Goal: Task Accomplishment & Management: Manage account settings

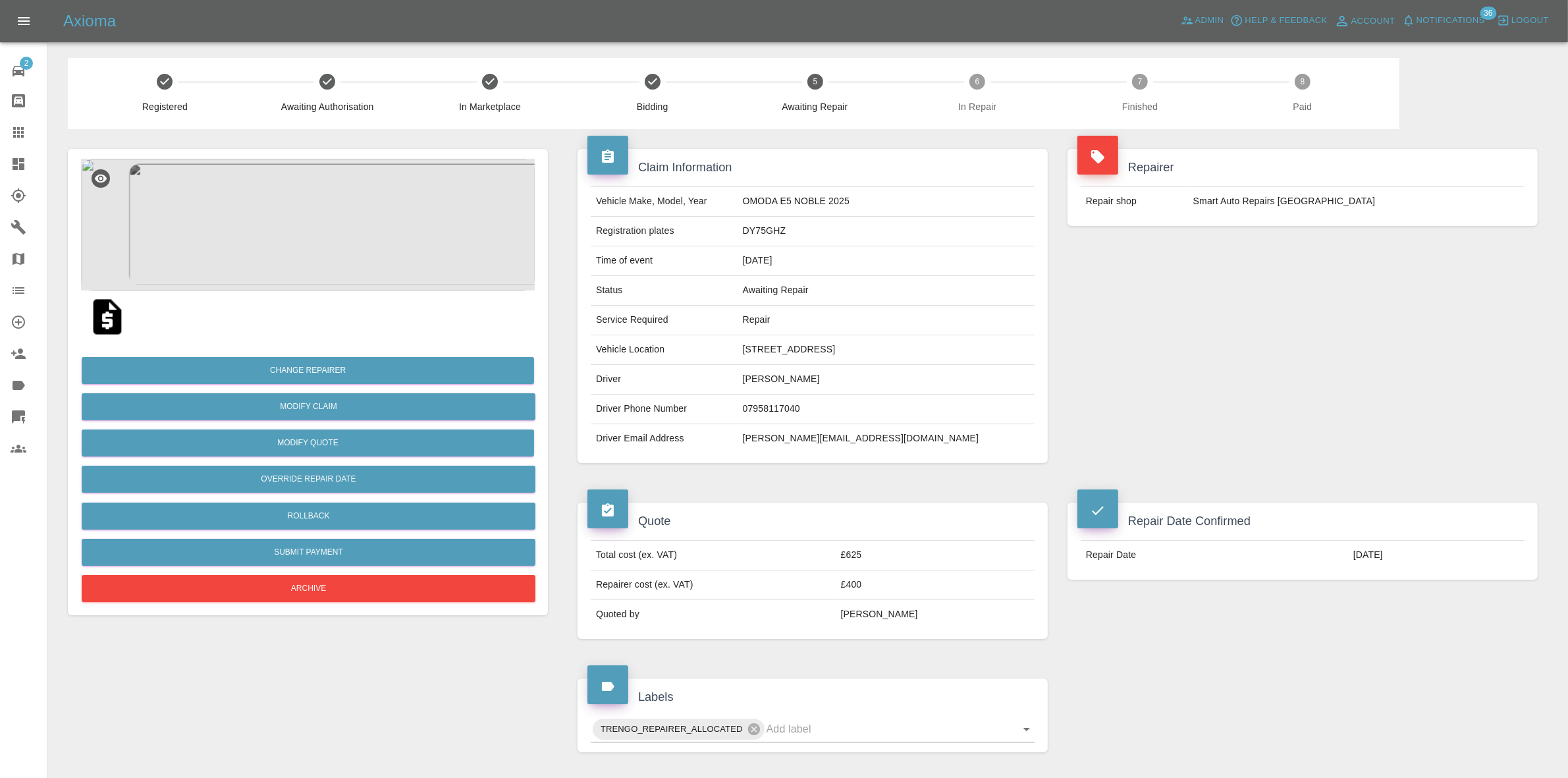
click at [1463, 23] on span "Notifications" at bounding box center [1450, 21] width 69 height 15
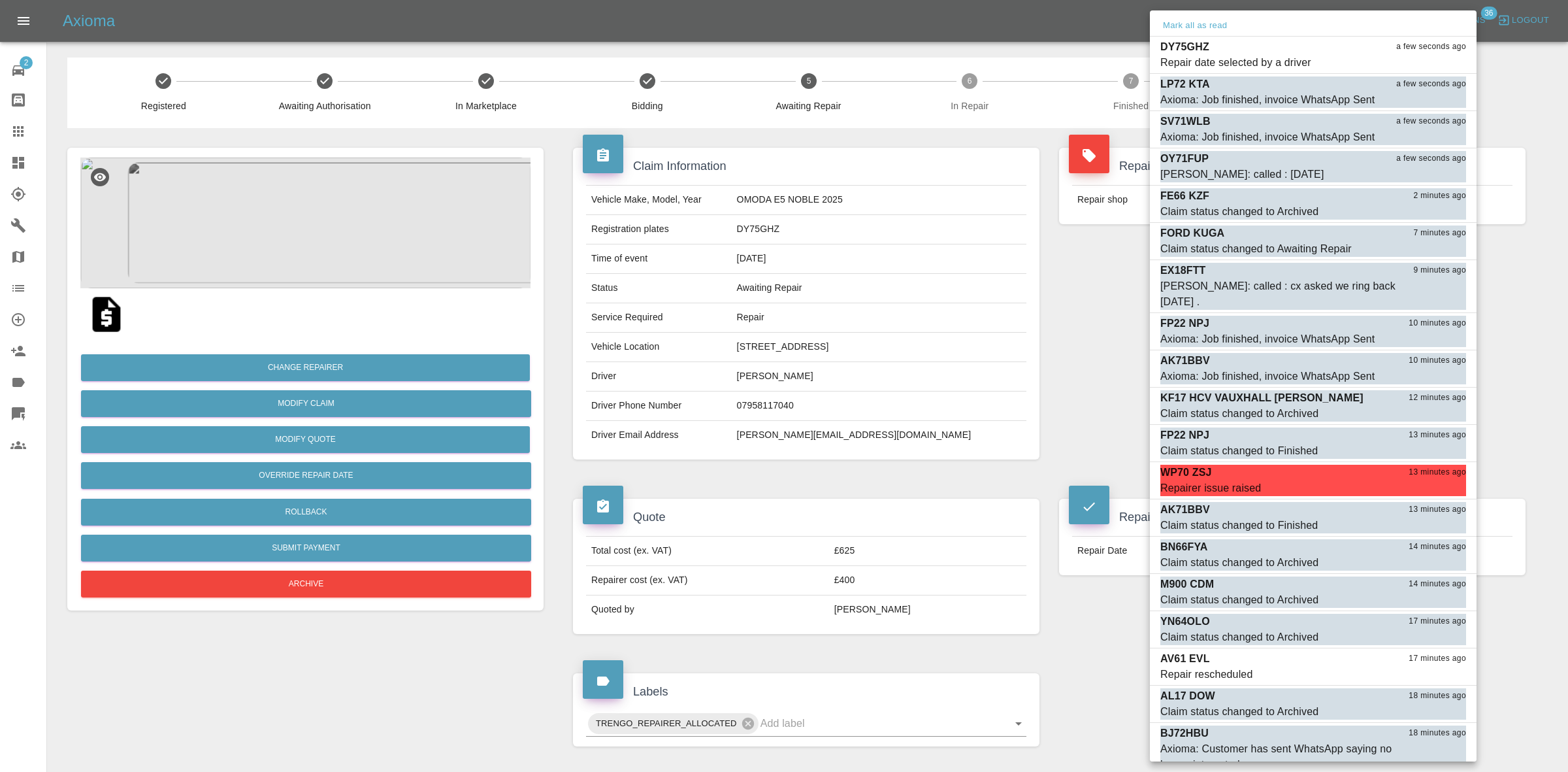
click at [1036, 237] on div at bounding box center [784, 386] width 1568 height 772
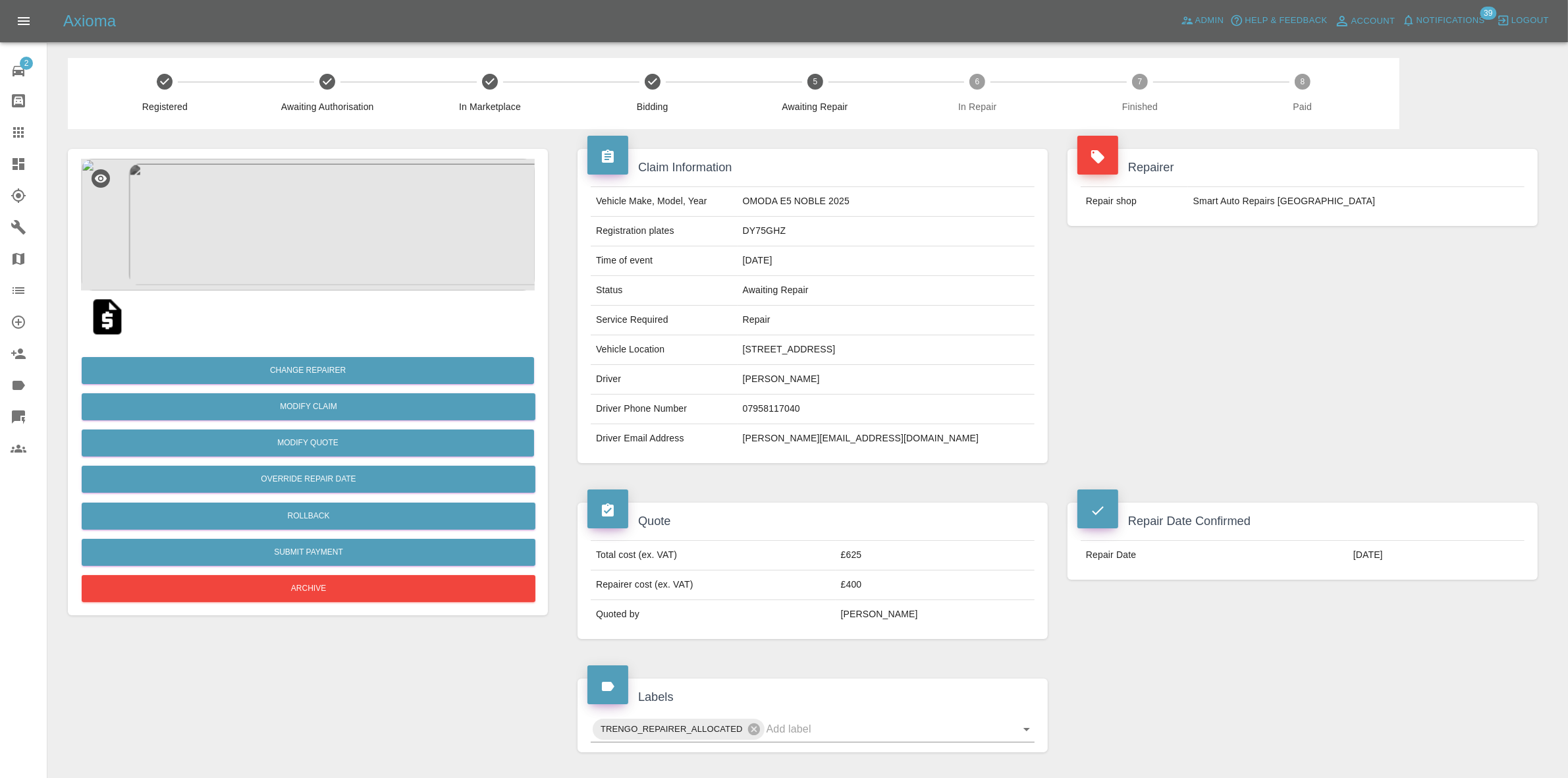
drag, startPoint x: 713, startPoint y: 363, endPoint x: 814, endPoint y: 388, distance: 104.0
click at [814, 365] on td "237 HOLYROOD, THELWALL ROAD, GRAPPENHALL, WARRINGTON, WA4 2XT" at bounding box center [886, 350] width 297 height 29
copy td "237 HOLYROOD, THELWALL ROAD, GRAPPENHALL, WARRINGTON, WA4 2XT"
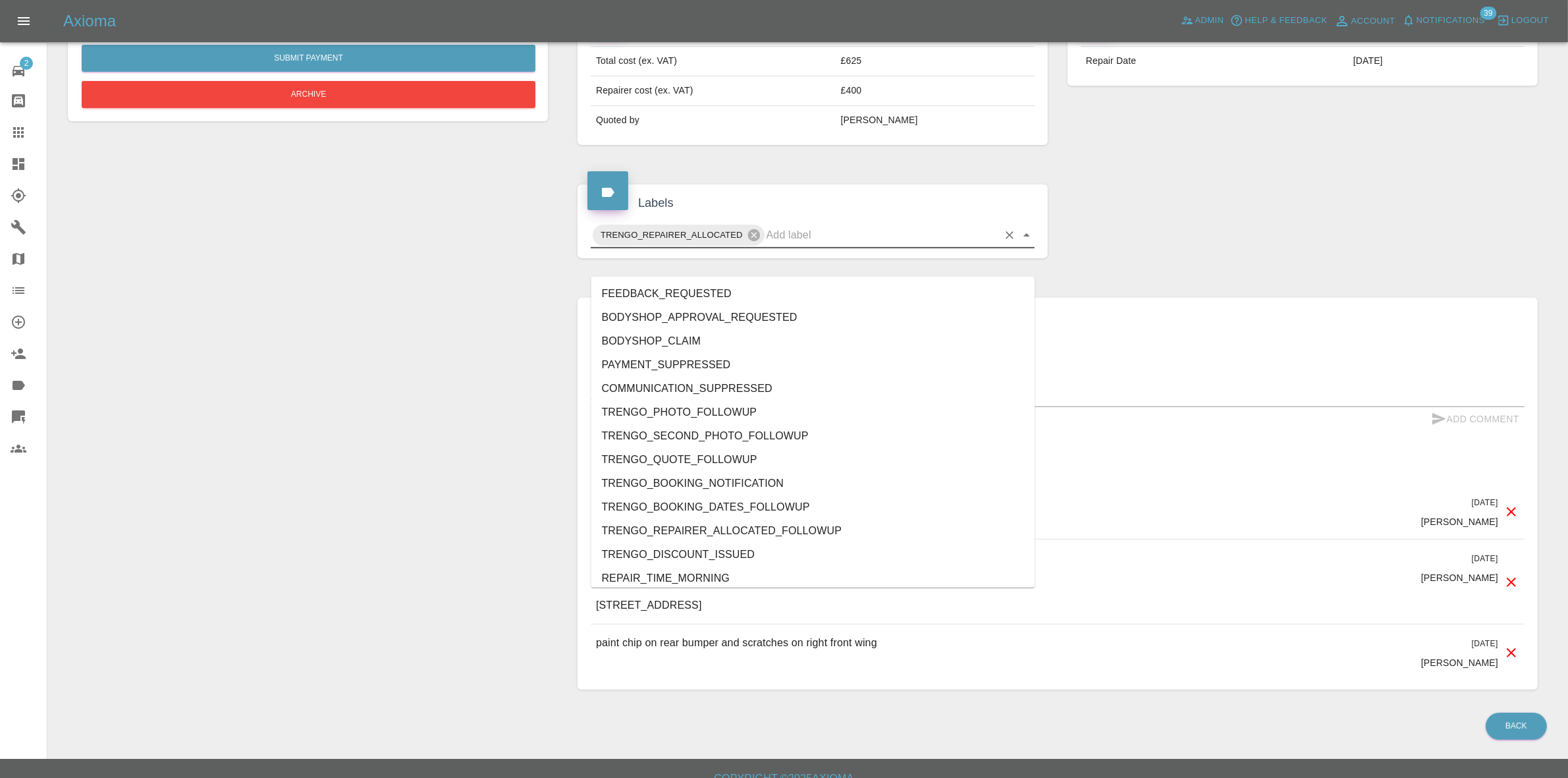
click at [822, 245] on input "text" at bounding box center [882, 235] width 231 height 21
type input "au"
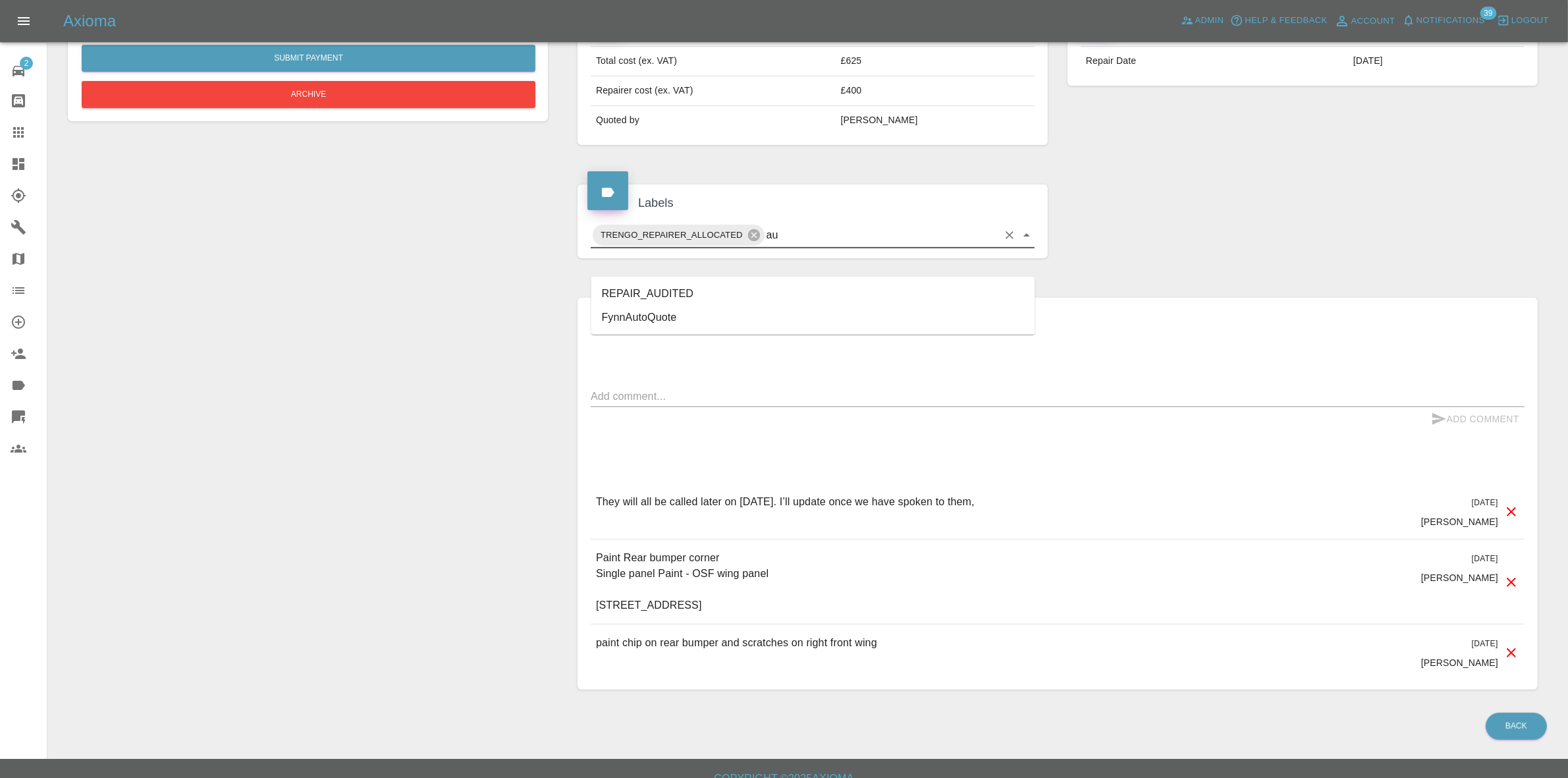
click at [679, 291] on li "REPAIR_AUDITED" at bounding box center [813, 294] width 444 height 24
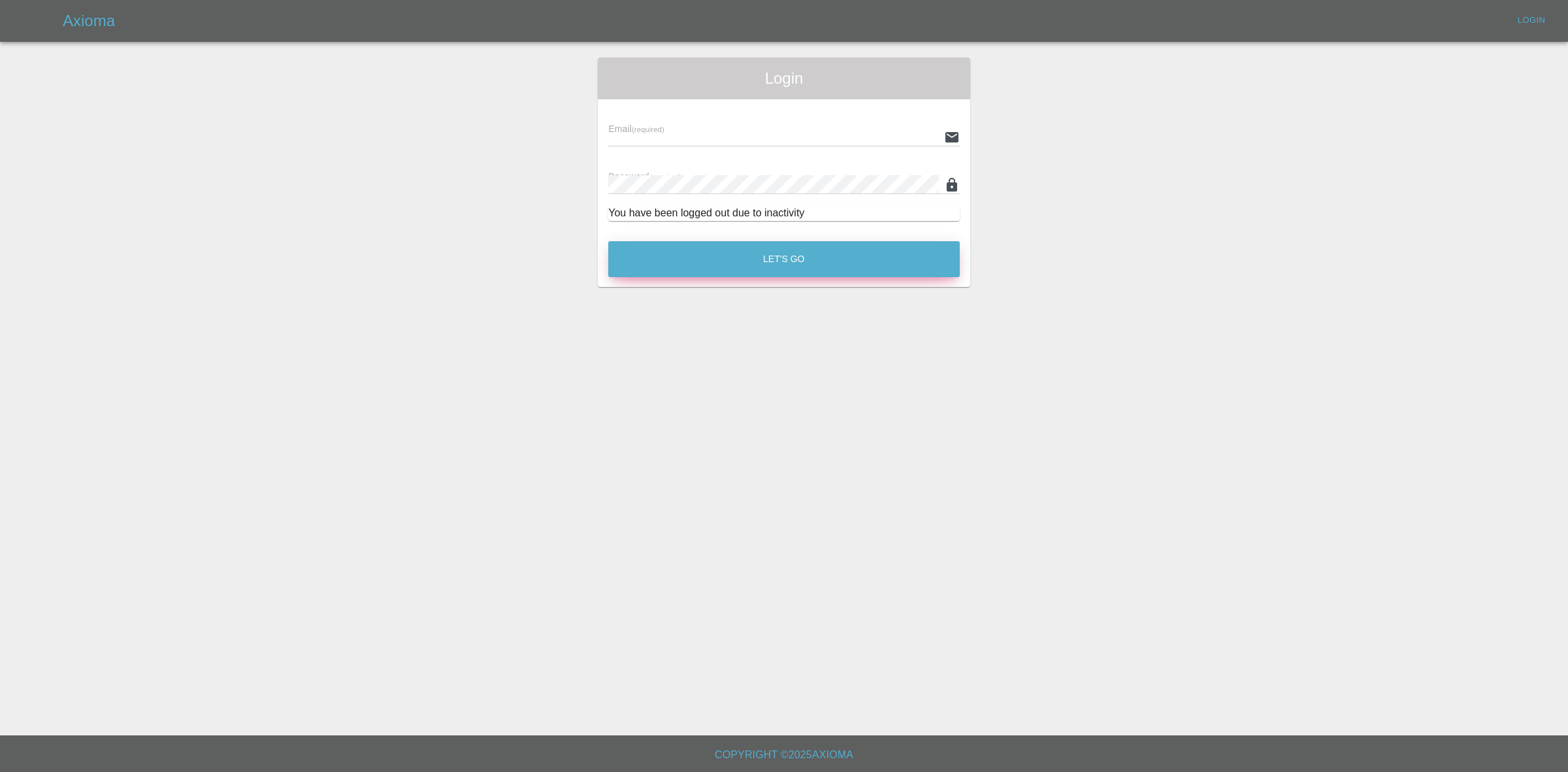
type input "georgecreedon1@icloud.com"
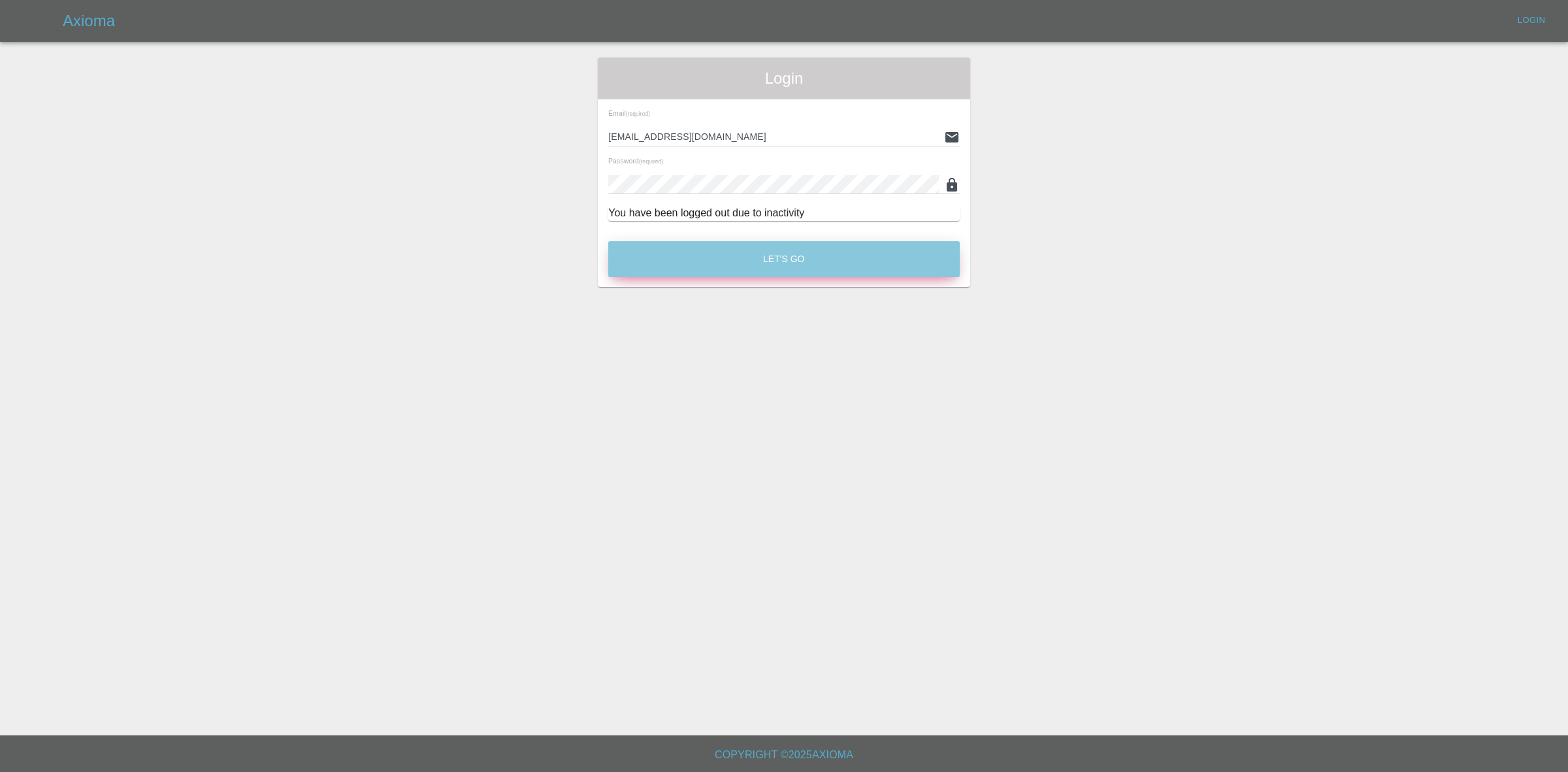
click at [792, 259] on button "Let's Go" at bounding box center [784, 259] width 351 height 36
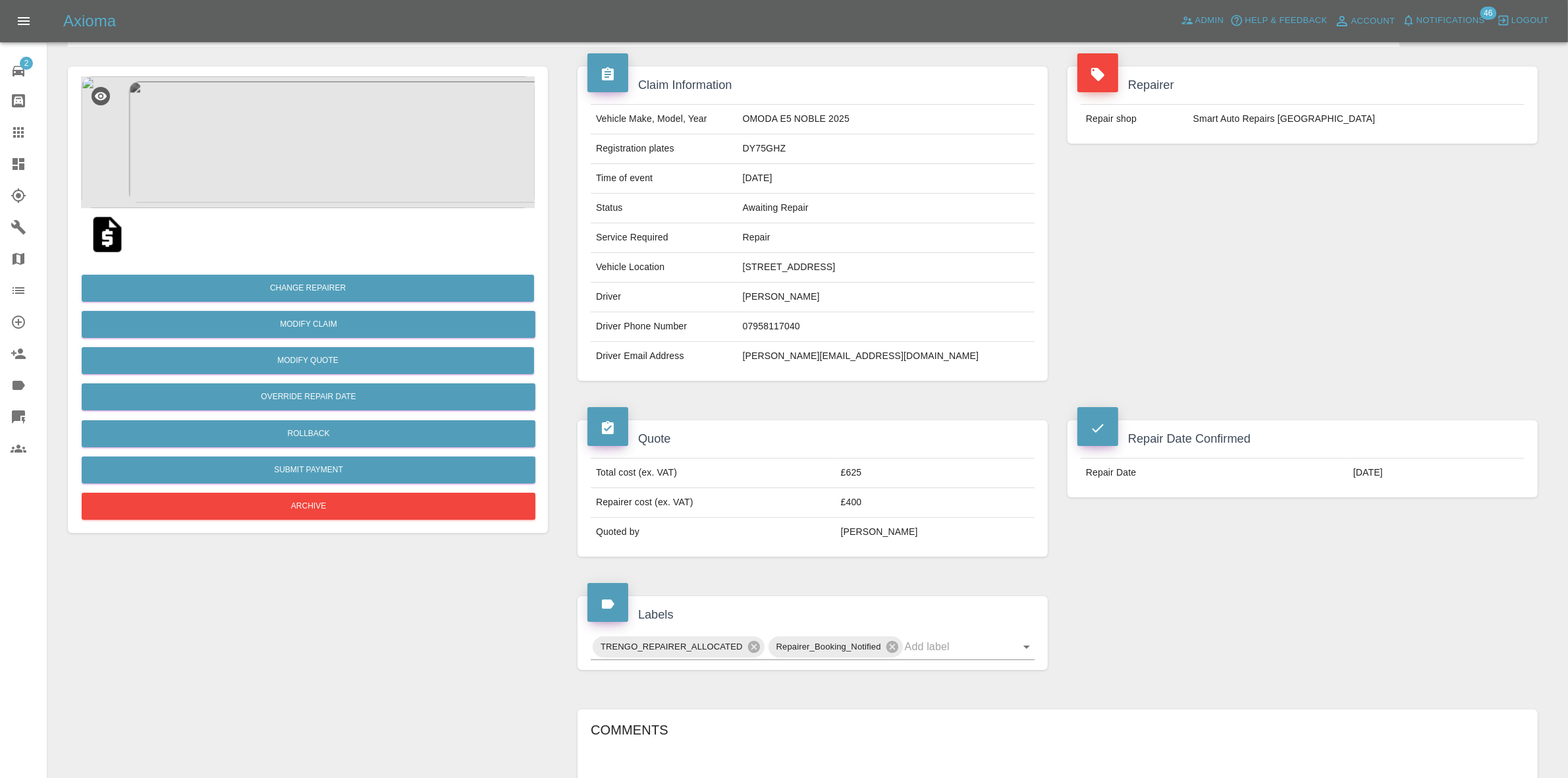
scroll to position [494, 0]
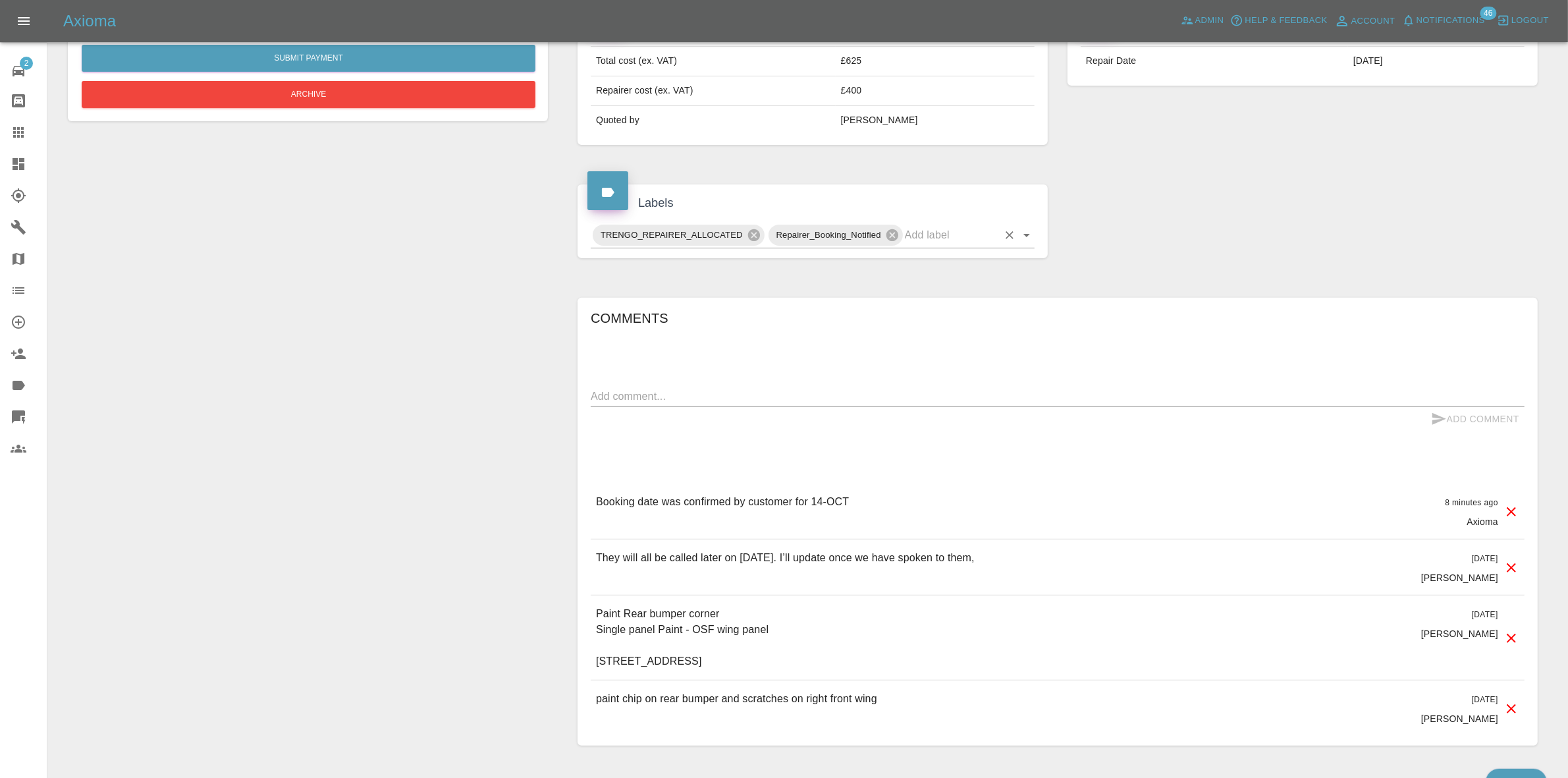
click at [909, 245] on input "text" at bounding box center [951, 235] width 93 height 21
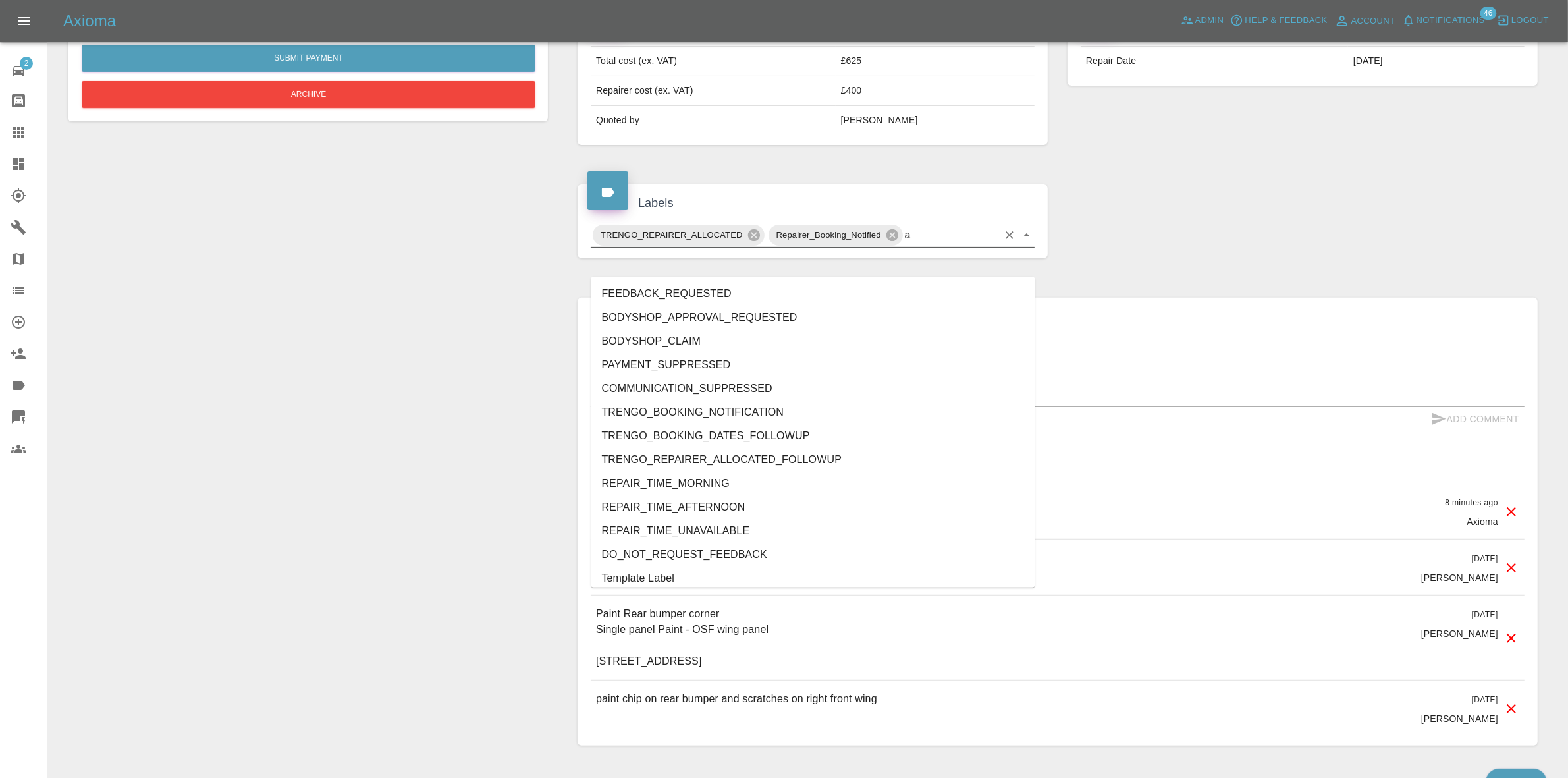
type input "au"
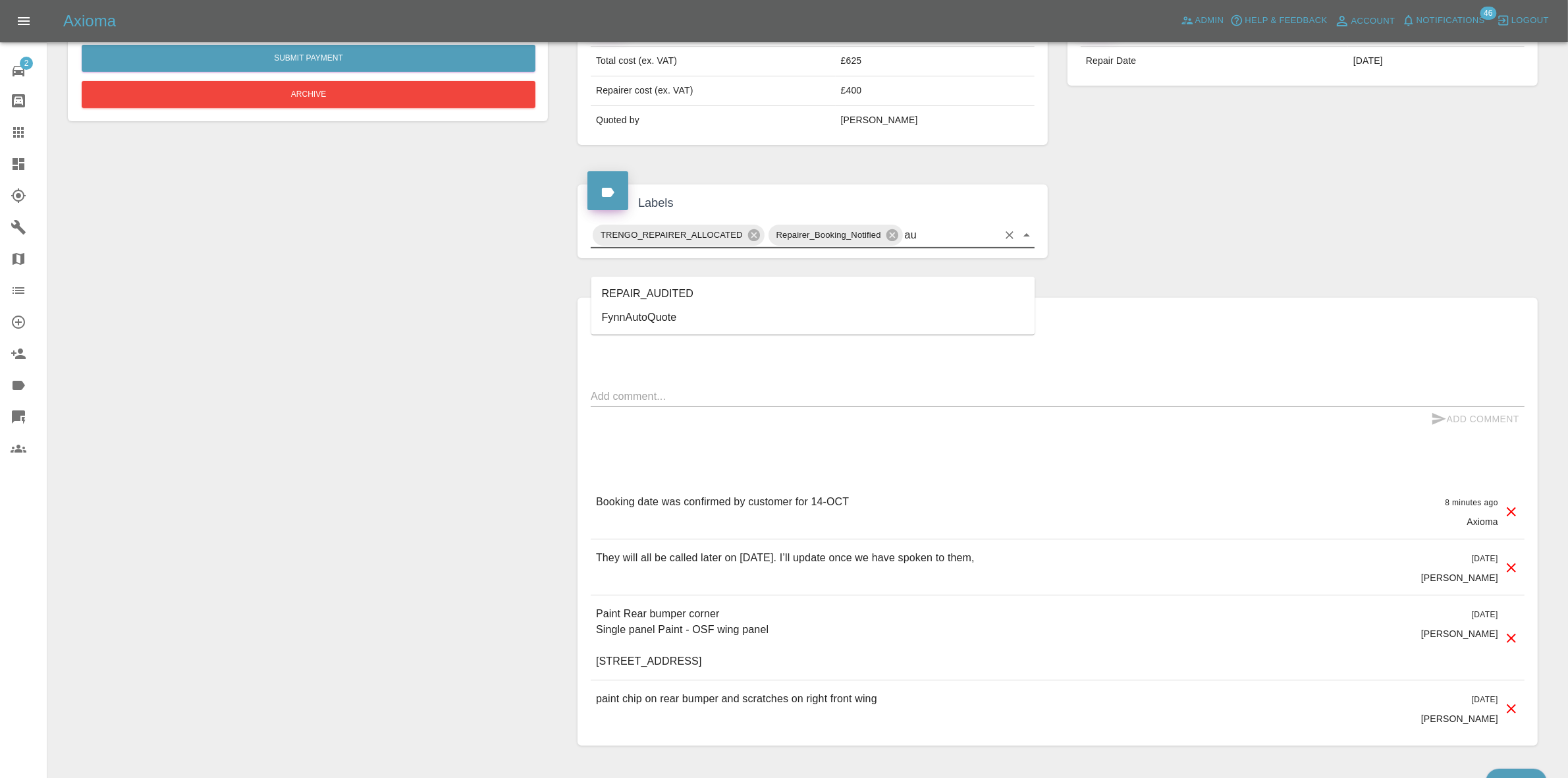
drag, startPoint x: 663, startPoint y: 286, endPoint x: 676, endPoint y: 270, distance: 20.6
click at [663, 287] on li "REPAIR_AUDITED" at bounding box center [813, 294] width 444 height 24
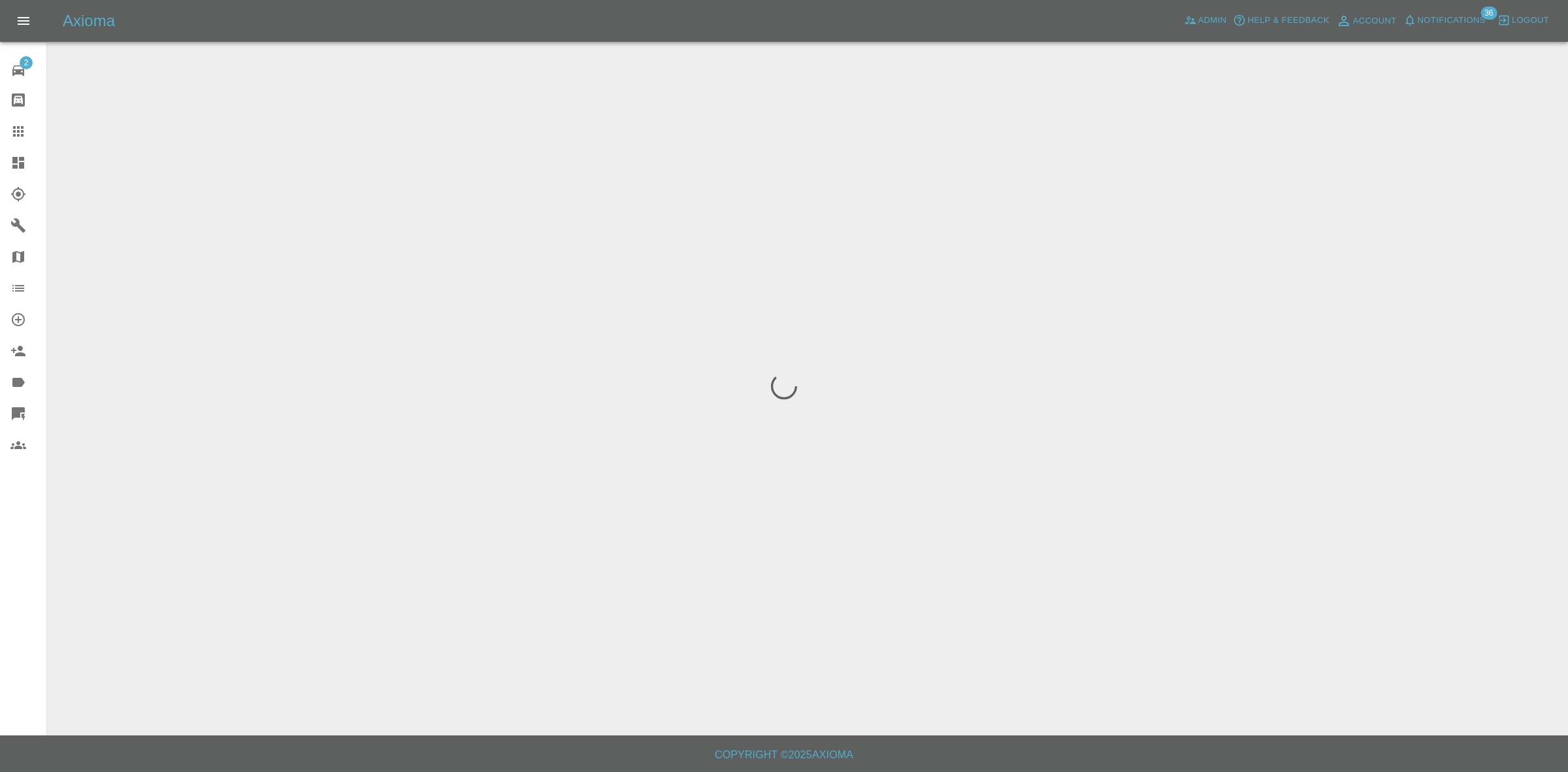
click at [1456, 12] on button "Notifications" at bounding box center [1445, 20] width 89 height 20
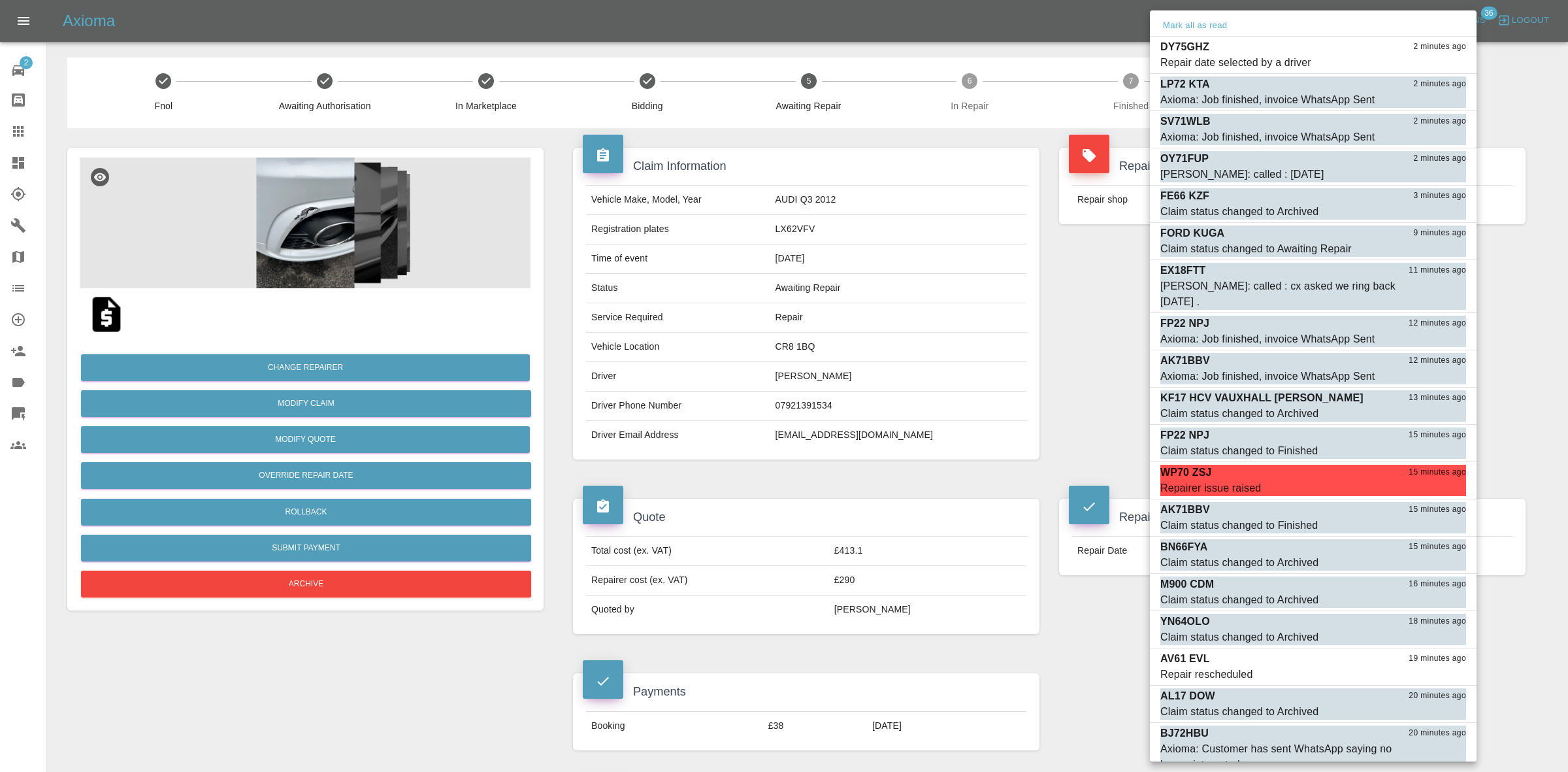
click at [982, 296] on div at bounding box center [784, 386] width 1568 height 772
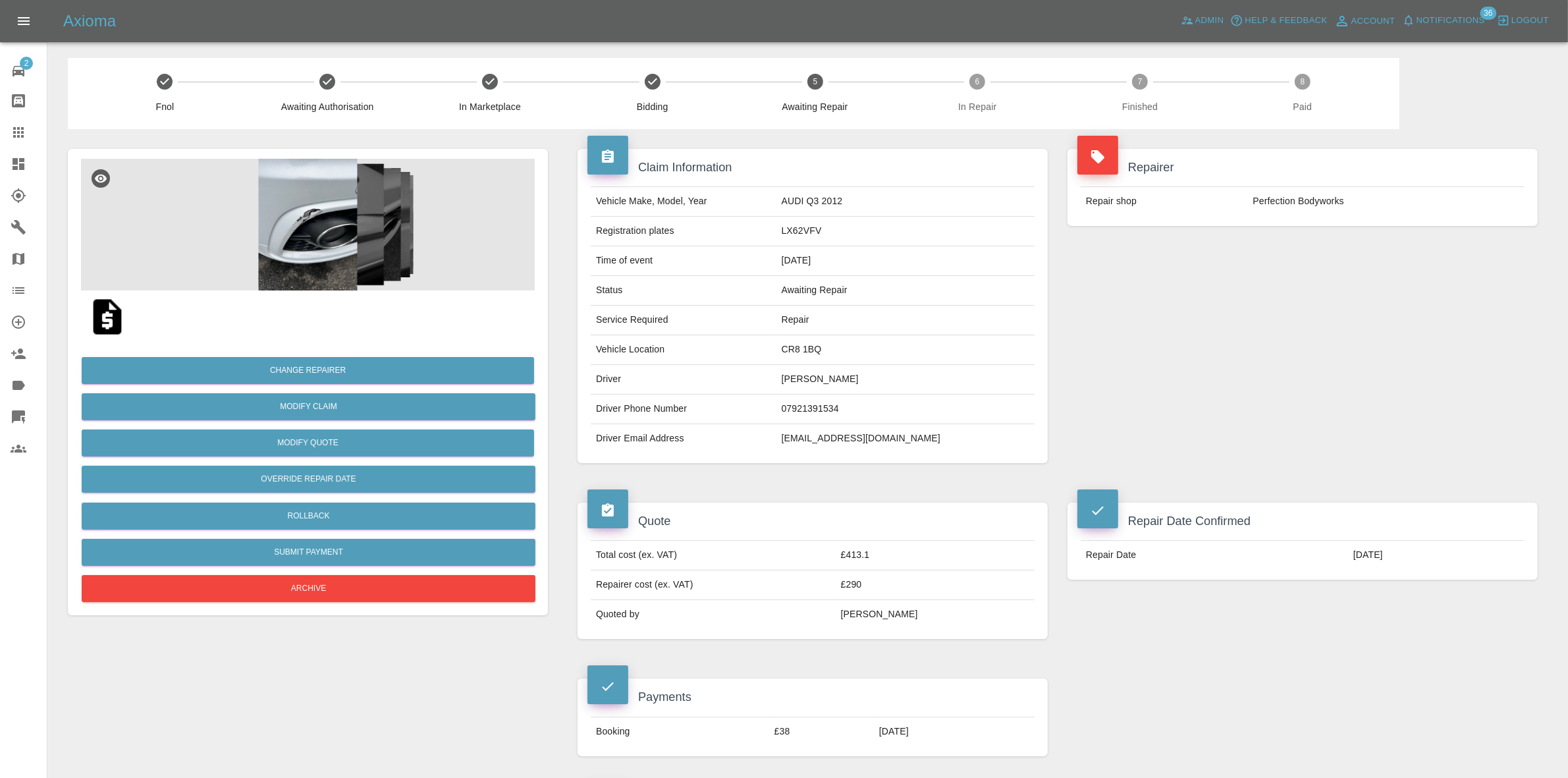
click at [843, 351] on td "CR8 1BQ" at bounding box center [905, 350] width 258 height 29
copy td "CR8 1BQ"
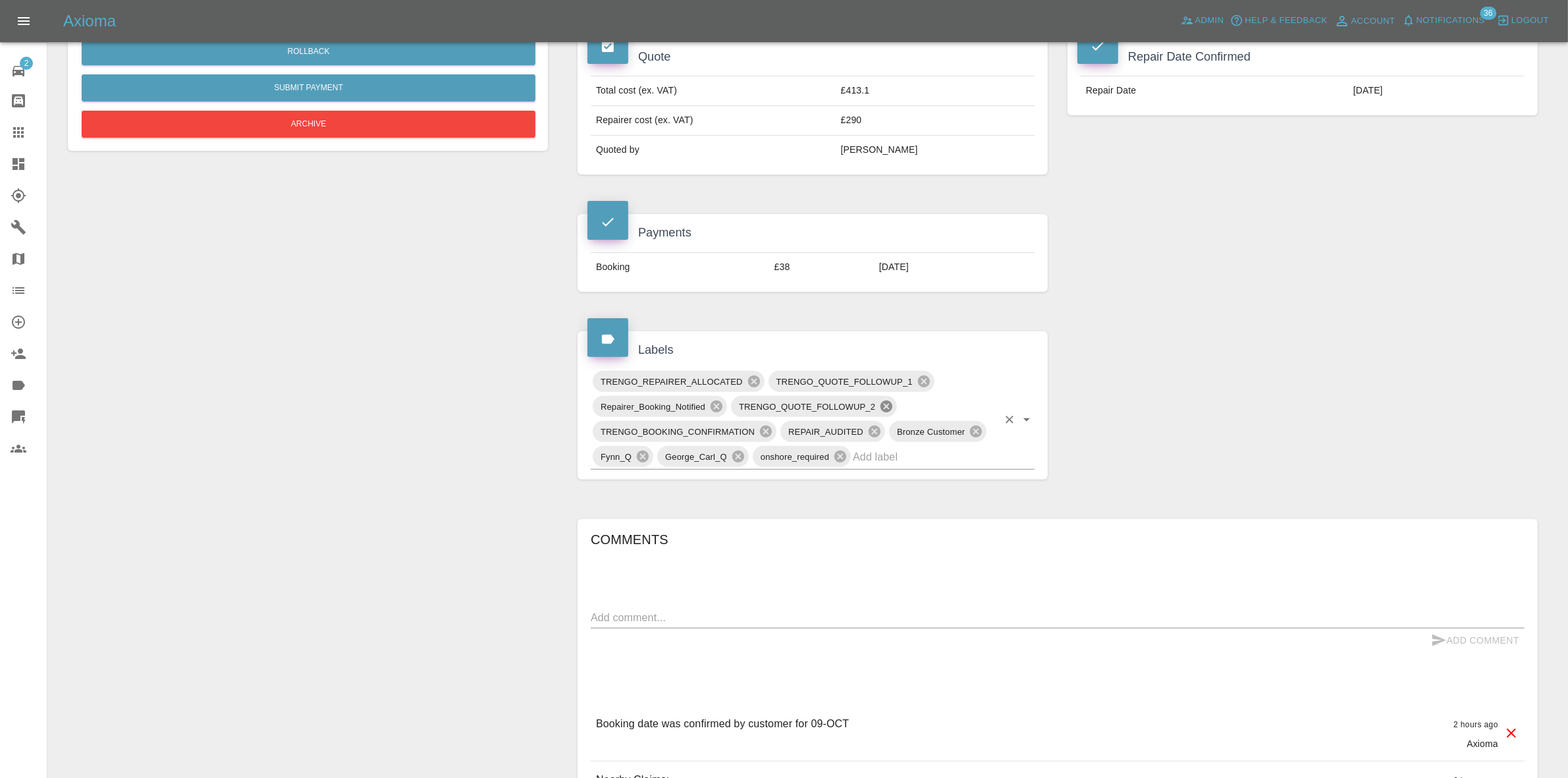
scroll to position [494, 0]
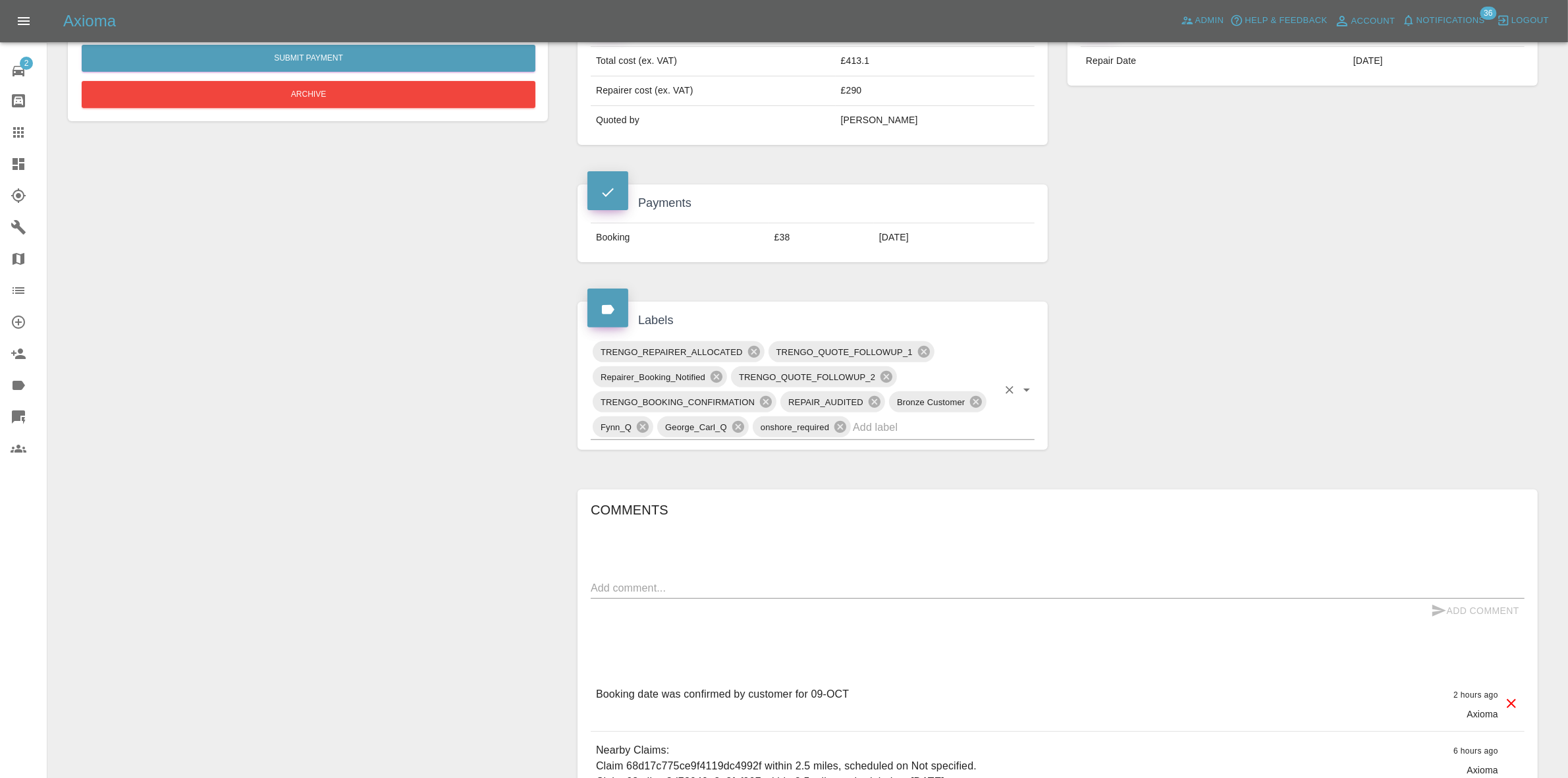
click at [874, 425] on input "text" at bounding box center [925, 426] width 145 height 21
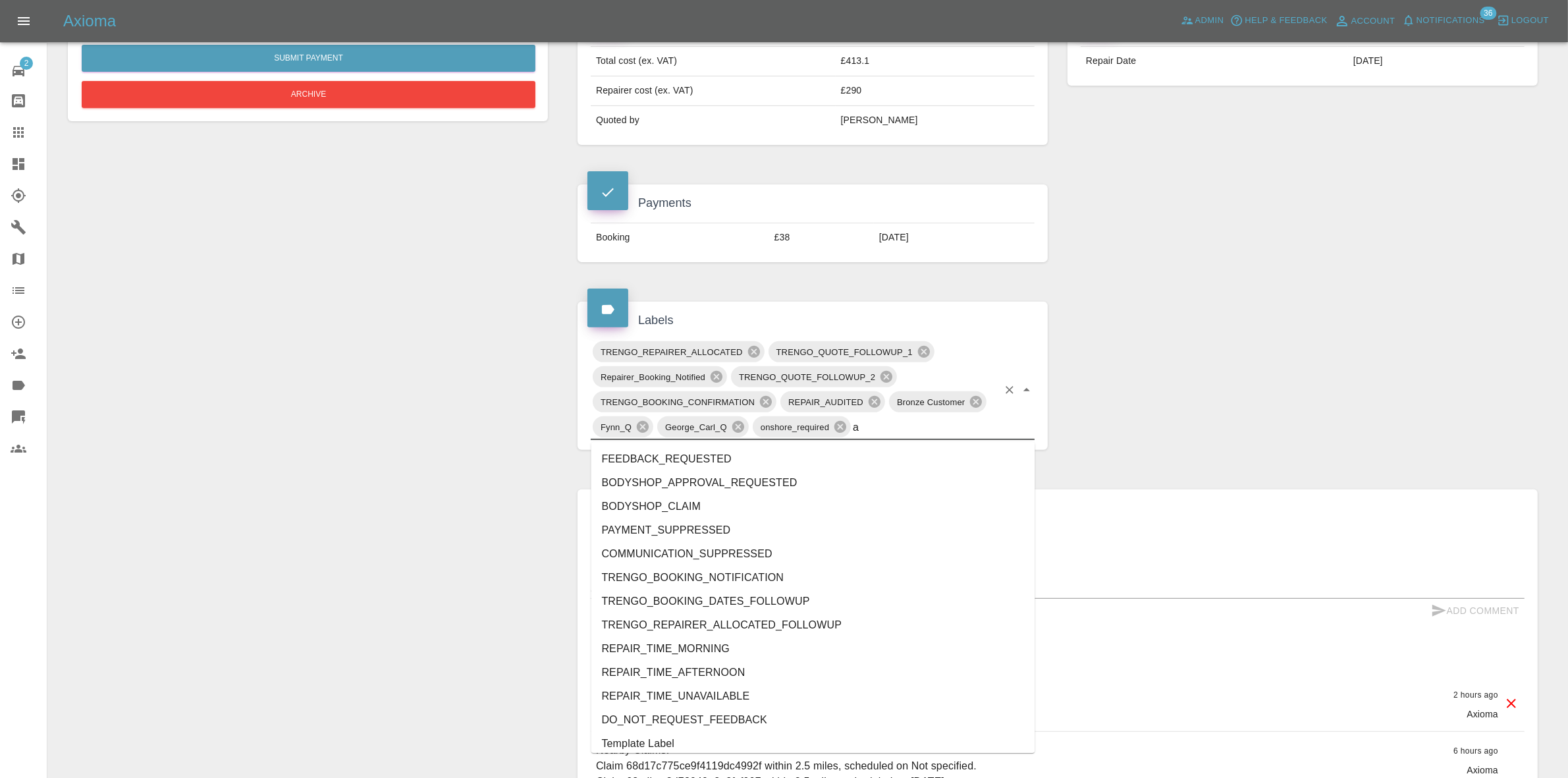
type input "au"
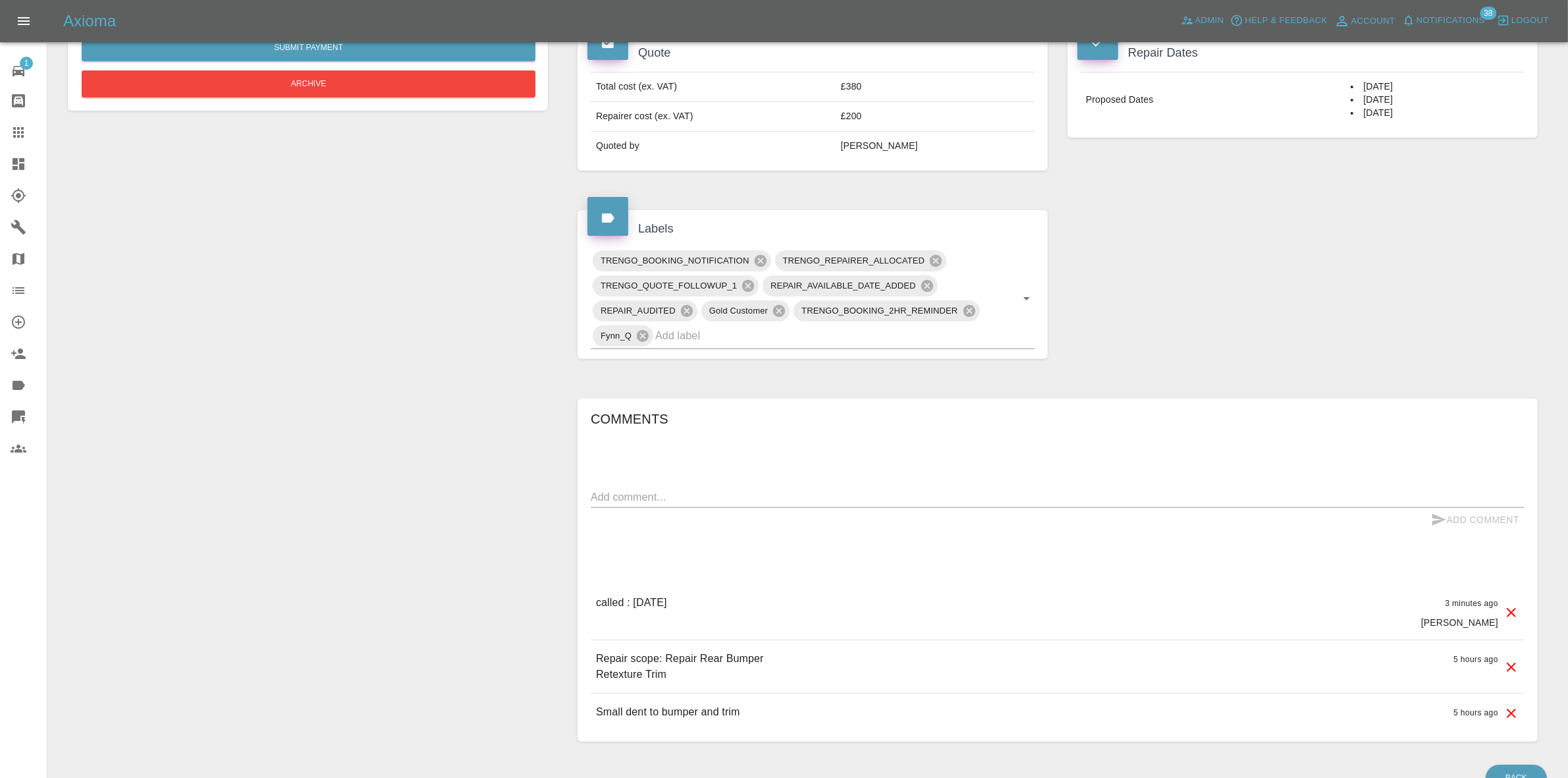
scroll to position [540, 0]
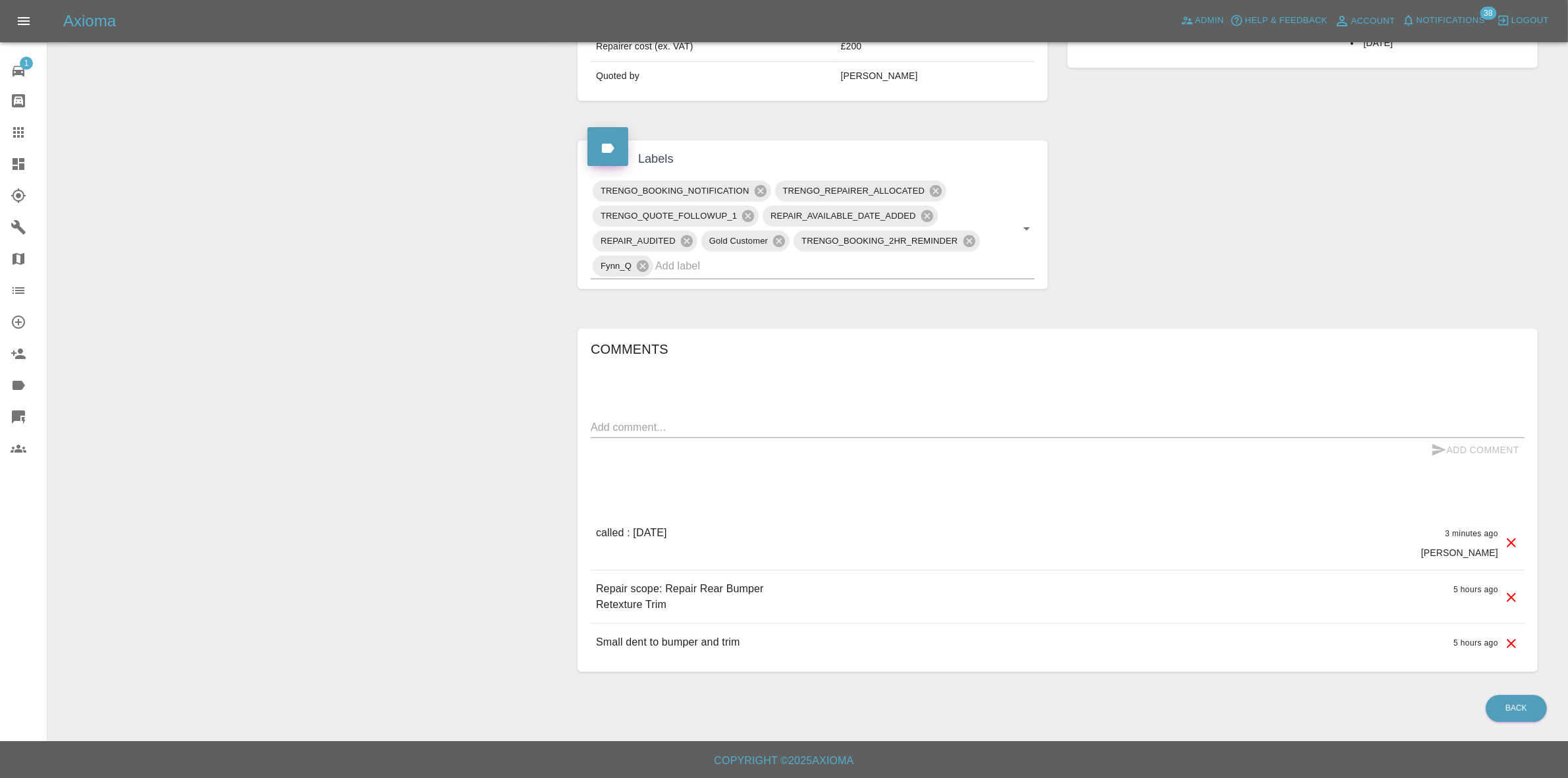
click at [776, 443] on div "Add Comment" at bounding box center [1058, 450] width 933 height 24
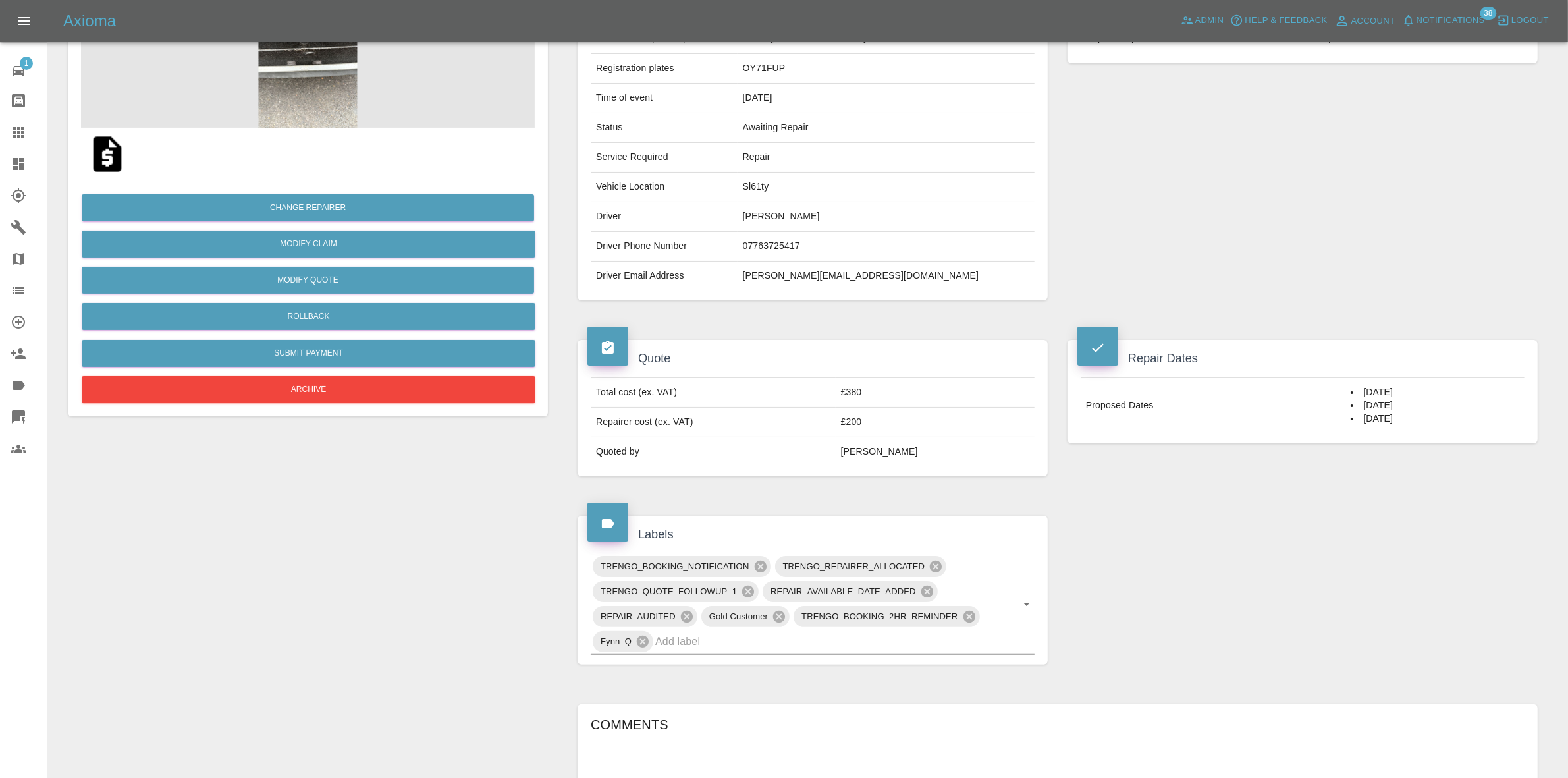
scroll to position [0, 0]
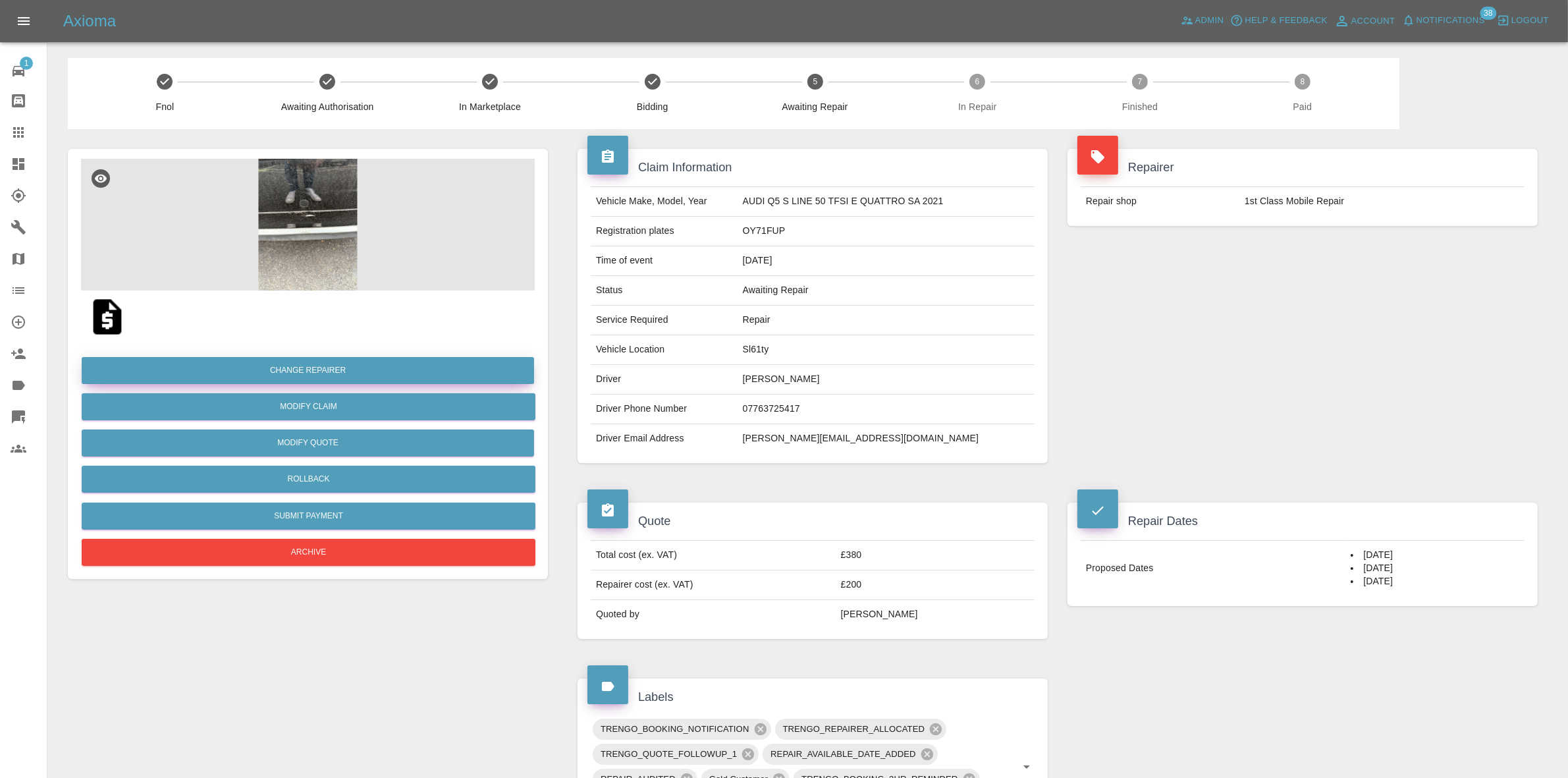
click at [295, 368] on button "Change Repairer" at bounding box center [308, 370] width 452 height 27
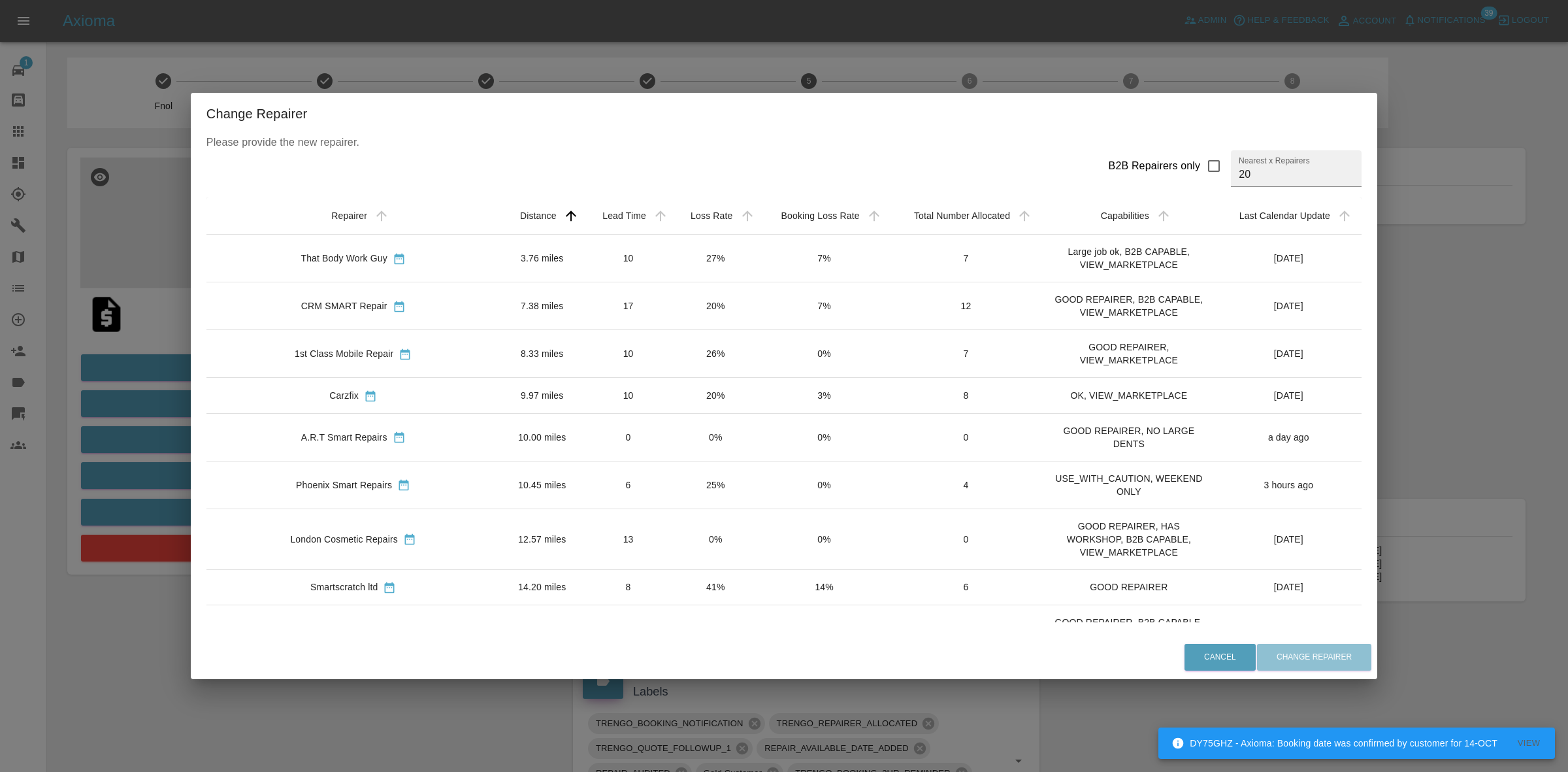
click at [185, 325] on div "Change Repairer Please provide the new repairer. B2B Repairers only Nearest x R…" at bounding box center [784, 386] width 1568 height 772
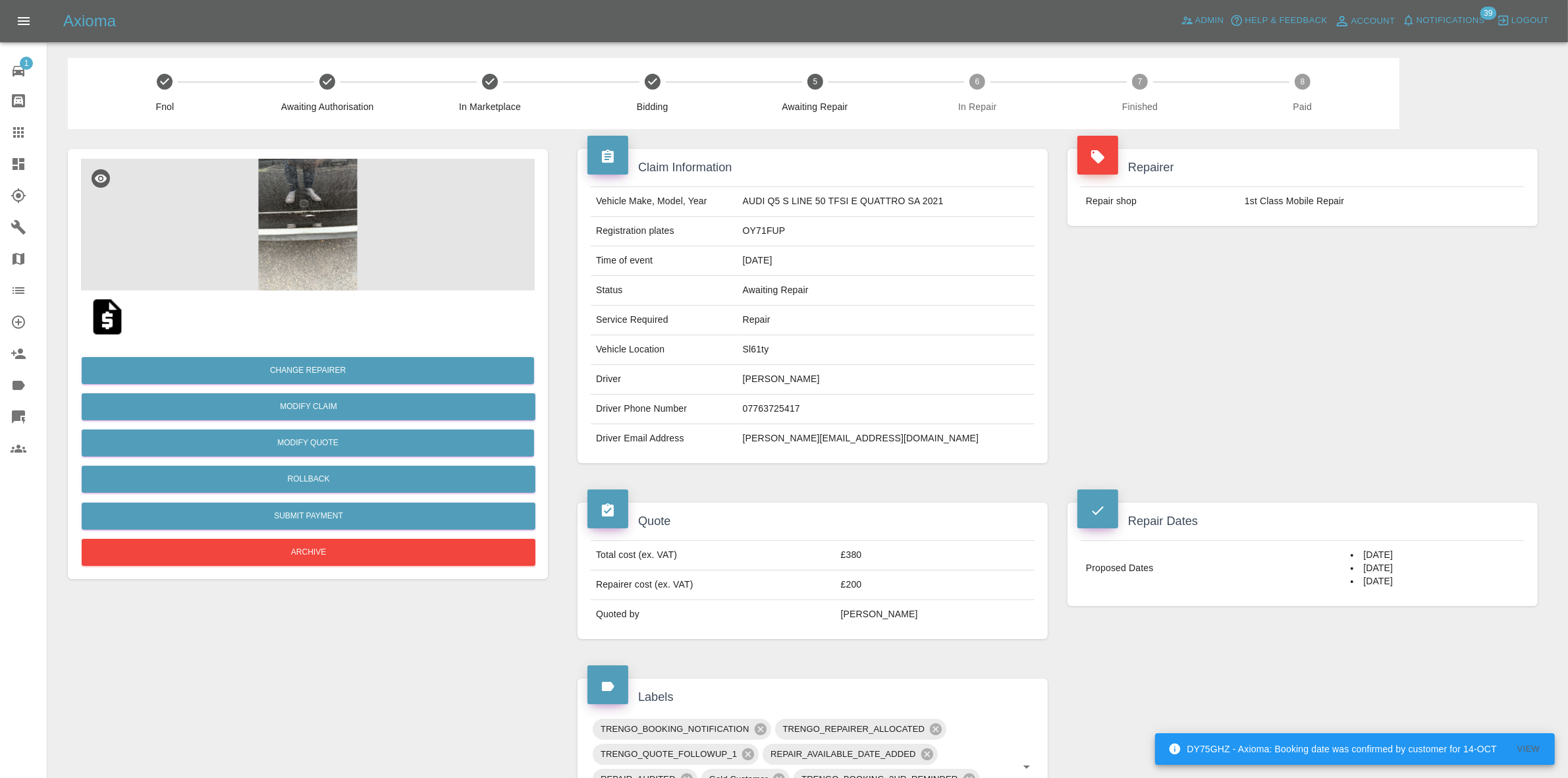
click at [267, 236] on img at bounding box center [308, 225] width 453 height 132
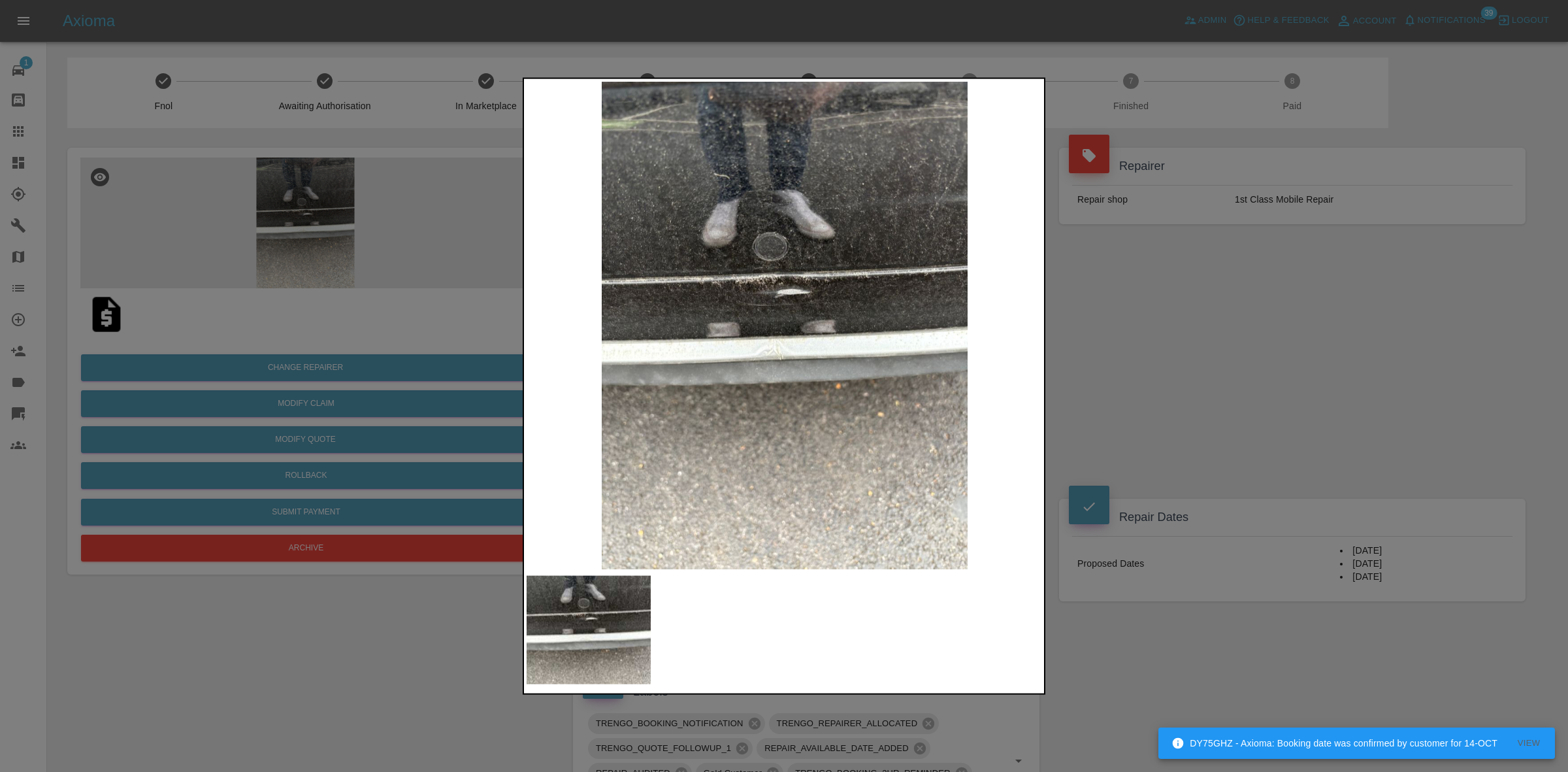
click at [1076, 328] on div at bounding box center [784, 386] width 1568 height 772
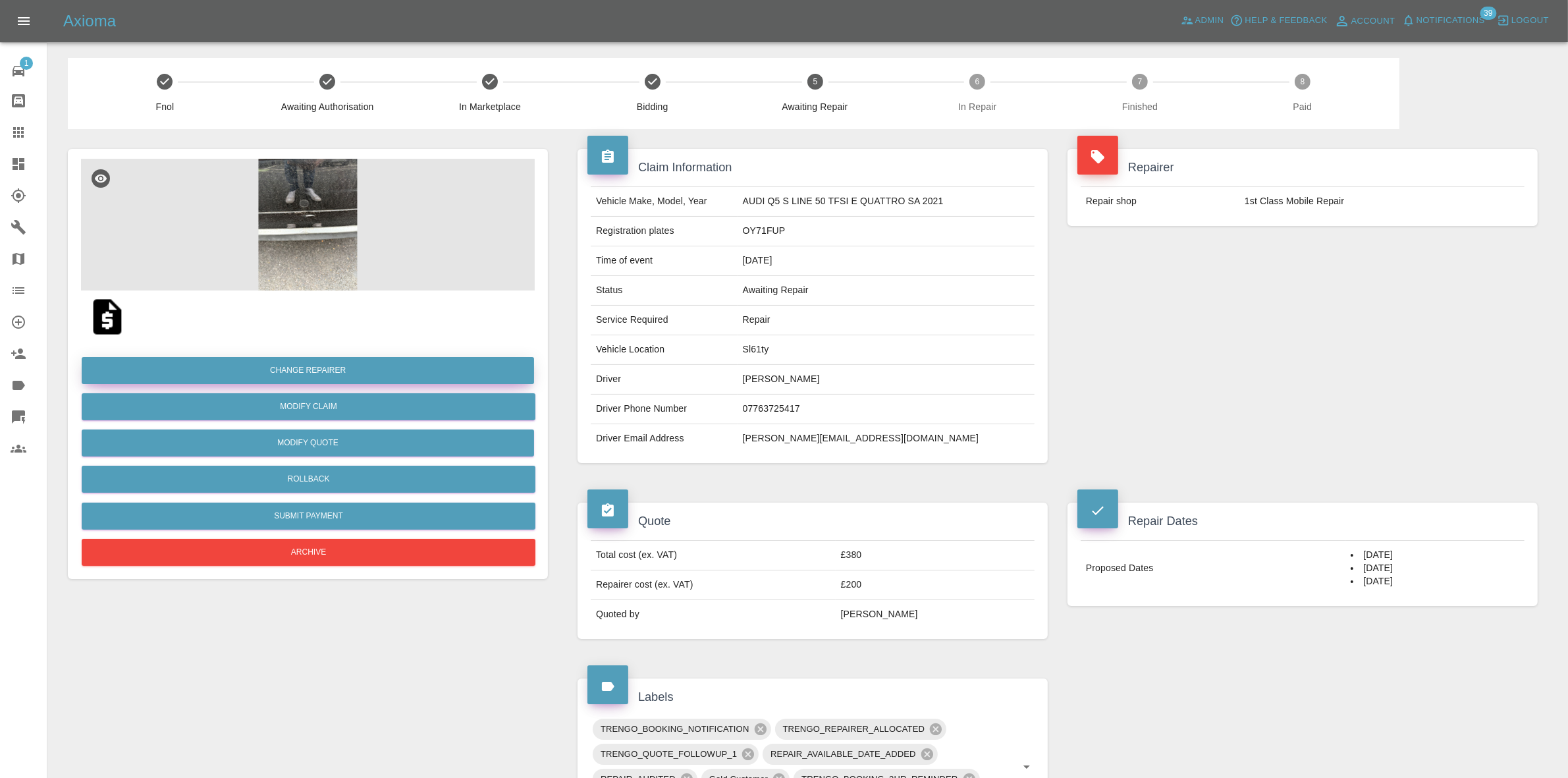
click at [323, 366] on button "Change Repairer" at bounding box center [308, 370] width 452 height 27
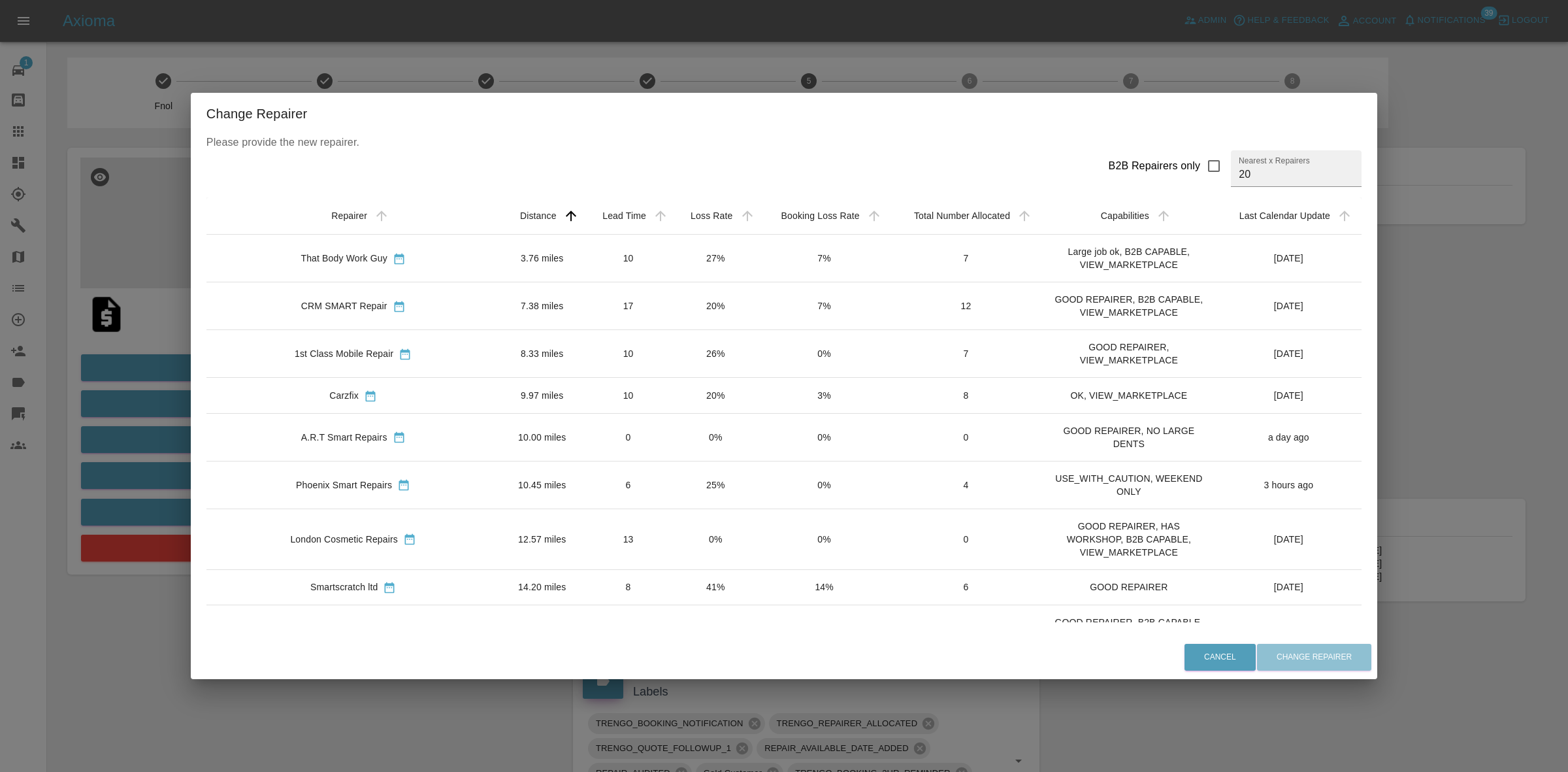
click at [143, 299] on div "Change Repairer Please provide the new repairer. B2B Repairers only Nearest x R…" at bounding box center [784, 386] width 1568 height 772
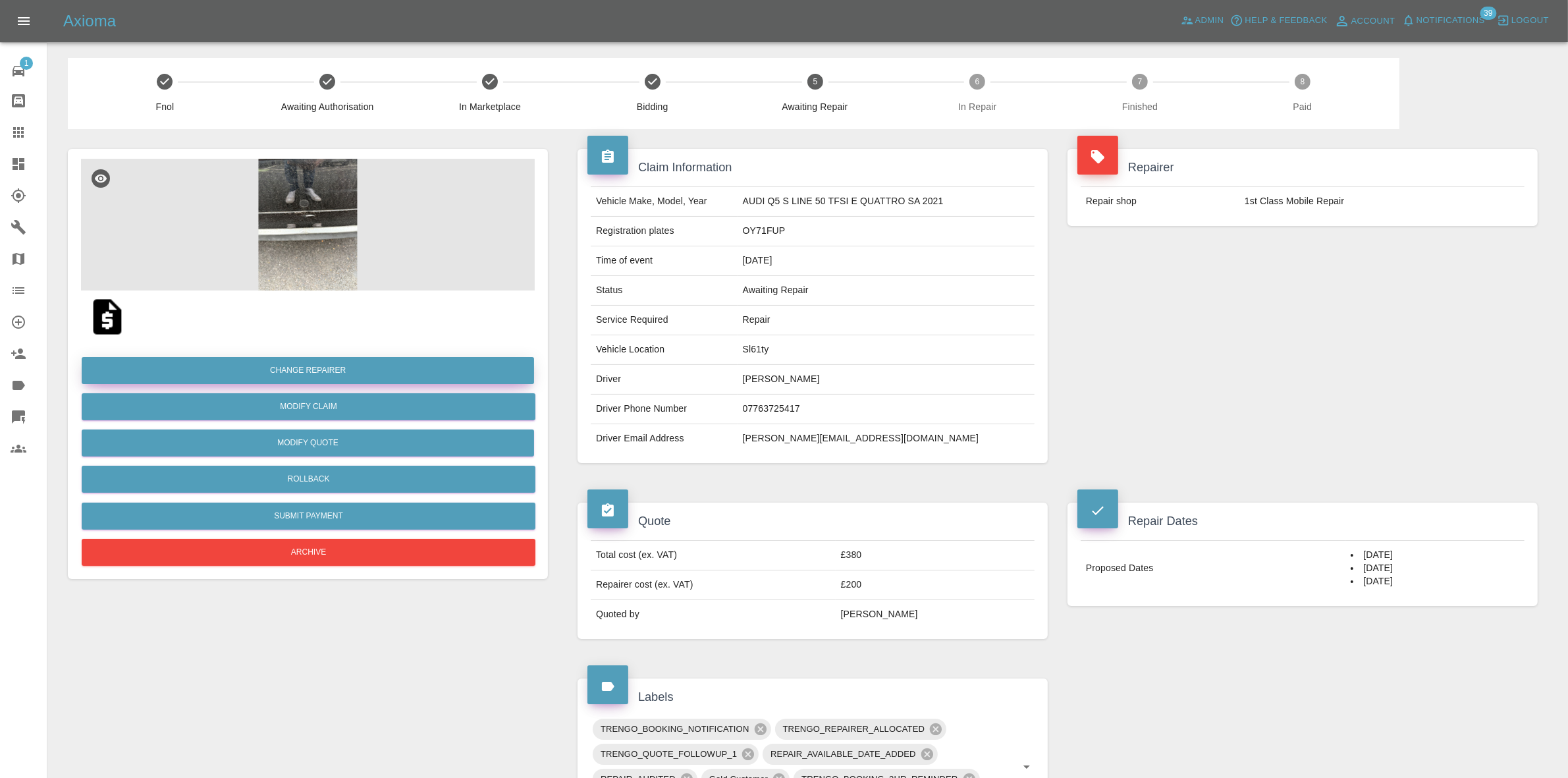
click at [311, 366] on button "Change Repairer" at bounding box center [308, 370] width 452 height 27
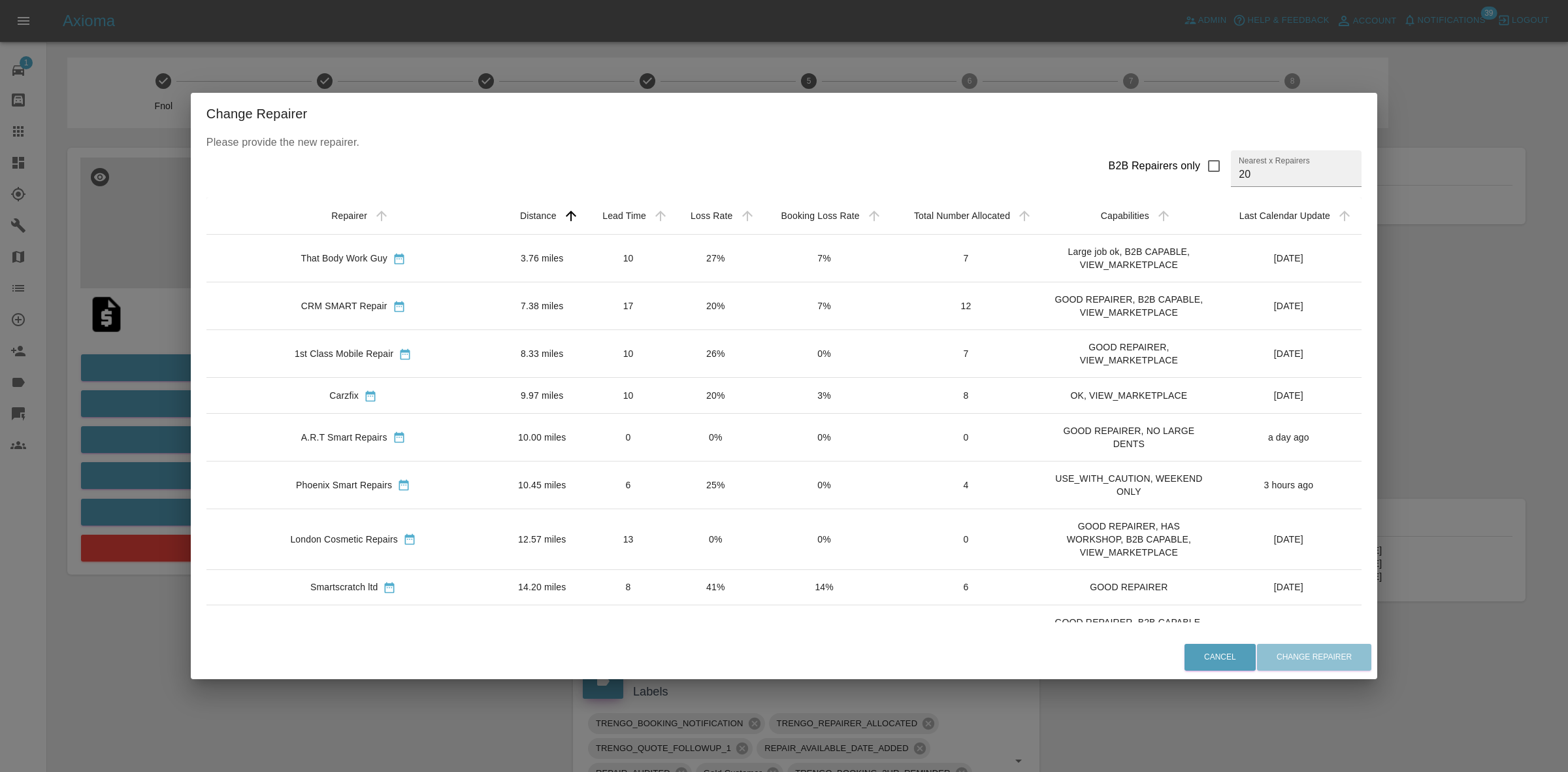
click at [672, 378] on td "26%" at bounding box center [714, 354] width 86 height 48
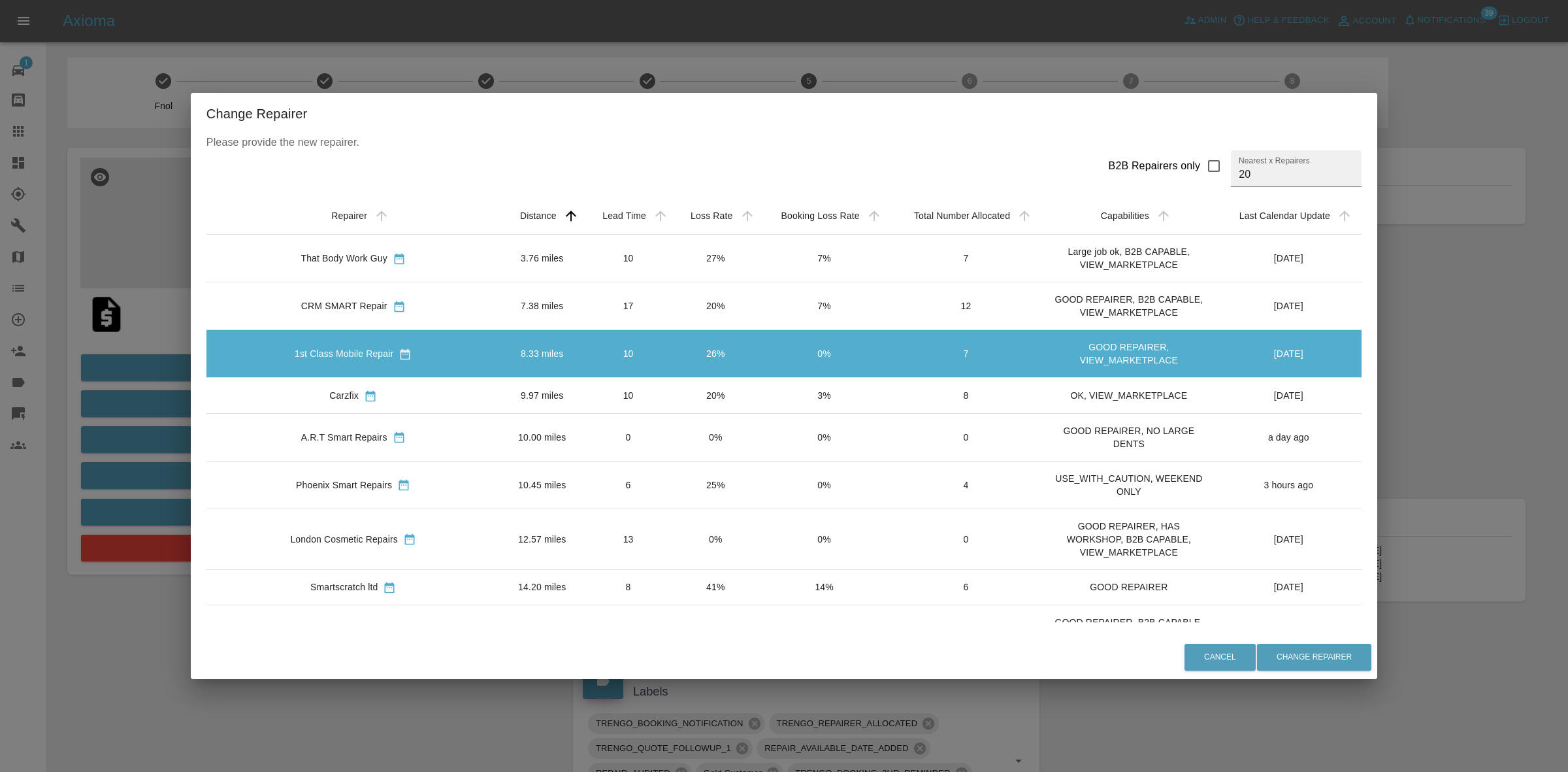
click at [1448, 421] on div "Change Repairer Please provide the new repairer. B2B Repairers only Nearest x R…" at bounding box center [784, 386] width 1568 height 772
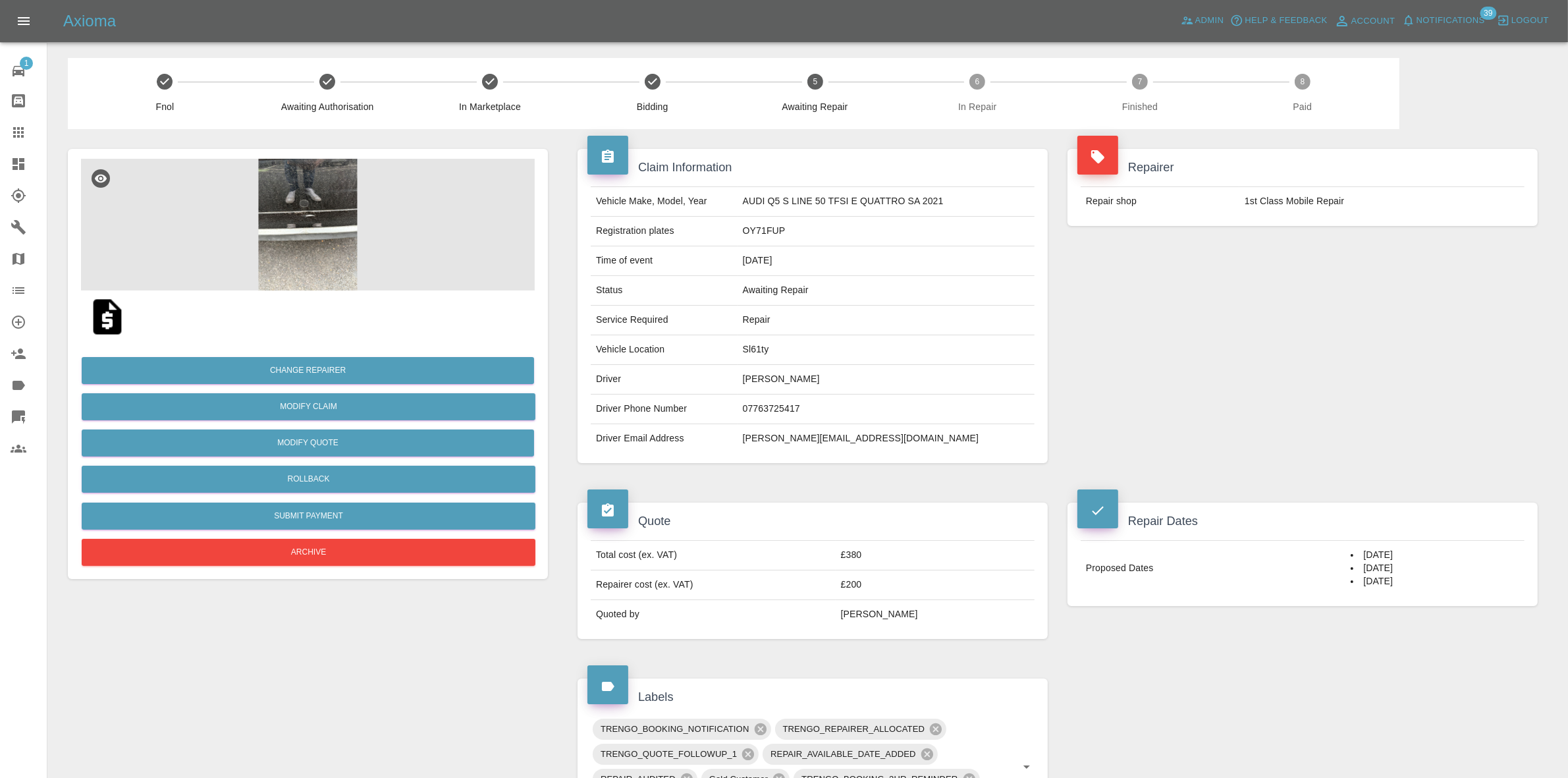
click at [1324, 297] on div "Repairer Repair shop 1st Class Mobile Repair" at bounding box center [1302, 306] width 490 height 353
click at [1265, 239] on div "Repairer Repair shop 1st Class Mobile Repair" at bounding box center [1302, 187] width 490 height 117
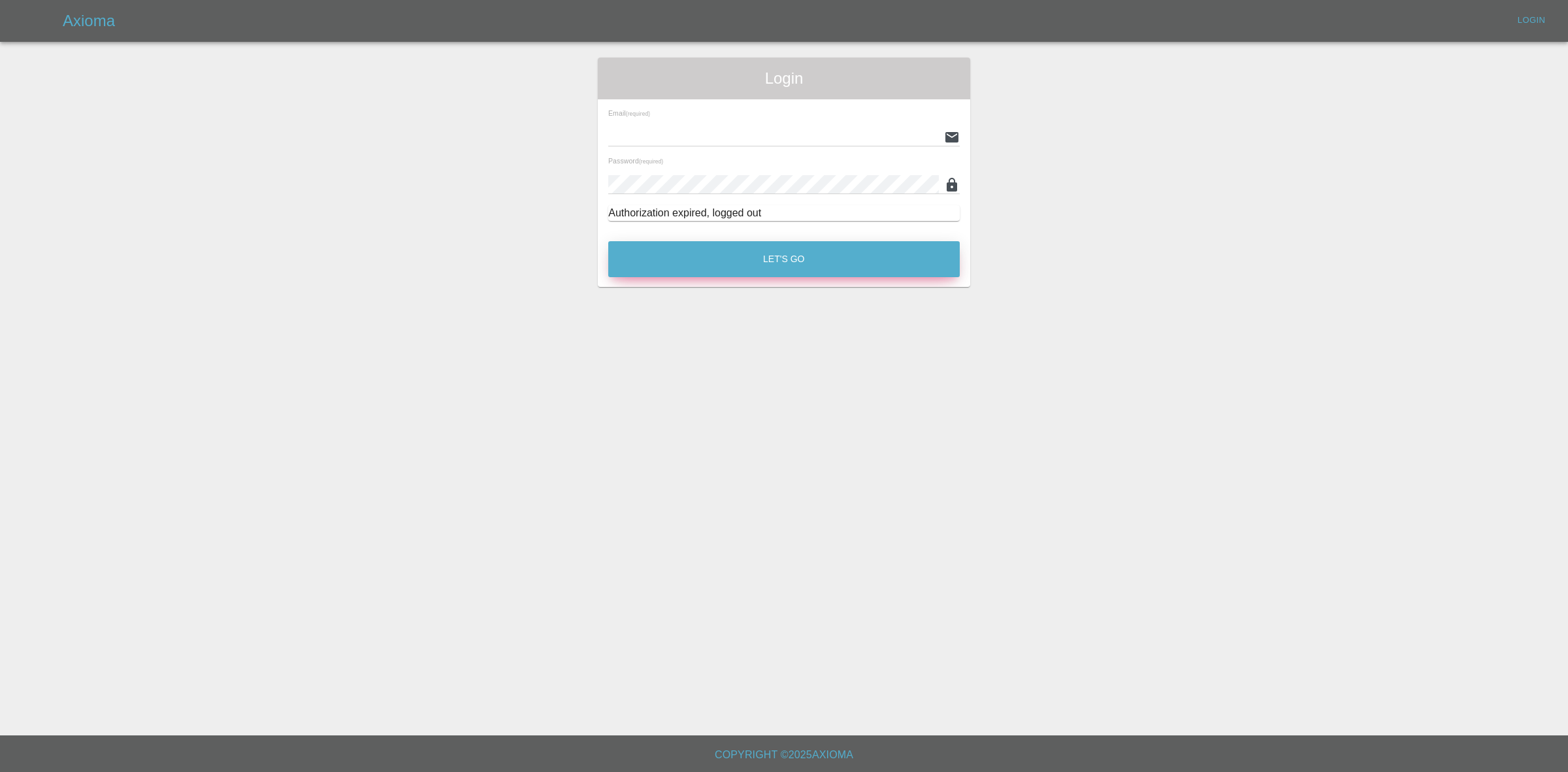
type input "[EMAIL_ADDRESS][DOMAIN_NAME]"
click at [730, 257] on button "Let's Go" at bounding box center [784, 259] width 351 height 36
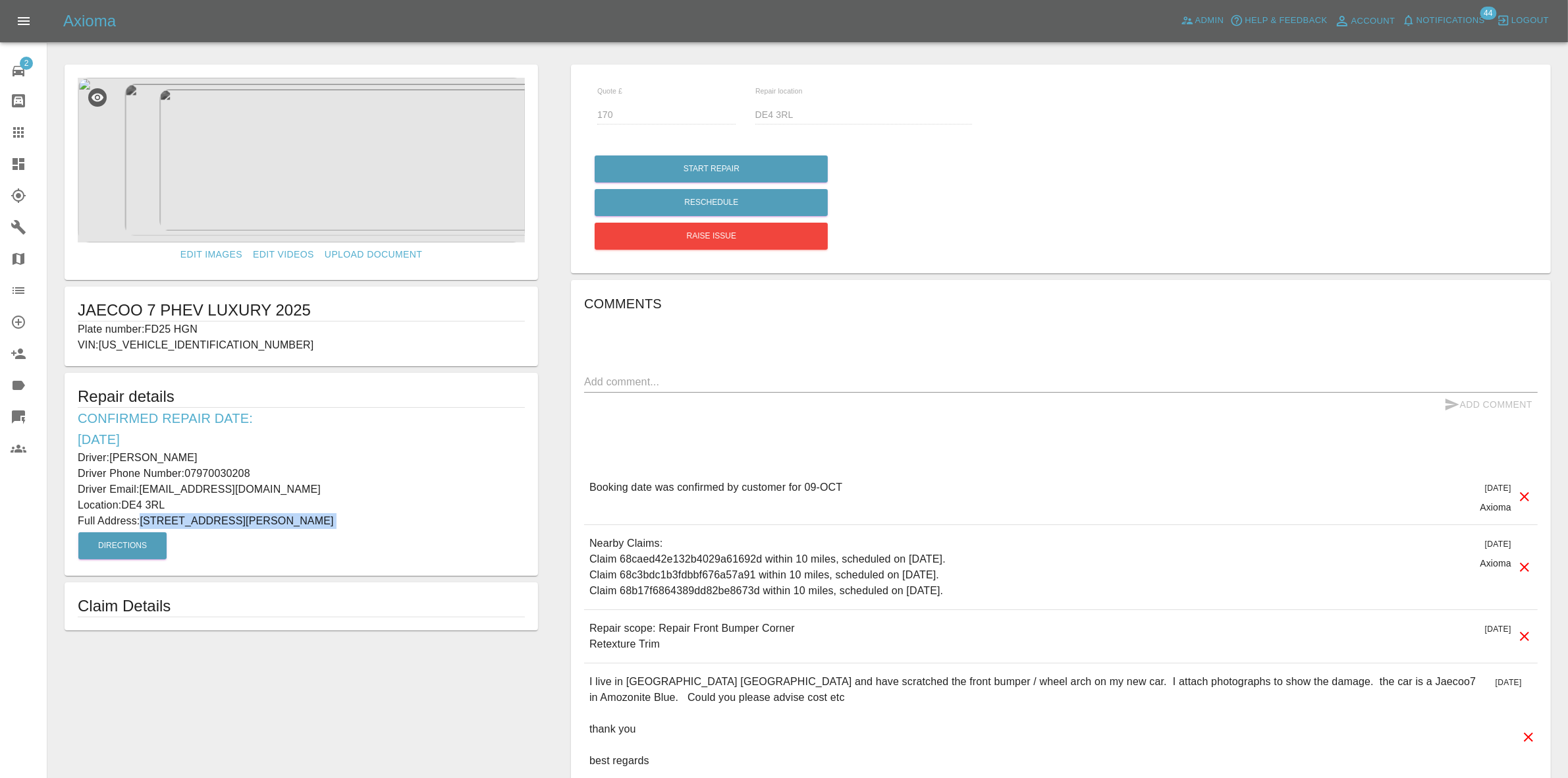
drag, startPoint x: 143, startPoint y: 520, endPoint x: 396, endPoint y: 534, distance: 253.4
click at [396, 534] on div "Repair details Confirmed Repair Date: [DATE] Driver: [PERSON_NAME] Driver Phone…" at bounding box center [301, 474] width 474 height 203
copy div "[STREET_ADDRESS][PERSON_NAME] Directions"
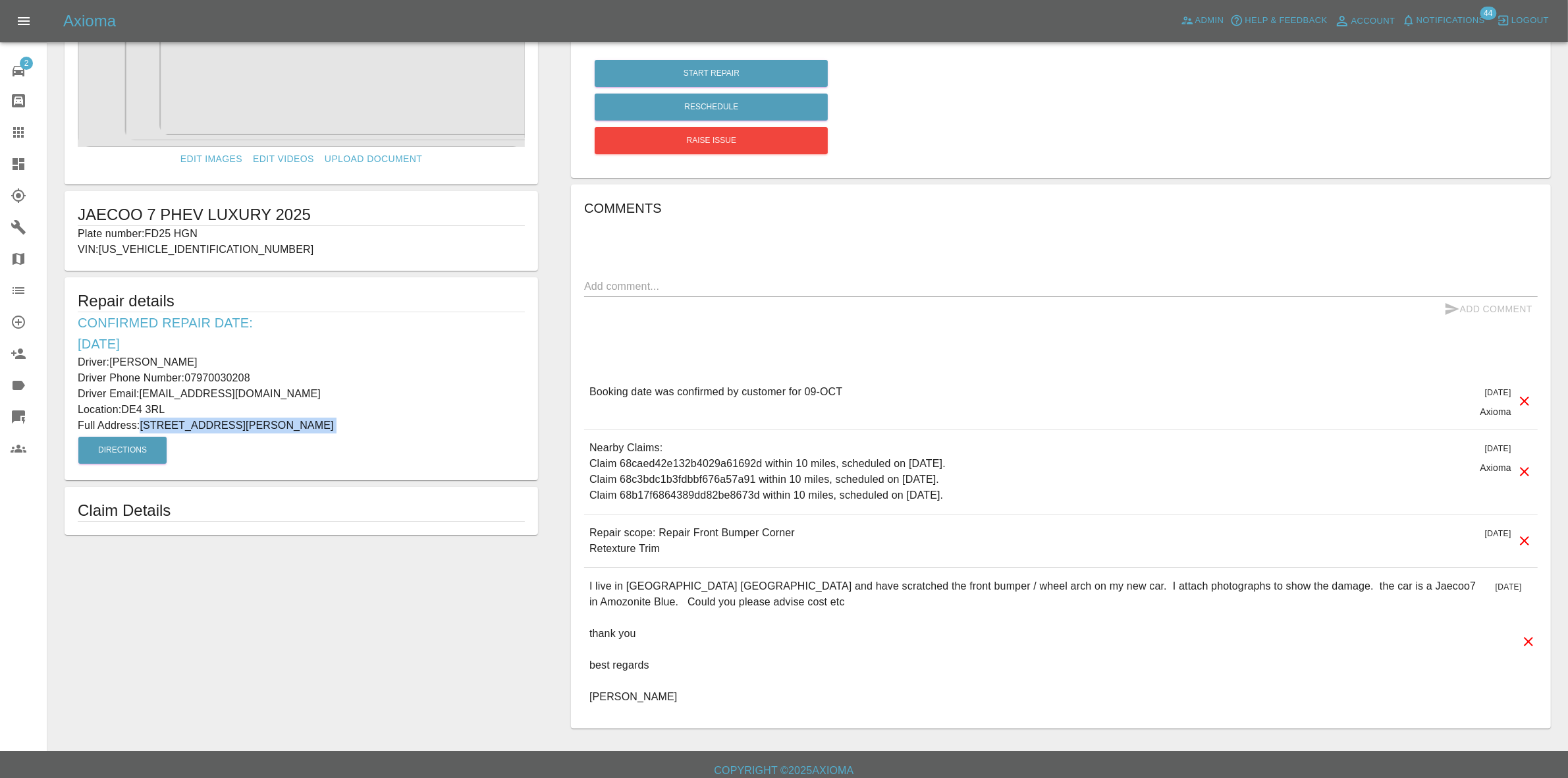
scroll to position [106, 0]
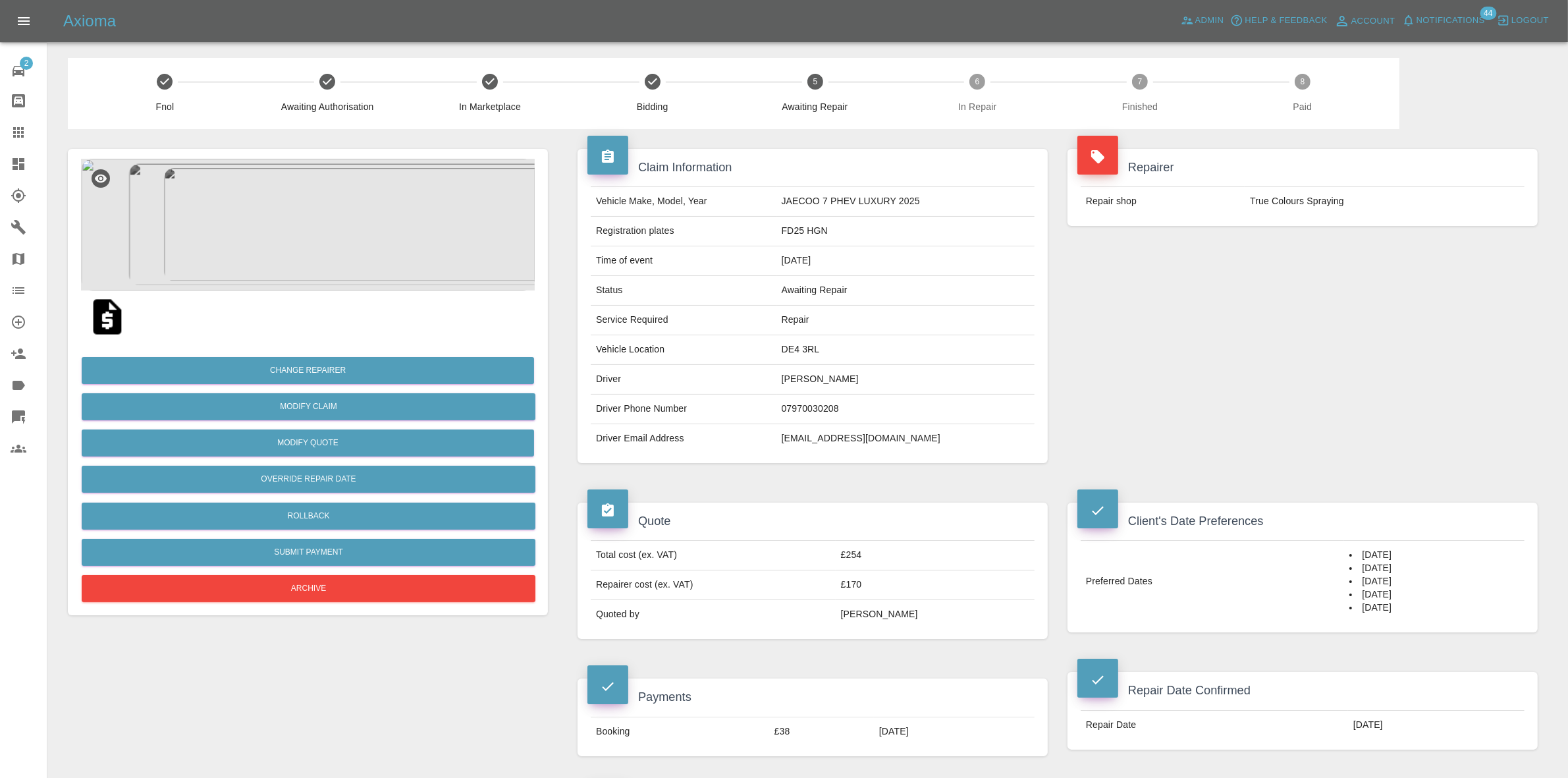
scroll to position [411, 0]
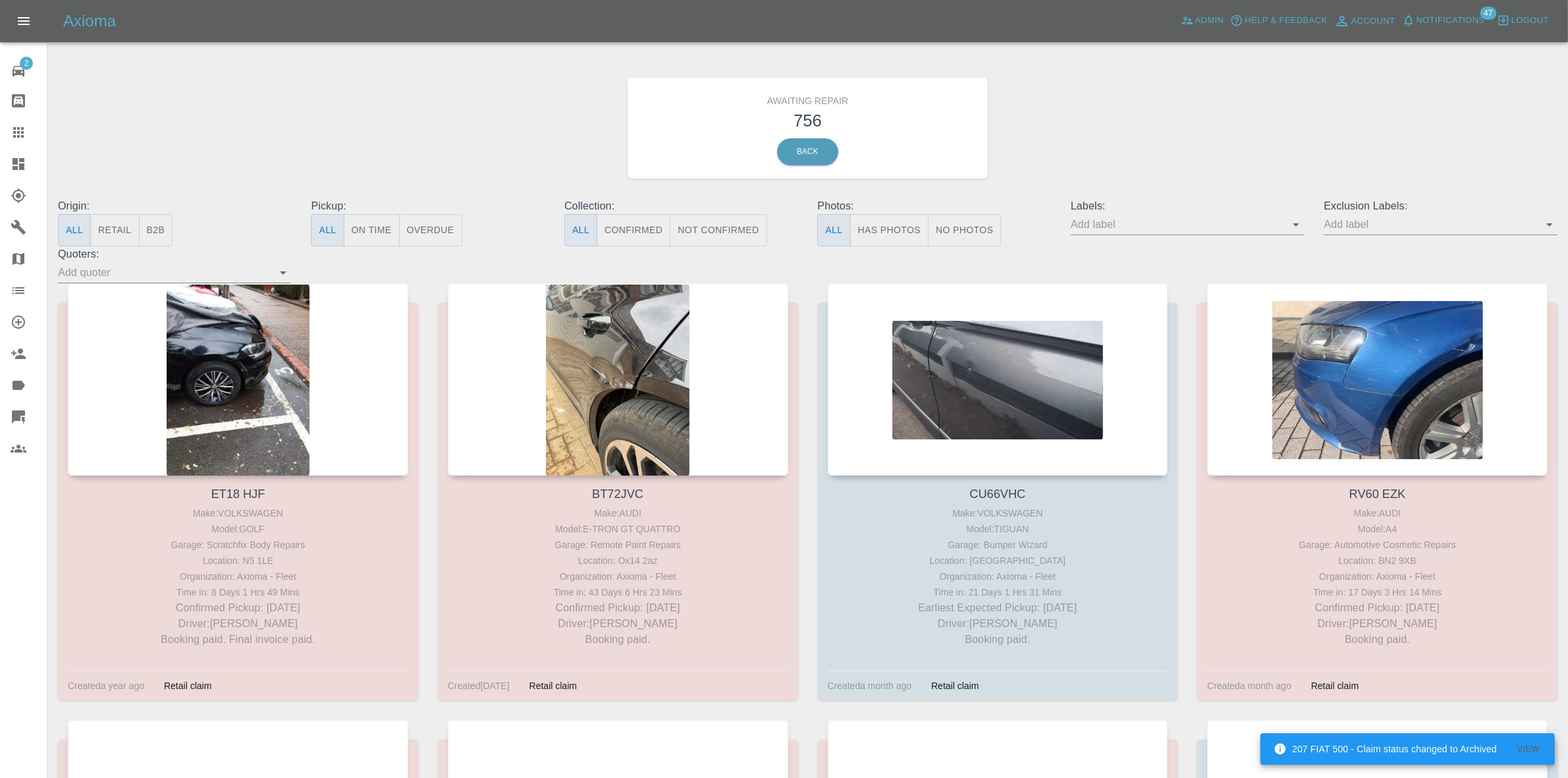
click at [0, 160] on link "Dashboard" at bounding box center [23, 163] width 46 height 31
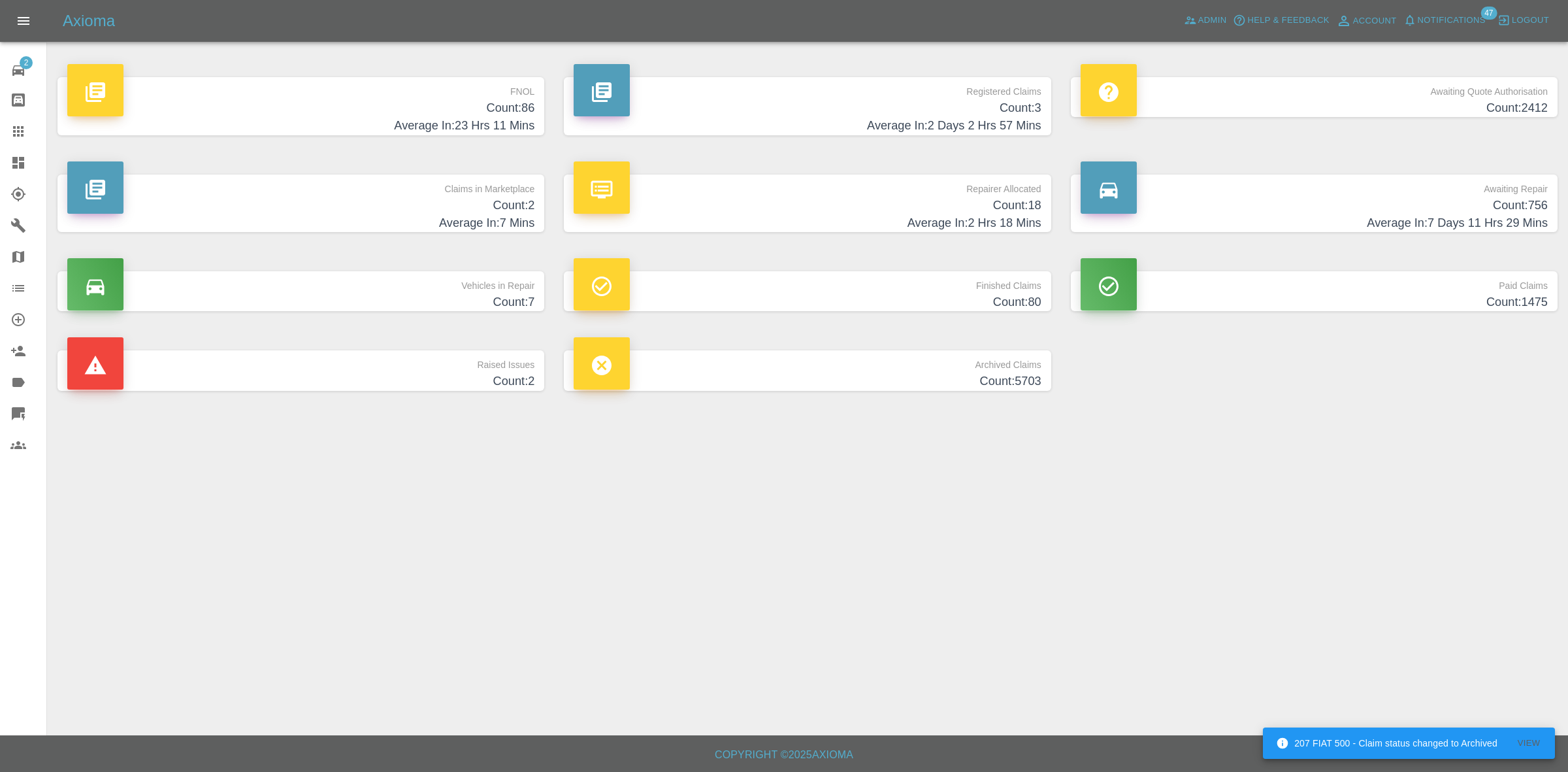
click at [409, 210] on h4 "Count: 2" at bounding box center [301, 205] width 467 height 18
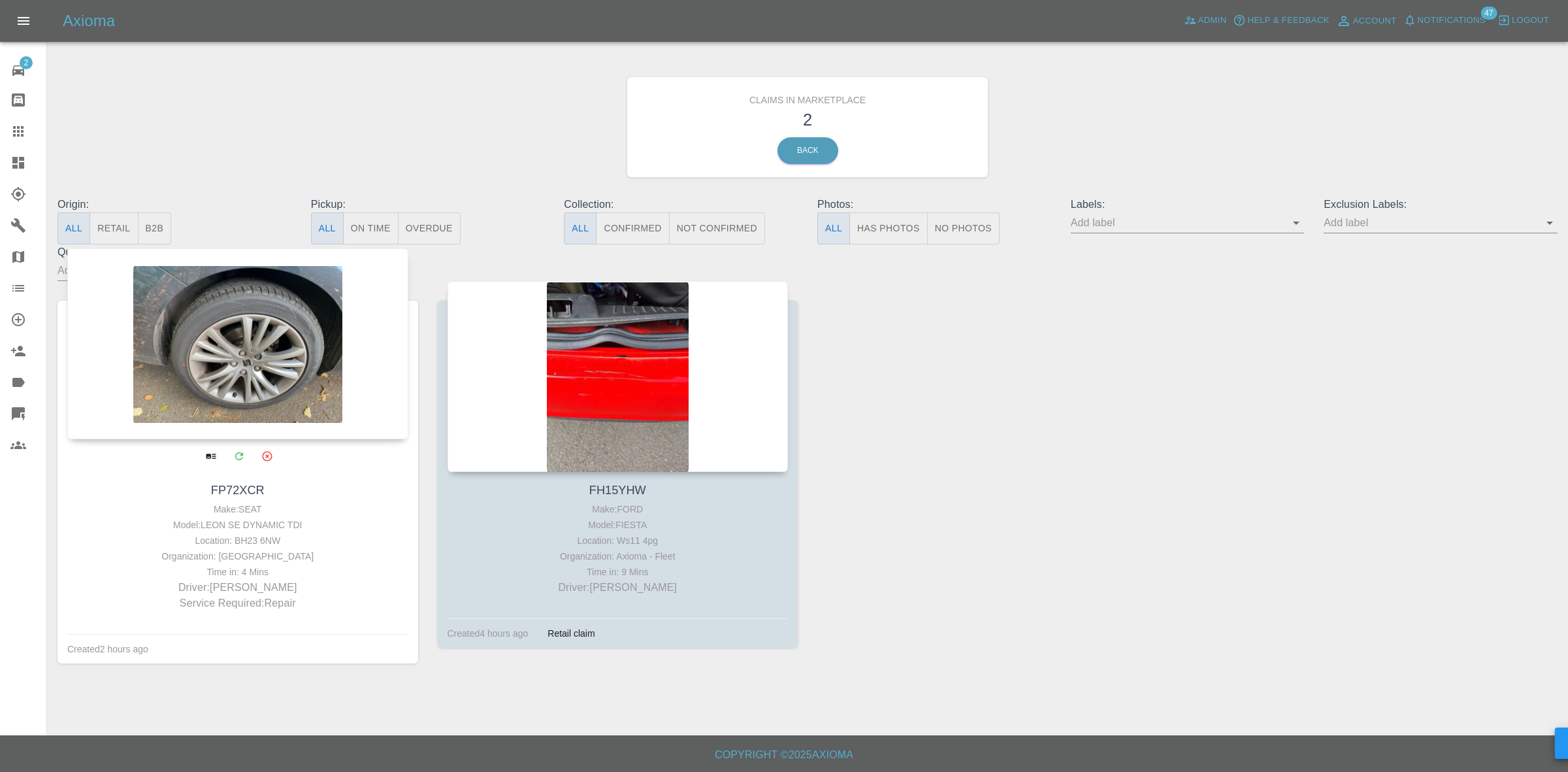
drag, startPoint x: 289, startPoint y: 328, endPoint x: 321, endPoint y: 334, distance: 32.6
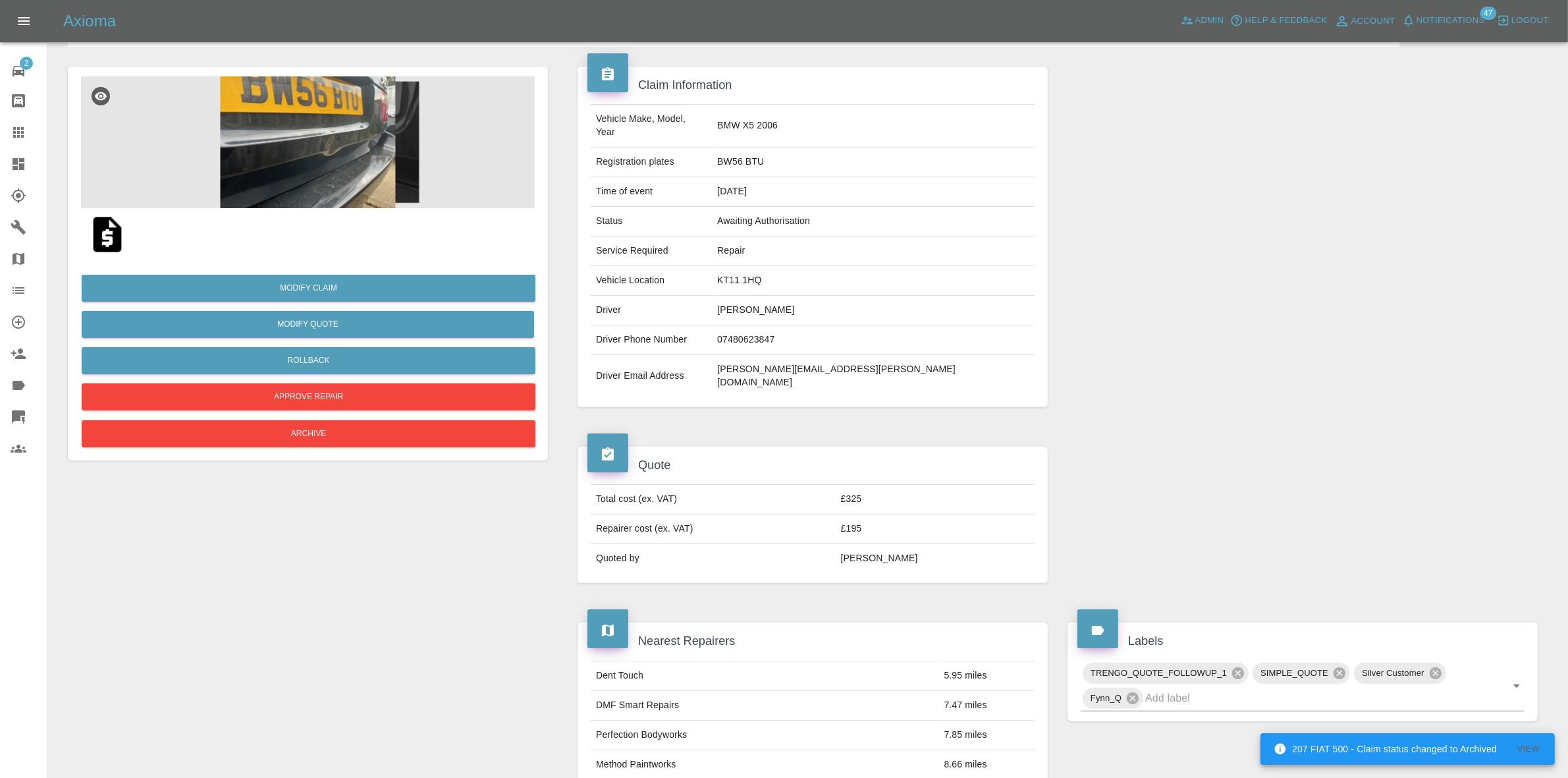
scroll to position [165, 0]
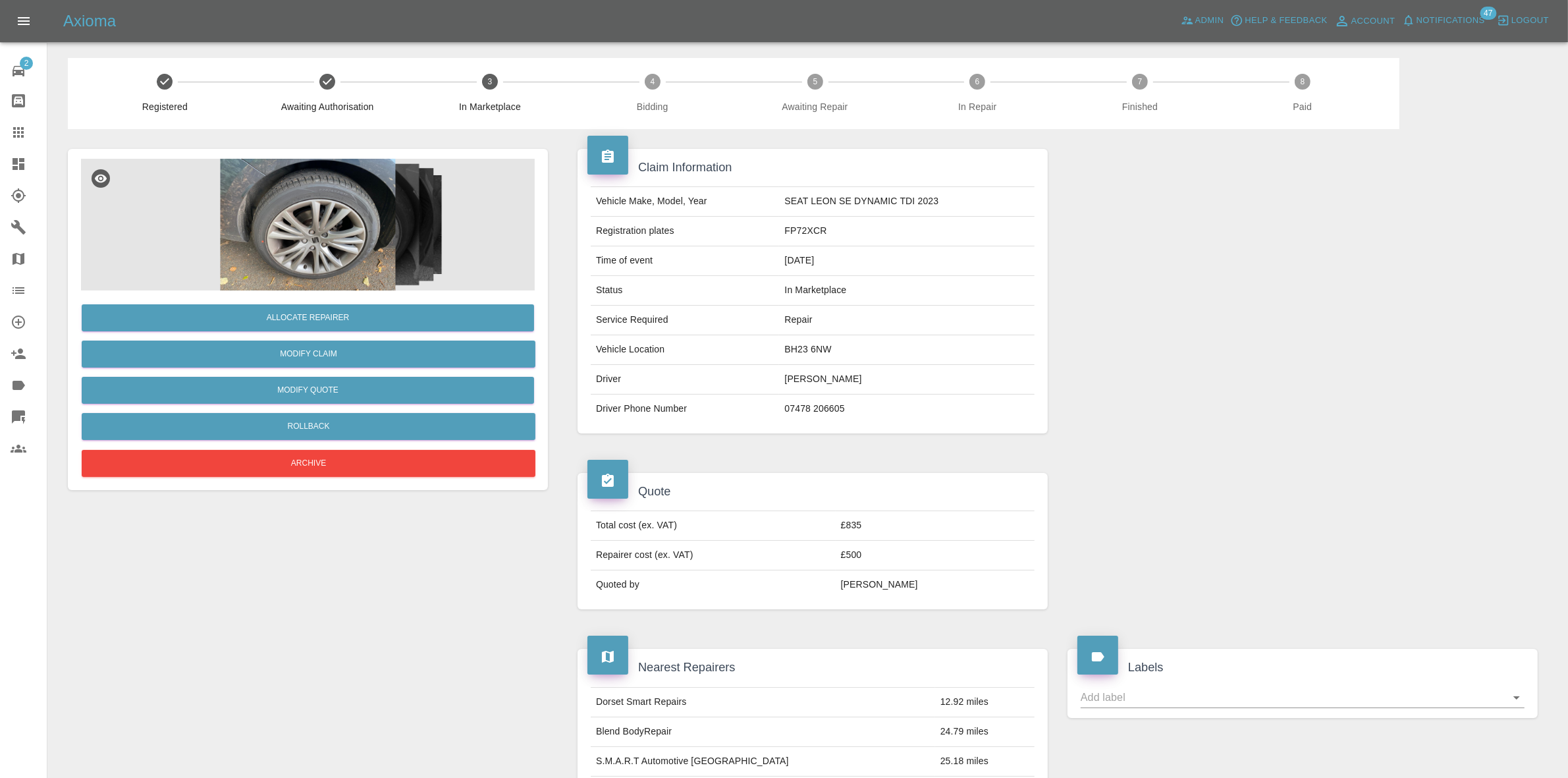
click at [358, 191] on img at bounding box center [308, 225] width 453 height 132
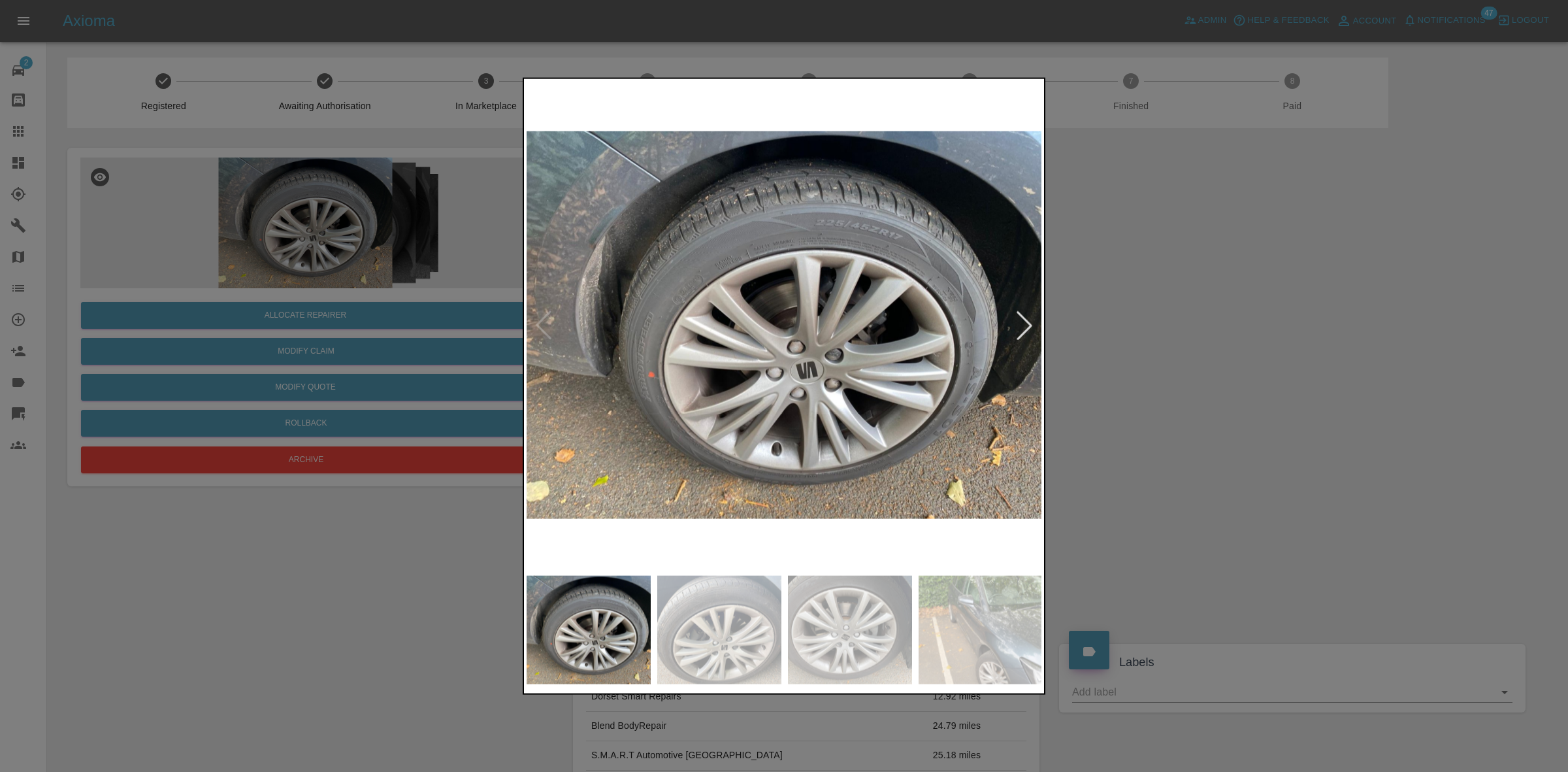
click at [1026, 318] on div at bounding box center [1024, 325] width 28 height 28
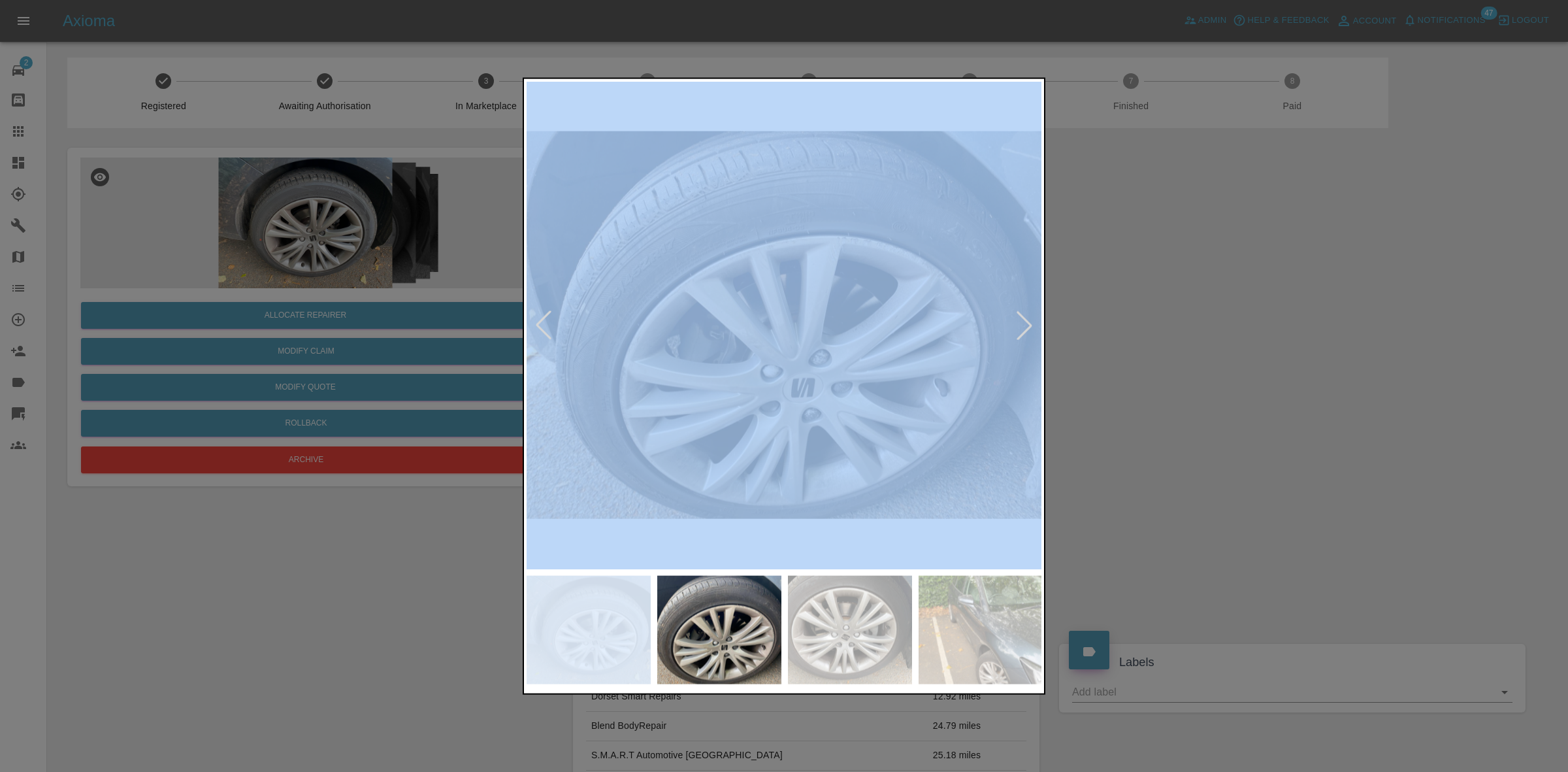
click at [1026, 318] on div at bounding box center [1024, 325] width 28 height 28
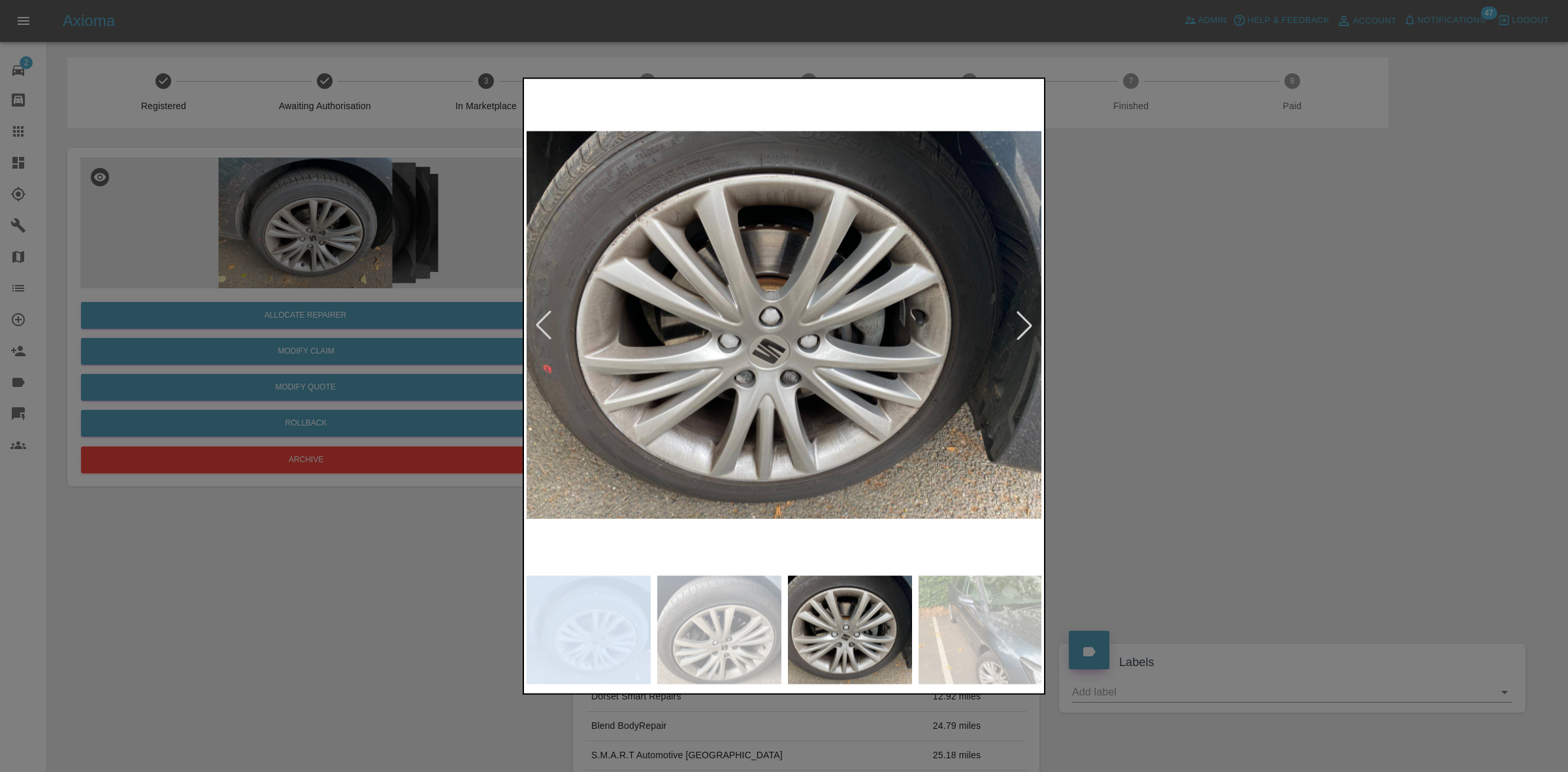
click at [1026, 318] on div at bounding box center [1024, 325] width 28 height 28
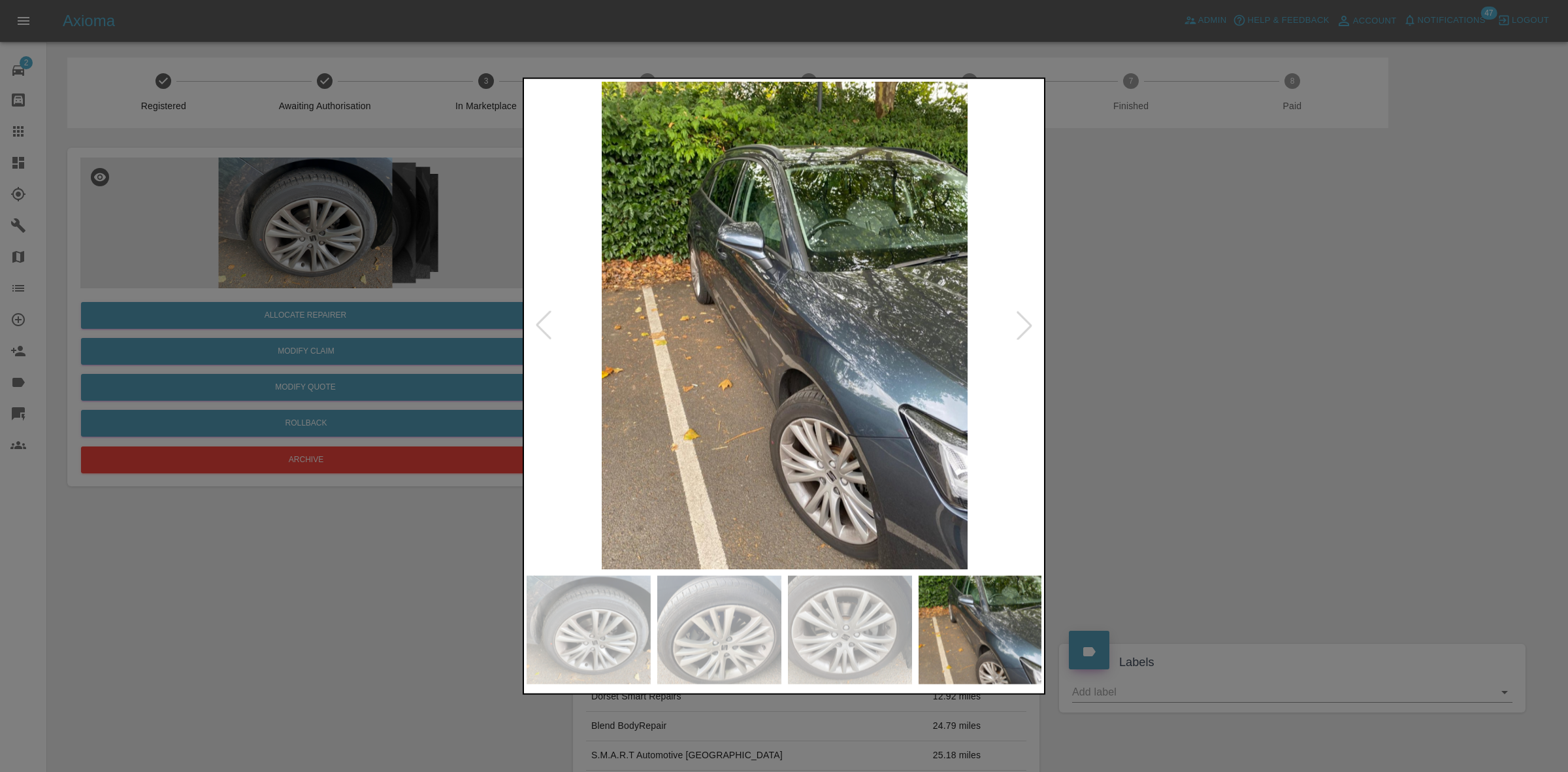
click at [1219, 351] on div at bounding box center [784, 386] width 1568 height 772
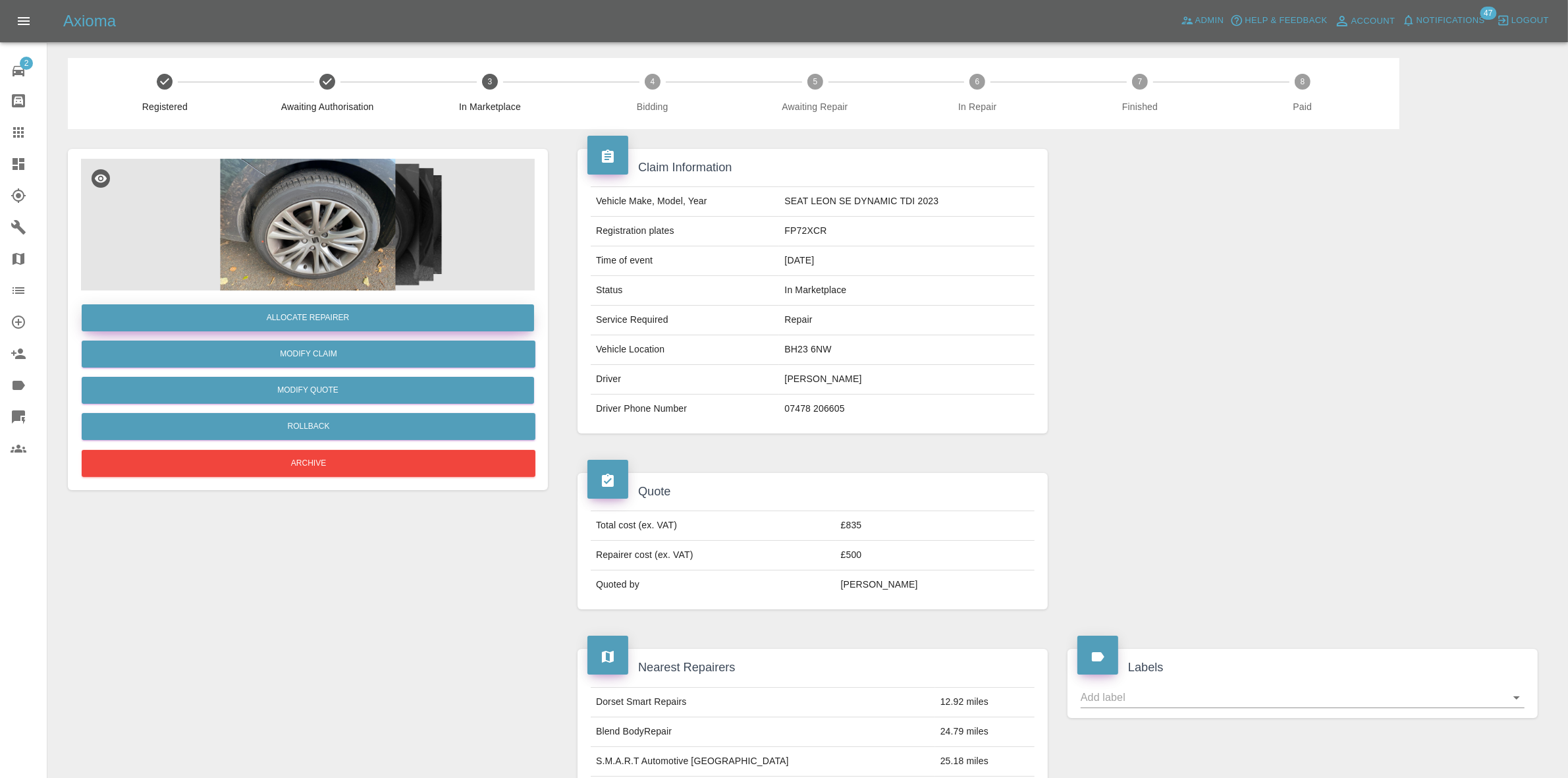
click at [318, 319] on button "Allocate Repairer" at bounding box center [308, 318] width 452 height 27
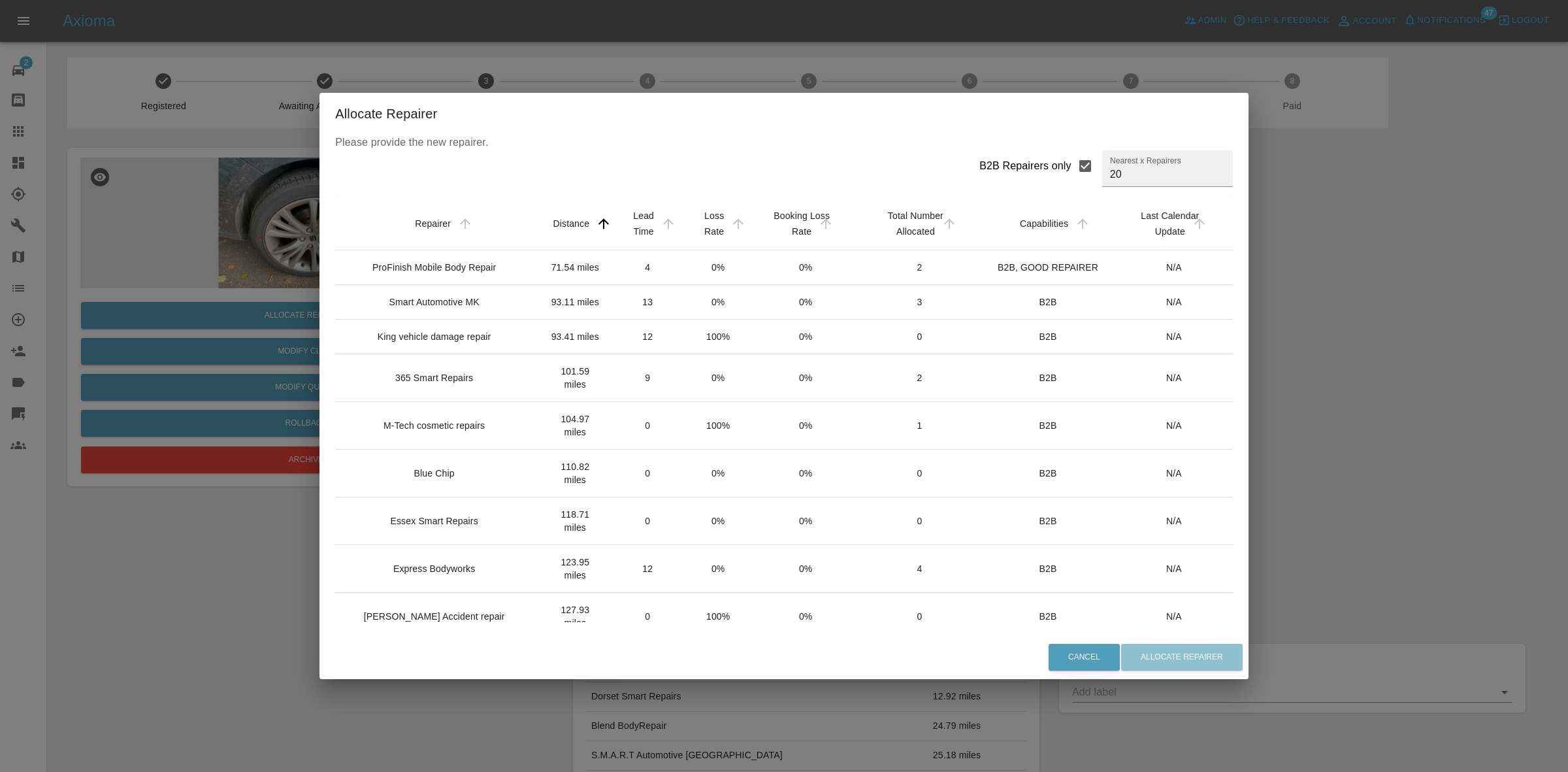
click at [1071, 164] on input "B2B Repairers only" at bounding box center [1085, 166] width 27 height 27
checkbox input "false"
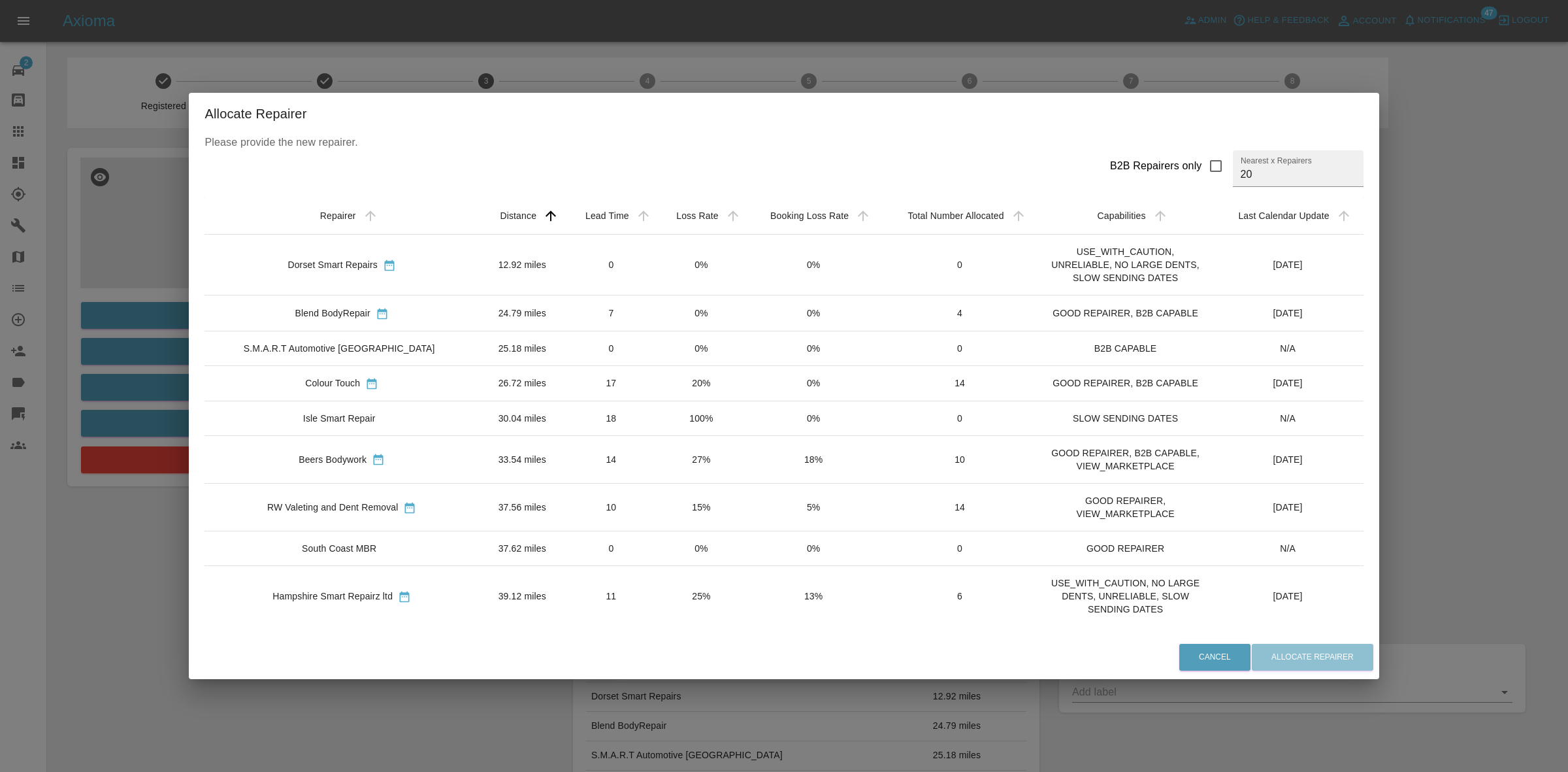
click at [694, 33] on div "Allocate Repairer Please provide the new repairer. B2B Repairers only Nearest x…" at bounding box center [784, 386] width 1568 height 772
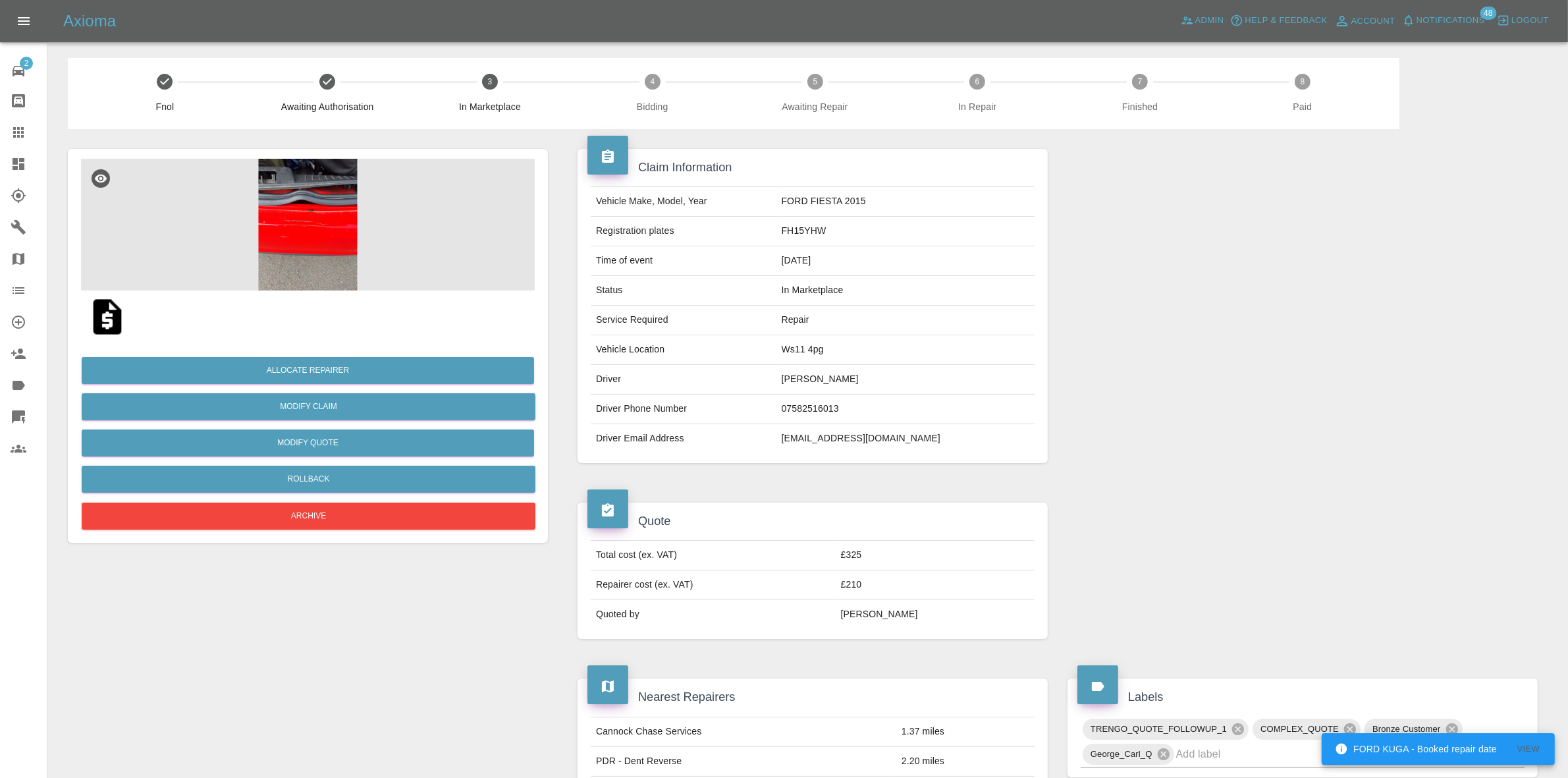
click at [335, 200] on img at bounding box center [308, 225] width 453 height 132
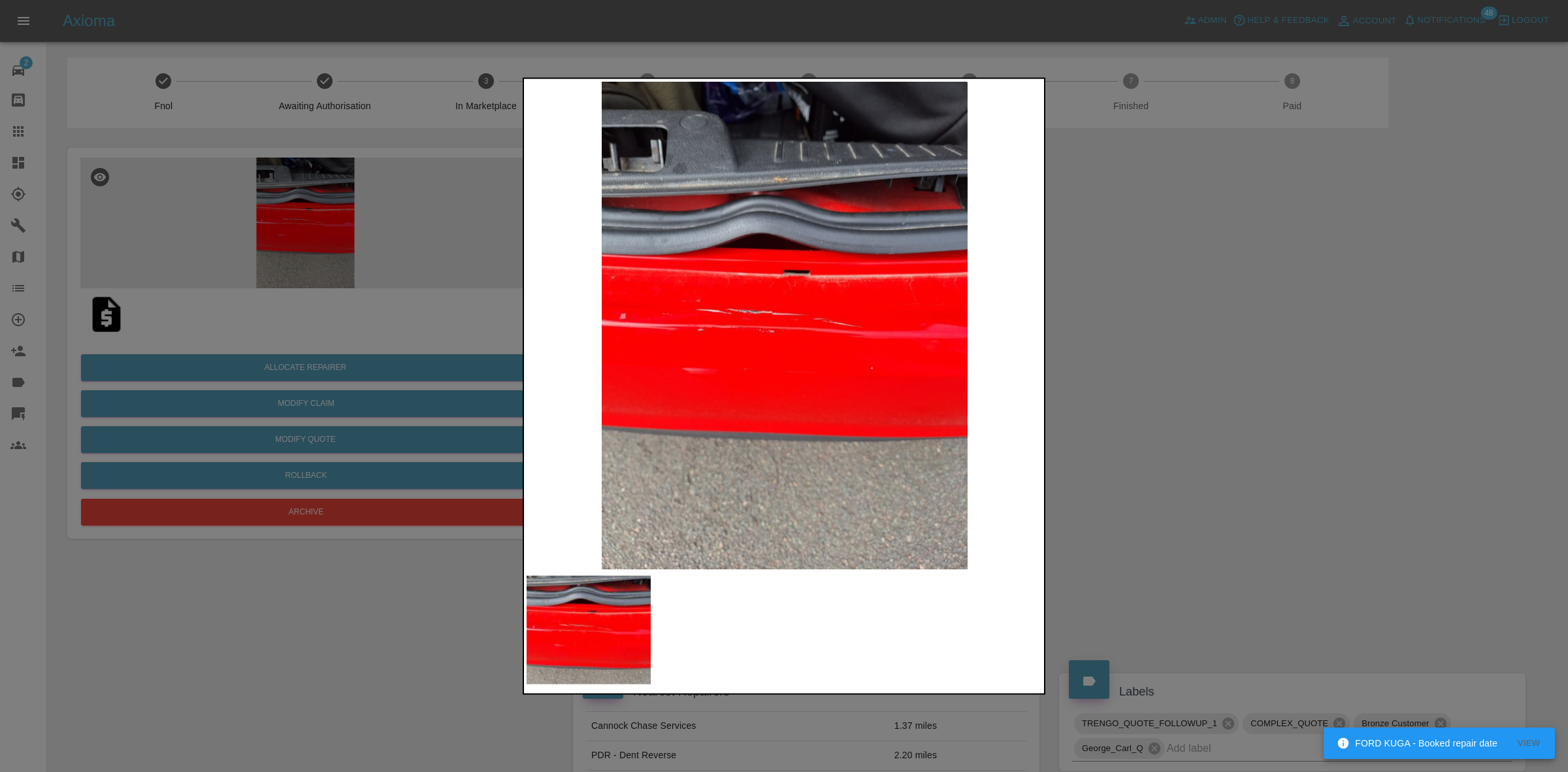
click at [1194, 365] on div at bounding box center [784, 386] width 1568 height 772
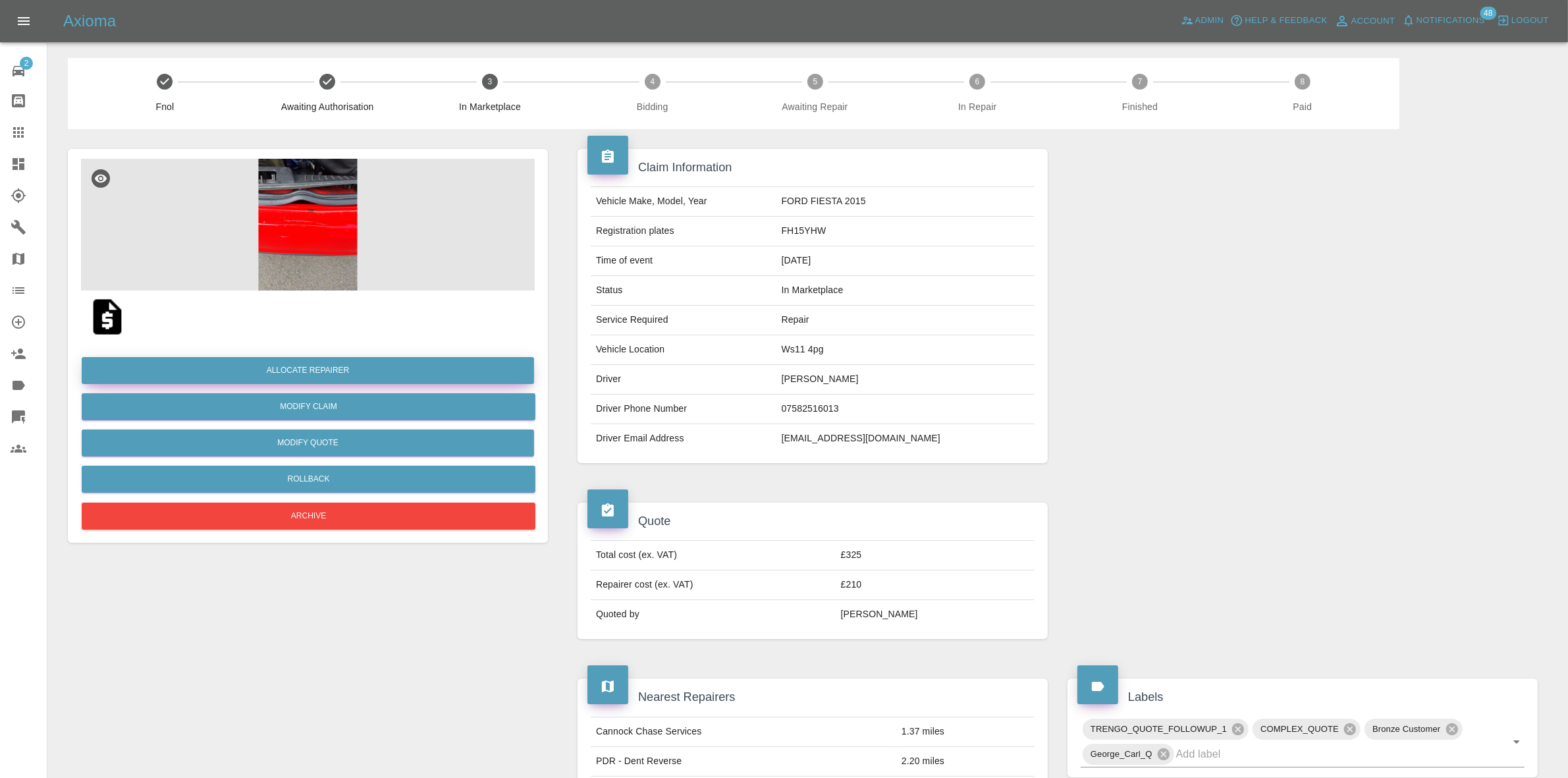
click at [315, 357] on button "Allocate Repairer" at bounding box center [308, 370] width 452 height 27
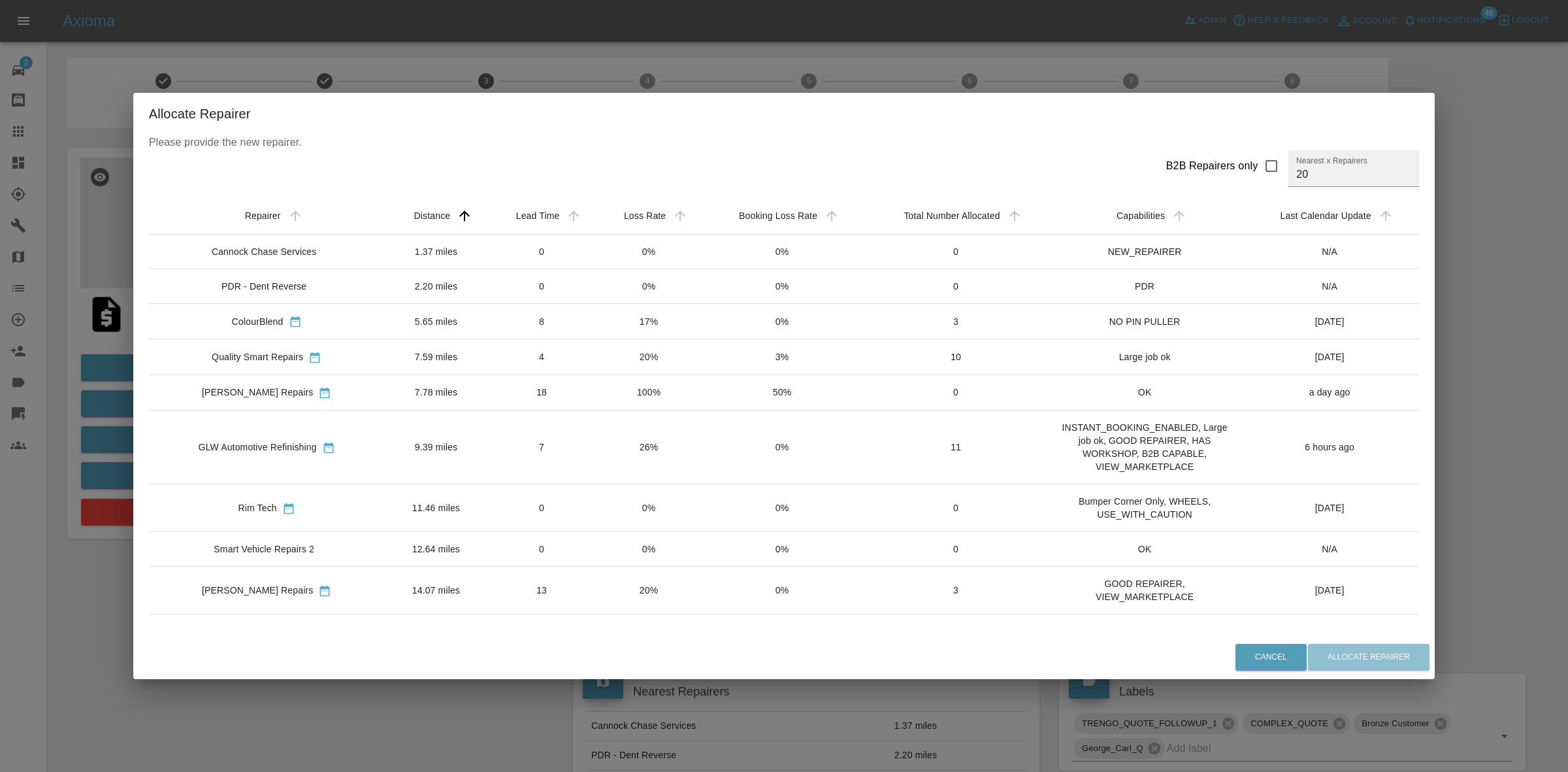
click at [627, 360] on td "20%" at bounding box center [649, 357] width 106 height 35
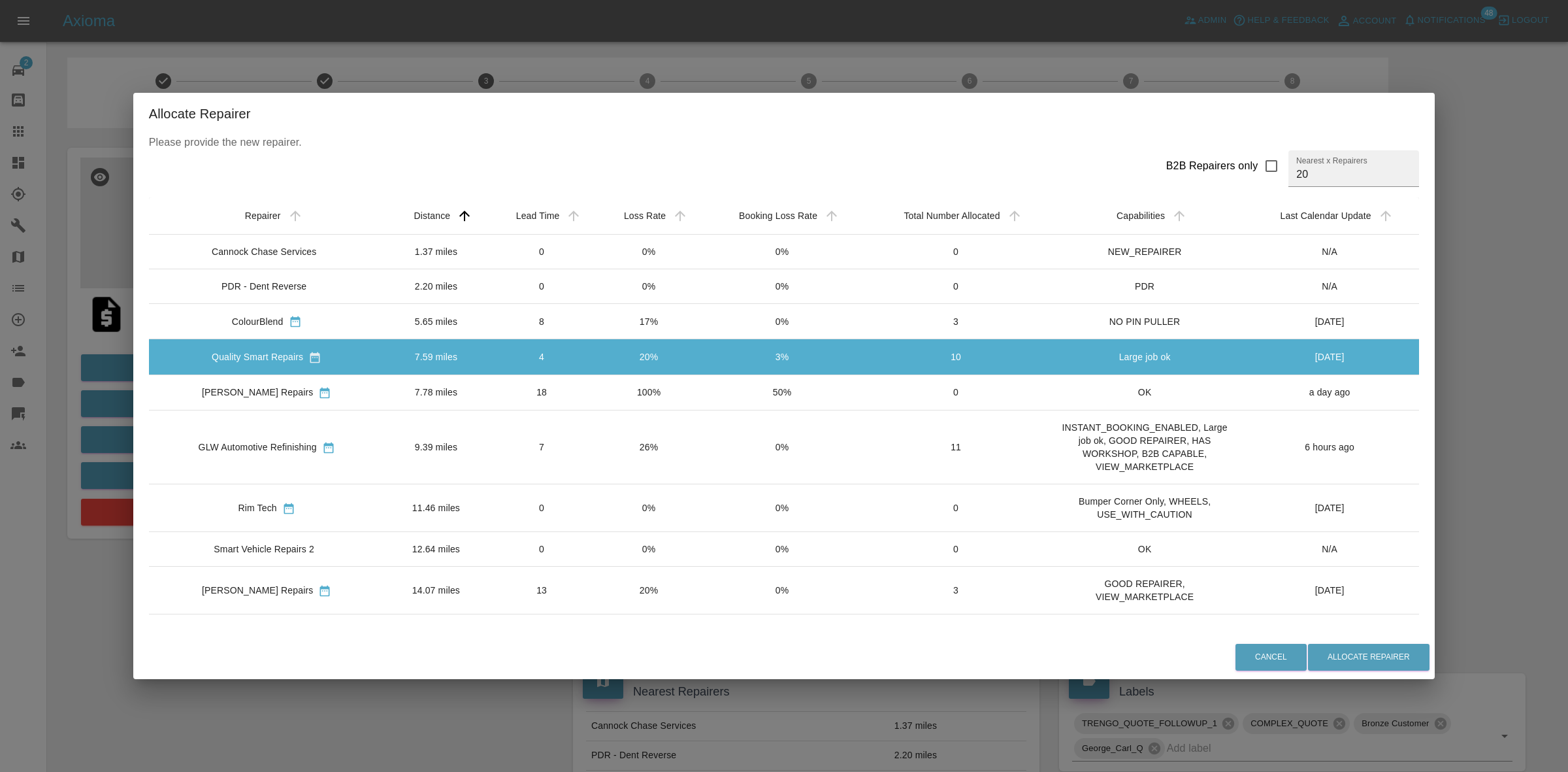
click at [624, 429] on td "26%" at bounding box center [649, 446] width 106 height 73
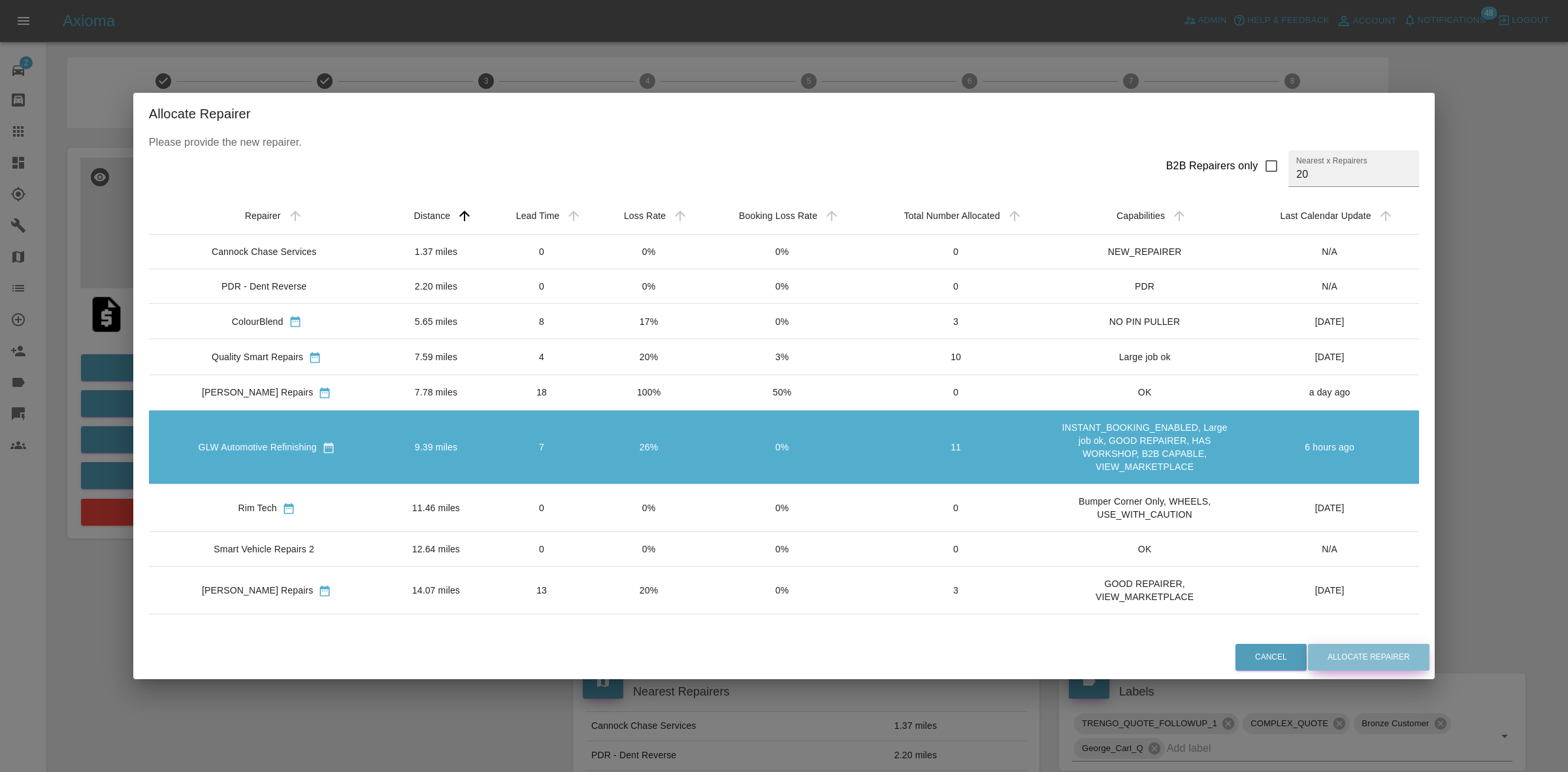
click at [1389, 648] on button "Allocate Repairer" at bounding box center [1368, 657] width 121 height 27
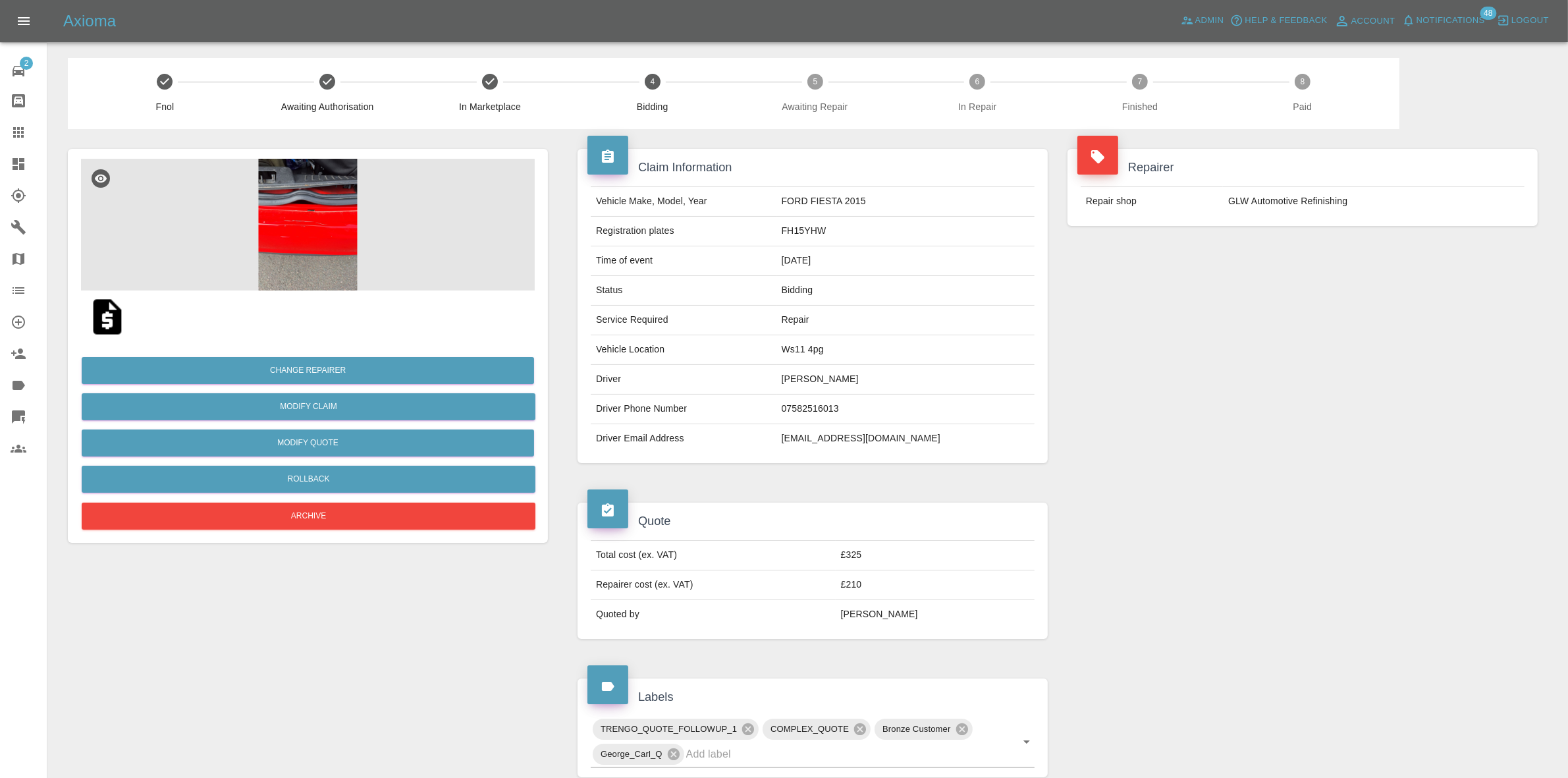
click at [1355, 252] on div "Repairer Repair shop GLW Automotive Refinishing" at bounding box center [1302, 306] width 490 height 353
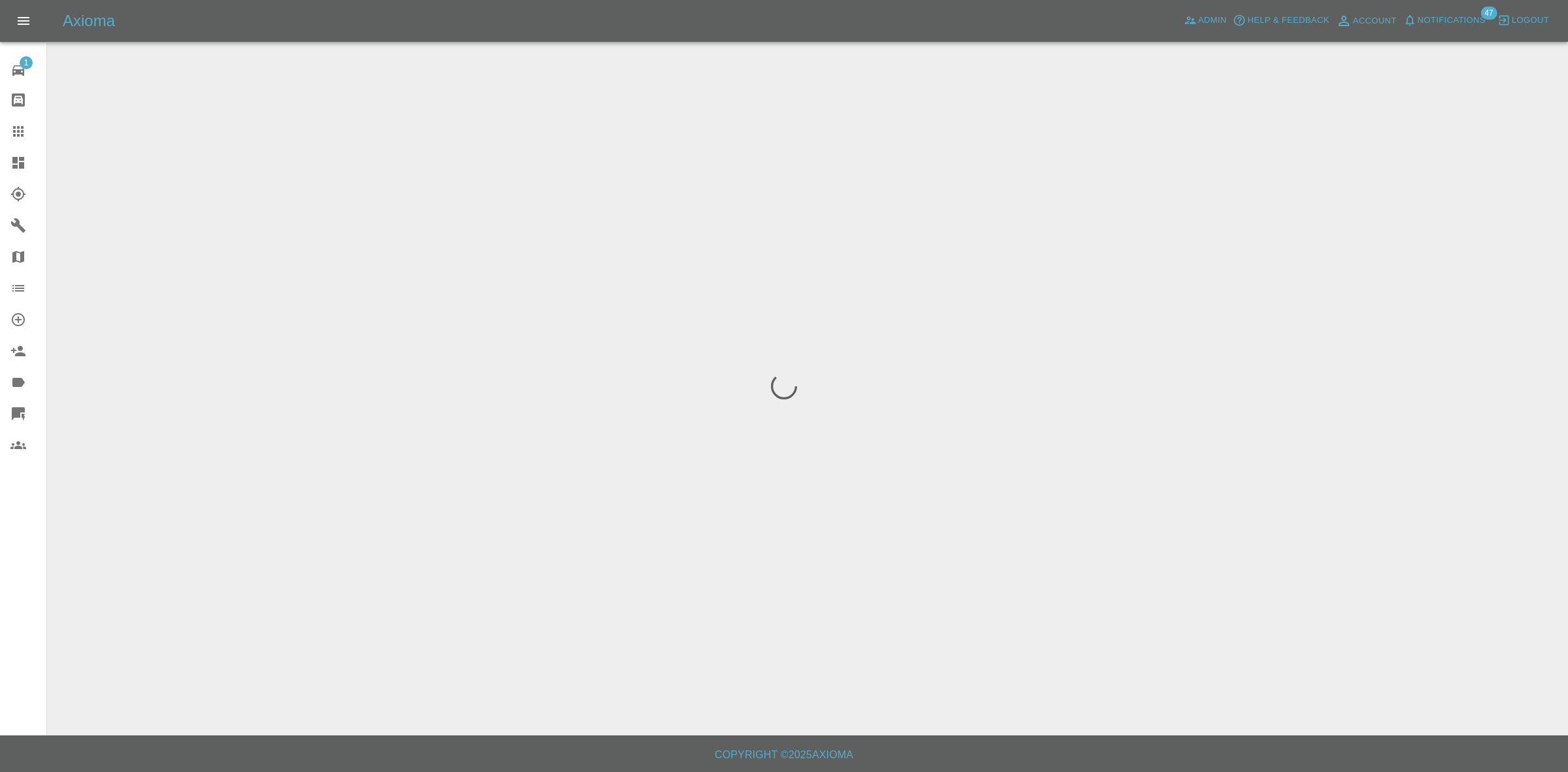
click at [1461, 20] on span "Notifications" at bounding box center [1451, 20] width 68 height 15
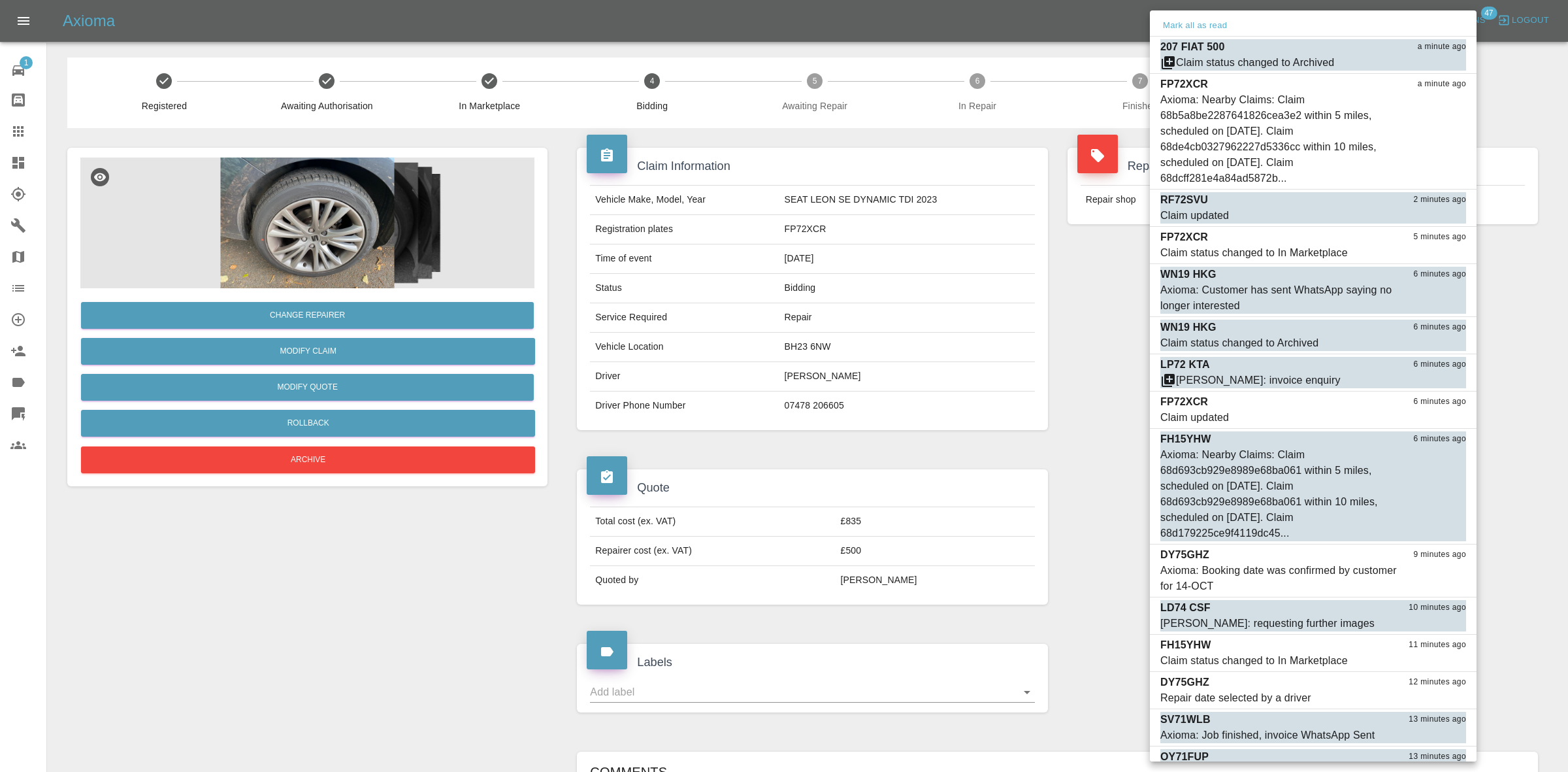
click at [985, 243] on div at bounding box center [784, 386] width 1568 height 772
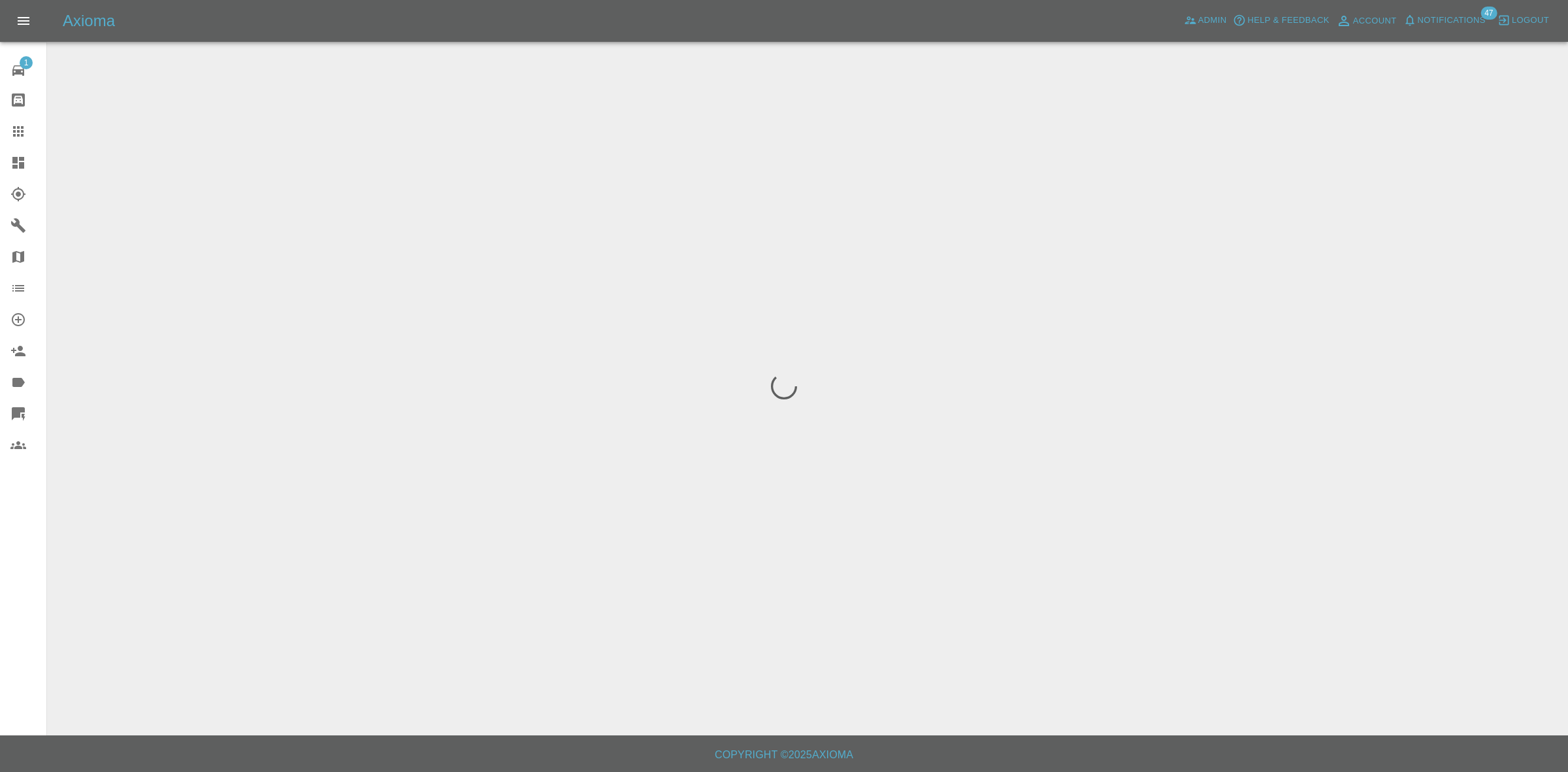
click at [1444, 24] on span "Notifications" at bounding box center [1451, 20] width 68 height 15
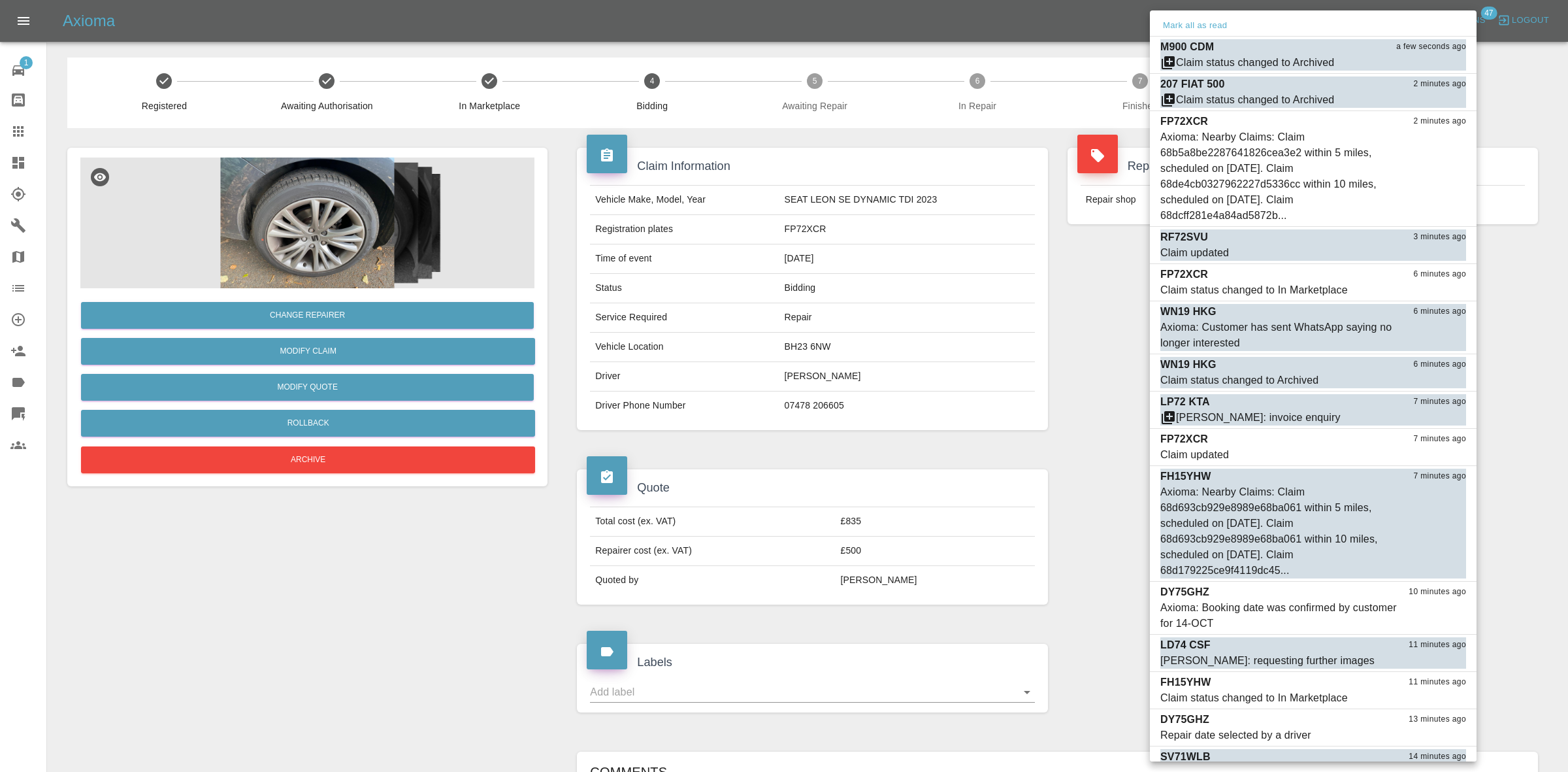
click at [992, 249] on div at bounding box center [784, 386] width 1568 height 772
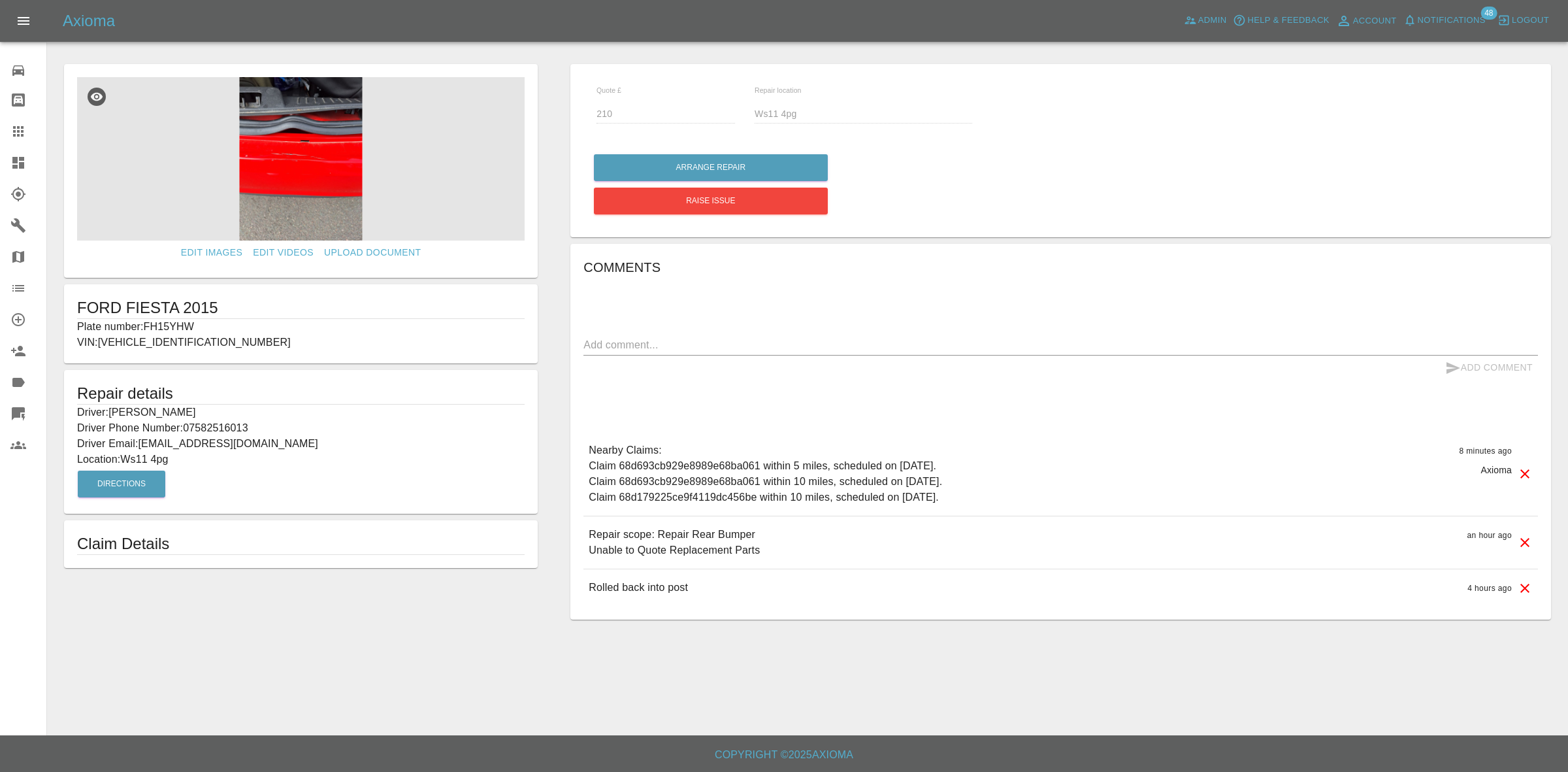
click at [8, 153] on link "Dashboard" at bounding box center [23, 162] width 46 height 31
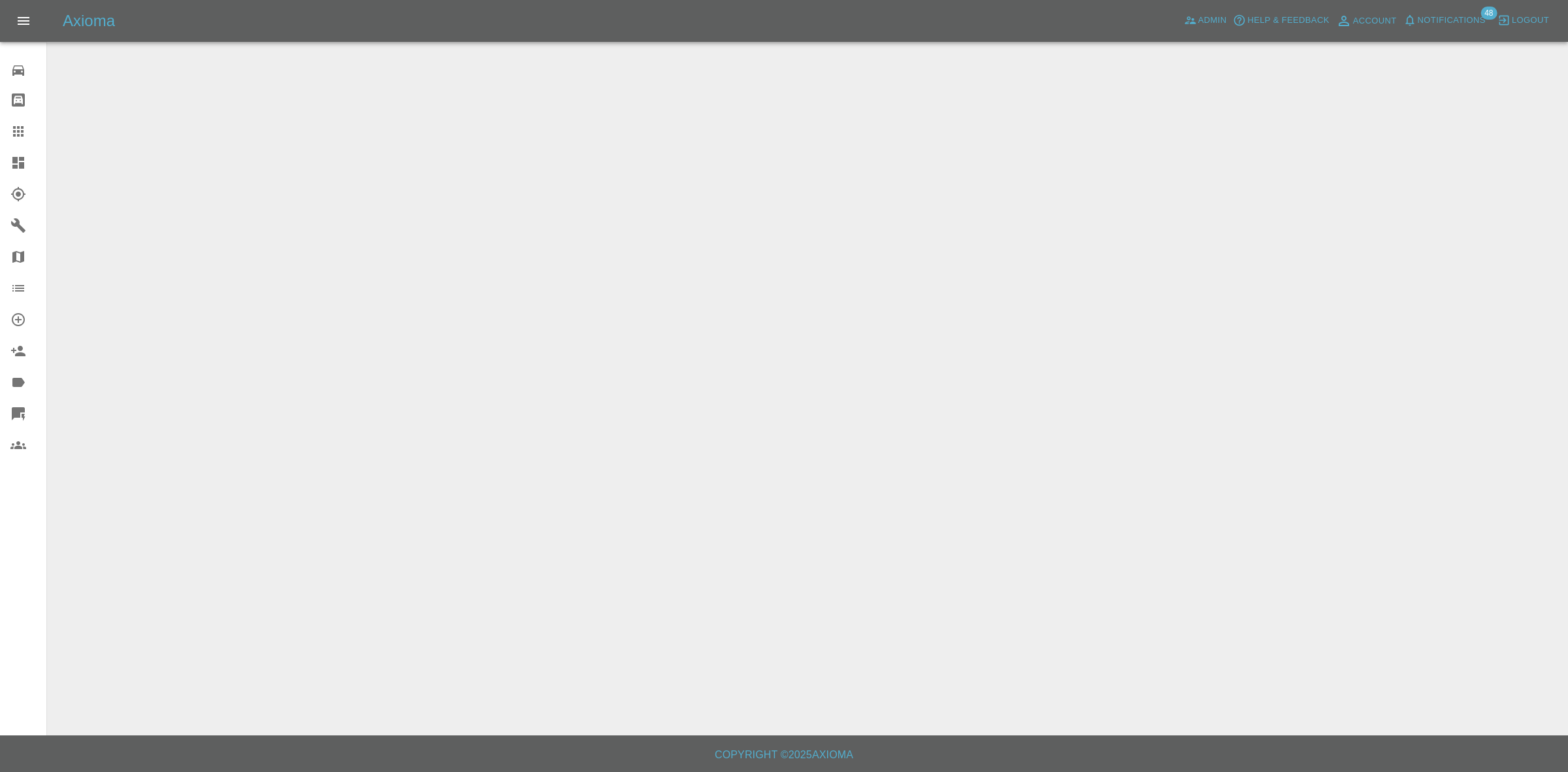
click at [1481, 24] on span "Notifications" at bounding box center [1451, 20] width 68 height 15
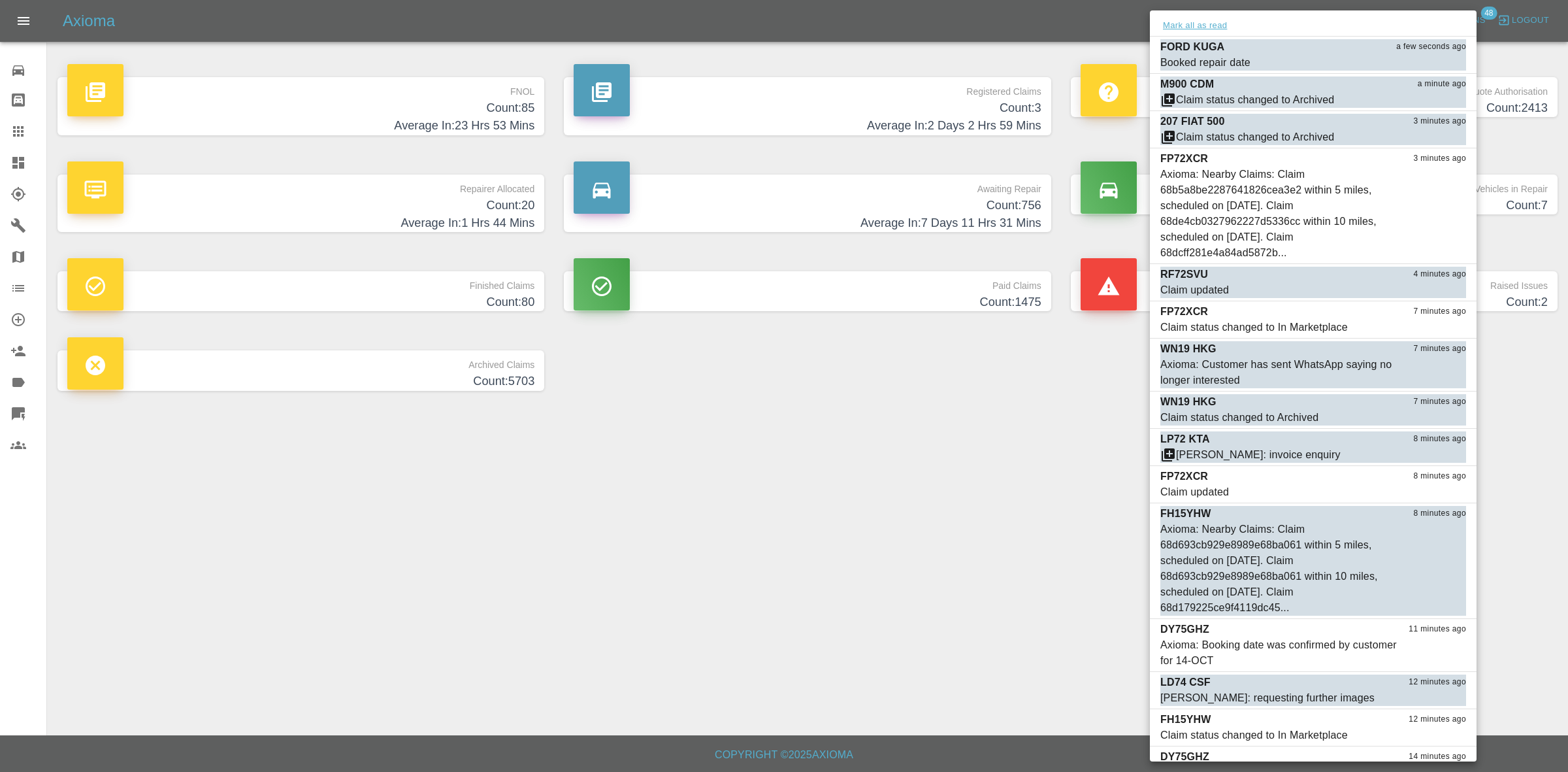
click at [1184, 24] on button "Mark all as read" at bounding box center [1195, 26] width 69 height 15
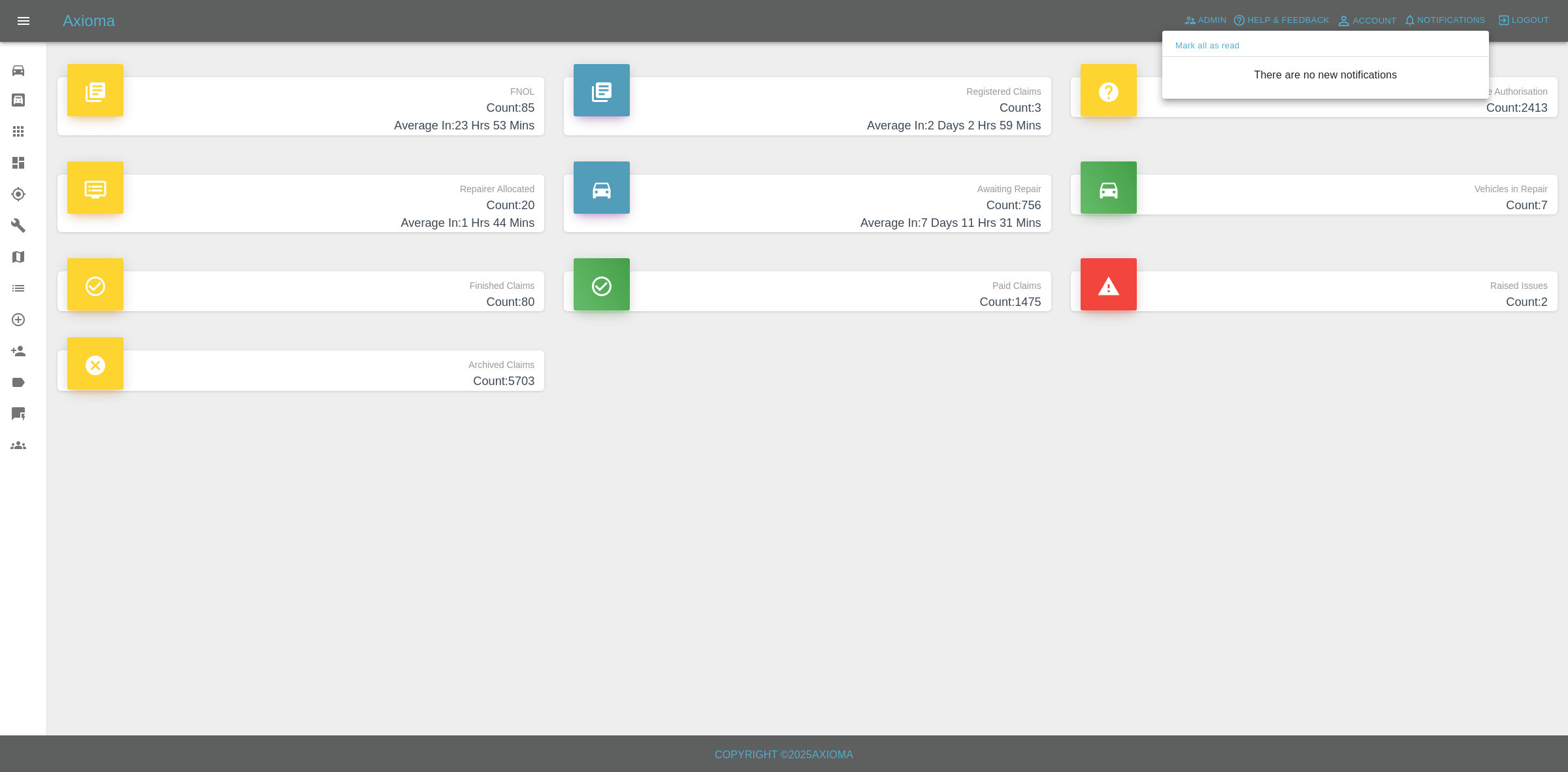
click at [1046, 390] on div at bounding box center [784, 386] width 1568 height 772
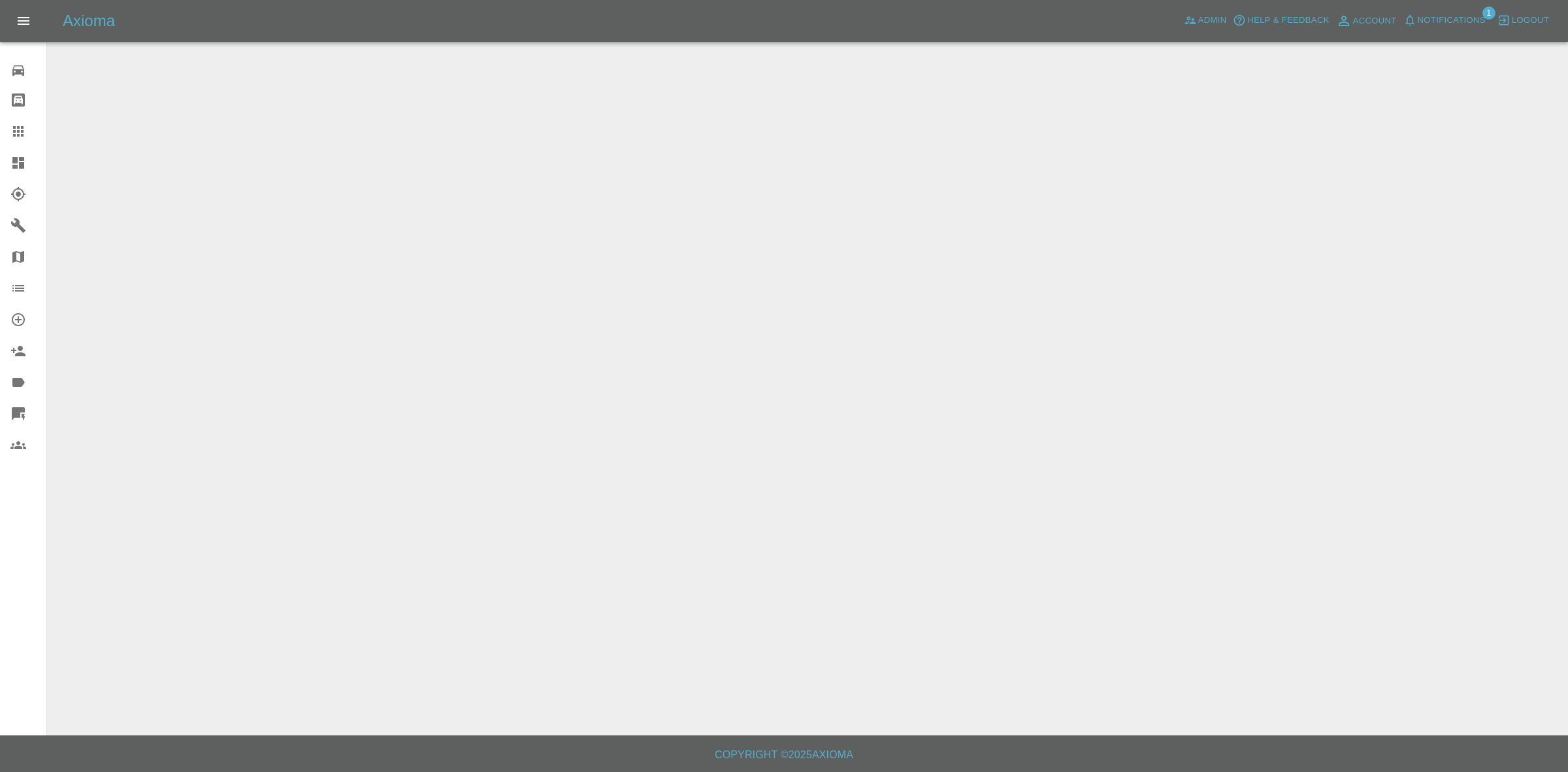
drag, startPoint x: 0, startPoint y: 156, endPoint x: 24, endPoint y: 151, distance: 24.5
click at [0, 156] on link "Dashboard" at bounding box center [23, 162] width 46 height 31
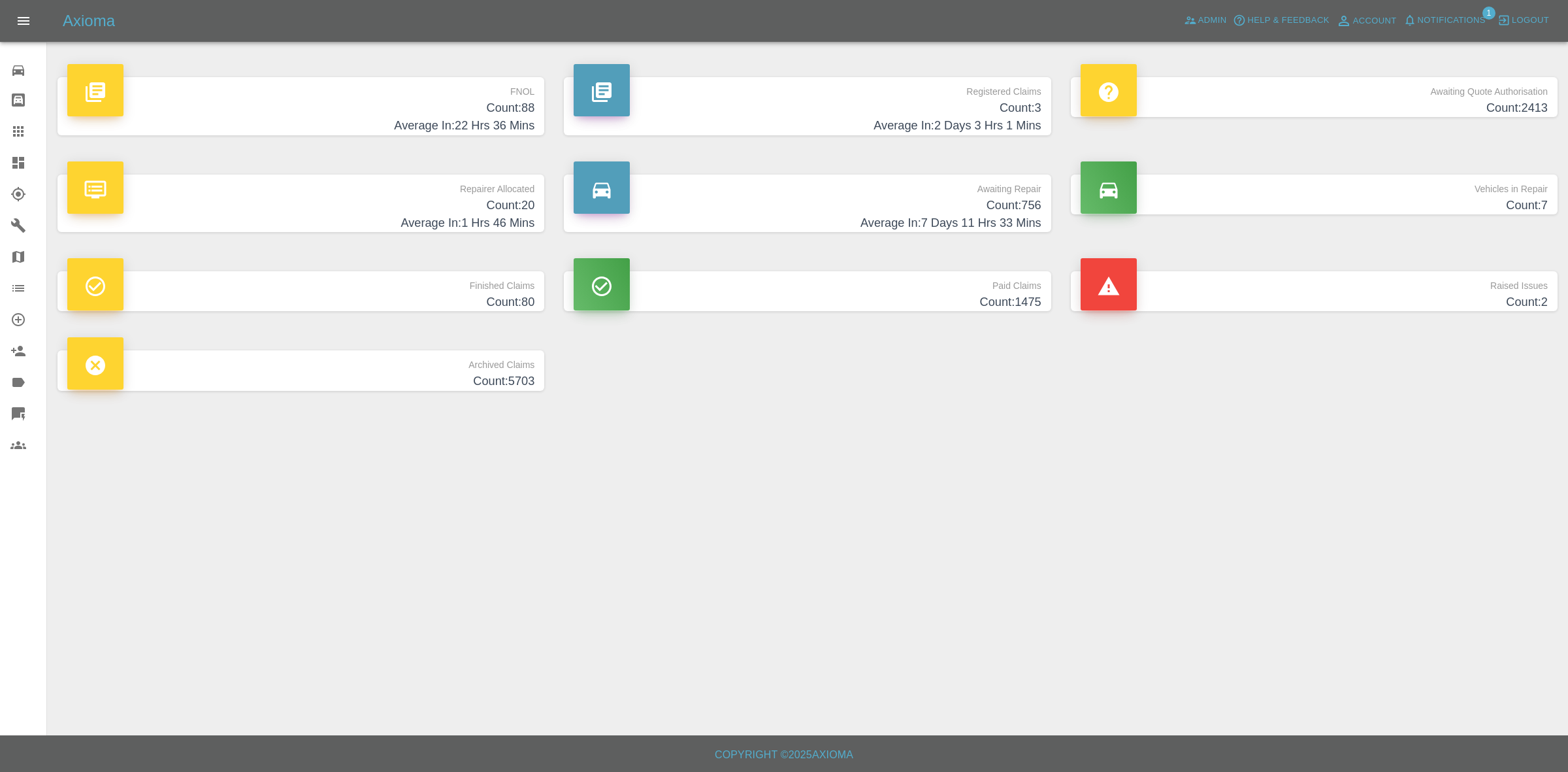
click at [1456, 21] on span "Notifications" at bounding box center [1451, 20] width 68 height 15
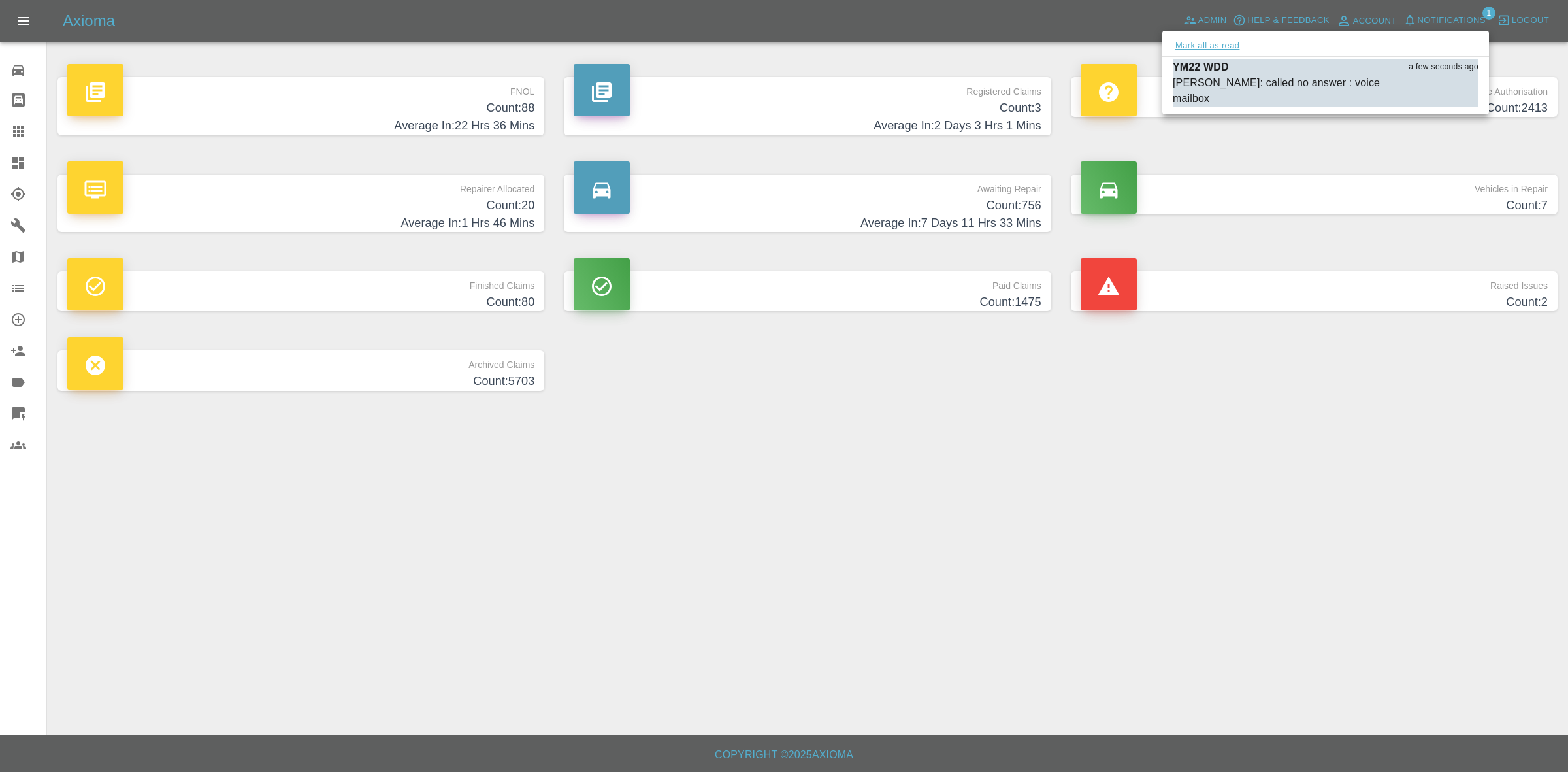
click at [1204, 43] on button "Mark all as read" at bounding box center [1208, 46] width 69 height 15
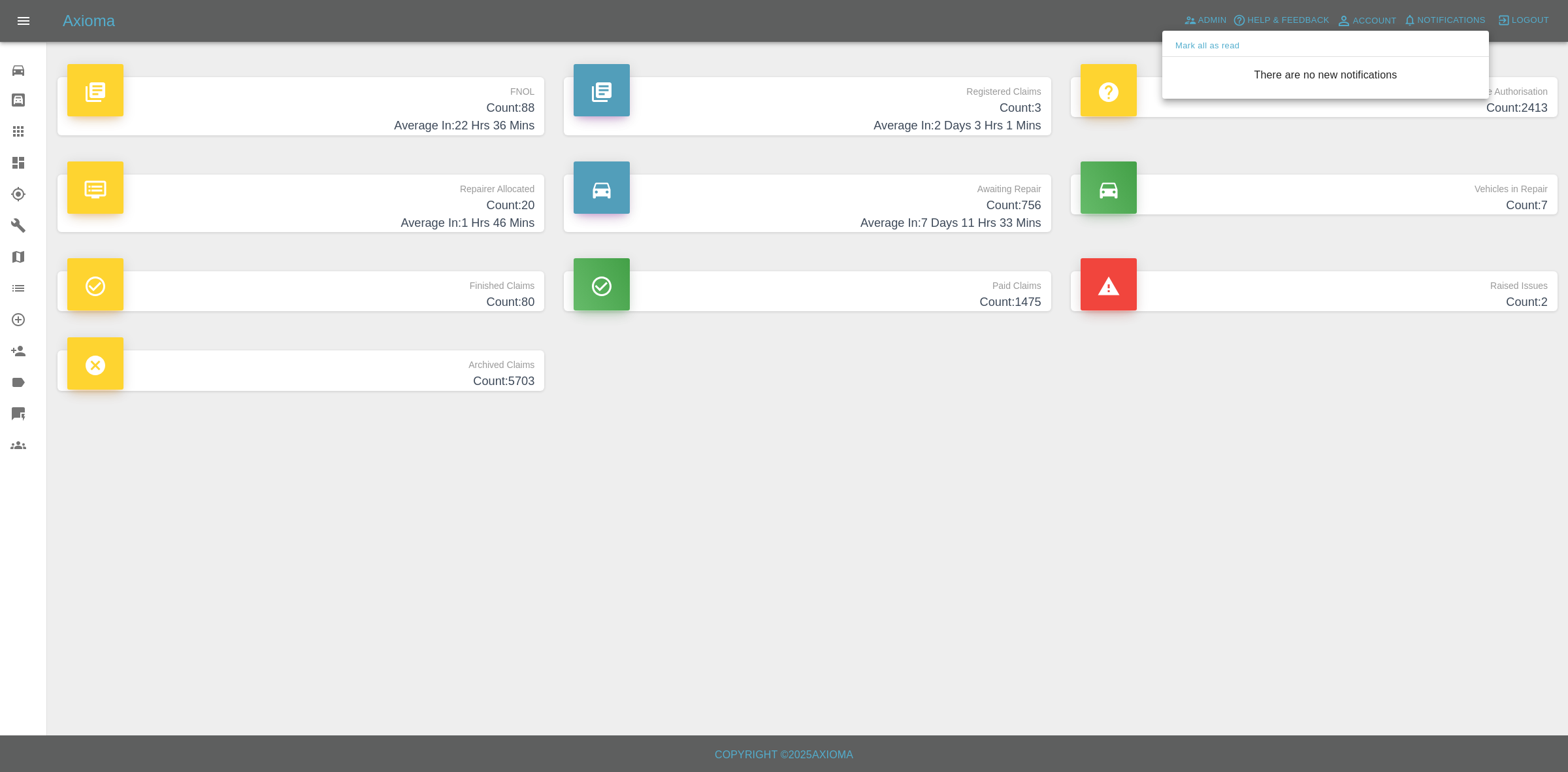
drag, startPoint x: 1389, startPoint y: 416, endPoint x: 1380, endPoint y: 437, distance: 22.8
click at [1394, 430] on div at bounding box center [784, 386] width 1568 height 772
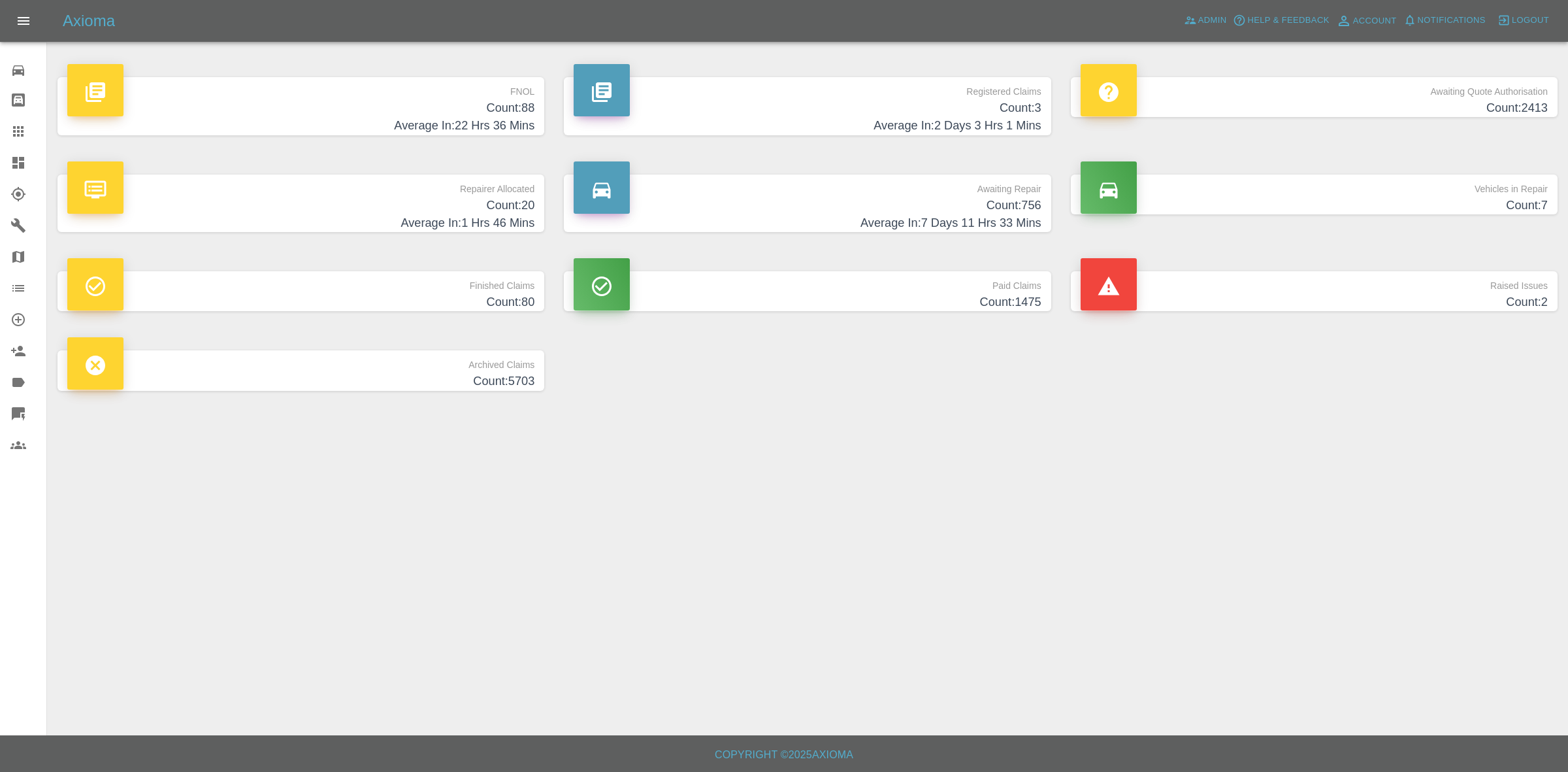
click at [977, 226] on h4 "Average In: 7 Days 11 Hrs 33 Mins" at bounding box center [807, 223] width 467 height 18
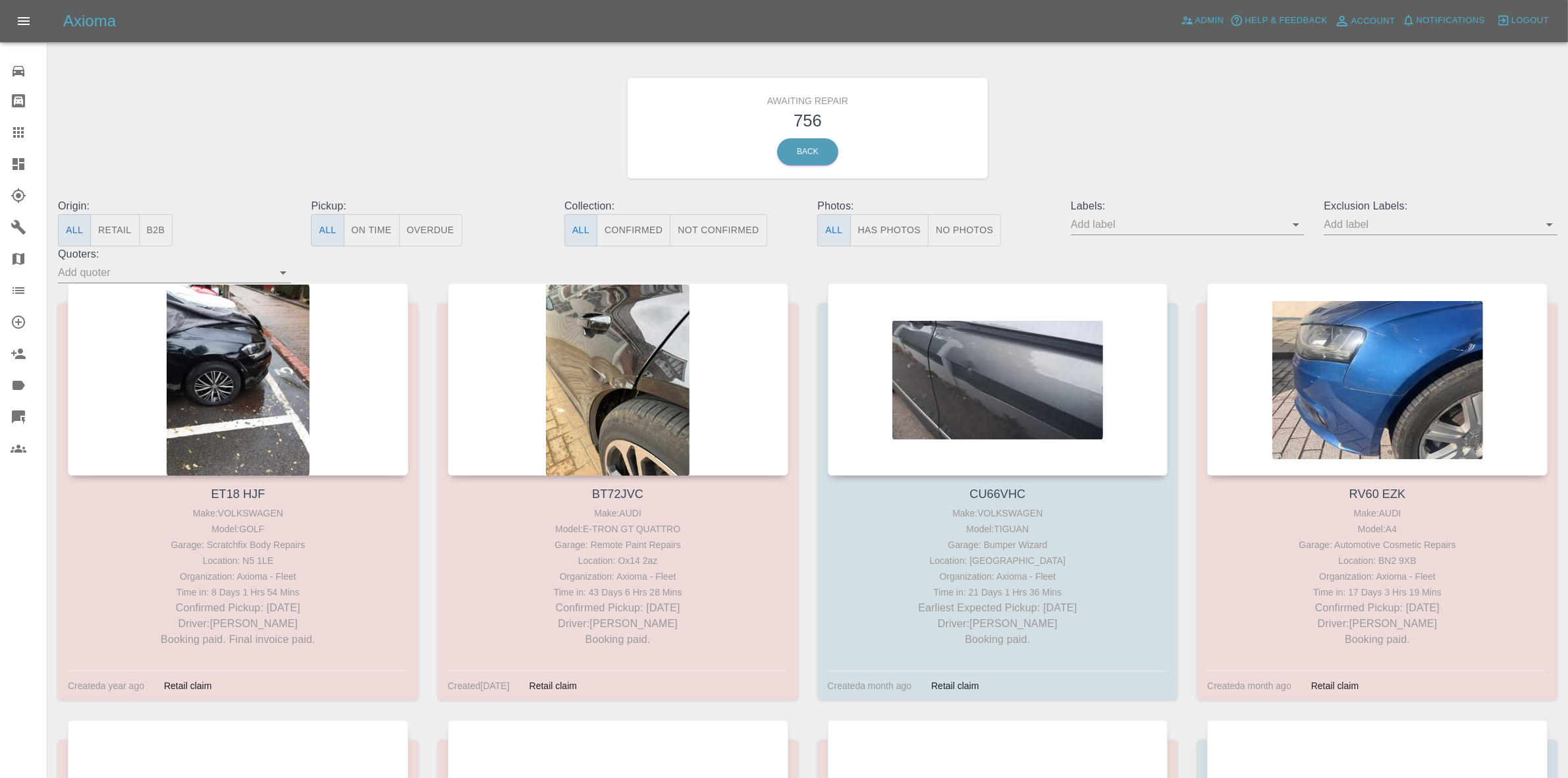
click at [1376, 226] on input "text" at bounding box center [1430, 224] width 213 height 21
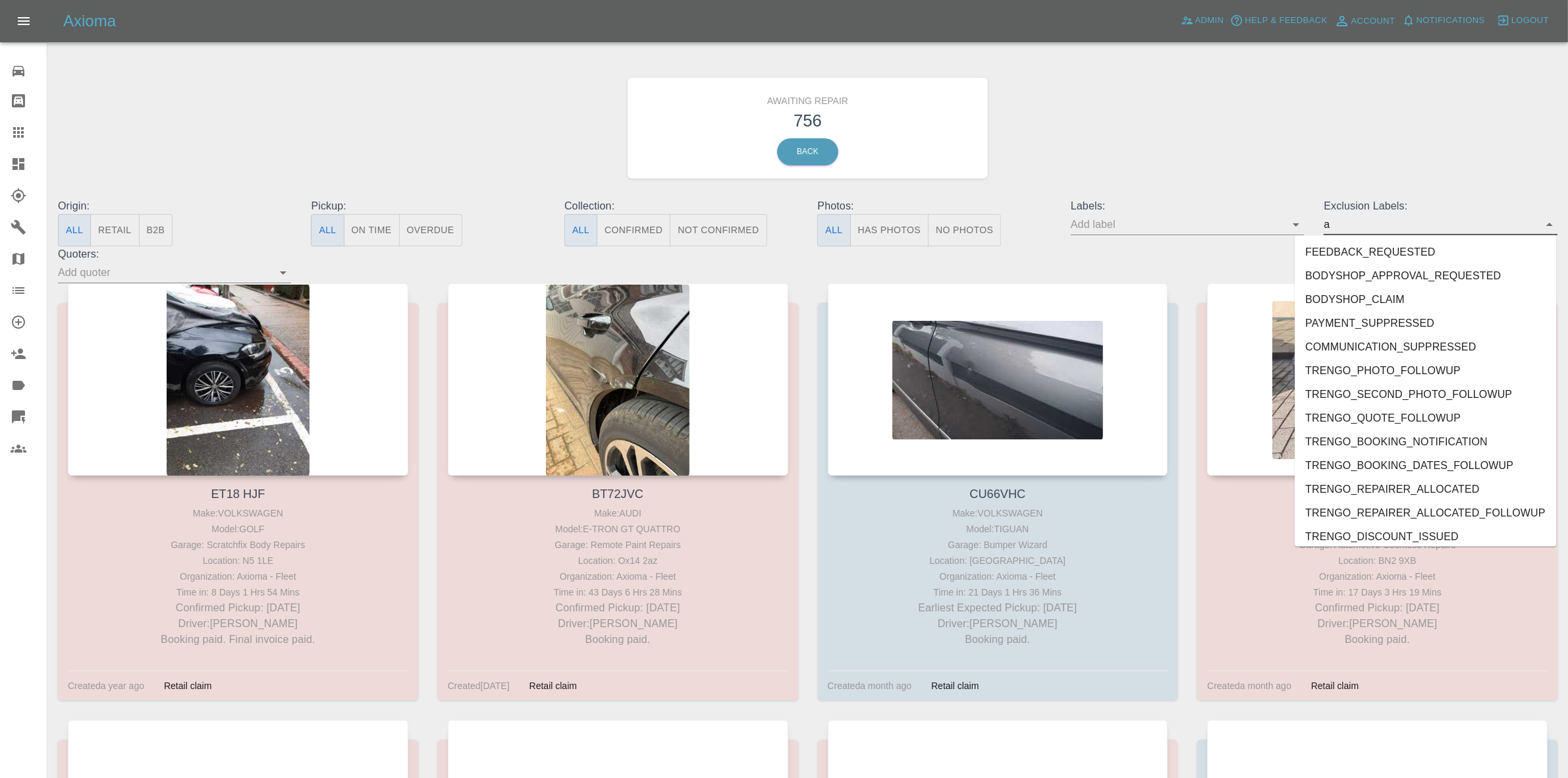
type input "au"
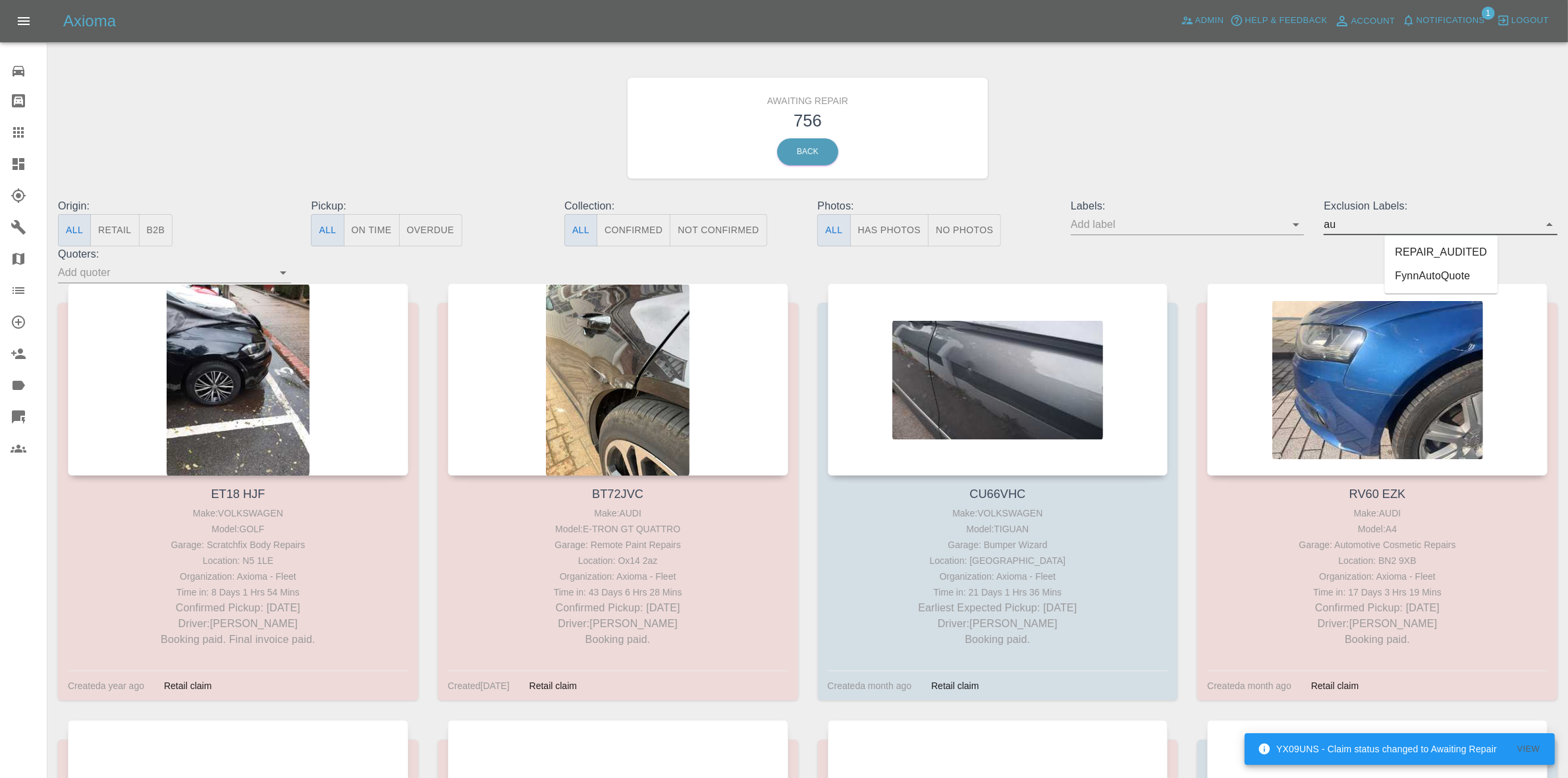
click at [1430, 253] on li "REPAIR_AUDITED" at bounding box center [1441, 252] width 113 height 24
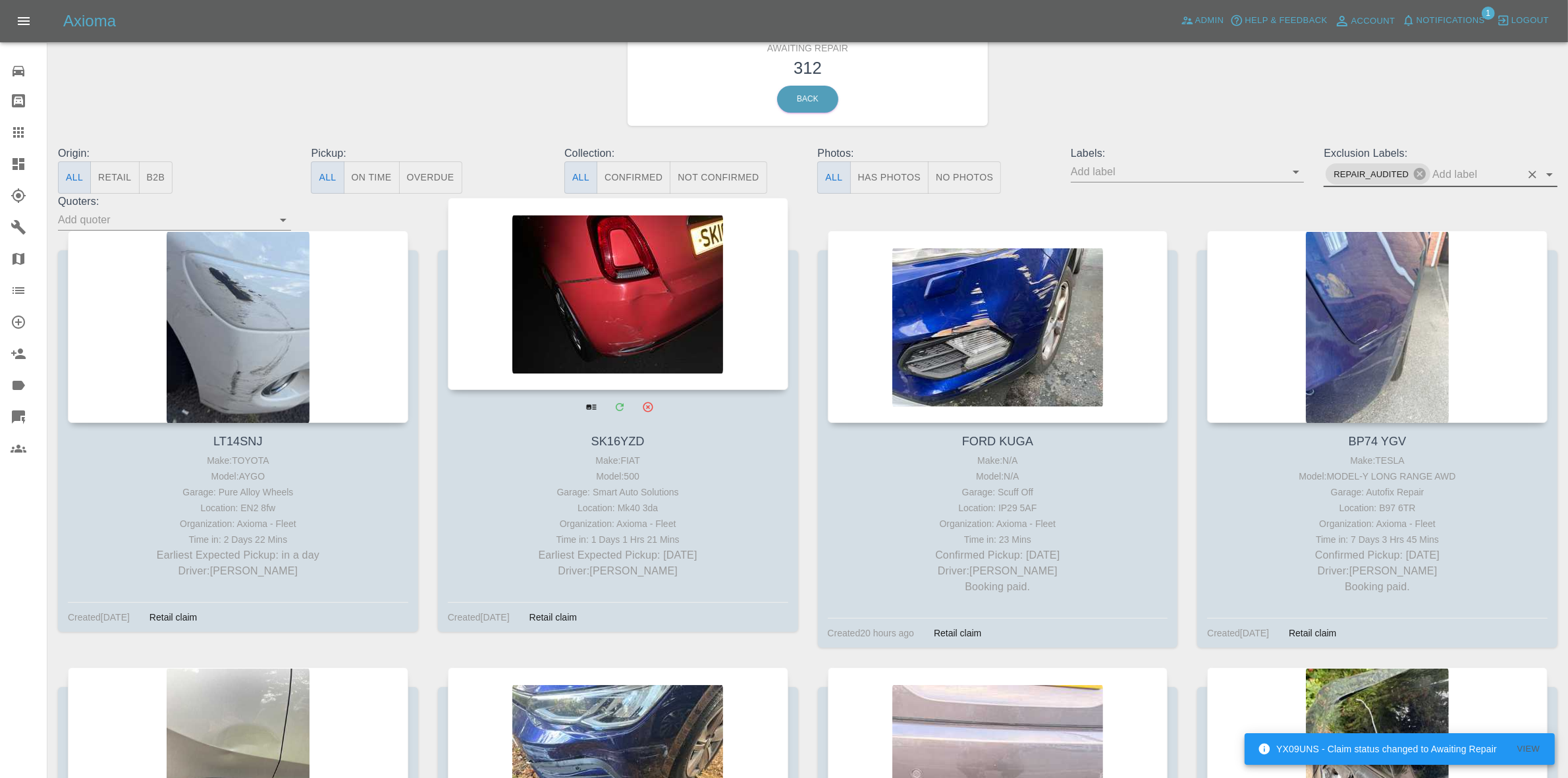
scroll to position [82, 0]
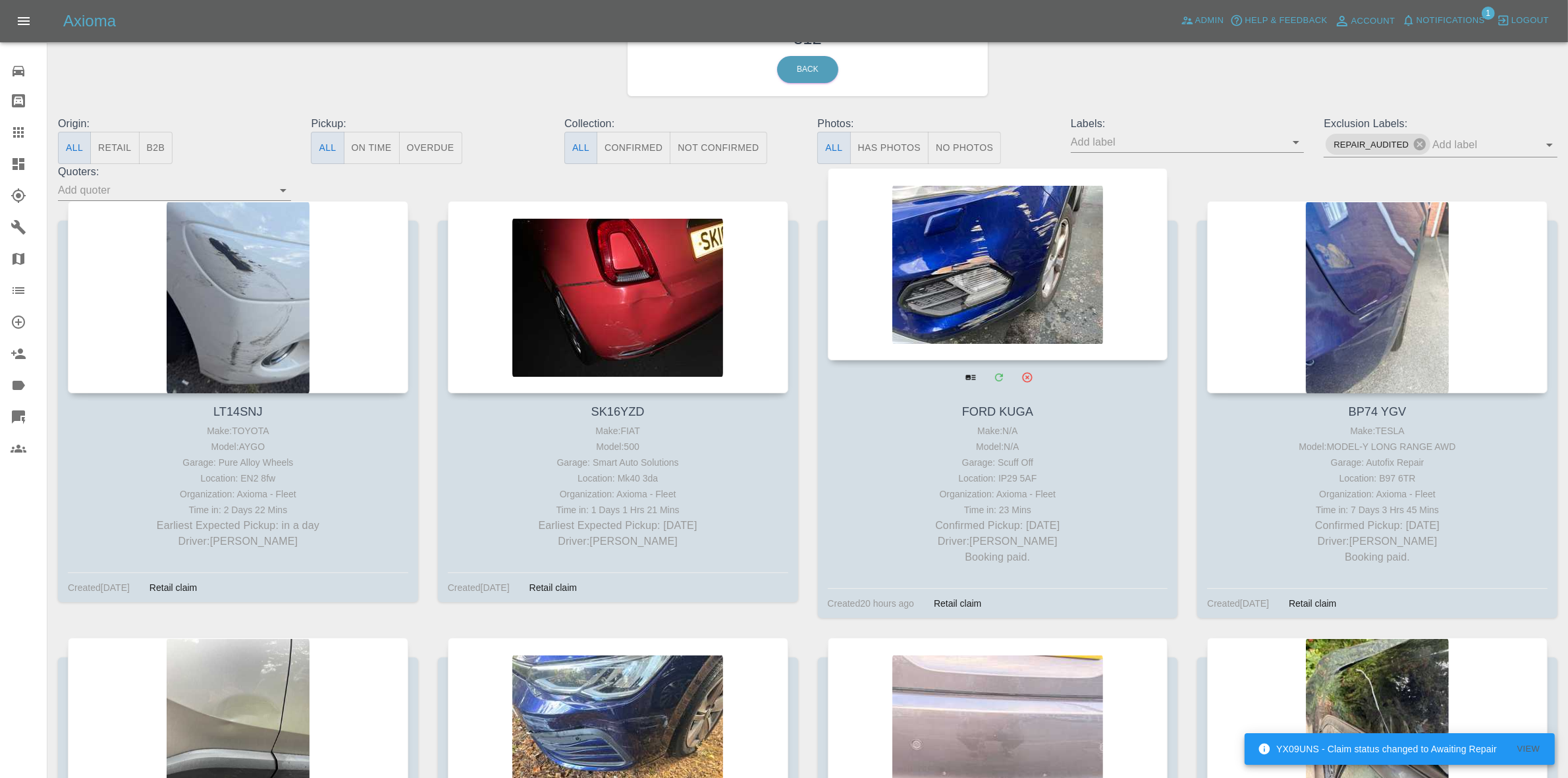
drag, startPoint x: 936, startPoint y: 316, endPoint x: 1077, endPoint y: 324, distance: 141.2
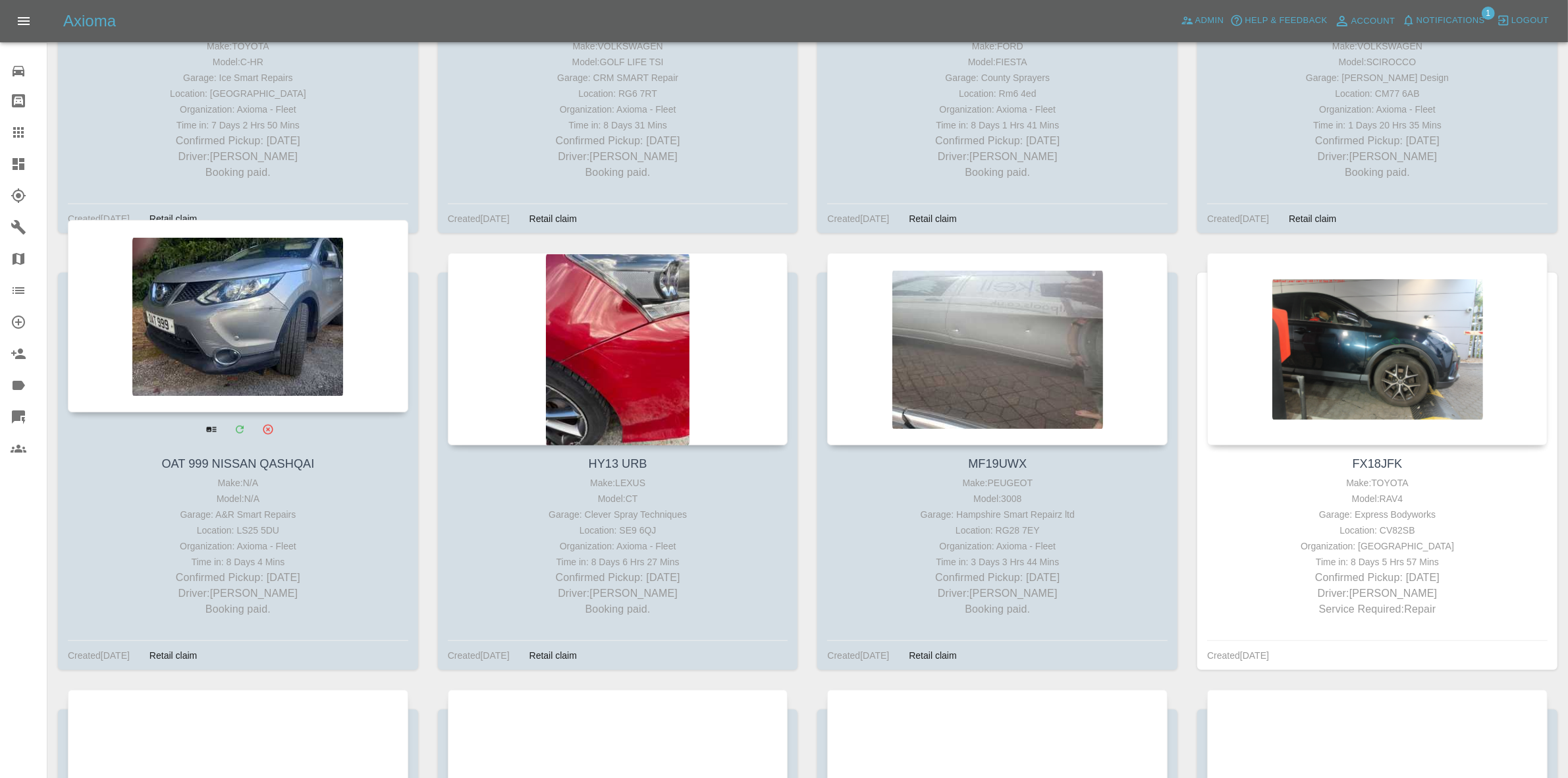
scroll to position [906, 0]
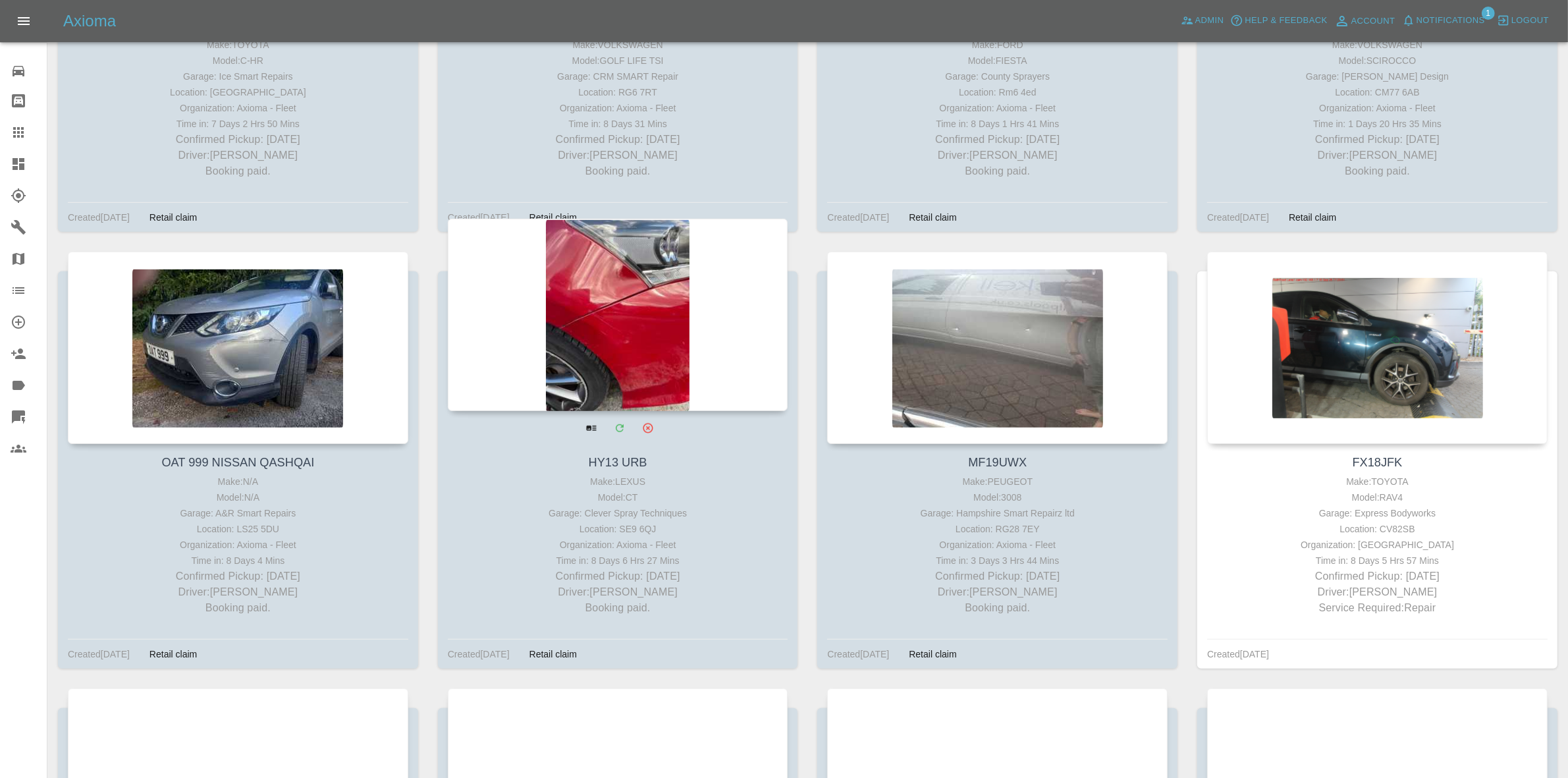
drag, startPoint x: 562, startPoint y: 385, endPoint x: 655, endPoint y: 393, distance: 93.3
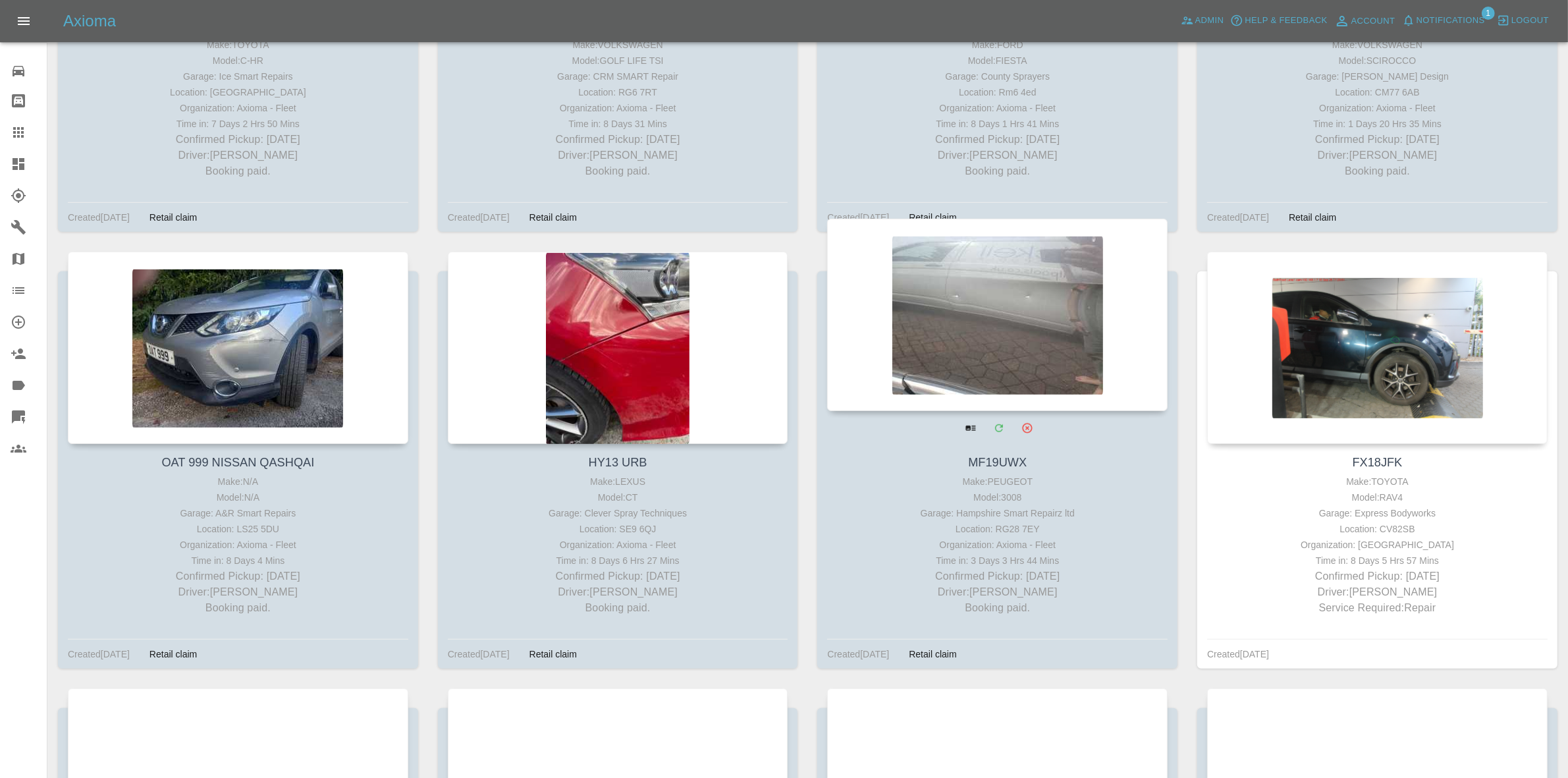
drag, startPoint x: 992, startPoint y: 388, endPoint x: 1140, endPoint y: 387, distance: 148.0
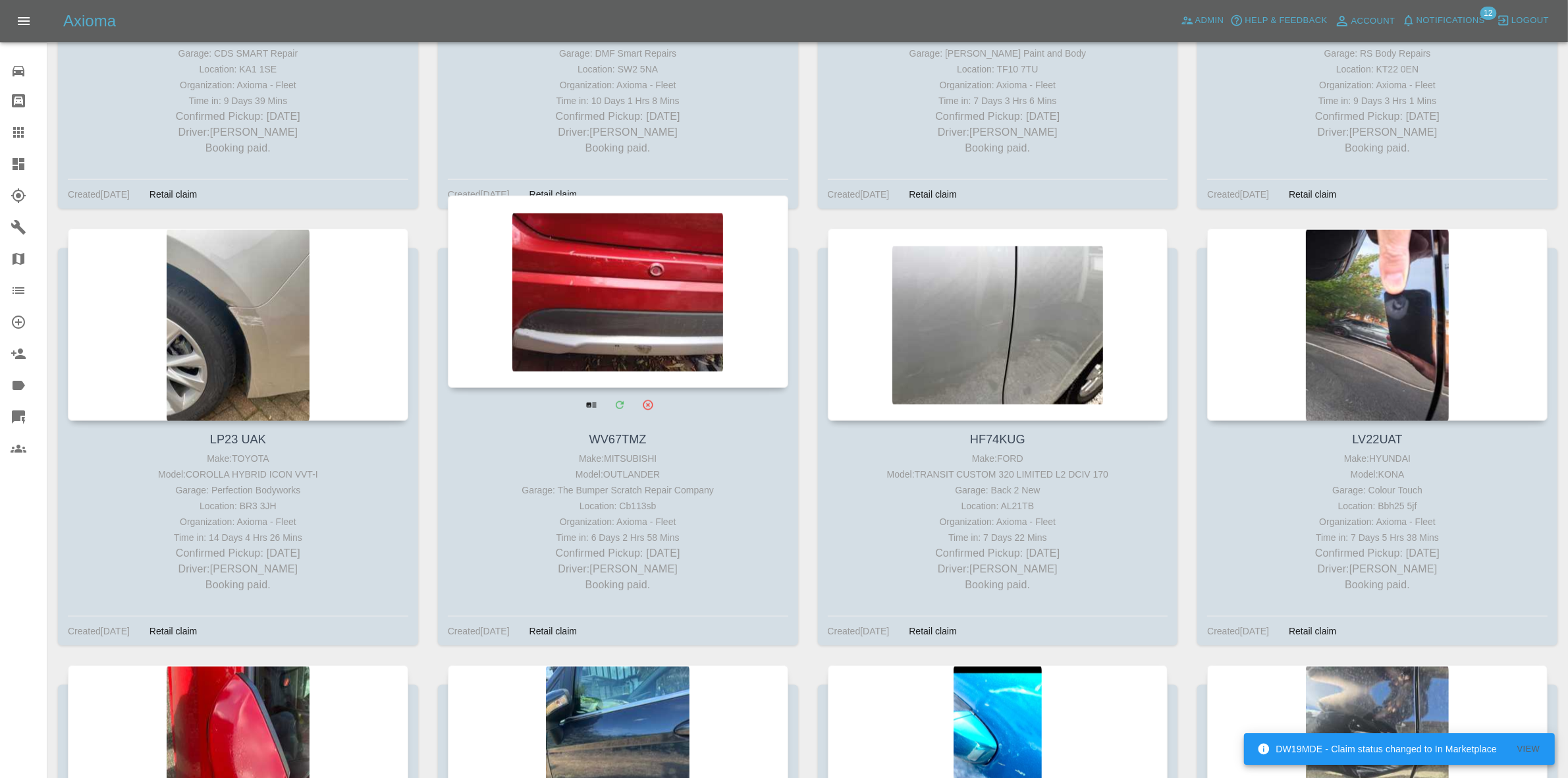
scroll to position [1811, 0]
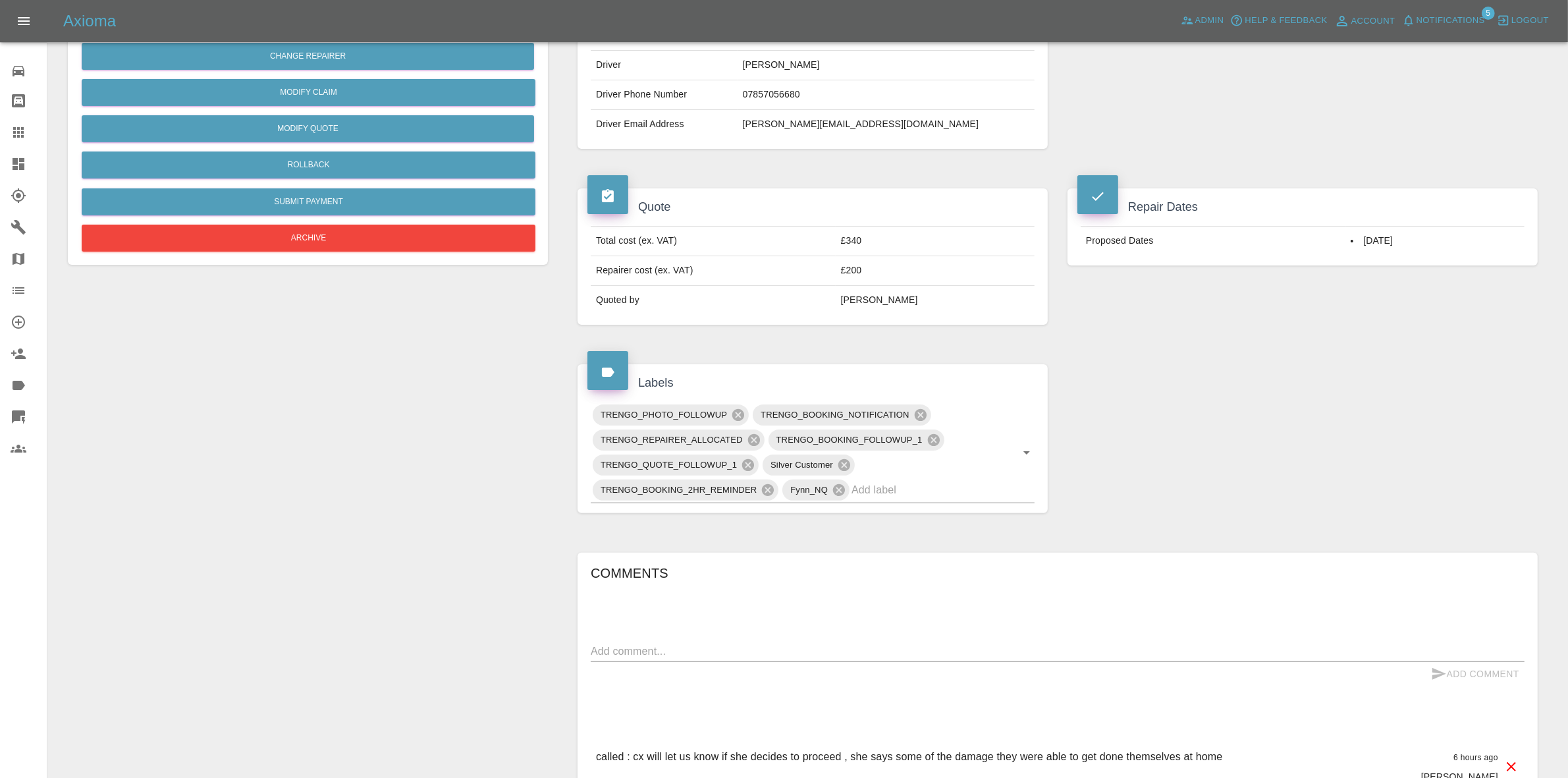
scroll to position [46, 0]
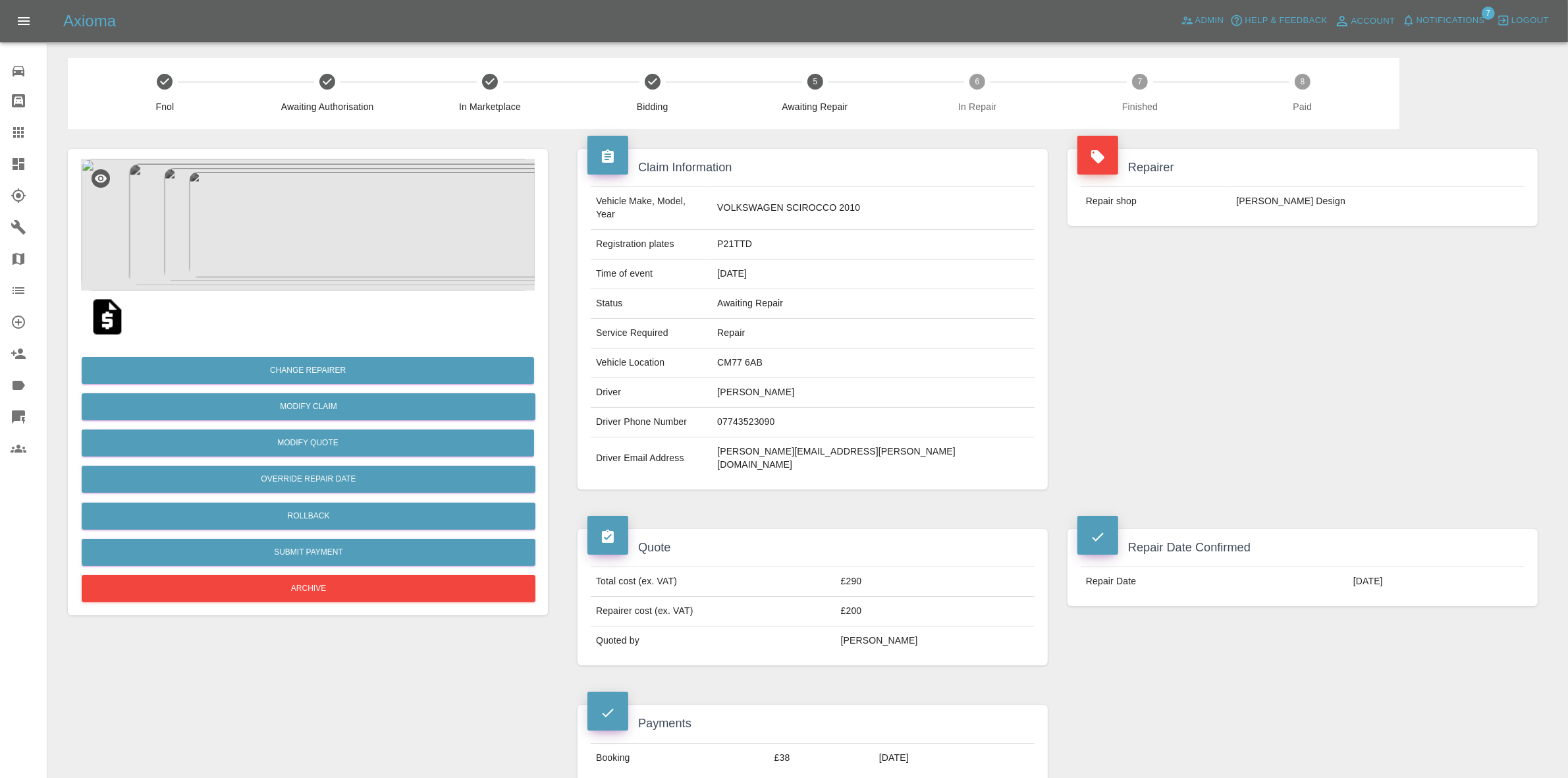
click at [813, 348] on td "CM77 6AB" at bounding box center [874, 362] width 323 height 29
copy td "CM77 6AB"
click at [347, 226] on img at bounding box center [308, 225] width 453 height 132
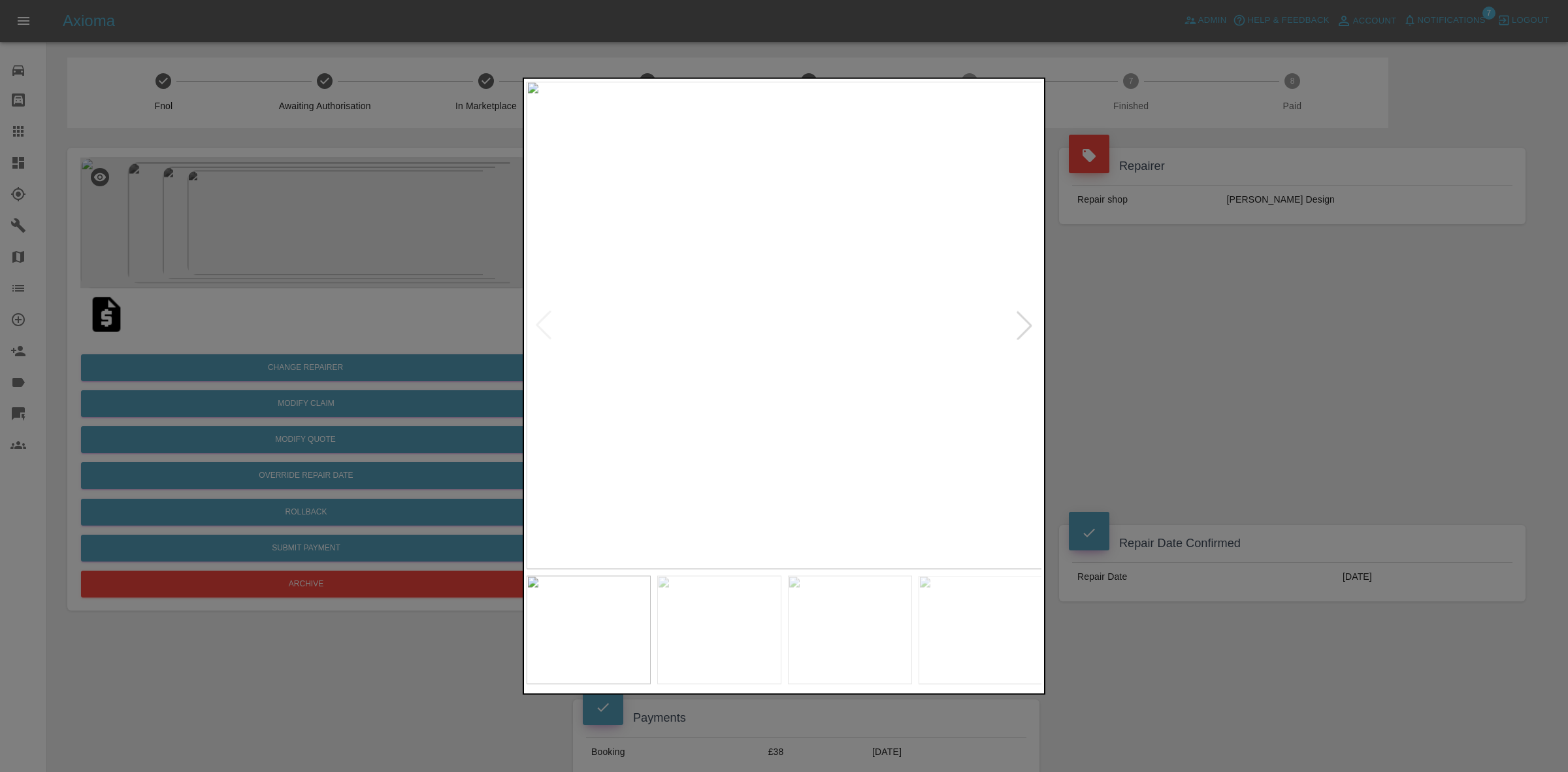
click at [1023, 323] on div at bounding box center [1024, 325] width 28 height 28
drag, startPoint x: 1287, startPoint y: 373, endPoint x: 1048, endPoint y: 351, distance: 240.0
click at [1287, 373] on div at bounding box center [784, 386] width 1568 height 772
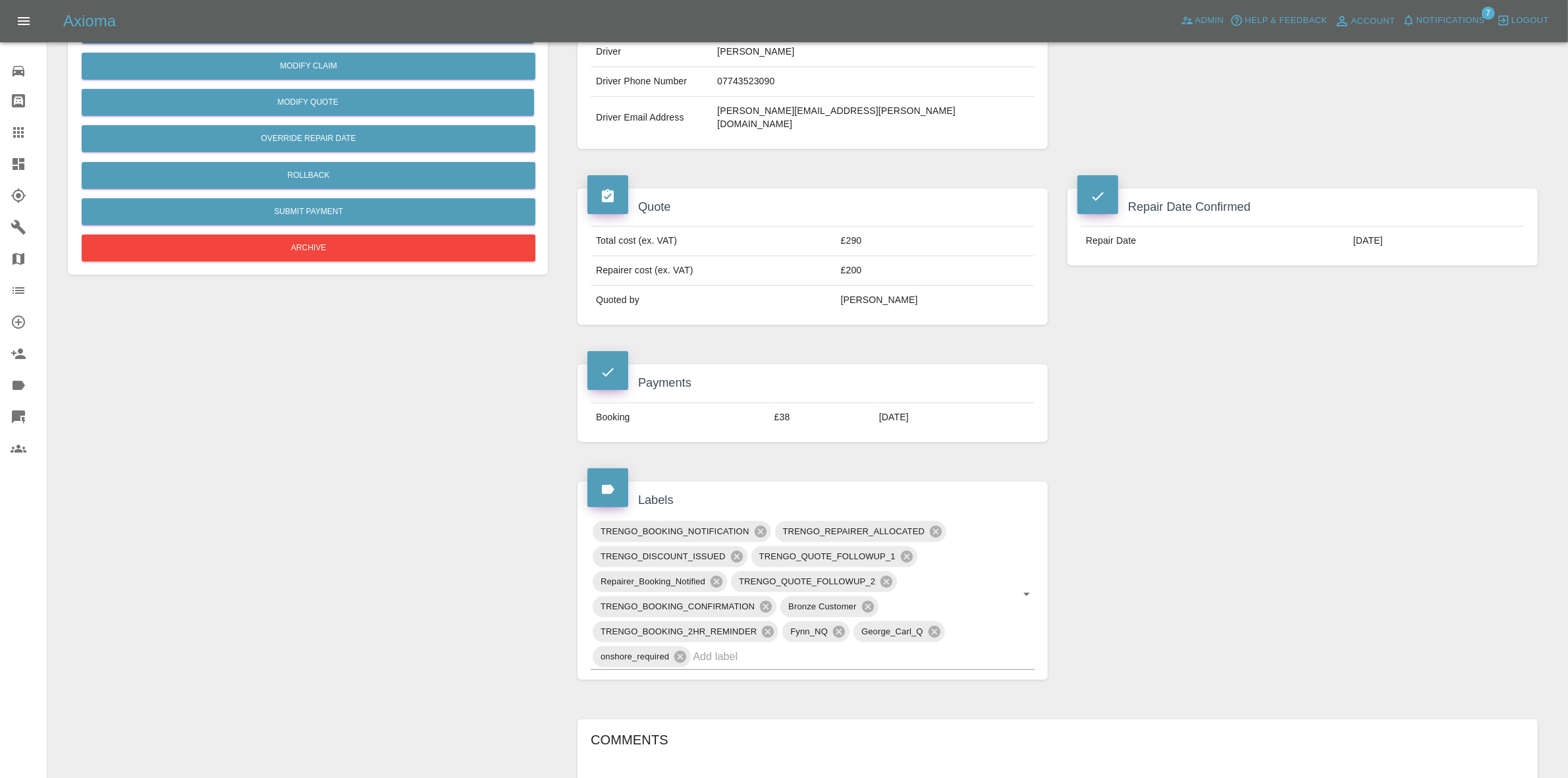
scroll to position [411, 0]
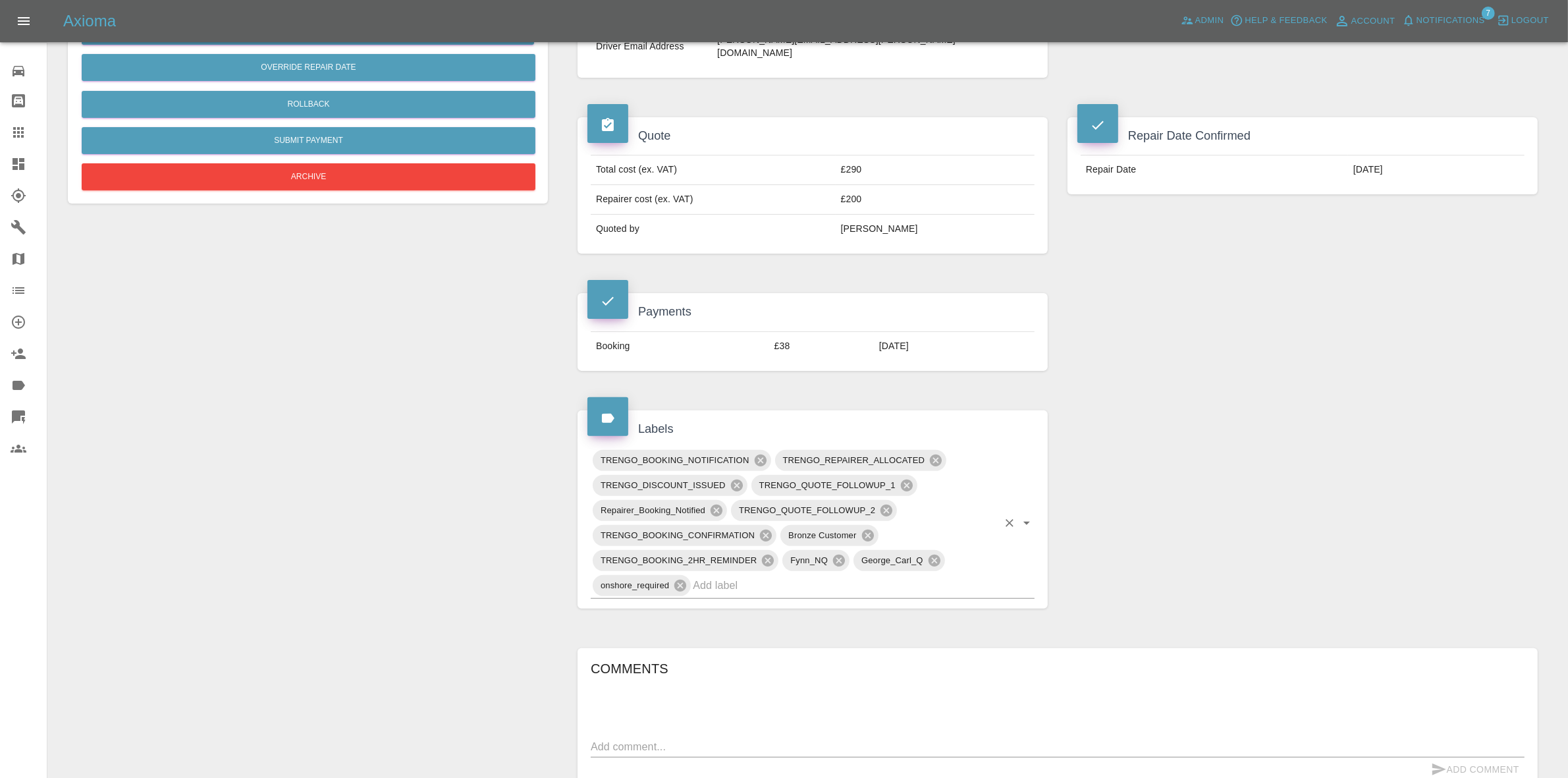
click at [802, 575] on input "text" at bounding box center [845, 584] width 305 height 21
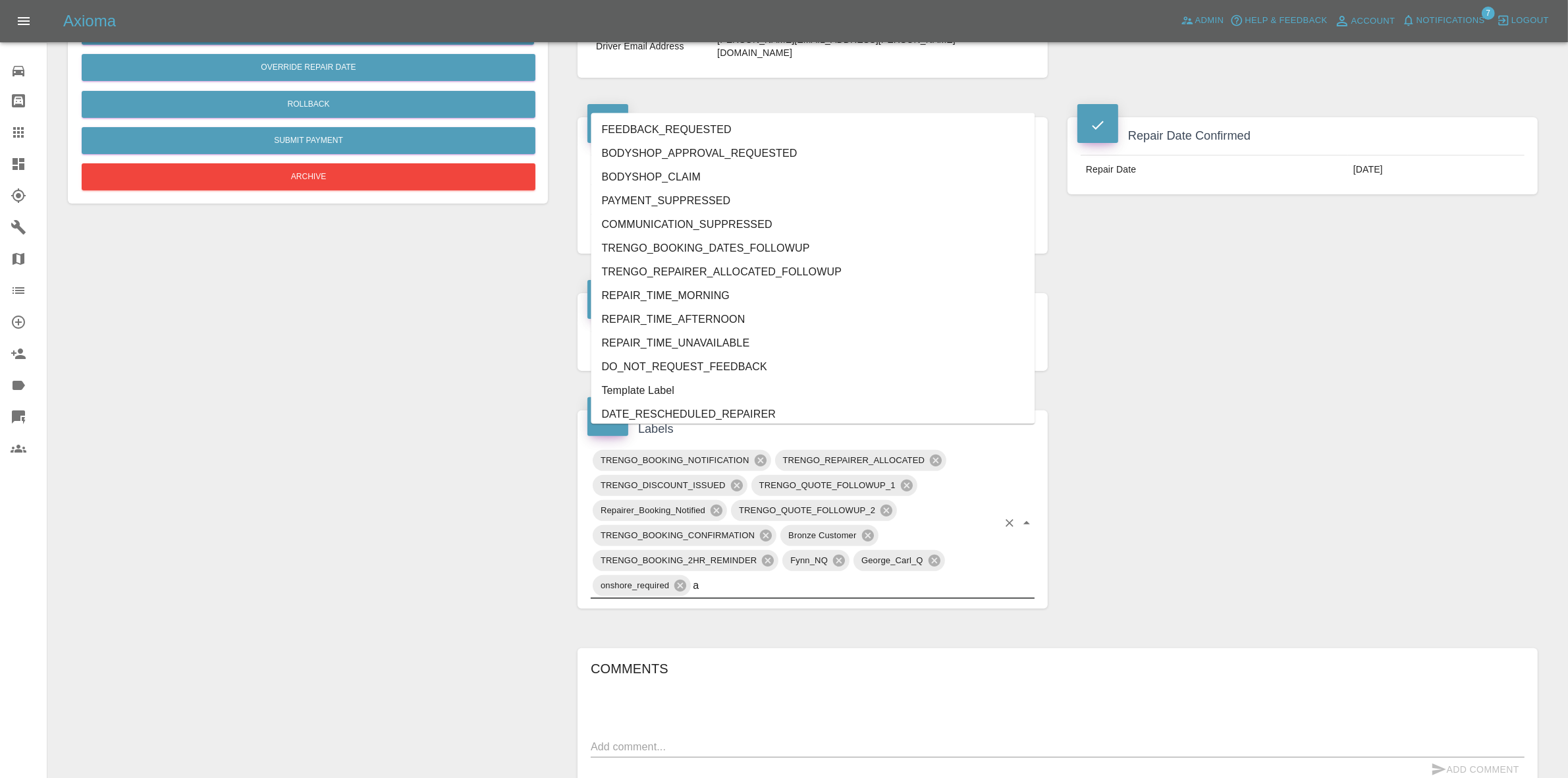
type input "au"
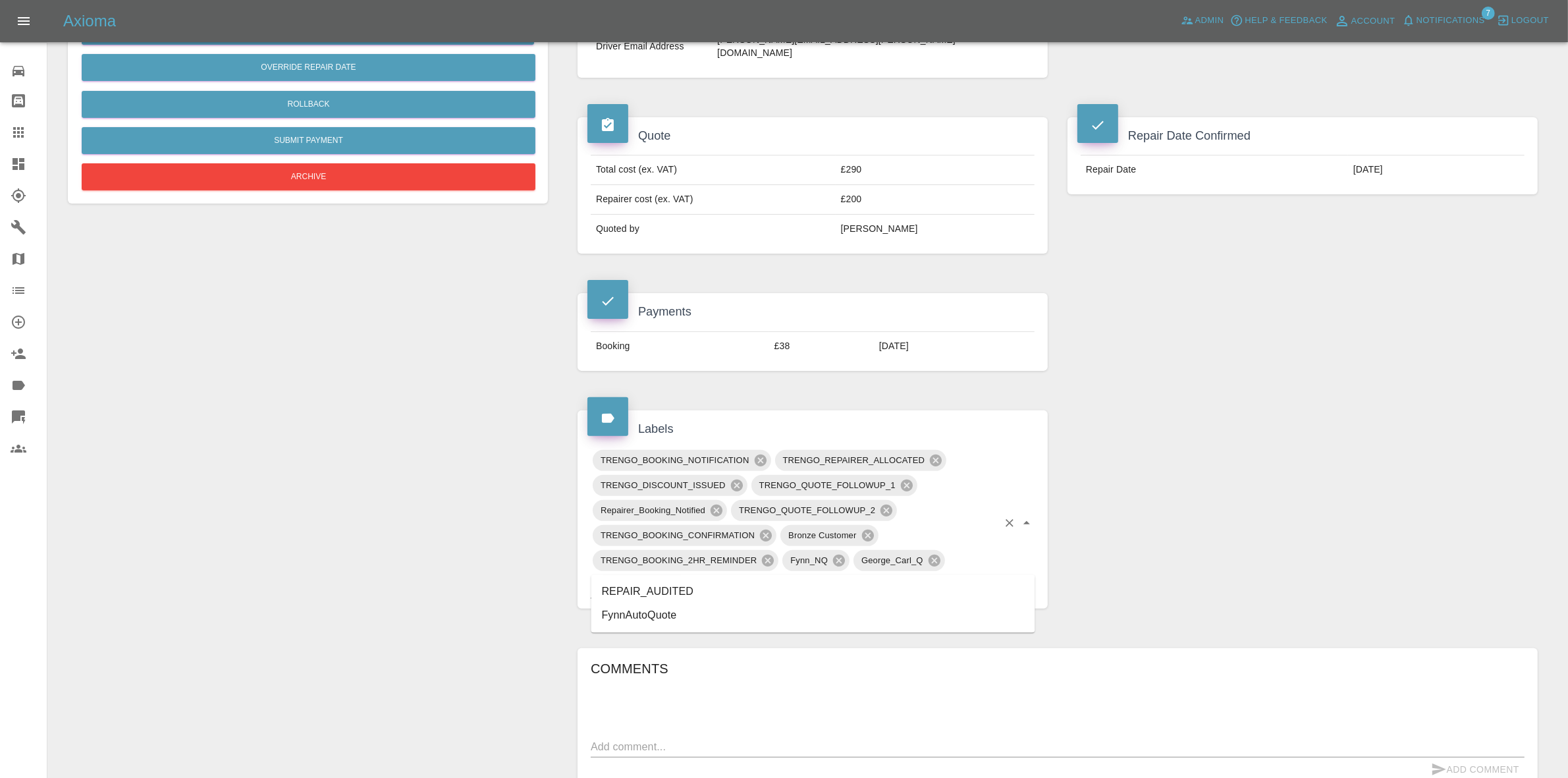
click at [618, 587] on li "REPAIR_AUDITED" at bounding box center [813, 592] width 444 height 24
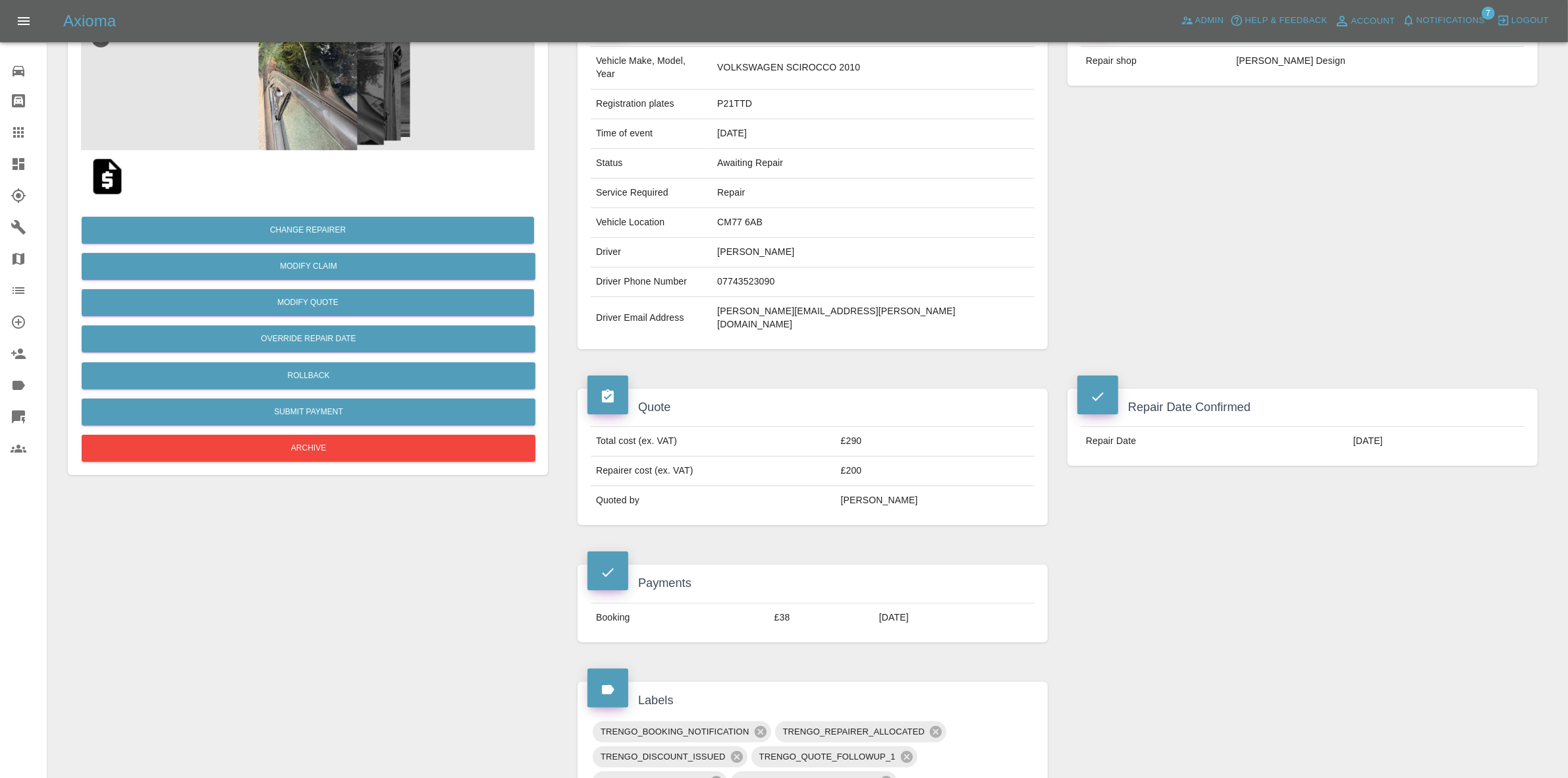
scroll to position [0, 0]
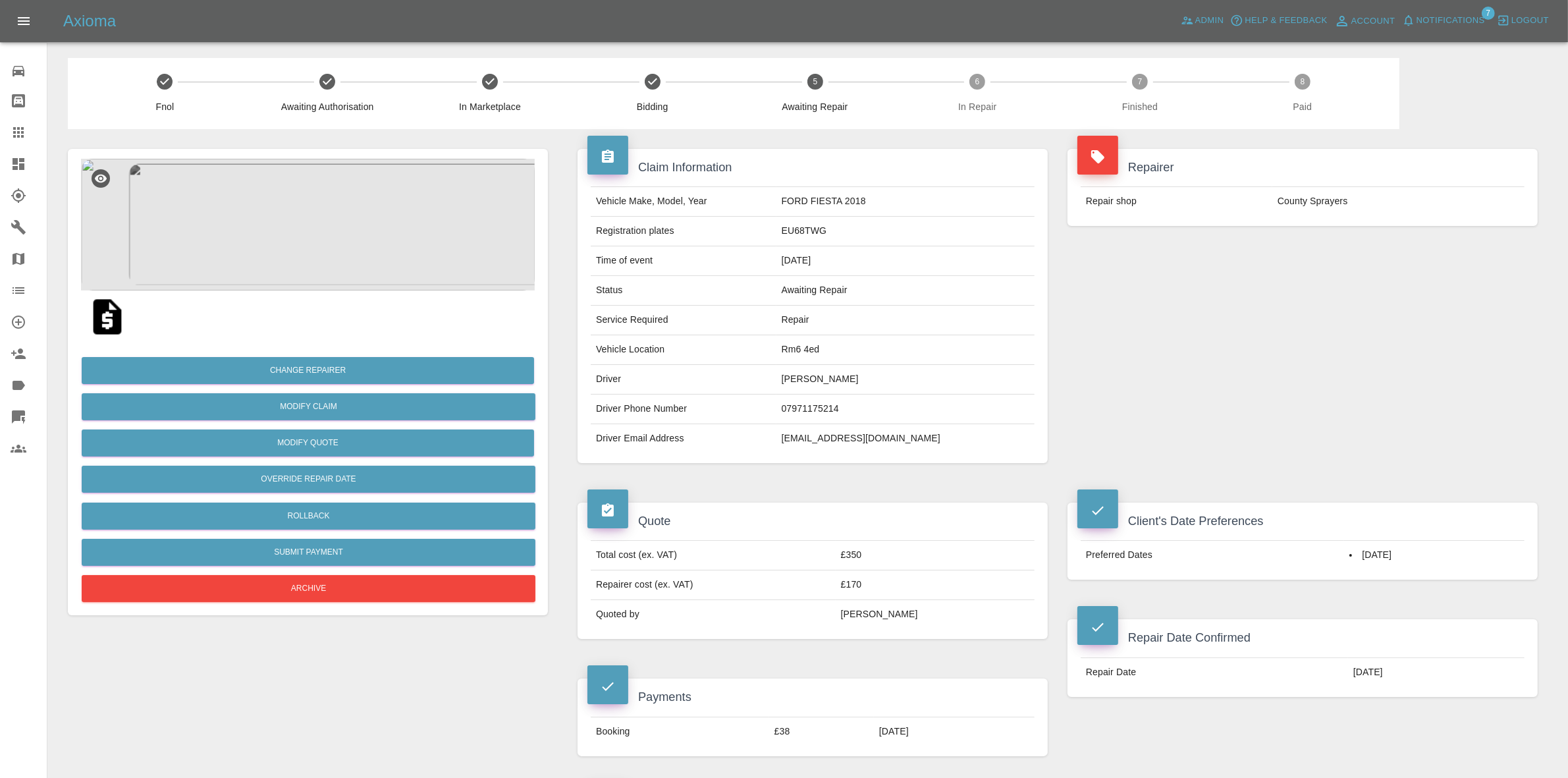
click at [843, 352] on td "Rm6 4ed" at bounding box center [905, 350] width 258 height 29
copy td "Rm6 4ed"
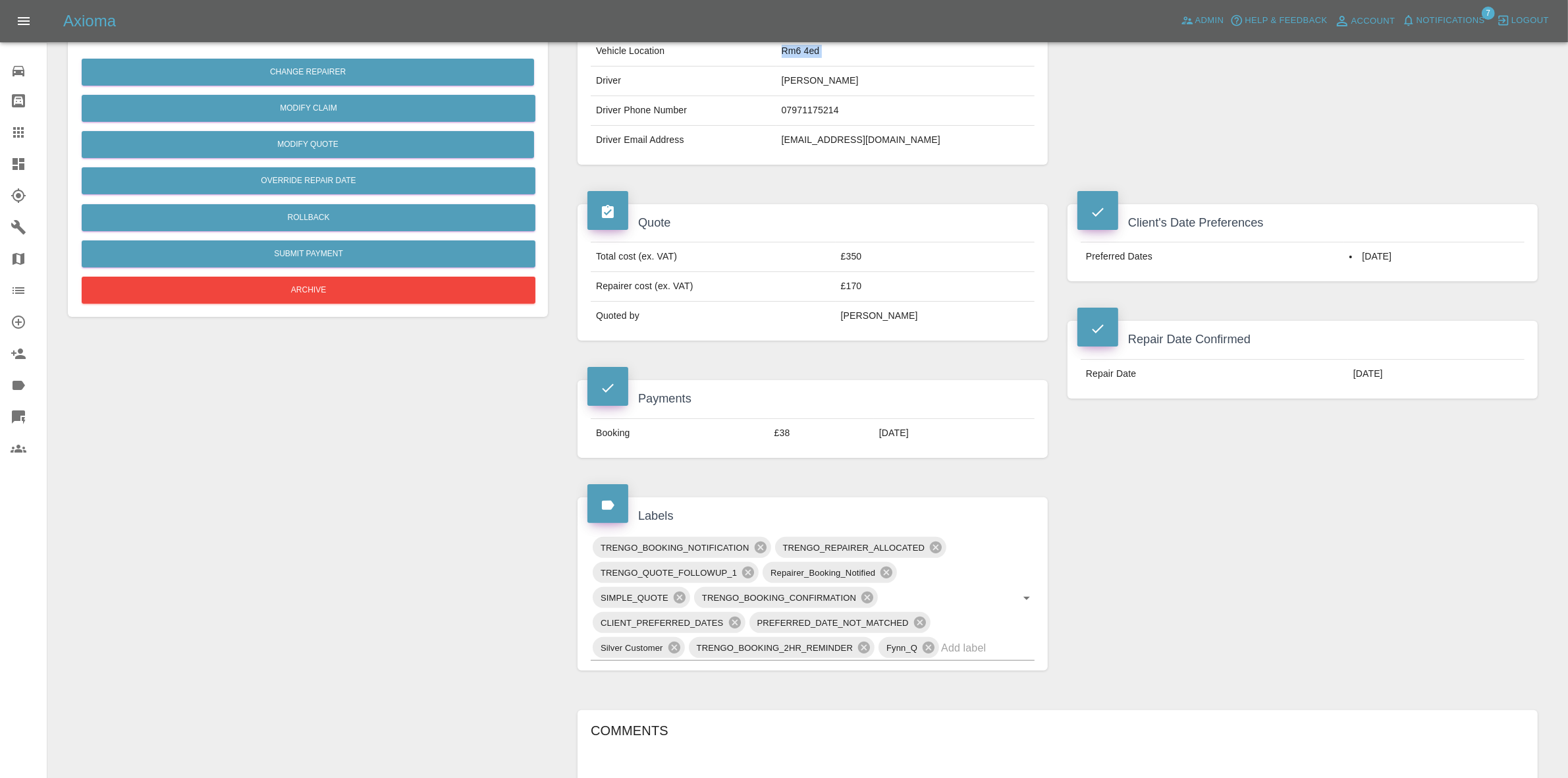
scroll to position [658, 0]
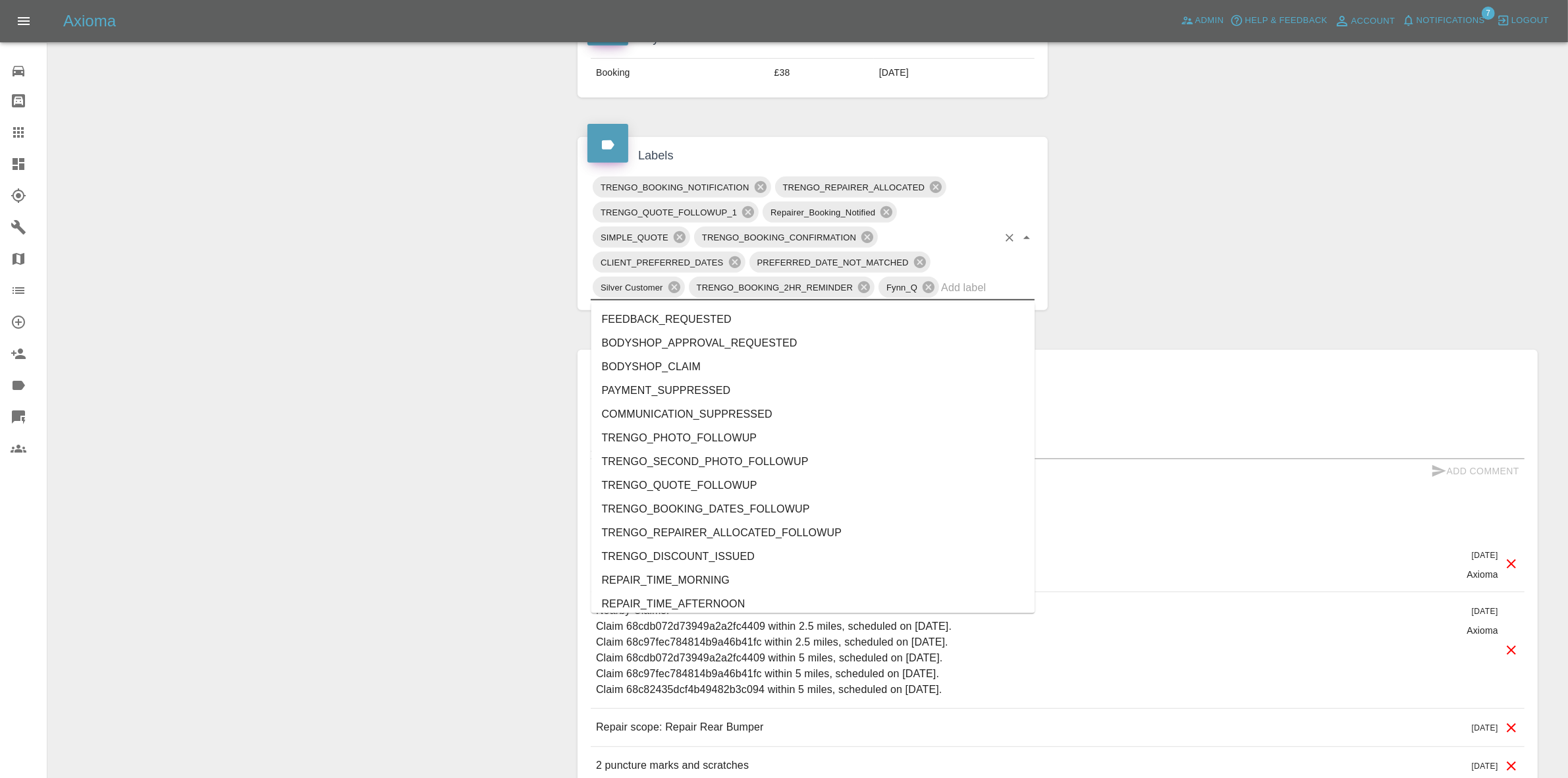
click at [951, 290] on input "text" at bounding box center [969, 287] width 56 height 21
type input "au"
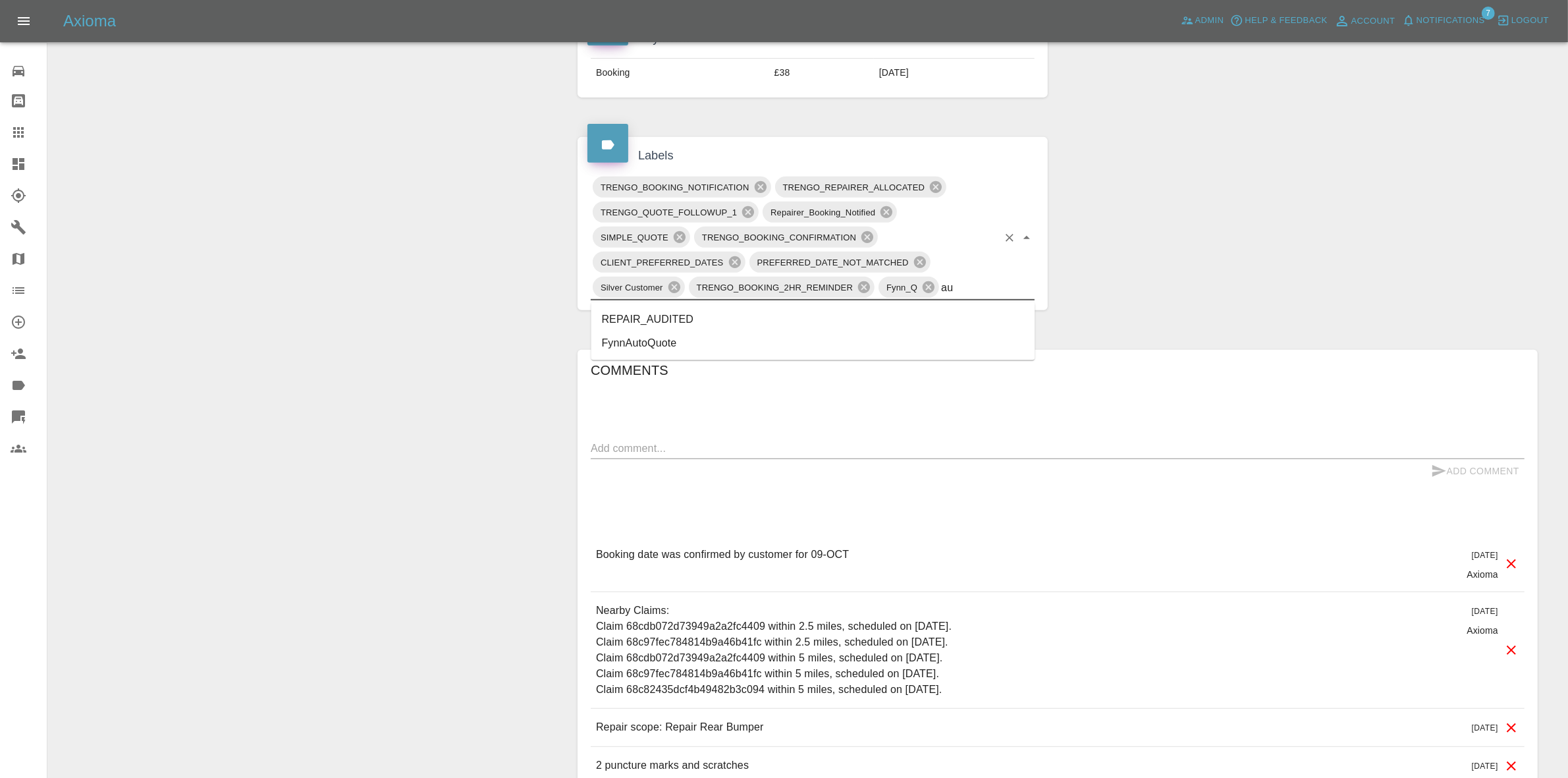
click at [676, 319] on li "REPAIR_AUDITED" at bounding box center [813, 319] width 444 height 24
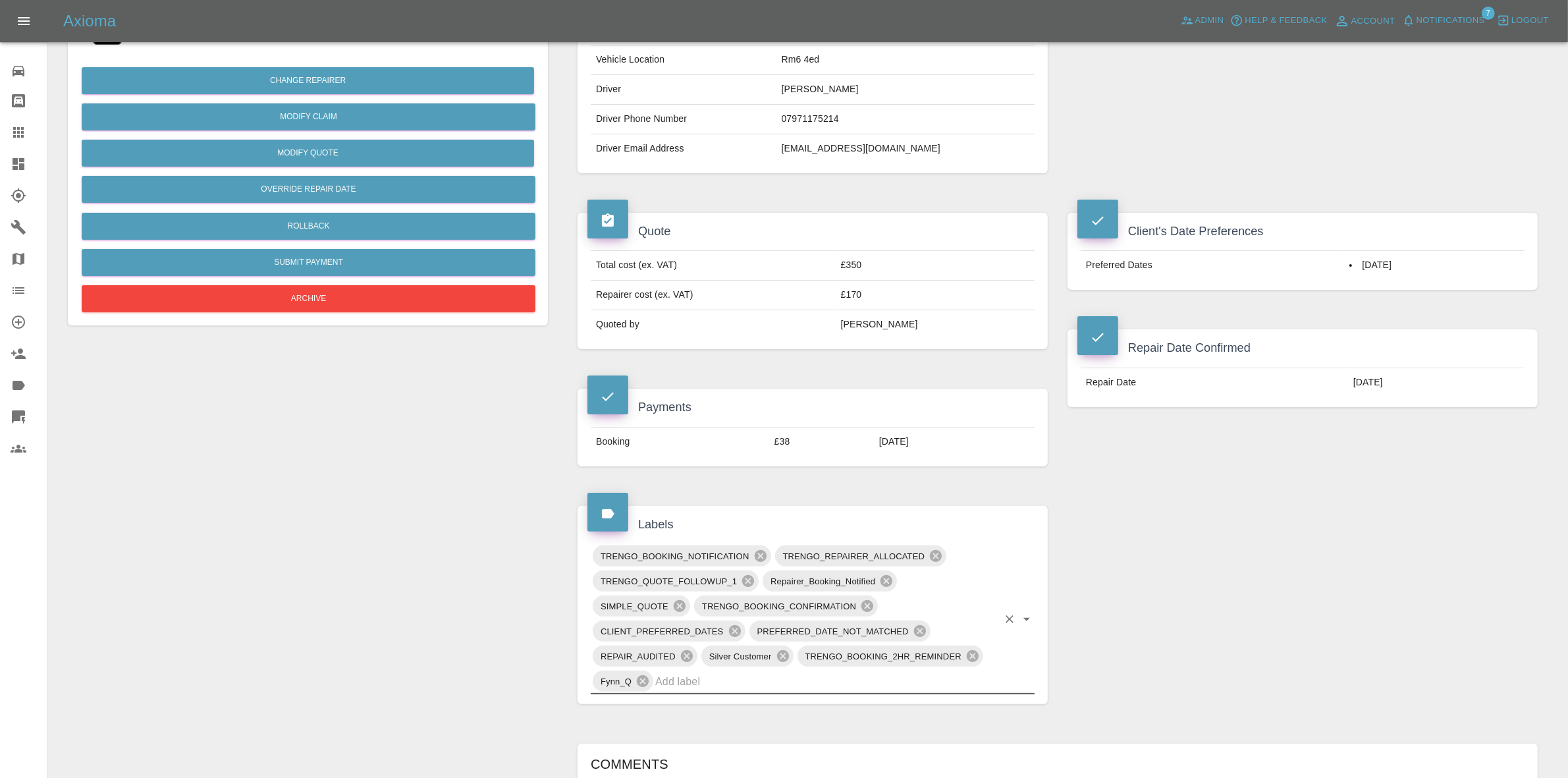
scroll to position [82, 0]
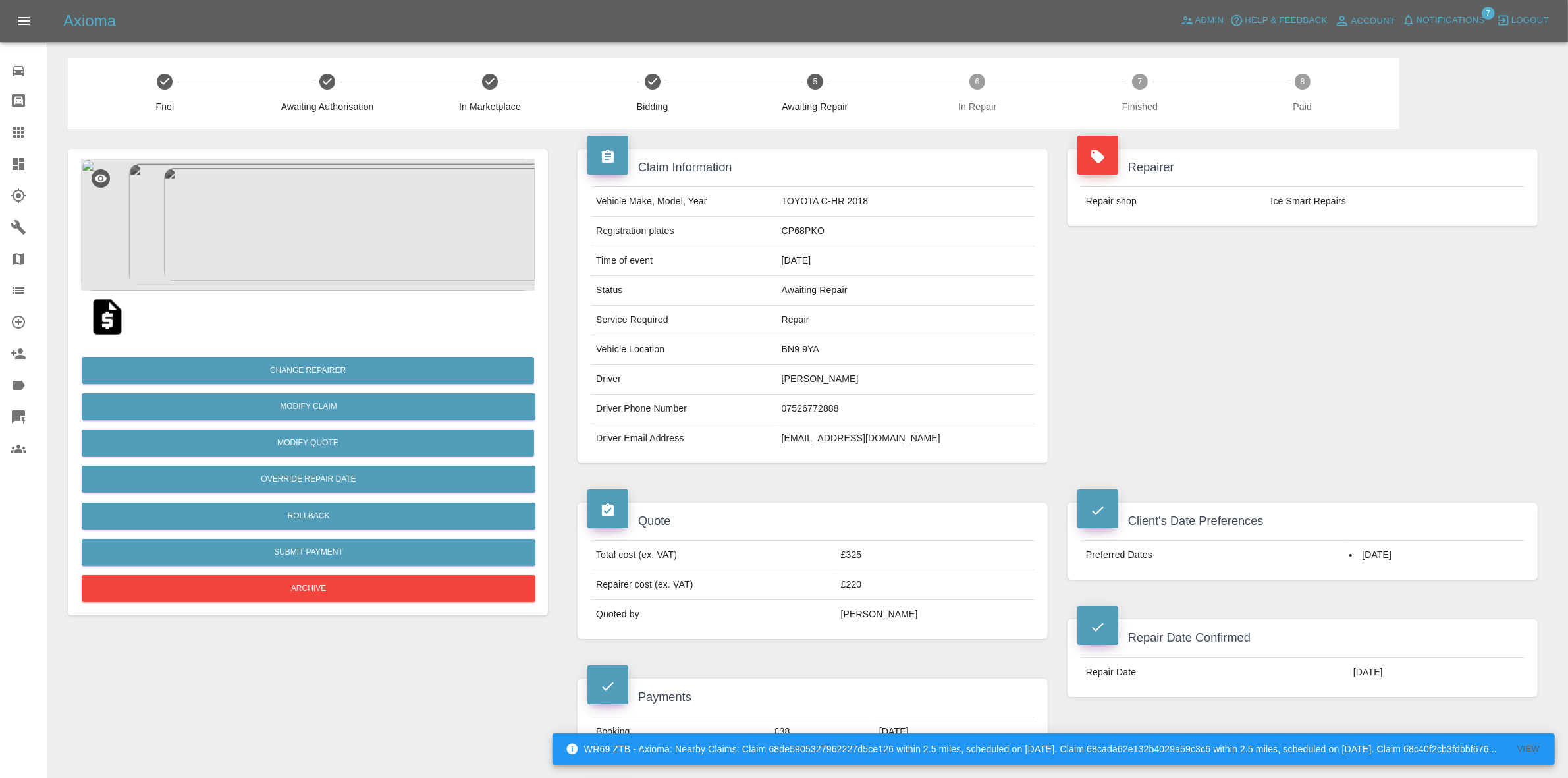
click at [825, 354] on td "BN9 9YA" at bounding box center [905, 350] width 258 height 29
copy td "BN9 9YA"
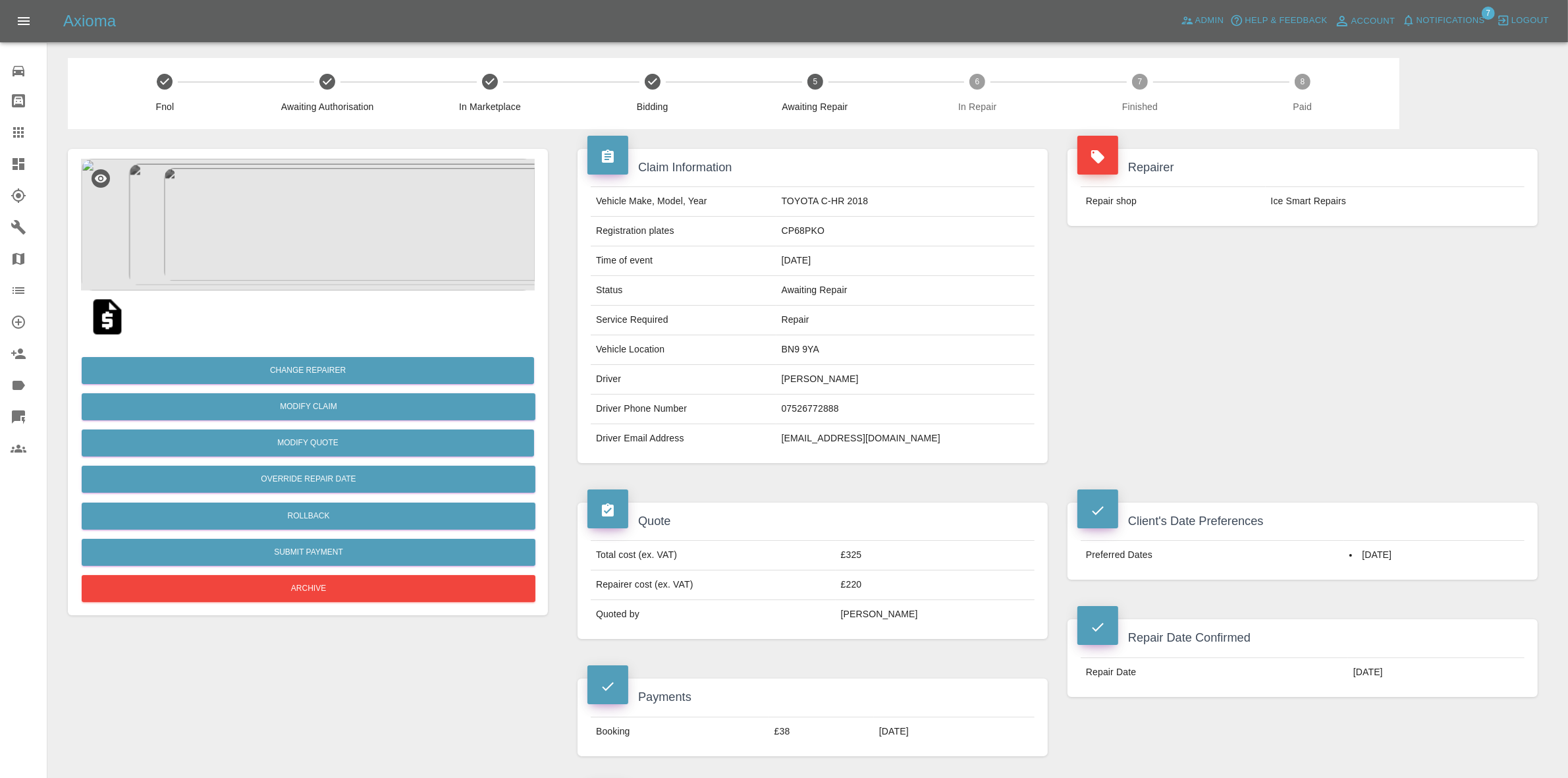
click at [557, 127] on div "Fnol Awaiting Authorisation In Marketplace Bidding 5 Awaiting Repair 6 In Repai…" at bounding box center [734, 94] width 1332 height 71
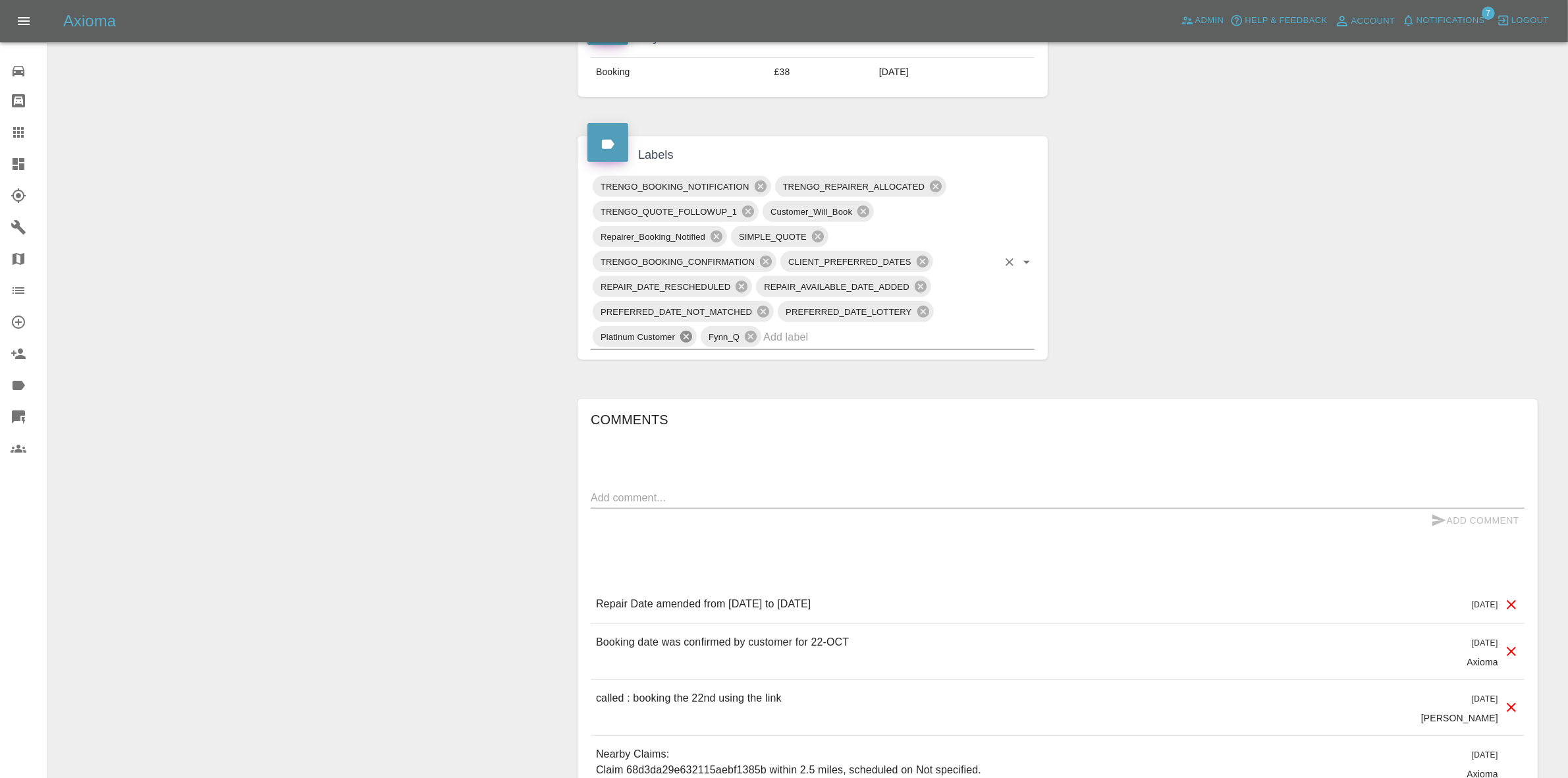
scroll to position [658, 0]
click at [813, 341] on input "text" at bounding box center [880, 337] width 235 height 21
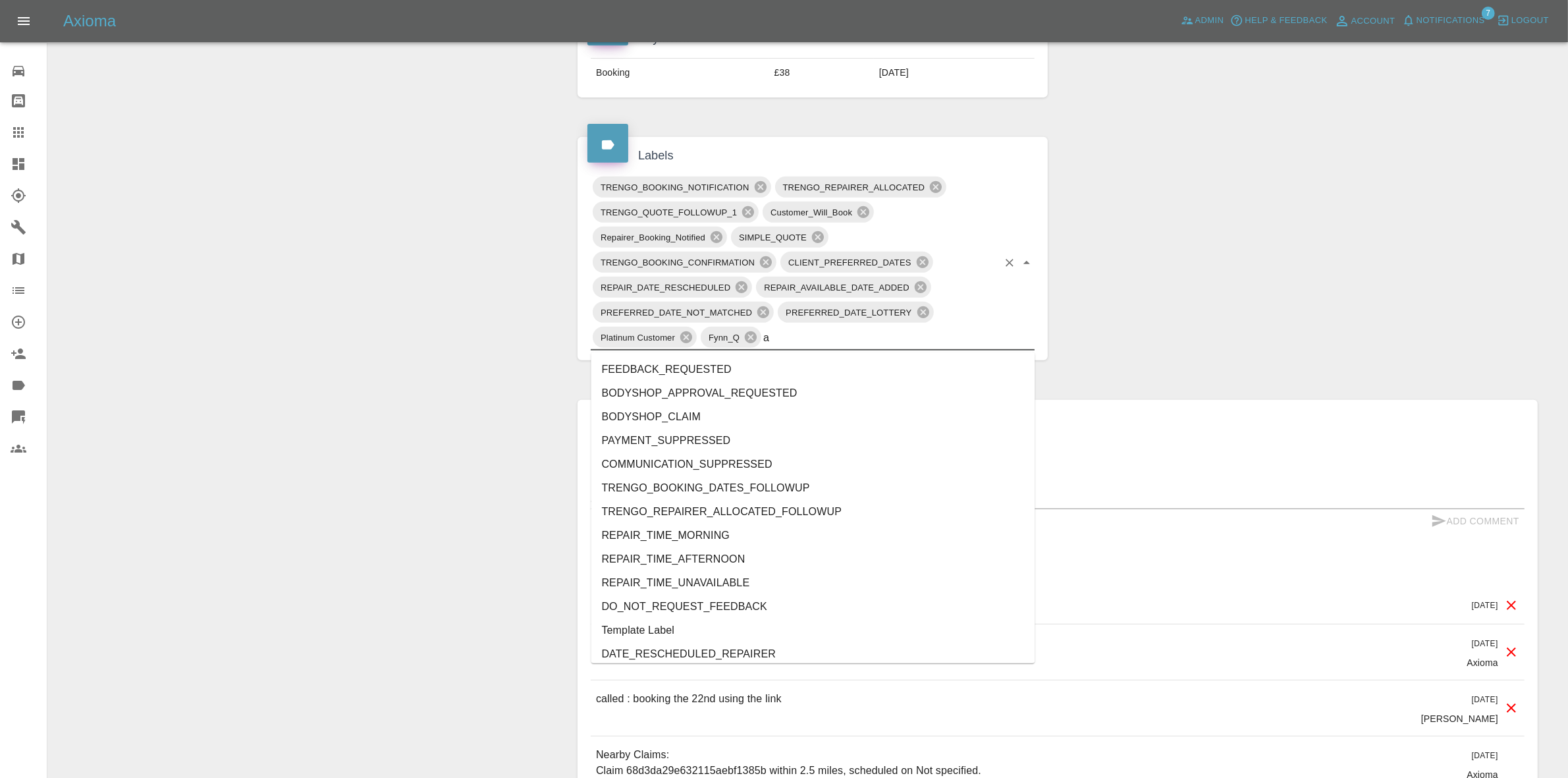
type input "au"
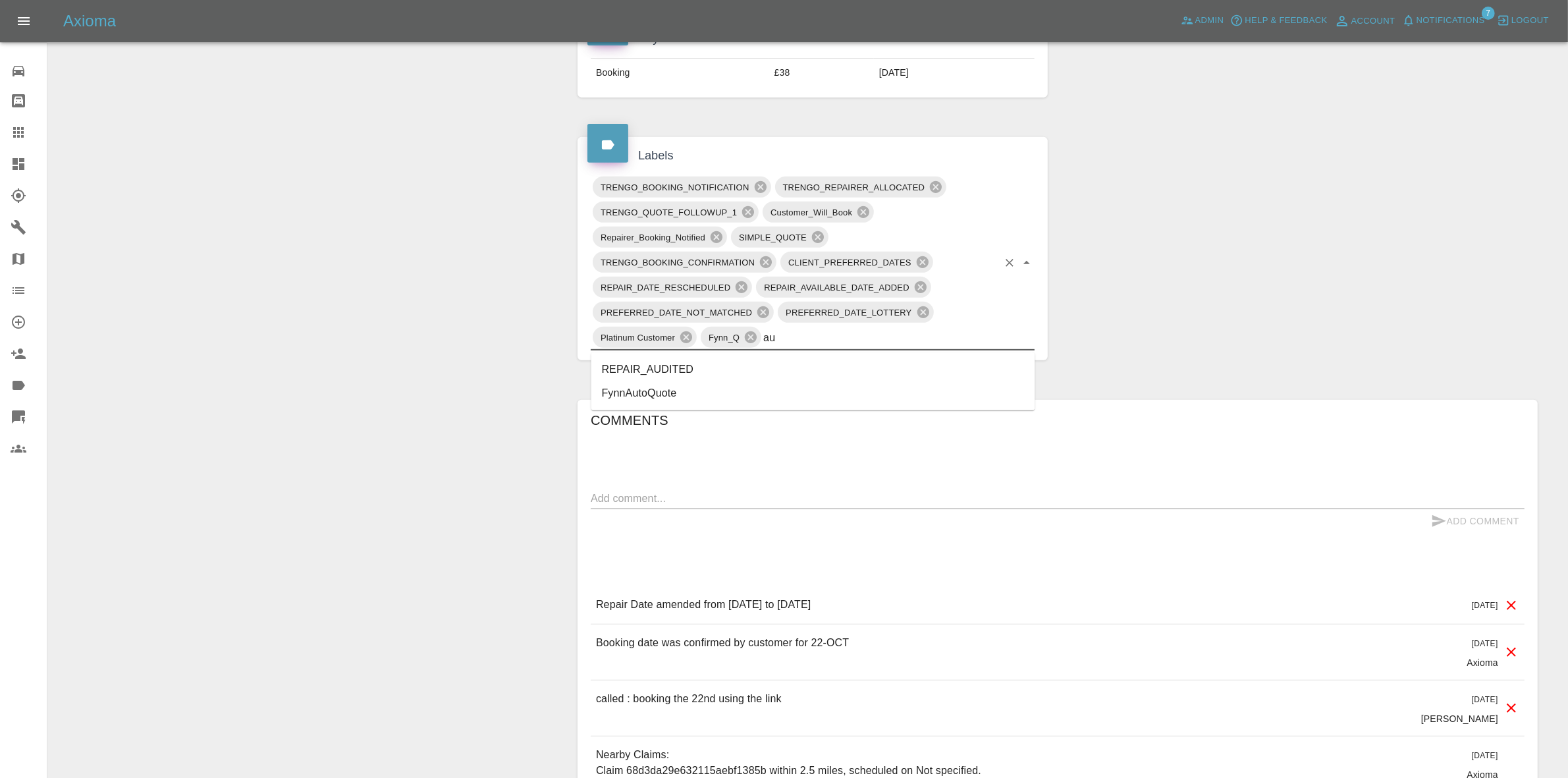
click at [672, 362] on li "REPAIR_AUDITED" at bounding box center [813, 369] width 444 height 24
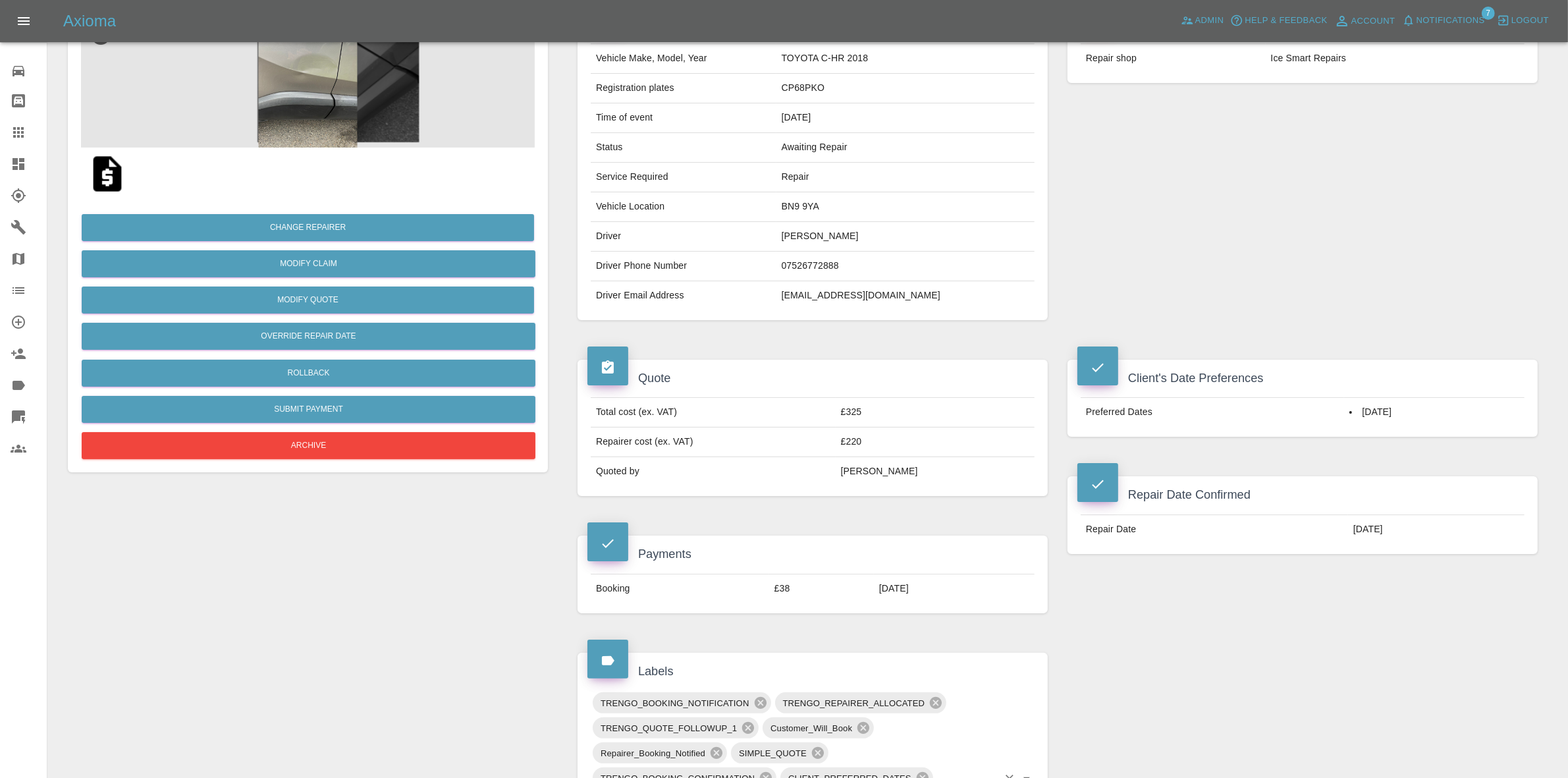
scroll to position [0, 0]
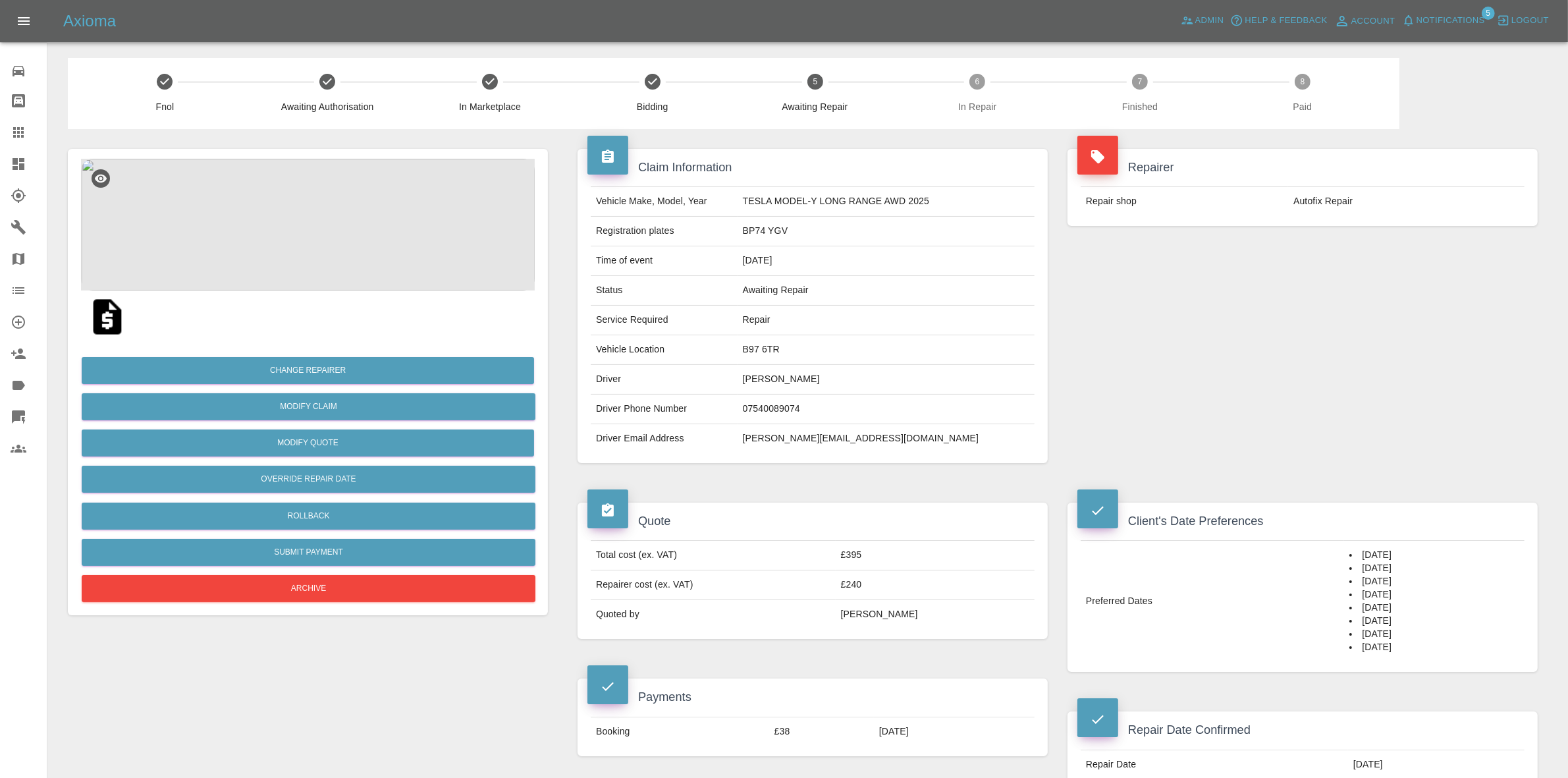
click at [738, 341] on td "Vehicle Location" at bounding box center [664, 350] width 147 height 29
click at [774, 348] on td "B97 6TR" at bounding box center [886, 350] width 297 height 29
copy td "B97 6TR"
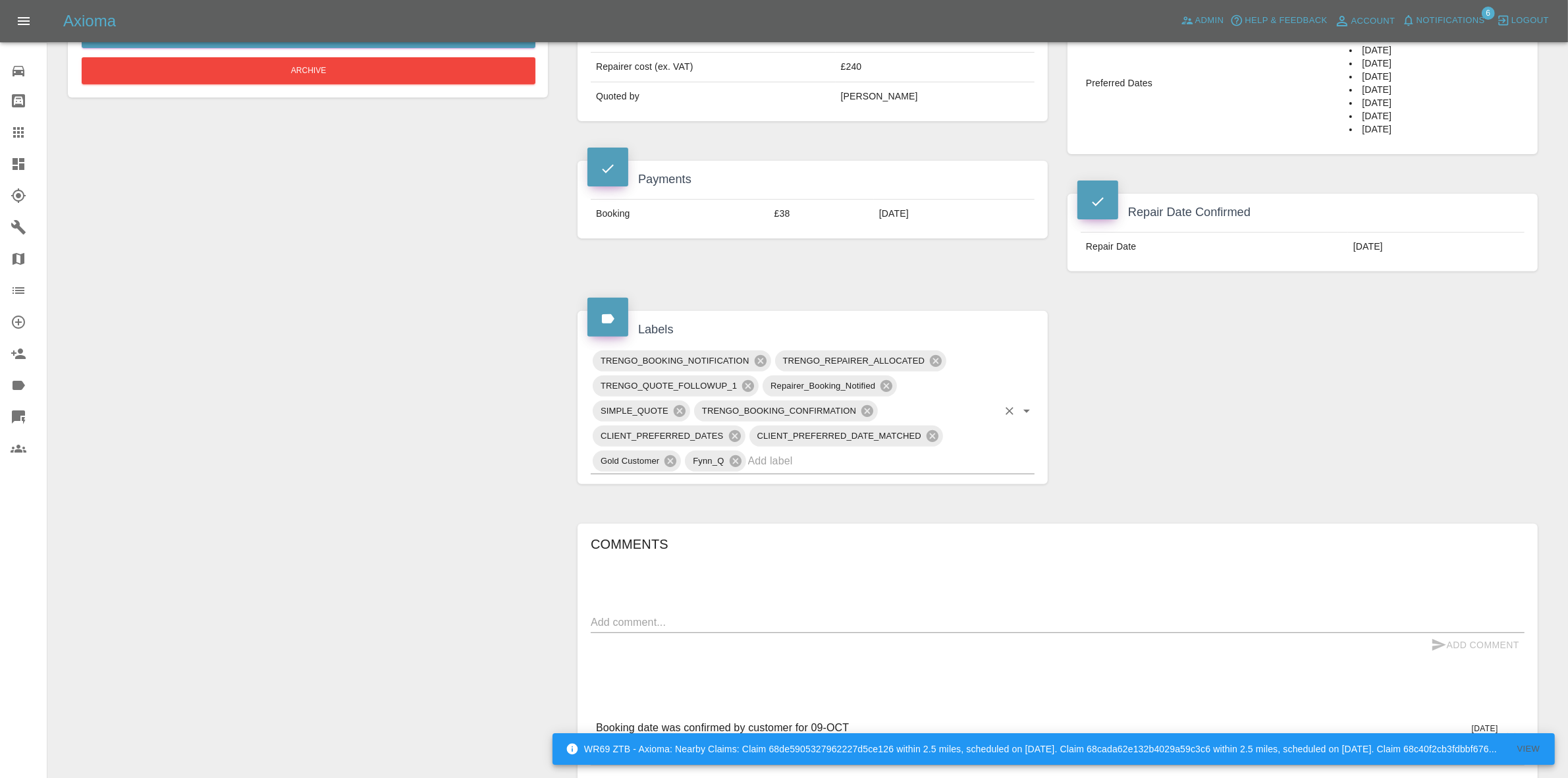
scroll to position [576, 0]
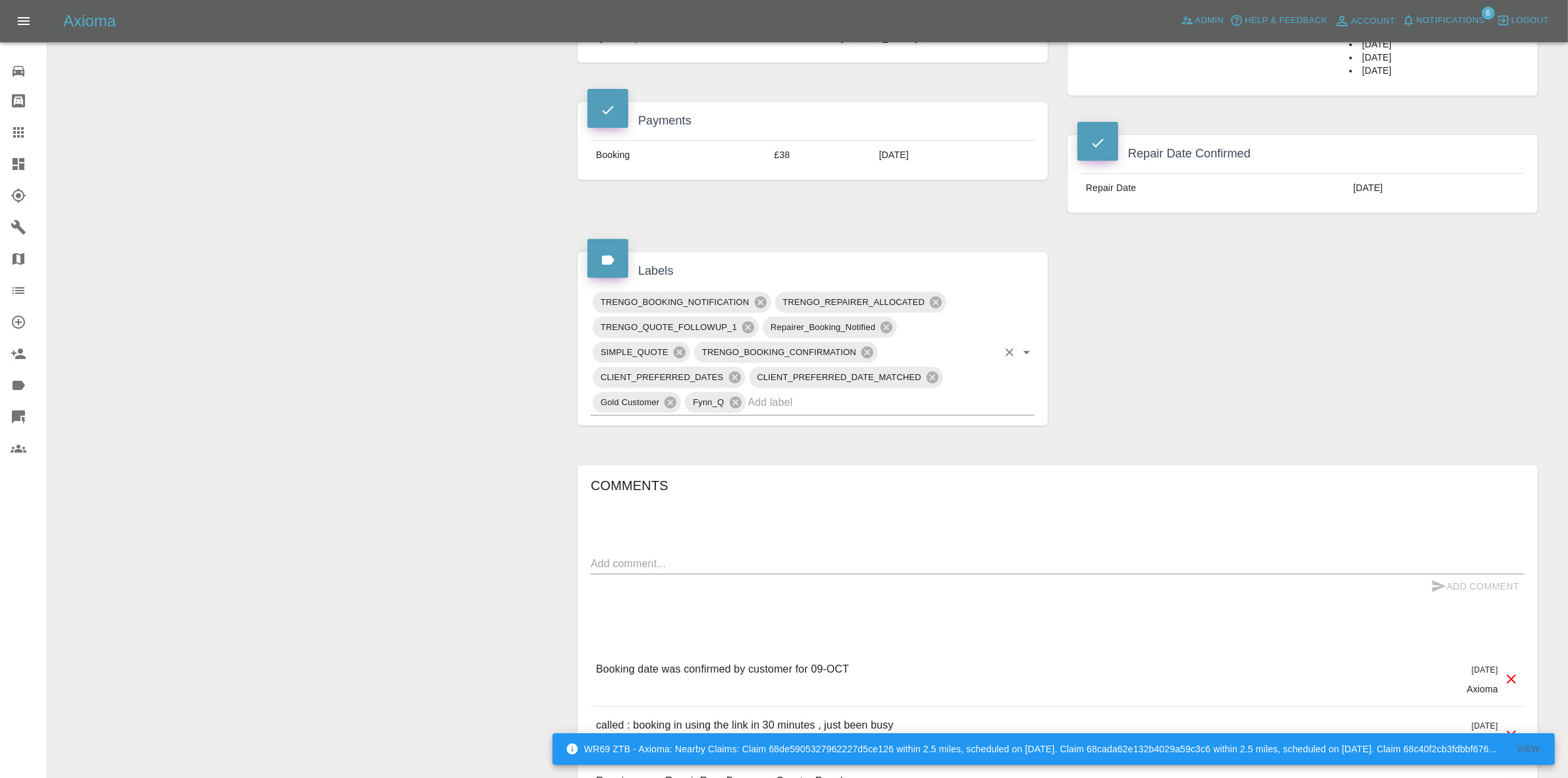
click at [798, 396] on input "text" at bounding box center [873, 401] width 250 height 21
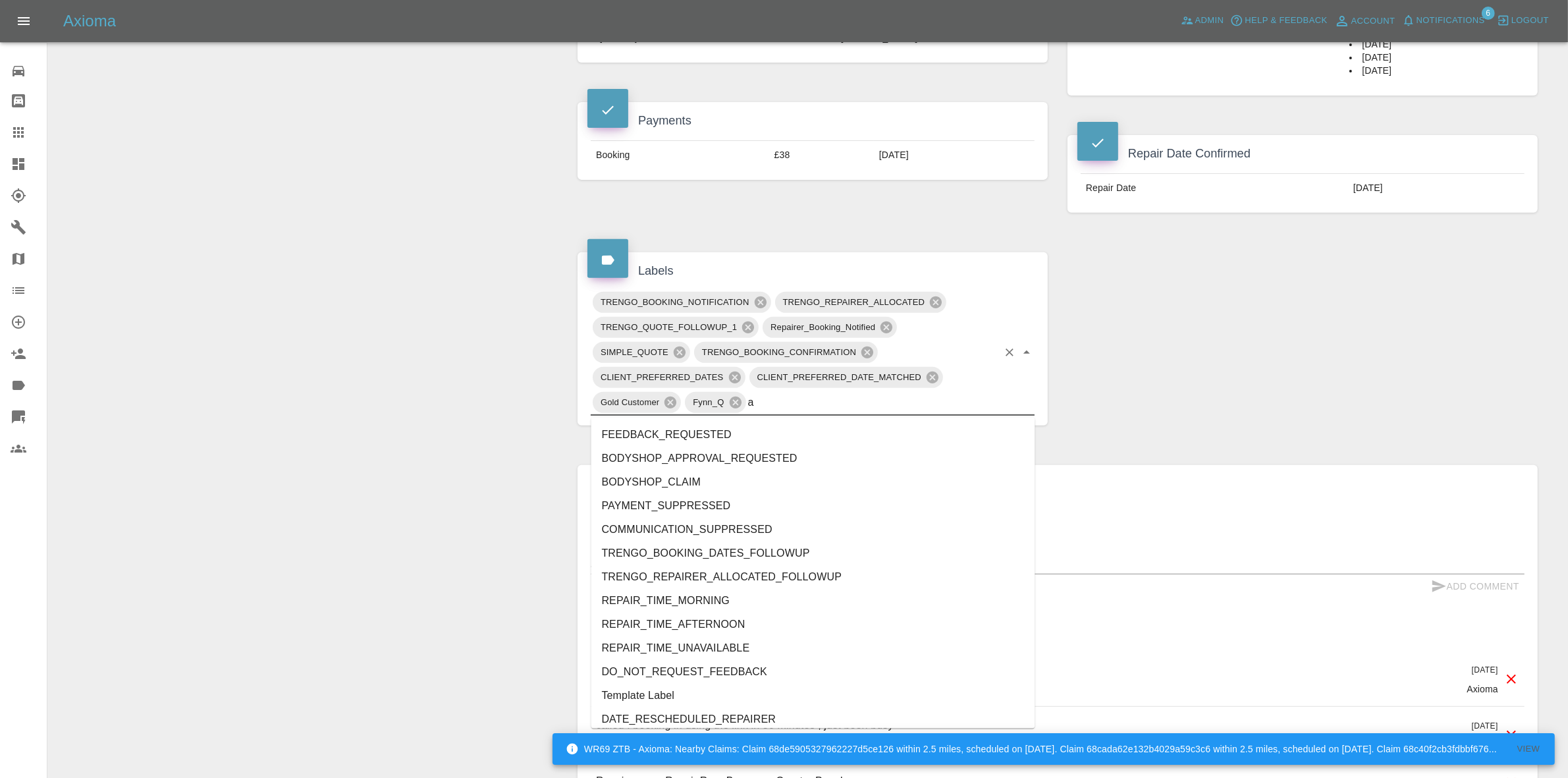
type input "au"
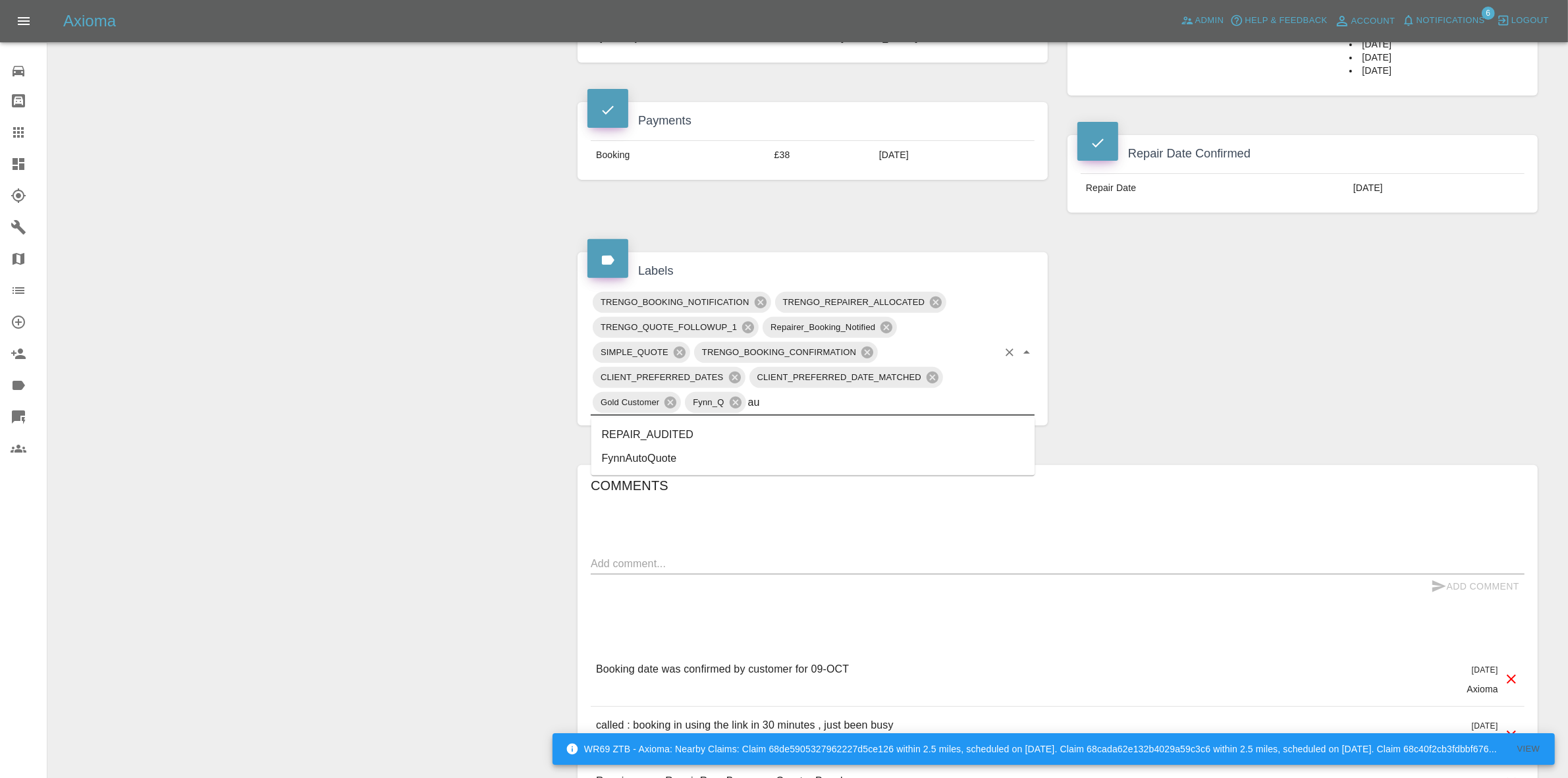
click at [662, 432] on li "REPAIR_AUDITED" at bounding box center [813, 435] width 444 height 24
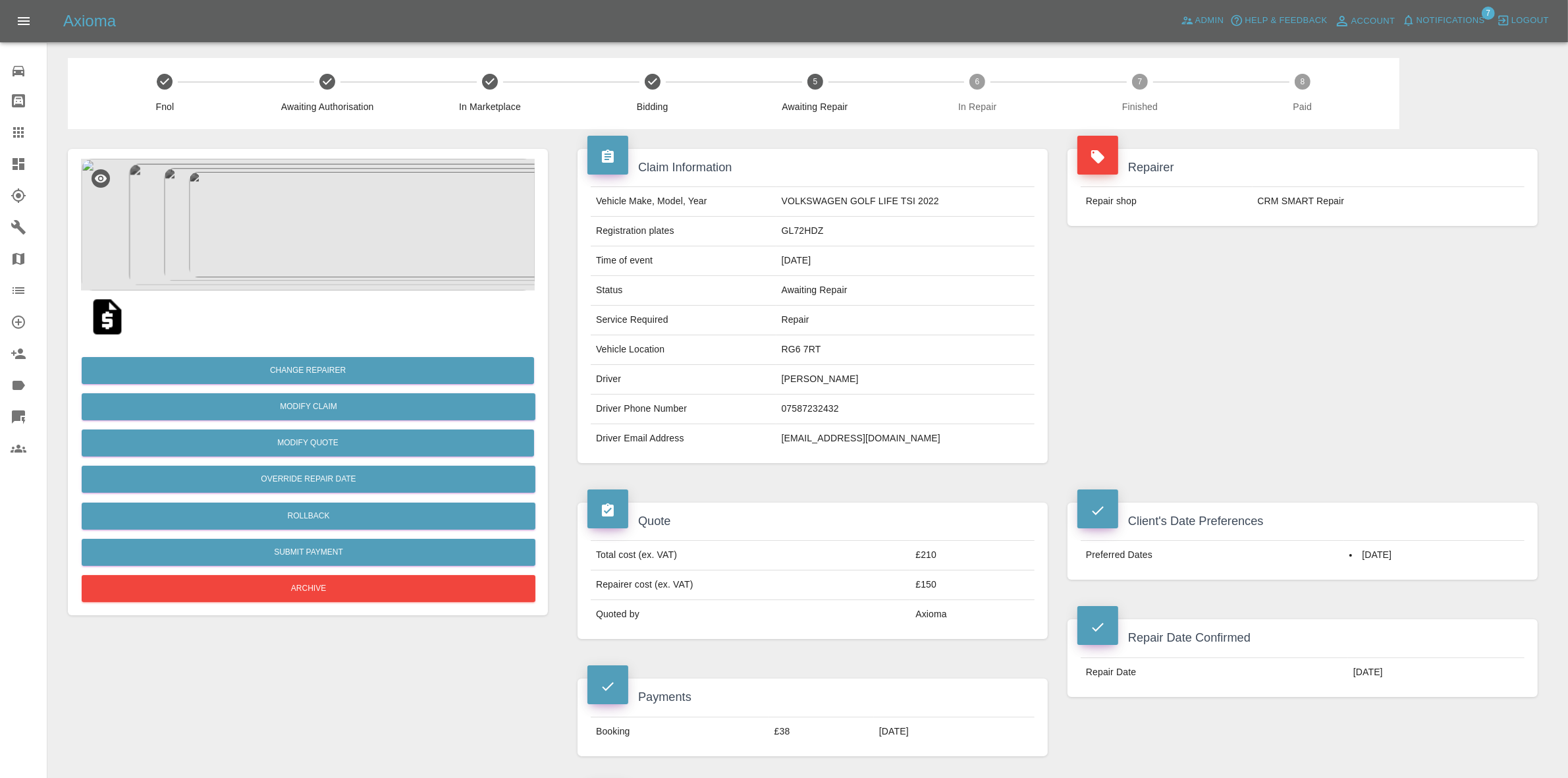
click at [796, 351] on td "RG6 7RT" at bounding box center [905, 350] width 258 height 29
copy td "RG6 7RT"
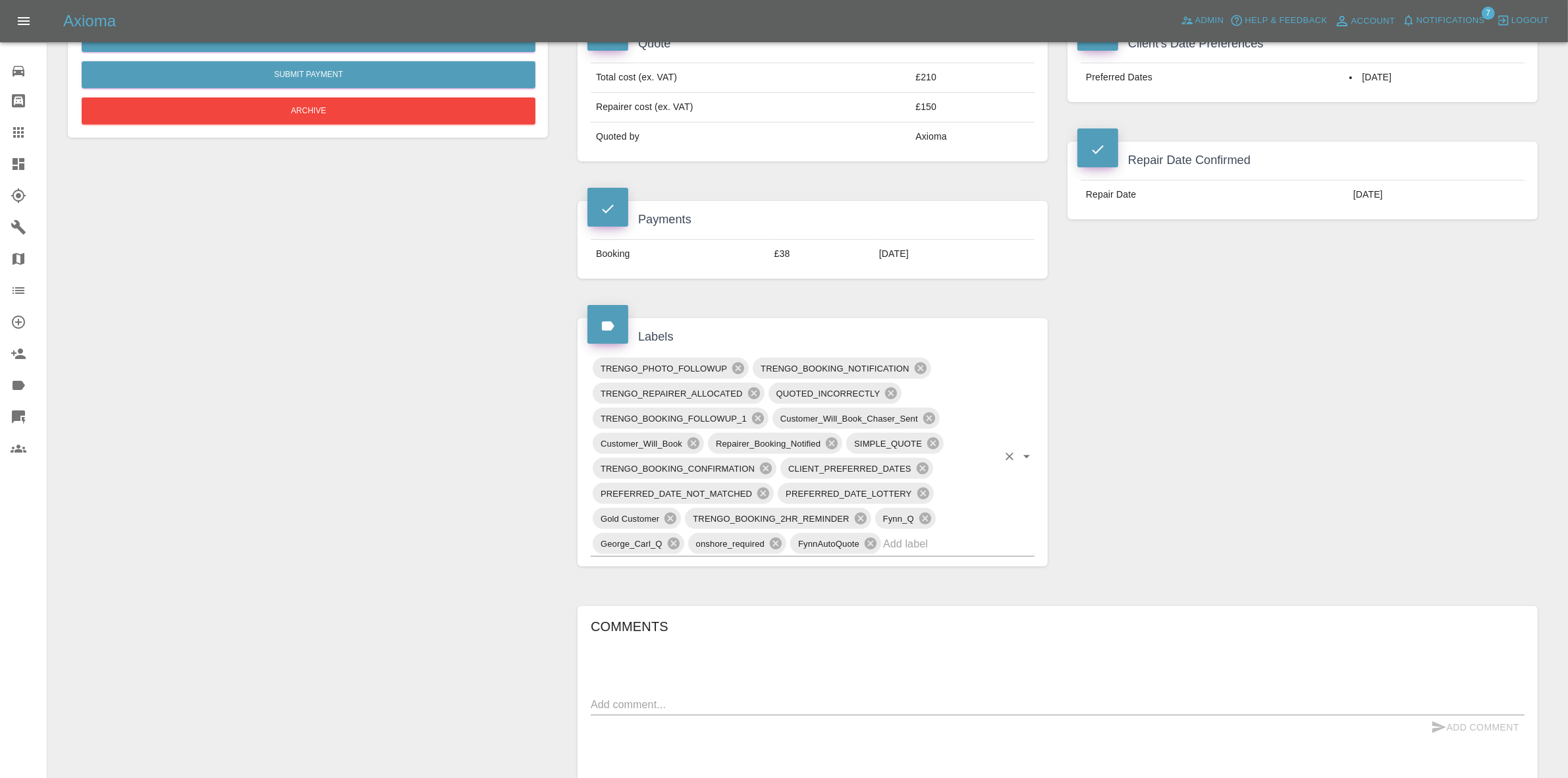
scroll to position [658, 0]
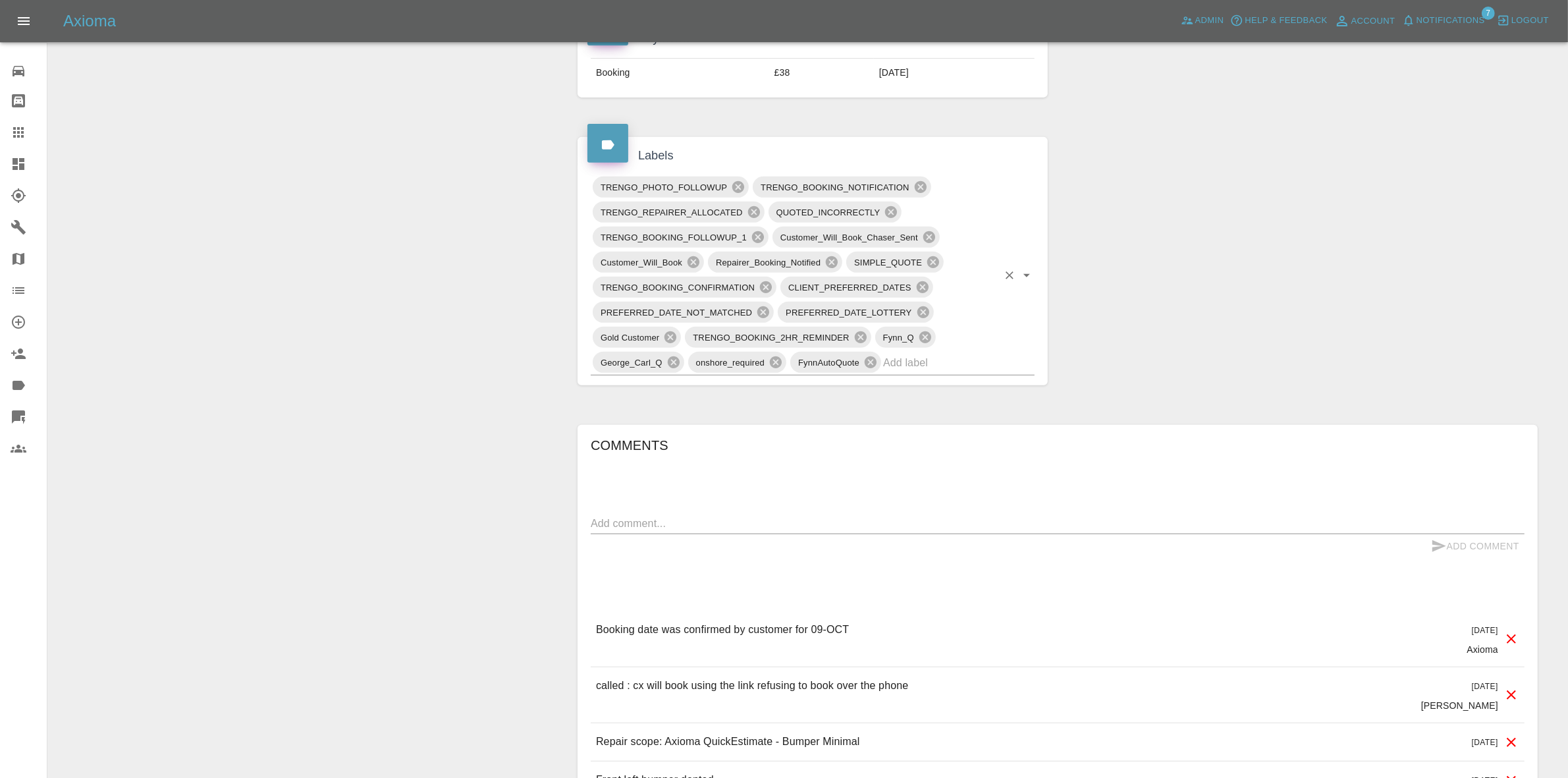
click at [926, 360] on input "text" at bounding box center [941, 362] width 114 height 21
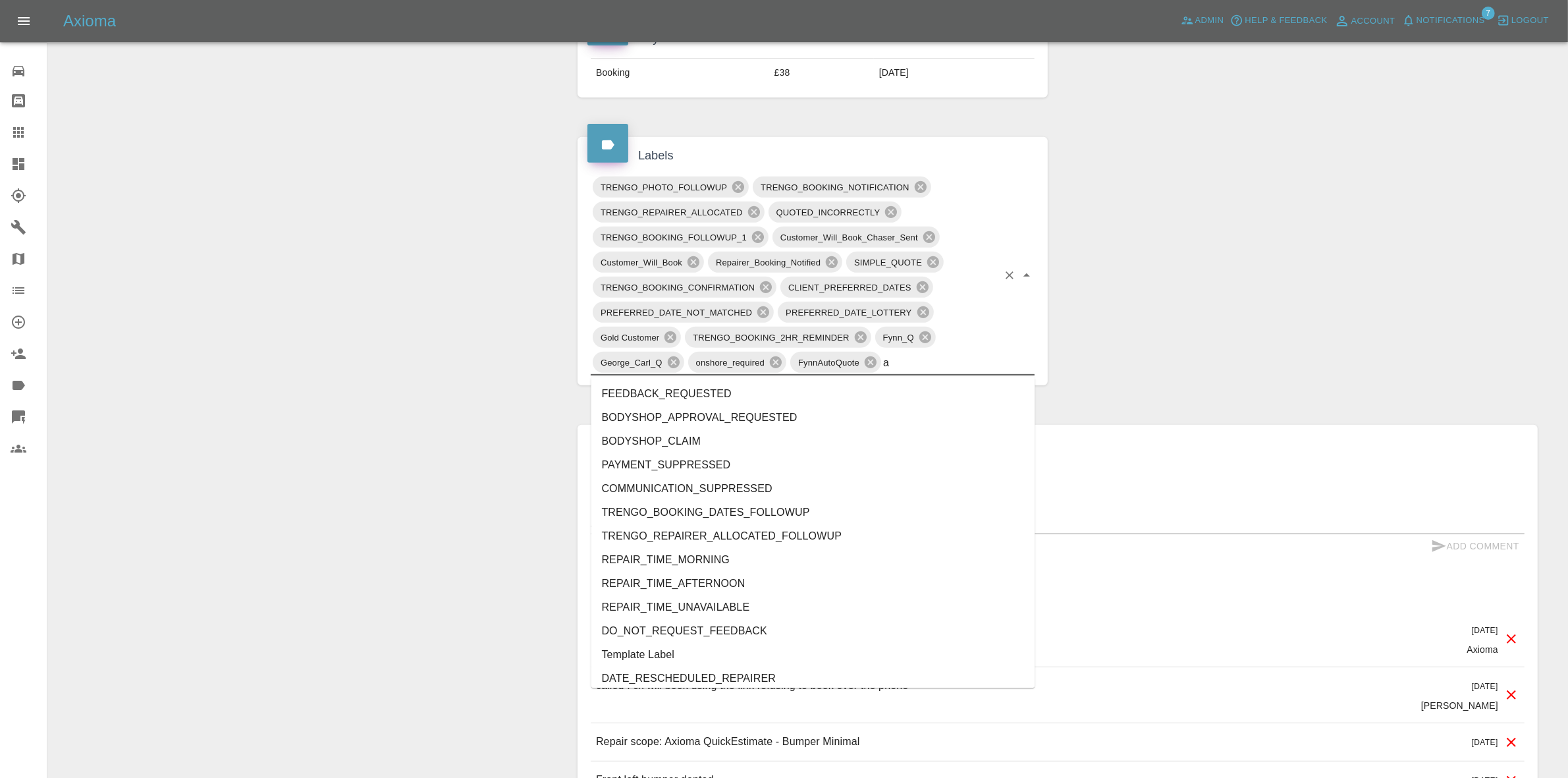
type input "au"
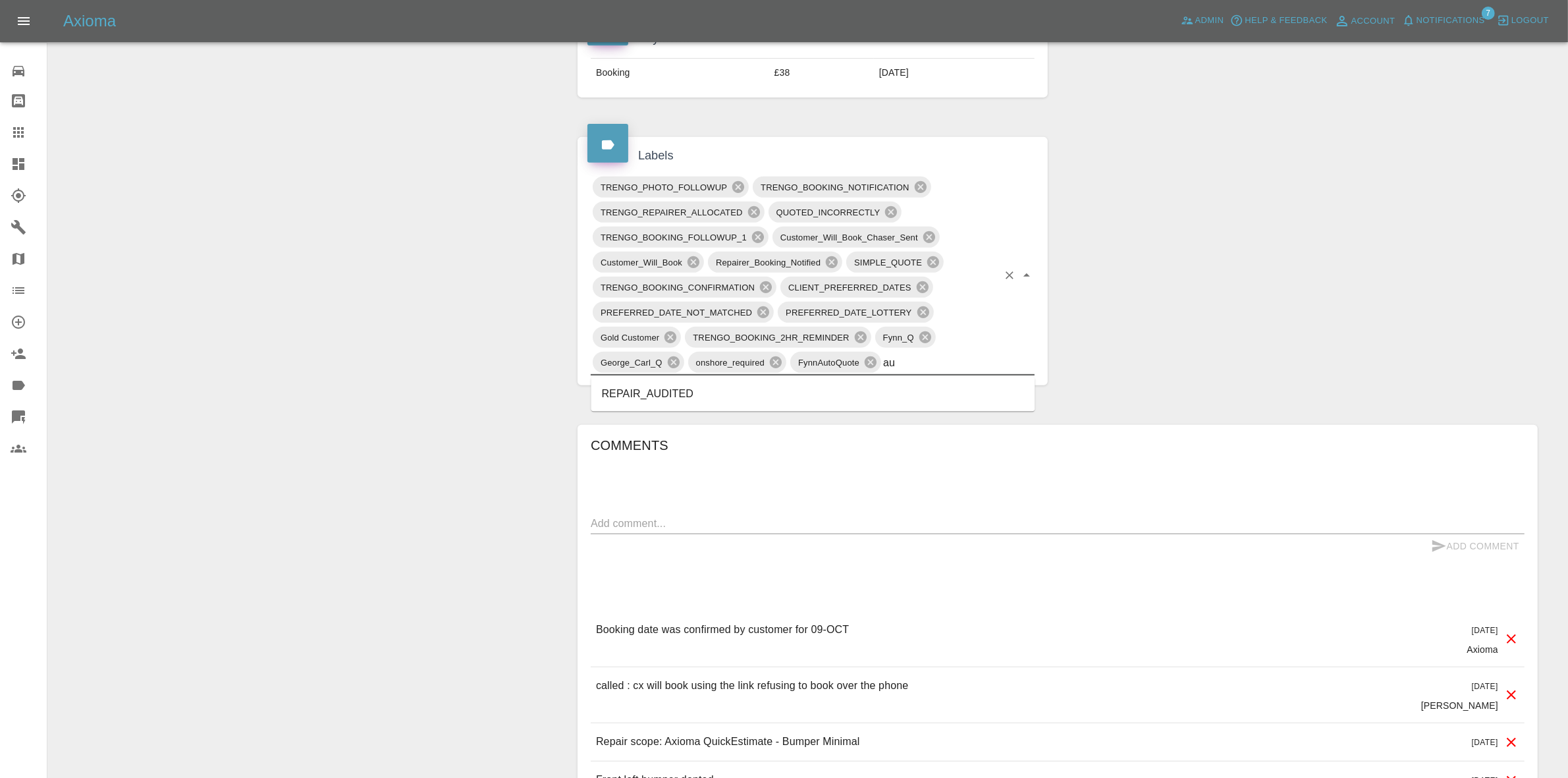
click at [685, 393] on li "REPAIR_AUDITED" at bounding box center [813, 394] width 444 height 24
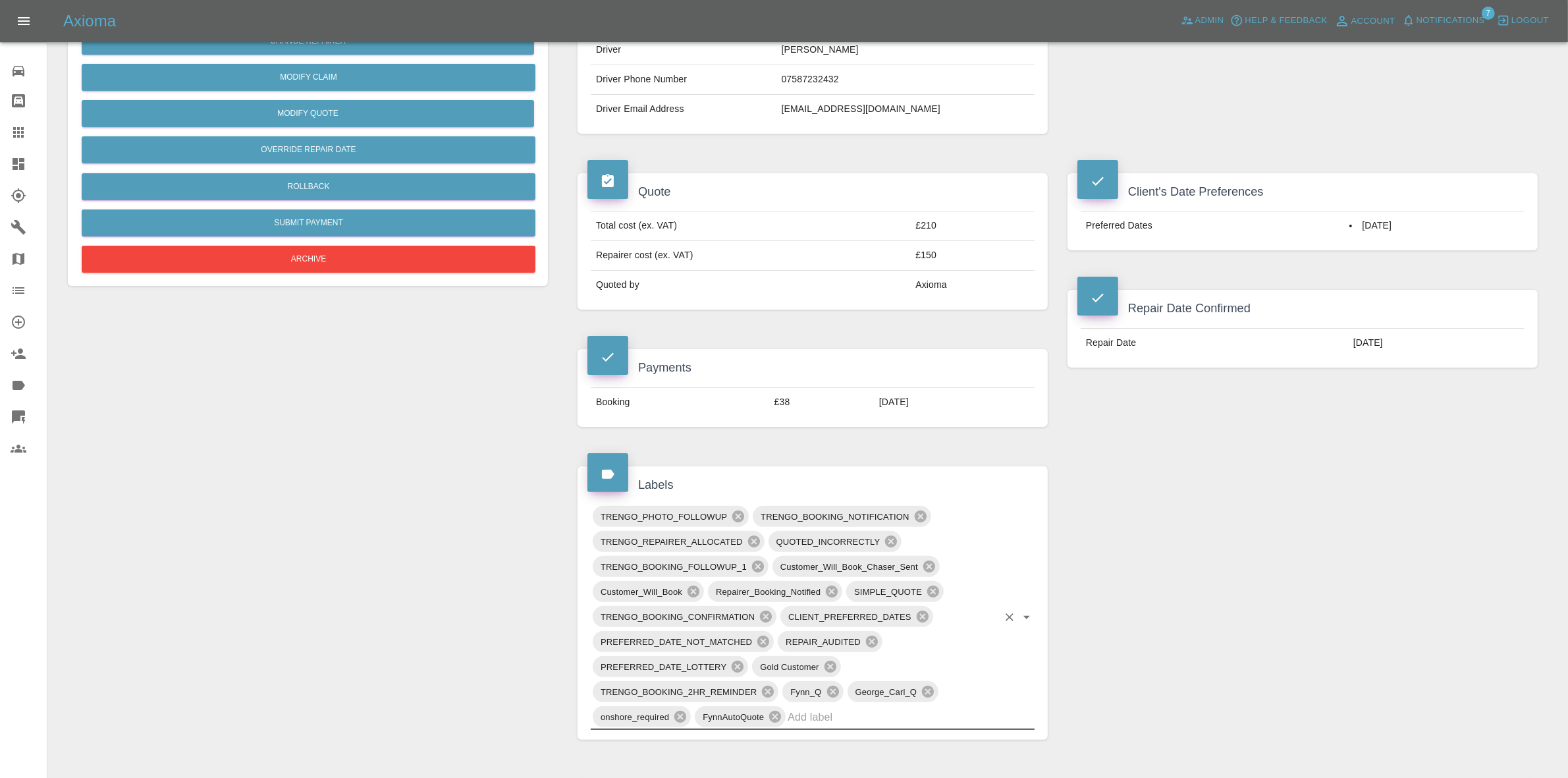
scroll to position [0, 0]
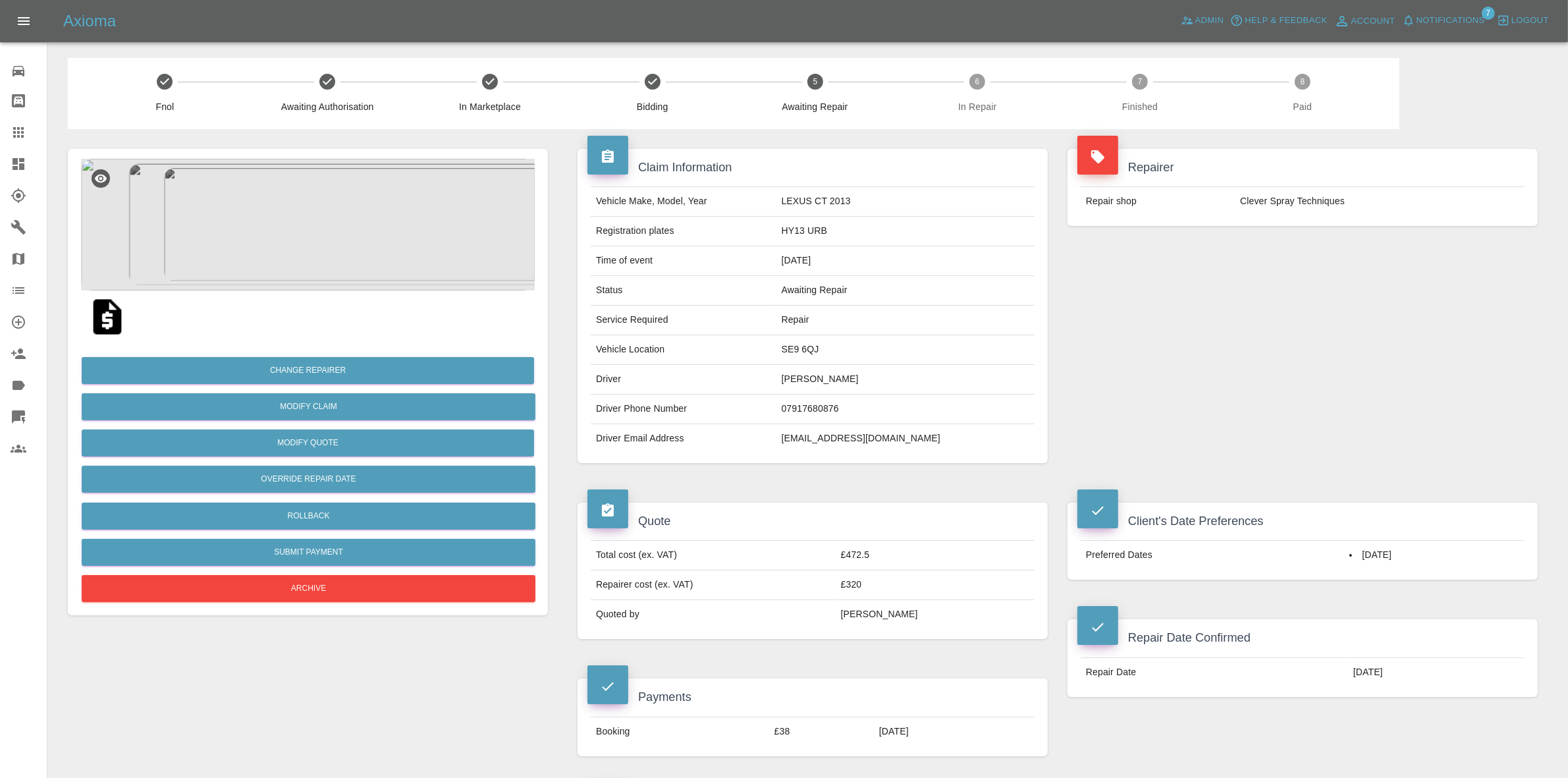
click at [851, 348] on td "SE9 6QJ" at bounding box center [905, 350] width 258 height 29
copy td "SE9 6QJ"
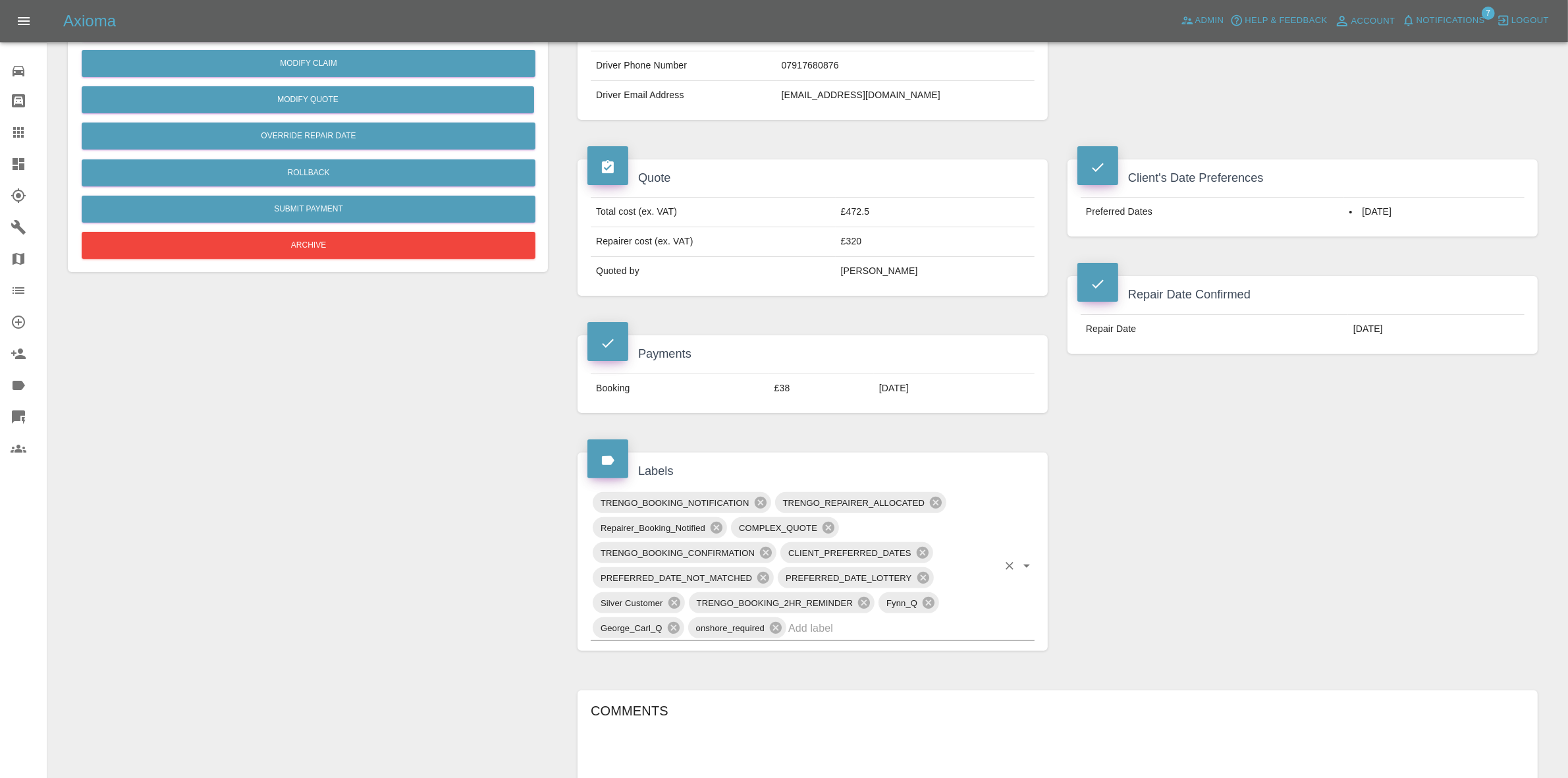
scroll to position [576, 0]
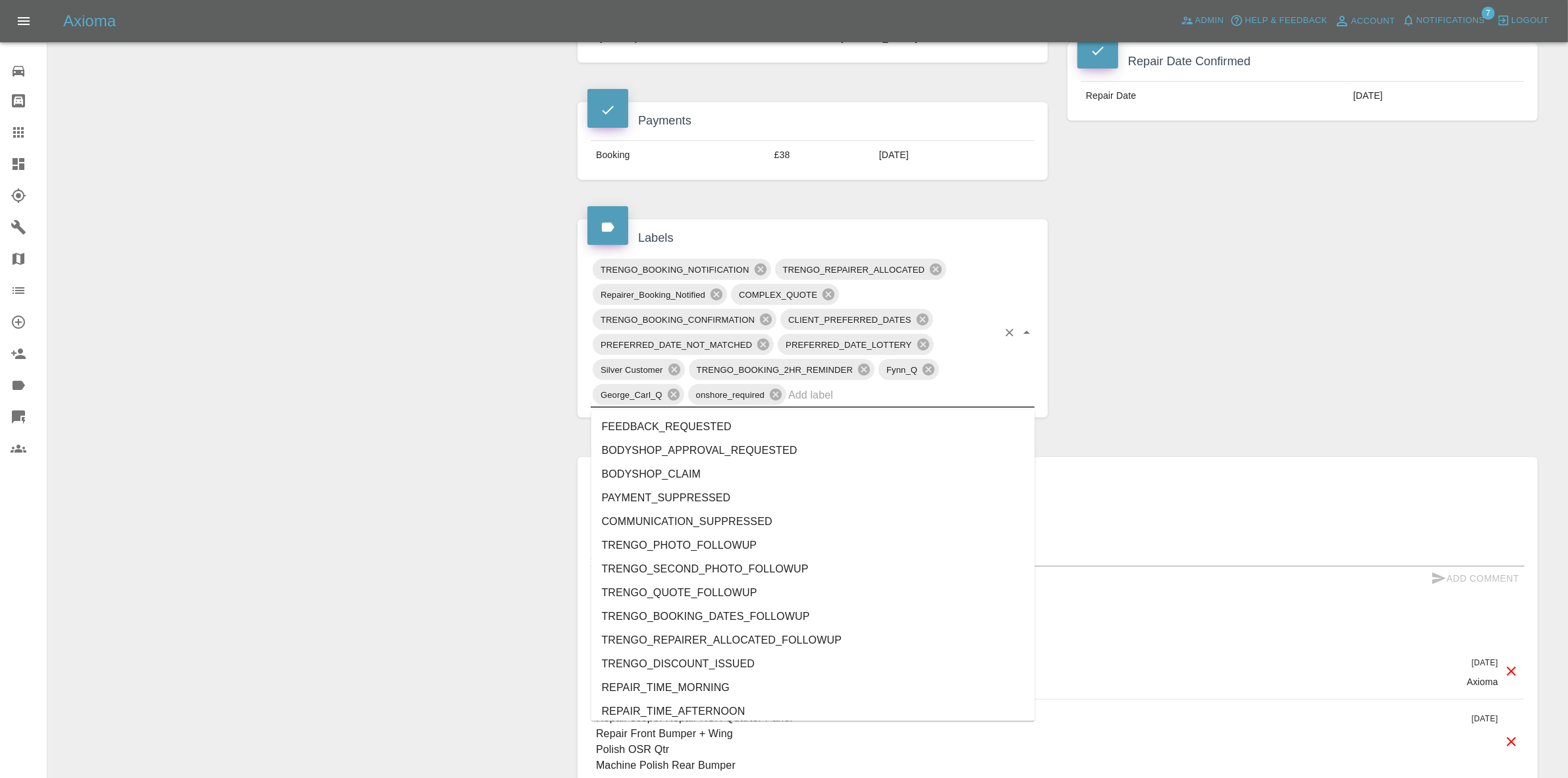
drag, startPoint x: 841, startPoint y: 389, endPoint x: 834, endPoint y: 395, distance: 9.2
click at [840, 390] on input "text" at bounding box center [892, 394] width 210 height 21
type input "au"
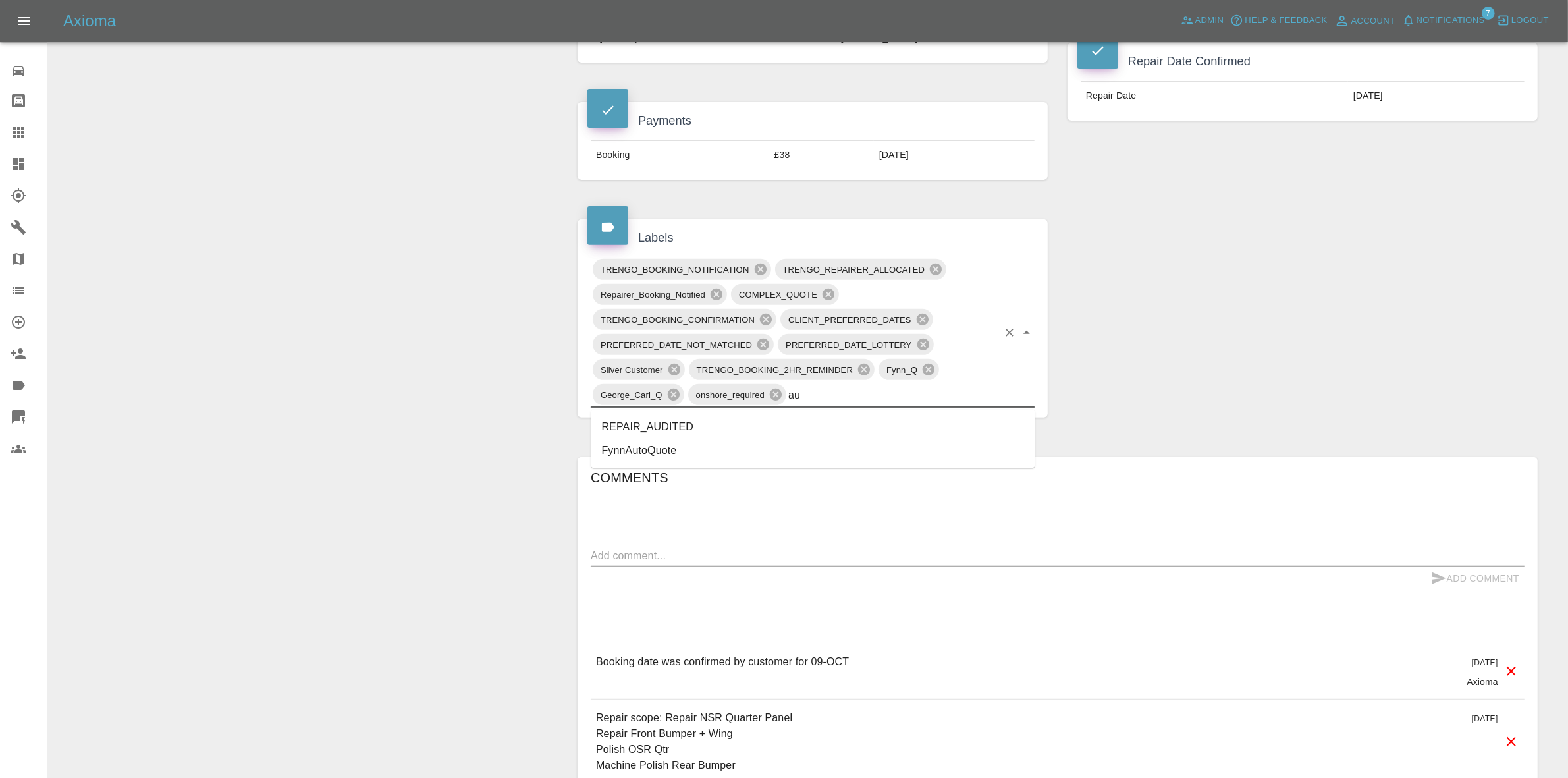
click at [646, 431] on li "REPAIR_AUDITED" at bounding box center [813, 427] width 444 height 24
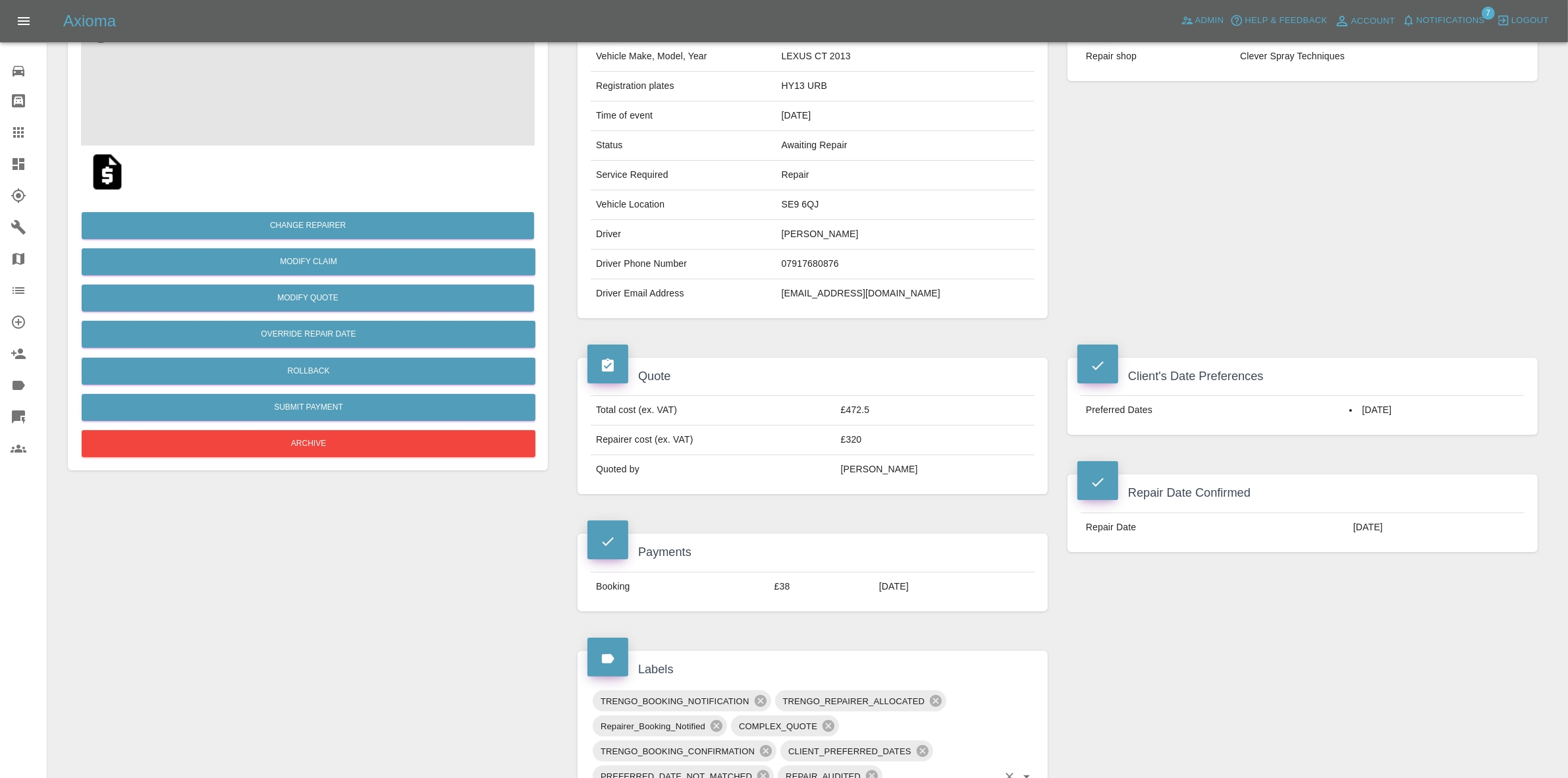
scroll to position [0, 0]
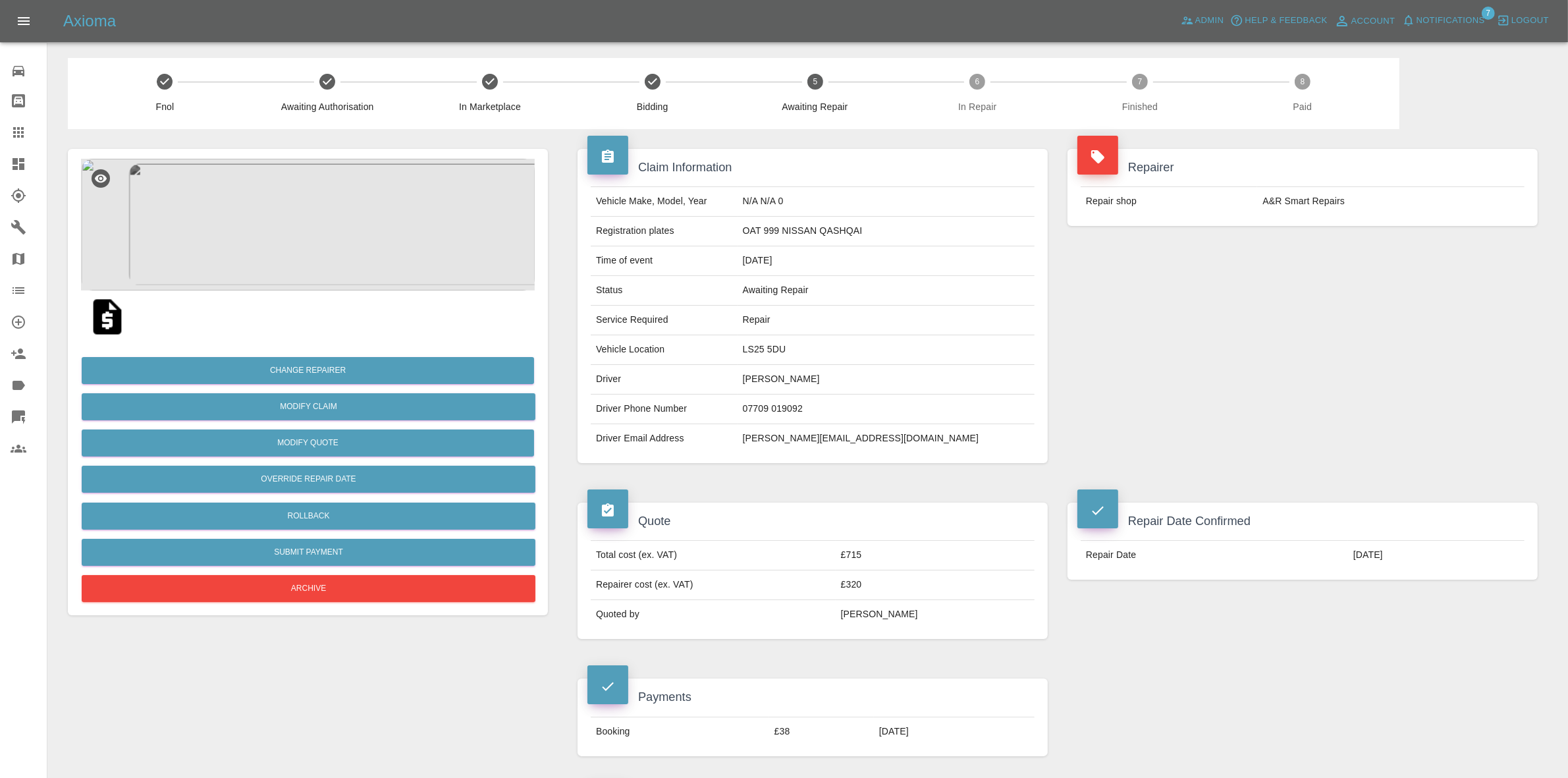
click at [830, 350] on td "LS25 5DU" at bounding box center [886, 350] width 297 height 29
copy td "LS25 5DU"
click at [336, 220] on img at bounding box center [308, 225] width 453 height 132
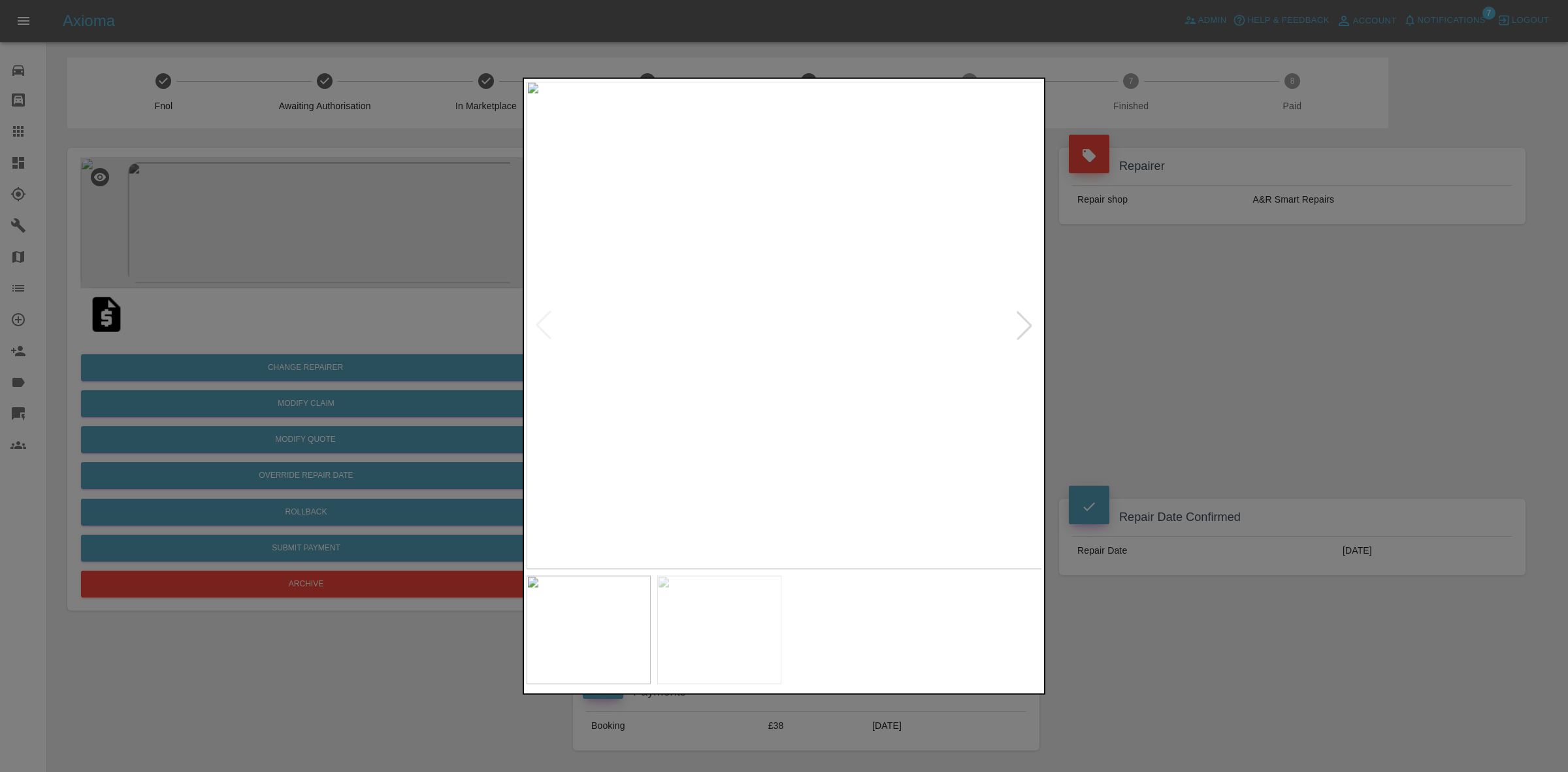
click at [1253, 348] on div at bounding box center [784, 386] width 1568 height 772
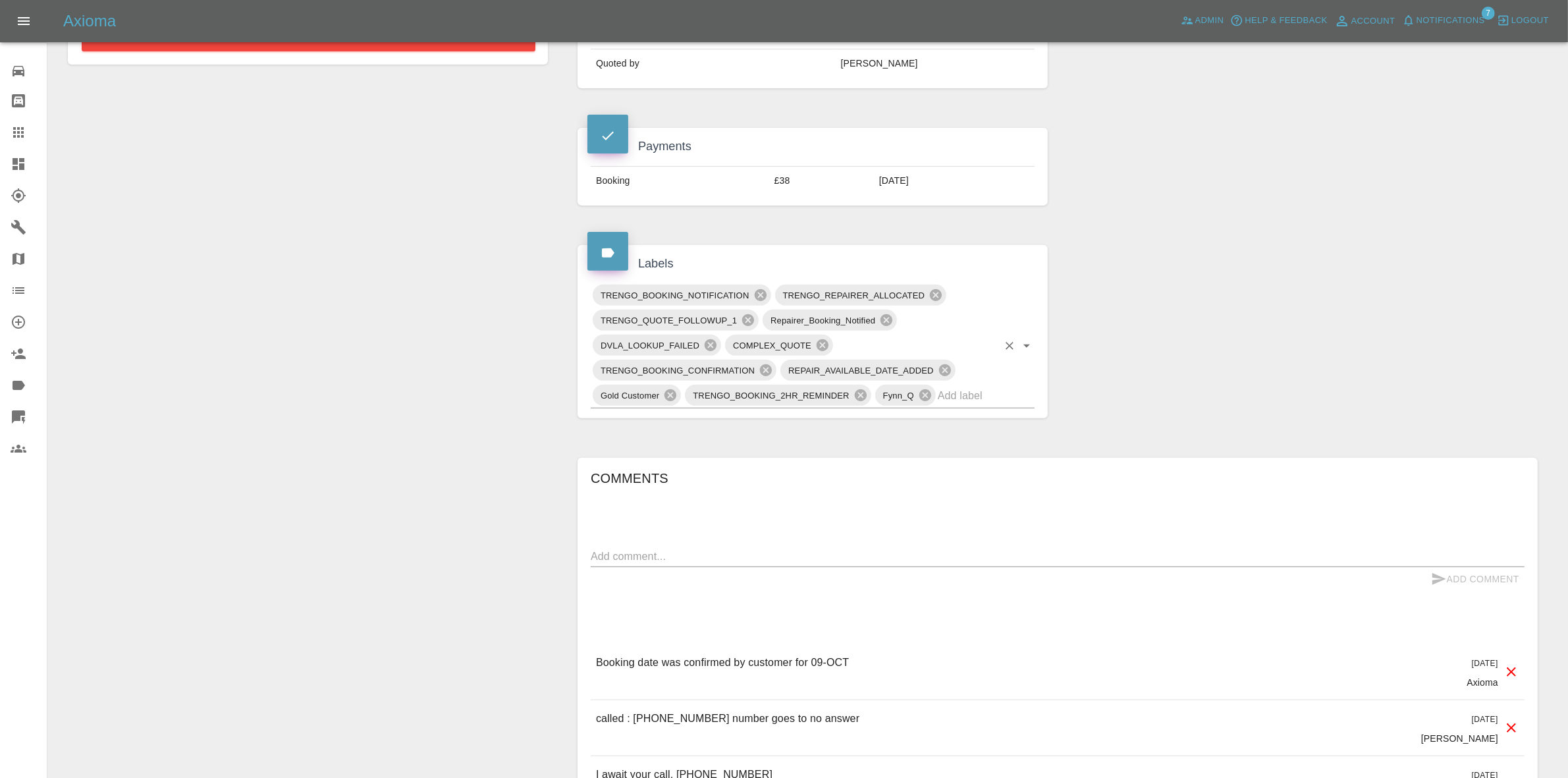
scroll to position [576, 0]
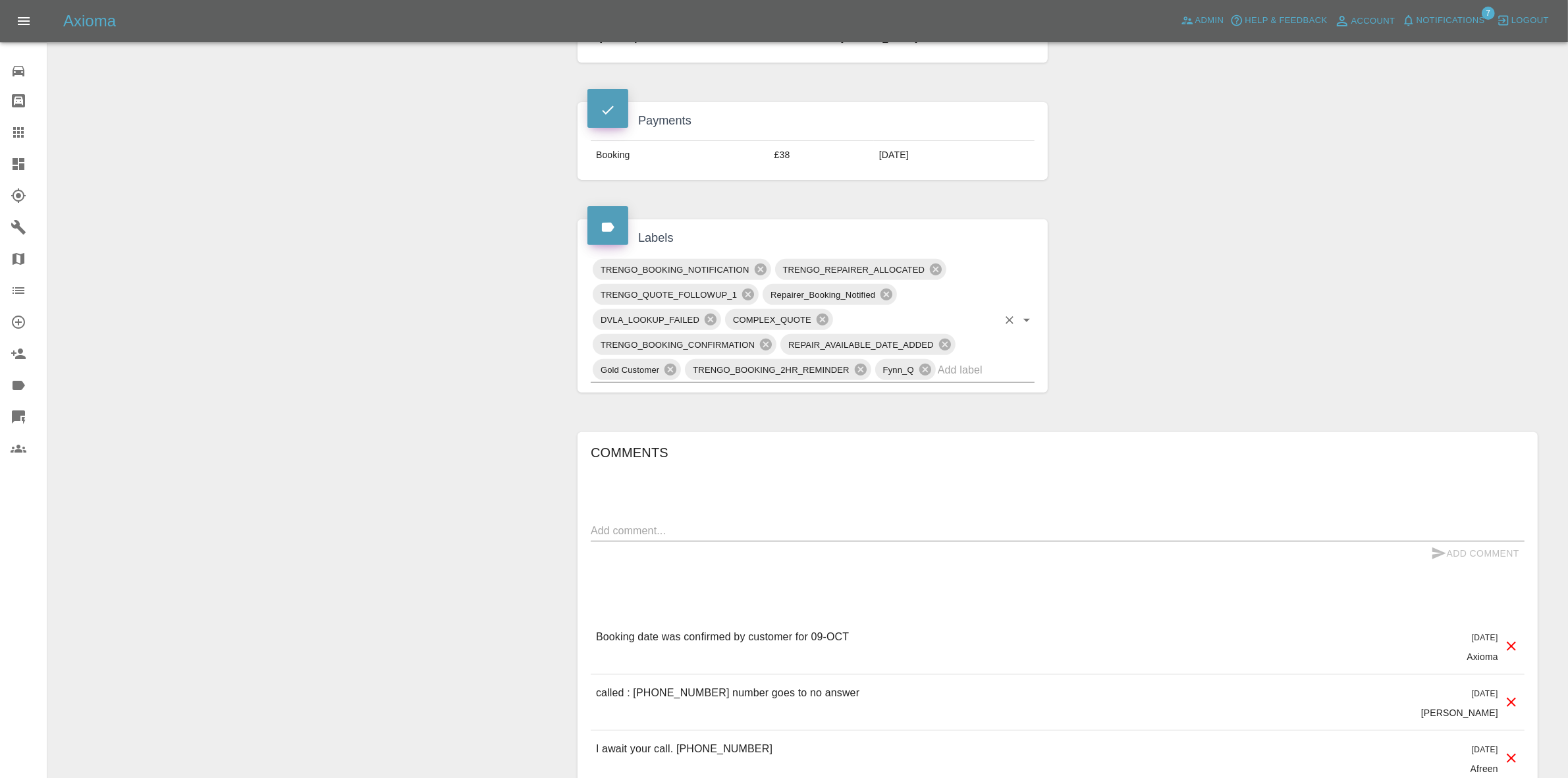
click at [958, 373] on input "text" at bounding box center [967, 369] width 60 height 21
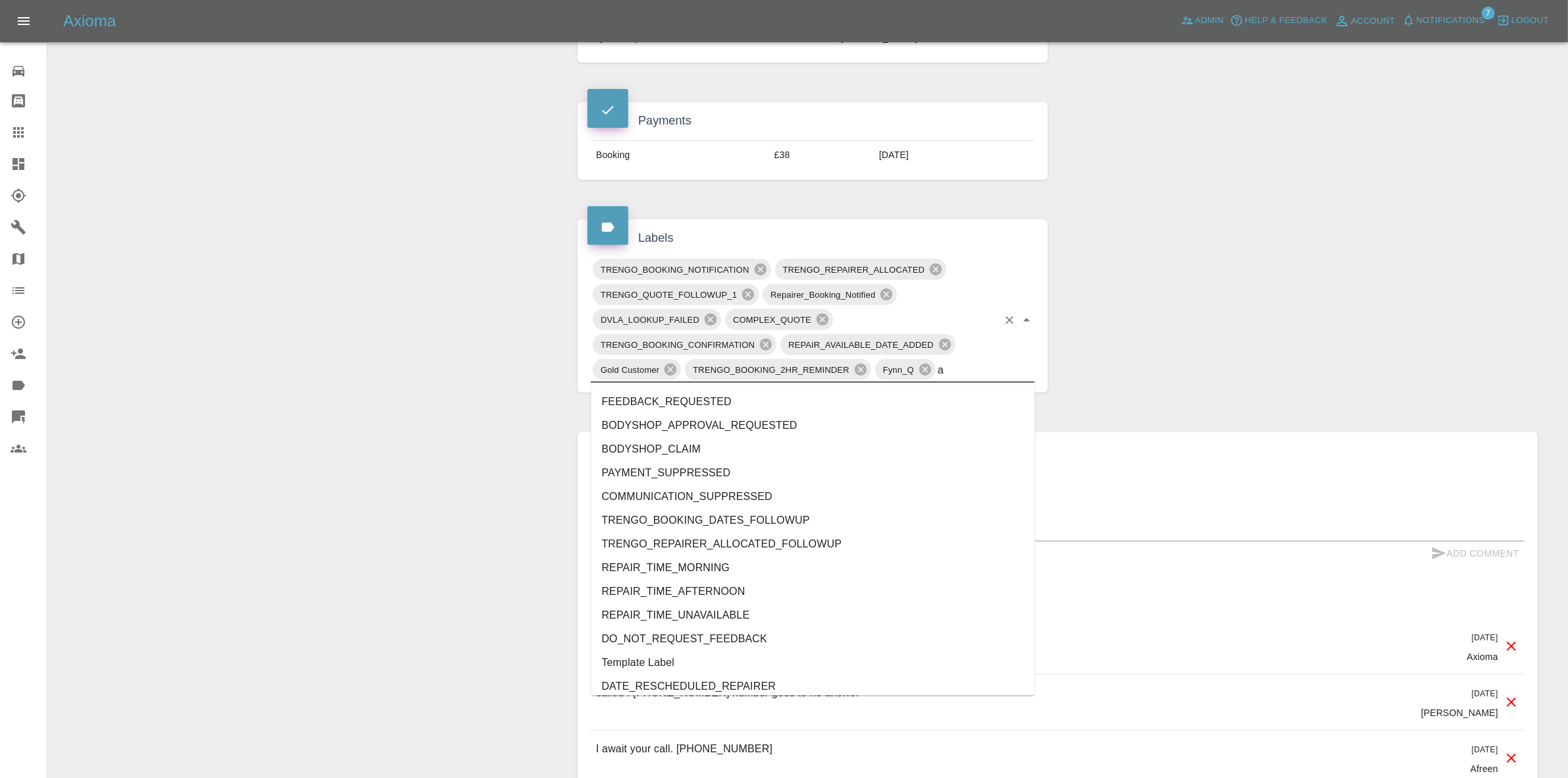
type input "au"
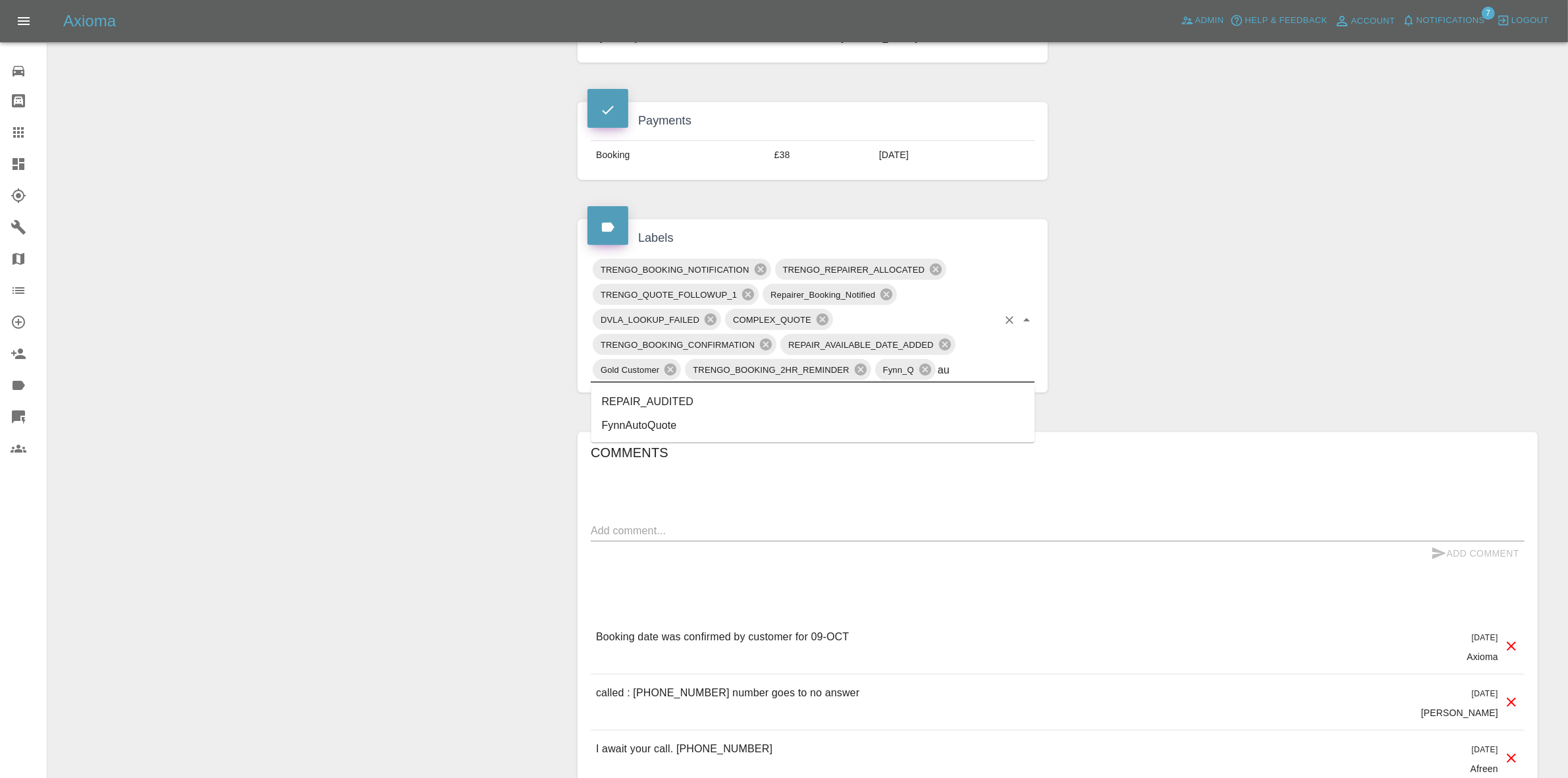
click at [679, 393] on li "REPAIR_AUDITED" at bounding box center [813, 401] width 444 height 24
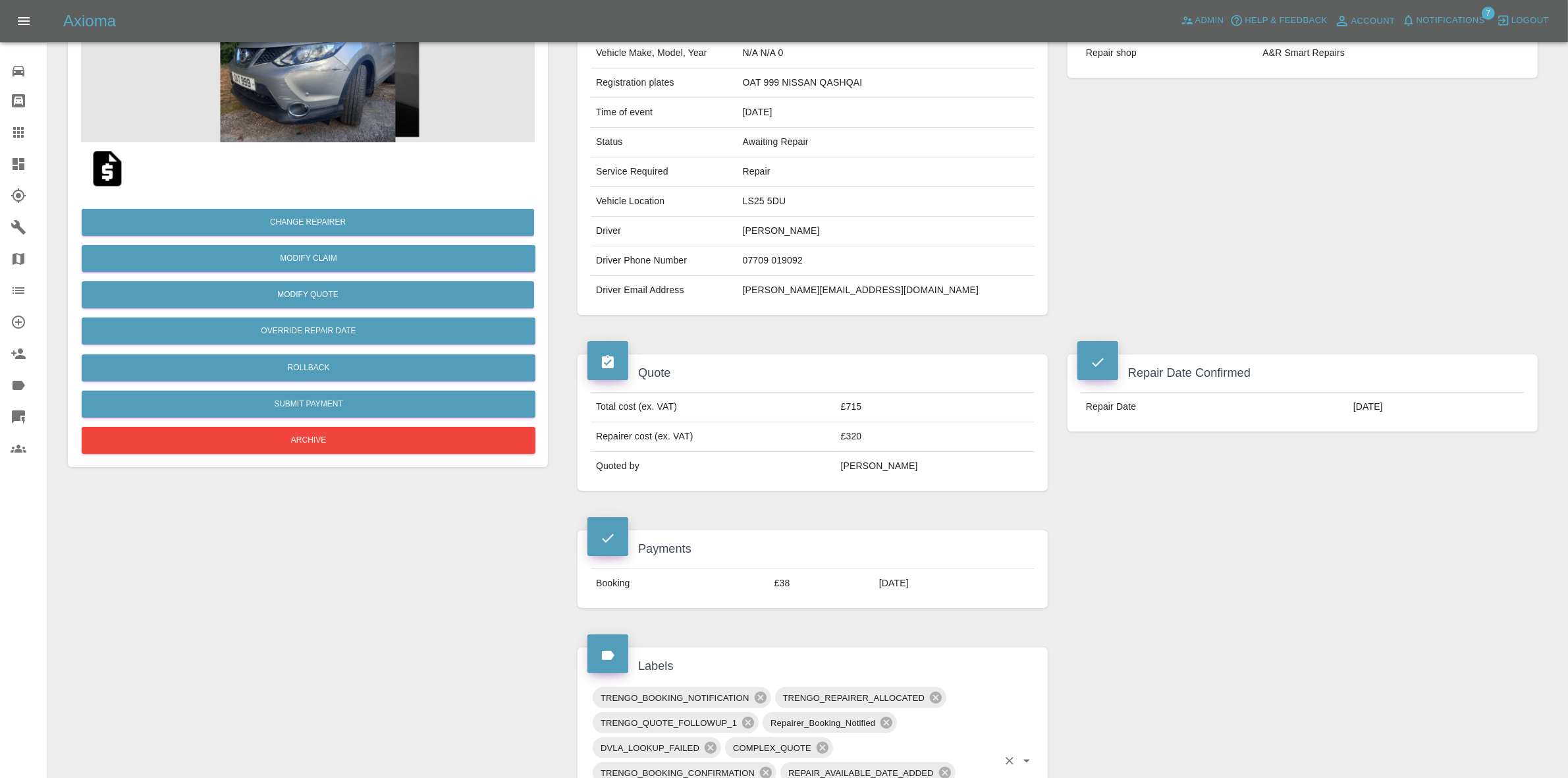
scroll to position [0, 0]
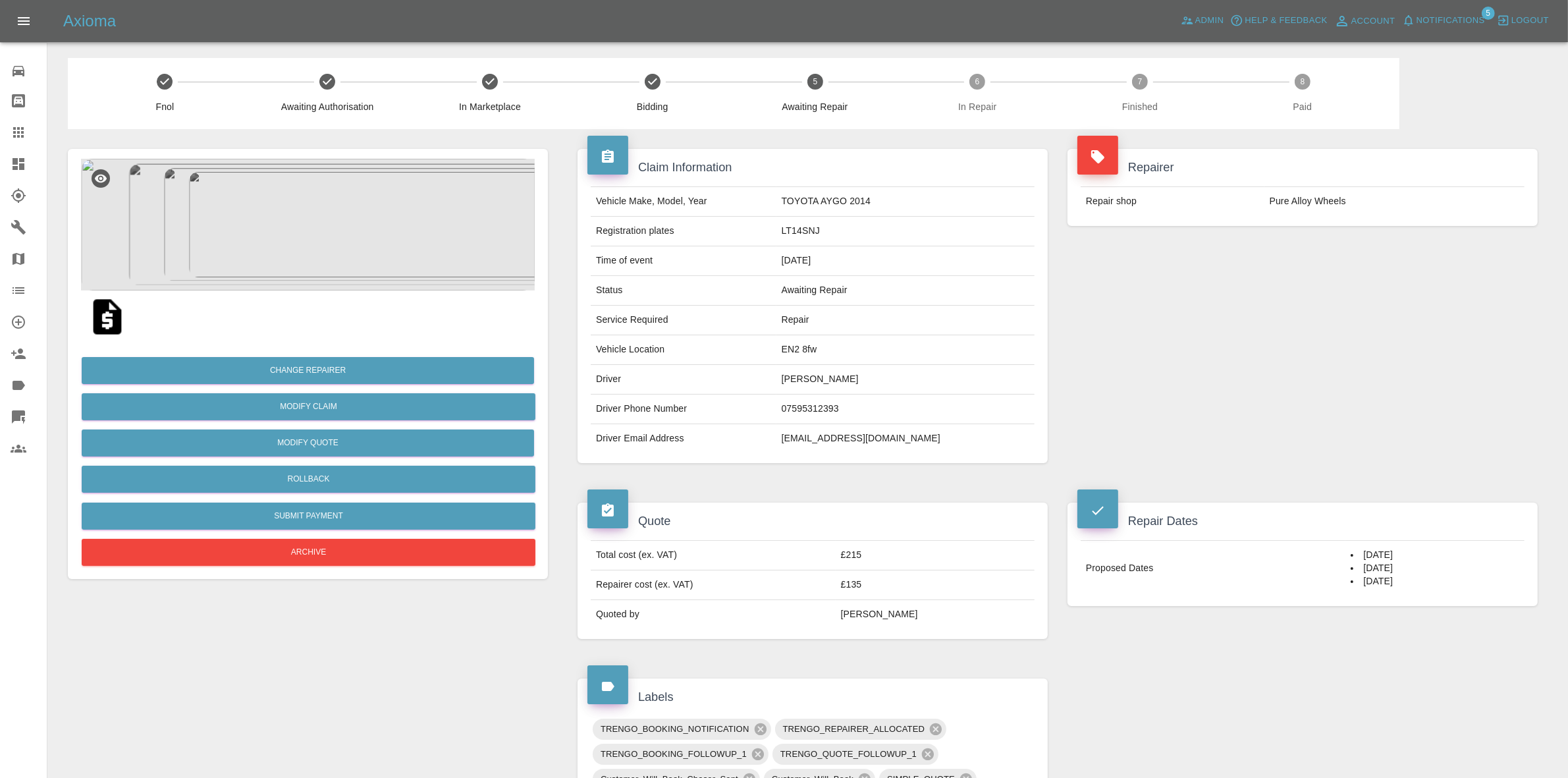
click at [1424, 20] on span "Notifications" at bounding box center [1450, 21] width 69 height 15
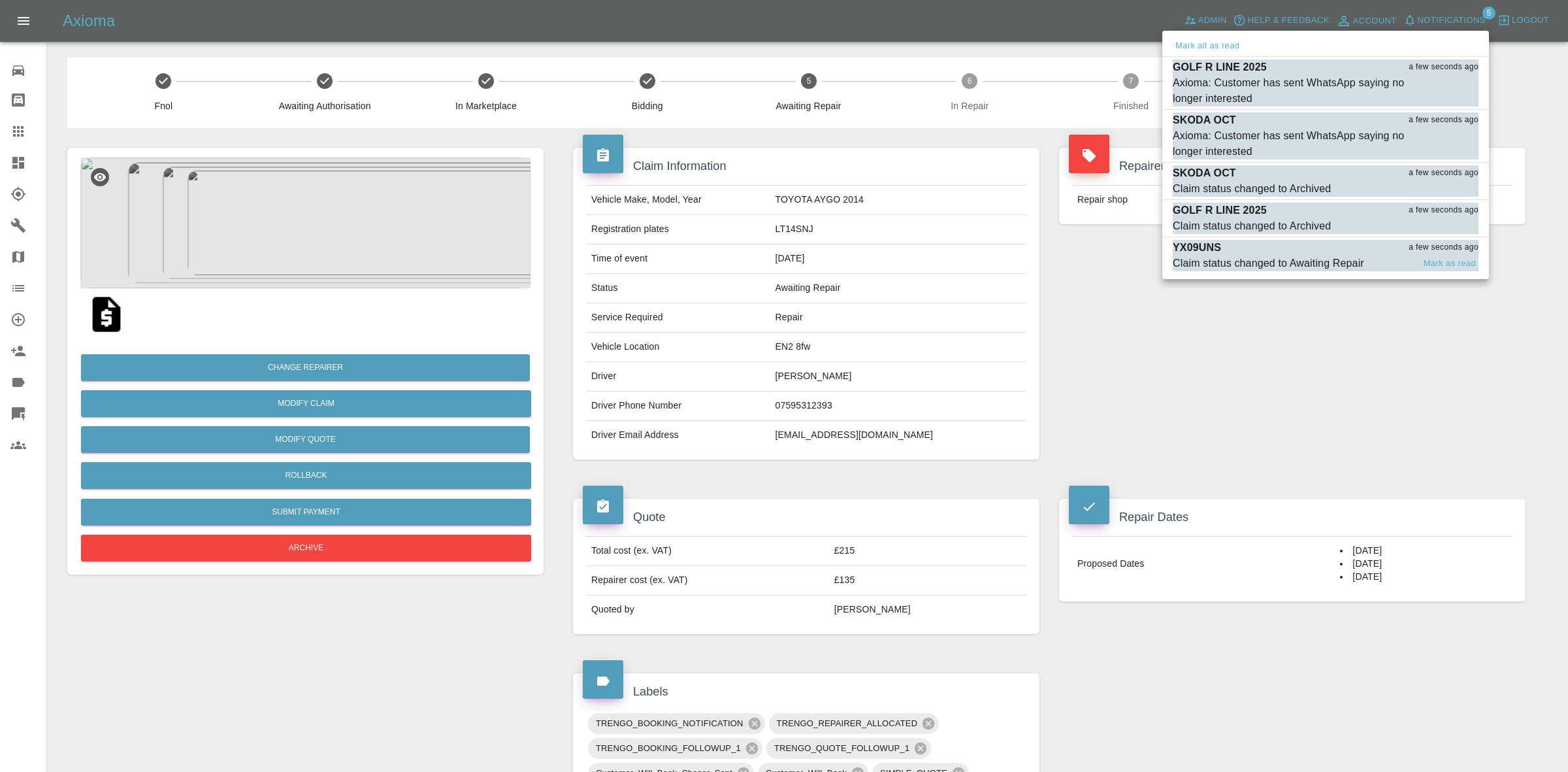
click at [1302, 269] on div "Claim status changed to Awaiting Repair" at bounding box center [1269, 264] width 191 height 16
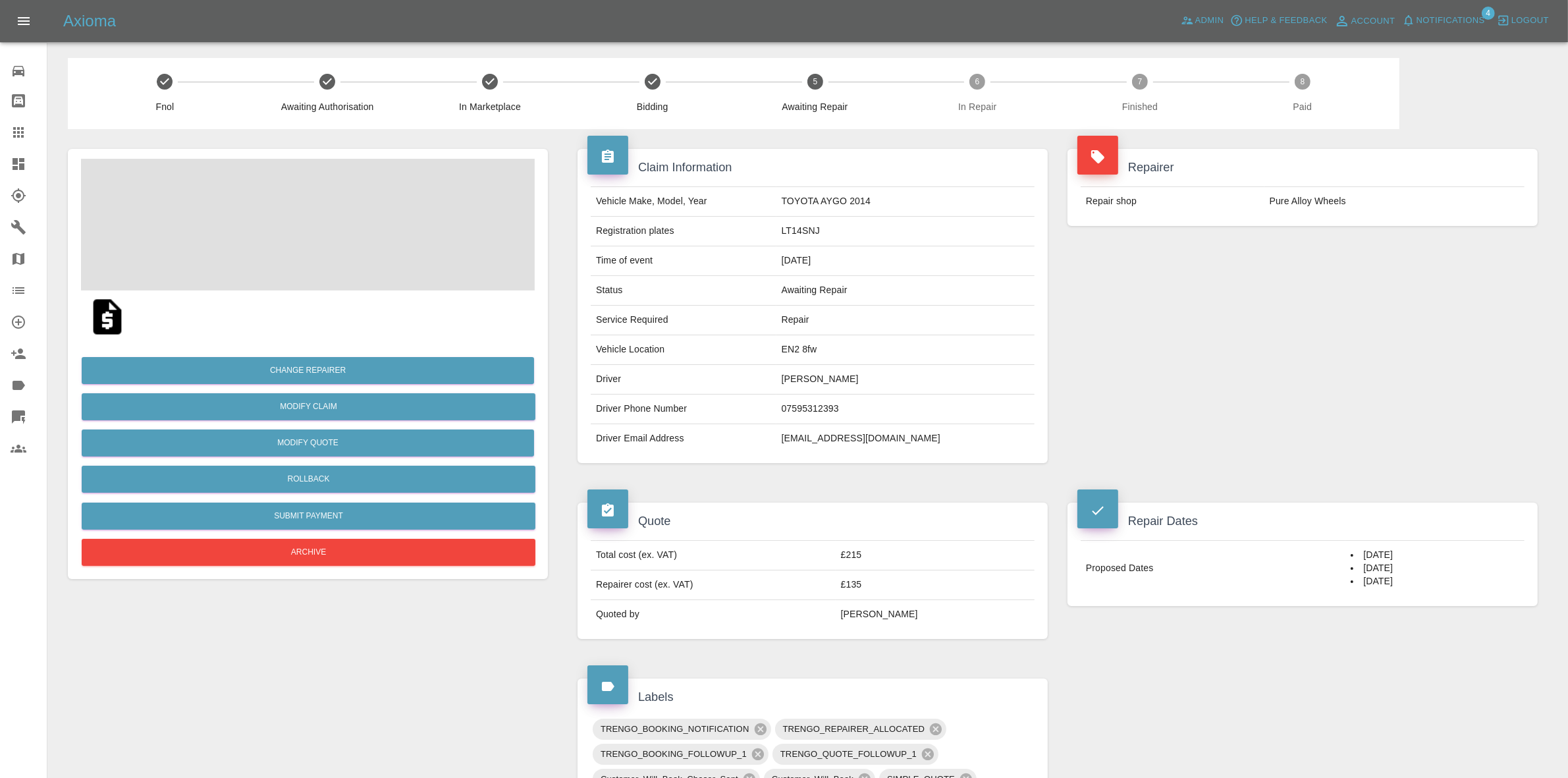
click at [1469, 18] on span "Notifications" at bounding box center [1450, 21] width 69 height 15
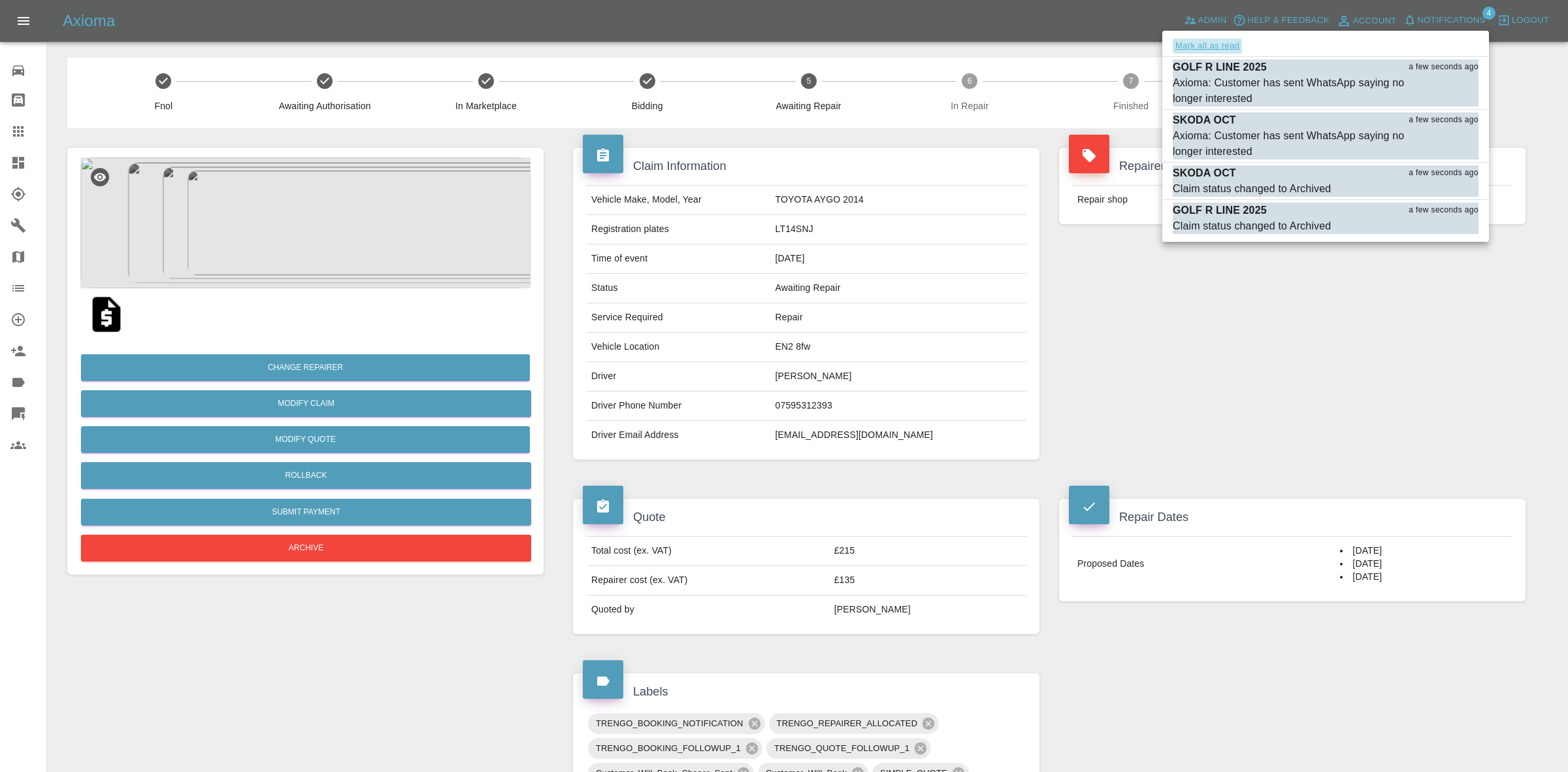
click at [1208, 44] on button "Mark all as read" at bounding box center [1208, 46] width 69 height 15
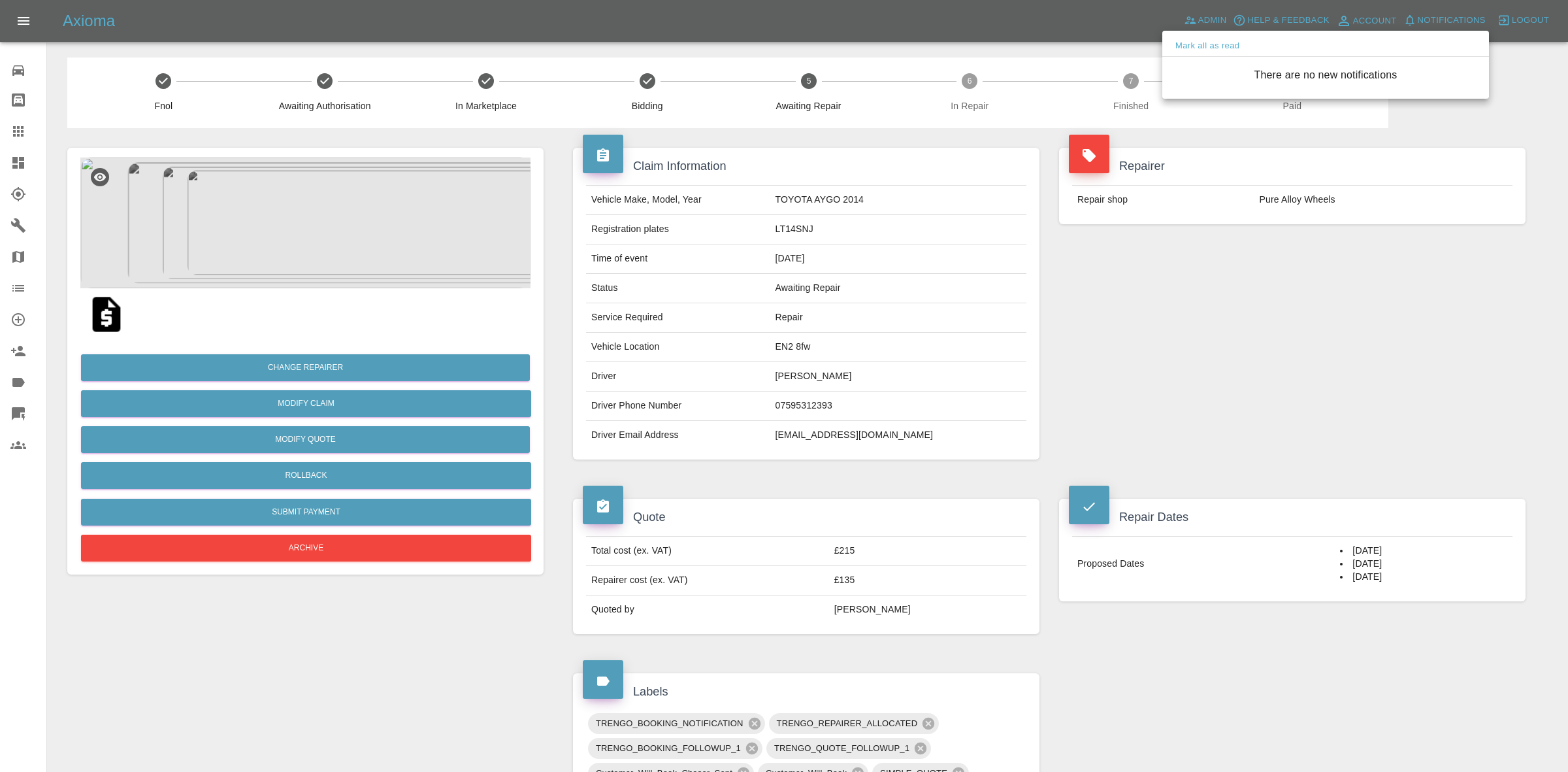
drag, startPoint x: 1065, startPoint y: 275, endPoint x: 993, endPoint y: 304, distance: 77.6
click at [993, 304] on div at bounding box center [784, 386] width 1568 height 772
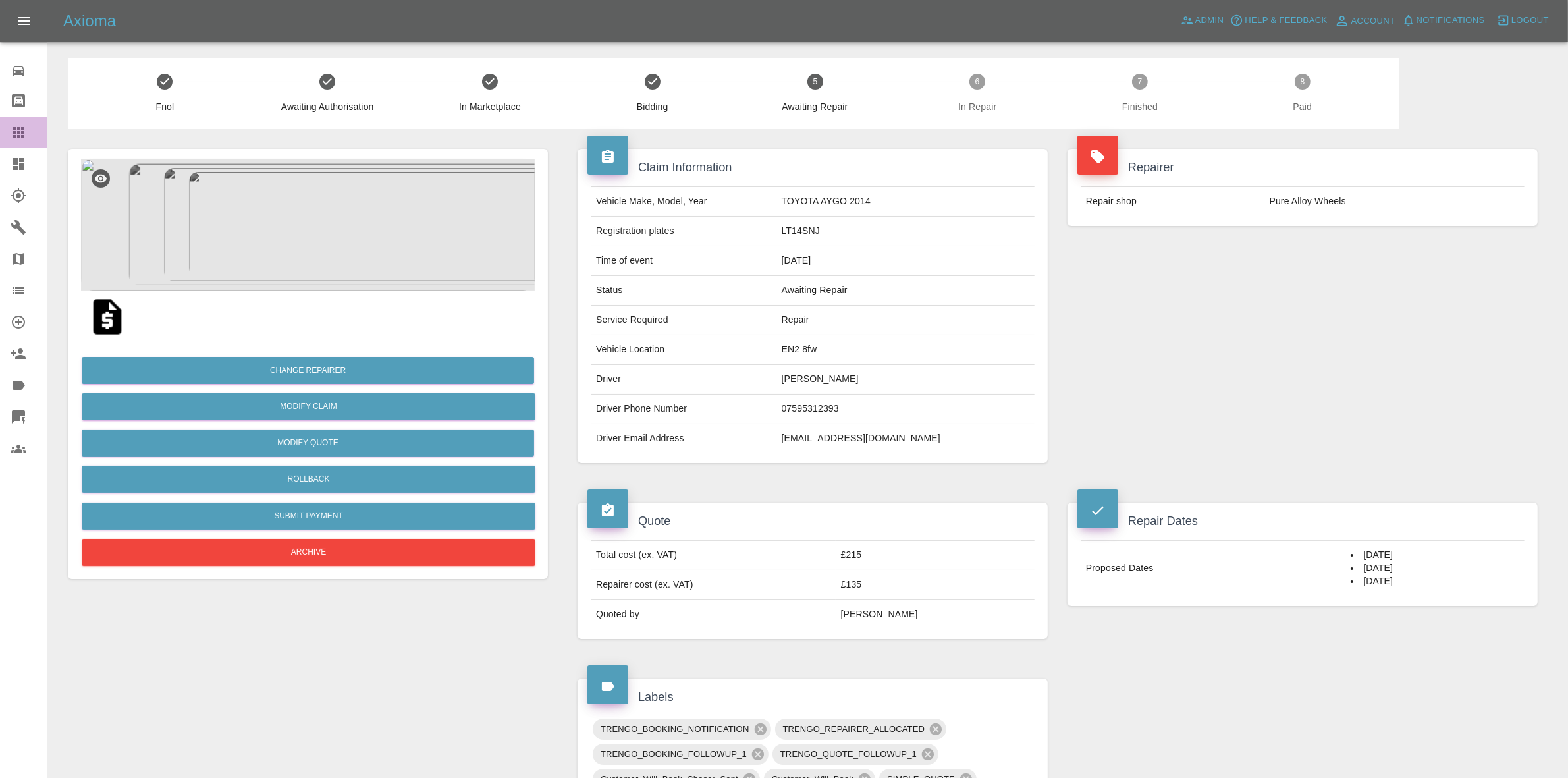
click at [0, 122] on link "Claims" at bounding box center [23, 132] width 46 height 31
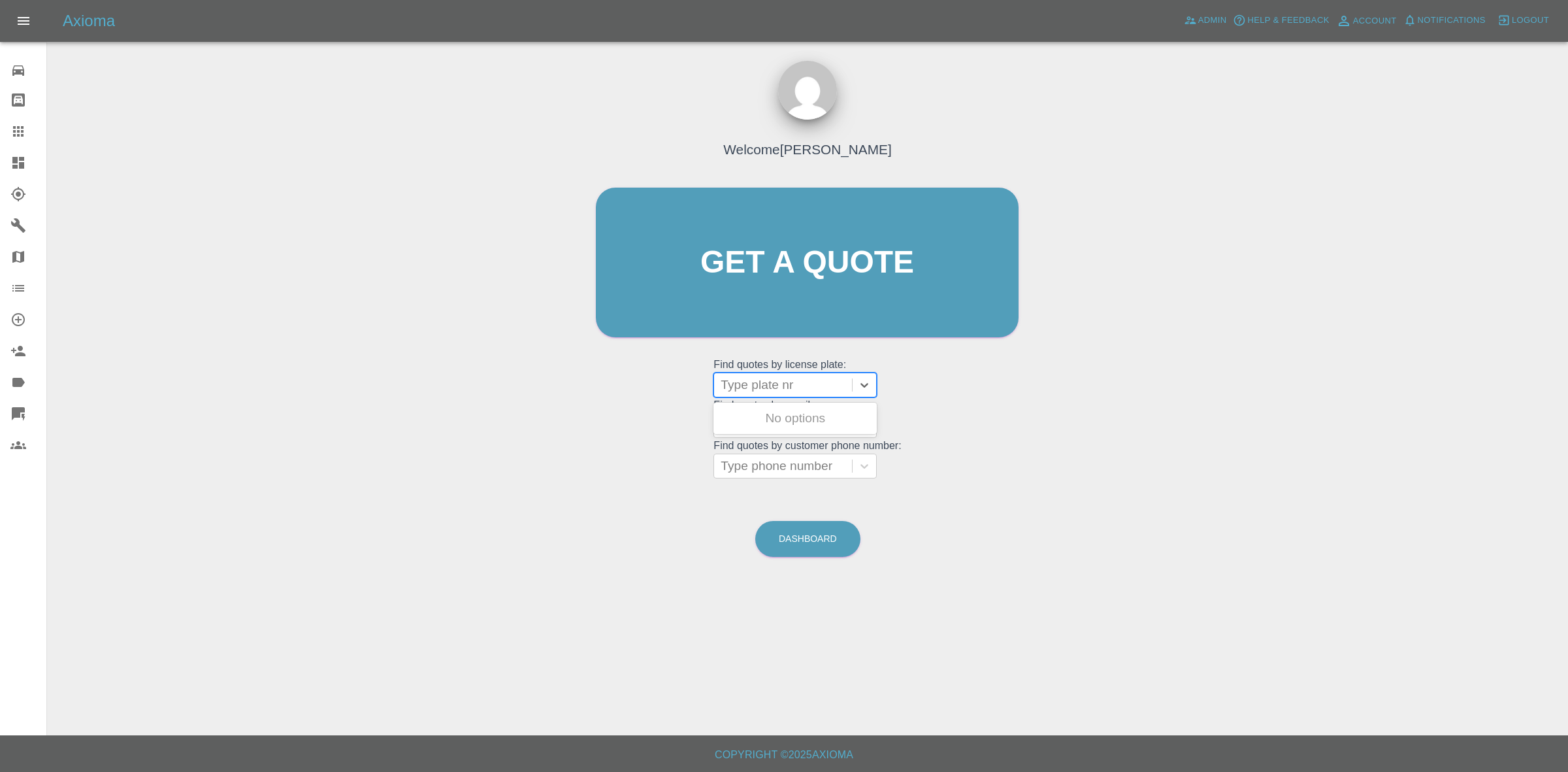
click at [791, 394] on div "Type plate nr" at bounding box center [784, 384] width 138 height 24
type input "ld74"
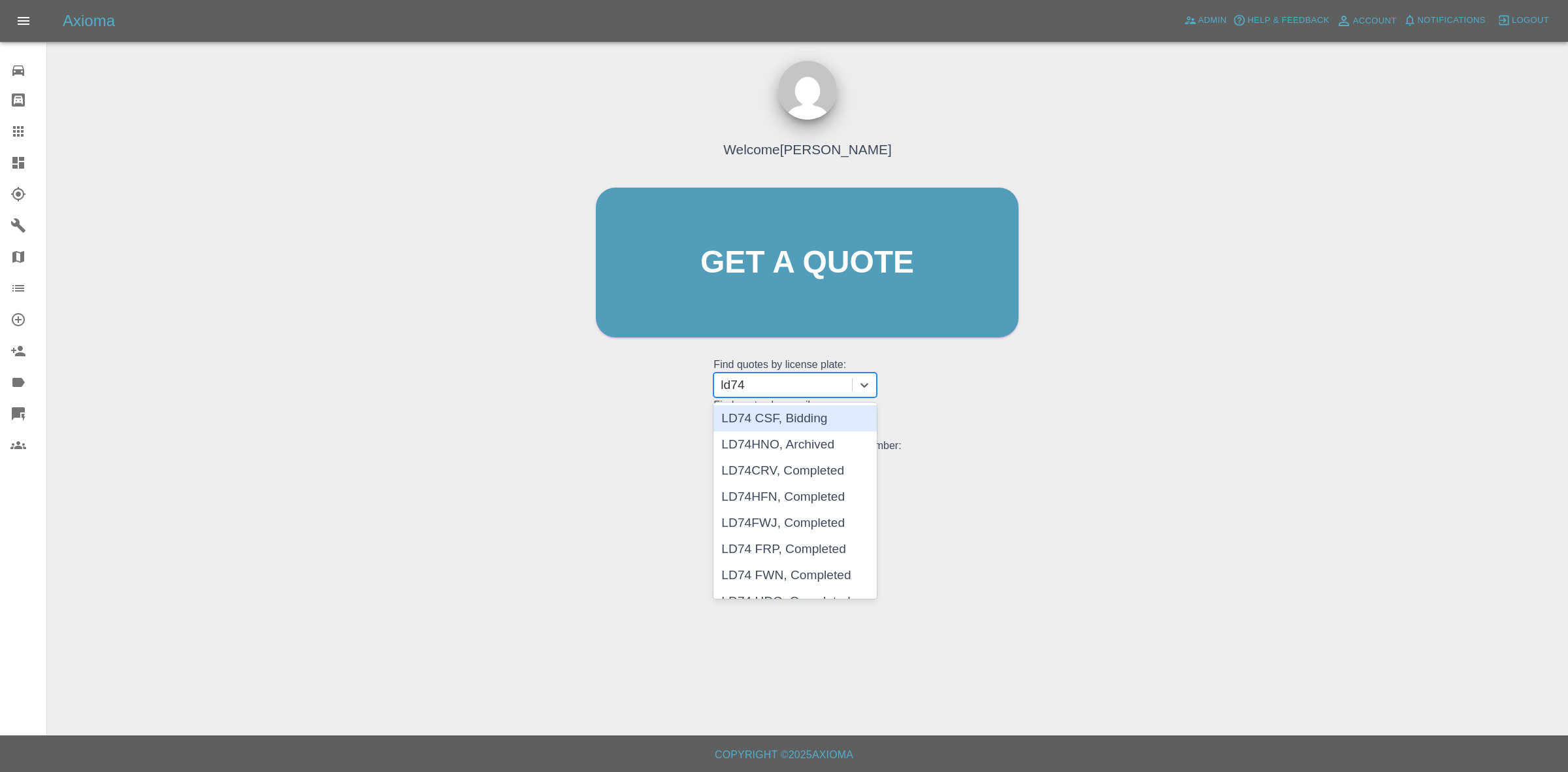
click at [798, 422] on div "LD74 CSF, Bidding" at bounding box center [795, 419] width 164 height 27
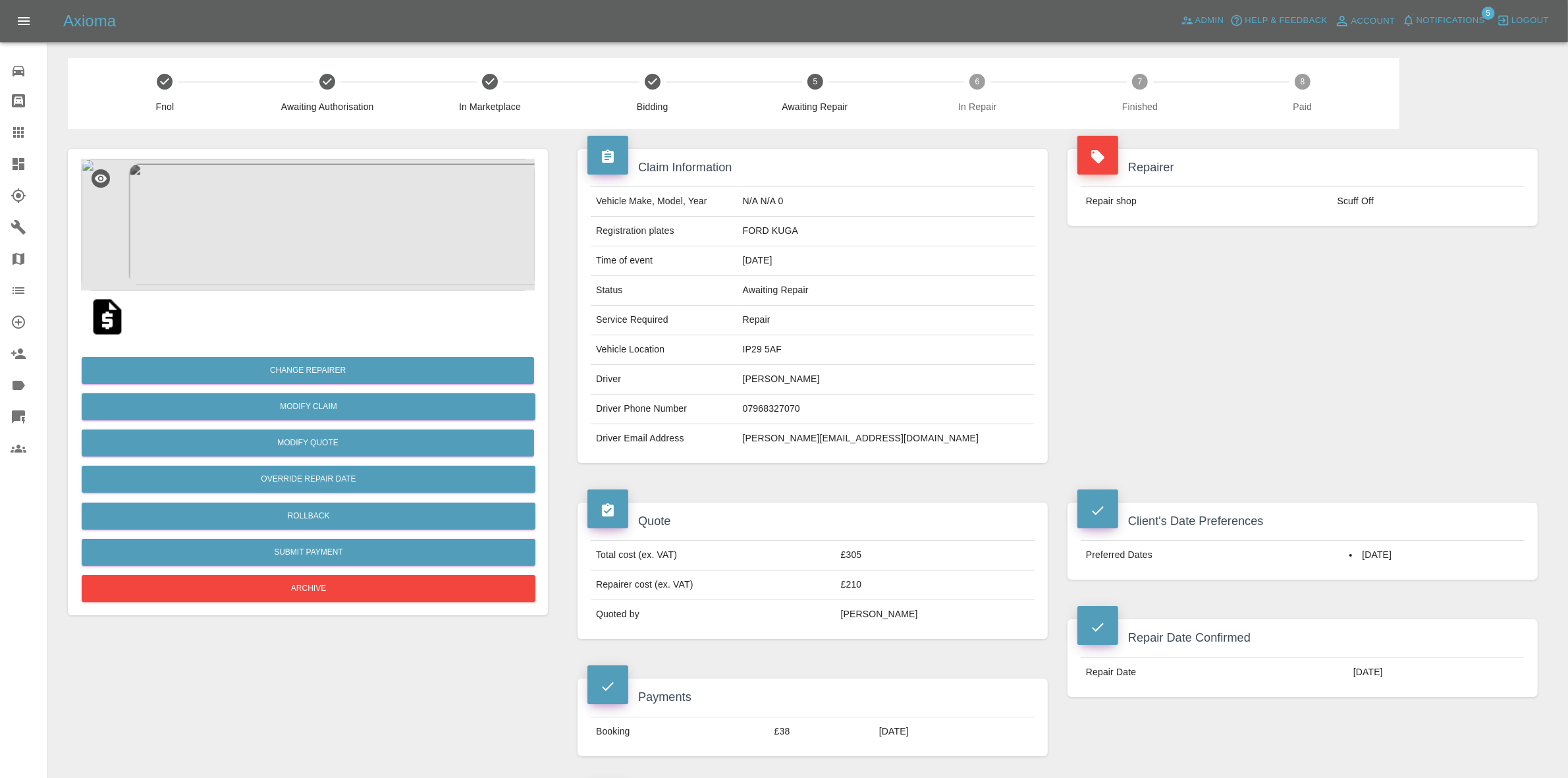
click at [824, 353] on td "IP29 5AF" at bounding box center [886, 350] width 297 height 29
copy td "IP29 5AF"
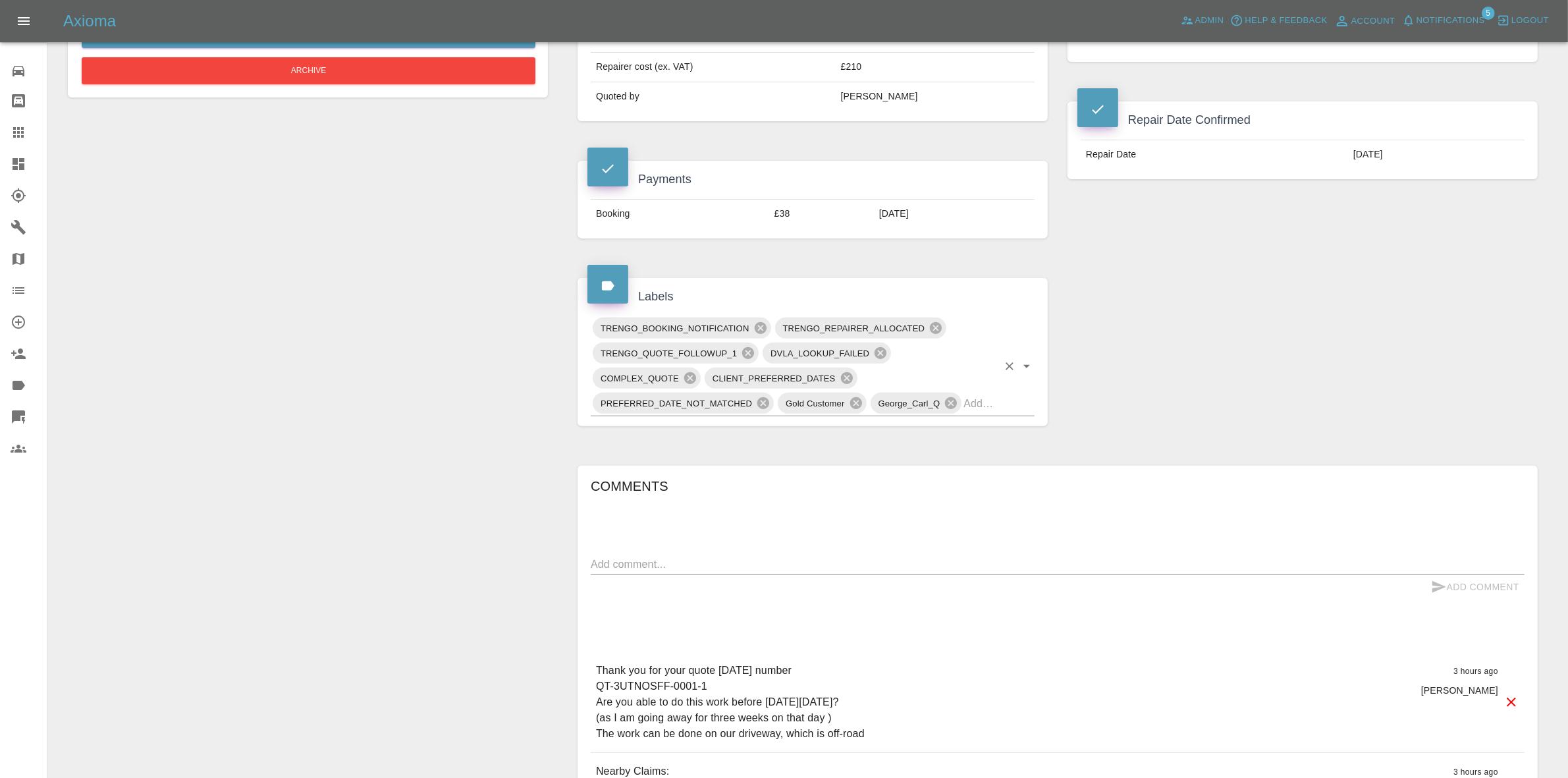
scroll to position [576, 0]
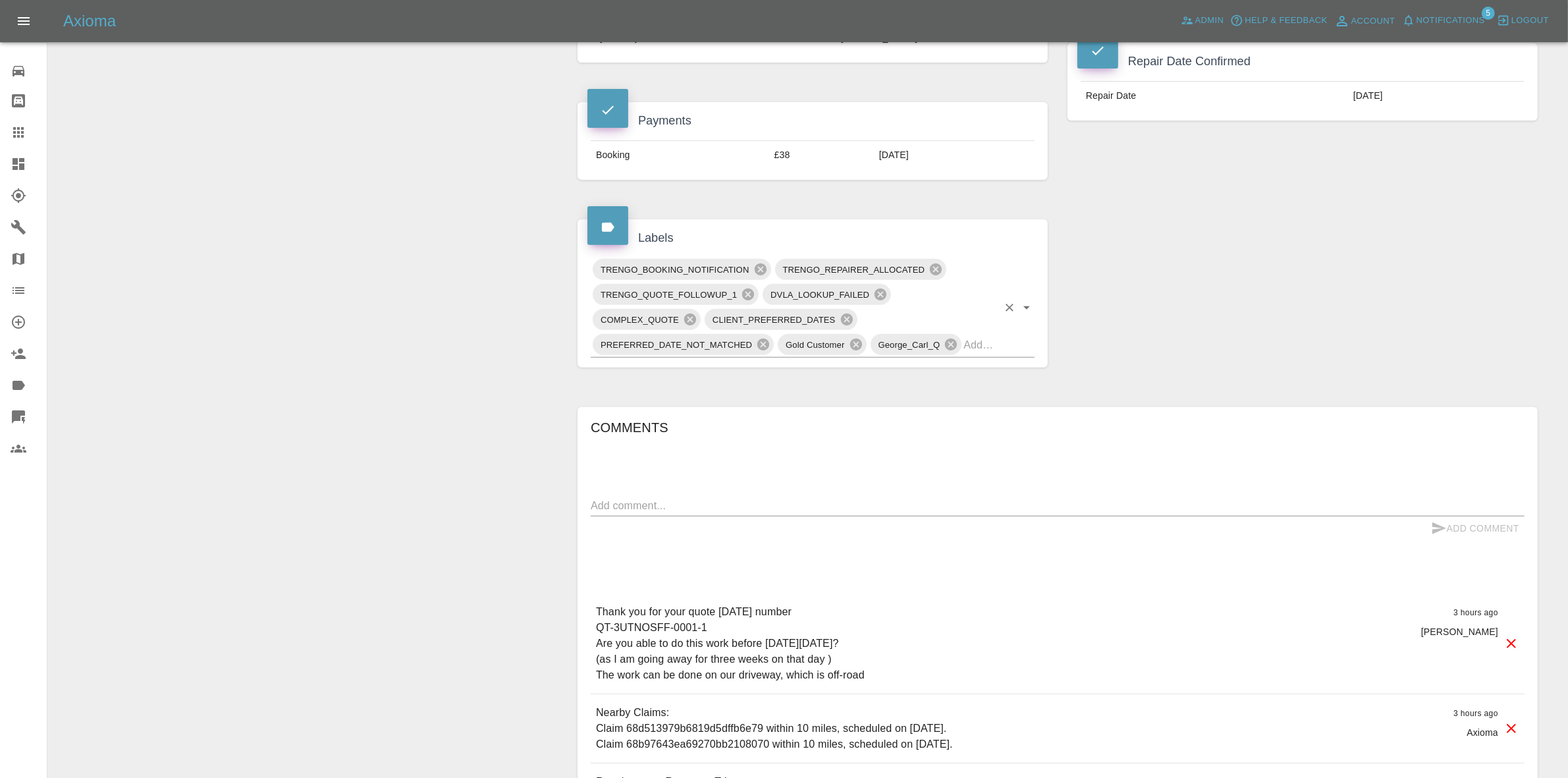
click at [964, 335] on input "text" at bounding box center [981, 344] width 34 height 21
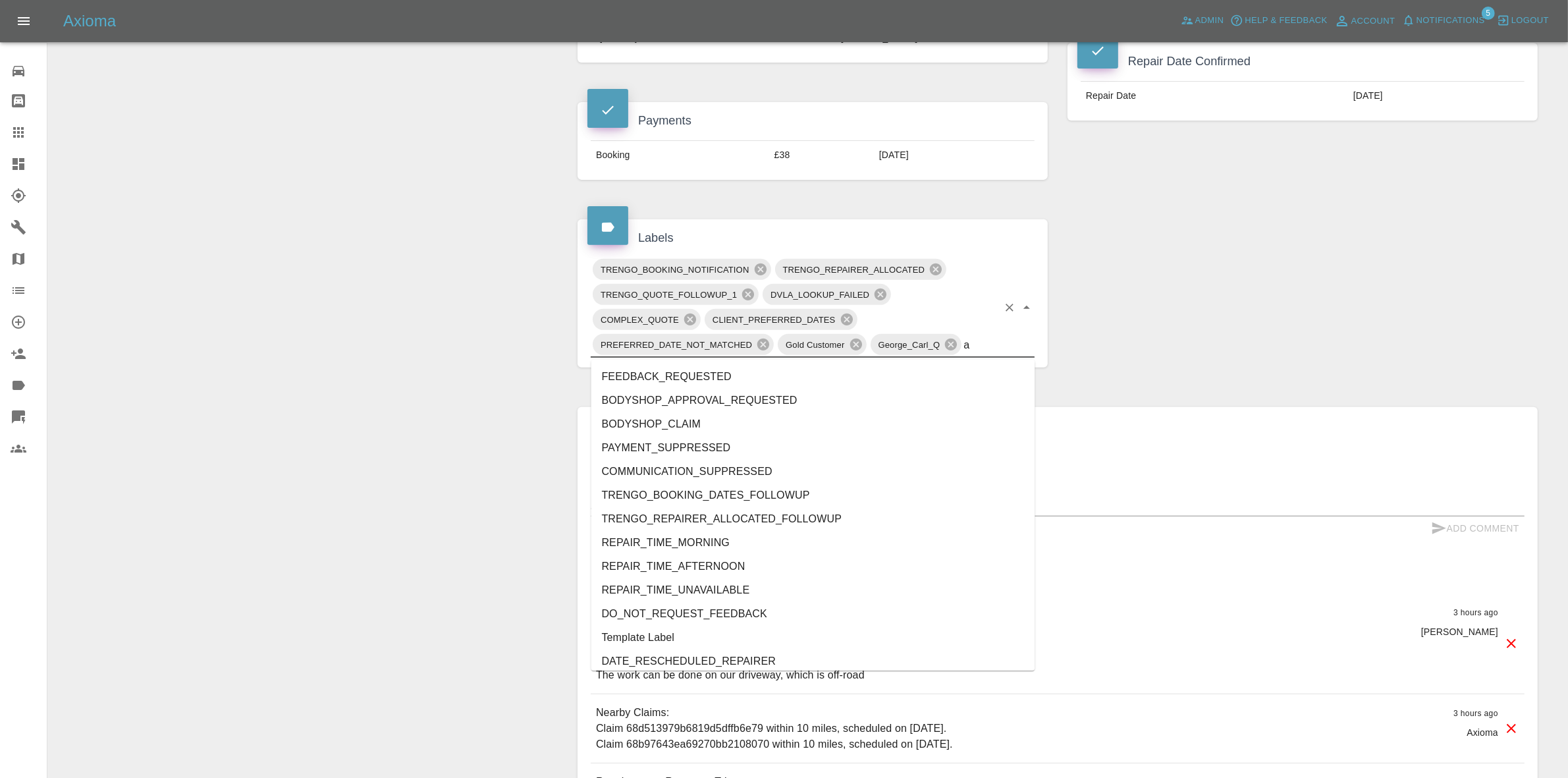
type input "au"
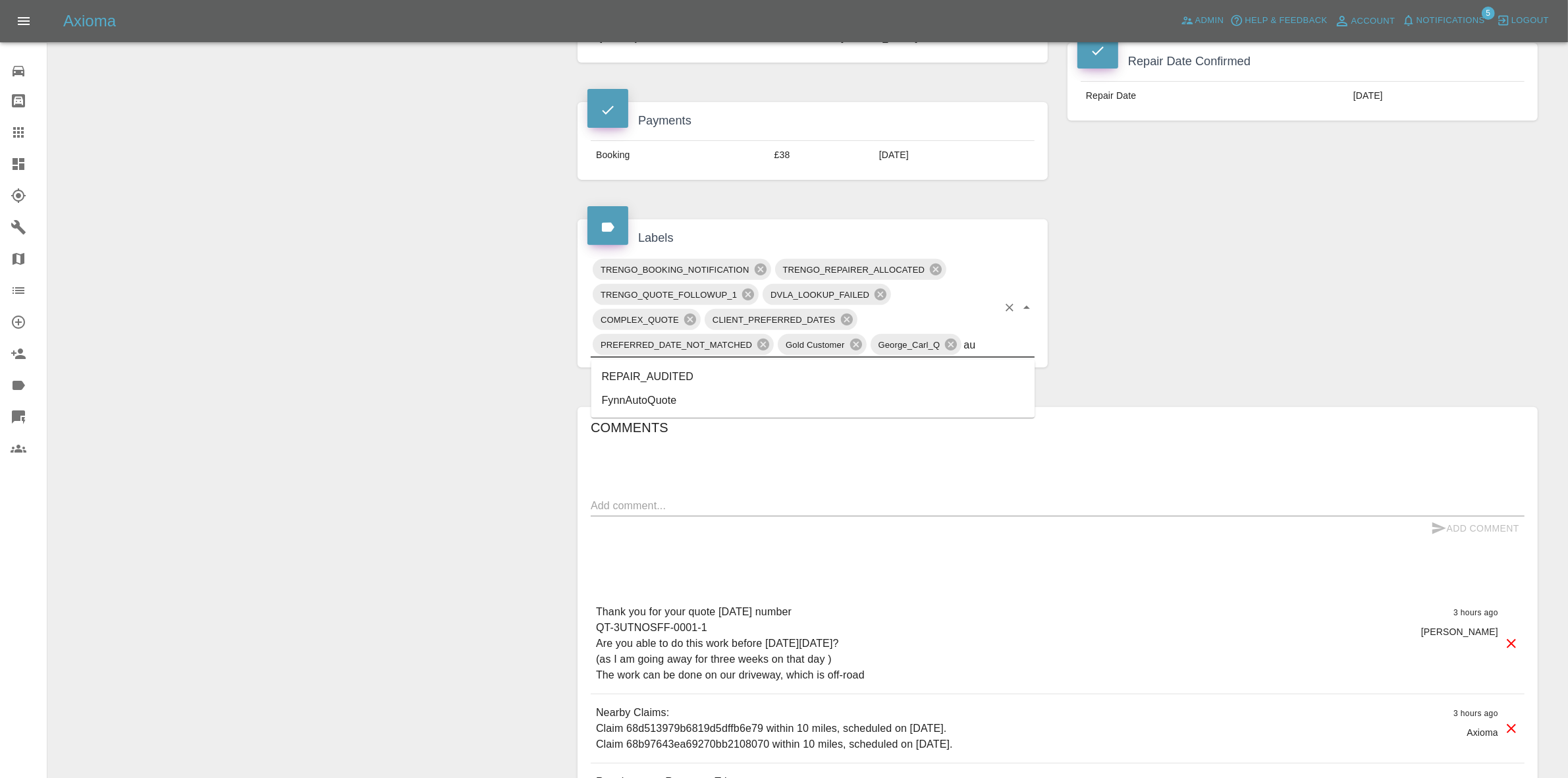
click at [696, 368] on li "REPAIR_AUDITED" at bounding box center [813, 377] width 444 height 24
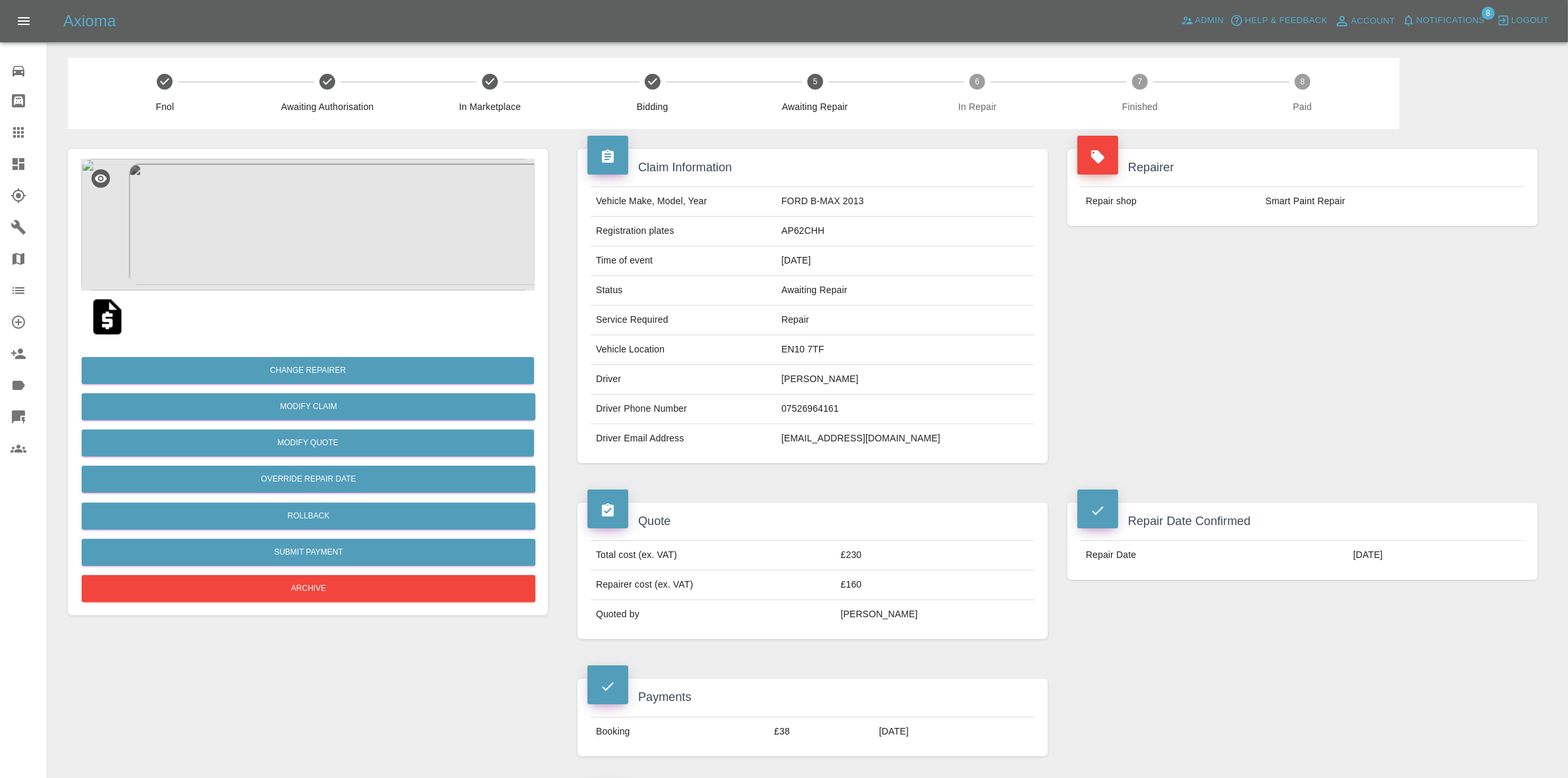
click at [843, 349] on td "EN10 7TF" at bounding box center [905, 350] width 258 height 29
copy td "EN10 7TF"
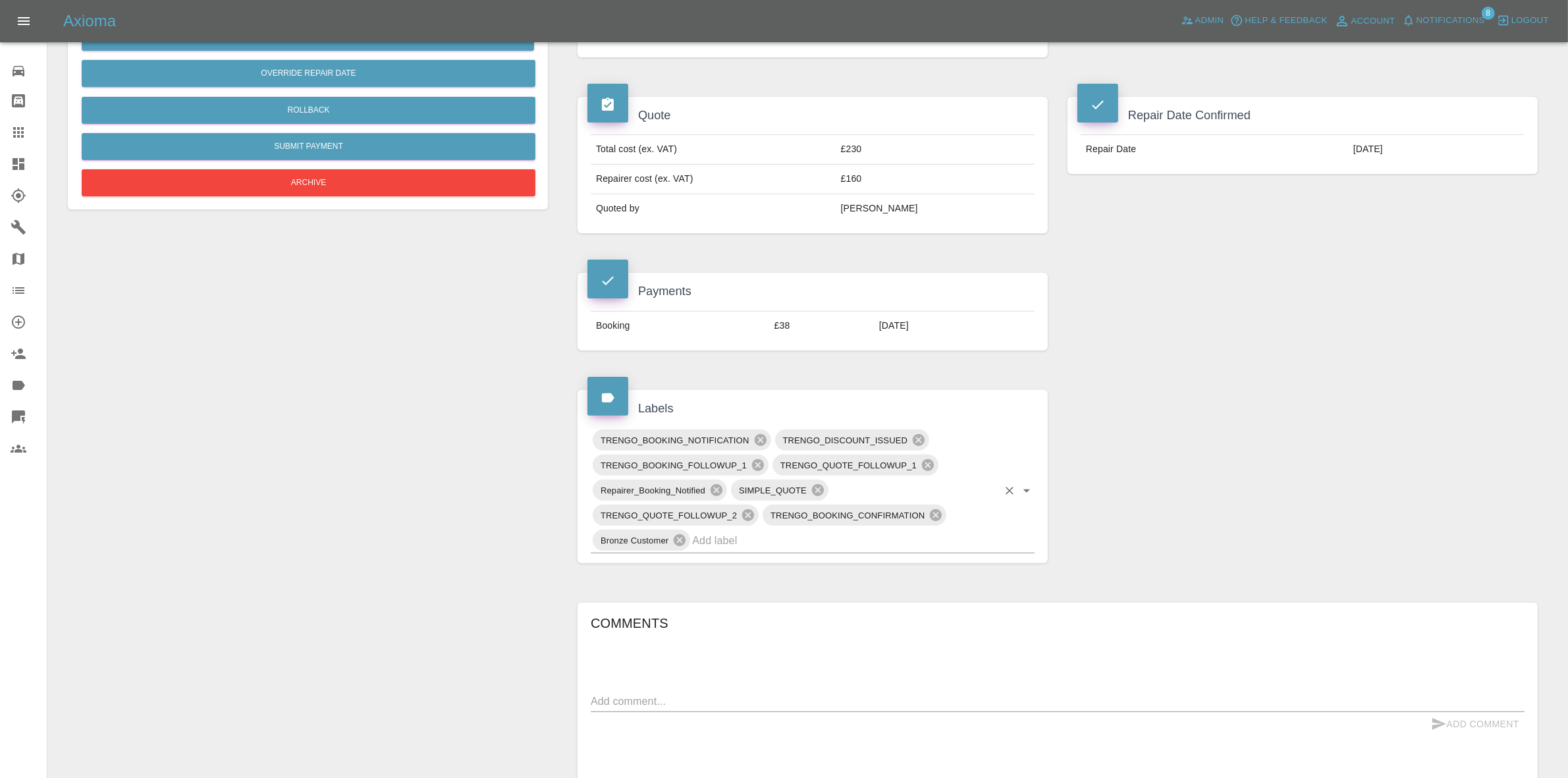
scroll to position [576, 0]
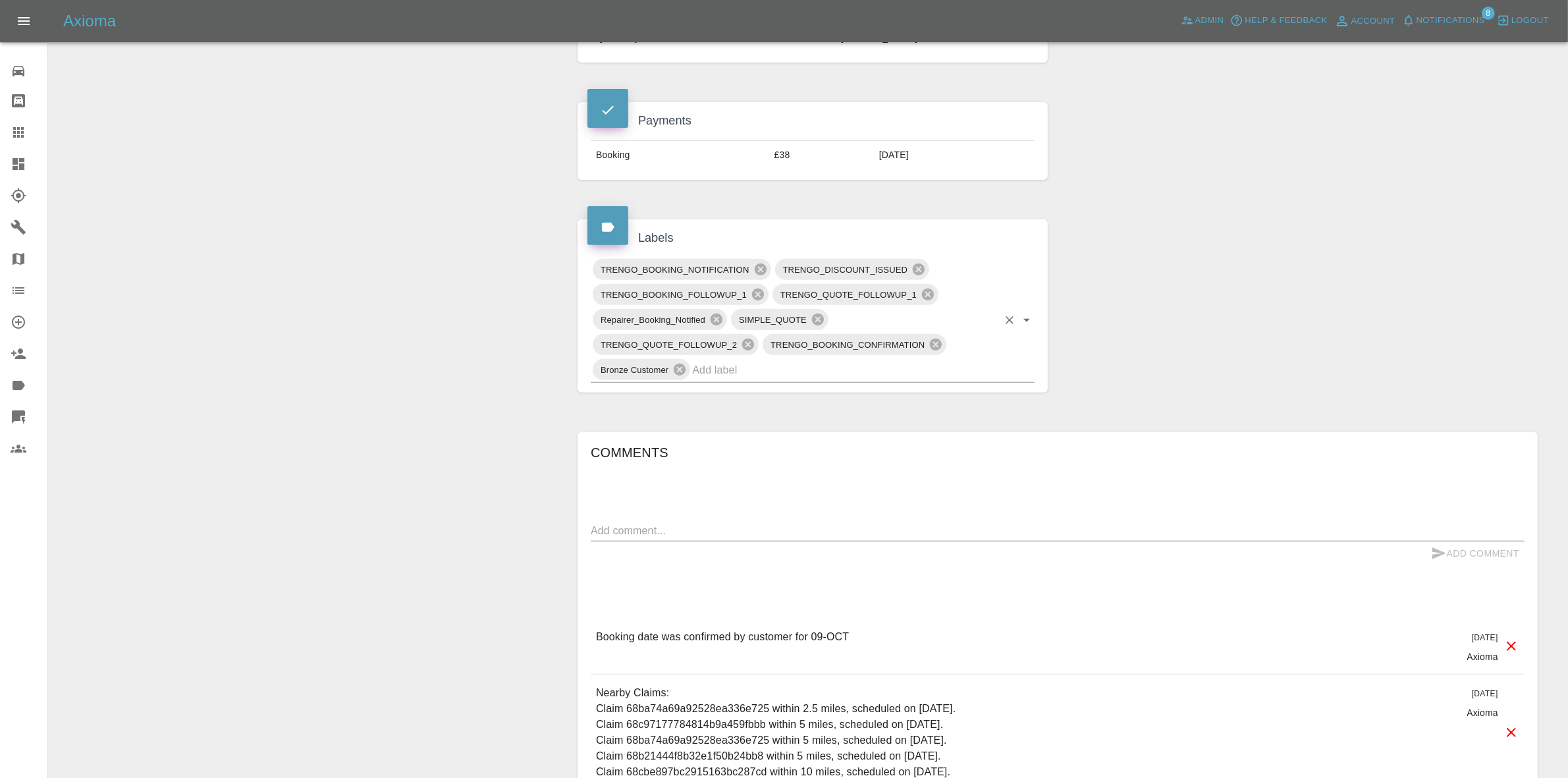
click at [815, 363] on input "text" at bounding box center [845, 369] width 305 height 21
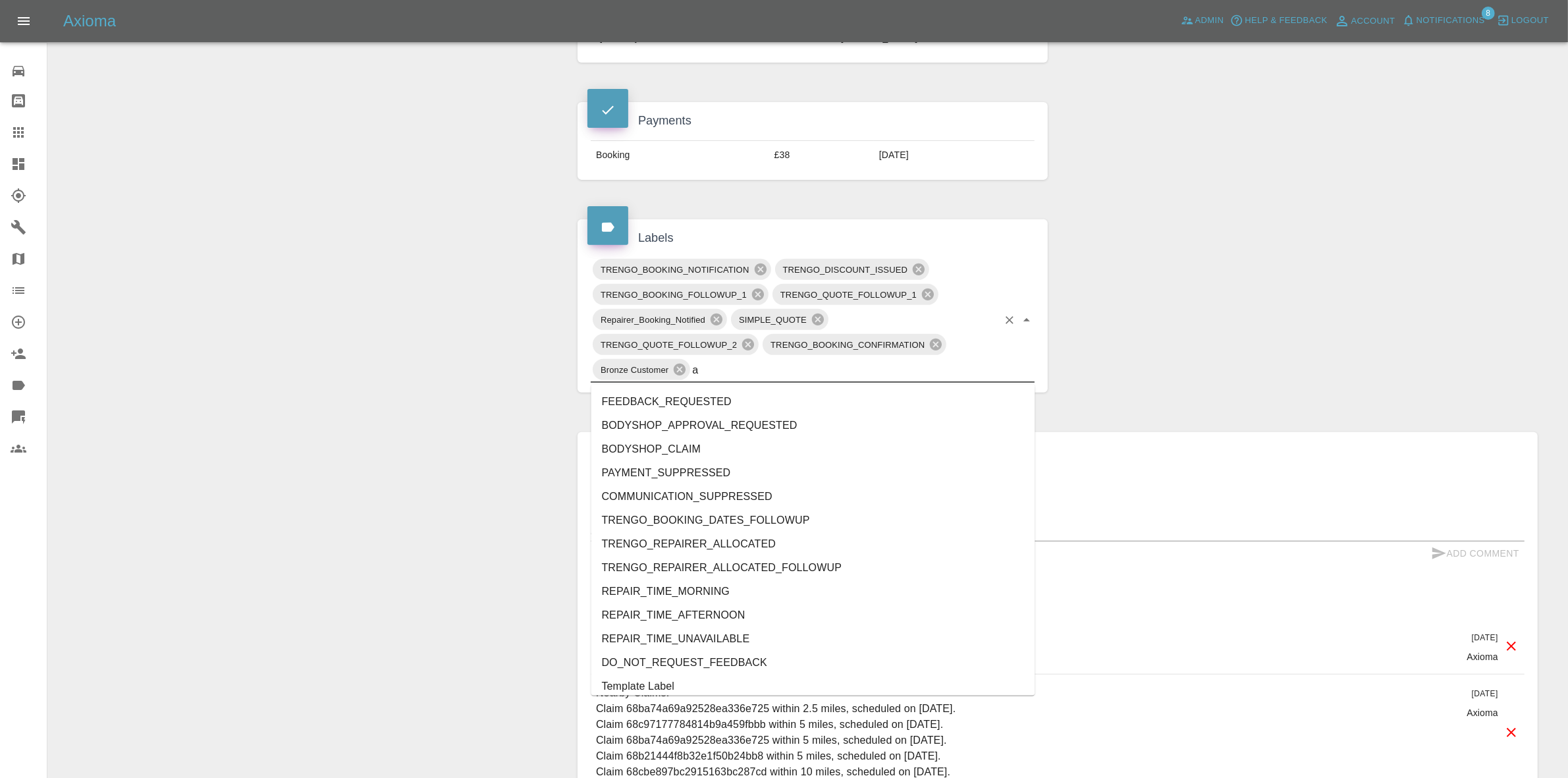
type input "au"
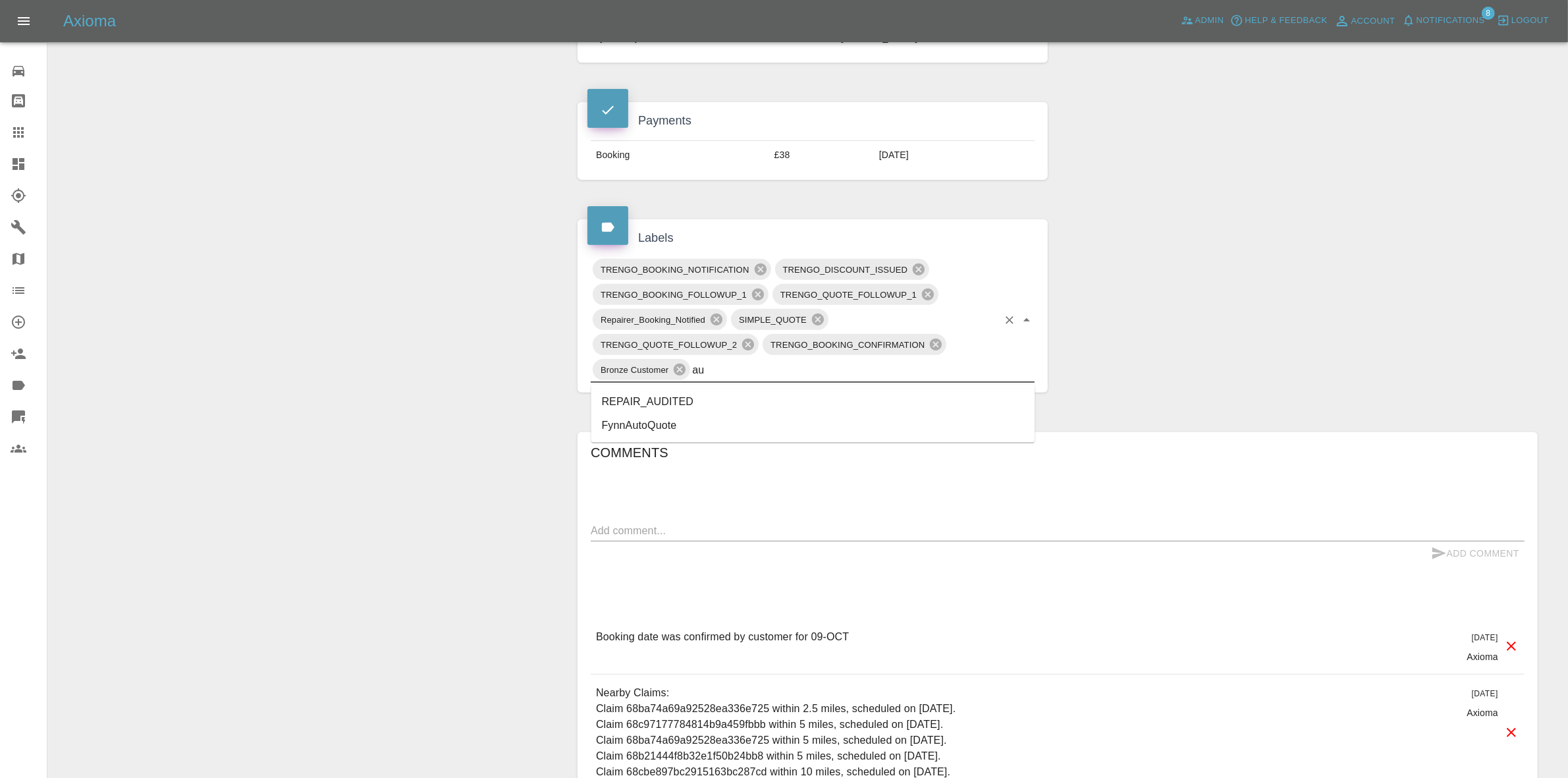
click at [619, 395] on li "REPAIR_AUDITED" at bounding box center [813, 401] width 444 height 24
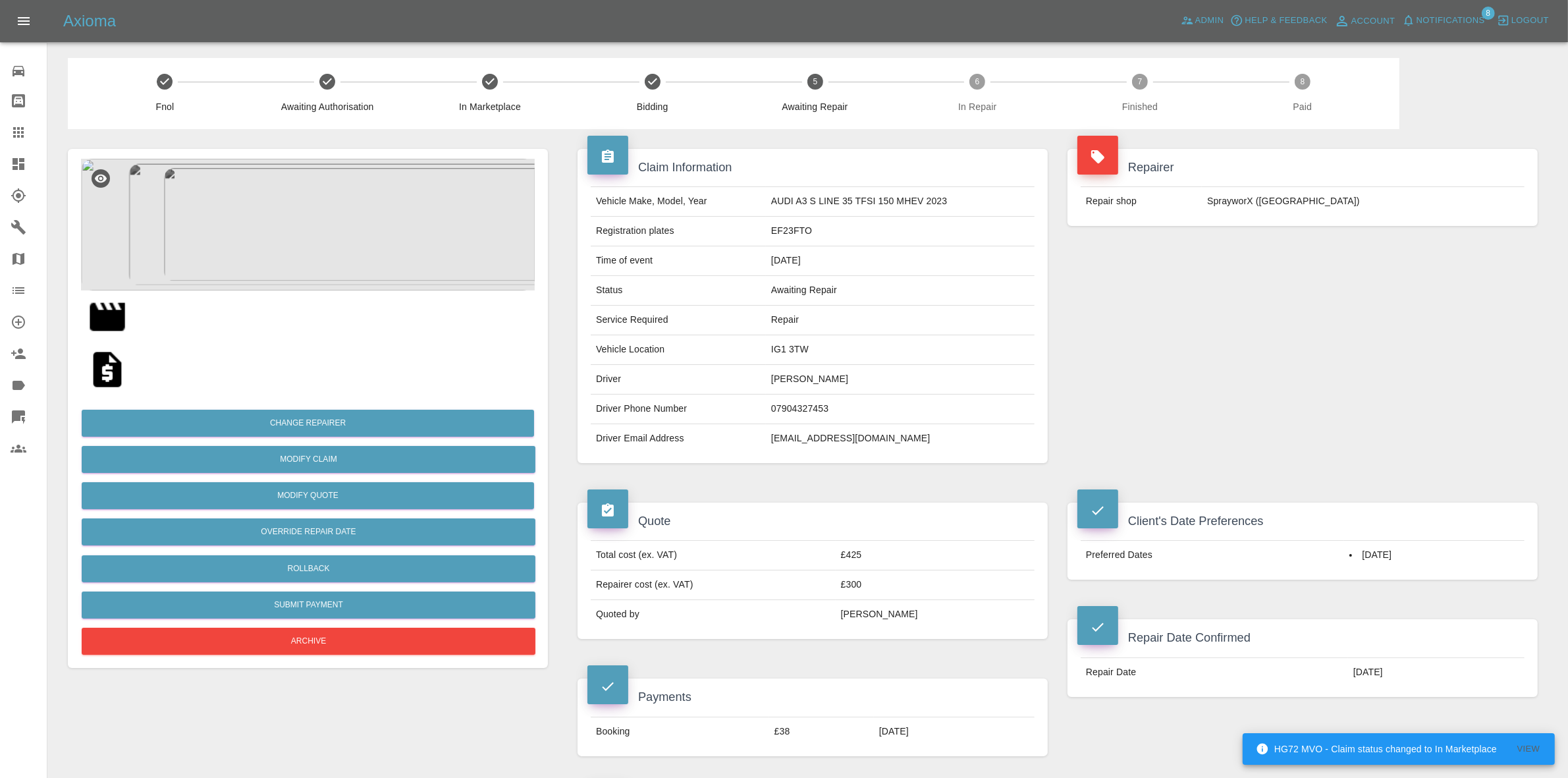
click at [779, 345] on td "IG1 3TW" at bounding box center [900, 350] width 269 height 29
copy td "IG1 3TW"
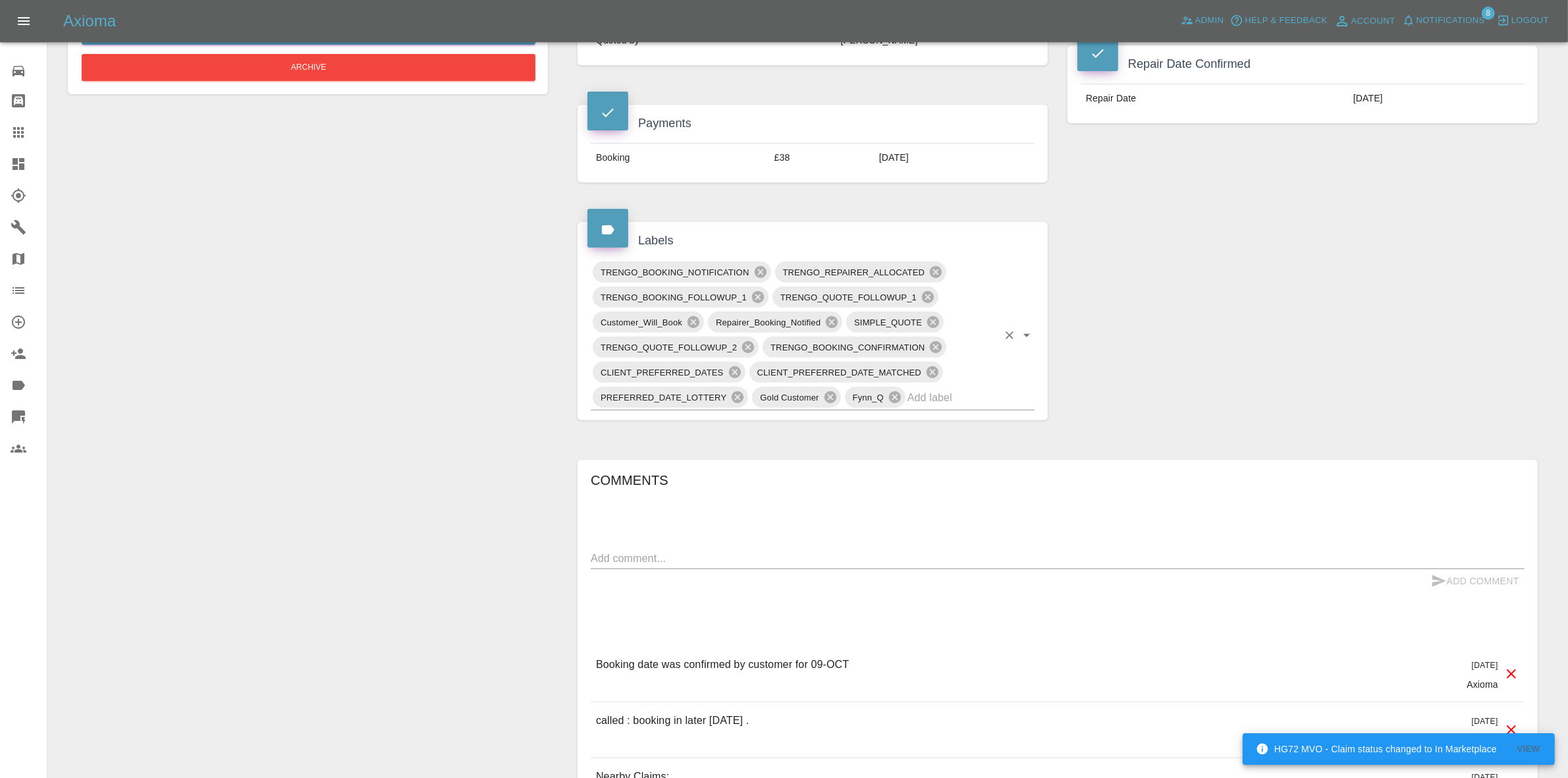
scroll to position [576, 0]
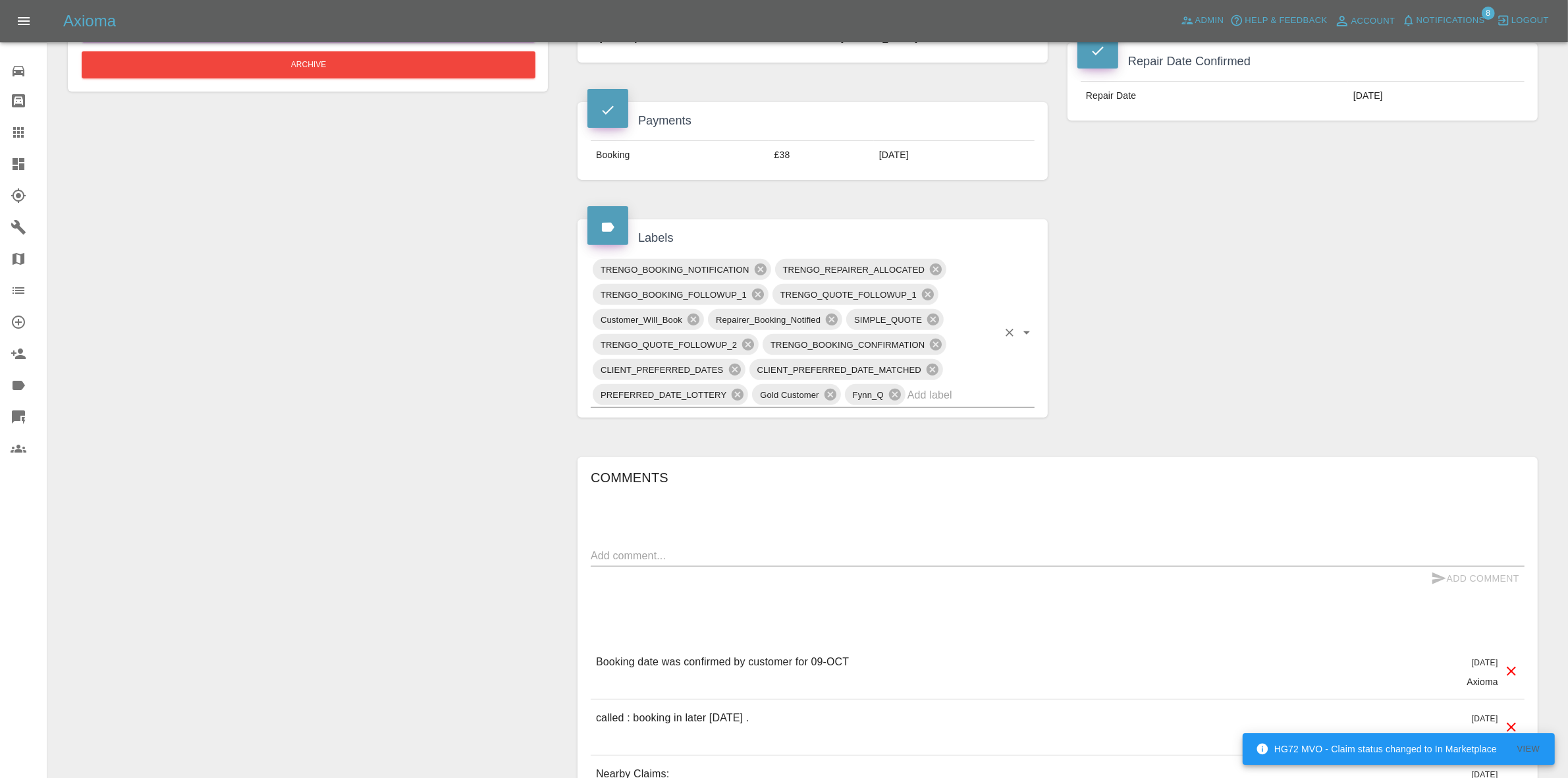
click at [917, 393] on input "text" at bounding box center [952, 394] width 90 height 21
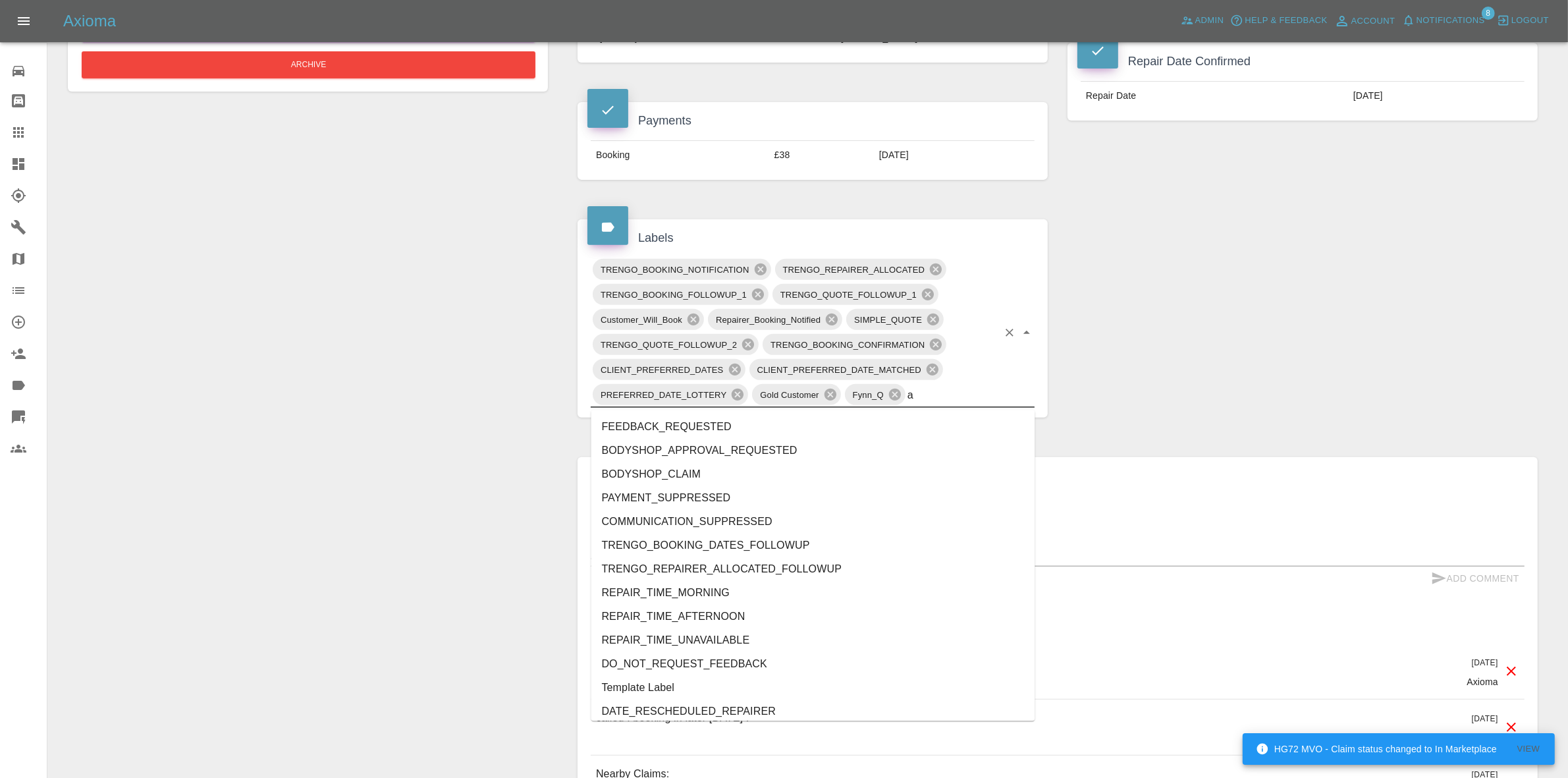
type input "au"
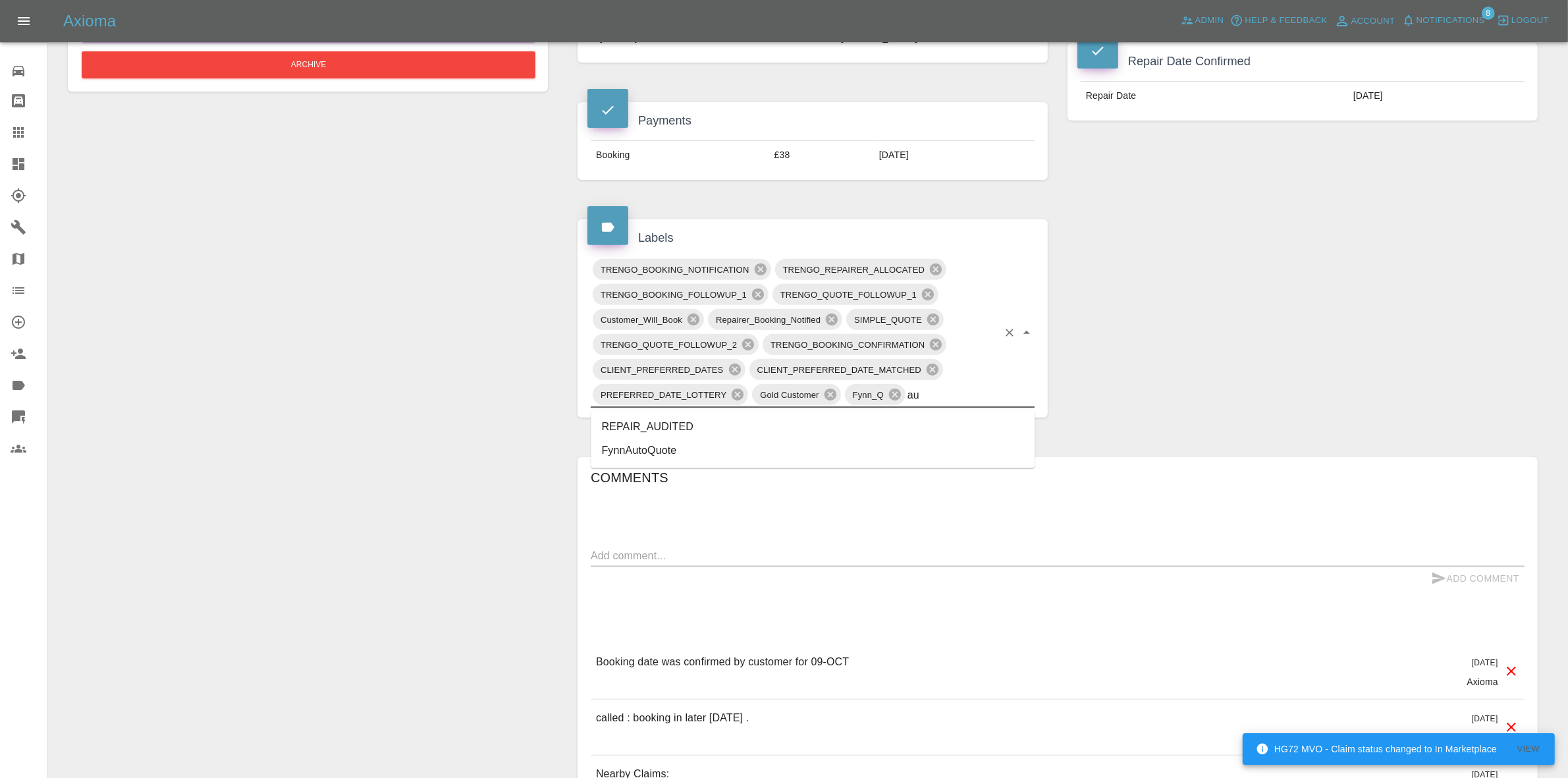
click at [693, 431] on li "REPAIR_AUDITED" at bounding box center [813, 427] width 444 height 24
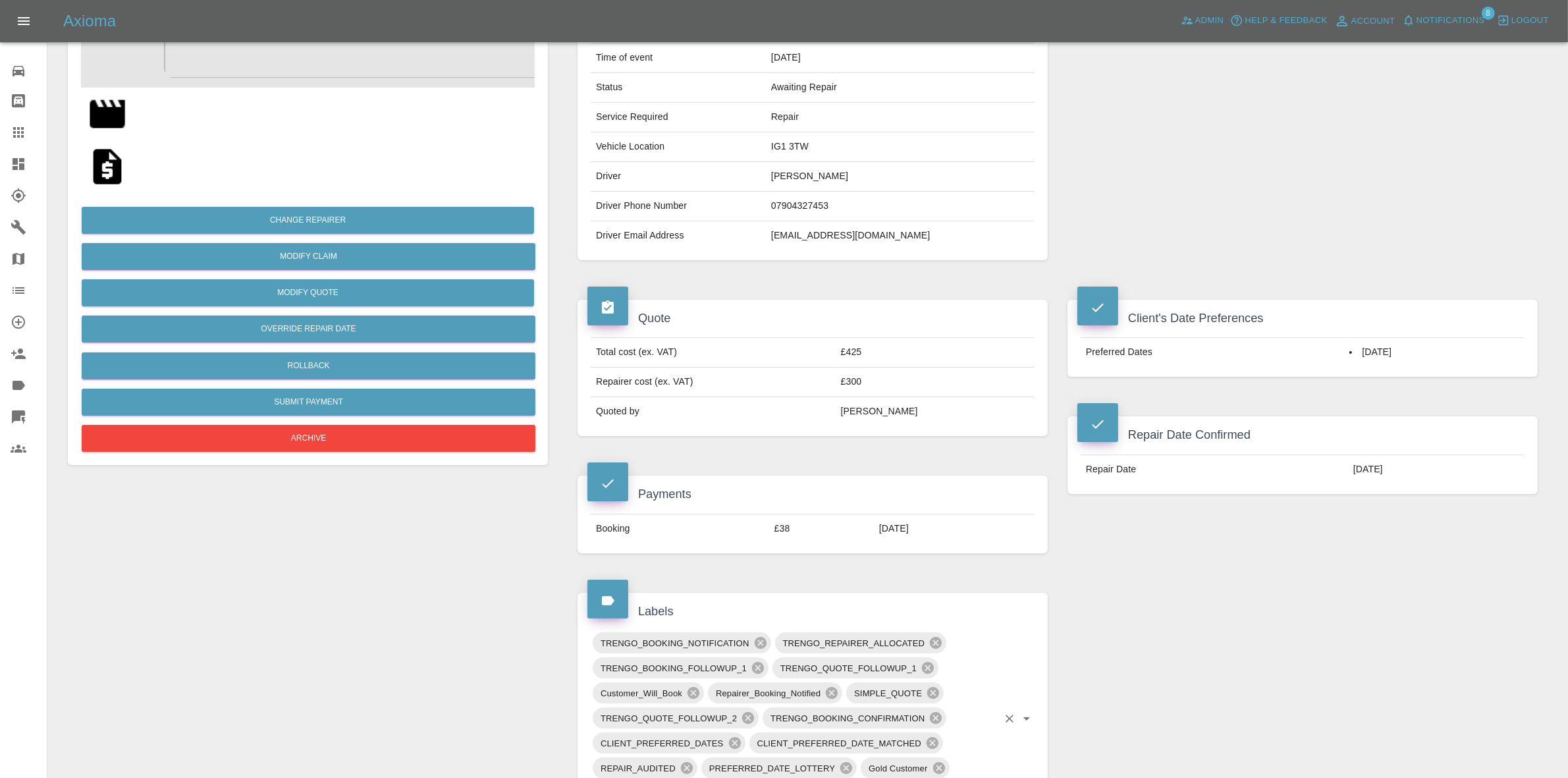
scroll to position [0, 0]
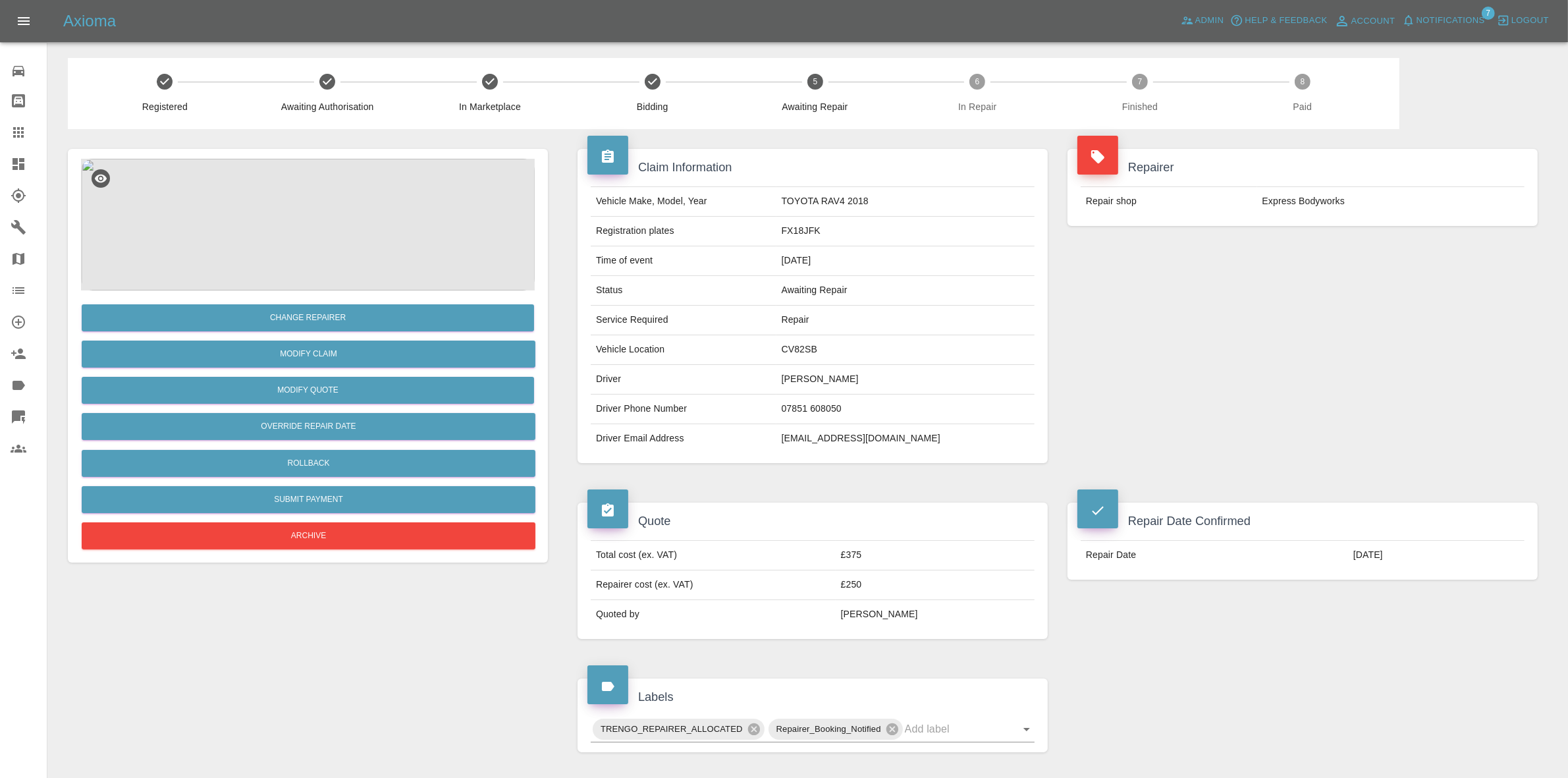
click at [801, 349] on td "CV82SB" at bounding box center [905, 350] width 258 height 29
copy td "CV82SB"
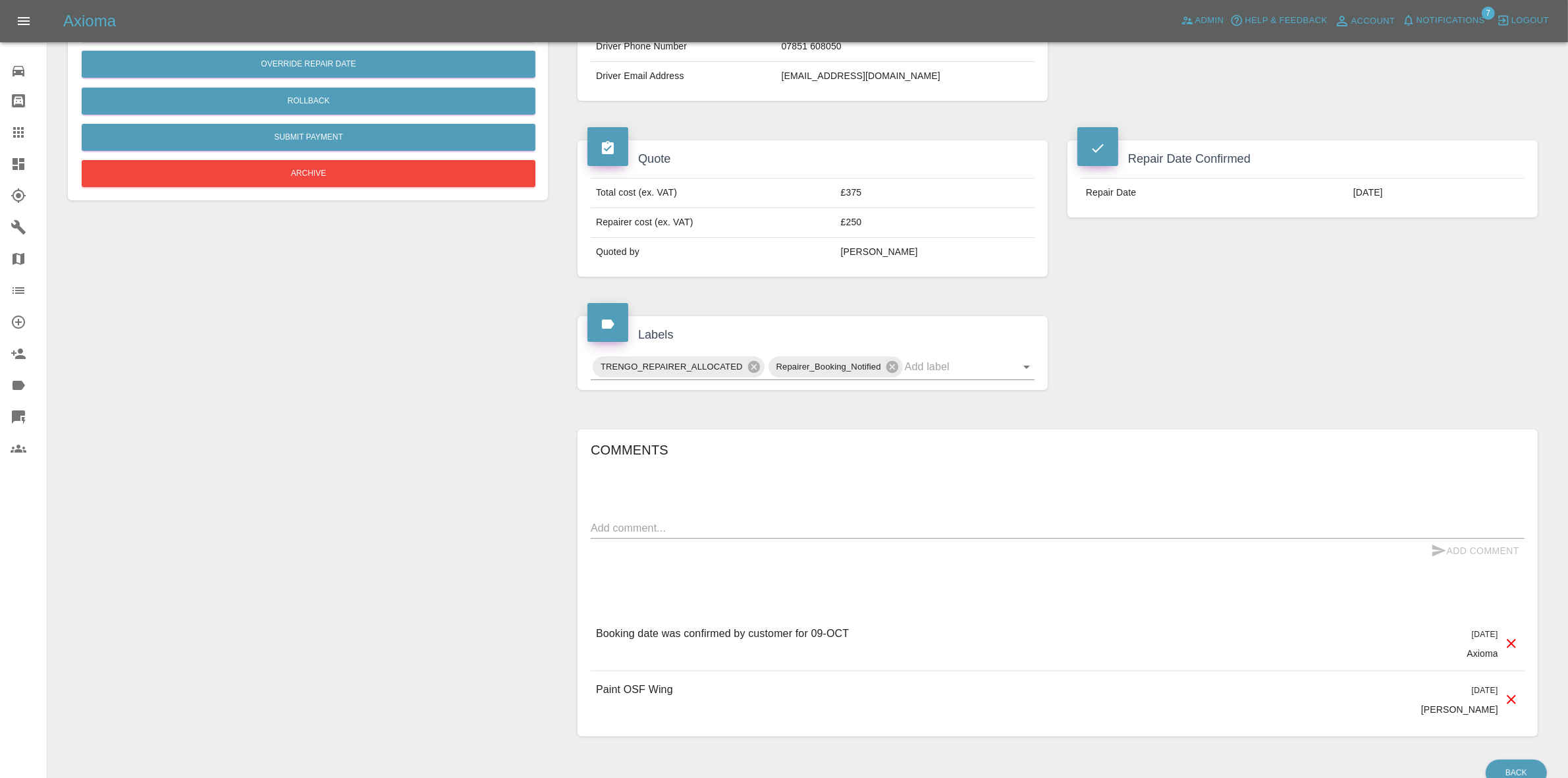
scroll to position [428, 0]
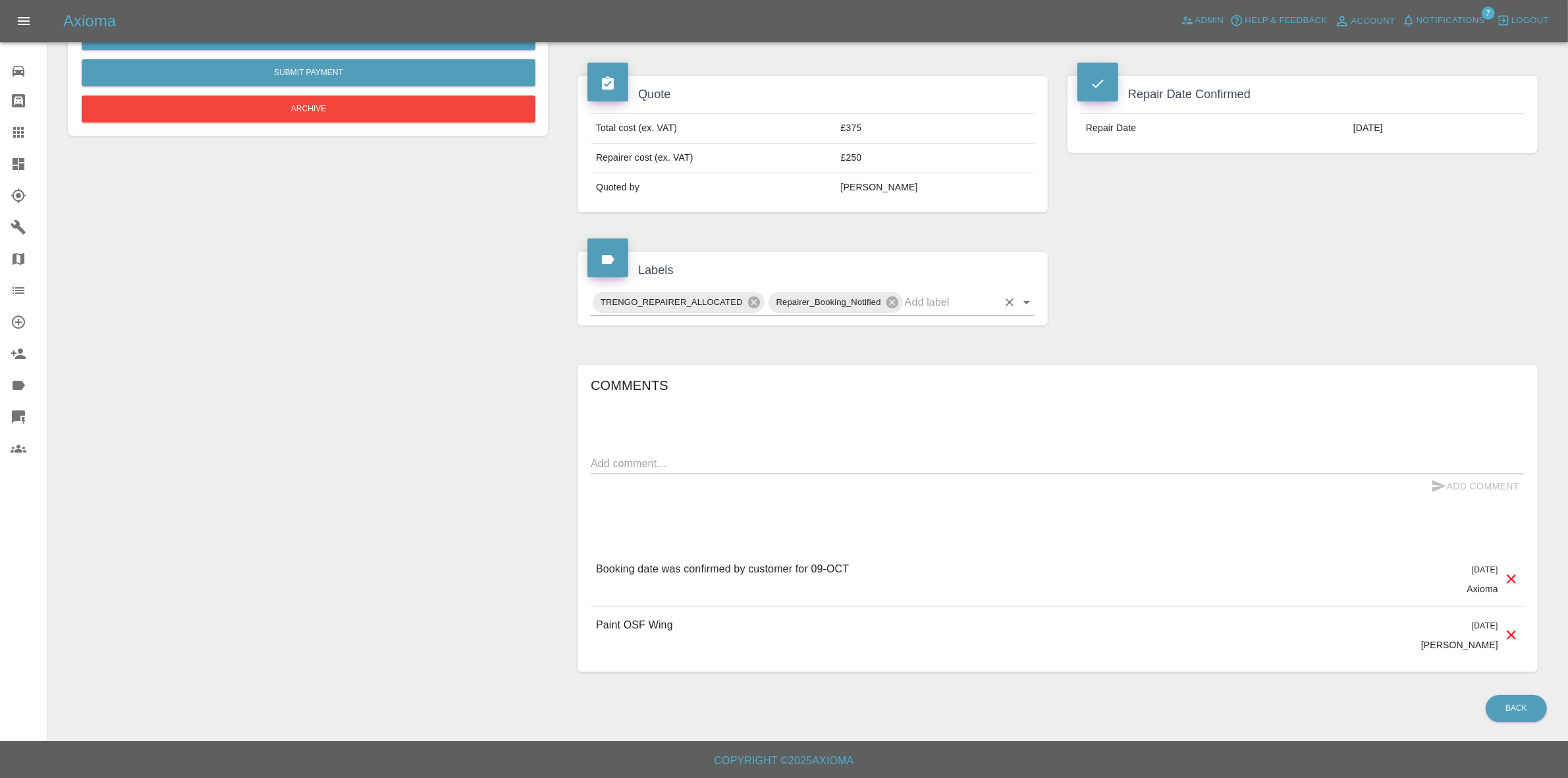
click at [914, 301] on input "text" at bounding box center [951, 302] width 93 height 21
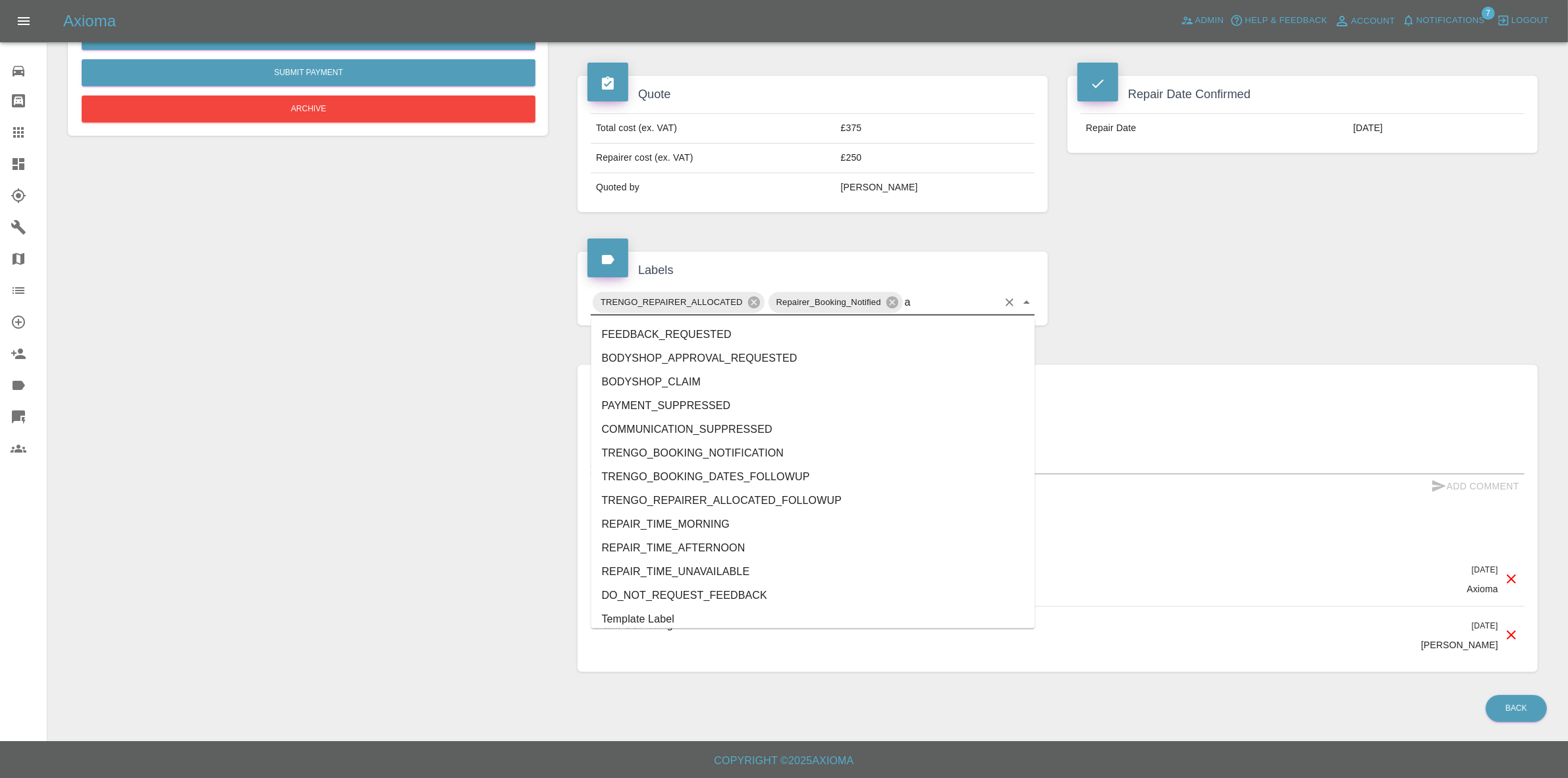
type input "au"
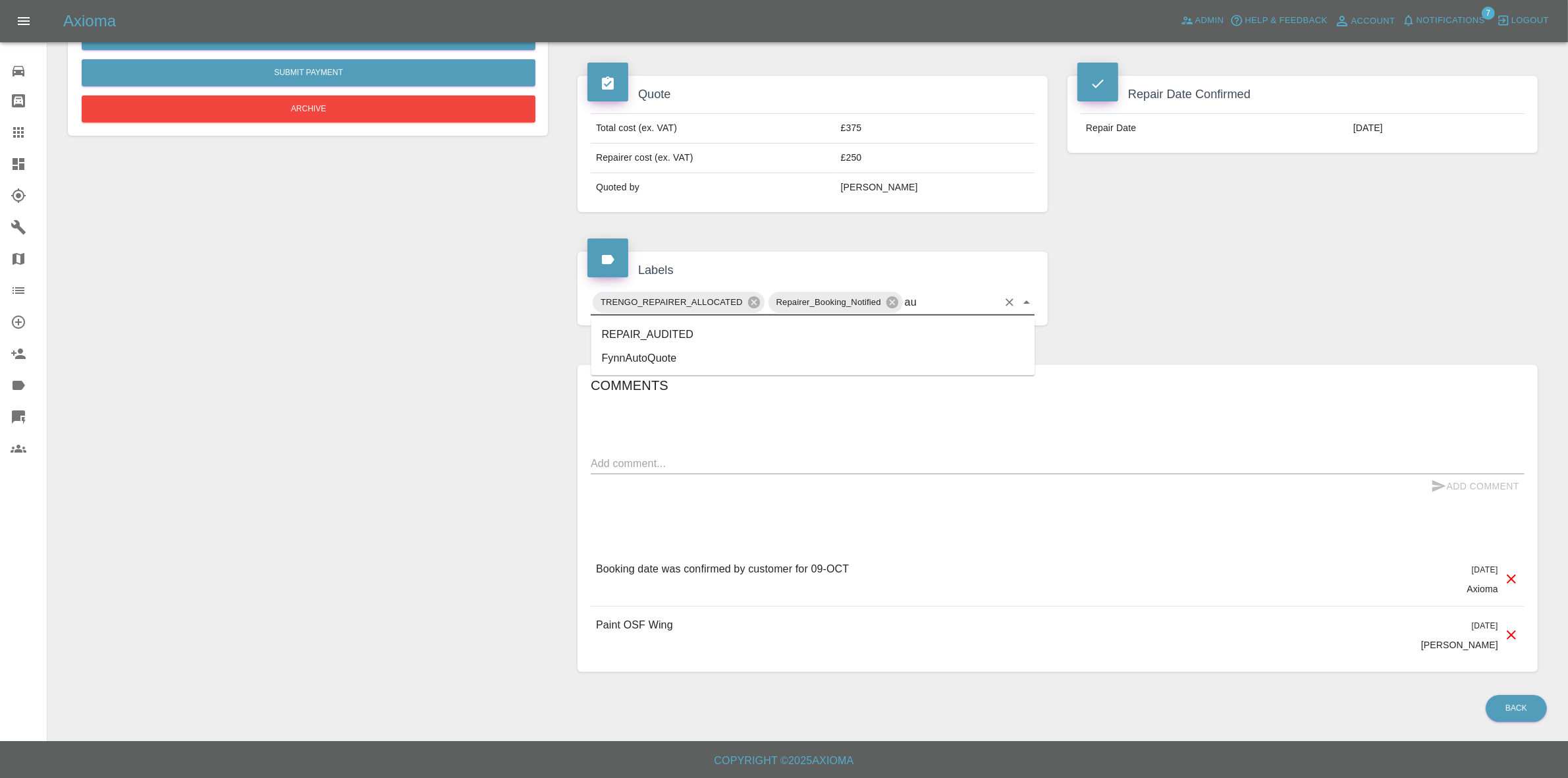
click at [686, 330] on li "REPAIR_AUDITED" at bounding box center [813, 335] width 444 height 24
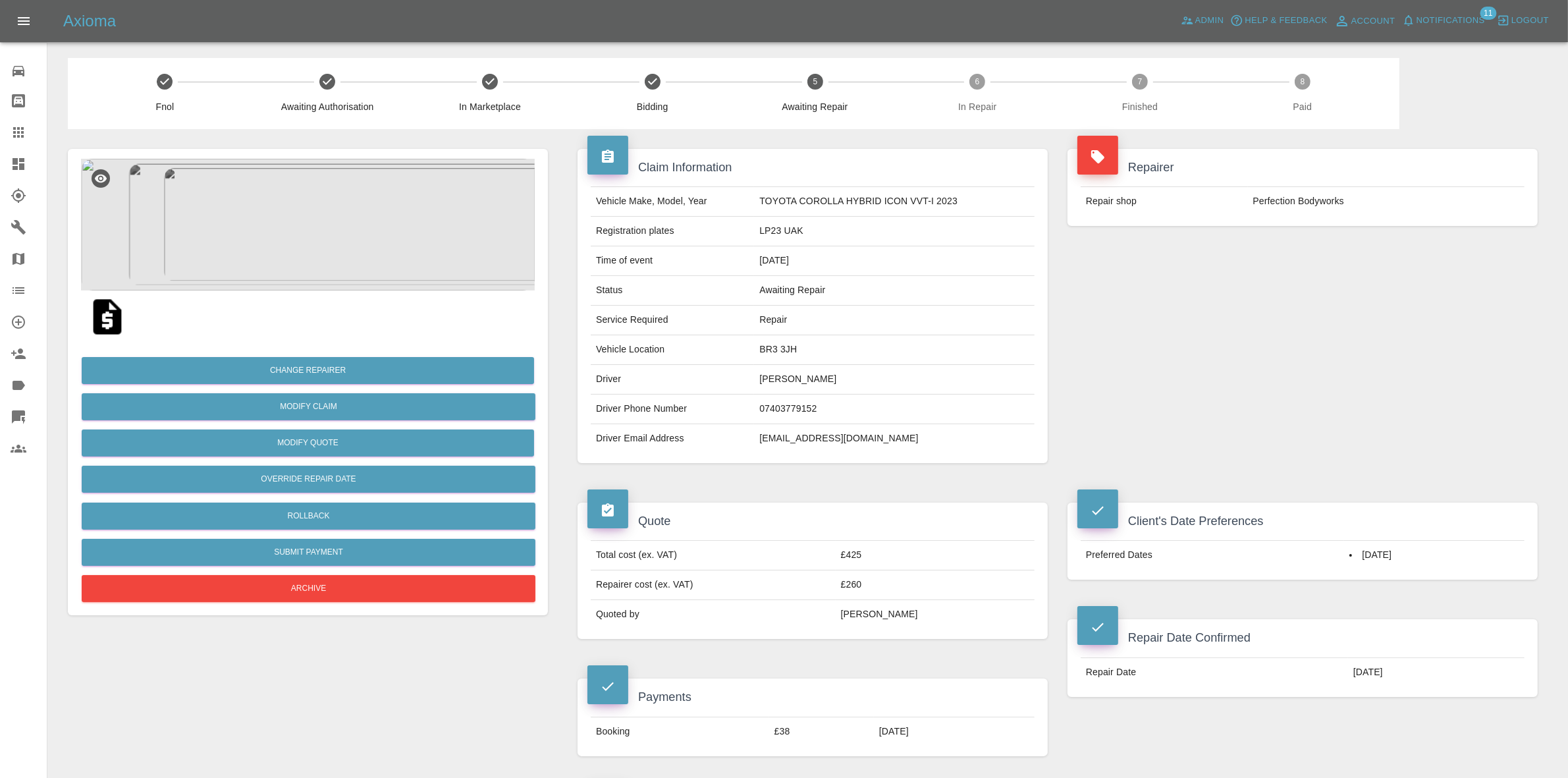
click at [774, 358] on td "BR3 3JH" at bounding box center [894, 350] width 280 height 29
copy td "BR3 3JH"
click at [308, 225] on img at bounding box center [308, 225] width 453 height 132
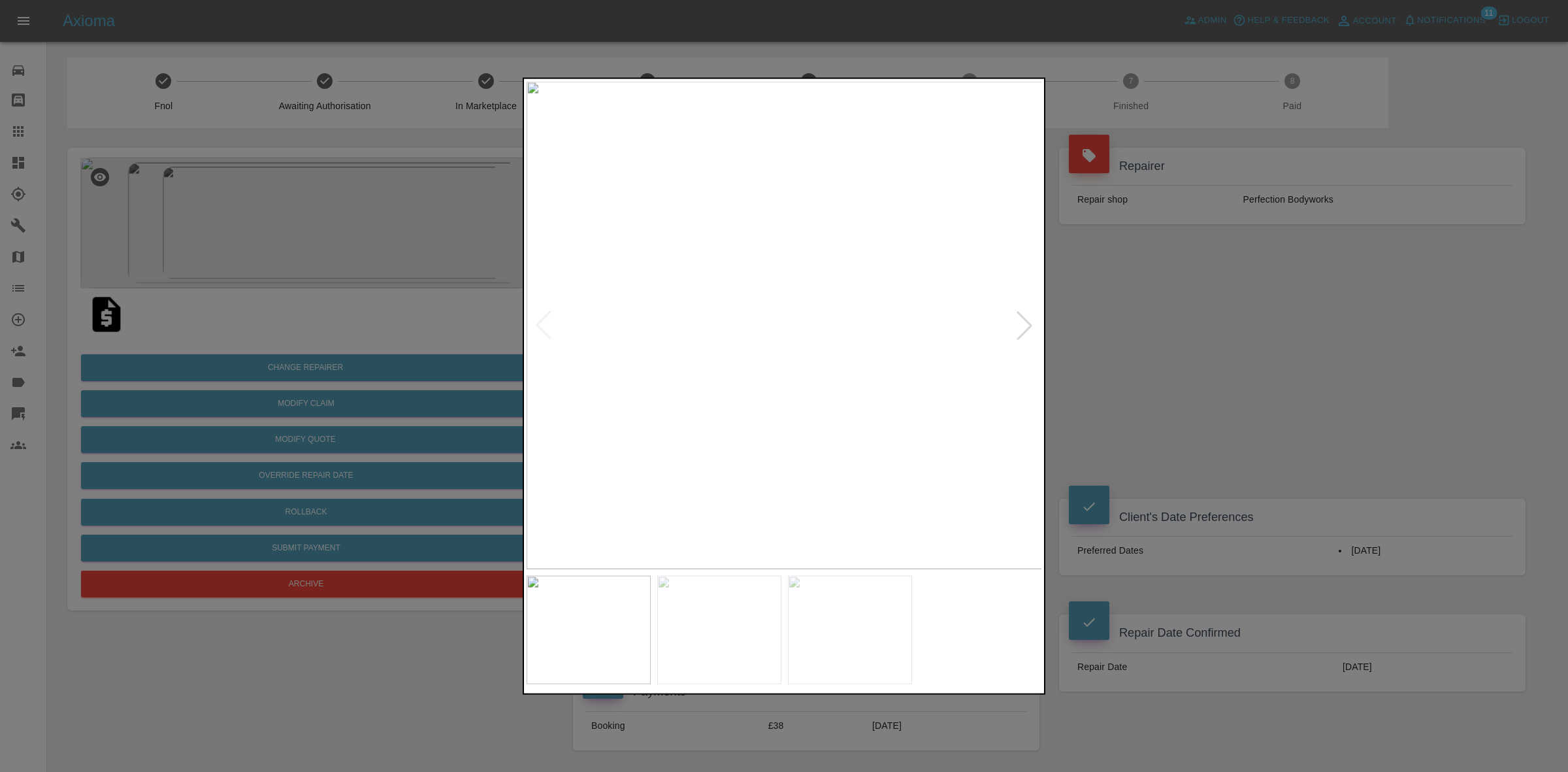
click at [1019, 323] on div at bounding box center [1024, 325] width 28 height 28
click at [1019, 323] on img at bounding box center [784, 325] width 516 height 488
click at [1166, 343] on div at bounding box center [784, 386] width 1568 height 772
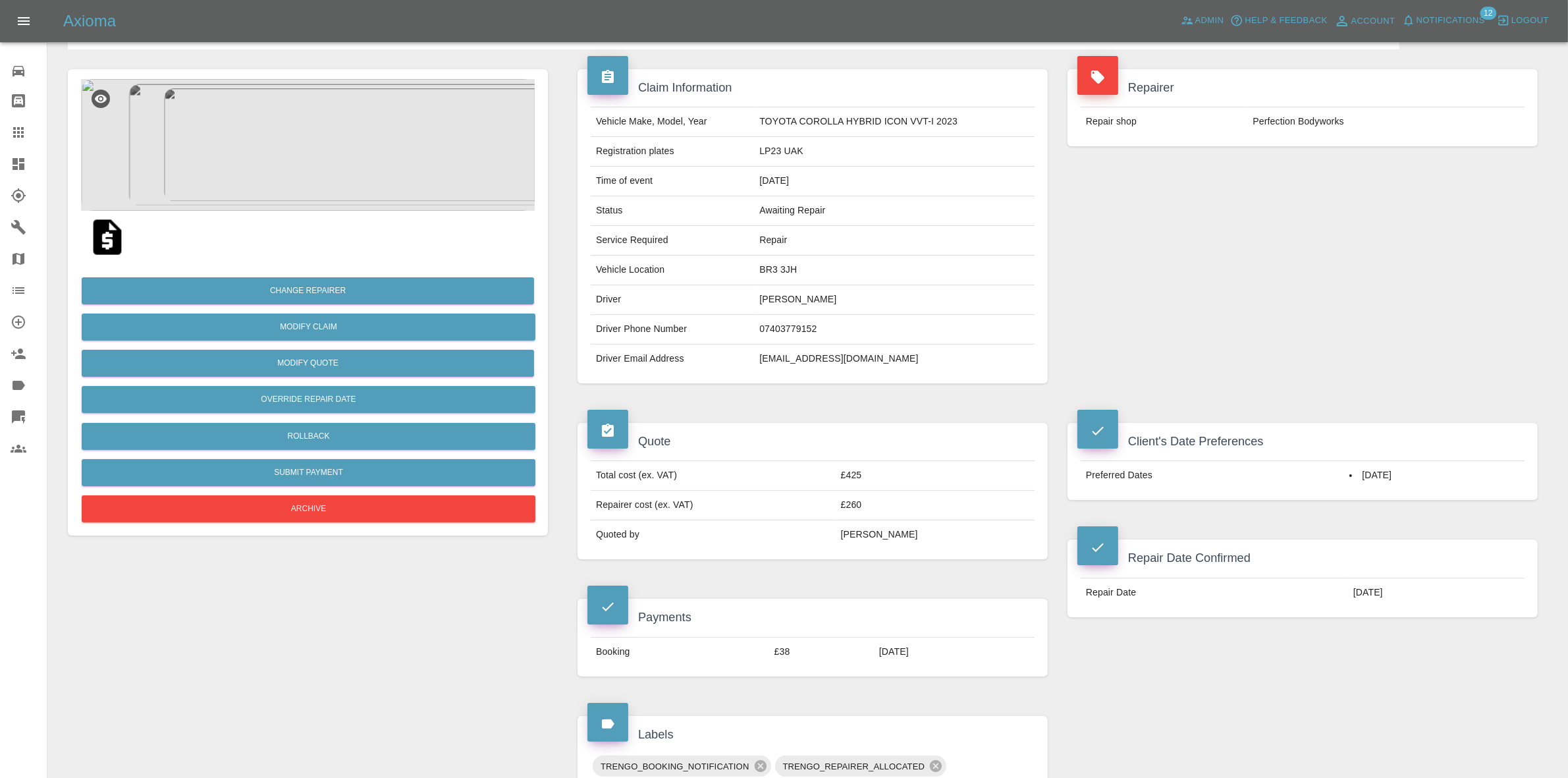
scroll to position [329, 0]
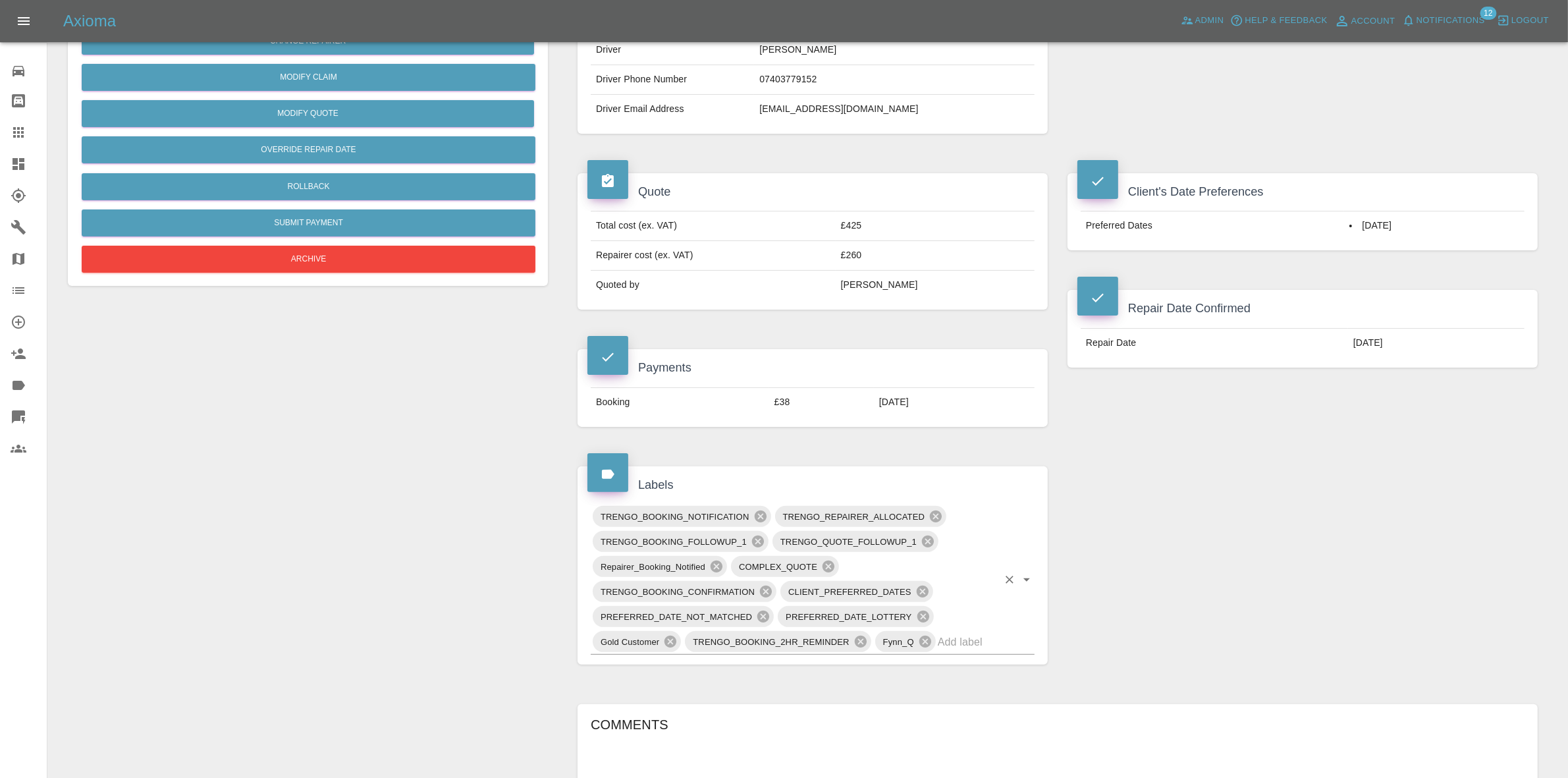
click at [960, 647] on input "text" at bounding box center [967, 641] width 60 height 21
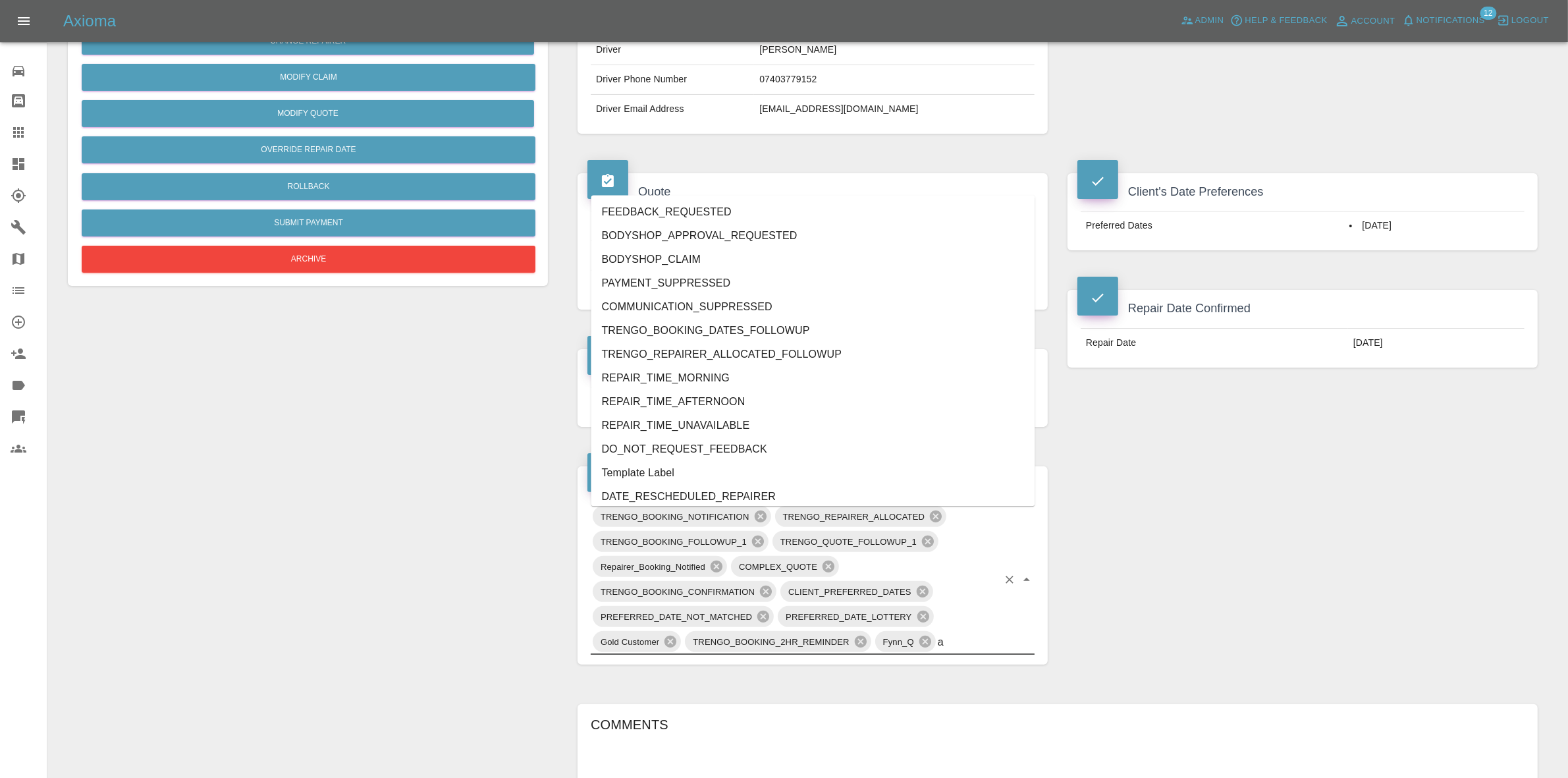
type input "au"
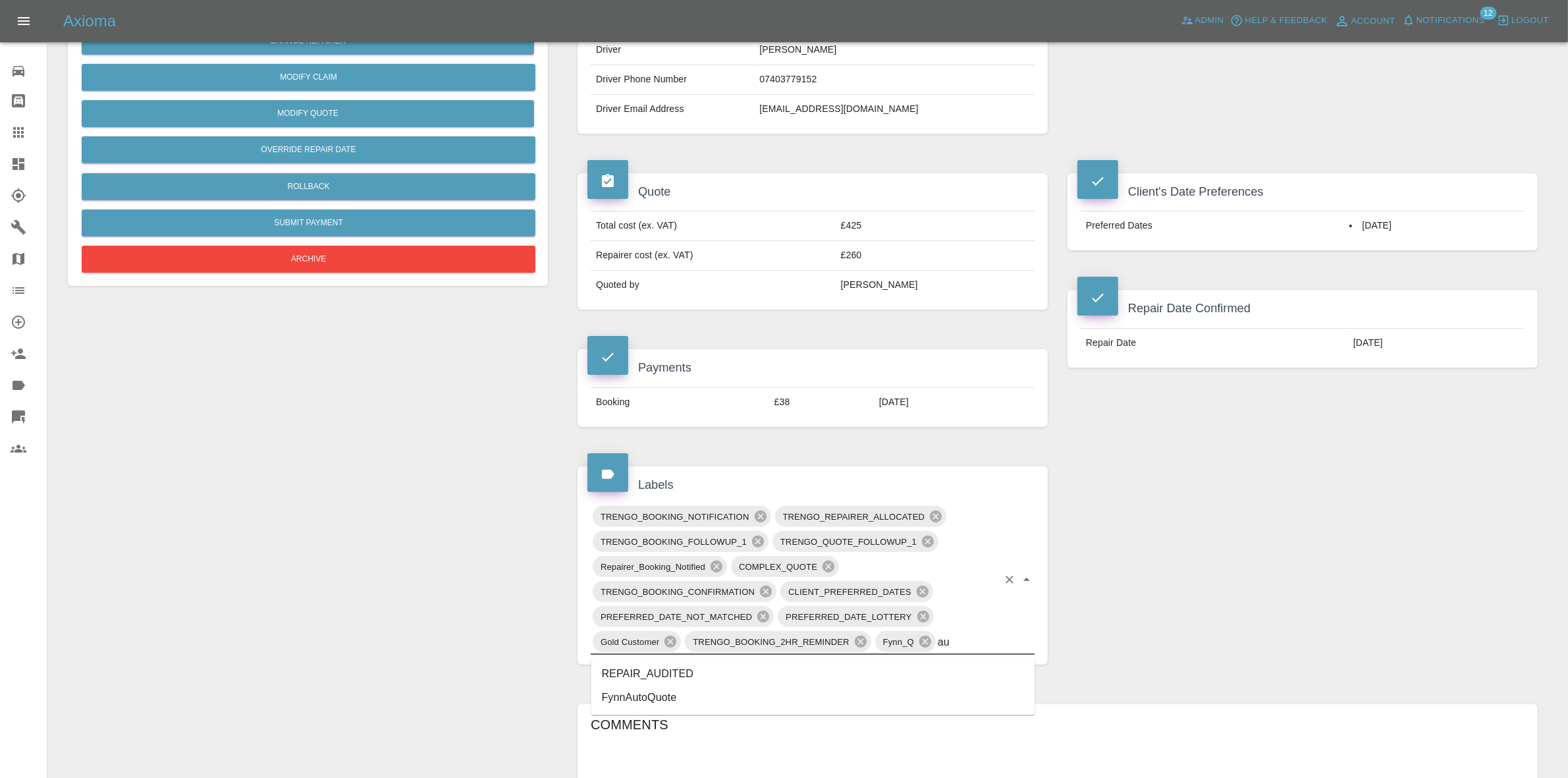
click at [693, 670] on li "REPAIR_AUDITED" at bounding box center [813, 674] width 444 height 24
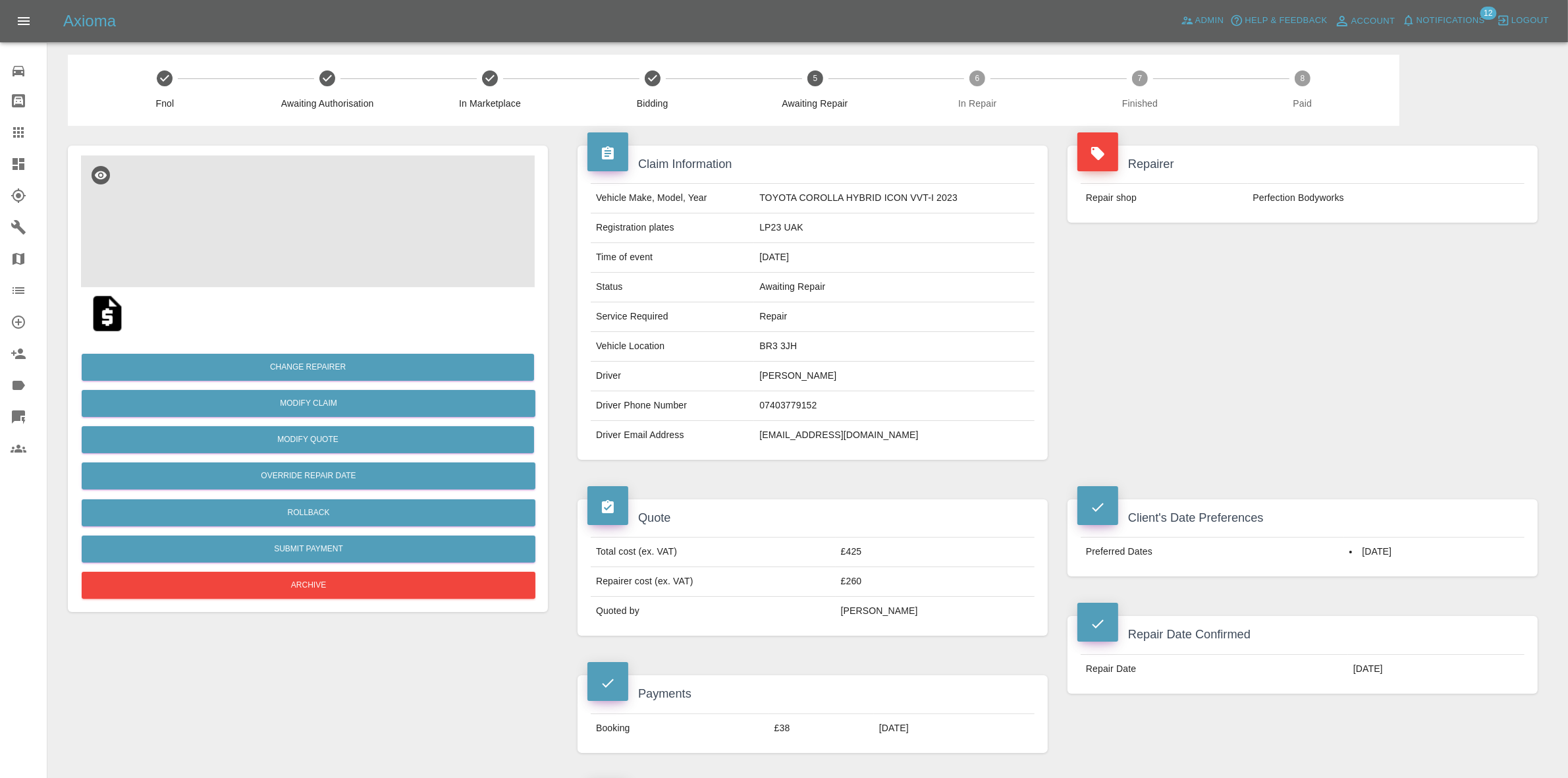
scroll to position [0, 0]
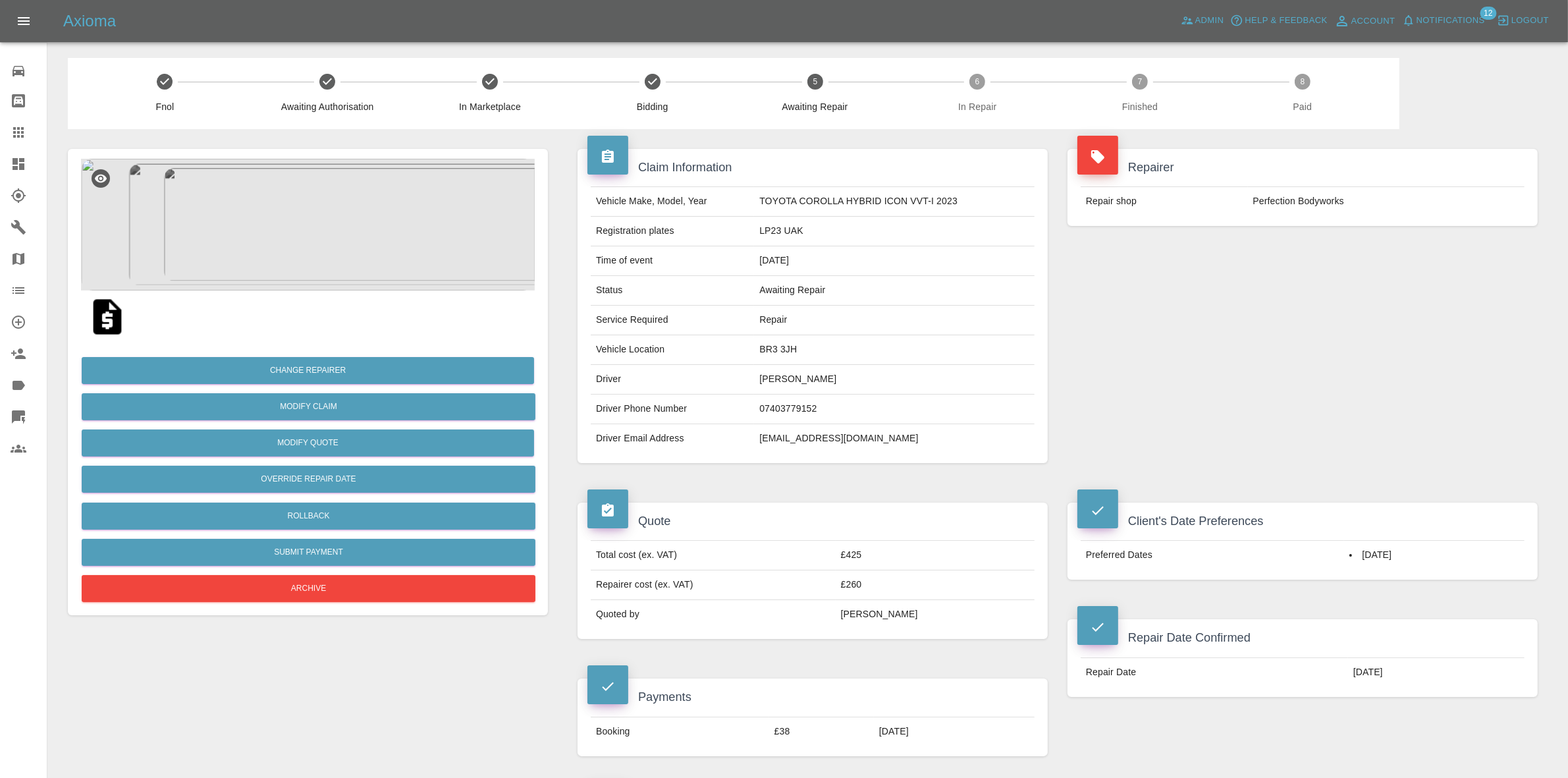
click at [774, 350] on td "BR3 3JH" at bounding box center [894, 350] width 280 height 29
click at [773, 351] on td "BR3 3JH" at bounding box center [894, 350] width 280 height 29
copy td "BR3 3JH"
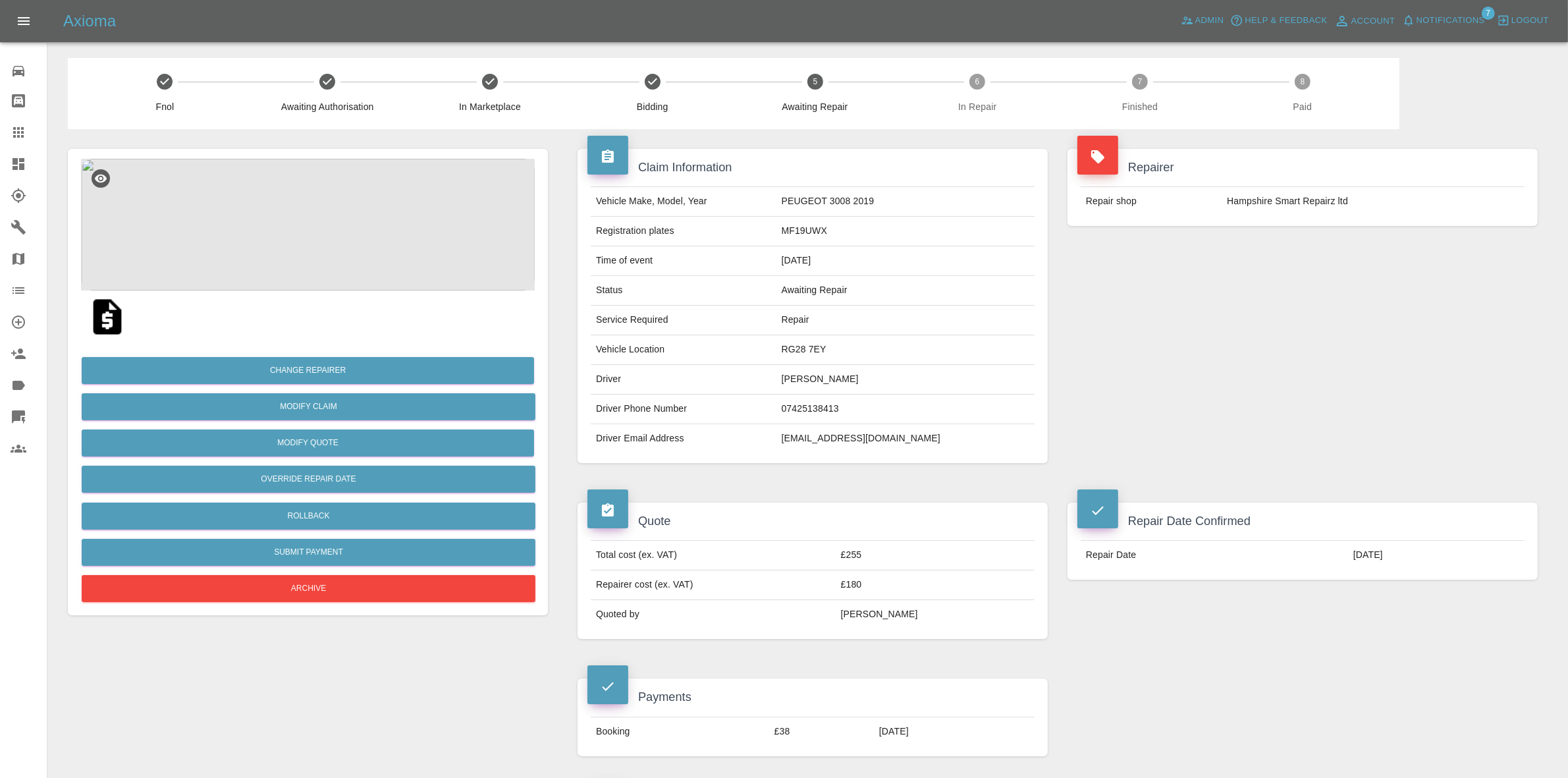
click at [835, 353] on td "RG28 7EY" at bounding box center [905, 350] width 258 height 29
copy td "RG28 7EY"
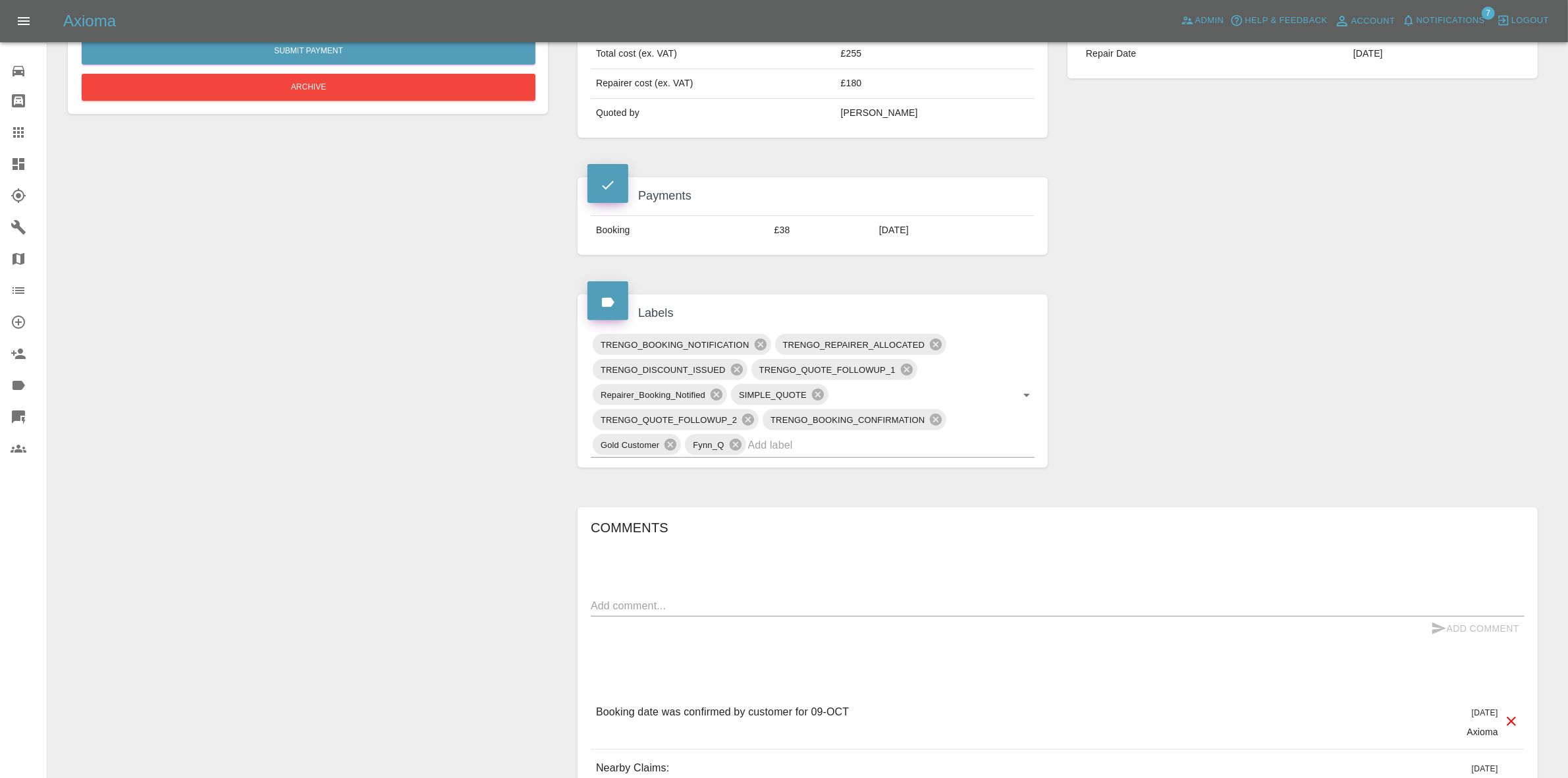
scroll to position [658, 0]
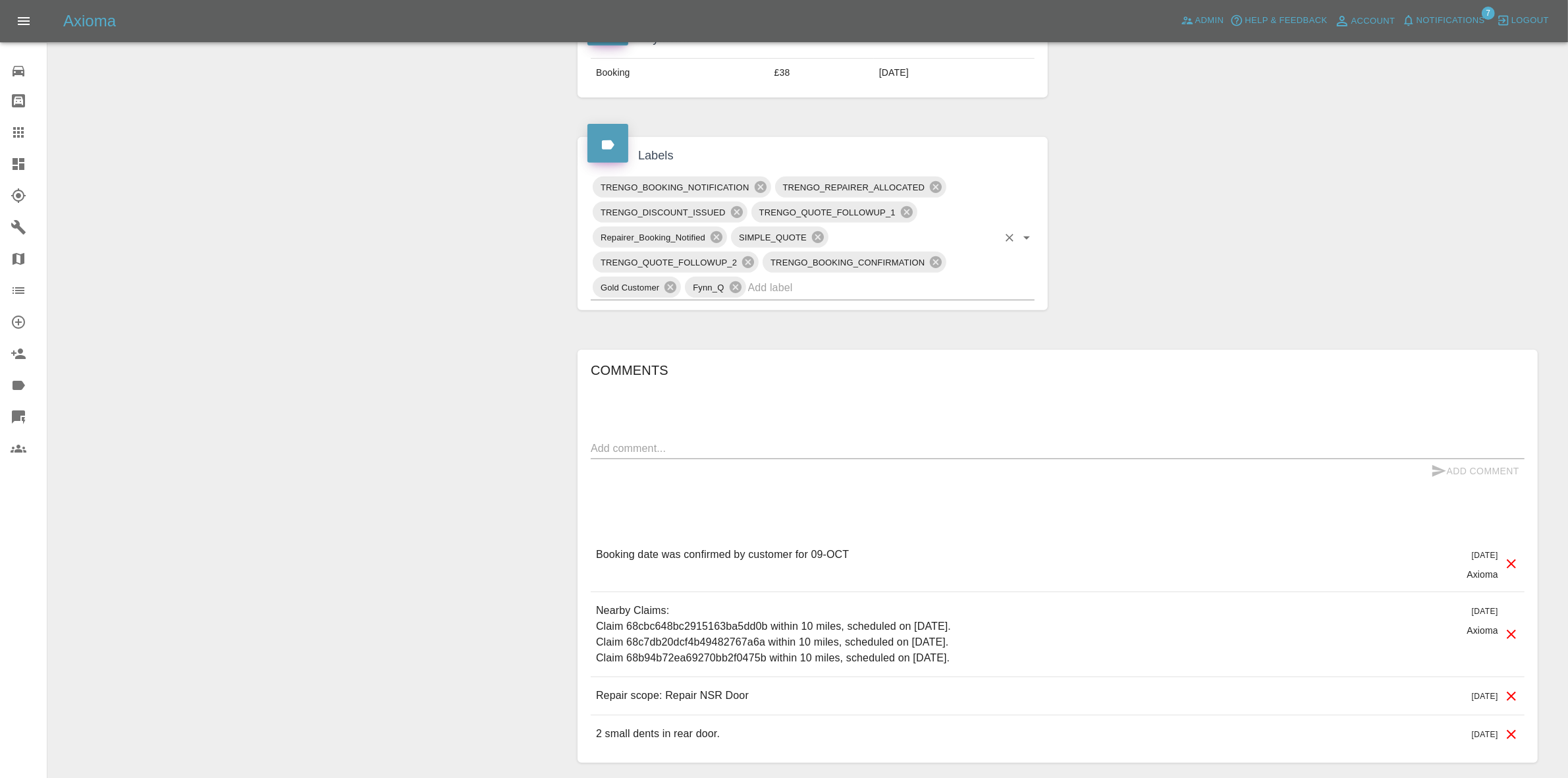
click at [811, 290] on input "text" at bounding box center [873, 287] width 250 height 21
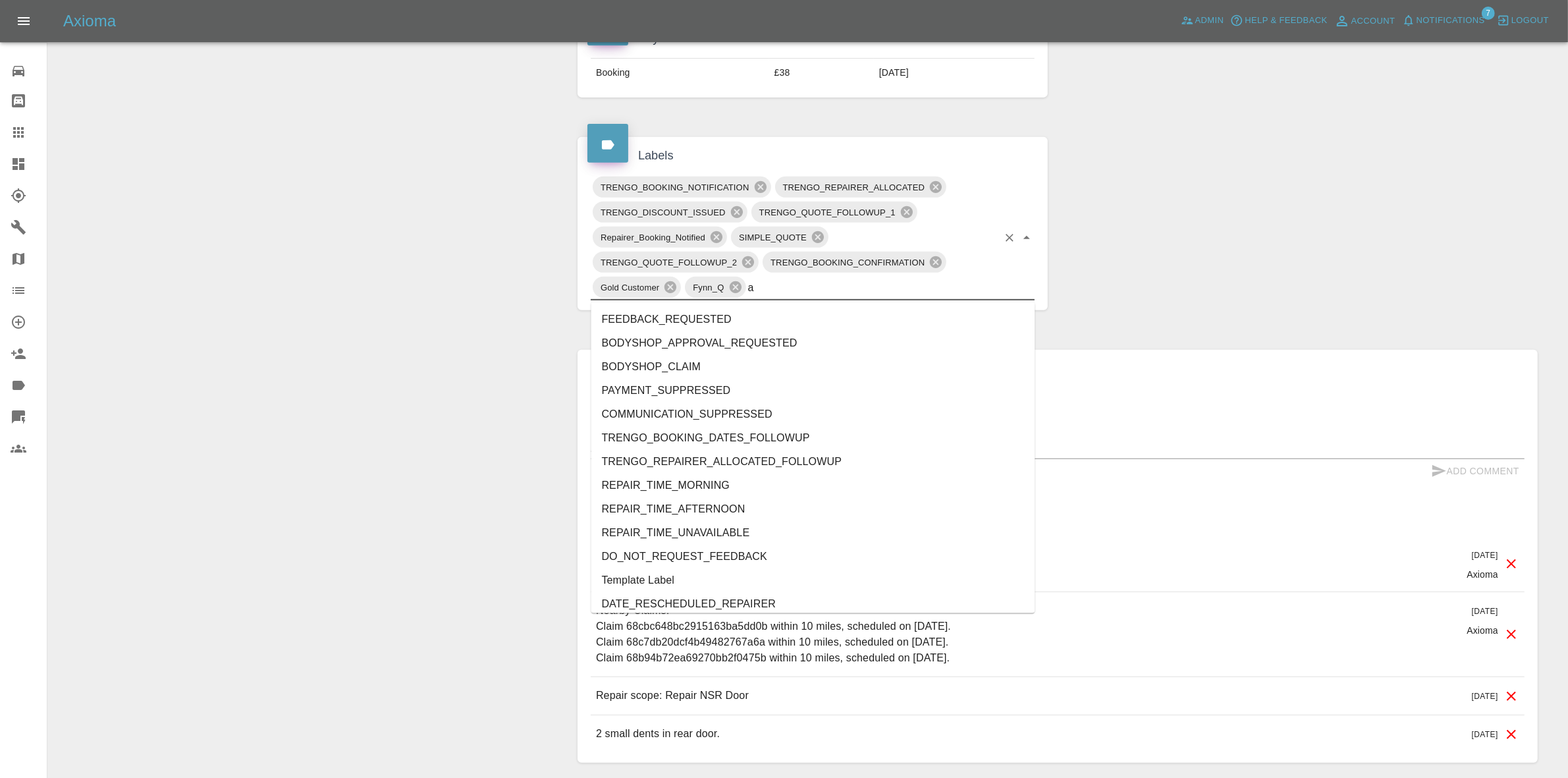
type input "au"
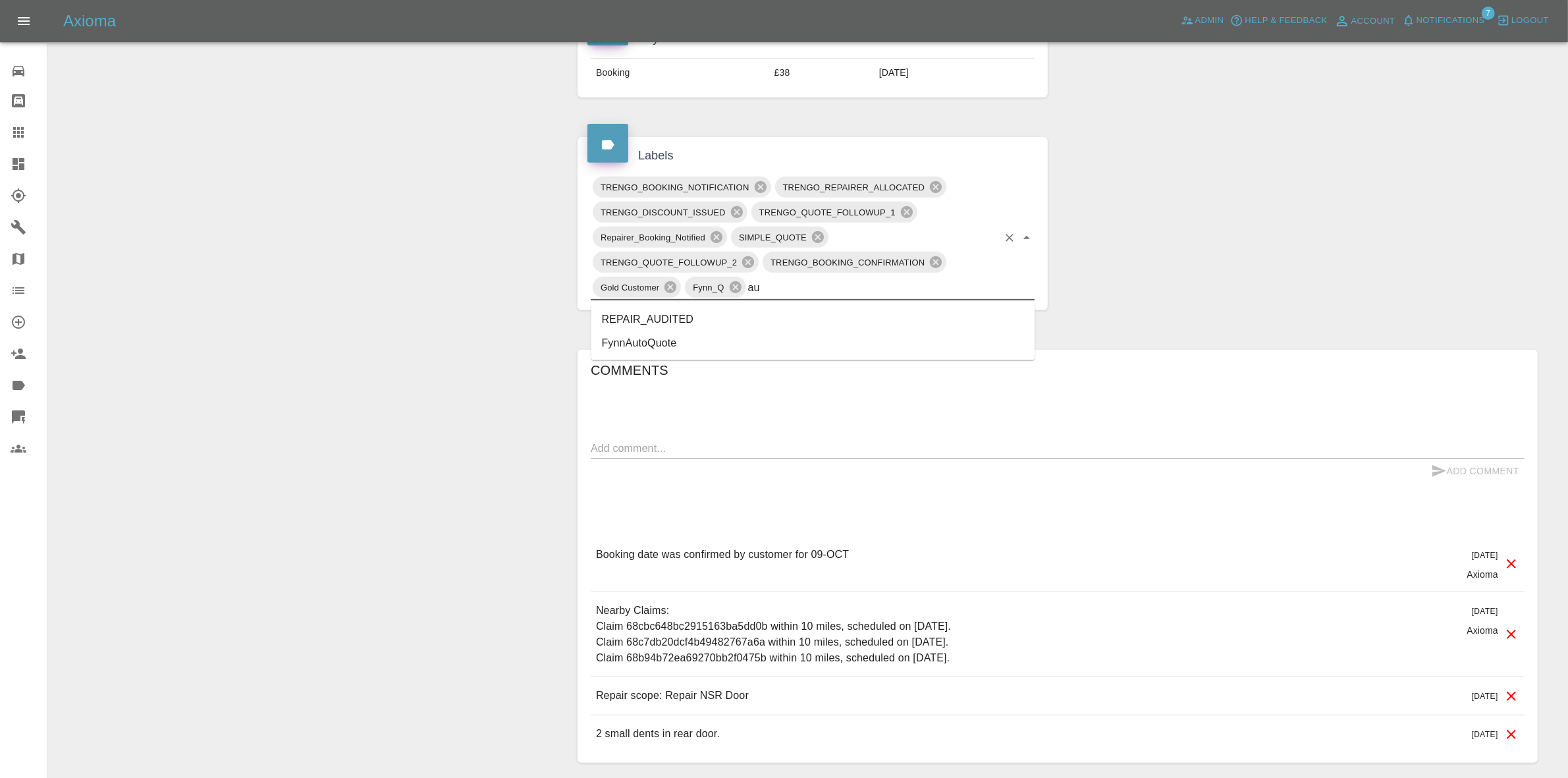
click at [643, 318] on li "REPAIR_AUDITED" at bounding box center [813, 319] width 444 height 24
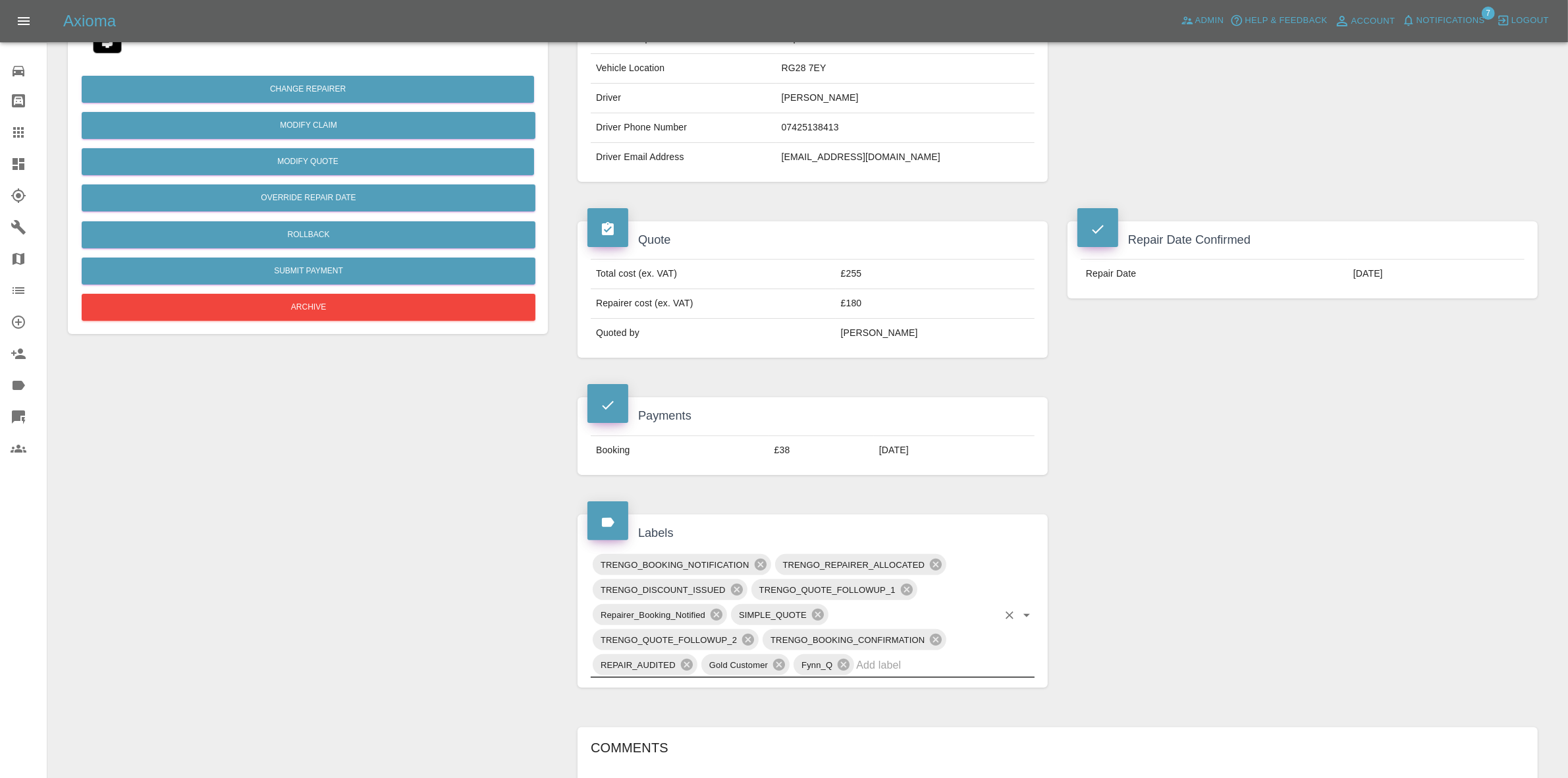
scroll to position [0, 0]
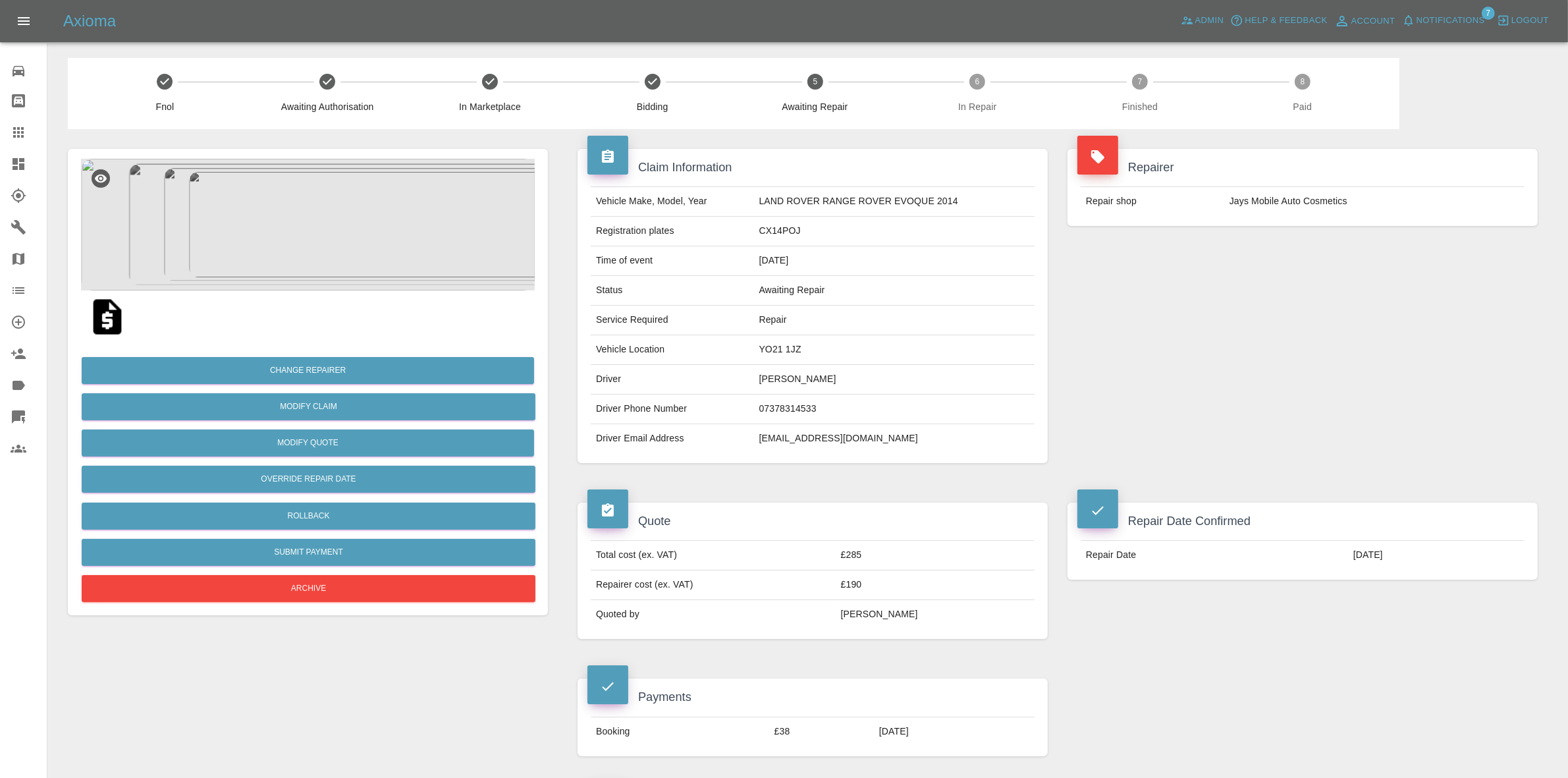
click at [767, 351] on td "YO21 1JZ" at bounding box center [894, 350] width 280 height 29
copy td "YO21 1JZ"
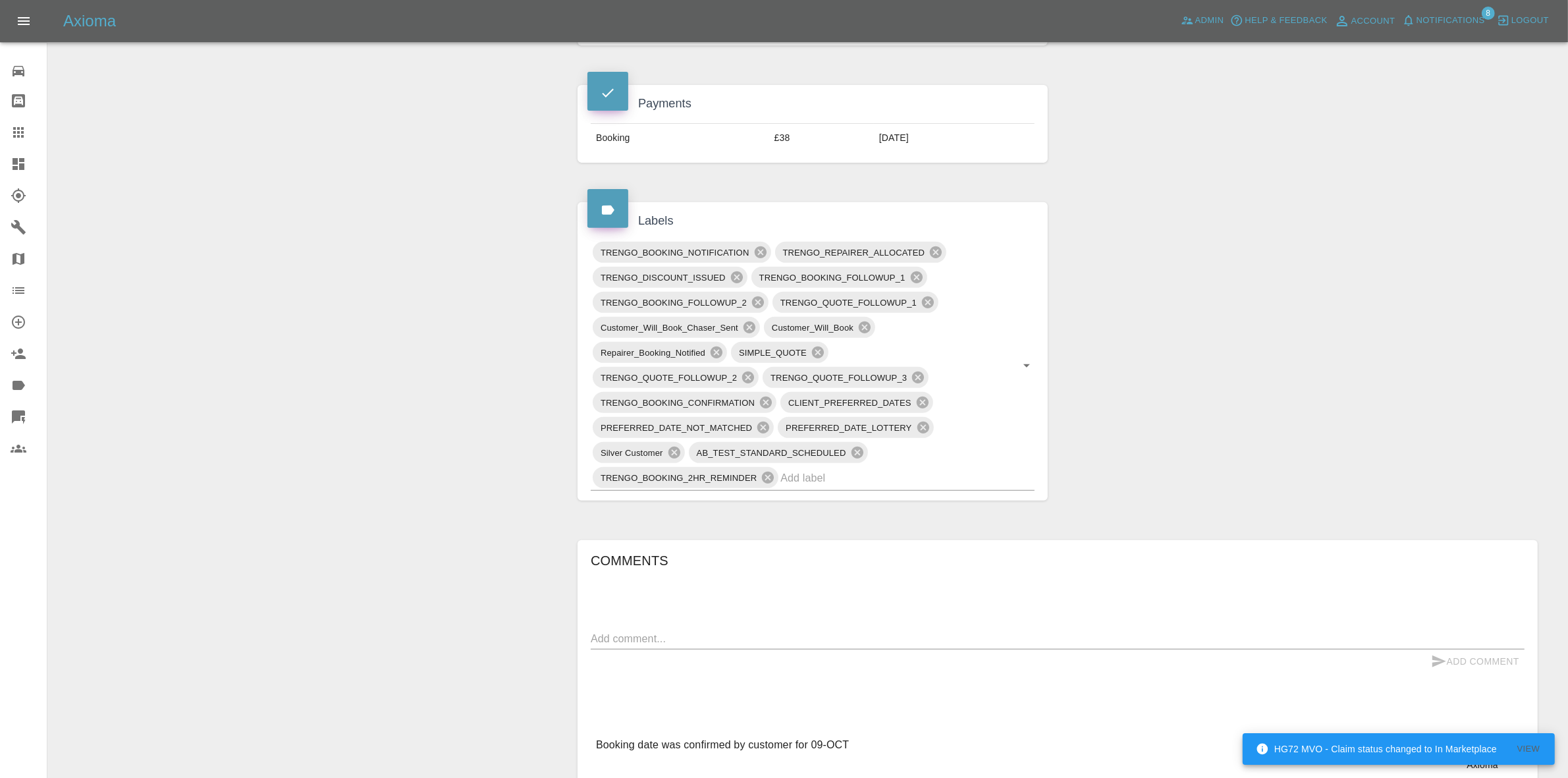
scroll to position [658, 0]
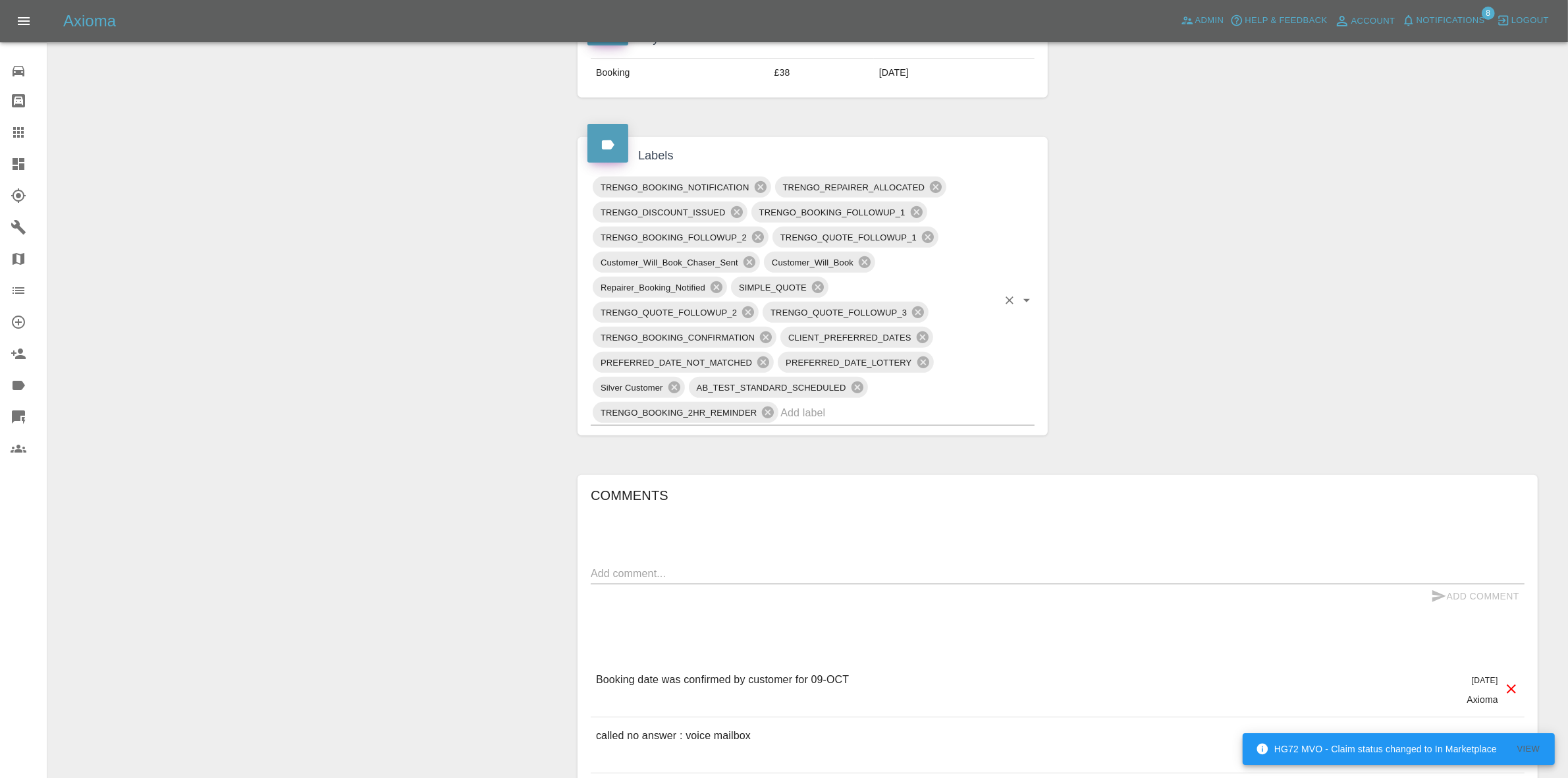
click at [844, 406] on input "text" at bounding box center [890, 412] width 218 height 21
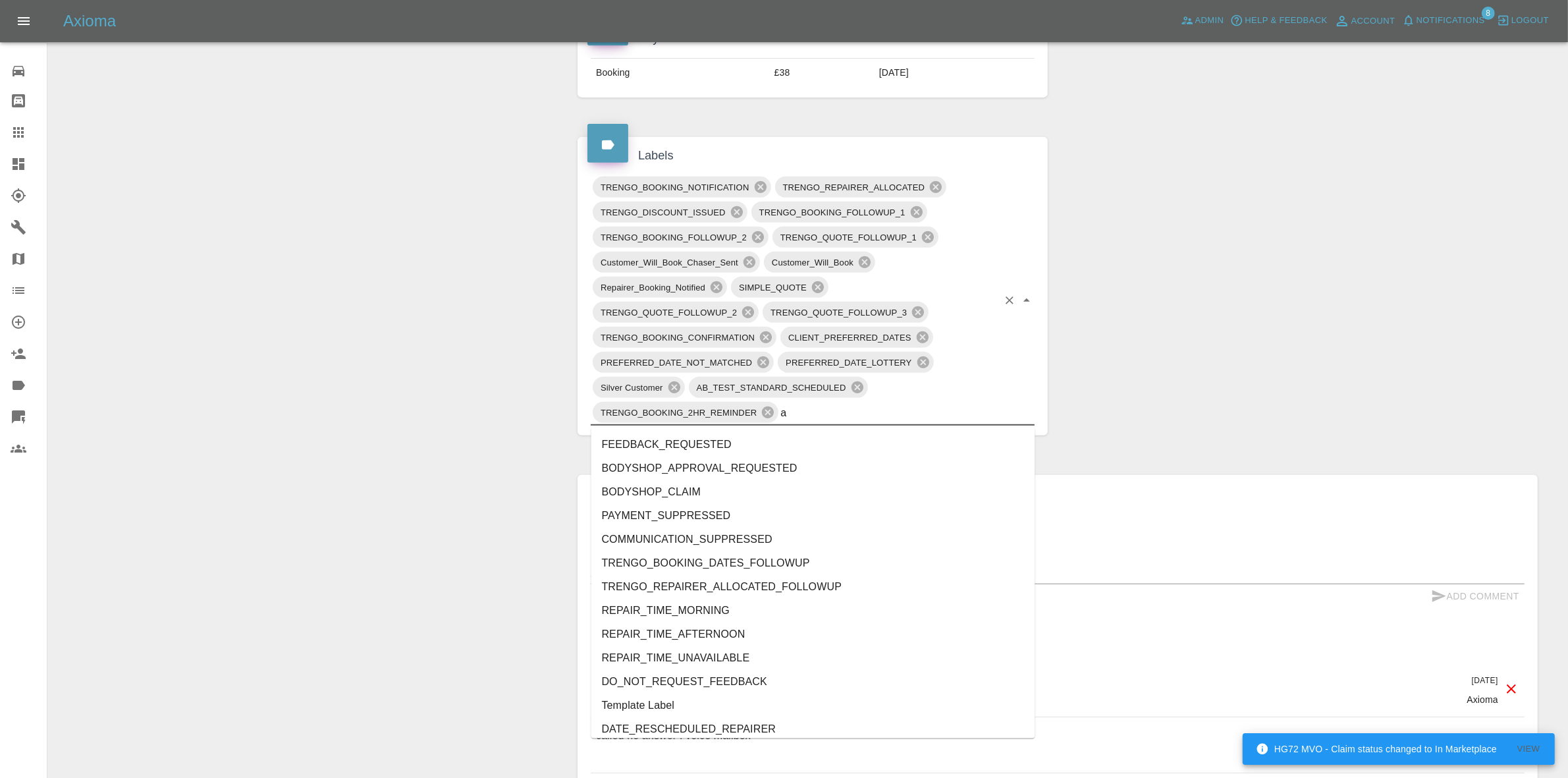
type input "au"
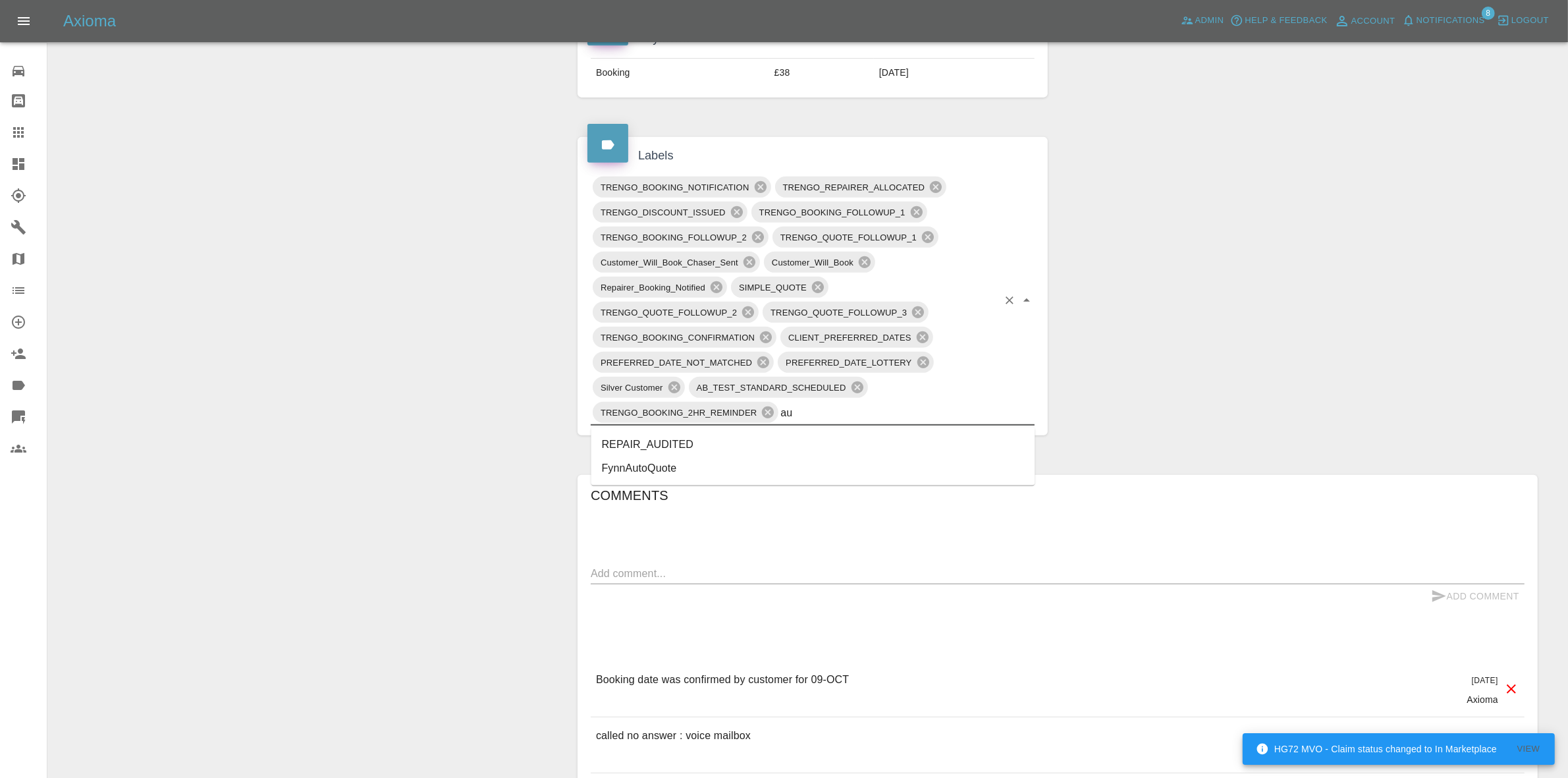
click at [680, 442] on li "REPAIR_AUDITED" at bounding box center [813, 444] width 444 height 24
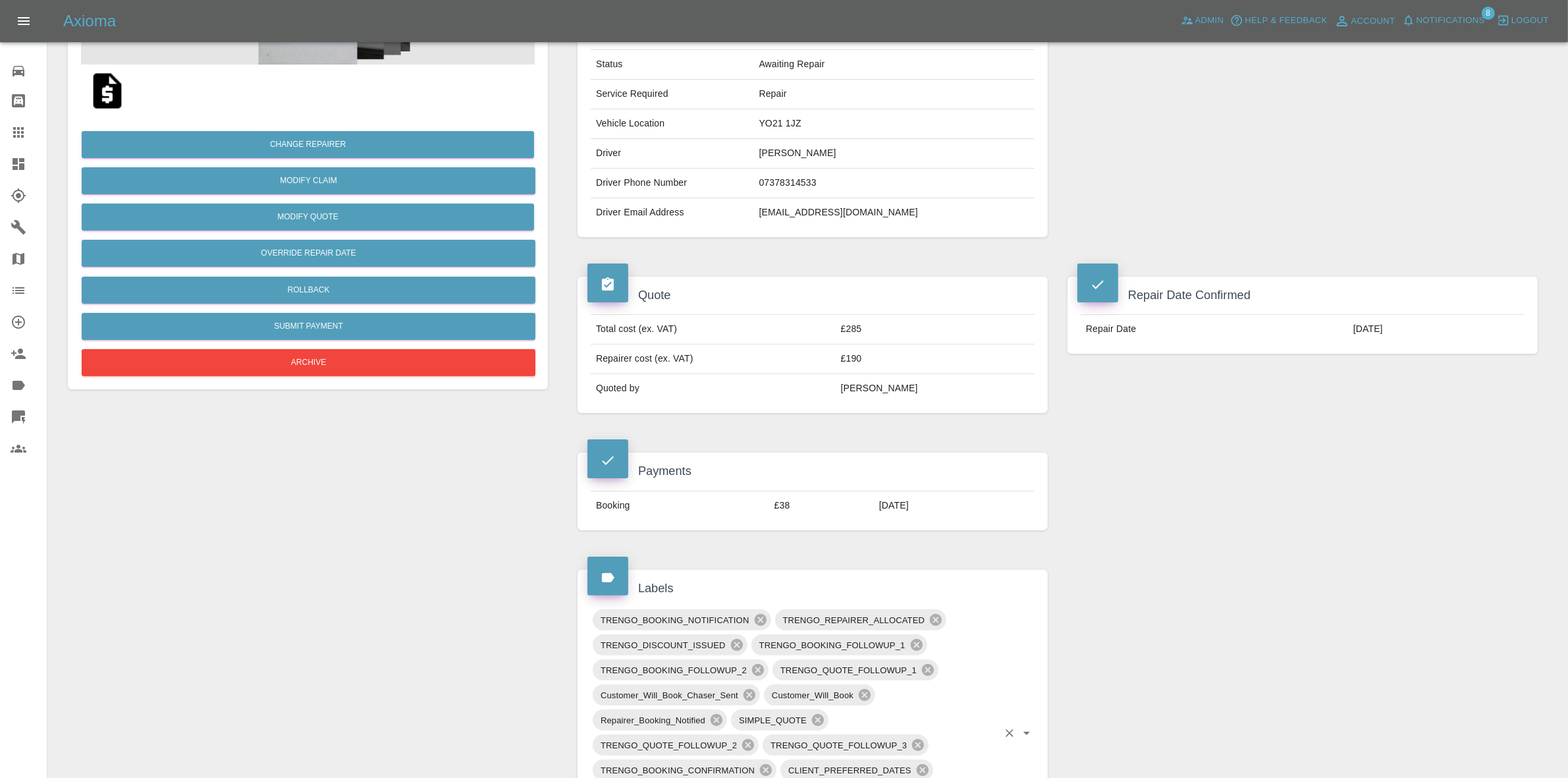
scroll to position [0, 0]
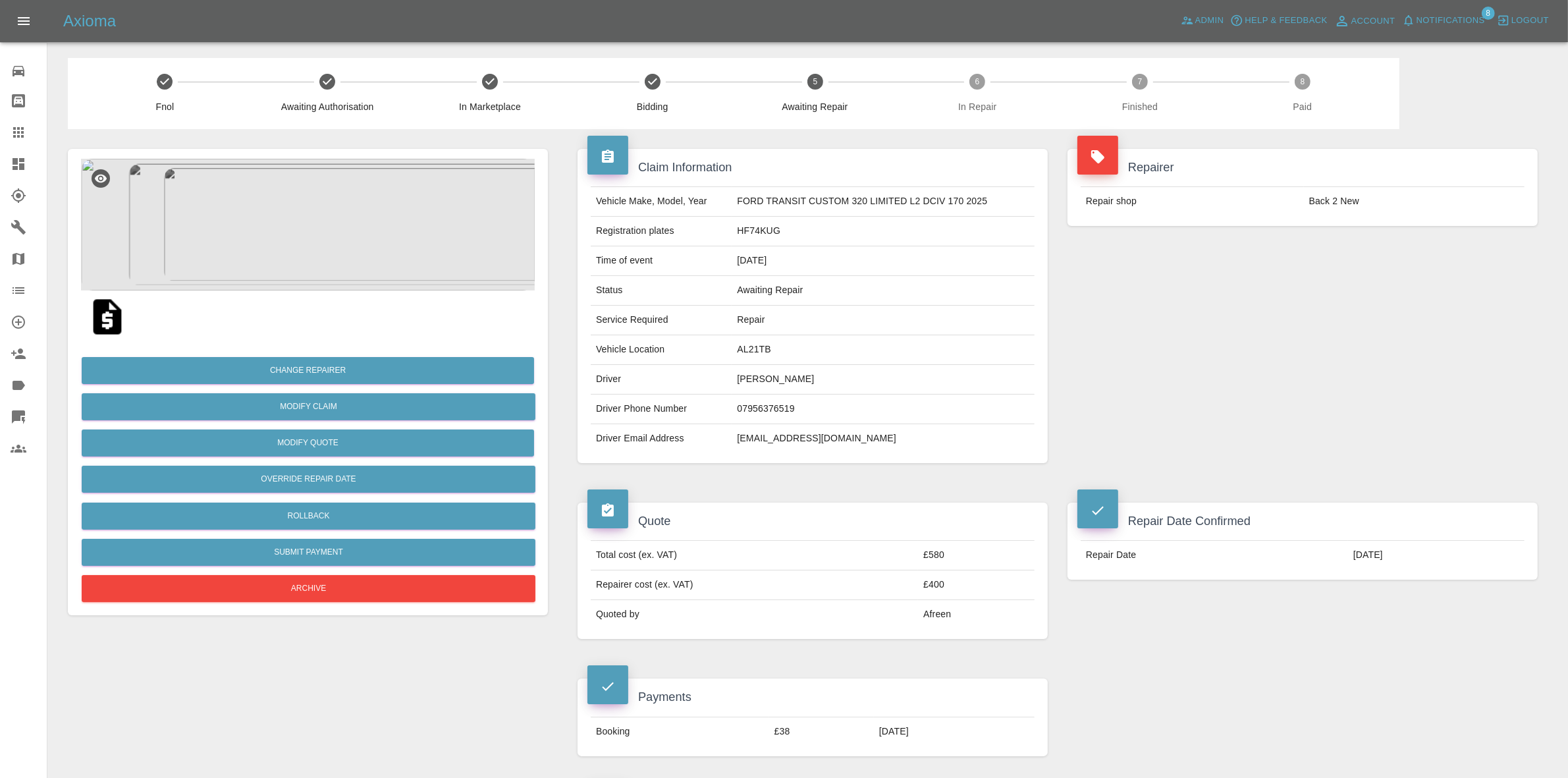
click at [750, 349] on td "AL21TB" at bounding box center [883, 350] width 303 height 29
copy td "AL21TB"
click at [379, 255] on img at bounding box center [308, 225] width 453 height 132
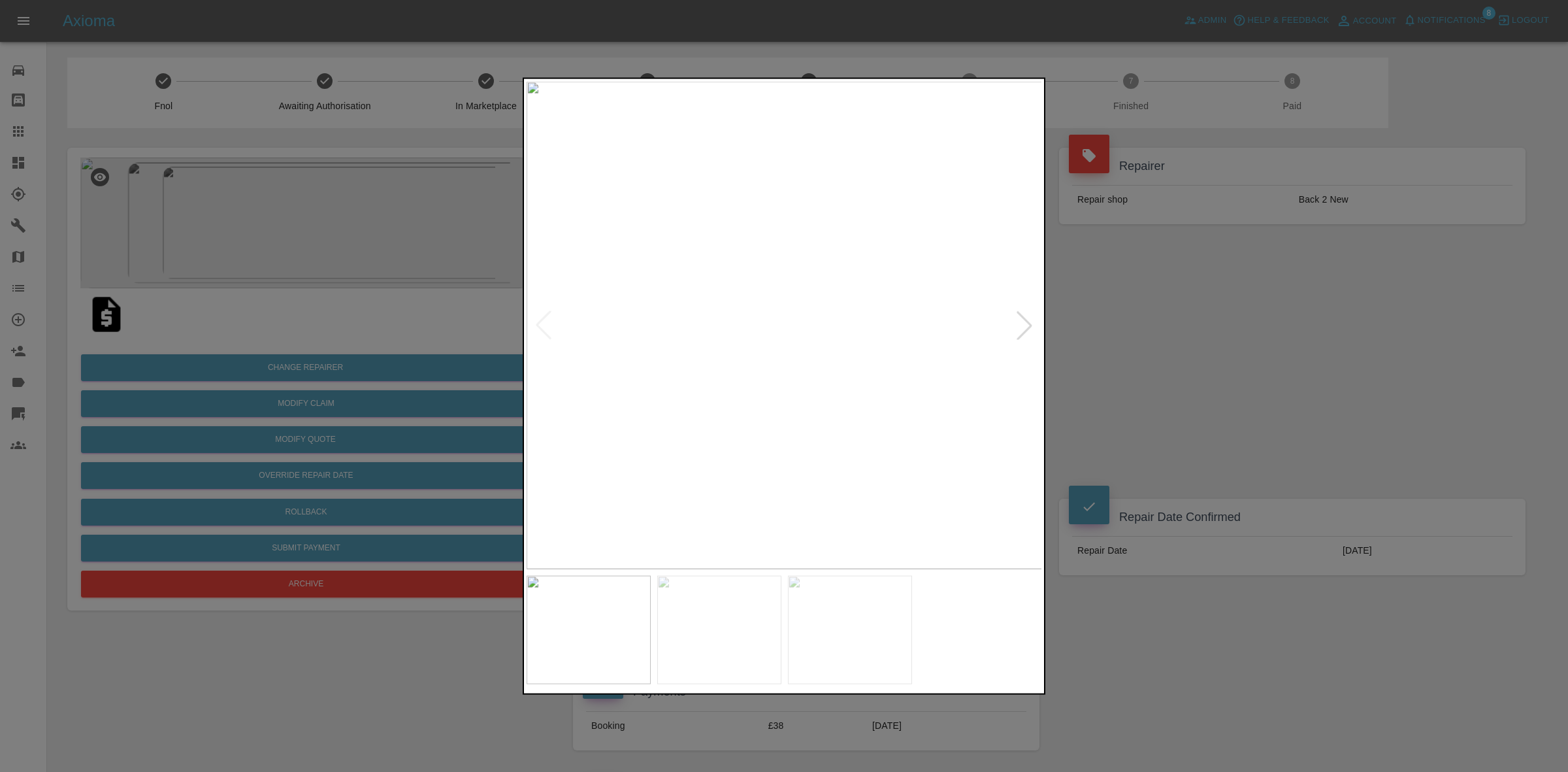
click at [1026, 323] on div at bounding box center [1024, 325] width 28 height 28
click at [1026, 323] on img at bounding box center [784, 325] width 516 height 488
click at [1200, 364] on div at bounding box center [784, 386] width 1568 height 772
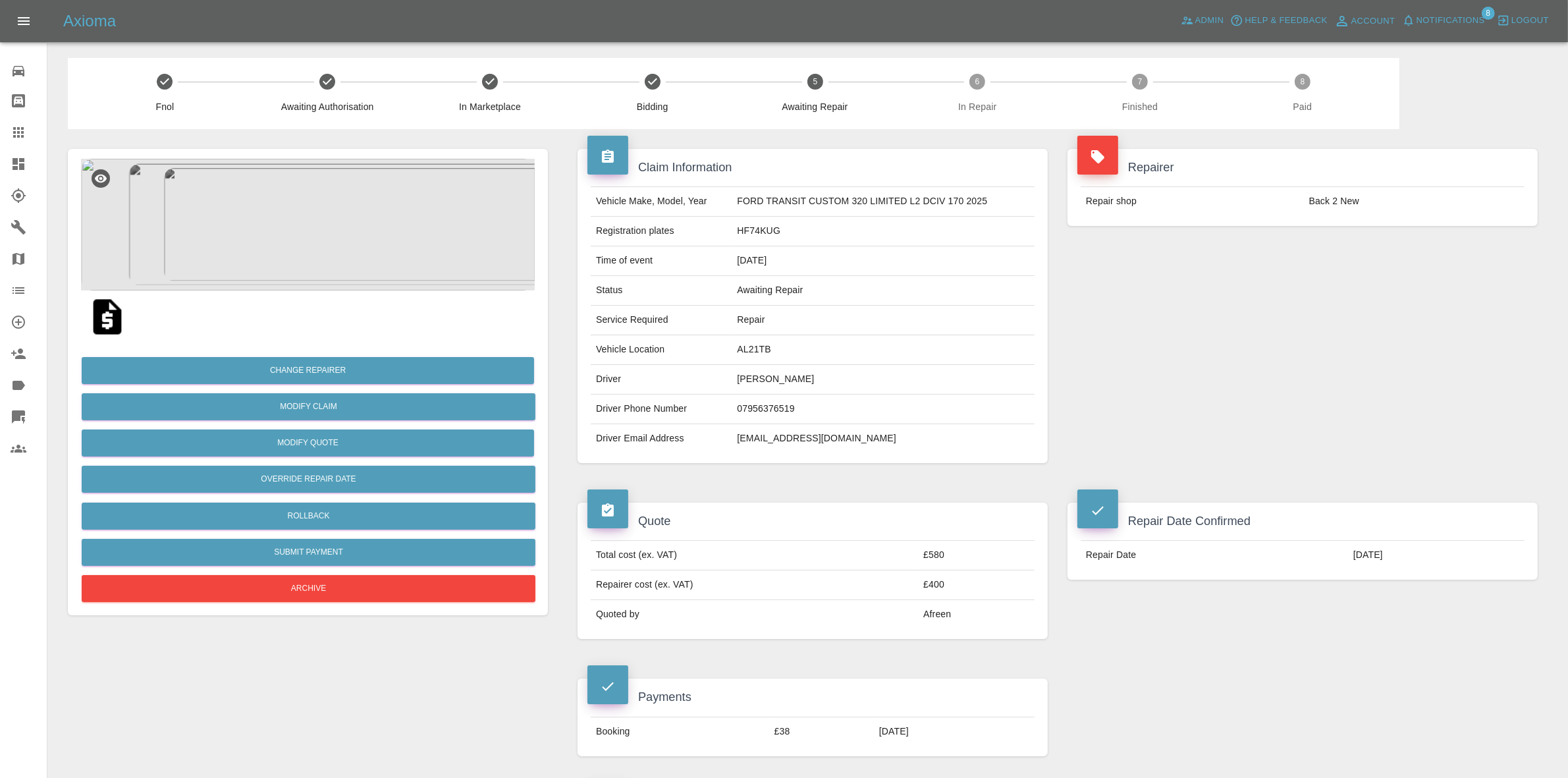
scroll to position [576, 0]
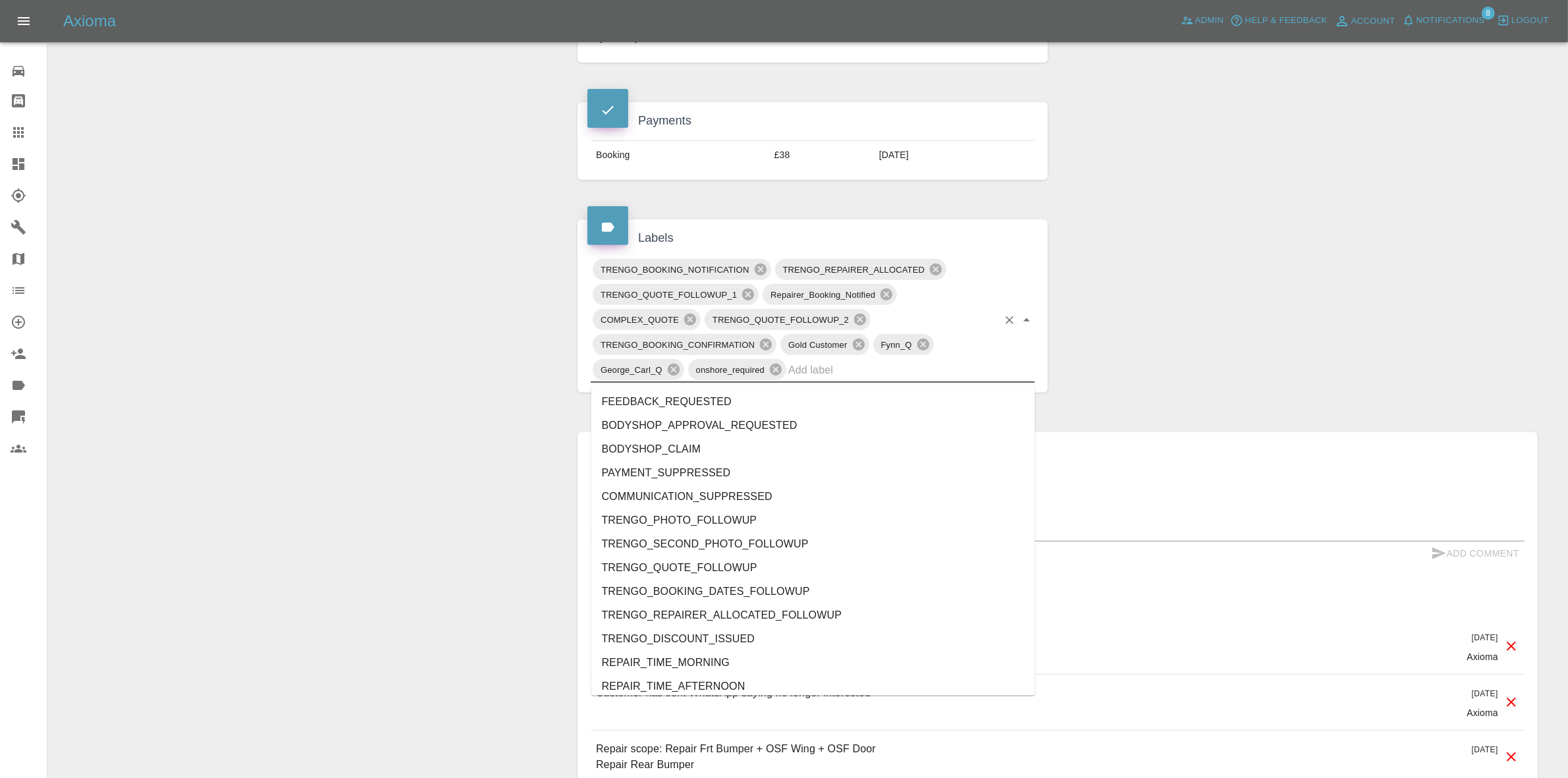
click at [861, 379] on input "text" at bounding box center [892, 369] width 210 height 21
type input "au"
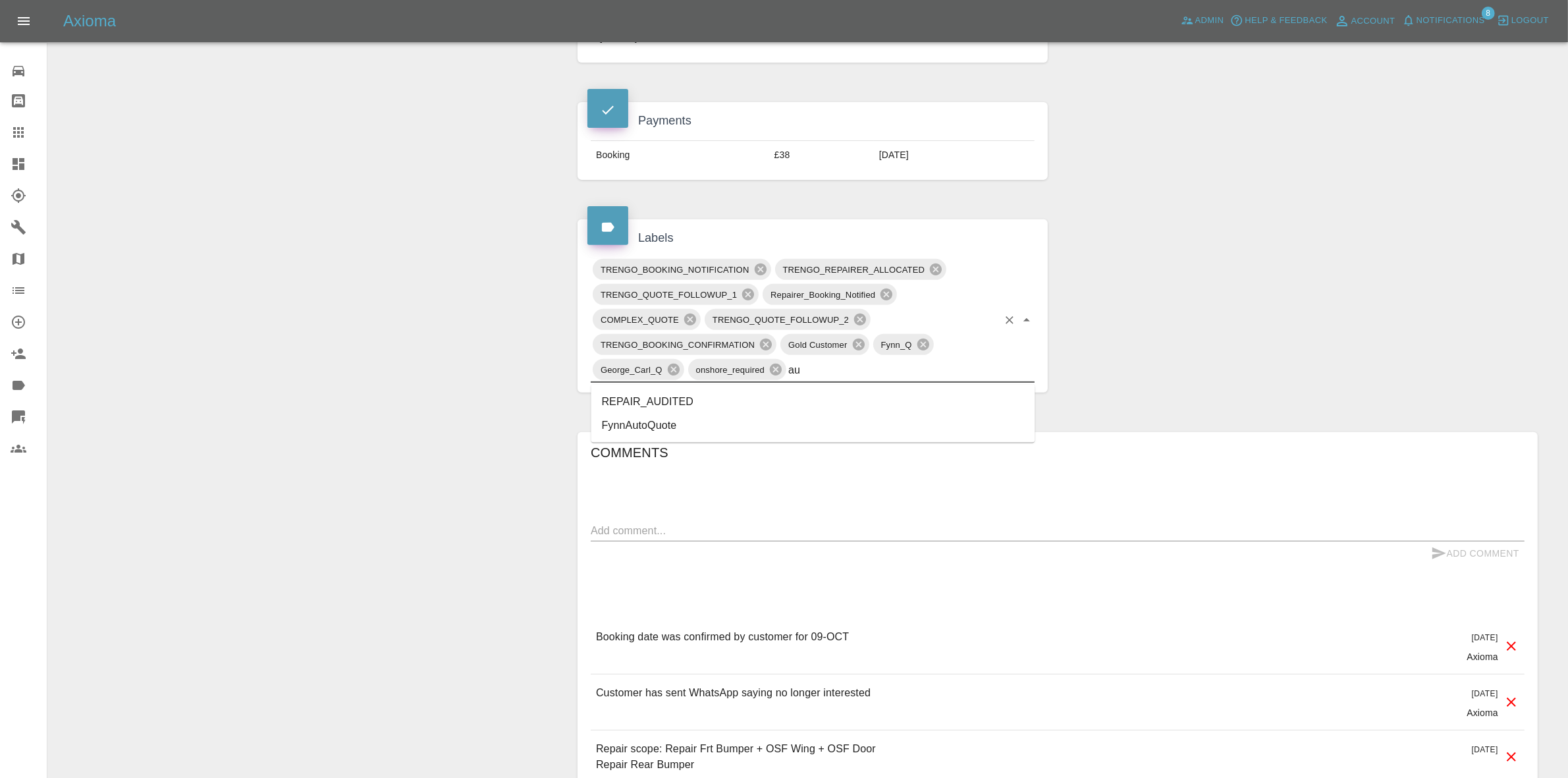
click at [682, 397] on li "REPAIR_AUDITED" at bounding box center [813, 401] width 444 height 24
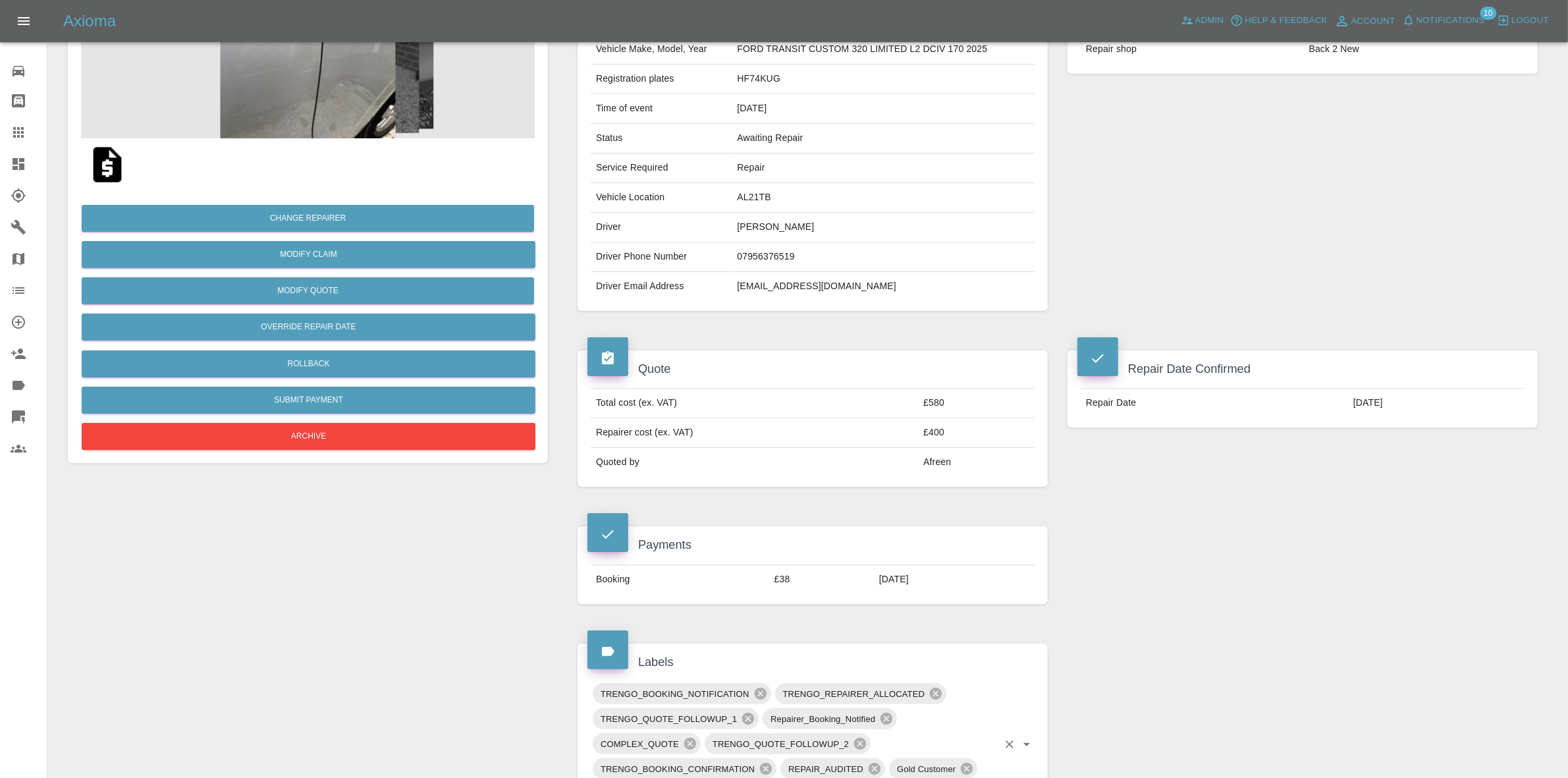
scroll to position [0, 0]
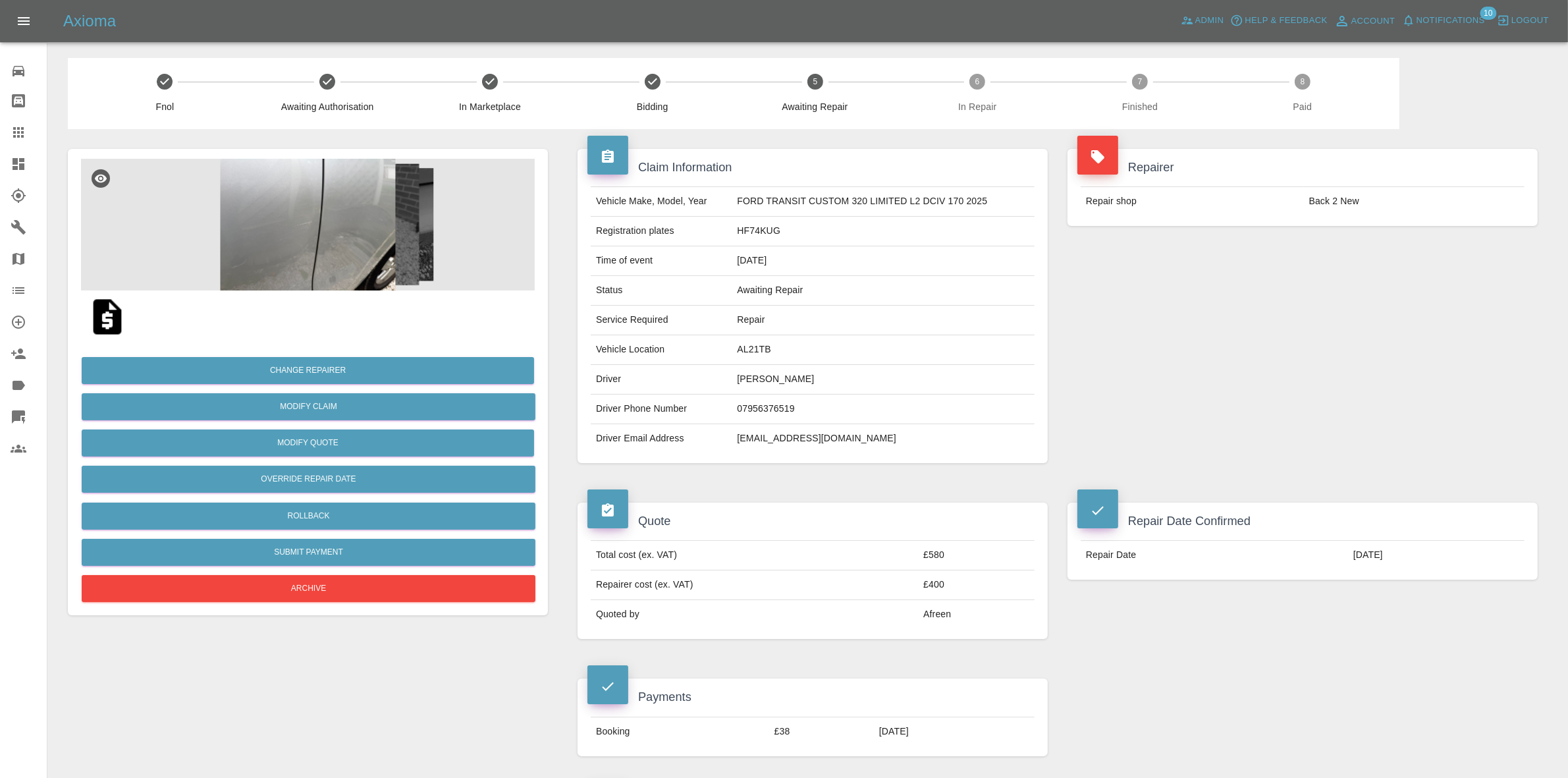
click at [756, 351] on td "AL21TB" at bounding box center [883, 350] width 303 height 29
copy td "AL21TB"
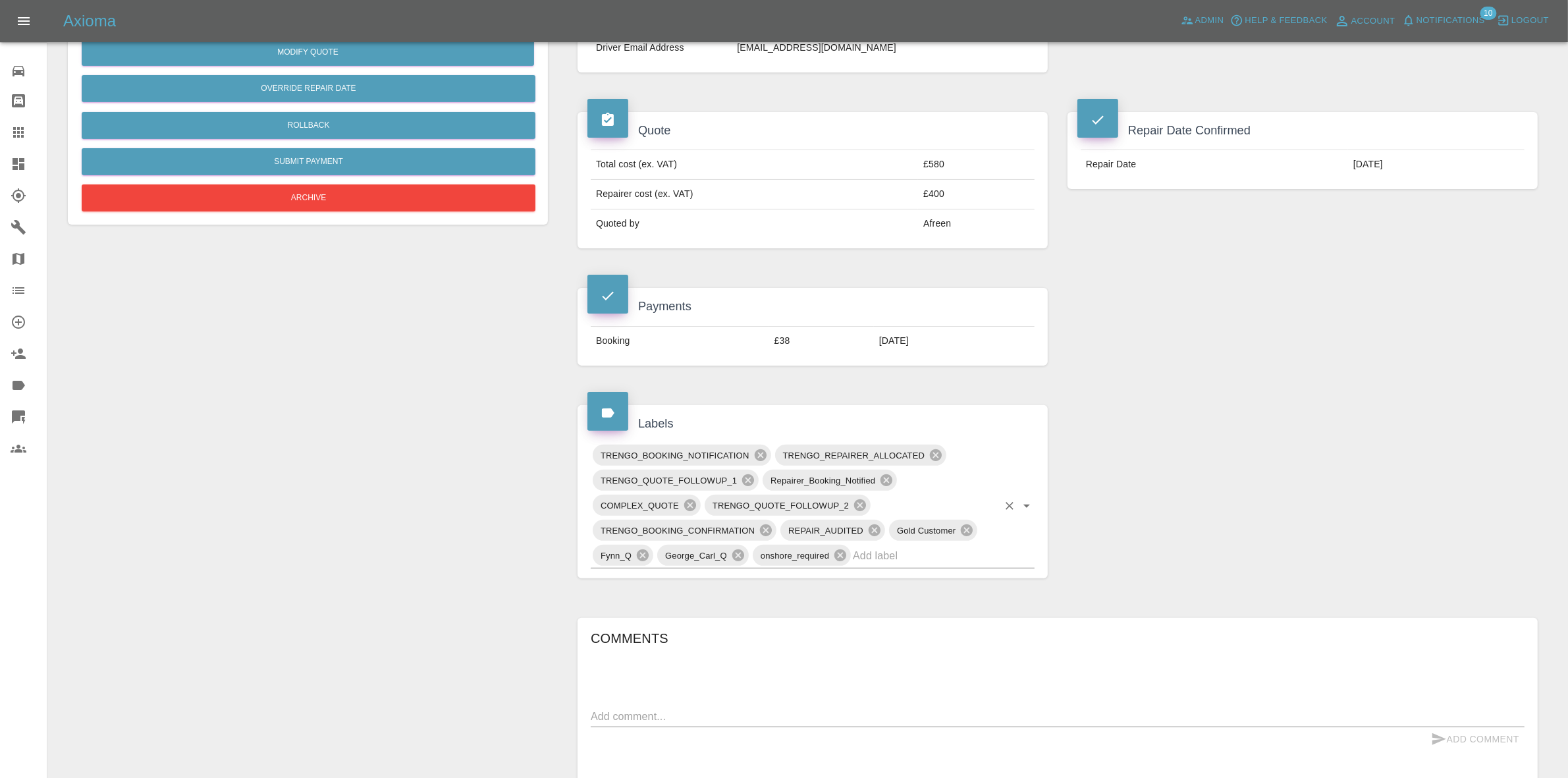
scroll to position [576, 0]
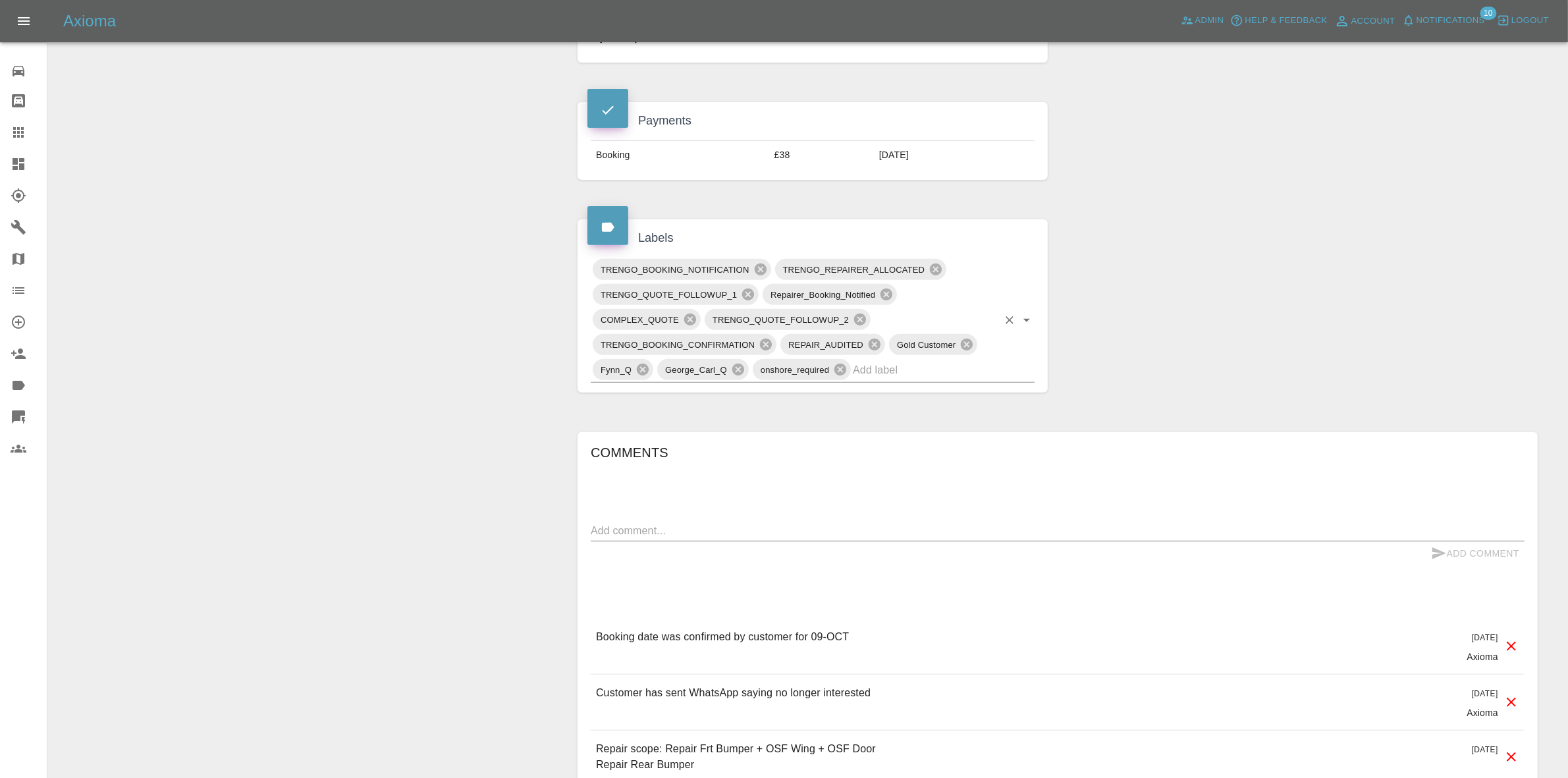
click at [884, 376] on input "text" at bounding box center [925, 369] width 145 height 21
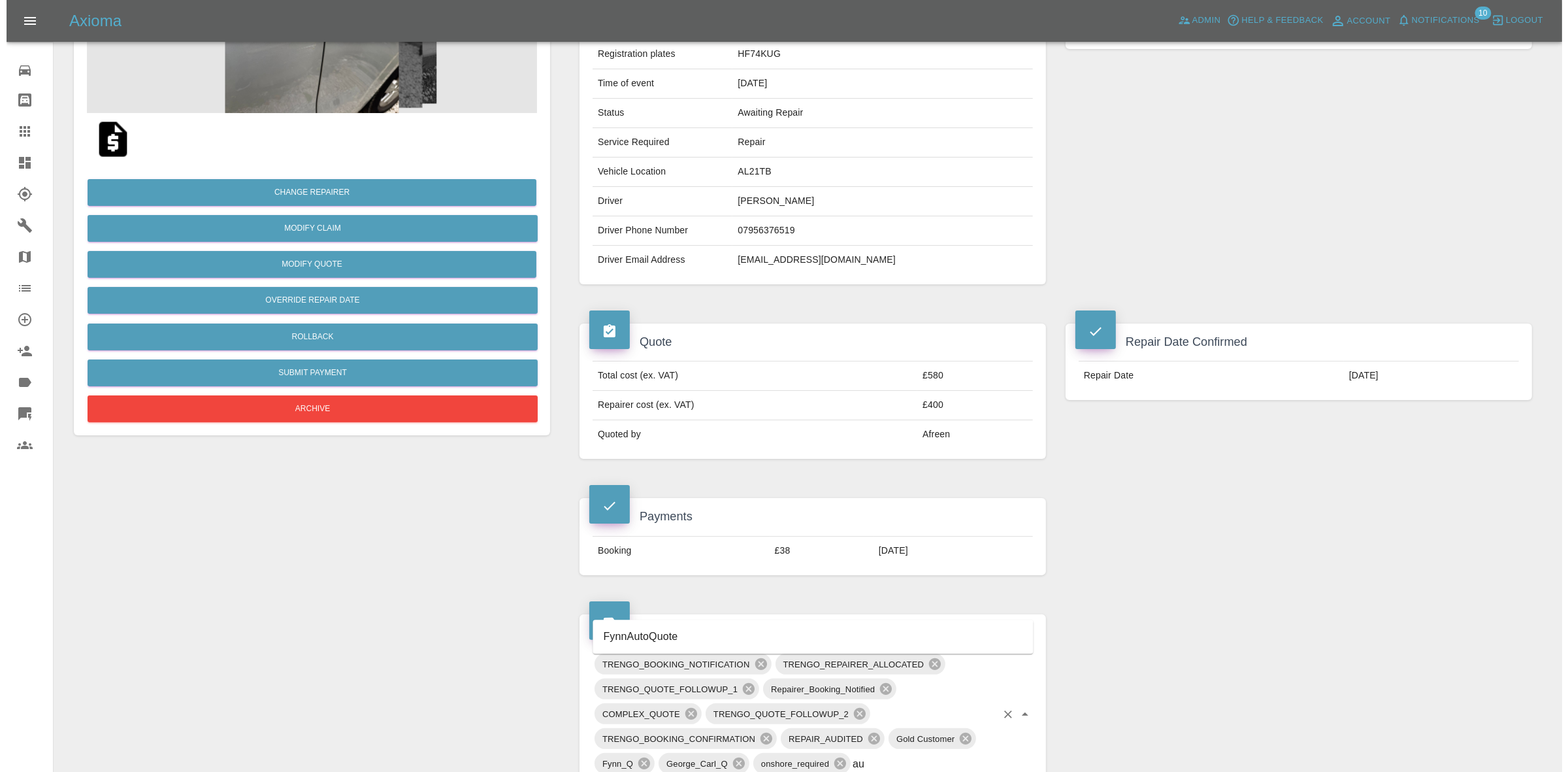
scroll to position [0, 0]
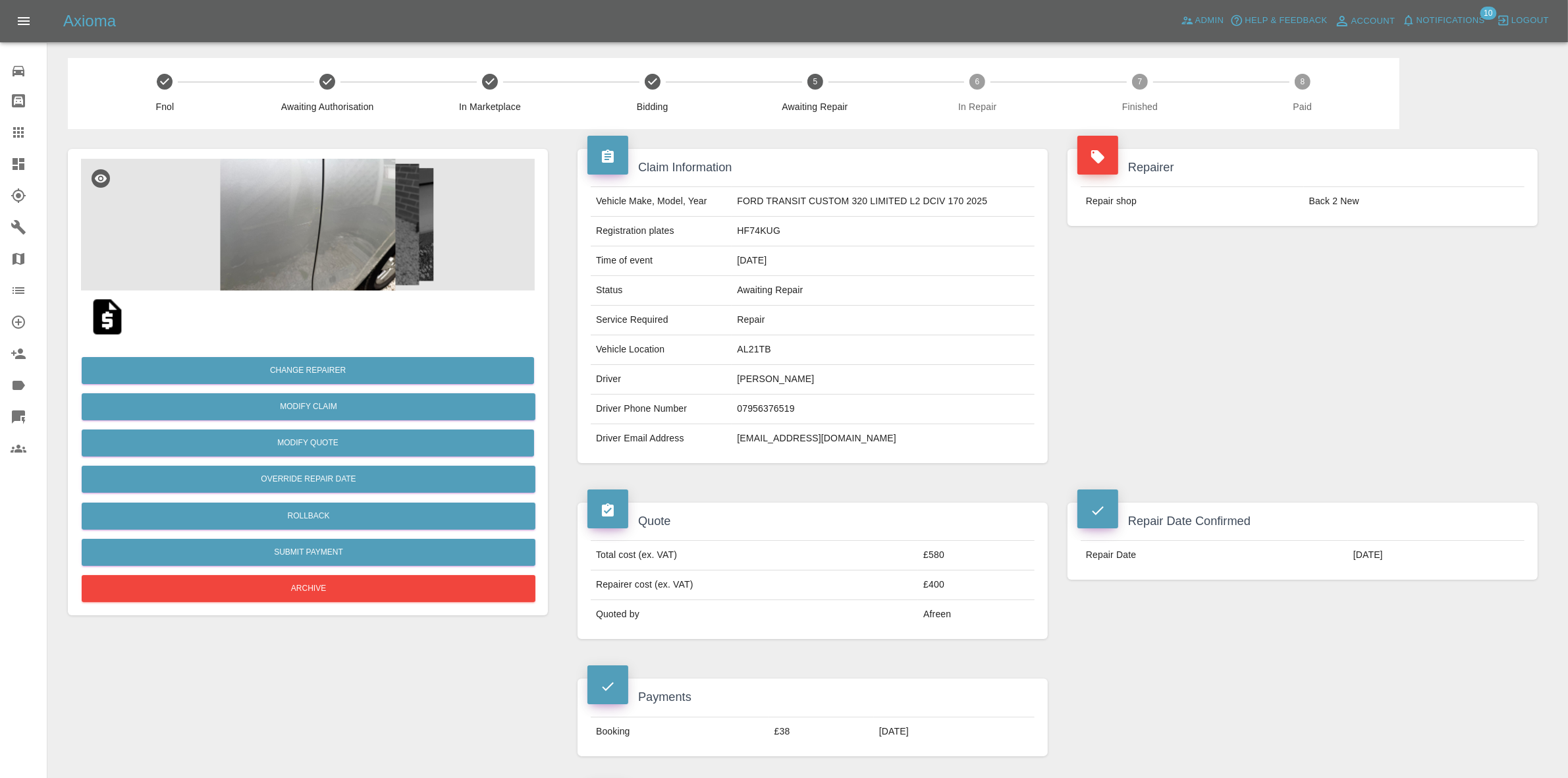
type input "au"
click at [399, 211] on img at bounding box center [308, 225] width 453 height 132
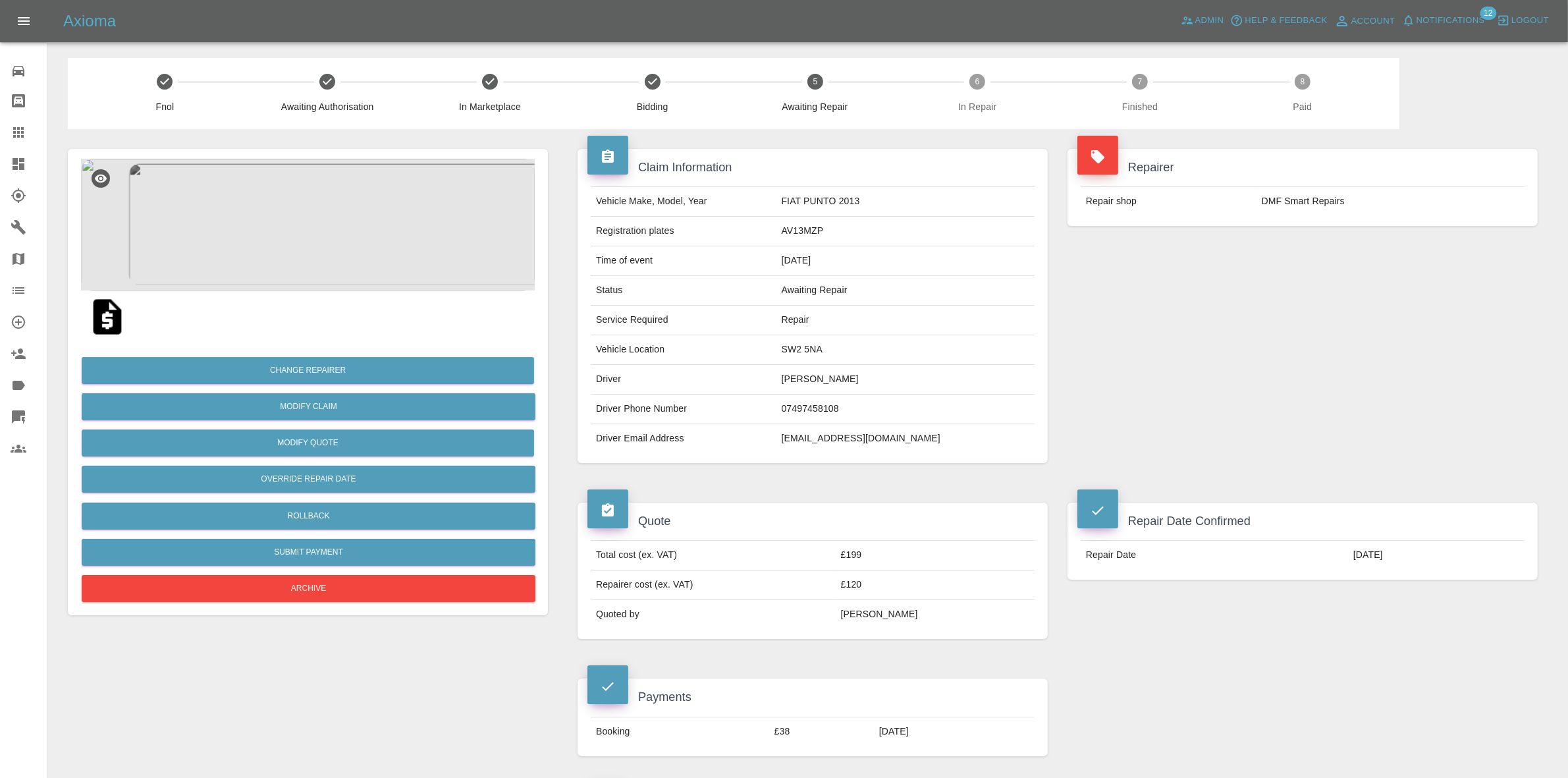
click at [830, 356] on td "SW2 5NA" at bounding box center [905, 350] width 258 height 29
copy td "SW2 5NA"
click at [1332, 310] on div "Repairer Repair shop DMF Smart Repairs" at bounding box center [1302, 306] width 490 height 353
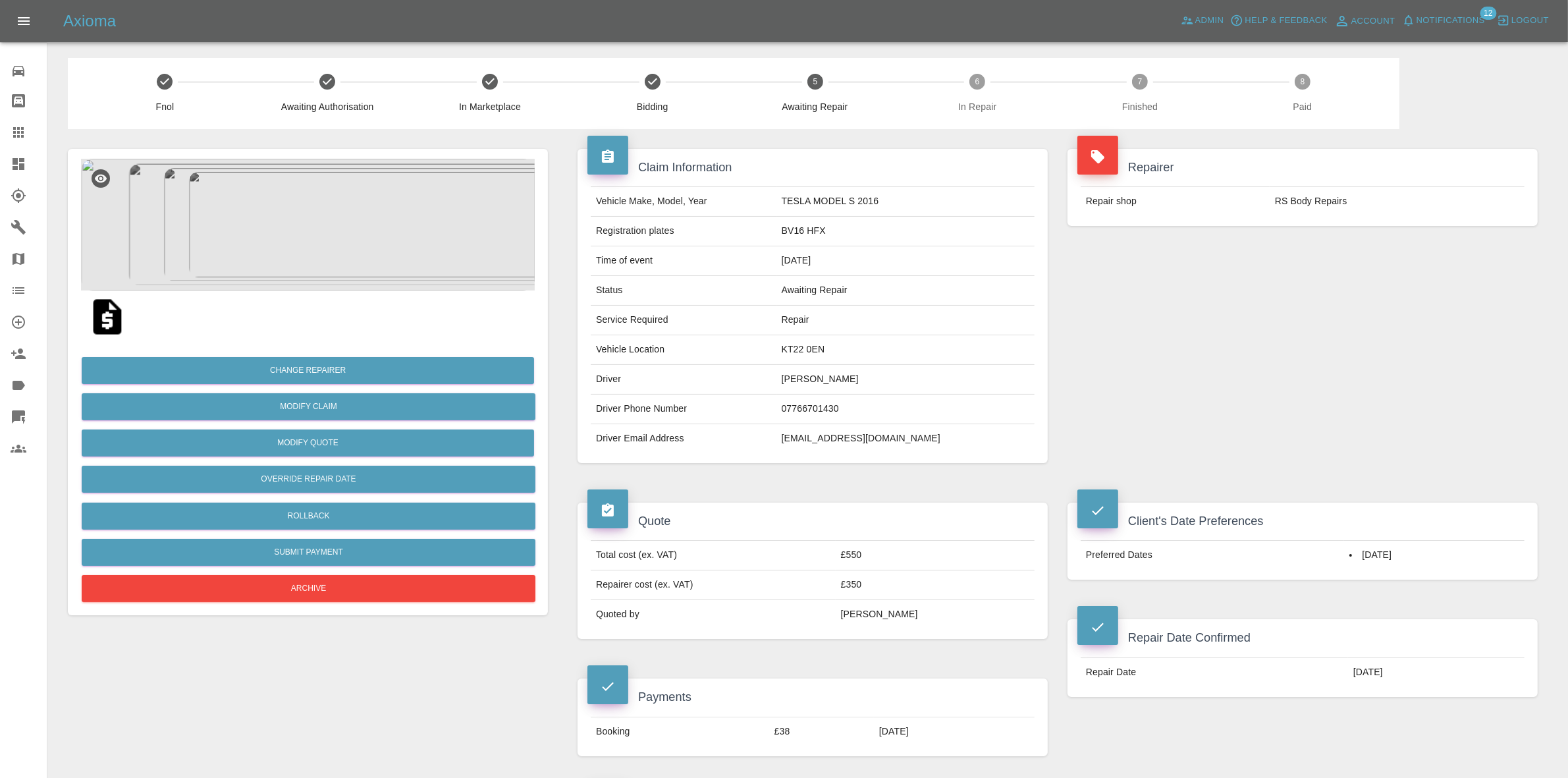
click at [825, 345] on td "KT22 0EN" at bounding box center [905, 350] width 258 height 29
copy td "KT22 0EN"
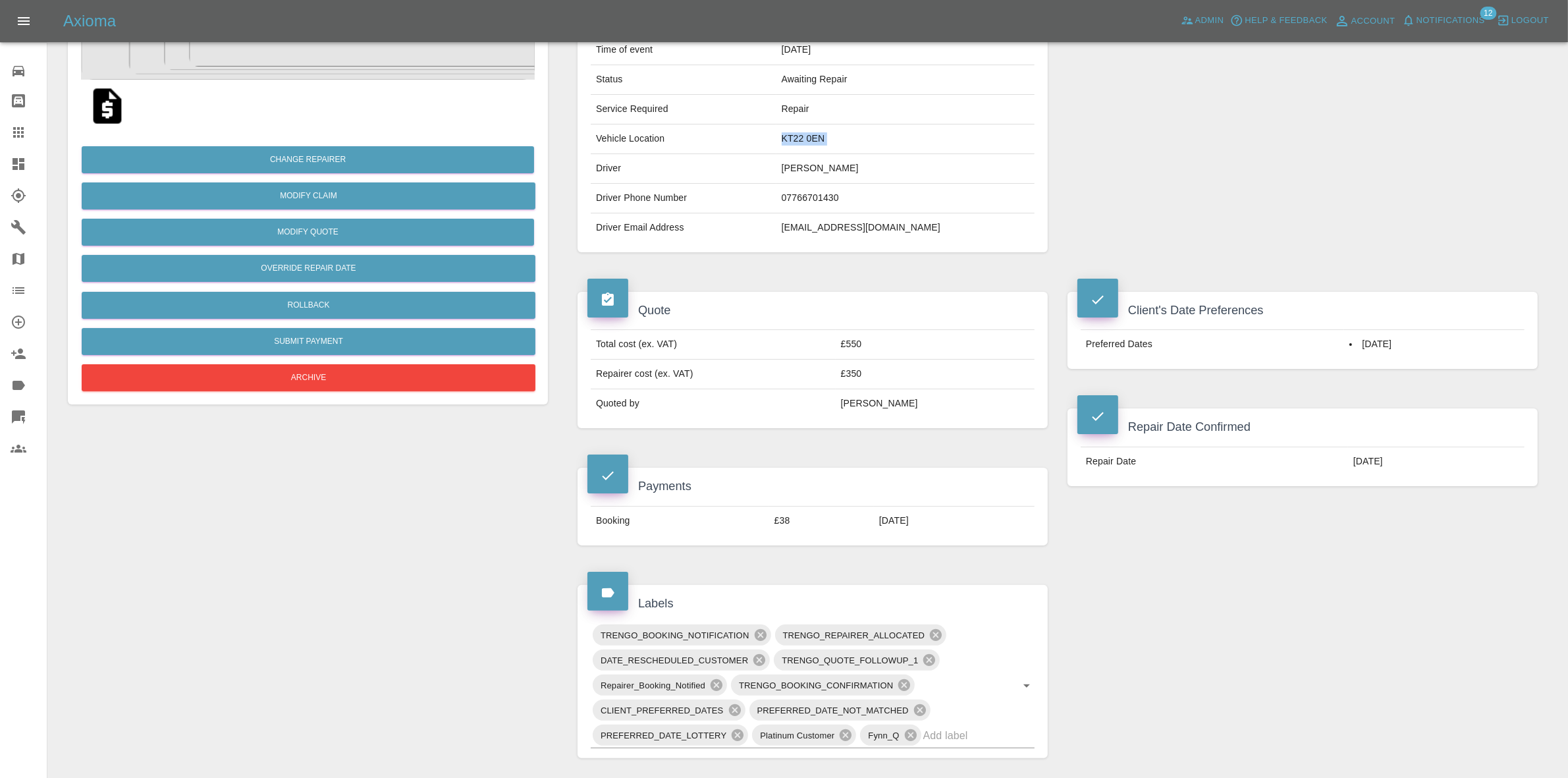
scroll to position [329, 0]
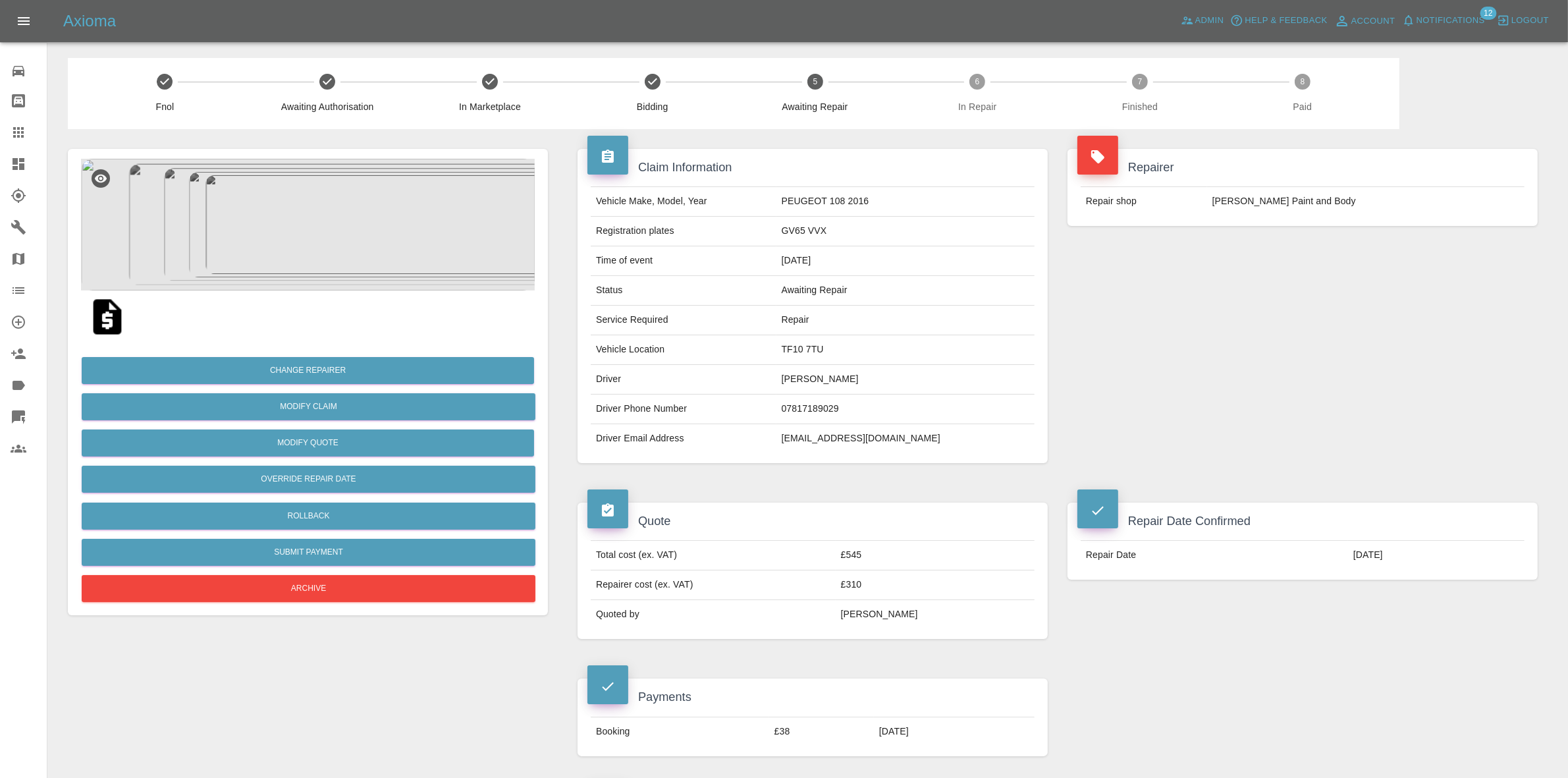
click at [861, 353] on td "TF10 7TU" at bounding box center [905, 350] width 258 height 29
copy td "TF10 7TU"
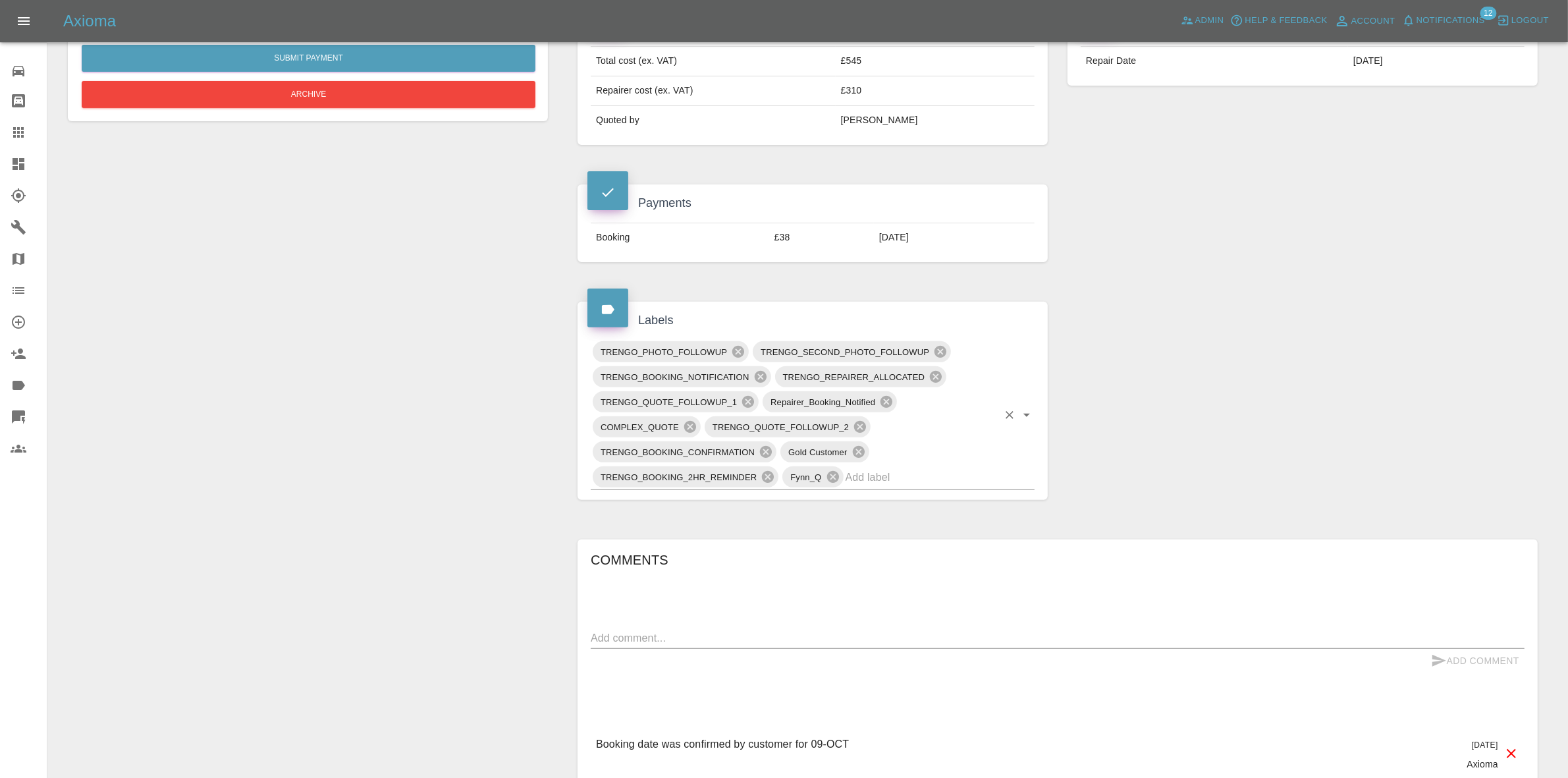
click at [890, 466] on div "TRENGO_PHOTO_FOLLOWUP TRENGO_SECOND_PHOTO_FOLLOWUP TRENGO_BOOKING_NOTIFICATION …" at bounding box center [812, 414] width 444 height 151
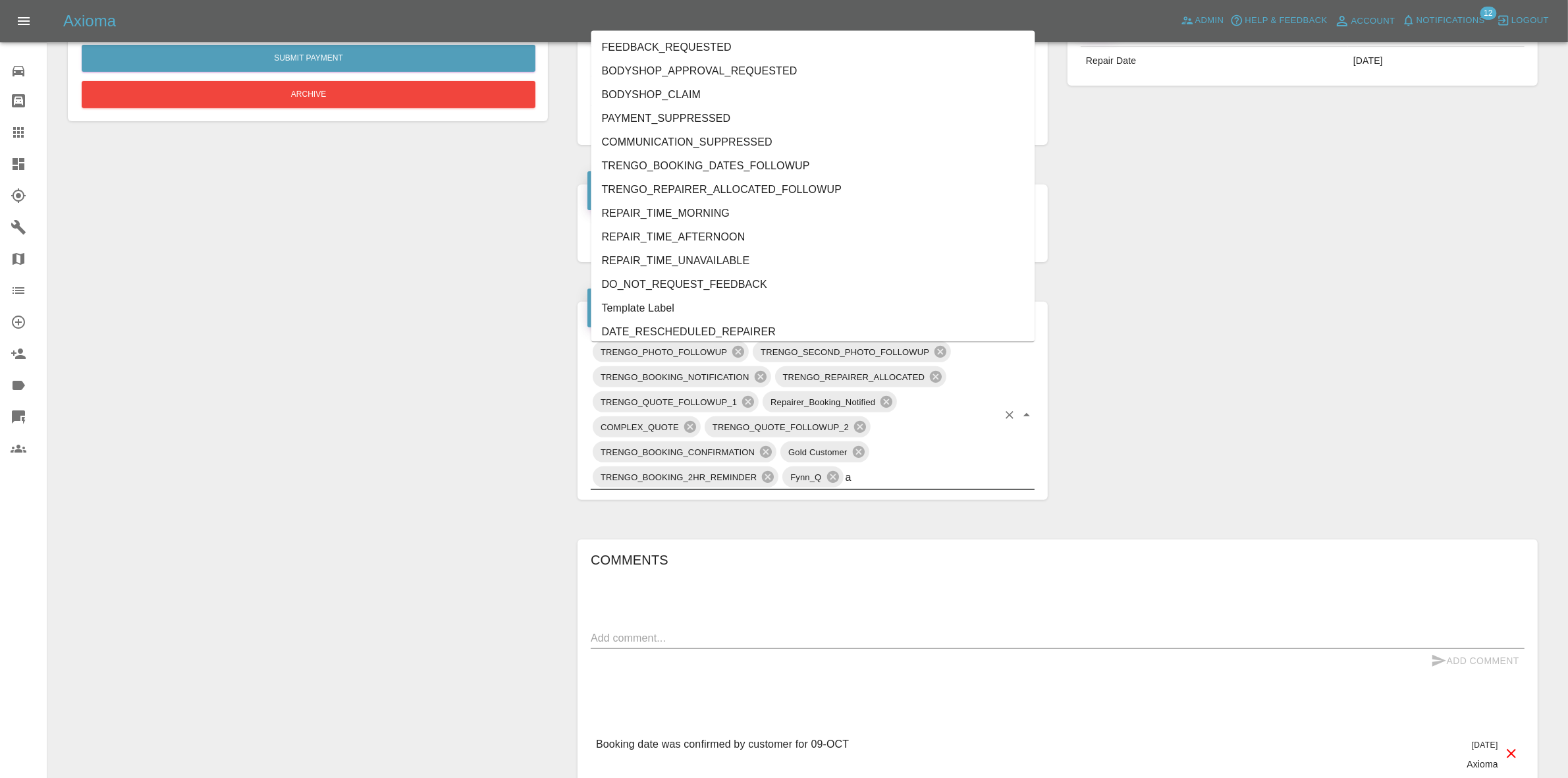
type input "au"
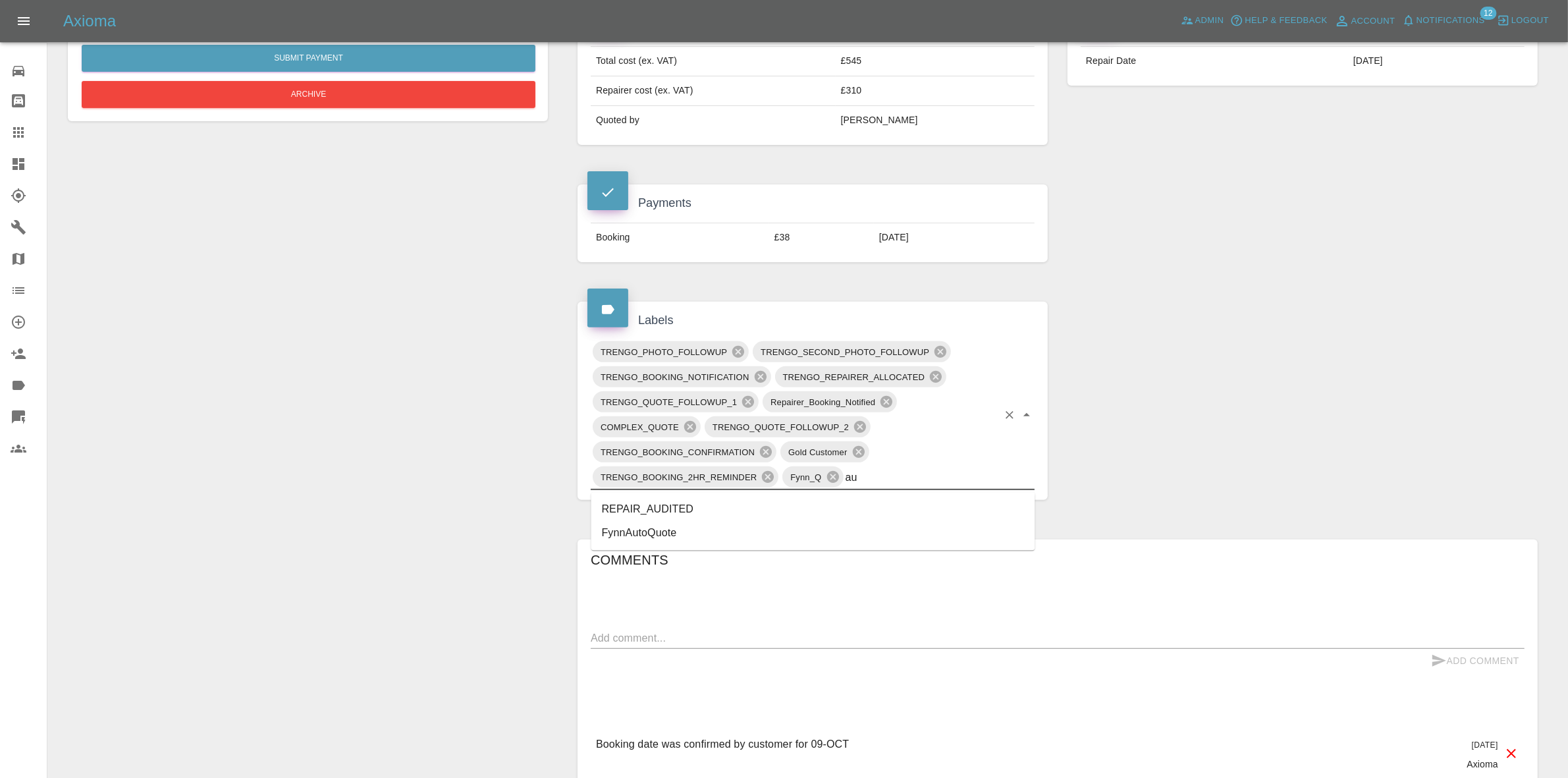
click at [678, 514] on li "REPAIR_AUDITED" at bounding box center [813, 509] width 444 height 24
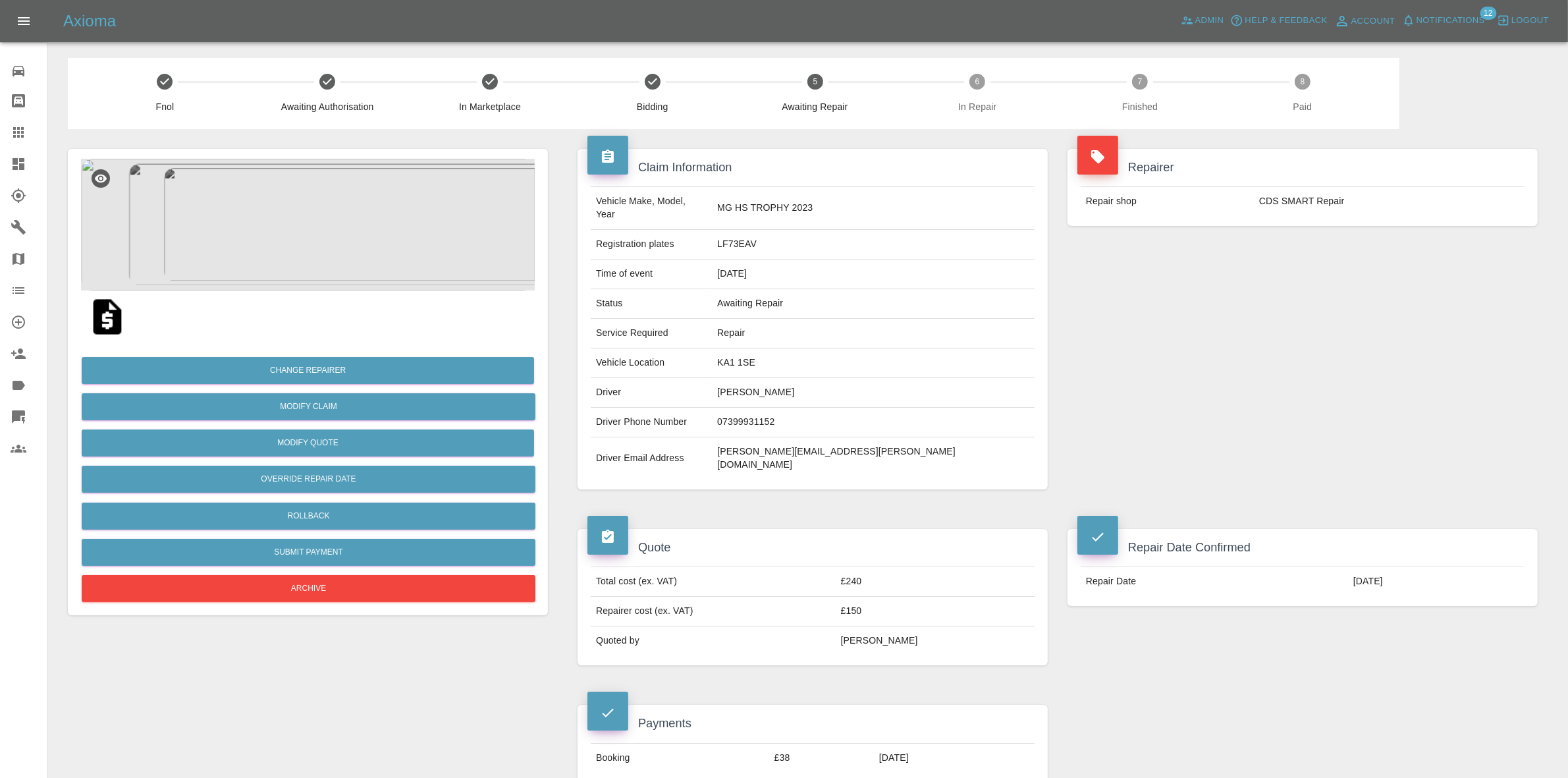
click at [366, 215] on img at bounding box center [308, 225] width 453 height 132
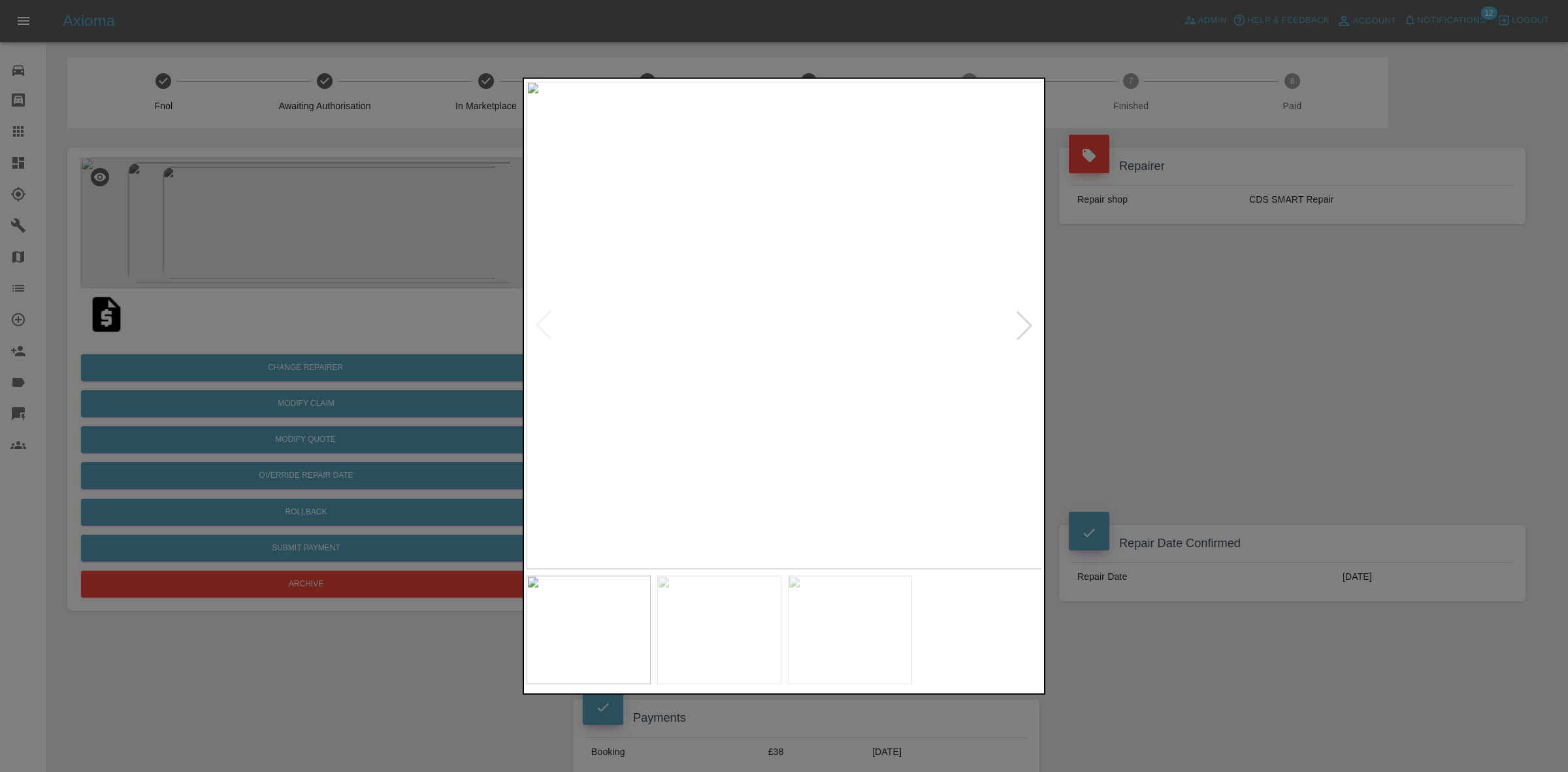
click at [1026, 318] on div at bounding box center [1024, 325] width 28 height 28
click at [1026, 318] on img at bounding box center [784, 325] width 516 height 488
click at [1160, 351] on div at bounding box center [784, 386] width 1568 height 772
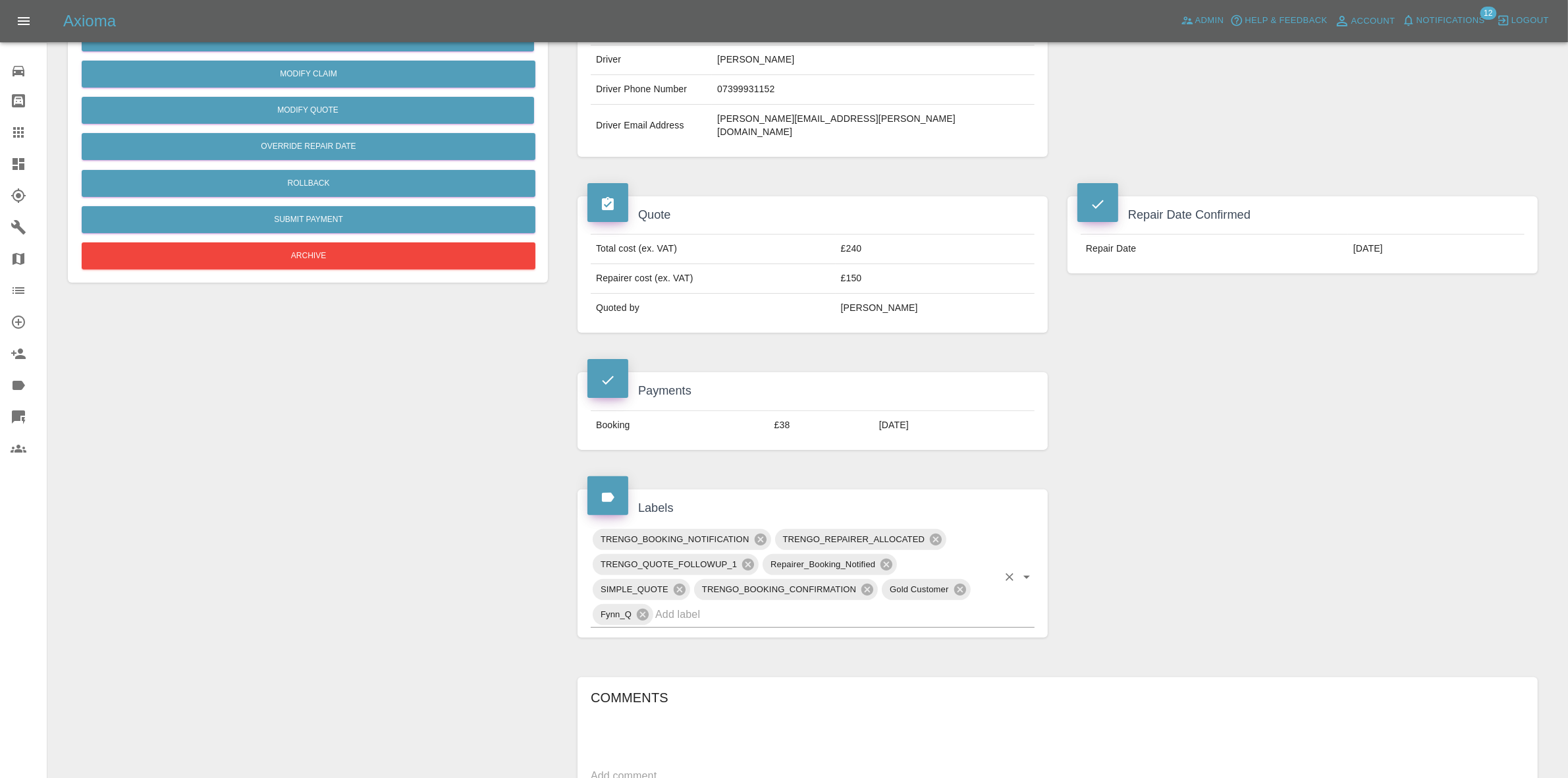
scroll to position [411, 0]
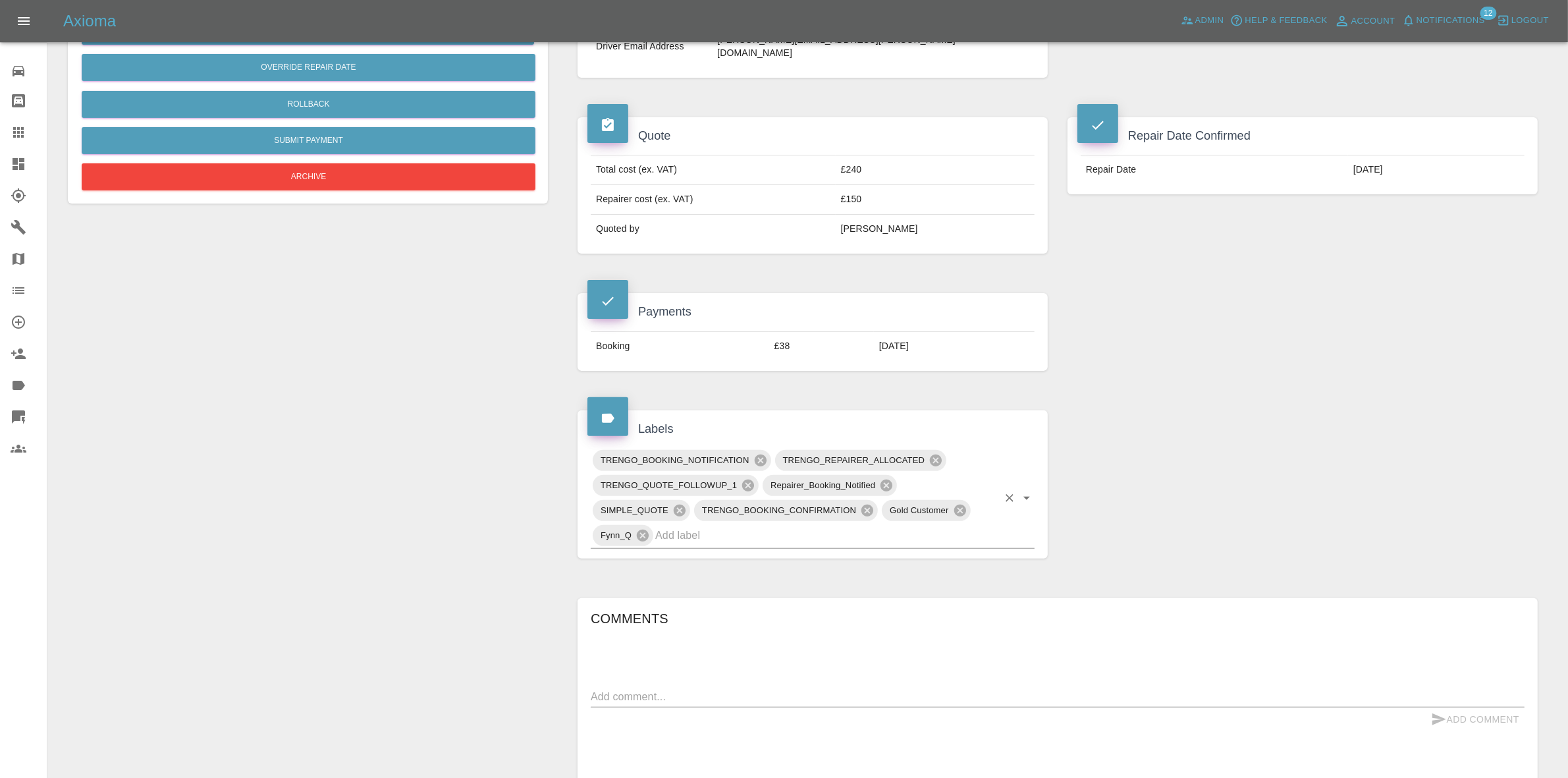
click at [828, 525] on input "text" at bounding box center [826, 534] width 343 height 21
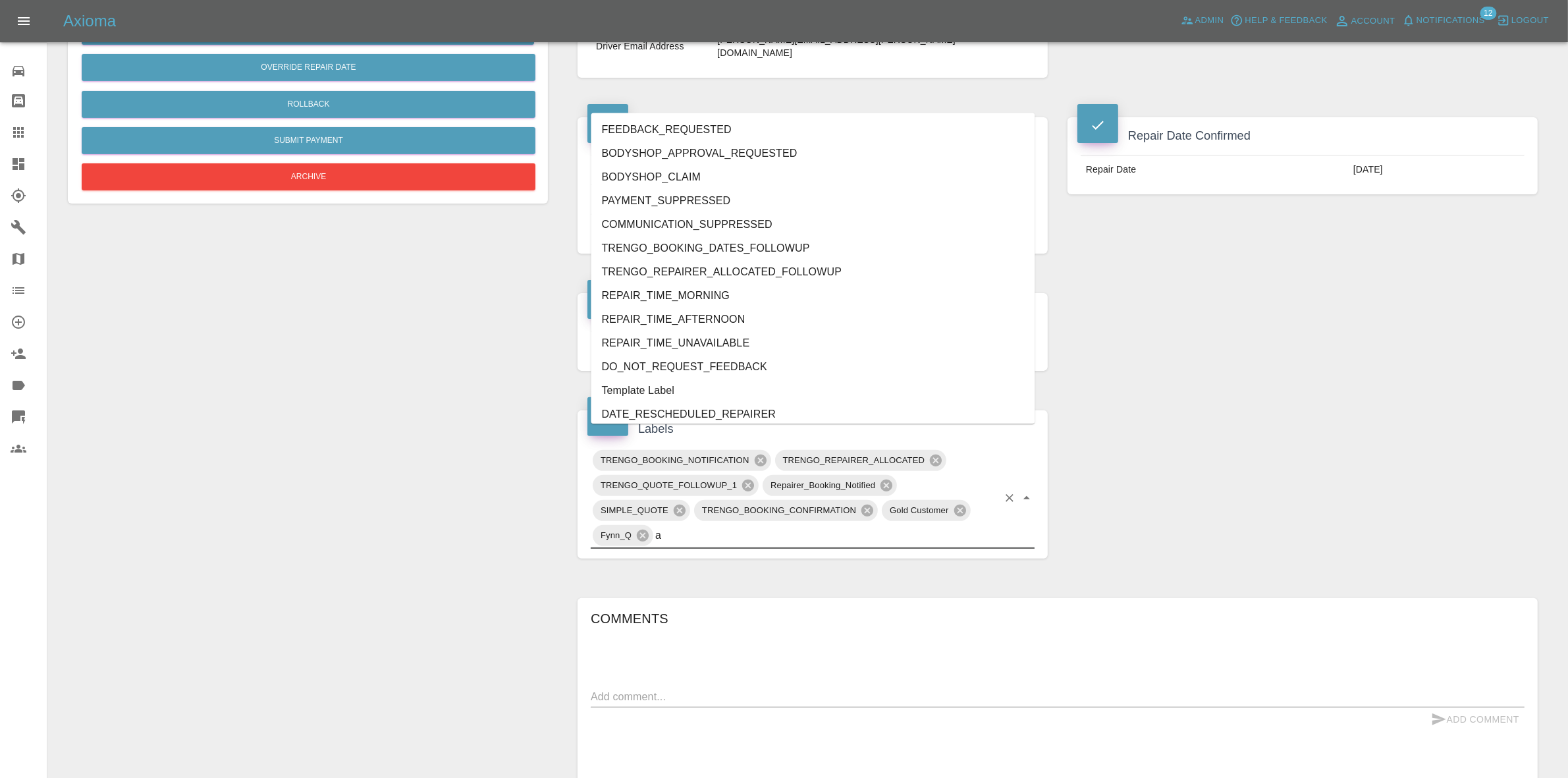
type input "au"
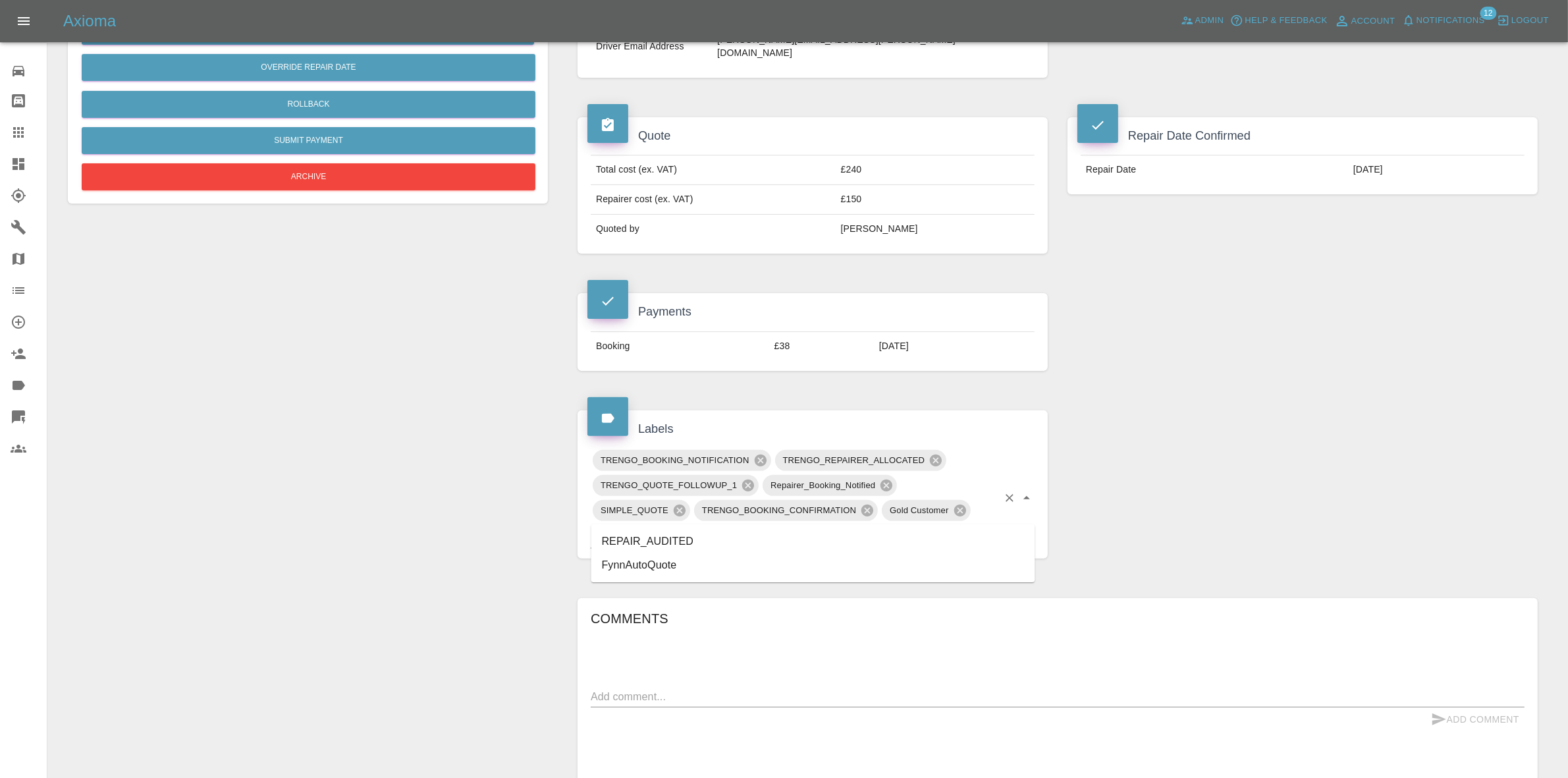
click at [652, 538] on li "REPAIR_AUDITED" at bounding box center [813, 541] width 444 height 24
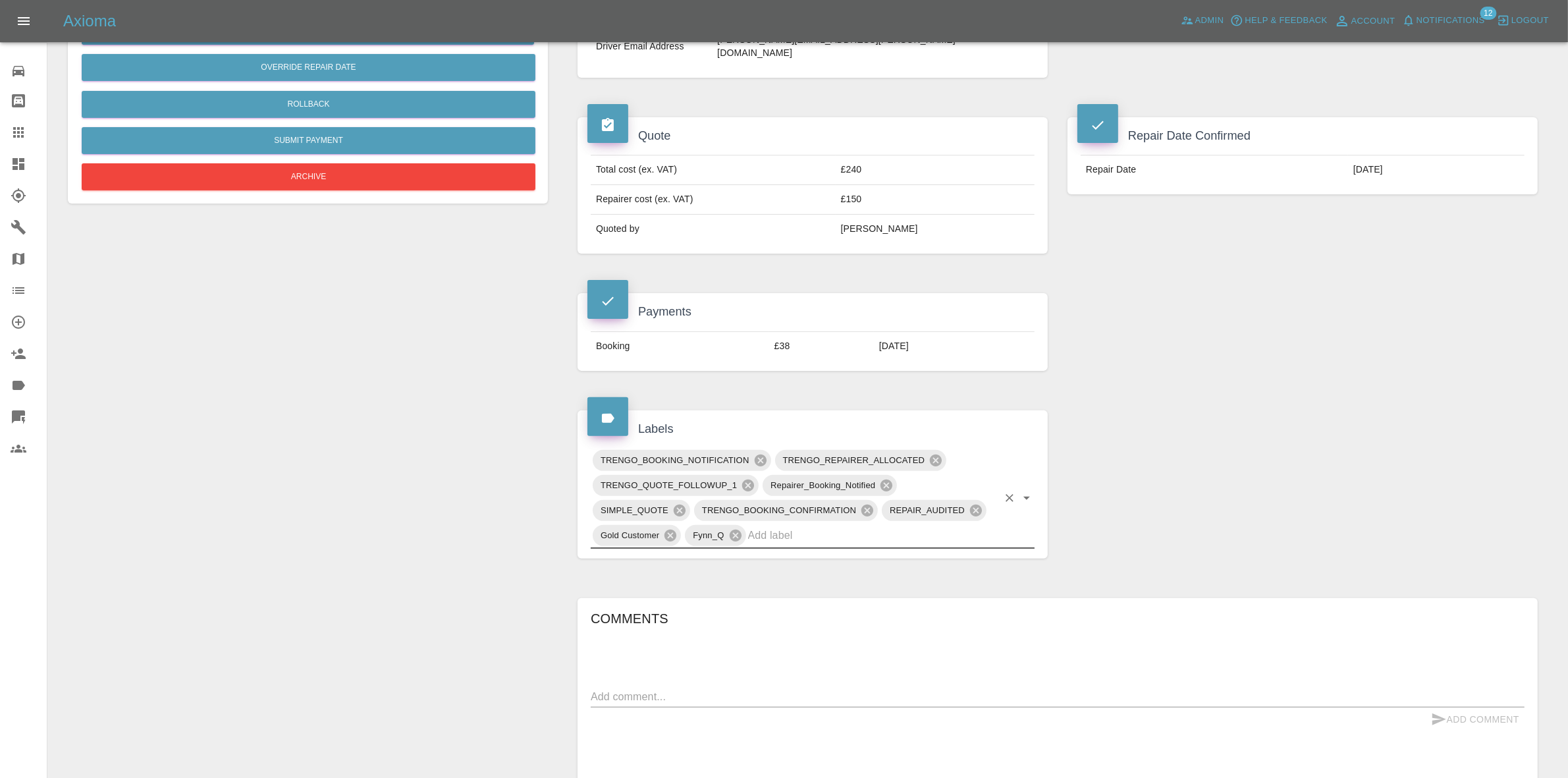
scroll to position [0, 0]
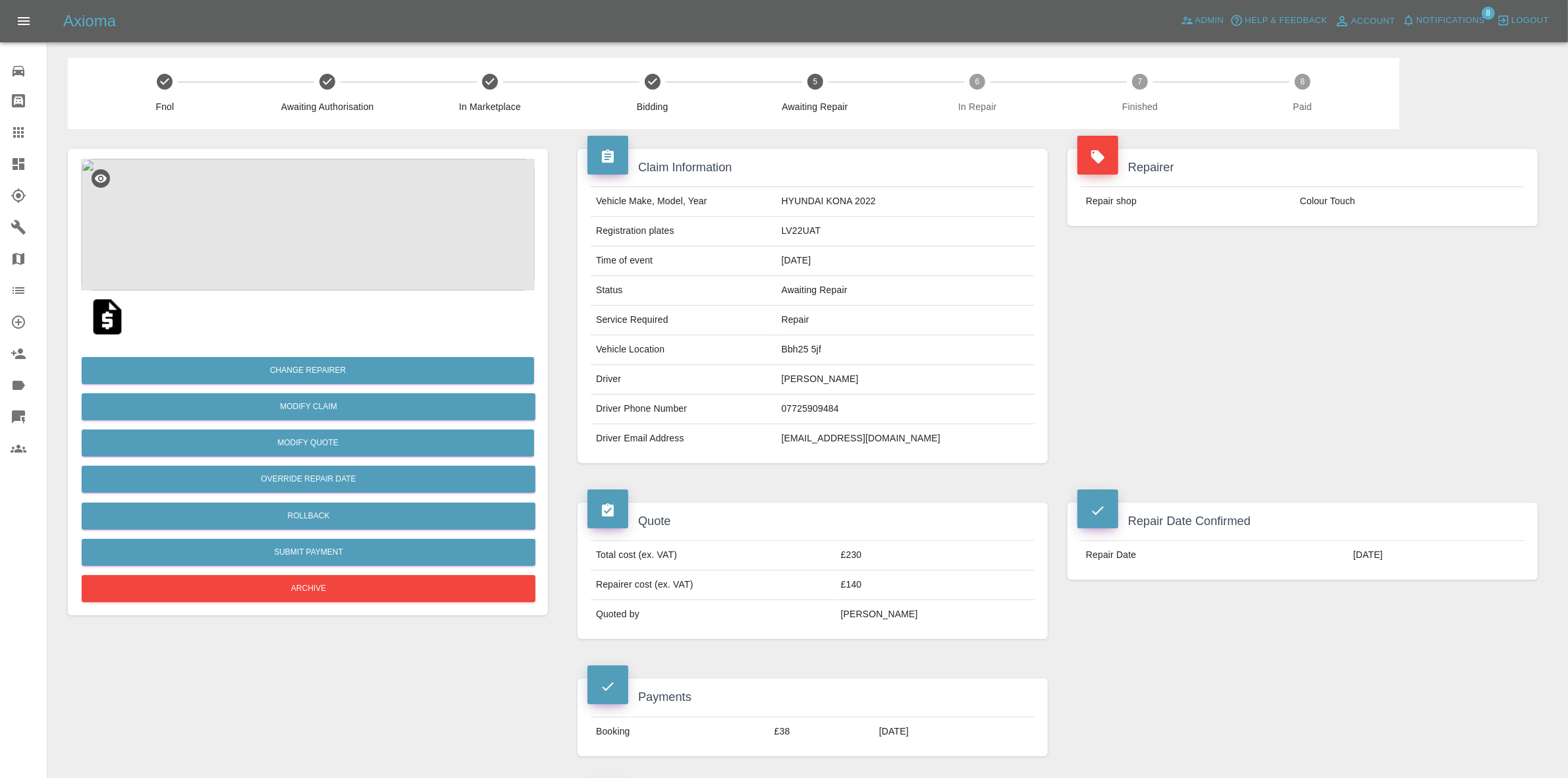
click at [853, 338] on td "Bbh25 5jf" at bounding box center [905, 350] width 258 height 29
click at [851, 344] on td "Bbh25 5jf" at bounding box center [905, 350] width 258 height 29
copy td "Bbh25 5jf"
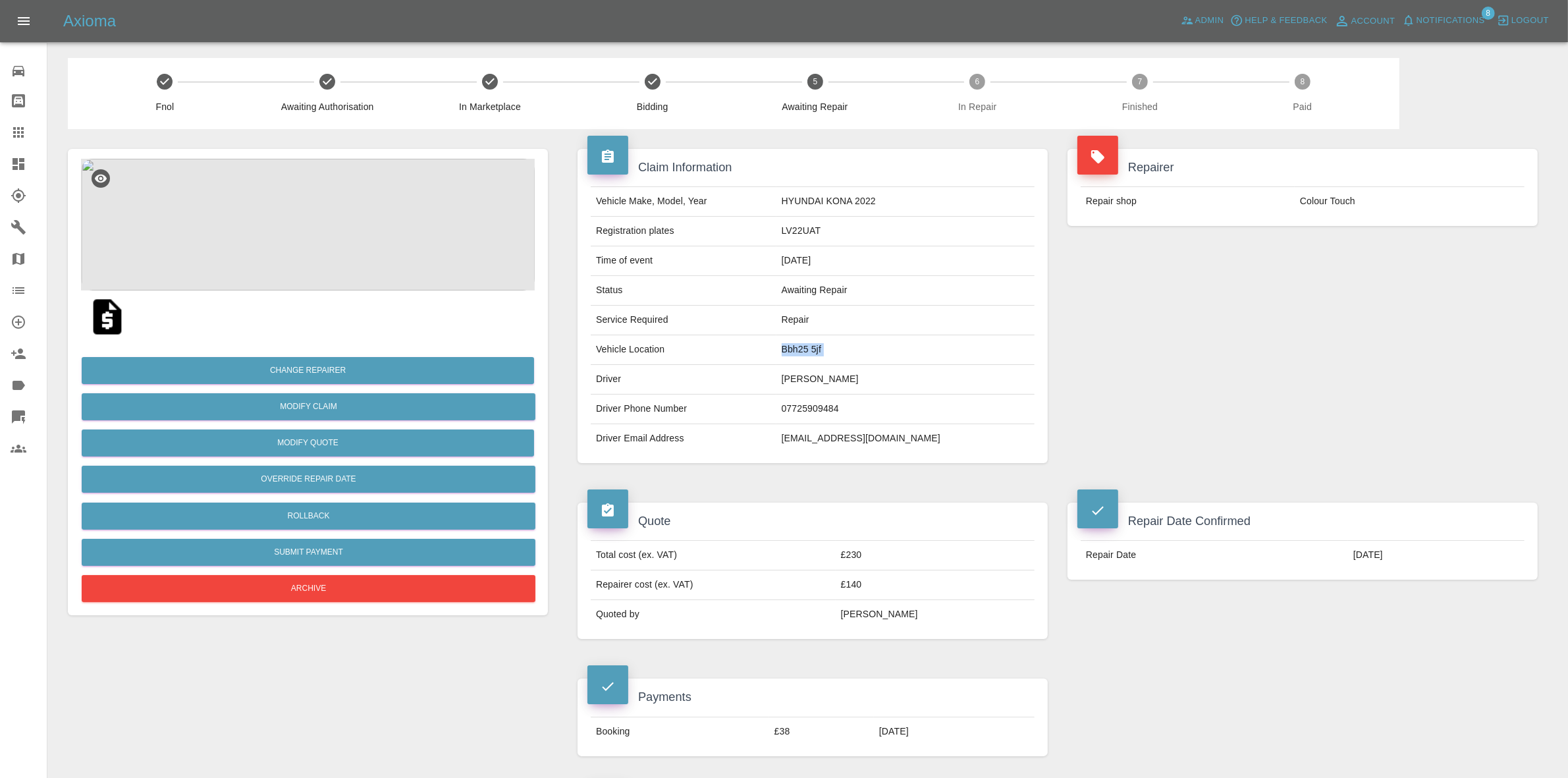
click at [450, 268] on img at bounding box center [308, 225] width 453 height 132
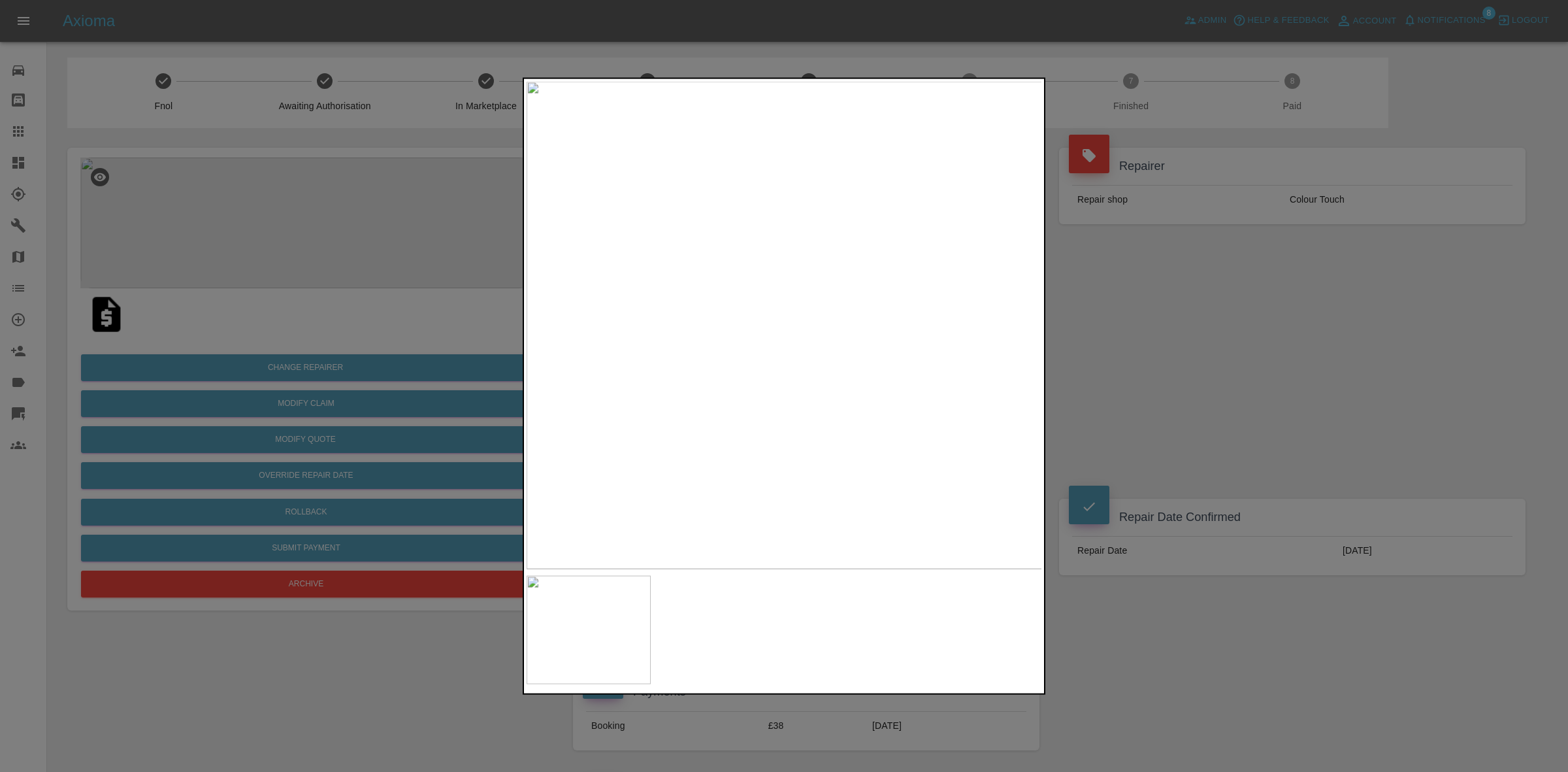
click at [1246, 369] on div at bounding box center [784, 386] width 1568 height 772
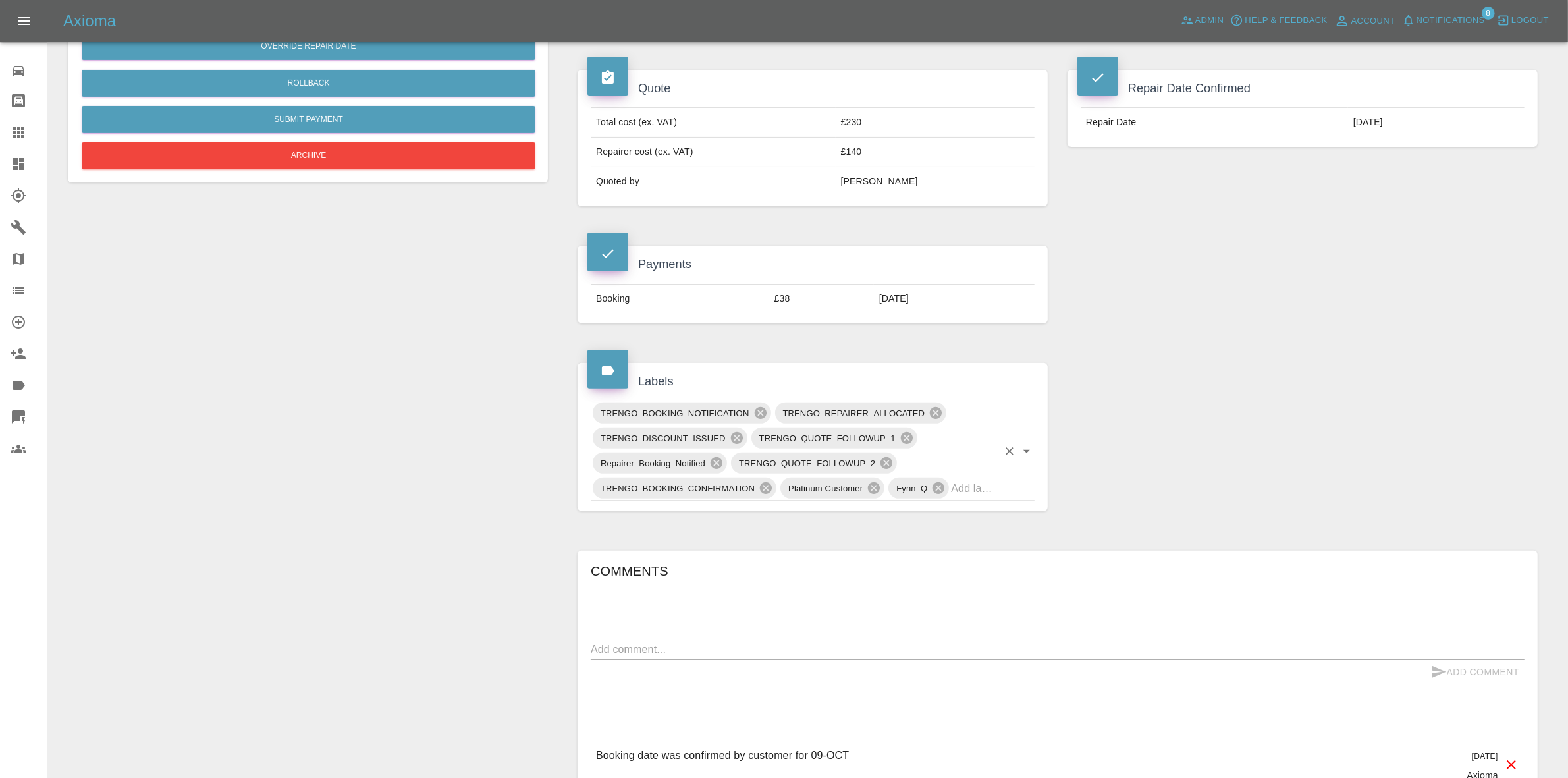
scroll to position [576, 0]
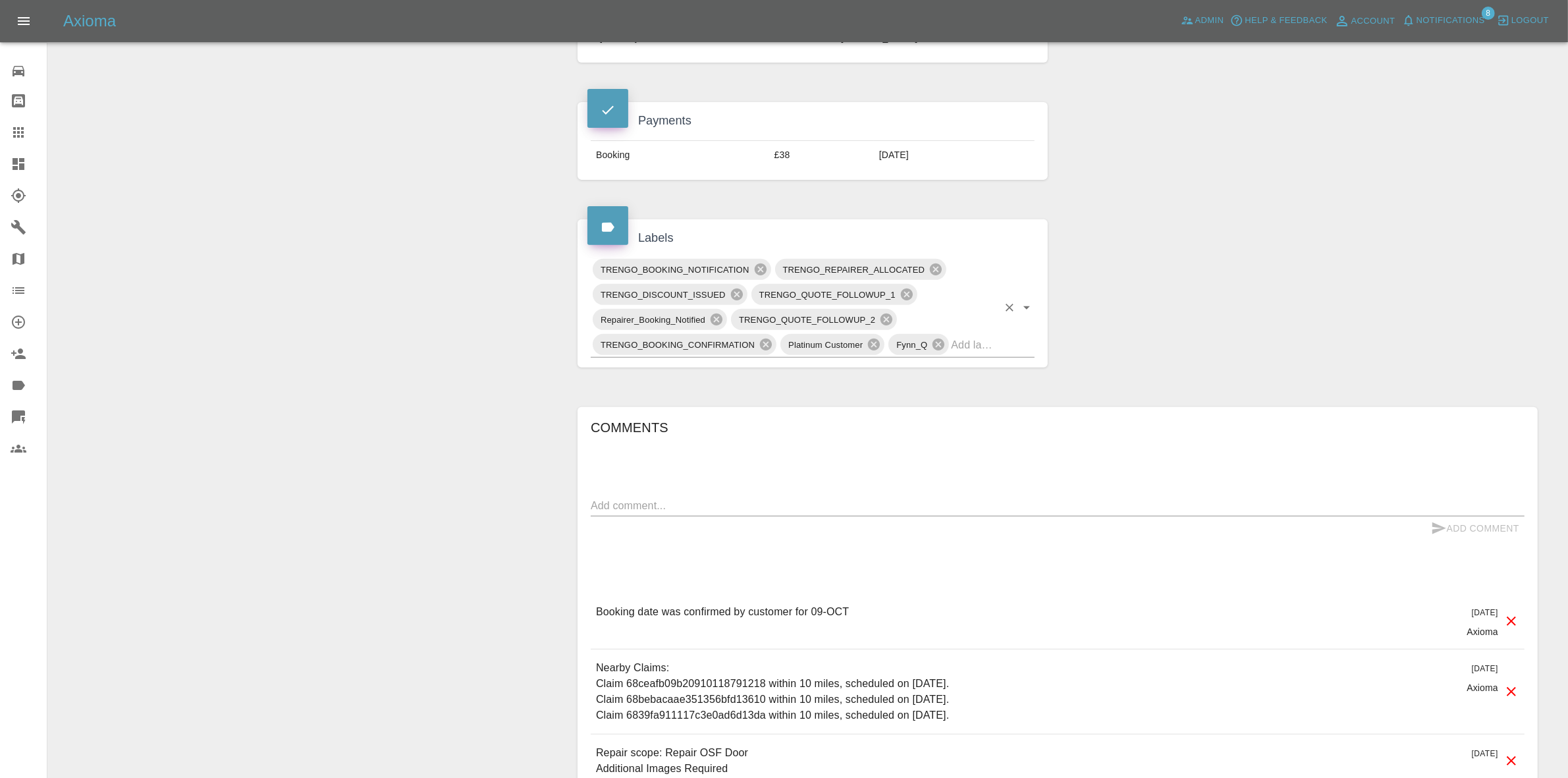
click at [989, 347] on input "text" at bounding box center [975, 344] width 46 height 21
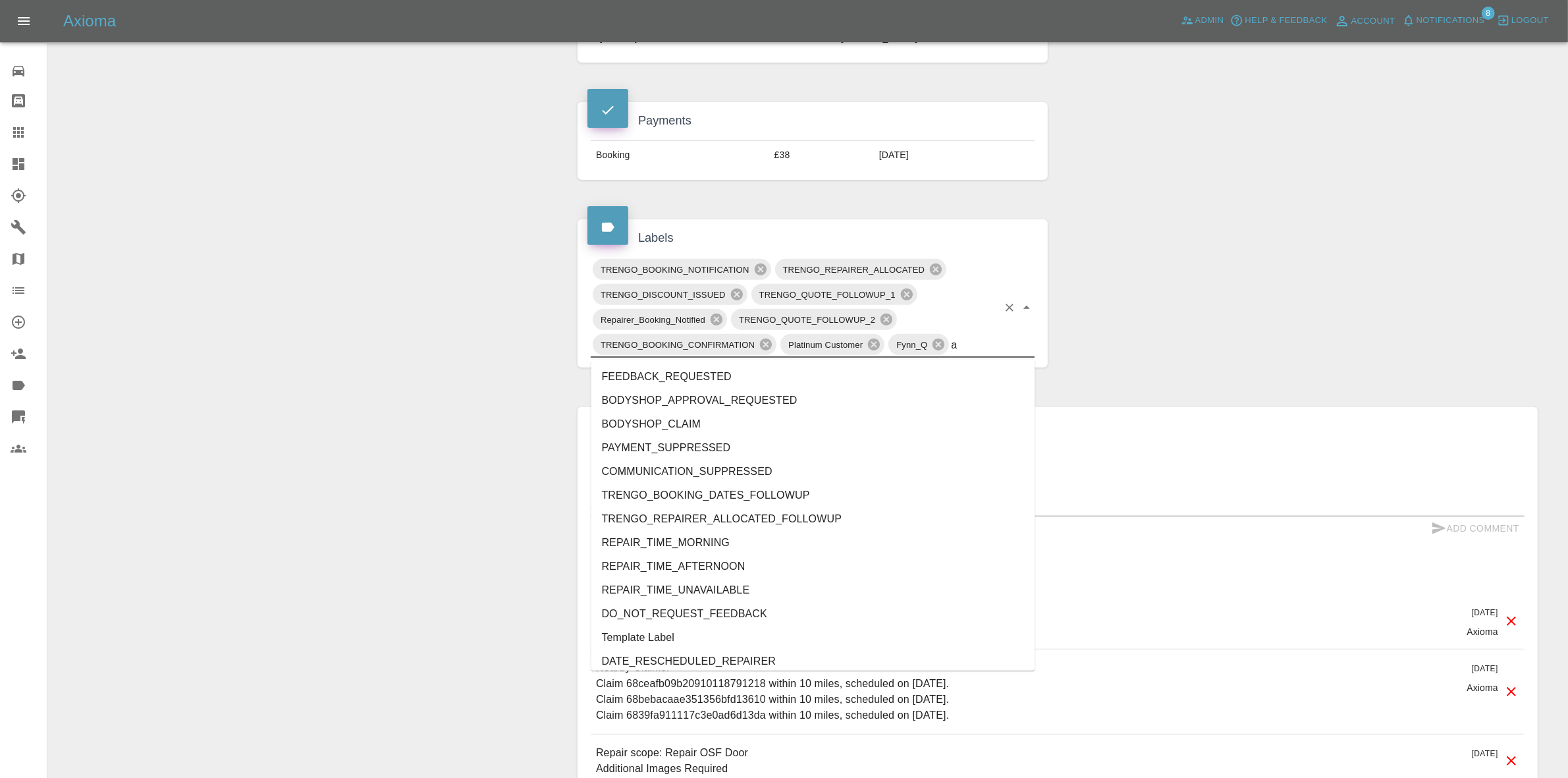
type input "au"
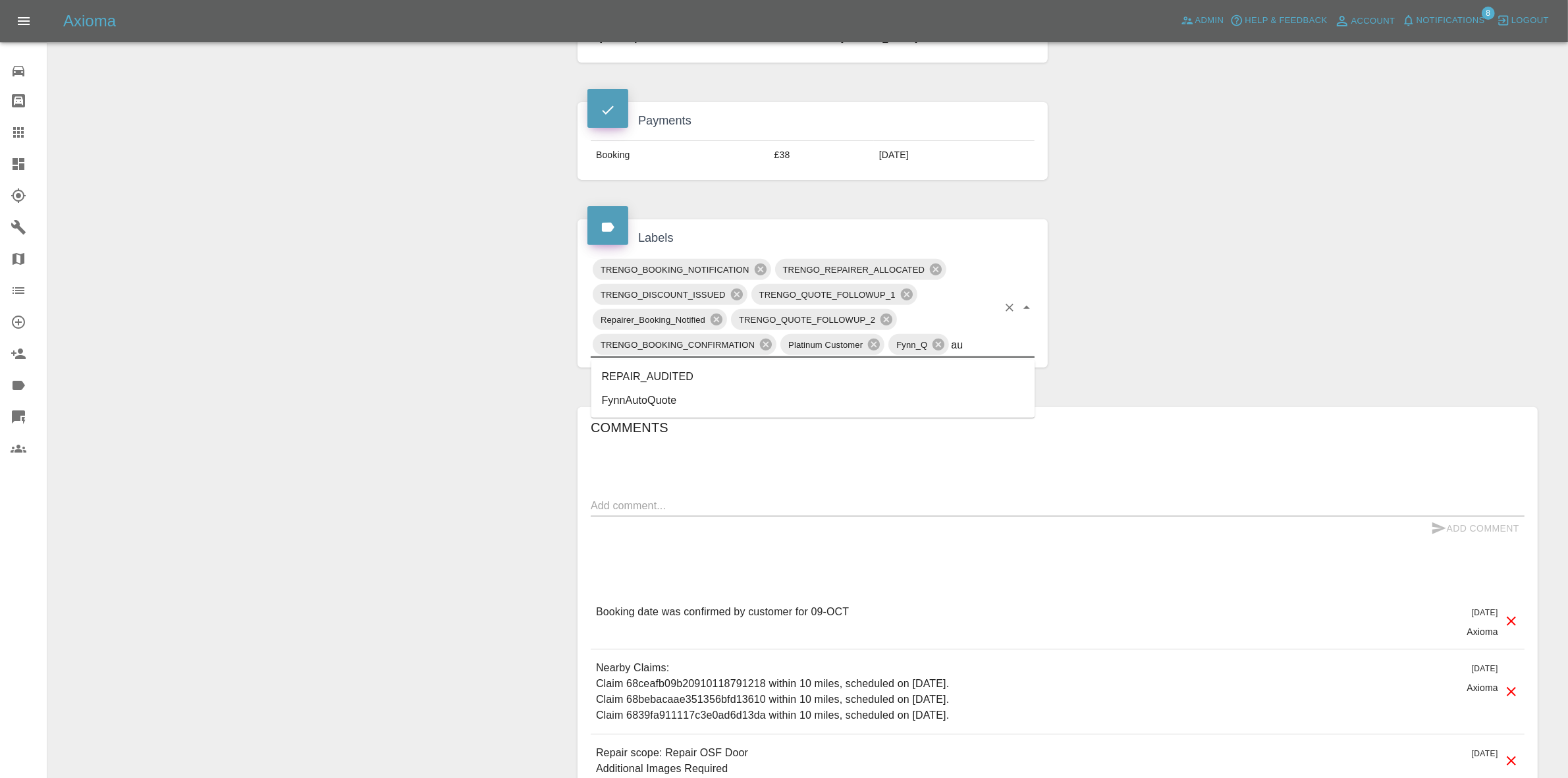
click at [693, 370] on li "REPAIR_AUDITED" at bounding box center [813, 377] width 444 height 24
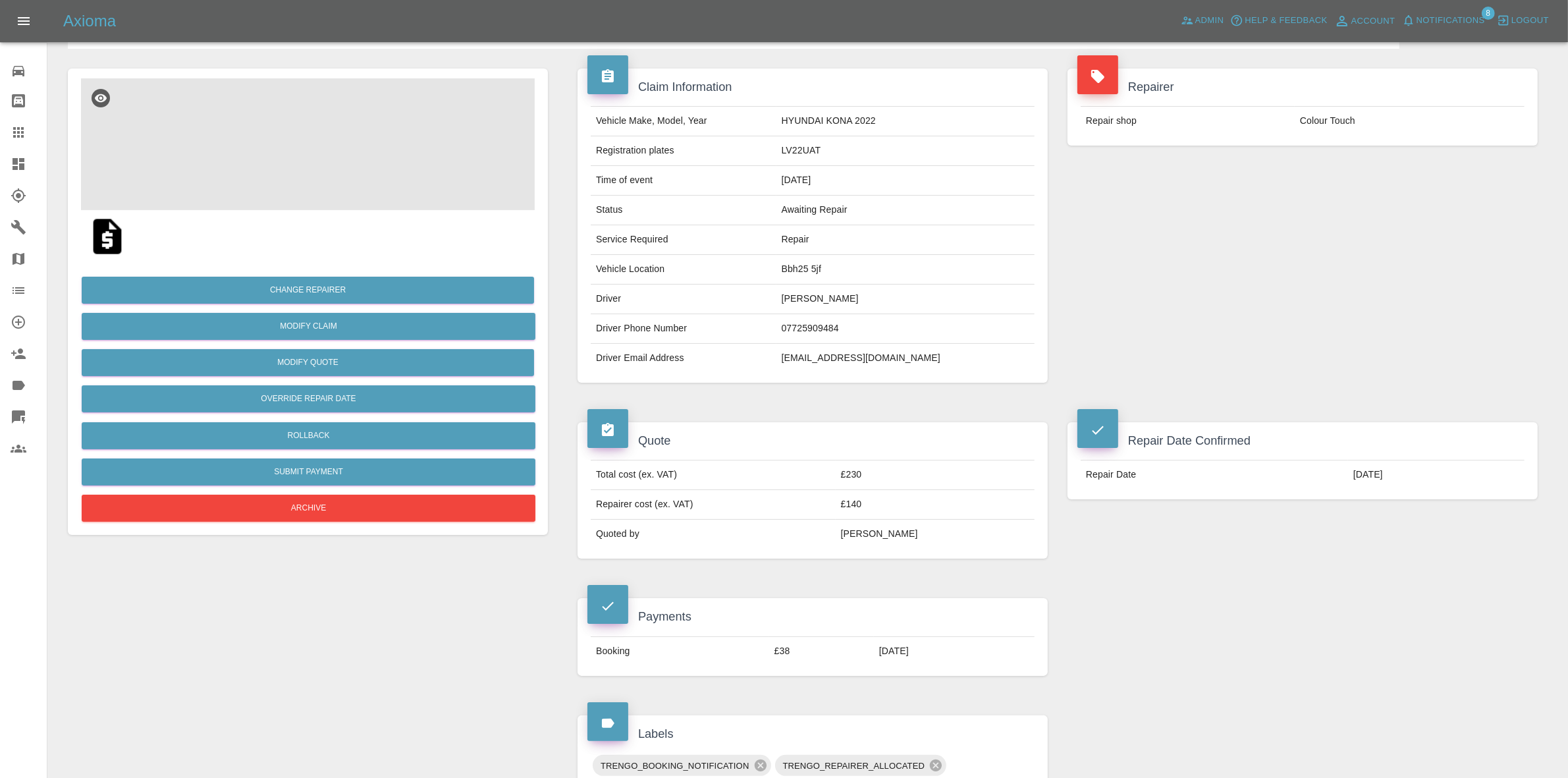
scroll to position [0, 0]
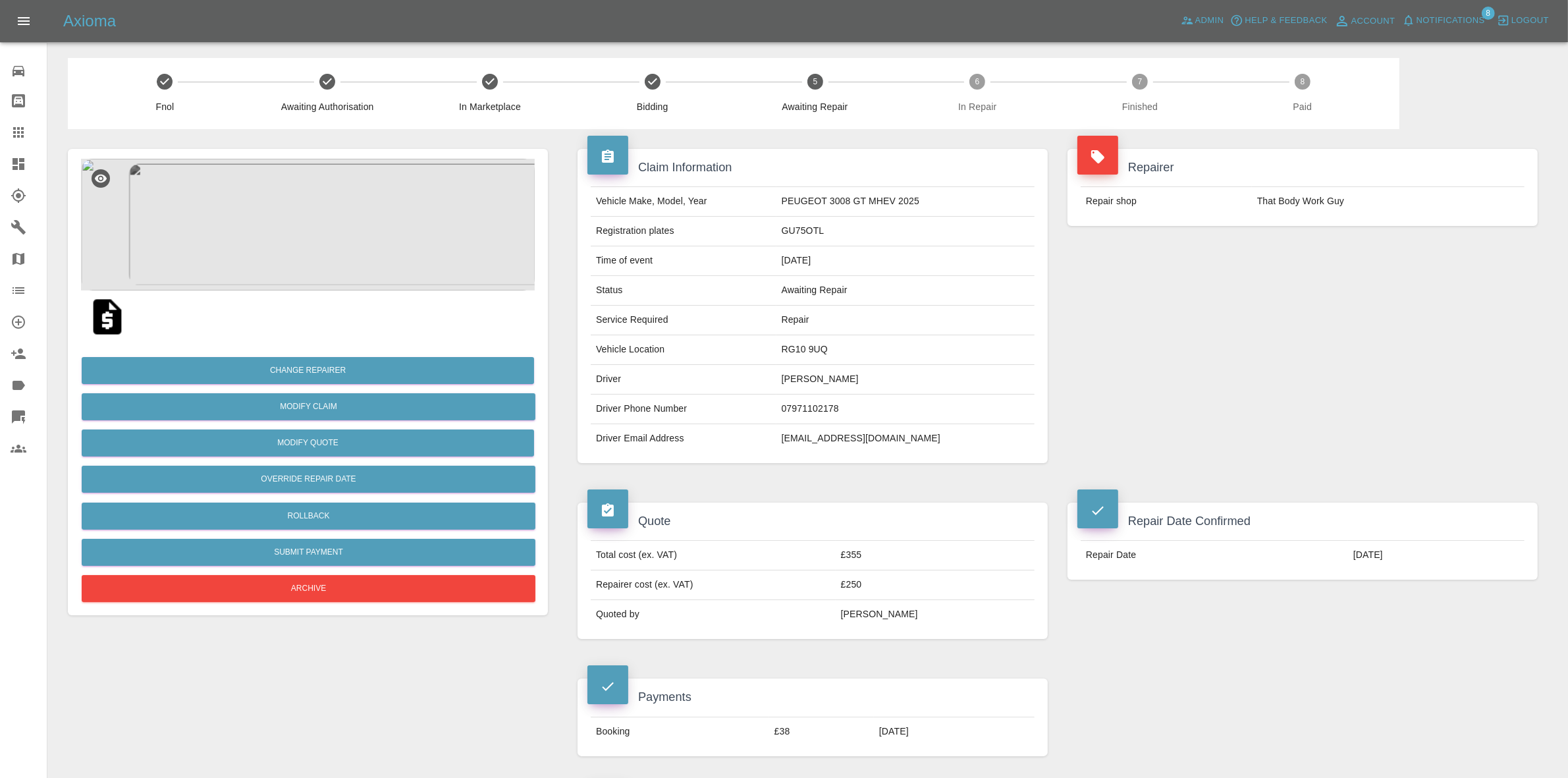
click at [817, 344] on td "RG10 9UQ" at bounding box center [905, 350] width 258 height 29
copy td "RG10 9UQ"
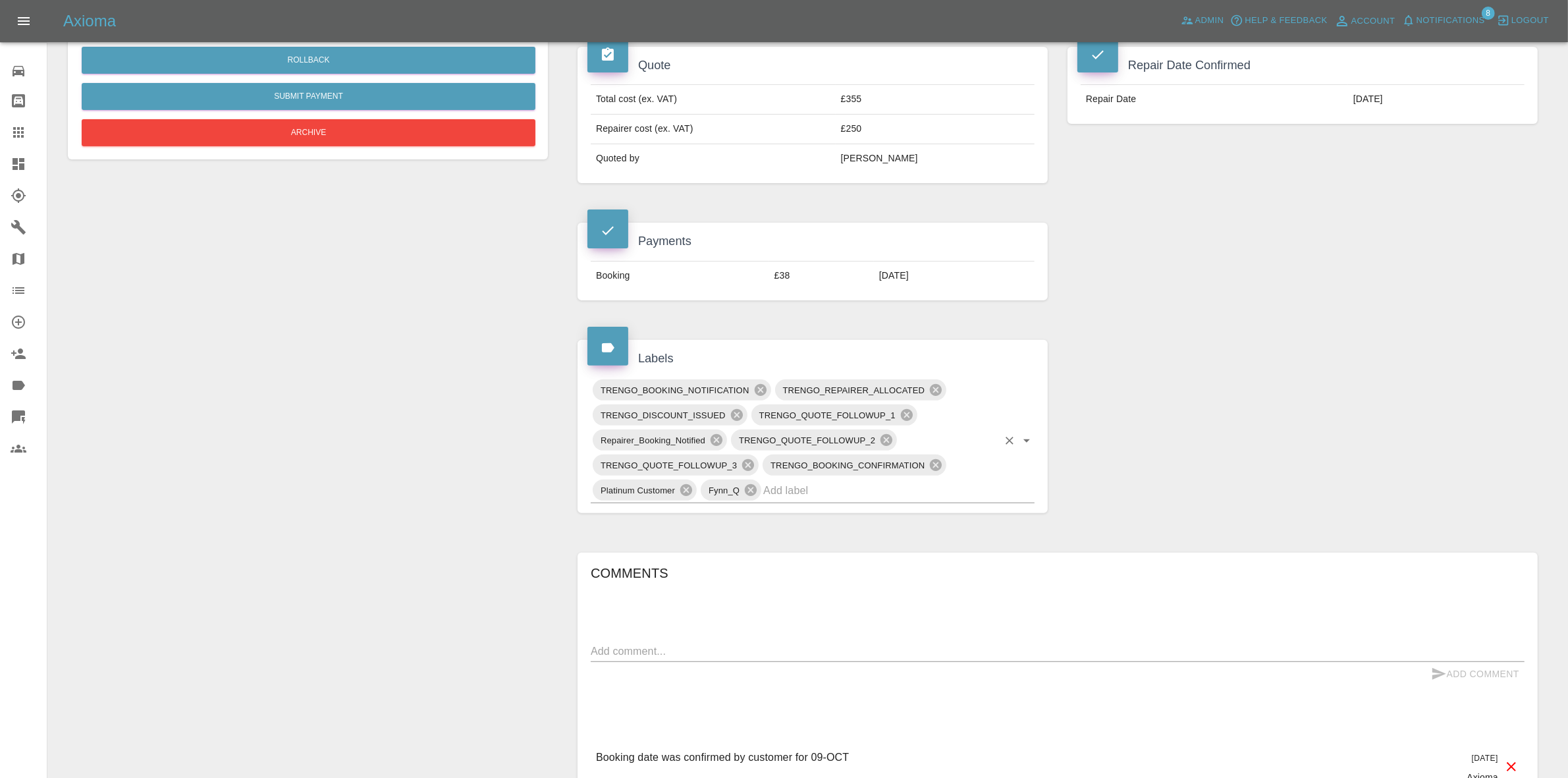
scroll to position [494, 0]
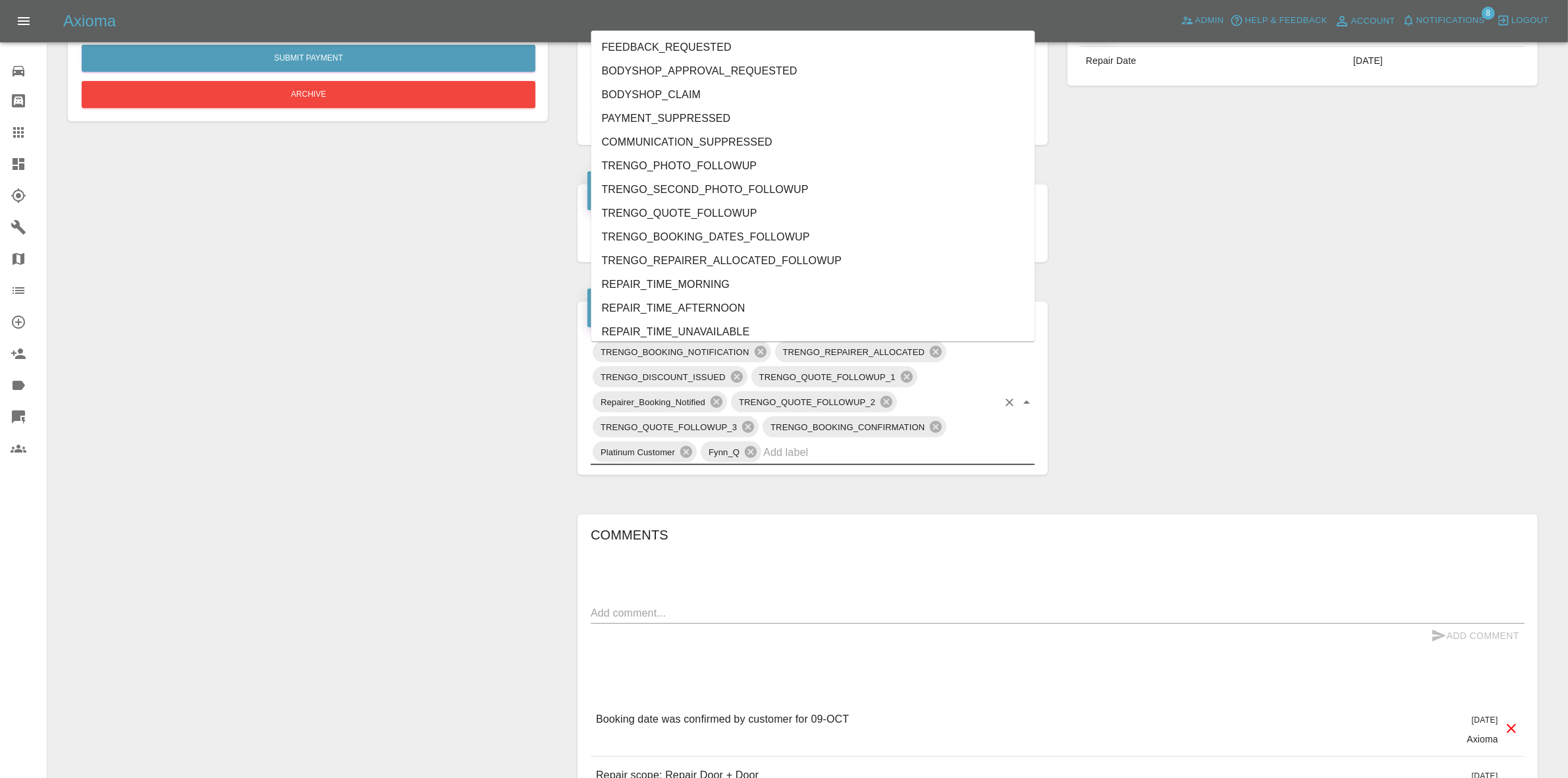
click at [834, 453] on input "text" at bounding box center [880, 451] width 235 height 21
type input "au"
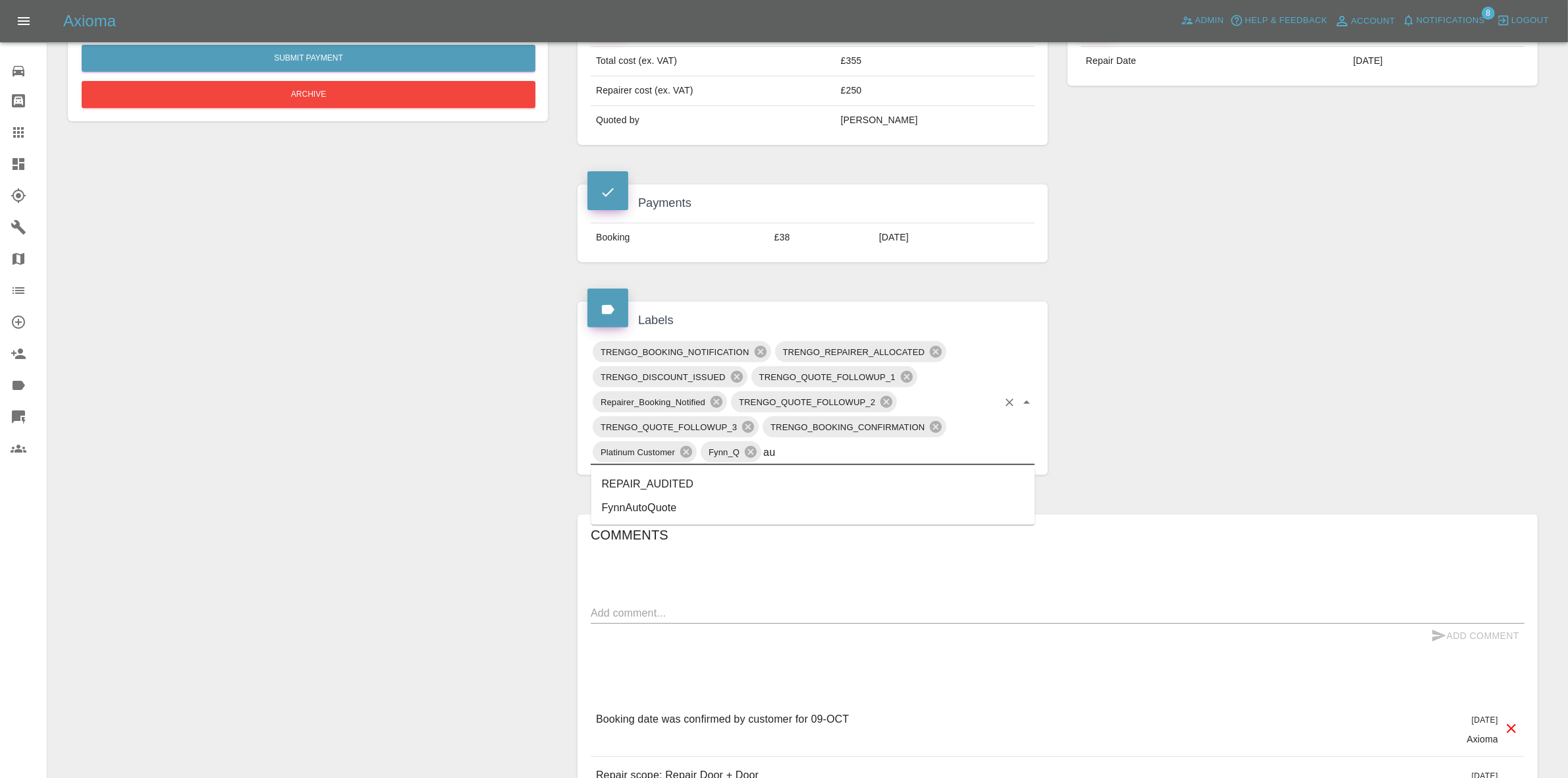
click at [647, 476] on li "REPAIR_AUDITED" at bounding box center [813, 484] width 444 height 24
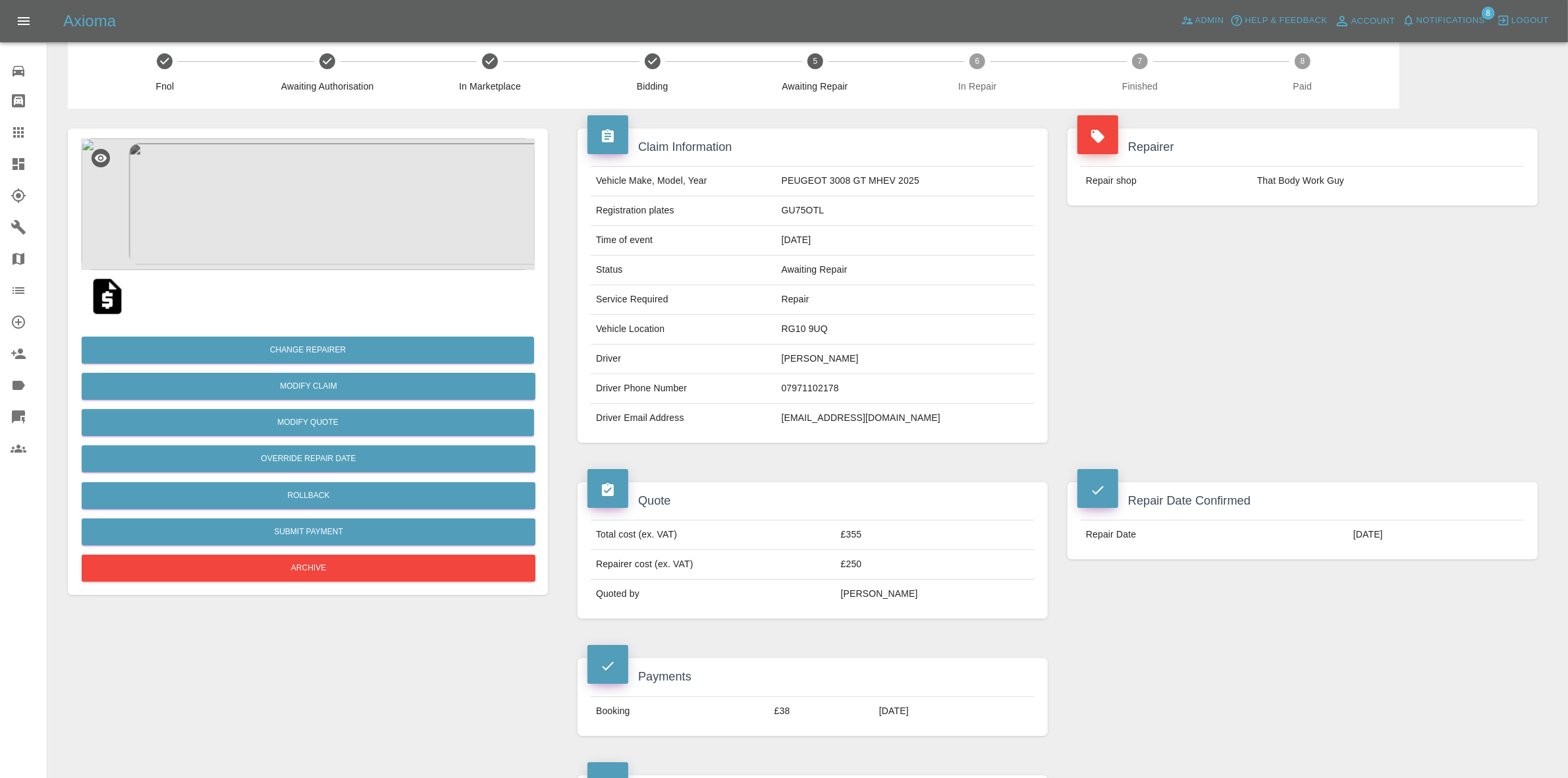
scroll to position [0, 0]
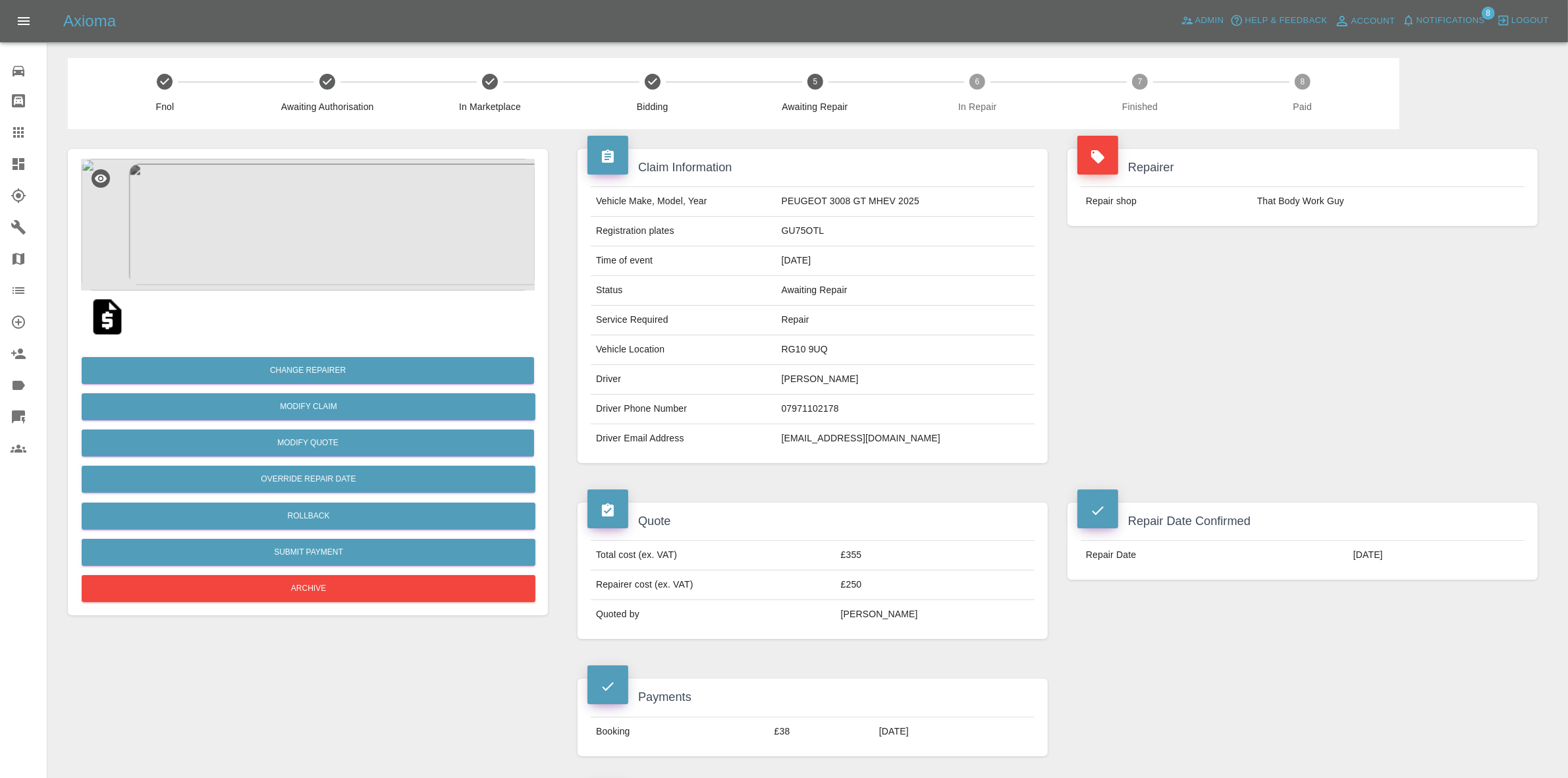
click at [268, 175] on img at bounding box center [308, 225] width 453 height 132
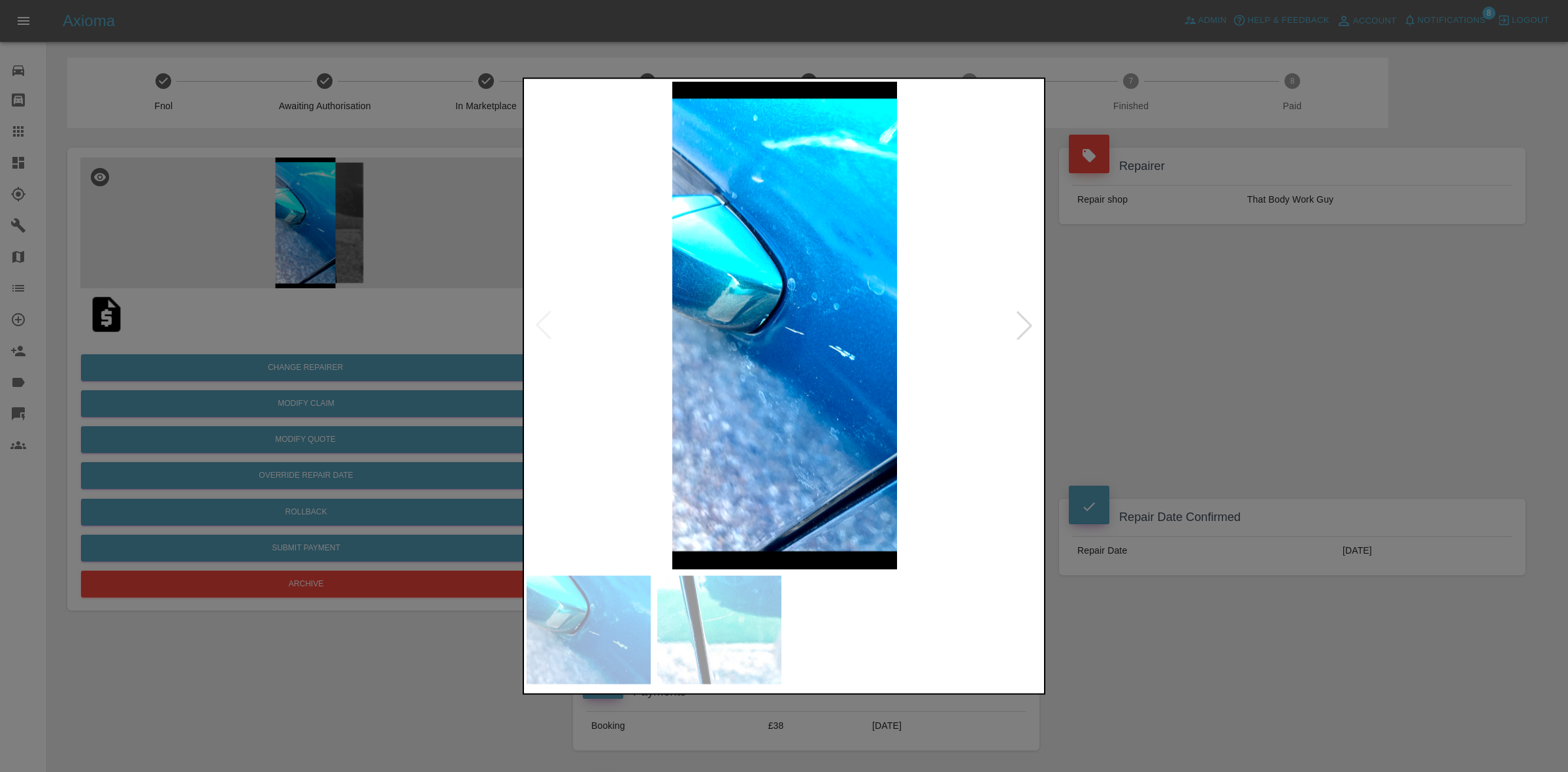
click at [1023, 332] on div at bounding box center [1024, 325] width 28 height 28
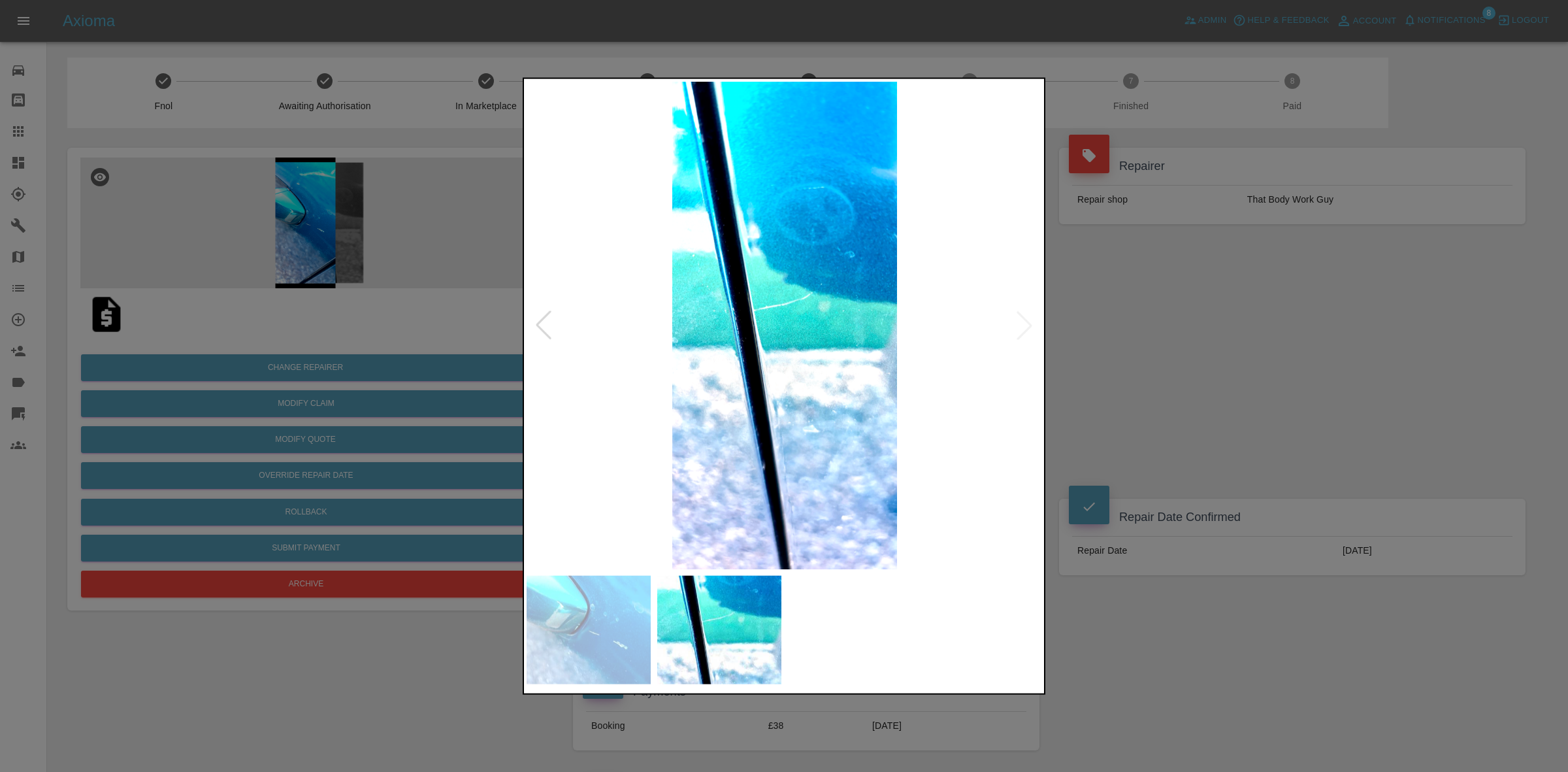
click at [1108, 340] on div at bounding box center [784, 386] width 1568 height 772
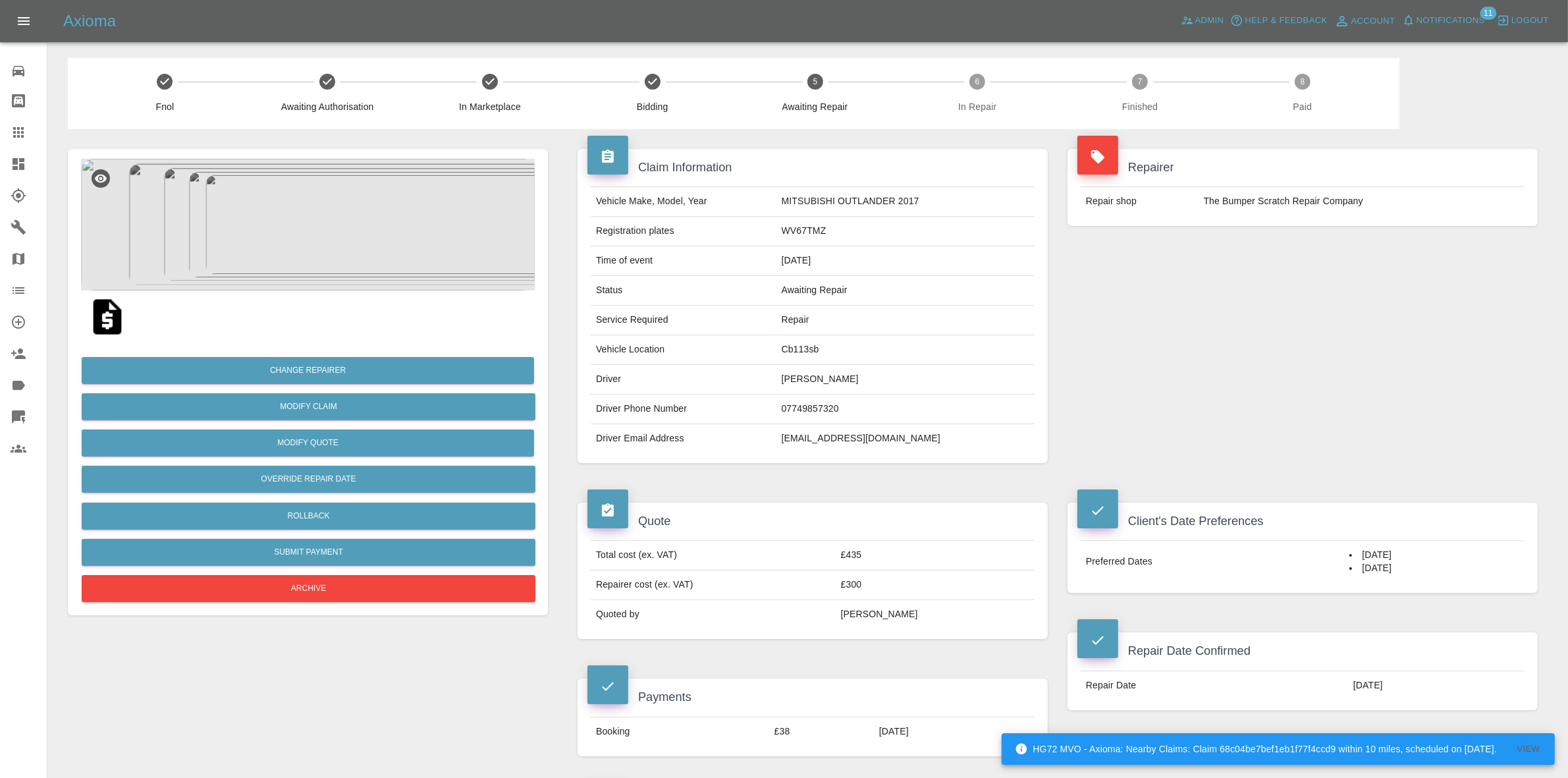
click at [801, 351] on td "Cb113sb" at bounding box center [905, 350] width 258 height 29
copy td "Cb113sb"
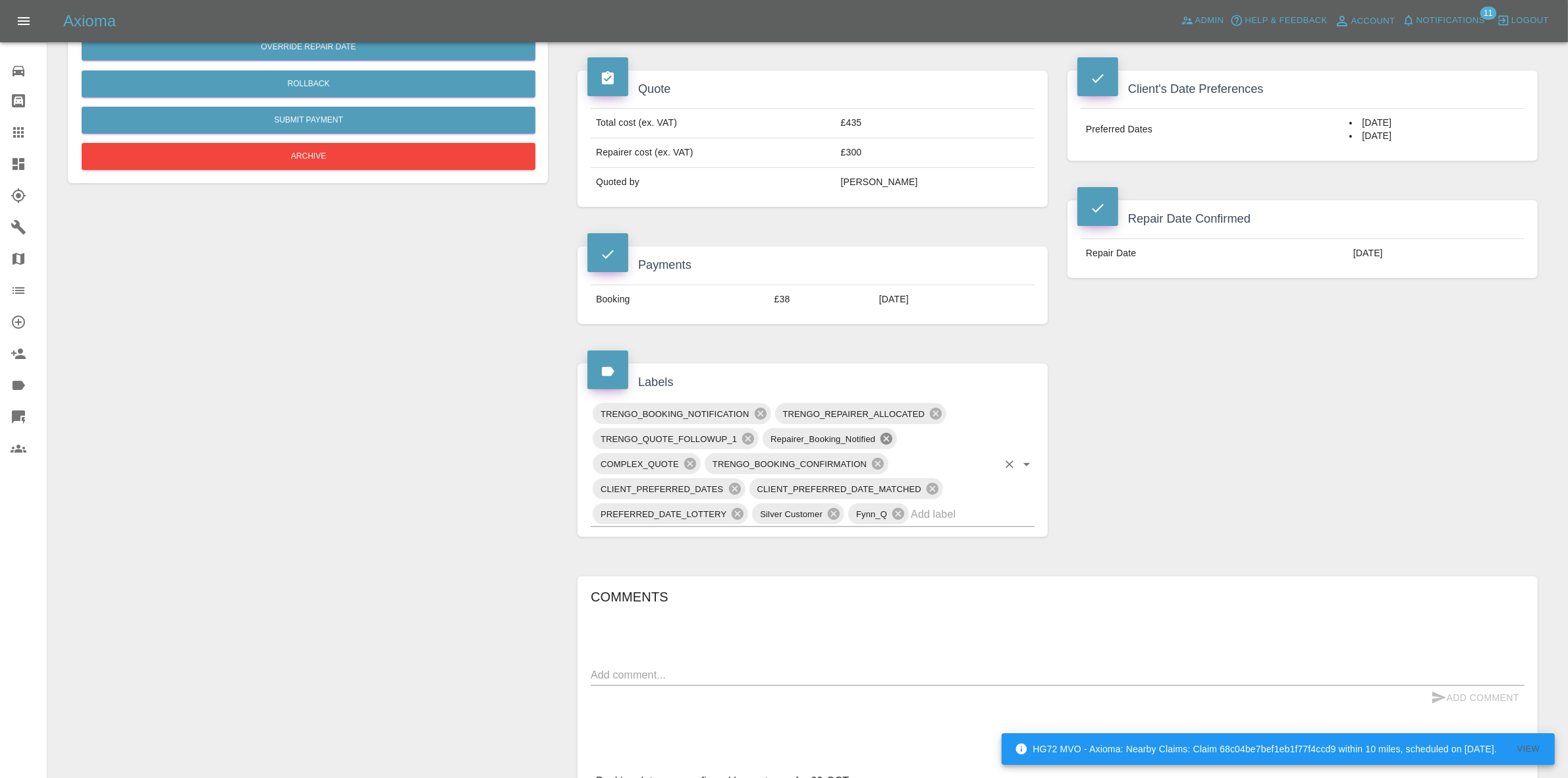
scroll to position [494, 0]
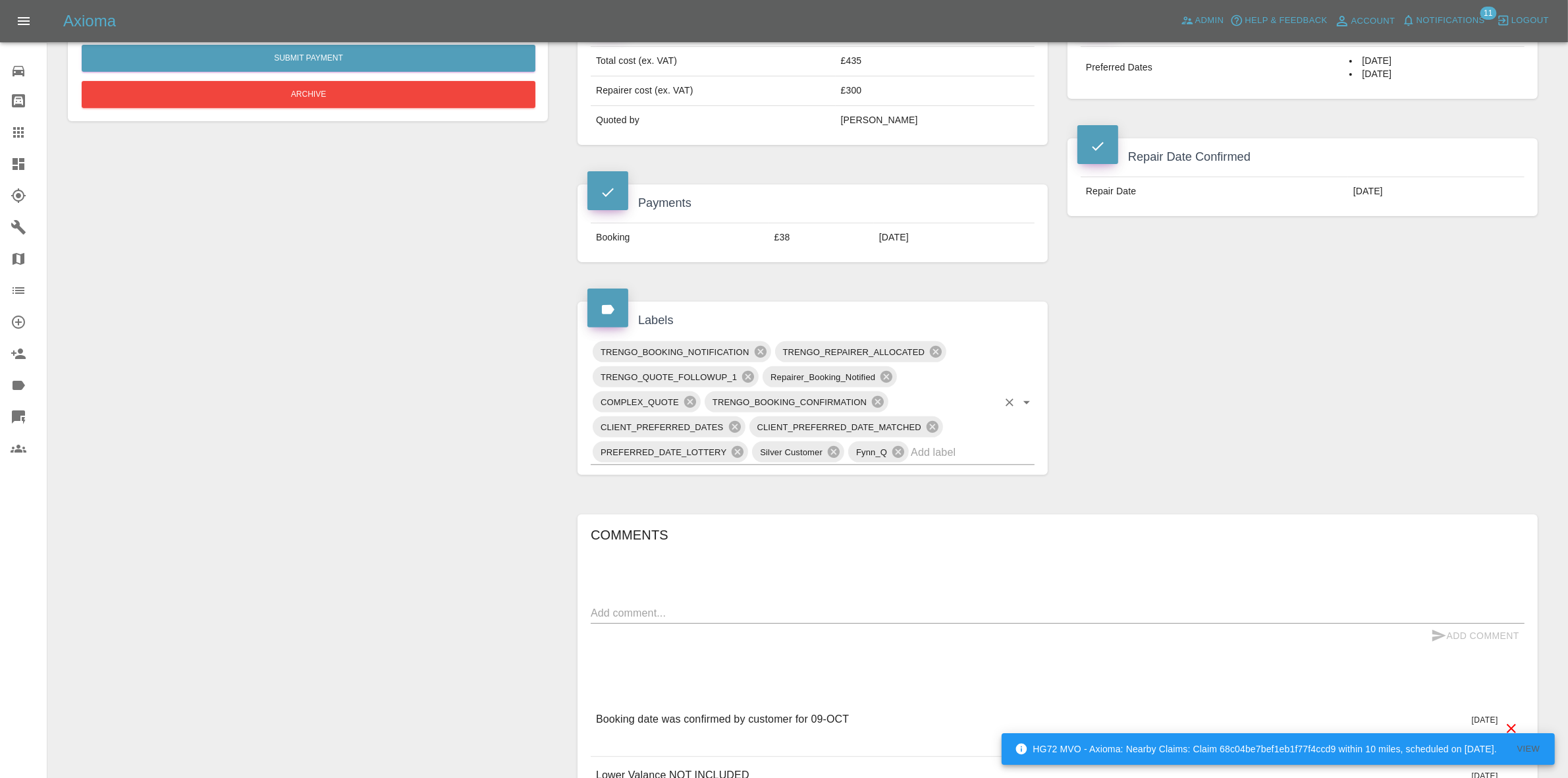
click at [921, 445] on input "text" at bounding box center [954, 451] width 87 height 21
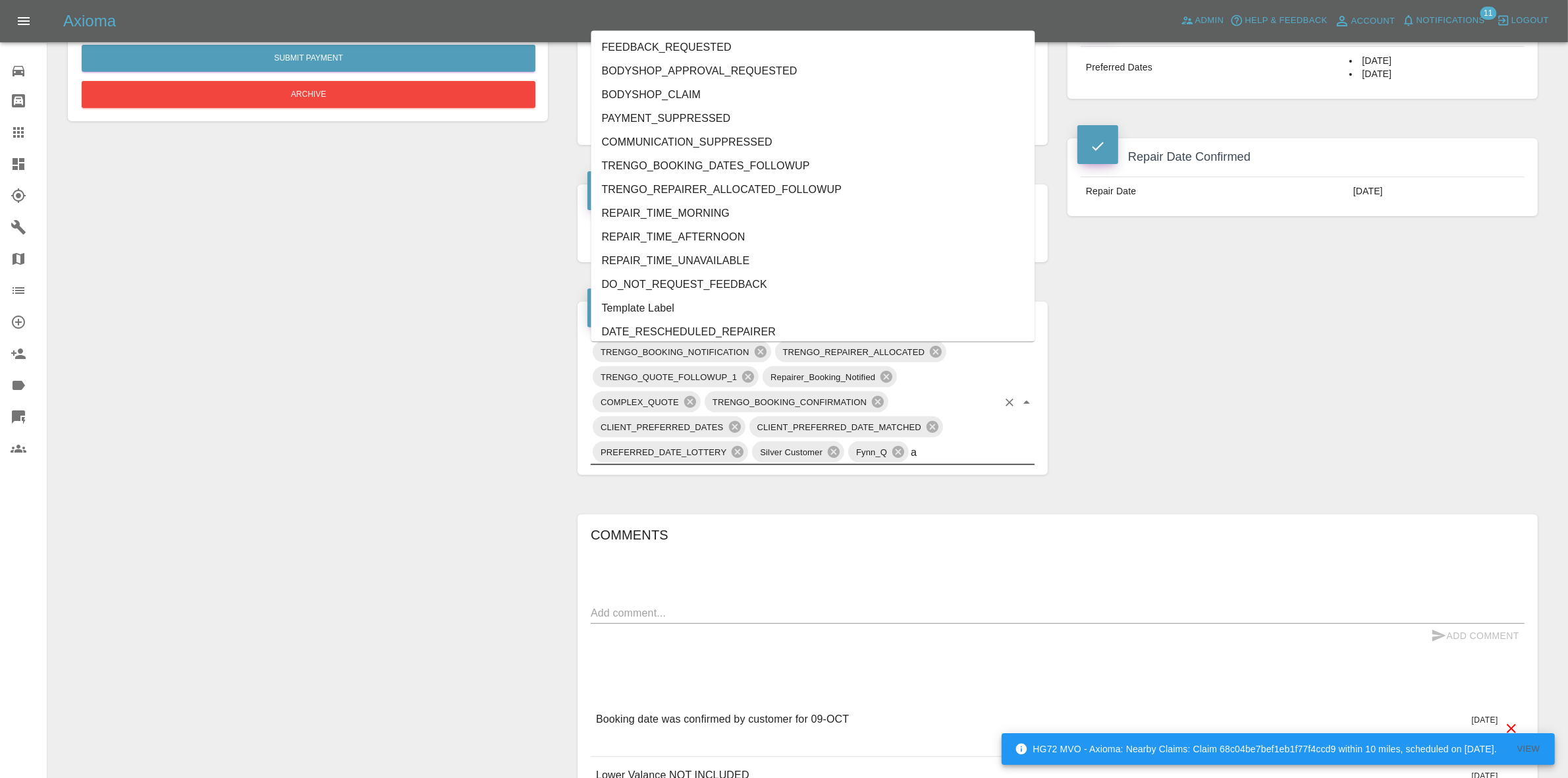
type input "au"
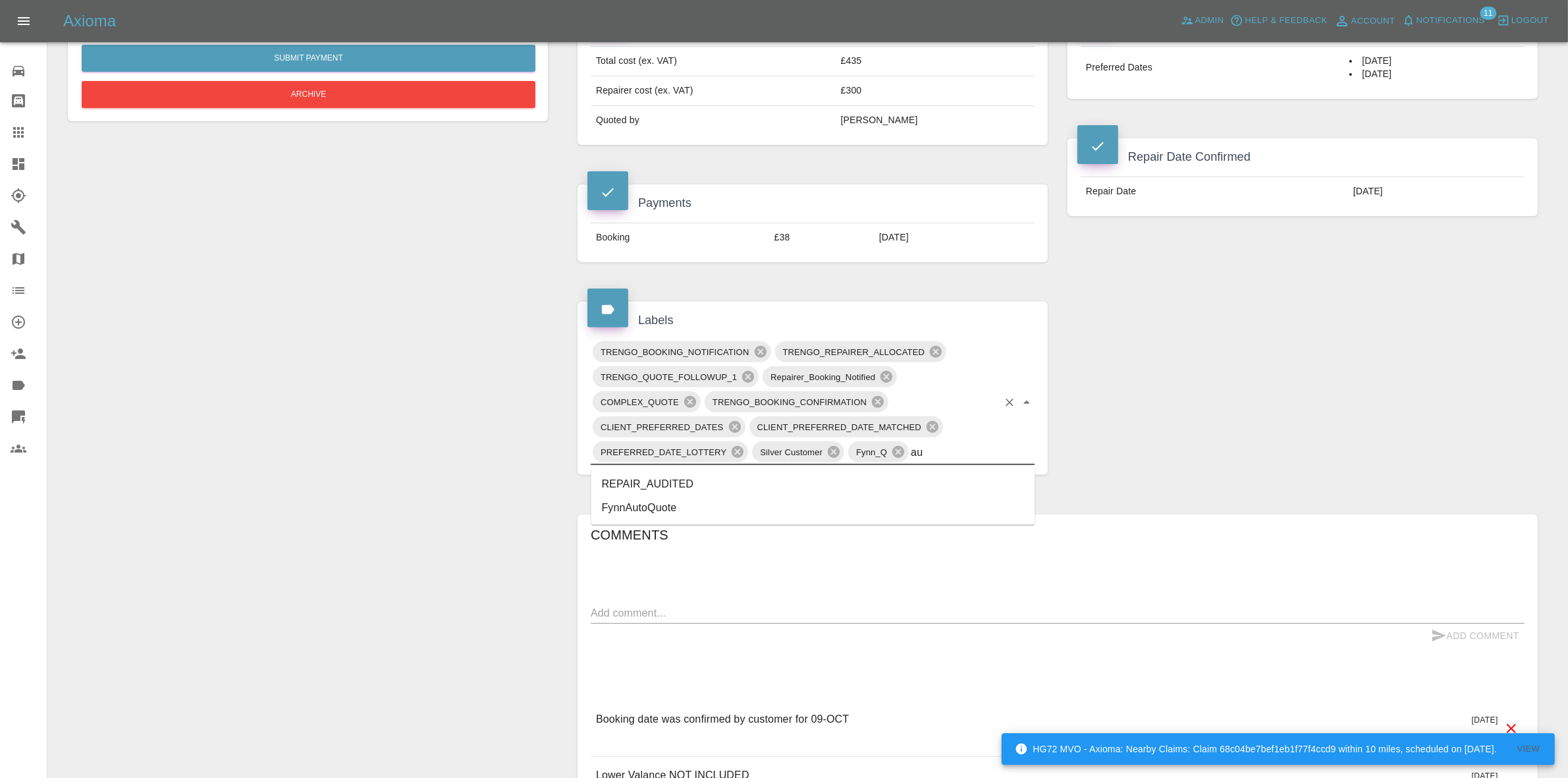
click at [679, 487] on li "REPAIR_AUDITED" at bounding box center [813, 484] width 444 height 24
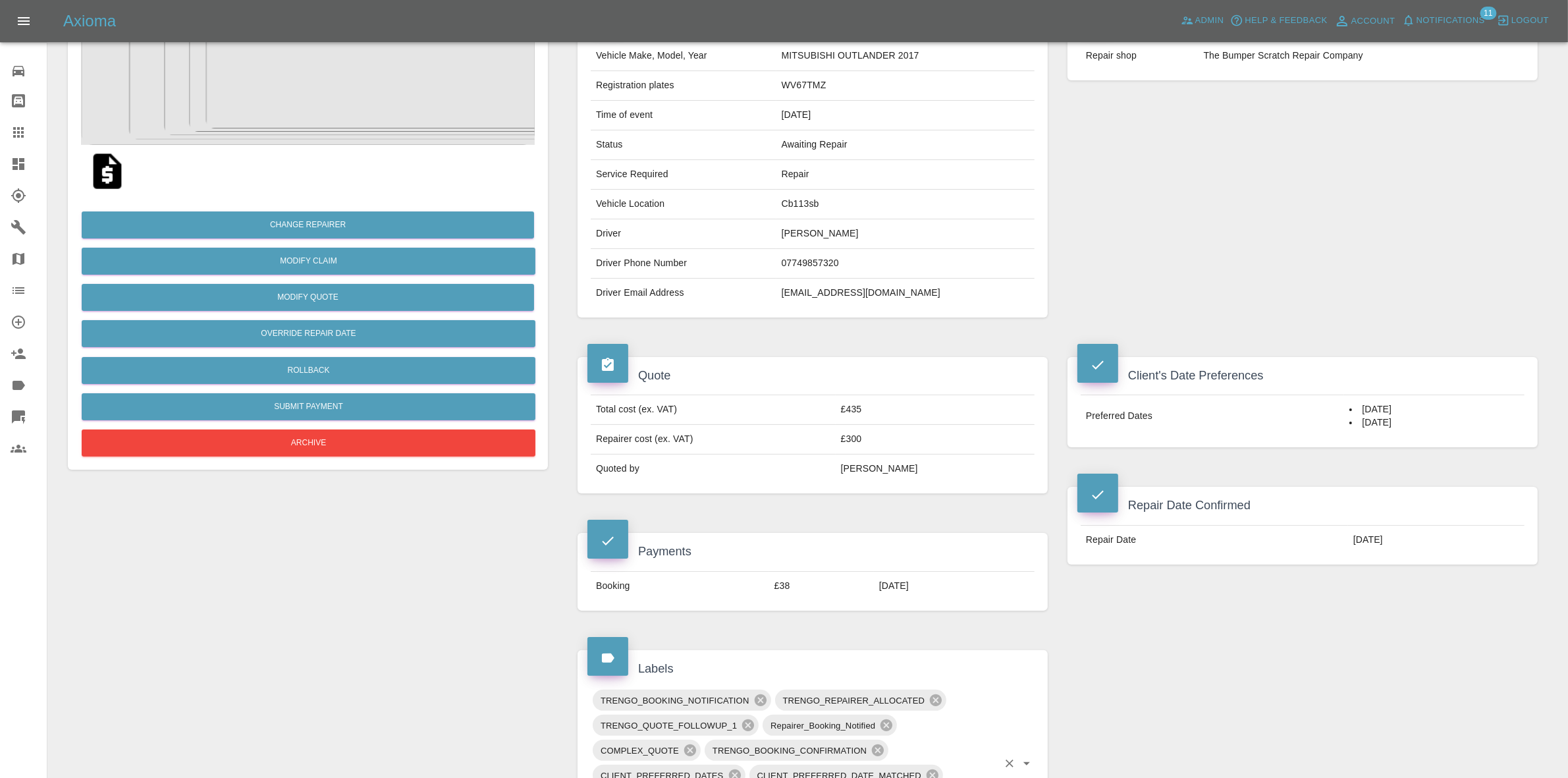
scroll to position [0, 0]
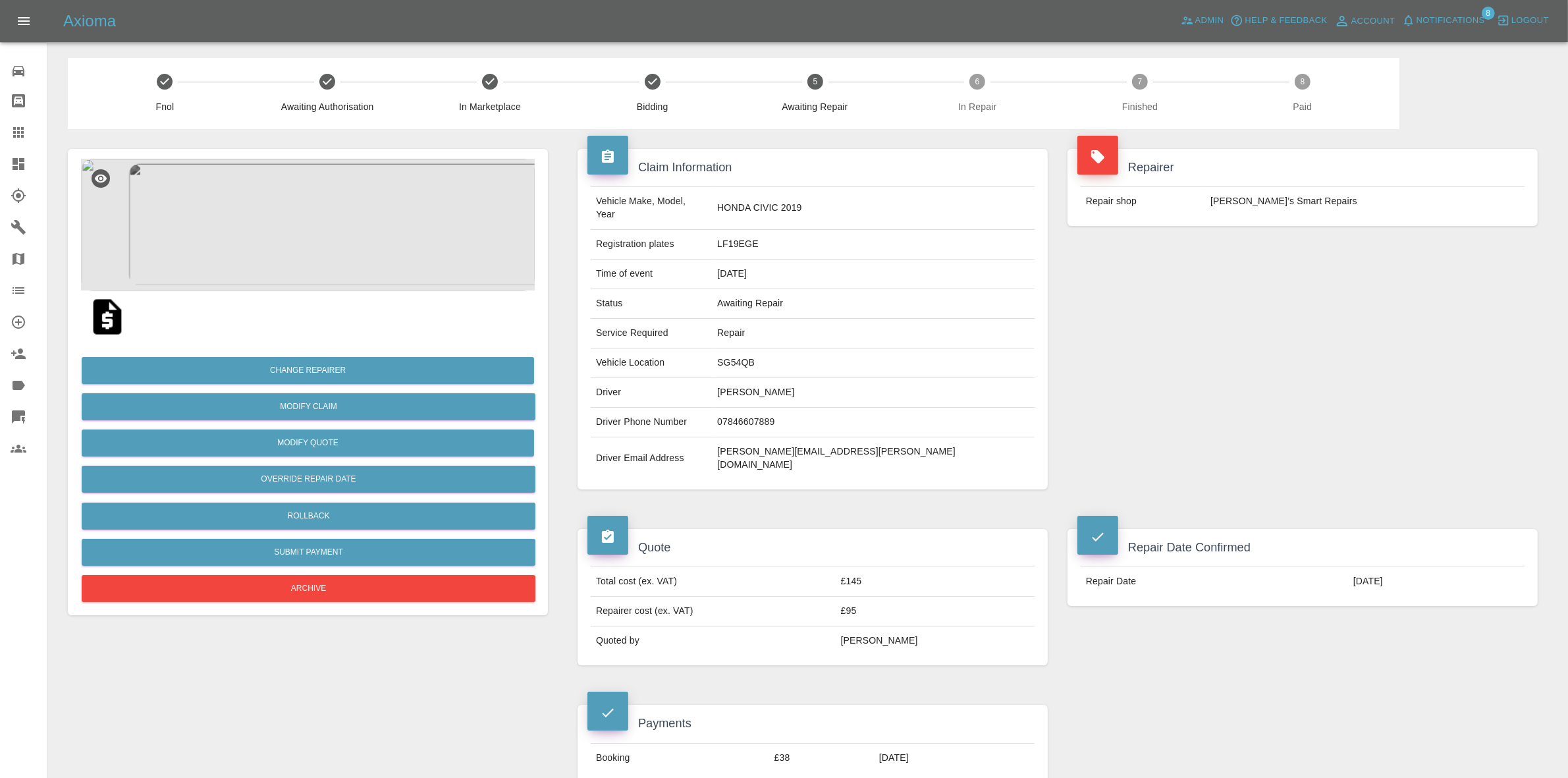
click at [821, 348] on td "SG54QB" at bounding box center [874, 362] width 323 height 29
copy td "SG54QB"
click at [305, 273] on img at bounding box center [308, 225] width 453 height 132
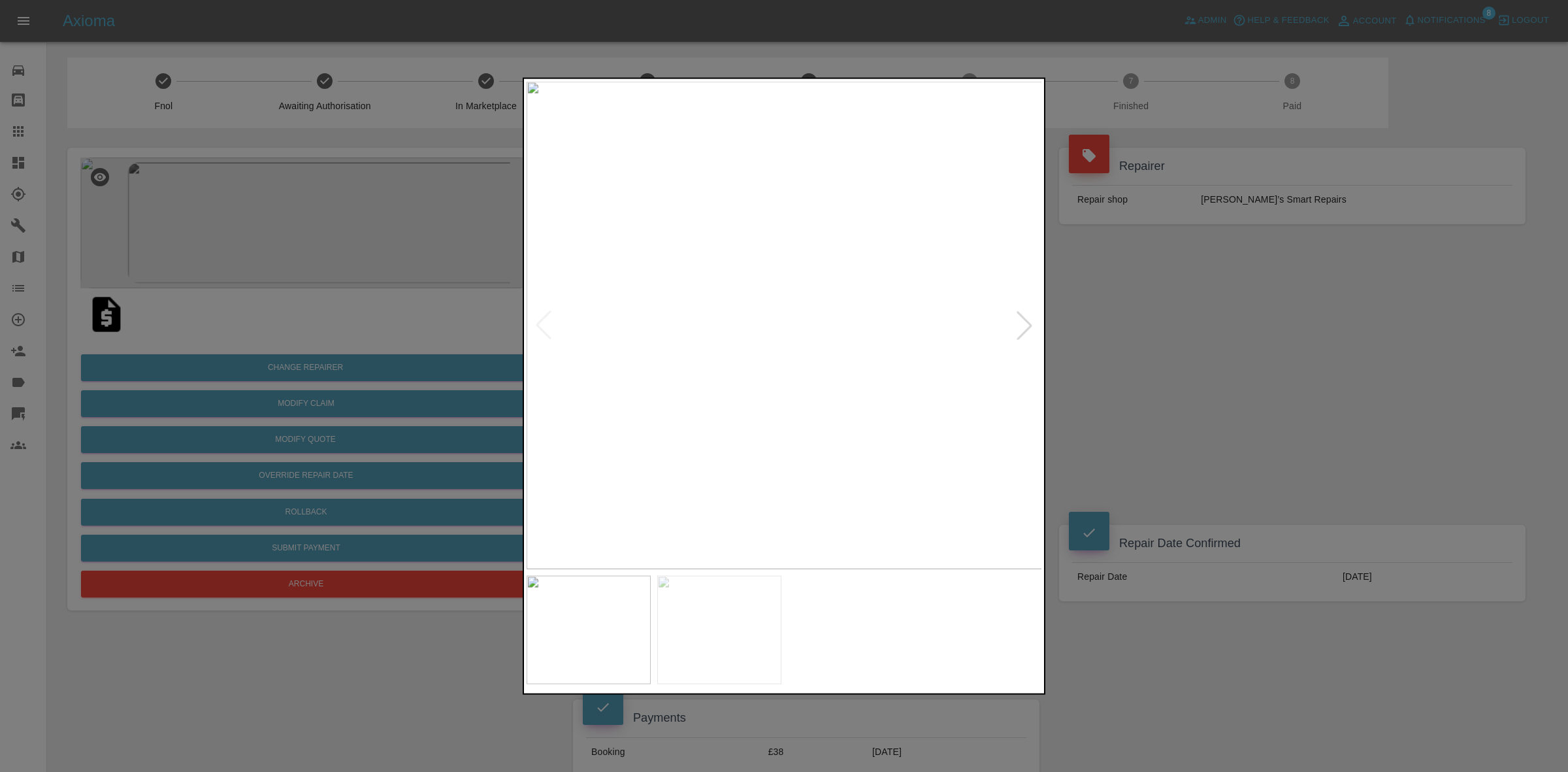
click at [1028, 320] on div at bounding box center [1024, 325] width 28 height 28
click at [1209, 345] on div at bounding box center [784, 386] width 1568 height 772
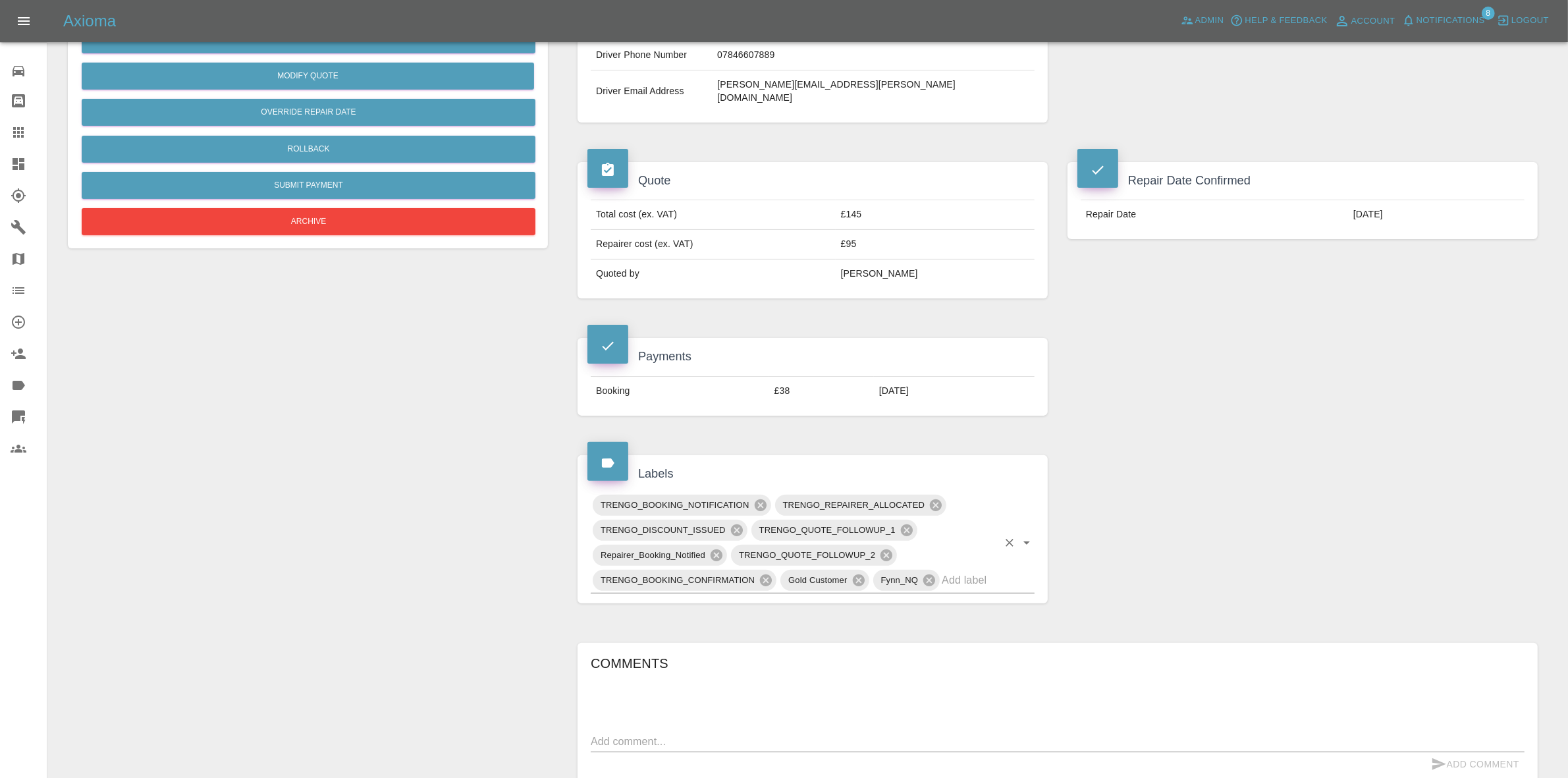
scroll to position [576, 0]
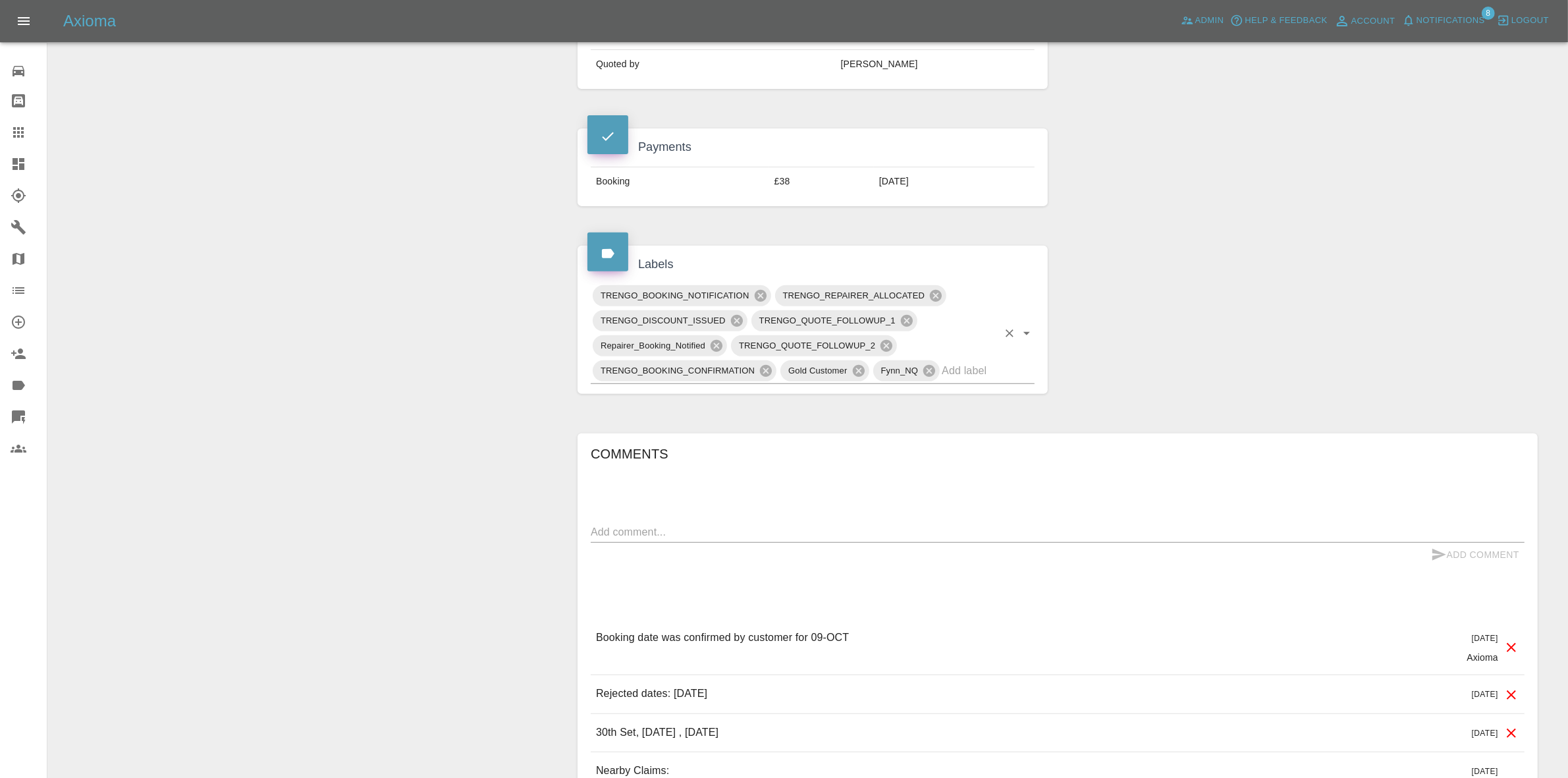
click at [974, 360] on input "text" at bounding box center [969, 370] width 56 height 21
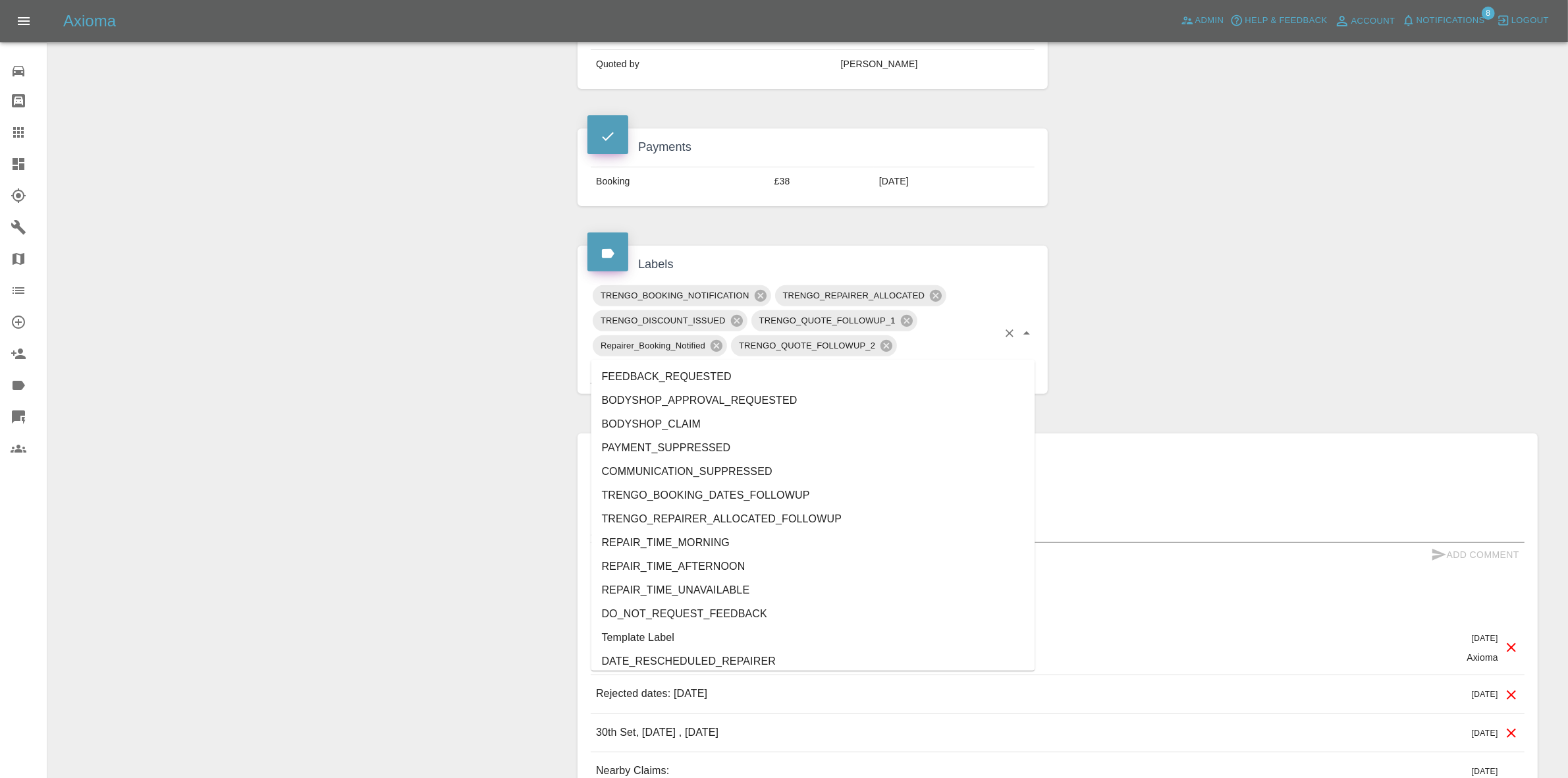
type input "au"
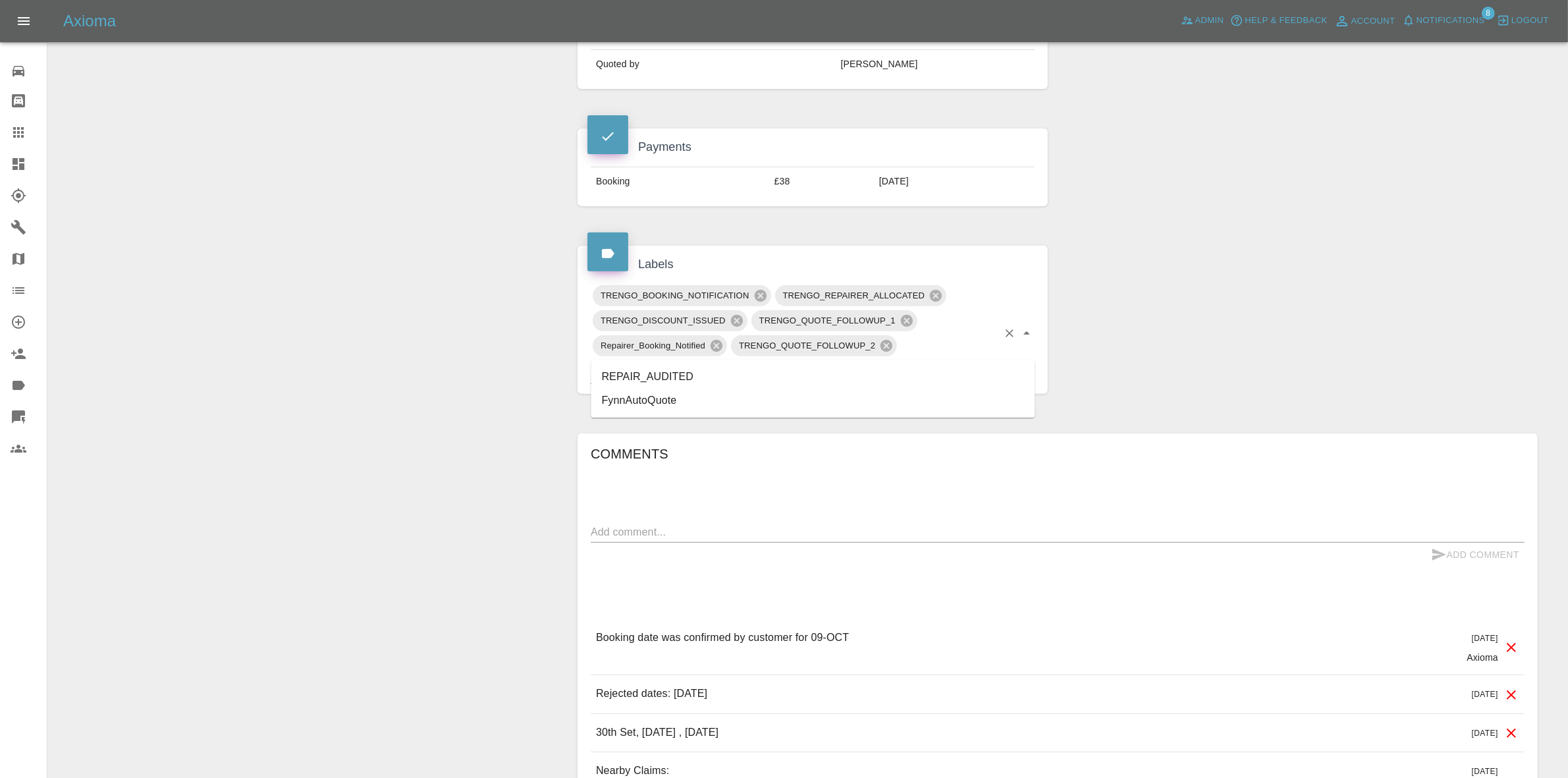
click at [635, 376] on li "REPAIR_AUDITED" at bounding box center [813, 377] width 444 height 24
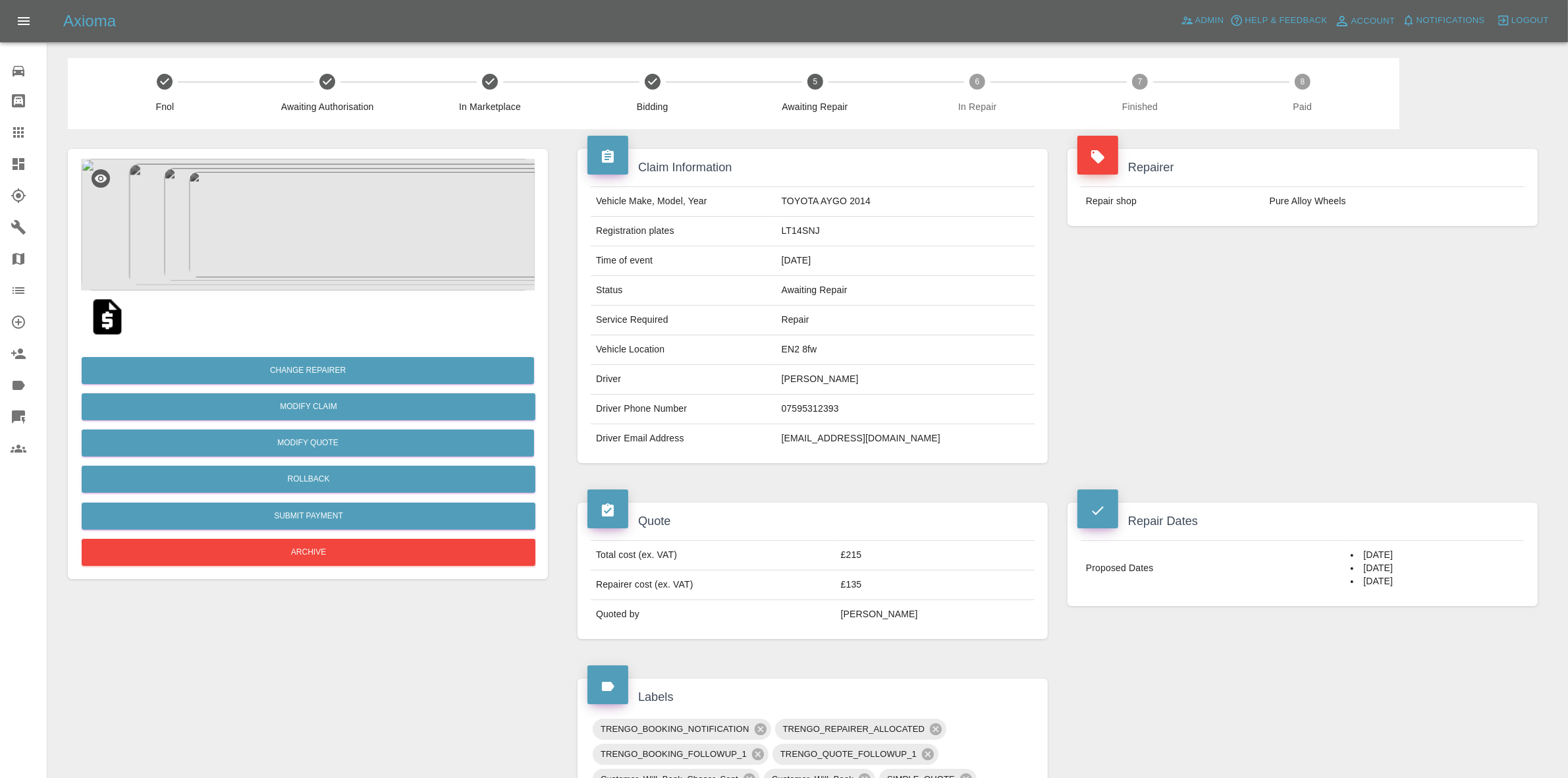
click at [1243, 494] on div "Repair Dates Proposed Dates [DATE] [DATE] [DATE]" at bounding box center [1302, 554] width 490 height 143
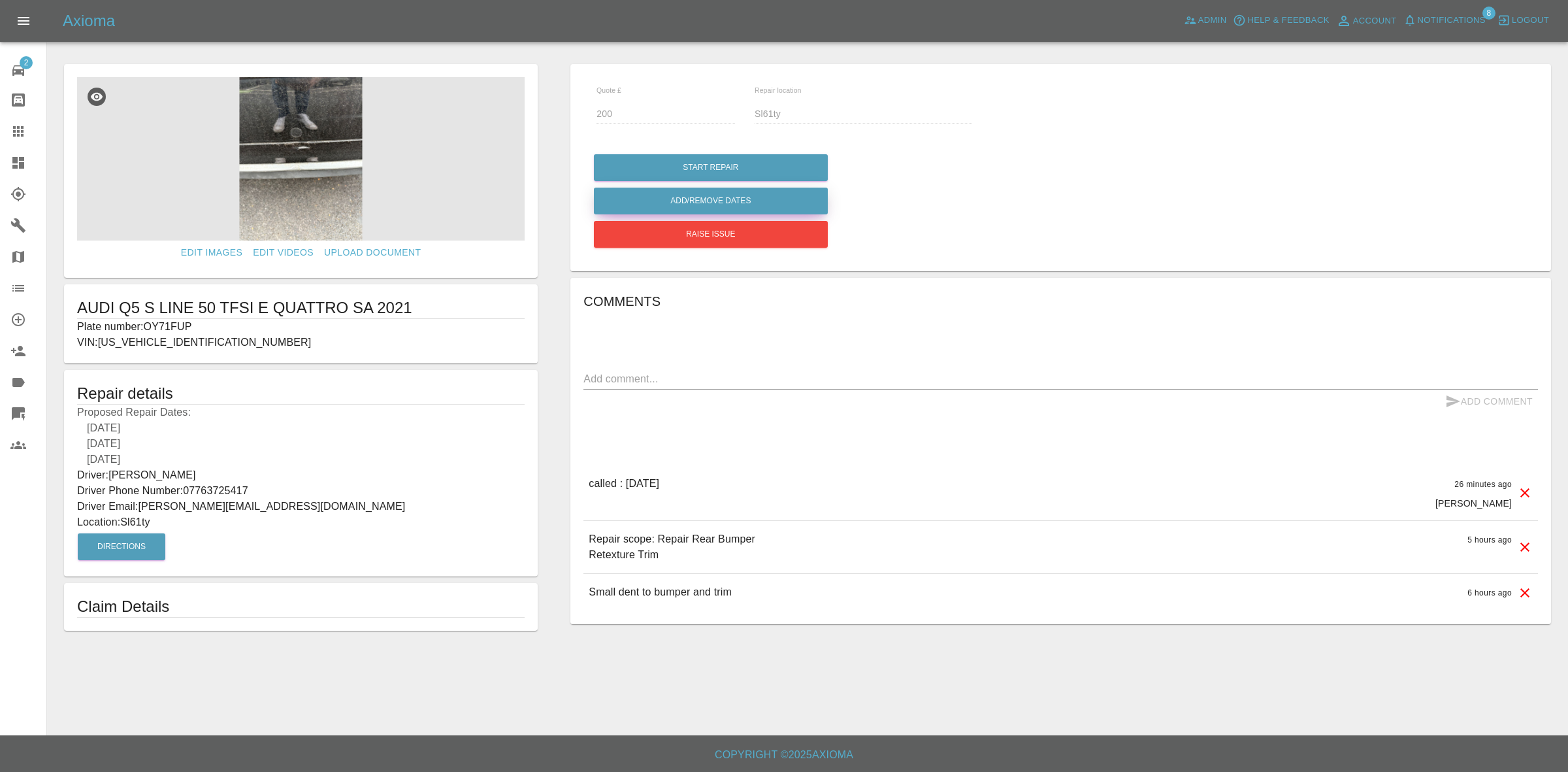
click at [709, 193] on button "Add/Remove Dates" at bounding box center [711, 201] width 234 height 27
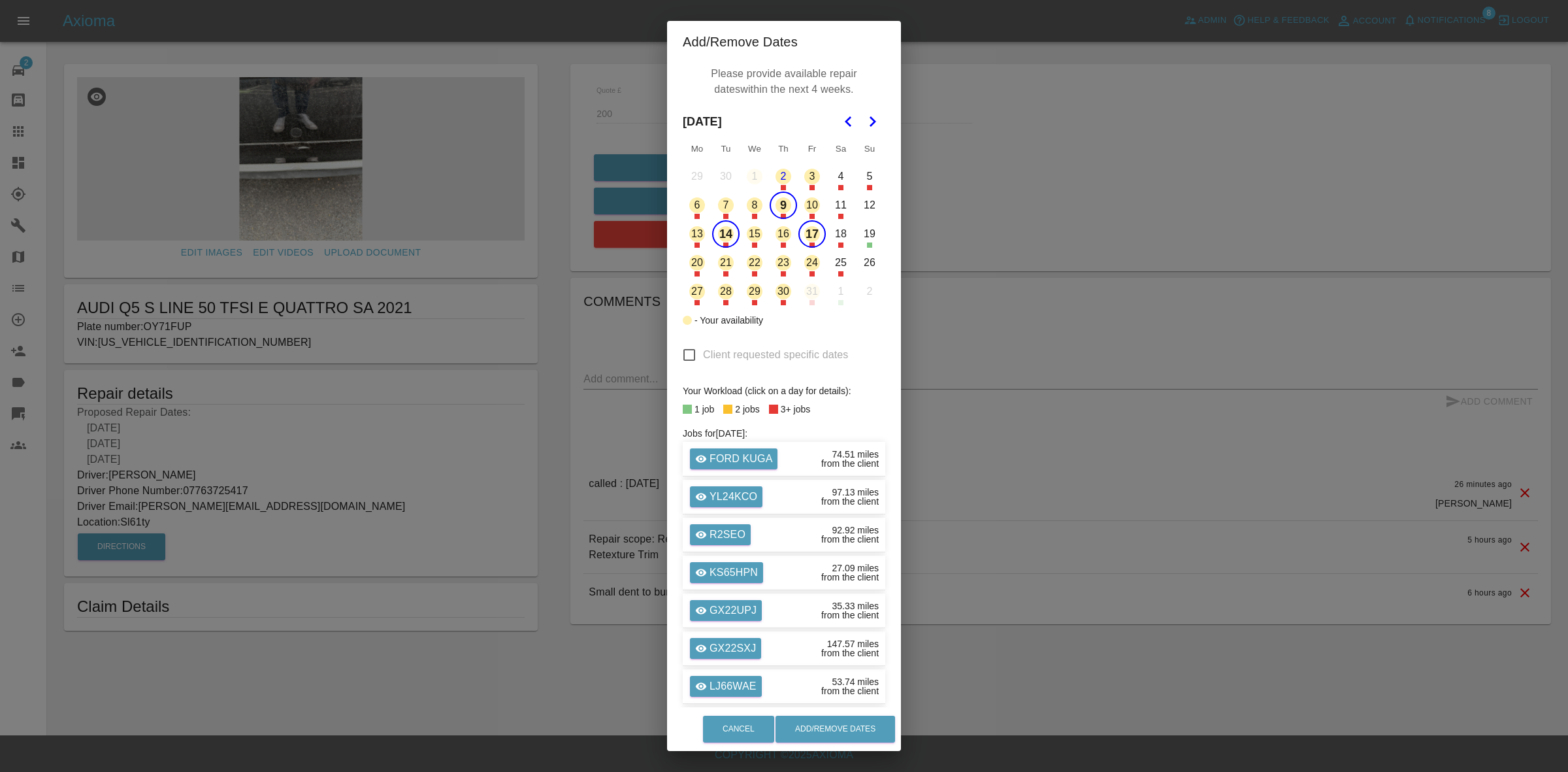
click at [799, 205] on button "10" at bounding box center [812, 205] width 27 height 27
click at [682, 353] on input "Client requested specific dates" at bounding box center [689, 354] width 27 height 27
checkbox input "true"
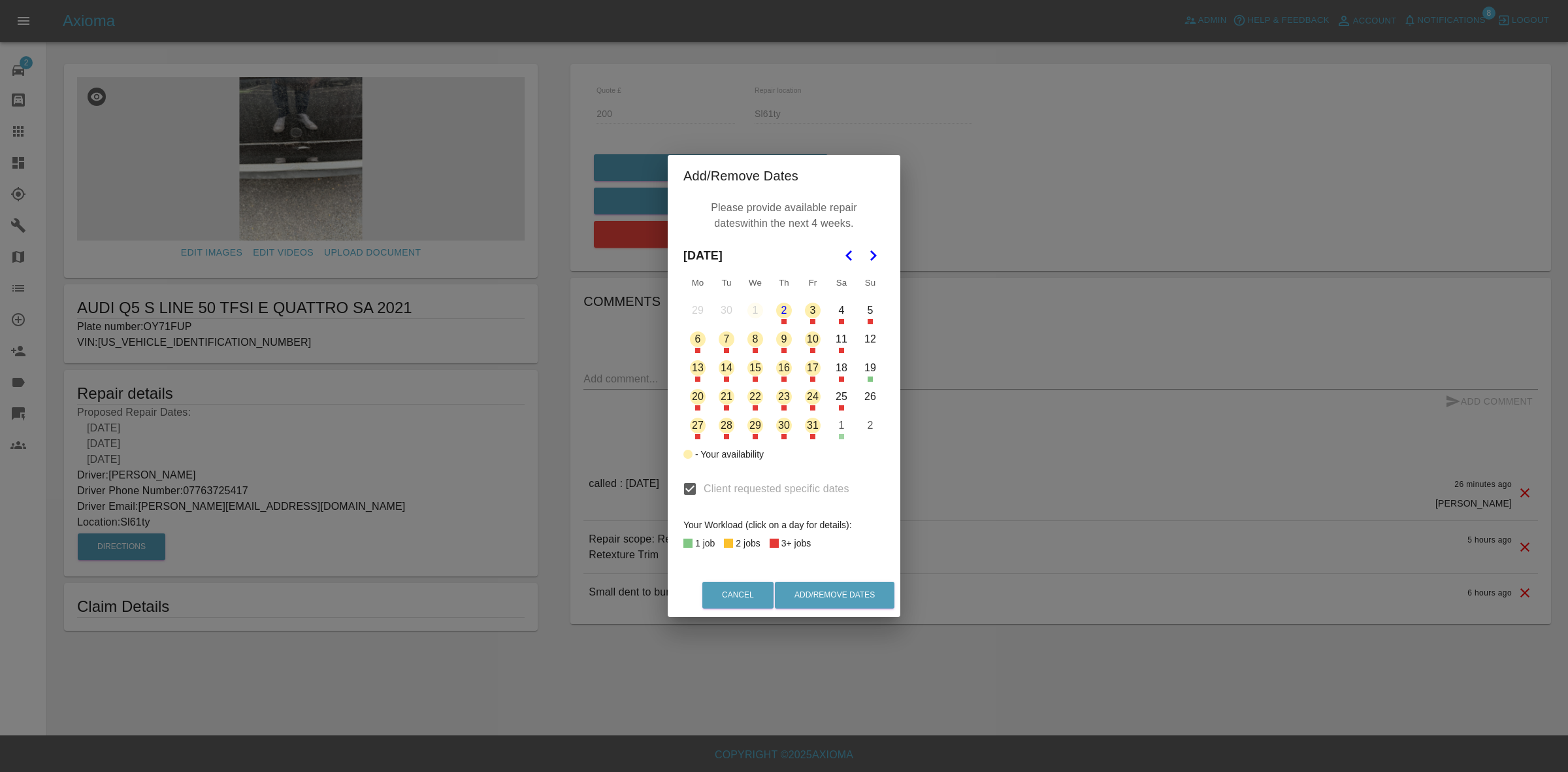
click at [807, 338] on button "10" at bounding box center [813, 339] width 27 height 27
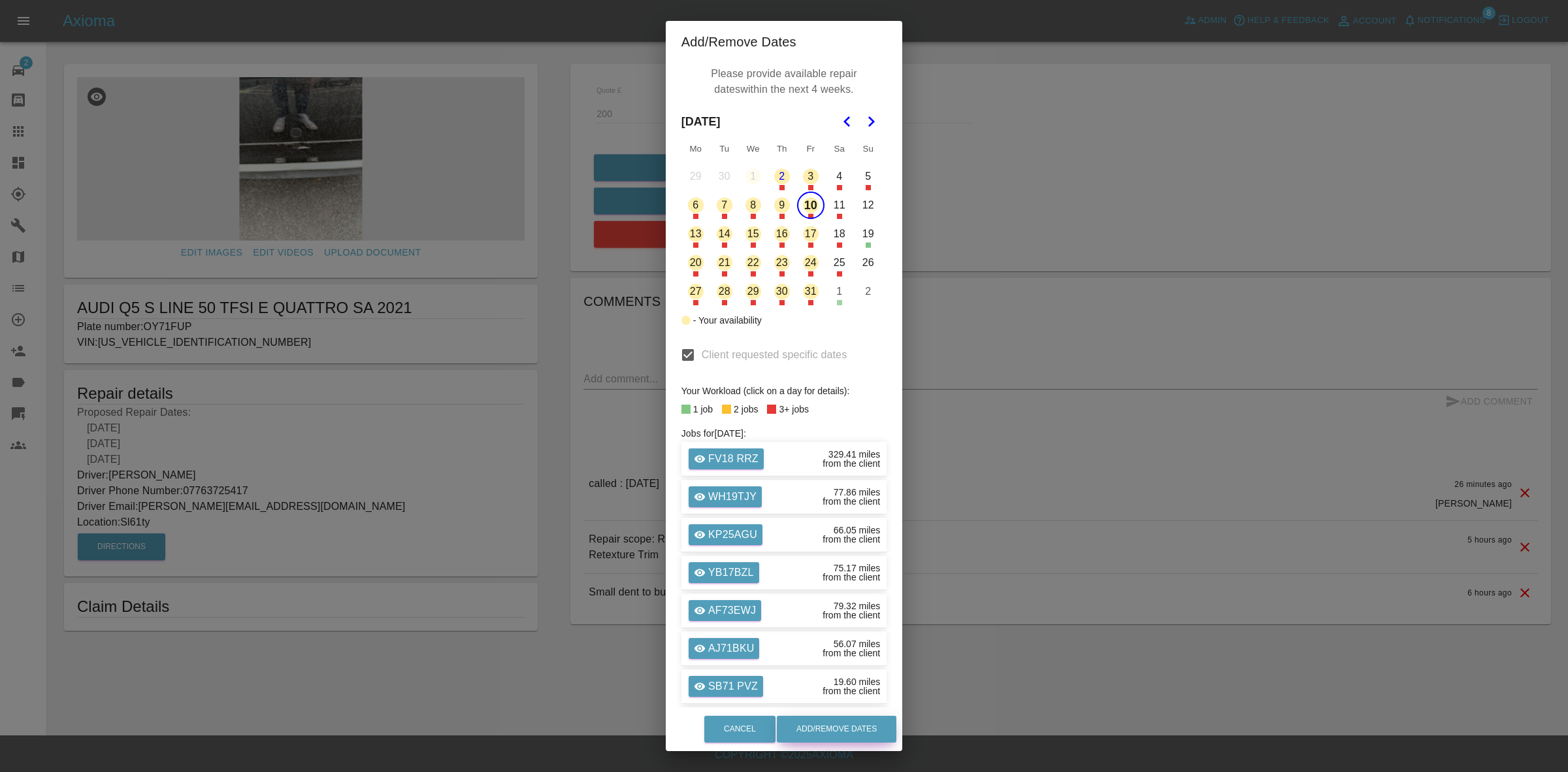
click at [869, 729] on button "Add/Remove Dates" at bounding box center [836, 729] width 120 height 27
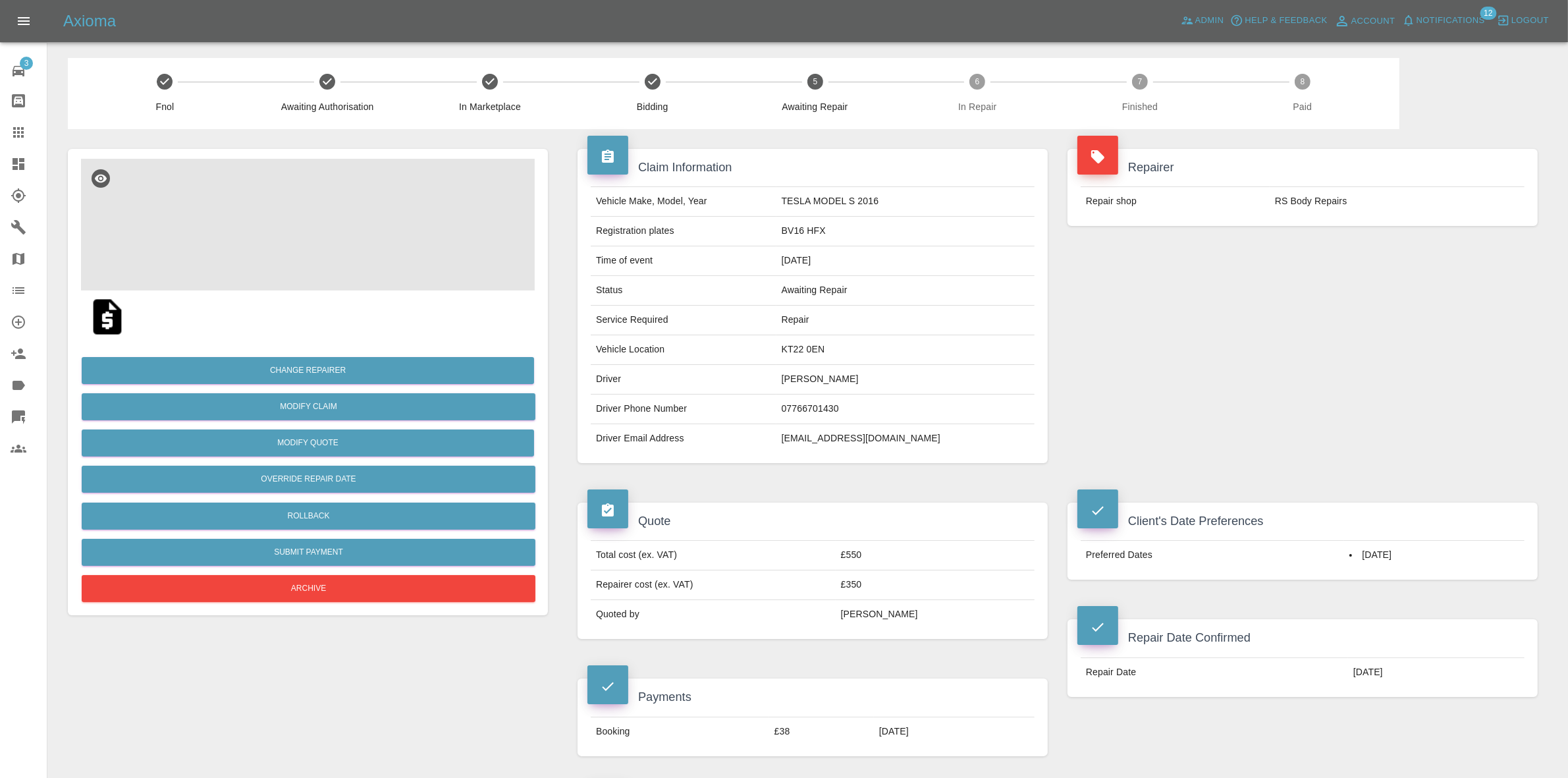
click at [343, 257] on img at bounding box center [308, 225] width 453 height 132
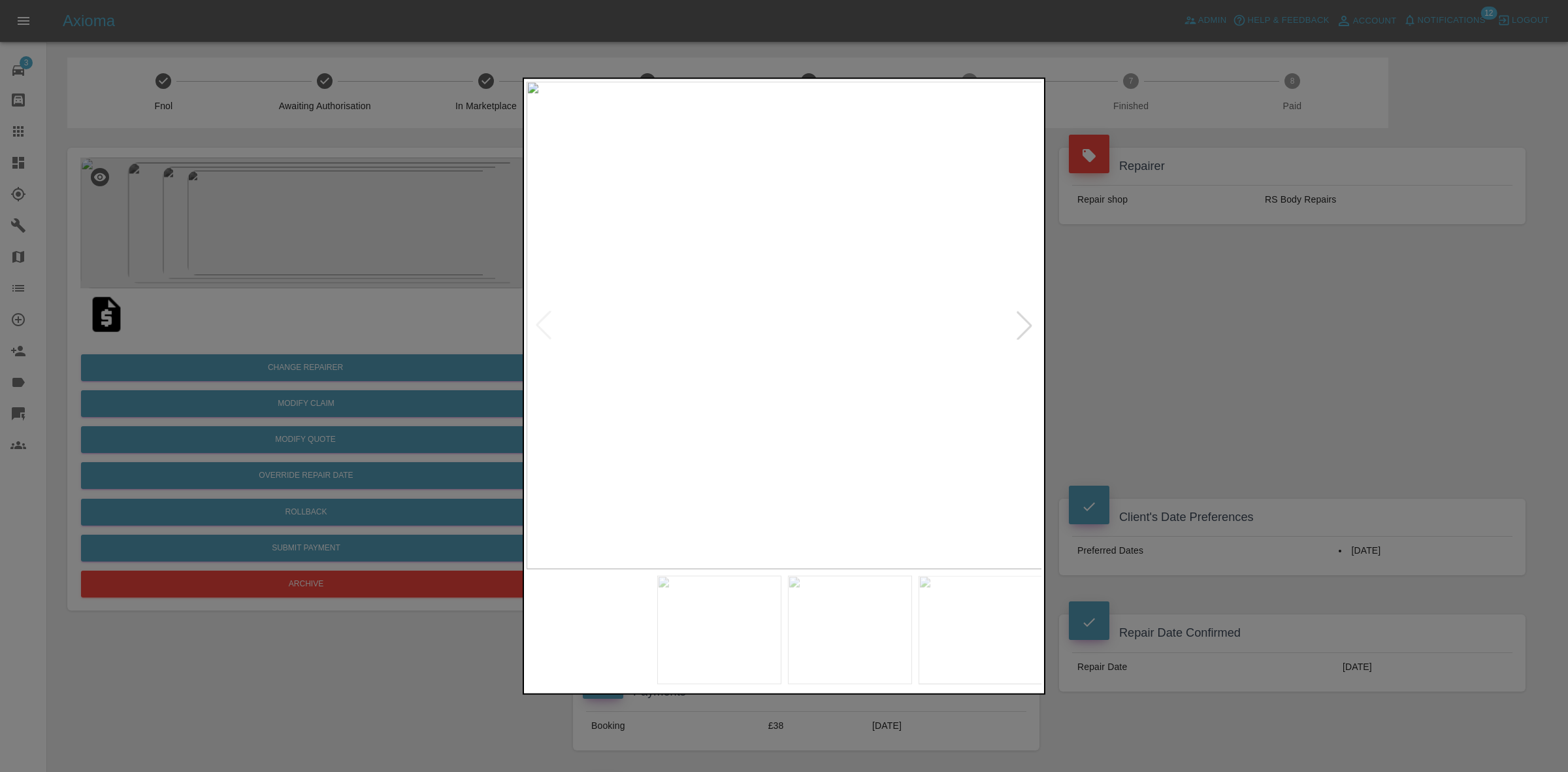
click at [1034, 308] on img at bounding box center [784, 325] width 516 height 488
click at [1023, 325] on div at bounding box center [1024, 325] width 28 height 28
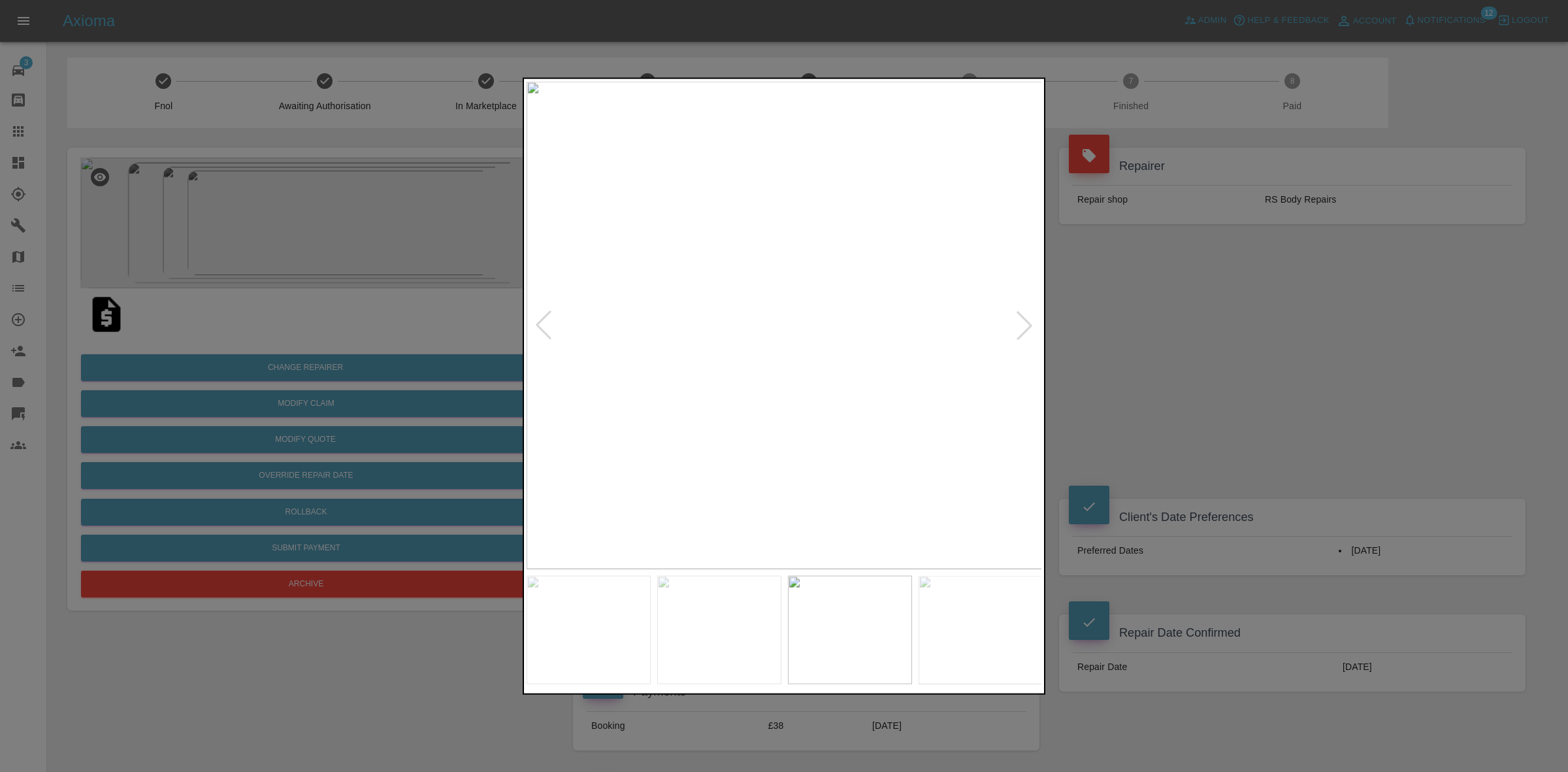
click at [1023, 325] on img at bounding box center [784, 325] width 516 height 488
click at [454, 170] on div at bounding box center [784, 386] width 1568 height 772
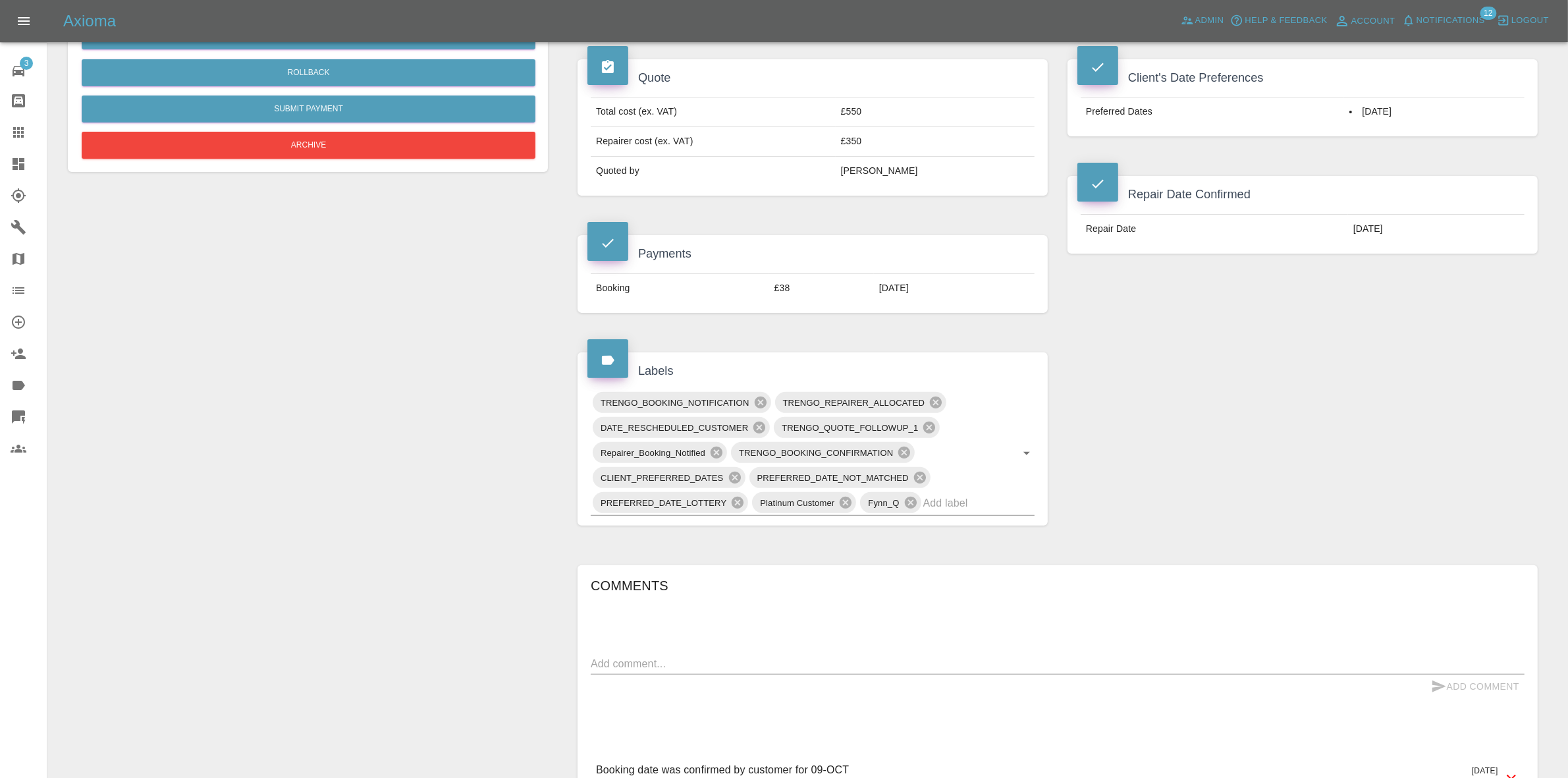
scroll to position [576, 0]
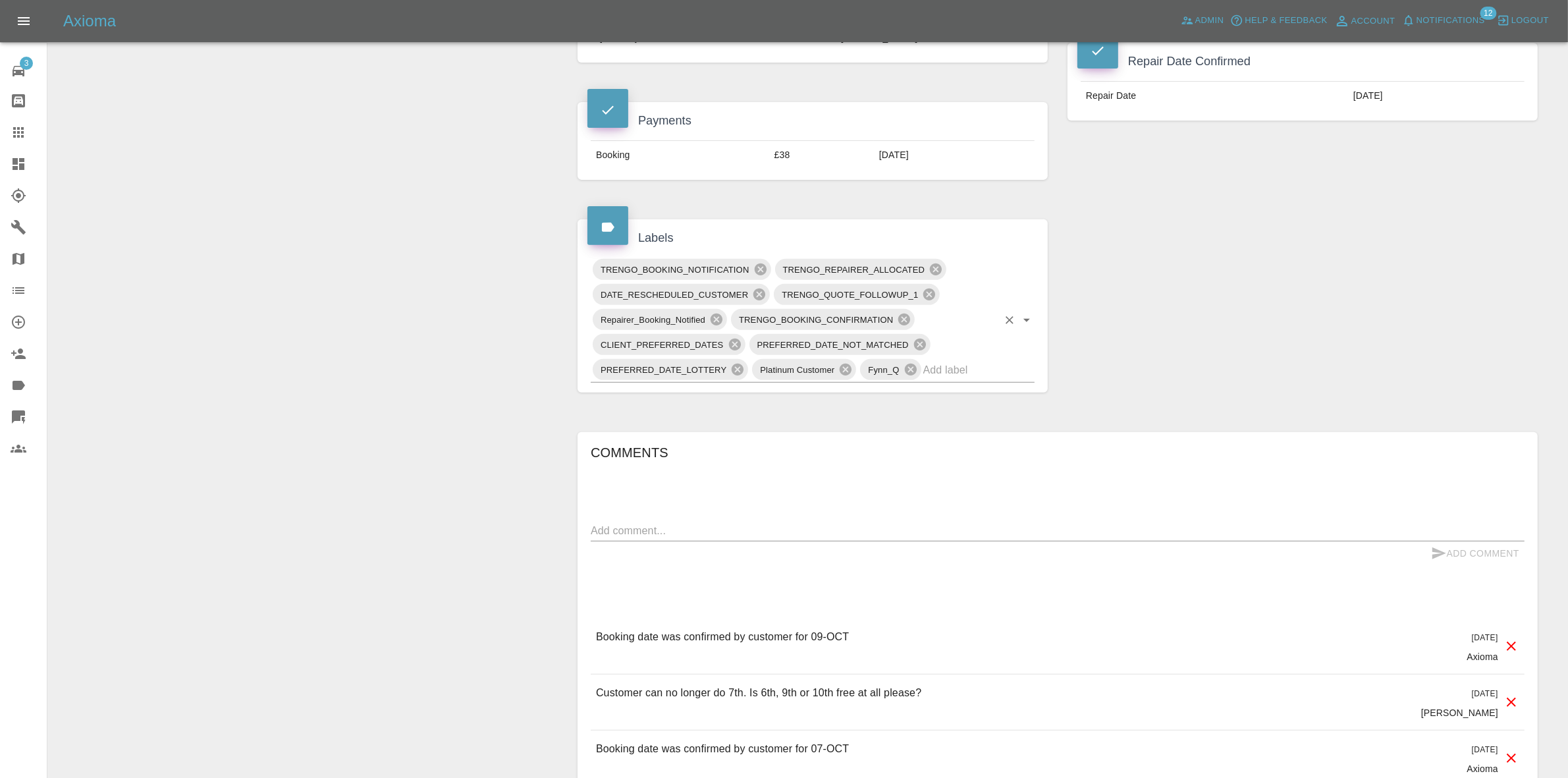
click at [956, 370] on input "text" at bounding box center [960, 369] width 74 height 21
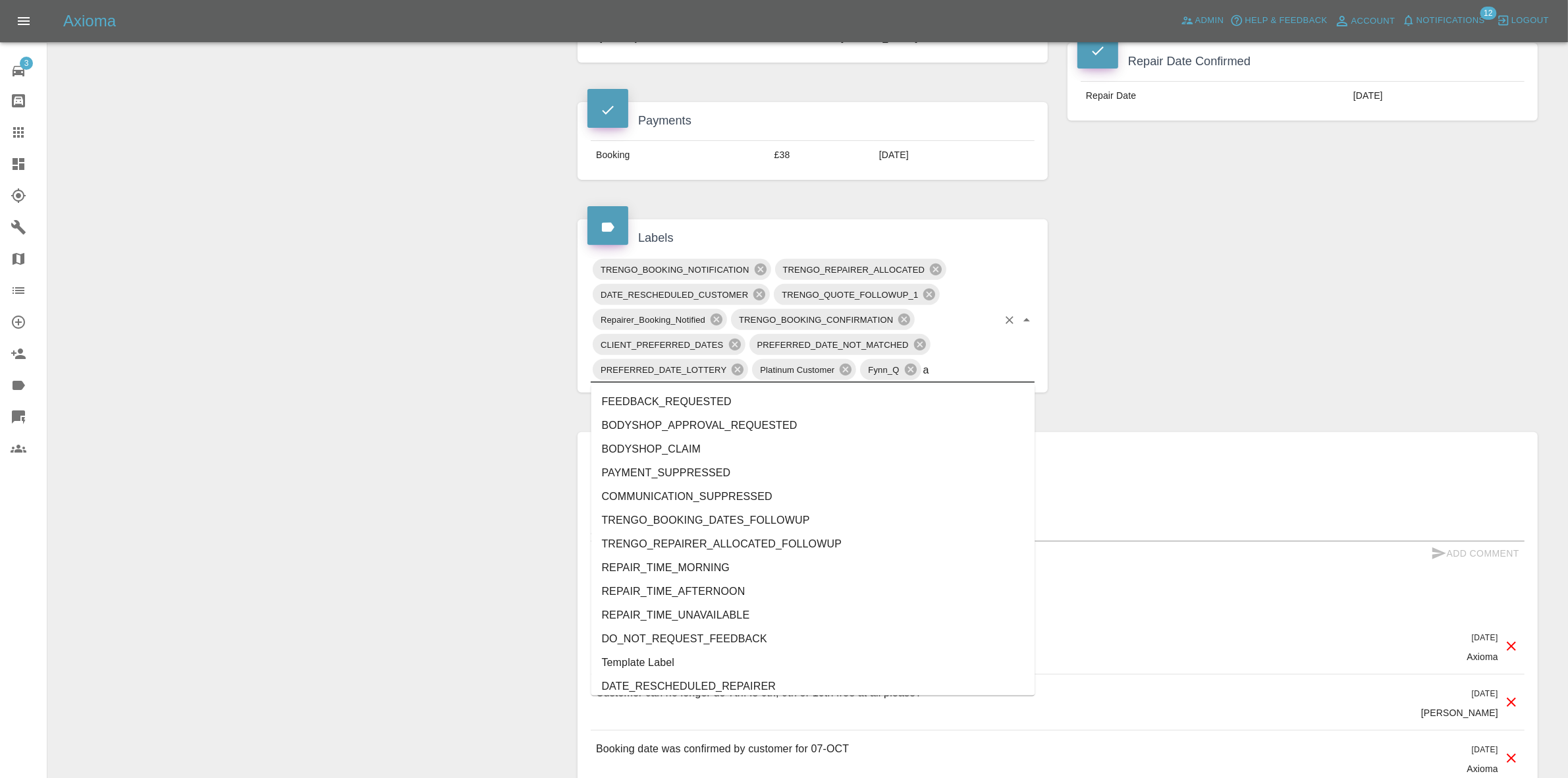
type input "au"
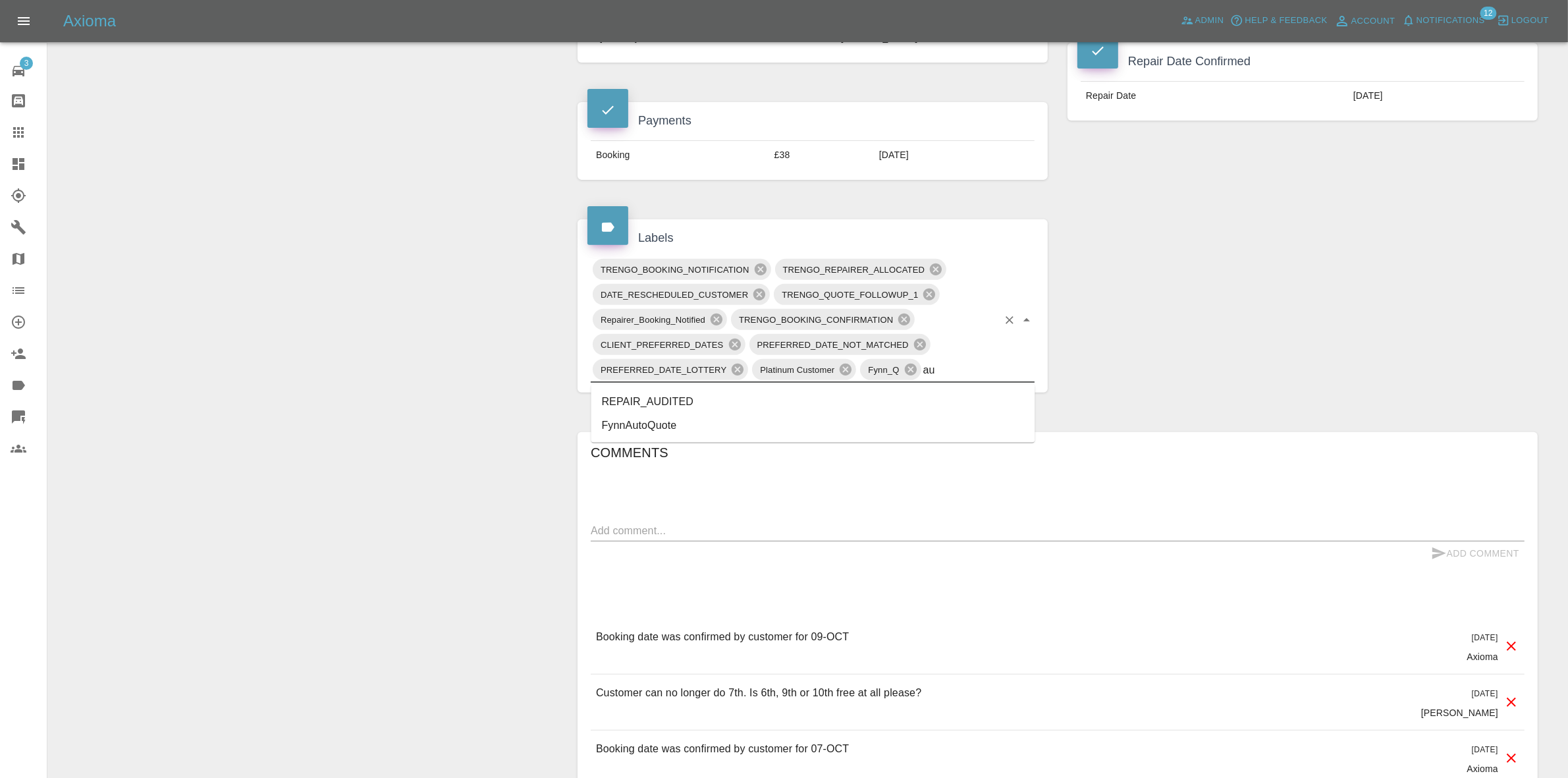
drag, startPoint x: 719, startPoint y: 393, endPoint x: 716, endPoint y: 403, distance: 10.4
click at [718, 393] on li "REPAIR_AUDITED" at bounding box center [813, 401] width 444 height 24
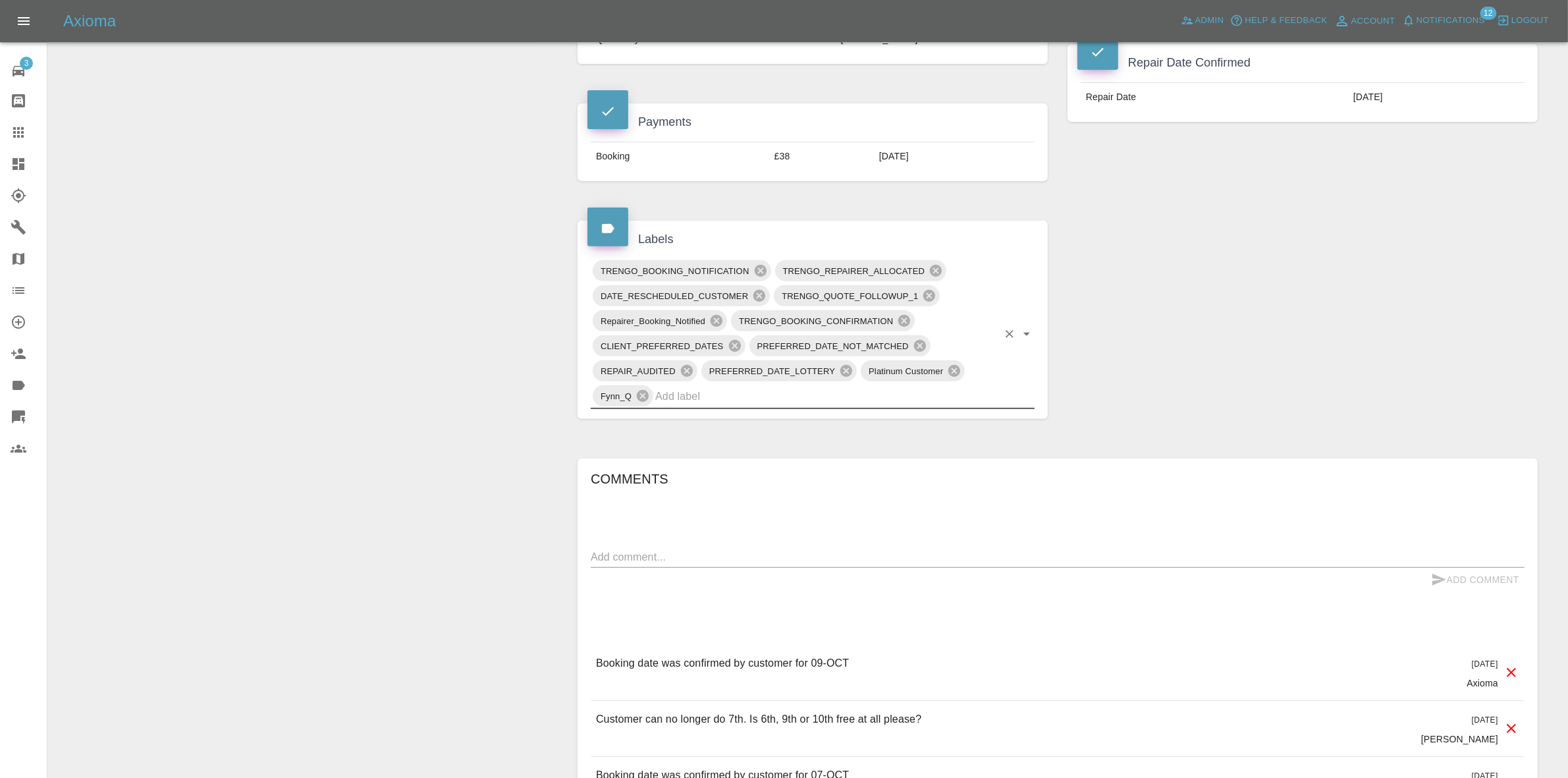
scroll to position [0, 0]
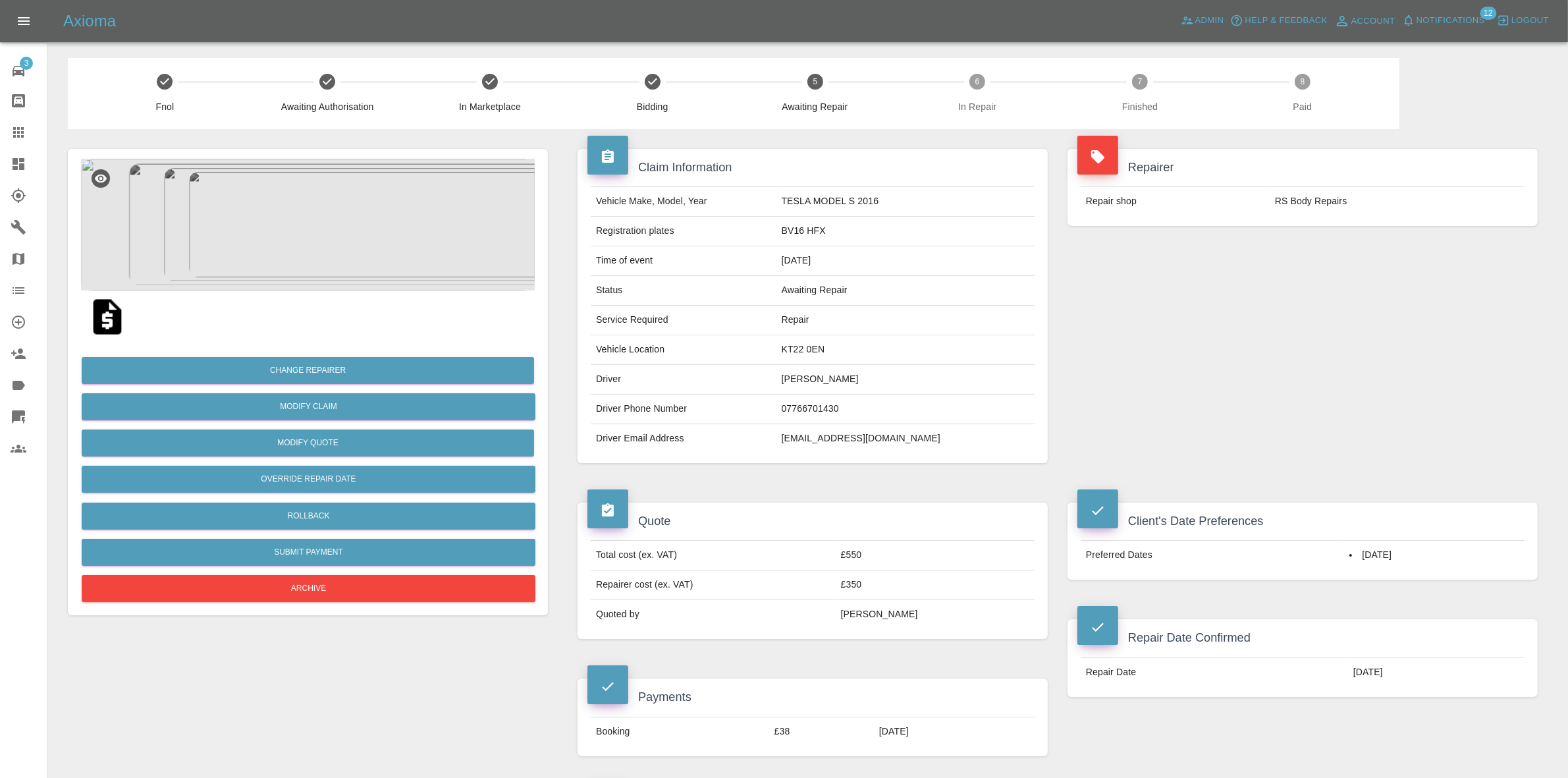
click at [816, 354] on td "KT22 0EN" at bounding box center [905, 350] width 258 height 29
copy td "KT22 0EN"
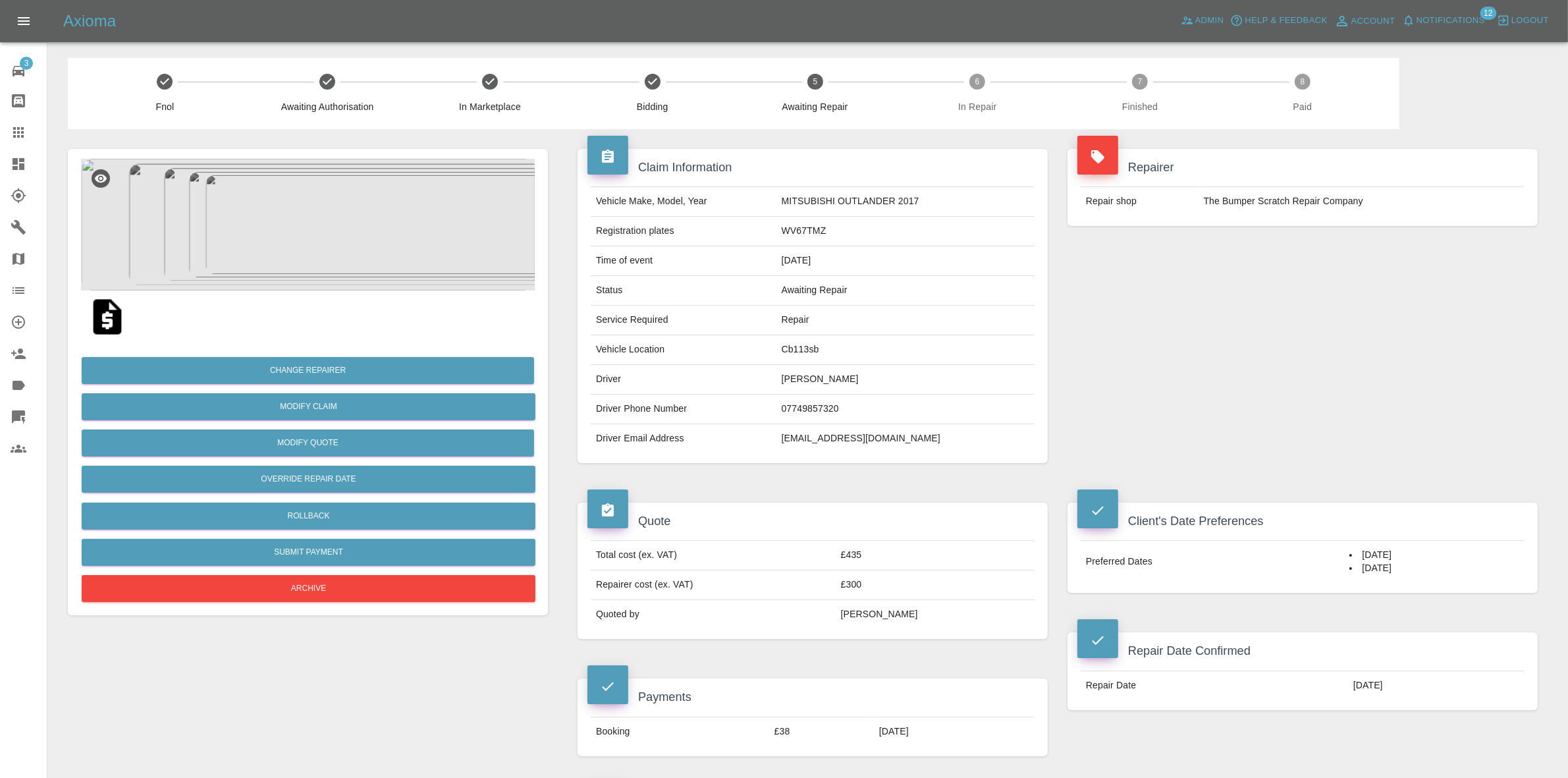
click at [814, 354] on td "Cb113sb" at bounding box center [905, 350] width 258 height 29
copy td "Cb113sb"
click at [214, 160] on img at bounding box center [308, 225] width 453 height 132
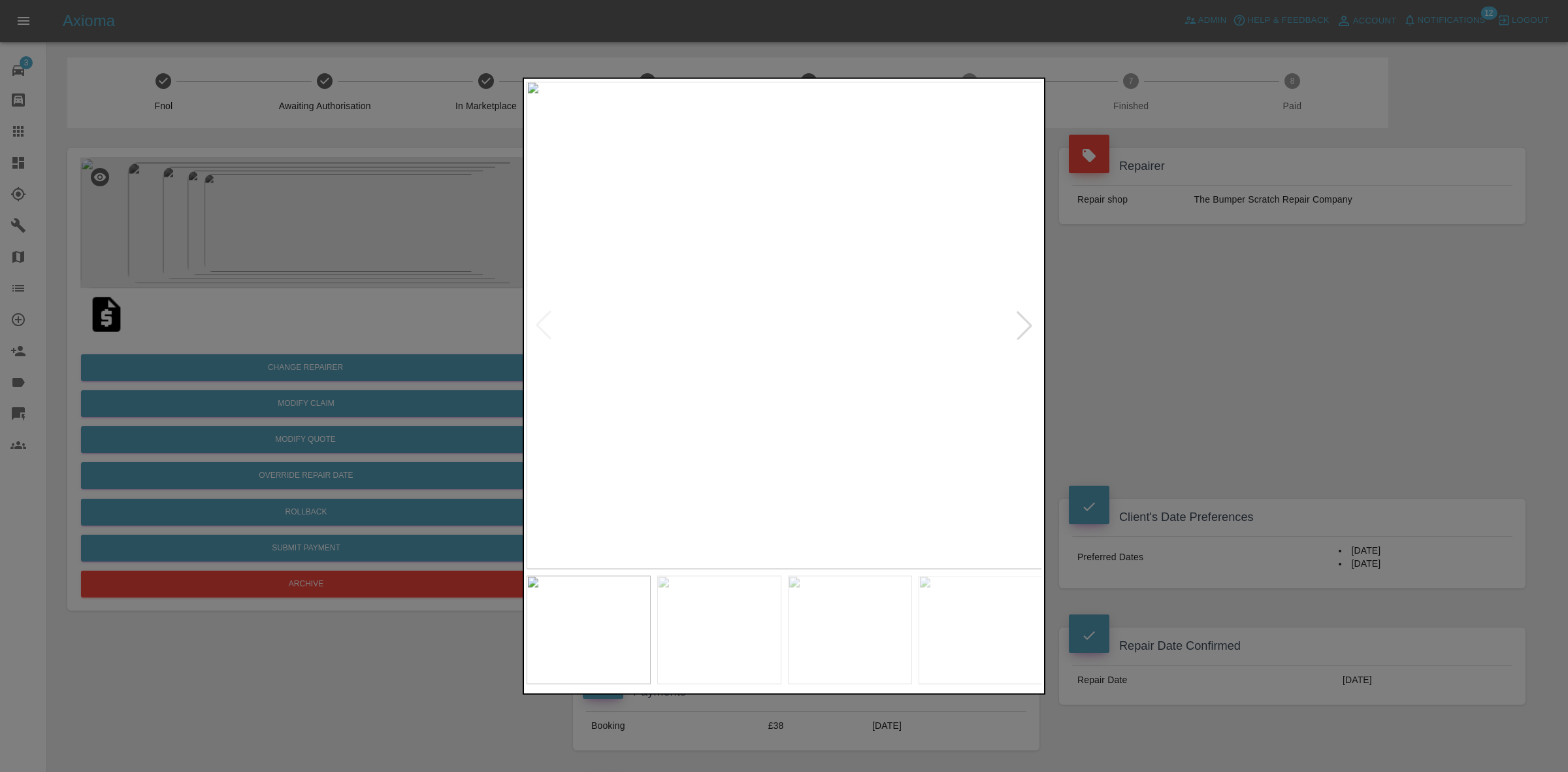
click at [632, 622] on div at bounding box center [784, 629] width 515 height 109
click at [900, 628] on img at bounding box center [850, 629] width 124 height 109
click at [987, 628] on img at bounding box center [981, 629] width 124 height 109
click at [1167, 402] on div at bounding box center [784, 386] width 1568 height 772
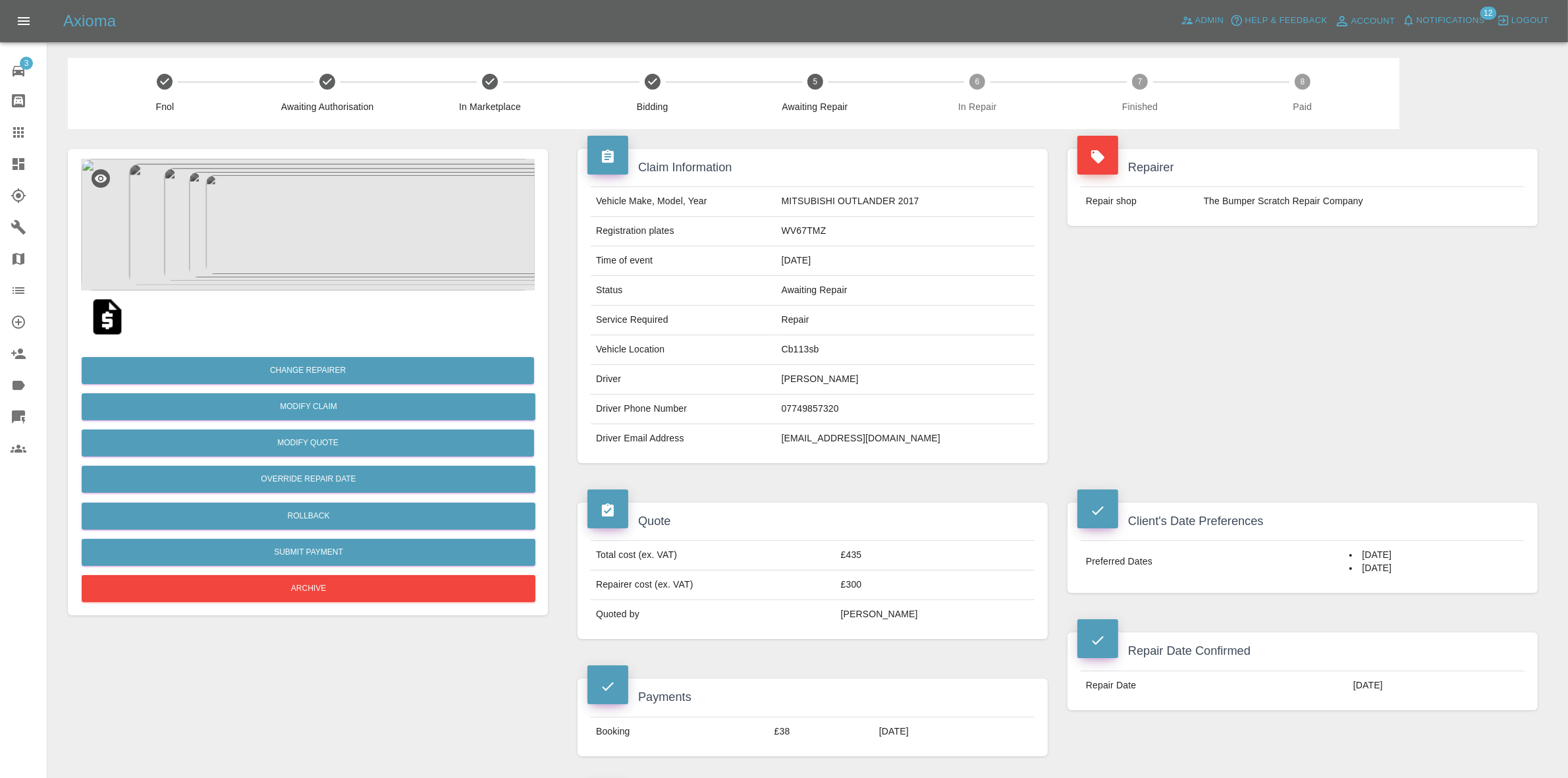
scroll to position [576, 0]
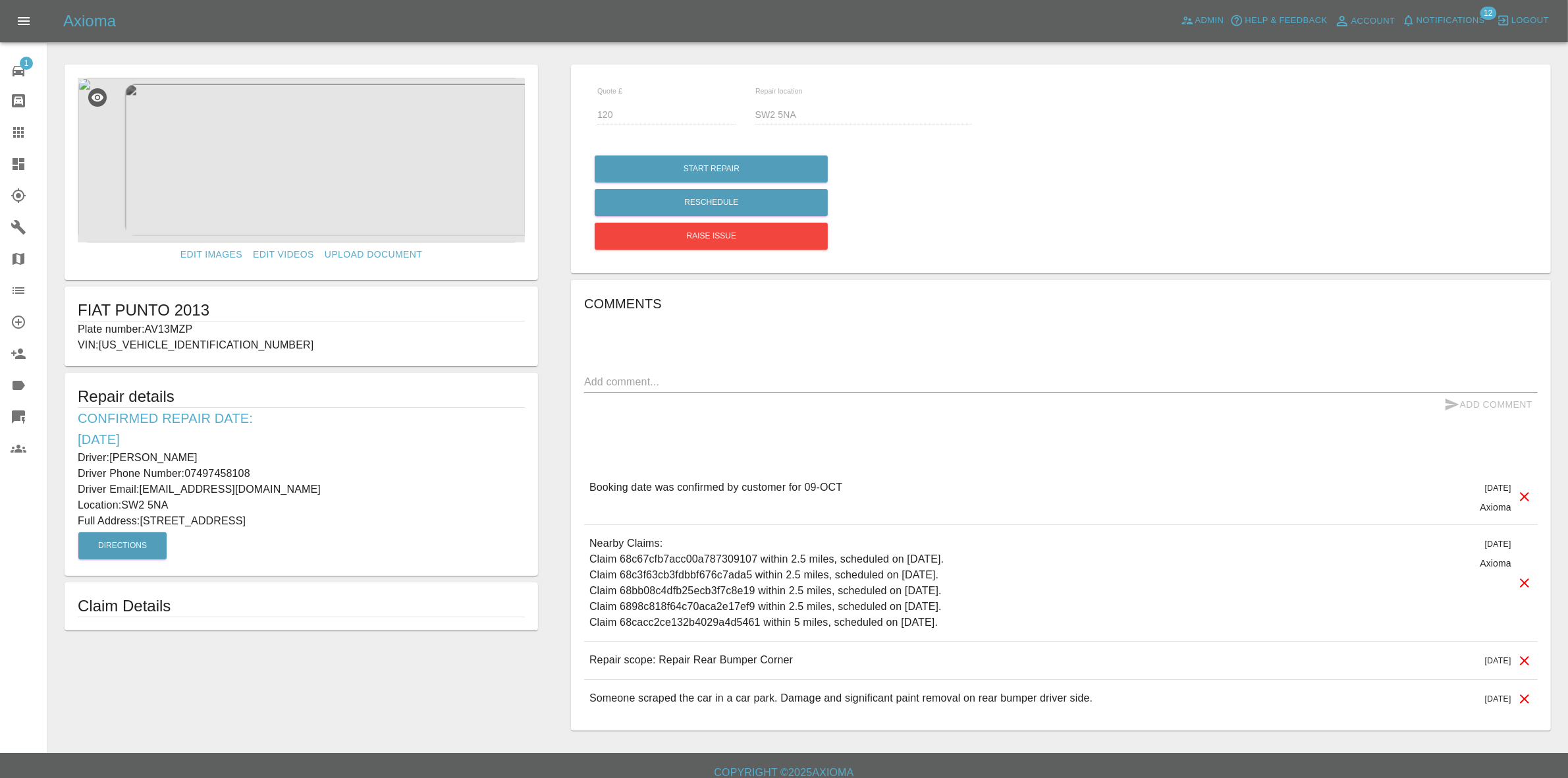
drag, startPoint x: 147, startPoint y: 517, endPoint x: 245, endPoint y: 517, distance: 98.0
click at [247, 517] on p "Full Address: [STREET_ADDRESS]" at bounding box center [301, 521] width 447 height 16
click at [221, 517] on p "Full Address: [STREET_ADDRESS]" at bounding box center [301, 521] width 447 height 16
drag, startPoint x: 143, startPoint y: 519, endPoint x: 301, endPoint y: 519, distance: 158.0
click at [301, 519] on p "Full Address: 18 Felsberg Road London" at bounding box center [301, 521] width 447 height 16
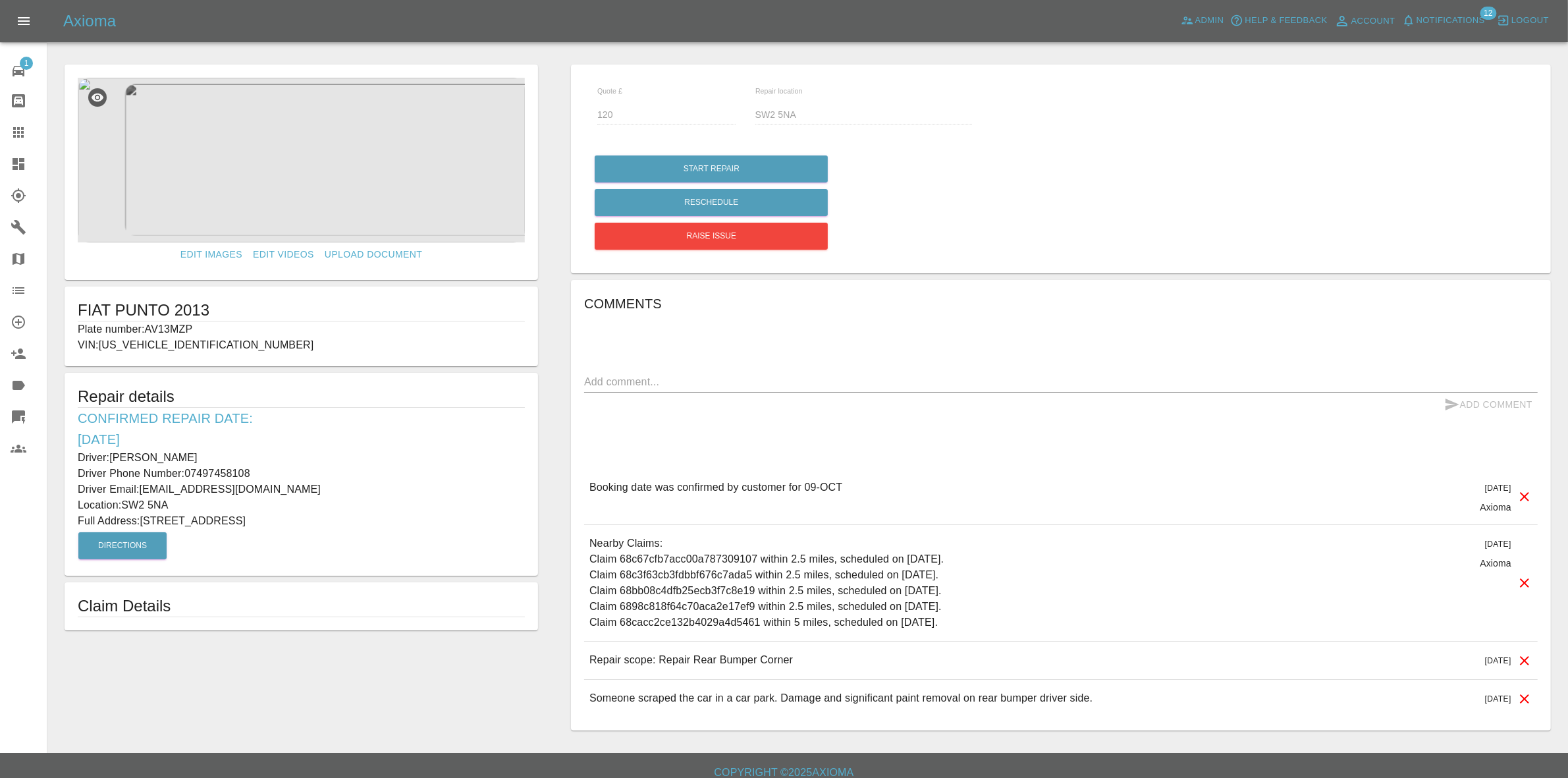
copy p "18 Felsberg Road London"
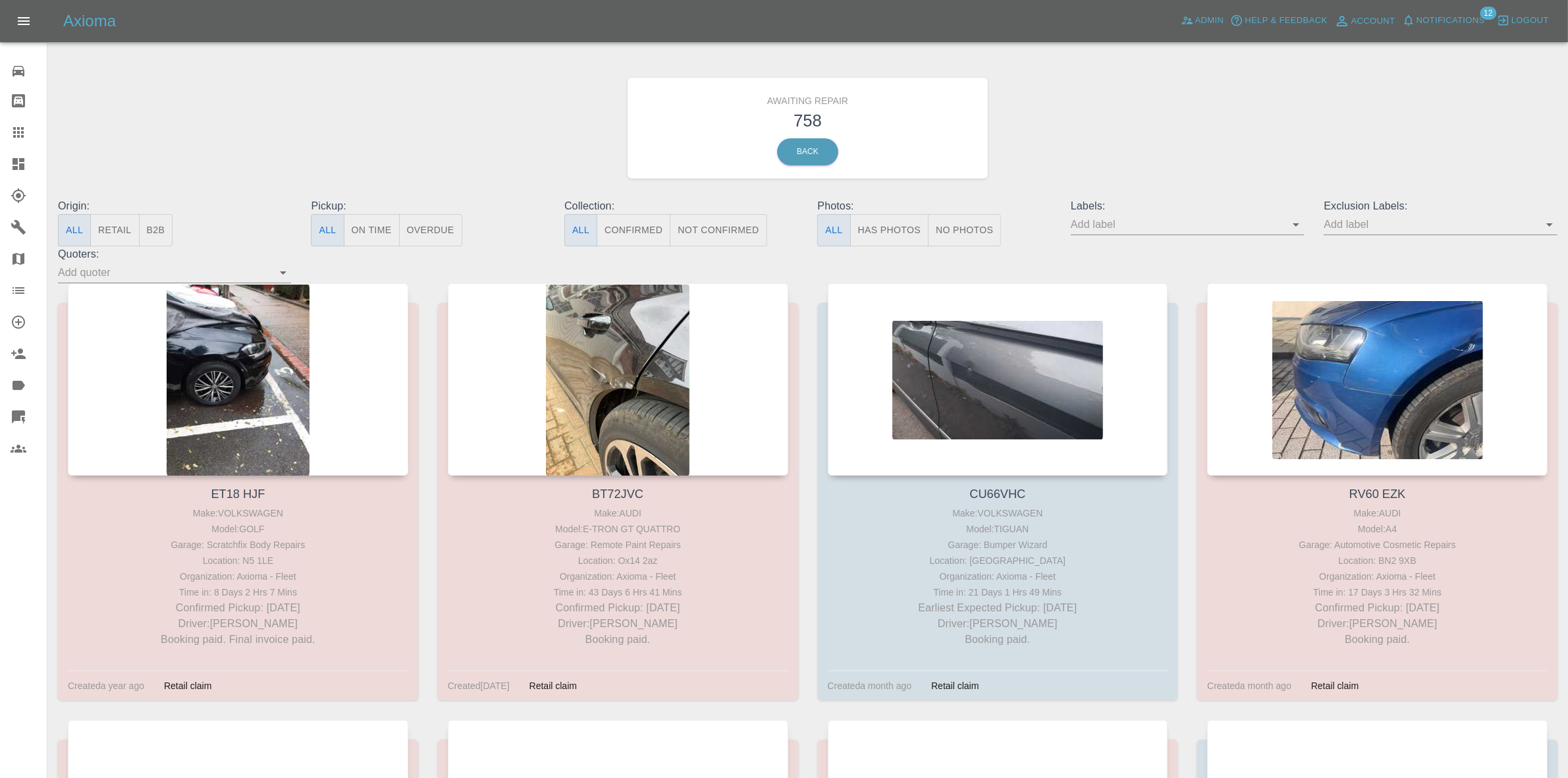
drag, startPoint x: 272, startPoint y: 292, endPoint x: 409, endPoint y: 160, distance: 190.2
click at [452, 126] on div "Awaiting Repair 758 Back" at bounding box center [808, 128] width 1520 height 140
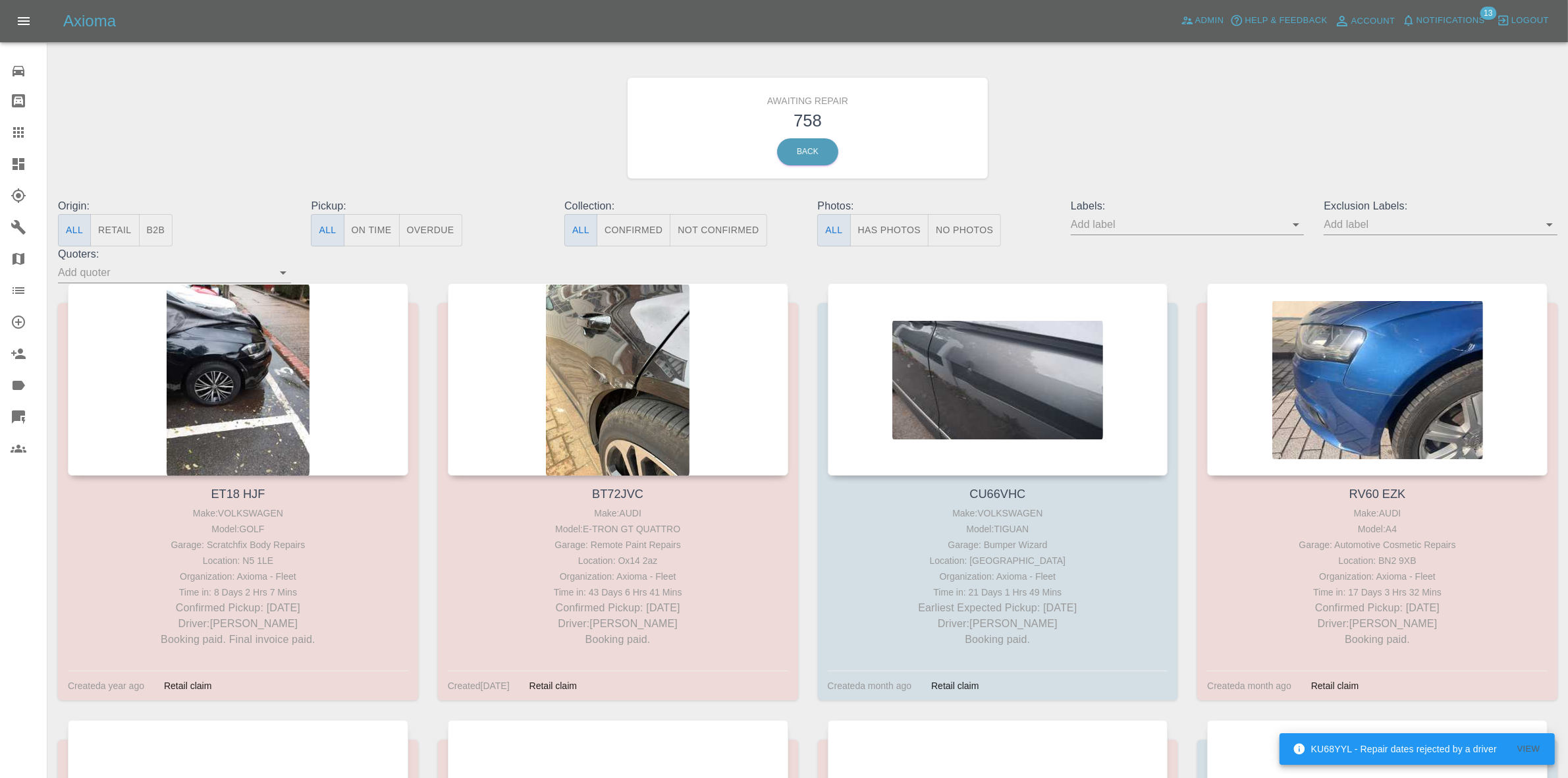
click at [1443, 21] on span "Notifications" at bounding box center [1450, 21] width 69 height 15
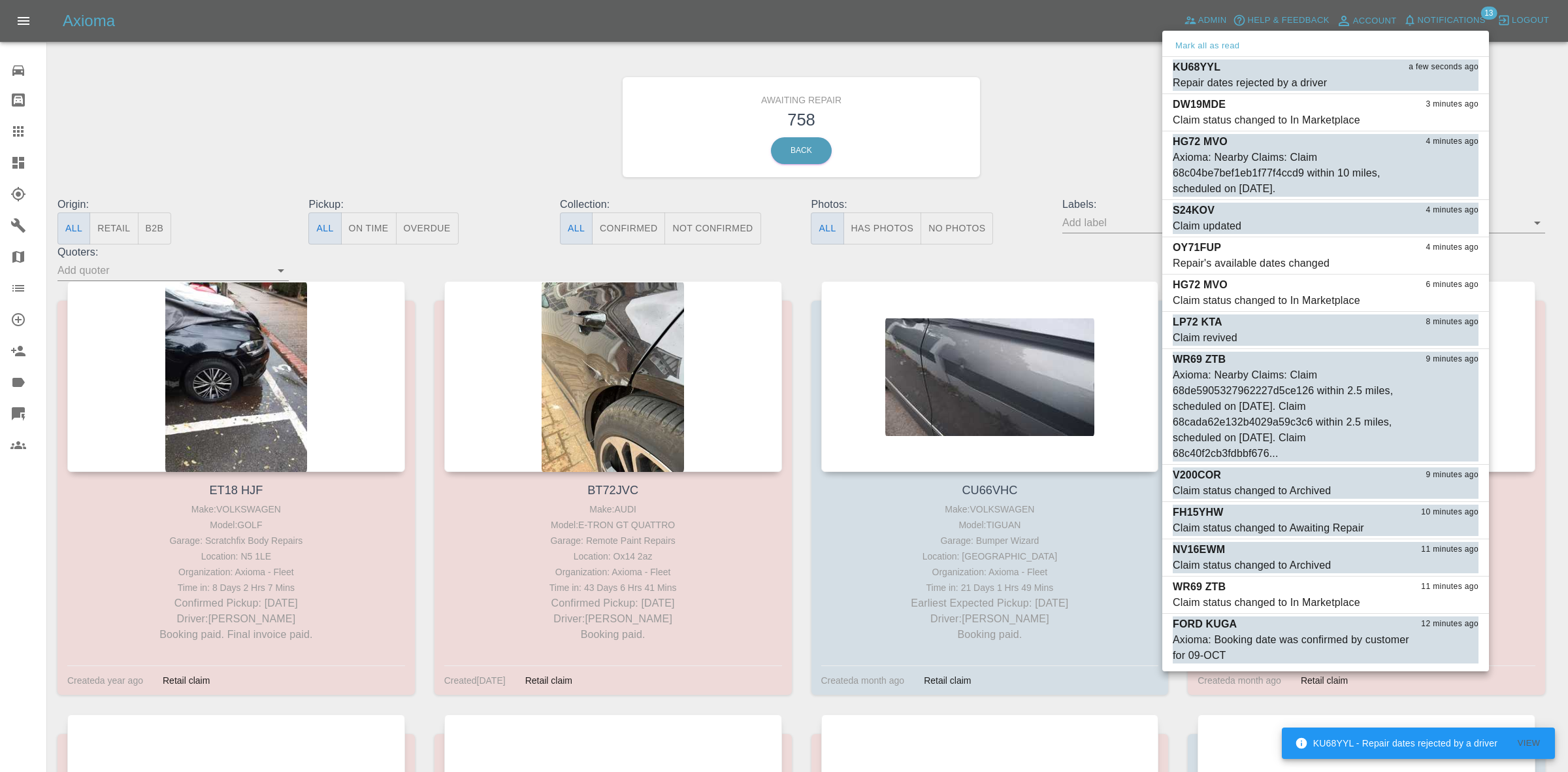
click at [1089, 128] on div at bounding box center [784, 386] width 1568 height 772
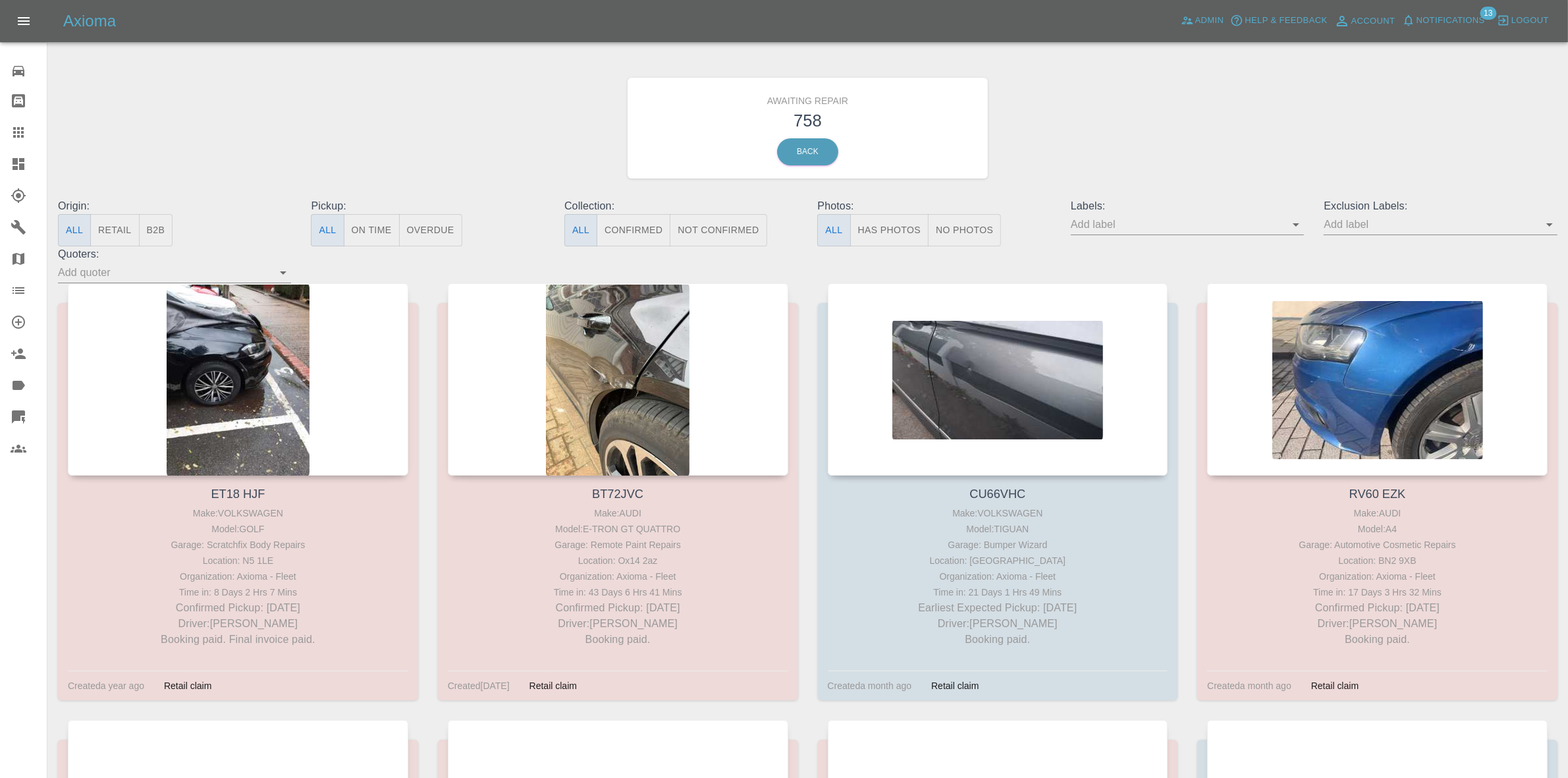
click at [1366, 214] on input "text" at bounding box center [1430, 224] width 213 height 21
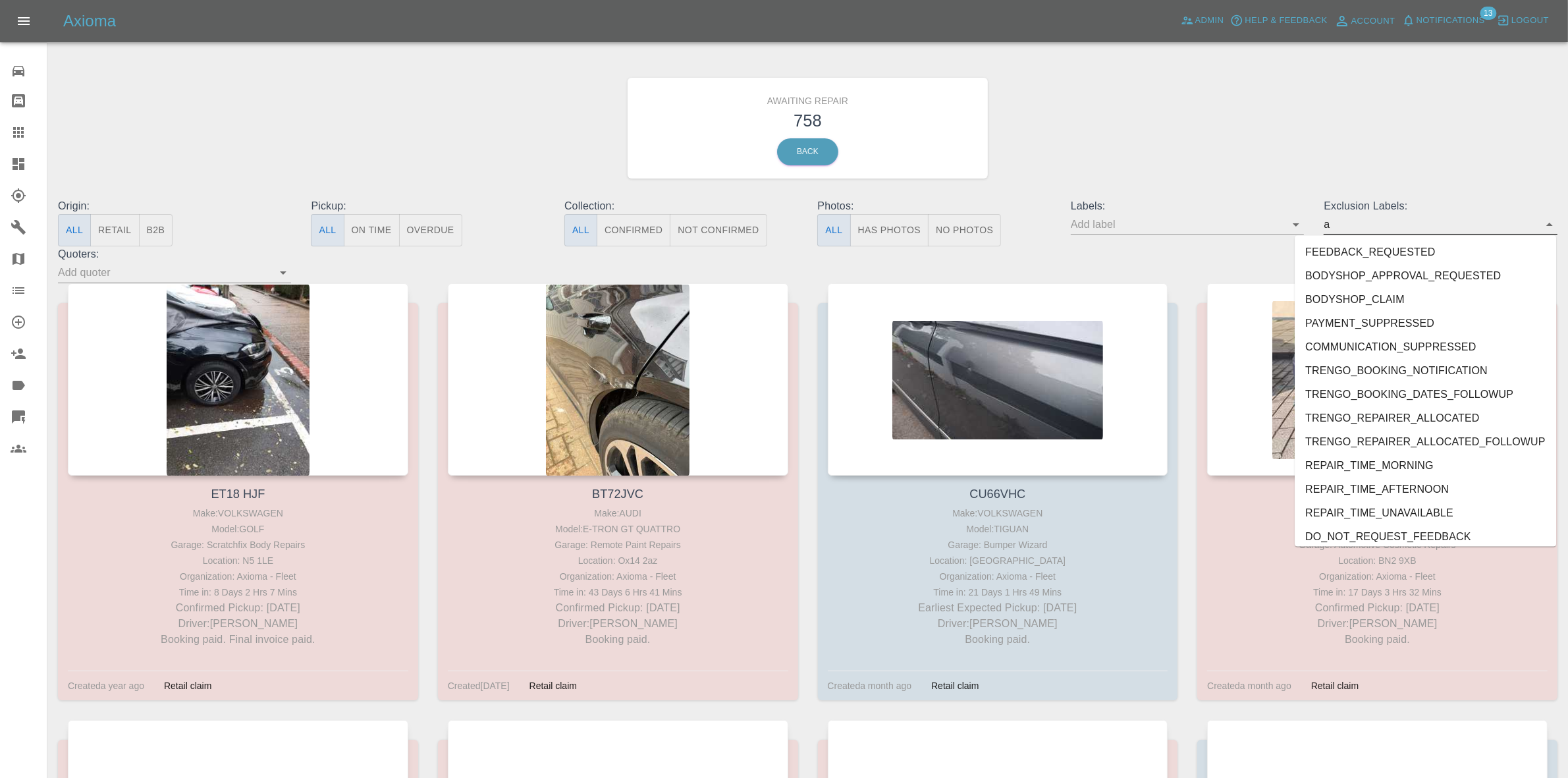
type input "au"
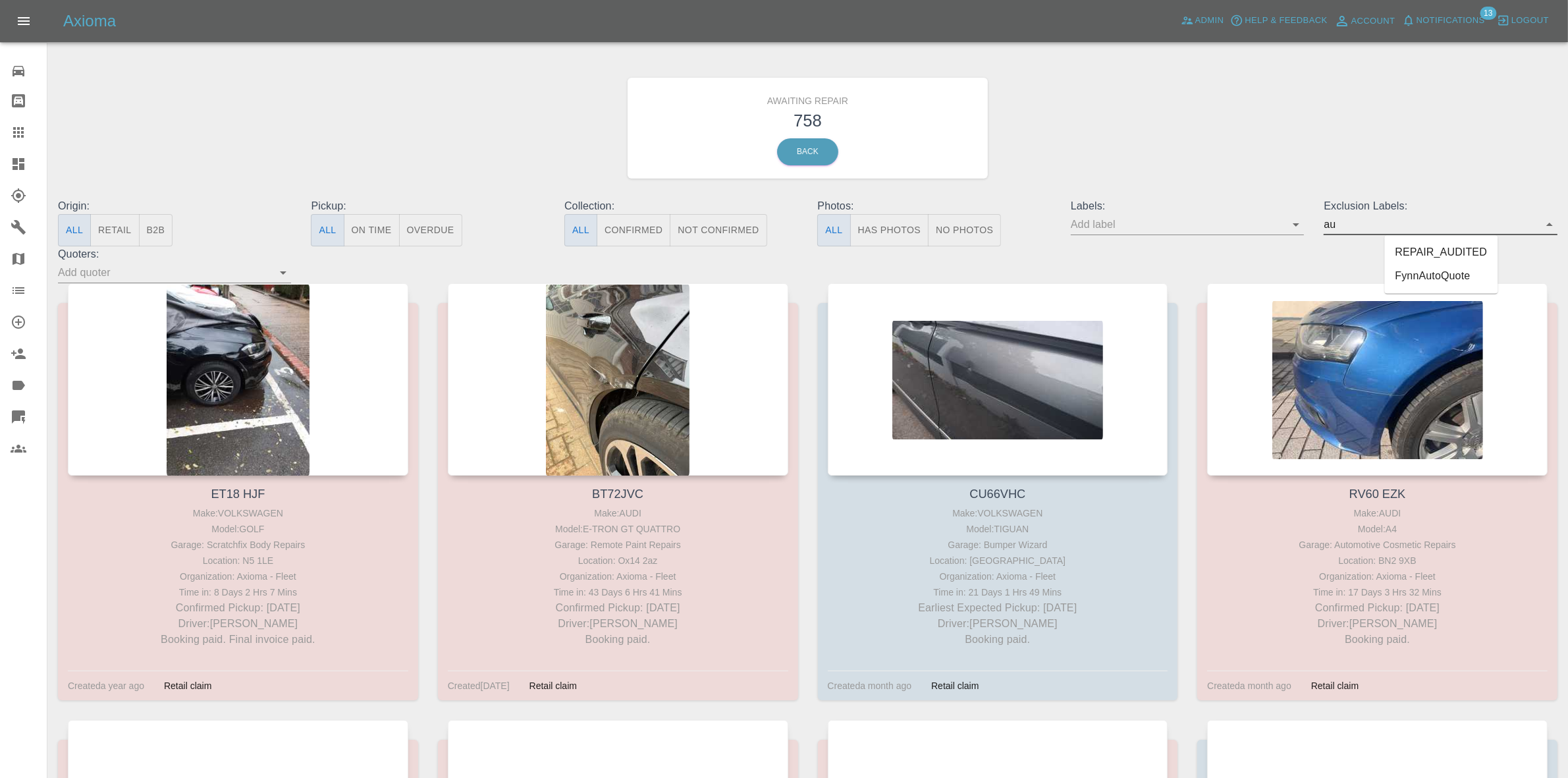
click at [1431, 252] on li "REPAIR_AUDITED" at bounding box center [1441, 252] width 113 height 24
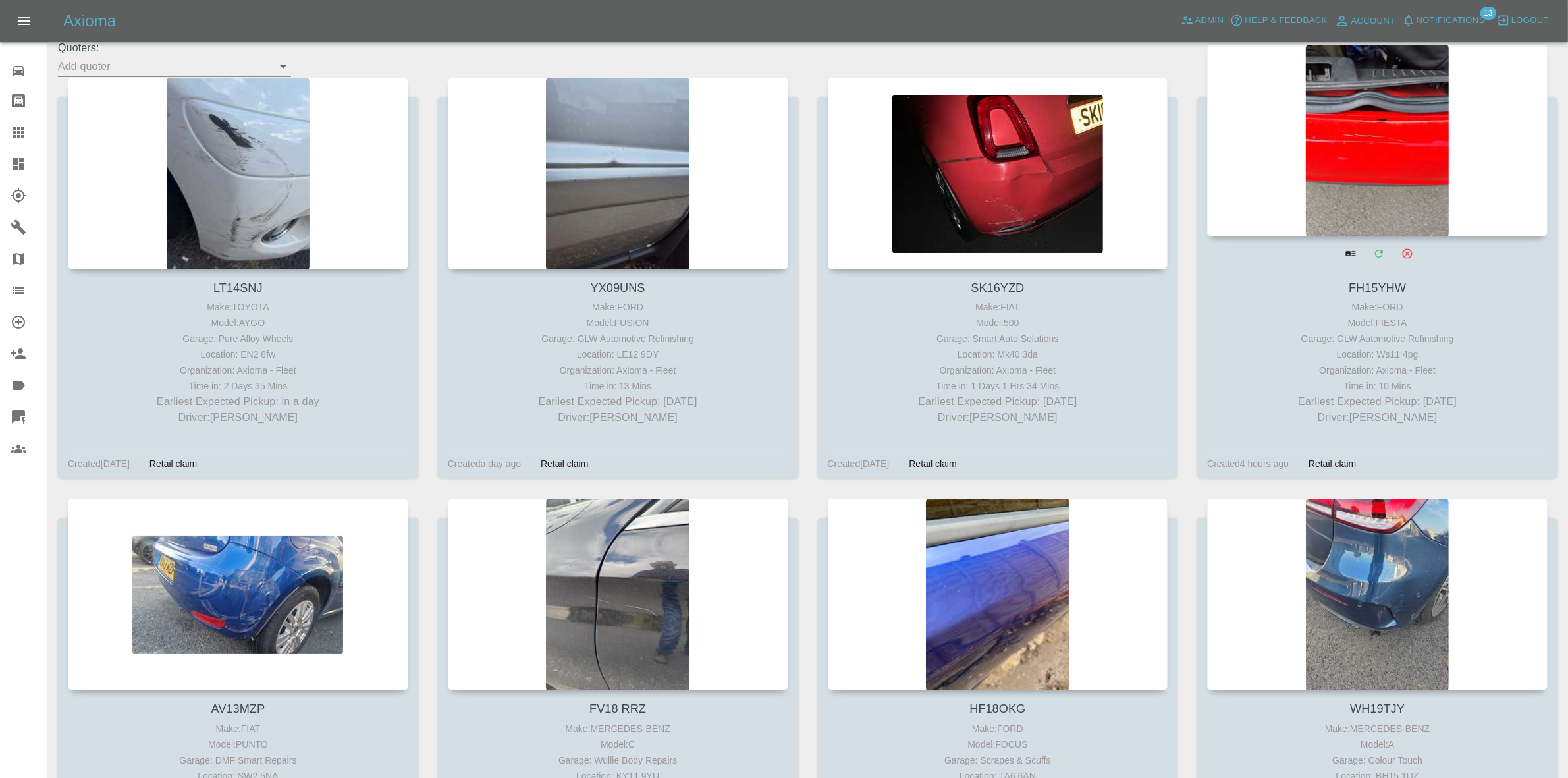
scroll to position [82, 0]
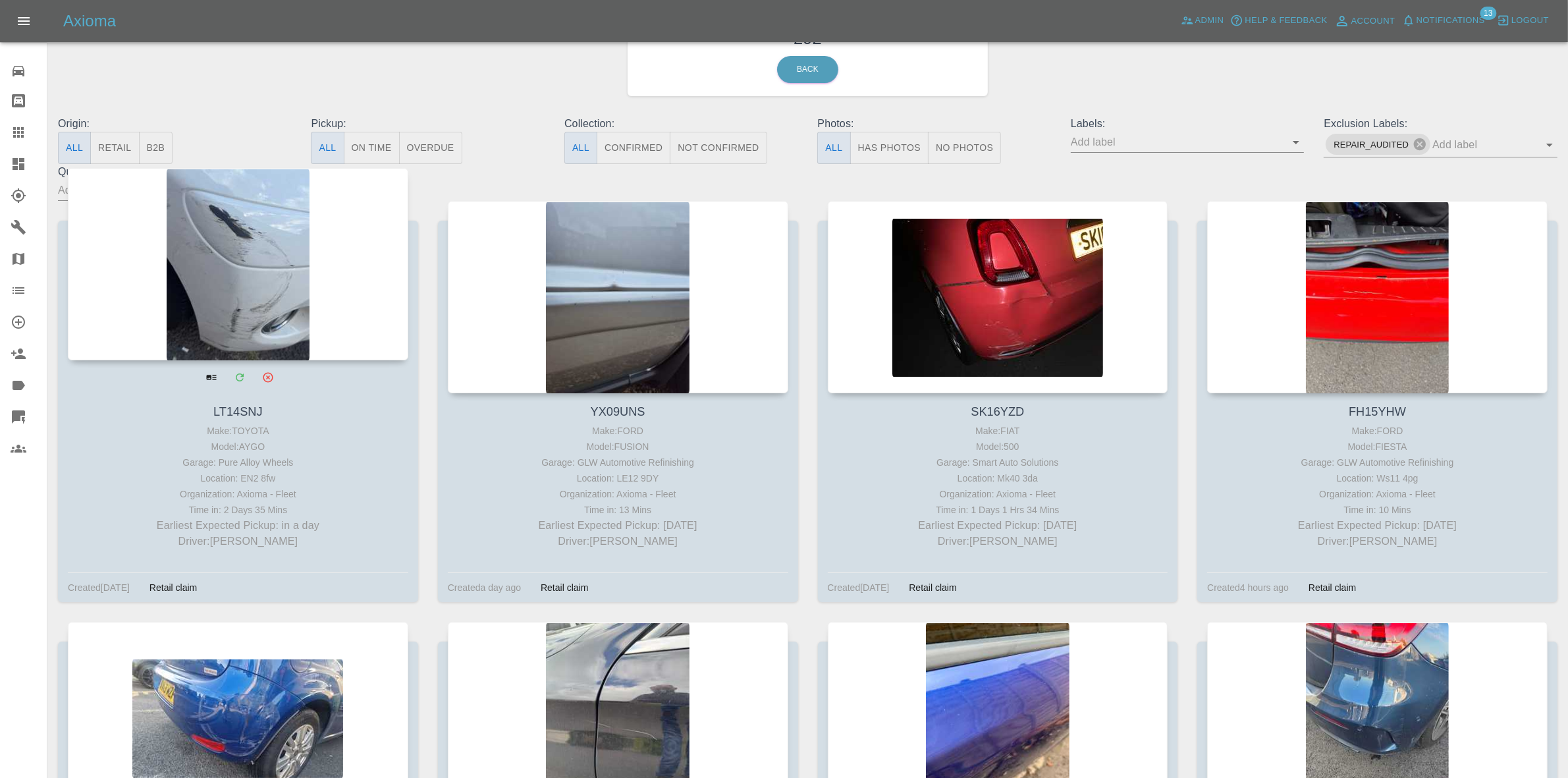
drag, startPoint x: 383, startPoint y: 304, endPoint x: 540, endPoint y: 160, distance: 213.0
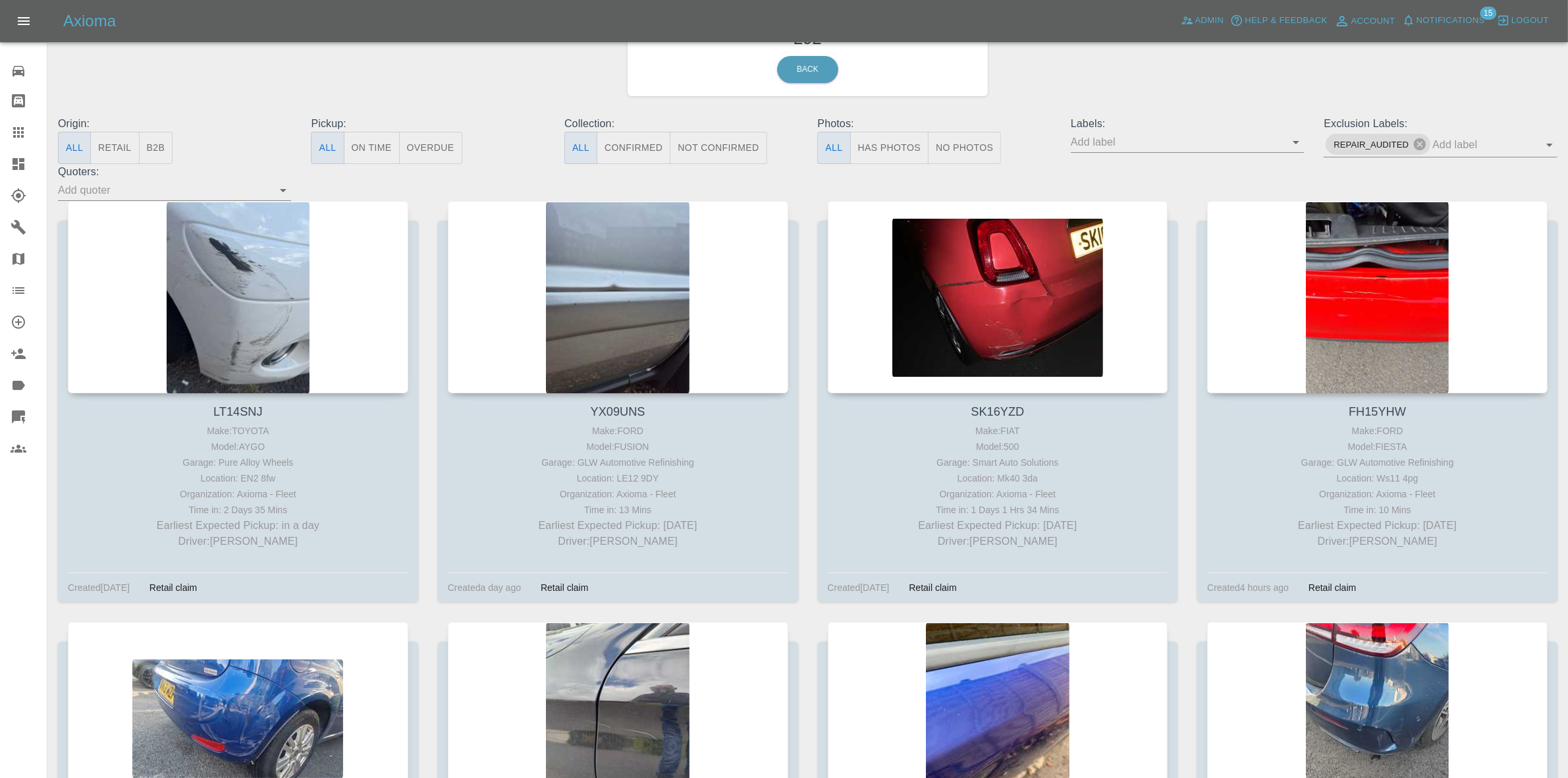
drag, startPoint x: 0, startPoint y: 163, endPoint x: 17, endPoint y: 115, distance: 50.9
click at [0, 163] on link "Dashboard" at bounding box center [23, 163] width 46 height 31
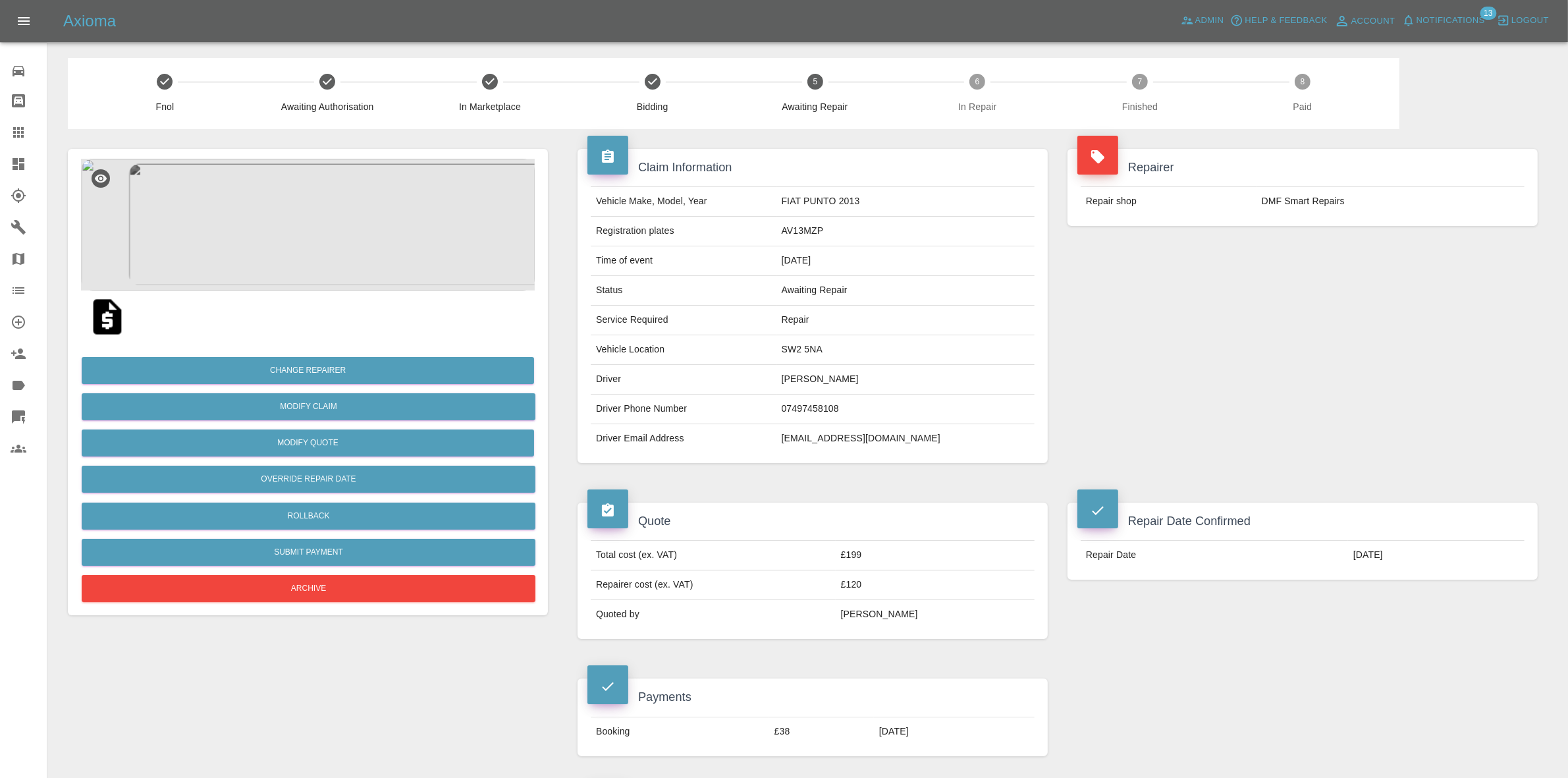
click at [821, 351] on td "SW2 5NA" at bounding box center [905, 350] width 258 height 29
copy td "SW2 5NA"
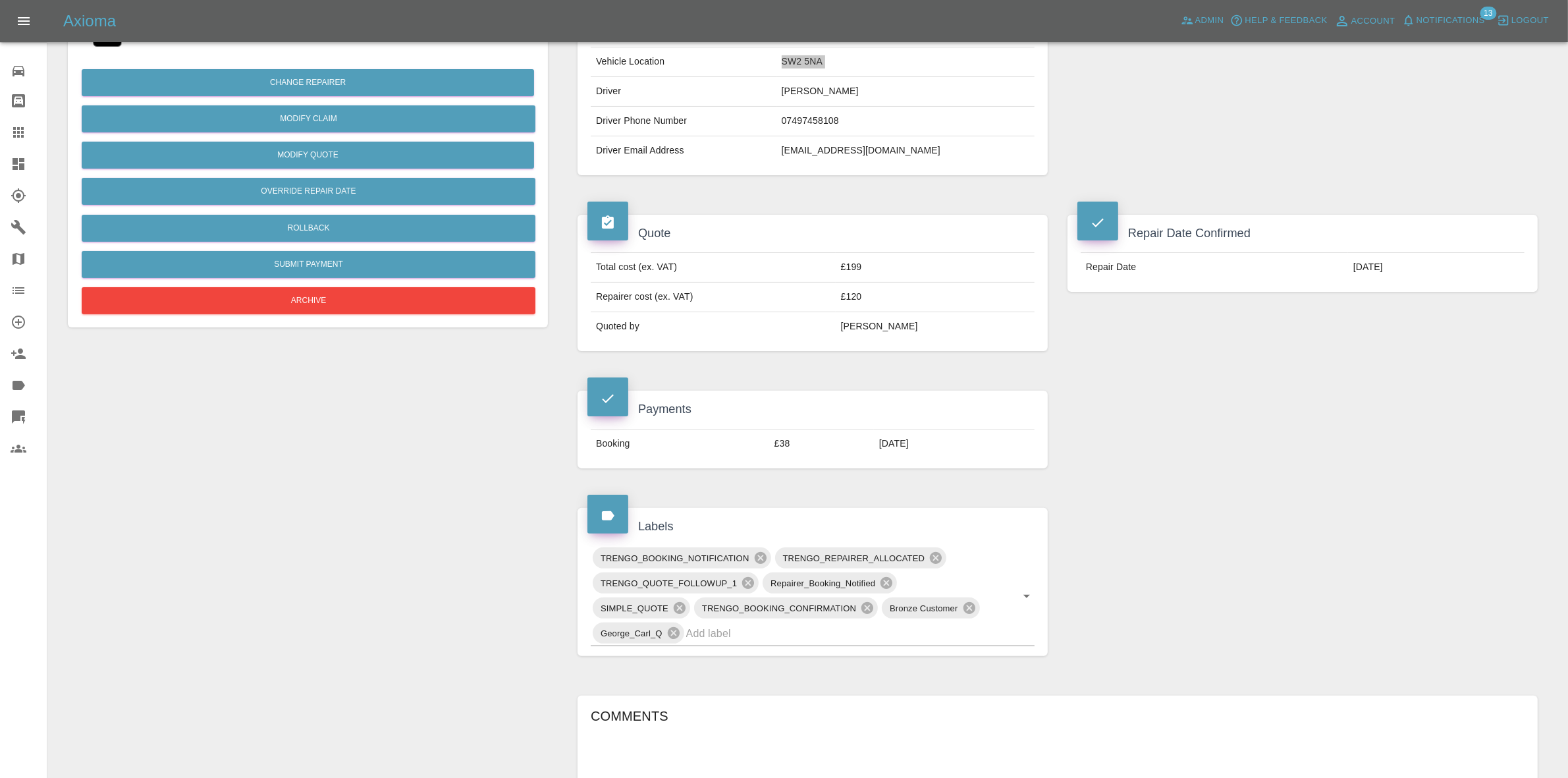
scroll to position [494, 0]
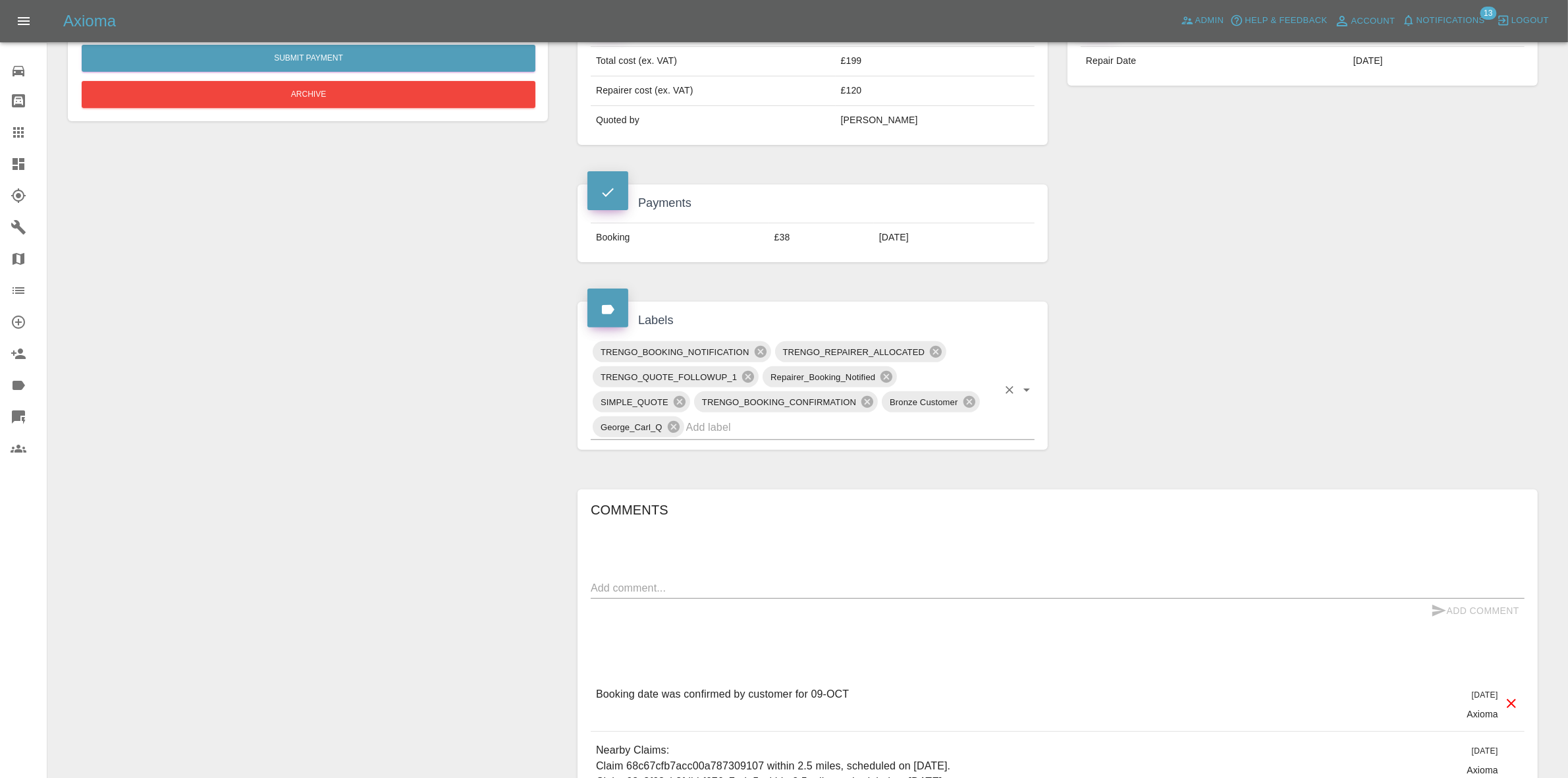
click at [807, 426] on input "text" at bounding box center [842, 426] width 311 height 21
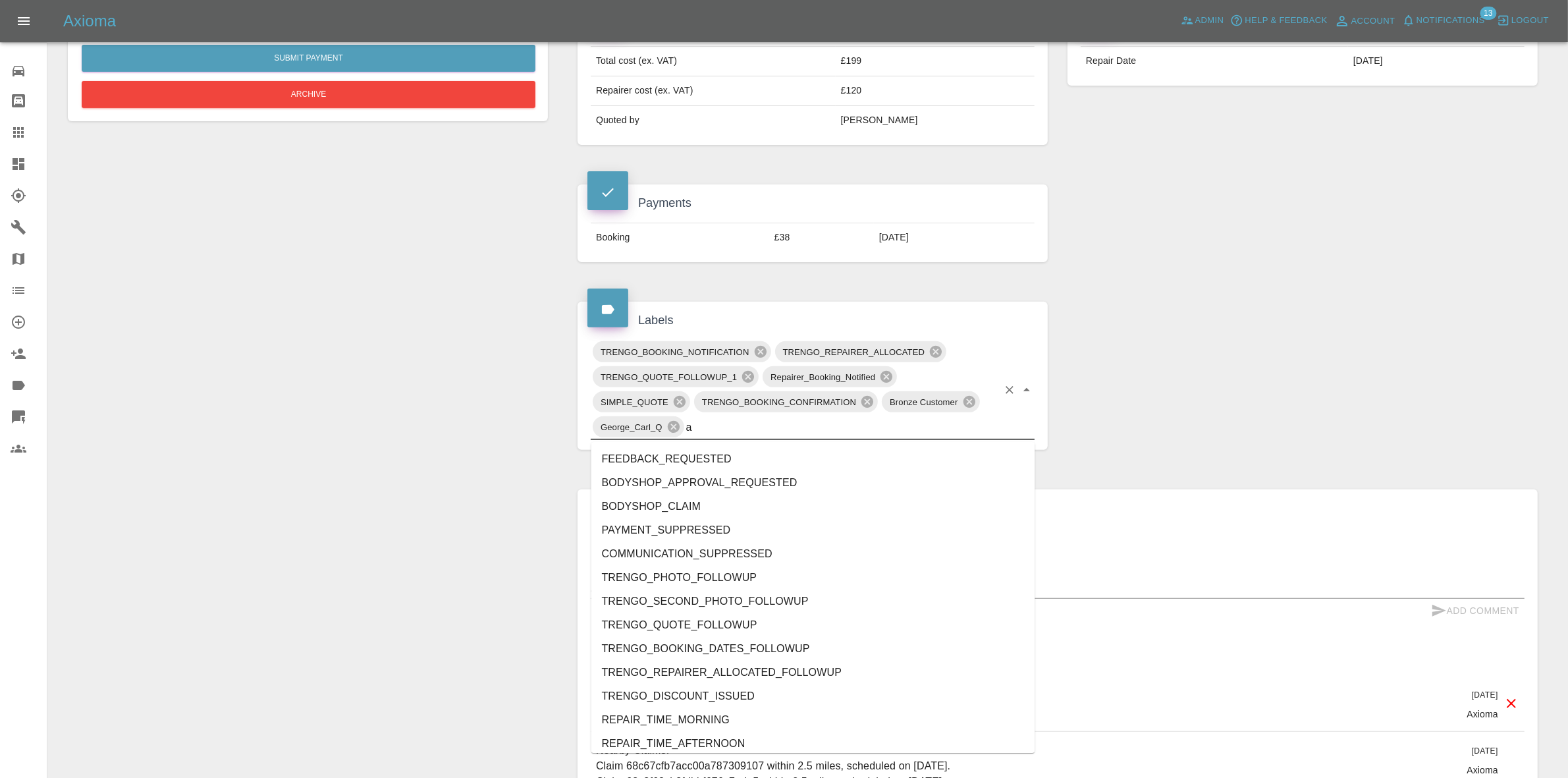
type input "au"
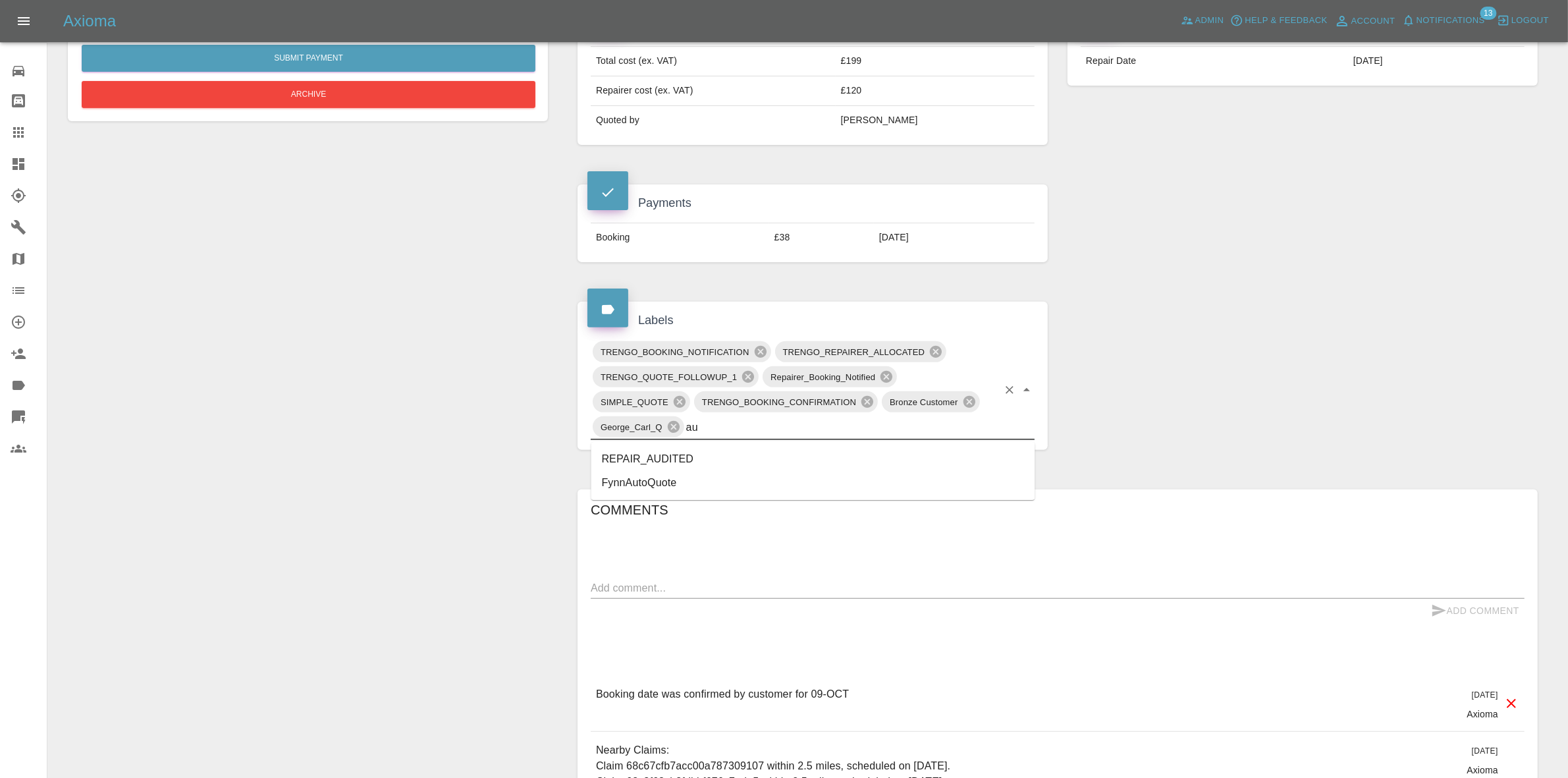
click at [673, 456] on li "REPAIR_AUDITED" at bounding box center [813, 459] width 444 height 24
click at [662, 592] on textarea at bounding box center [1058, 587] width 933 height 15
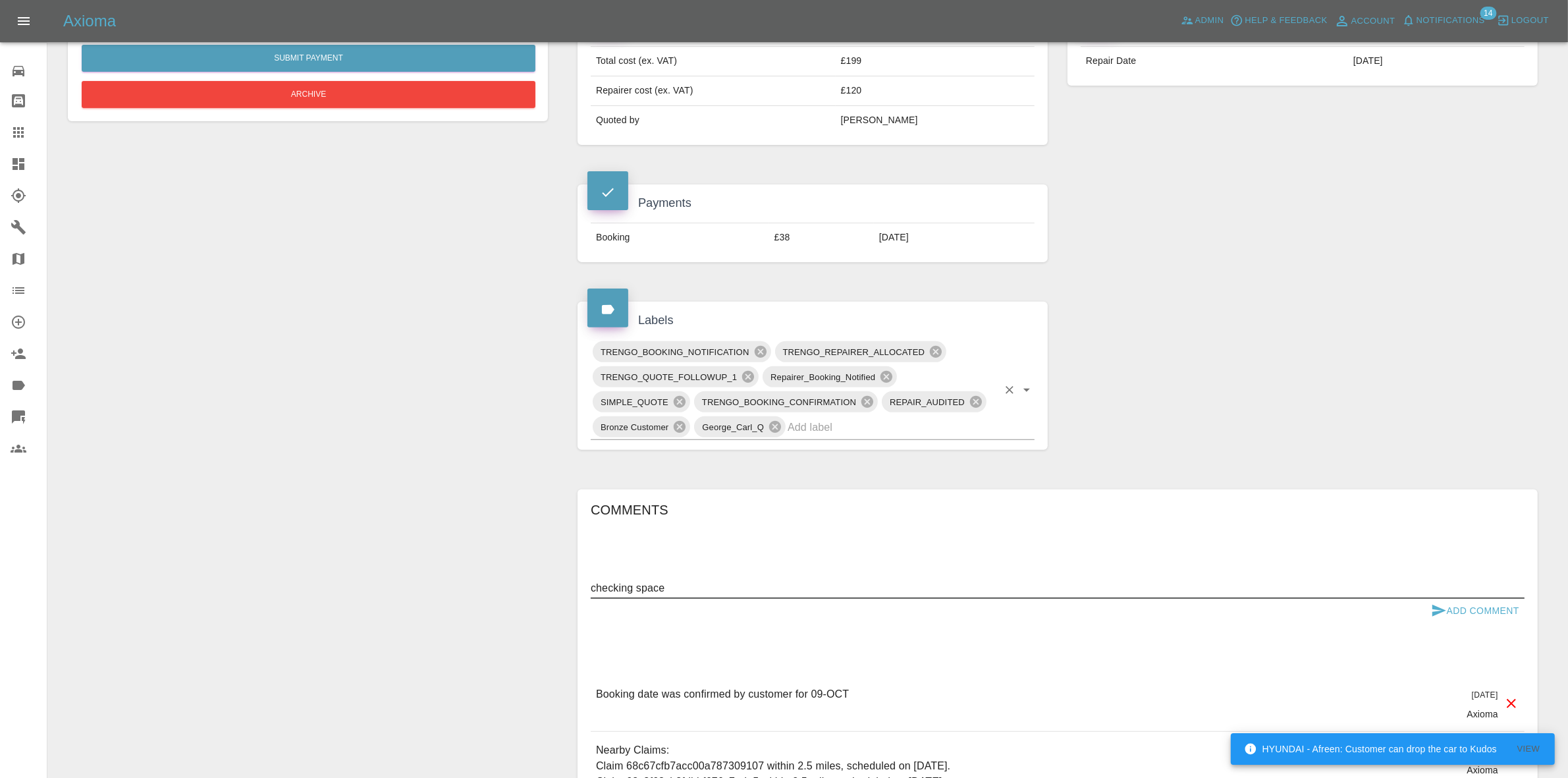
scroll to position [658, 0]
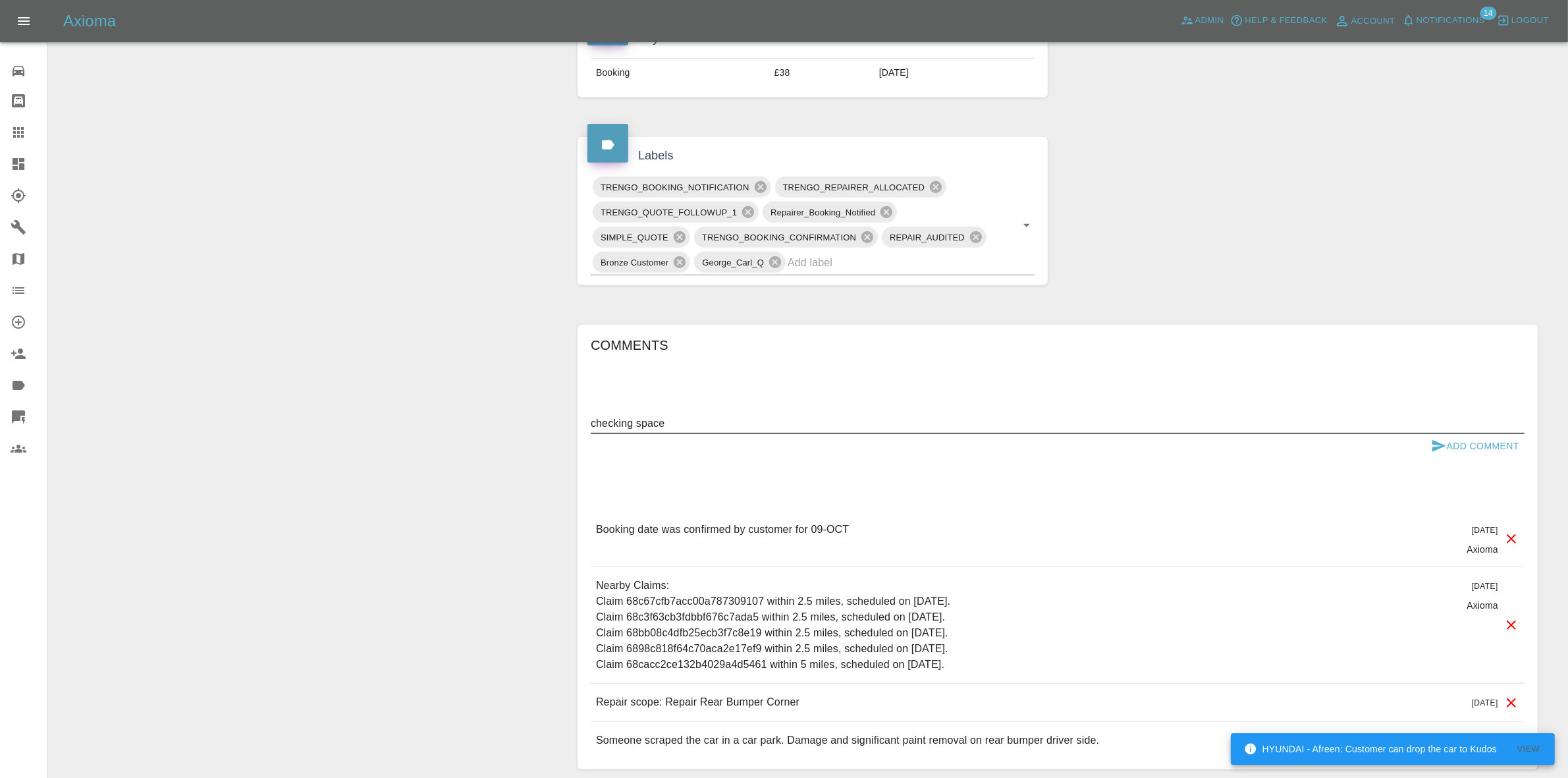
type textarea "checking space"
click at [1482, 446] on button "Add Comment" at bounding box center [1475, 445] width 99 height 24
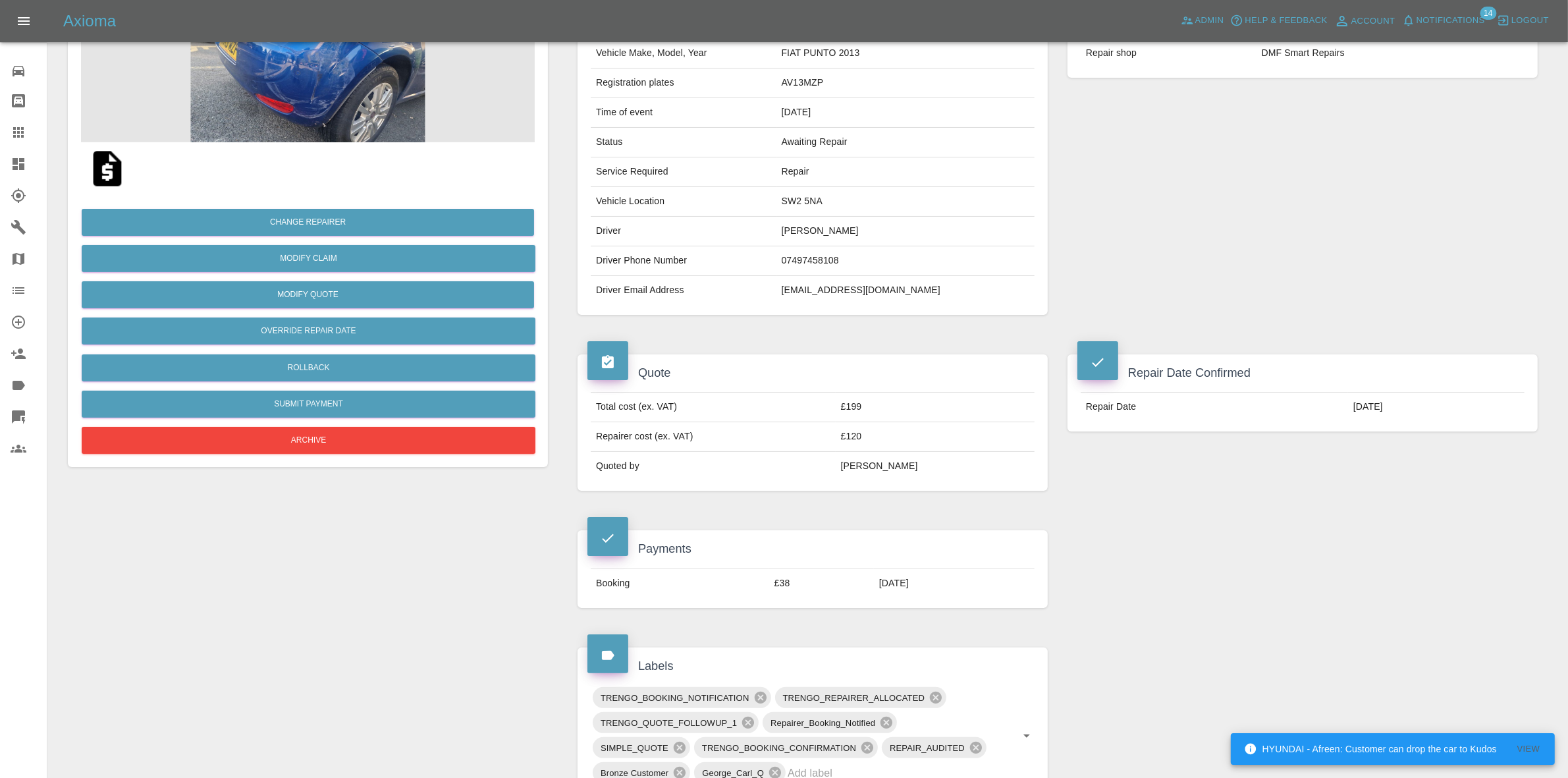
scroll to position [0, 0]
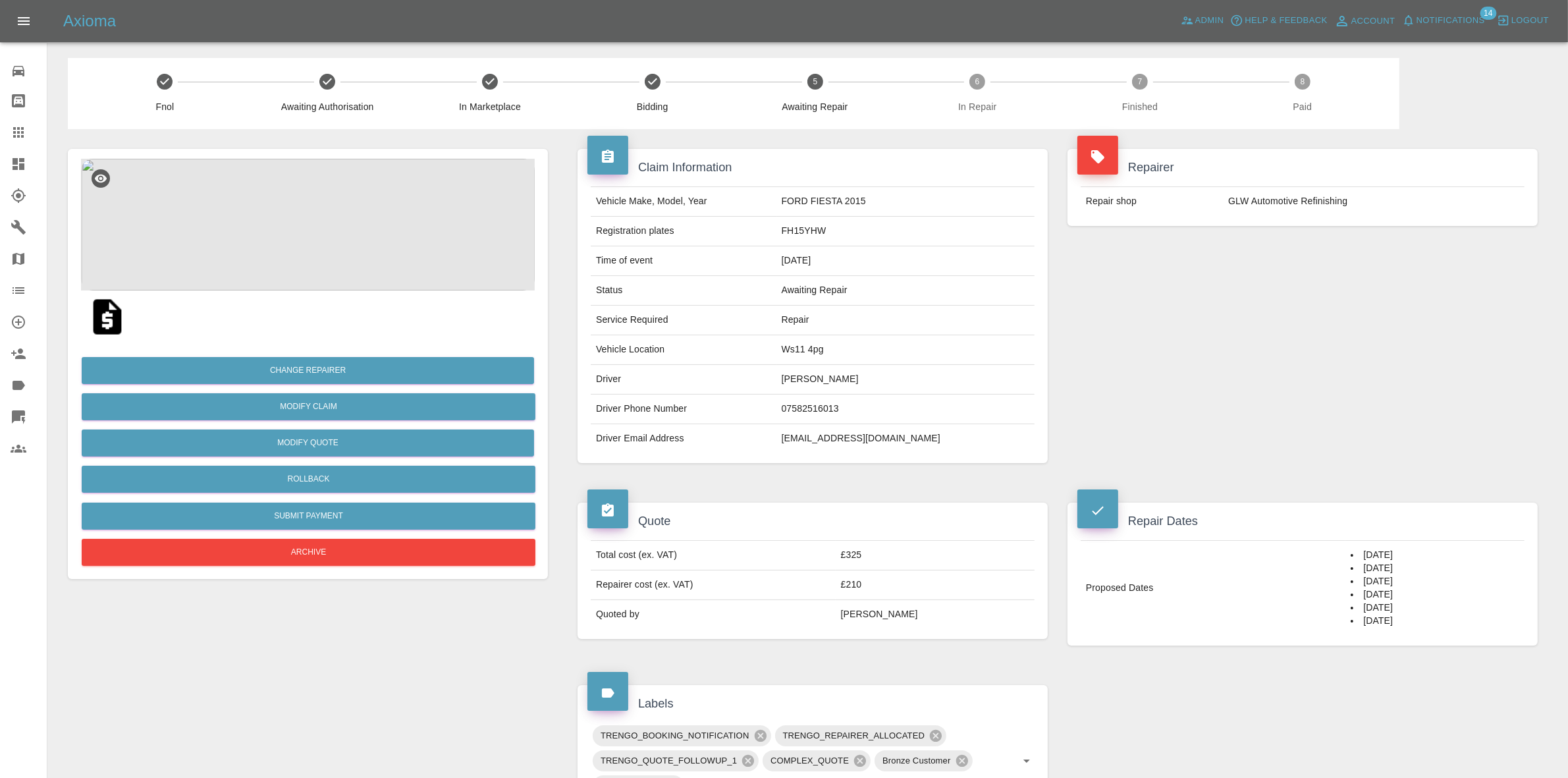
click at [804, 349] on td "Ws11 4pg" at bounding box center [905, 350] width 258 height 29
copy td "Ws11 4pg"
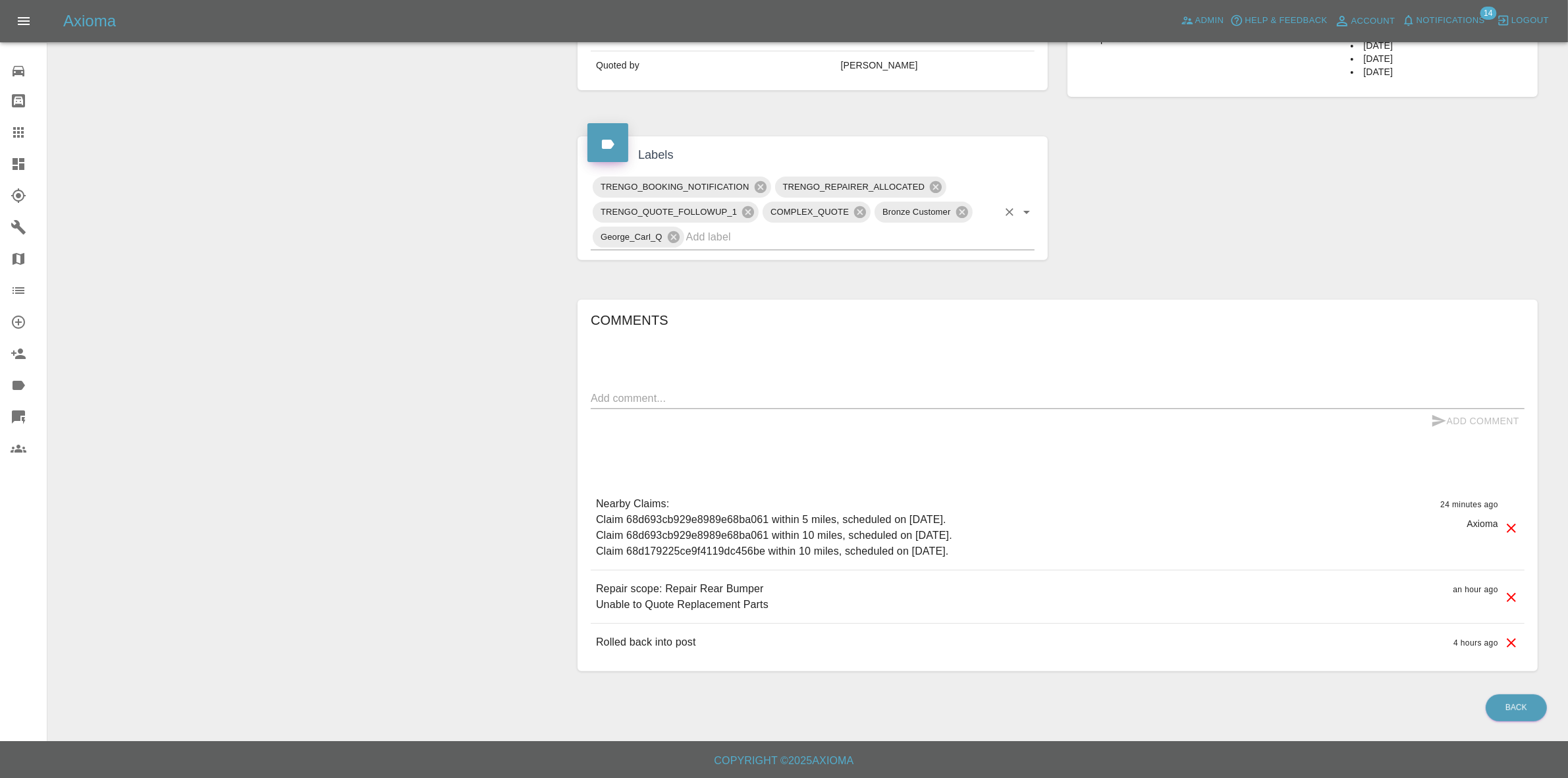
click at [756, 235] on input "text" at bounding box center [842, 236] width 311 height 21
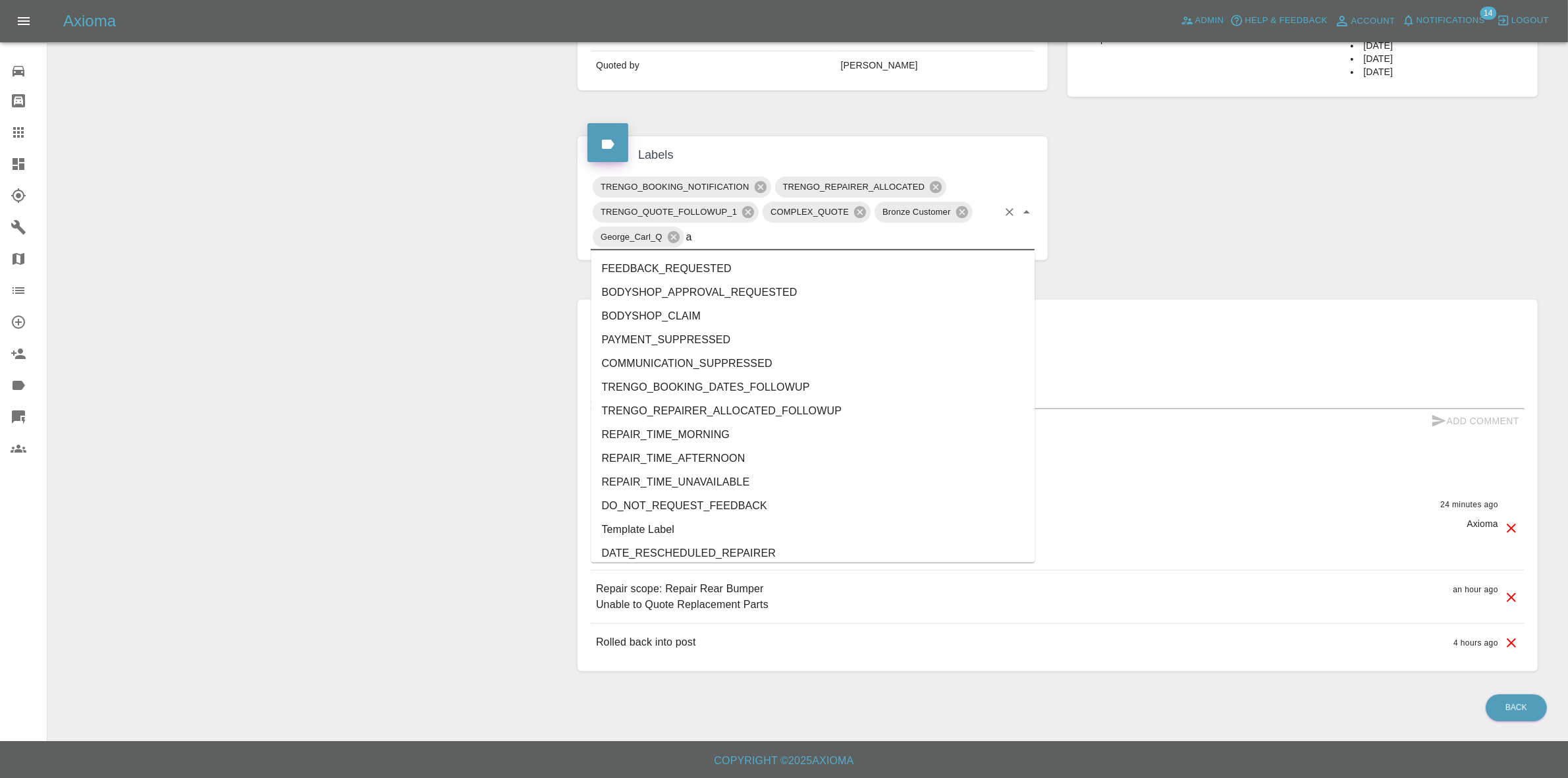
type input "au"
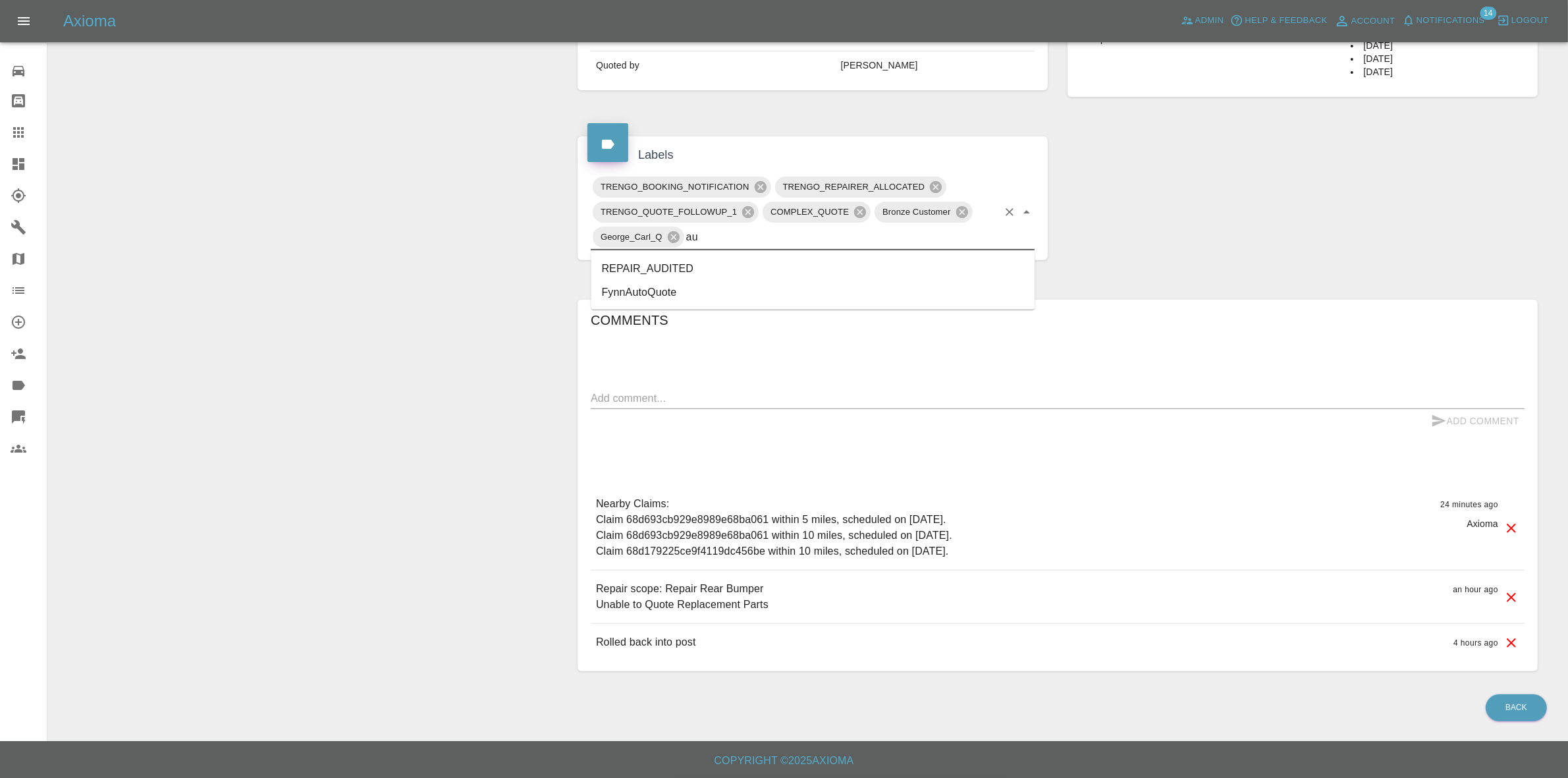
click at [685, 264] on li "REPAIR_AUDITED" at bounding box center [813, 269] width 444 height 24
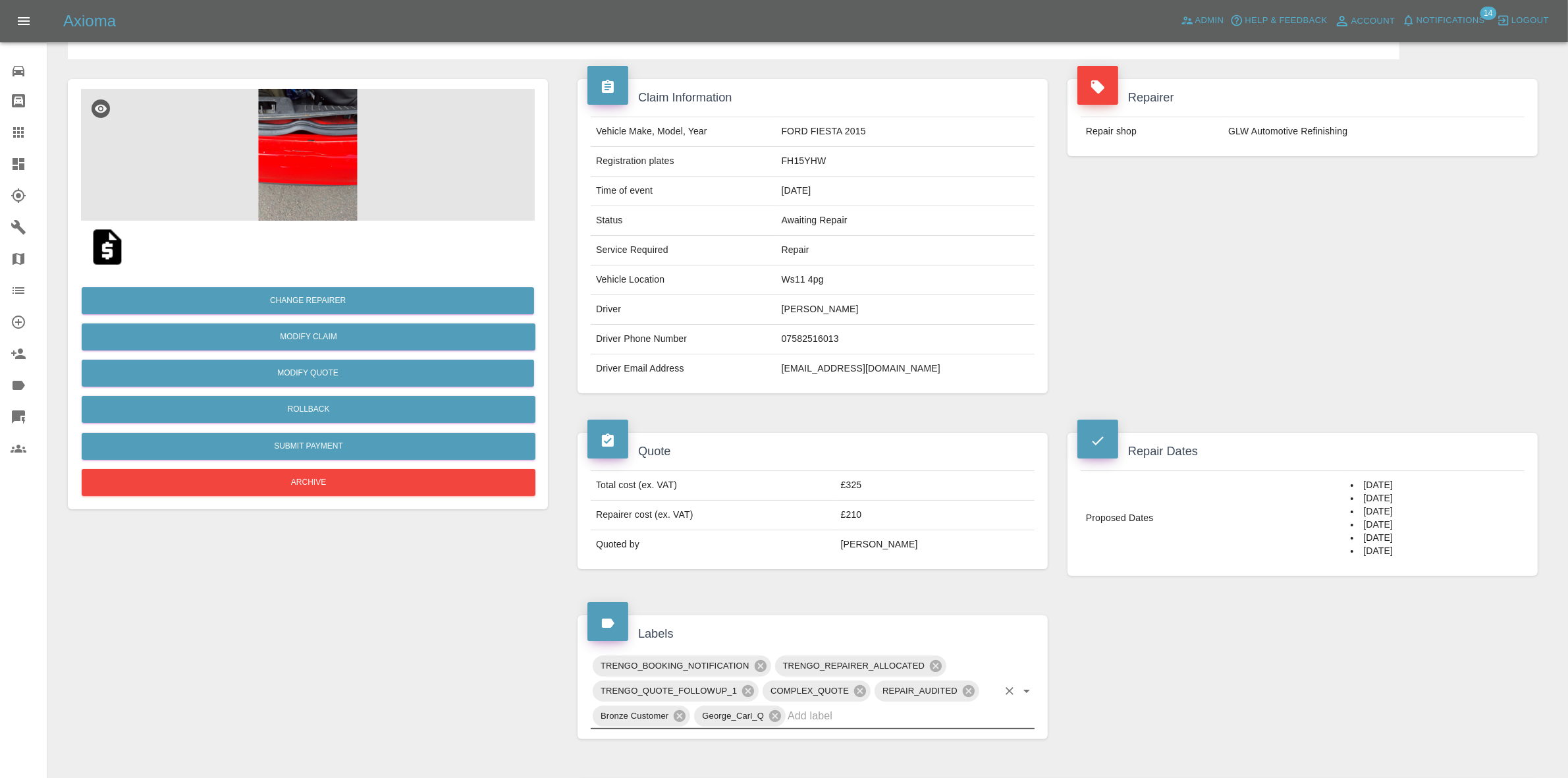
scroll to position [0, 0]
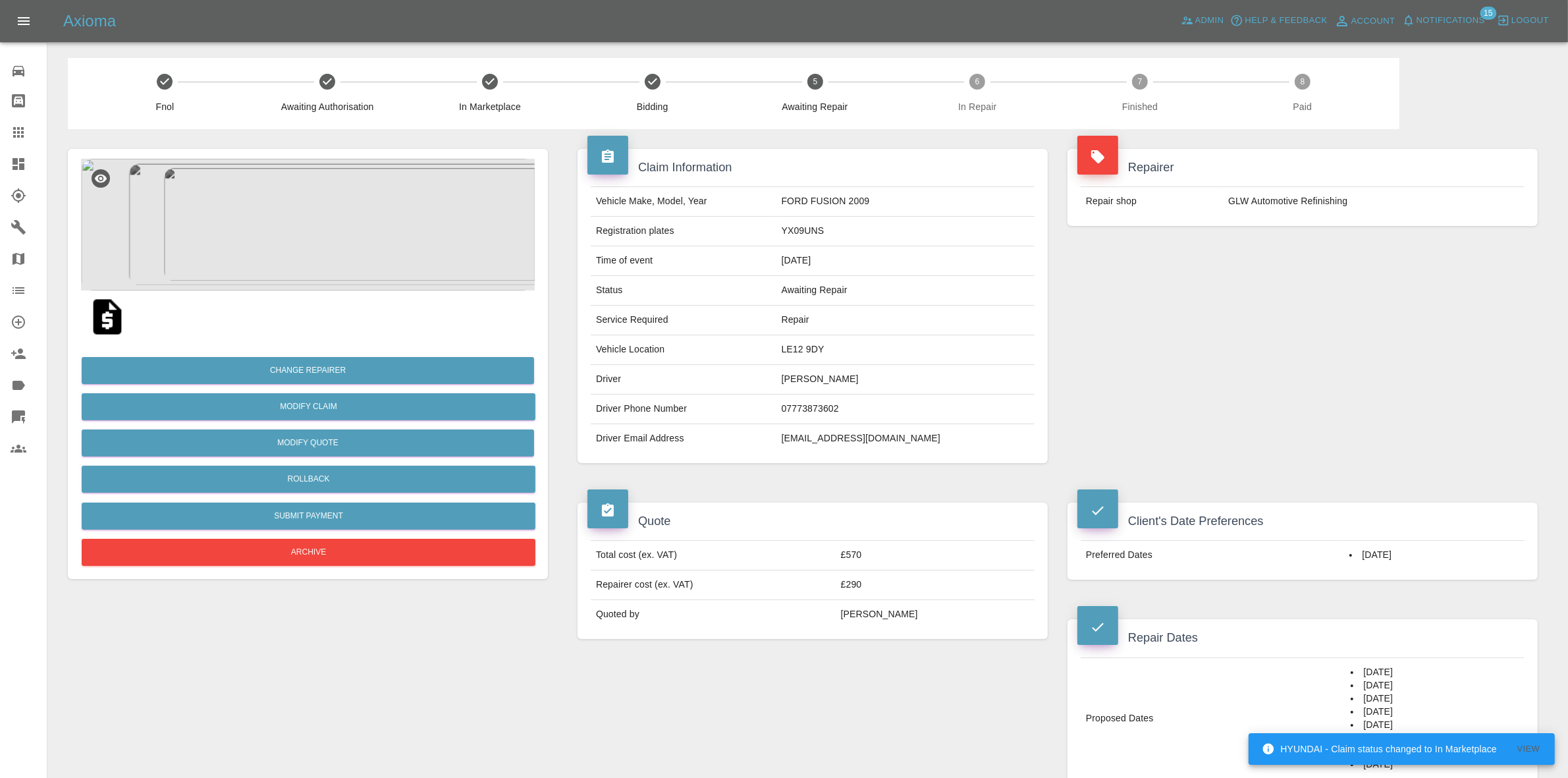
click at [835, 356] on td "LE12 9DY" at bounding box center [905, 350] width 258 height 29
copy td "LE12 9DY"
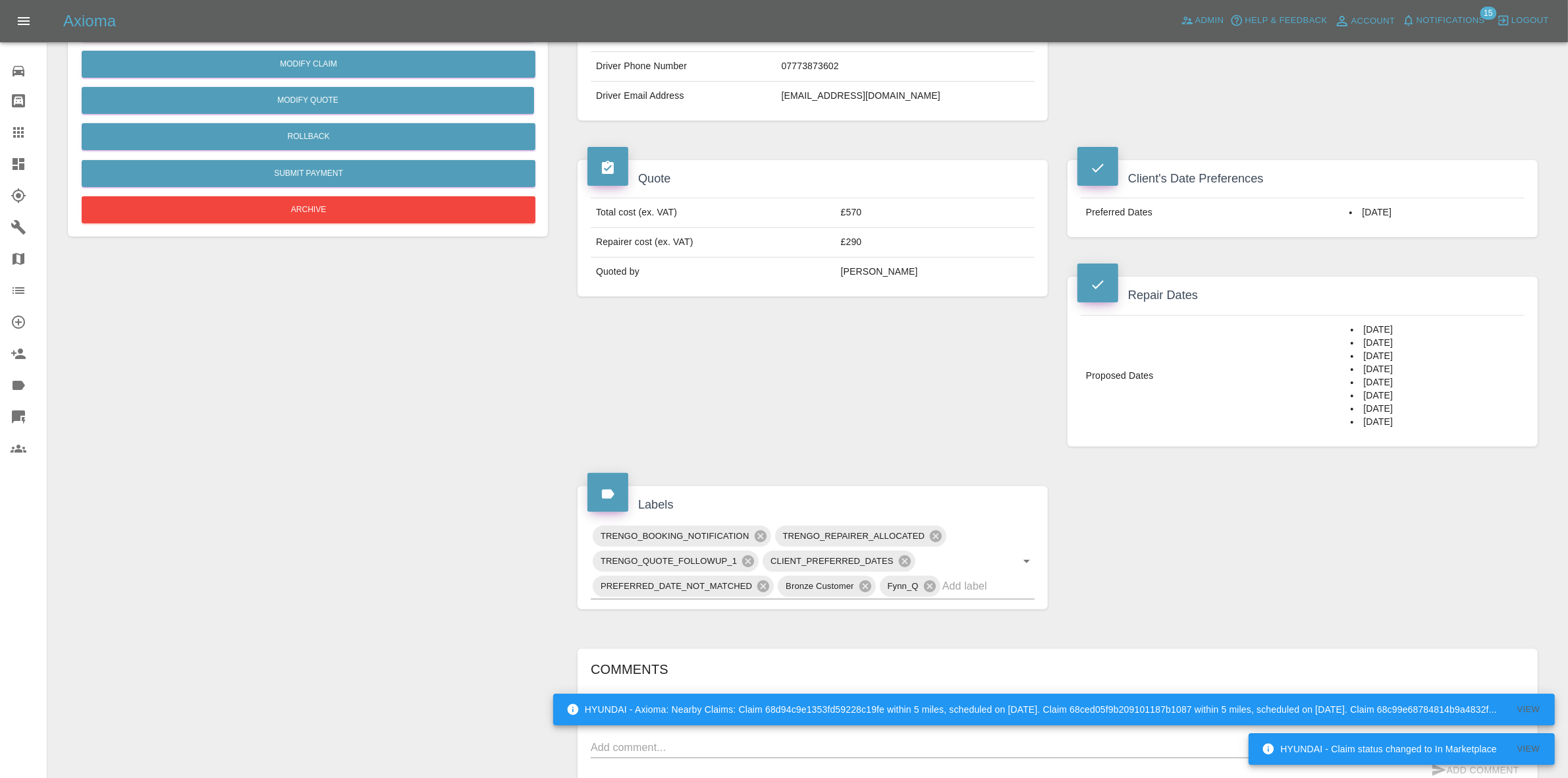
scroll to position [411, 0]
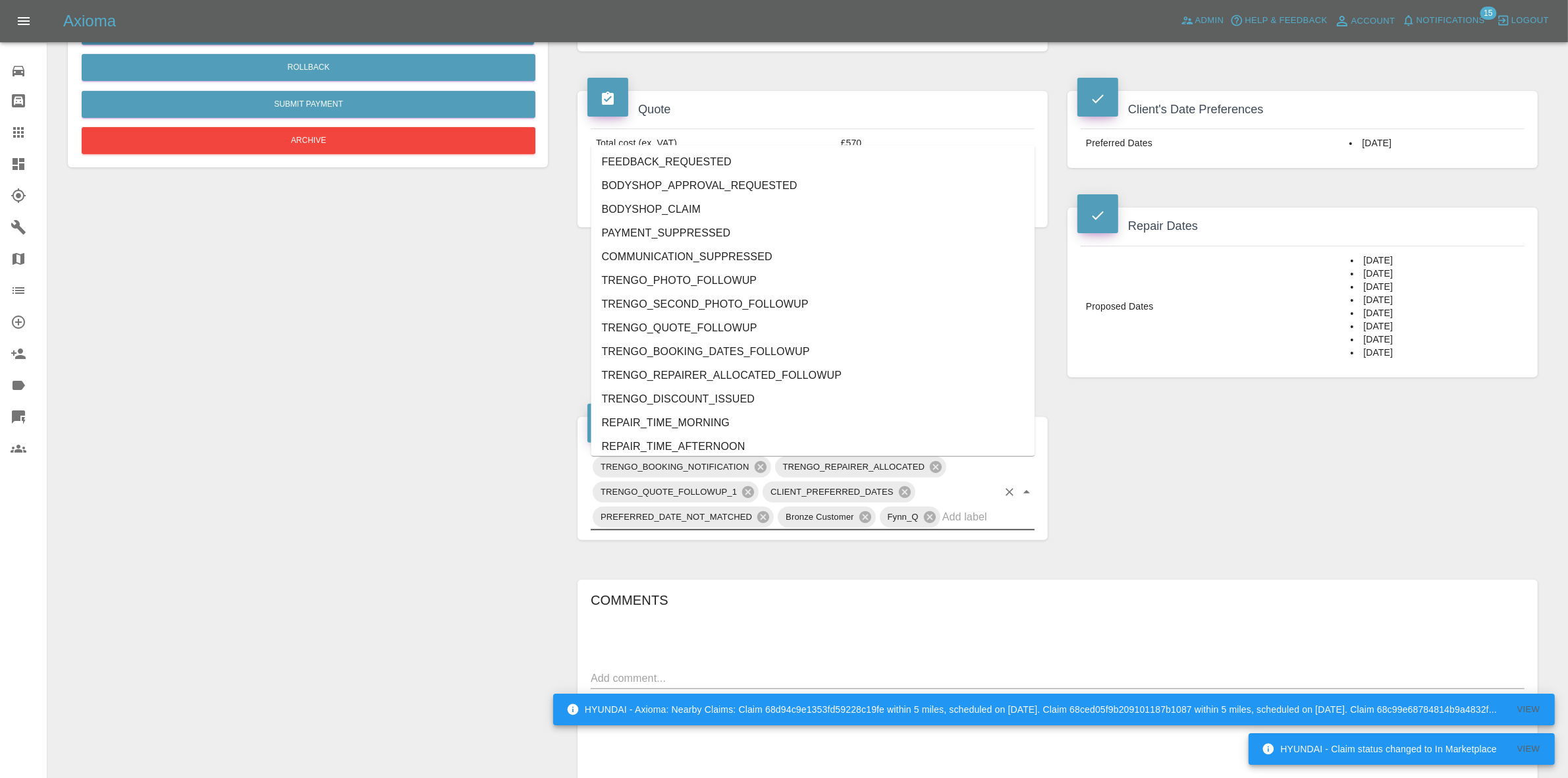
click at [958, 516] on input "text" at bounding box center [970, 517] width 55 height 21
type input "au"
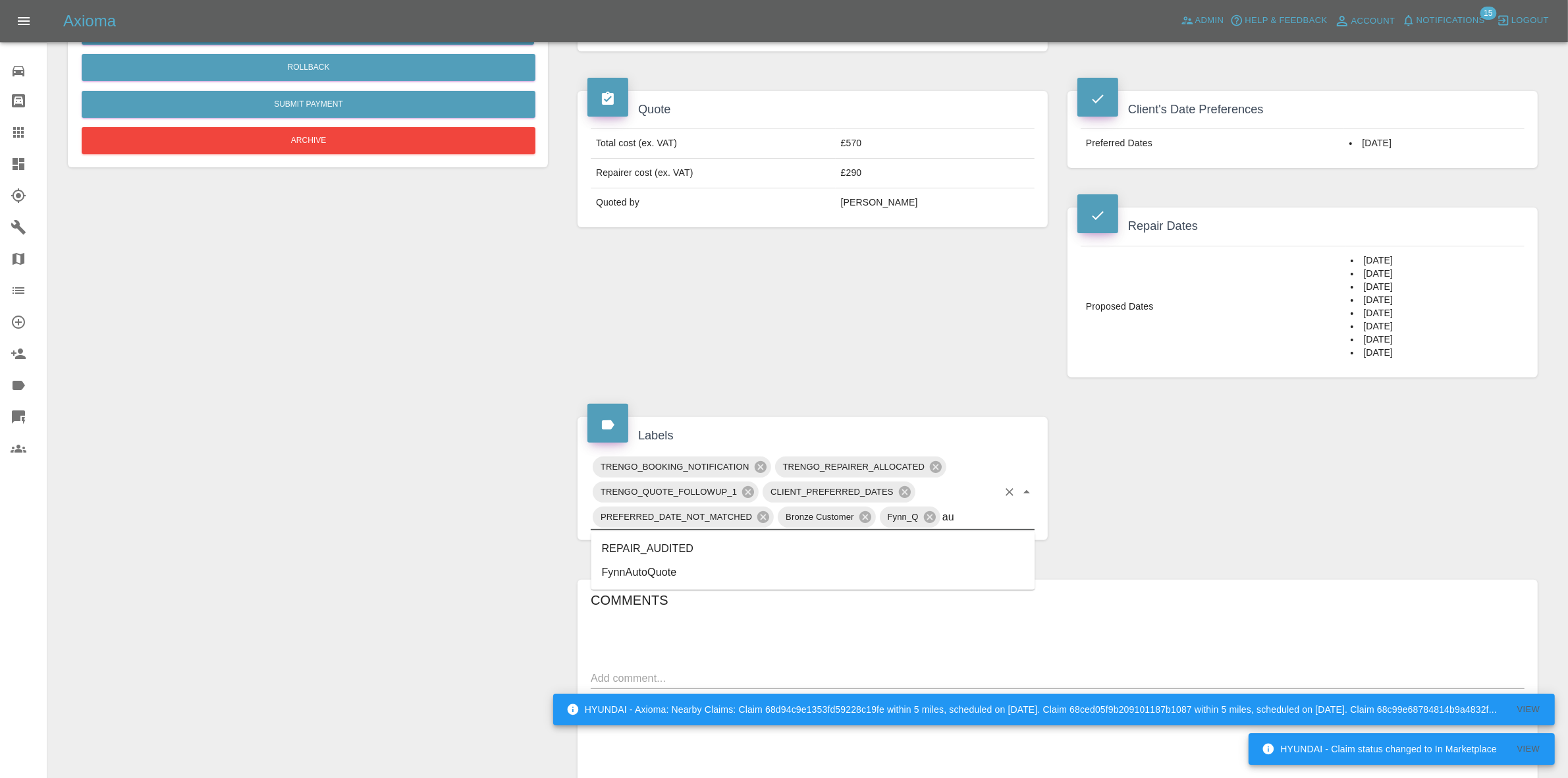
click at [720, 541] on li "REPAIR_AUDITED" at bounding box center [813, 549] width 444 height 24
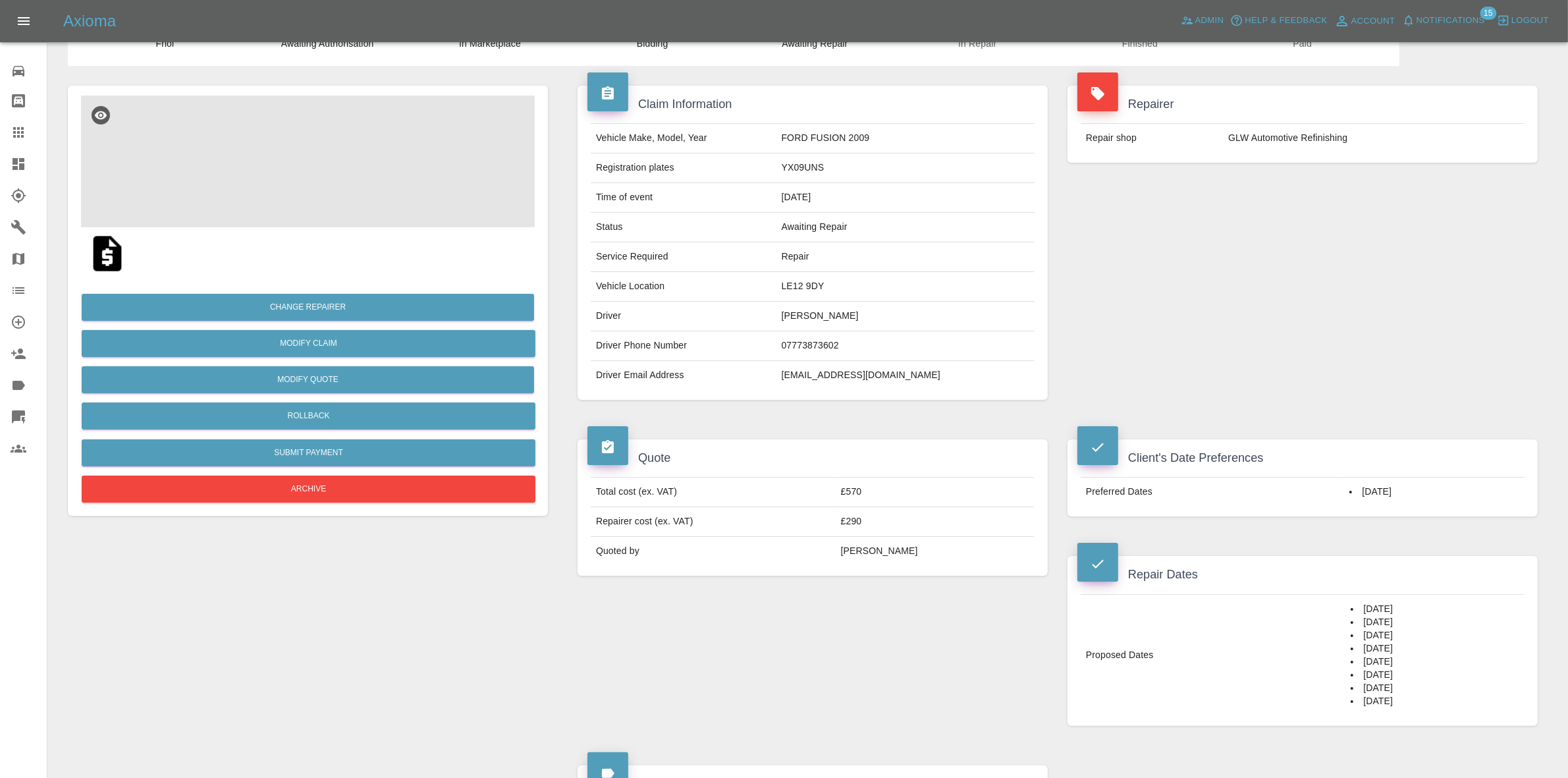
scroll to position [0, 0]
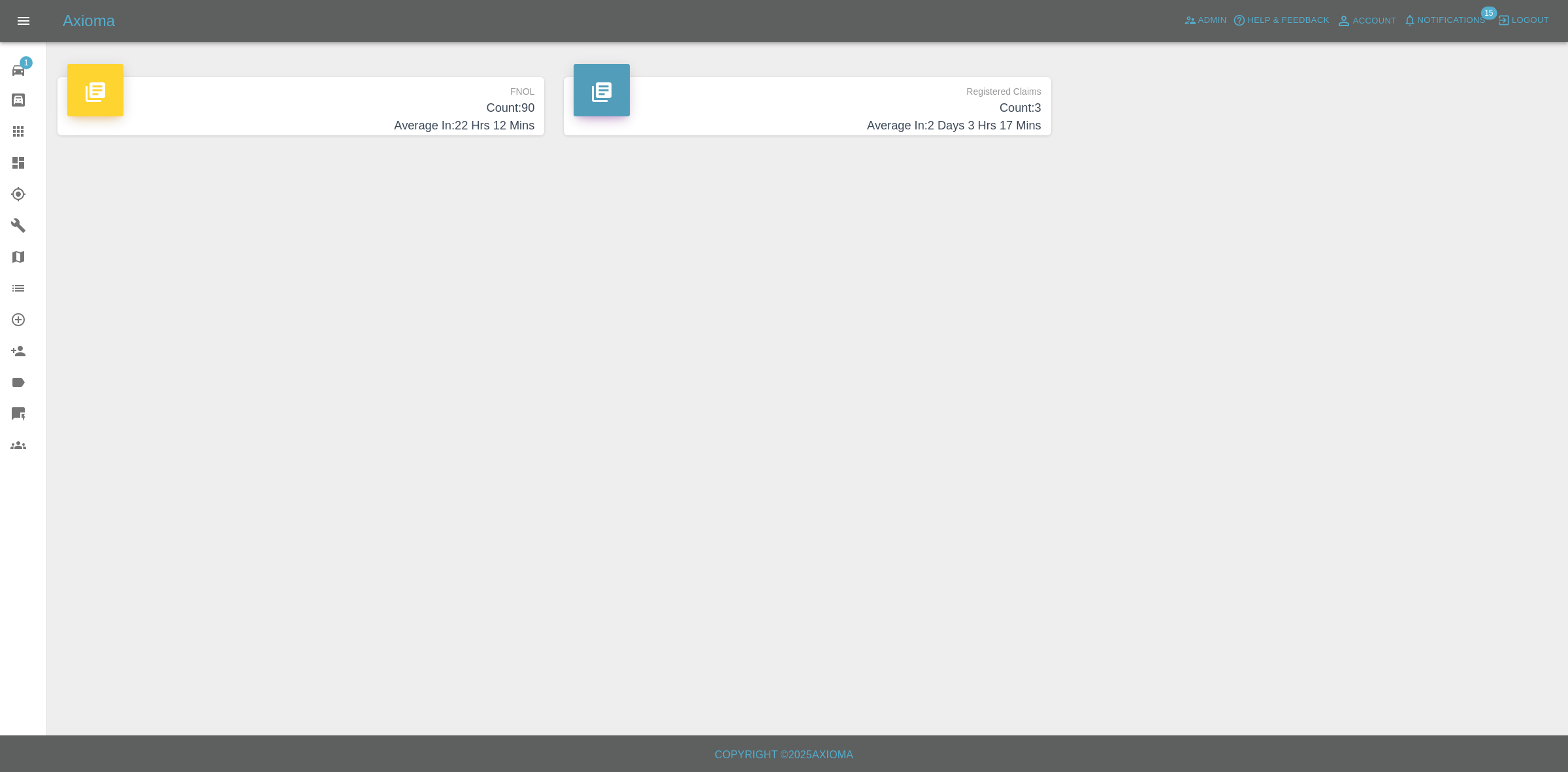
click at [1432, 27] on span "Notifications" at bounding box center [1451, 20] width 68 height 15
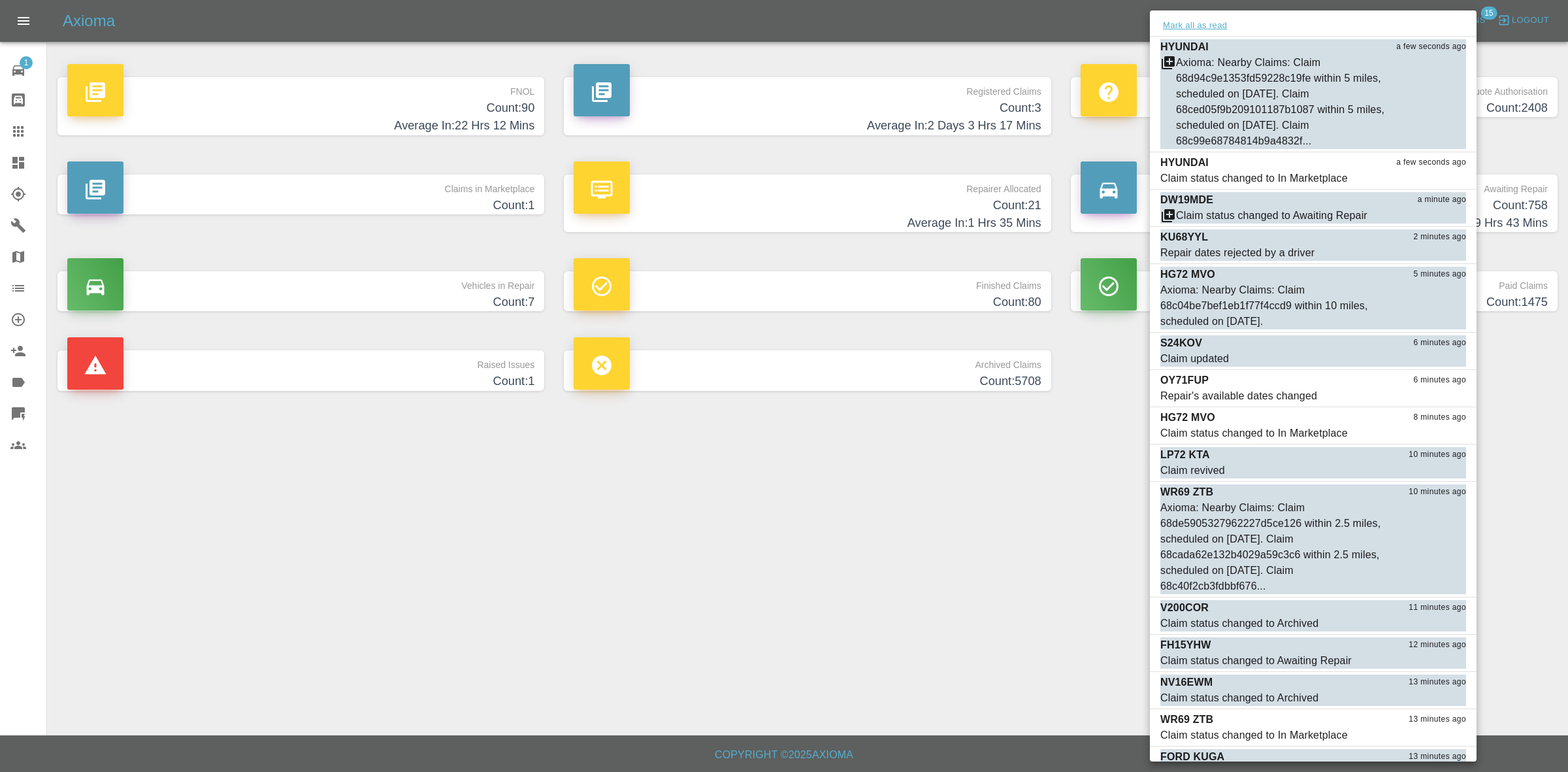
click at [1219, 31] on button "Mark all as read" at bounding box center [1195, 26] width 69 height 15
click at [1034, 475] on div at bounding box center [784, 386] width 1568 height 772
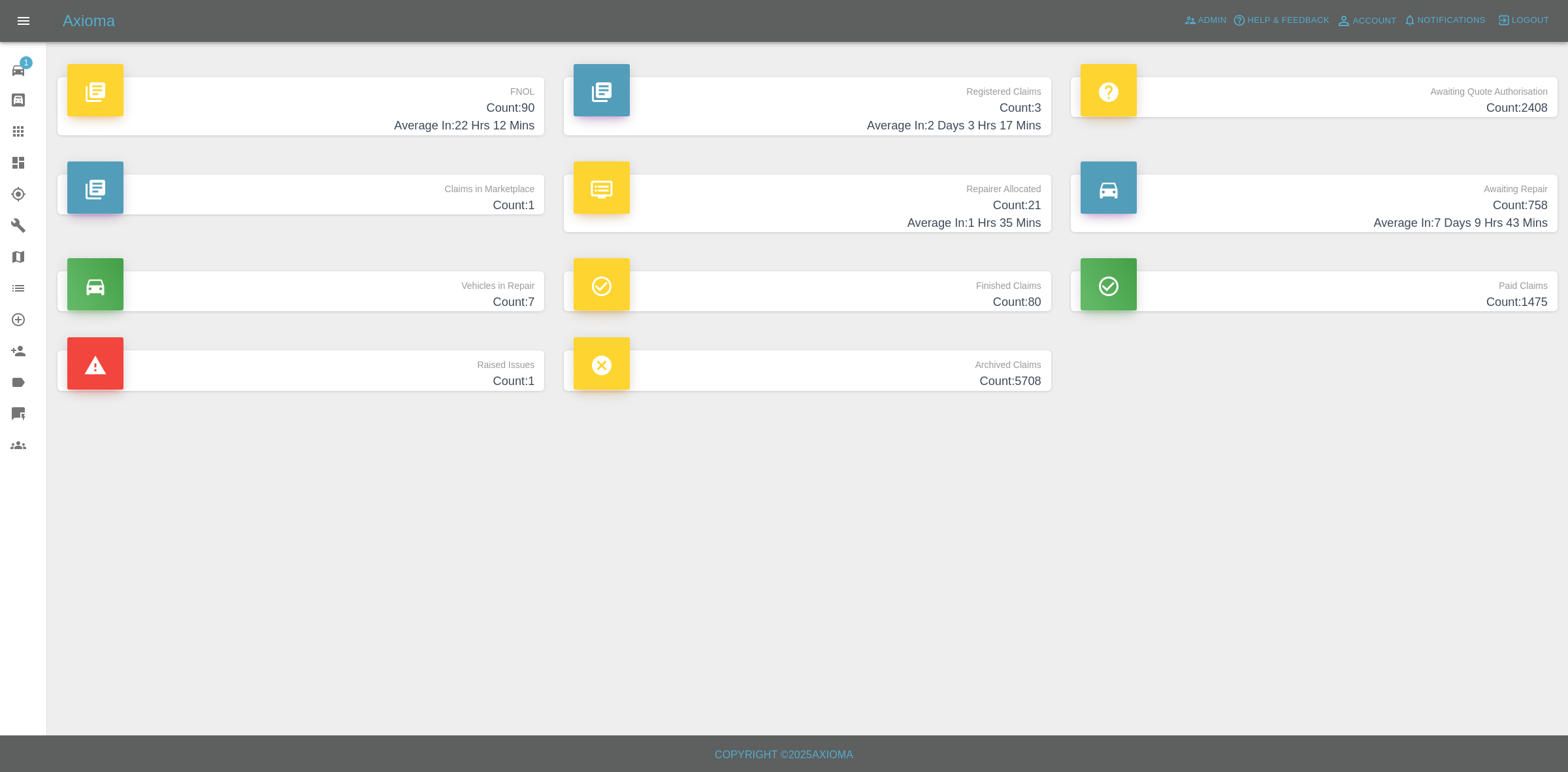
click at [772, 201] on h4 "Count: 21" at bounding box center [807, 205] width 467 height 18
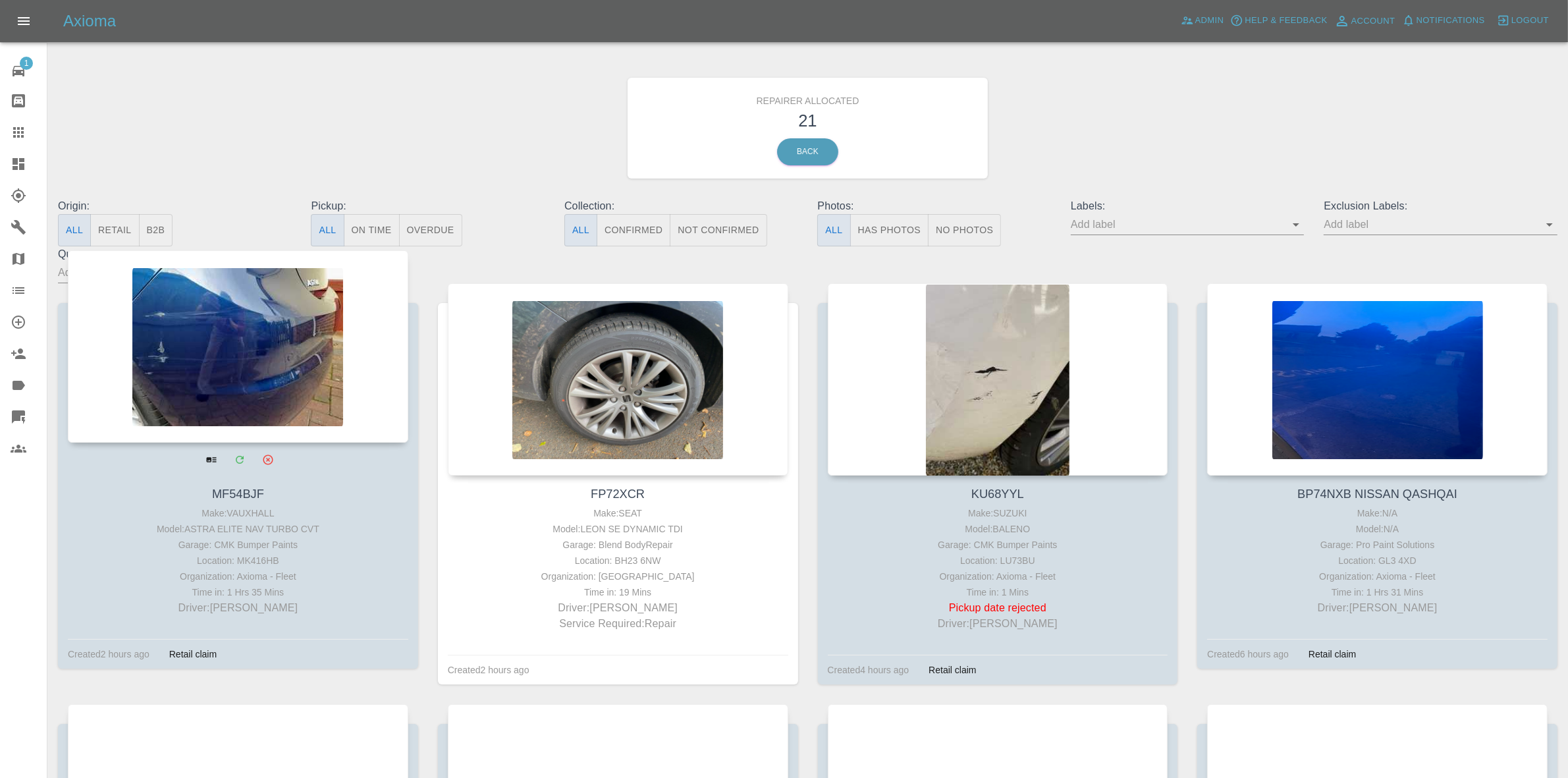
drag, startPoint x: 105, startPoint y: 237, endPoint x: 234, endPoint y: 360, distance: 178.2
click at [106, 237] on button "Retail" at bounding box center [114, 230] width 49 height 32
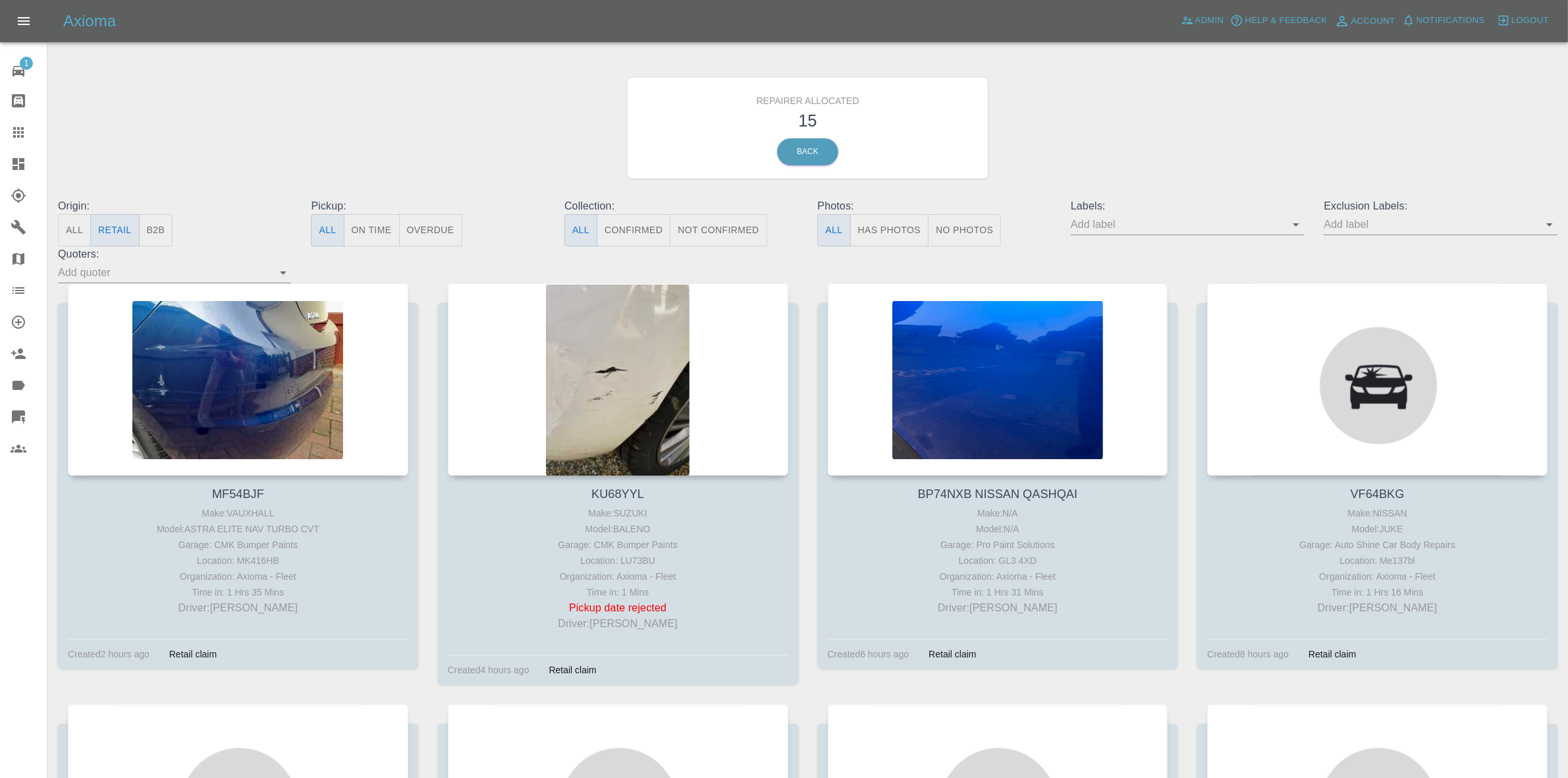
click at [0, 155] on link "Dashboard" at bounding box center [23, 163] width 46 height 31
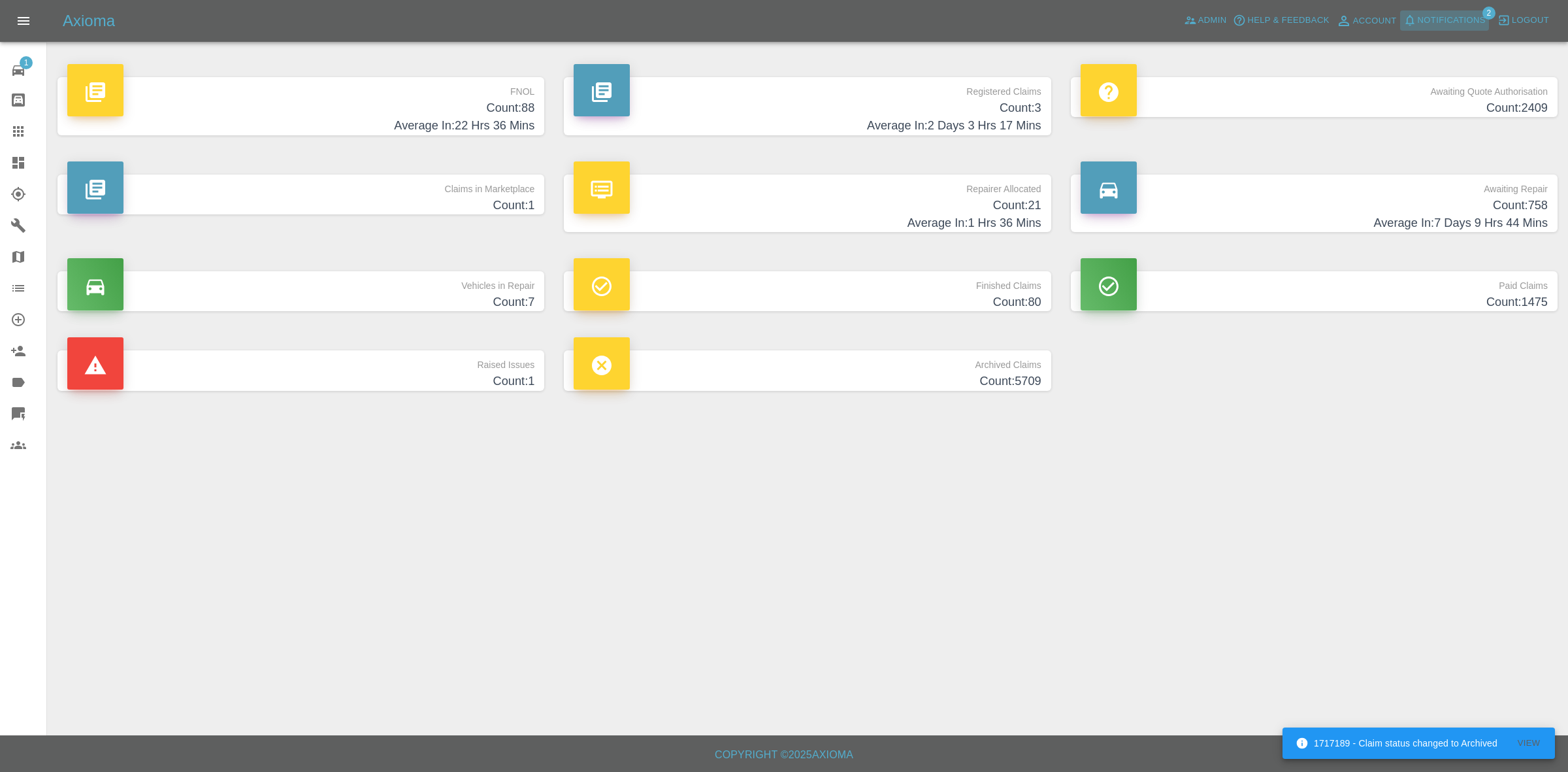
click at [1461, 19] on span "Notifications" at bounding box center [1451, 20] width 68 height 15
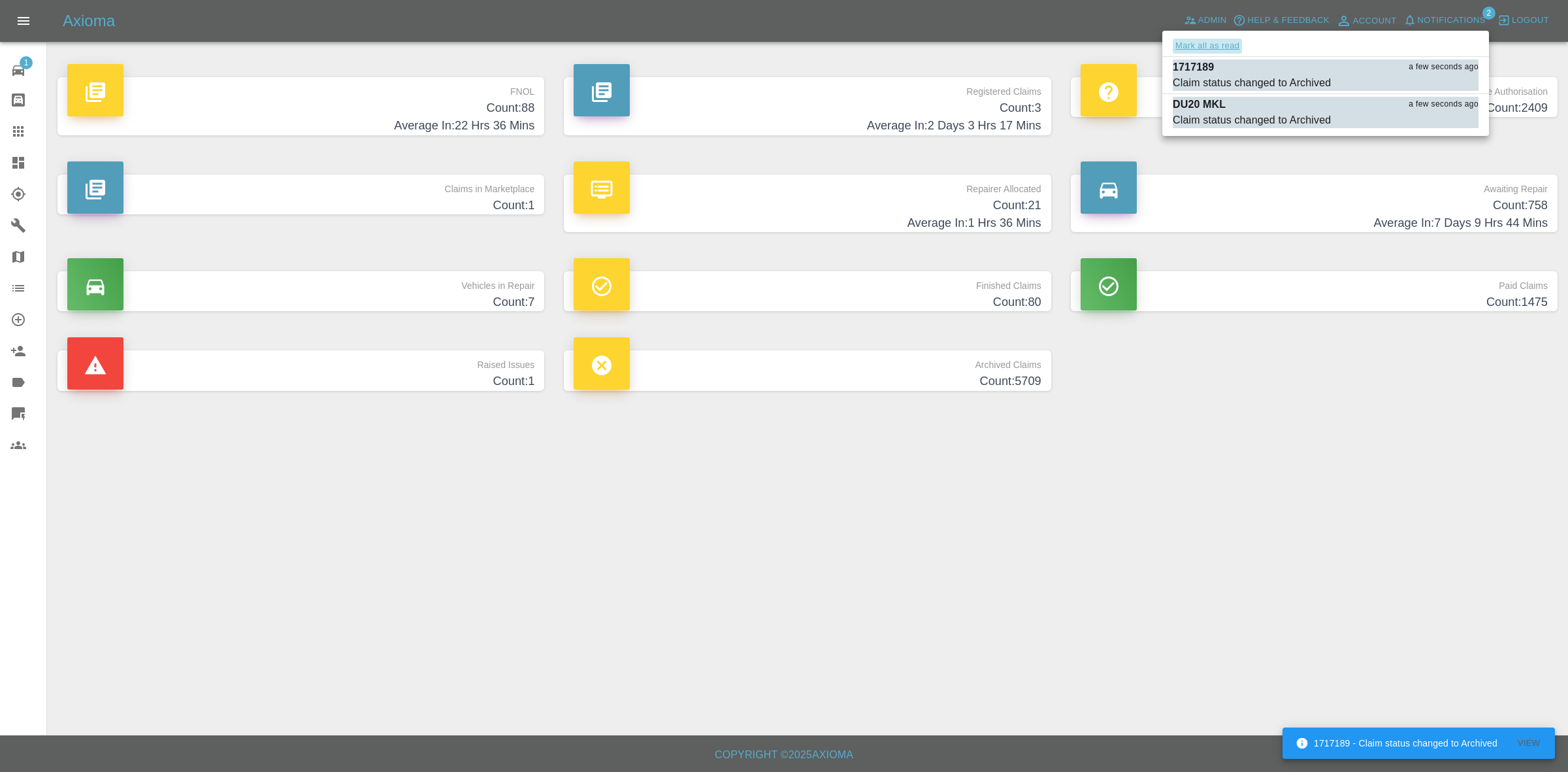
click at [1240, 46] on button "Mark all as read" at bounding box center [1208, 46] width 69 height 15
drag, startPoint x: 1562, startPoint y: 484, endPoint x: 1567, endPoint y: 521, distance: 37.3
click at [1567, 521] on div at bounding box center [784, 386] width 1568 height 772
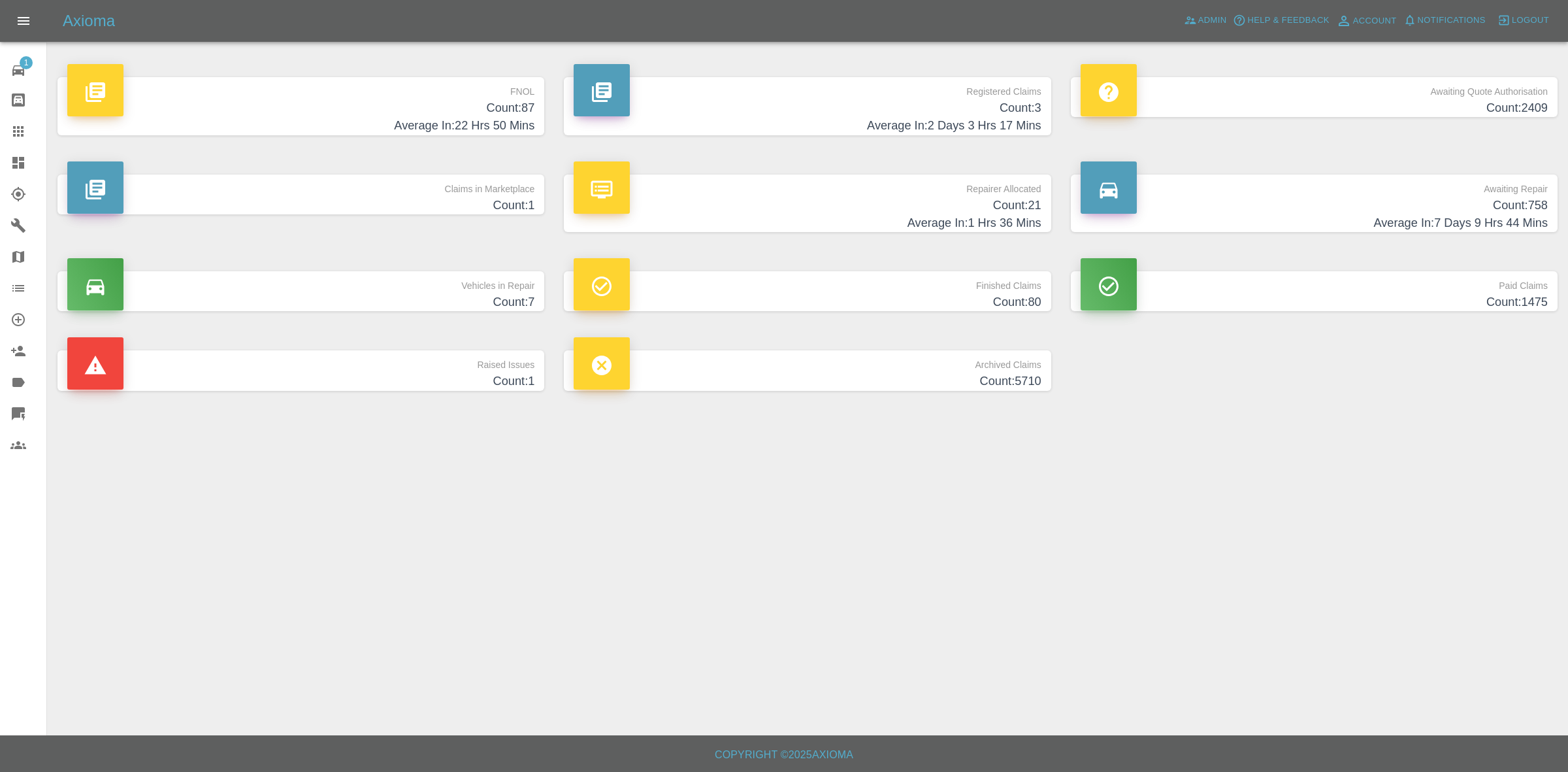
click at [752, 213] on h4 "Count: 21" at bounding box center [807, 205] width 467 height 18
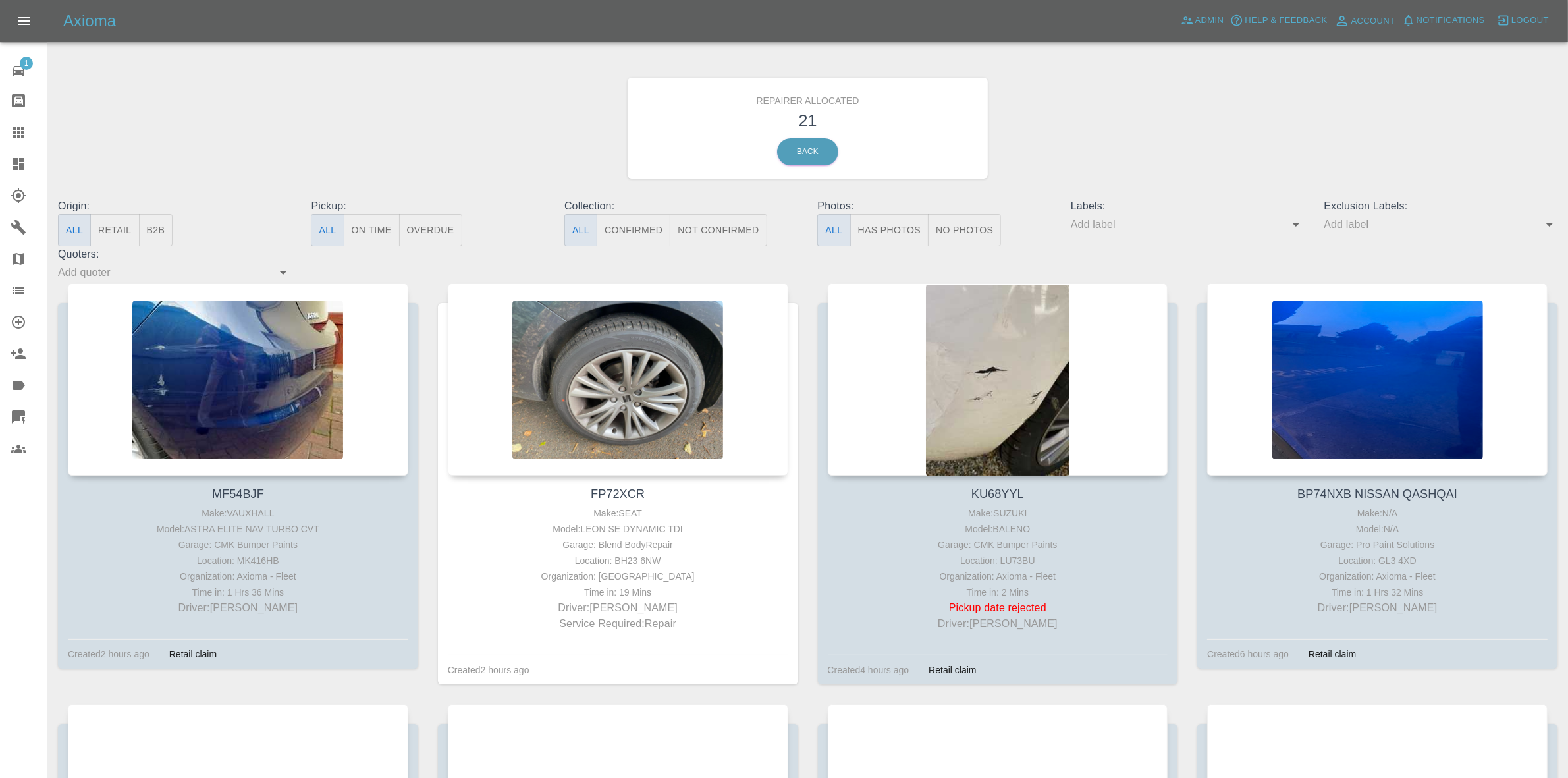
click at [130, 228] on button "Retail" at bounding box center [114, 230] width 49 height 32
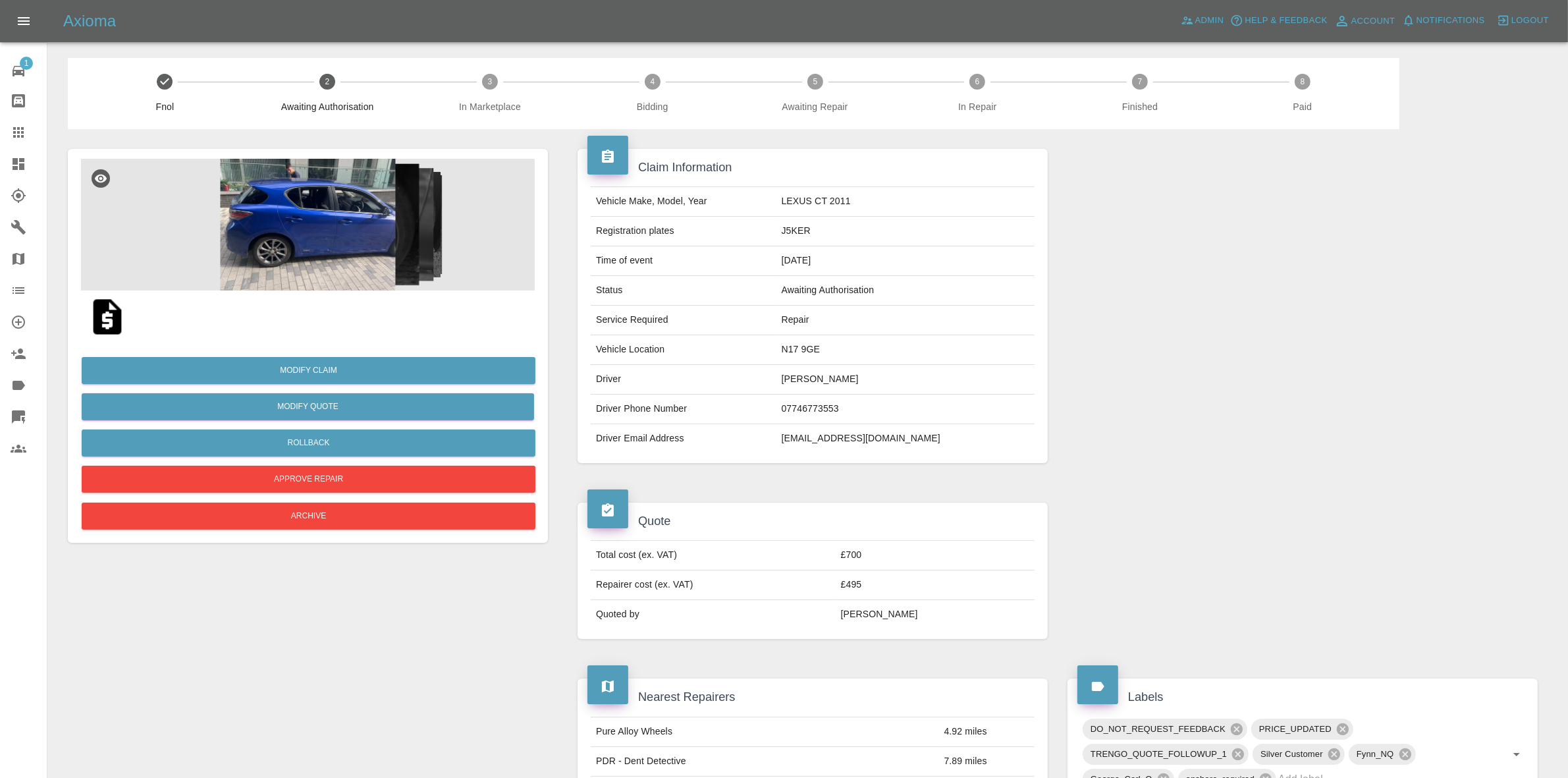
click at [382, 220] on img at bounding box center [308, 225] width 453 height 132
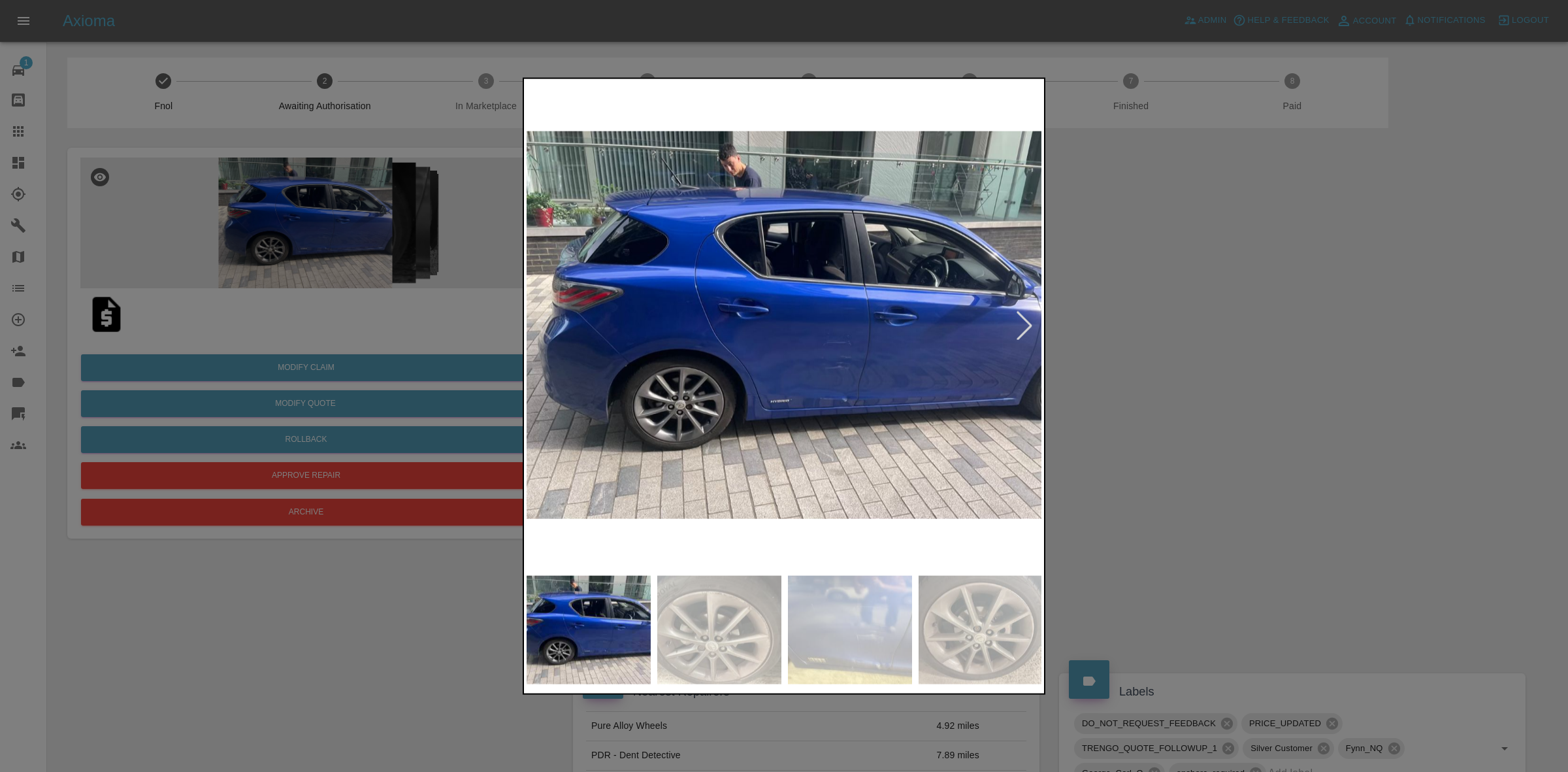
click at [1147, 358] on div at bounding box center [784, 386] width 1568 height 772
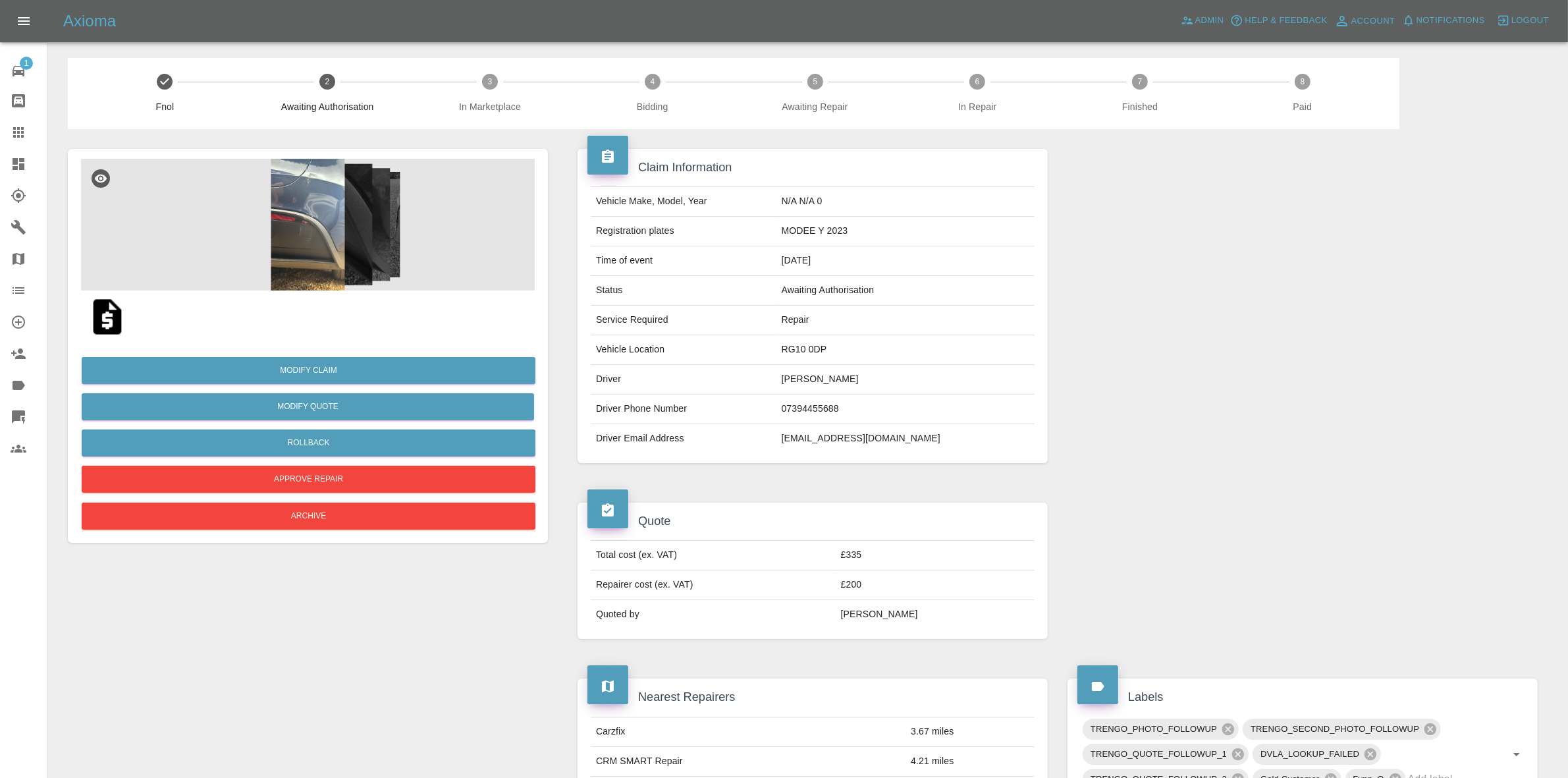
click at [343, 240] on img at bounding box center [308, 225] width 453 height 132
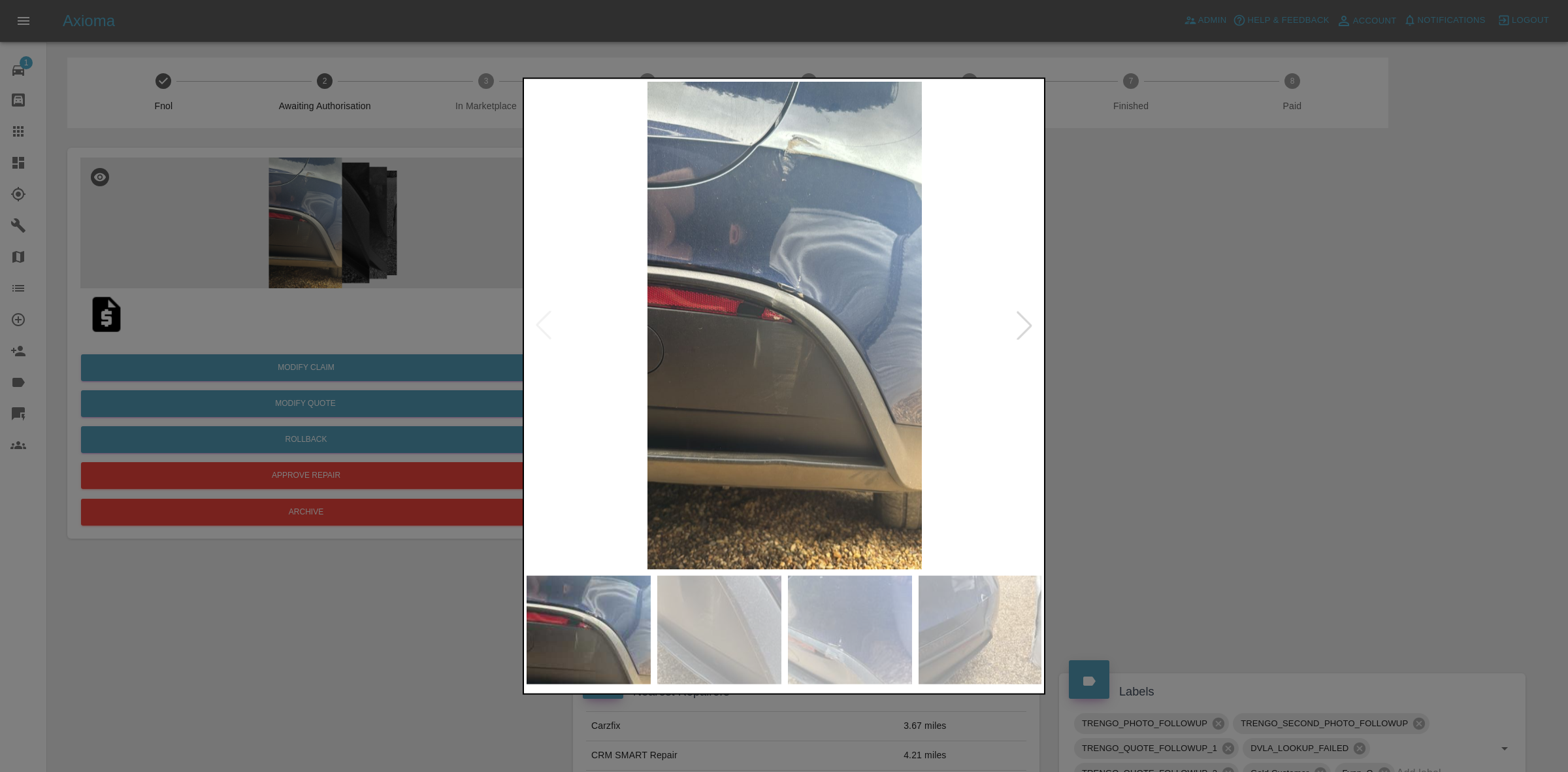
click at [1023, 317] on div at bounding box center [1024, 325] width 28 height 28
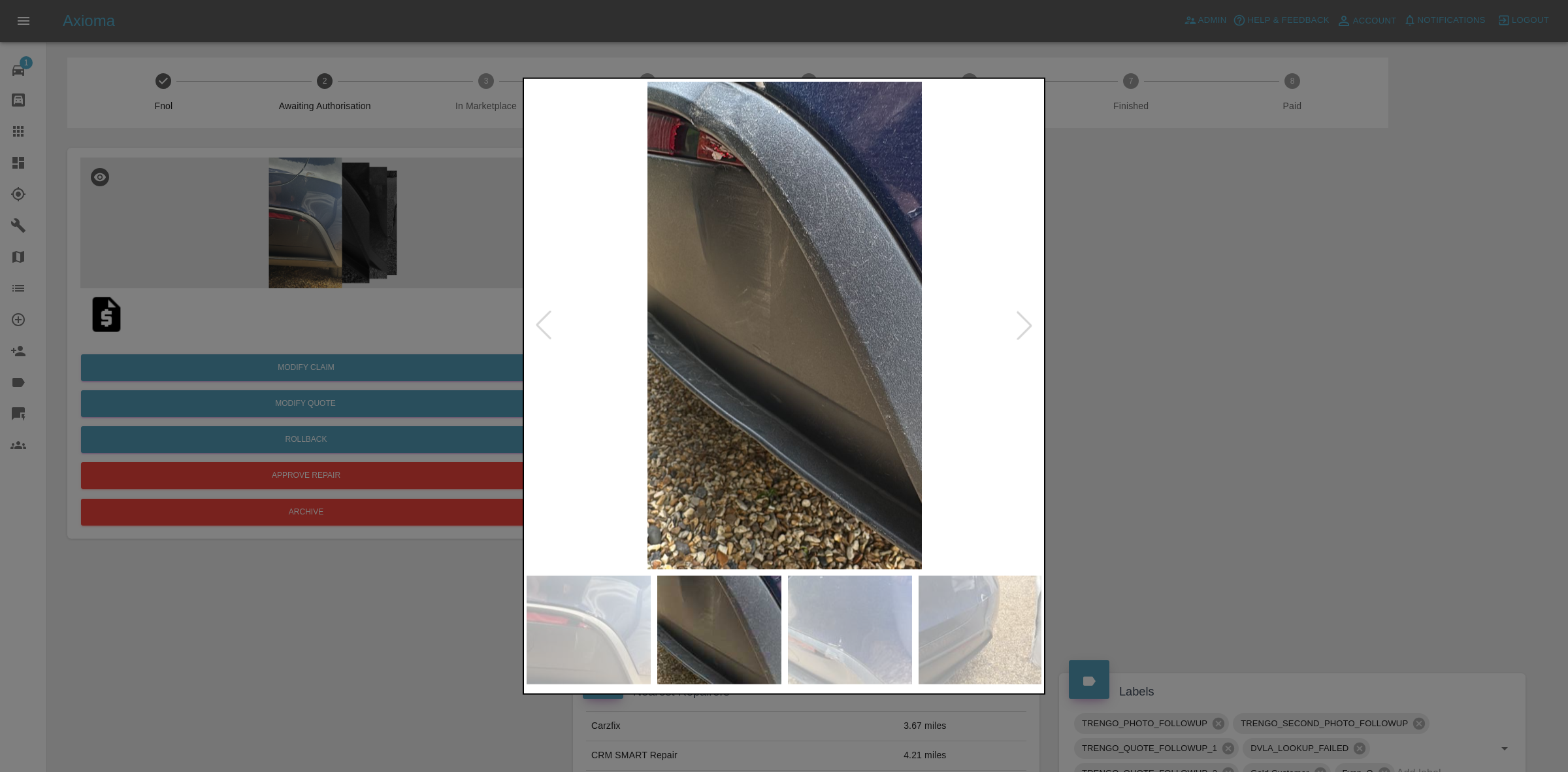
click at [1023, 317] on div at bounding box center [1024, 325] width 28 height 28
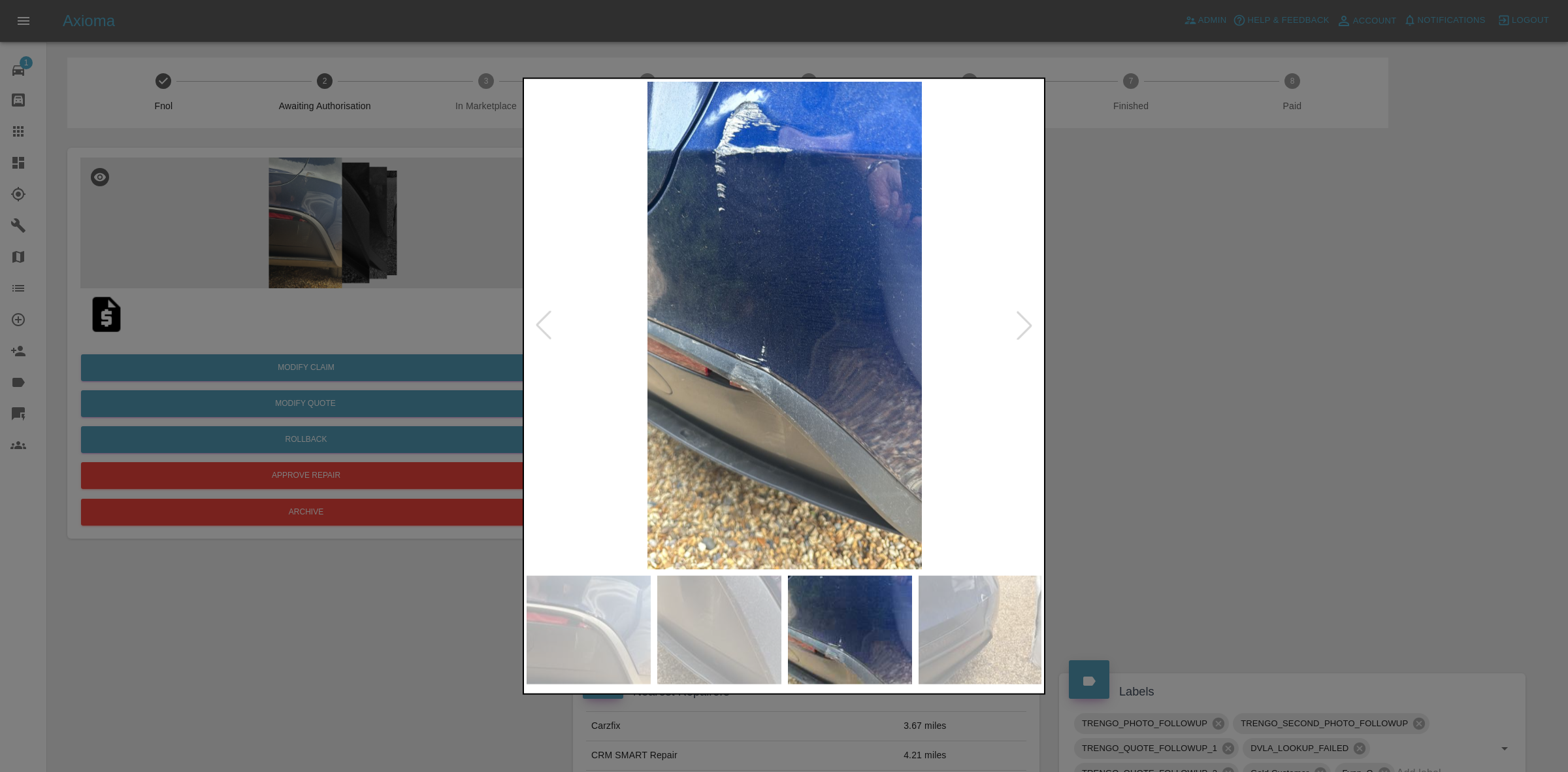
click at [1023, 317] on div at bounding box center [1024, 325] width 28 height 28
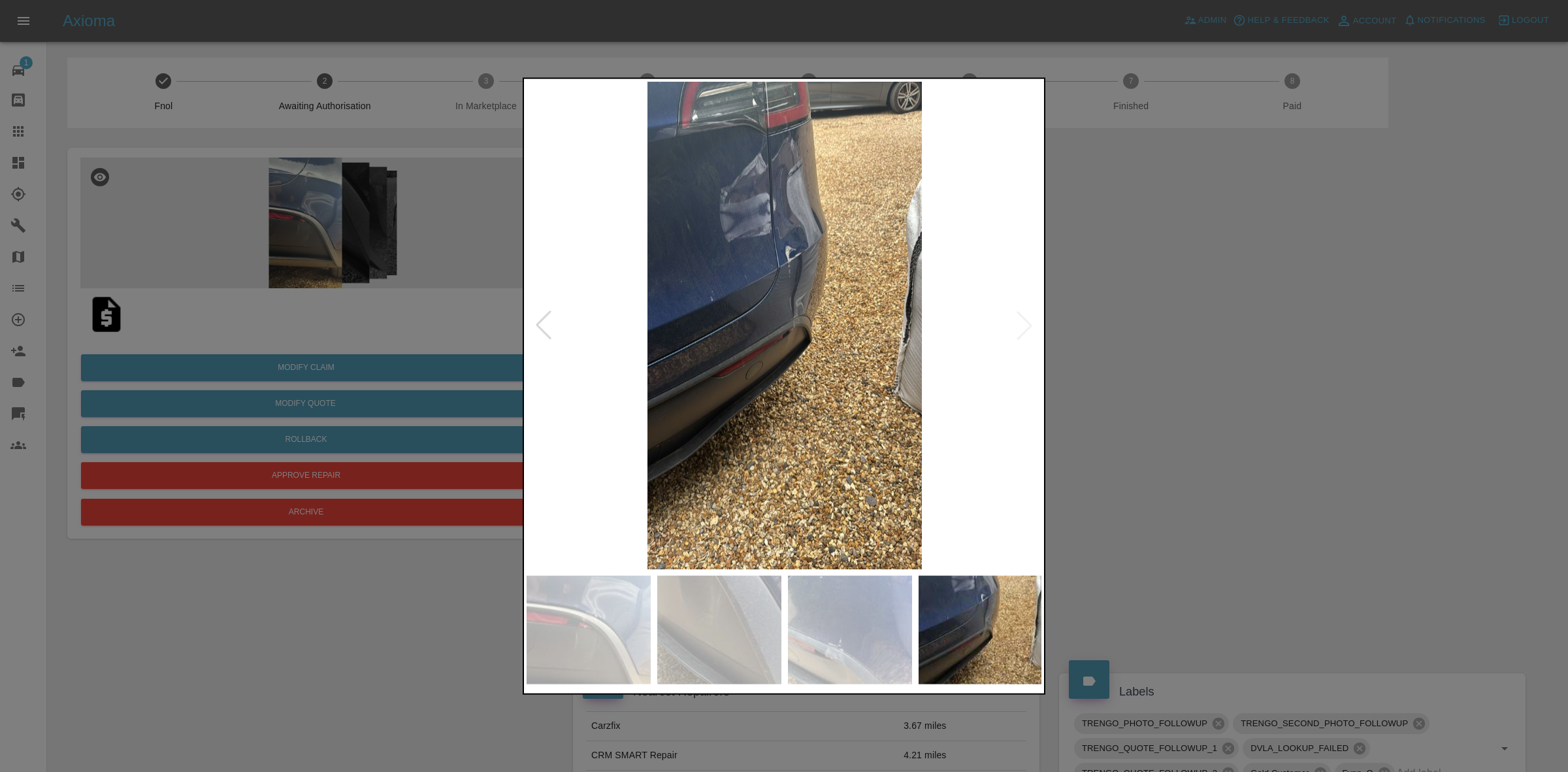
click at [1023, 317] on img at bounding box center [784, 325] width 516 height 488
click at [1158, 341] on div at bounding box center [784, 386] width 1568 height 772
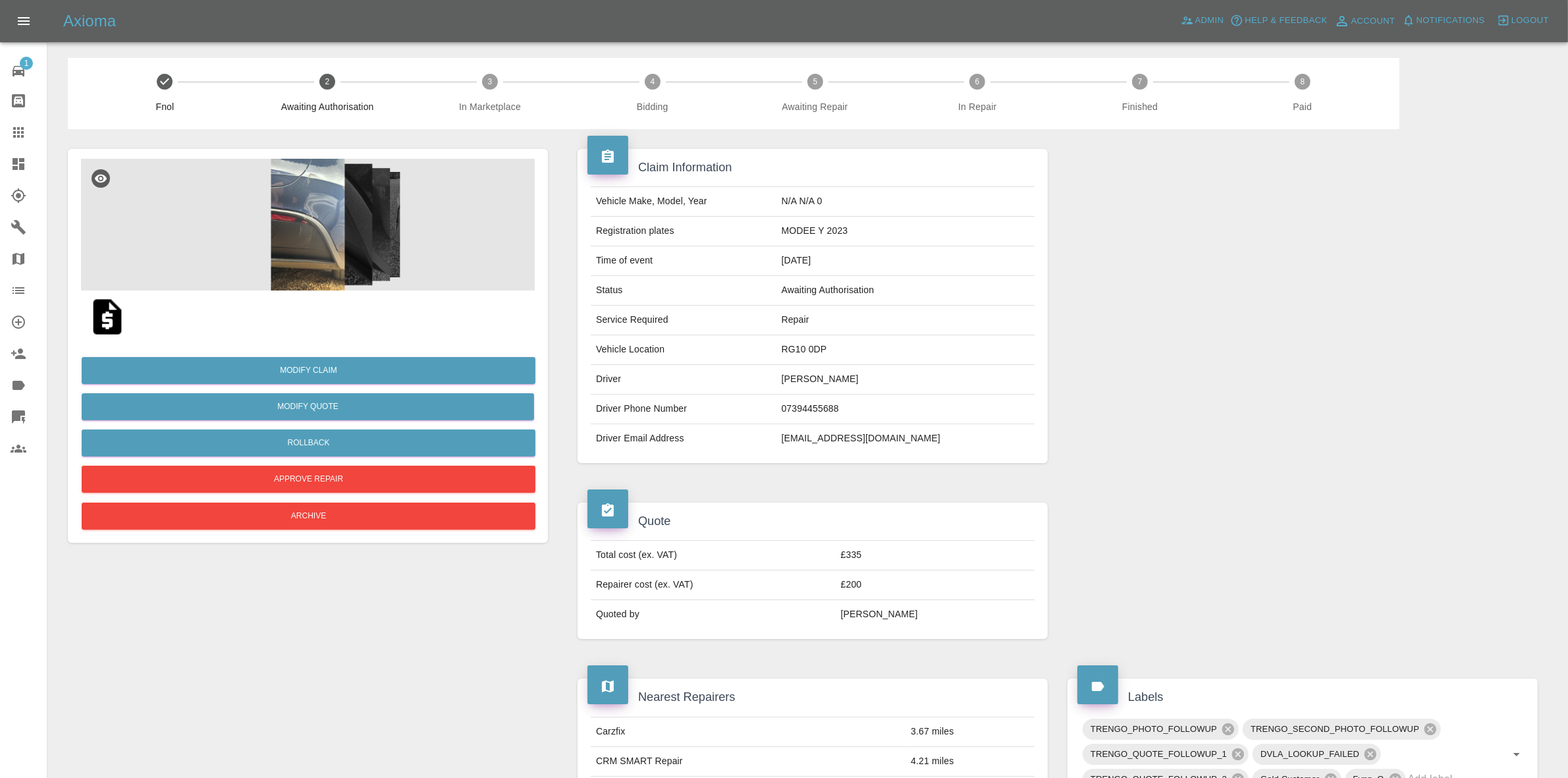
click at [113, 313] on img at bounding box center [107, 316] width 42 height 42
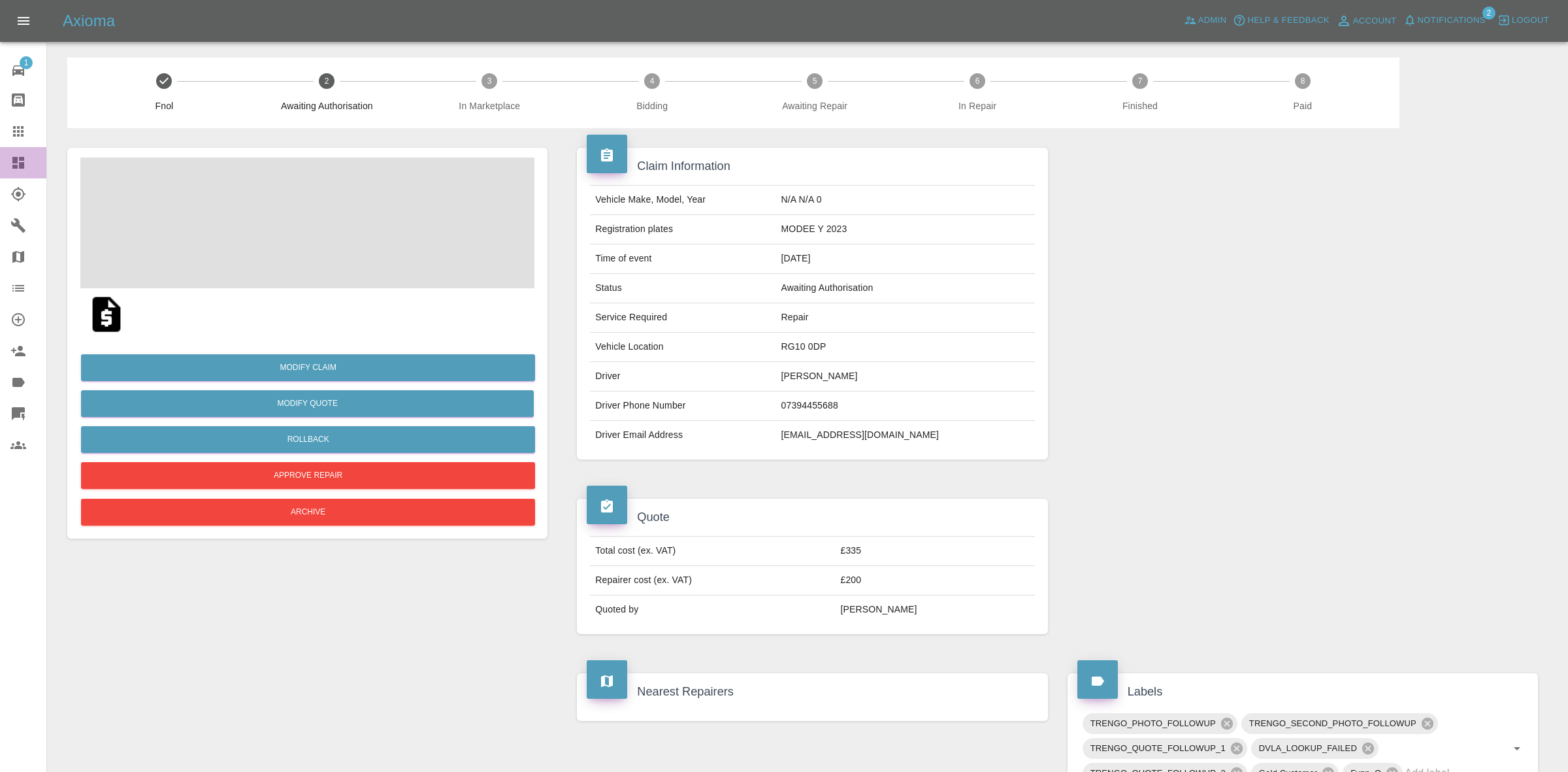
click at [0, 164] on link "Dashboard" at bounding box center [23, 162] width 46 height 31
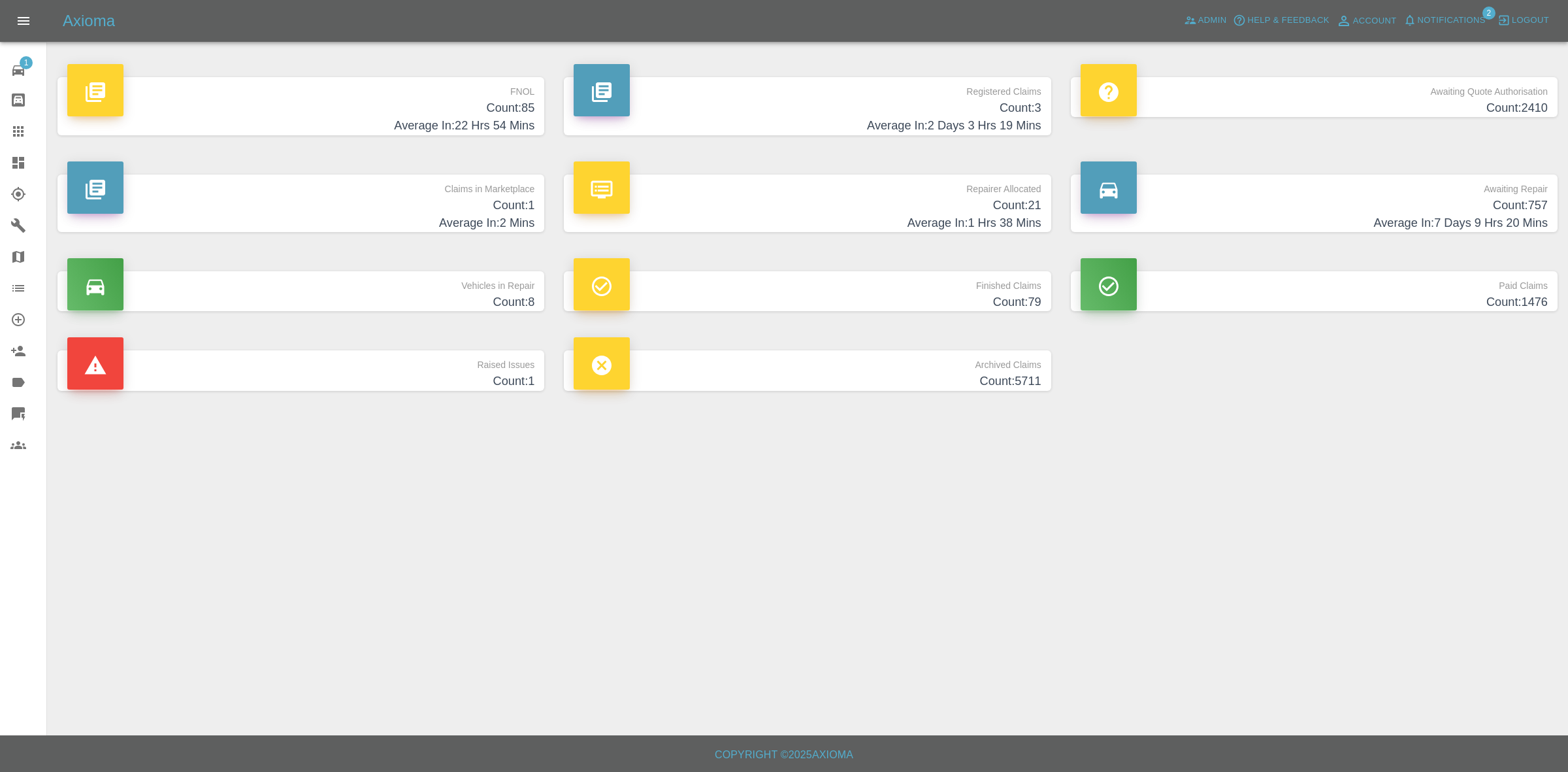
click at [393, 203] on h4 "Count: 1" at bounding box center [301, 205] width 467 height 18
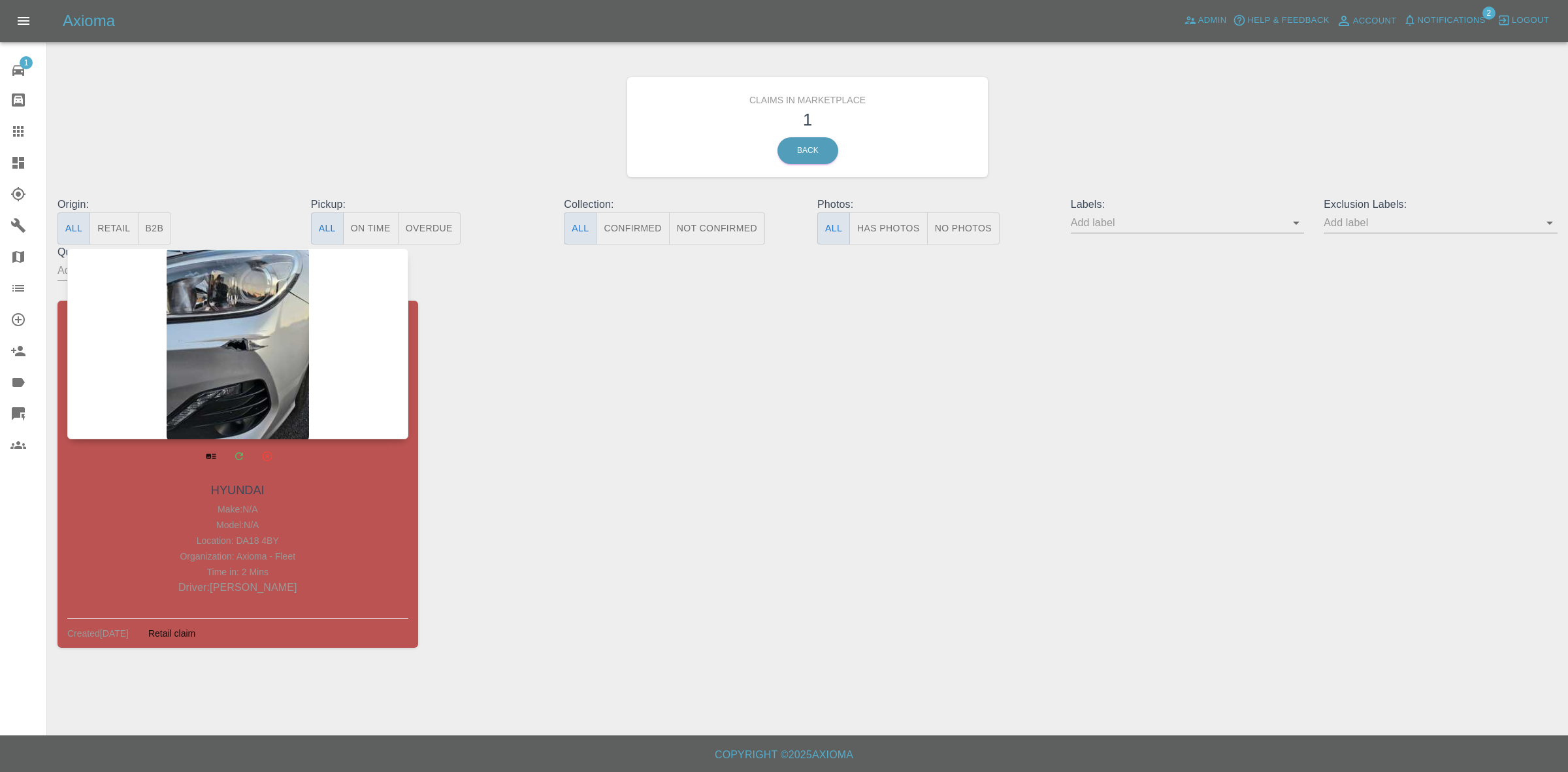
click at [253, 356] on div at bounding box center [237, 343] width 341 height 190
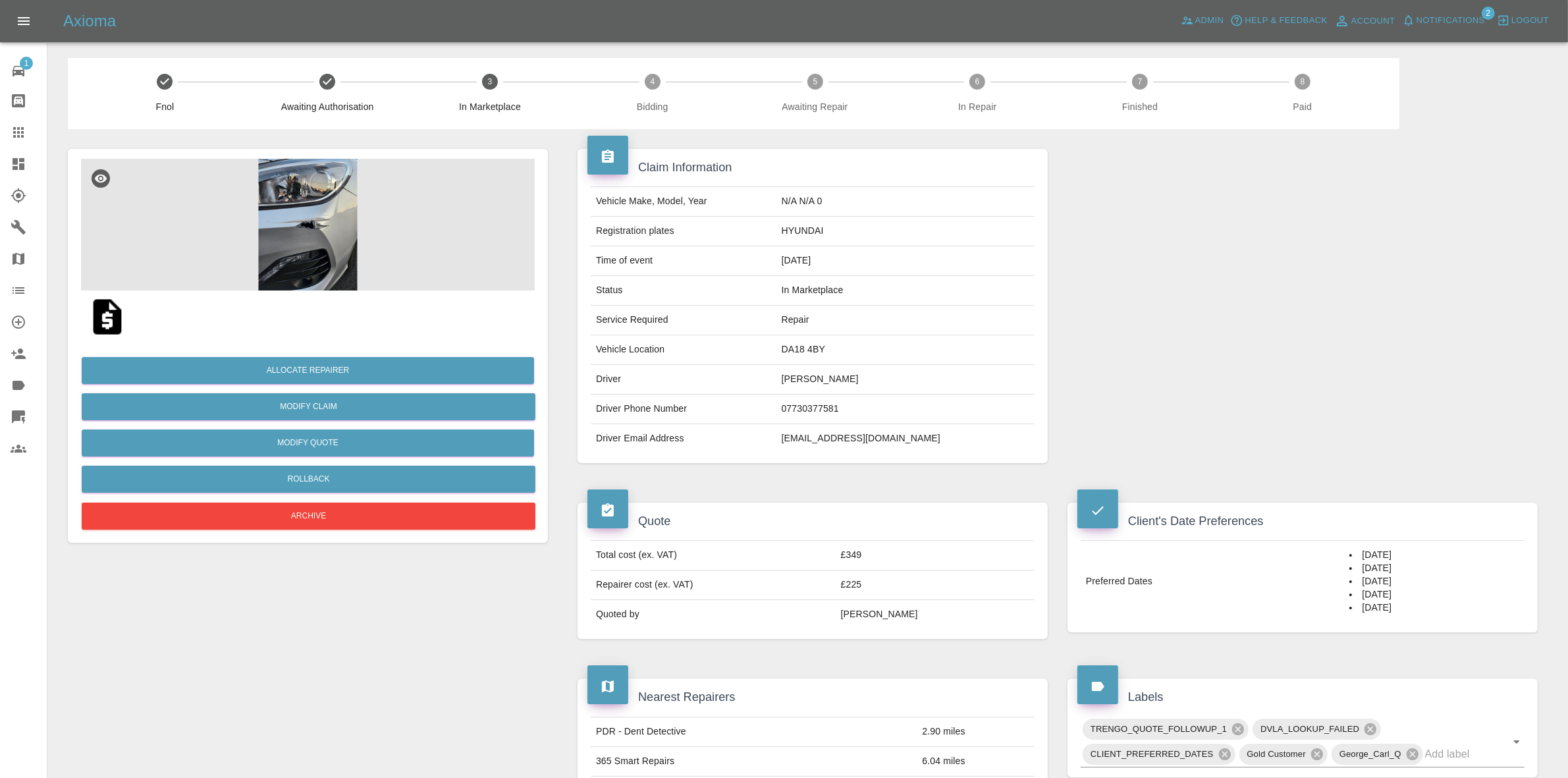
click at [1432, 21] on span "Notifications" at bounding box center [1450, 21] width 69 height 15
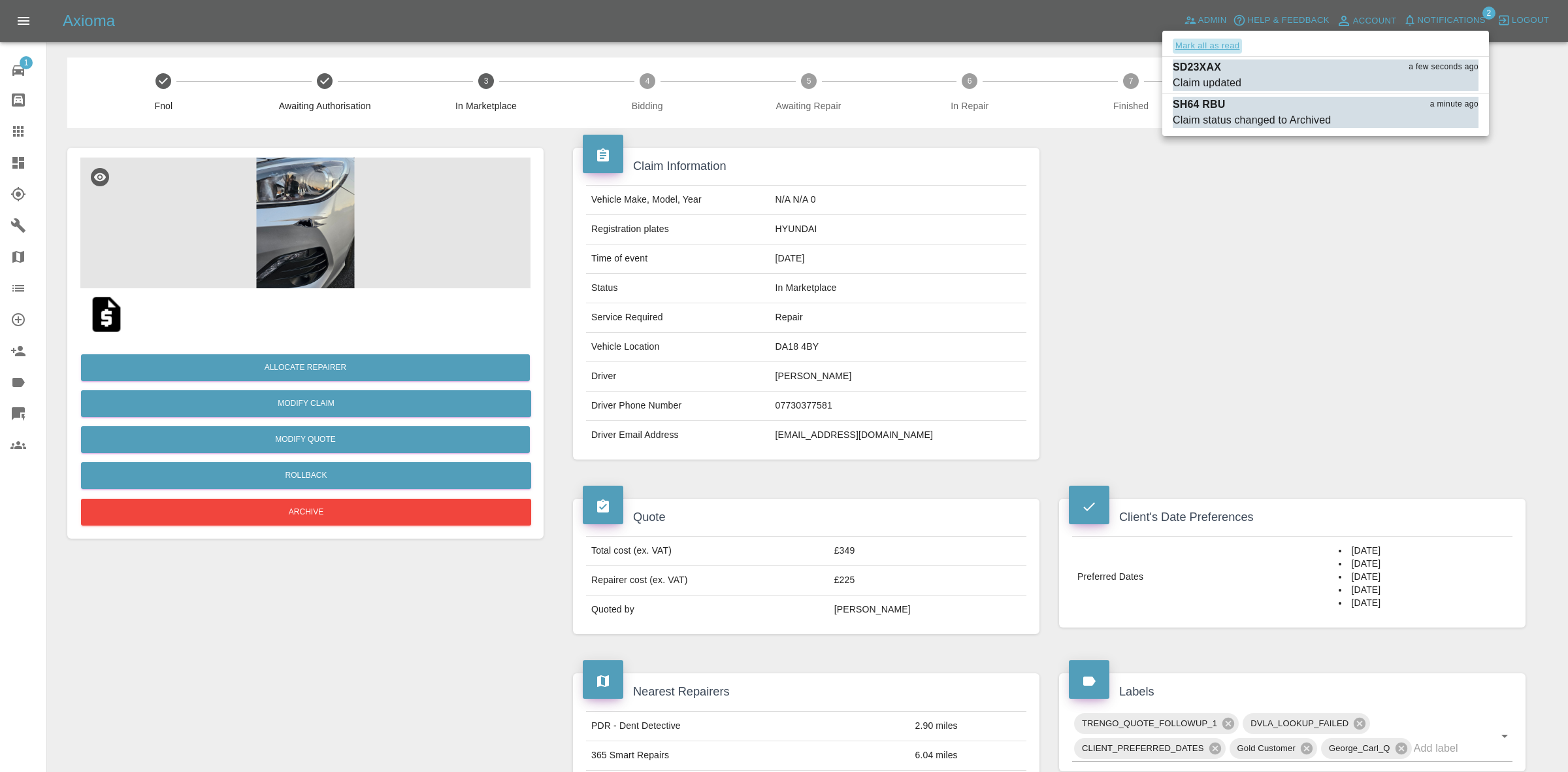
click at [1202, 46] on button "Mark all as read" at bounding box center [1208, 46] width 69 height 15
click at [1334, 239] on div at bounding box center [784, 386] width 1568 height 772
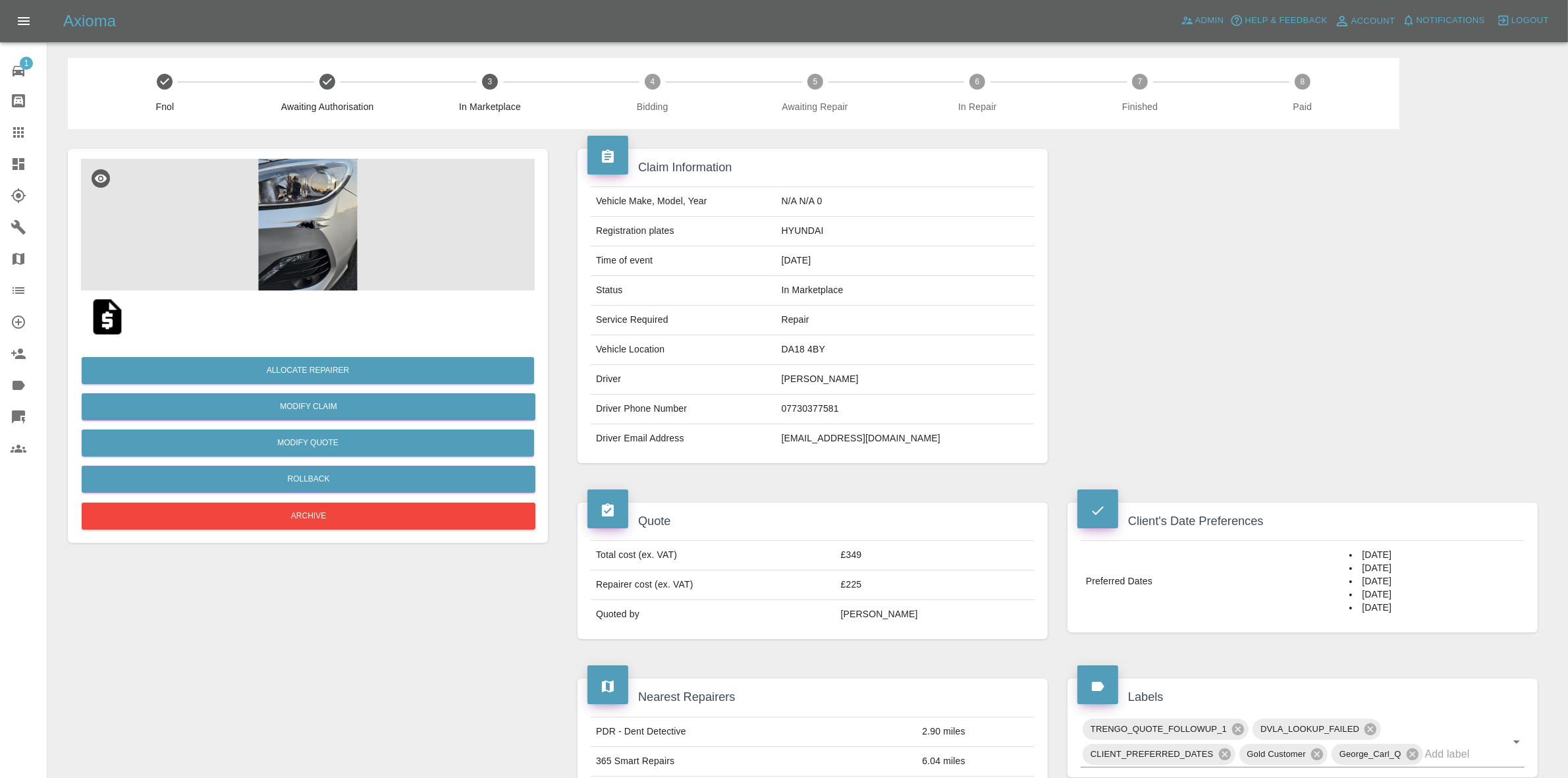
click at [327, 259] on img at bounding box center [308, 225] width 453 height 132
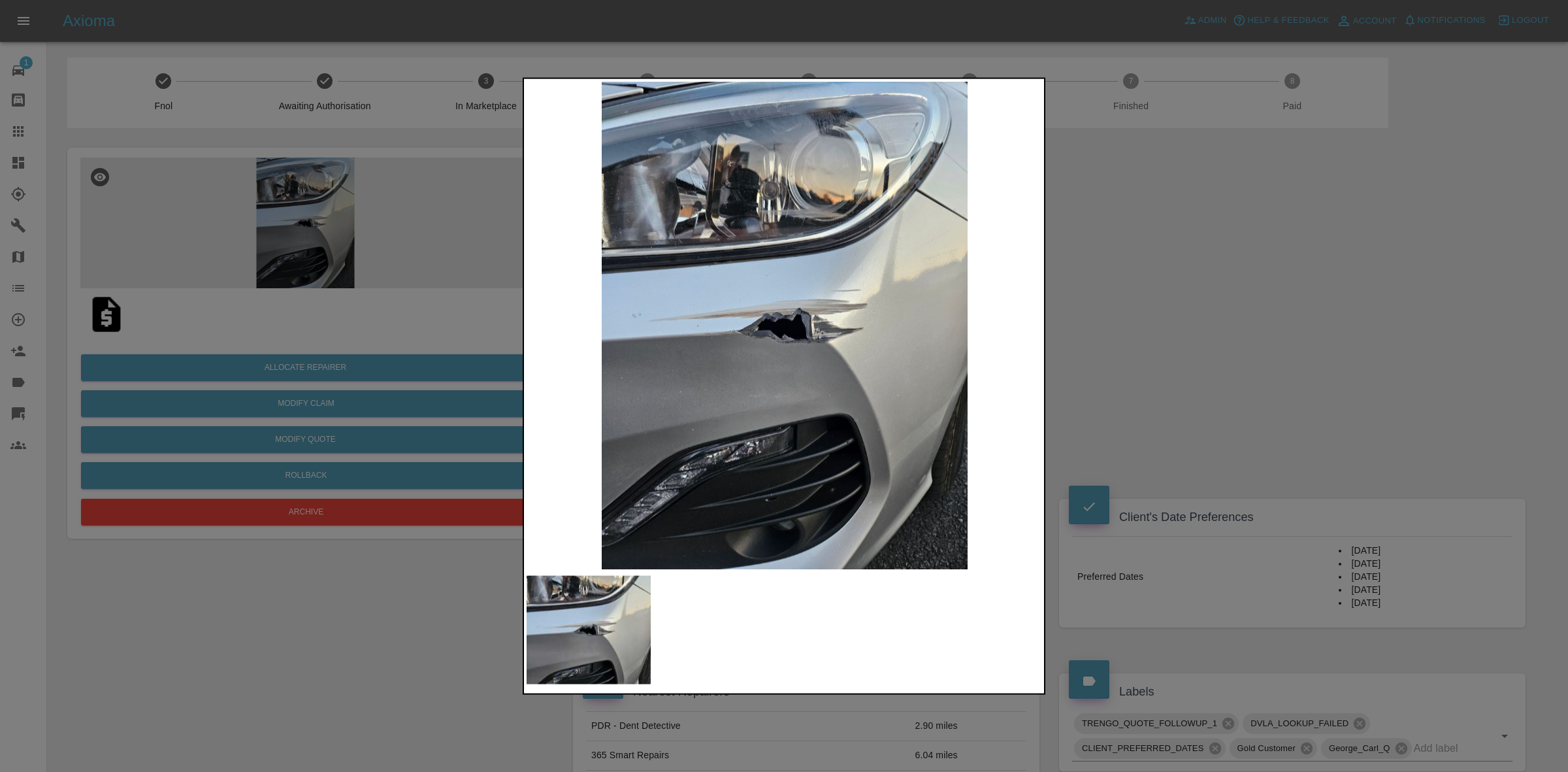
click at [298, 302] on div at bounding box center [784, 386] width 1568 height 772
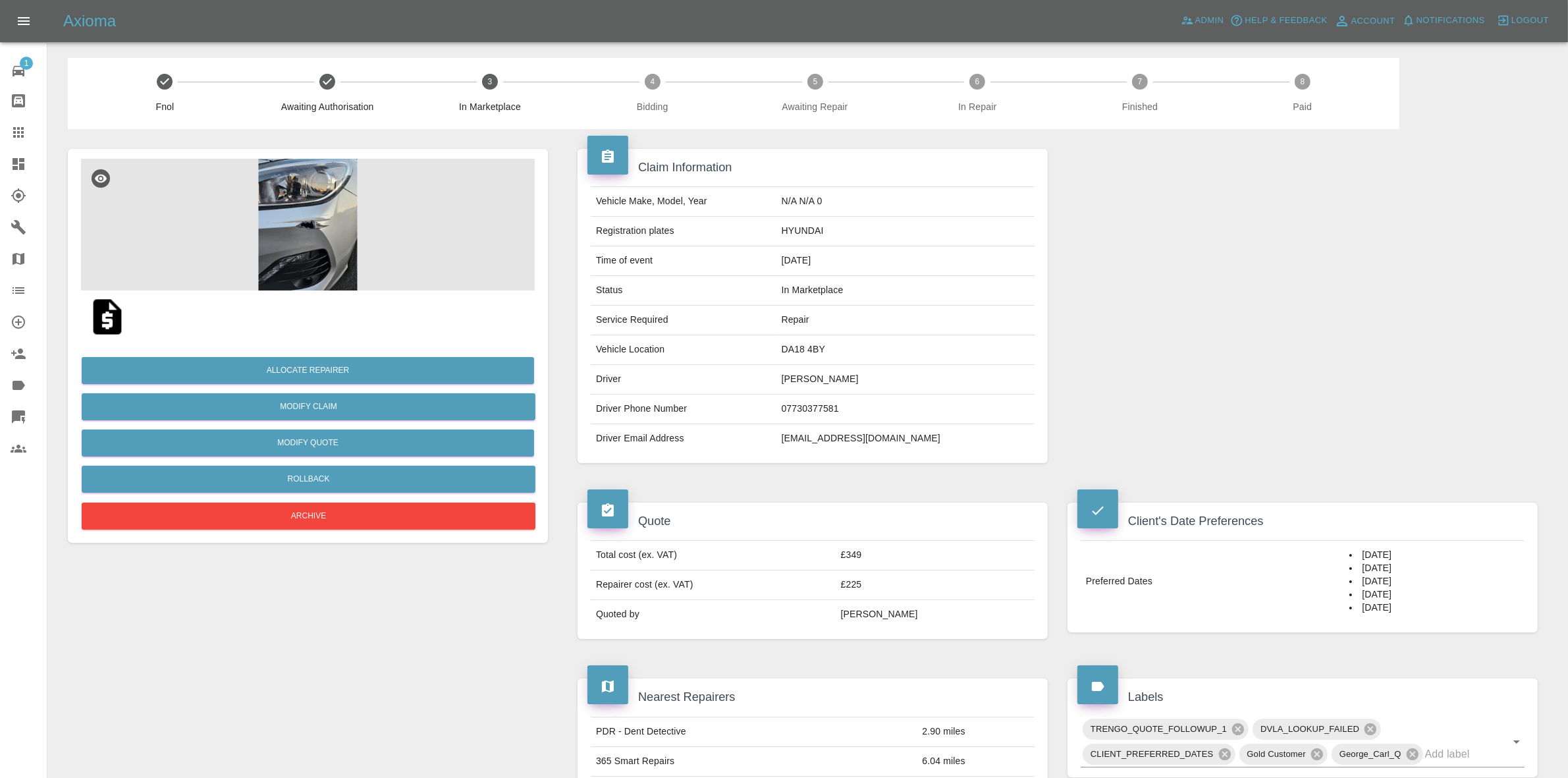
click at [301, 237] on img at bounding box center [308, 225] width 453 height 132
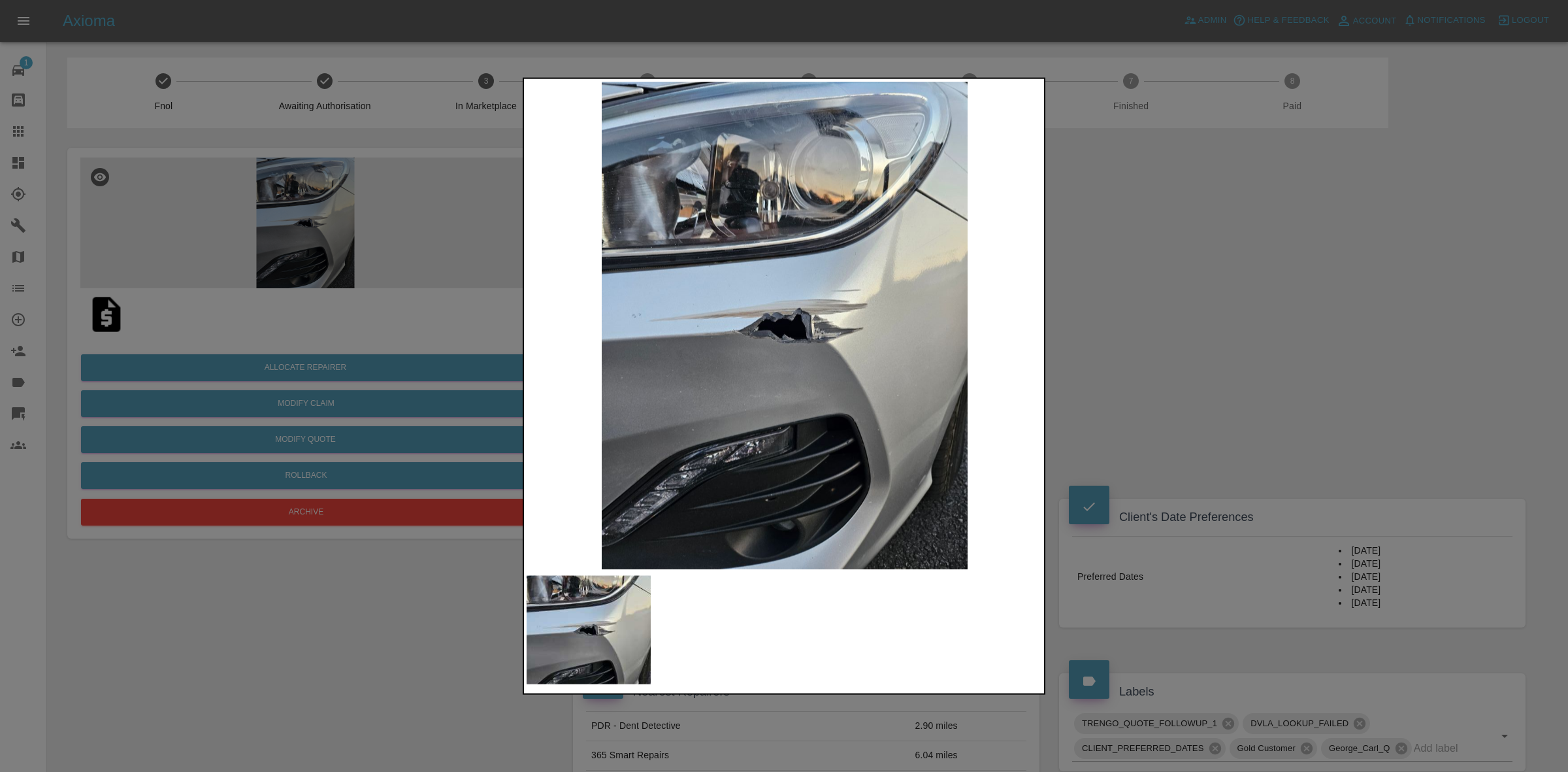
click at [814, 351] on img at bounding box center [784, 325] width 516 height 488
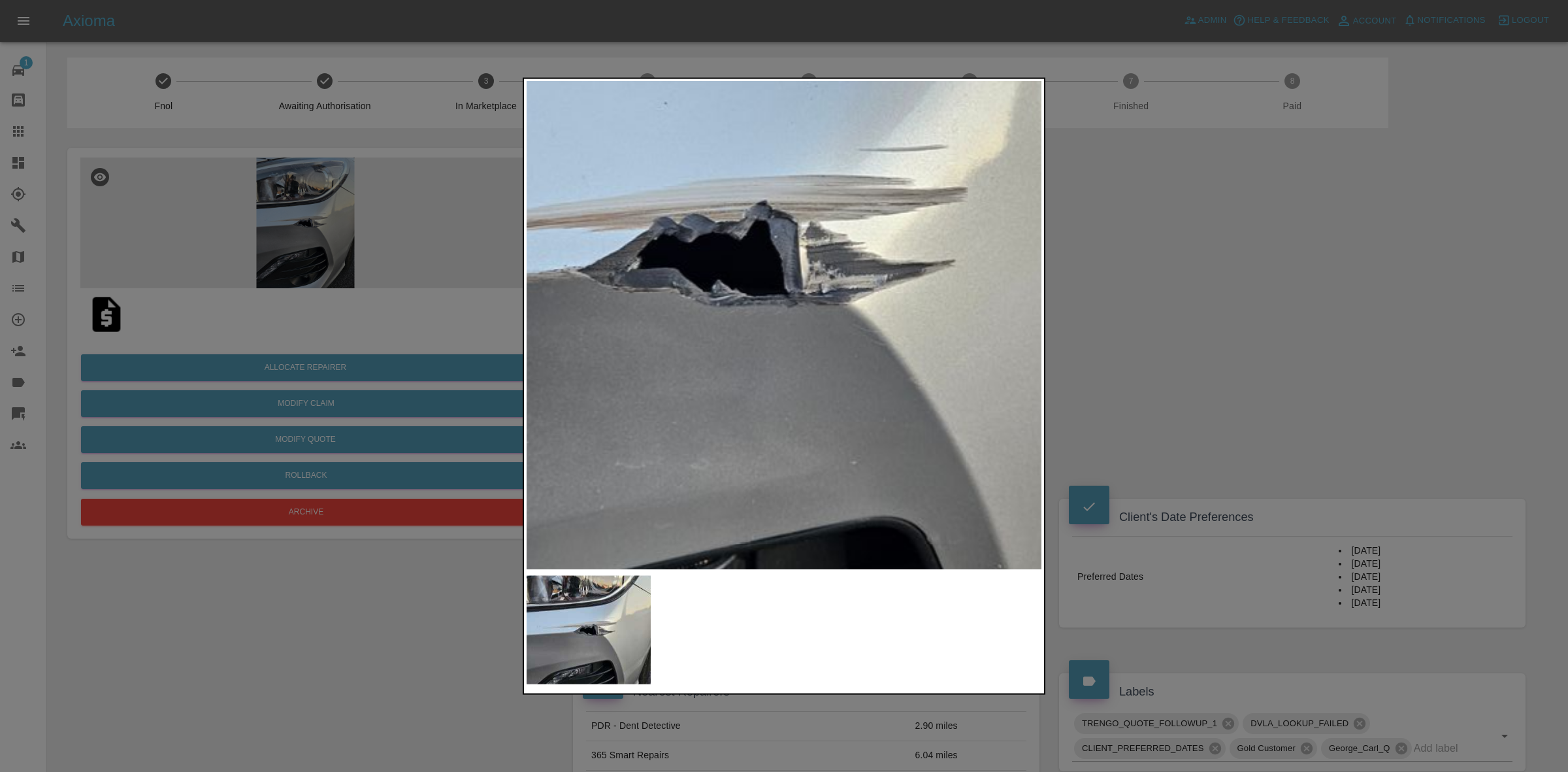
click at [837, 345] on img at bounding box center [718, 252] width 1549 height 1463
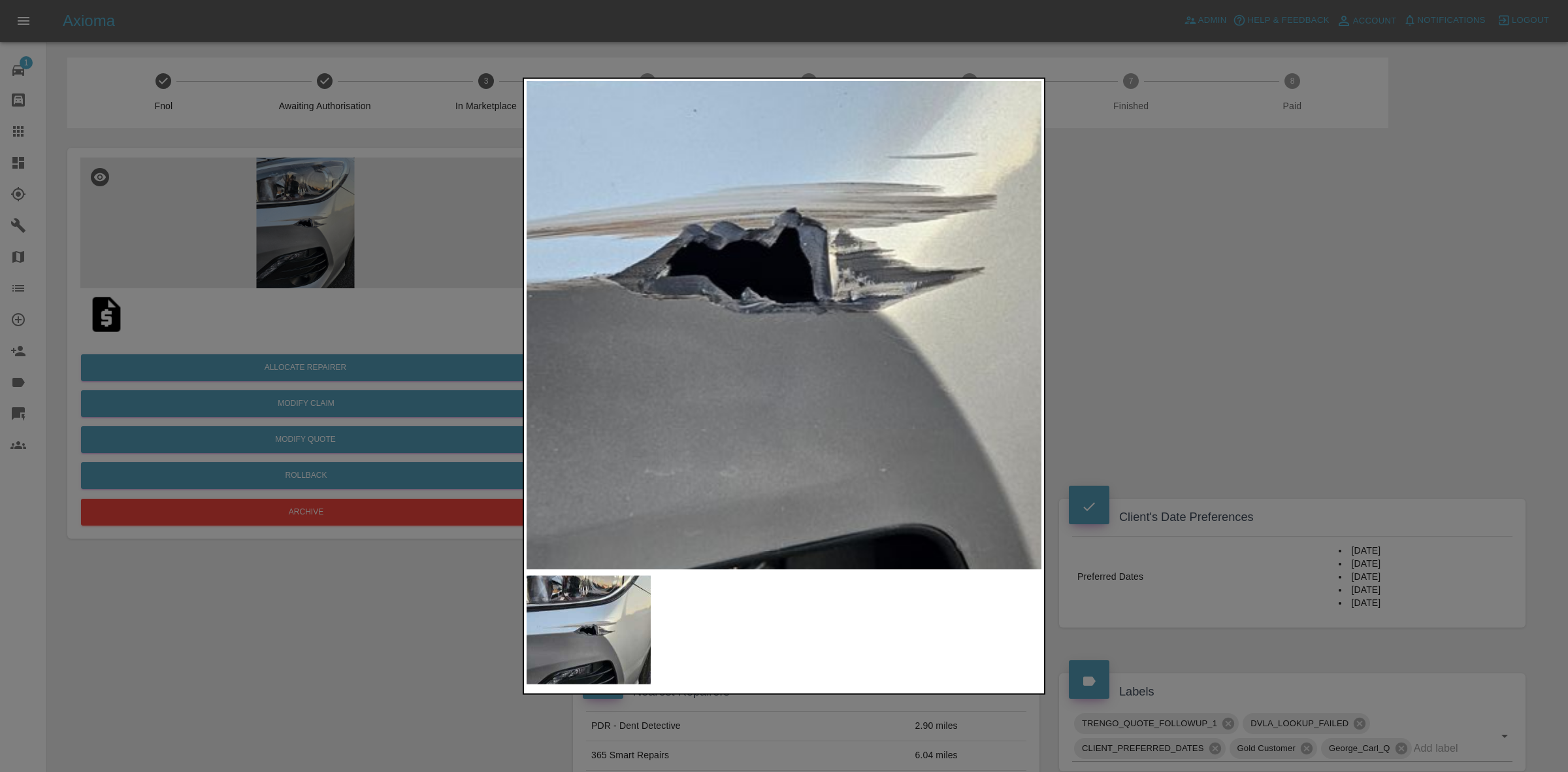
click at [719, 269] on img at bounding box center [747, 260] width 1549 height 1463
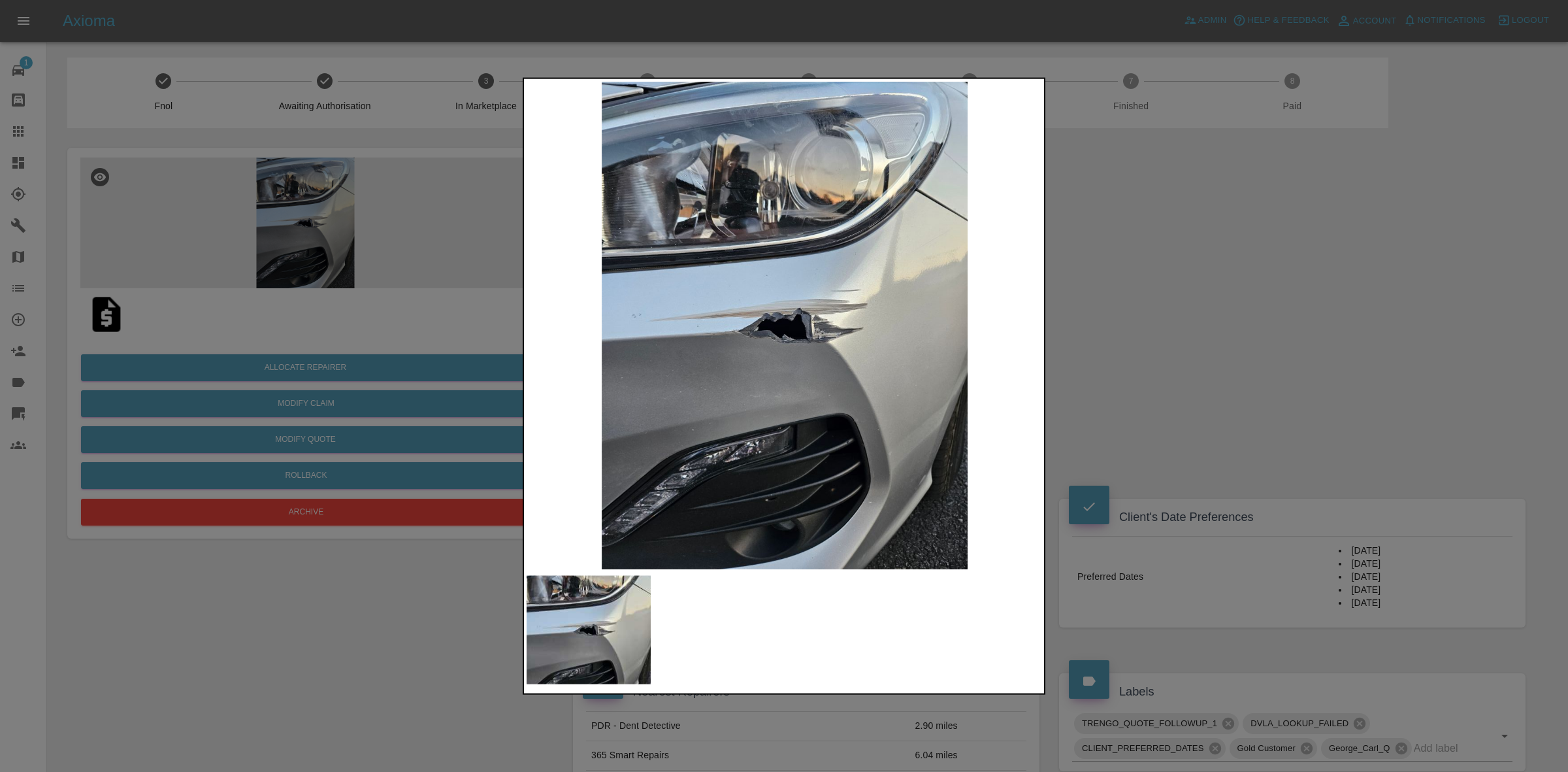
click at [1295, 344] on div at bounding box center [784, 386] width 1568 height 772
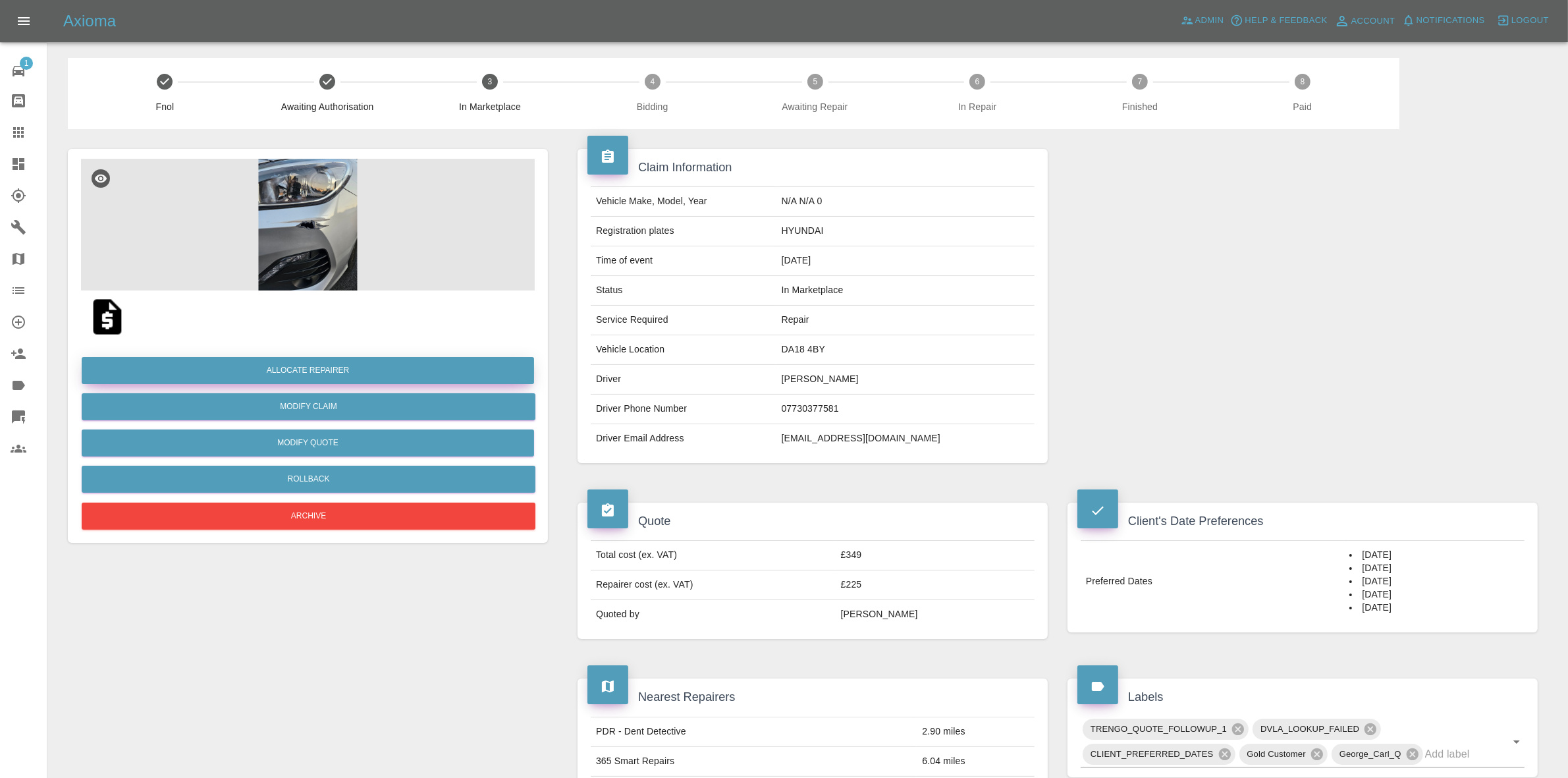
click at [319, 369] on button "Allocate Repairer" at bounding box center [308, 370] width 452 height 27
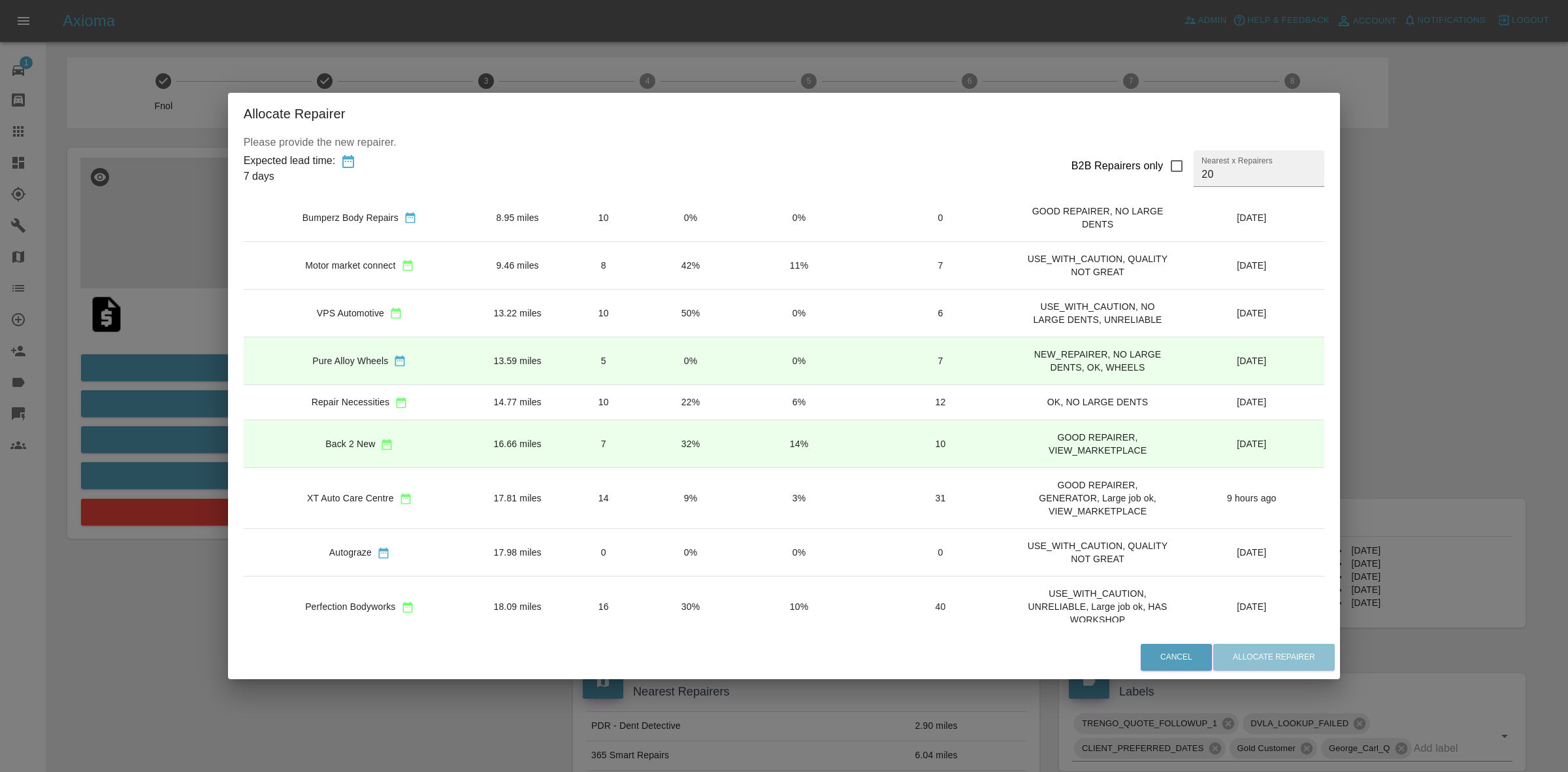
scroll to position [245, 0]
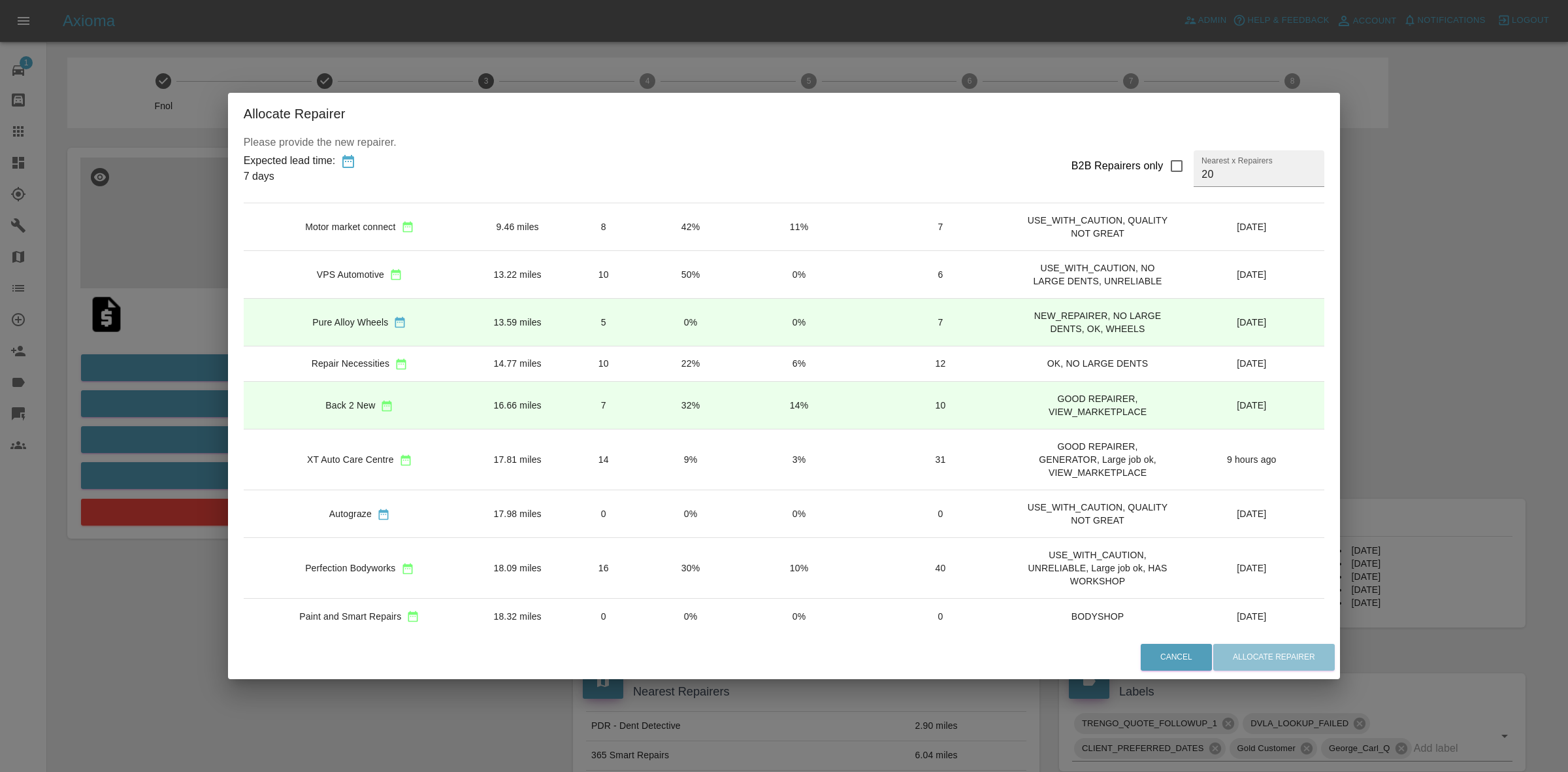
click at [193, 338] on div "Allocate Repairer Please provide the new repairer. Expected lead time: 7 days B…" at bounding box center [784, 386] width 1568 height 772
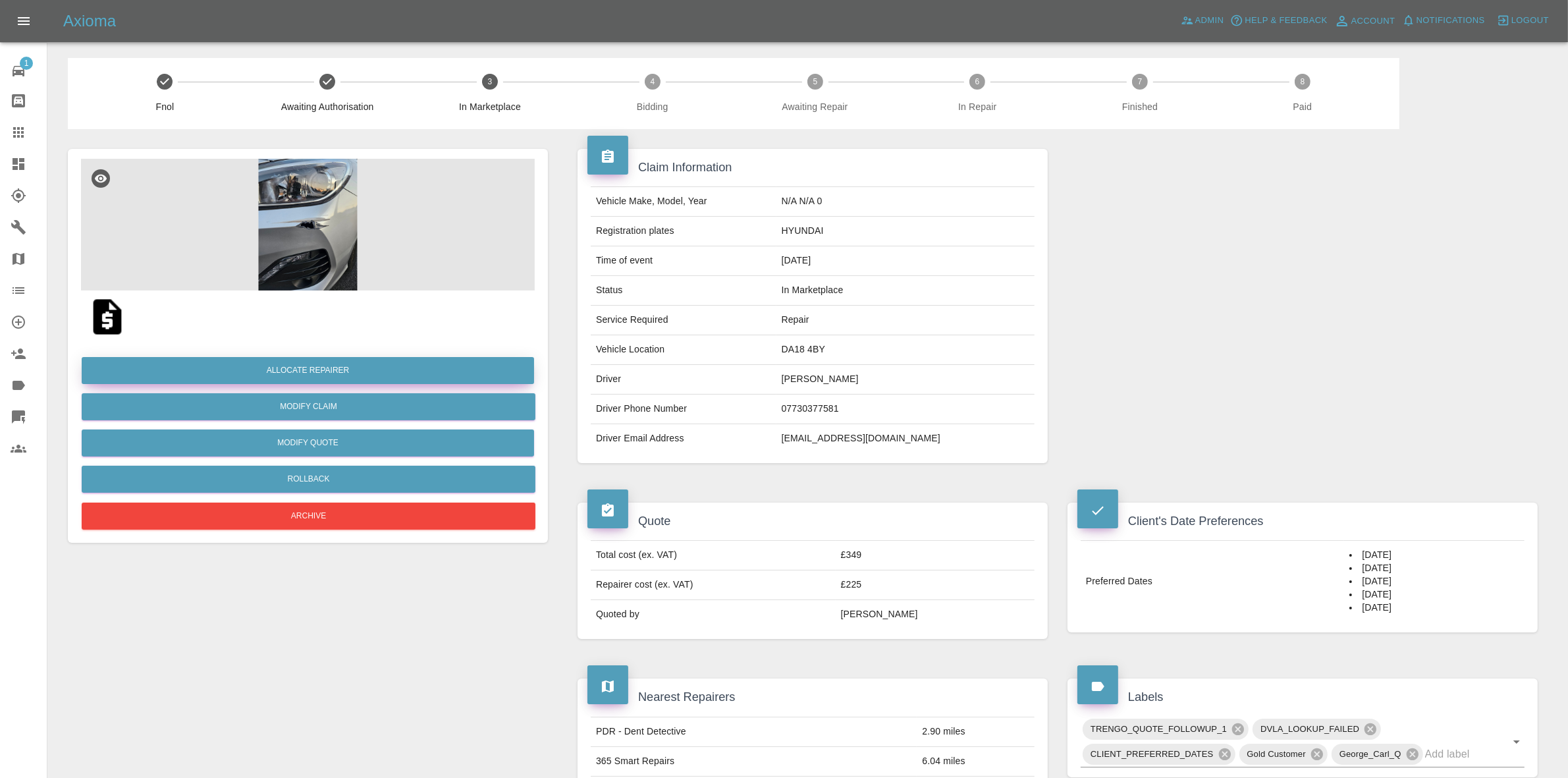
click at [311, 373] on button "Allocate Repairer" at bounding box center [308, 370] width 452 height 27
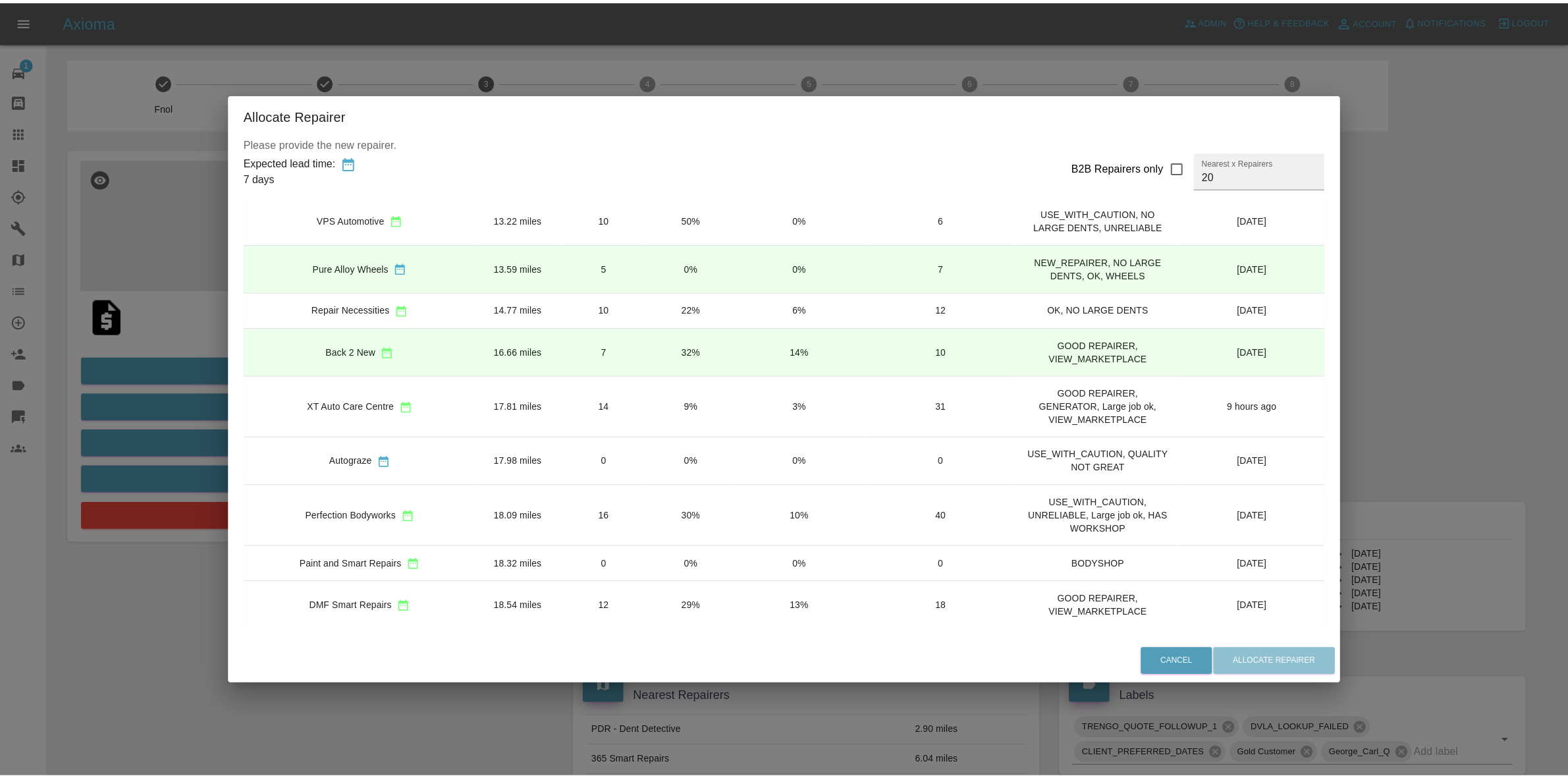
scroll to position [329, 0]
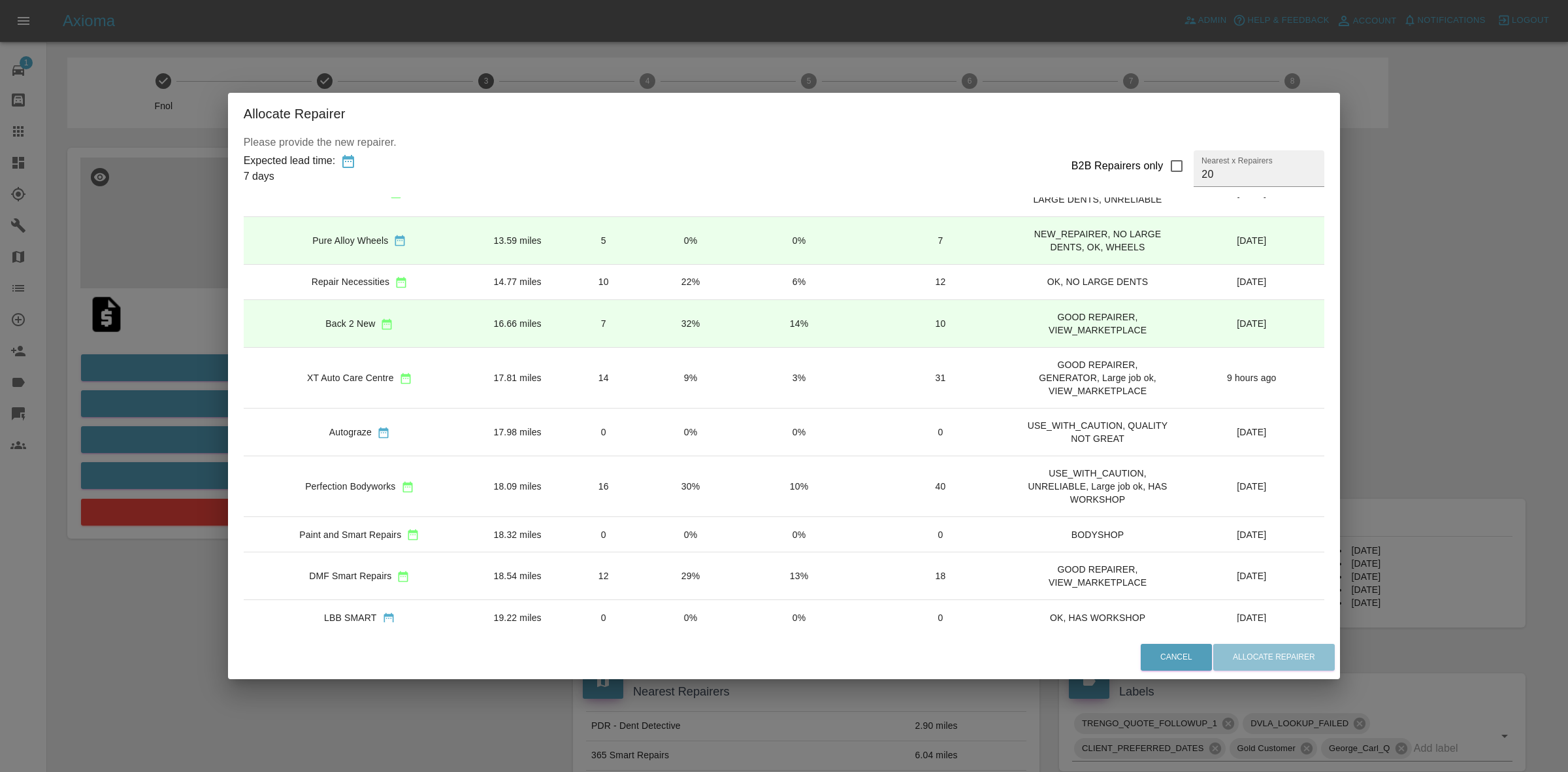
drag, startPoint x: 637, startPoint y: 487, endPoint x: 644, endPoint y: 493, distance: 9.2
click at [647, 489] on td "30%" at bounding box center [690, 486] width 86 height 61
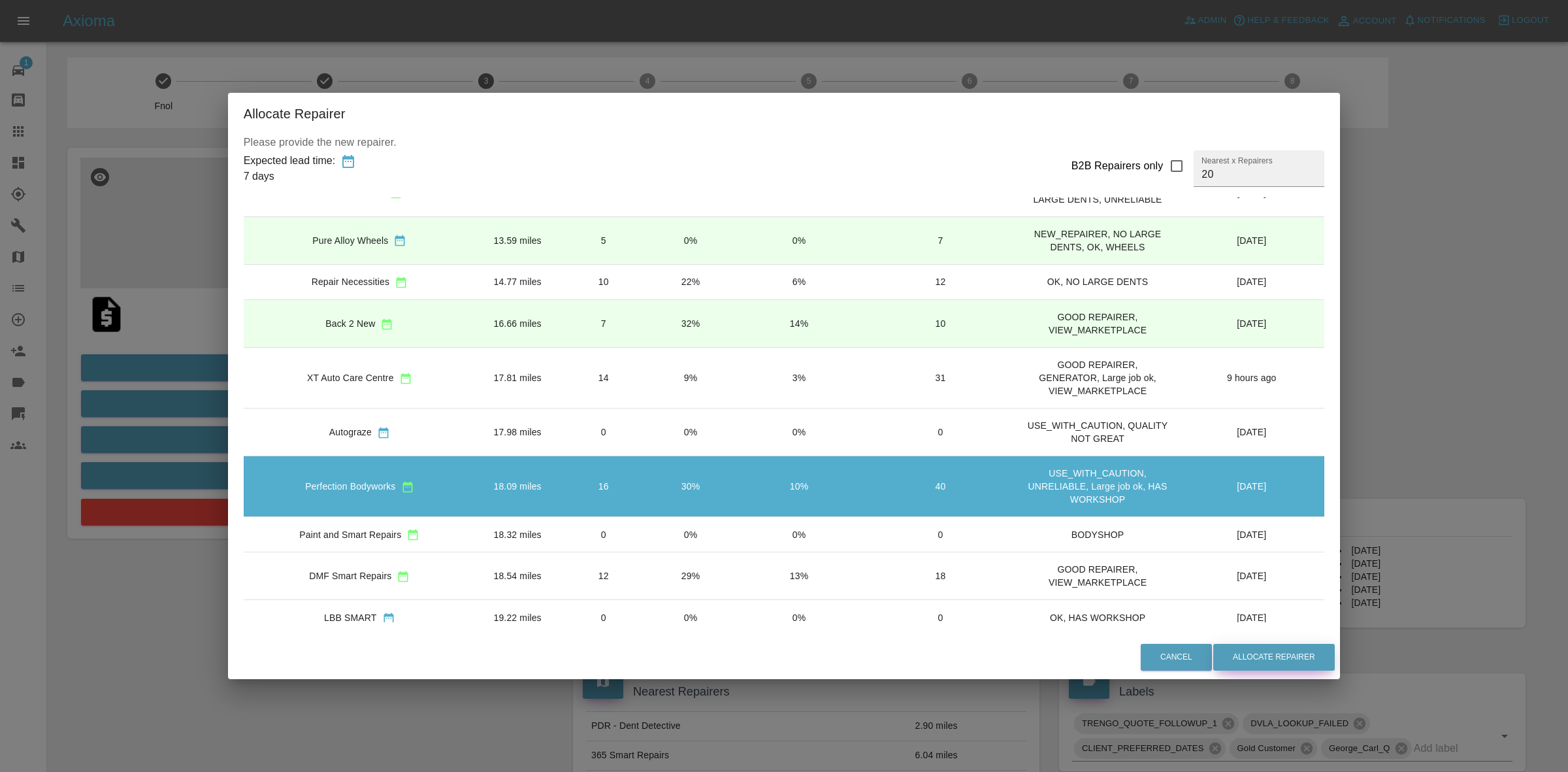
click at [1235, 657] on button "Allocate Repairer" at bounding box center [1273, 657] width 121 height 27
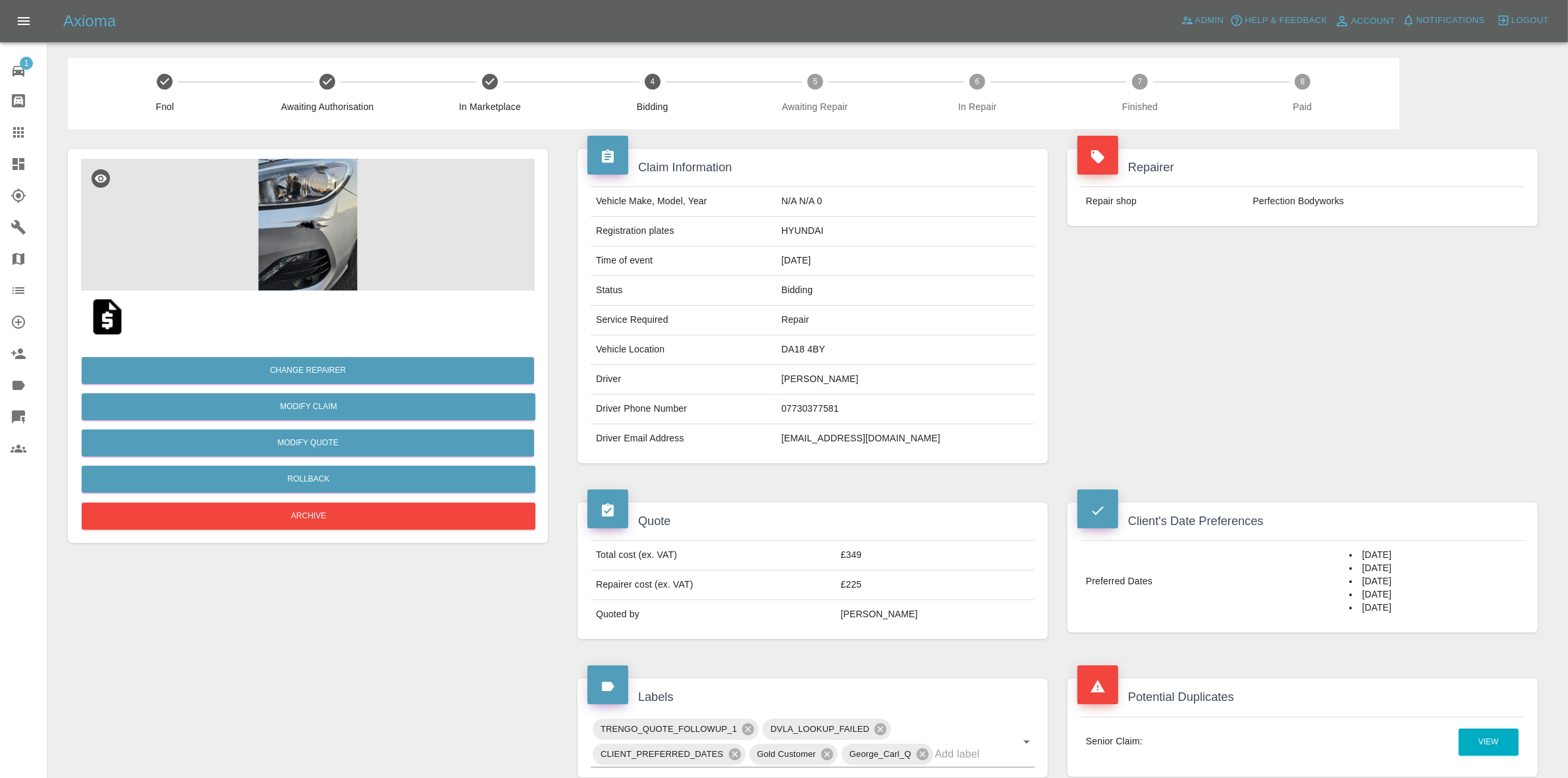
click at [1473, 291] on div "Repairer Repair shop Perfection Bodyworks" at bounding box center [1302, 306] width 490 height 353
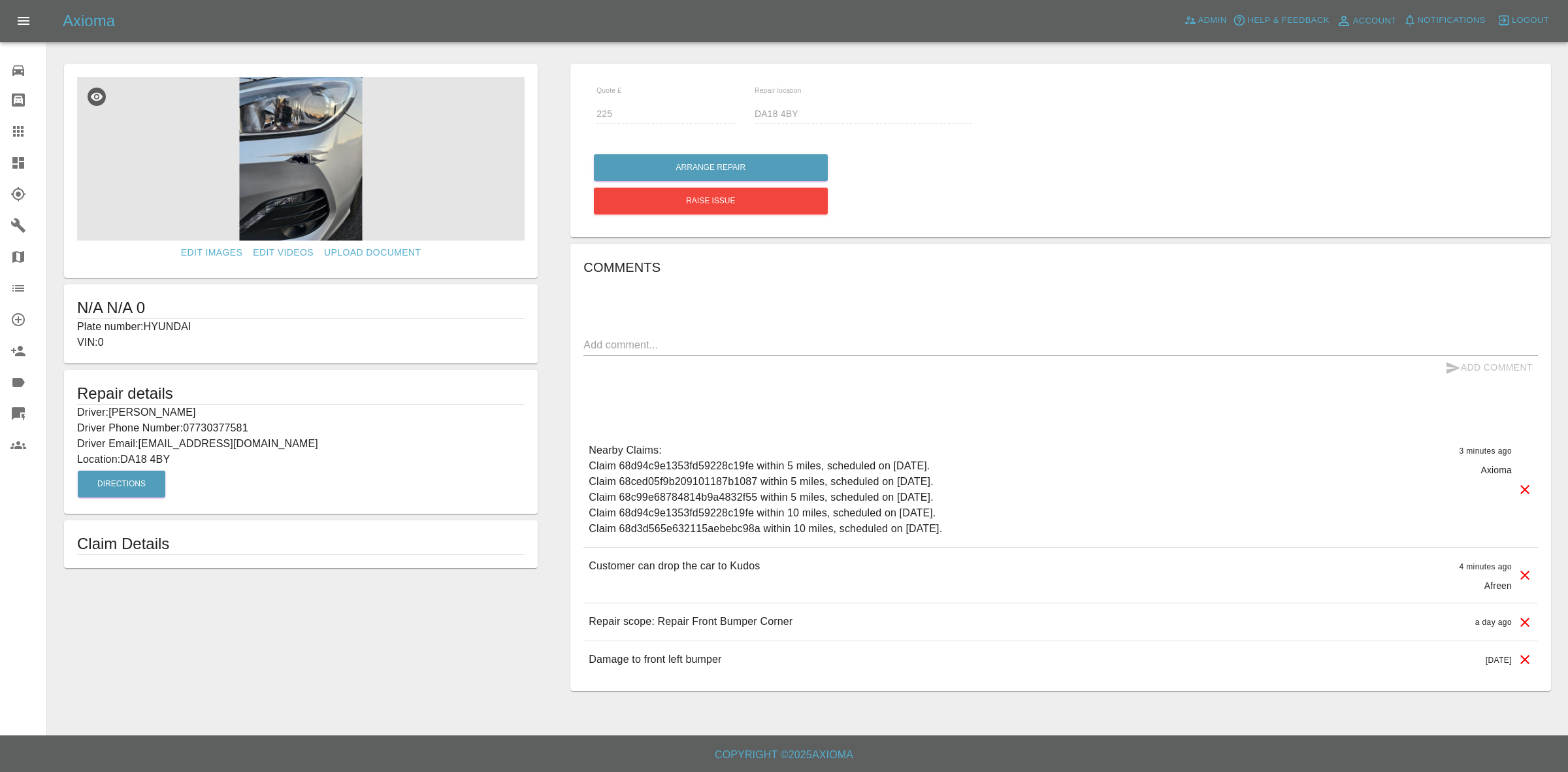
drag, startPoint x: 0, startPoint y: 164, endPoint x: 61, endPoint y: 10, distance: 165.6
click at [0, 164] on link "Dashboard" at bounding box center [23, 162] width 46 height 31
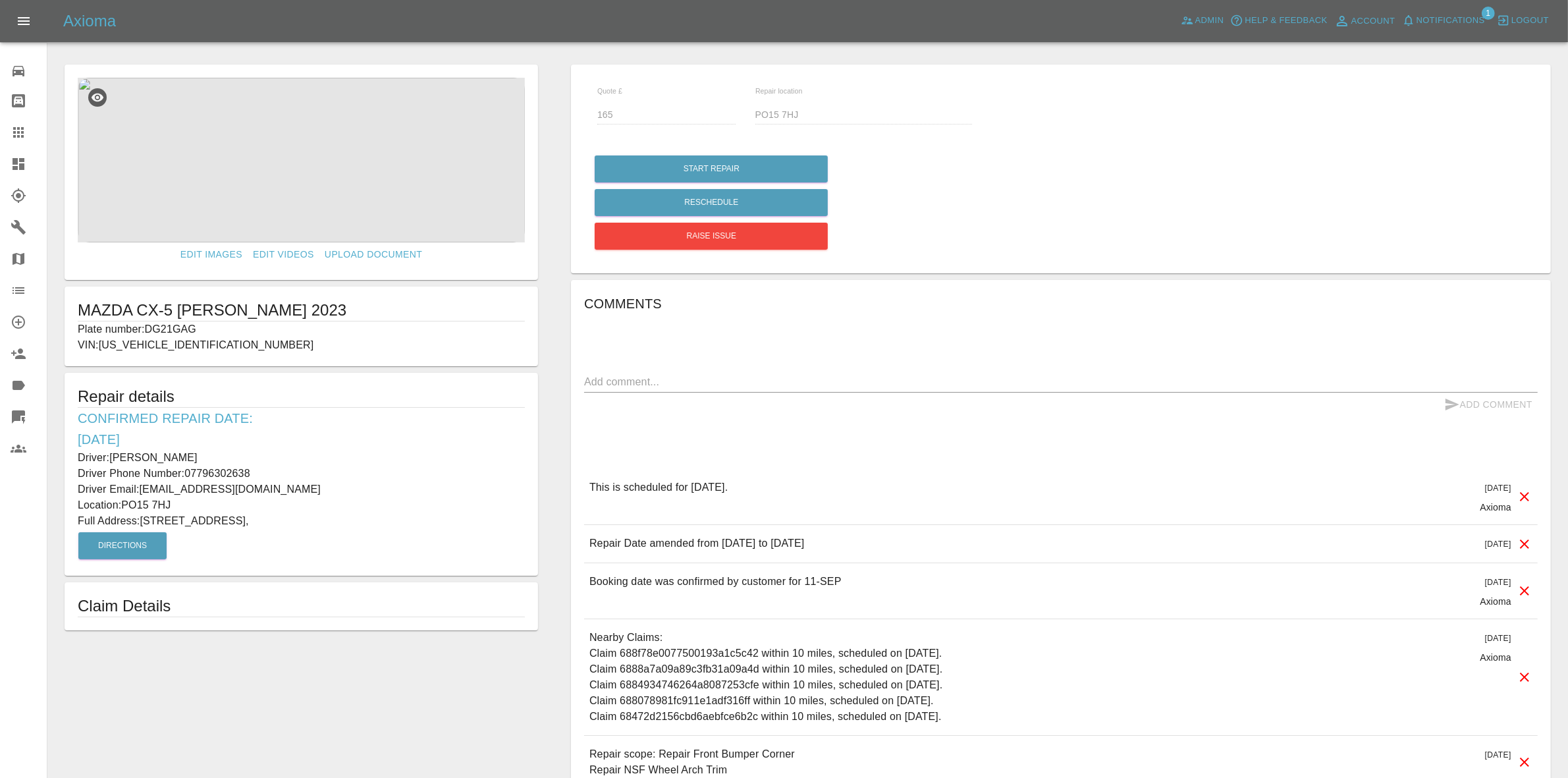
click at [175, 326] on p "Plate number: DG21GAG" at bounding box center [301, 329] width 447 height 16
copy p "DG21GAG"
click at [0, 137] on link "Claims" at bounding box center [23, 132] width 46 height 31
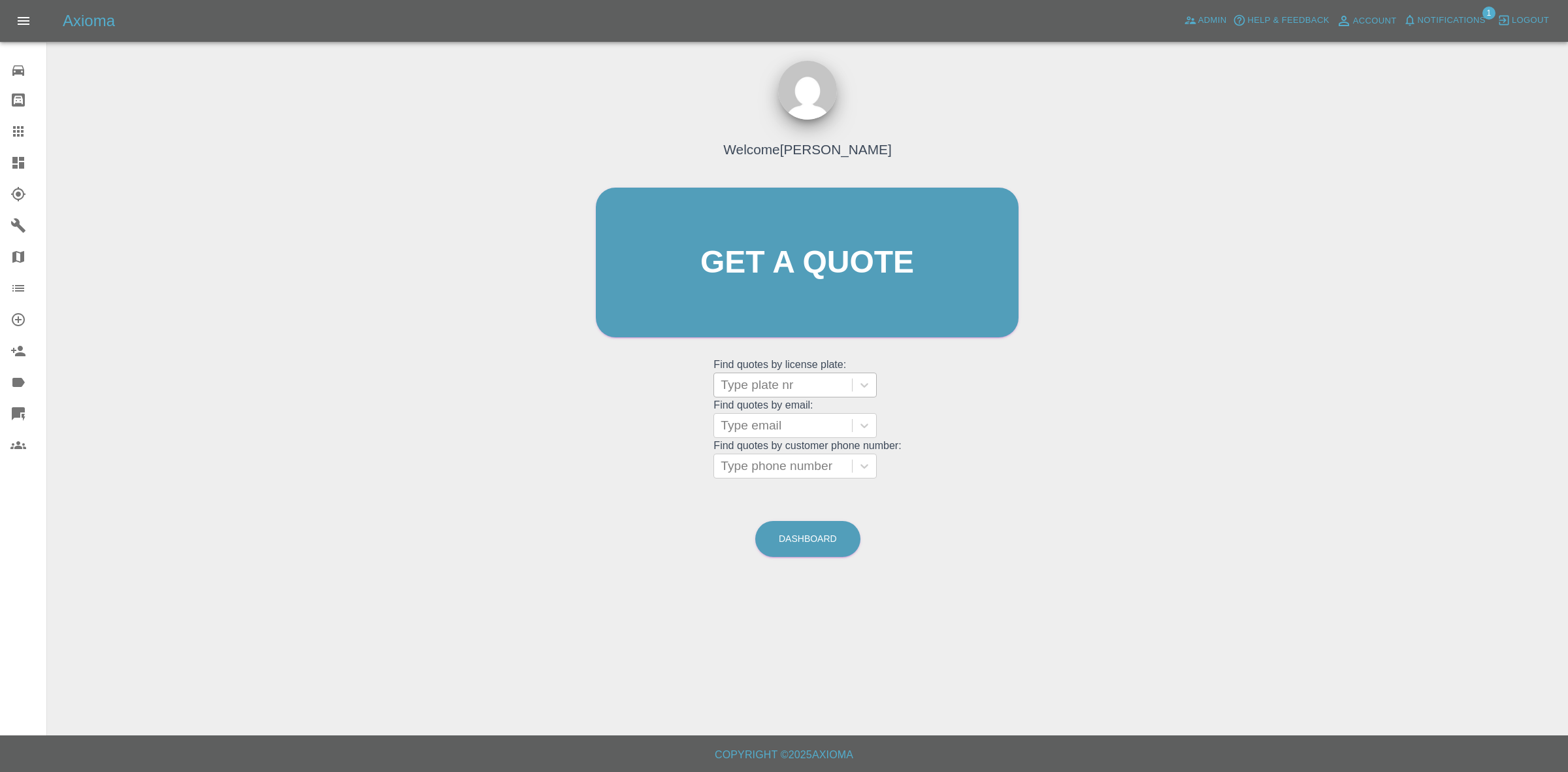
click at [784, 387] on div at bounding box center [783, 384] width 125 height 19
paste input "DG21GAG"
type input "DG21GAG"
click at [776, 418] on div "DG21GAG, Awaiting Repair" at bounding box center [795, 426] width 164 height 42
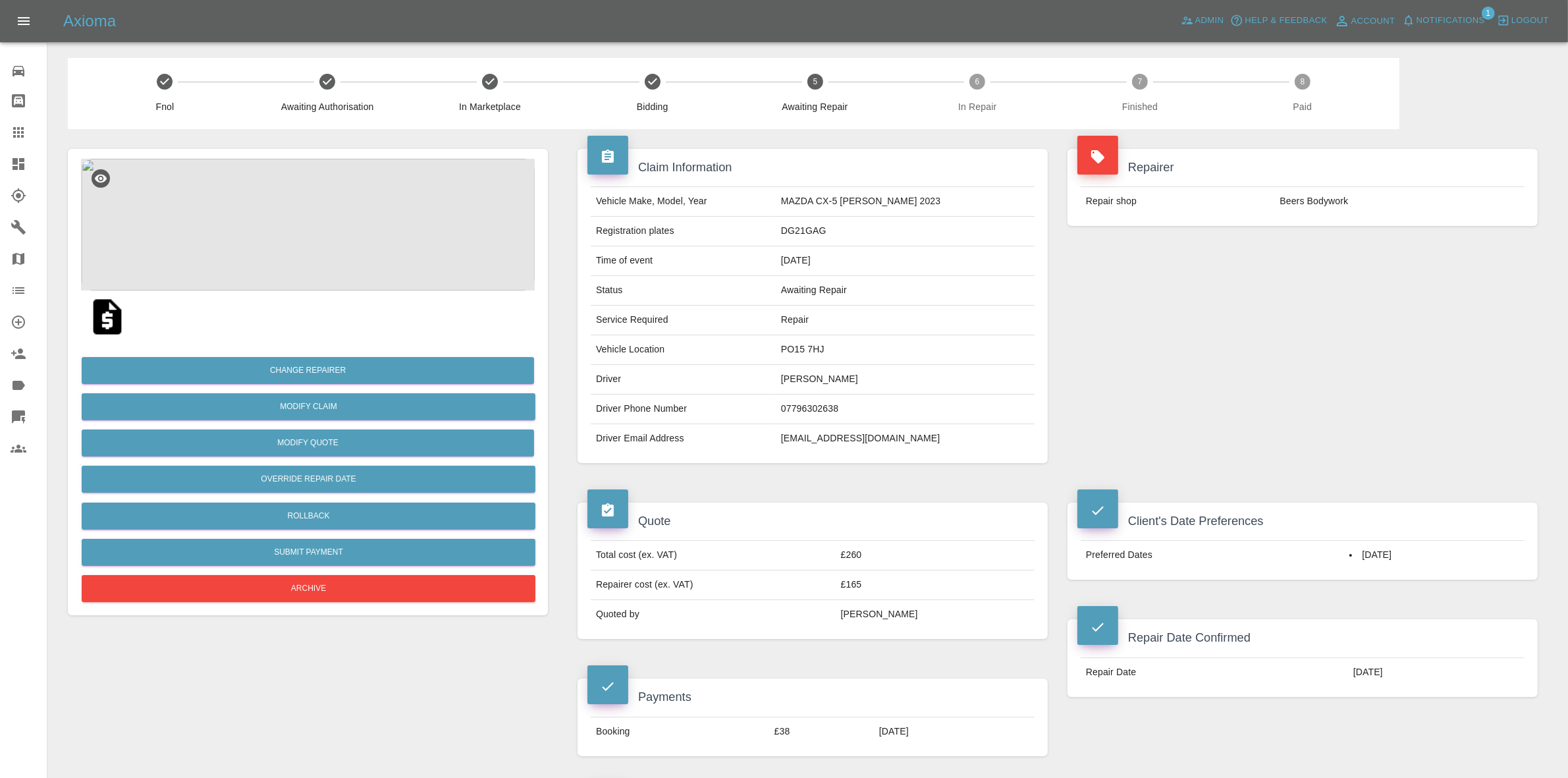
click at [1433, 16] on span "Notifications" at bounding box center [1450, 21] width 69 height 15
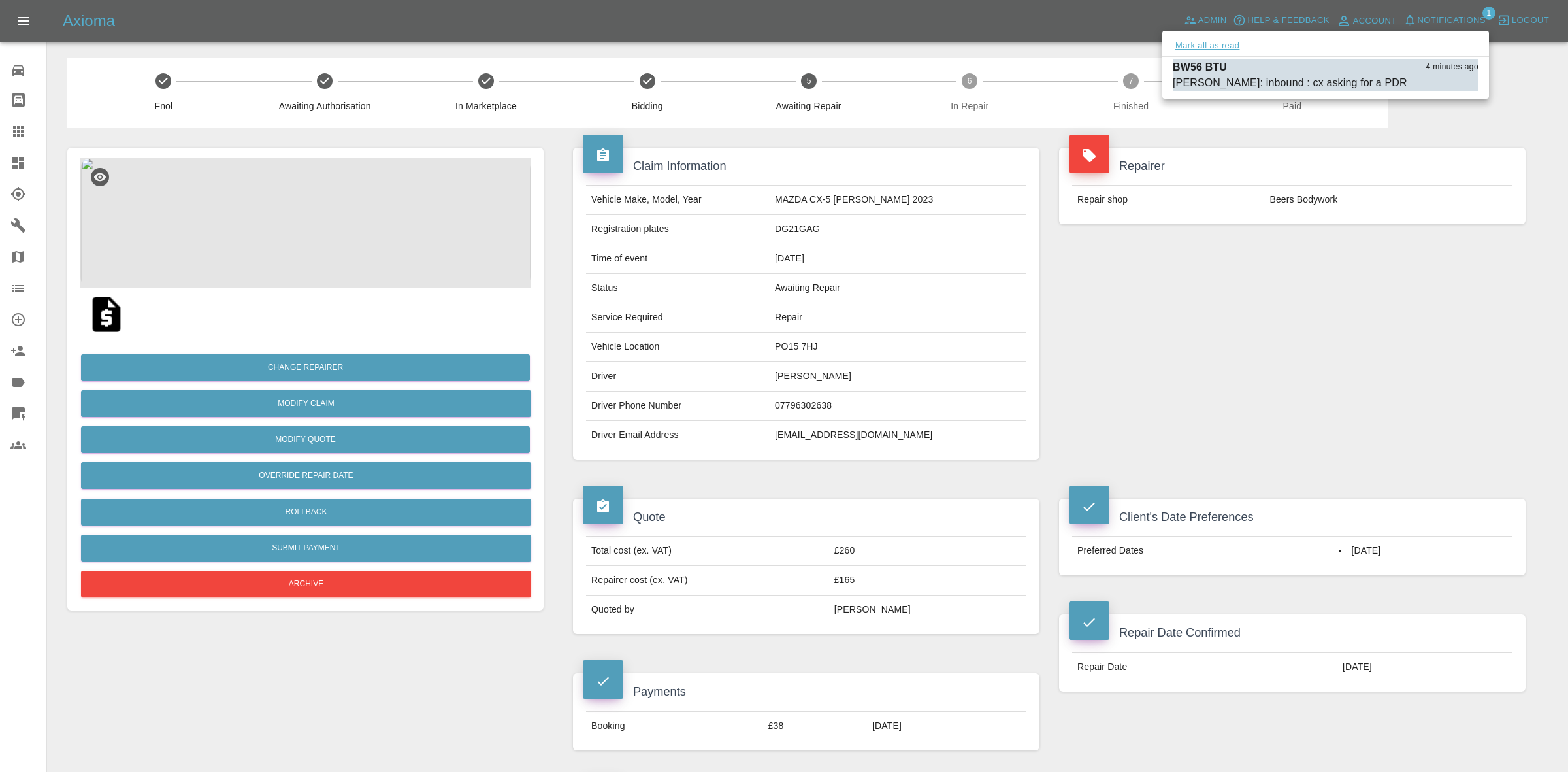
click at [1211, 46] on button "Mark all as read" at bounding box center [1208, 46] width 69 height 15
drag, startPoint x: 1305, startPoint y: 243, endPoint x: 1294, endPoint y: 271, distance: 30.1
click at [1306, 245] on div at bounding box center [784, 386] width 1568 height 772
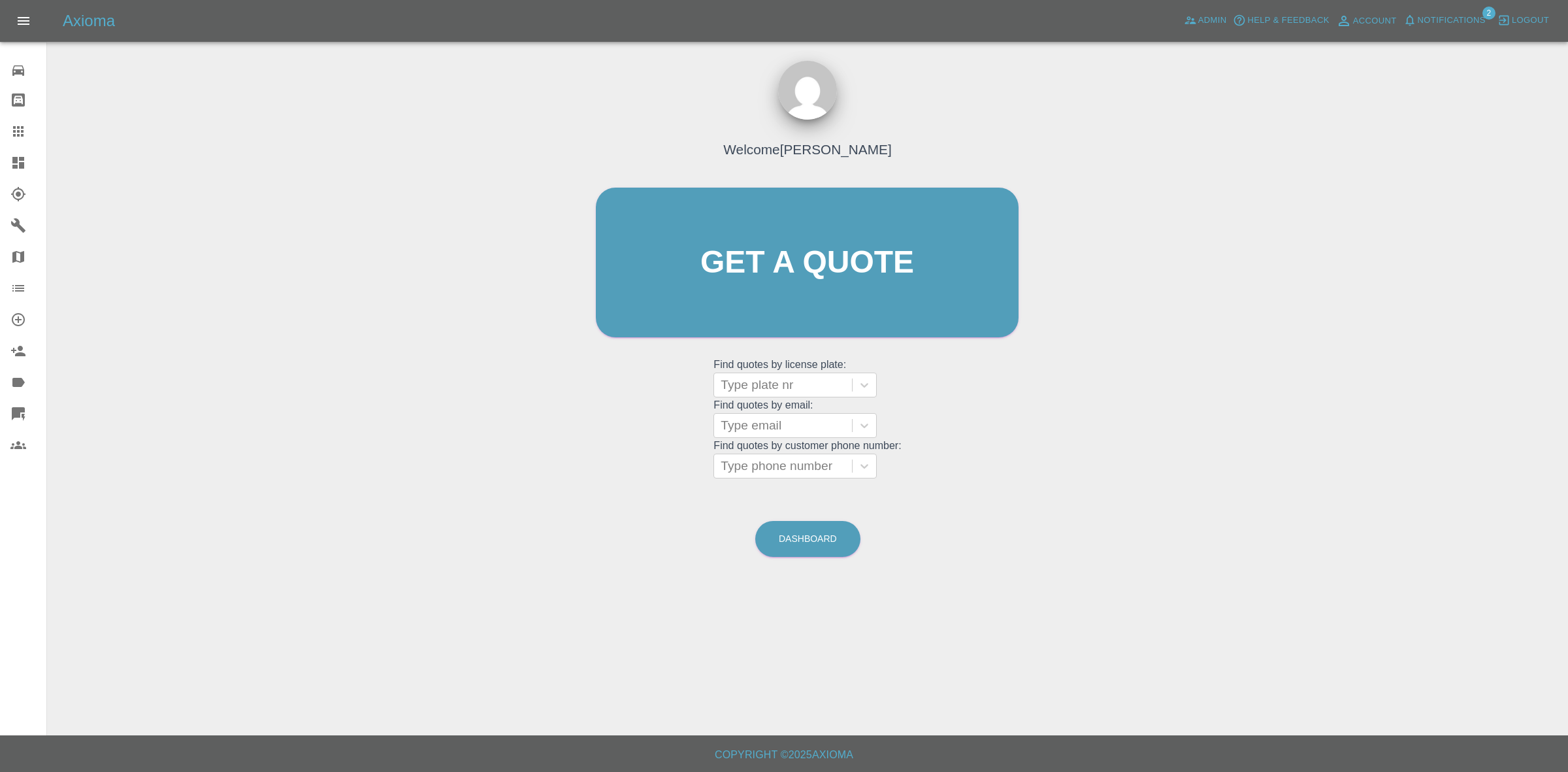
click at [8, 160] on link "Dashboard" at bounding box center [23, 162] width 46 height 31
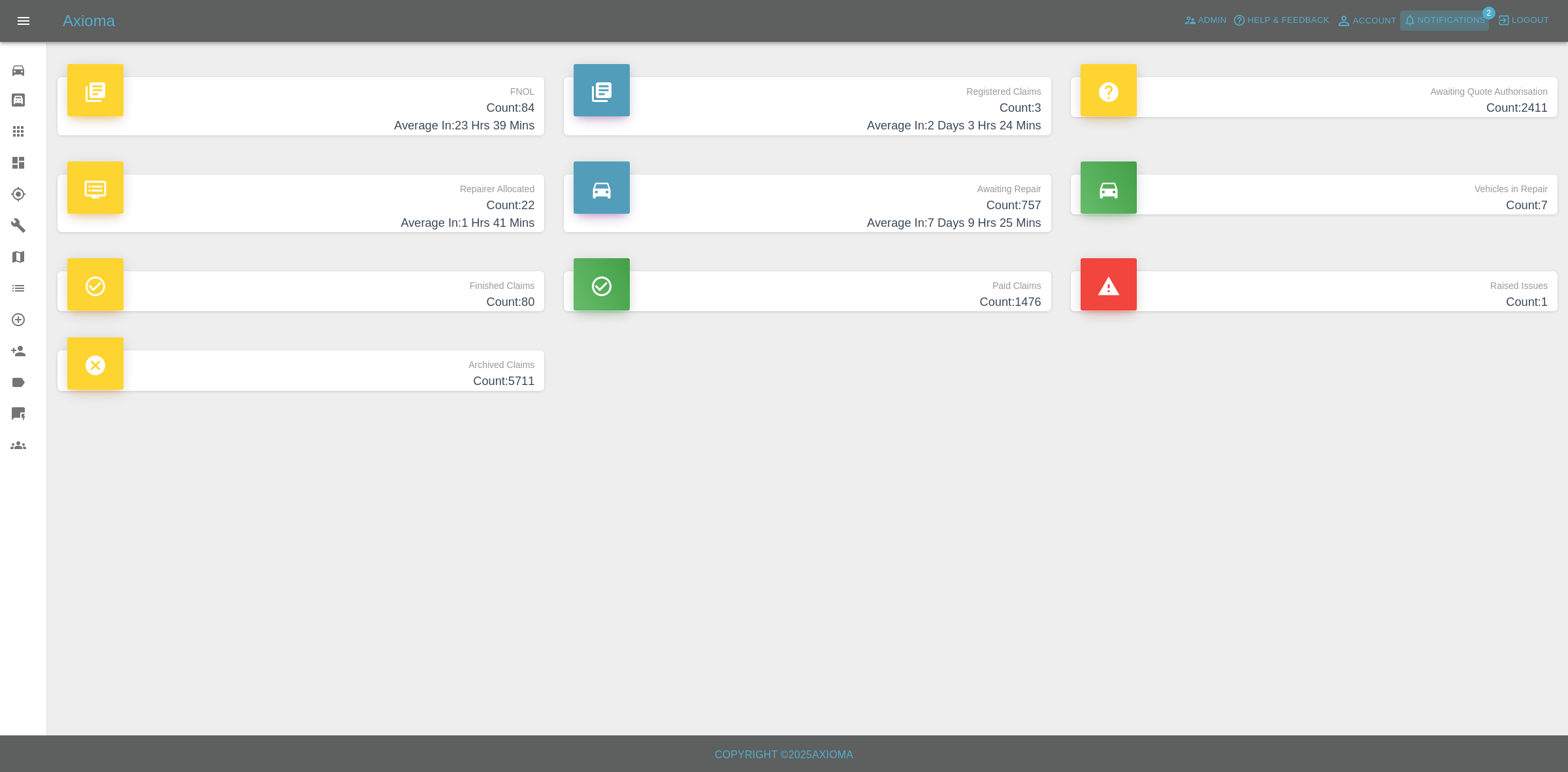
click at [1433, 13] on span "Notifications" at bounding box center [1451, 20] width 68 height 15
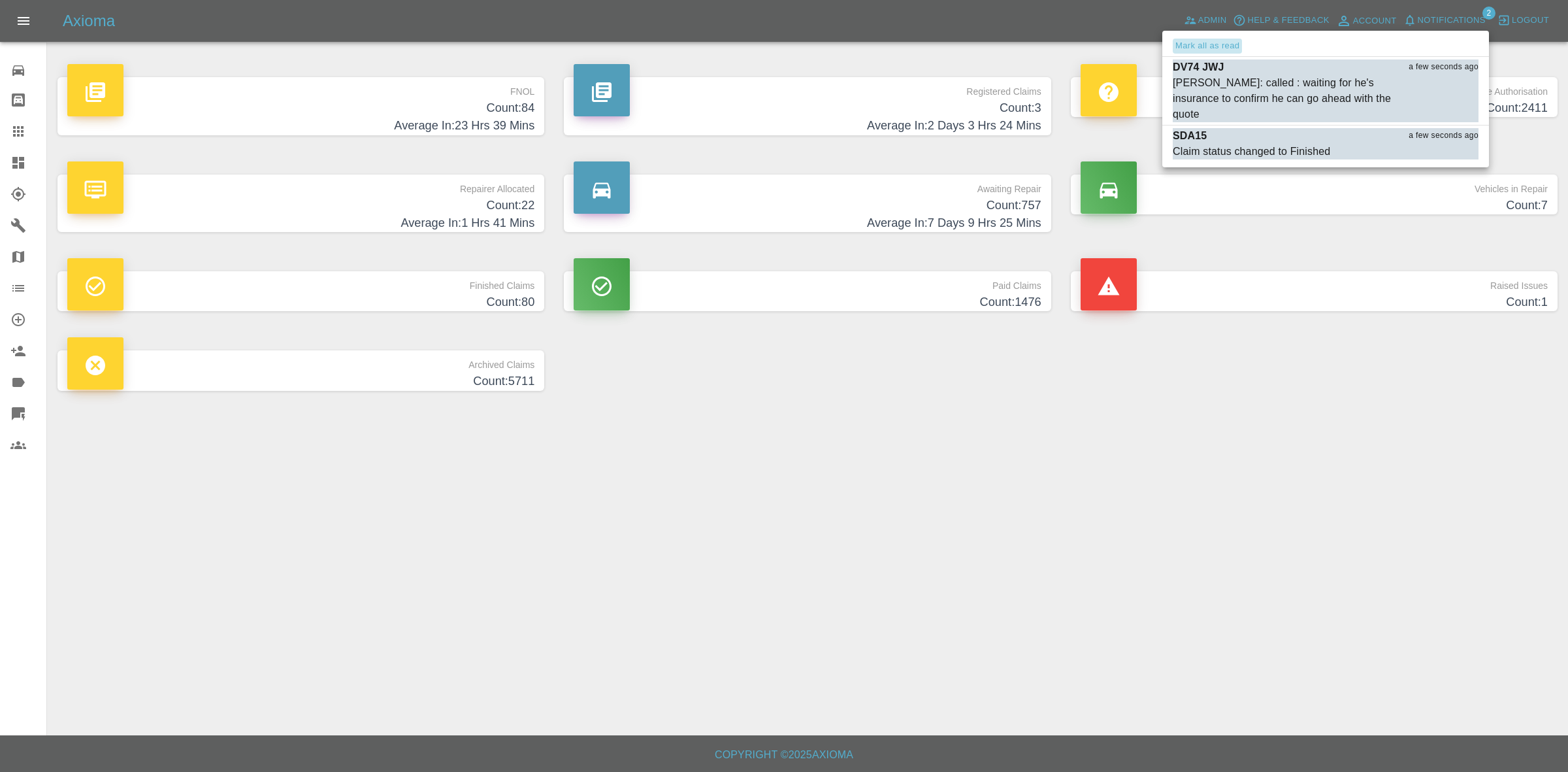
drag, startPoint x: 1212, startPoint y: 44, endPoint x: 1397, endPoint y: 343, distance: 351.6
click at [1211, 46] on button "Mark all as read" at bounding box center [1208, 46] width 69 height 15
click at [1428, 396] on div at bounding box center [784, 386] width 1568 height 772
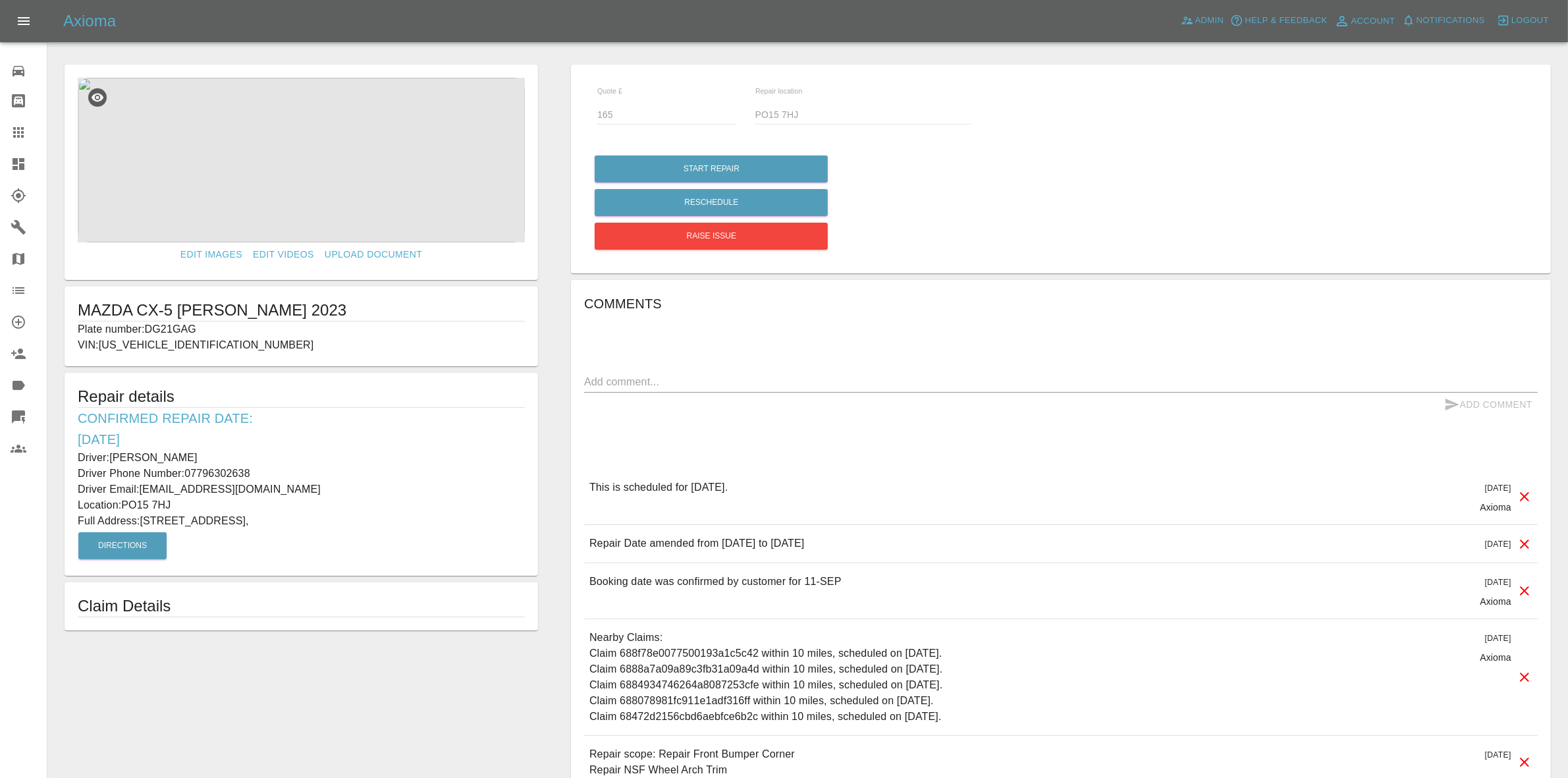
click at [165, 328] on p "Plate number: DG21GAG" at bounding box center [301, 329] width 447 height 16
copy p "DG21GAG"
drag, startPoint x: 0, startPoint y: 139, endPoint x: 341, endPoint y: 311, distance: 381.9
click at [0, 139] on link "Claims" at bounding box center [23, 132] width 46 height 31
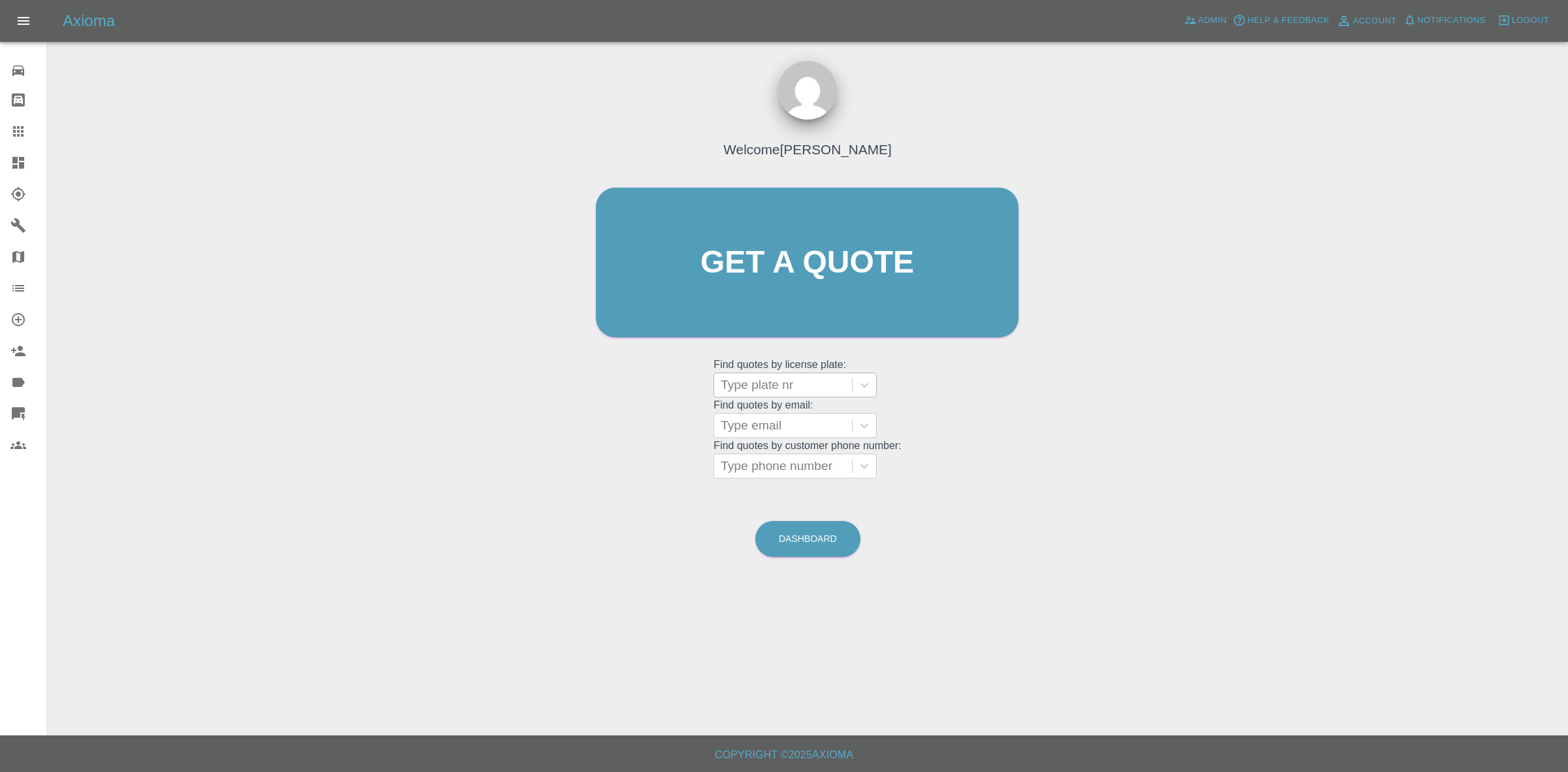
click at [756, 389] on div at bounding box center [783, 384] width 125 height 19
paste input "DG21GAG"
type input "DG21GAG"
click at [795, 420] on div "DG21GAG, Awaiting Repair" at bounding box center [795, 426] width 164 height 42
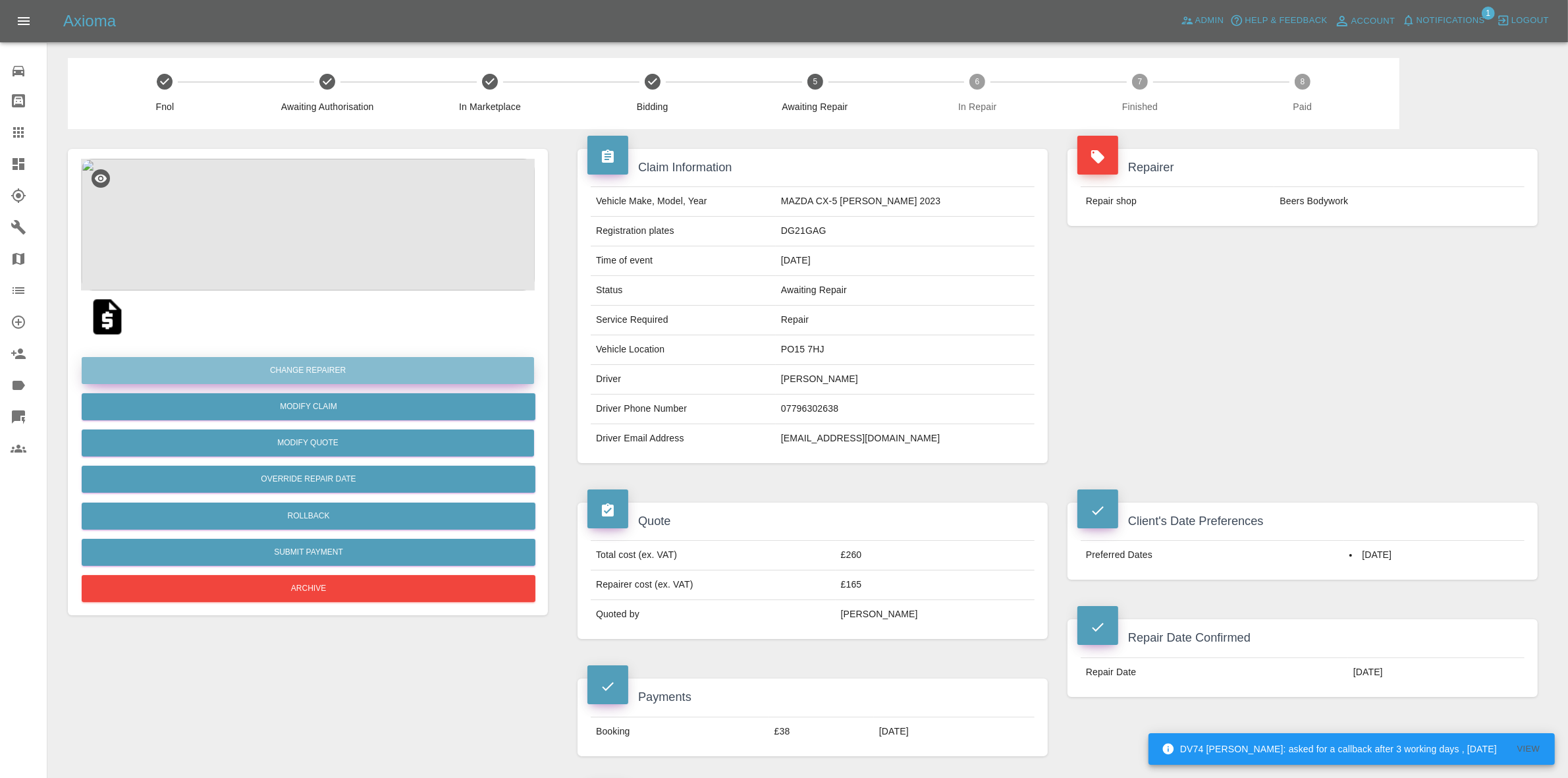
click at [291, 363] on button "Change Repairer" at bounding box center [308, 370] width 452 height 27
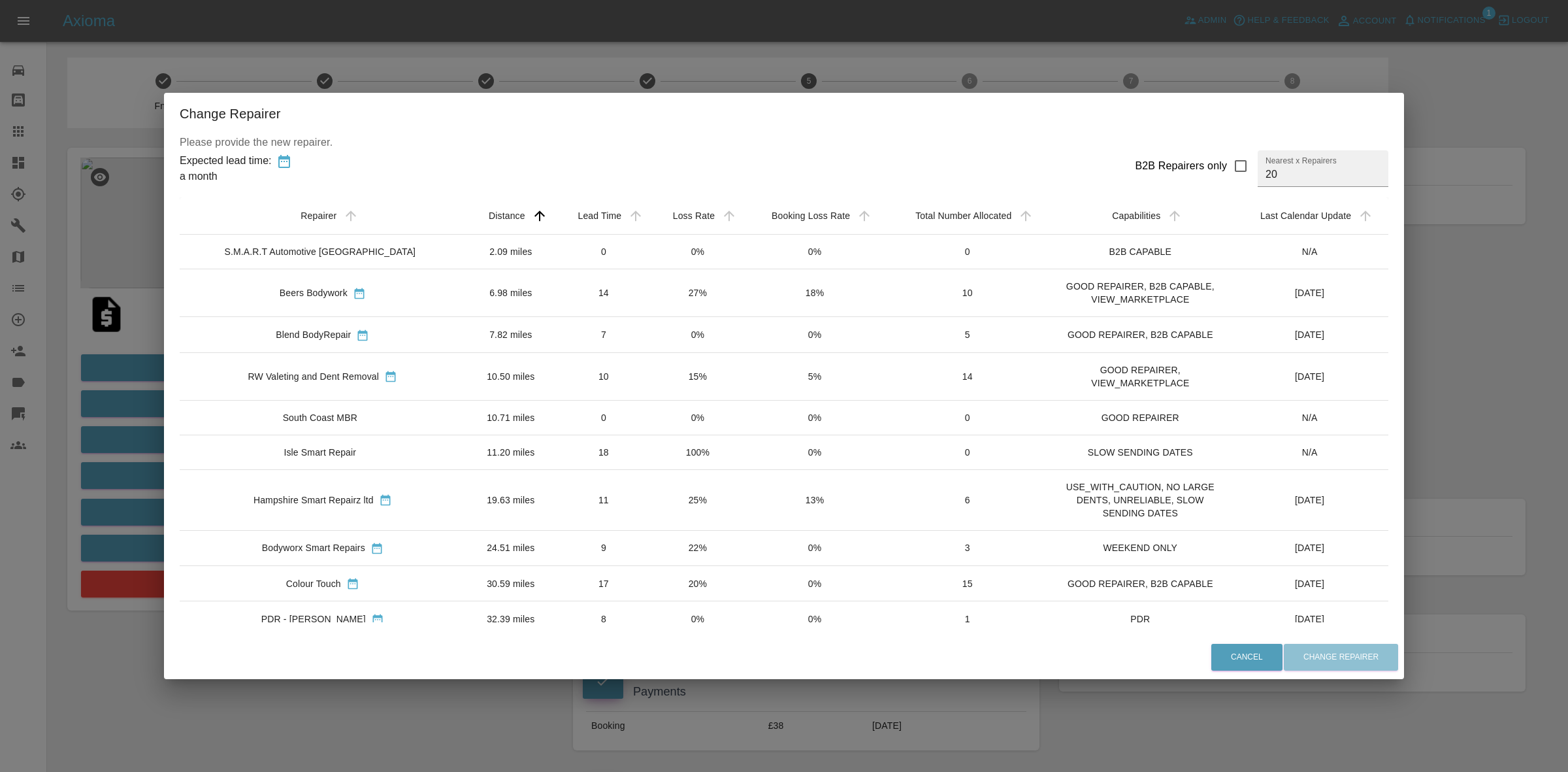
click at [697, 86] on div "Change Repairer Please provide the new repairer. Expected lead time: a month B2…" at bounding box center [784, 386] width 1568 height 772
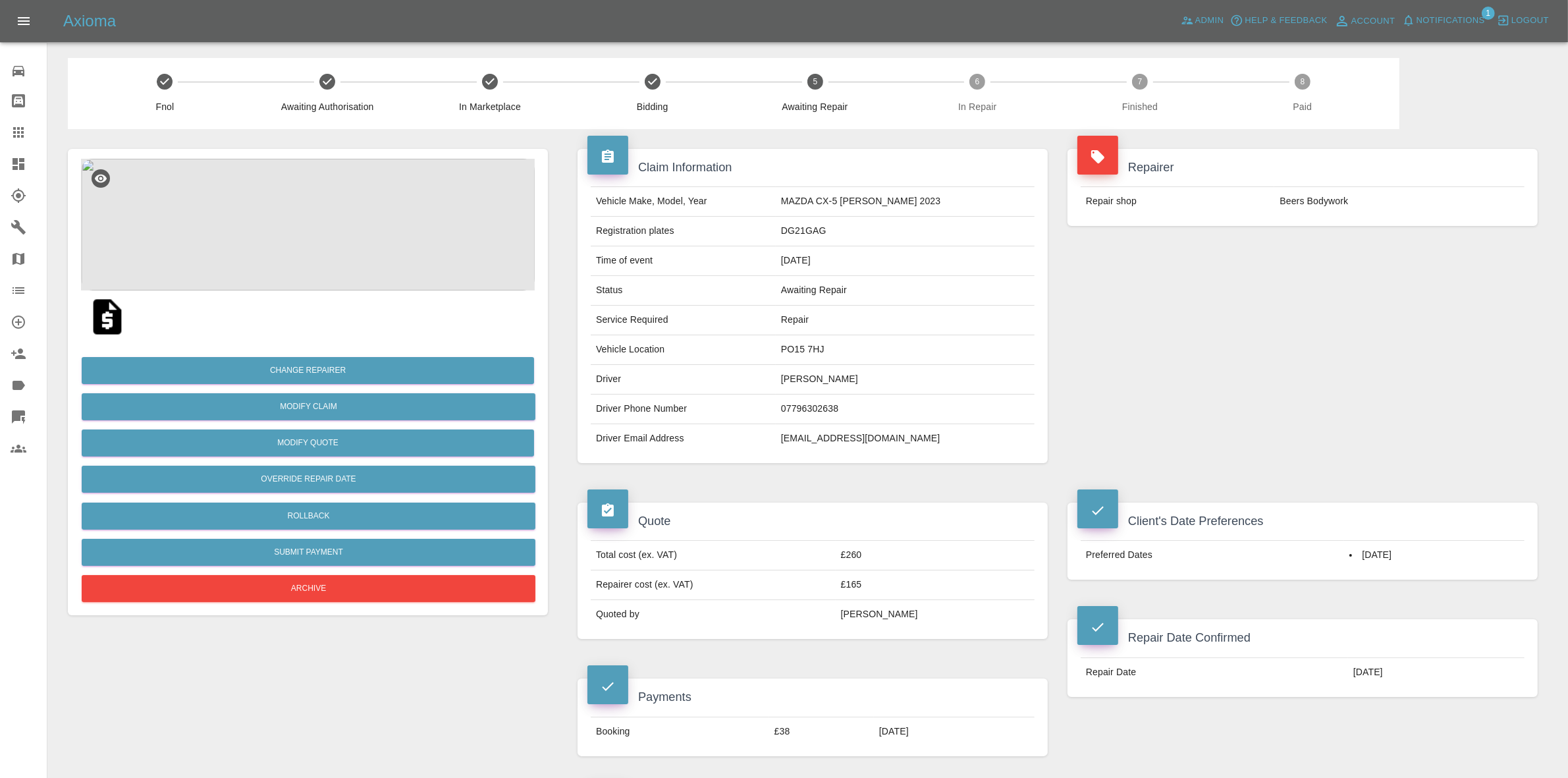
click at [387, 194] on img at bounding box center [308, 225] width 453 height 132
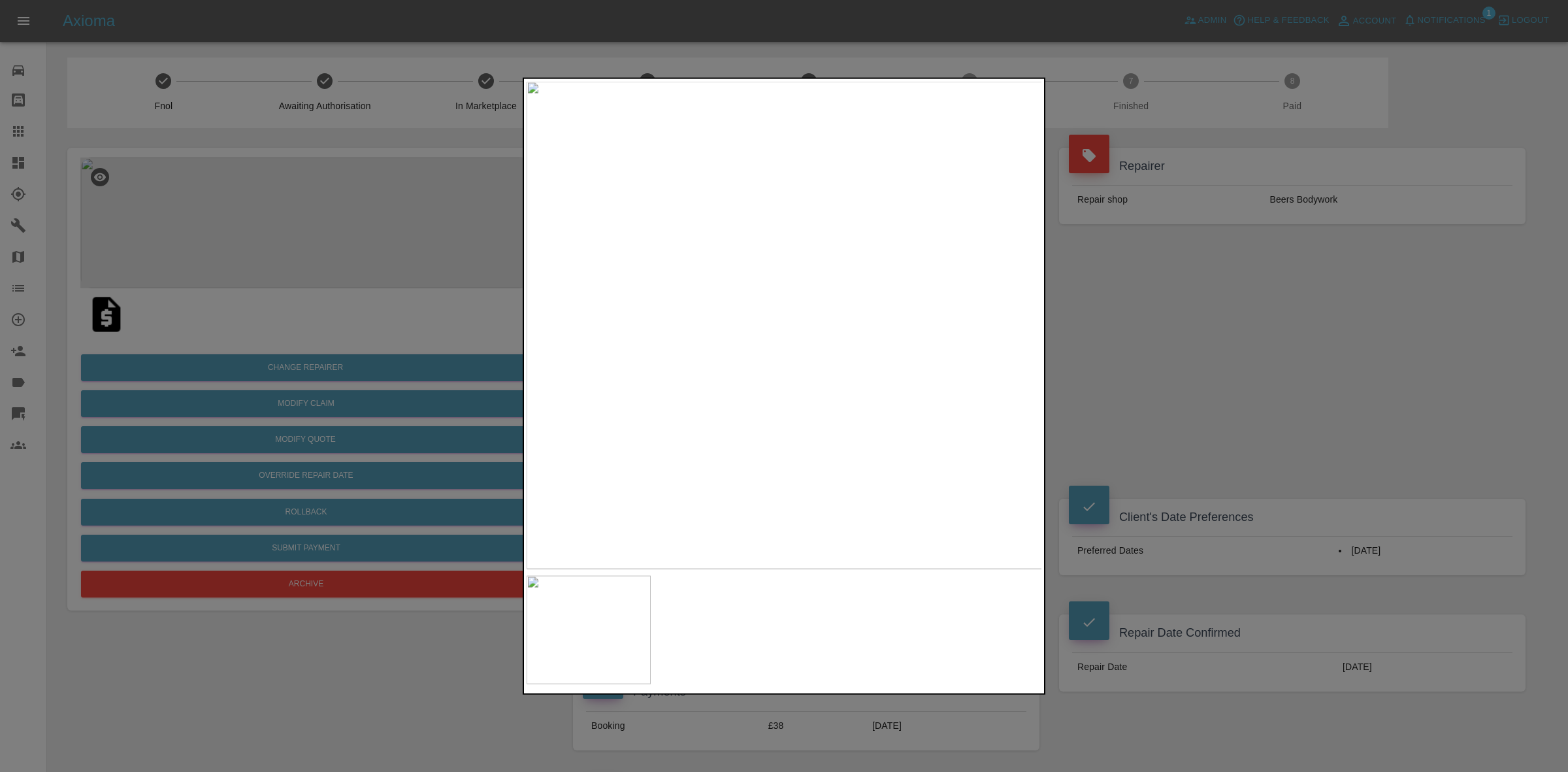
click at [1176, 337] on div at bounding box center [784, 386] width 1568 height 772
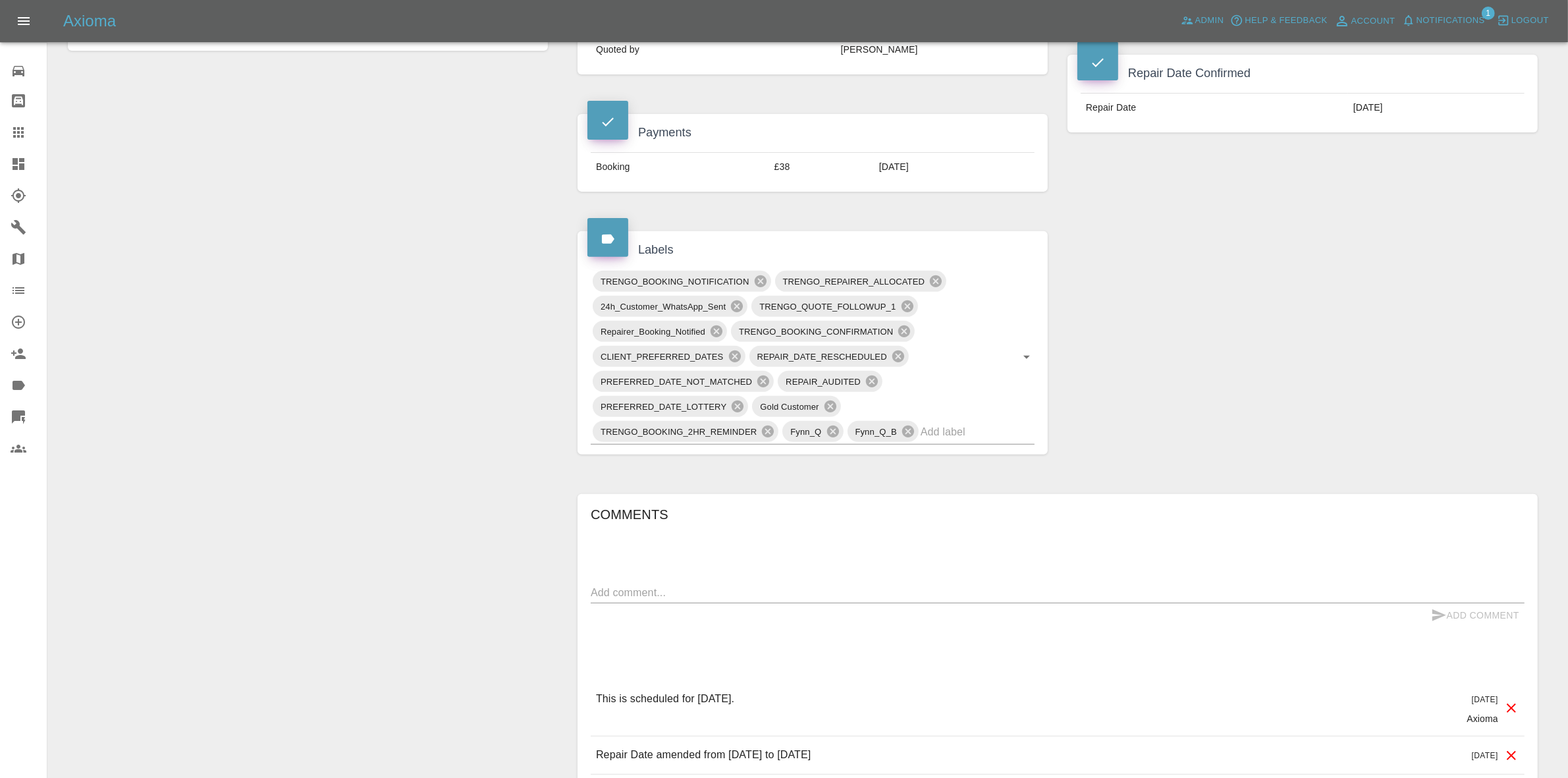
scroll to position [38, 0]
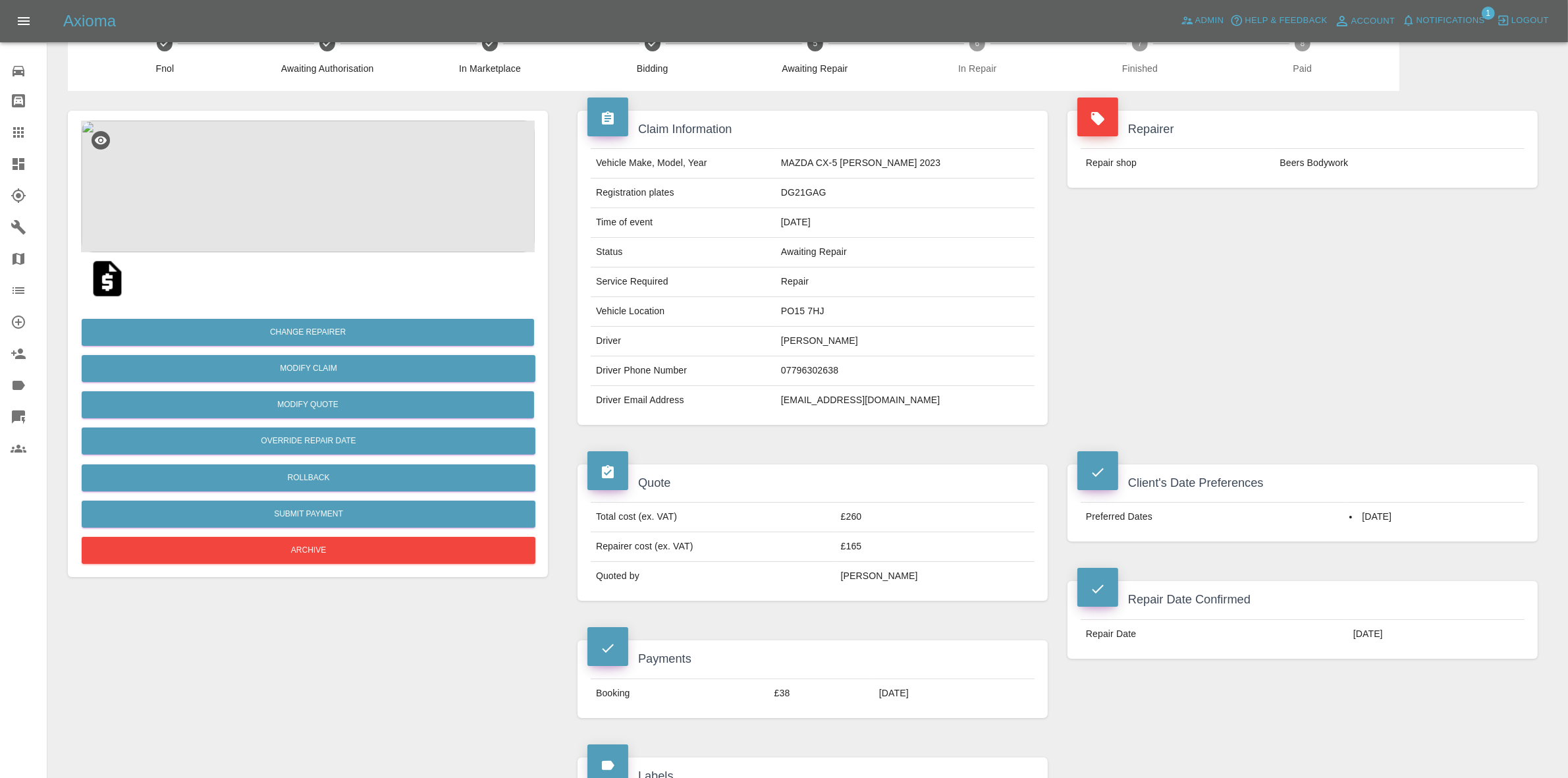
click at [359, 182] on img at bounding box center [308, 186] width 453 height 132
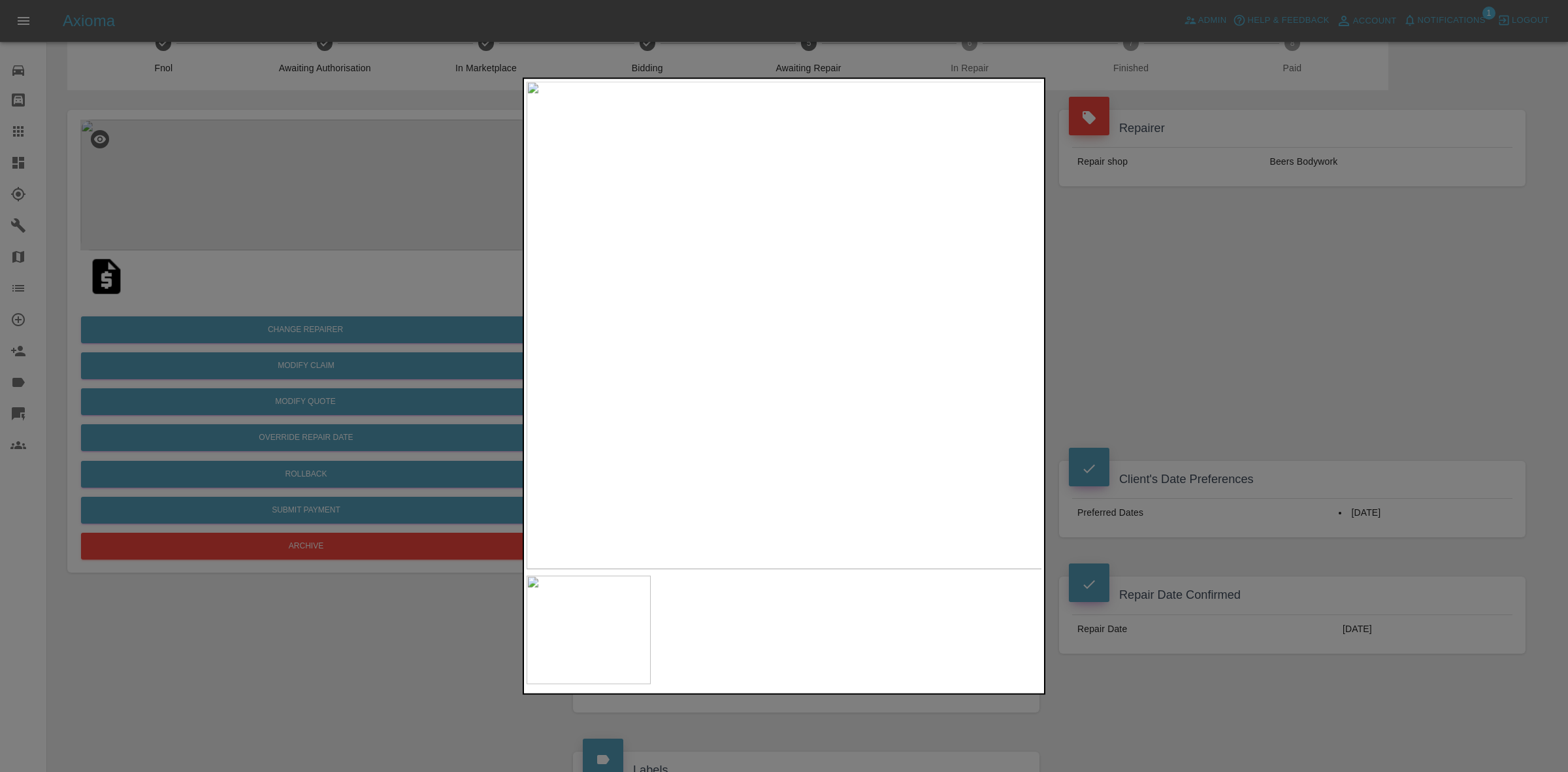
click at [1076, 305] on div at bounding box center [784, 386] width 1568 height 772
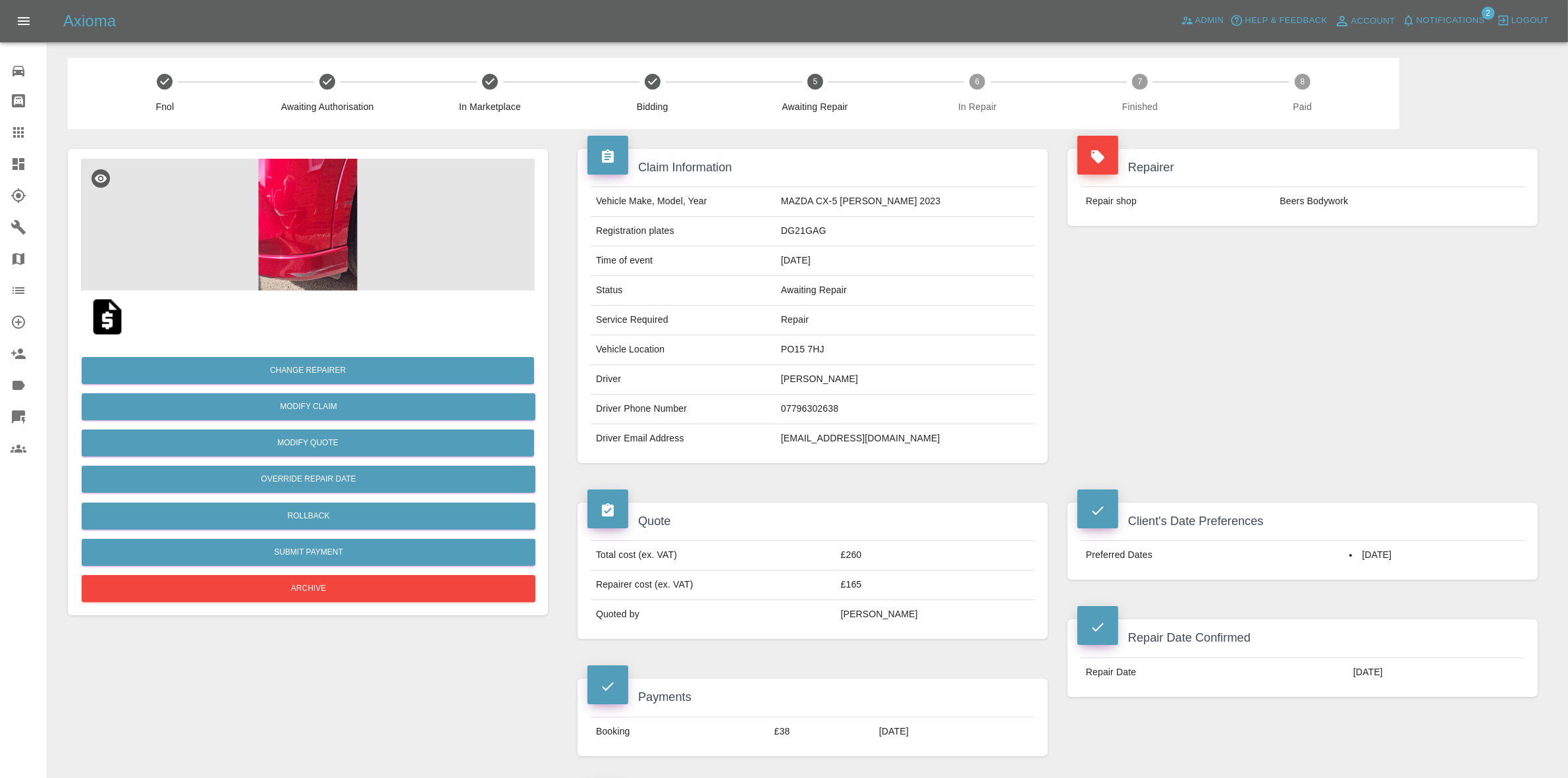
drag, startPoint x: 1443, startPoint y: 8, endPoint x: 1437, endPoint y: 13, distance: 7.8
click at [1442, 8] on div "Axioma Admin Help & Feedback Account Notifications 2 Logout" at bounding box center [784, 21] width 1568 height 42
click at [1434, 16] on span "Notifications" at bounding box center [1450, 21] width 69 height 15
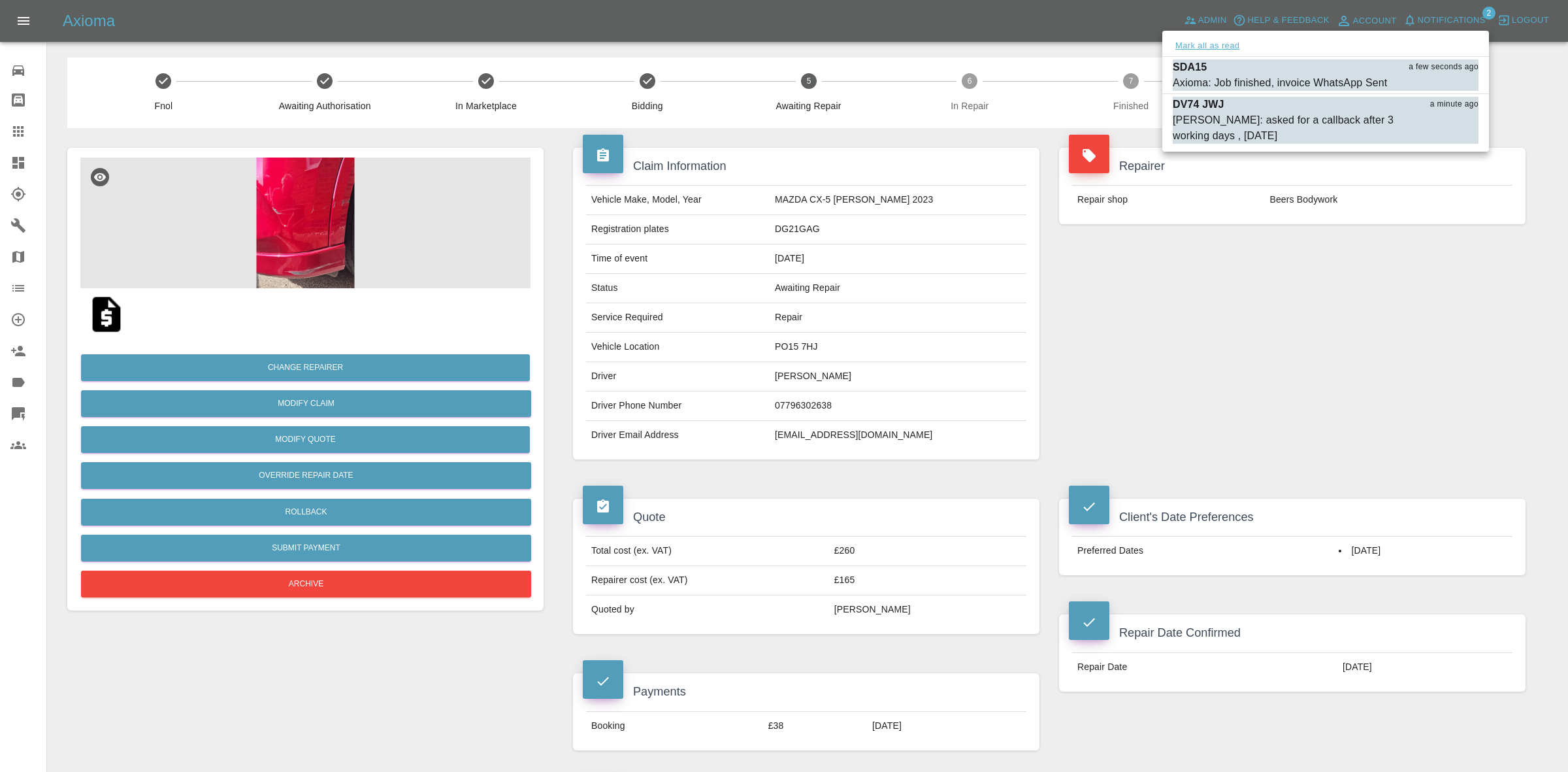
click at [1230, 47] on button "Mark all as read" at bounding box center [1208, 46] width 69 height 15
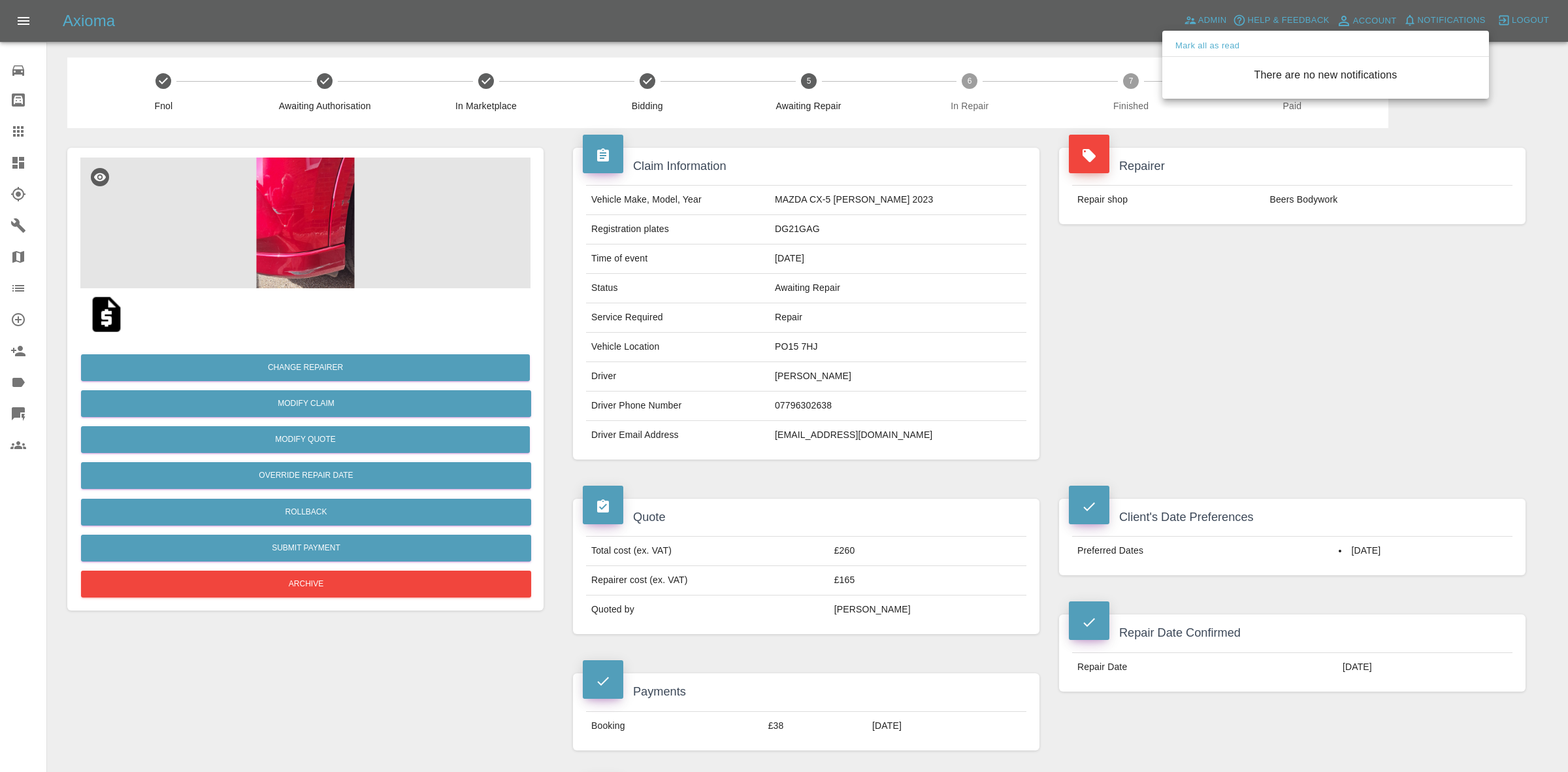
click at [1328, 344] on div at bounding box center [784, 386] width 1568 height 772
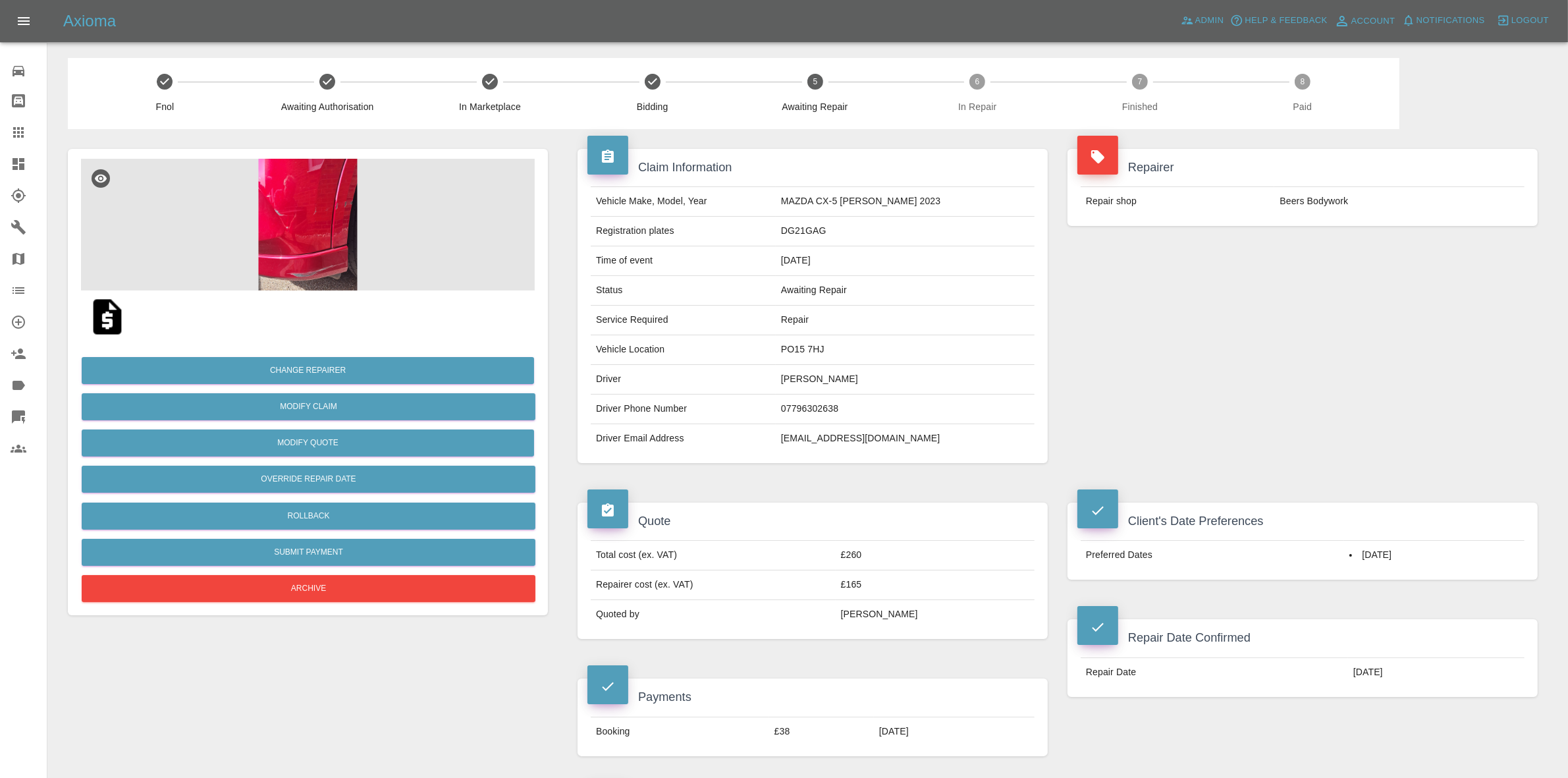
click at [321, 250] on img at bounding box center [308, 225] width 453 height 132
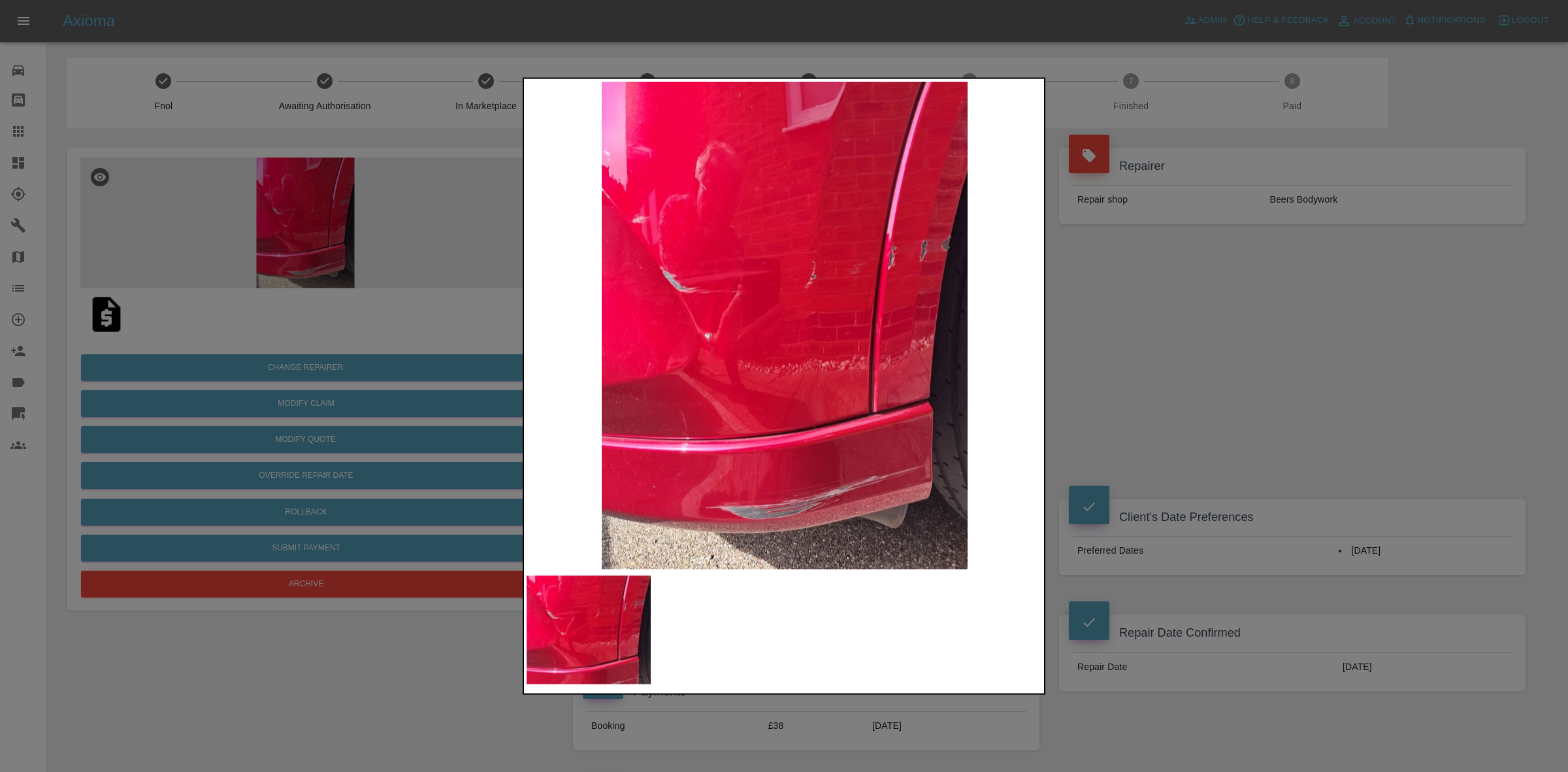
drag, startPoint x: 1213, startPoint y: 520, endPoint x: 1206, endPoint y: 528, distance: 10.6
click at [1213, 520] on div at bounding box center [784, 386] width 1568 height 772
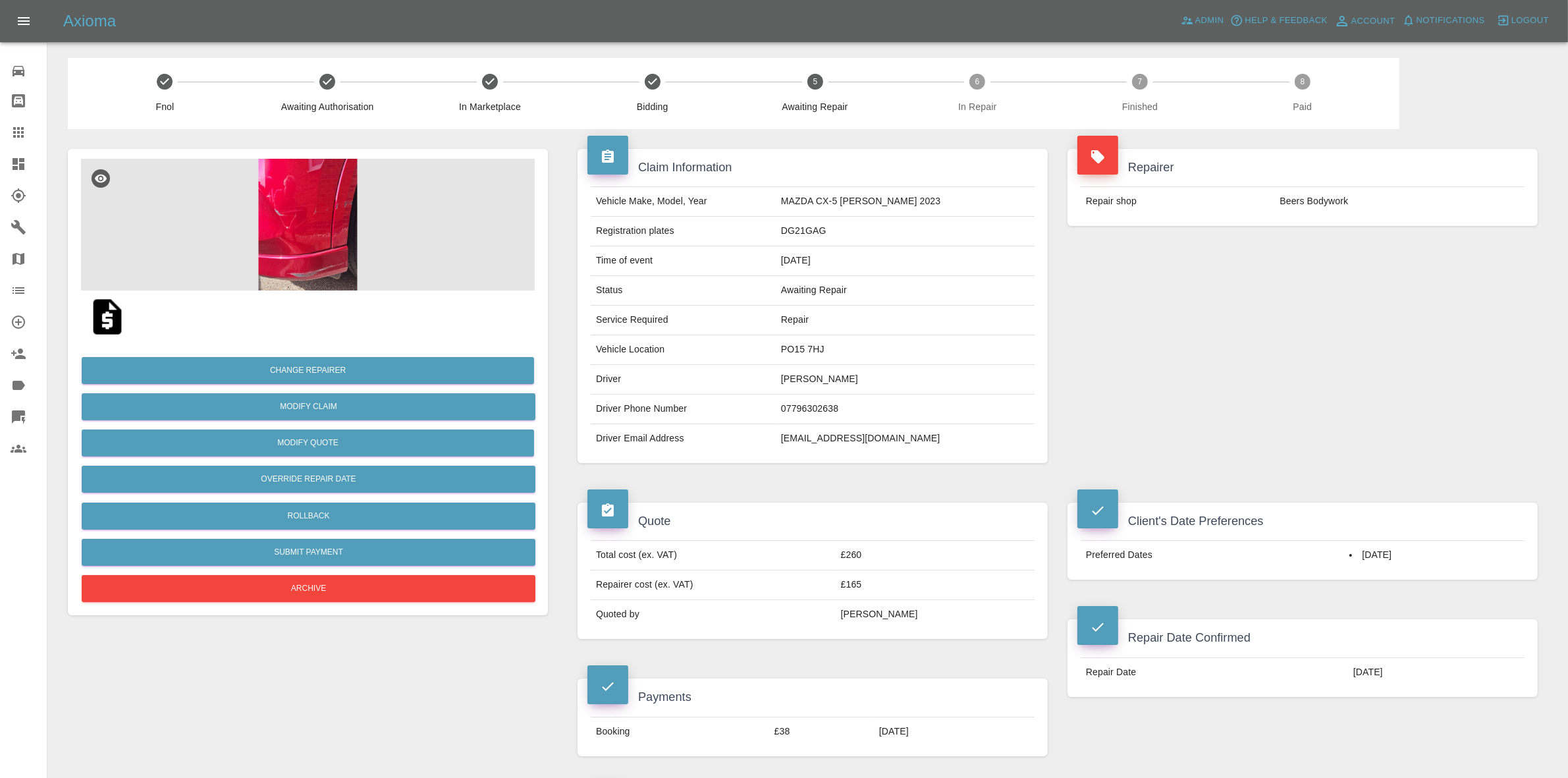
click at [807, 349] on td "PO15 7HJ" at bounding box center [905, 350] width 259 height 29
copy td "PO15 7HJ"
click at [270, 373] on button "Change Repairer" at bounding box center [308, 370] width 452 height 27
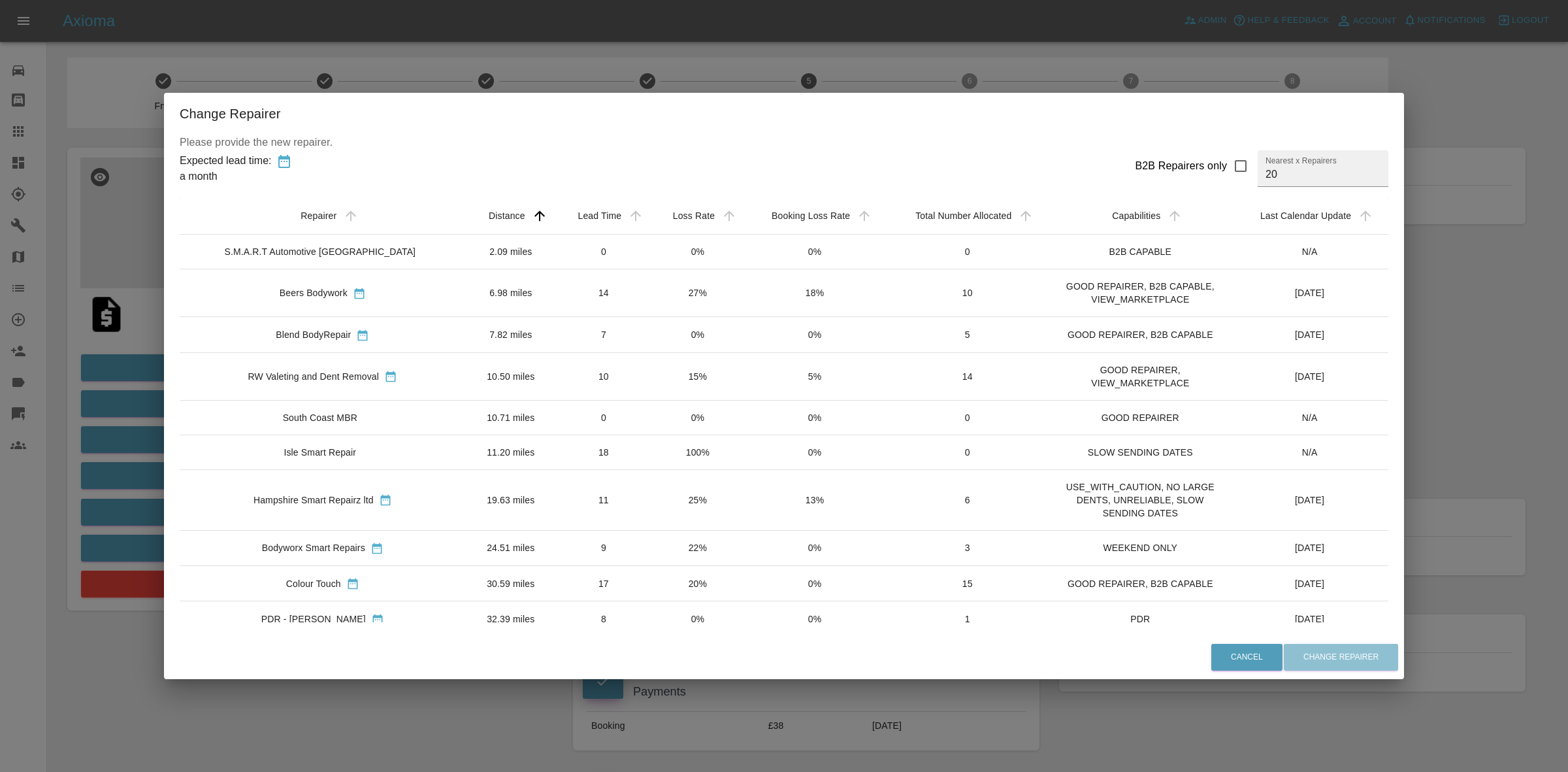
click at [1460, 415] on div "Change Repairer Please provide the new repairer. Expected lead time: a month B2…" at bounding box center [784, 386] width 1568 height 772
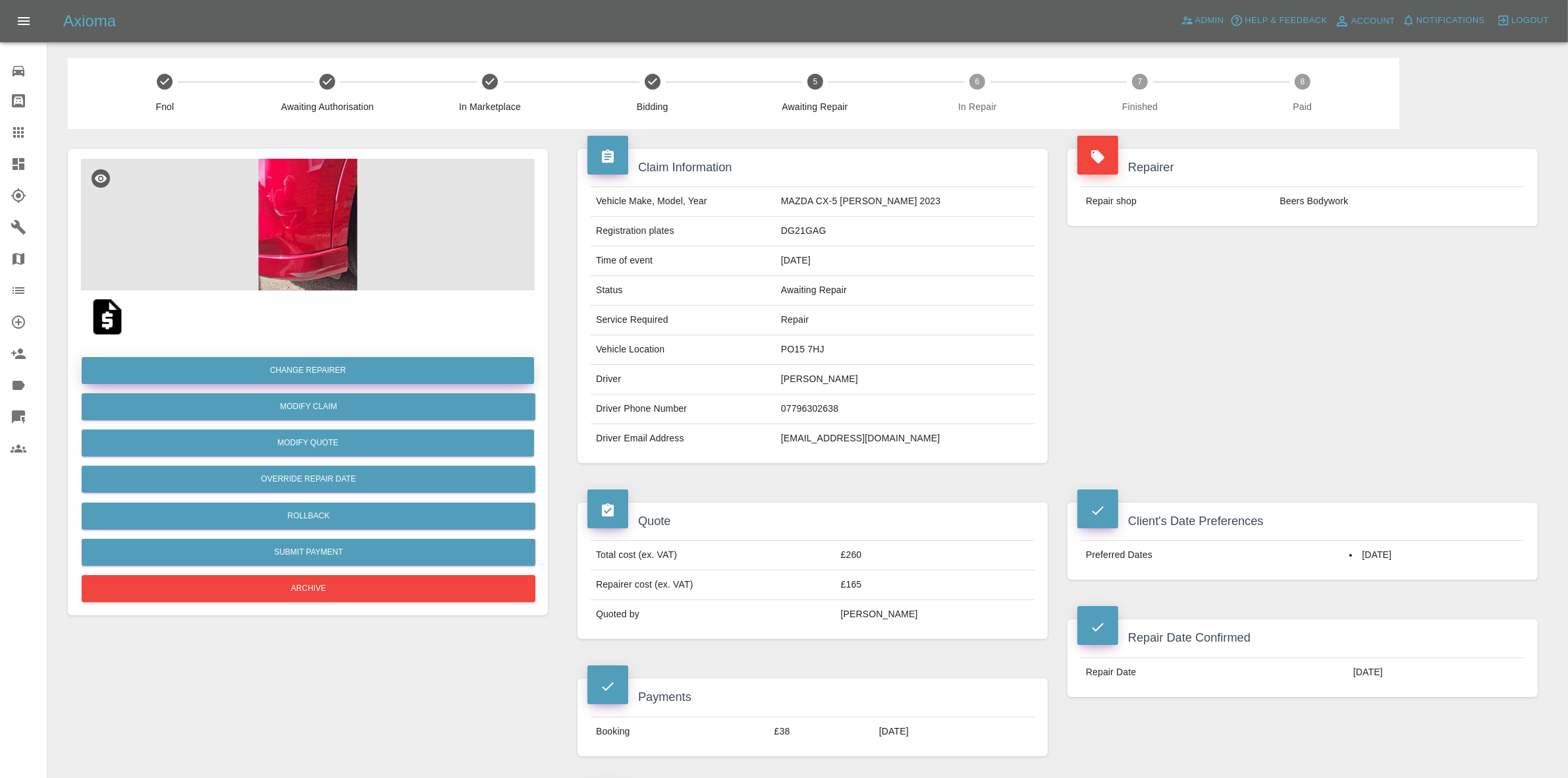
click at [330, 368] on button "Change Repairer" at bounding box center [308, 370] width 452 height 27
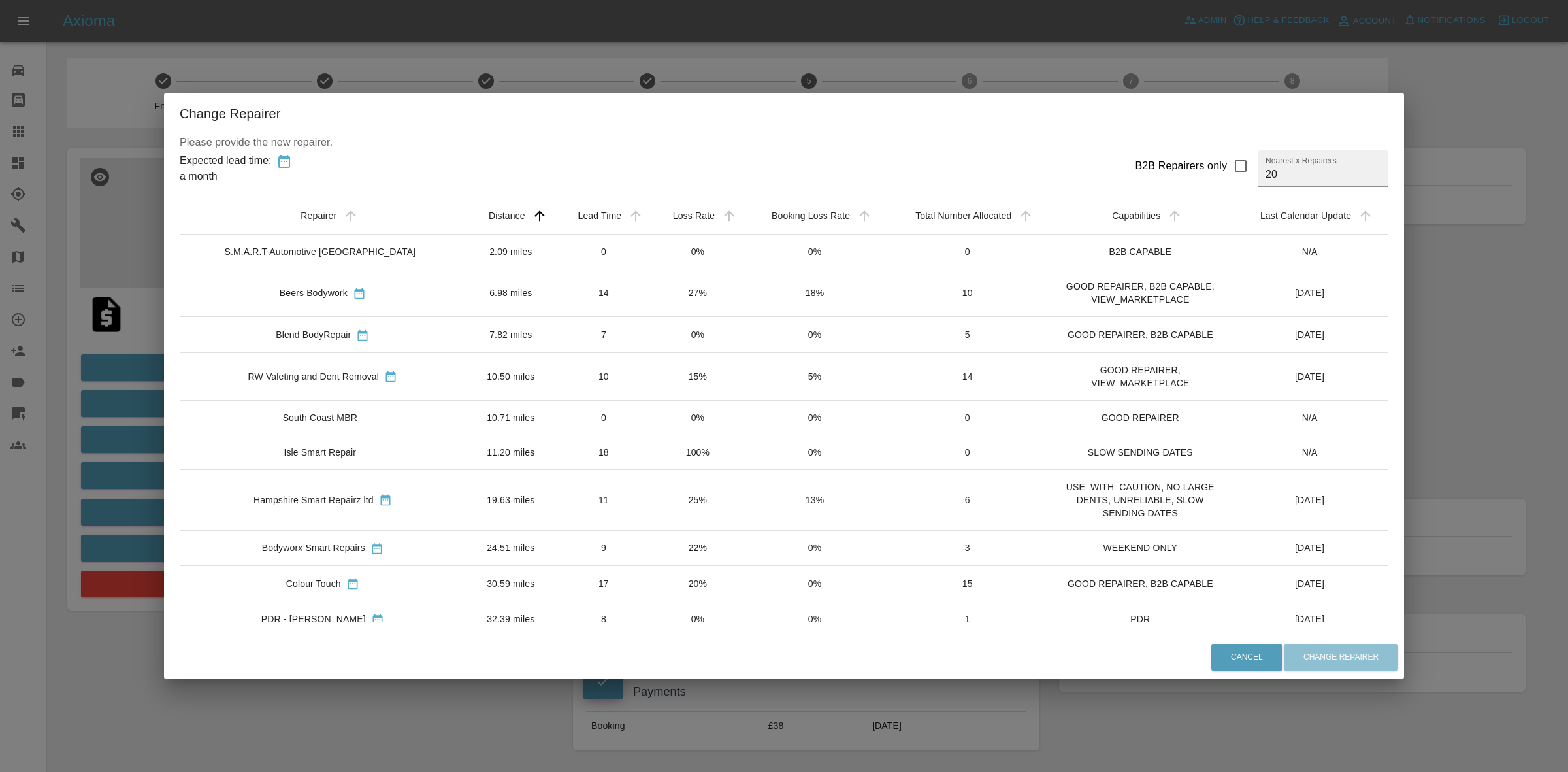
click at [606, 14] on div "Change Repairer Please provide the new repairer. Expected lead time: a month B2…" at bounding box center [784, 386] width 1568 height 772
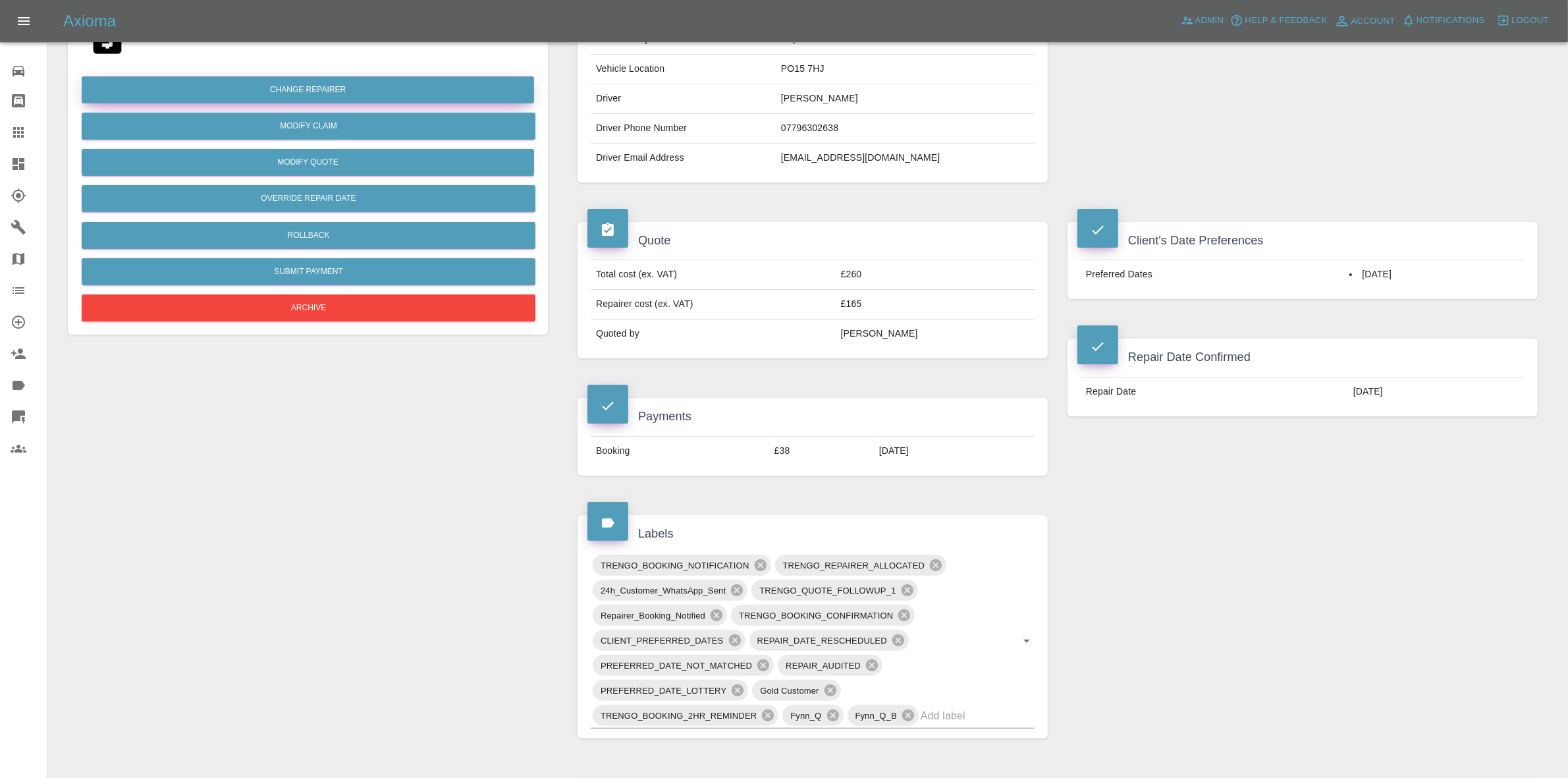
scroll to position [82, 0]
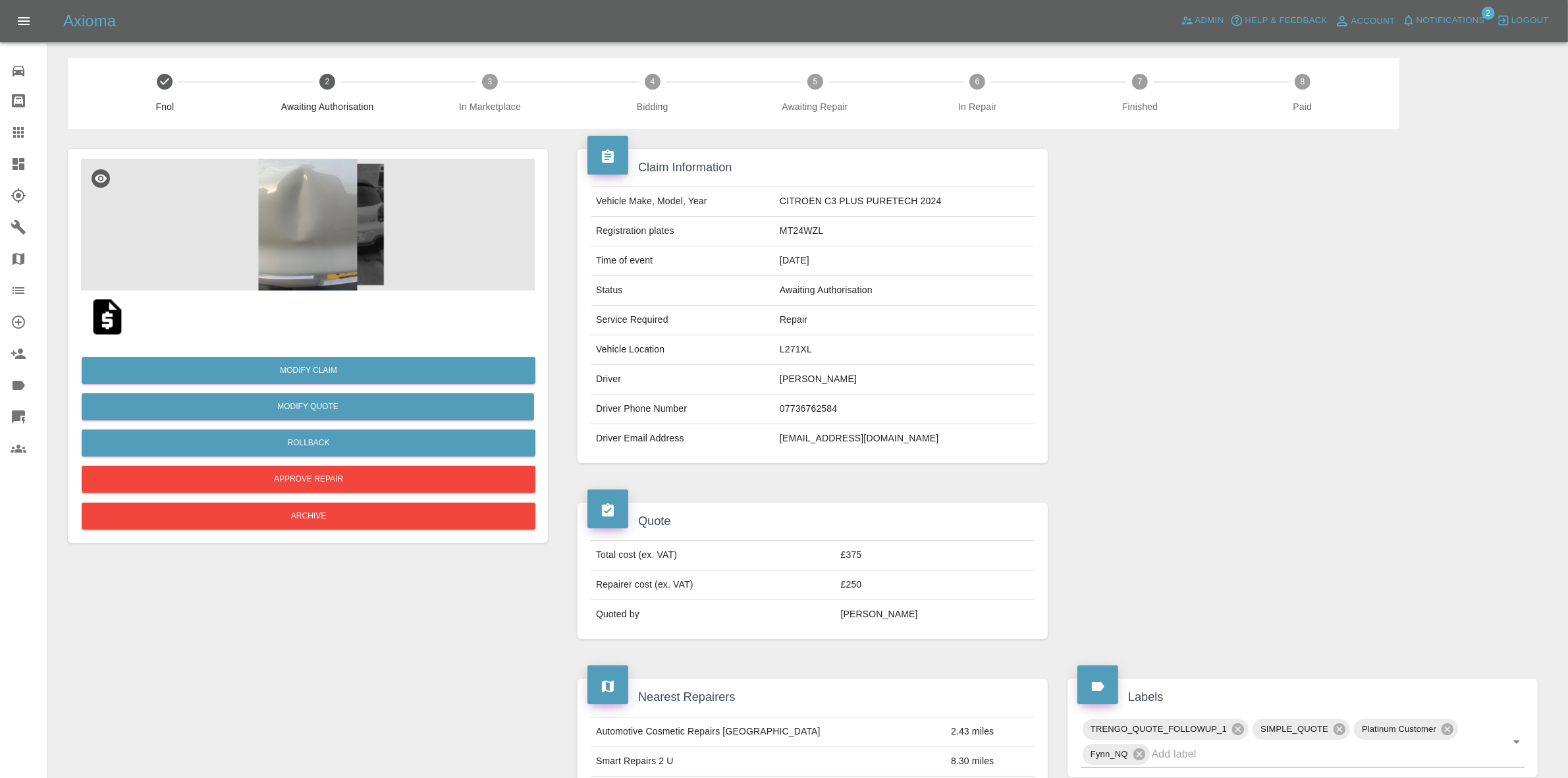
click at [787, 344] on td "L271XL" at bounding box center [905, 350] width 261 height 29
copy td "L271XL"
drag, startPoint x: 0, startPoint y: 152, endPoint x: 287, endPoint y: 249, distance: 302.9
click at [0, 152] on link "Dashboard" at bounding box center [23, 163] width 46 height 31
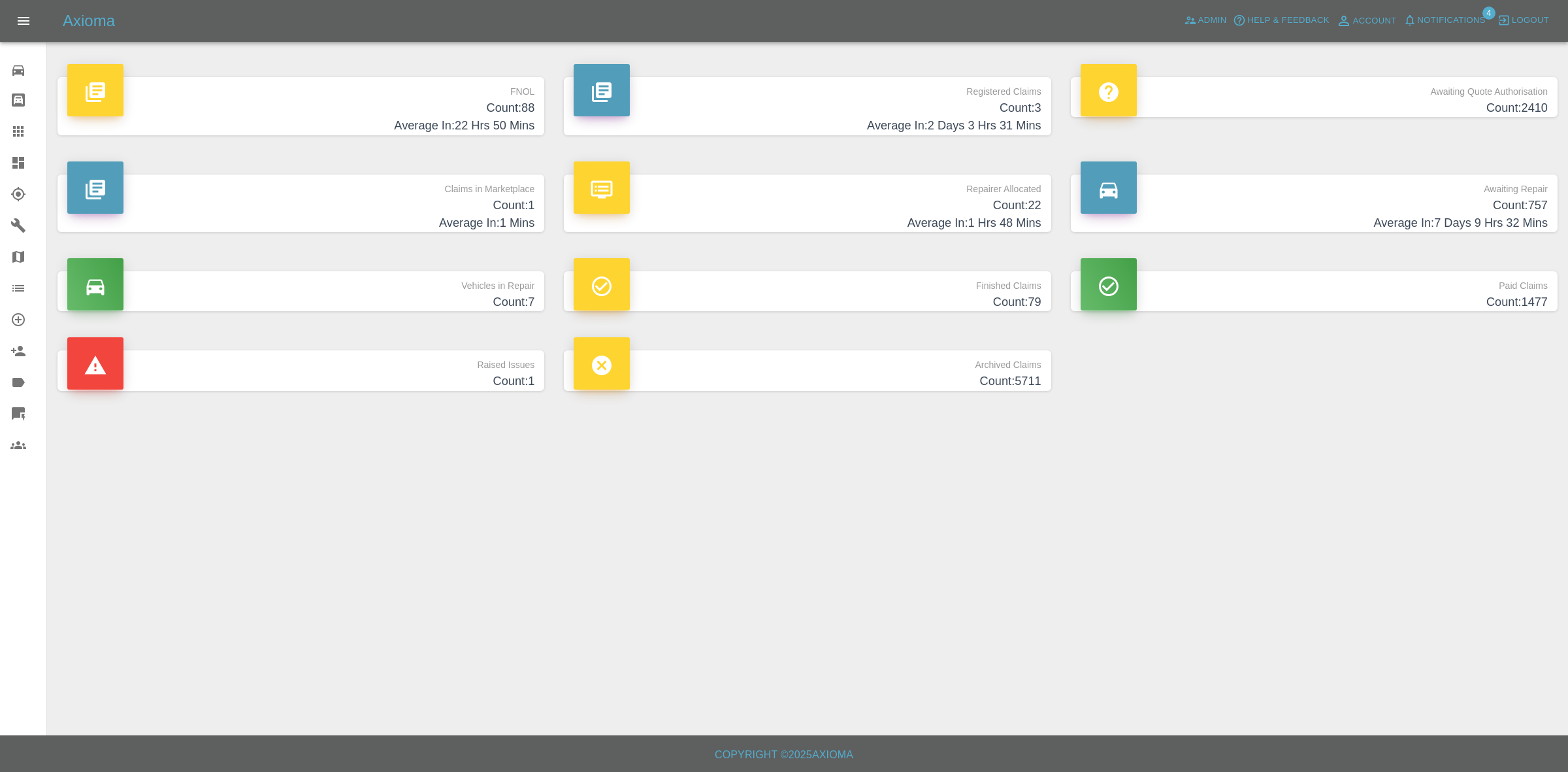
click at [844, 206] on h4 "Count: 22" at bounding box center [807, 205] width 467 height 18
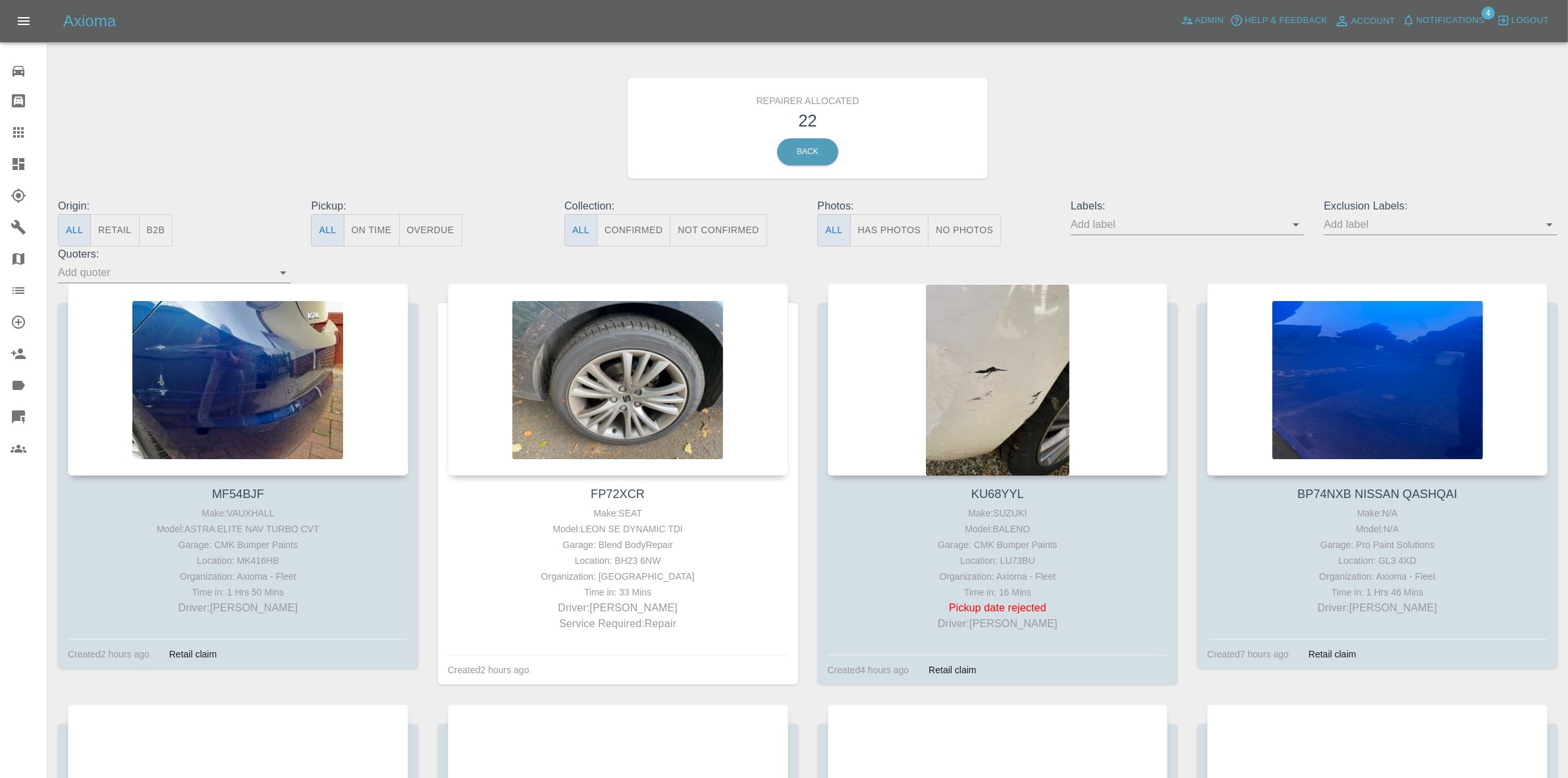
click at [166, 219] on button "B2B" at bounding box center [156, 230] width 34 height 32
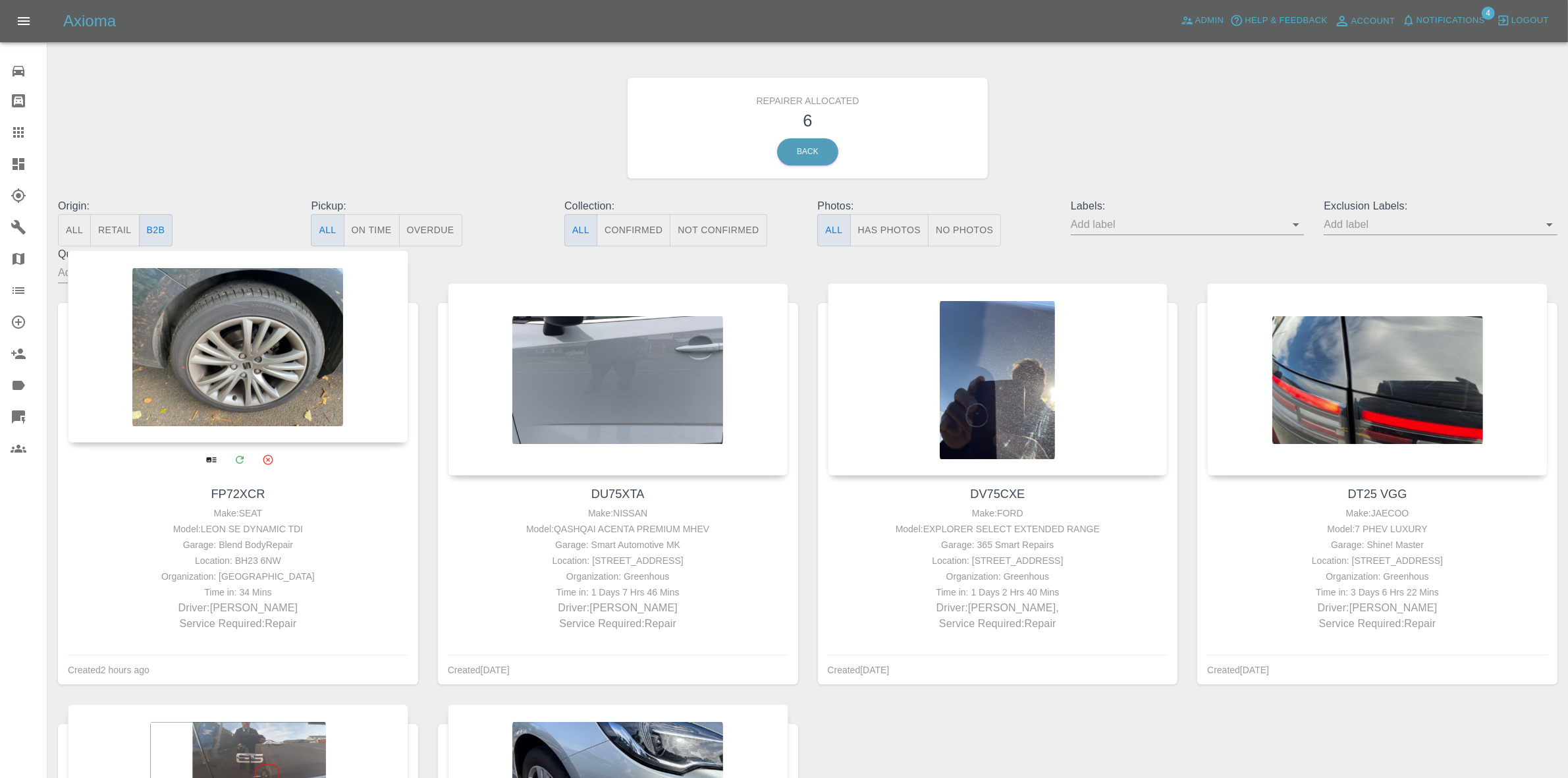
click at [307, 384] on div at bounding box center [238, 345] width 341 height 192
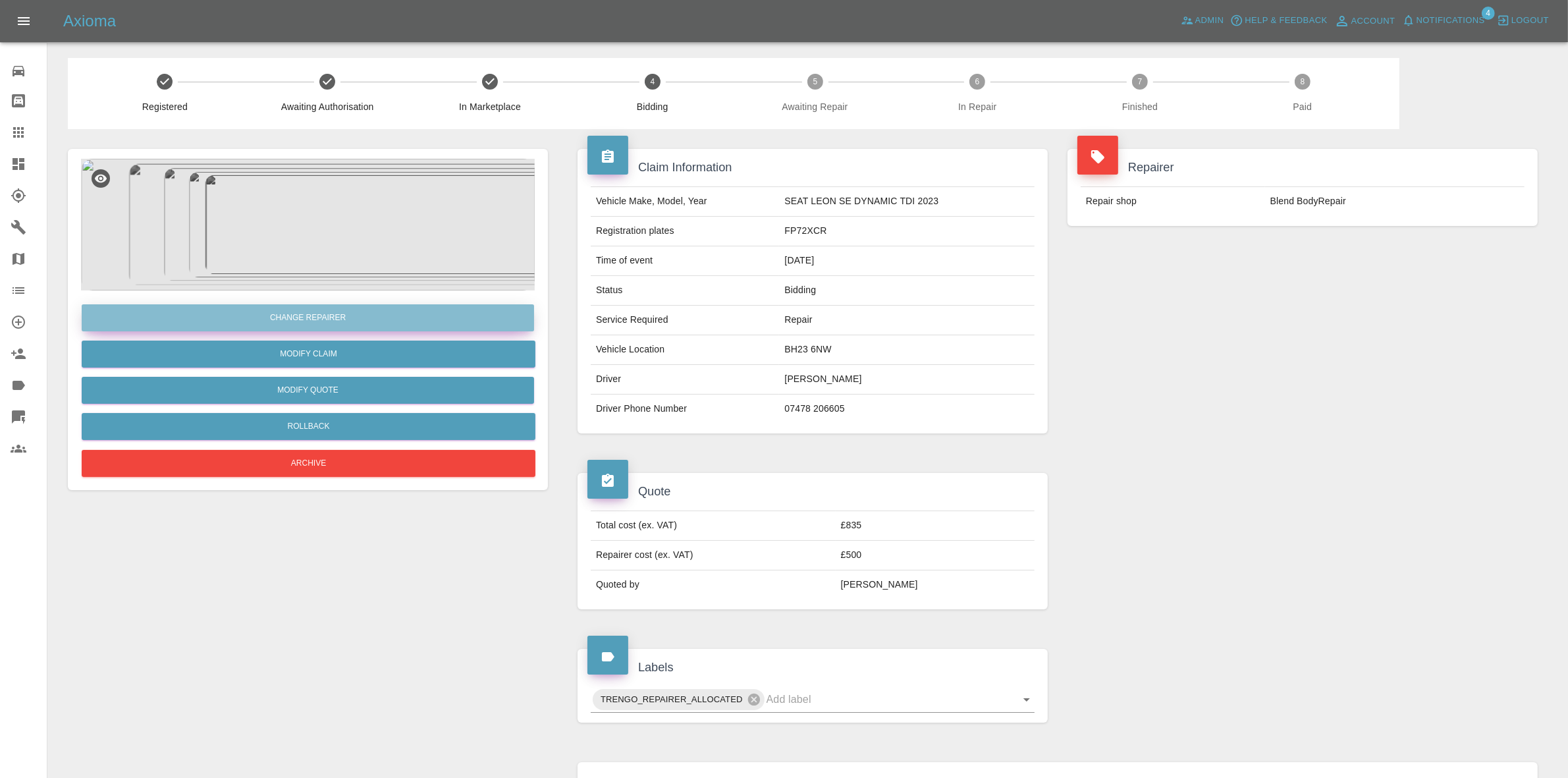
click at [325, 311] on button "Change Repairer" at bounding box center [308, 318] width 452 height 27
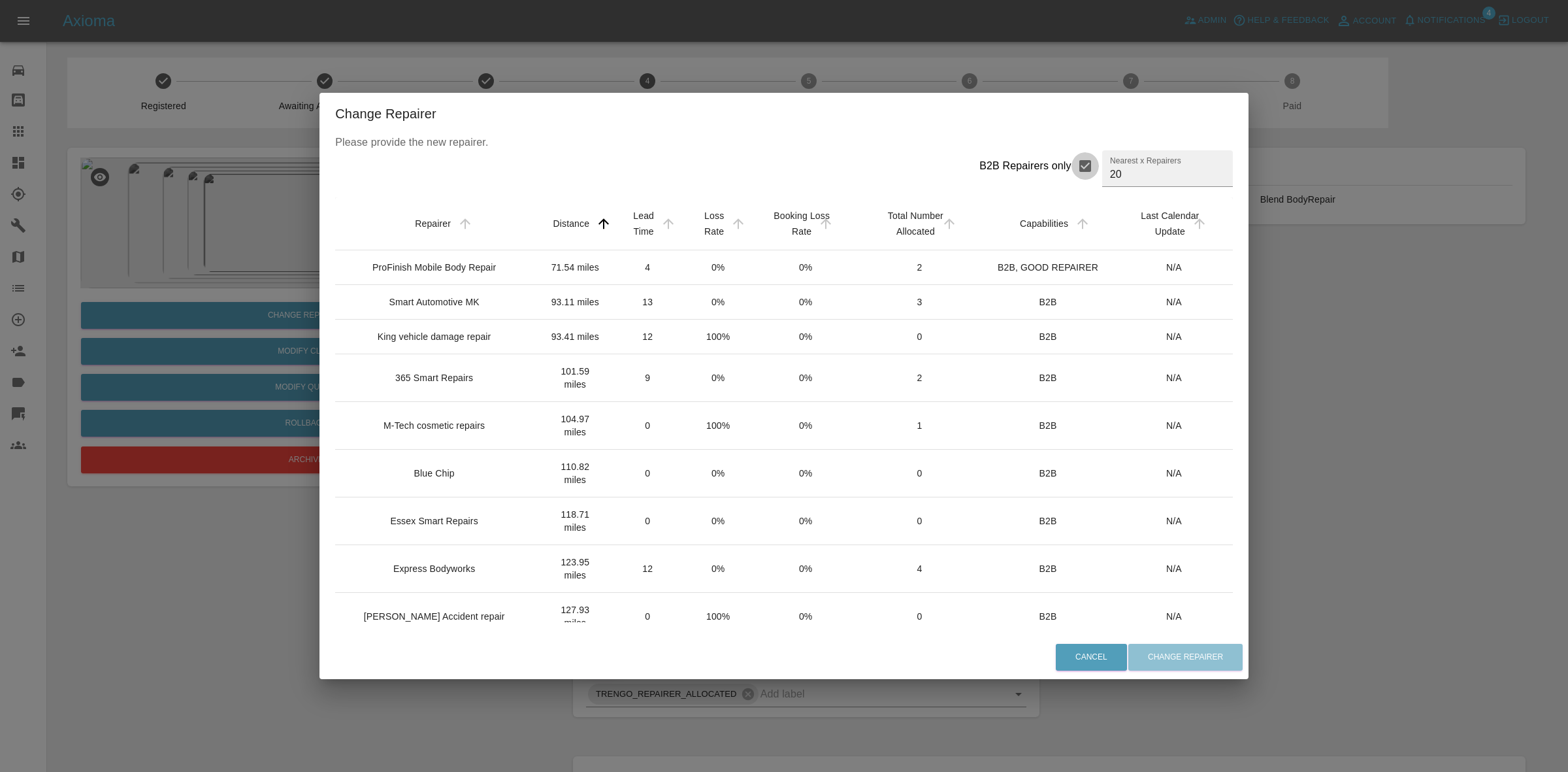
click at [1071, 162] on input "B2B Repairers only" at bounding box center [1085, 166] width 27 height 27
checkbox input "false"
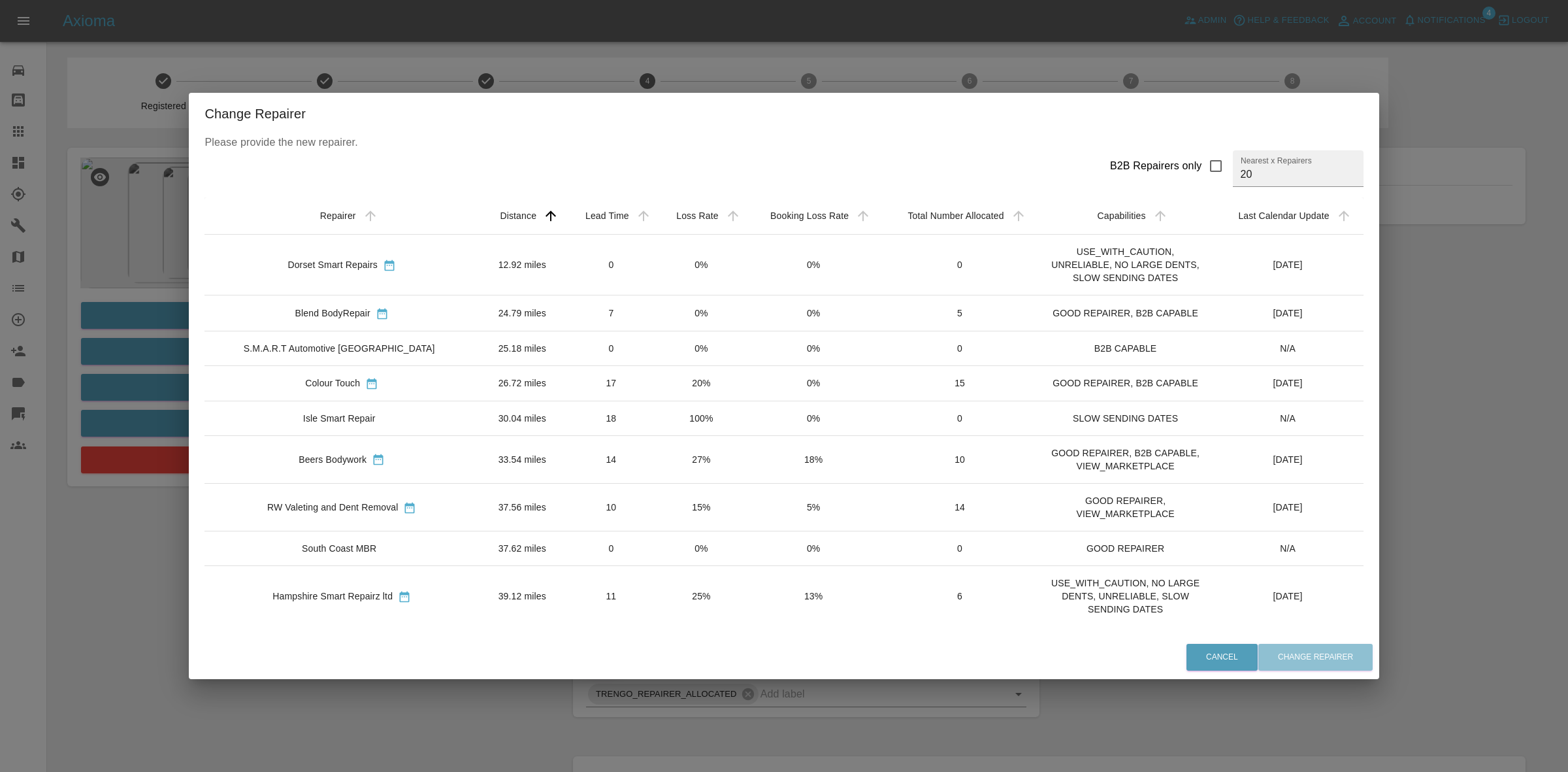
click at [619, 452] on td "14" at bounding box center [611, 459] width 91 height 48
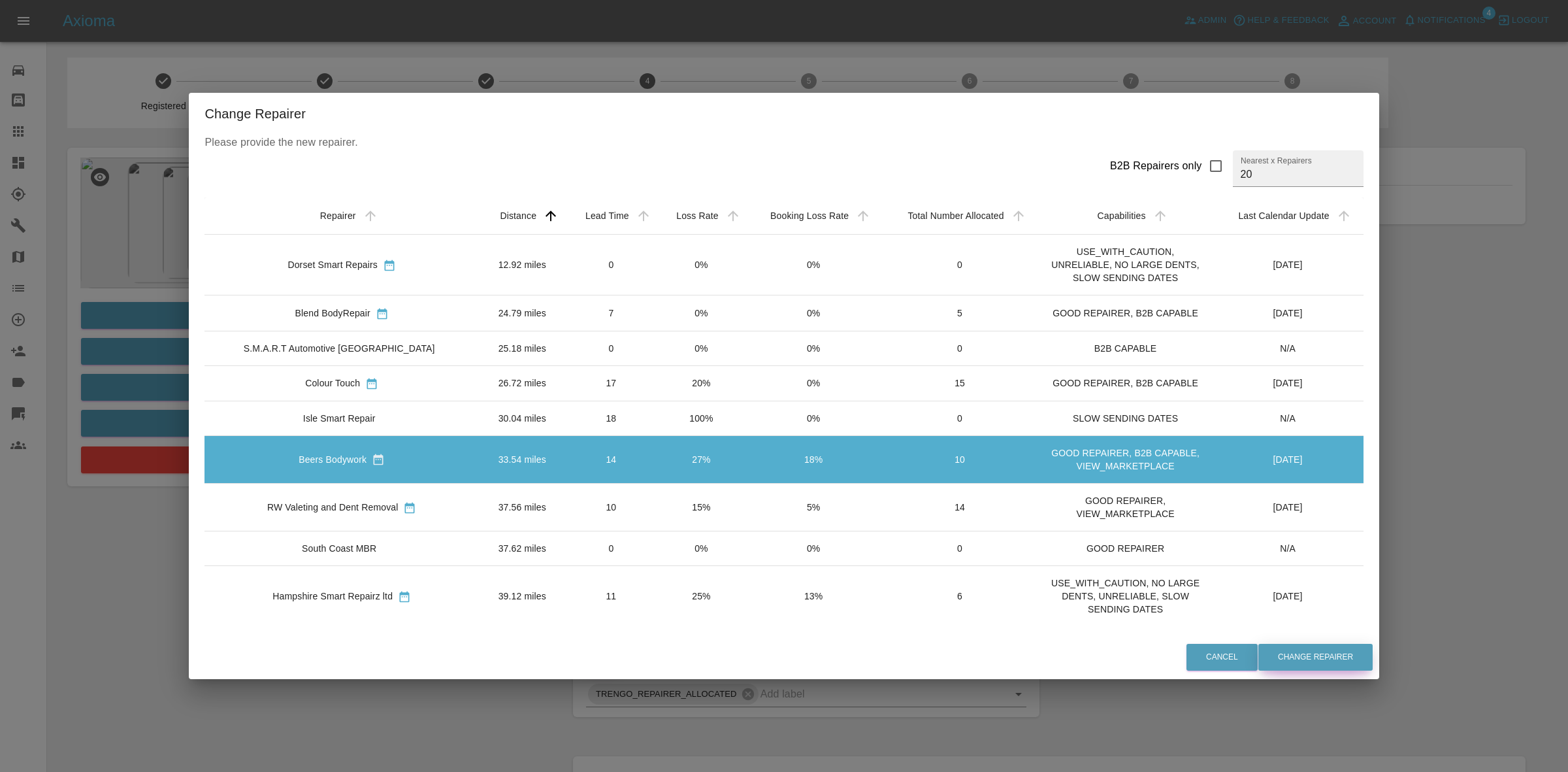
drag, startPoint x: 1273, startPoint y: 654, endPoint x: 1259, endPoint y: 684, distance: 33.1
click at [1273, 657] on button "Change Repairer" at bounding box center [1315, 657] width 114 height 27
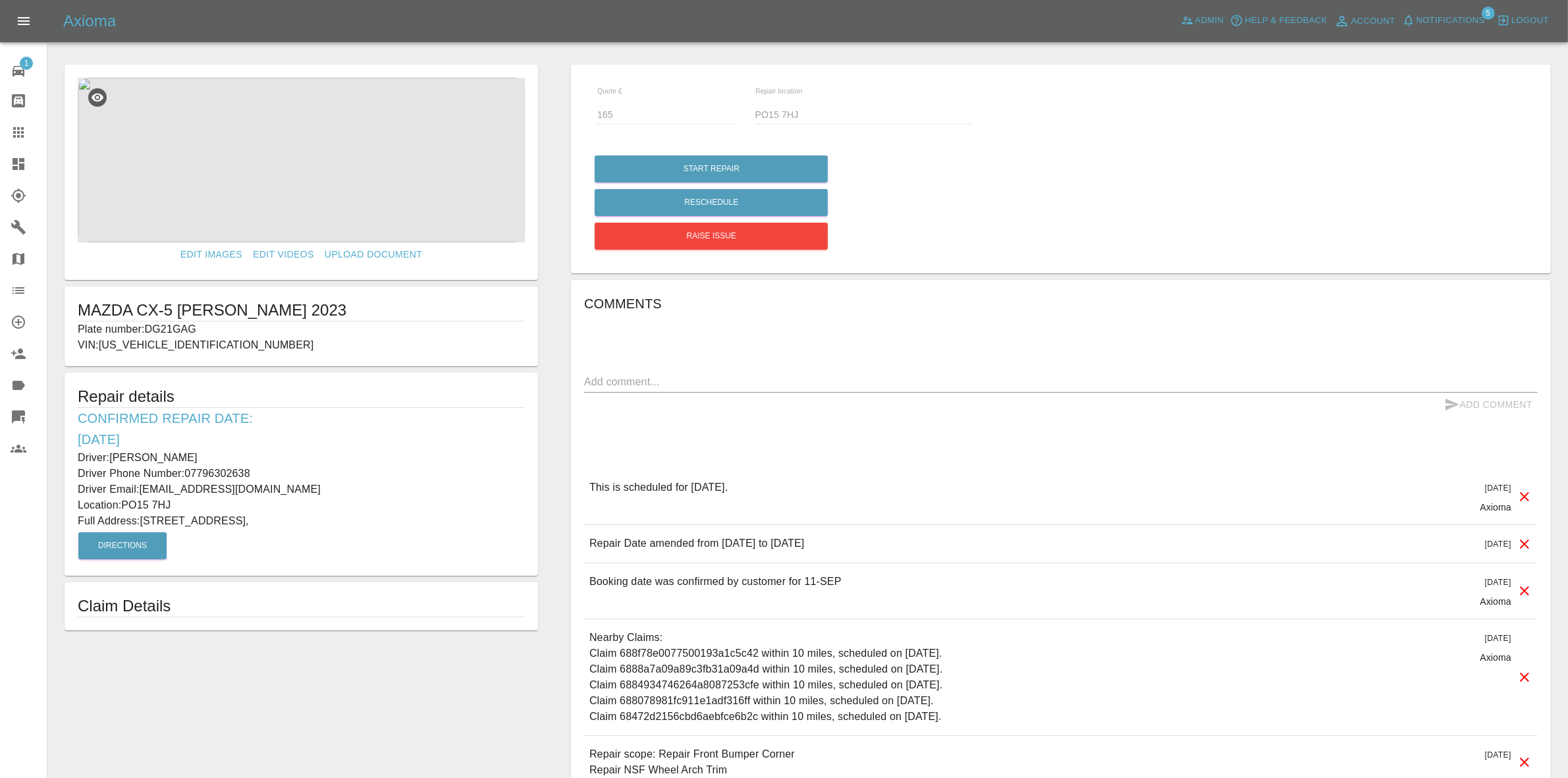
click at [160, 331] on p "Plate number: DG21GAG" at bounding box center [301, 329] width 447 height 16
drag, startPoint x: 148, startPoint y: 326, endPoint x: 210, endPoint y: 306, distance: 65.1
click at [216, 324] on p "Plate number: DG21GAG" at bounding box center [301, 329] width 447 height 16
copy p "DG21GAG"
click at [0, 139] on link "Claims" at bounding box center [23, 132] width 46 height 31
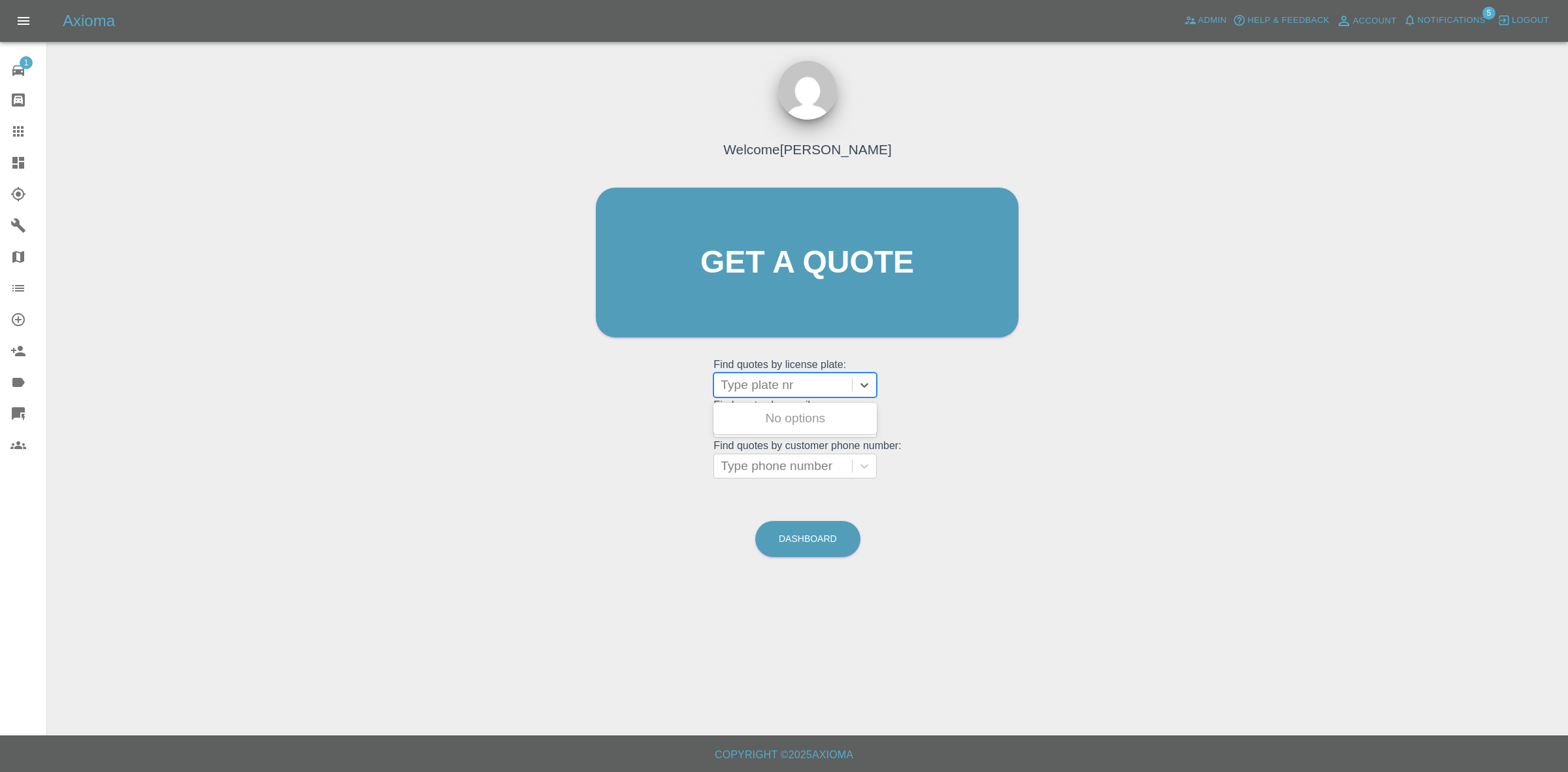
click at [721, 382] on div "Type plate nr" at bounding box center [795, 385] width 164 height 25
paste input "DG21GAG"
type input "DG21GAG"
click at [779, 421] on div "DG21GAG, Awaiting Repair" at bounding box center [795, 426] width 164 height 42
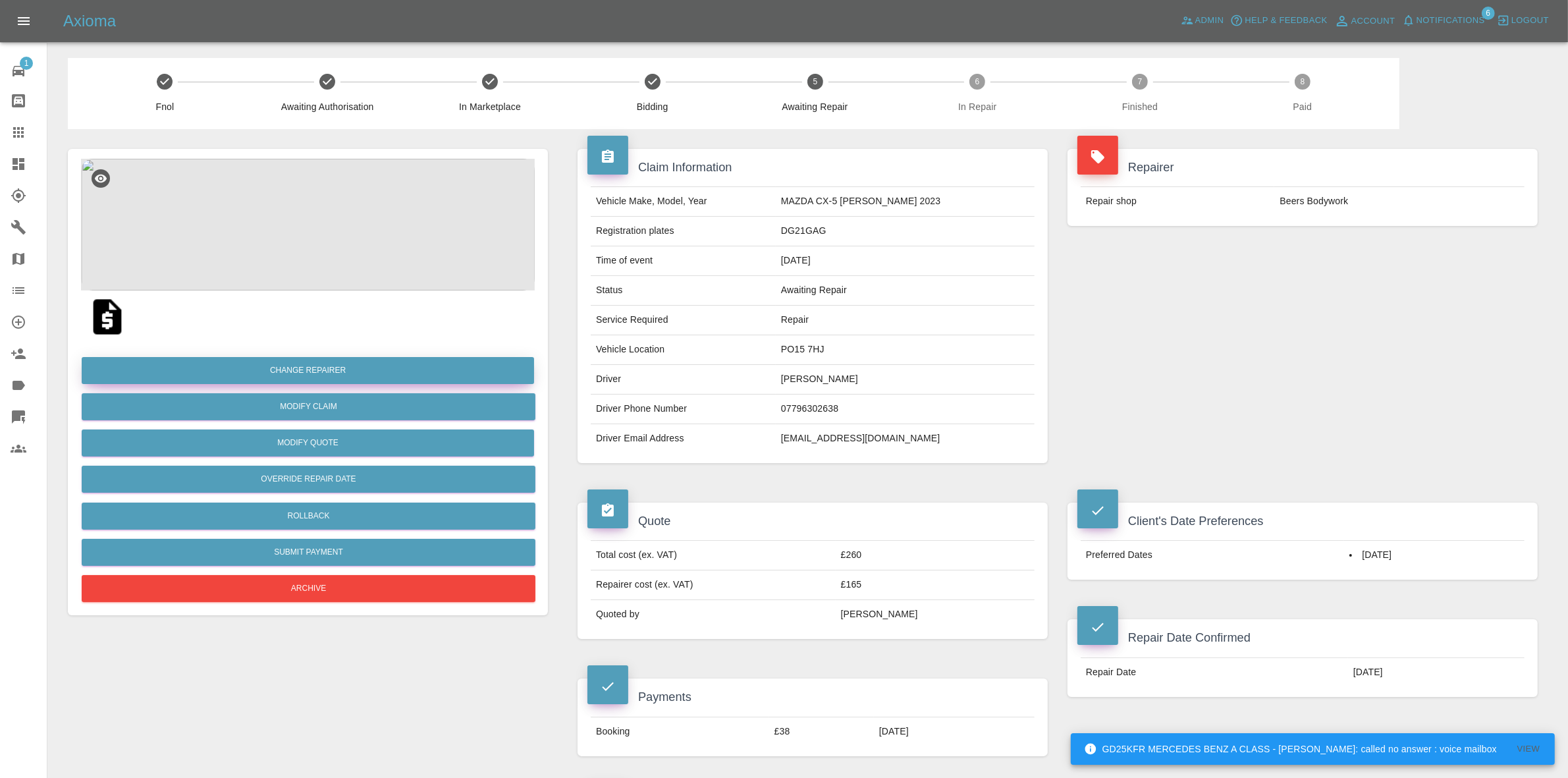
click at [281, 366] on button "Change Repairer" at bounding box center [308, 370] width 452 height 27
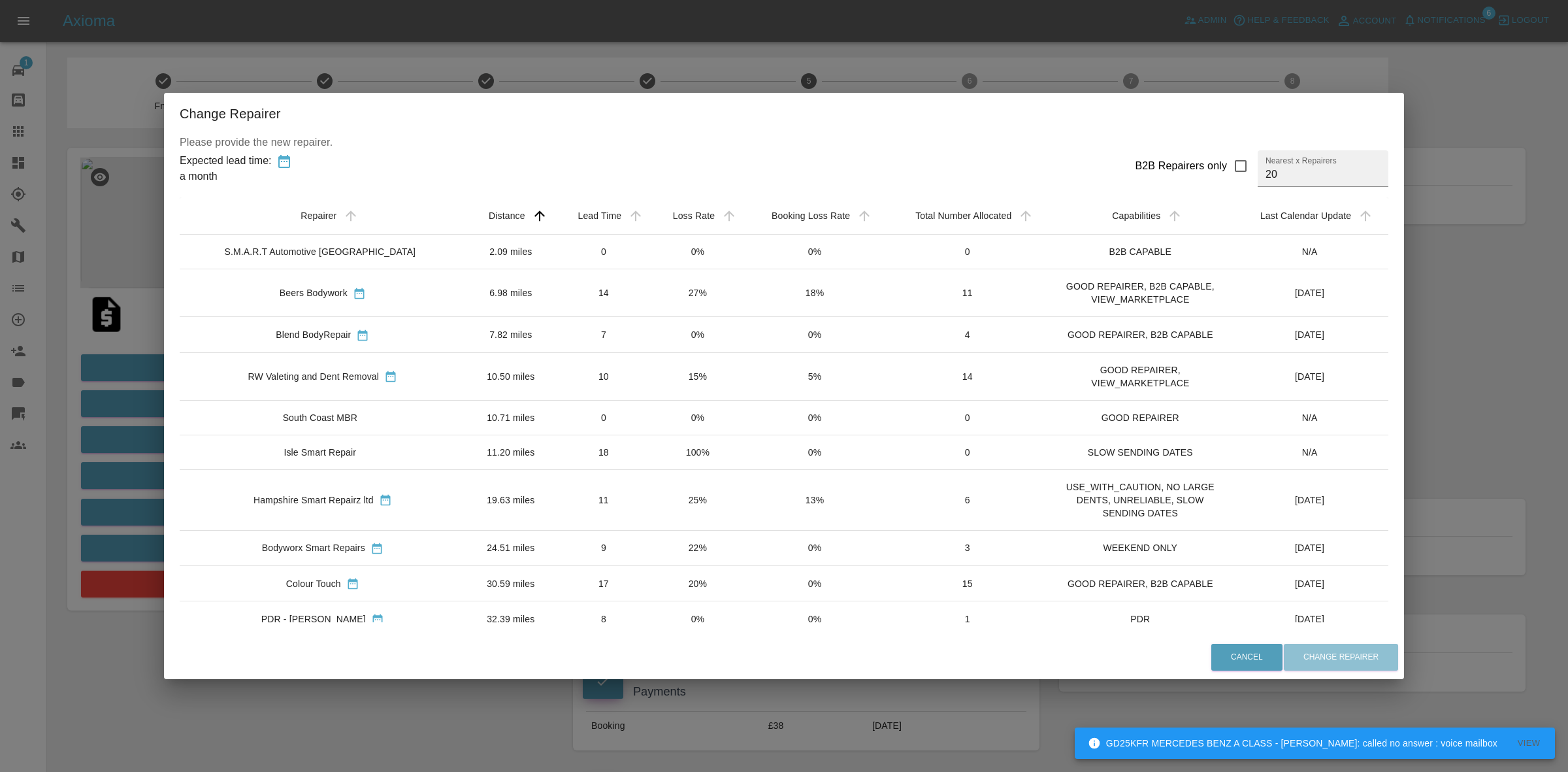
click at [131, 431] on div "Change Repairer Please provide the new repairer. Expected lead time: a month B2…" at bounding box center [784, 386] width 1568 height 772
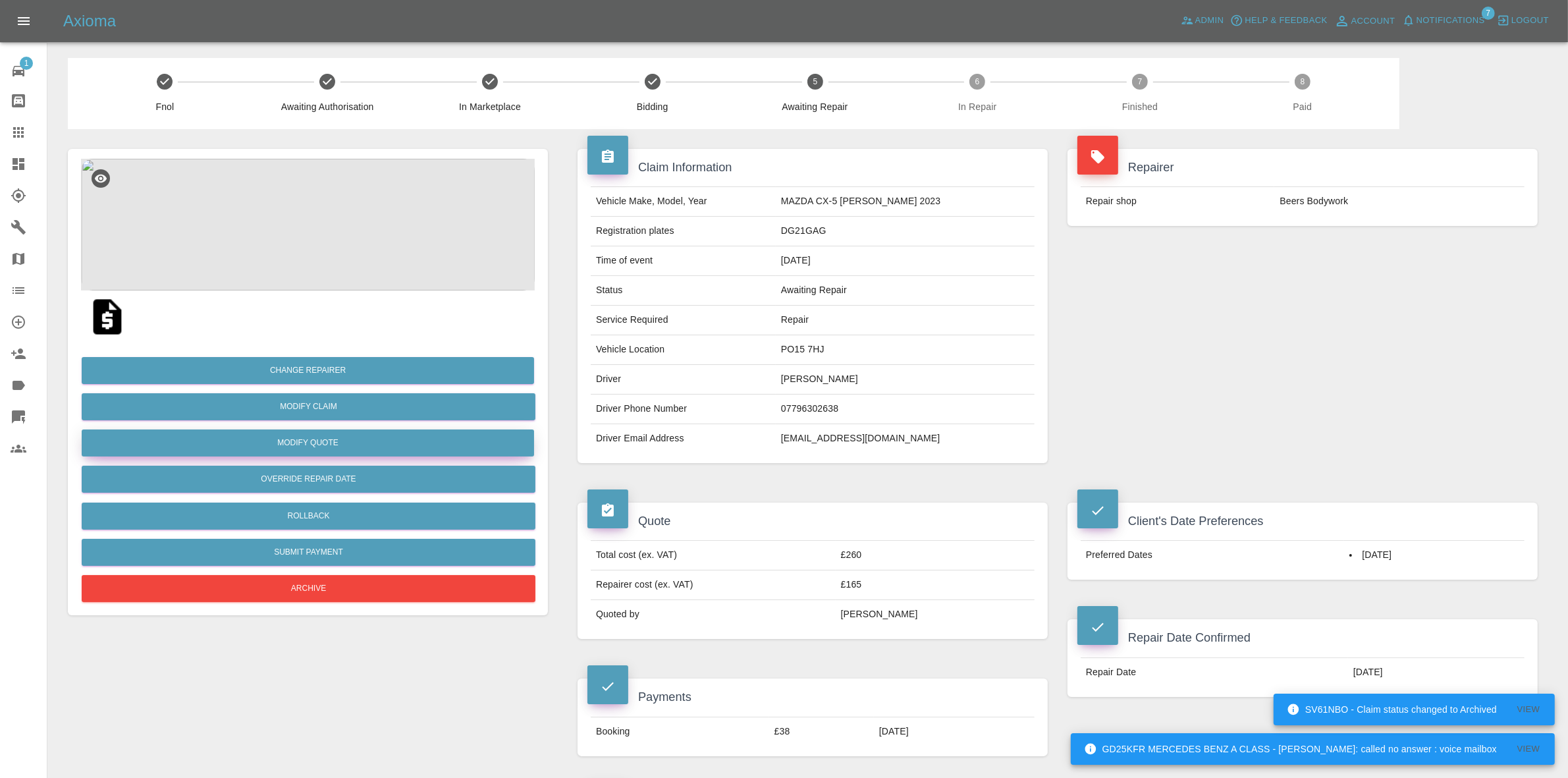
click at [316, 443] on button "Modify Quote" at bounding box center [308, 443] width 452 height 27
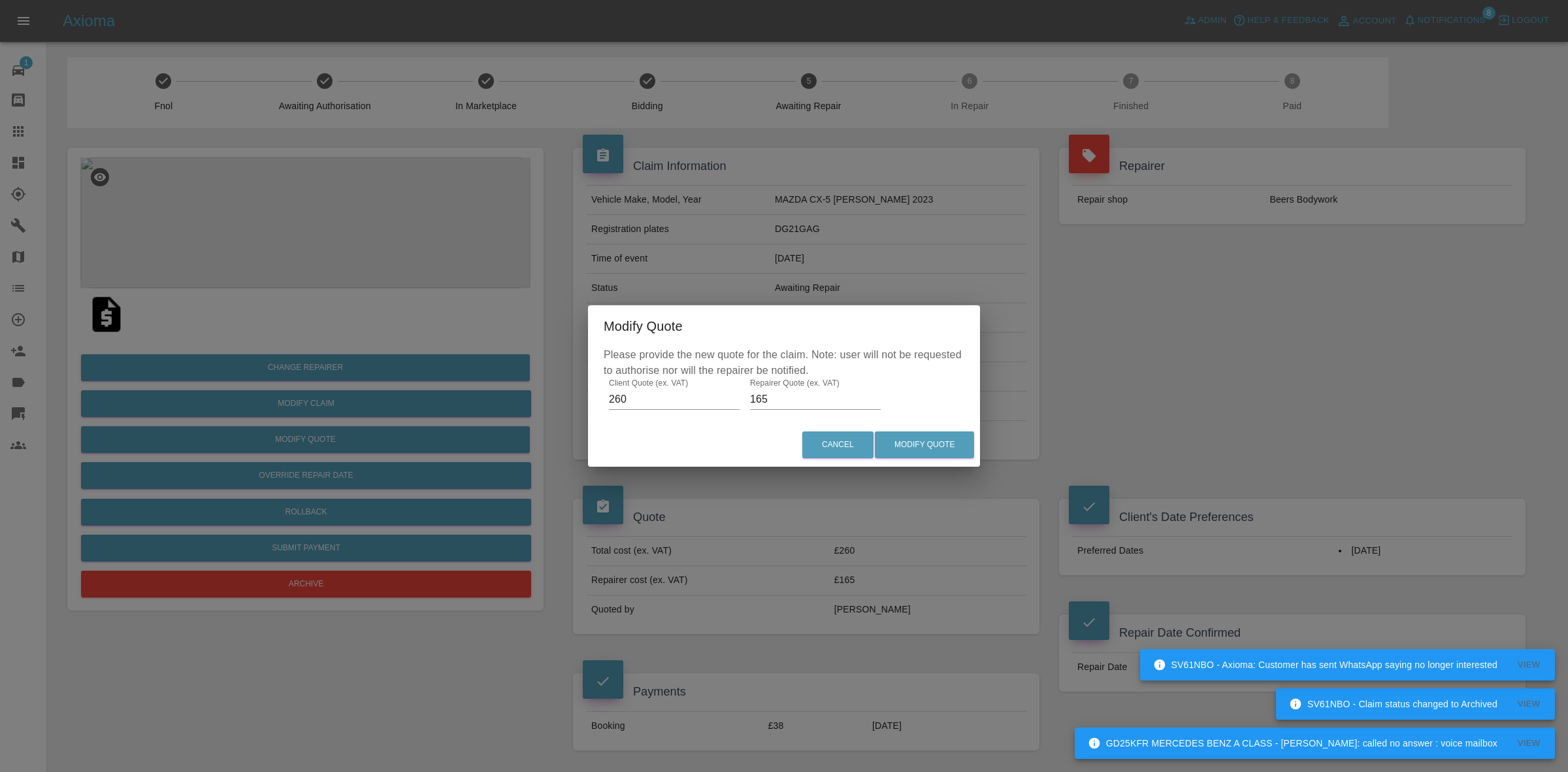
click at [778, 399] on input "165" at bounding box center [815, 399] width 131 height 21
type input "170"
click at [915, 443] on button "Modify Quote" at bounding box center [924, 444] width 99 height 27
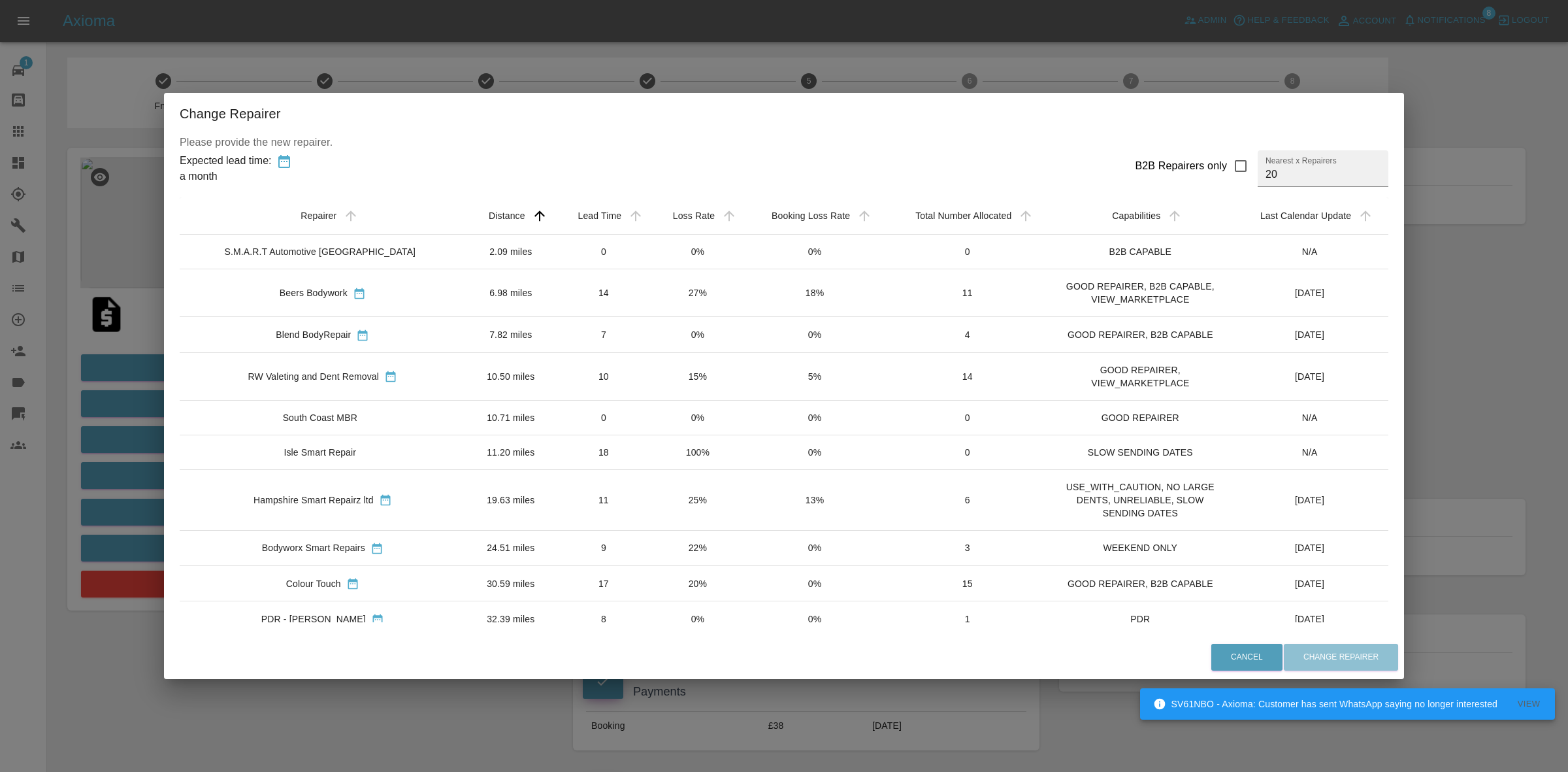
click at [618, 380] on tr "RW Valeting and Dent Removal 10.50 miles 10 15% 5% 14 GOOD REPAIRER, VIEW_MARKE…" at bounding box center [784, 376] width 1209 height 48
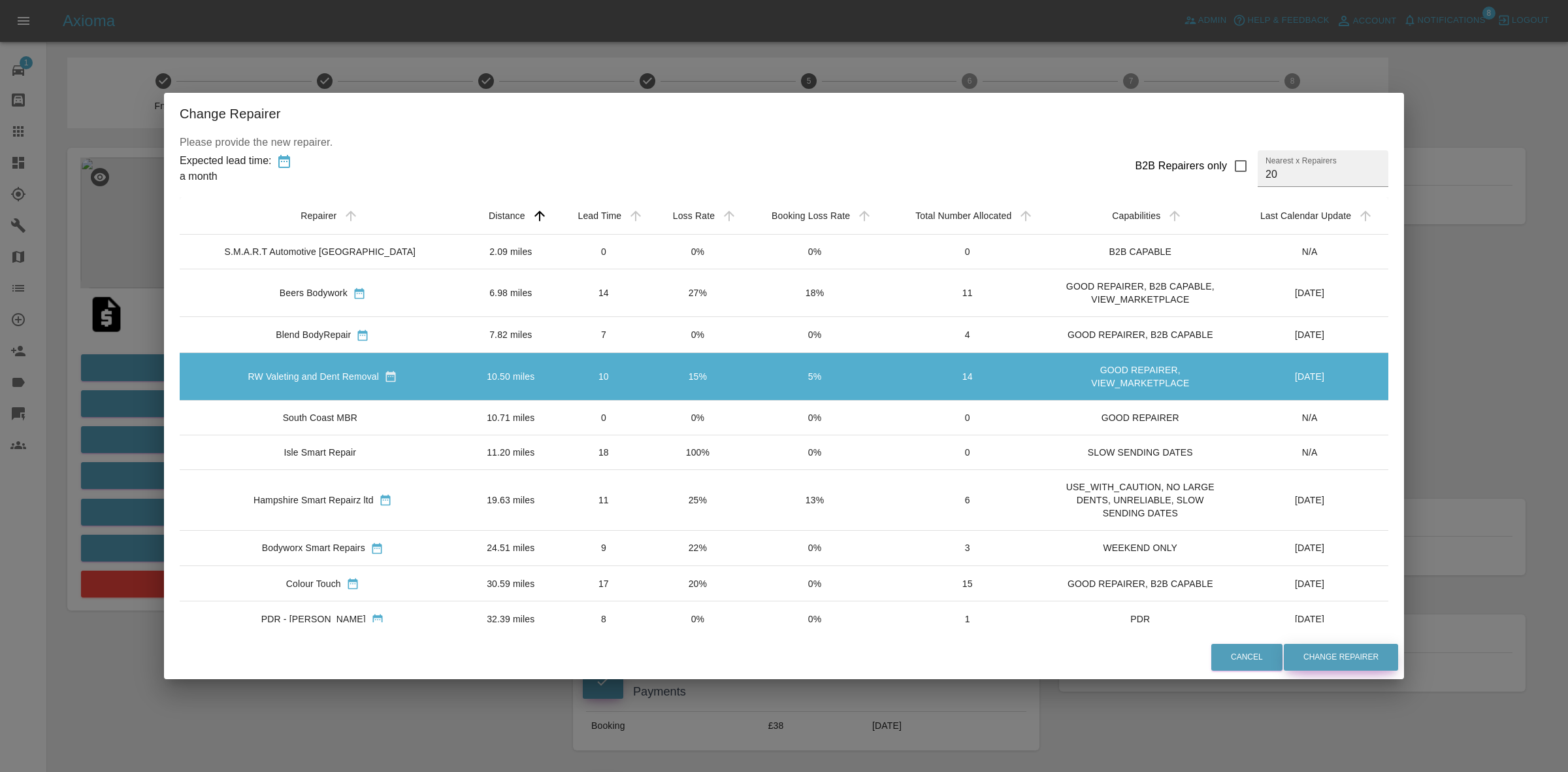
click at [1320, 655] on button "Change Repairer" at bounding box center [1340, 657] width 114 height 27
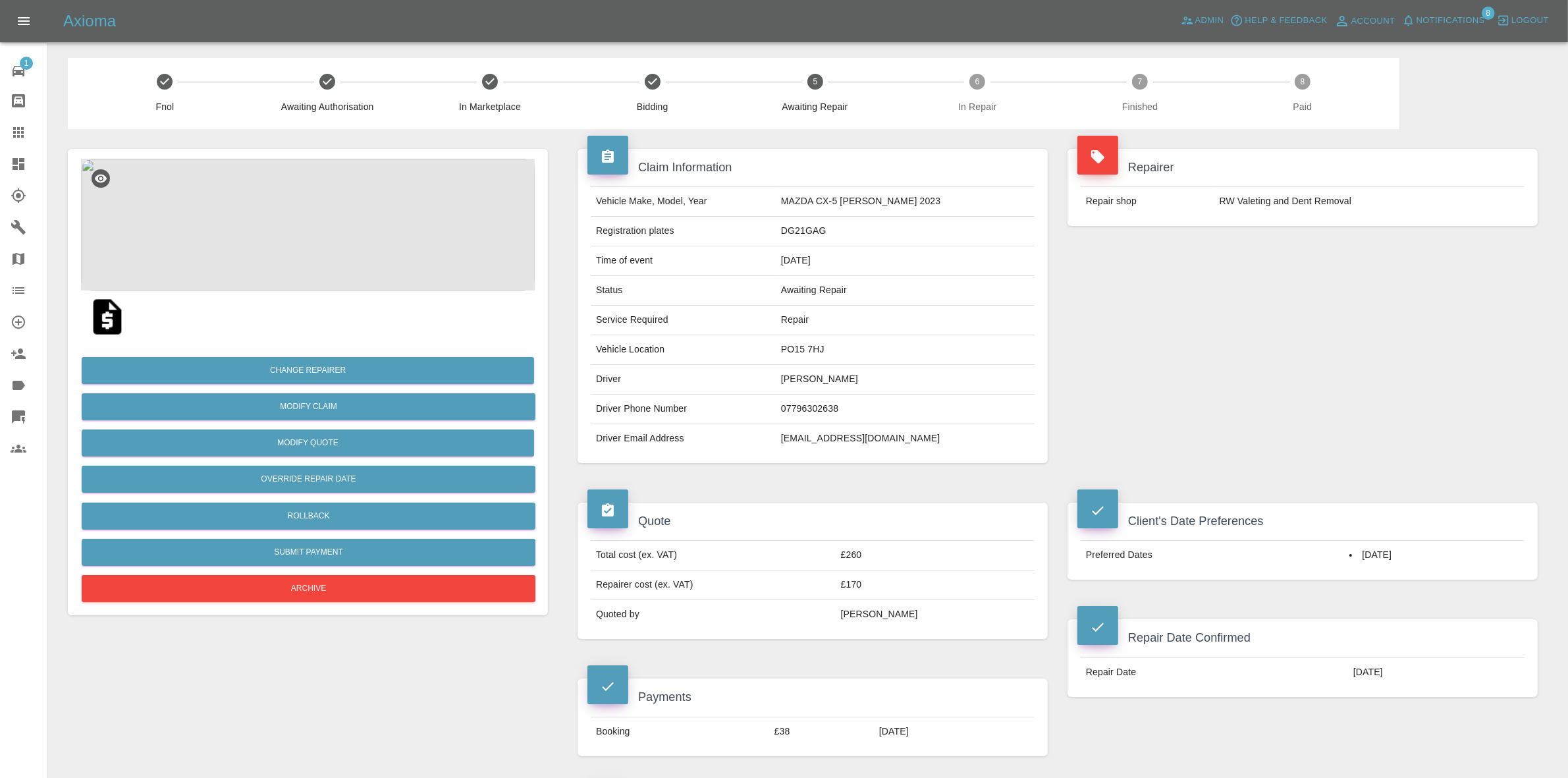
click at [1406, 323] on div "Repairer Repair shop RW Valeting and Dent Removal" at bounding box center [1302, 306] width 490 height 353
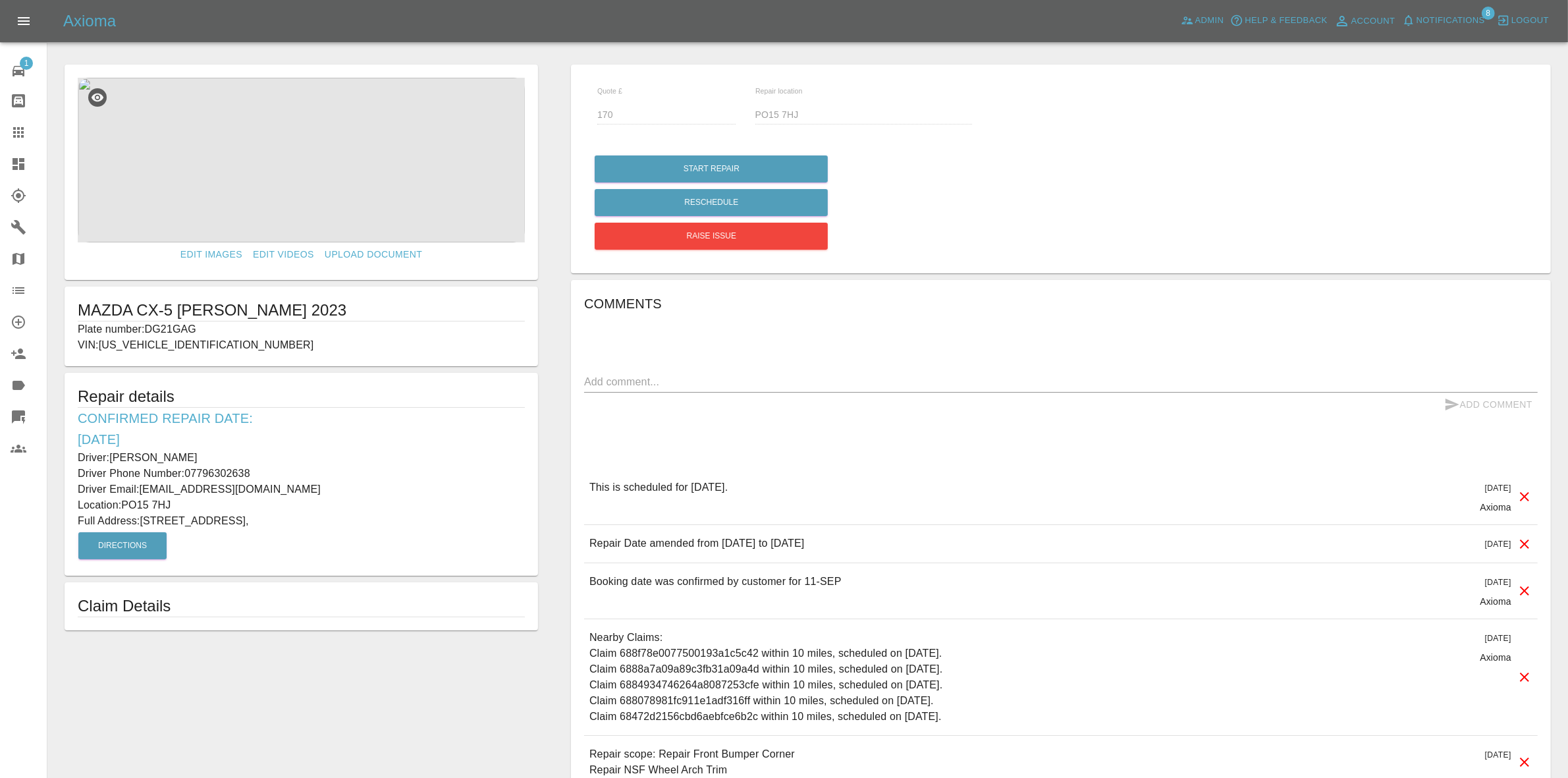
click at [0, 153] on link "Dashboard" at bounding box center [23, 163] width 46 height 31
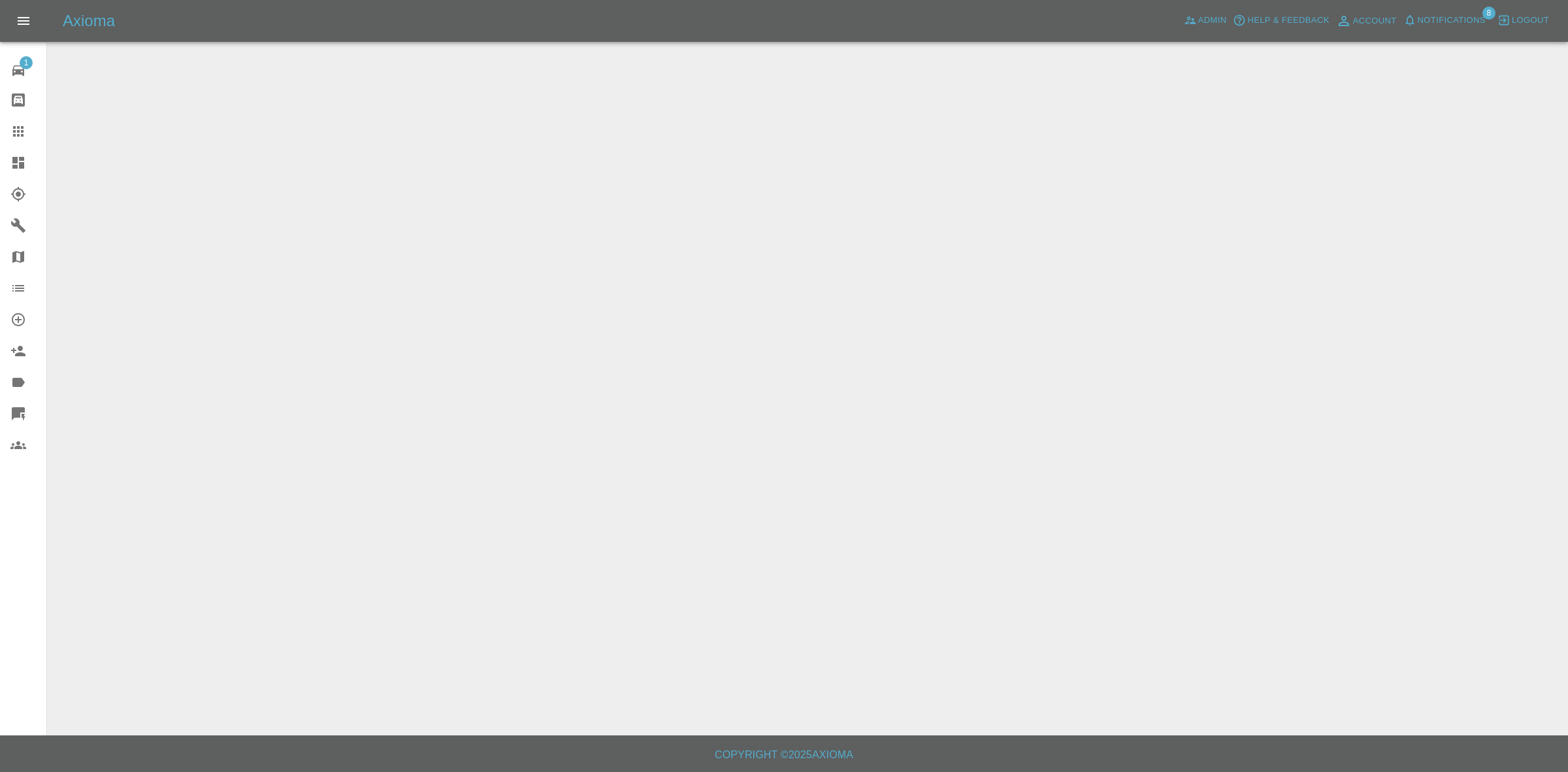
click at [1457, 23] on span "Notifications" at bounding box center [1451, 20] width 68 height 15
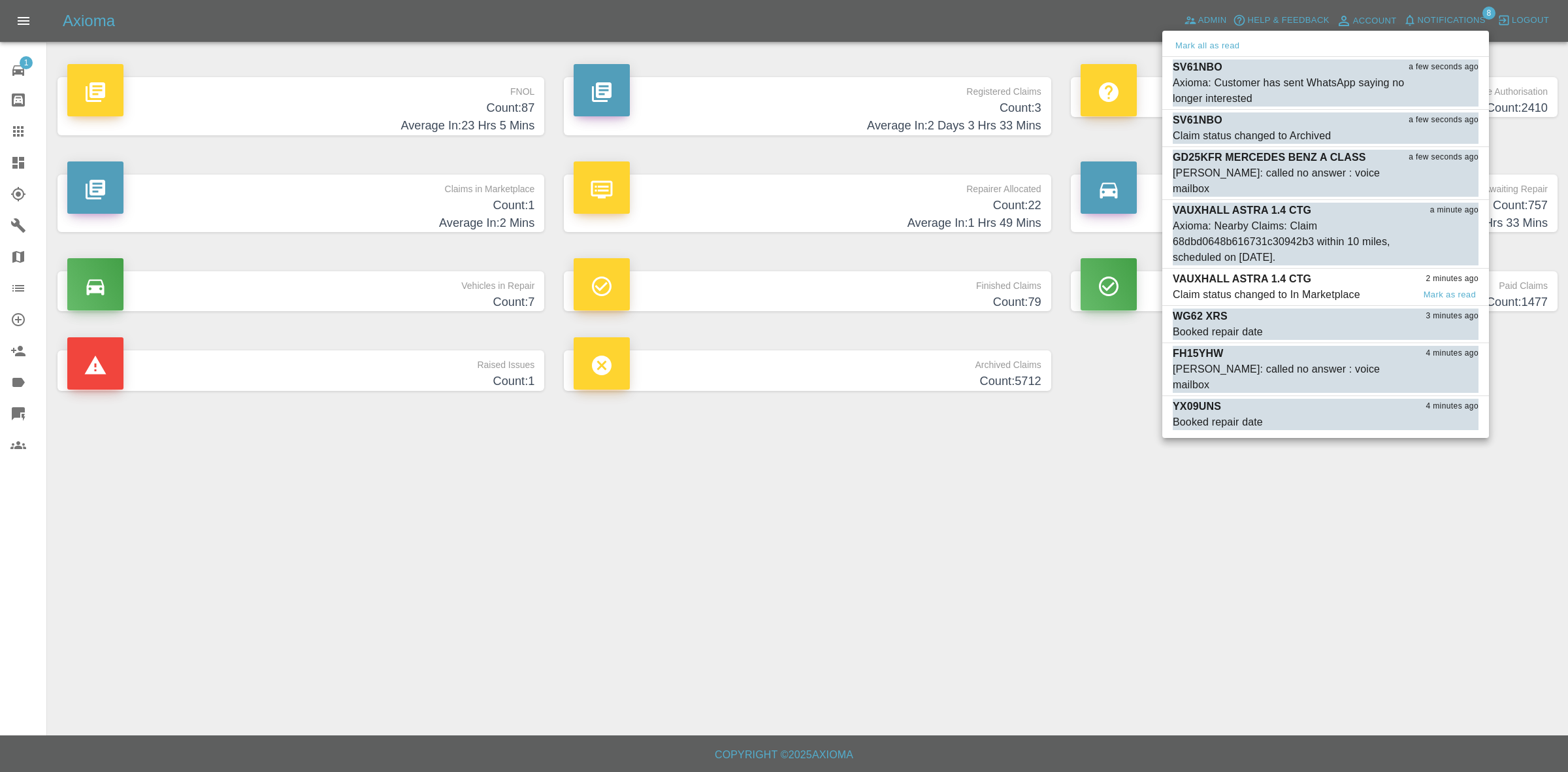
click at [1272, 287] on div "Claim status changed to In Marketplace" at bounding box center [1267, 295] width 188 height 16
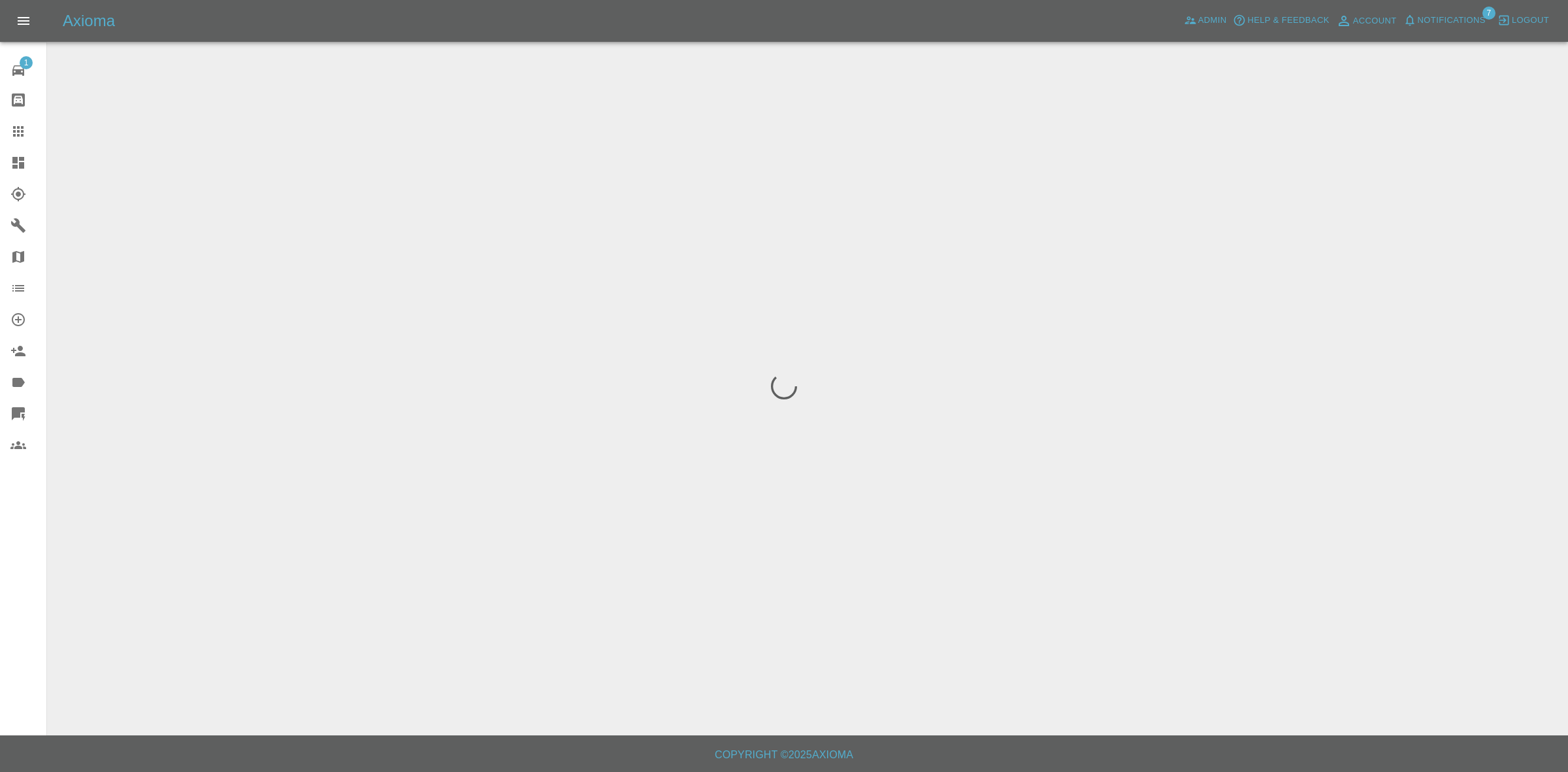
click at [1428, 15] on span "Notifications" at bounding box center [1451, 20] width 68 height 15
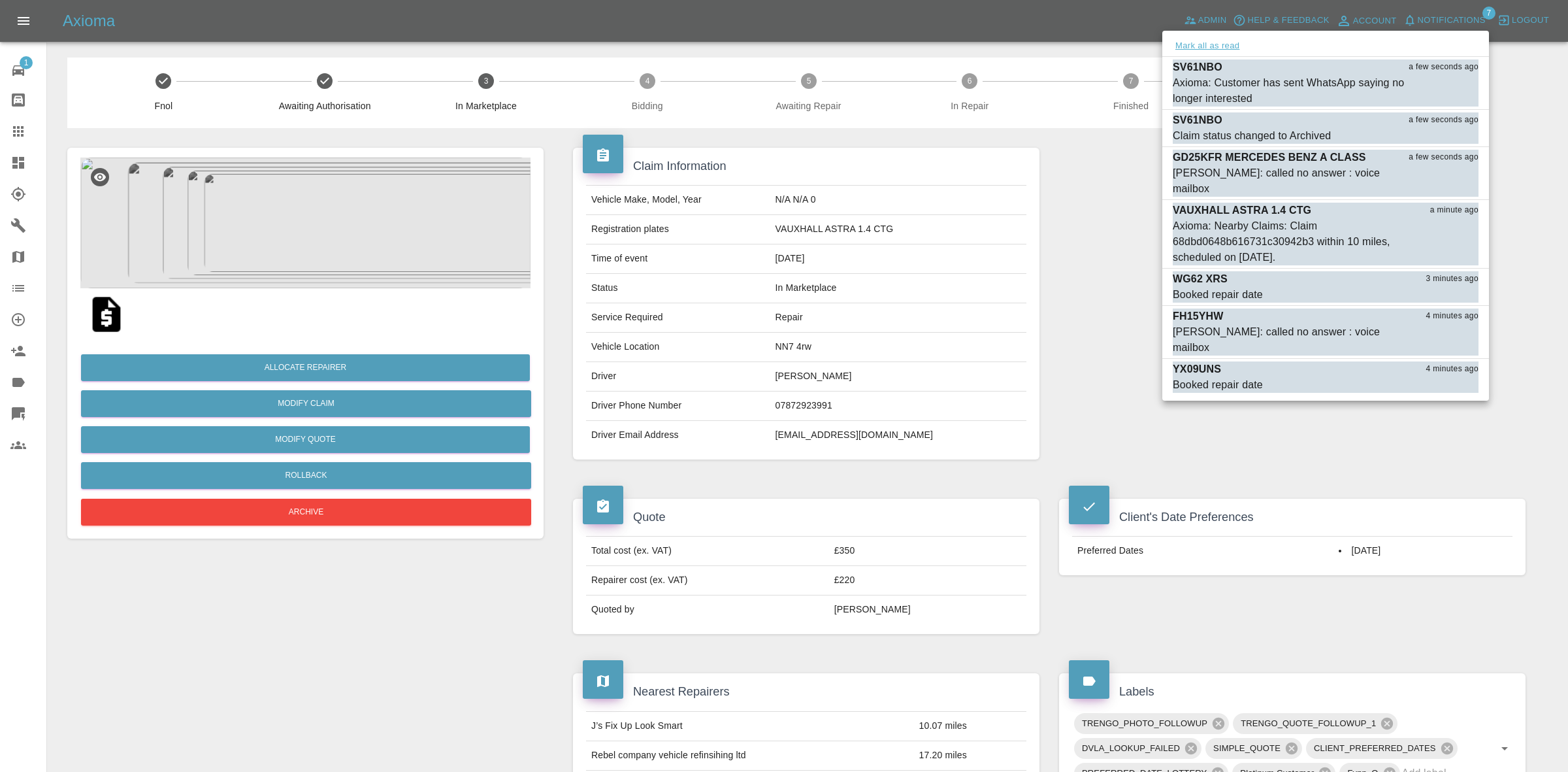
click at [1199, 40] on button "Mark all as read" at bounding box center [1208, 46] width 69 height 15
drag, startPoint x: 1139, startPoint y: 220, endPoint x: 1132, endPoint y: 237, distance: 18.4
click at [1133, 235] on div at bounding box center [784, 386] width 1568 height 772
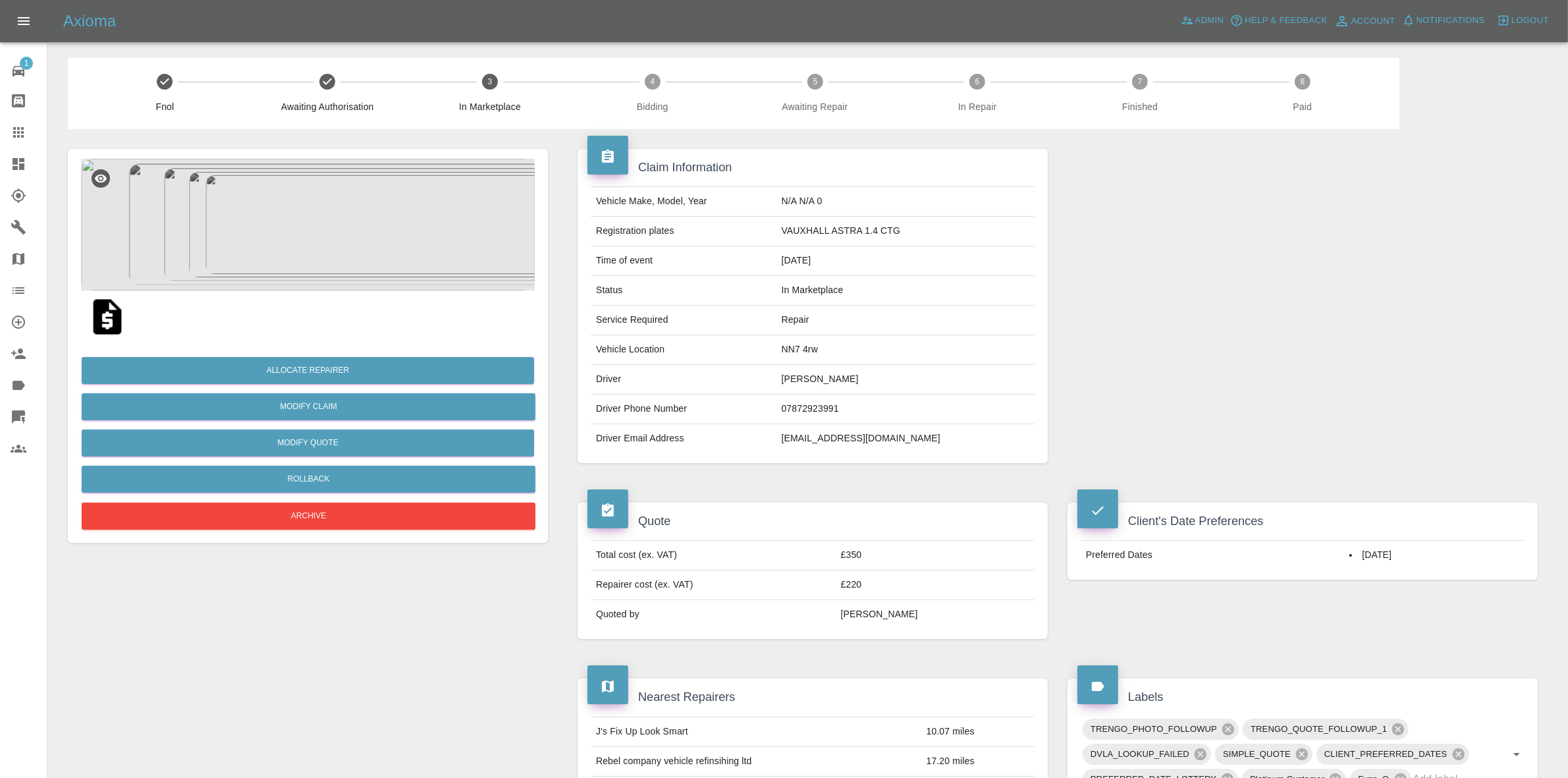
click at [0, 167] on link "Dashboard" at bounding box center [23, 163] width 46 height 31
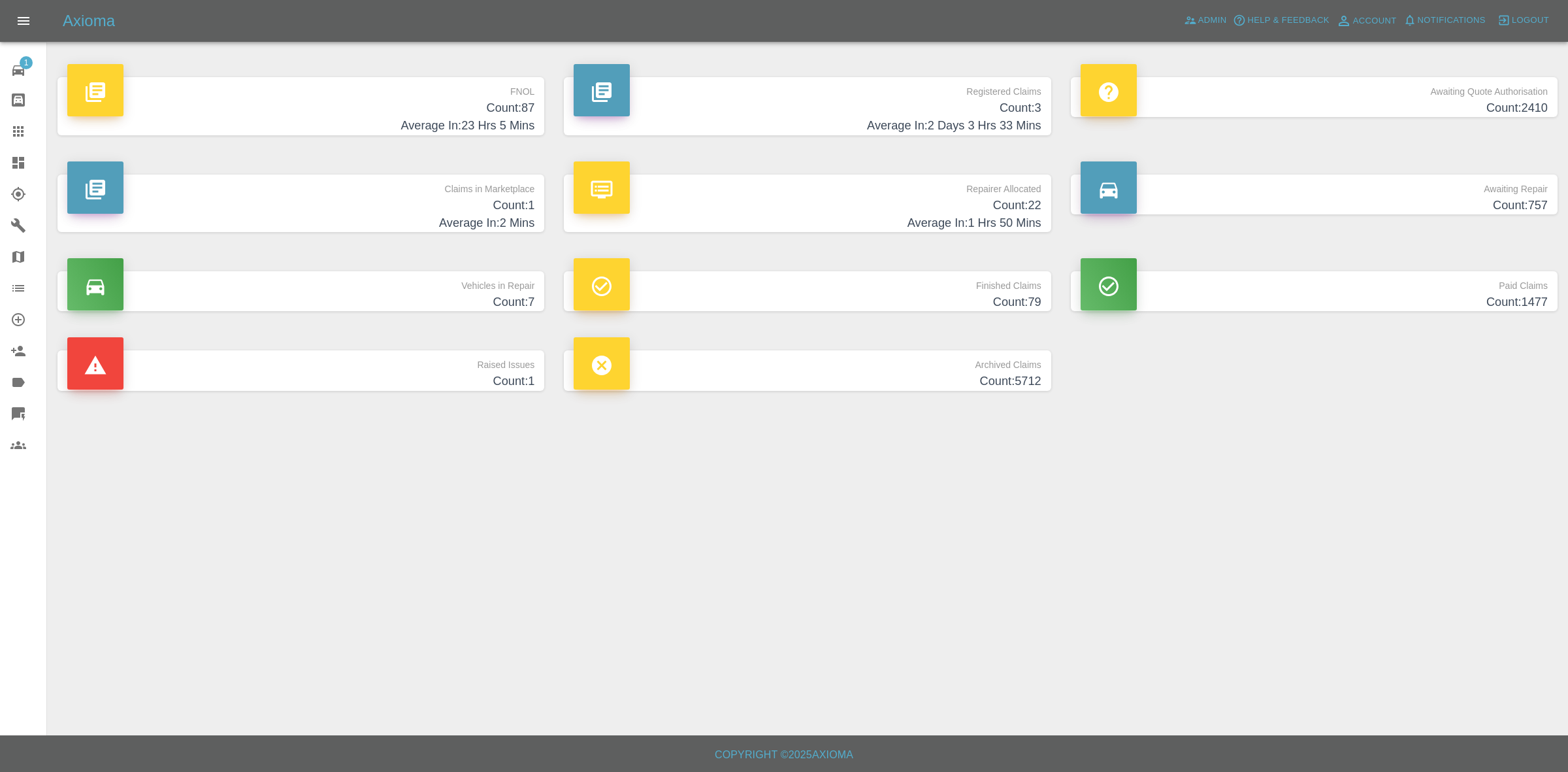
click at [338, 185] on p "Claims in Marketplace" at bounding box center [301, 185] width 467 height 22
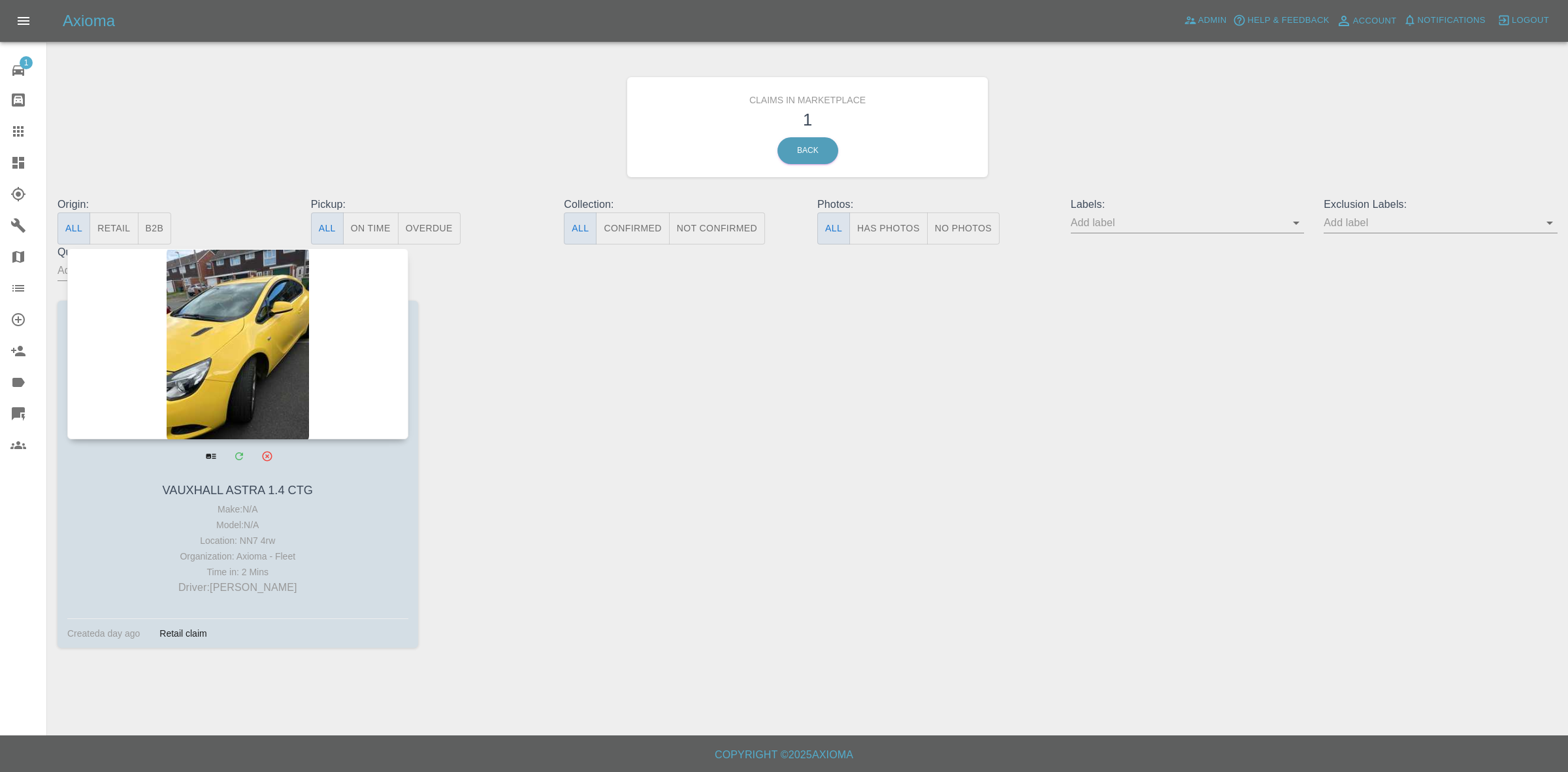
click at [259, 333] on div at bounding box center [237, 343] width 341 height 190
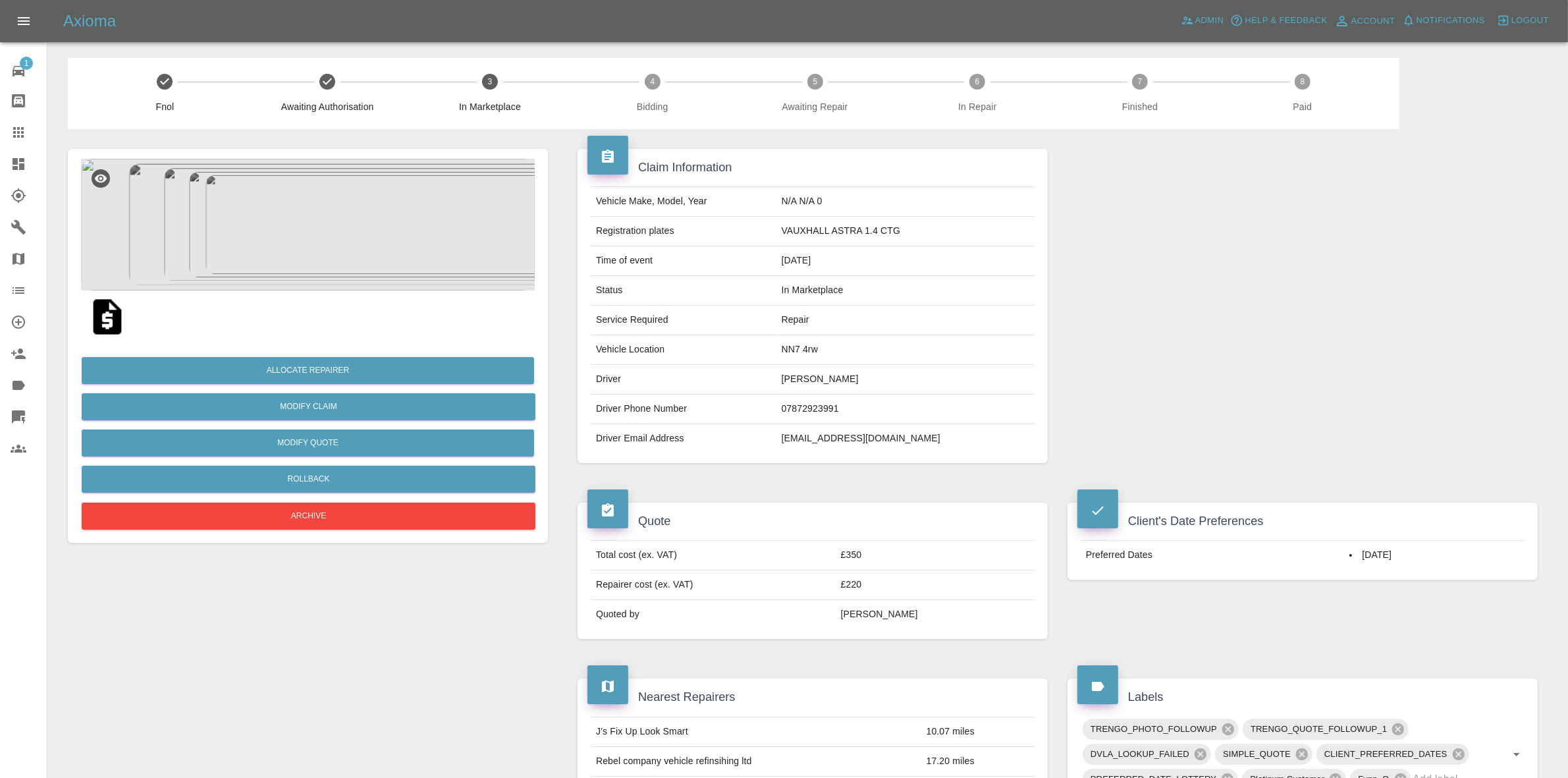
click at [344, 228] on img at bounding box center [308, 225] width 453 height 132
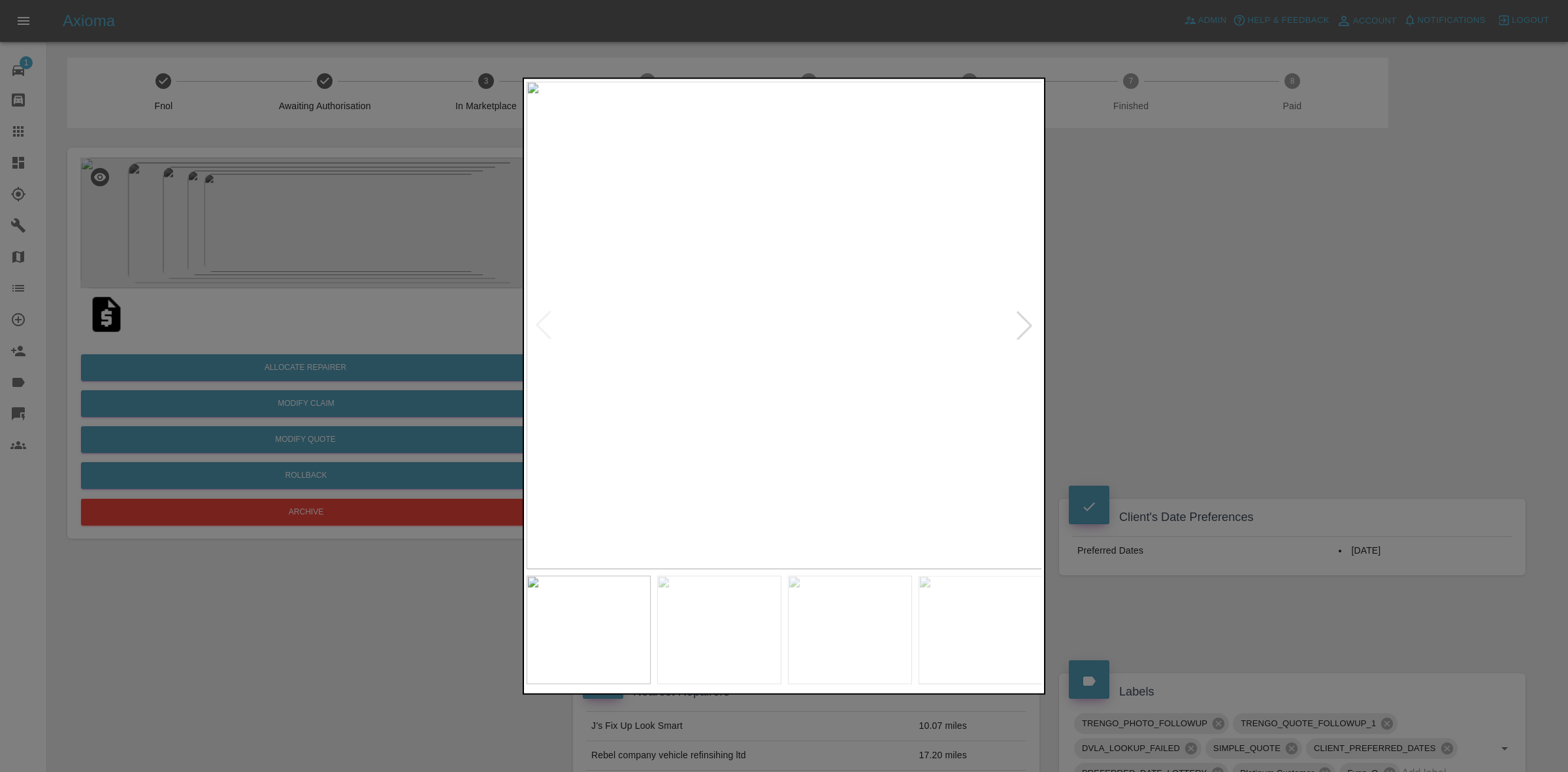
click at [1016, 322] on div at bounding box center [1024, 325] width 28 height 28
click at [1016, 322] on img at bounding box center [784, 325] width 516 height 488
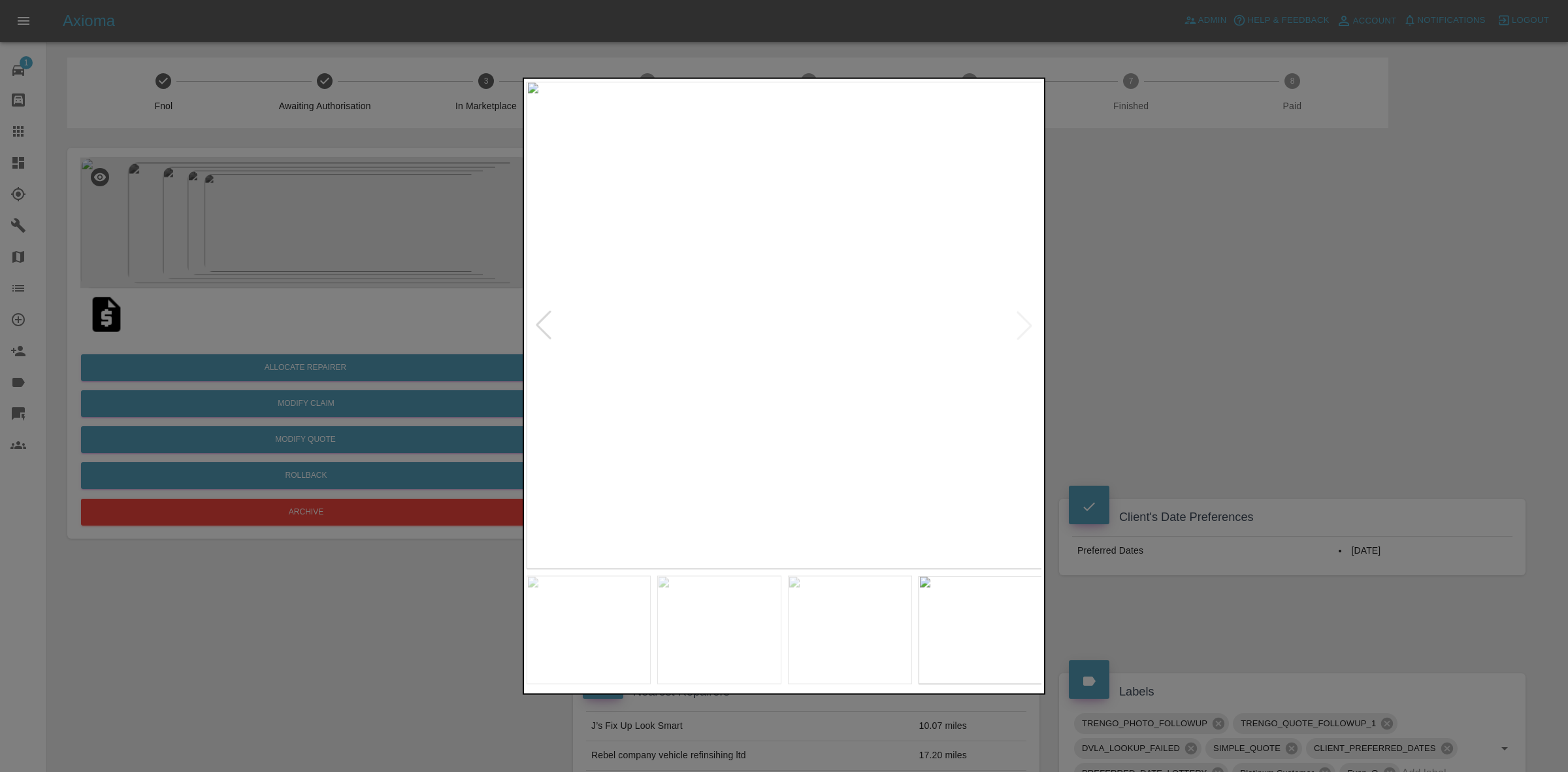
click at [1016, 322] on img at bounding box center [784, 325] width 516 height 488
click at [1152, 336] on div at bounding box center [784, 386] width 1568 height 772
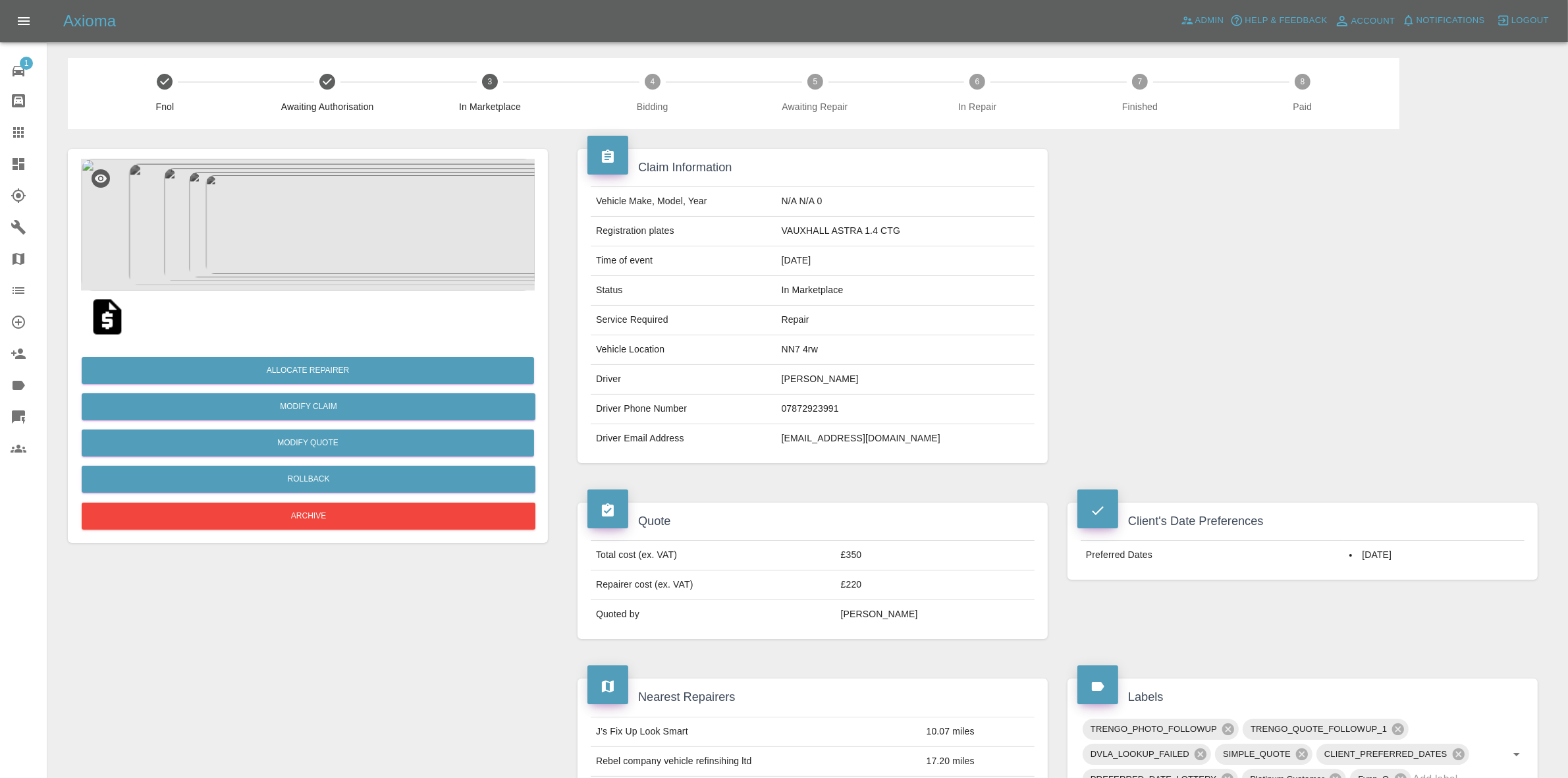
click at [314, 458] on div "Allocate Repairer Modify Claim Modify Quote Rollback Archive" at bounding box center [308, 437] width 453 height 190
click at [298, 450] on button "Modify Quote" at bounding box center [308, 443] width 452 height 27
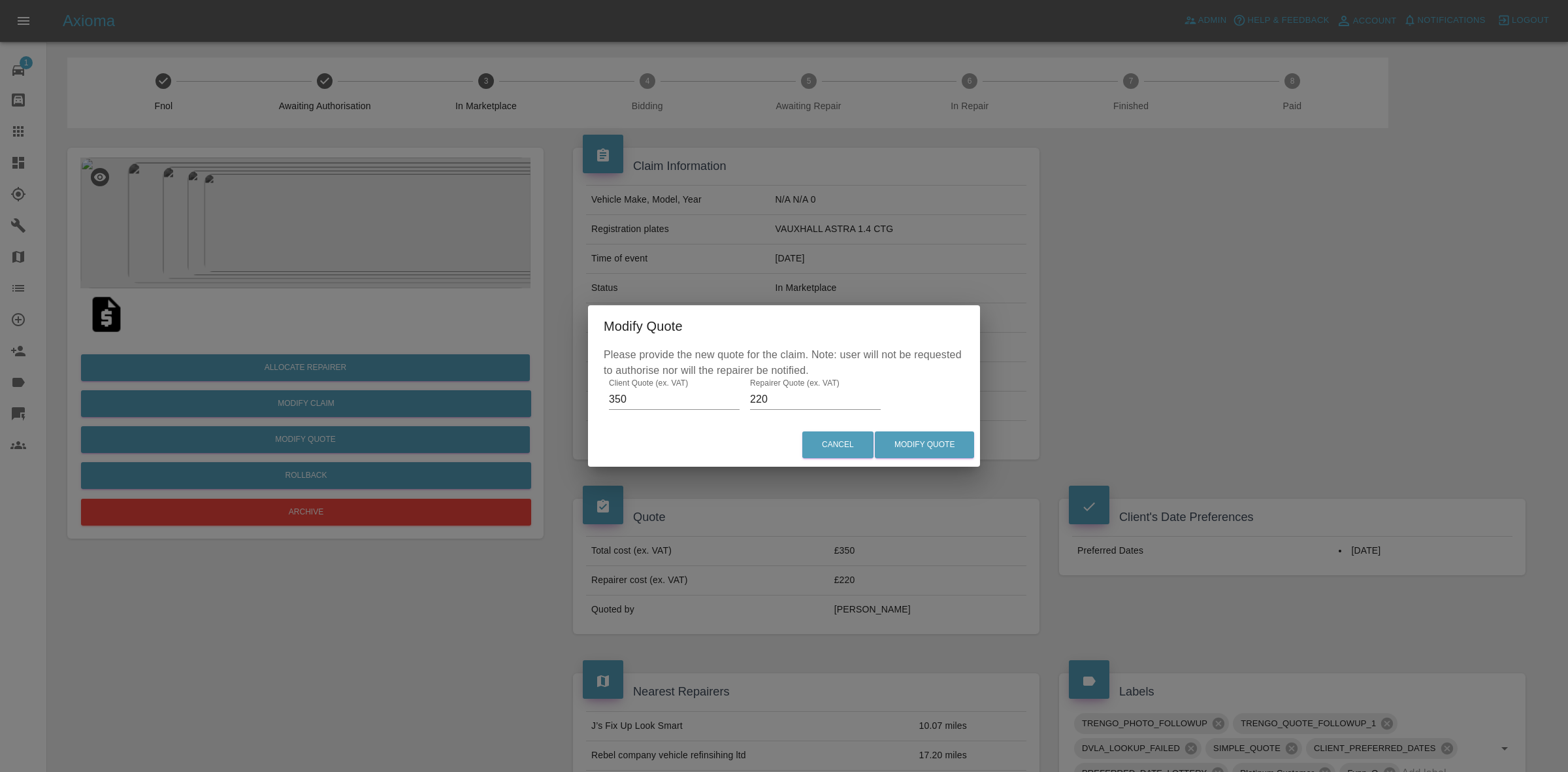
click at [779, 403] on input "220" at bounding box center [815, 399] width 131 height 21
type input "210"
click at [909, 432] on button "Modify Quote" at bounding box center [924, 444] width 99 height 27
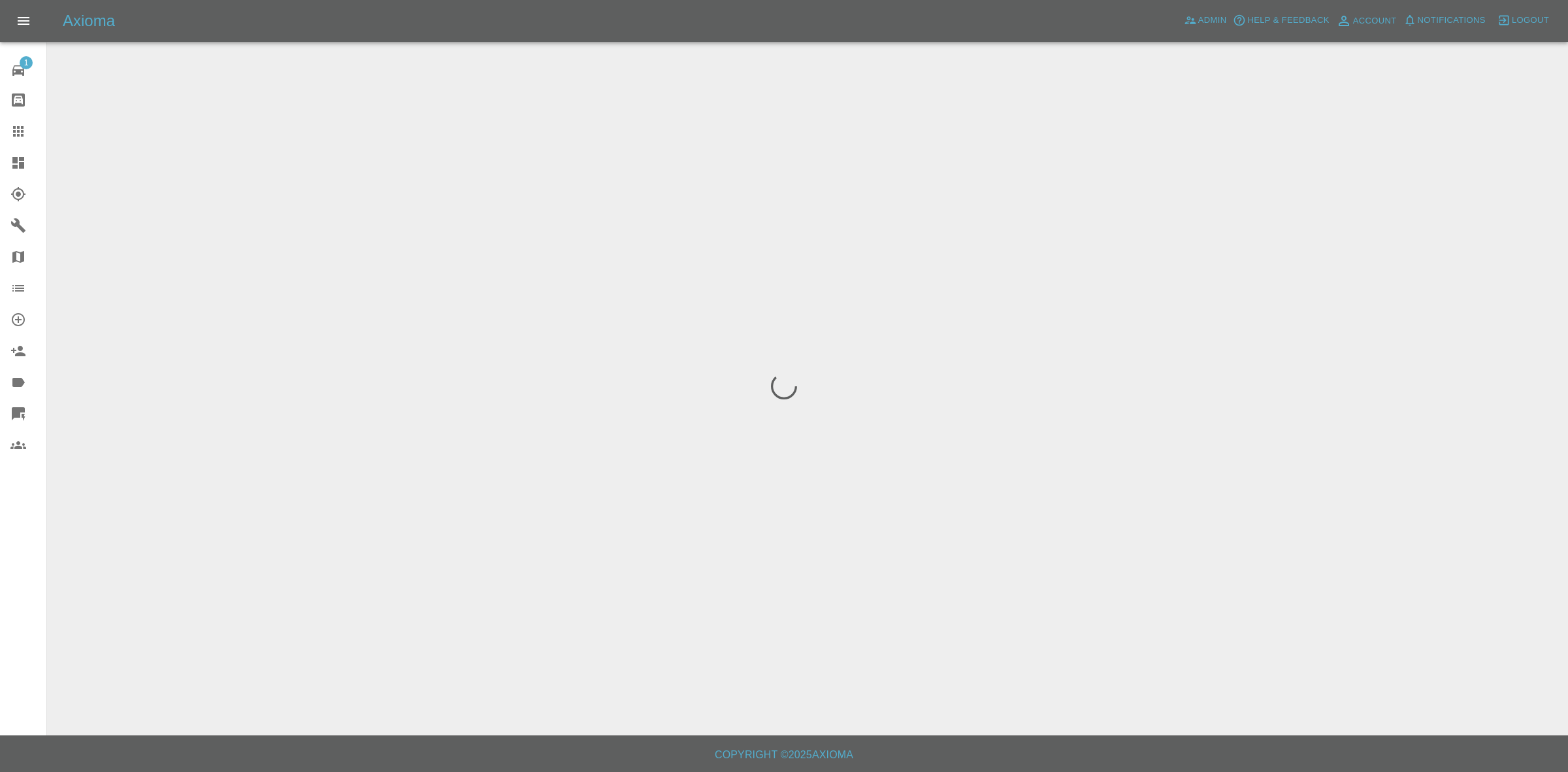
click at [822, 232] on div at bounding box center [784, 386] width 1568 height 772
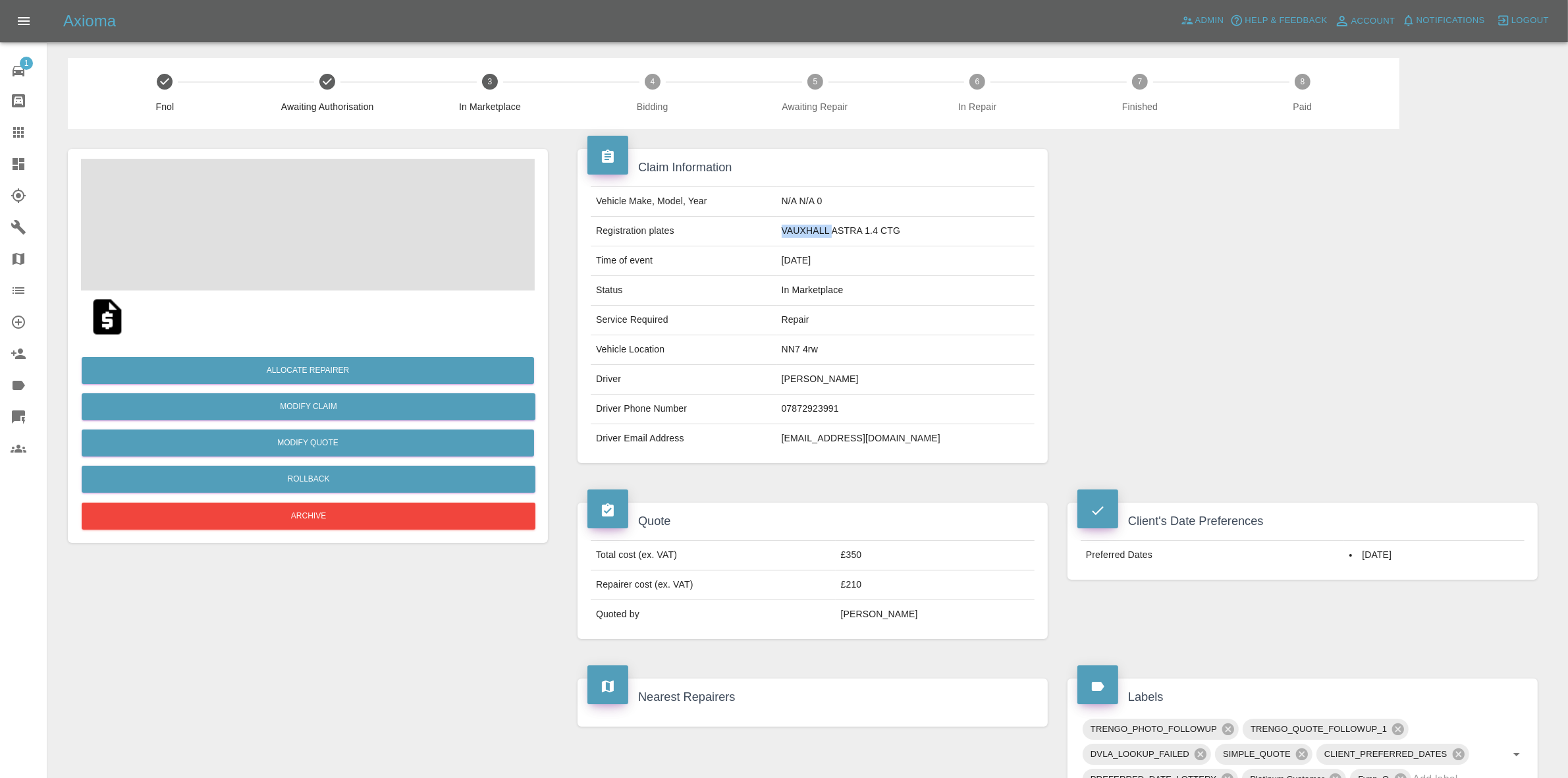
click at [828, 234] on td "VAUXHALL ASTRA 1.4 CTG" at bounding box center [905, 231] width 258 height 29
copy td "VAUXHALL ASTRA 1.4 CTG"
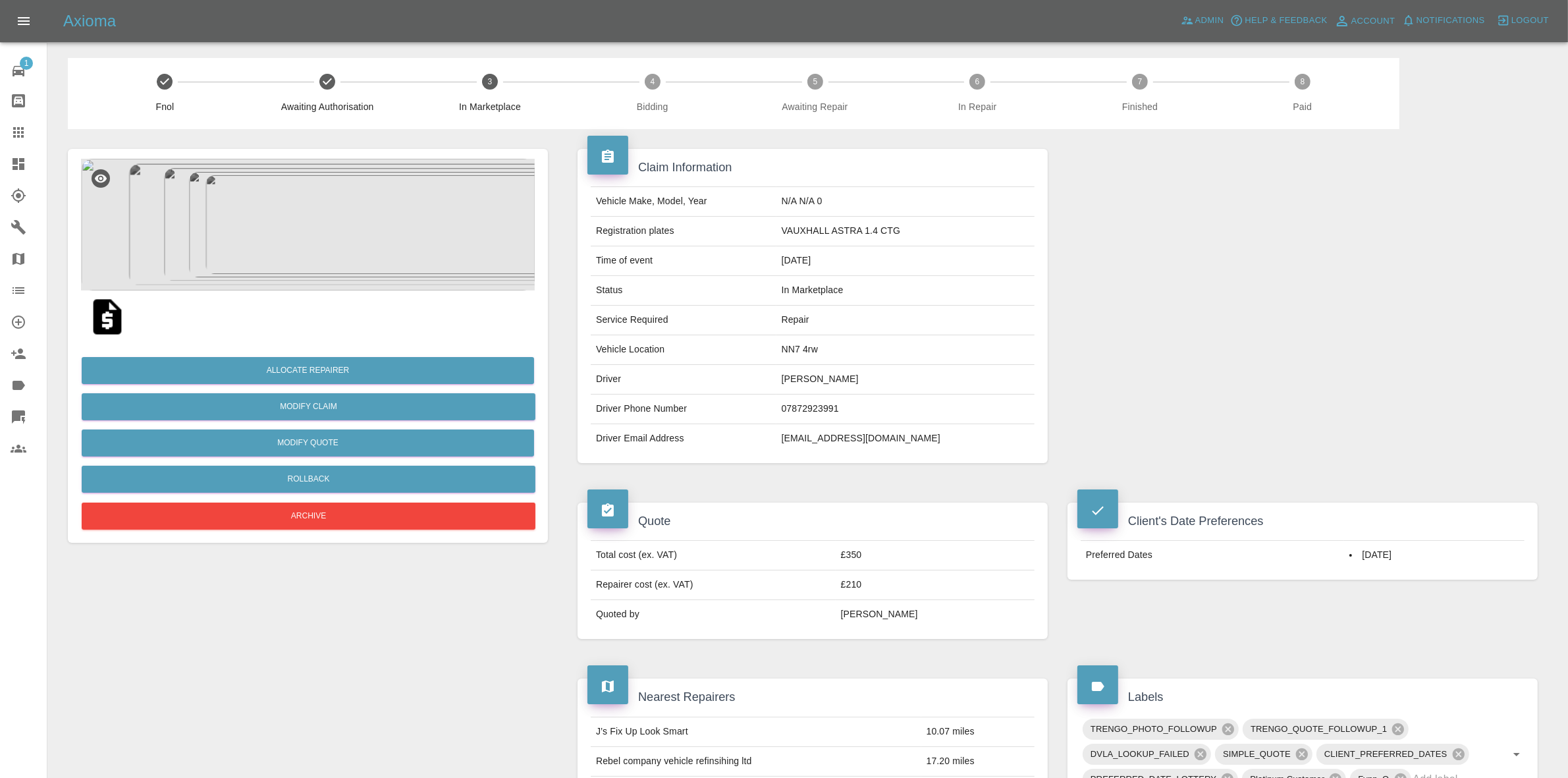
click at [1350, 307] on div at bounding box center [1302, 306] width 490 height 353
click at [308, 369] on button "Allocate Repairer" at bounding box center [308, 370] width 452 height 27
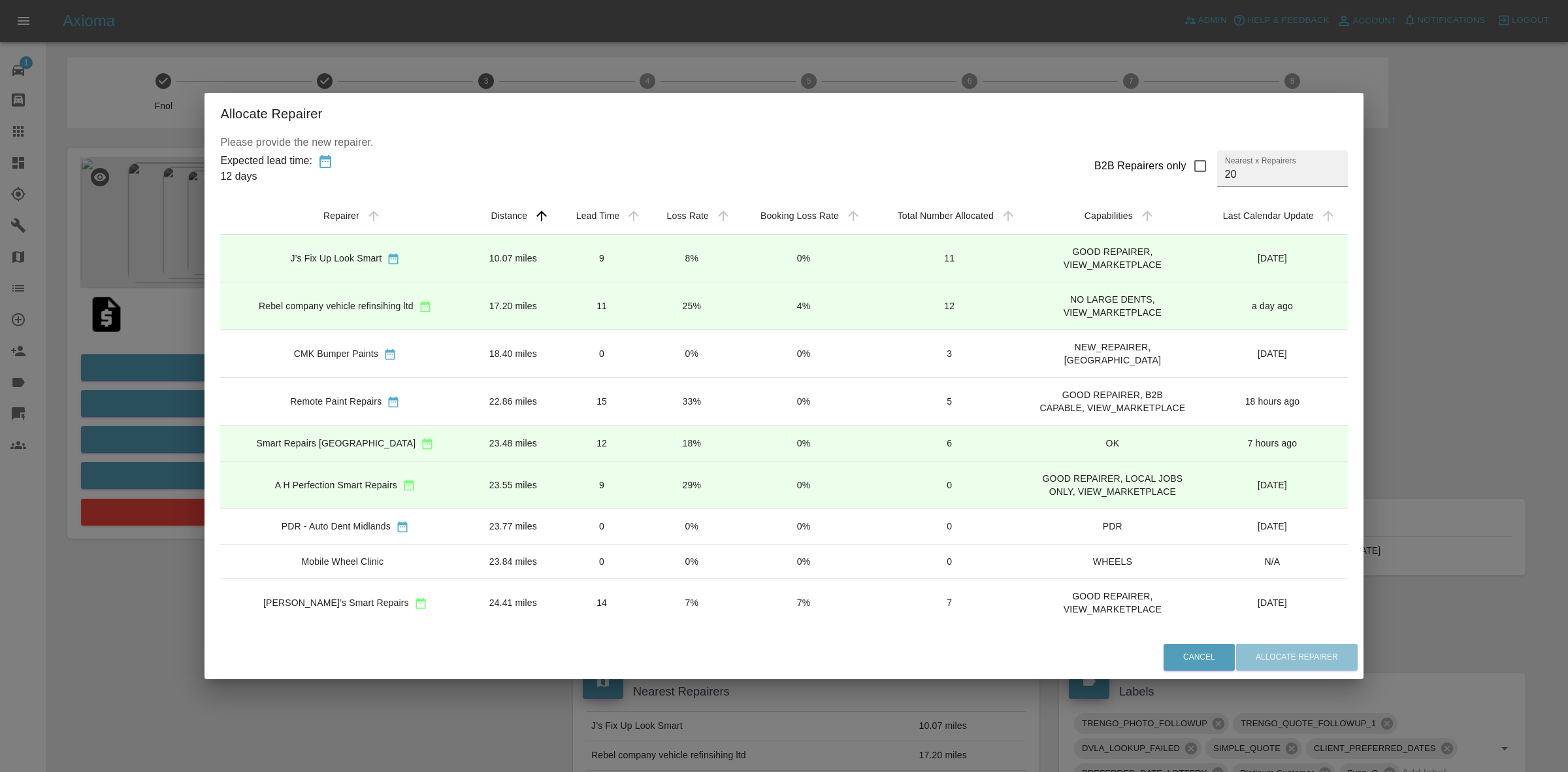
click at [654, 242] on td "8%" at bounding box center [691, 259] width 89 height 48
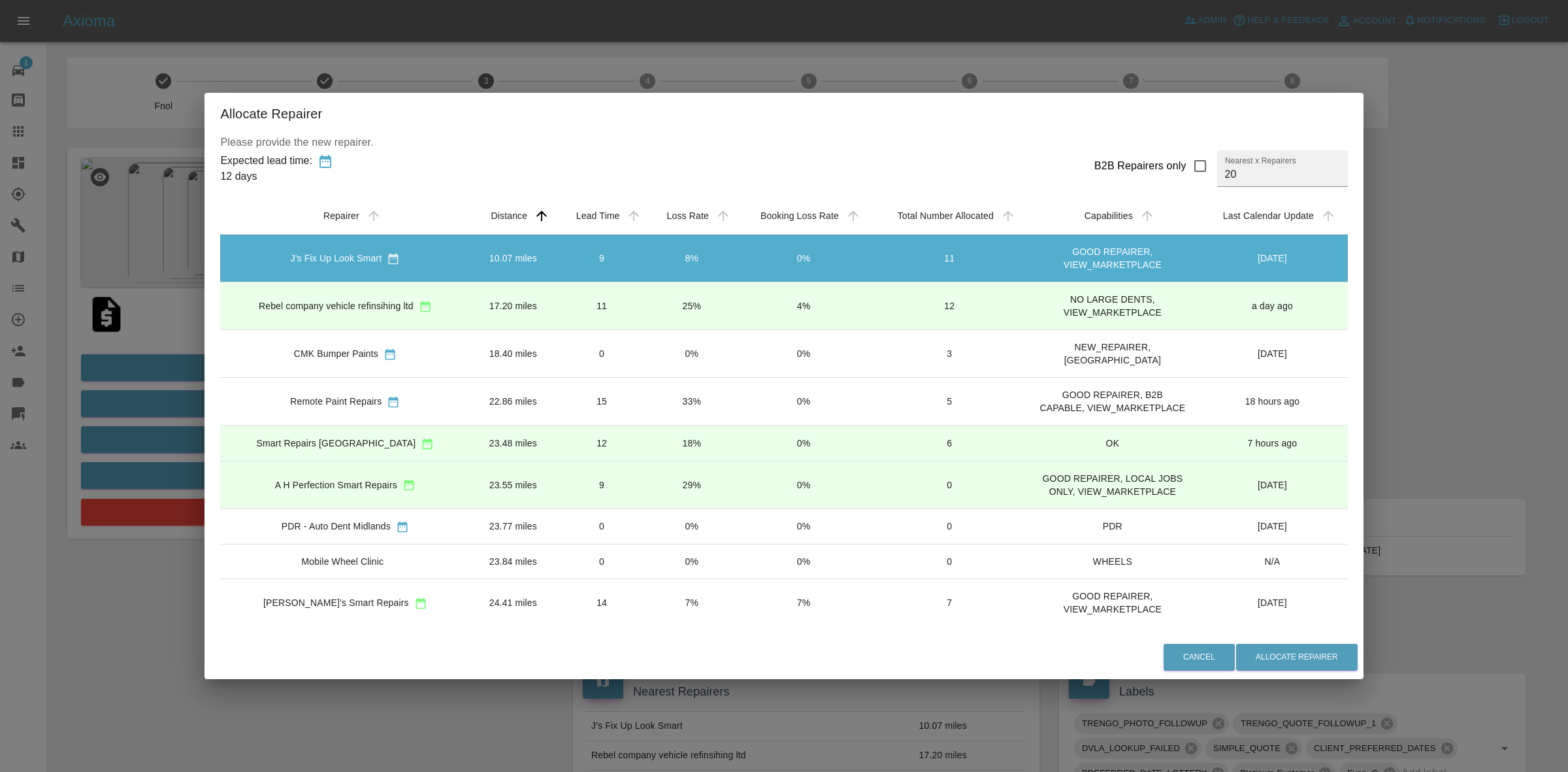
click at [662, 294] on td "25%" at bounding box center [691, 306] width 89 height 48
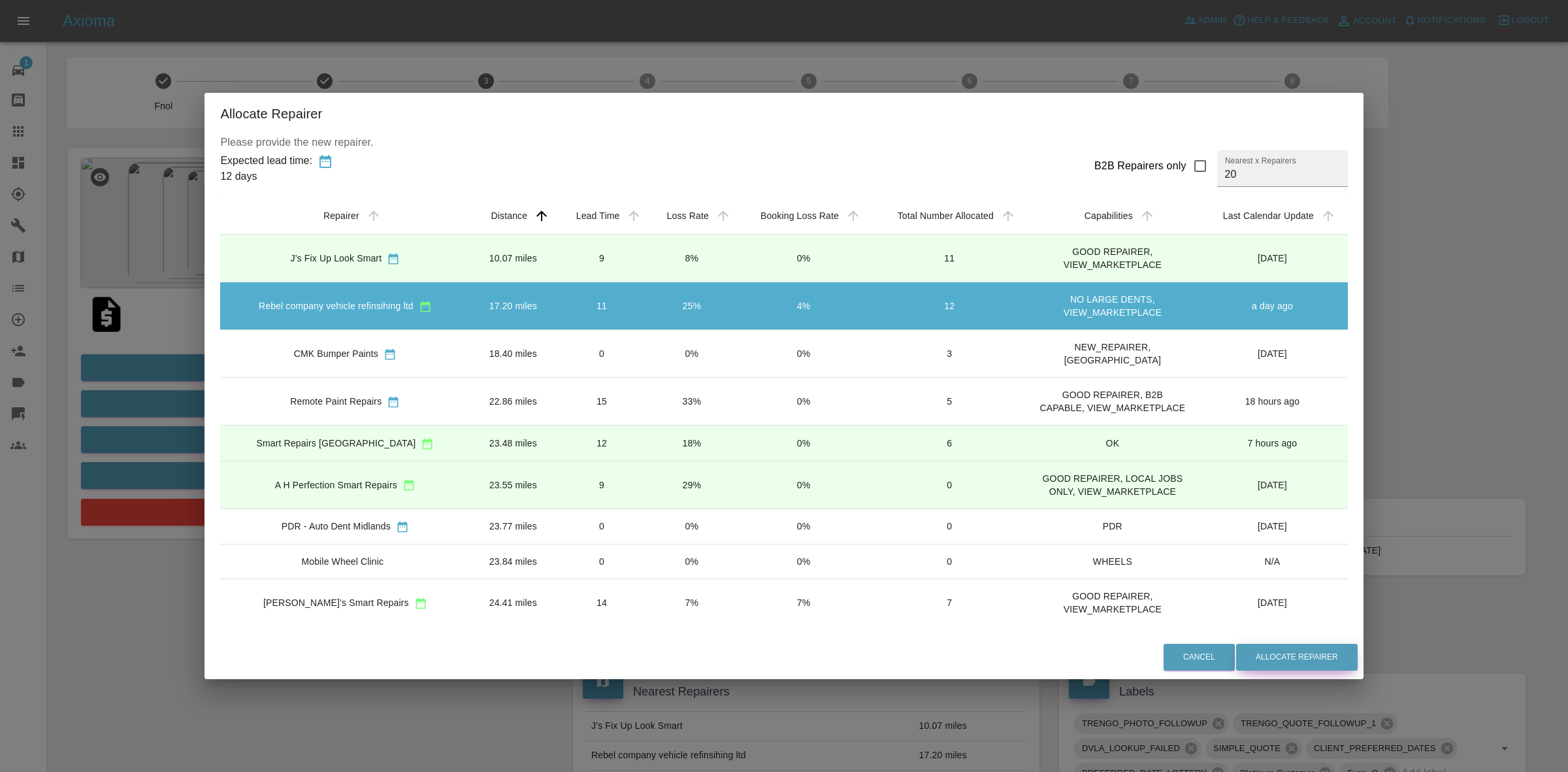
click at [1289, 649] on button "Allocate Repairer" at bounding box center [1296, 657] width 121 height 27
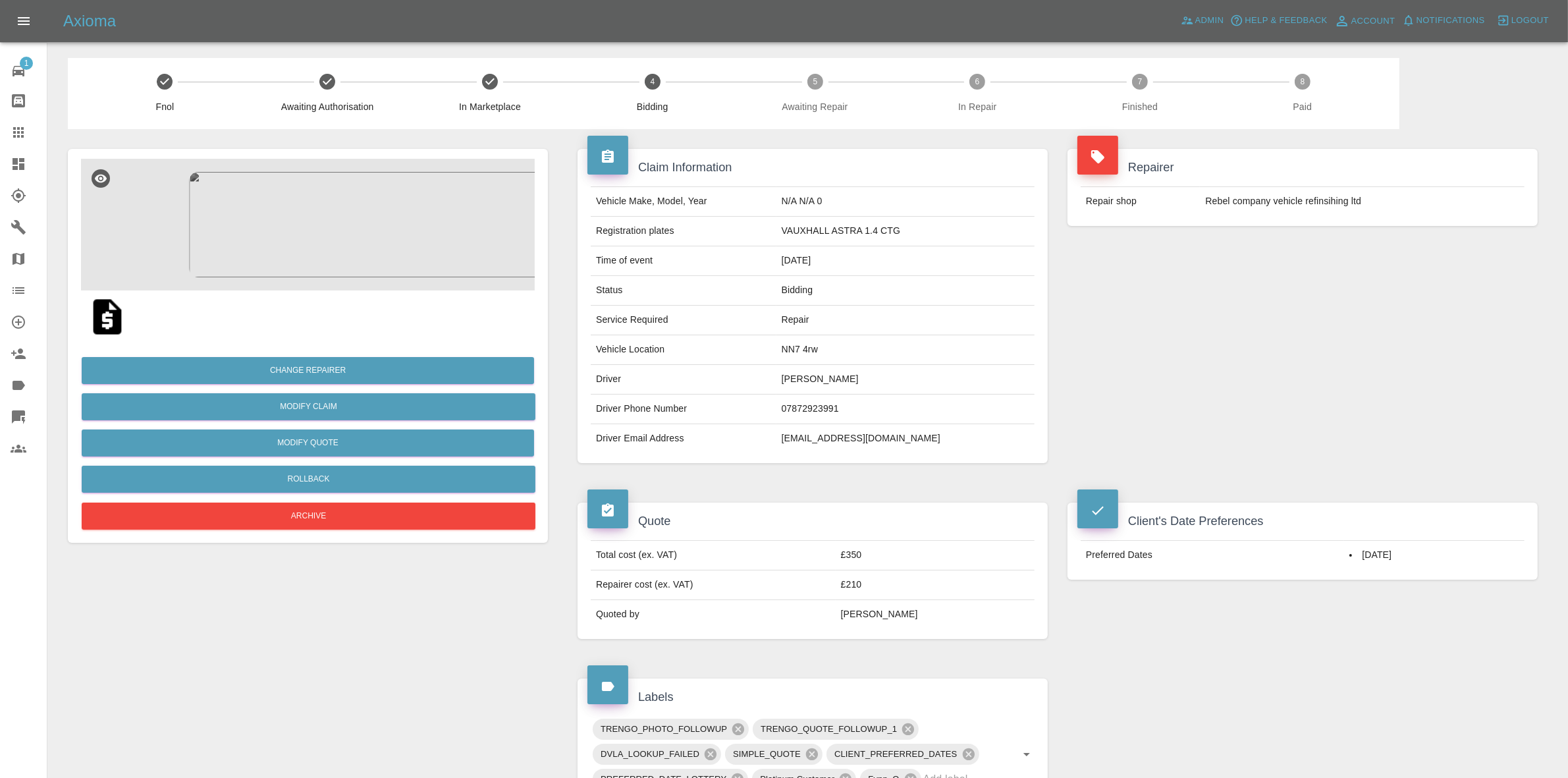
click at [1228, 255] on div "Repairer Repair shop Rebel company vehicle refinsihing ltd" at bounding box center [1302, 306] width 490 height 353
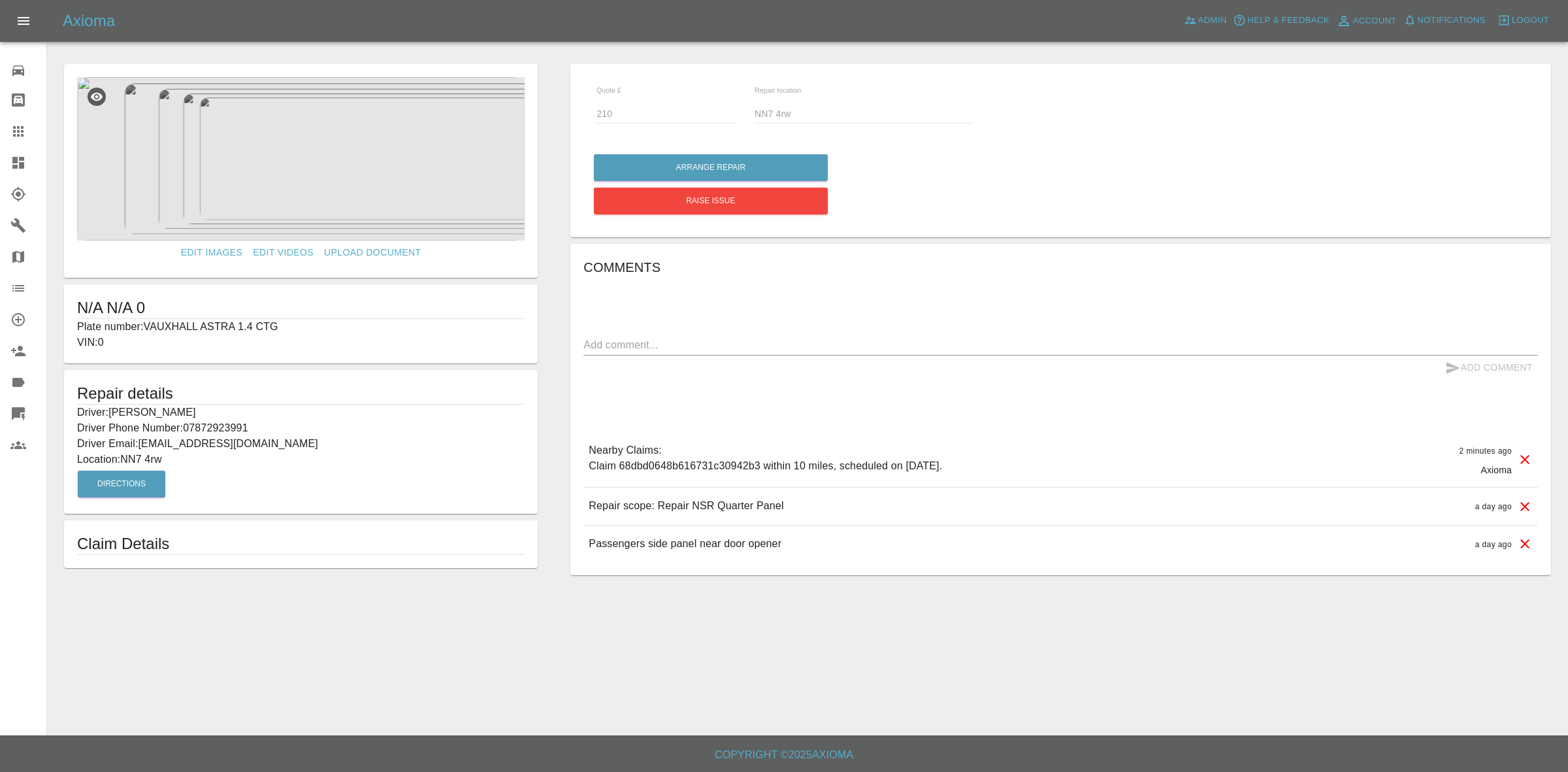
click at [8, 154] on link "Dashboard" at bounding box center [23, 162] width 46 height 31
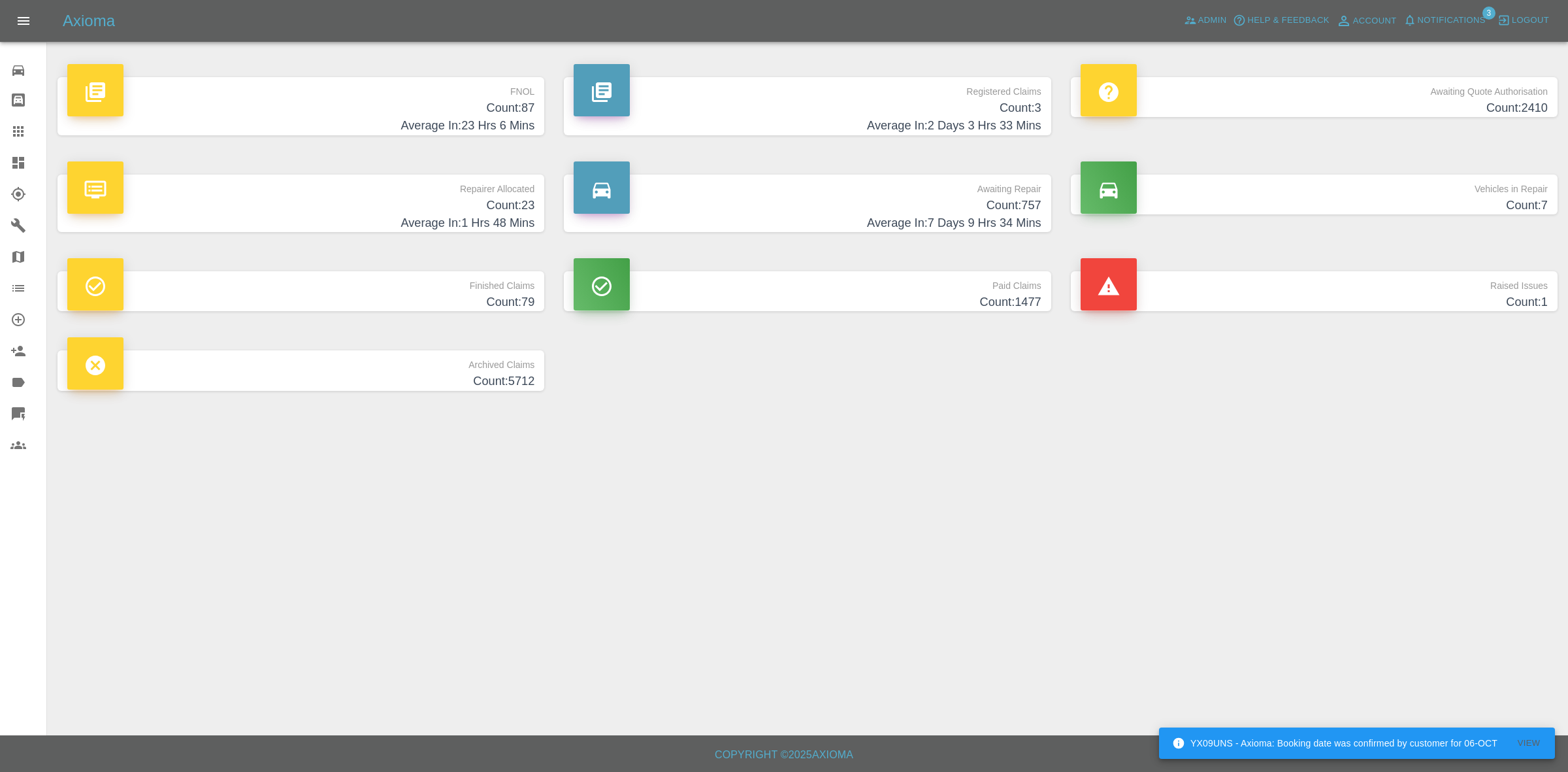
click at [811, 205] on h4 "Count: 757" at bounding box center [807, 205] width 467 height 18
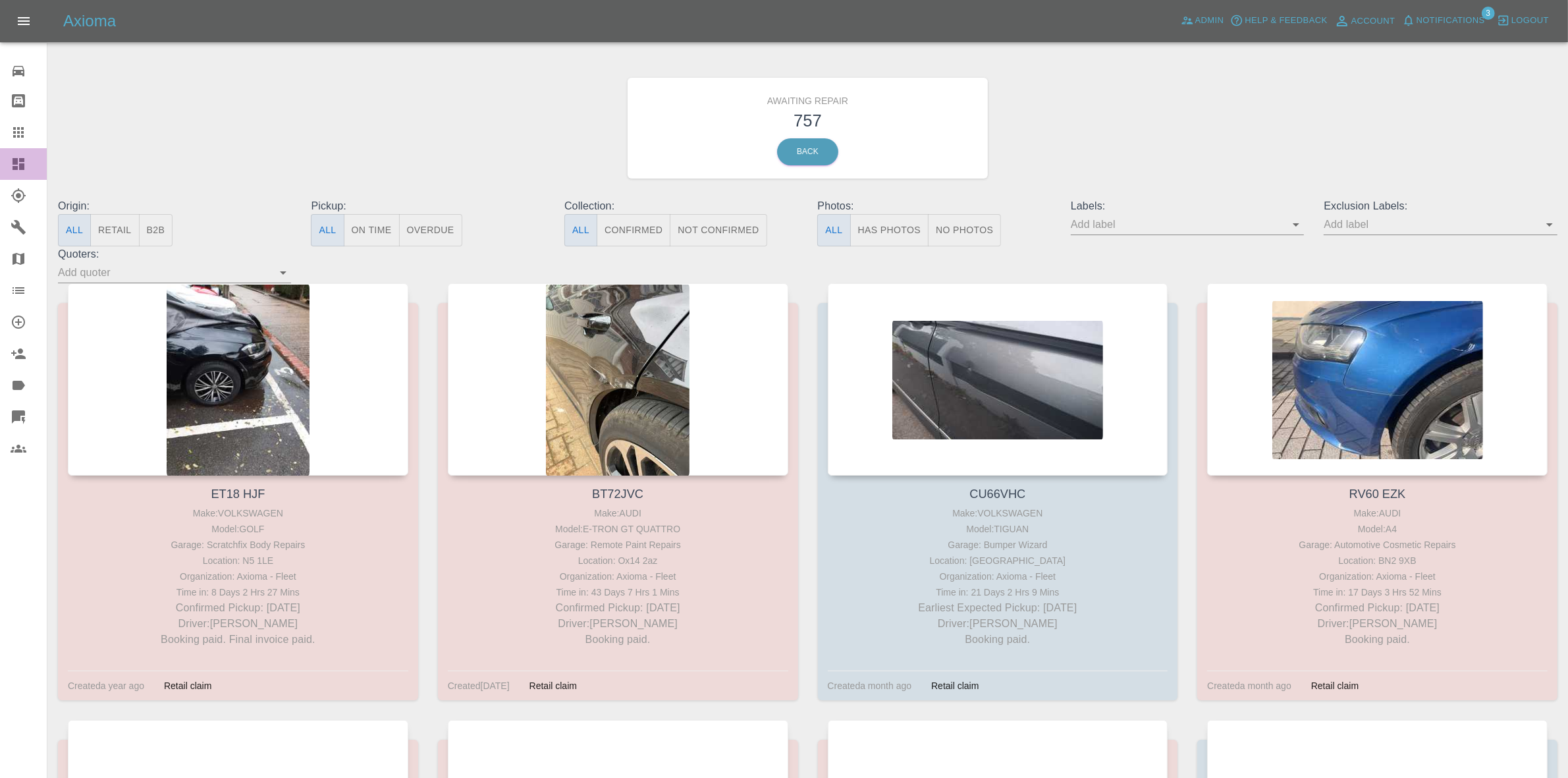
click at [0, 162] on link "Dashboard" at bounding box center [23, 163] width 46 height 31
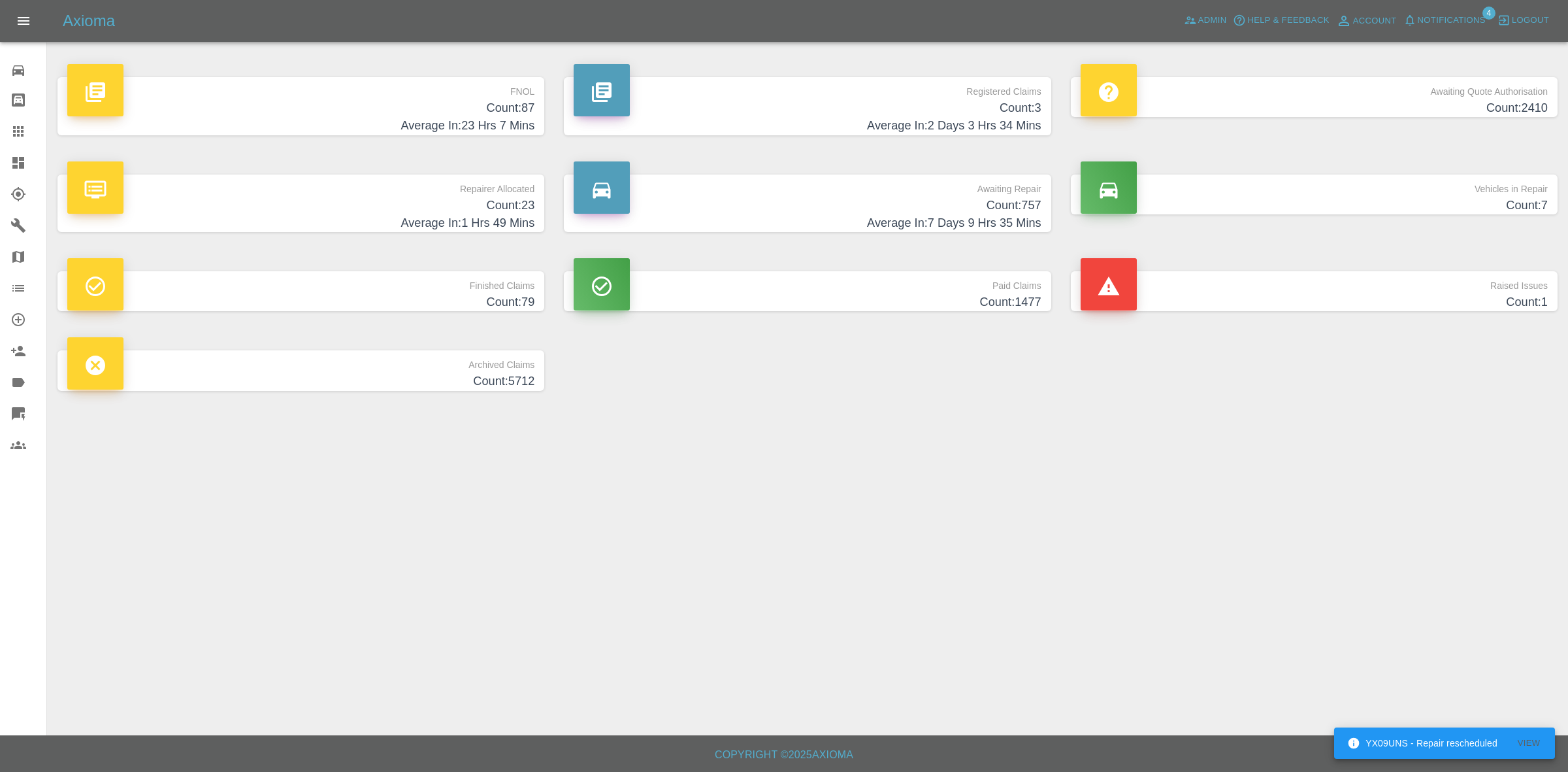
click at [882, 195] on p "Awaiting Repair" at bounding box center [807, 185] width 467 height 22
click at [436, 211] on h4 "Count: 23" at bounding box center [301, 205] width 467 height 18
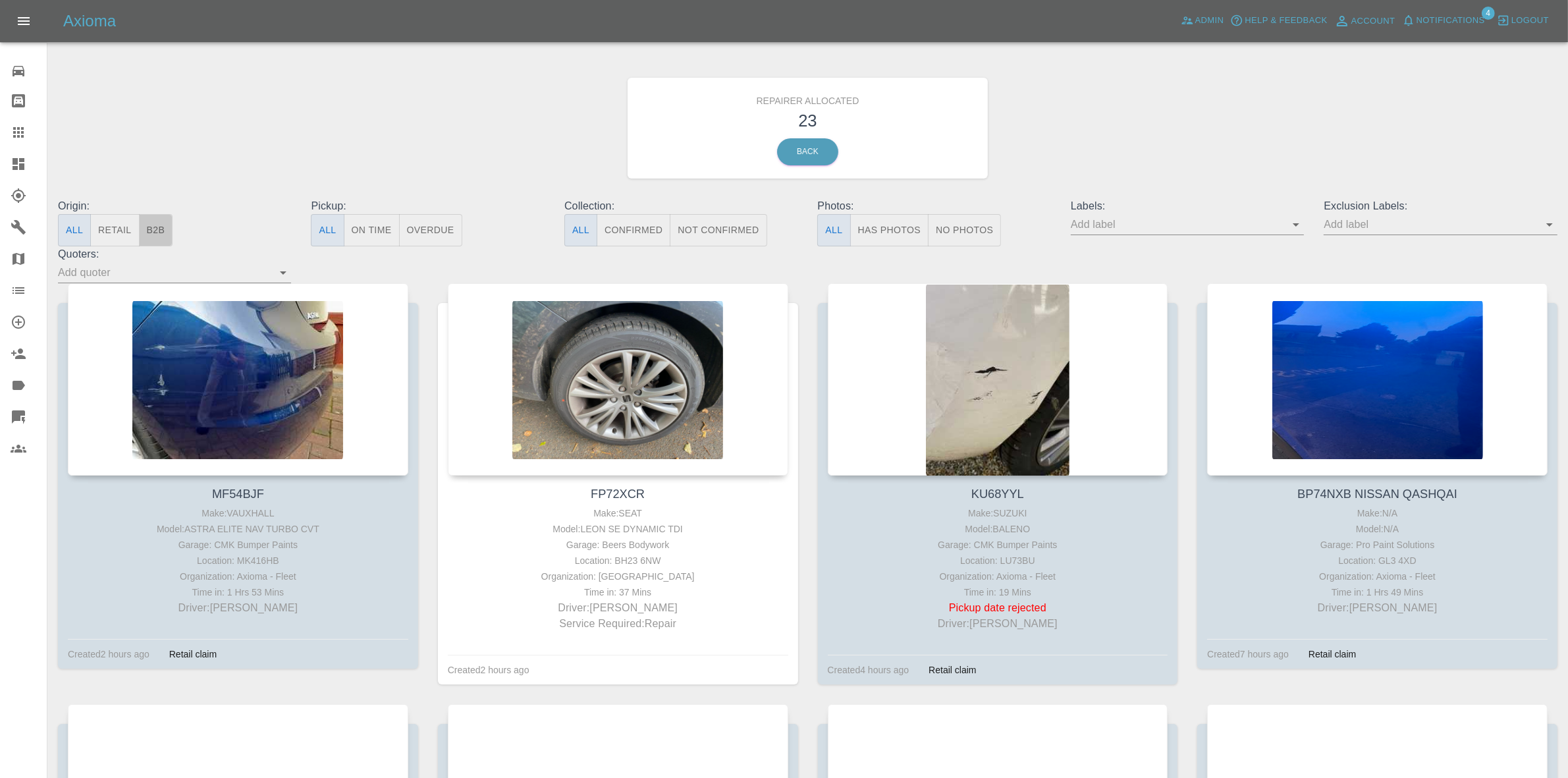
click at [165, 233] on button "B2B" at bounding box center [156, 230] width 34 height 32
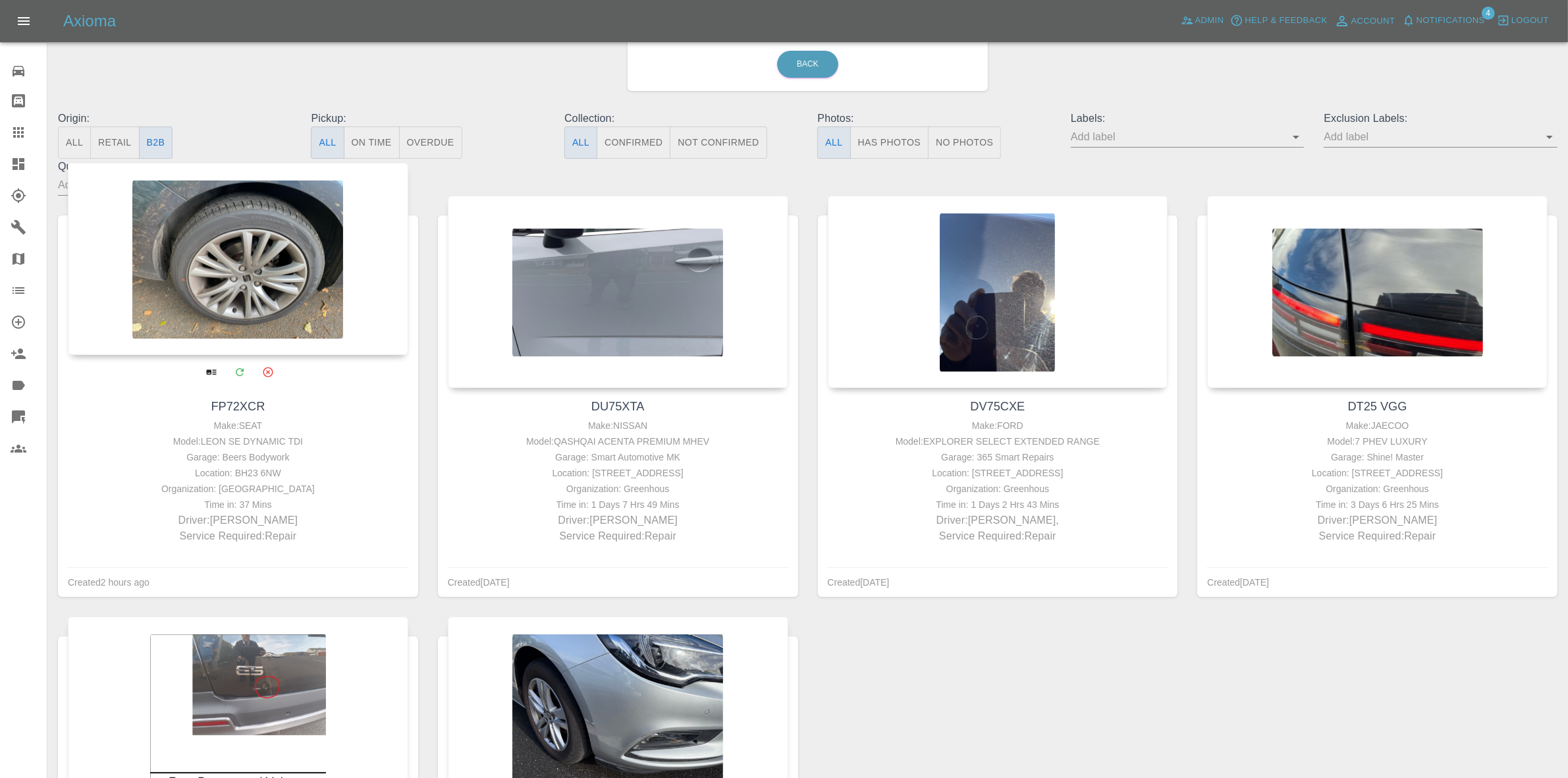
scroll to position [165, 0]
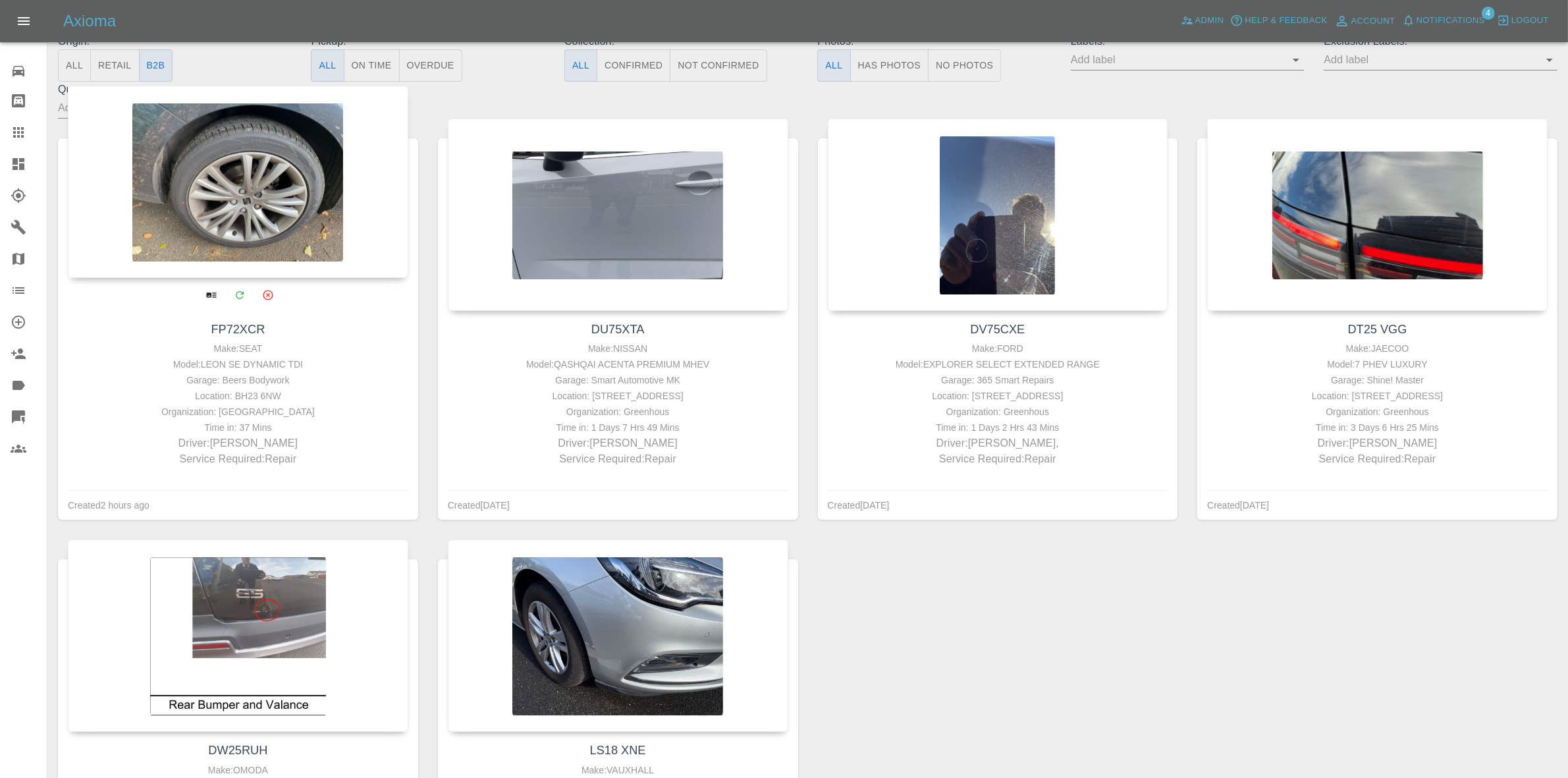
click at [253, 195] on div at bounding box center [238, 181] width 341 height 192
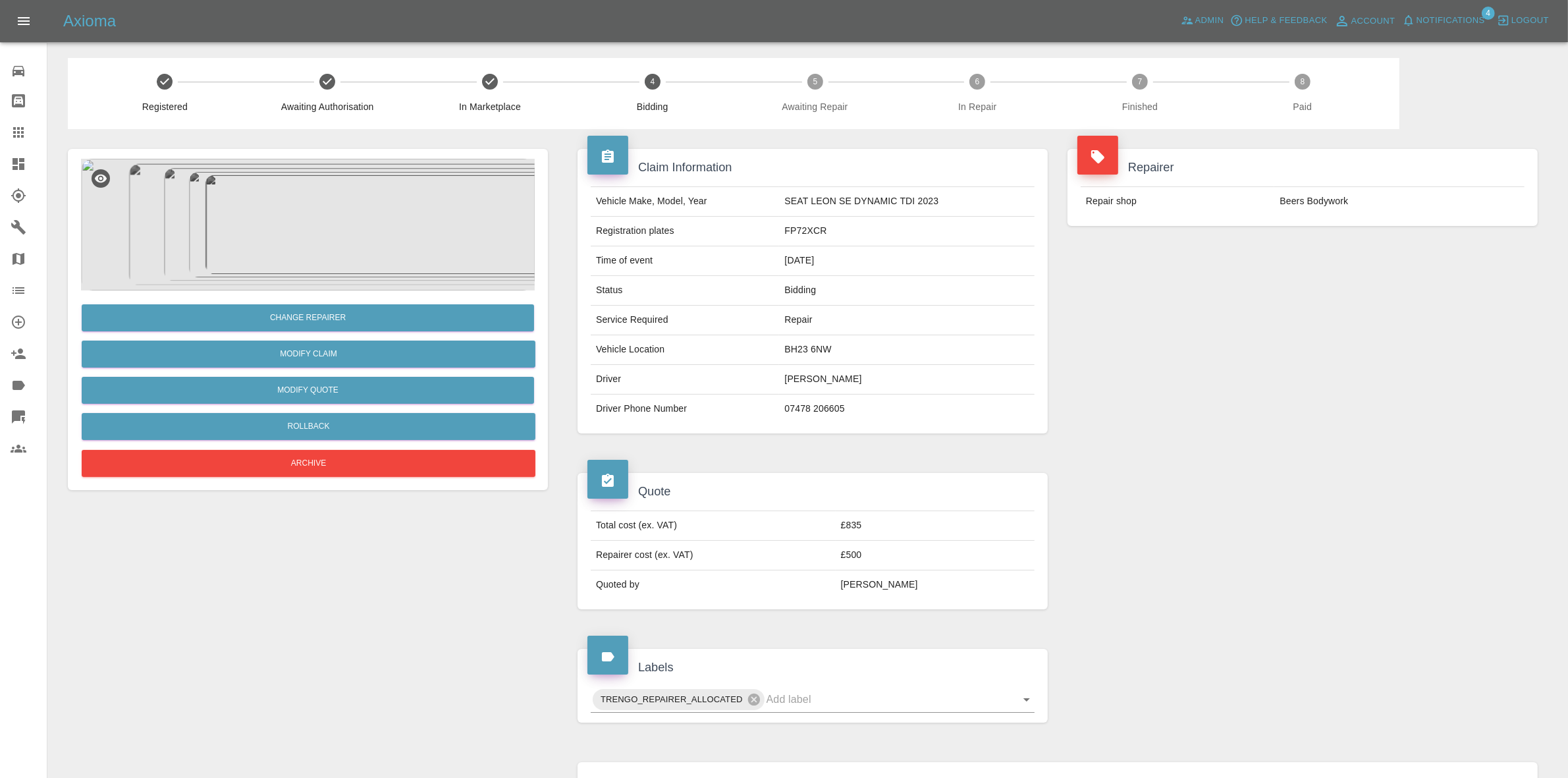
click at [1510, 277] on div "Repairer Repair shop Beers Bodywork" at bounding box center [1302, 291] width 490 height 324
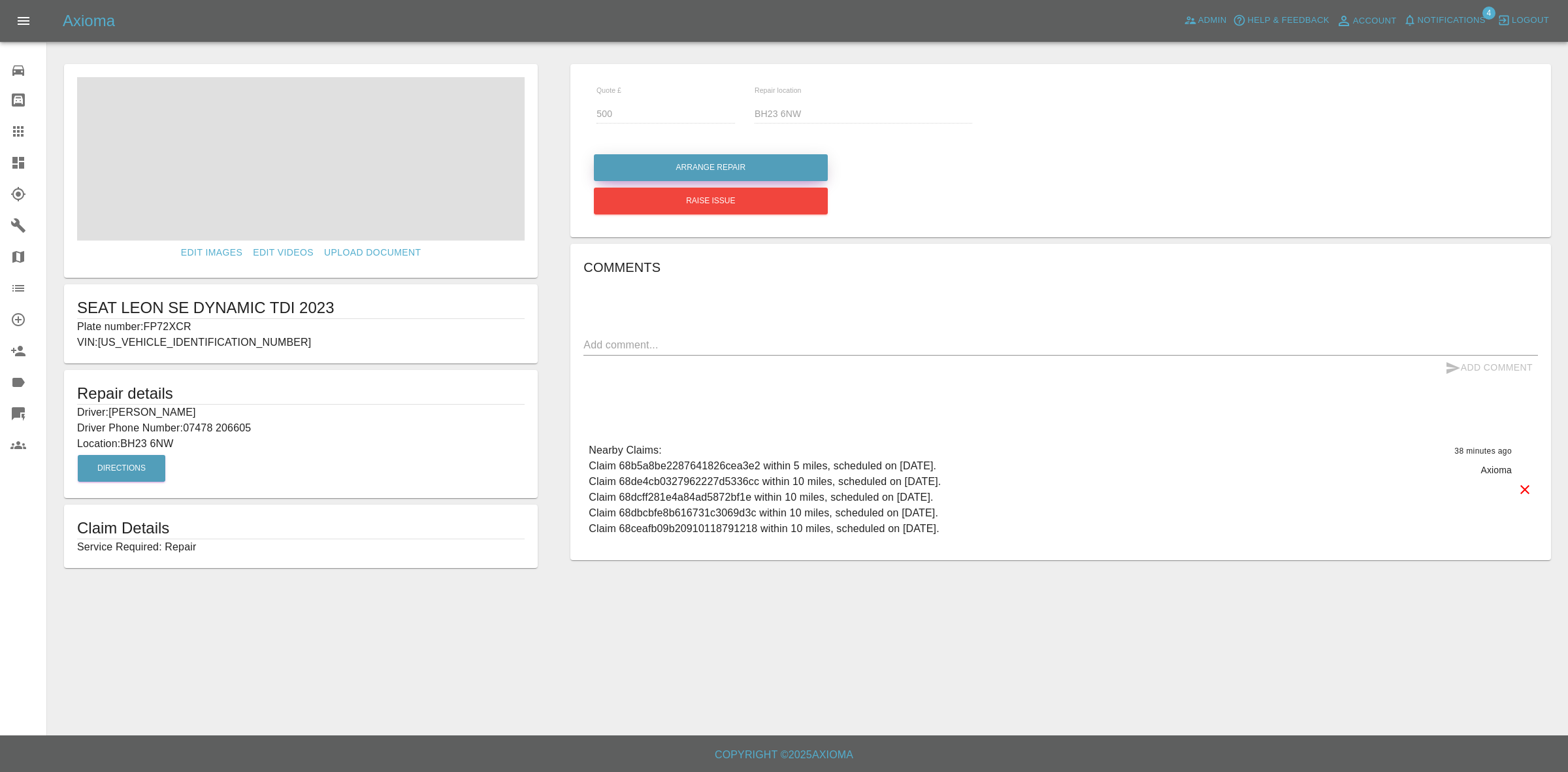
click at [697, 166] on button "Arrange Repair" at bounding box center [711, 167] width 234 height 27
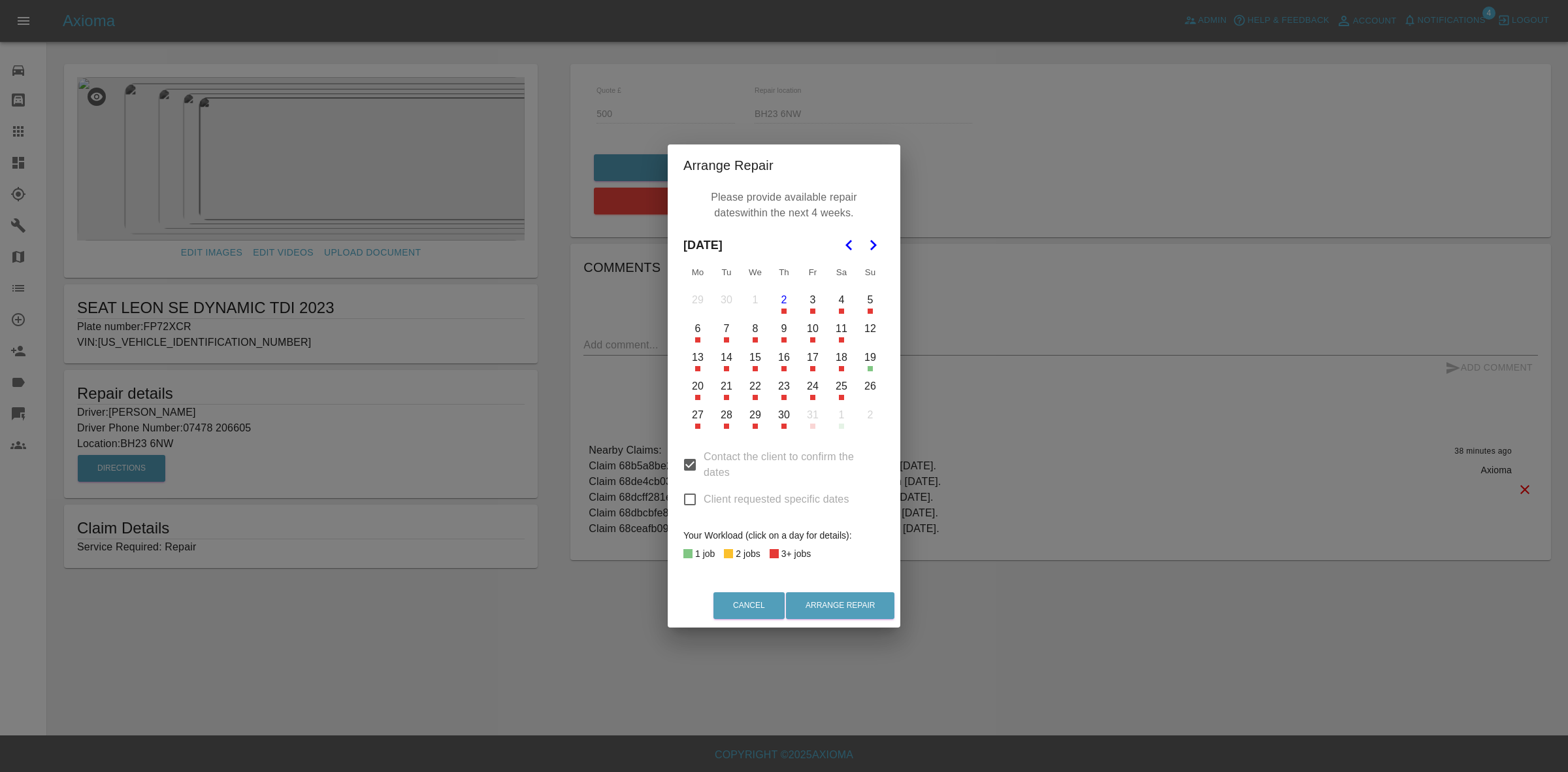
click at [690, 513] on div "Contact the client to confirm the dates Client requested specific dates" at bounding box center [784, 476] width 201 height 82
click at [690, 492] on input "Client requested specific dates" at bounding box center [690, 498] width 27 height 27
checkbox input "true"
click at [726, 336] on button "7" at bounding box center [726, 328] width 27 height 27
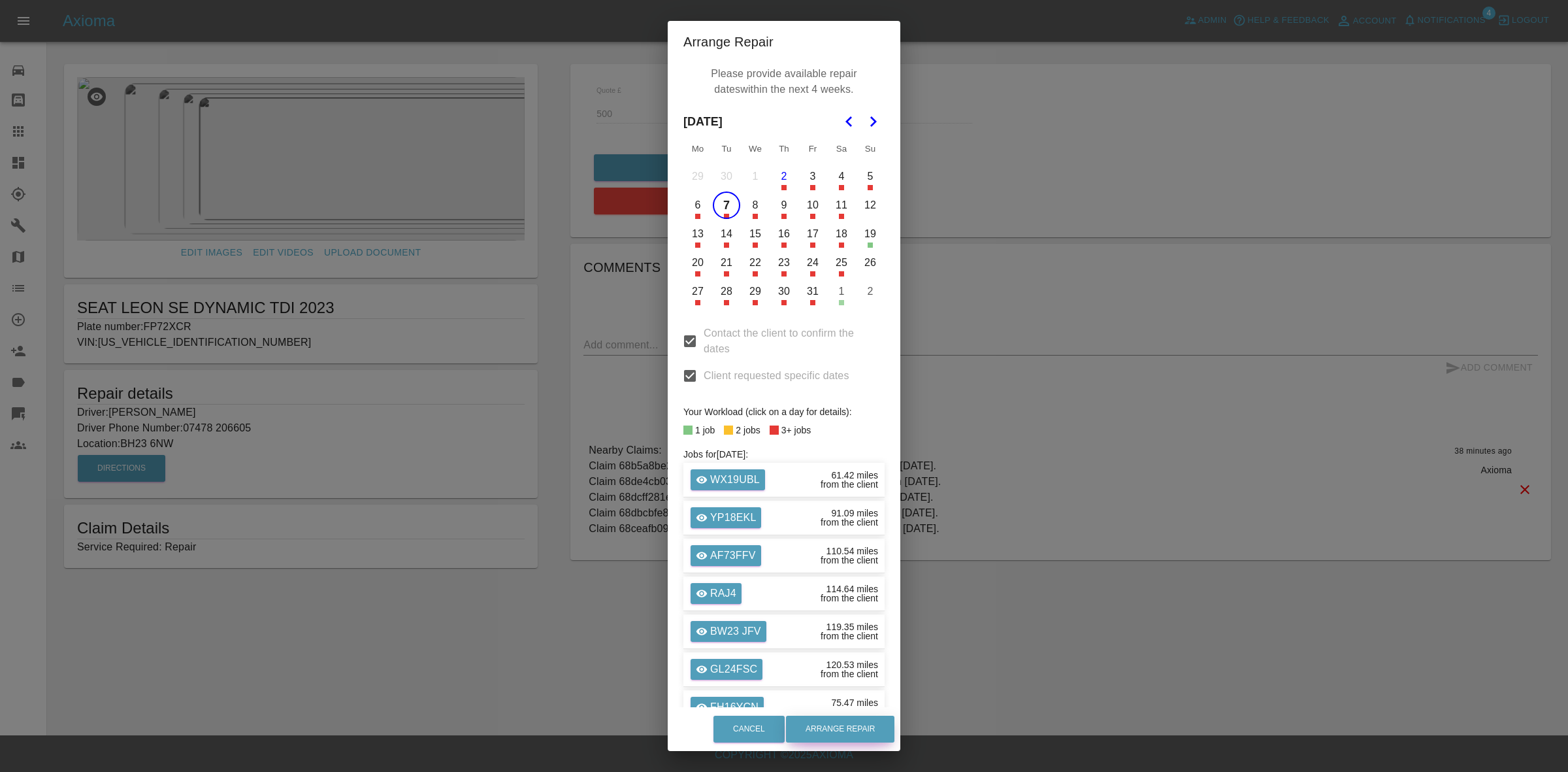
click at [840, 723] on button "Arrange Repair" at bounding box center [840, 729] width 109 height 27
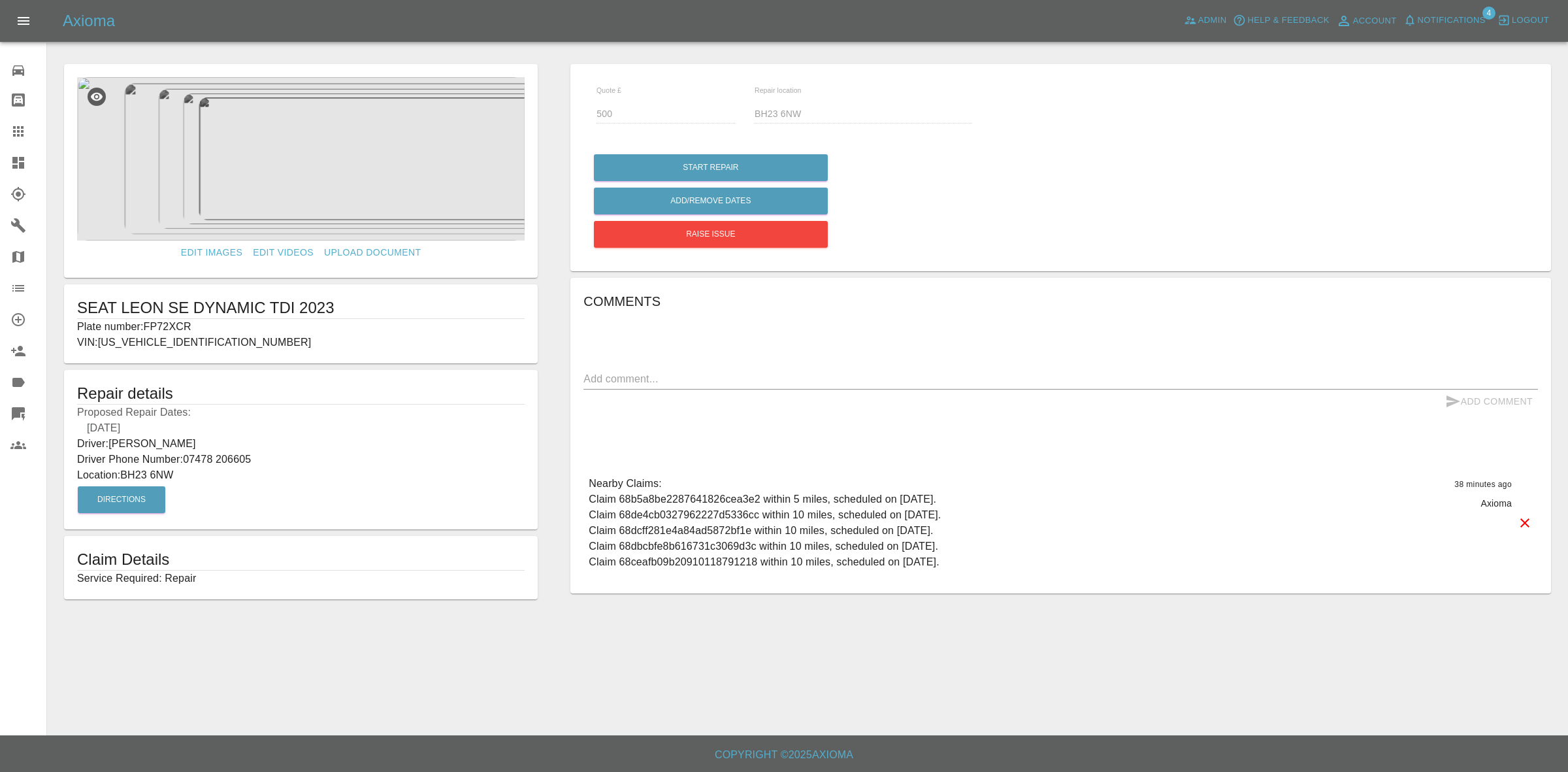
click at [0, 152] on link "Dashboard" at bounding box center [23, 162] width 46 height 31
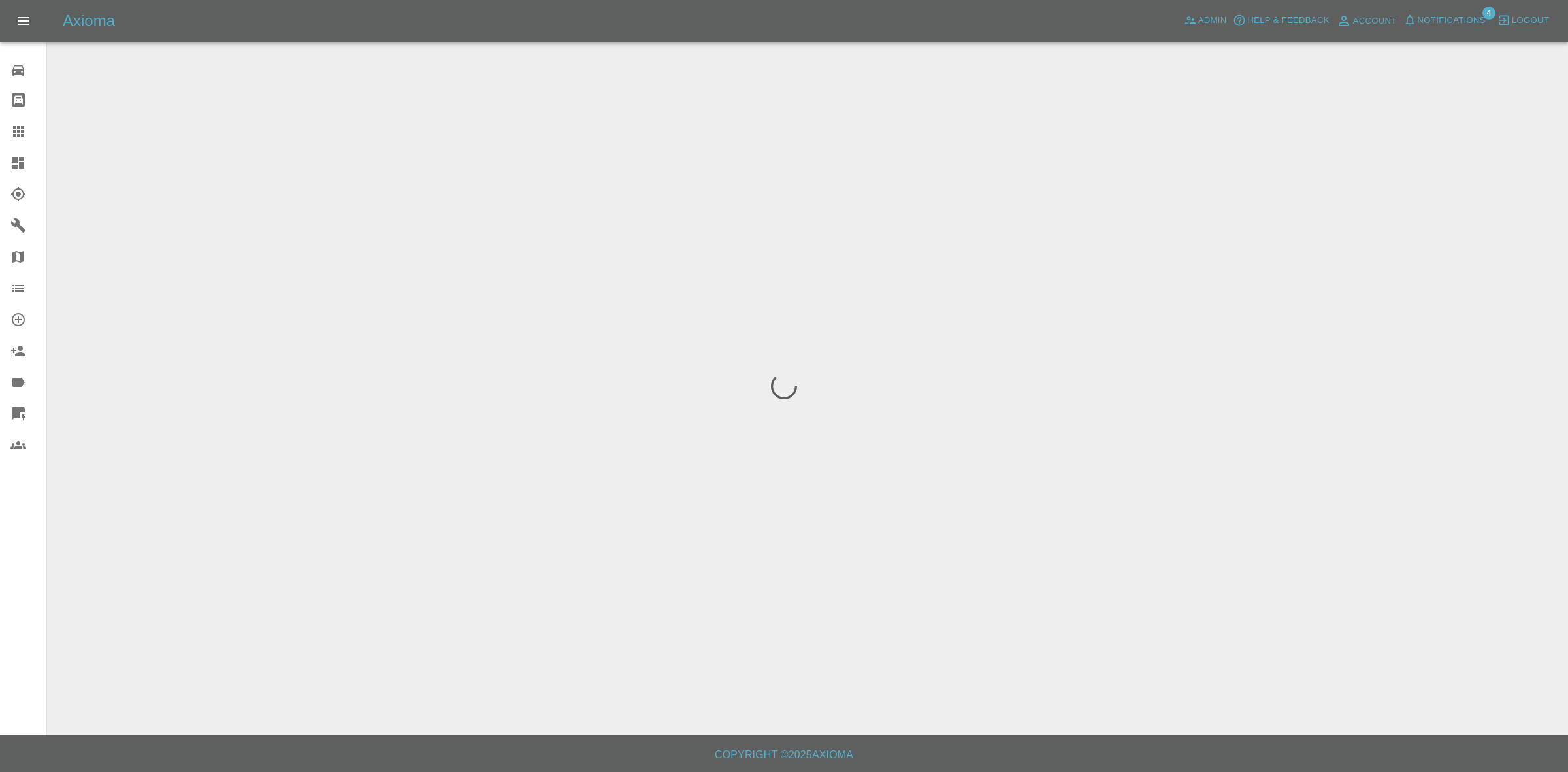
click at [1434, 21] on span "Notifications" at bounding box center [1451, 20] width 68 height 15
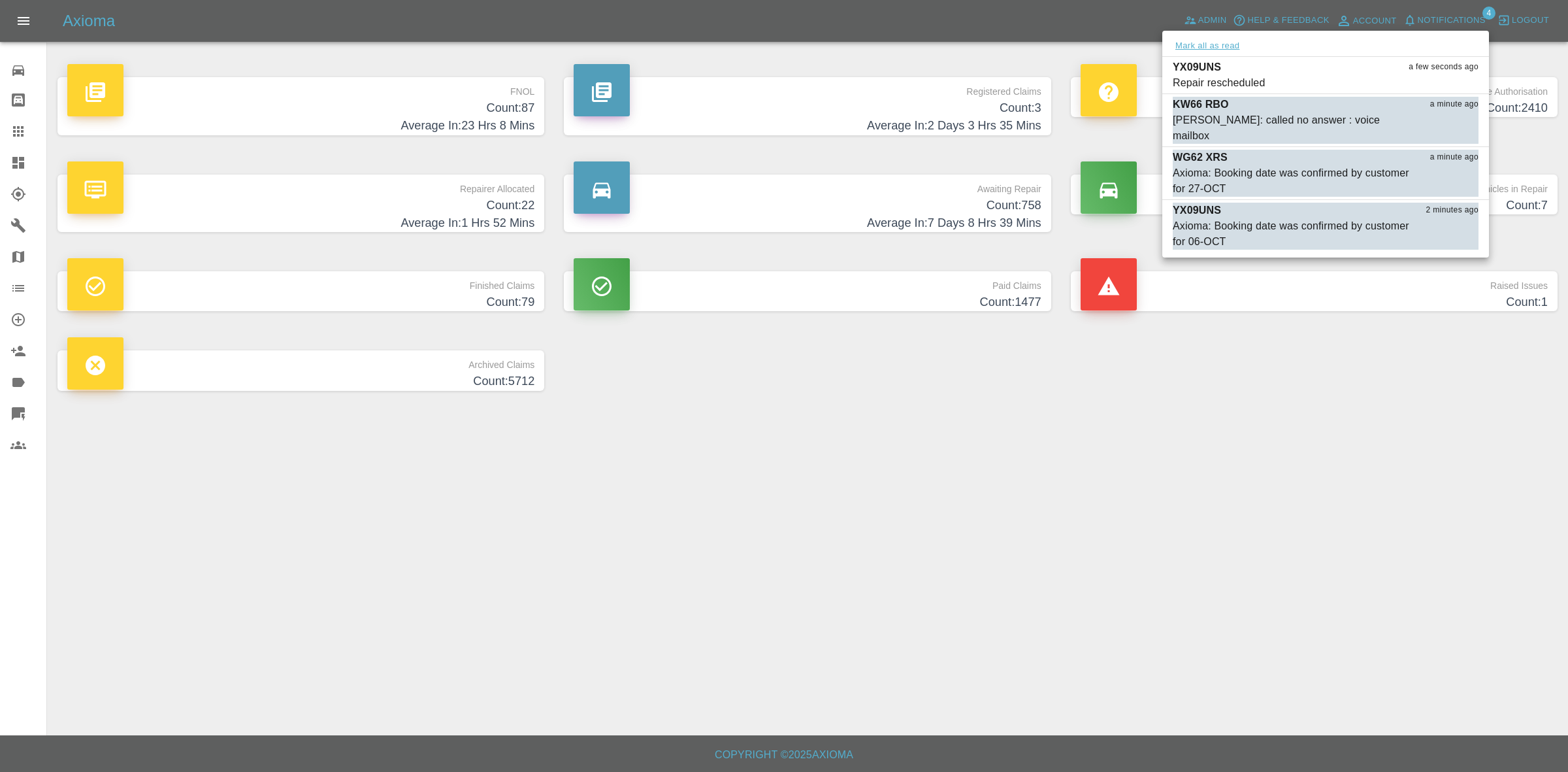
click at [1213, 44] on button "Mark all as read" at bounding box center [1208, 46] width 69 height 15
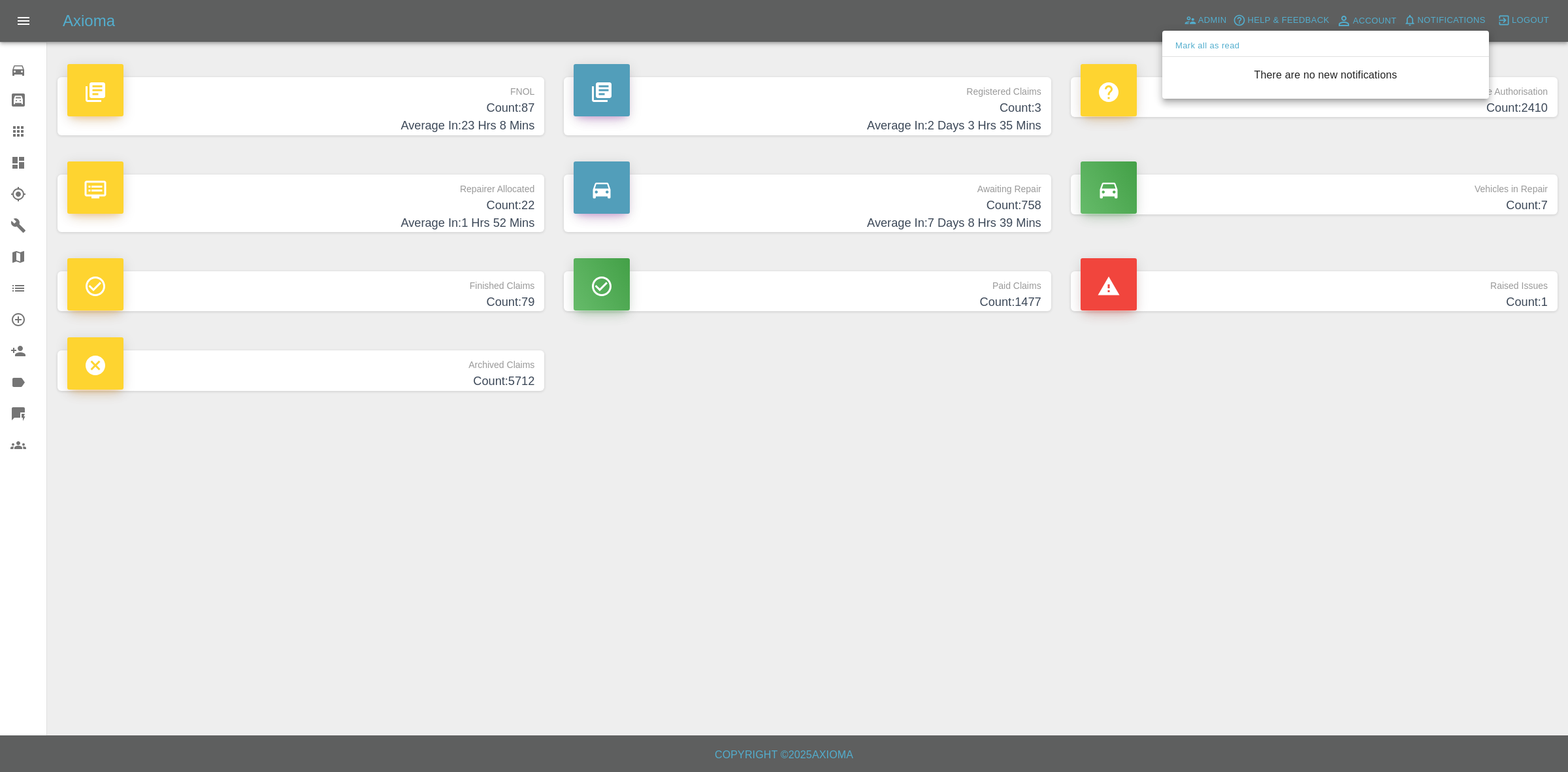
click at [1340, 467] on div at bounding box center [784, 386] width 1568 height 772
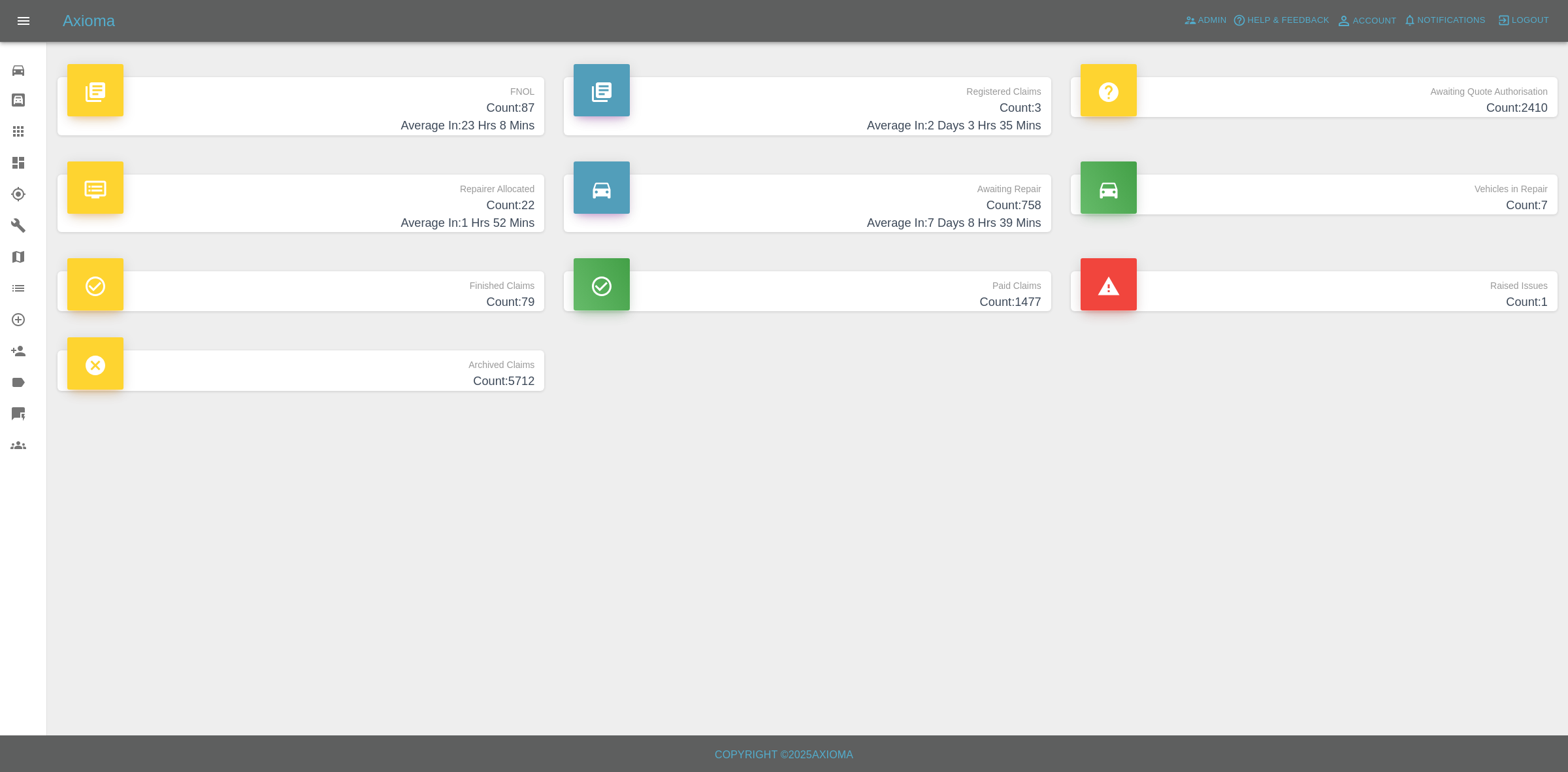
click at [389, 180] on p "Repairer Allocated" at bounding box center [301, 185] width 467 height 22
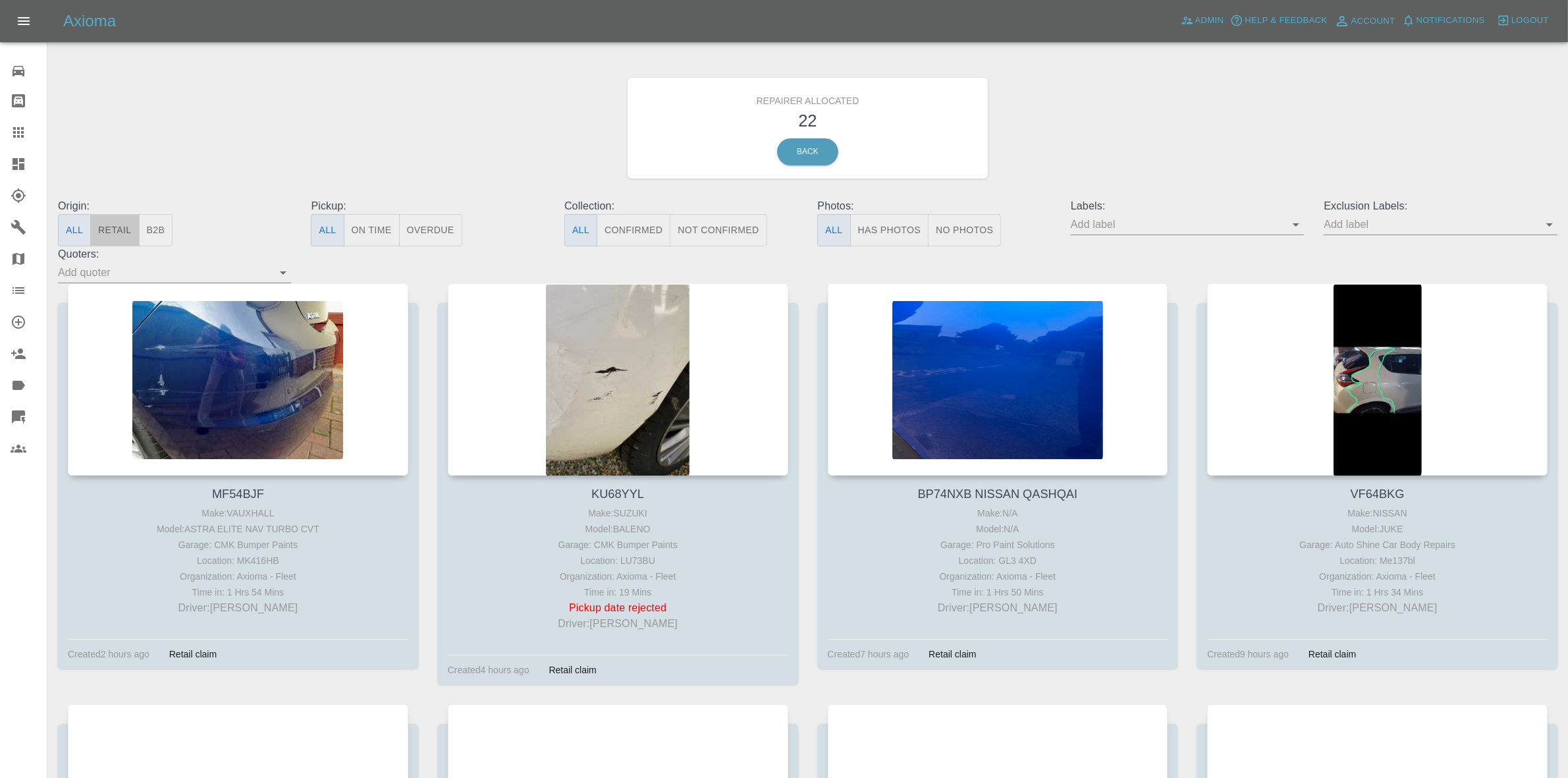
click at [137, 228] on button "Retail" at bounding box center [114, 230] width 49 height 32
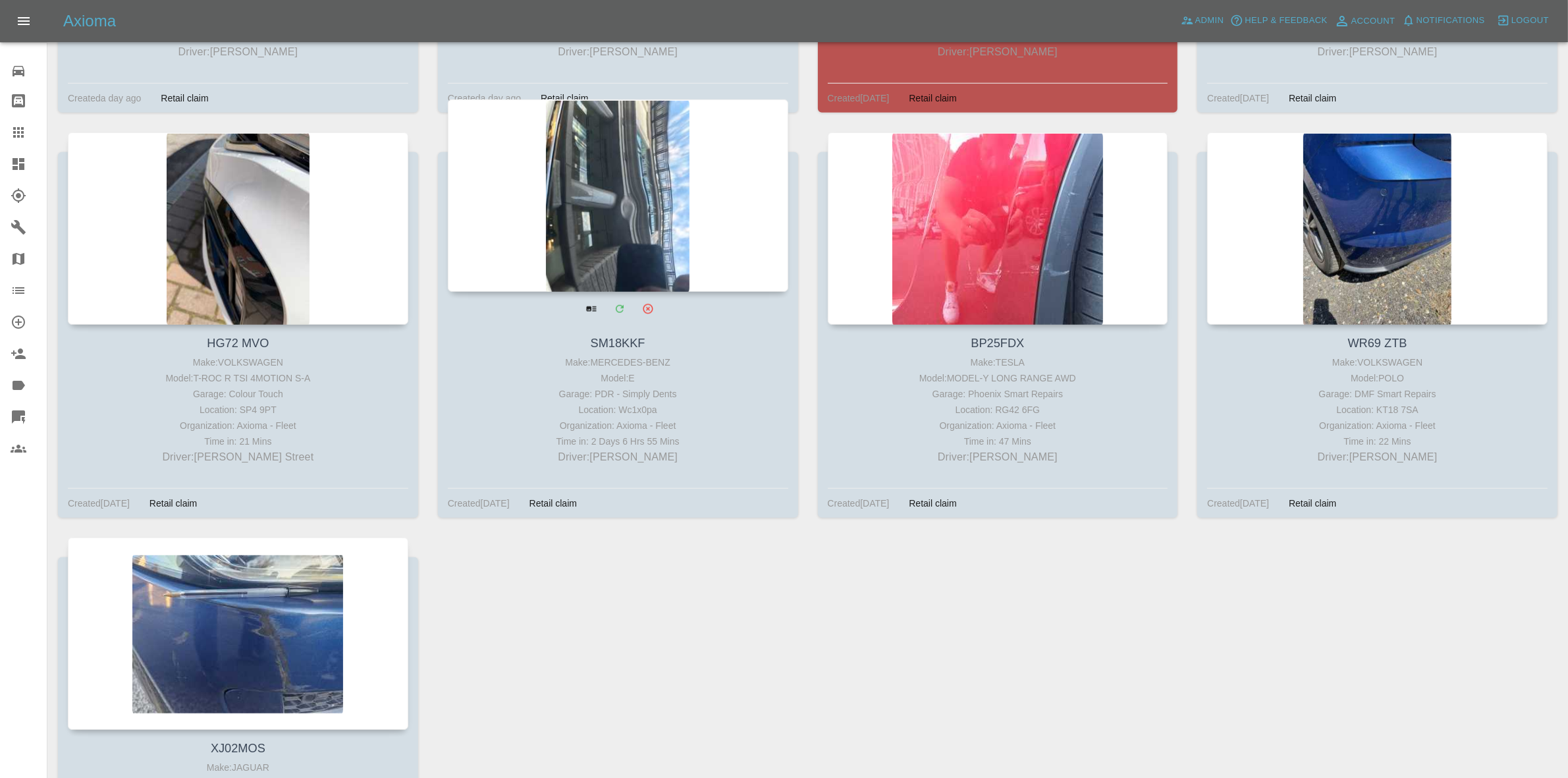
scroll to position [1370, 0]
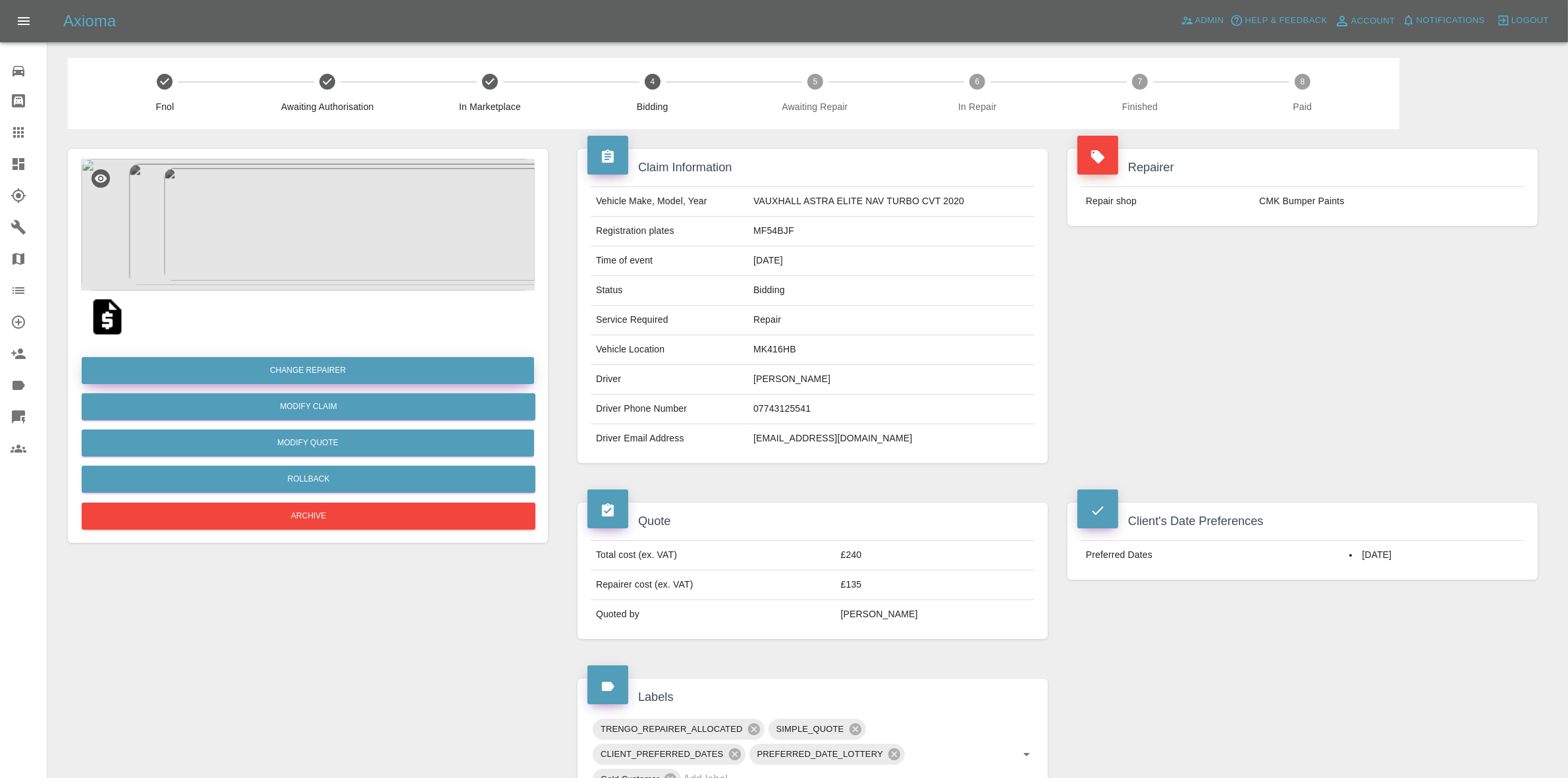
click at [311, 370] on button "Change Repairer" at bounding box center [308, 370] width 452 height 27
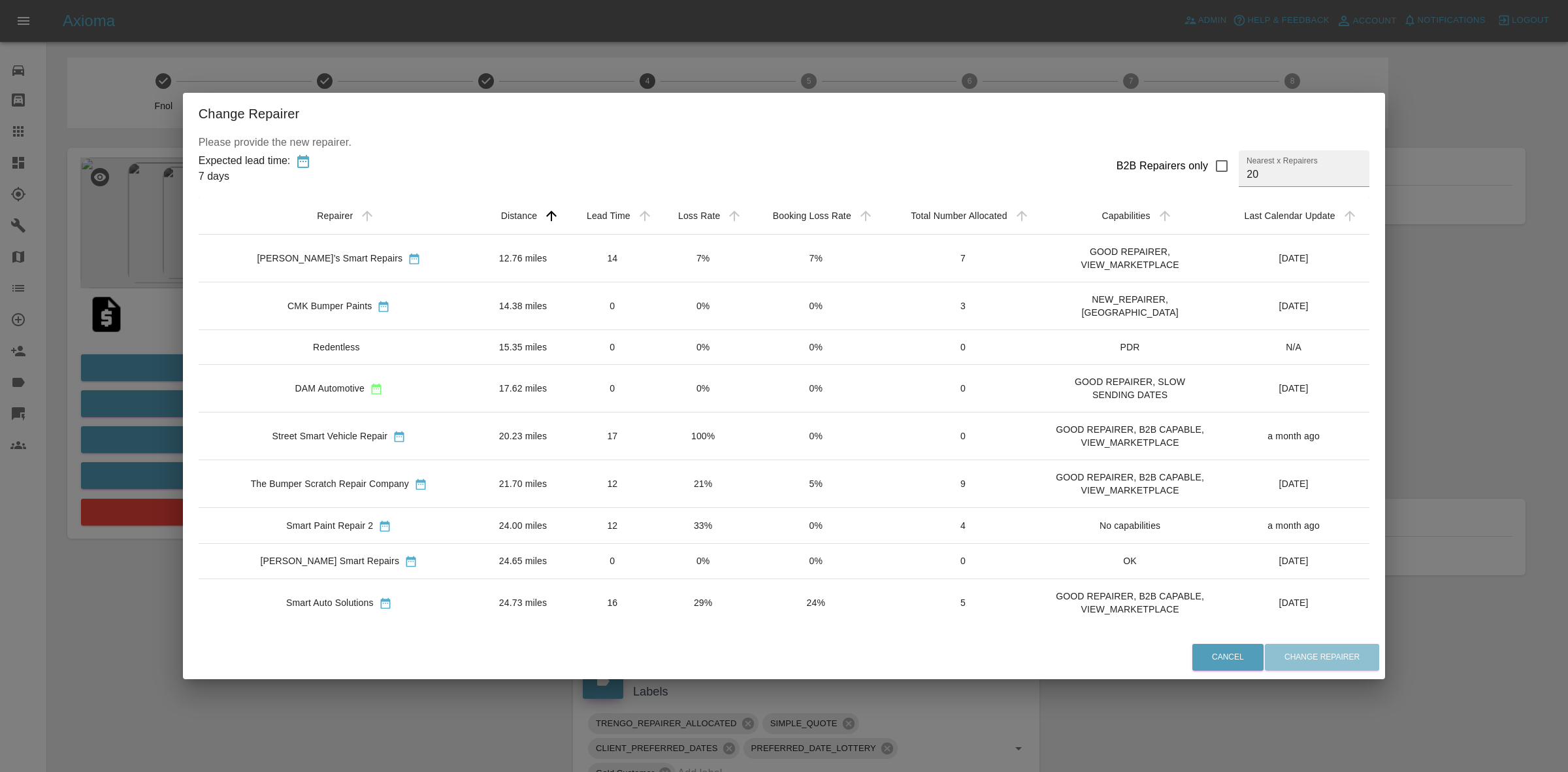
click at [166, 417] on div "Change Repairer Please provide the new repairer. Expected lead time: 7 days B2B…" at bounding box center [784, 386] width 1568 height 772
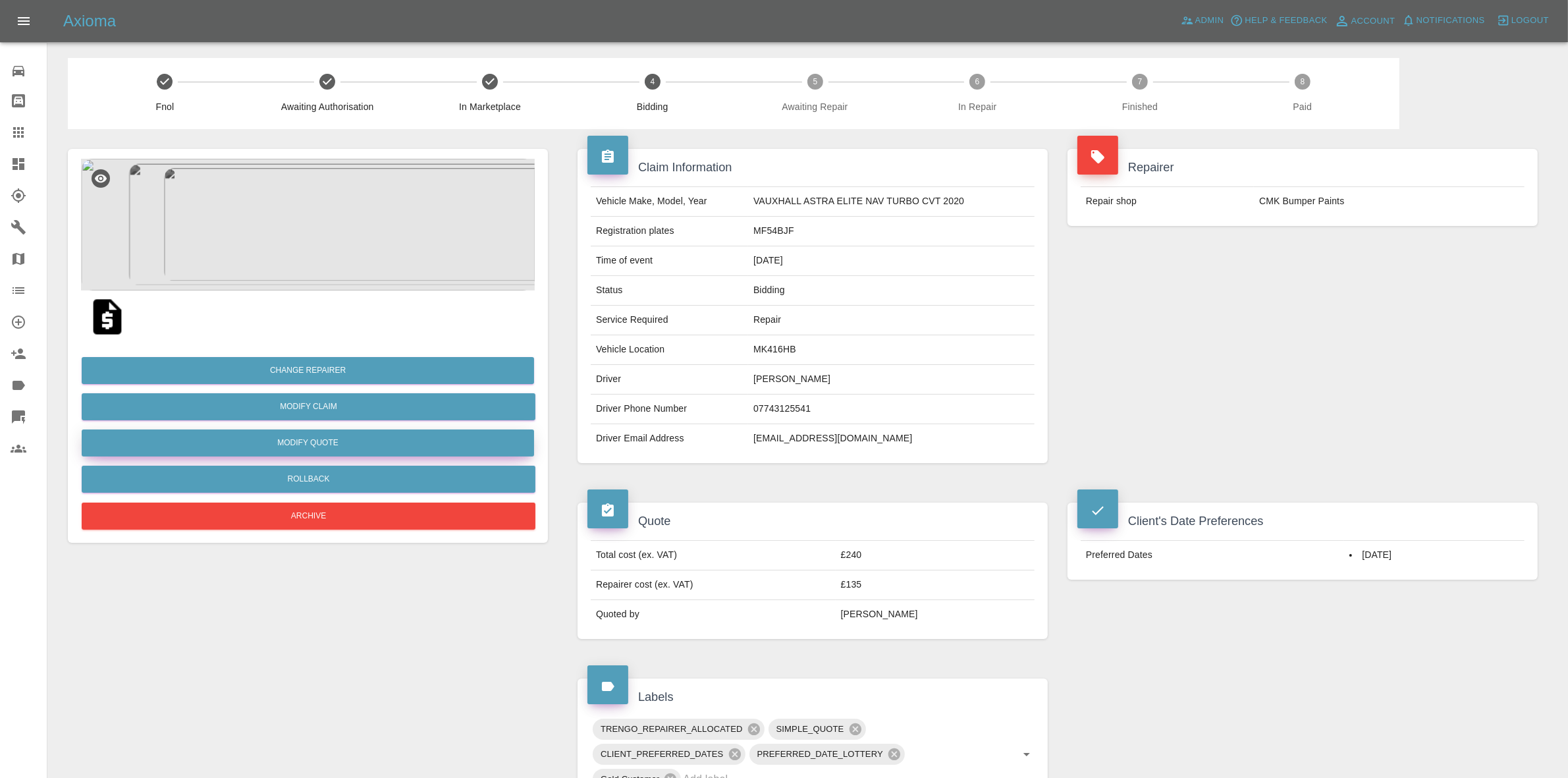
click at [282, 436] on button "Modify Quote" at bounding box center [308, 443] width 452 height 27
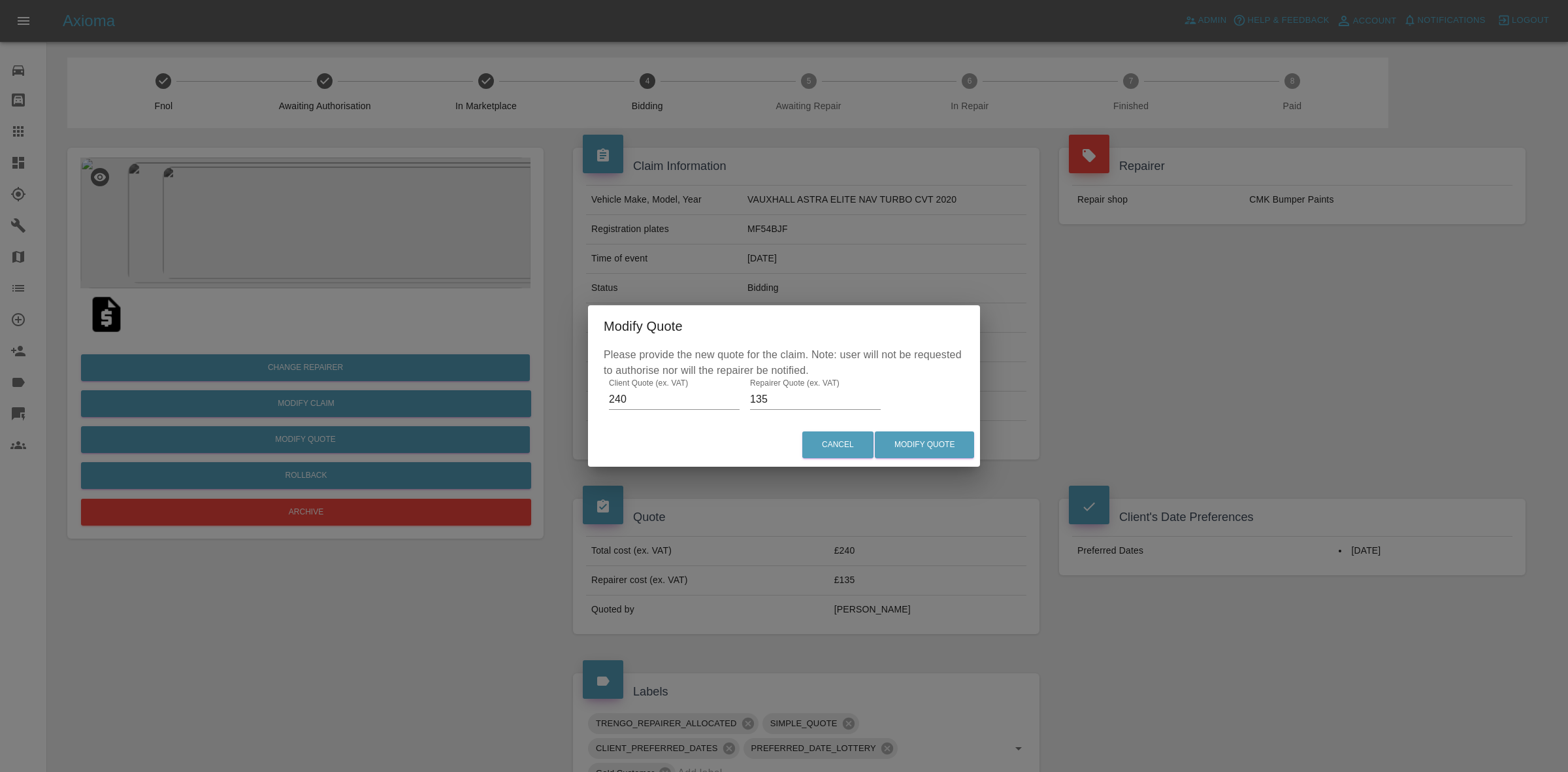
click at [256, 461] on div "Modify Quote Please provide the new quote for the claim. Note: user will not be…" at bounding box center [784, 386] width 1568 height 772
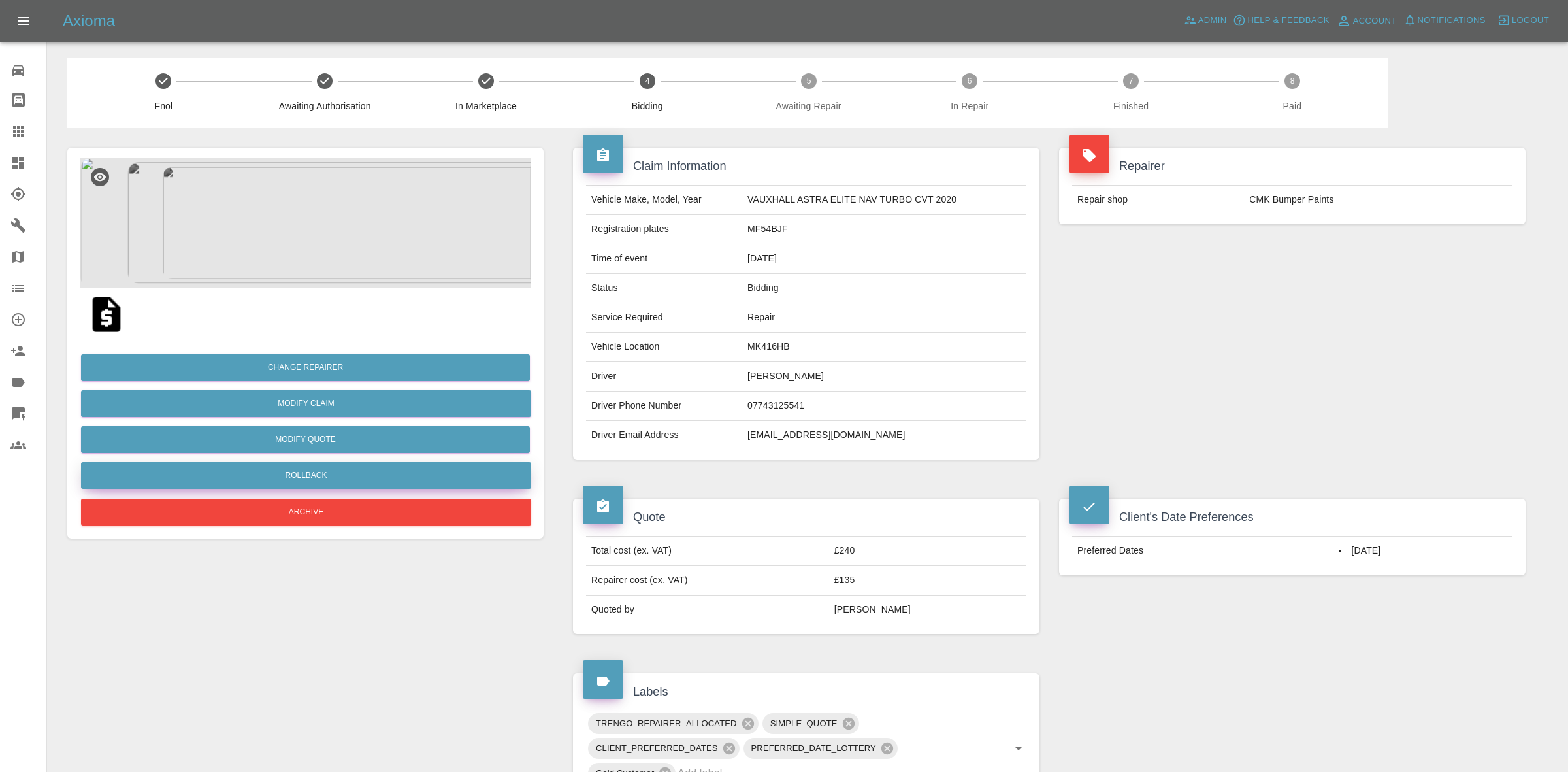
click at [341, 477] on button "Rollback" at bounding box center [306, 475] width 450 height 27
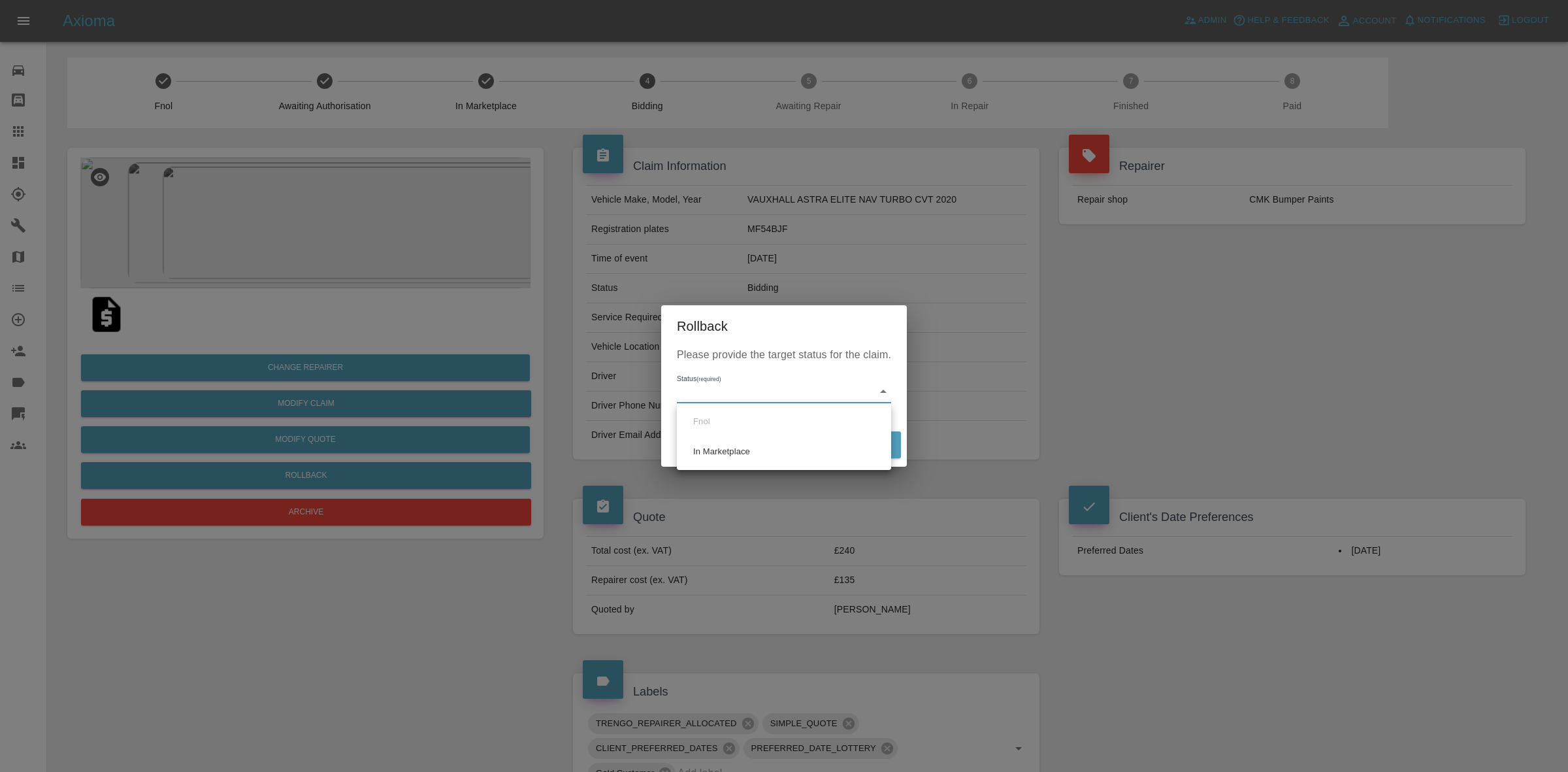
click at [762, 403] on body "Axioma Admin Help & Feedback Account Notifications 0 Logout Repair home Bodysho…" at bounding box center [784, 605] width 1568 height 1210
drag, startPoint x: 740, startPoint y: 458, endPoint x: 838, endPoint y: 449, distance: 98.4
click at [742, 458] on li "In Marketplace" at bounding box center [784, 452] width 208 height 30
type input "in-marketplace"
click at [854, 446] on button "Rollback" at bounding box center [861, 444] width 81 height 27
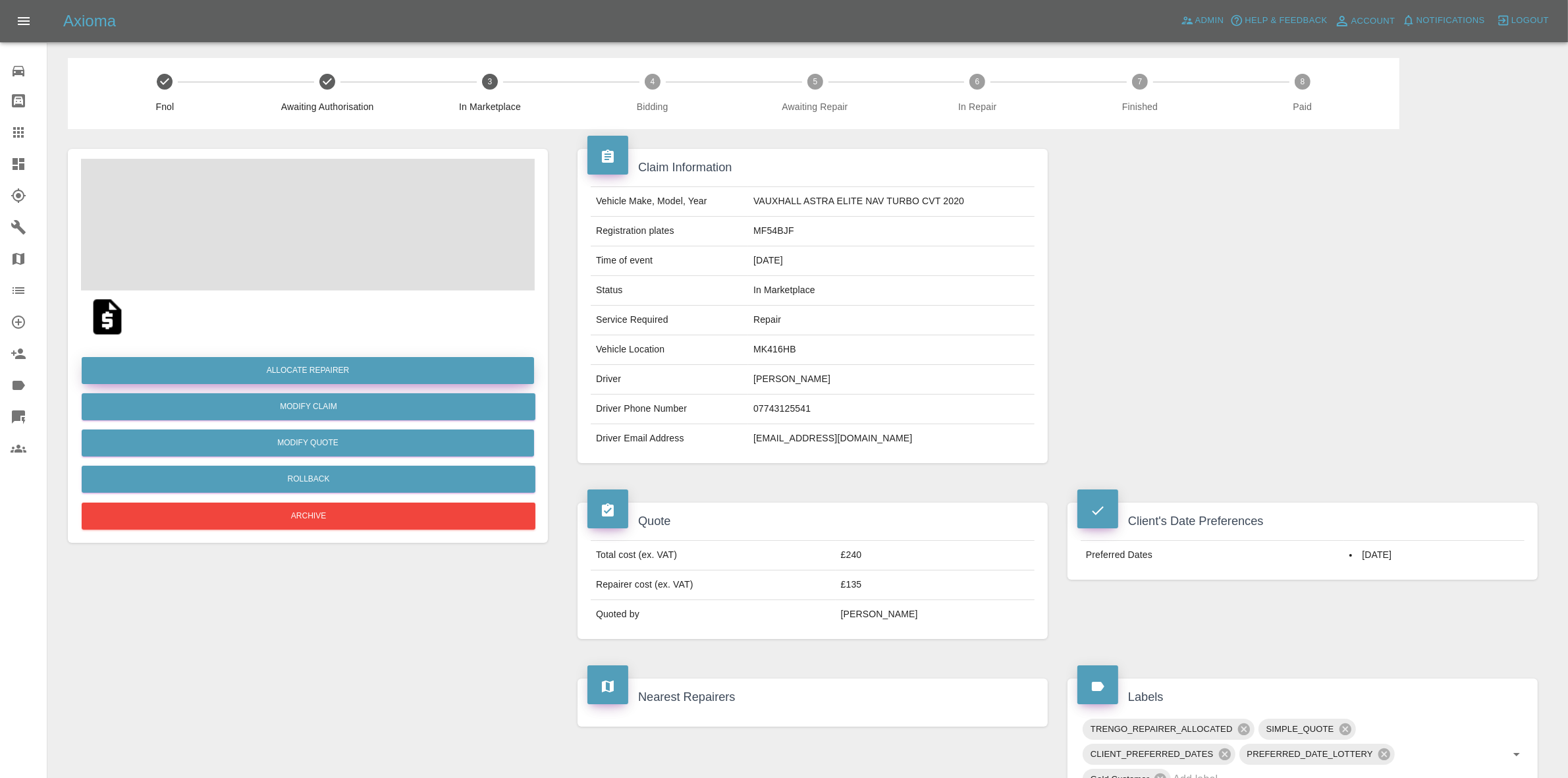
click at [306, 372] on button "Allocate Repairer" at bounding box center [308, 370] width 452 height 27
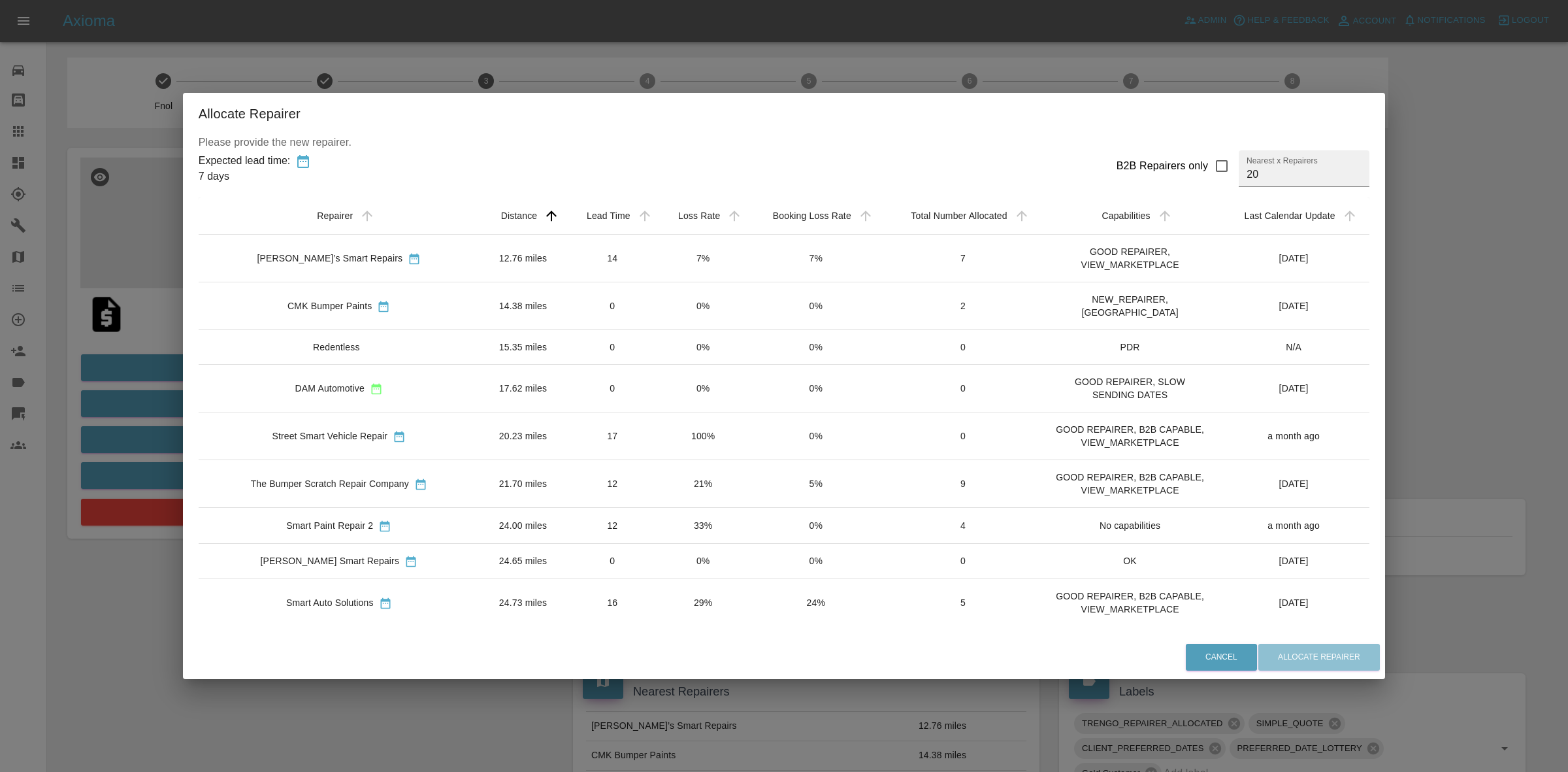
drag, startPoint x: 650, startPoint y: 261, endPoint x: 734, endPoint y: 367, distance: 135.2
click at [659, 260] on td "7%" at bounding box center [703, 259] width 89 height 48
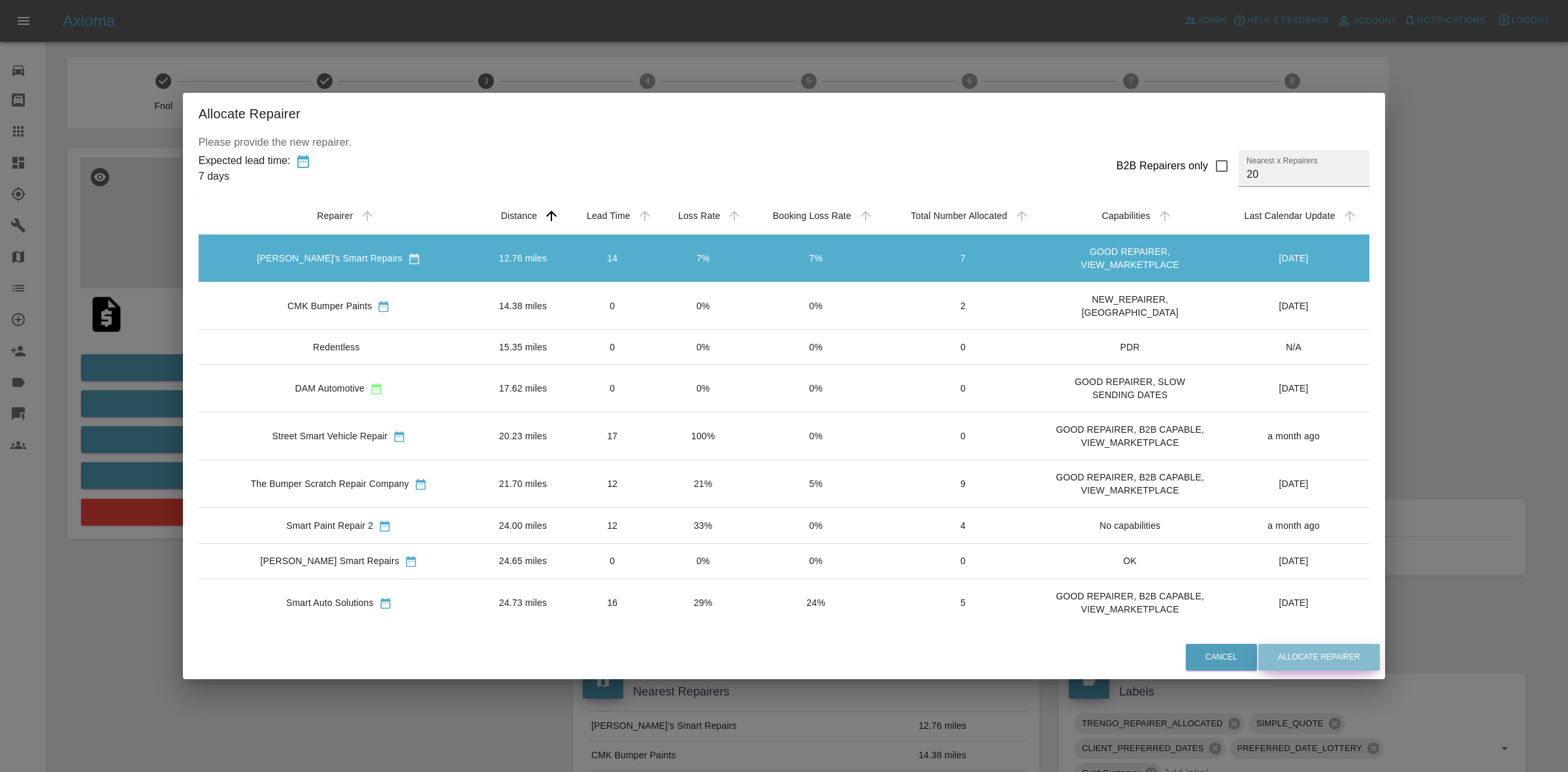
click at [1306, 653] on button "Allocate Repairer" at bounding box center [1318, 657] width 121 height 27
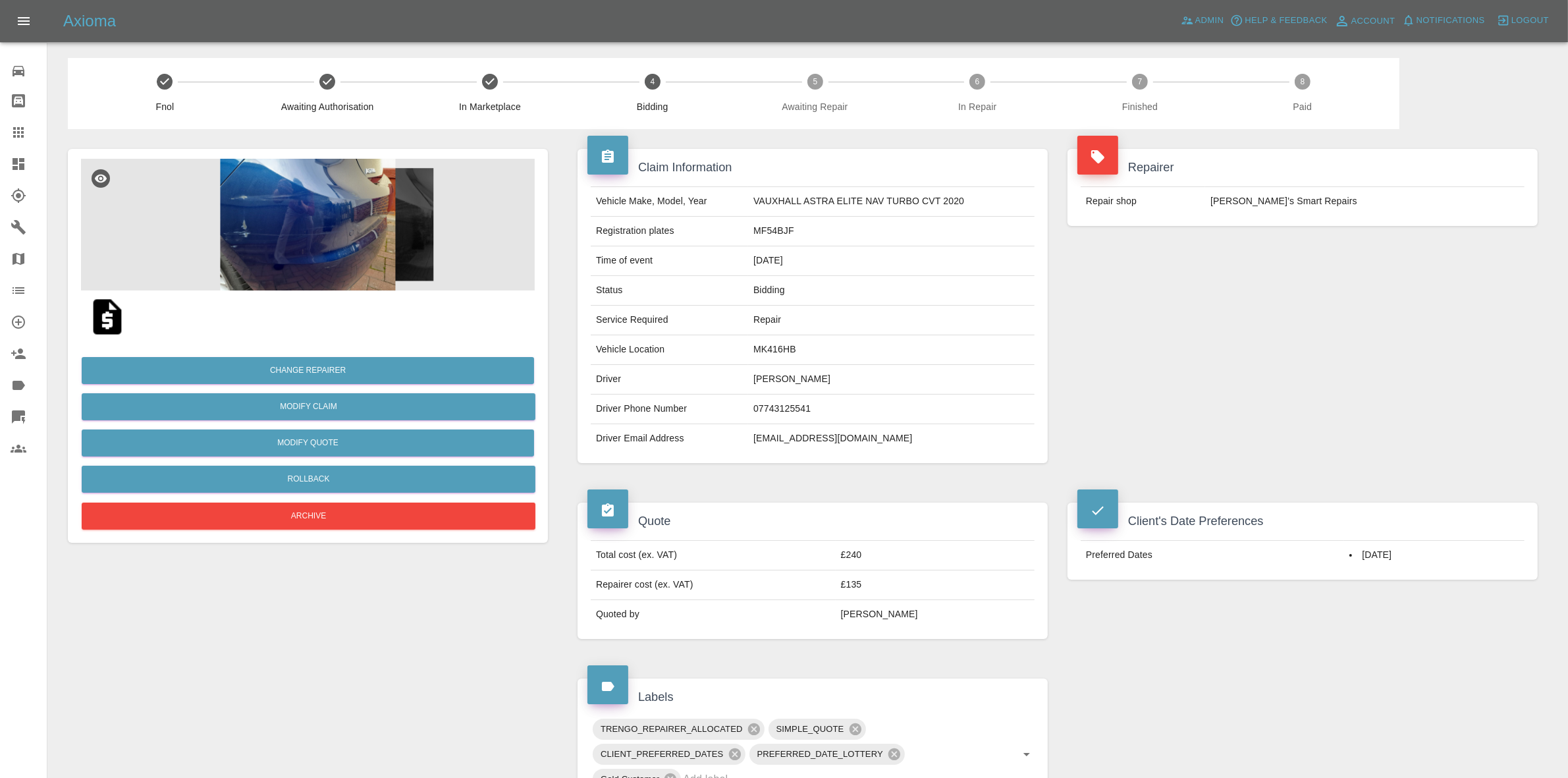
click at [1463, 267] on div "Repairer Repair shop Freddie’s Smart Repairs" at bounding box center [1302, 306] width 490 height 353
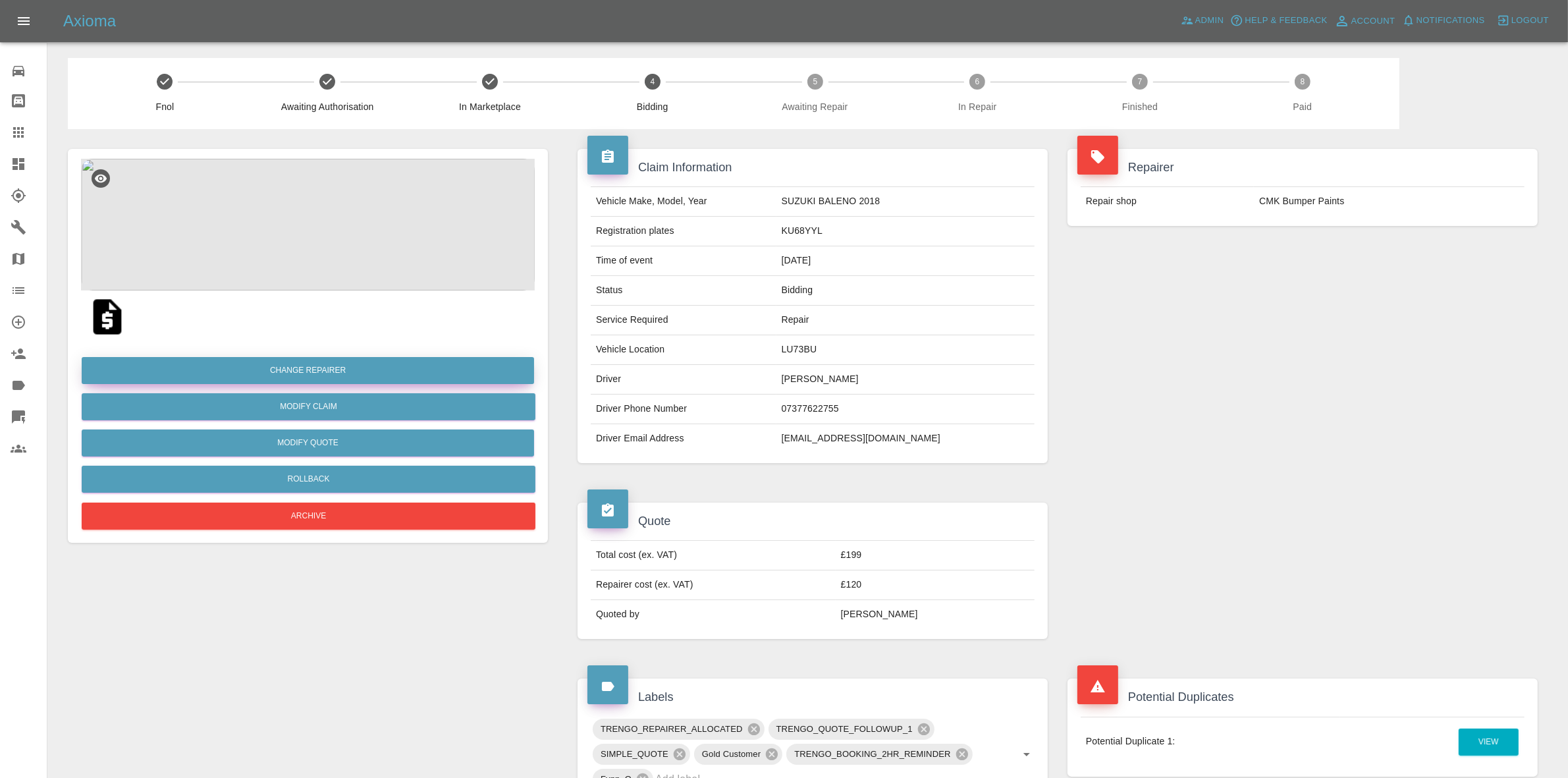
click at [298, 366] on button "Change Repairer" at bounding box center [308, 370] width 452 height 27
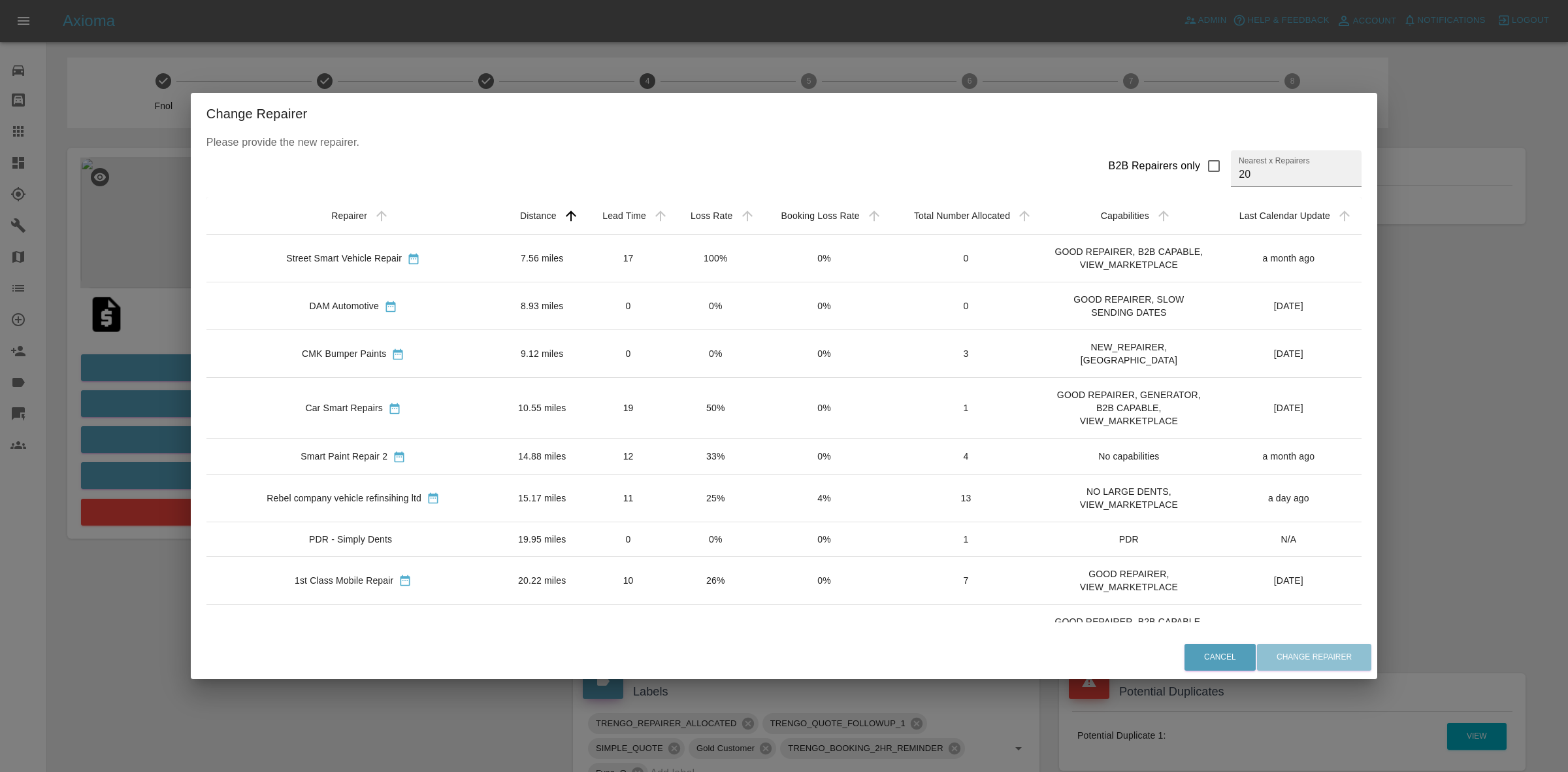
click at [645, 66] on div "Change Repairer Please provide the new repairer. B2B Repairers only Nearest x R…" at bounding box center [784, 386] width 1568 height 772
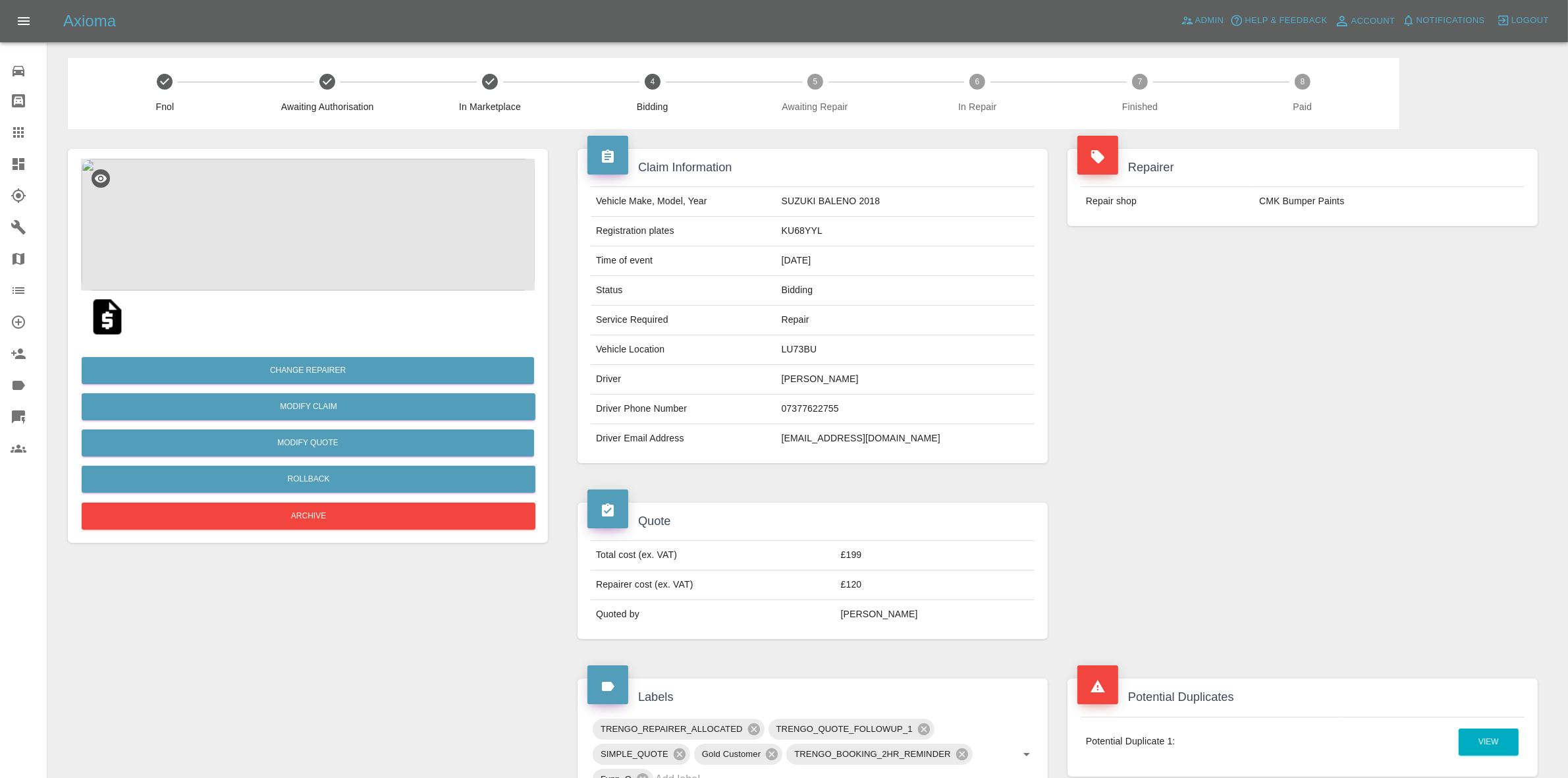
click at [1309, 248] on div "Repairer Repair shop CMK Bumper Paints" at bounding box center [1302, 306] width 490 height 353
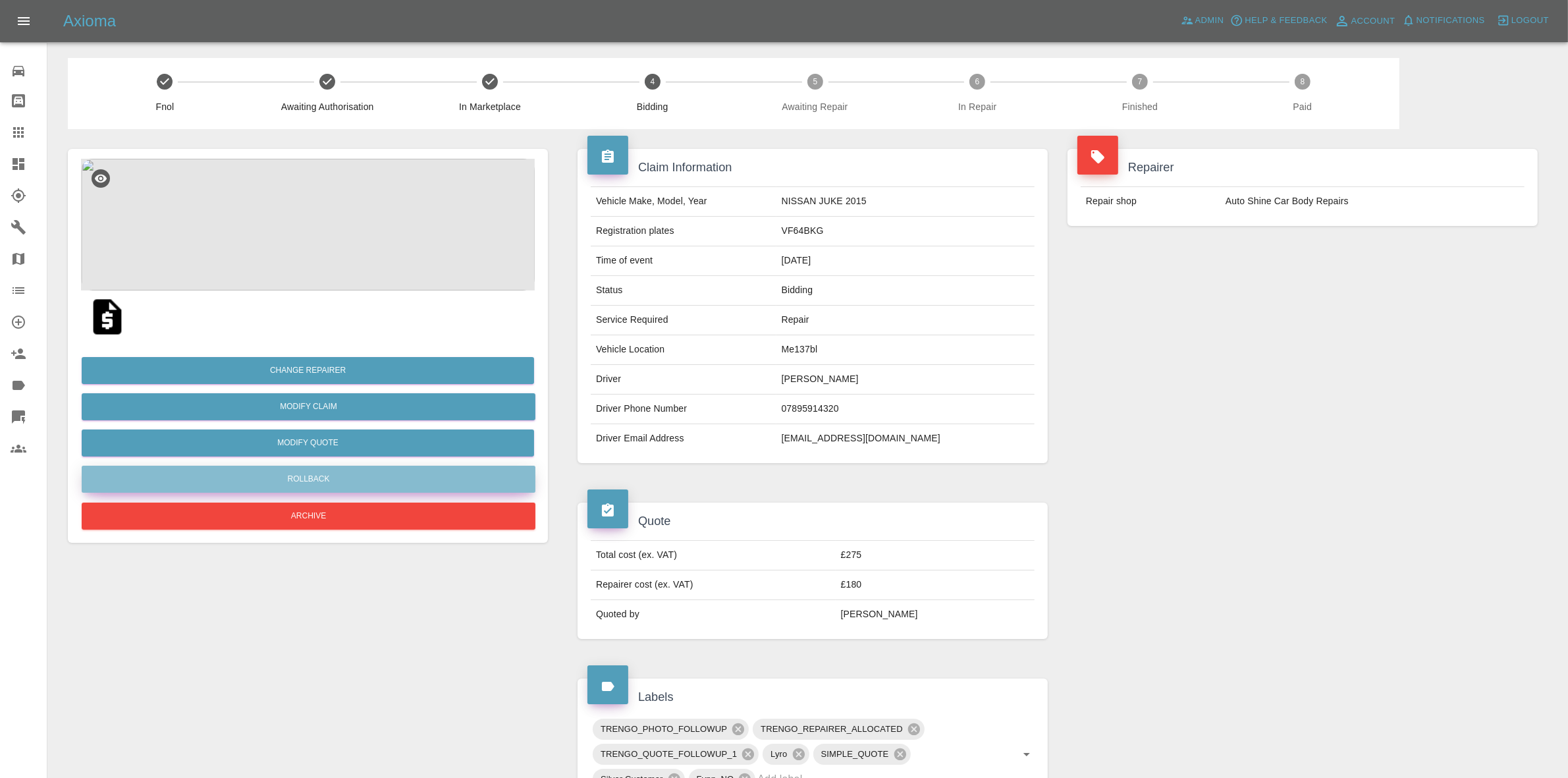
click at [303, 477] on button "Rollback" at bounding box center [309, 479] width 453 height 27
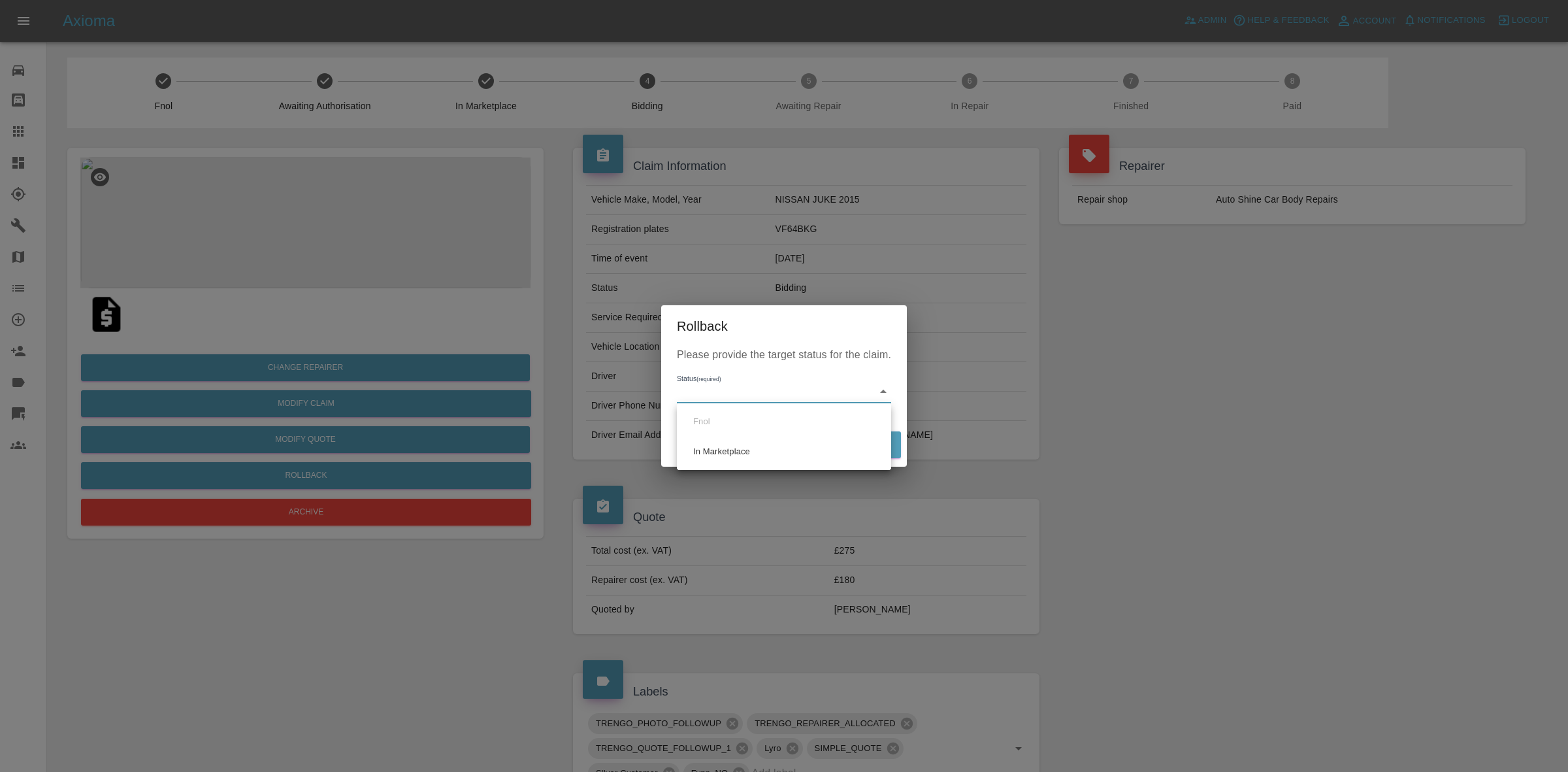
drag, startPoint x: 776, startPoint y: 388, endPoint x: 775, endPoint y: 398, distance: 10.0
click at [776, 388] on body "Axioma Admin Help & Feedback Account Notifications 0 Logout Repair home Bodysho…" at bounding box center [784, 620] width 1568 height 1240
click at [722, 452] on li "In Marketplace" at bounding box center [784, 452] width 208 height 30
type input "in-marketplace"
click at [849, 440] on button "Rollback" at bounding box center [861, 444] width 81 height 27
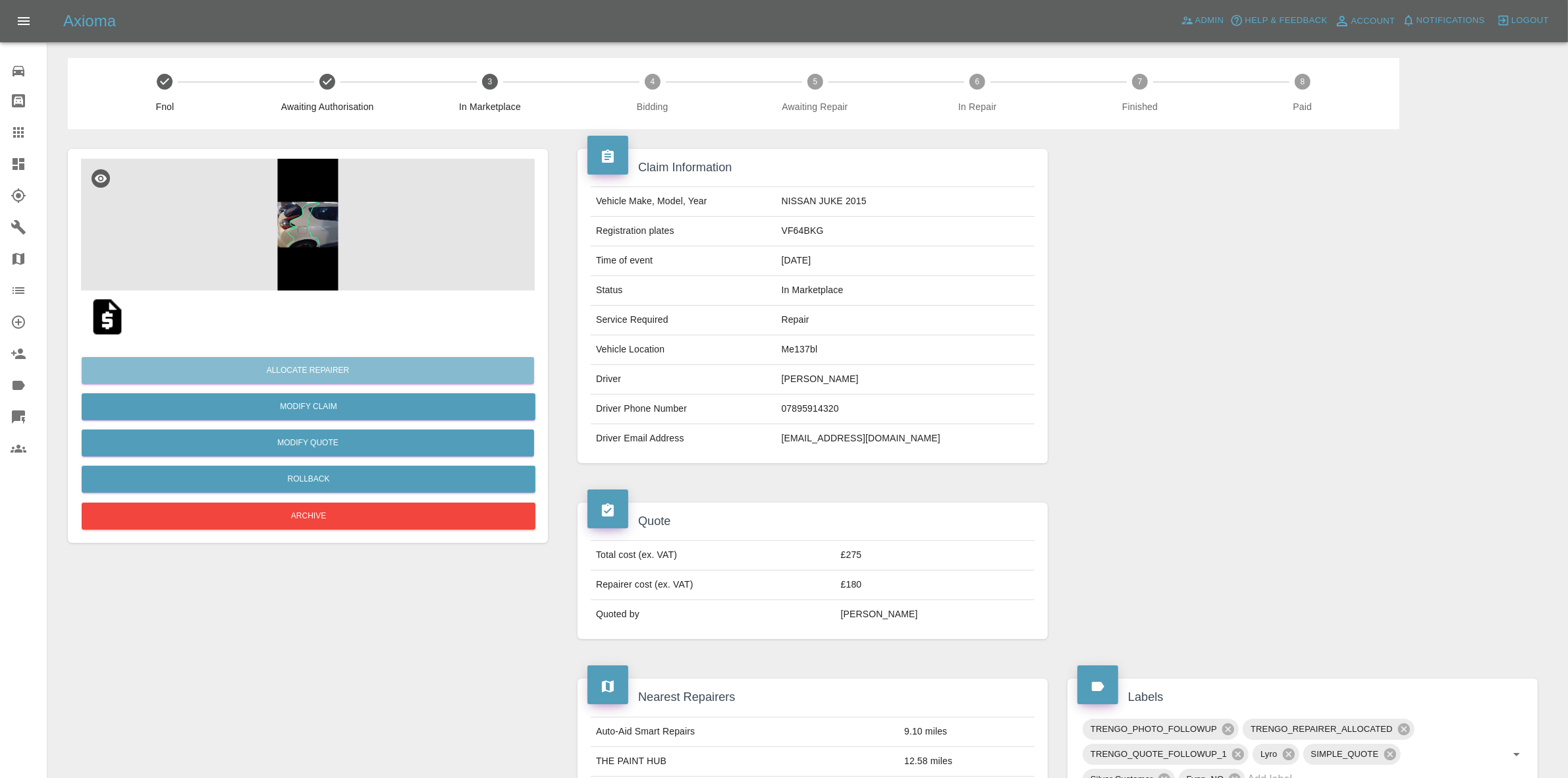
click at [315, 364] on button "Allocate Repairer" at bounding box center [308, 370] width 452 height 27
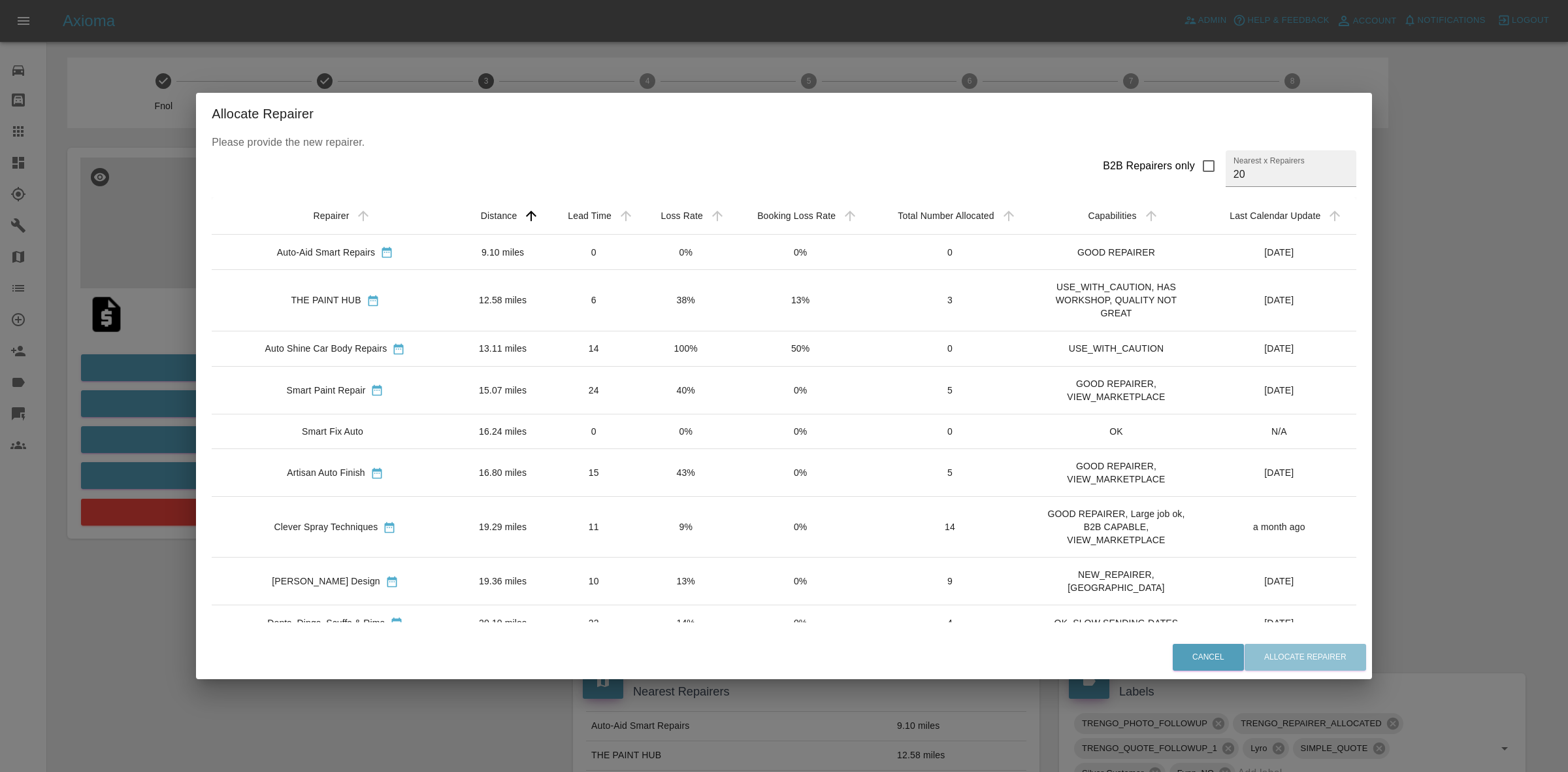
click at [648, 265] on td "0%" at bounding box center [685, 252] width 91 height 35
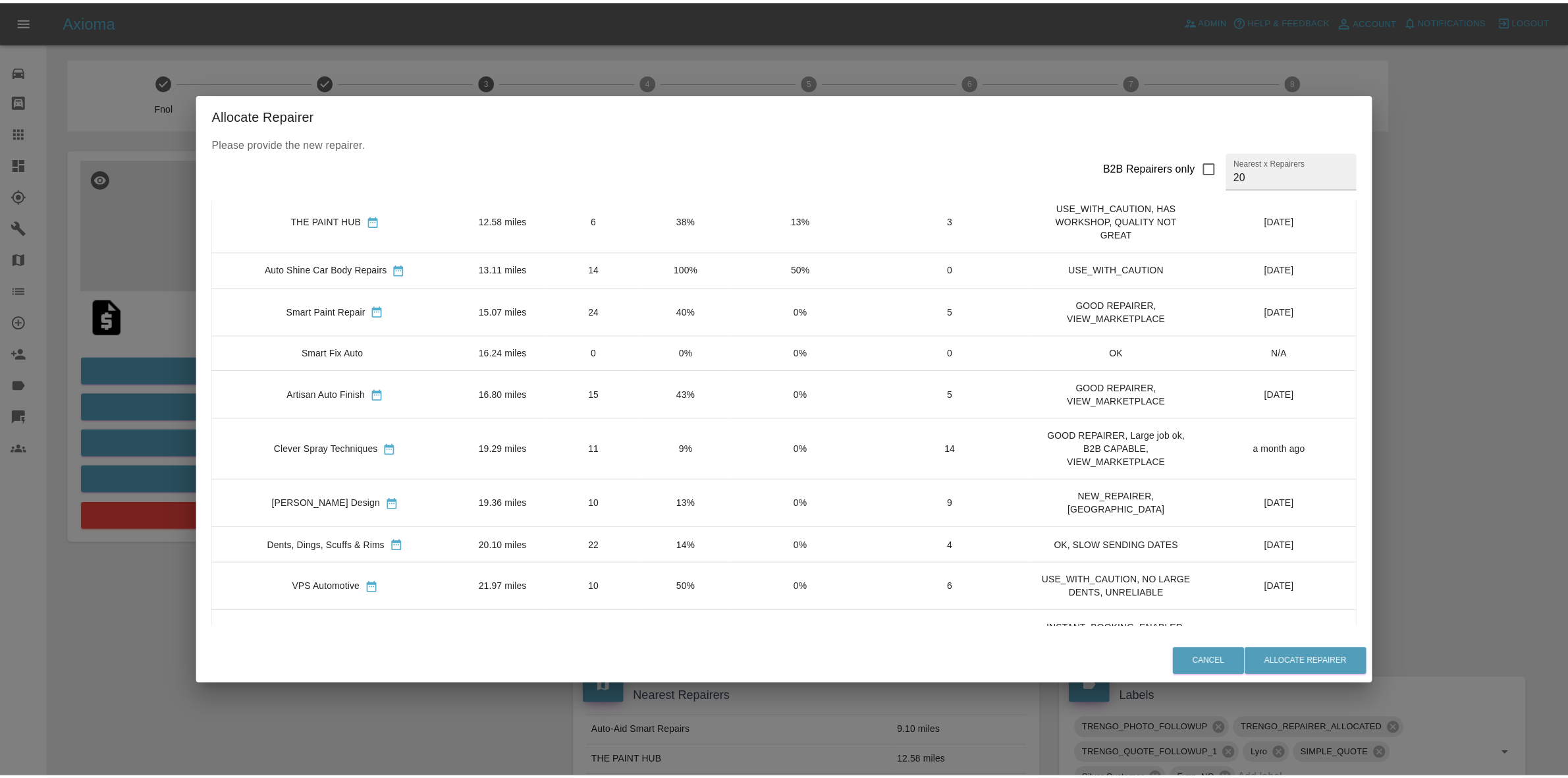
scroll to position [165, 0]
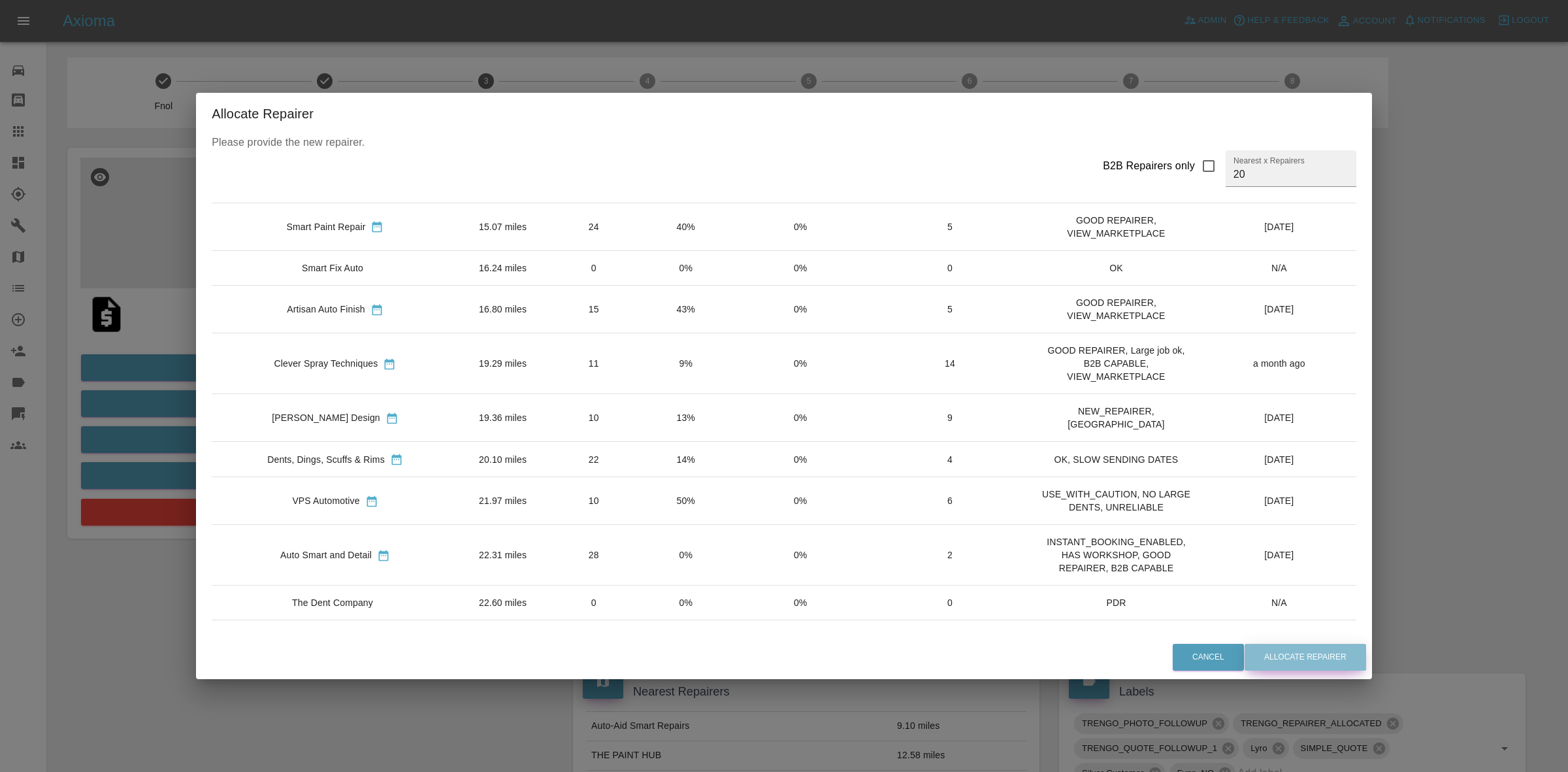
click at [1308, 647] on button "Allocate Repairer" at bounding box center [1305, 657] width 121 height 27
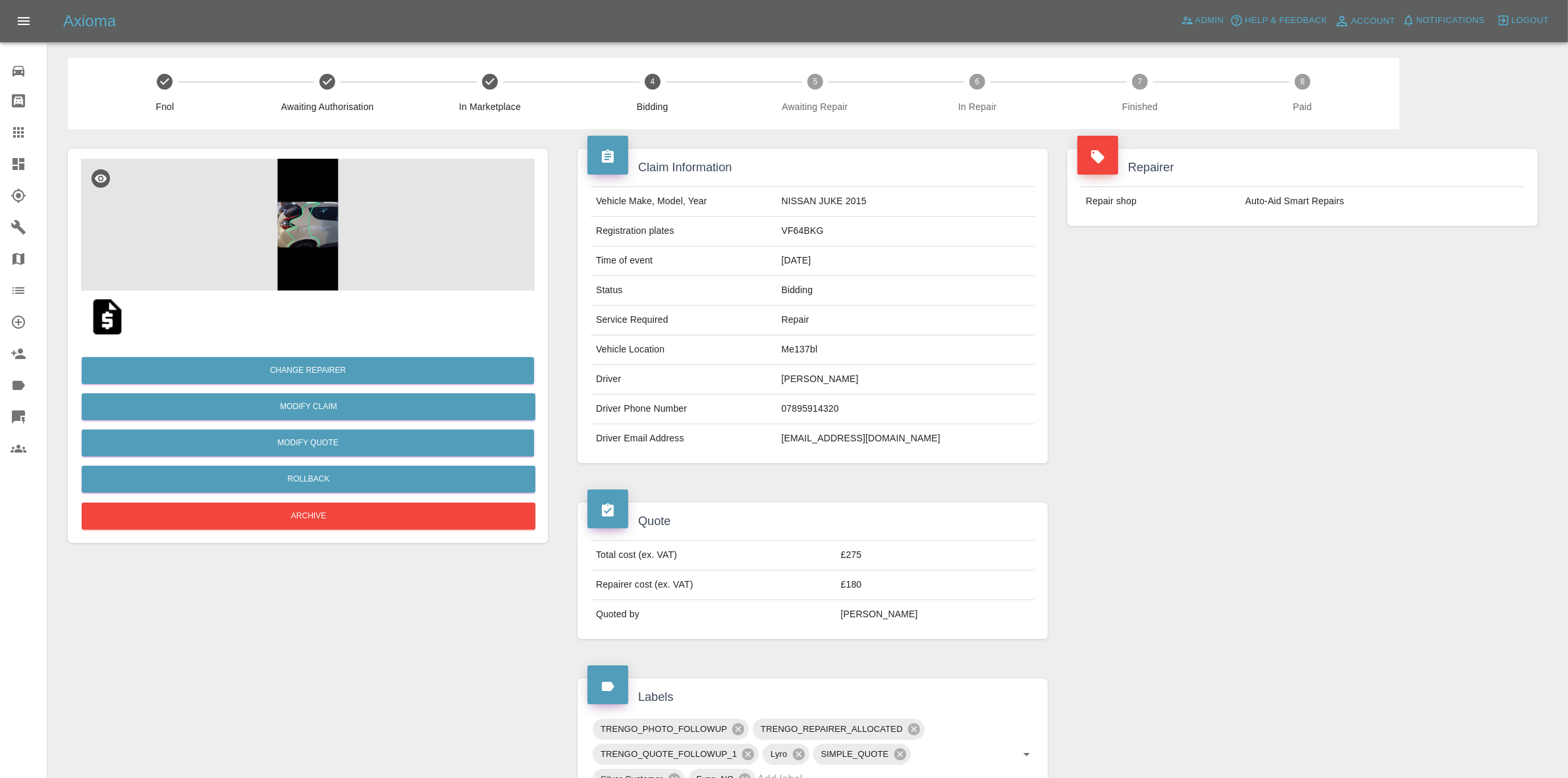
click at [1332, 310] on div "Repairer Repair shop Auto-Aid Smart Repairs" at bounding box center [1302, 306] width 490 height 353
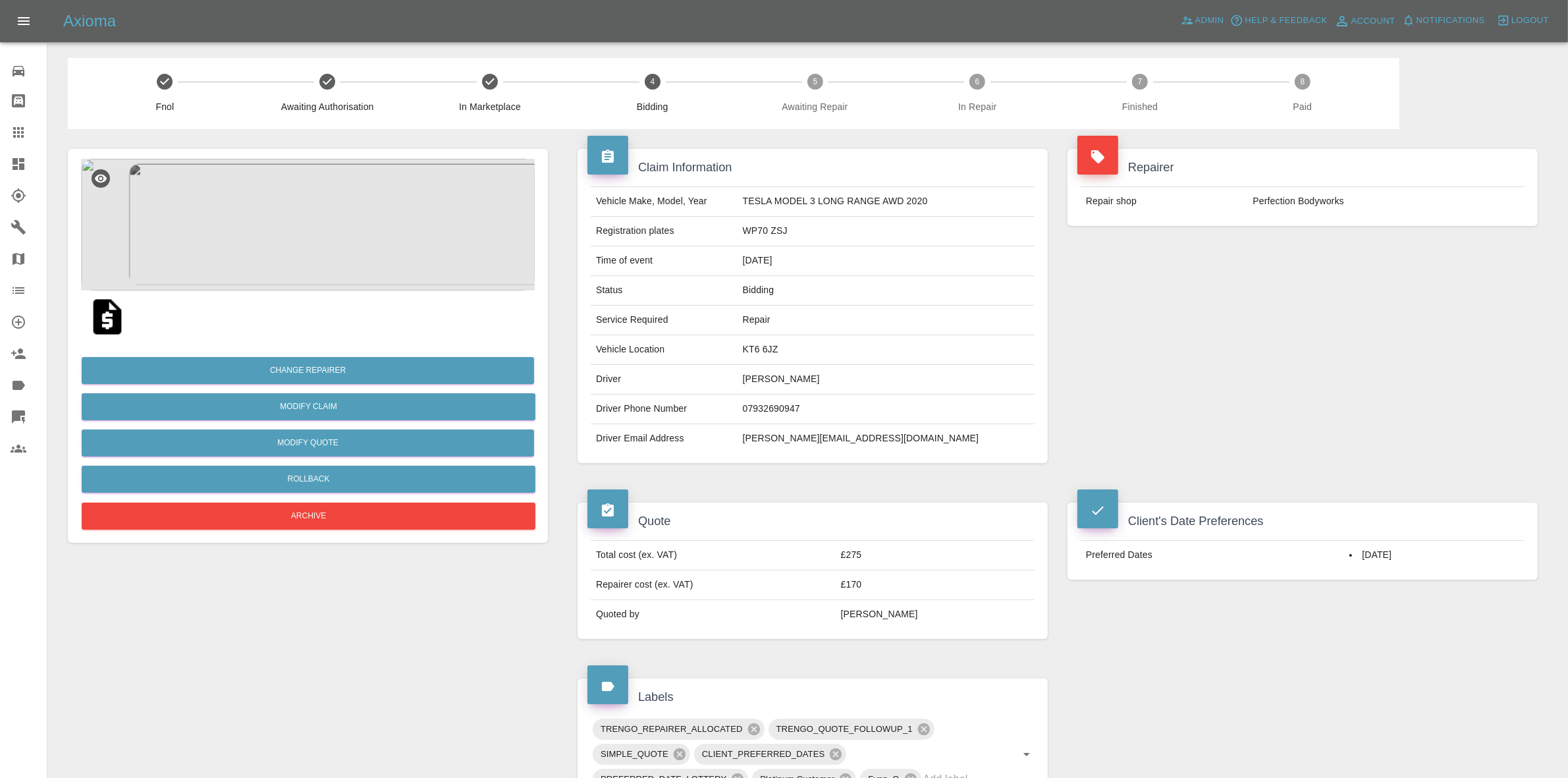
drag, startPoint x: 1259, startPoint y: 306, endPoint x: 1048, endPoint y: 228, distance: 225.0
click at [1259, 306] on div "Repairer Repair shop Perfection Bodyworks" at bounding box center [1302, 306] width 490 height 353
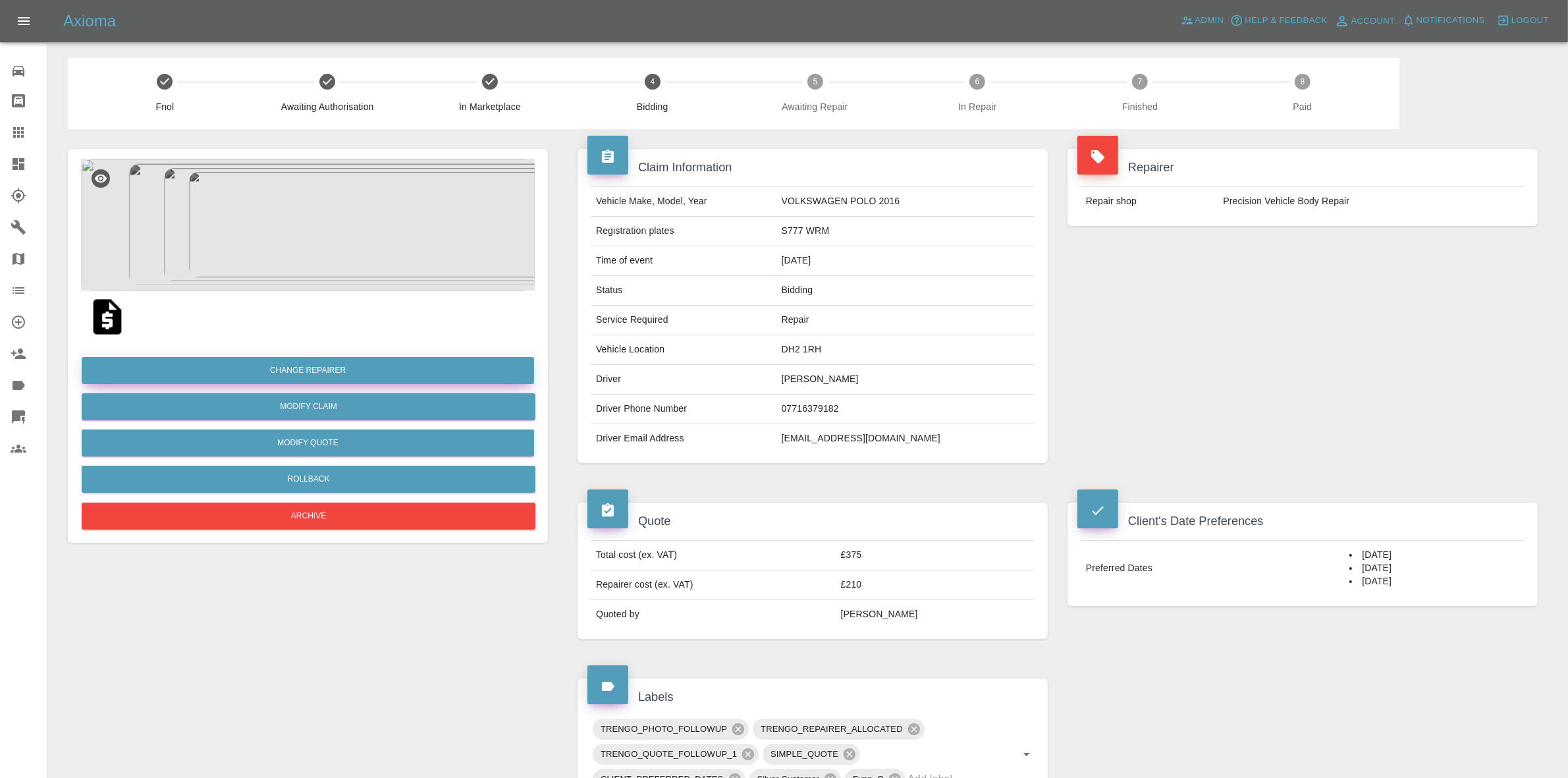
click at [301, 363] on button "Change Repairer" at bounding box center [308, 370] width 452 height 27
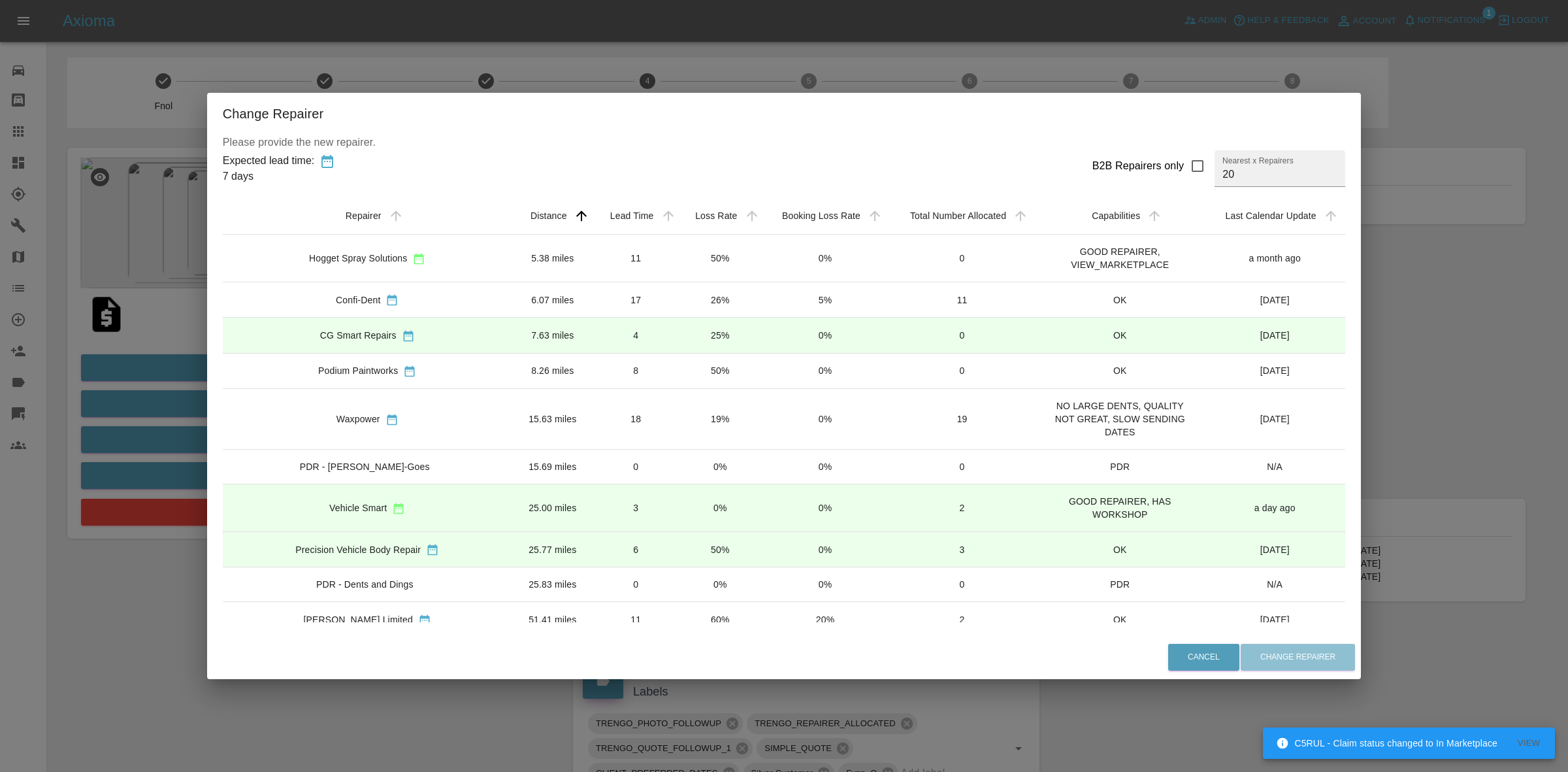
click at [204, 377] on div "Change Repairer Please provide the new repairer. Expected lead time: 7 days B2B…" at bounding box center [784, 386] width 1568 height 772
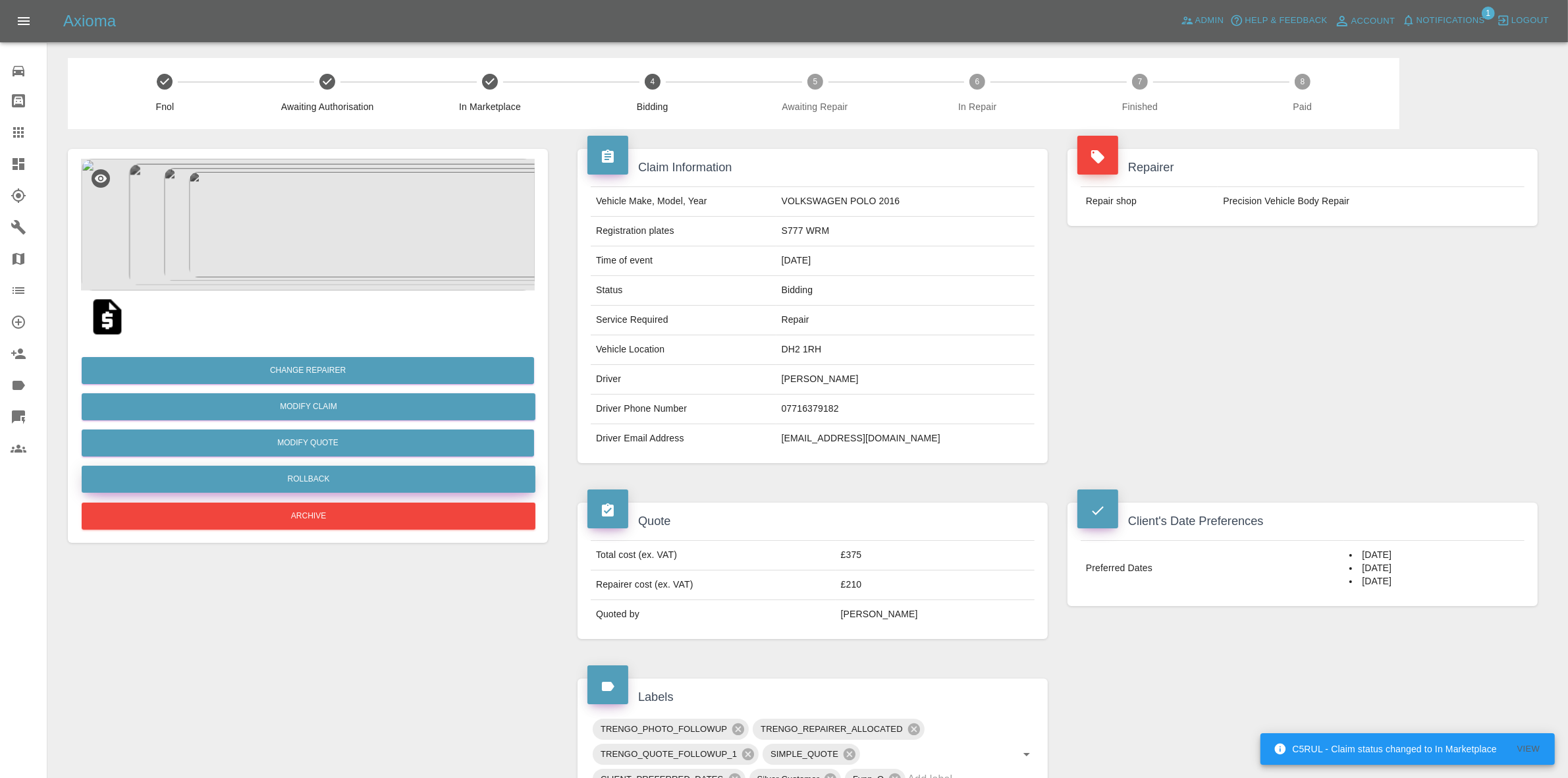
click at [297, 471] on button "Rollback" at bounding box center [309, 479] width 453 height 27
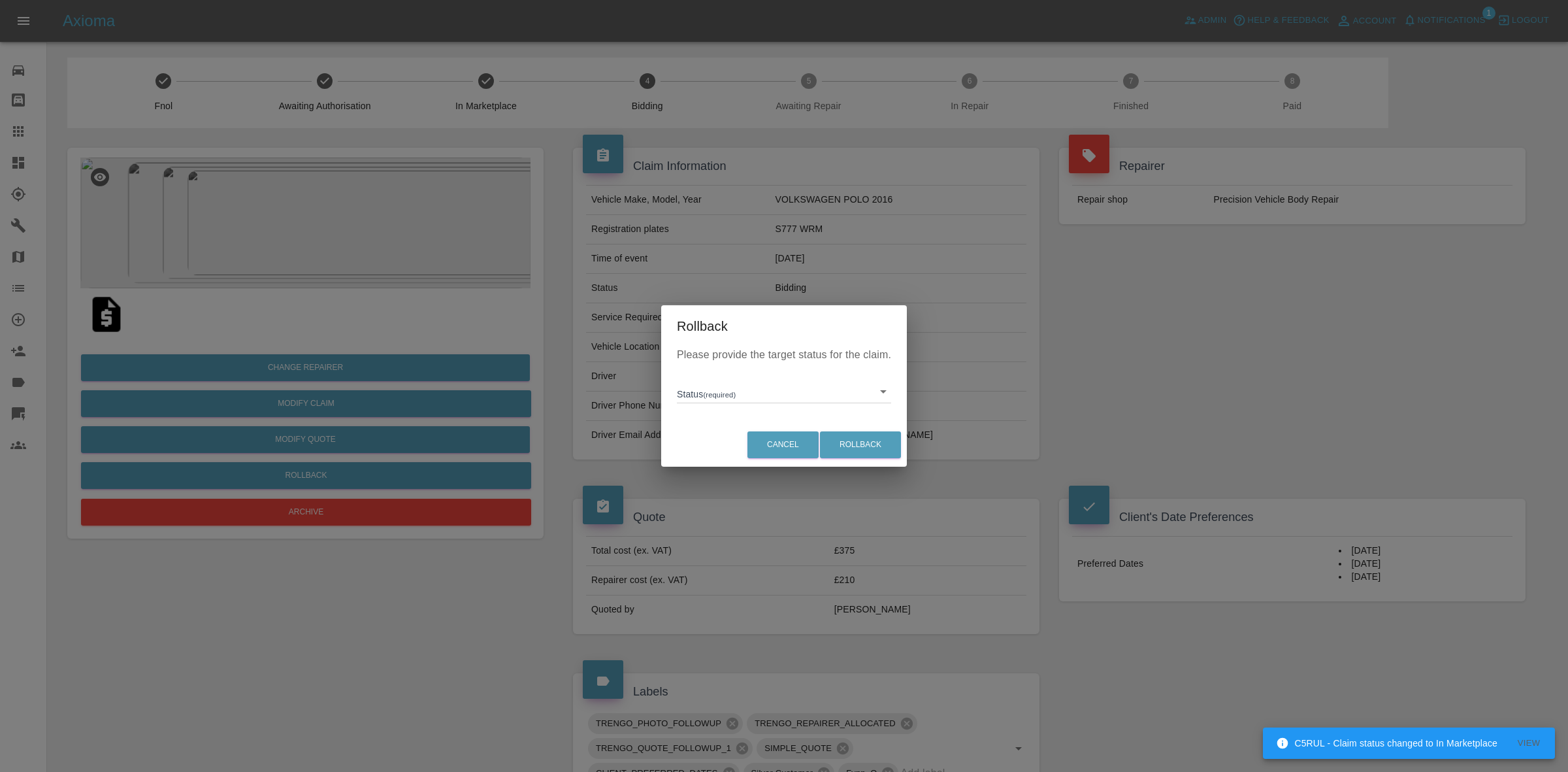
click at [727, 390] on body "C5RUL - Claim status changed to In Marketplace View Axioma Admin Help & Feedbac…" at bounding box center [784, 662] width 1568 height 1325
drag, startPoint x: 720, startPoint y: 442, endPoint x: 742, endPoint y: 445, distance: 22.2
click at [721, 442] on li "In Marketplace" at bounding box center [784, 452] width 208 height 30
type input "in-marketplace"
click at [838, 440] on button "Rollback" at bounding box center [861, 444] width 81 height 27
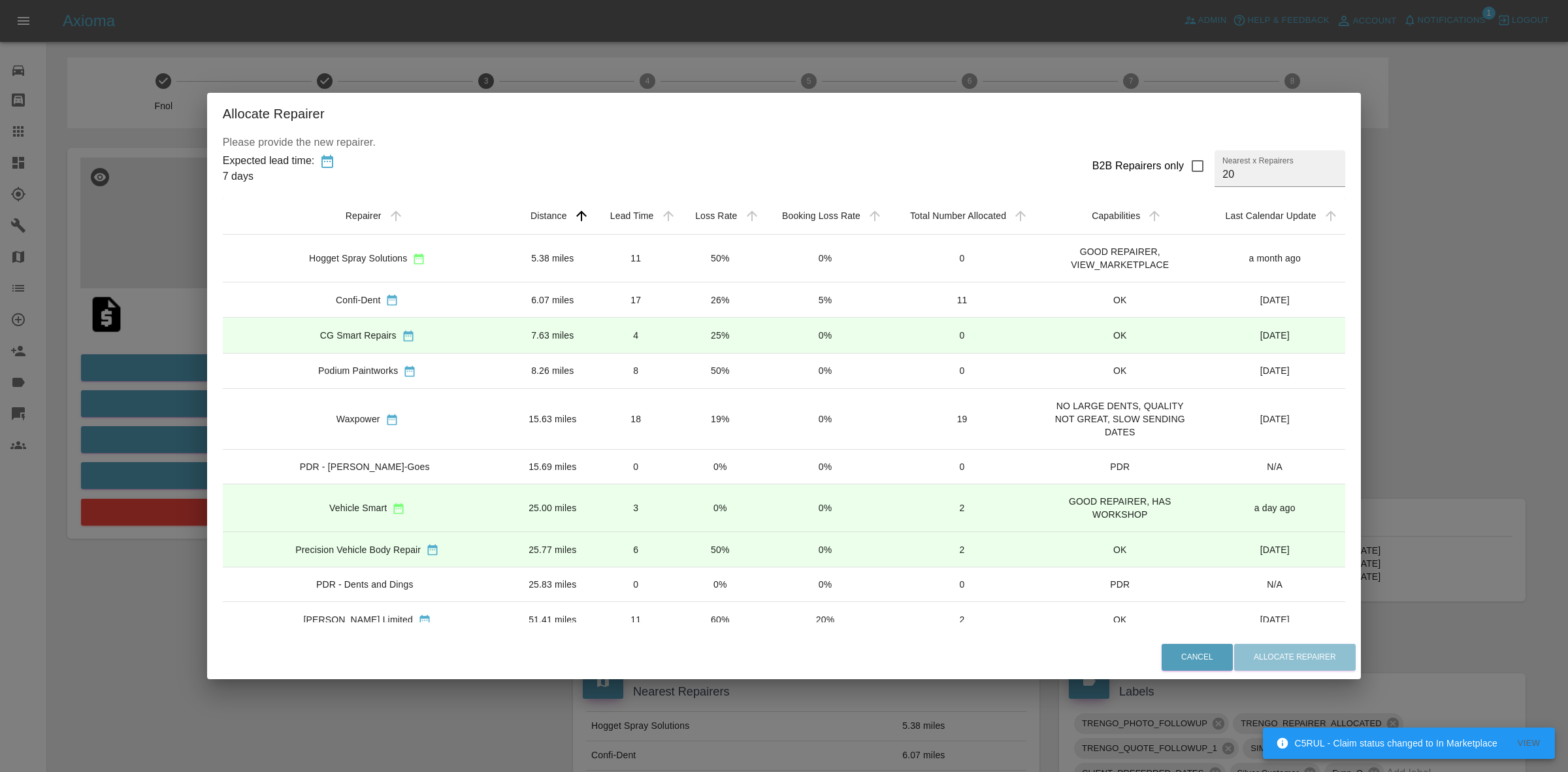
click at [678, 416] on td "19%" at bounding box center [720, 419] width 83 height 61
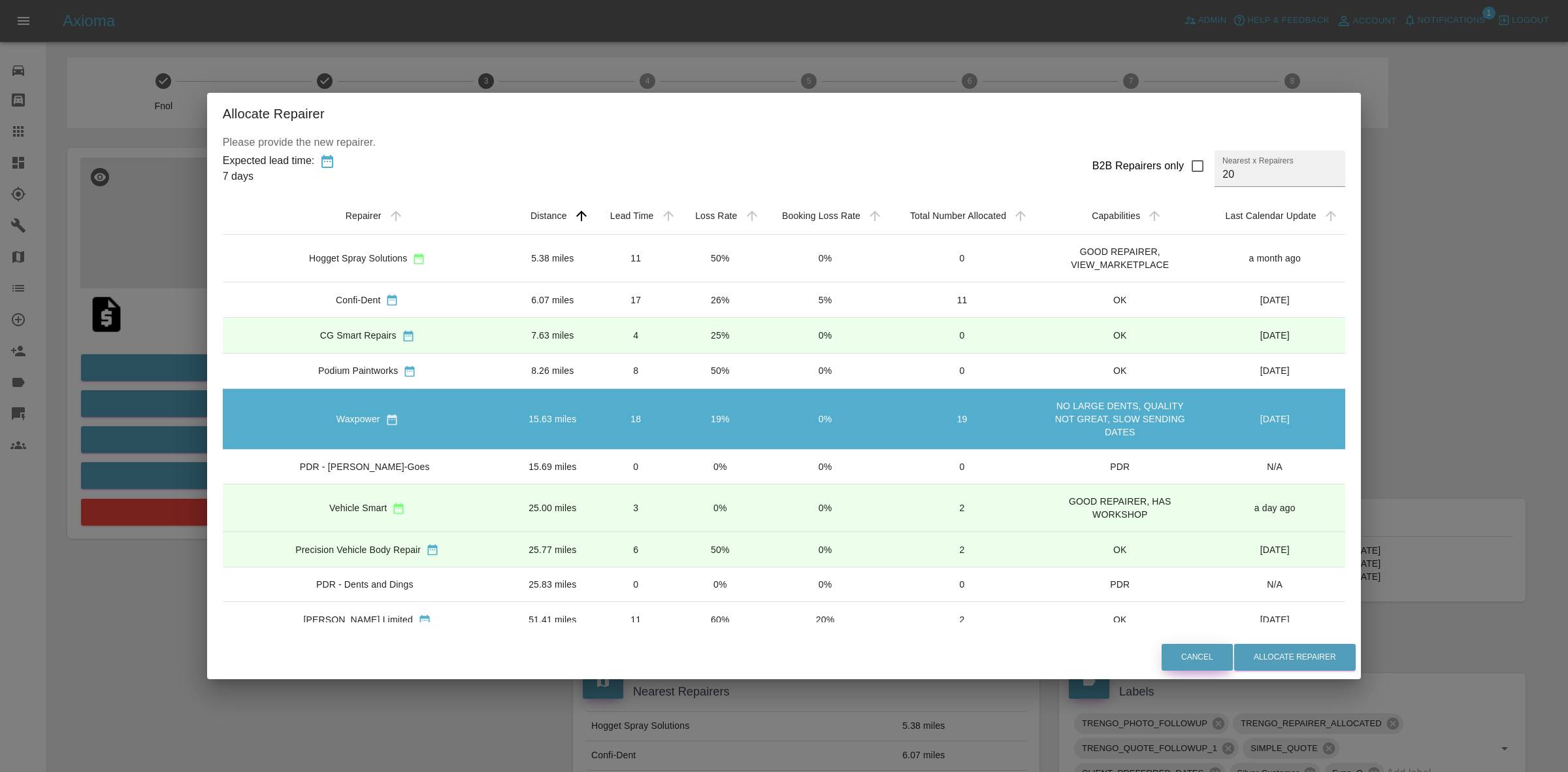
click at [1197, 645] on button "Cancel" at bounding box center [1197, 657] width 71 height 27
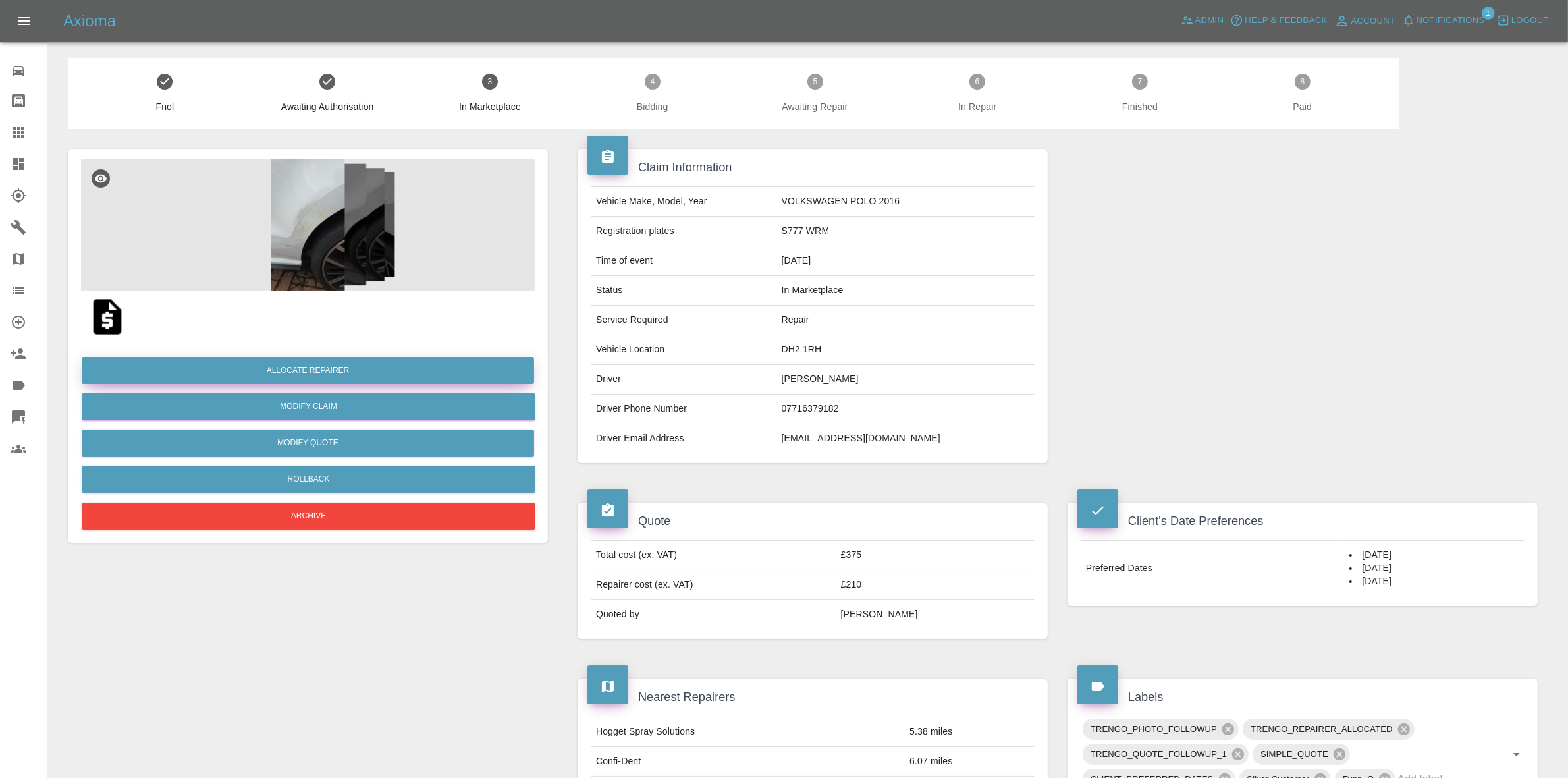
click at [368, 366] on button "Allocate Repairer" at bounding box center [308, 370] width 452 height 27
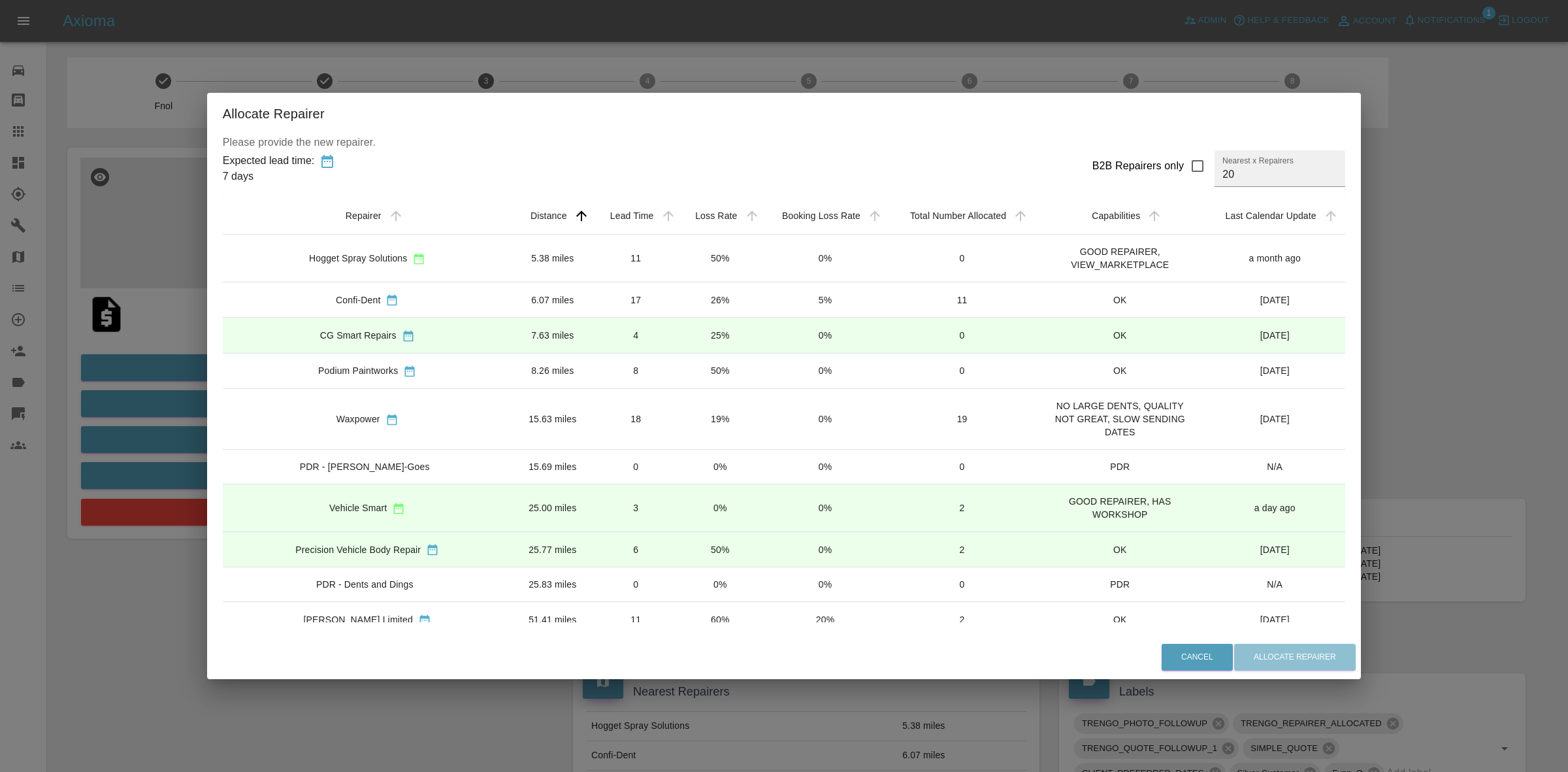
click at [698, 430] on td "19%" at bounding box center [720, 419] width 83 height 61
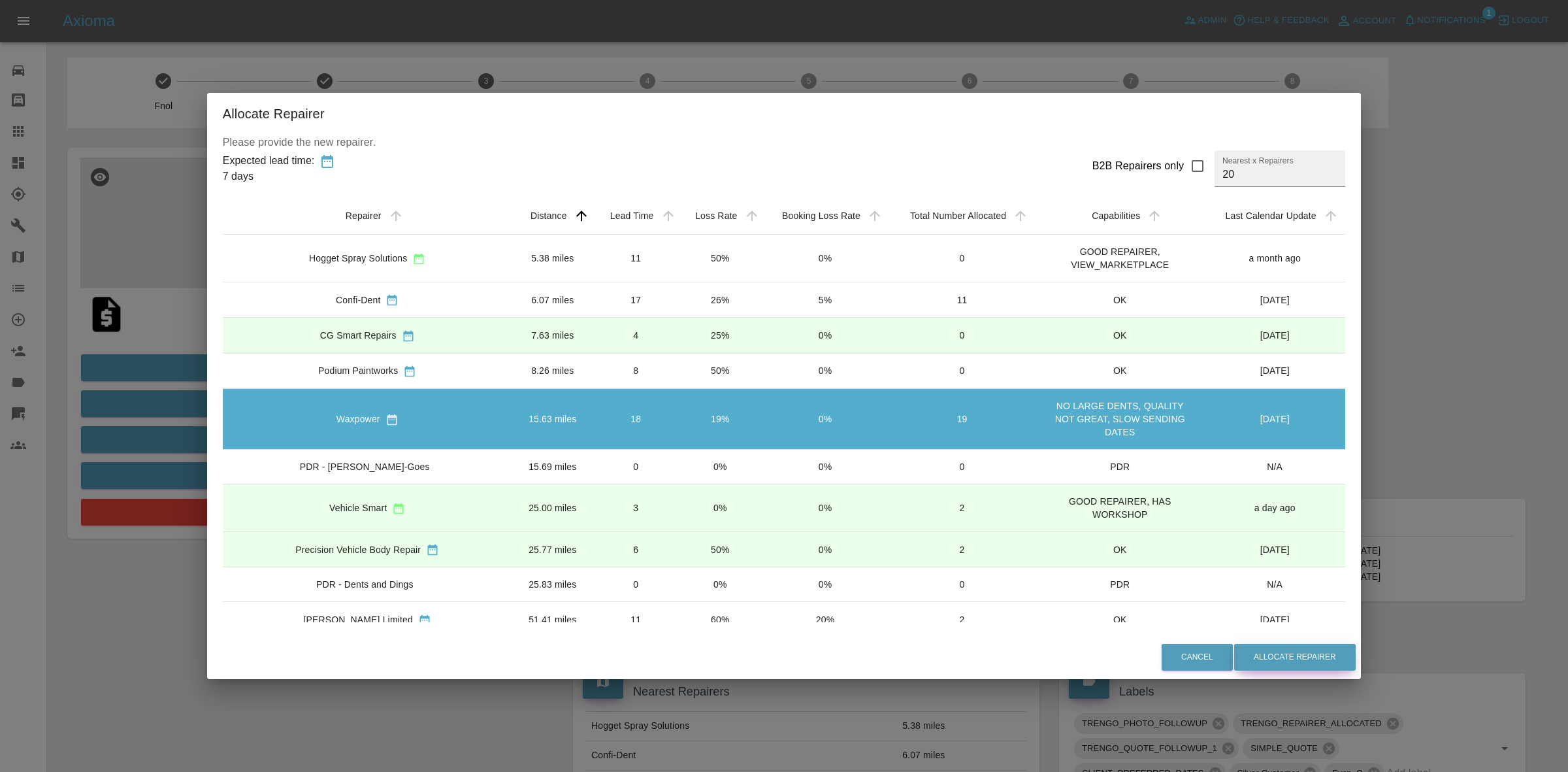
click at [1234, 658] on button "Allocate Repairer" at bounding box center [1294, 657] width 121 height 27
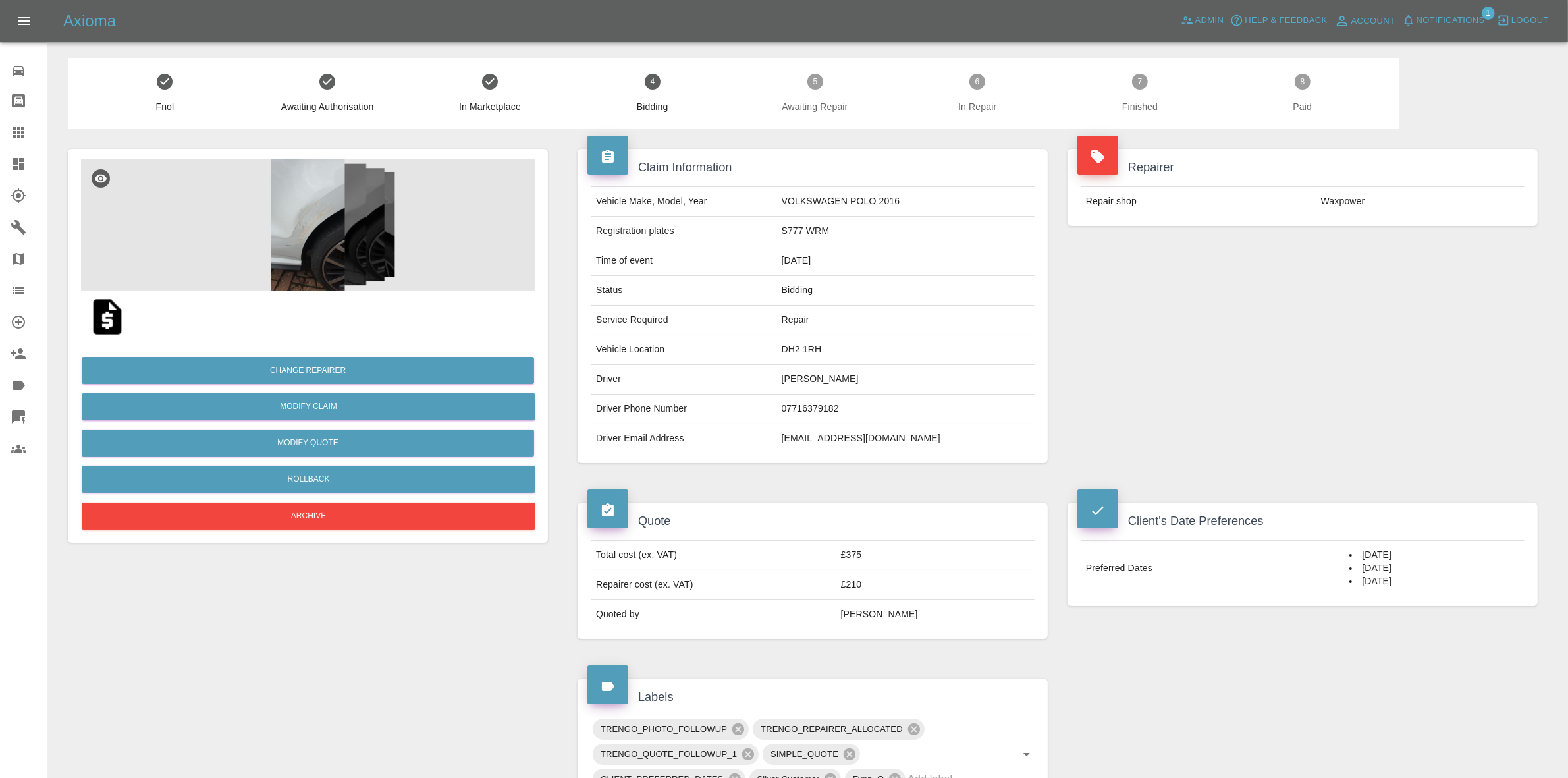
click at [1317, 288] on div "Repairer Repair shop Waxpower" at bounding box center [1302, 306] width 490 height 353
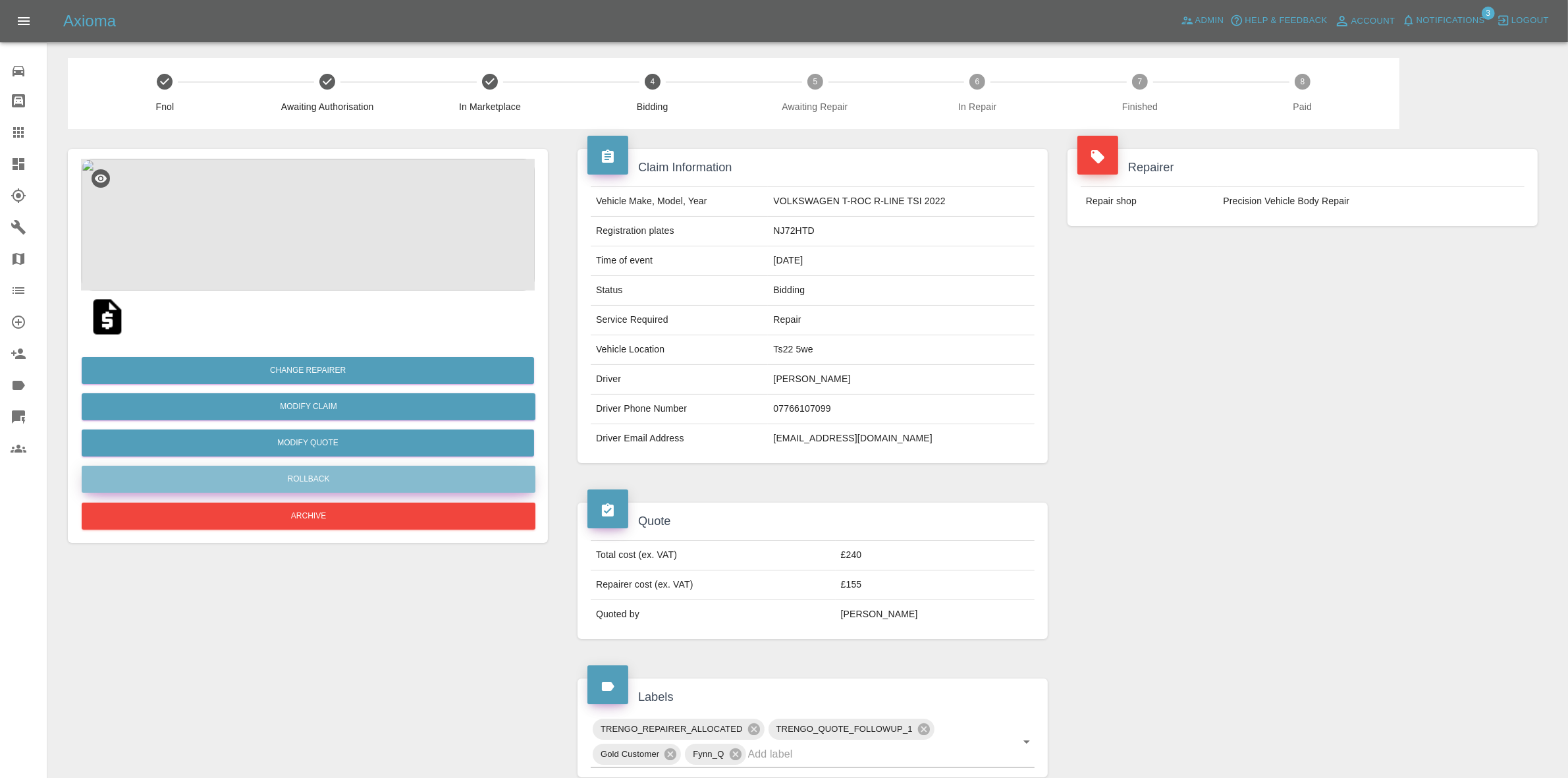
click at [306, 468] on button "Rollback" at bounding box center [309, 479] width 453 height 27
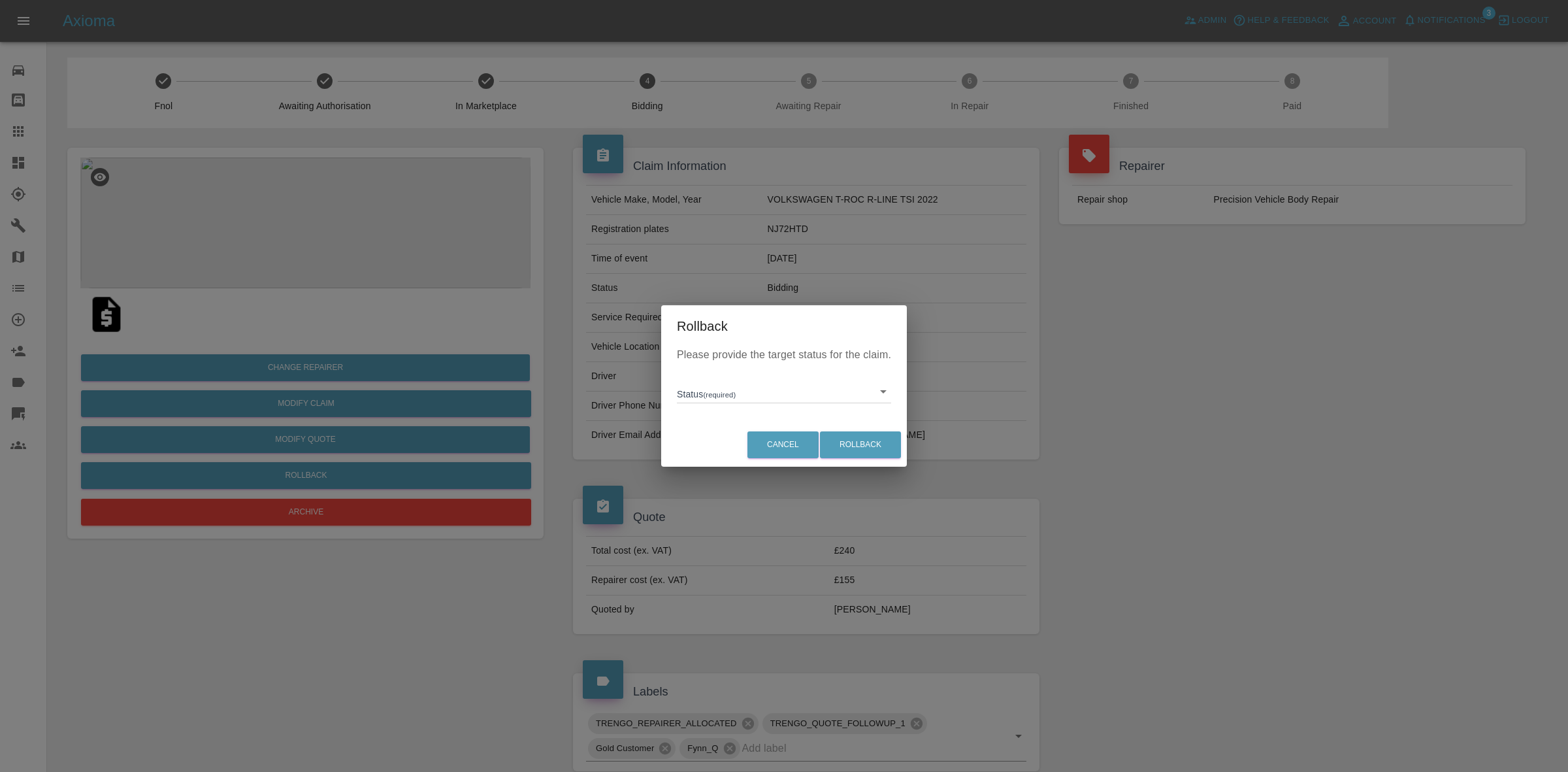
click at [720, 400] on body "Axioma Admin Help & Feedback Account Notifications 3 Logout Repair home Bodysho…" at bounding box center [784, 600] width 1568 height 1200
click at [749, 458] on li "In Marketplace" at bounding box center [784, 452] width 208 height 30
type input "in-marketplace"
click at [841, 445] on button "Rollback" at bounding box center [861, 444] width 81 height 27
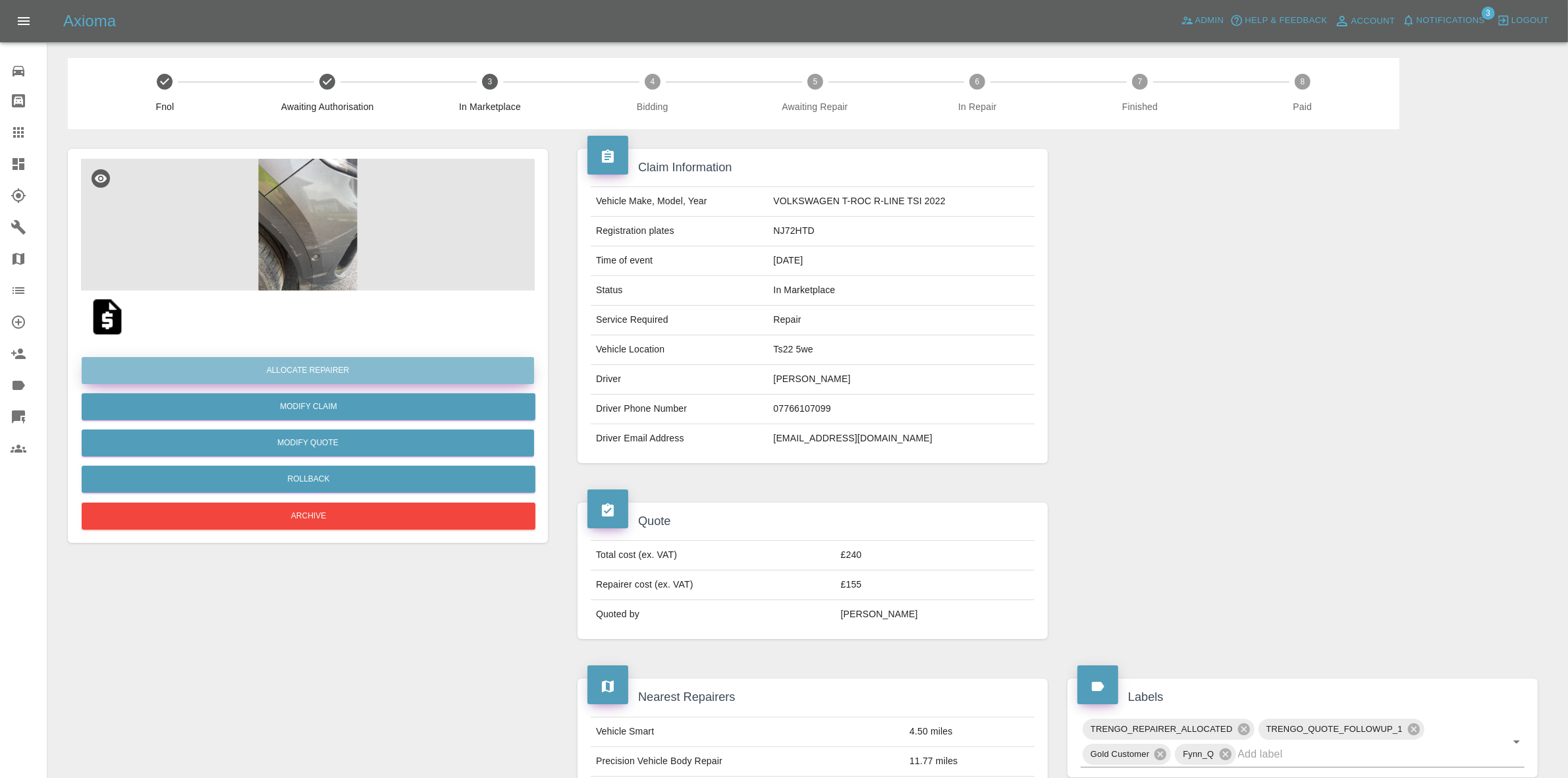
click at [317, 367] on button "Allocate Repairer" at bounding box center [308, 370] width 452 height 27
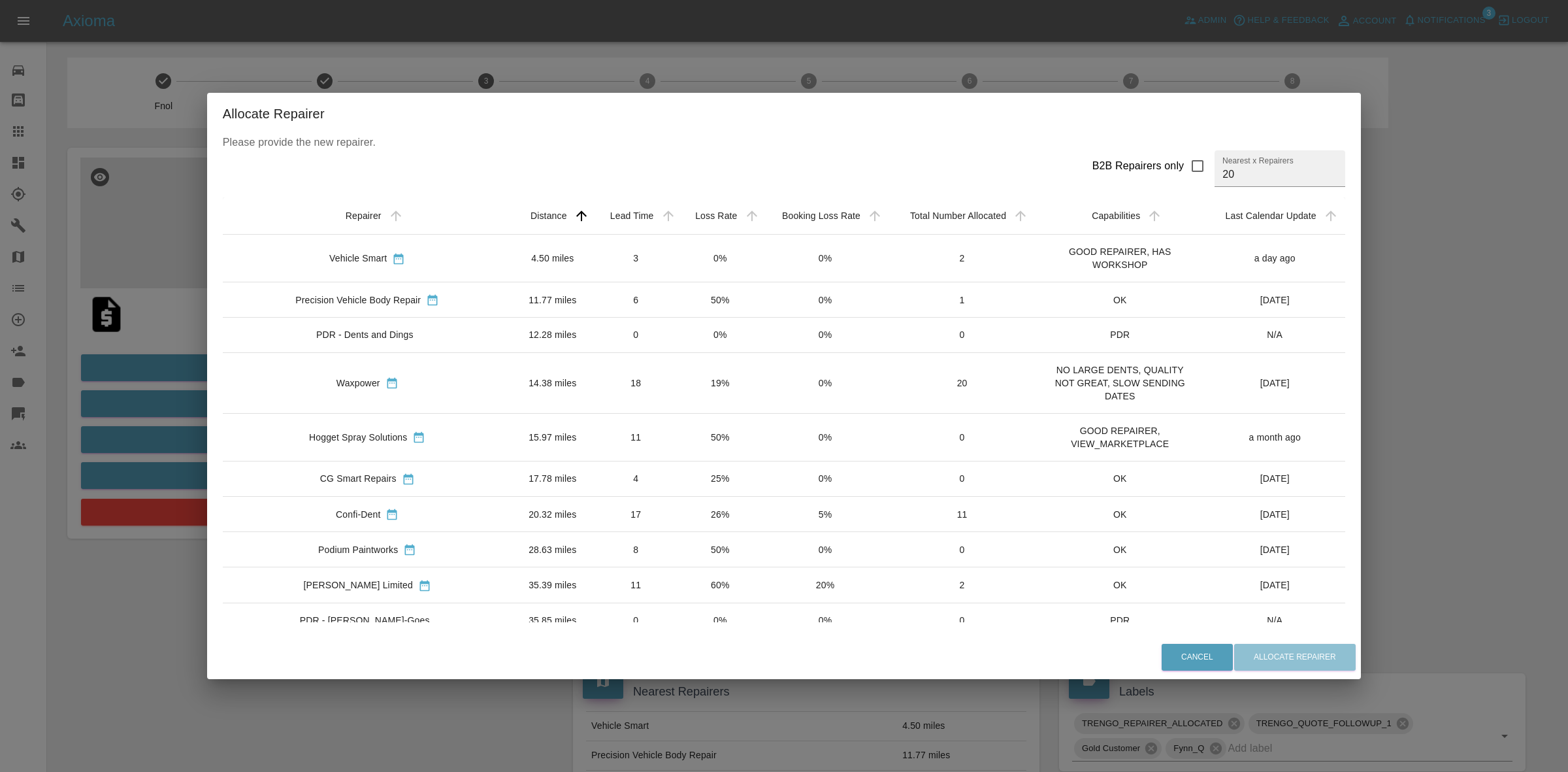
click at [693, 259] on td "0%" at bounding box center [720, 259] width 83 height 48
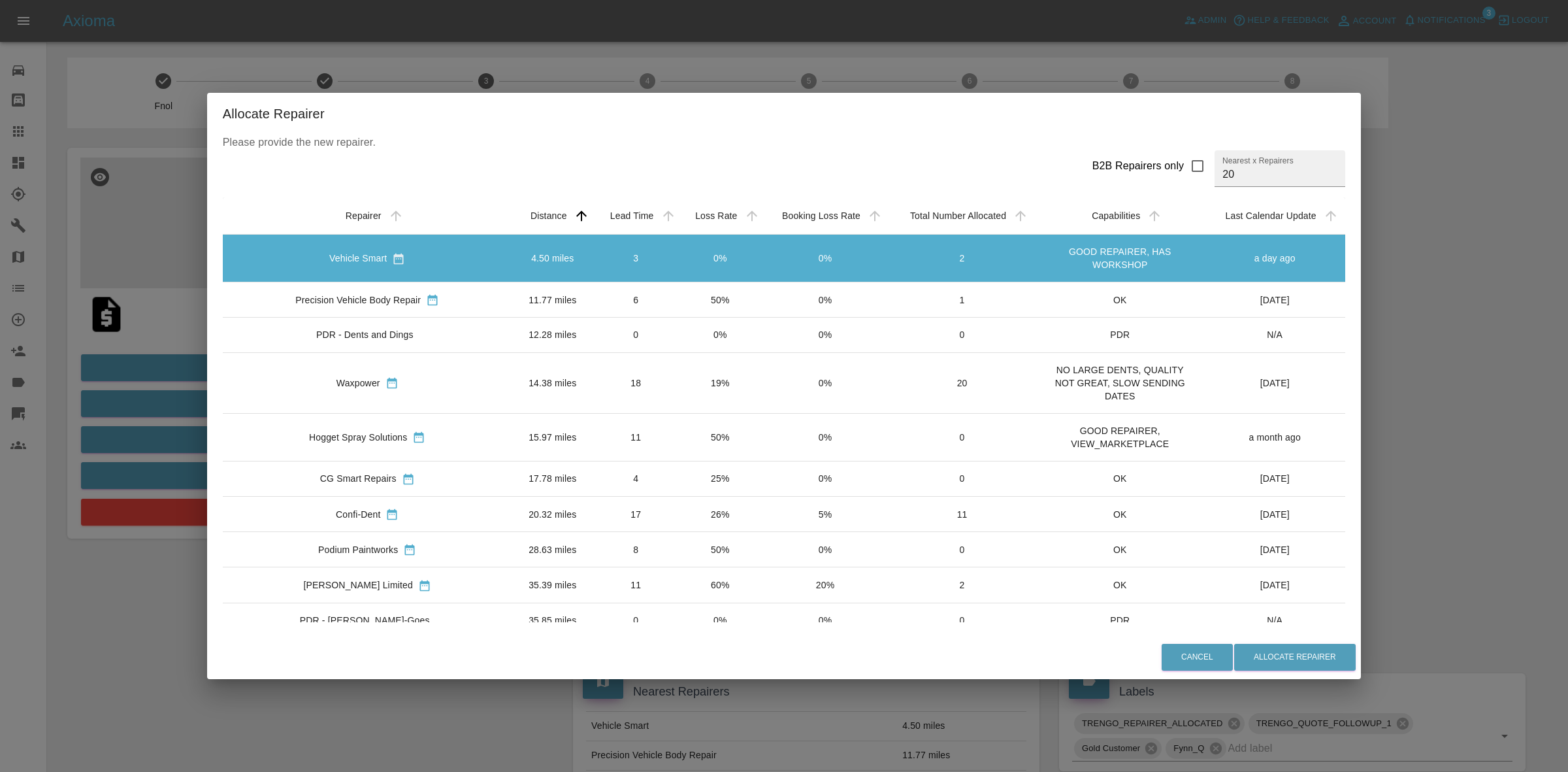
click at [678, 305] on td "50%" at bounding box center [720, 300] width 83 height 35
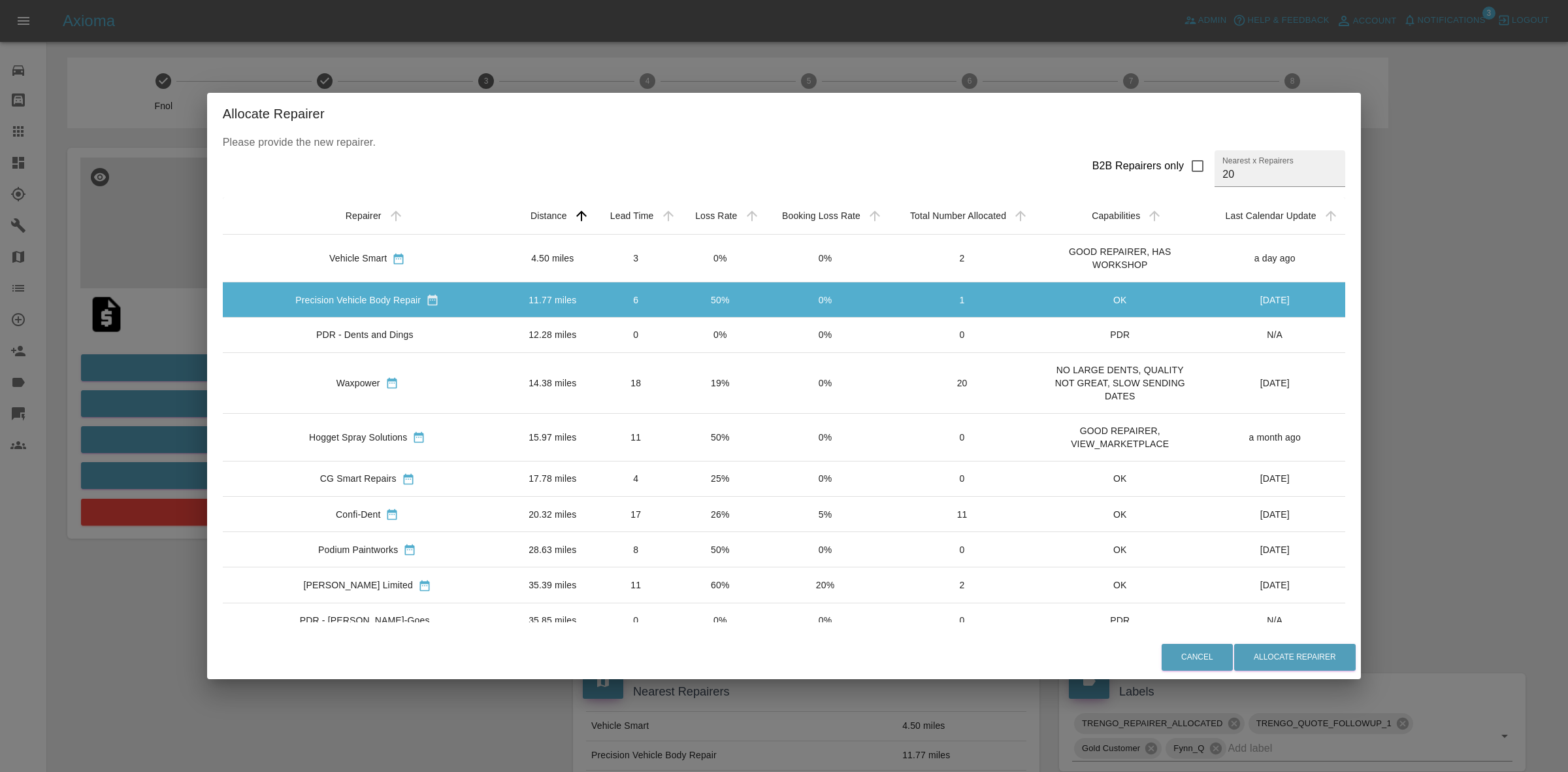
click at [678, 337] on td "0%" at bounding box center [720, 335] width 83 height 35
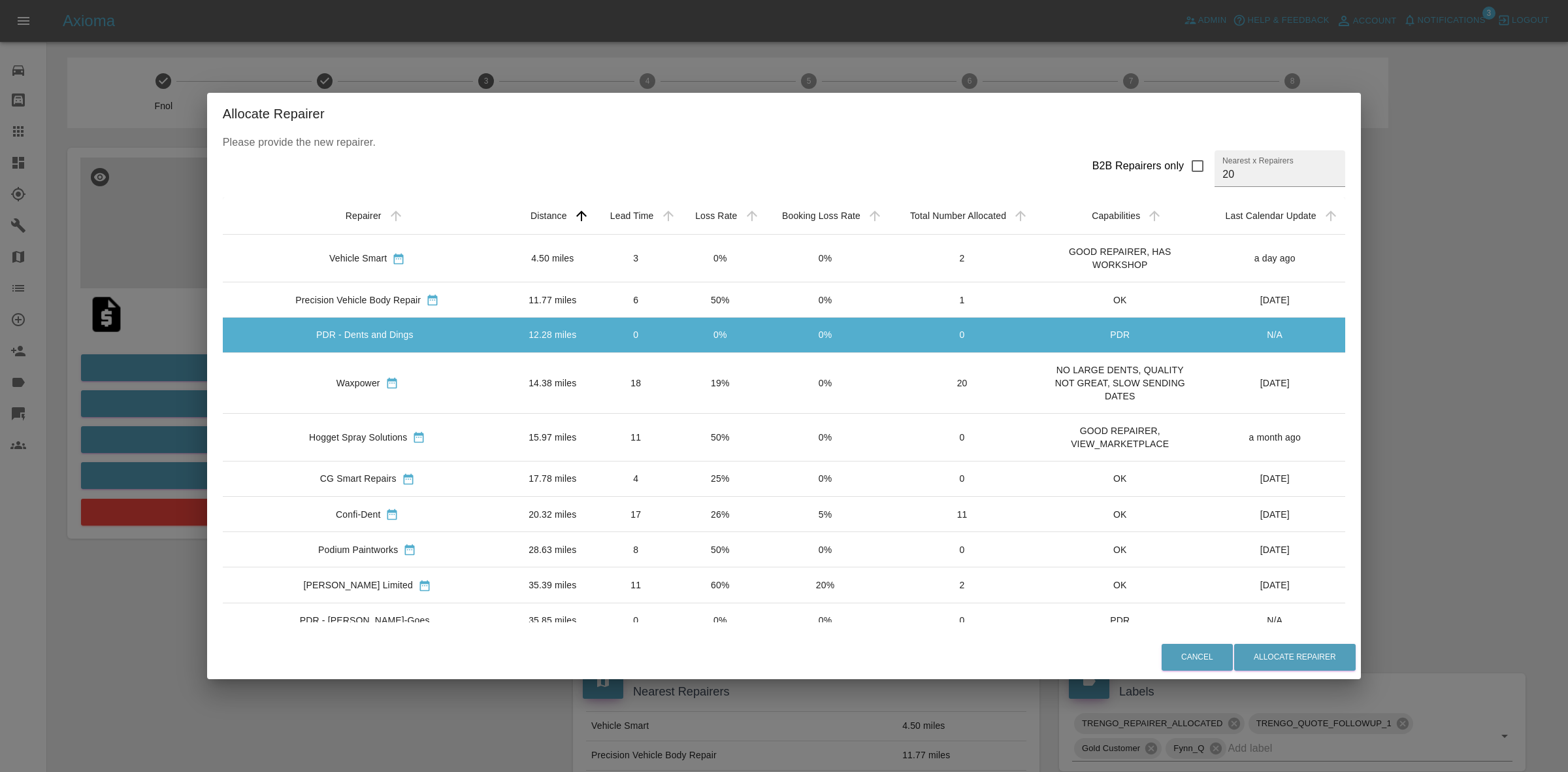
click at [678, 367] on td "19%" at bounding box center [720, 382] width 83 height 61
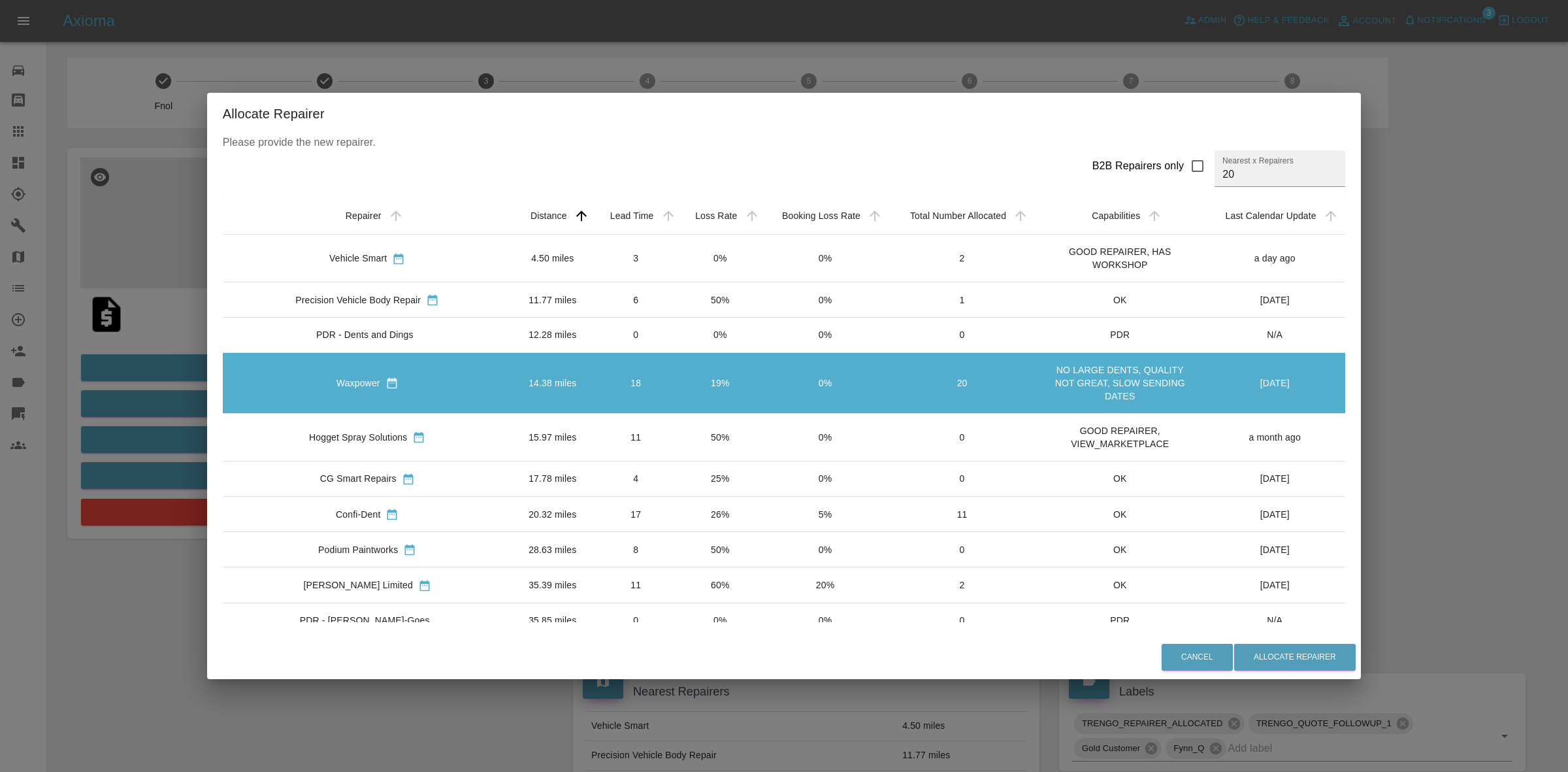
click at [678, 421] on td "50%" at bounding box center [720, 436] width 83 height 48
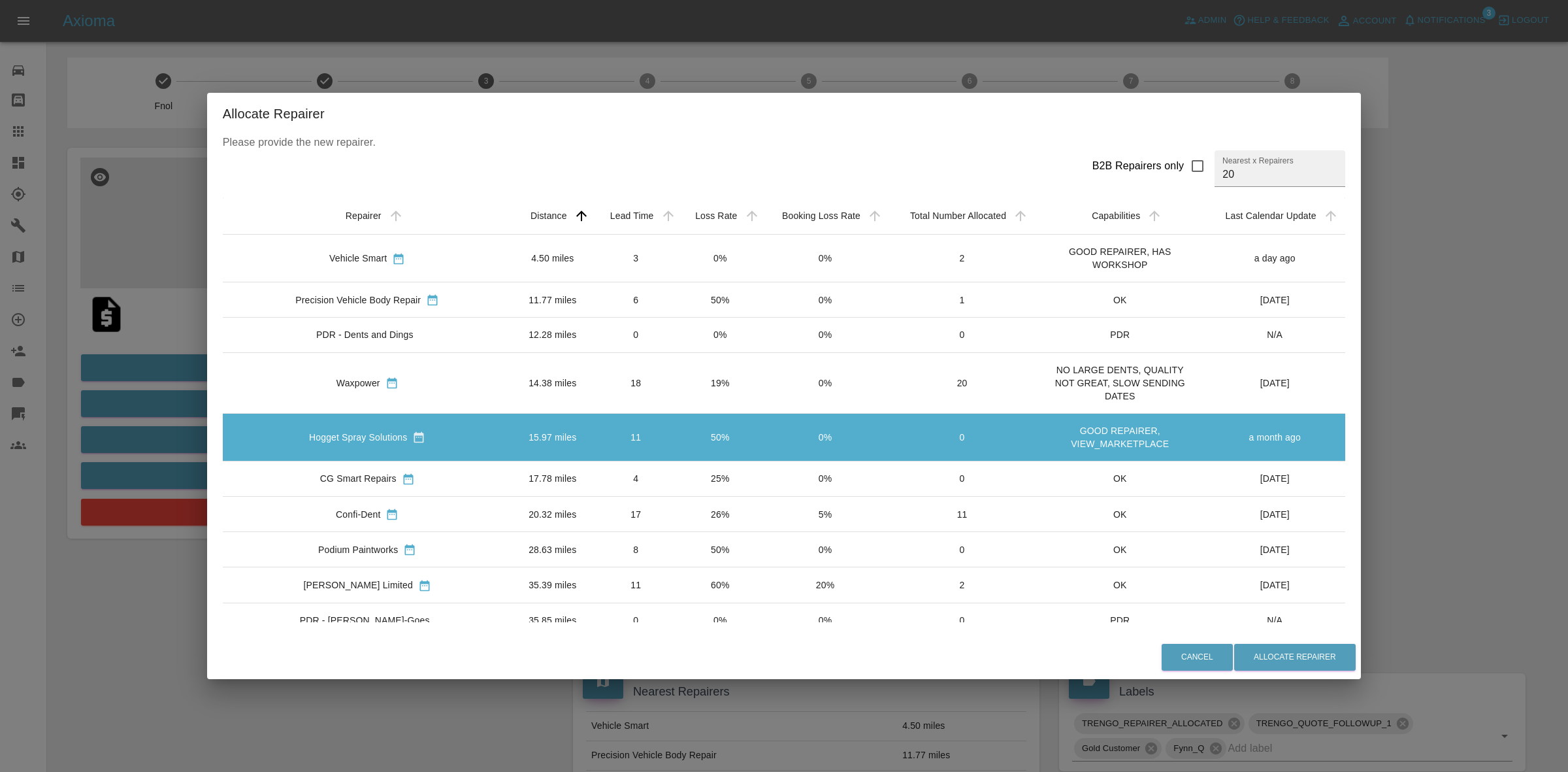
click at [678, 410] on td "19%" at bounding box center [720, 382] width 83 height 61
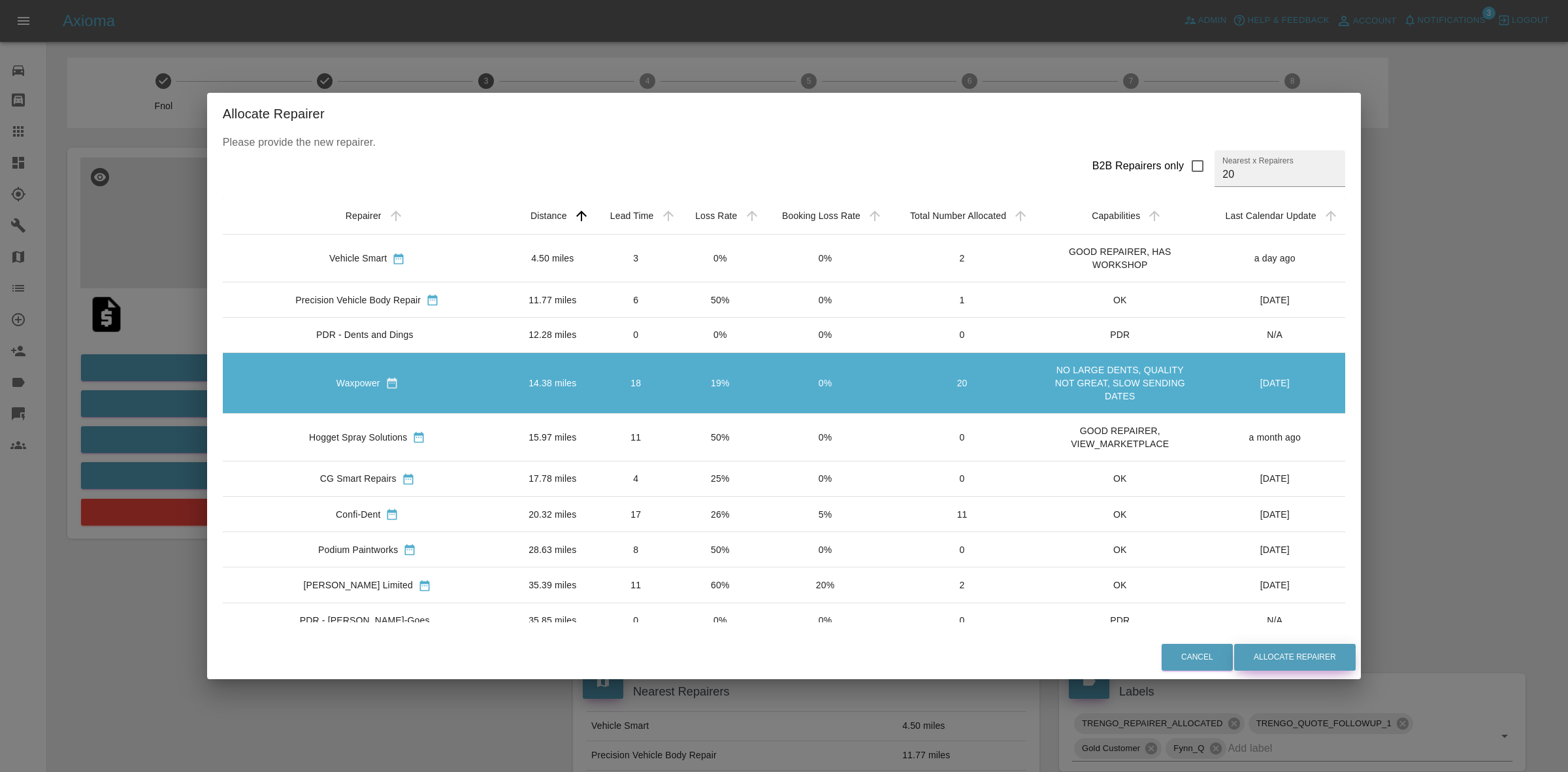
click at [1234, 659] on button "Allocate Repairer" at bounding box center [1294, 657] width 121 height 27
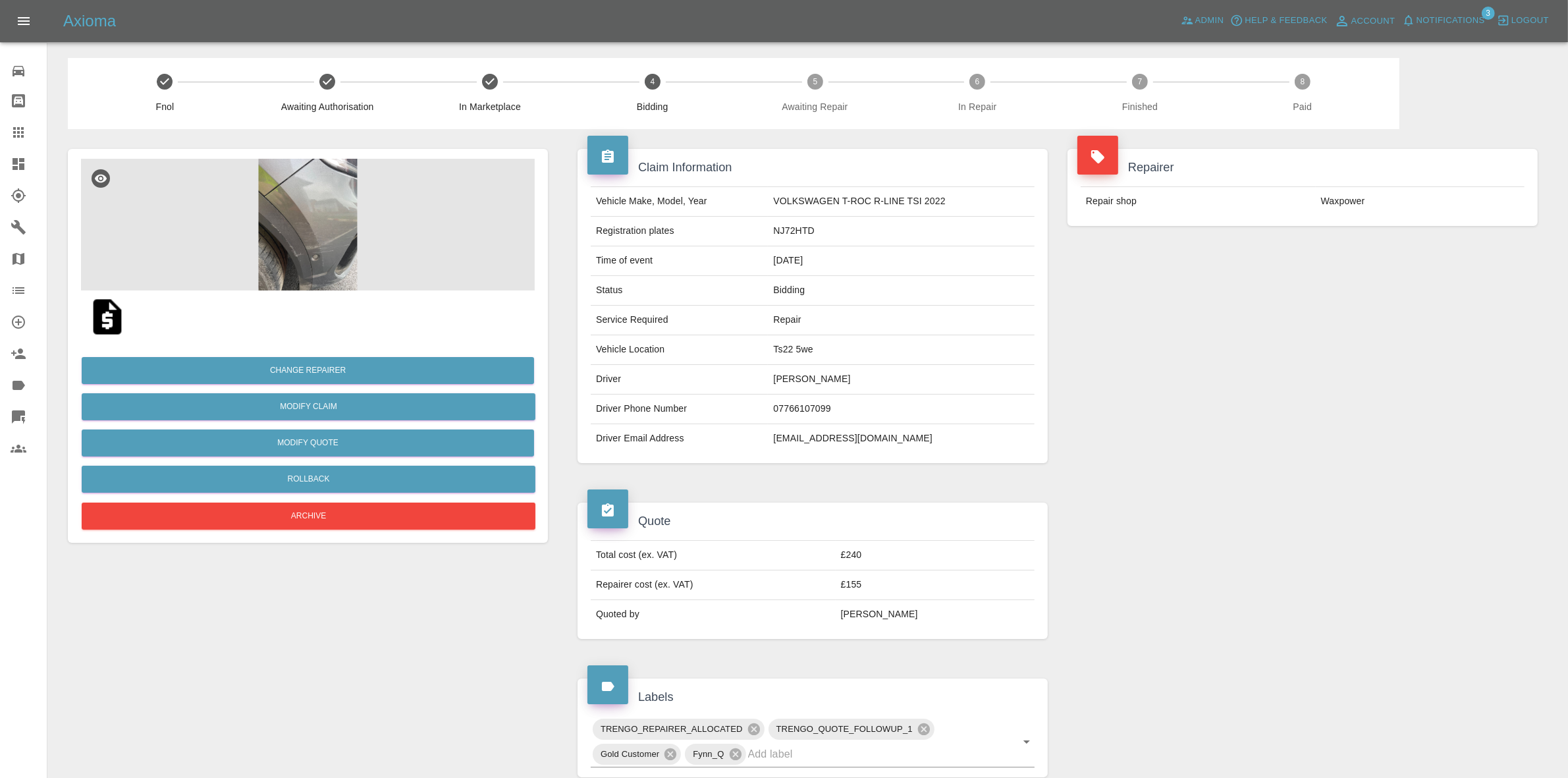
click at [1301, 220] on div "Repair shop Waxpower" at bounding box center [1302, 201] width 470 height 49
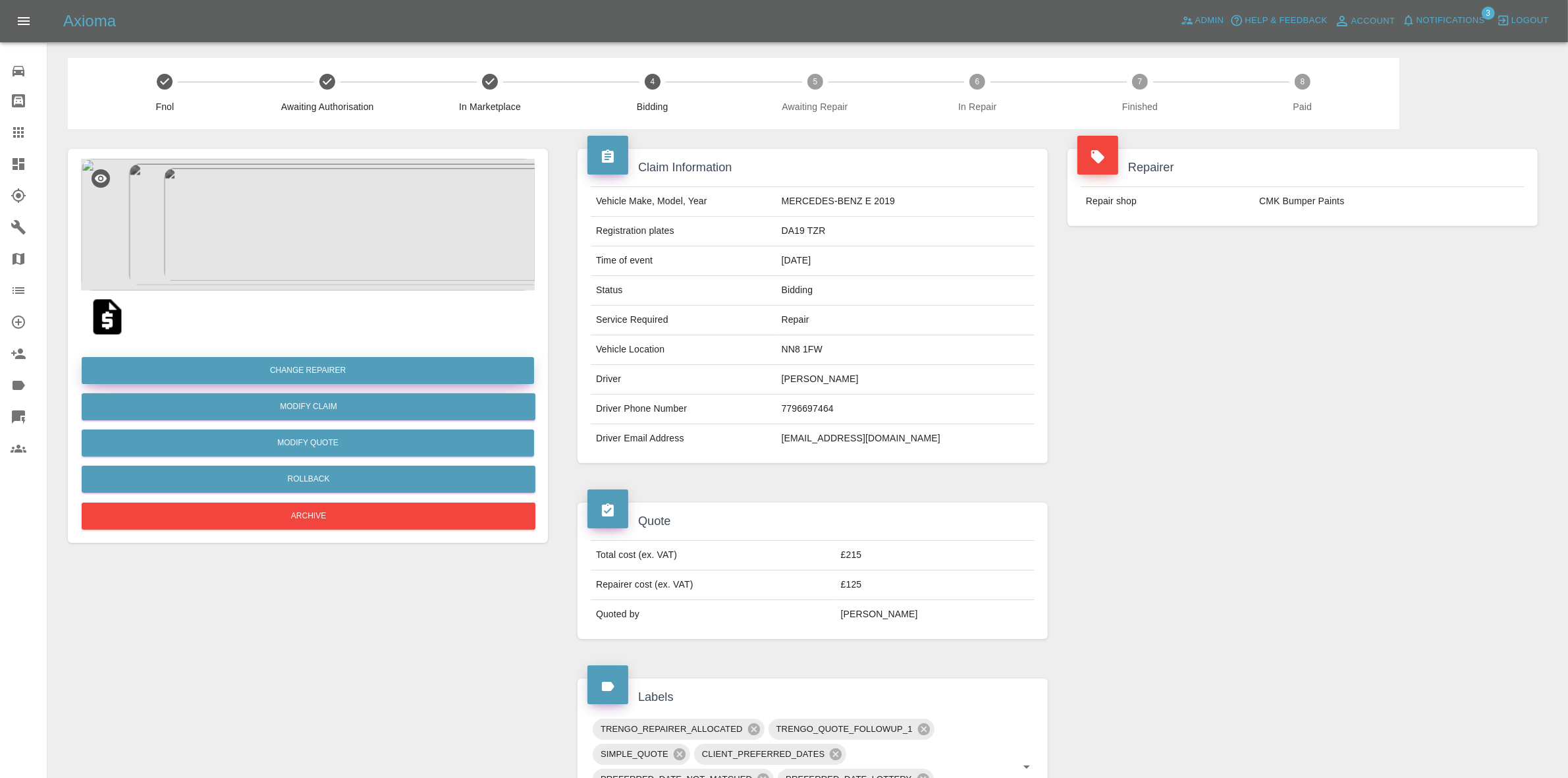
click at [284, 360] on button "Change Repairer" at bounding box center [308, 370] width 452 height 27
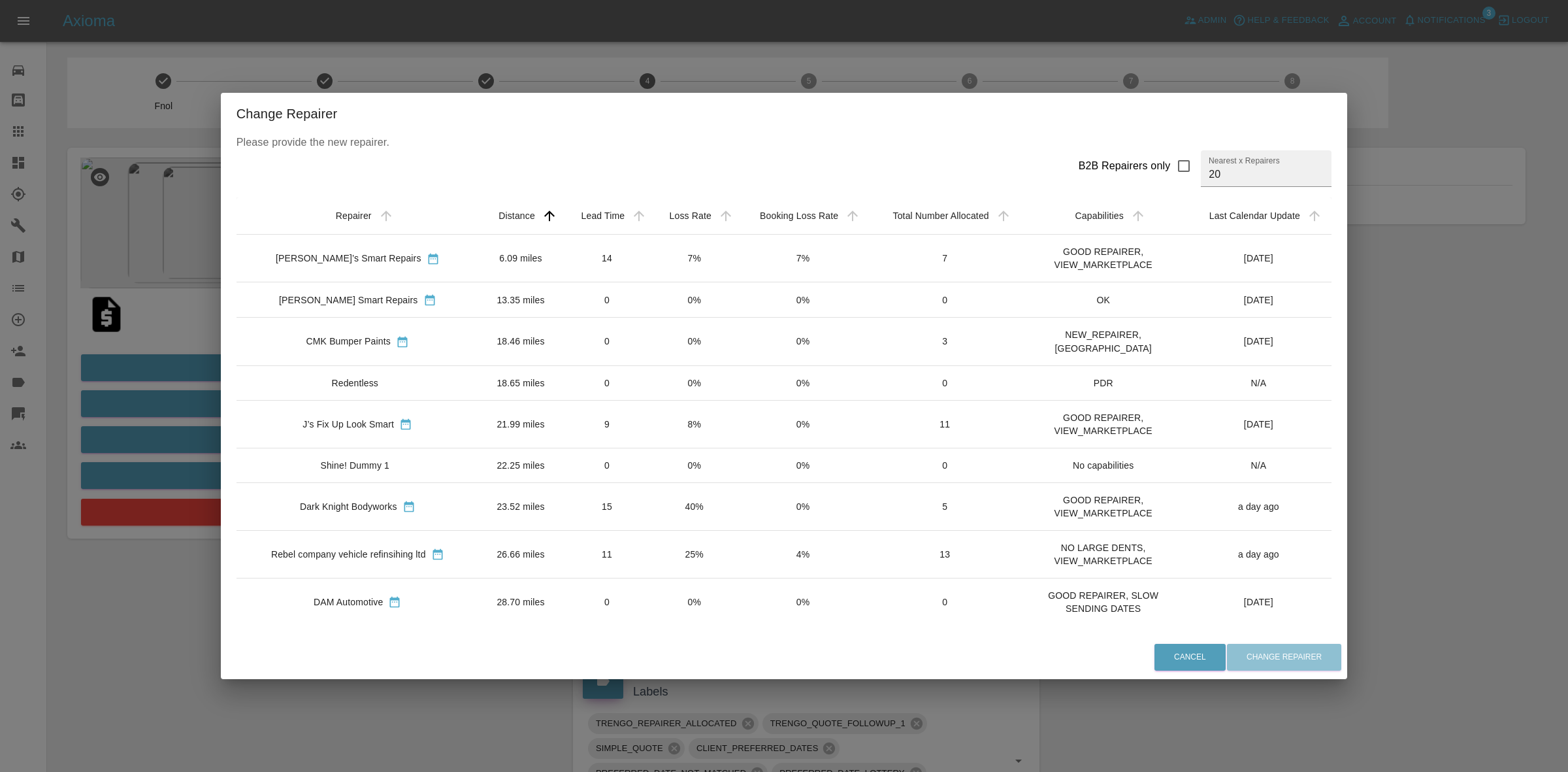
click at [693, 403] on td "8%" at bounding box center [694, 424] width 86 height 48
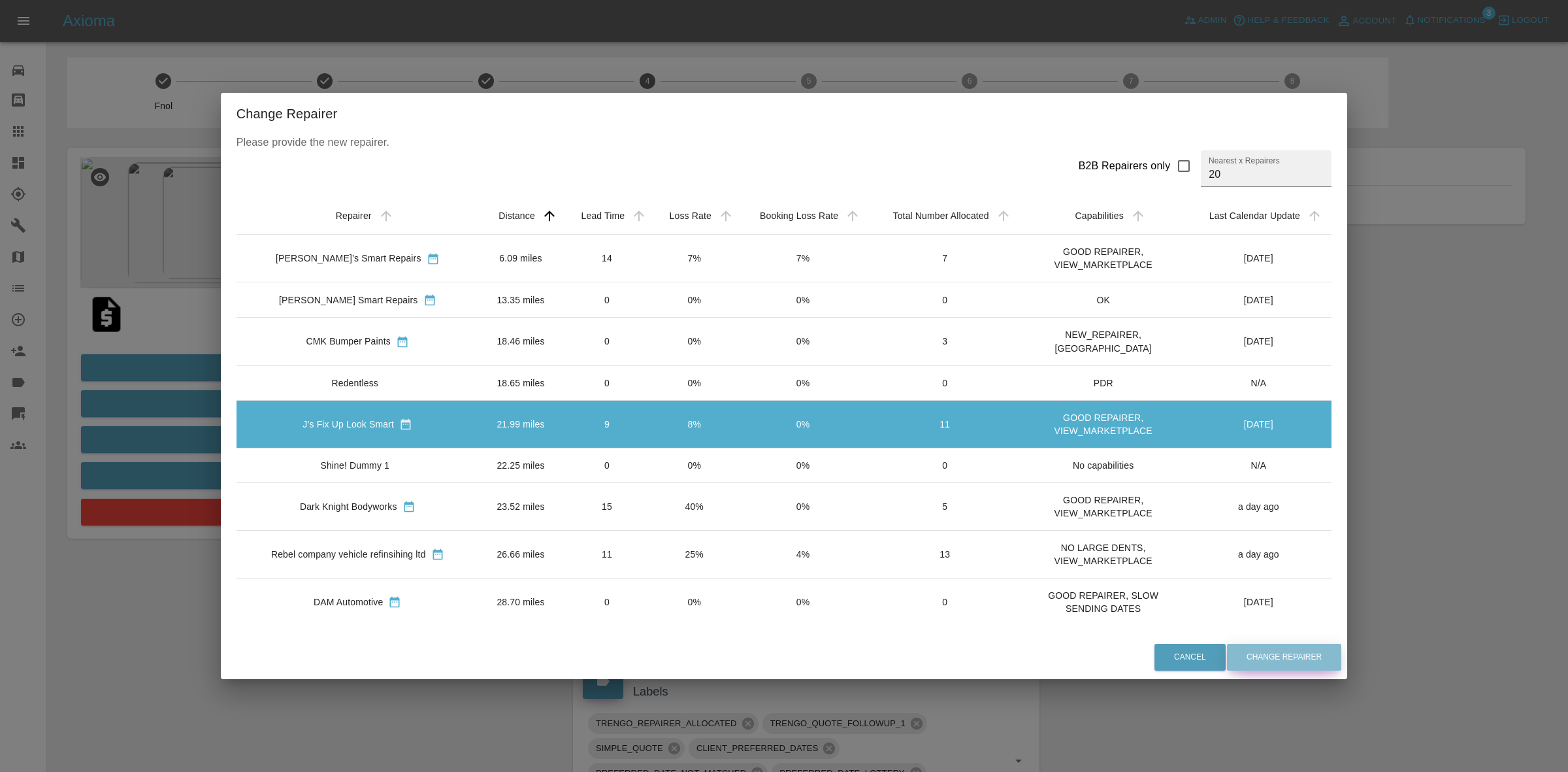
click at [1278, 655] on button "Change Repairer" at bounding box center [1284, 657] width 114 height 27
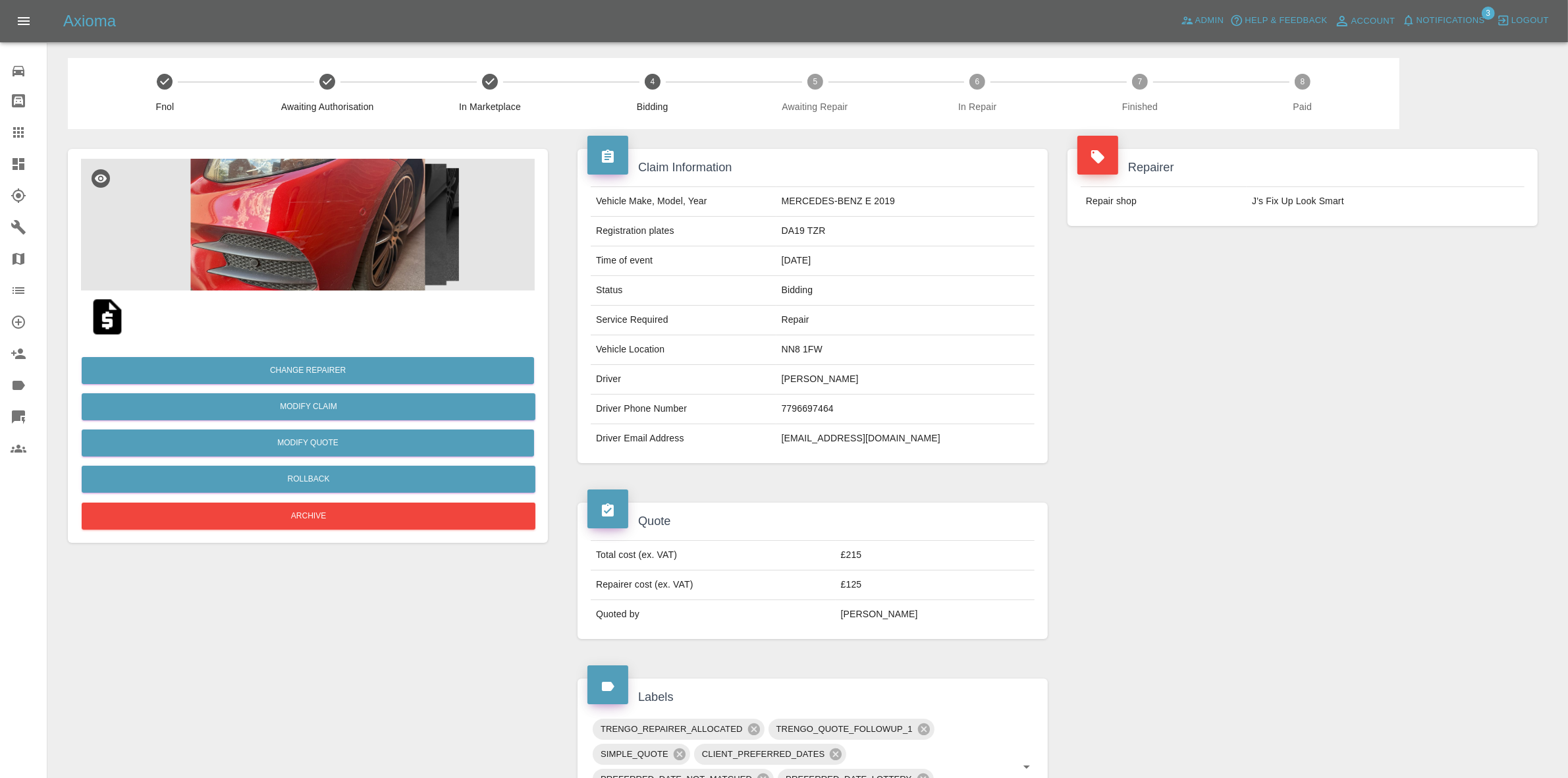
click at [1360, 340] on div "Repairer Repair shop J’s Fix Up Look Smart" at bounding box center [1302, 306] width 490 height 353
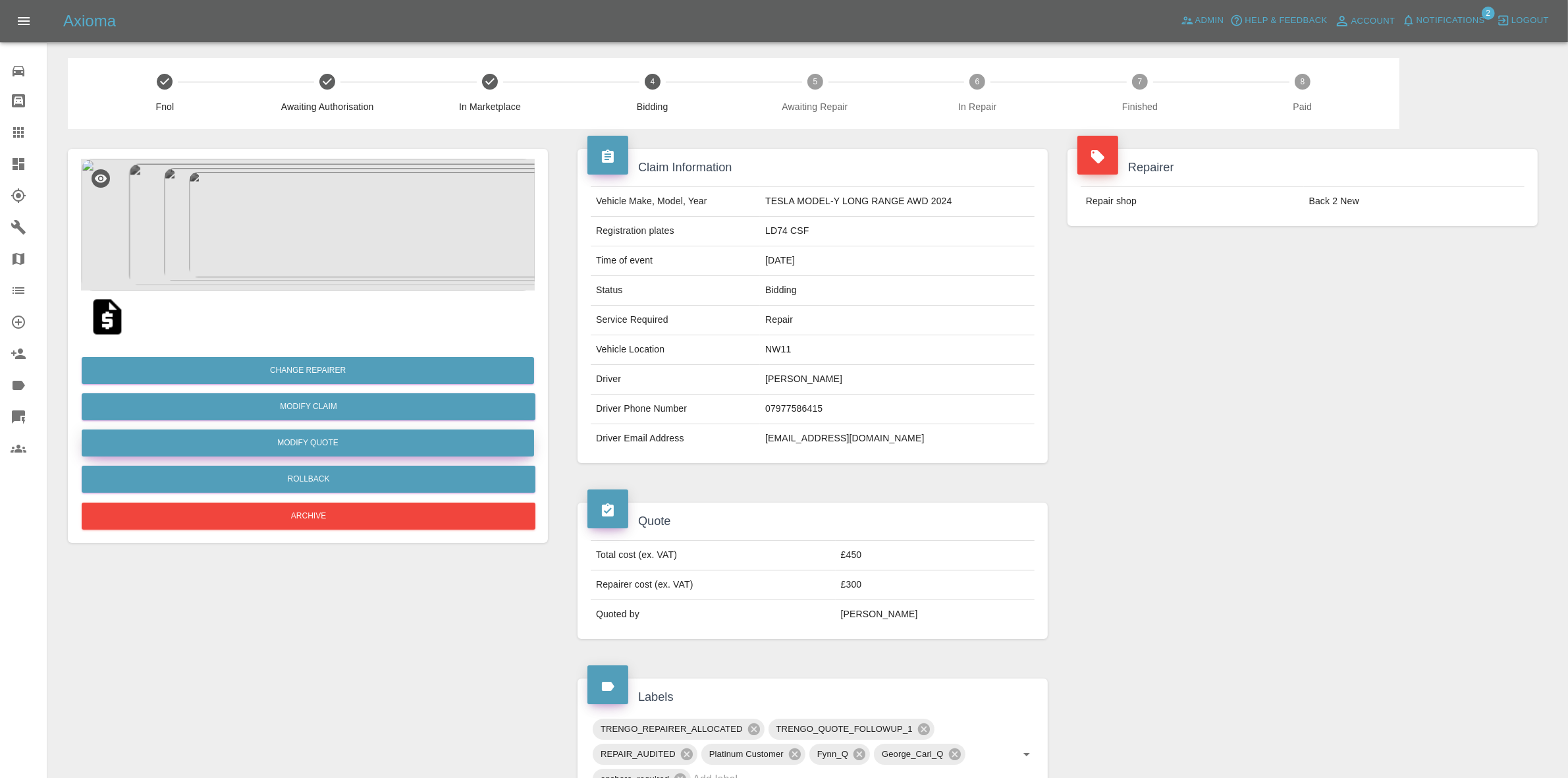
click at [318, 434] on button "Modify Quote" at bounding box center [308, 443] width 452 height 27
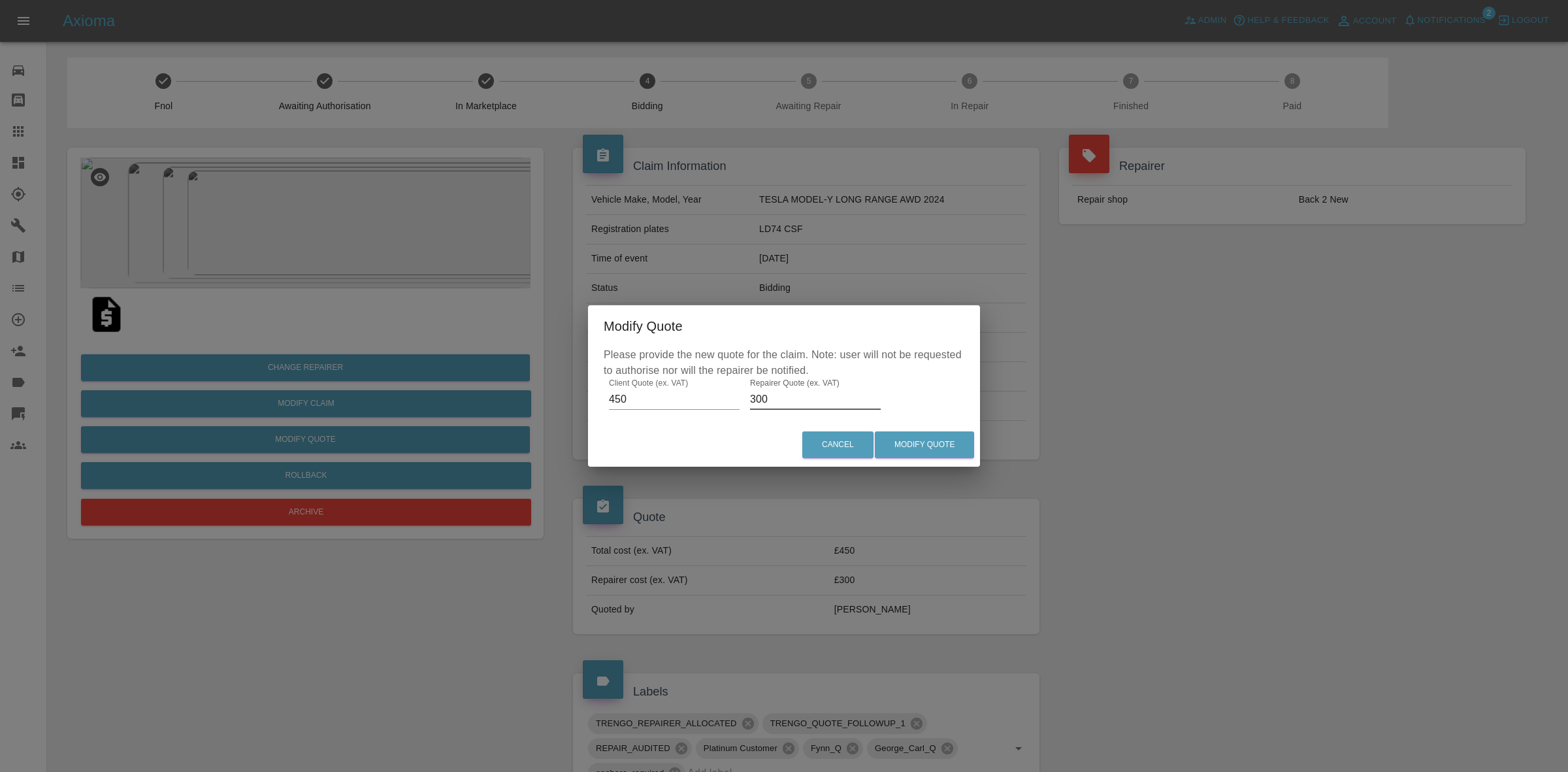
click at [784, 403] on input "300" at bounding box center [815, 399] width 131 height 21
type input "320"
click at [938, 440] on button "Modify Quote" at bounding box center [924, 444] width 99 height 27
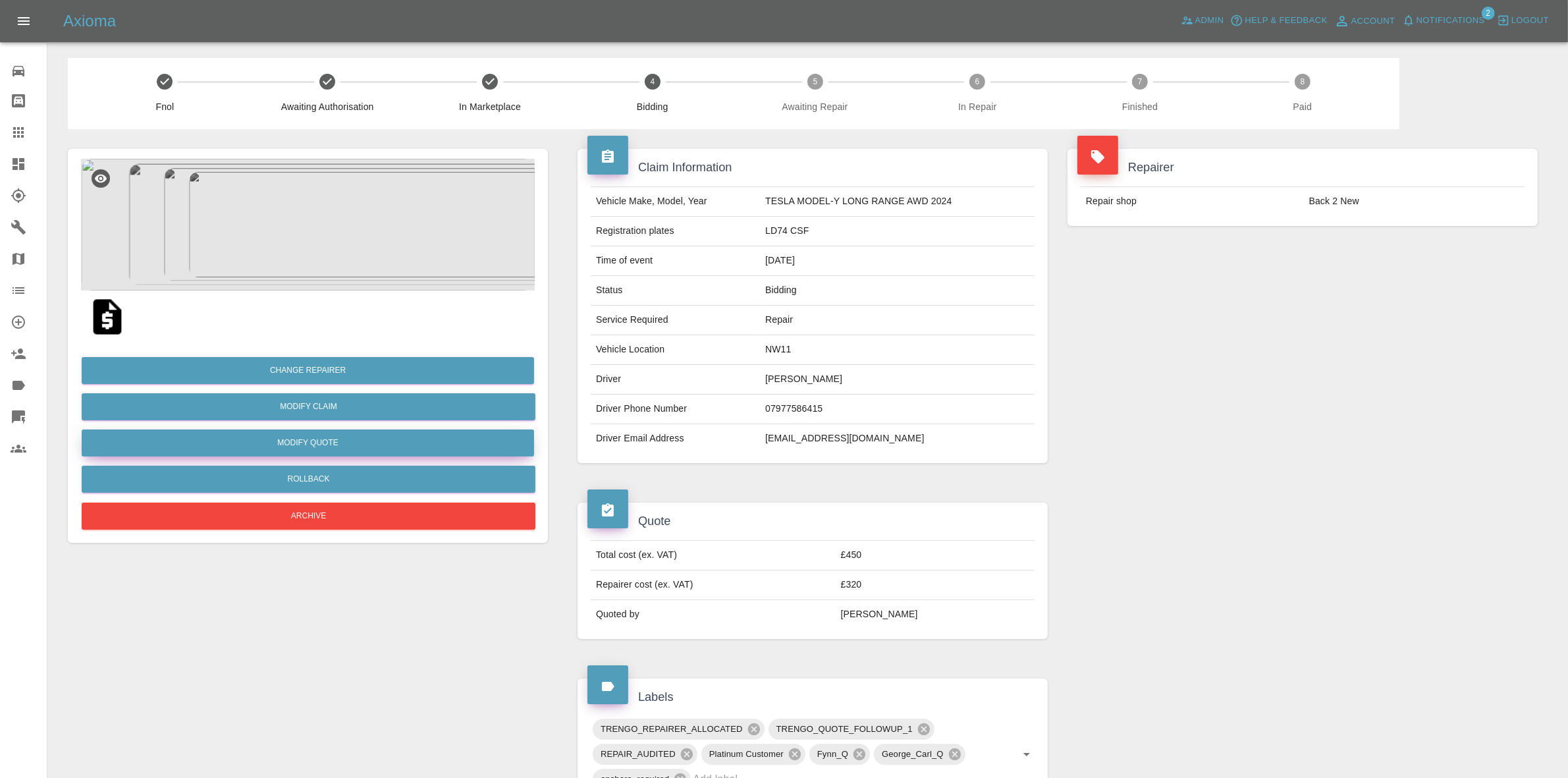
click at [314, 439] on button "Modify Quote" at bounding box center [308, 443] width 452 height 27
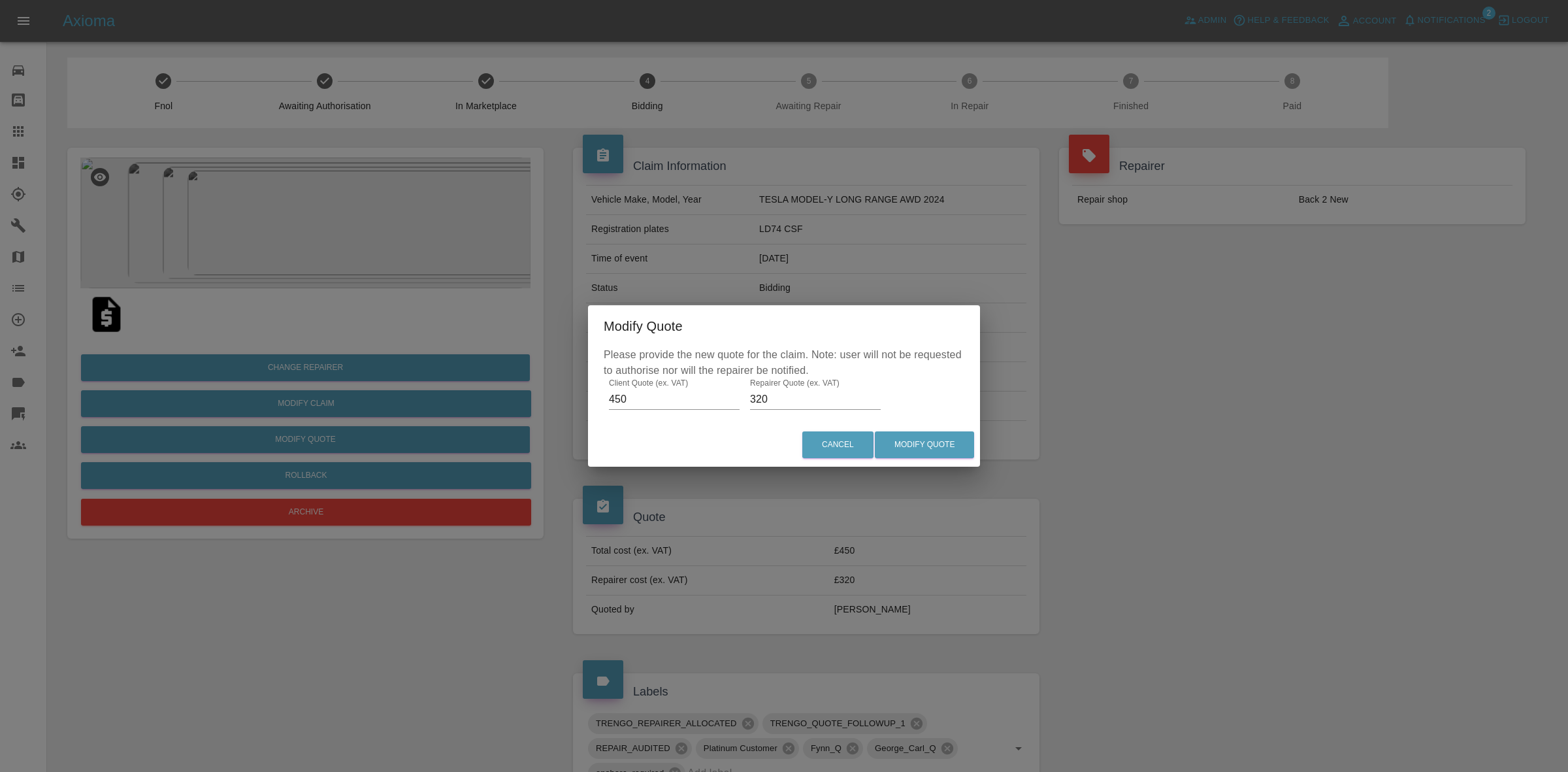
click at [798, 398] on input "320" at bounding box center [815, 399] width 131 height 21
type input "2"
type input "300"
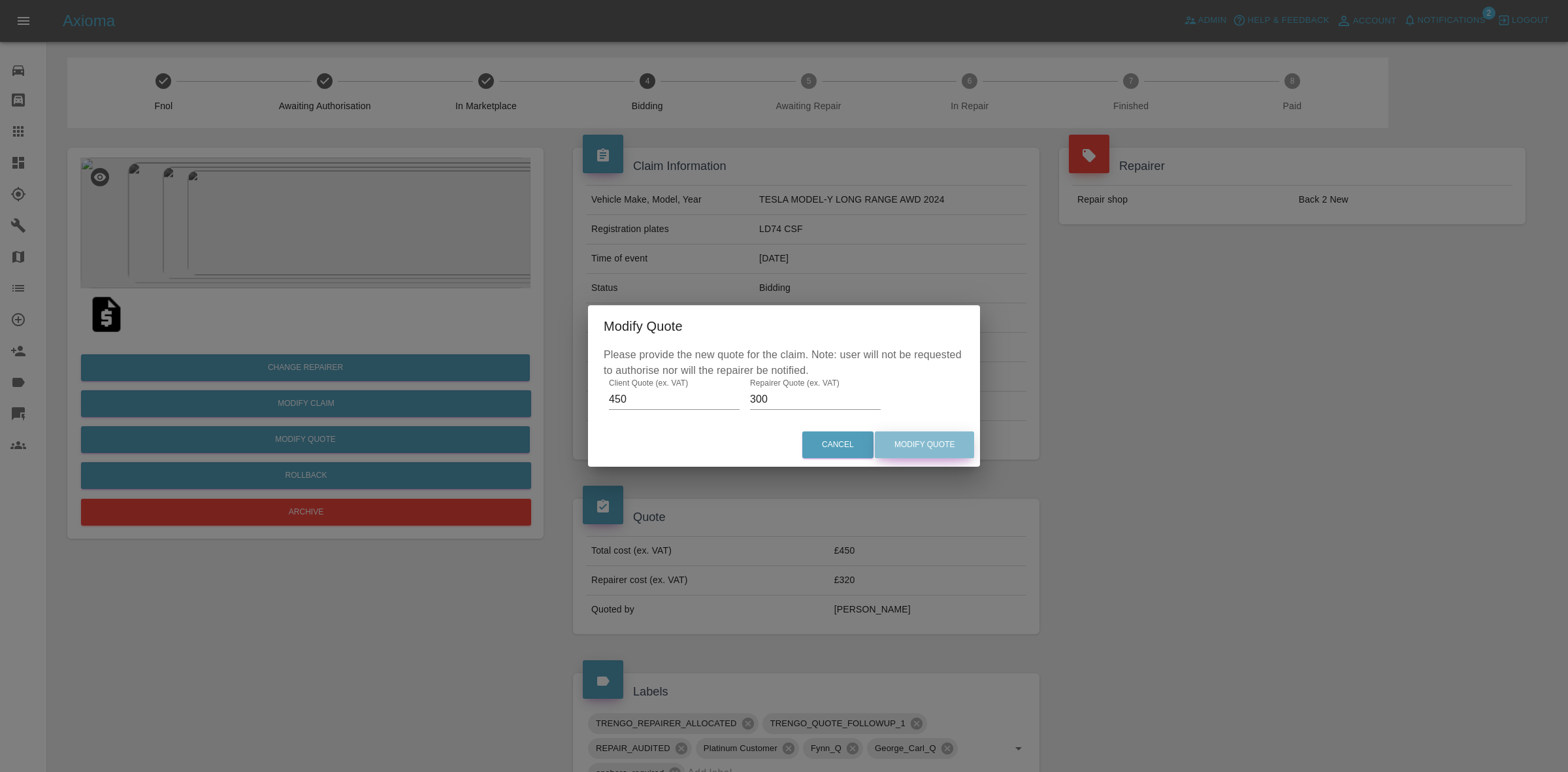
click at [892, 445] on button "Modify Quote" at bounding box center [924, 444] width 99 height 27
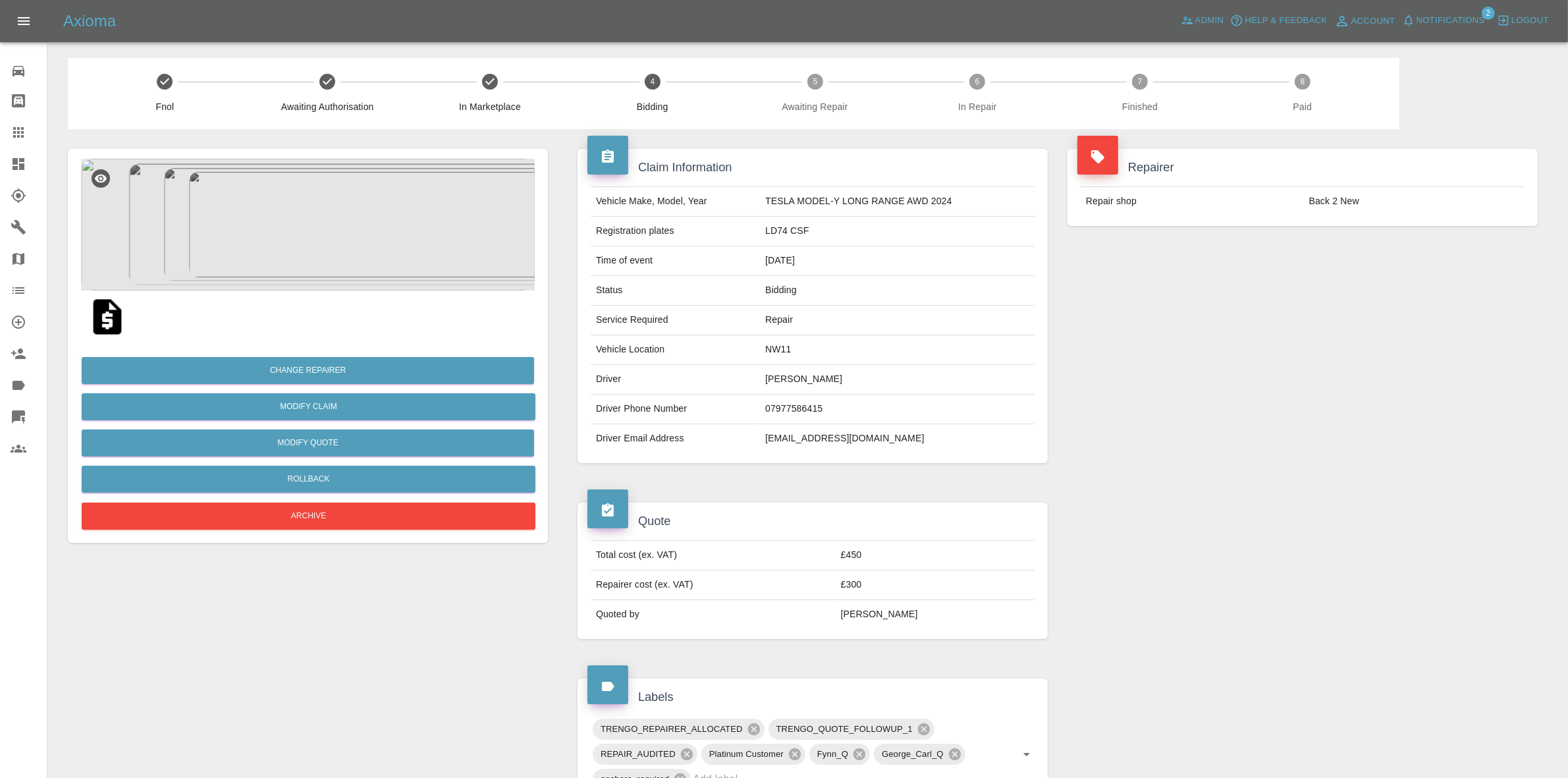
click at [303, 353] on div "Change Repairer Modify Claim Modify Quote Rollback Archive" at bounding box center [308, 437] width 453 height 190
click at [314, 366] on button "Change Repairer" at bounding box center [308, 370] width 452 height 27
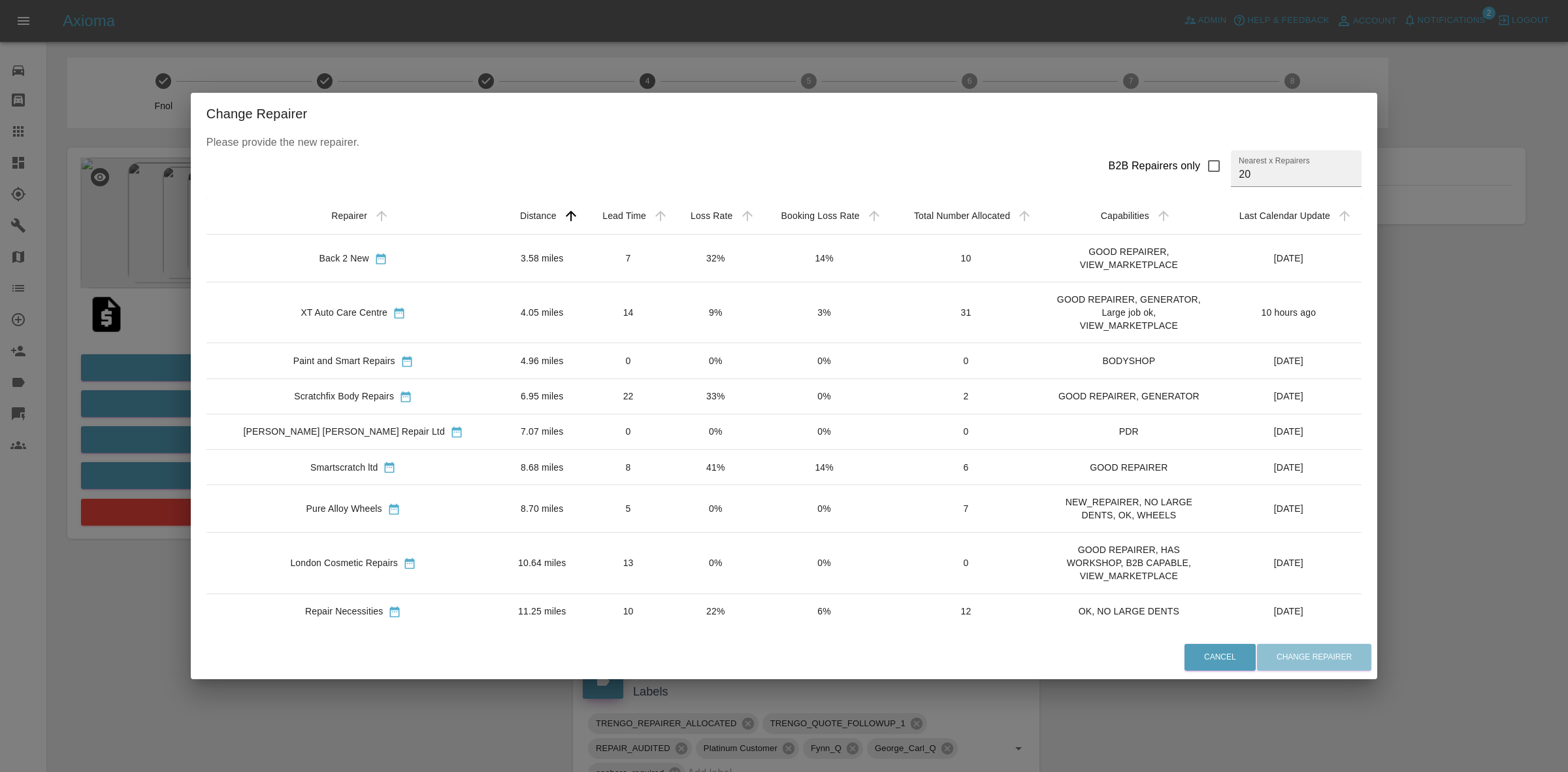
click at [675, 307] on td "9%" at bounding box center [714, 313] width 86 height 61
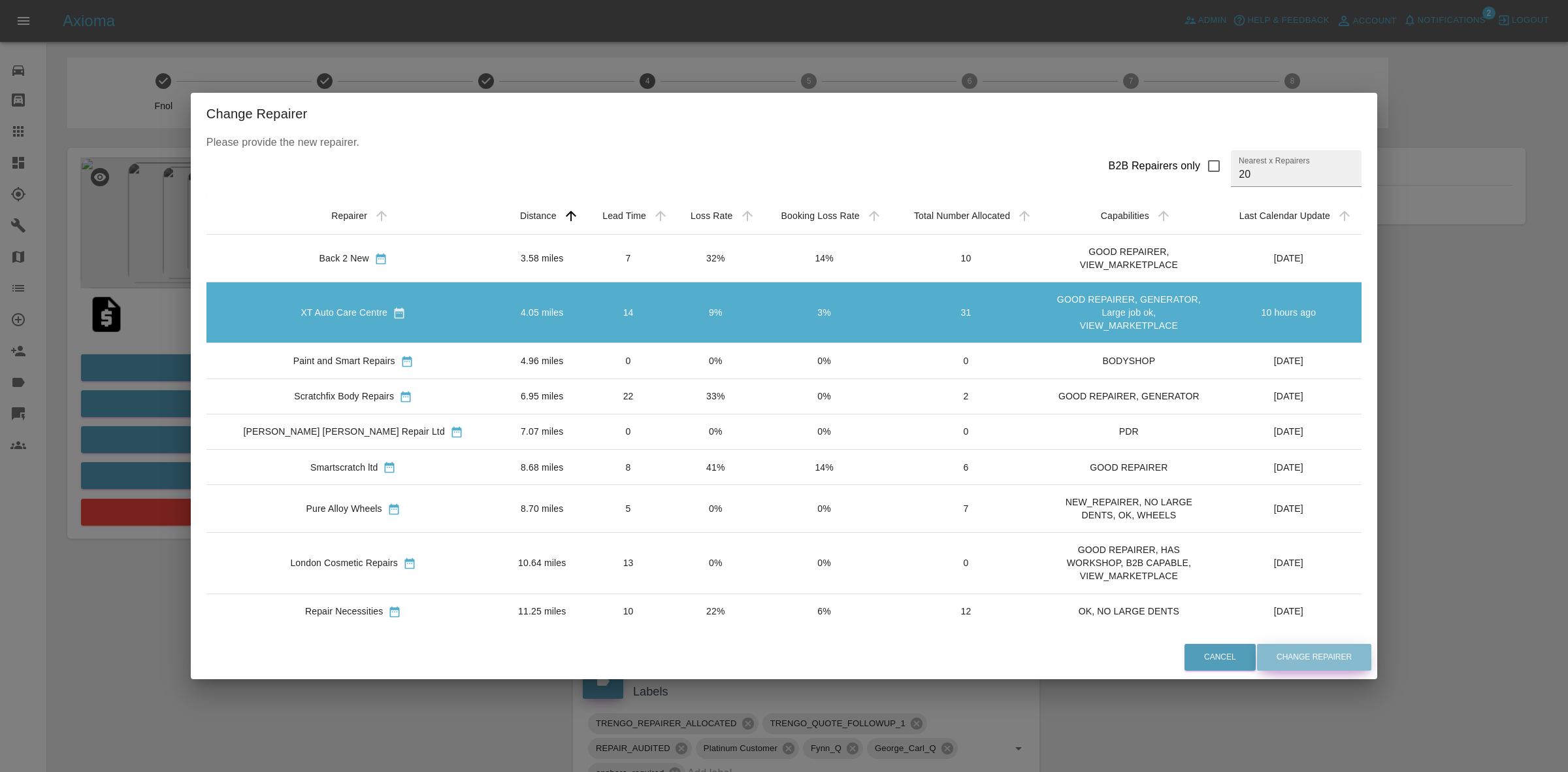
click at [1260, 651] on button "Change Repairer" at bounding box center [1314, 657] width 114 height 27
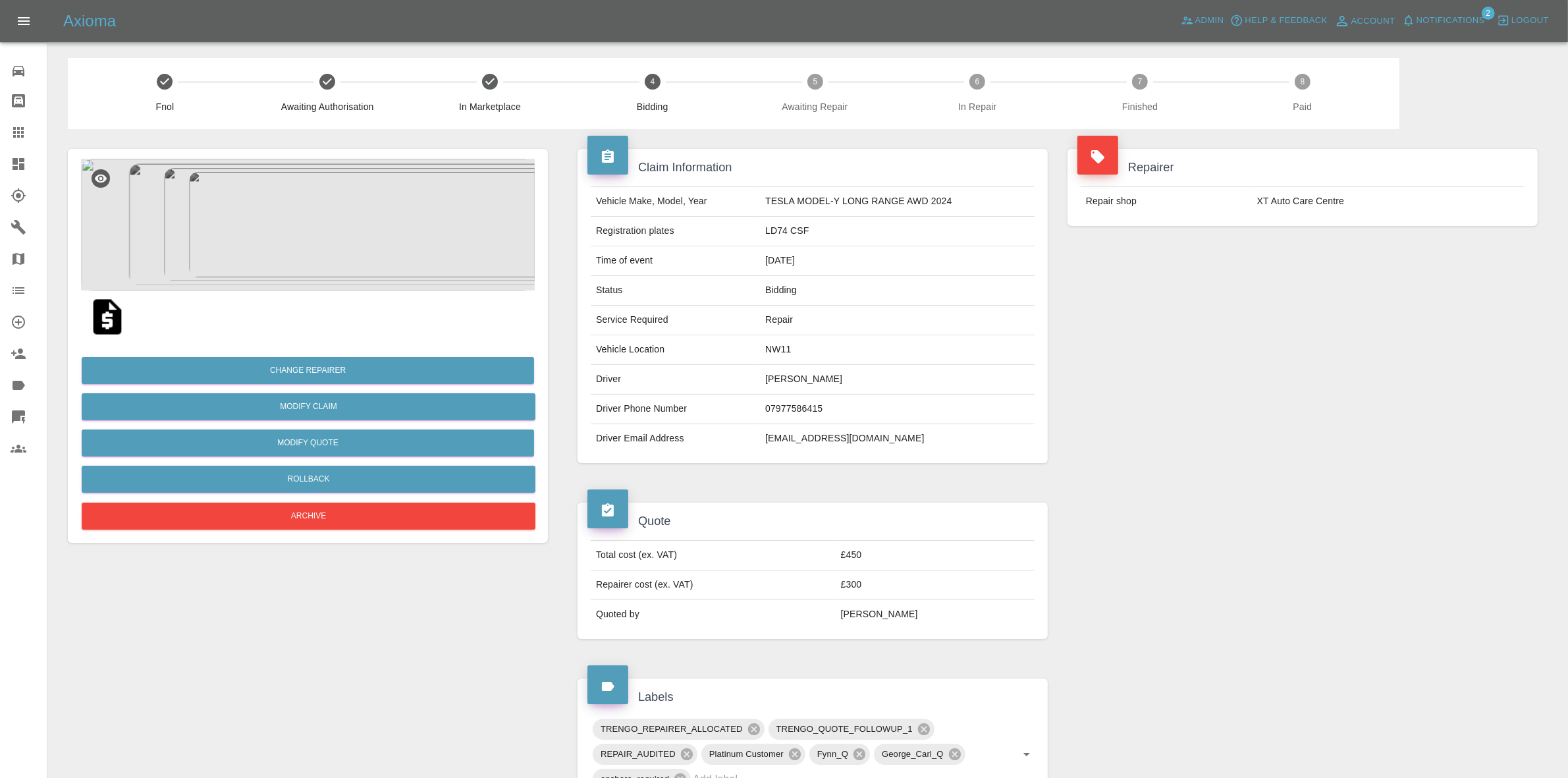
drag, startPoint x: 1374, startPoint y: 320, endPoint x: 1275, endPoint y: 290, distance: 103.4
click at [1372, 318] on div "Repairer Repair shop XT Auto Care Centre" at bounding box center [1302, 306] width 490 height 353
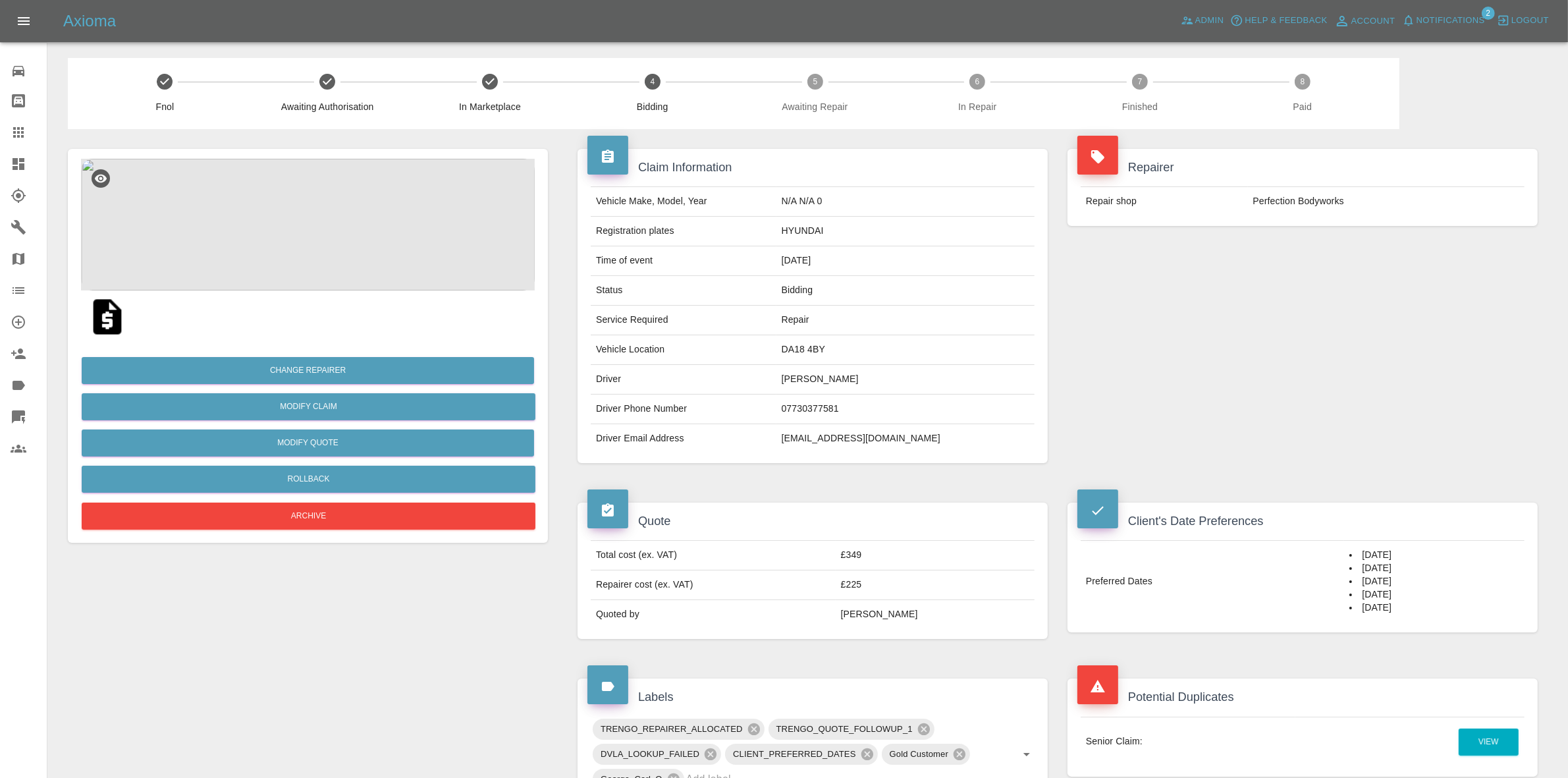
click at [1412, 393] on div "Repairer Repair shop Perfection Bodyworks" at bounding box center [1302, 306] width 490 height 353
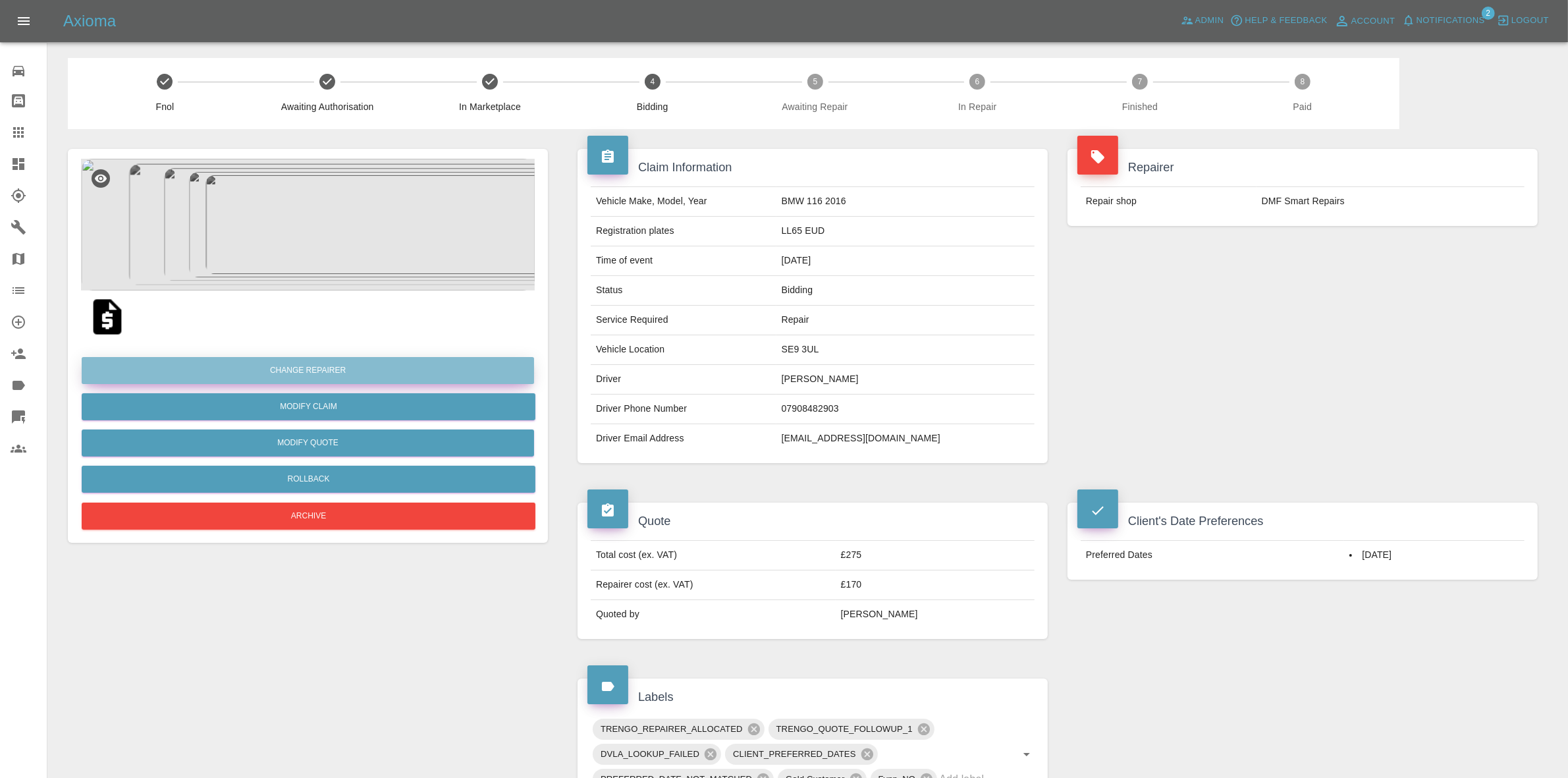
click at [290, 366] on button "Change Repairer" at bounding box center [308, 370] width 452 height 27
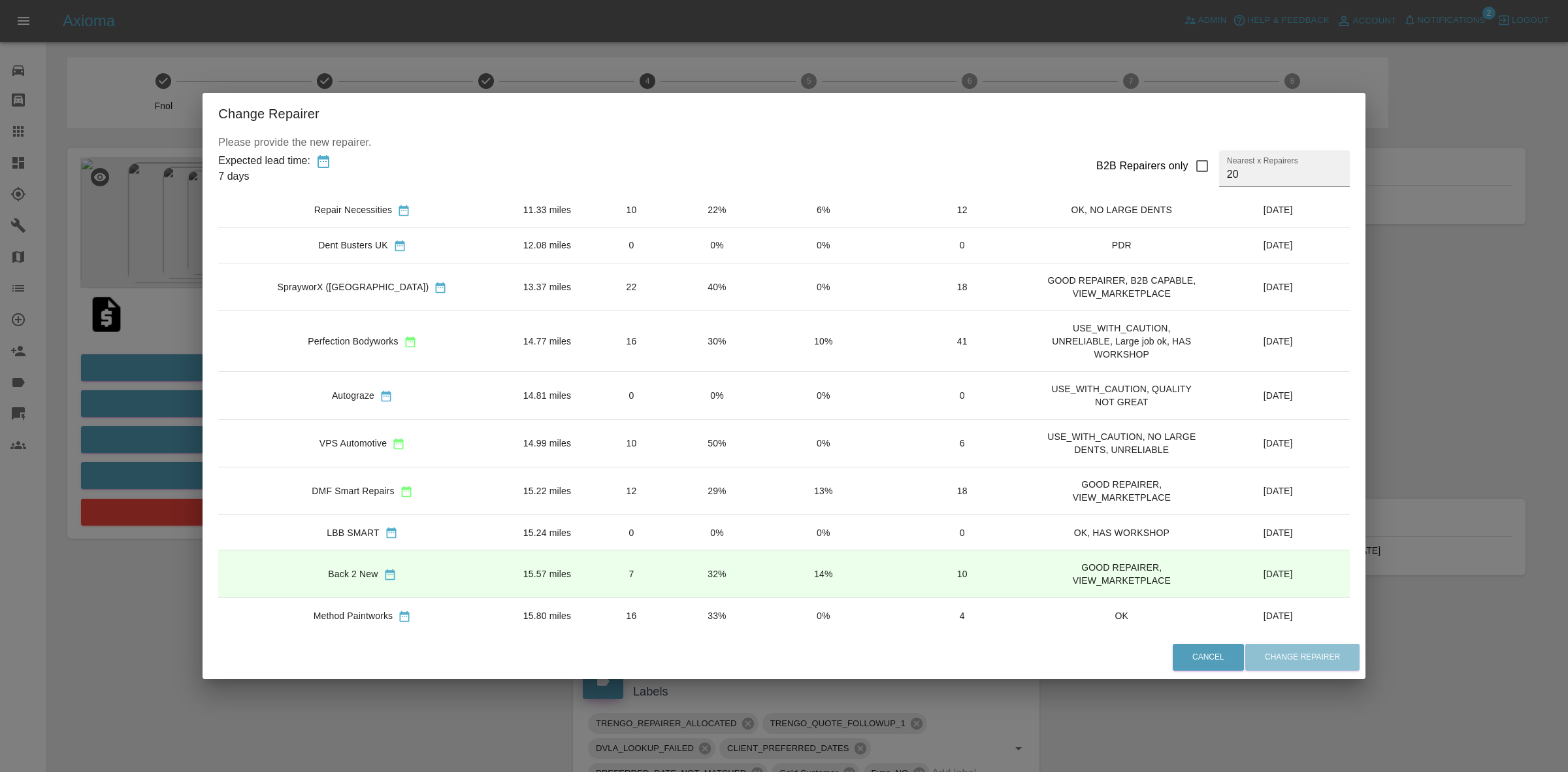
scroll to position [245, 0]
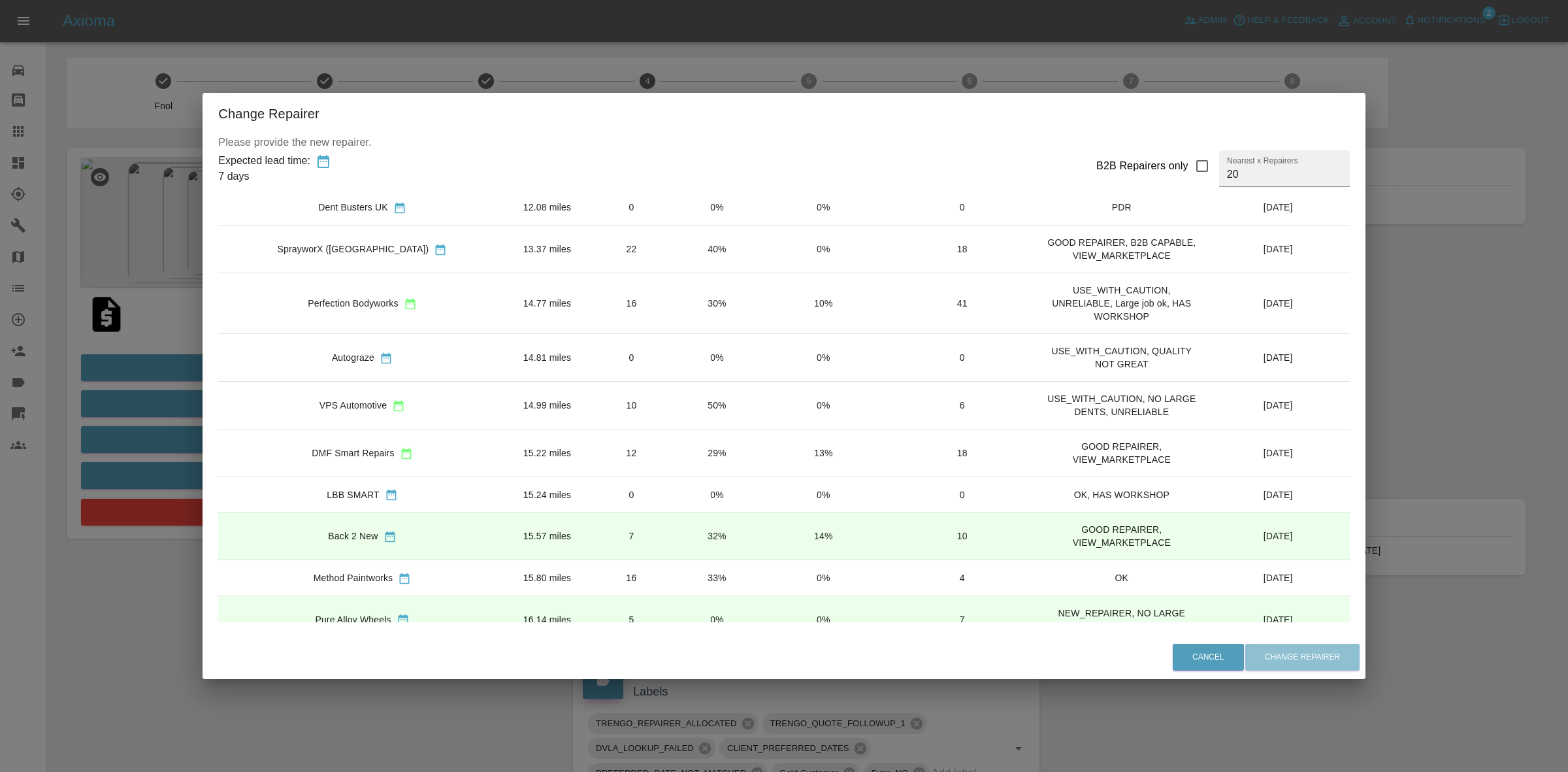
drag, startPoint x: 652, startPoint y: 405, endPoint x: 724, endPoint y: 446, distance: 82.9
click at [675, 413] on td "50%" at bounding box center [717, 405] width 85 height 48
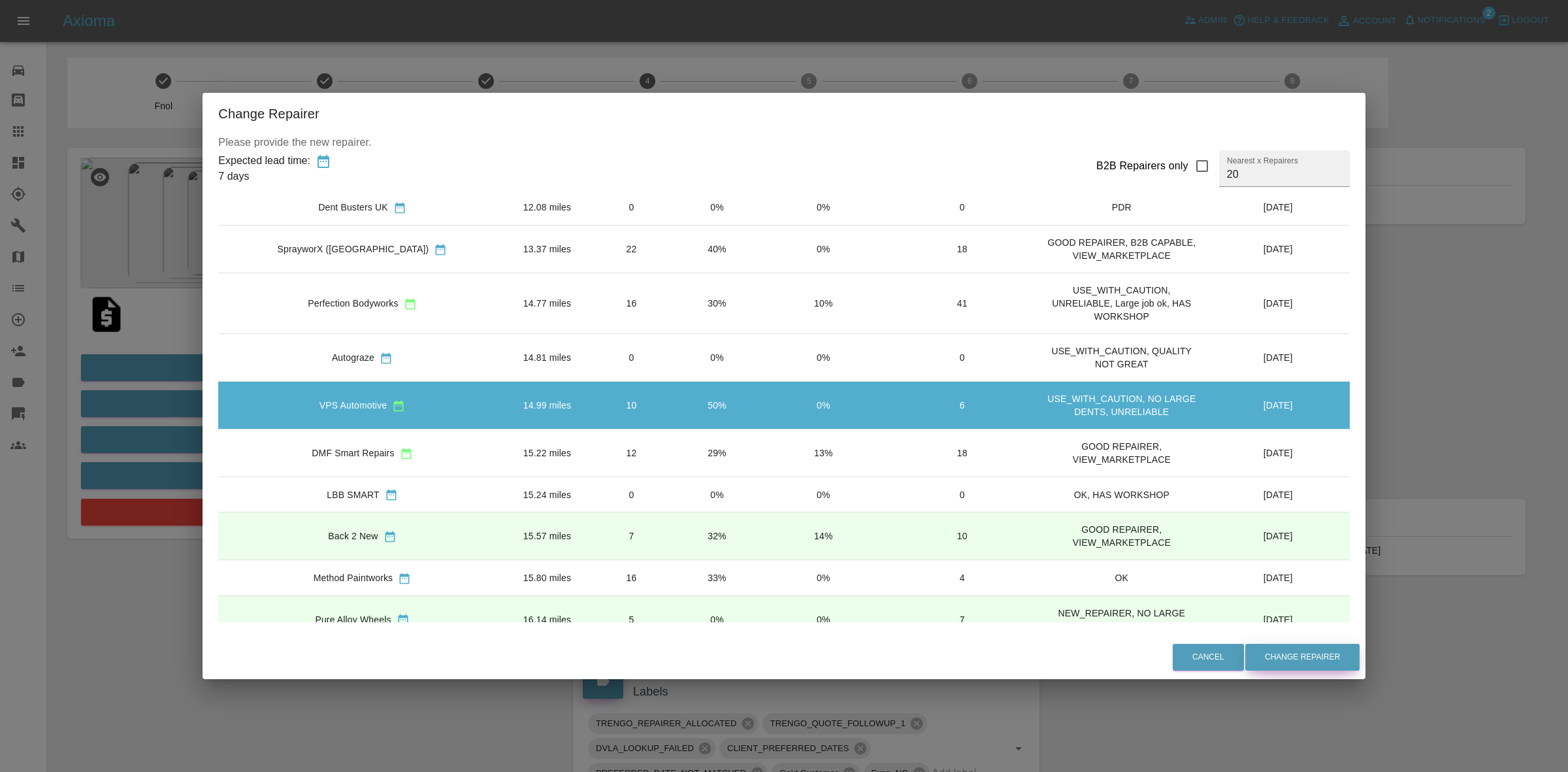
click at [1272, 657] on button "Change Repairer" at bounding box center [1302, 657] width 114 height 27
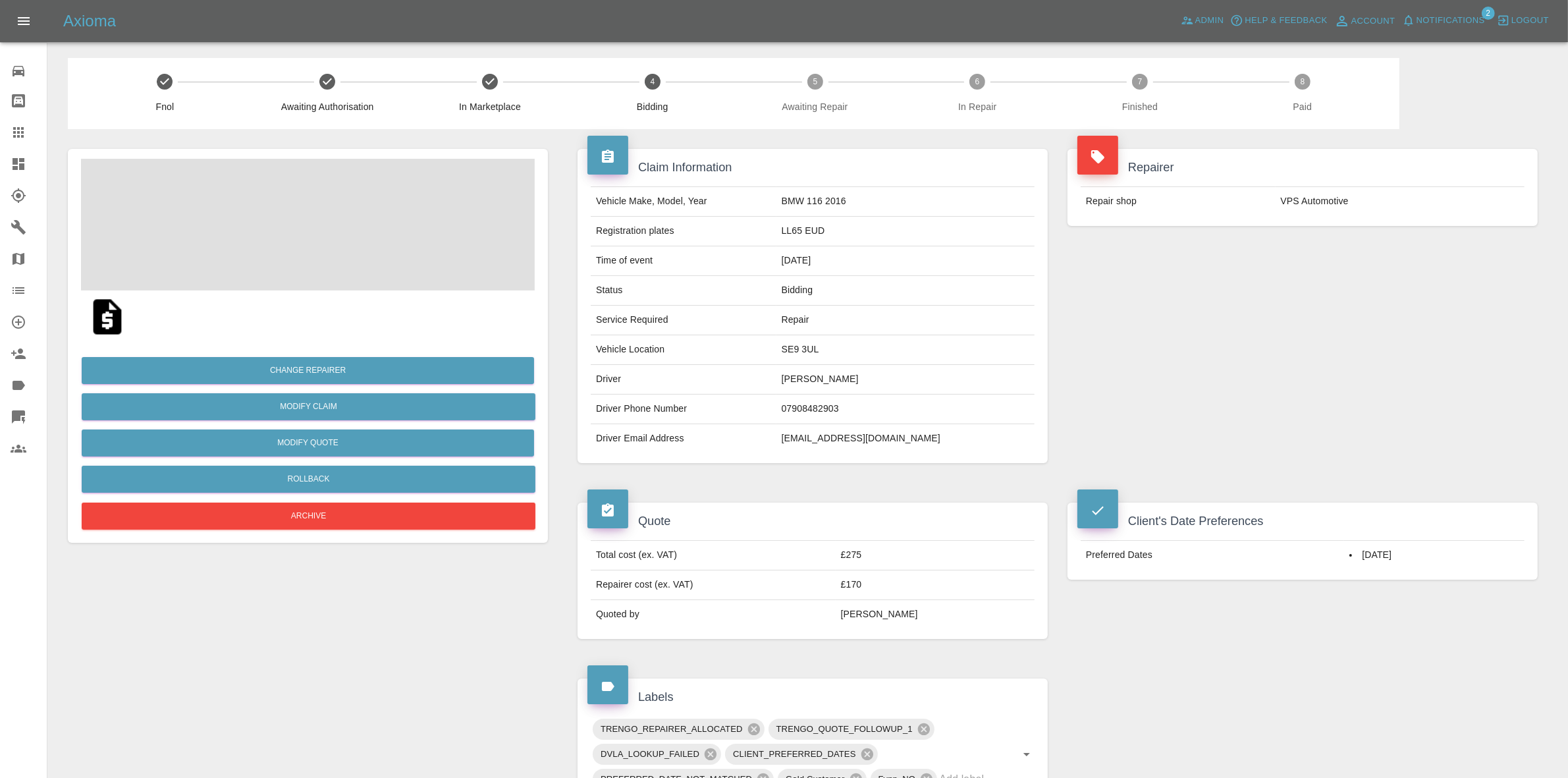
drag, startPoint x: 1522, startPoint y: 476, endPoint x: 1233, endPoint y: 444, distance: 290.8
click at [1483, 467] on div "Repairer Repair shop VPS Automotive" at bounding box center [1302, 306] width 490 height 353
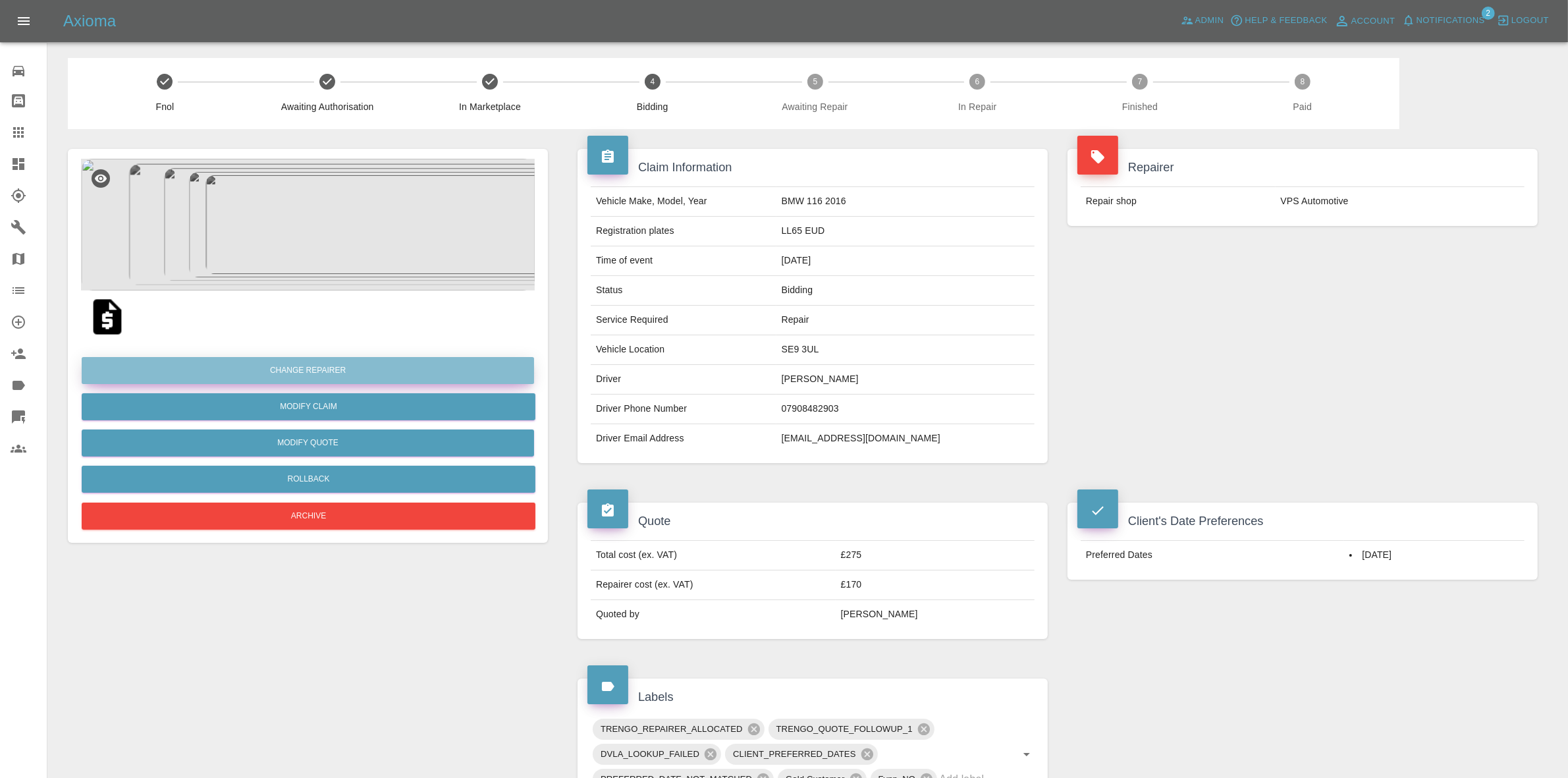
click at [326, 368] on button "Change Repairer" at bounding box center [308, 370] width 452 height 27
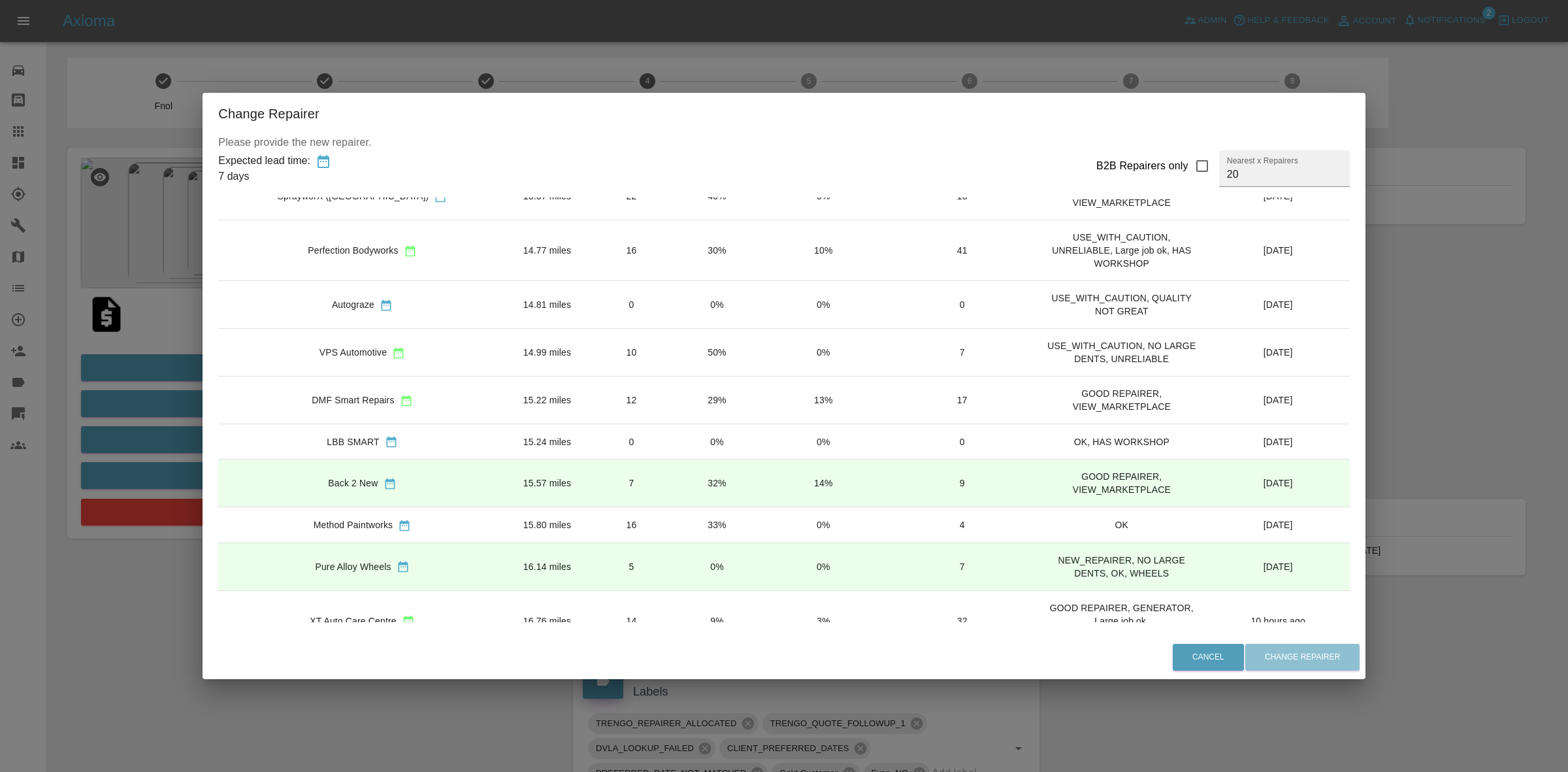
scroll to position [327, 0]
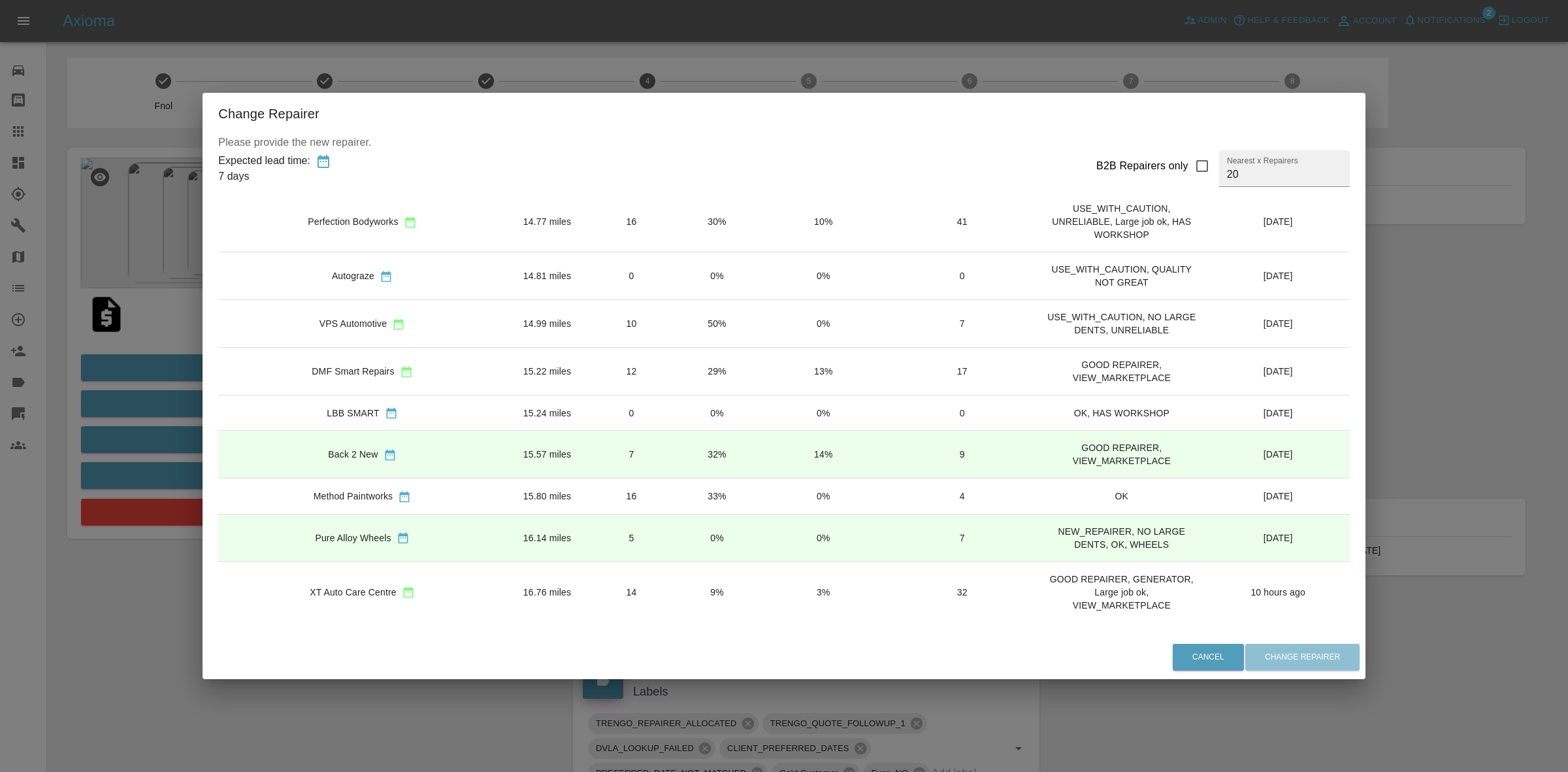
drag, startPoint x: 630, startPoint y: 385, endPoint x: 632, endPoint y: 396, distance: 11.2
click at [675, 390] on td "29%" at bounding box center [717, 371] width 85 height 48
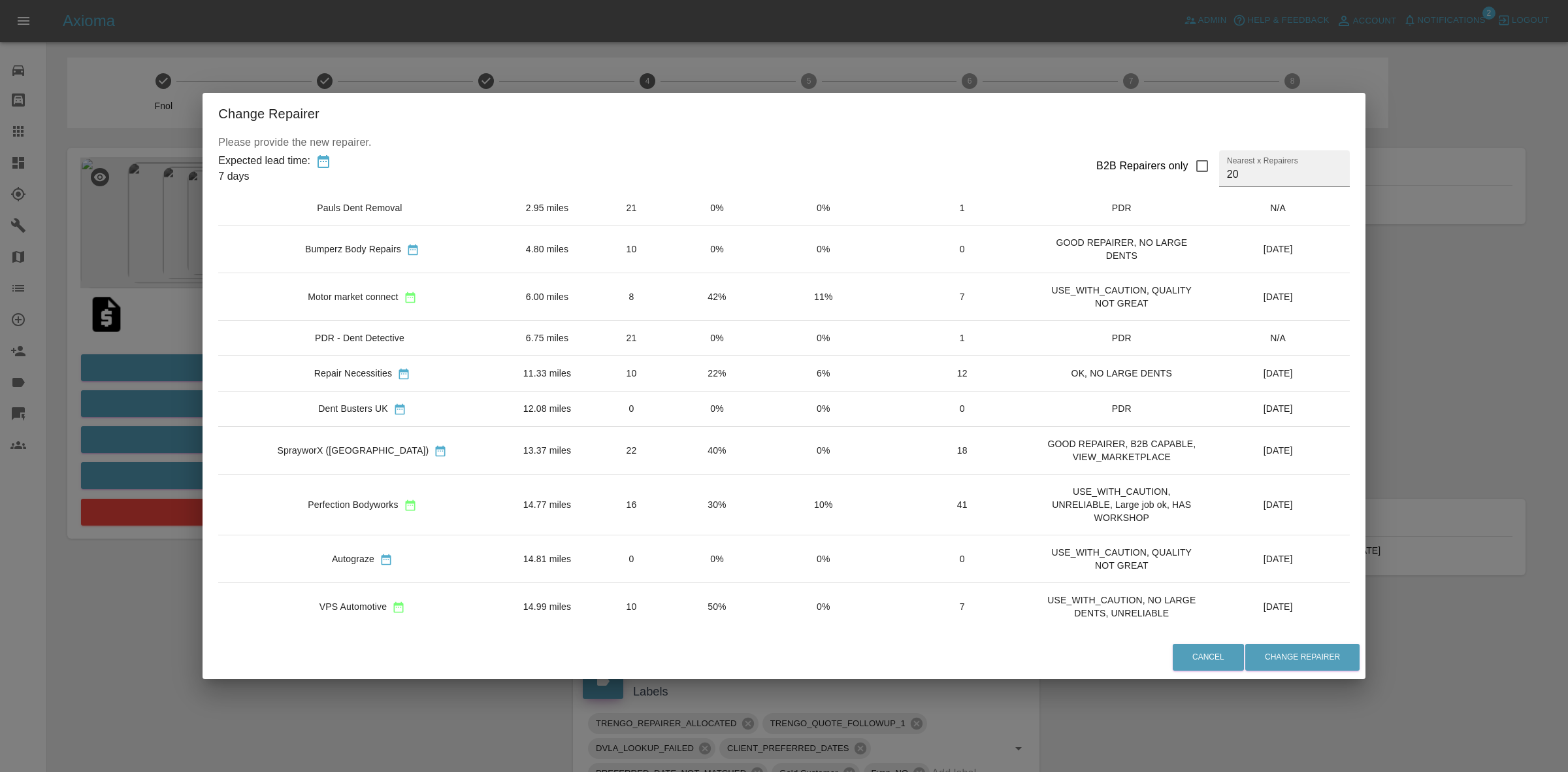
scroll to position [0, 0]
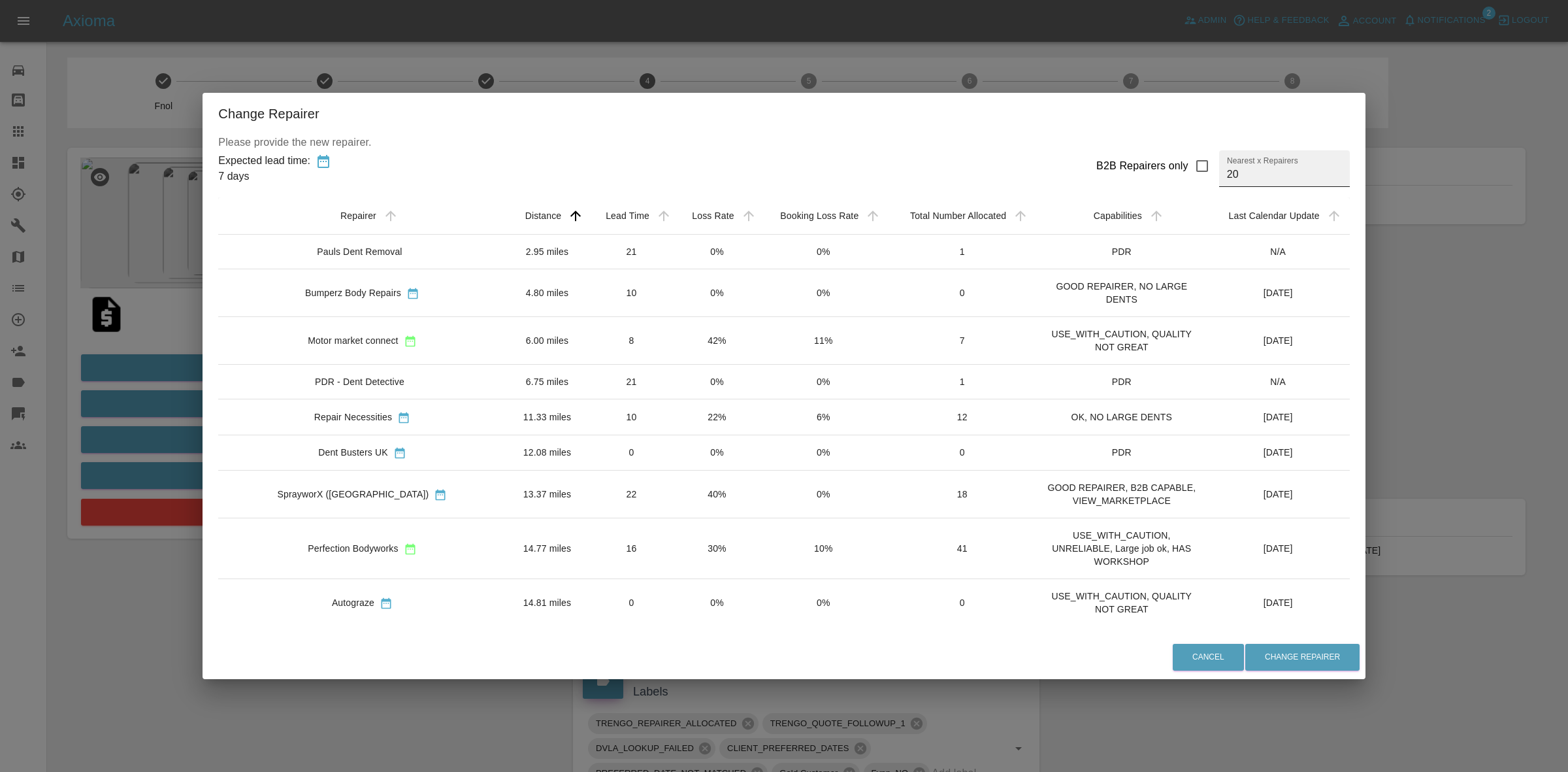
click at [1219, 174] on input "20" at bounding box center [1285, 168] width 131 height 36
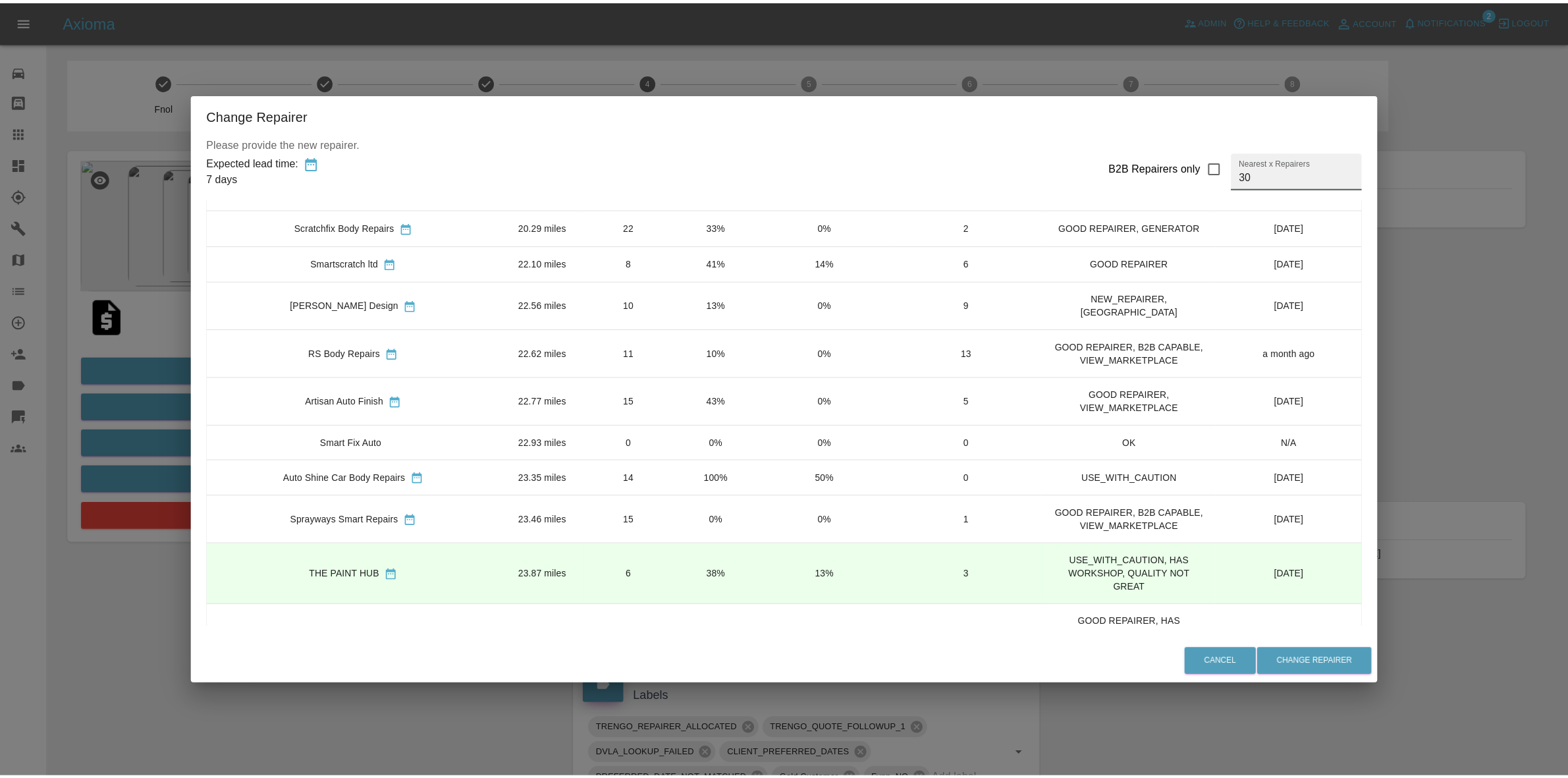
scroll to position [906, 0]
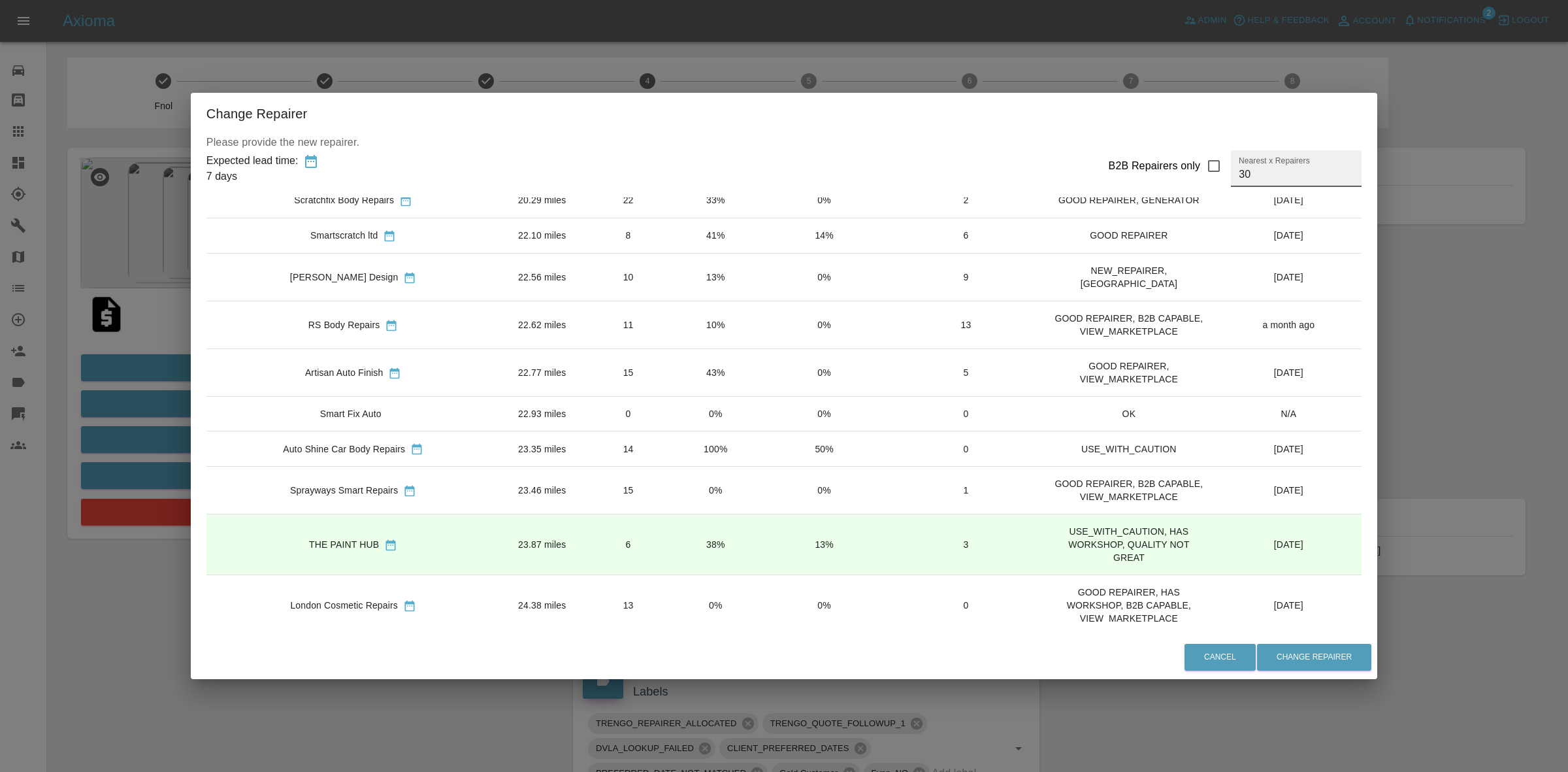
type input "30"
click at [677, 397] on td "43%" at bounding box center [714, 373] width 86 height 48
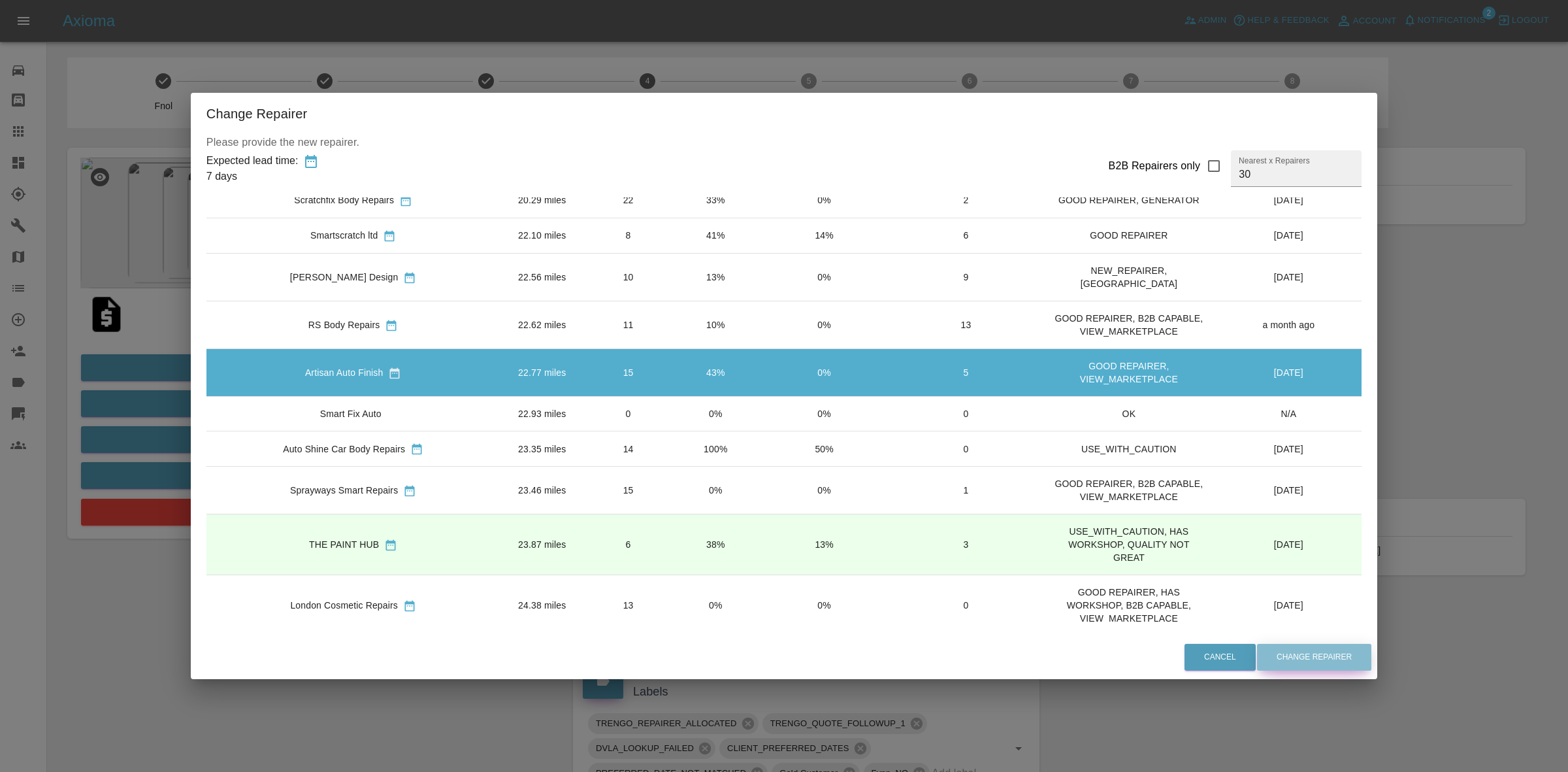
click at [1257, 651] on button "Change Repairer" at bounding box center [1314, 657] width 114 height 27
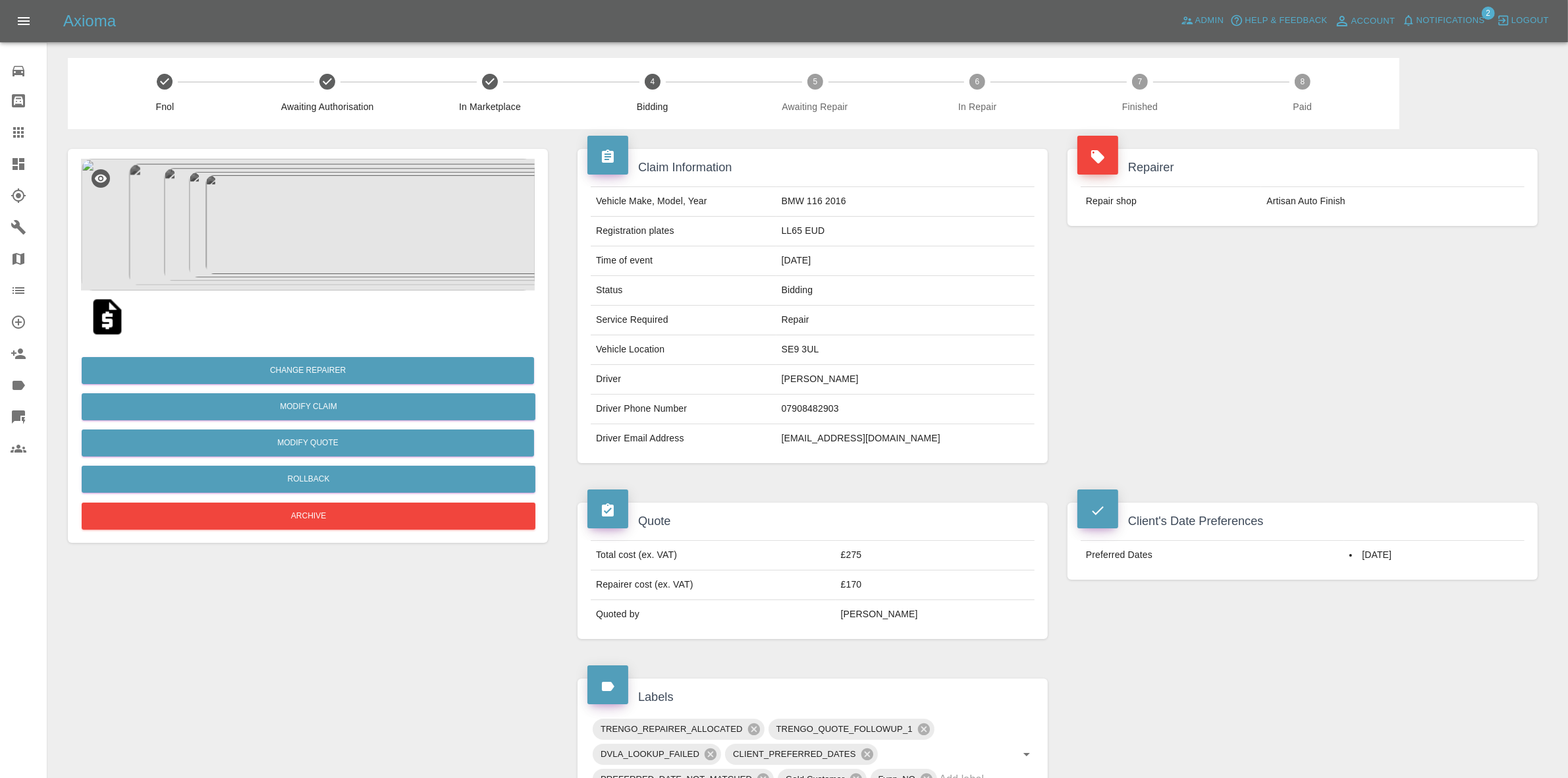
click at [1404, 328] on div "Repairer Repair shop Artisan Auto Finish" at bounding box center [1302, 306] width 490 height 353
click at [1390, 378] on div "Repairer Repair shop Colour Touch" at bounding box center [1302, 306] width 490 height 353
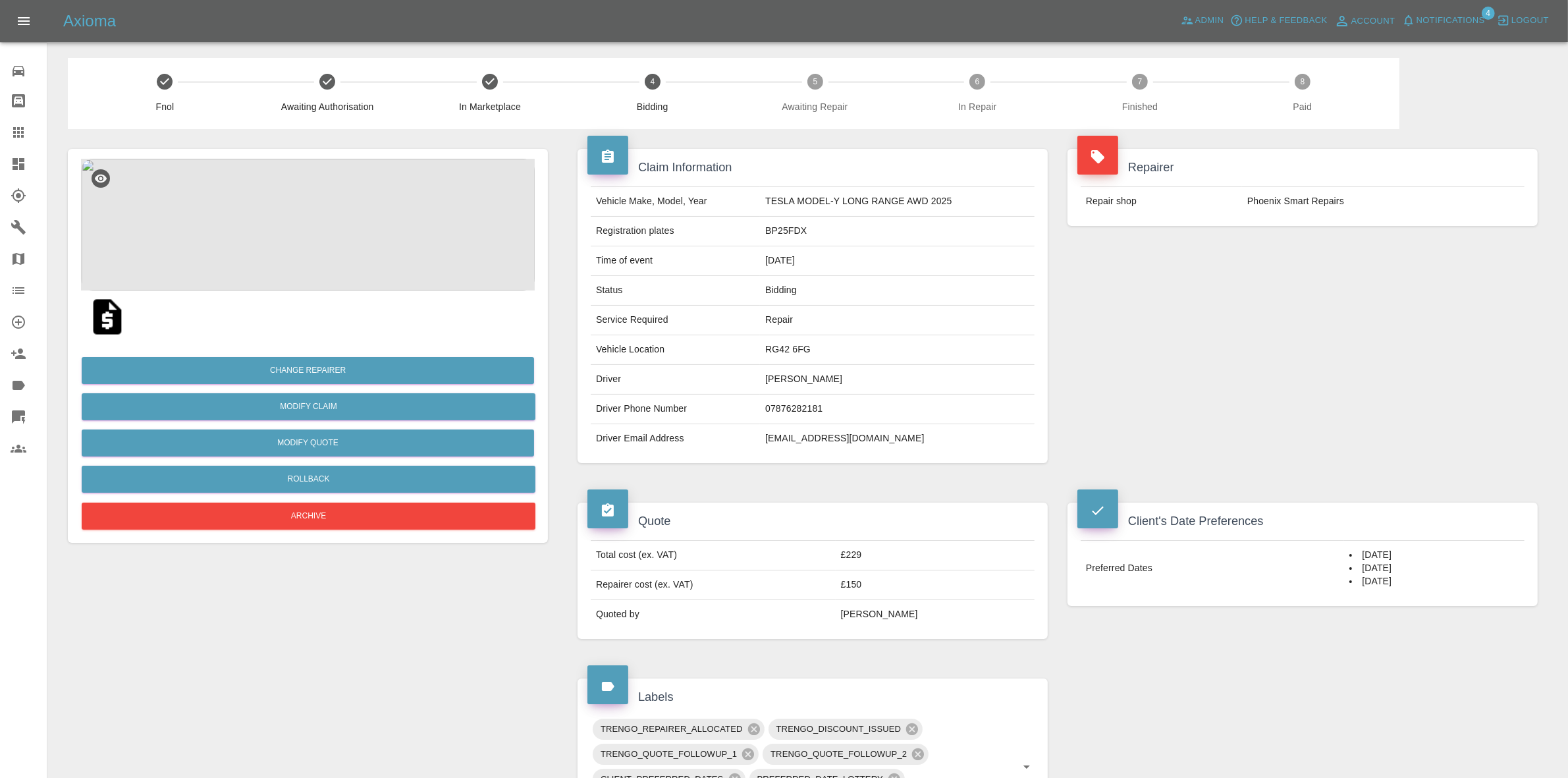
click at [1271, 239] on div "Repairer Repair shop Phoenix Smart Repairs" at bounding box center [1302, 187] width 490 height 117
click at [1366, 271] on div "Repairer Repair shop DMF Smart Repairs" at bounding box center [1302, 306] width 490 height 353
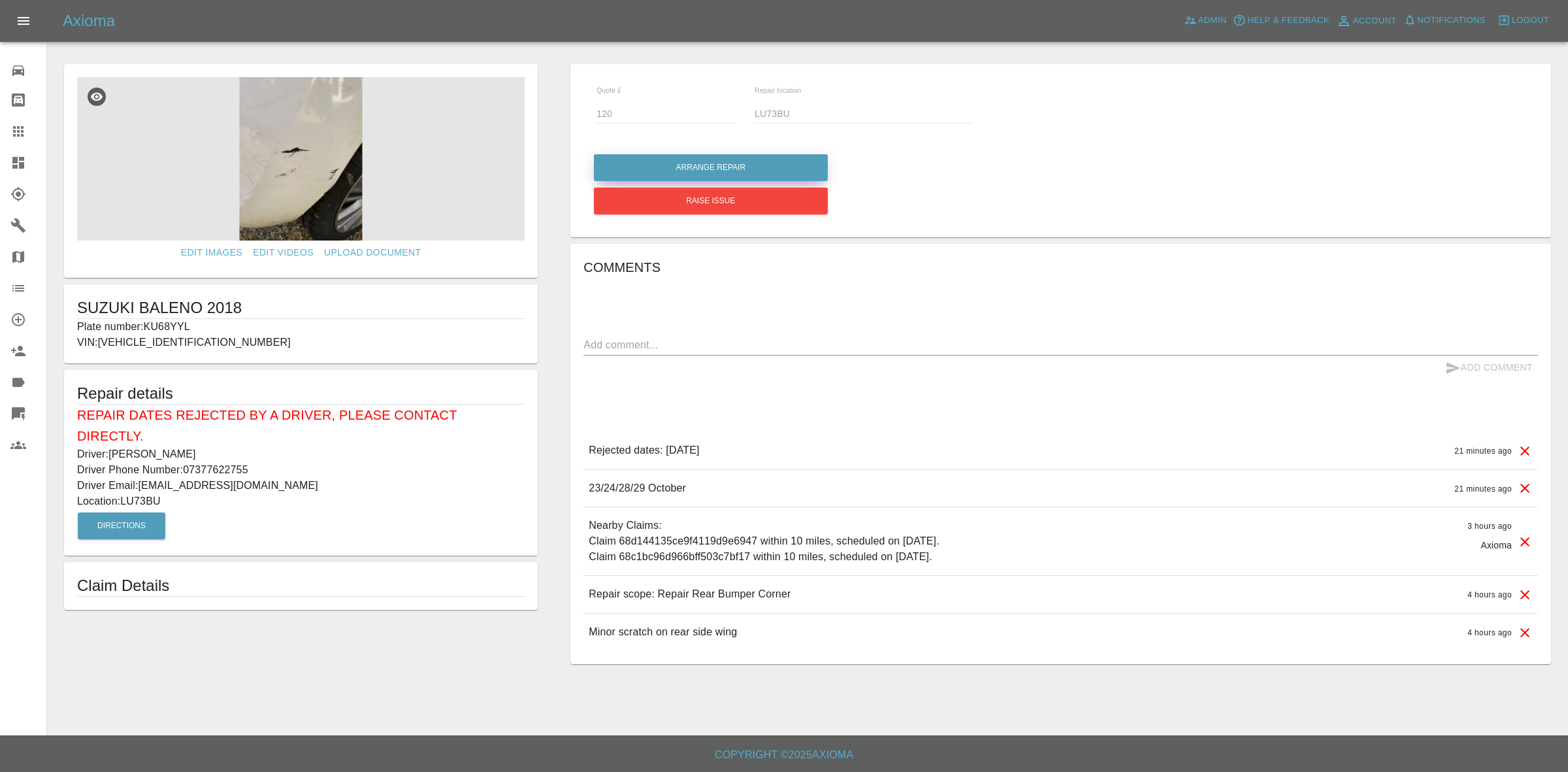
click at [705, 161] on button "Arrange Repair" at bounding box center [711, 167] width 234 height 27
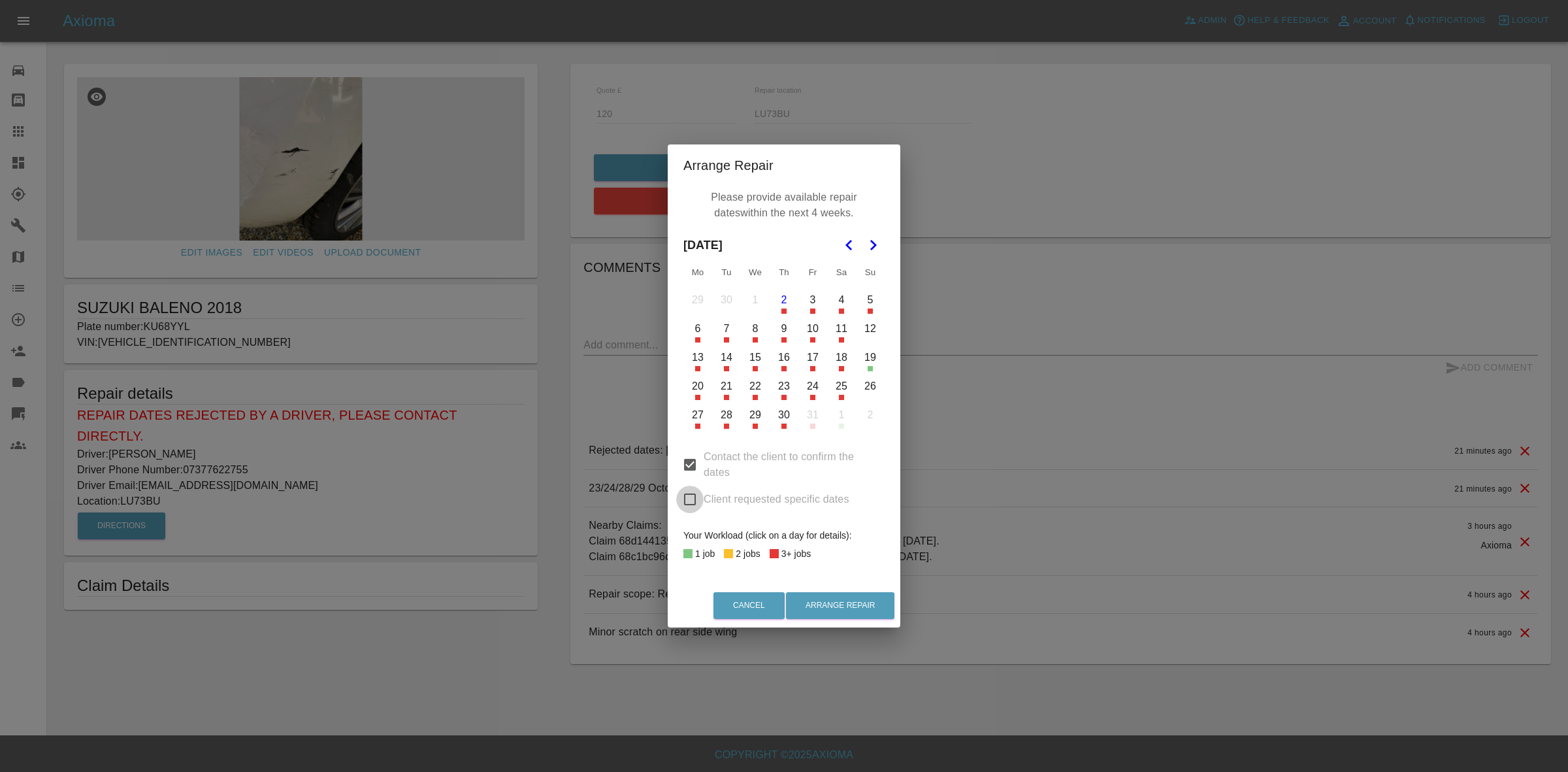
click at [691, 498] on input "Client requested specific dates" at bounding box center [690, 498] width 27 height 27
checkbox input "true"
click at [786, 388] on button "23" at bounding box center [784, 386] width 27 height 27
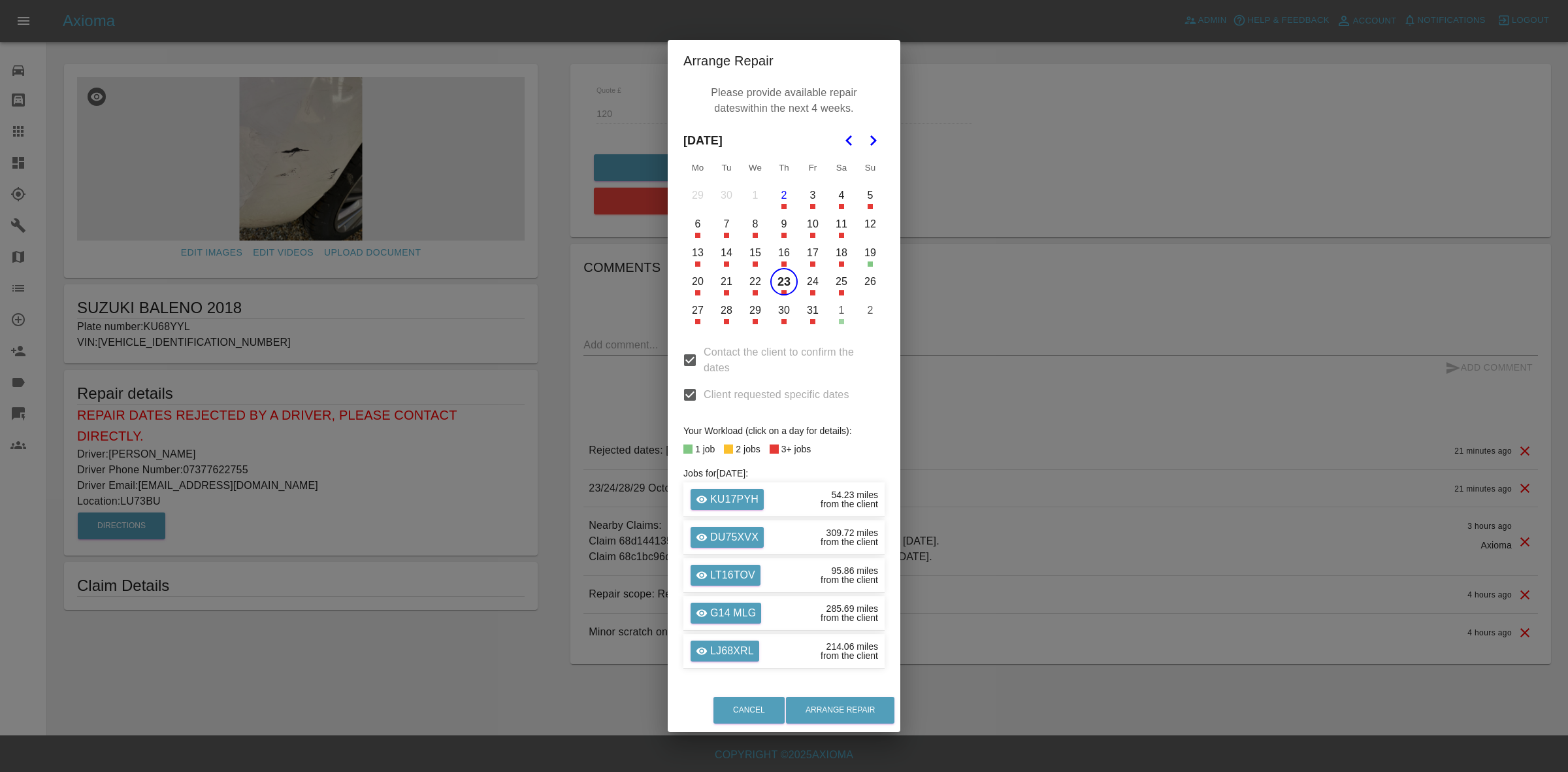
click at [726, 313] on button "28" at bounding box center [726, 310] width 27 height 27
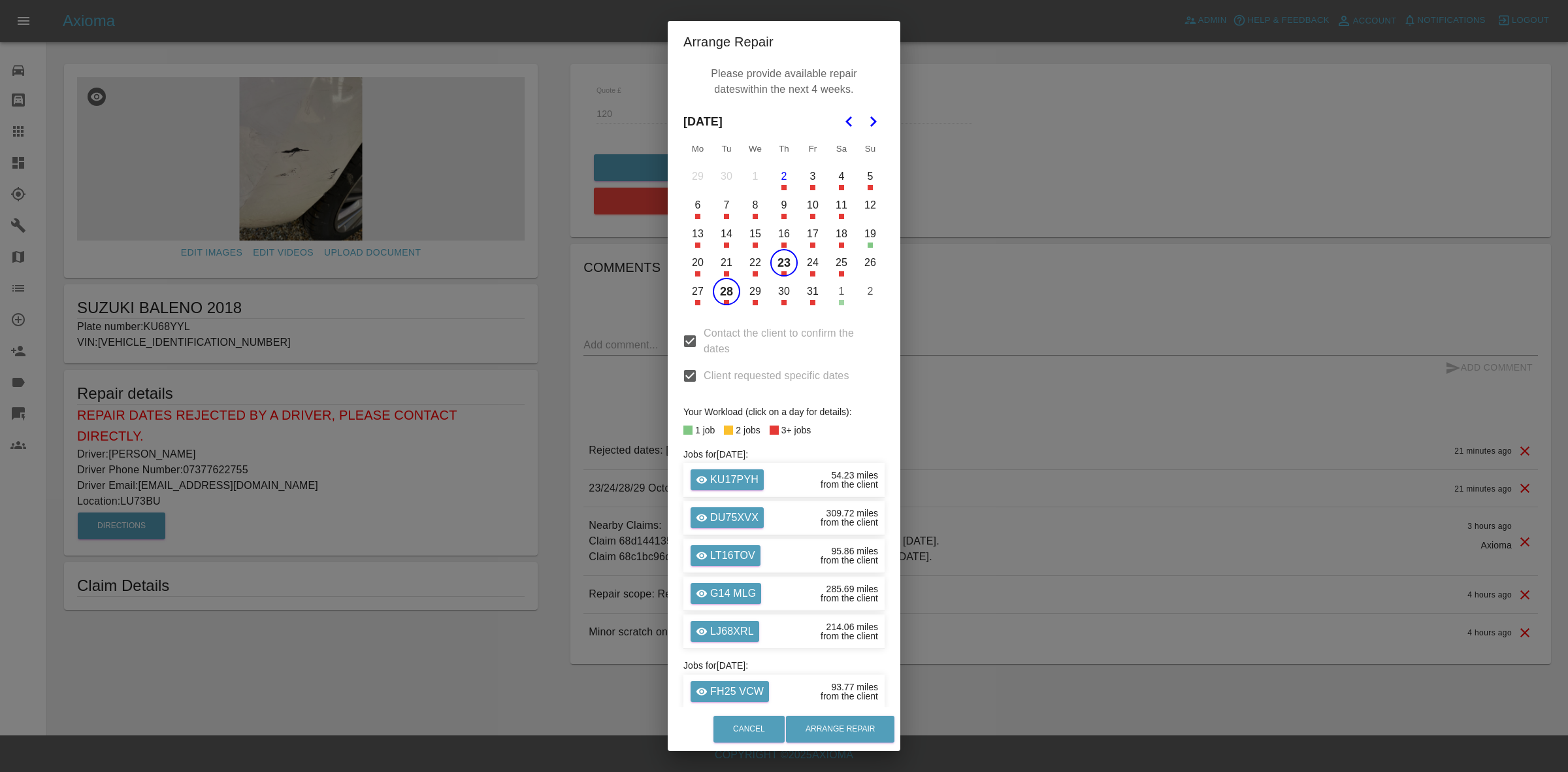
click at [746, 297] on button "29" at bounding box center [755, 291] width 27 height 27
click at [845, 730] on button "Arrange Repair" at bounding box center [840, 729] width 109 height 27
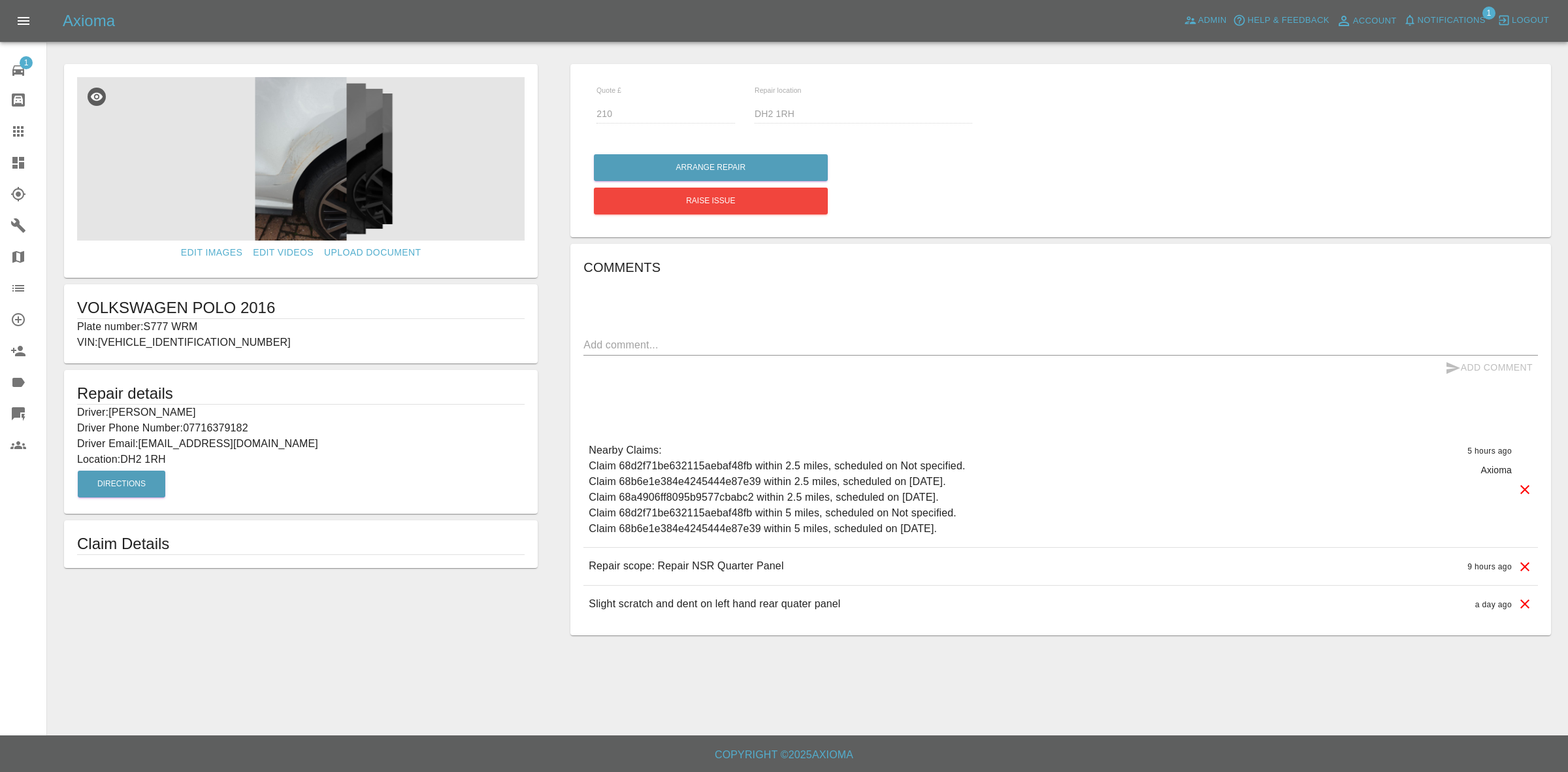
drag, startPoint x: 0, startPoint y: 136, endPoint x: 11, endPoint y: 139, distance: 11.4
click at [0, 136] on link "Claims" at bounding box center [23, 131] width 46 height 31
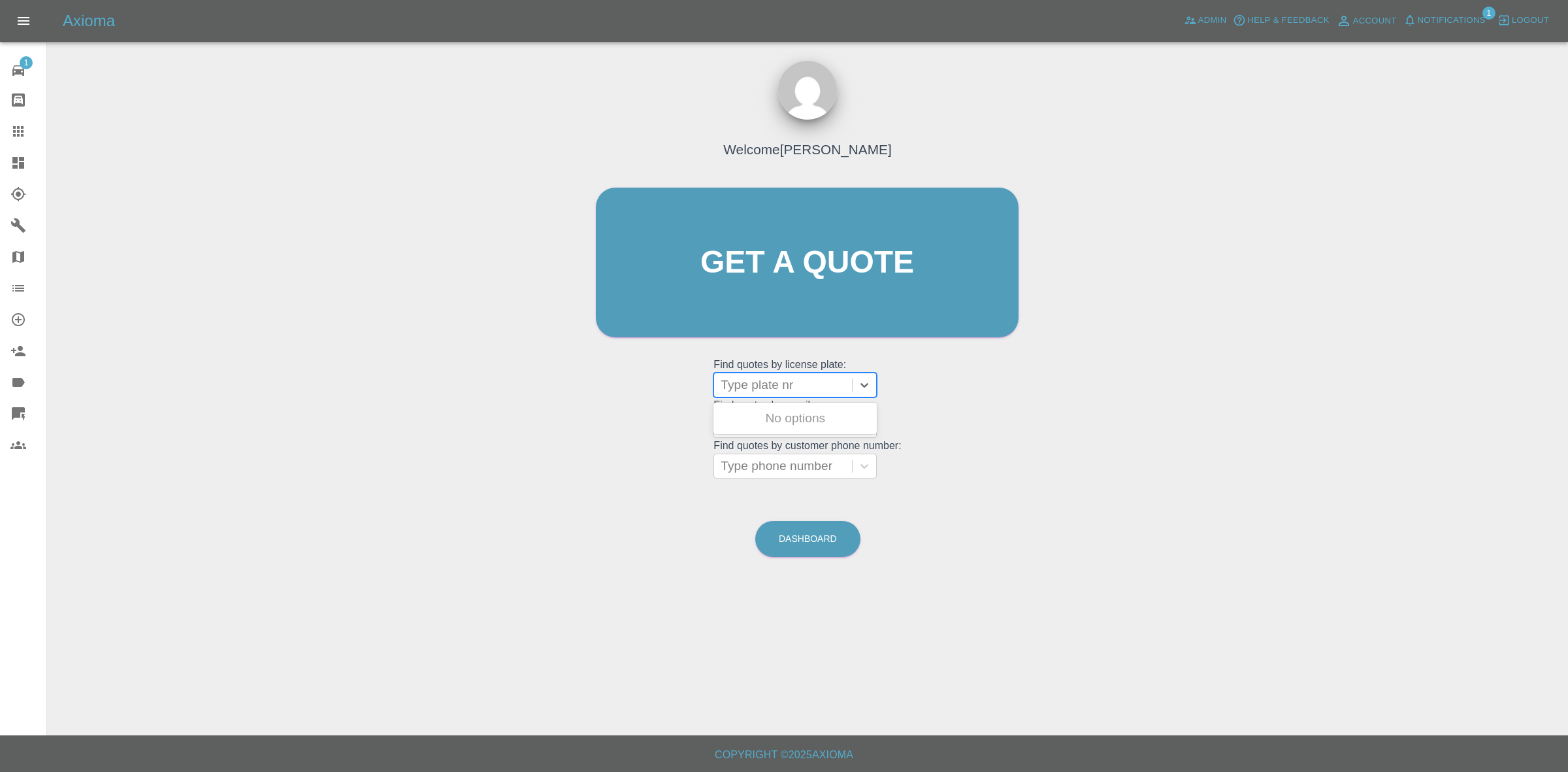
click at [753, 393] on div at bounding box center [783, 384] width 125 height 19
type input "yt70"
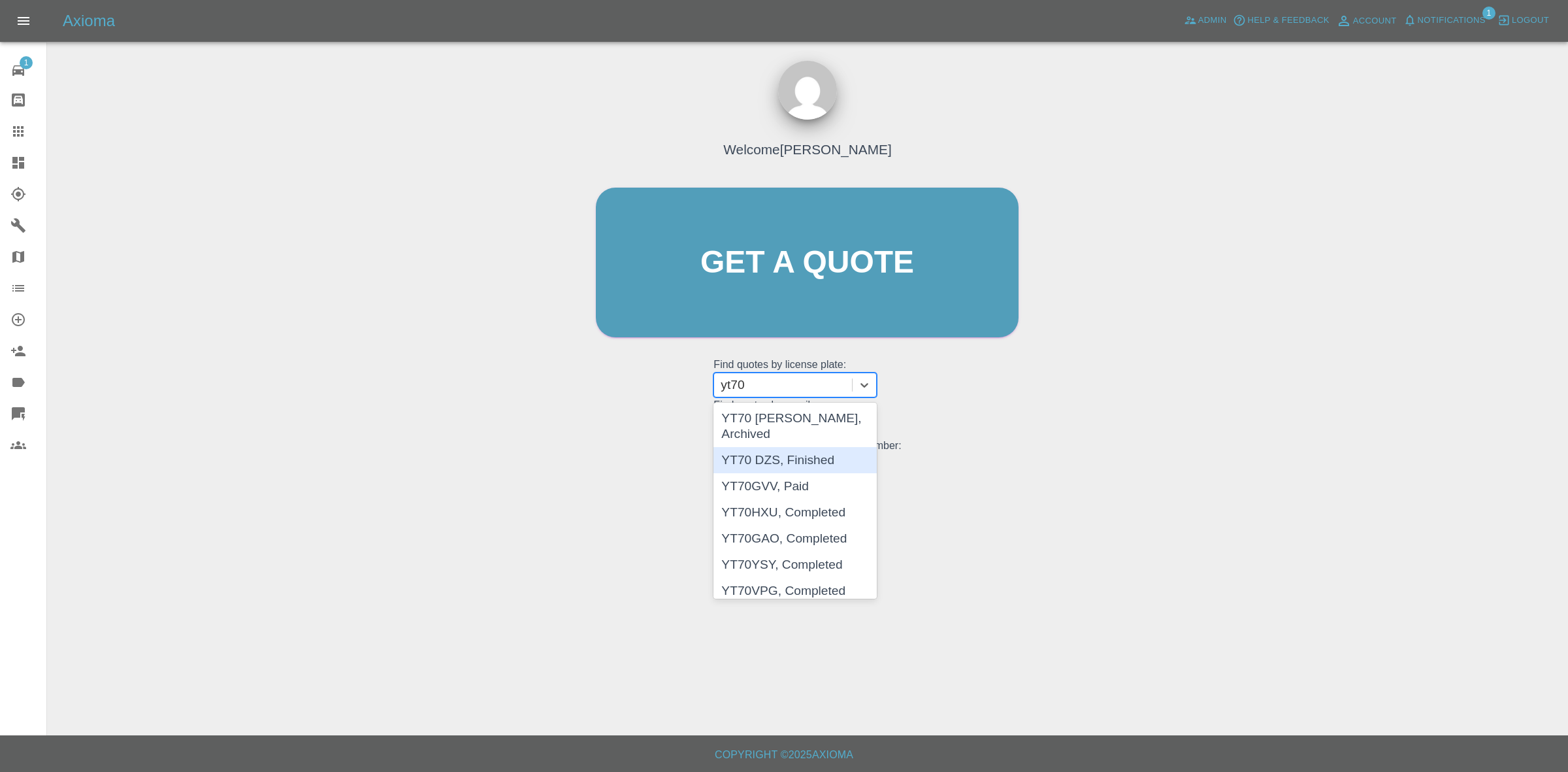
click at [771, 452] on div "YT70 DZS, Finished" at bounding box center [795, 460] width 164 height 27
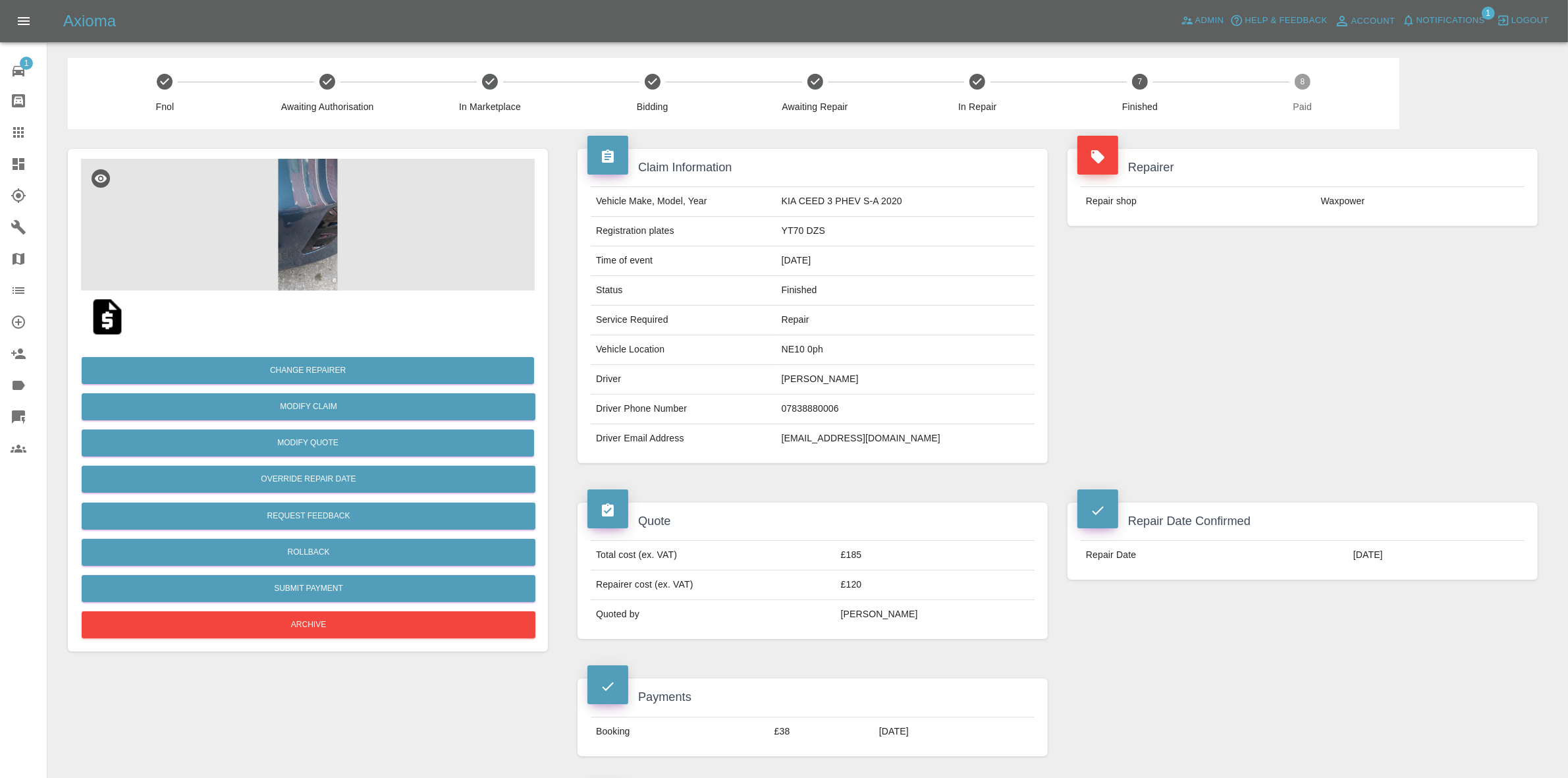
click at [834, 445] on td "han_song@hotmail.com" at bounding box center [905, 438] width 258 height 29
click at [834, 444] on td "han_song@hotmail.com" at bounding box center [905, 438] width 258 height 29
copy div "han_song@hotmail.com"
click at [825, 367] on td "[PERSON_NAME]" at bounding box center [905, 379] width 258 height 29
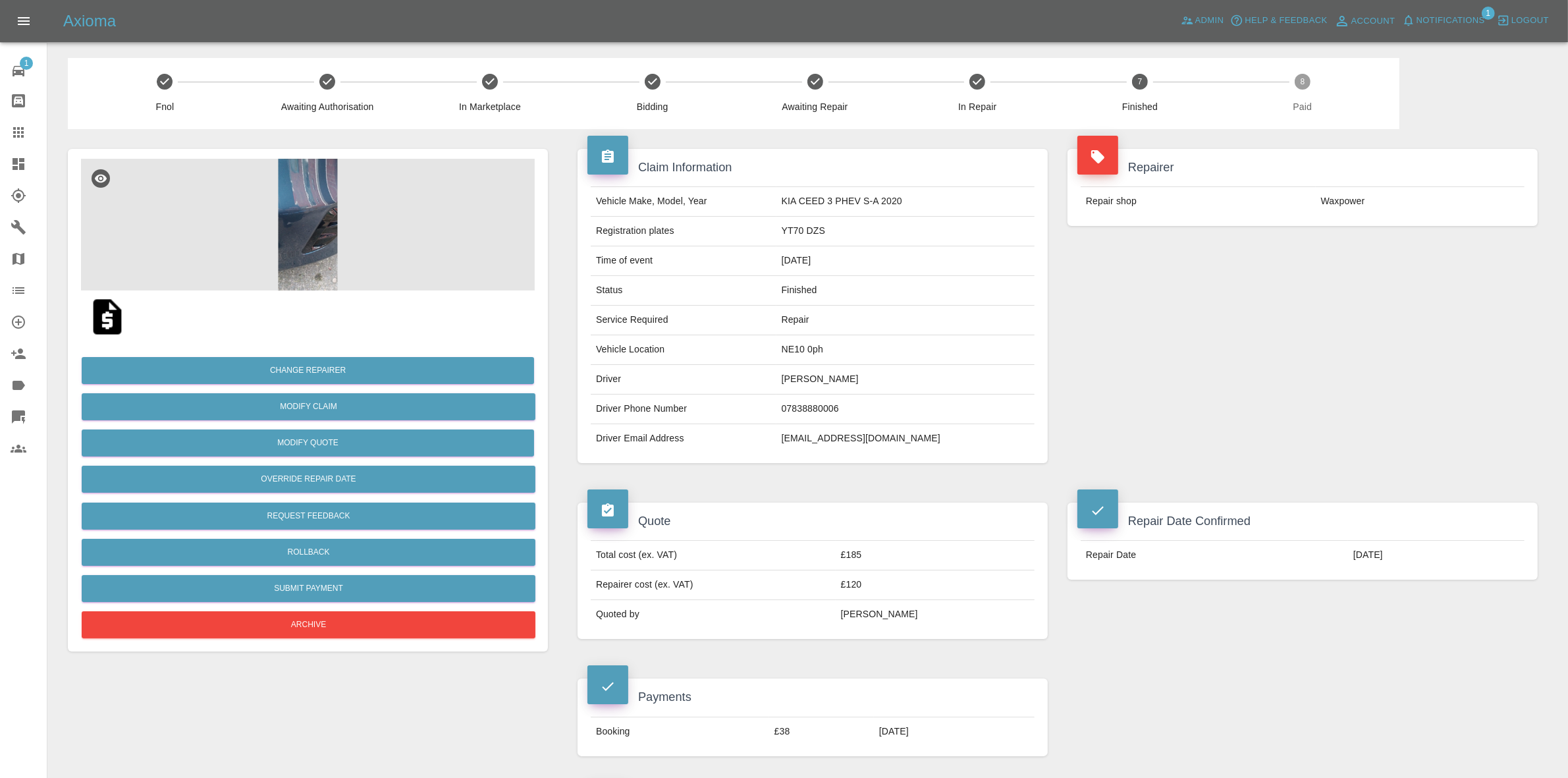
click at [824, 378] on td "[PERSON_NAME]" at bounding box center [905, 379] width 258 height 29
click at [837, 446] on td "[EMAIL_ADDRESS][DOMAIN_NAME]" at bounding box center [905, 438] width 258 height 29
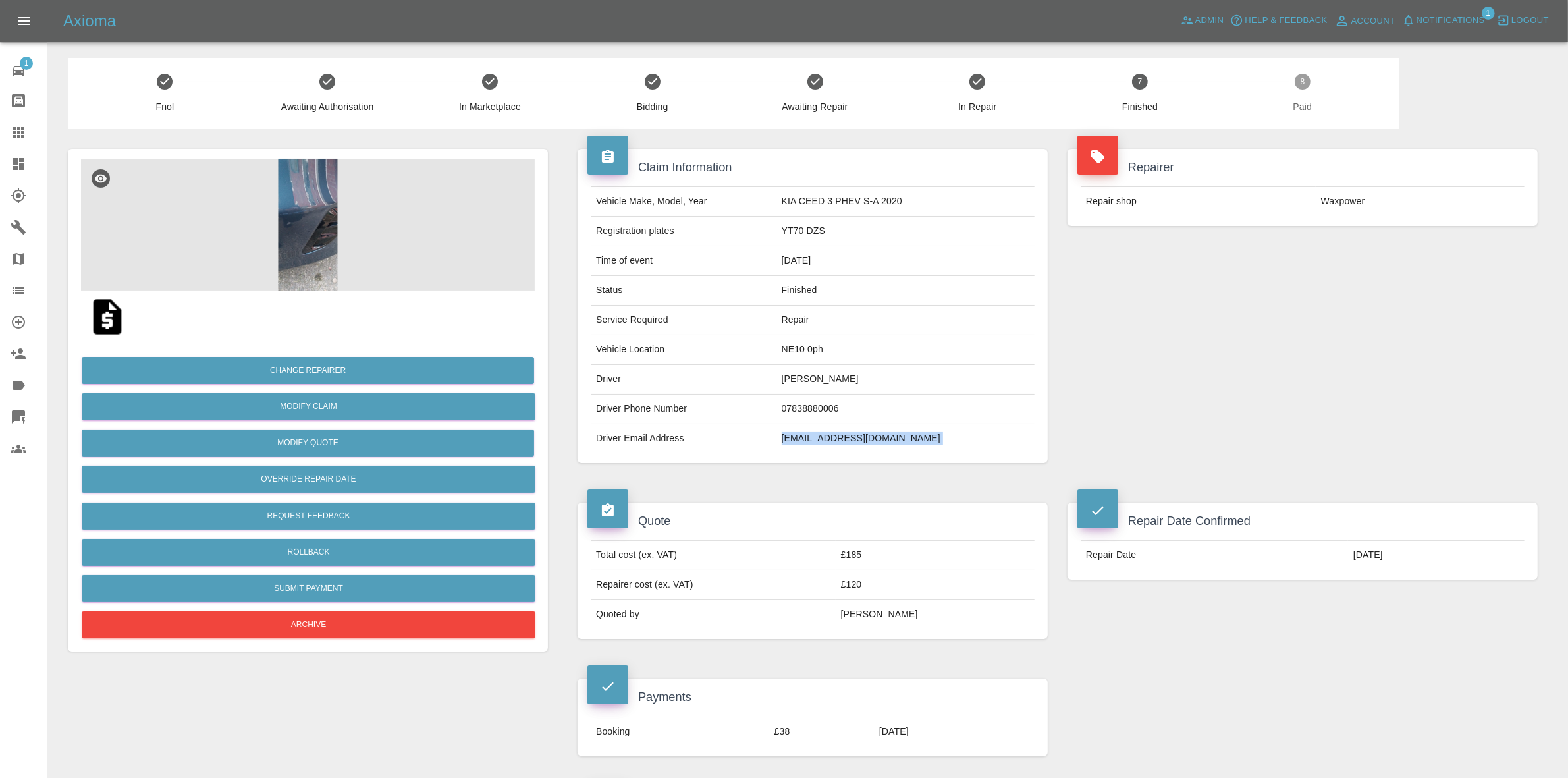
copy div "[EMAIL_ADDRESS][DOMAIN_NAME]"
click at [834, 378] on td "Song Han" at bounding box center [905, 379] width 258 height 29
copy td "Song Han"
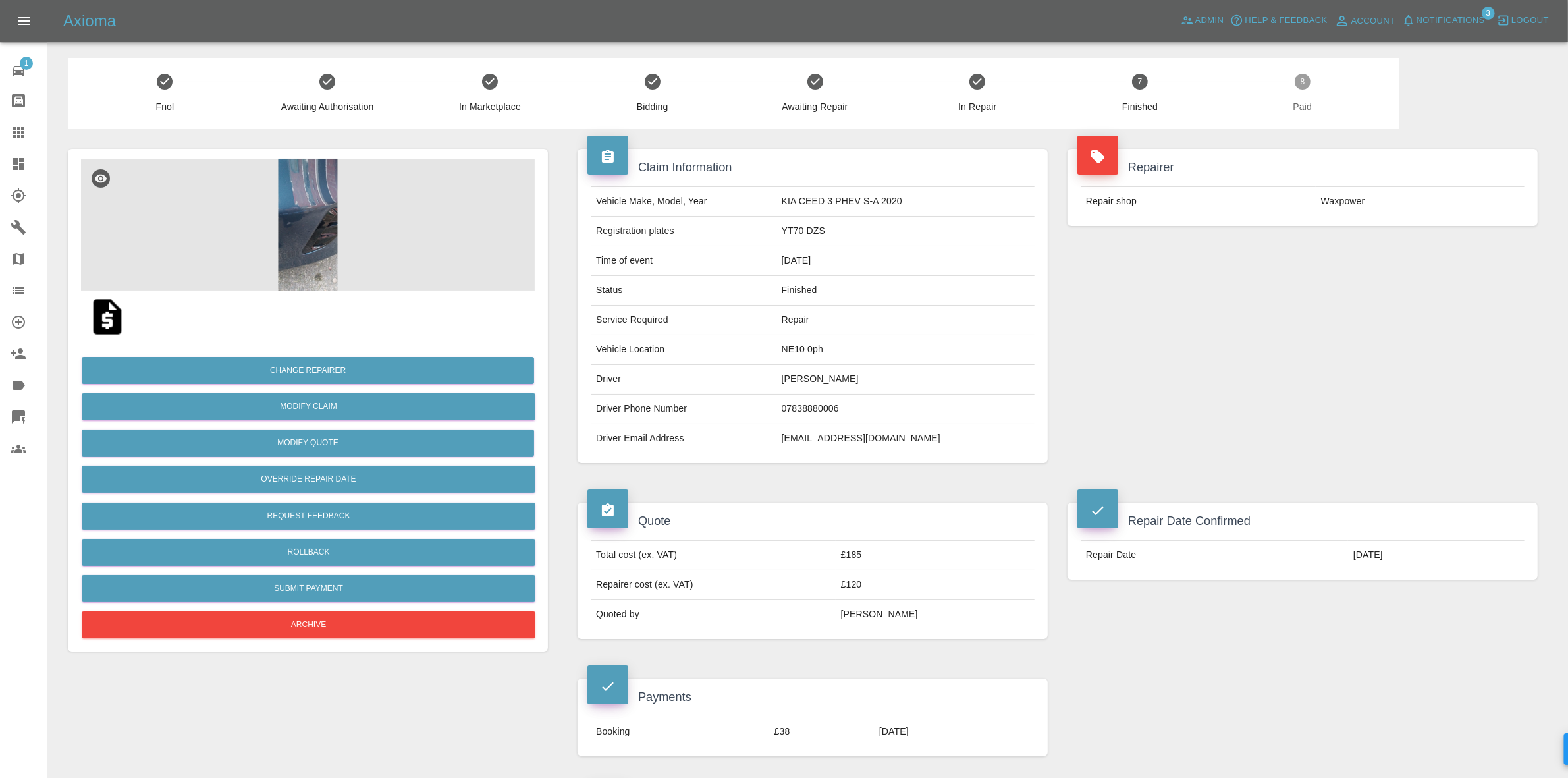
click at [843, 433] on td "han_song@hotmail.com" at bounding box center [905, 438] width 258 height 29
copy div "han_song@hotmail.com"
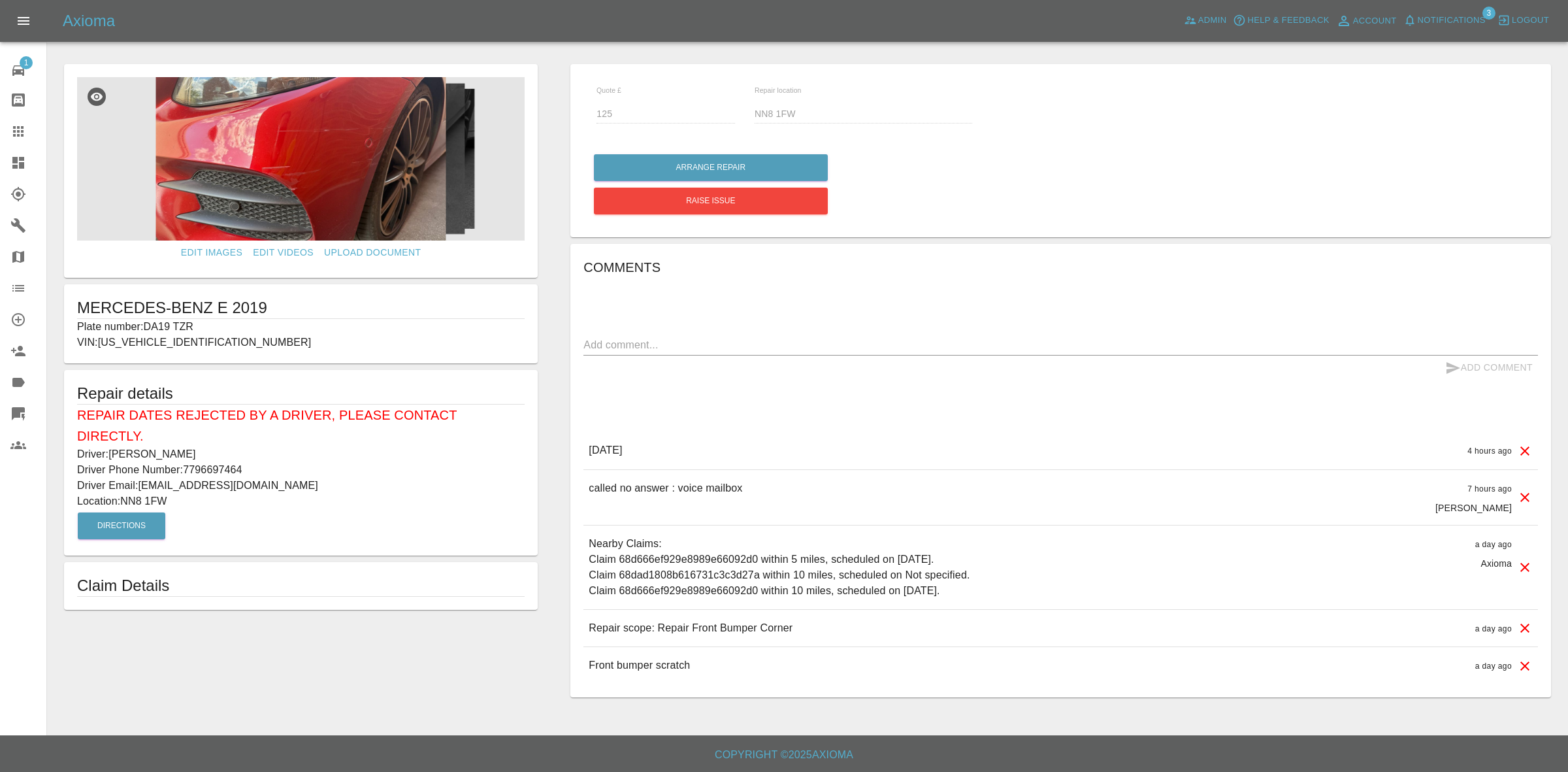
click at [11, 134] on icon at bounding box center [19, 131] width 16 height 16
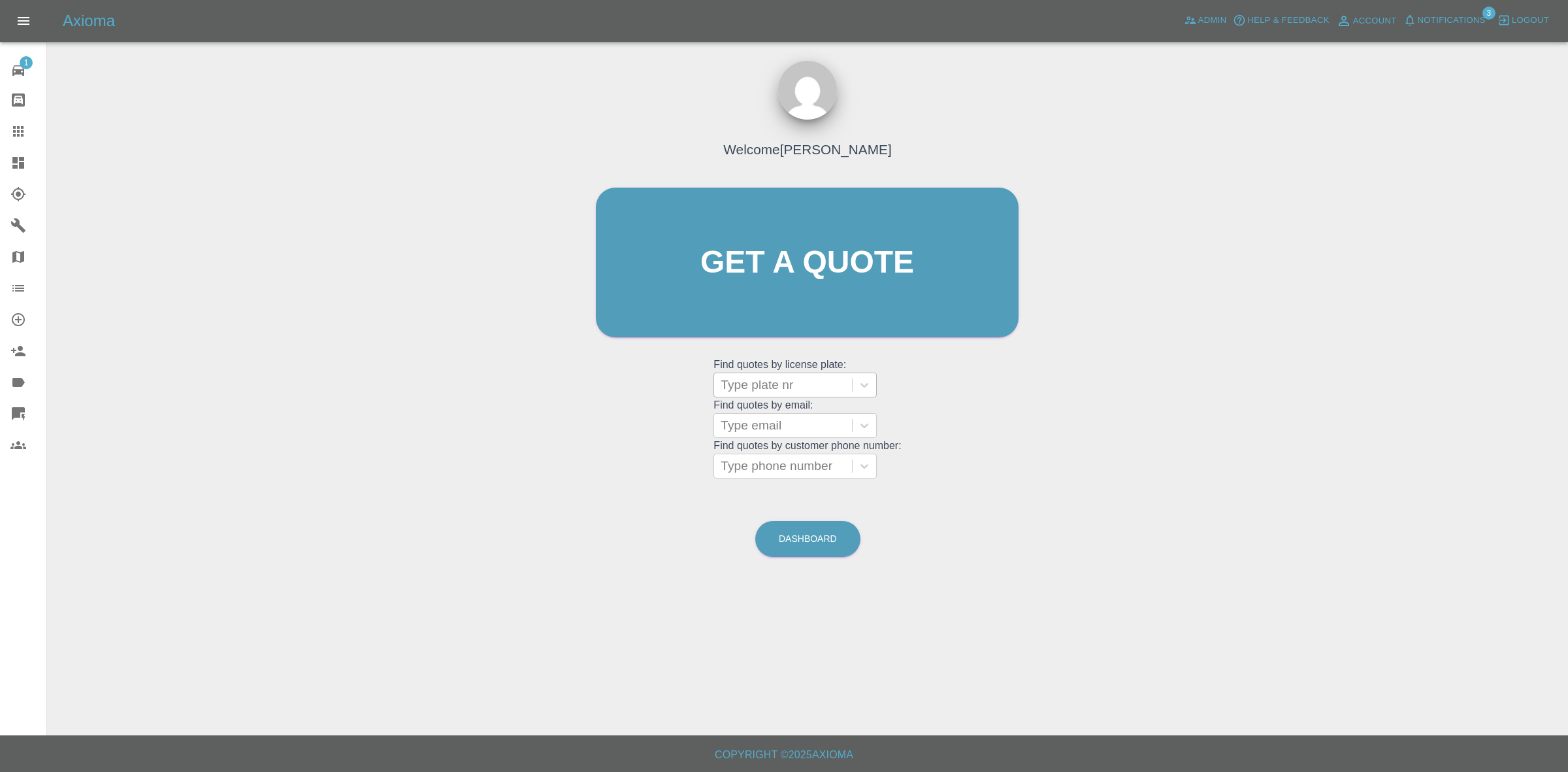
click at [782, 390] on div at bounding box center [783, 384] width 125 height 19
type input "nj18"
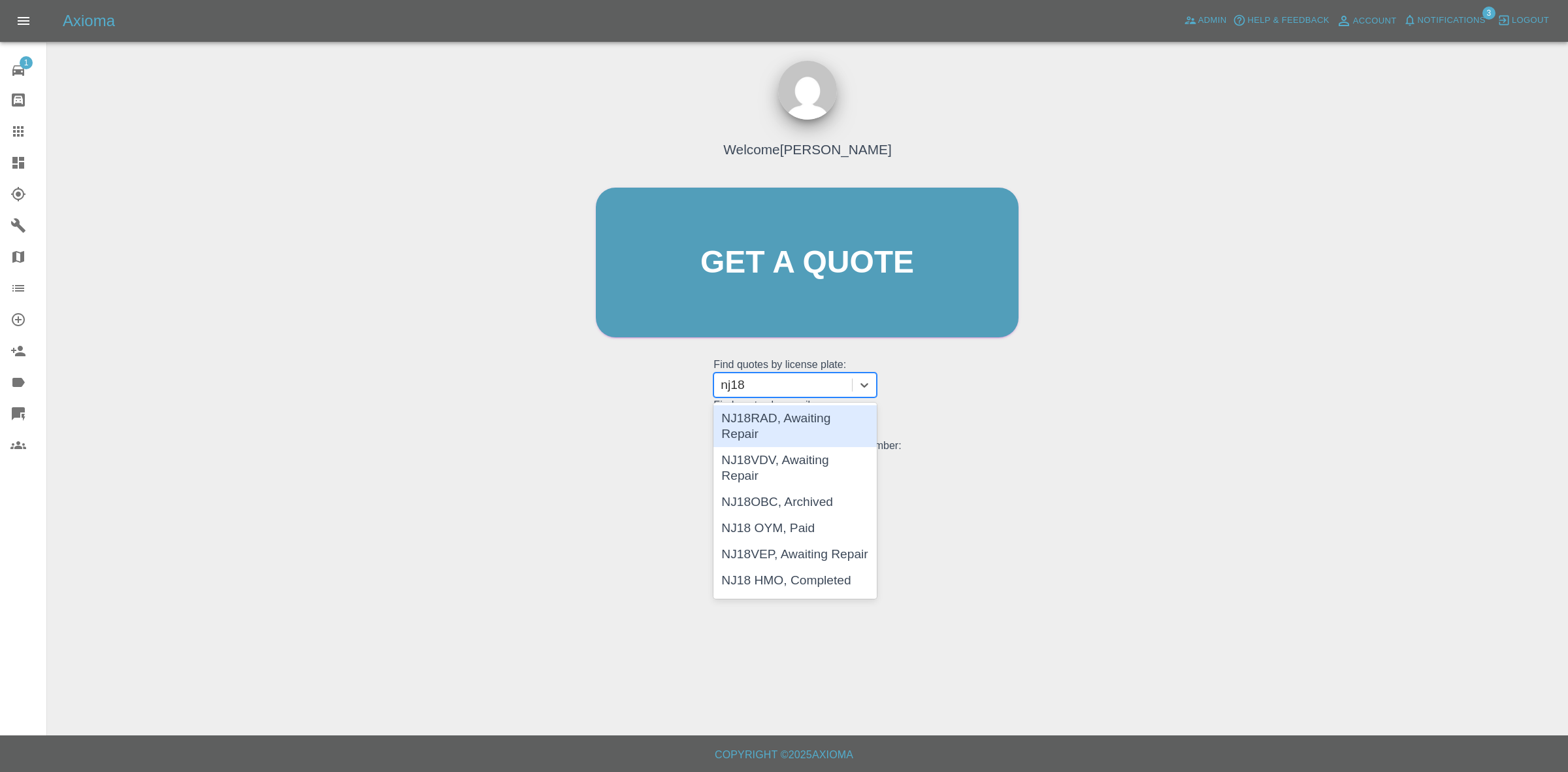
click at [773, 428] on div "NJ18RAD, Awaiting Repair" at bounding box center [795, 426] width 164 height 42
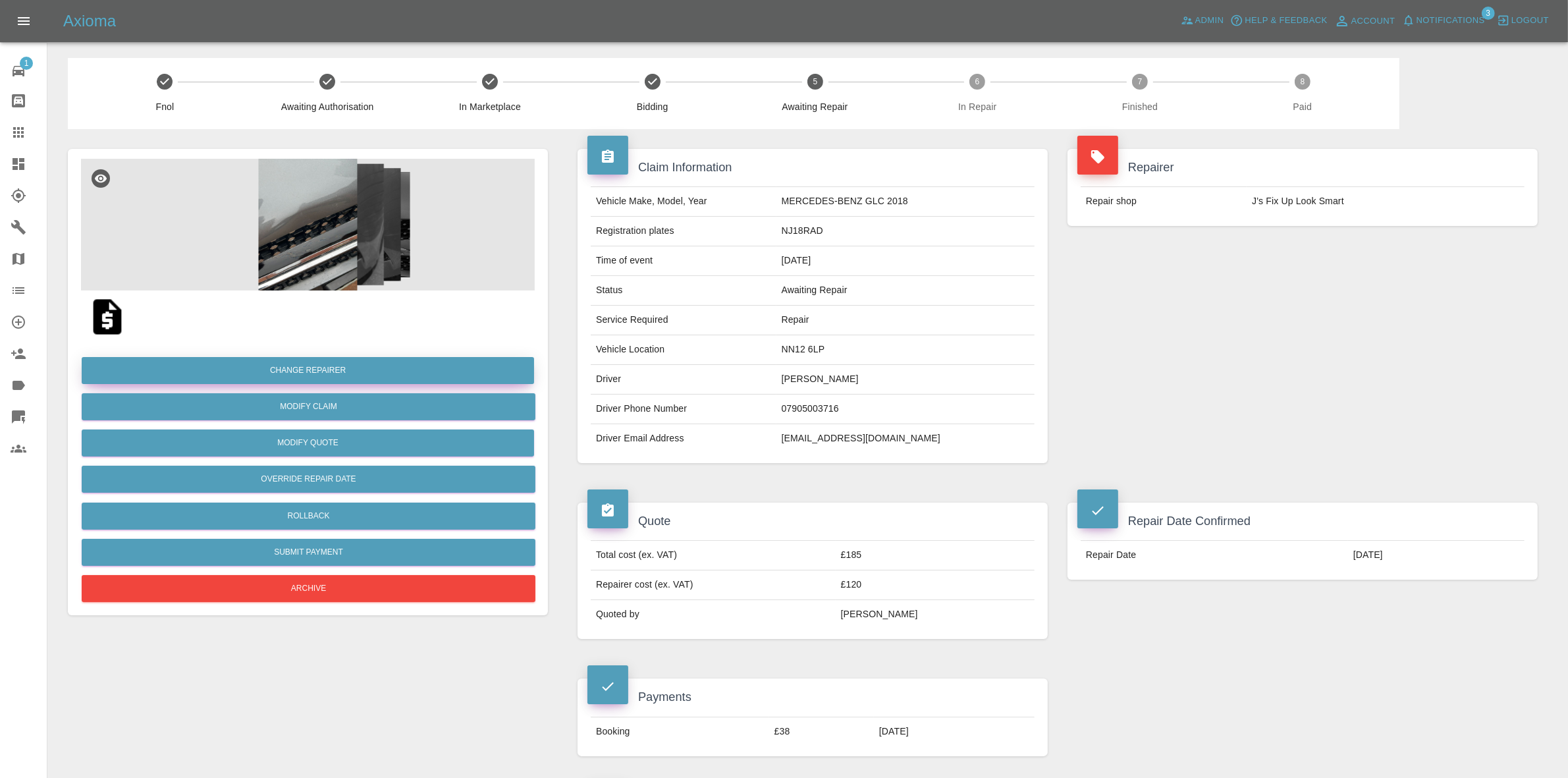
click at [294, 368] on button "Change Repairer" at bounding box center [308, 370] width 452 height 27
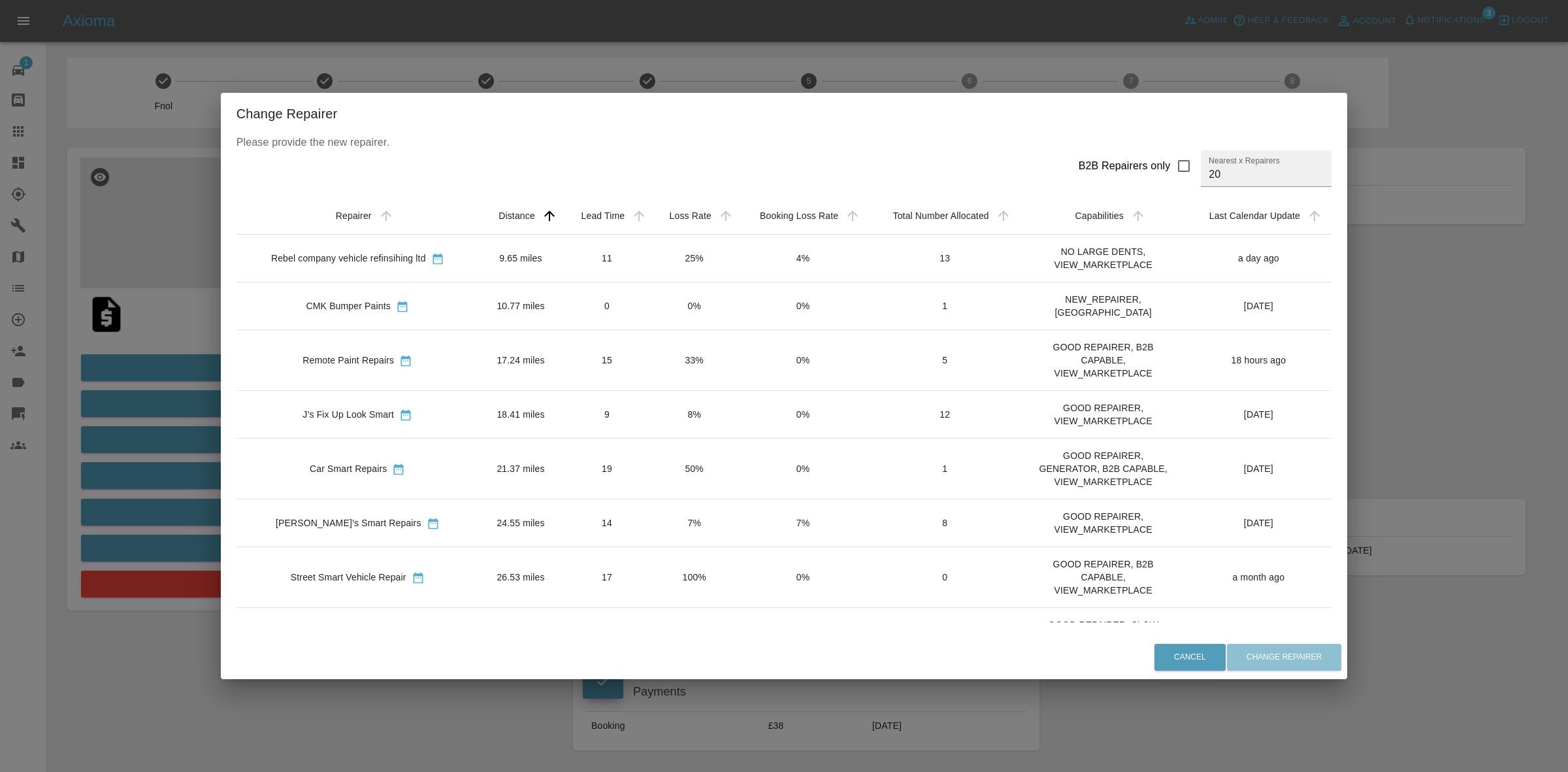
click at [660, 272] on td "25%" at bounding box center [694, 259] width 86 height 48
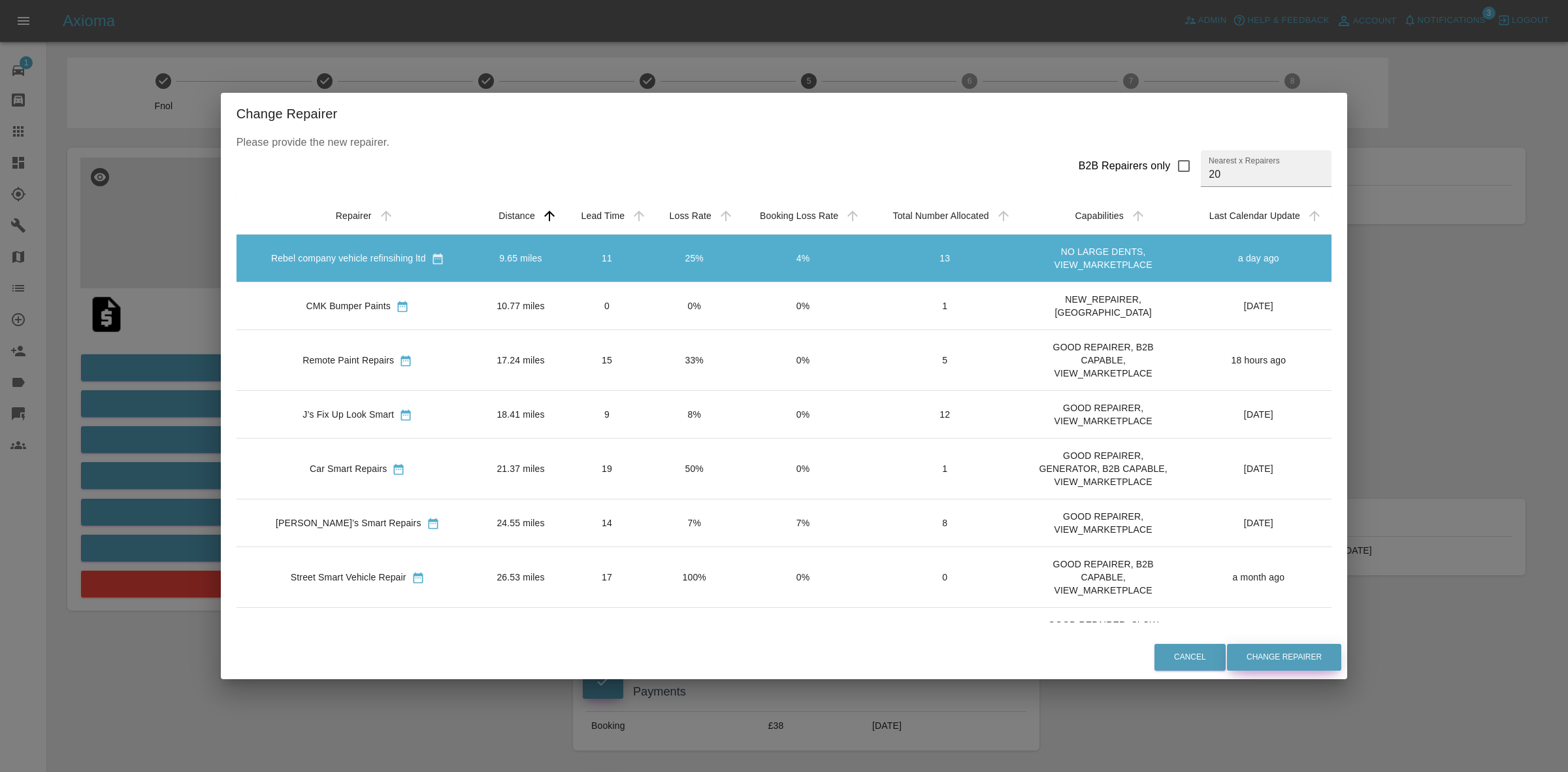
click at [1255, 650] on button "Change Repairer" at bounding box center [1284, 657] width 114 height 27
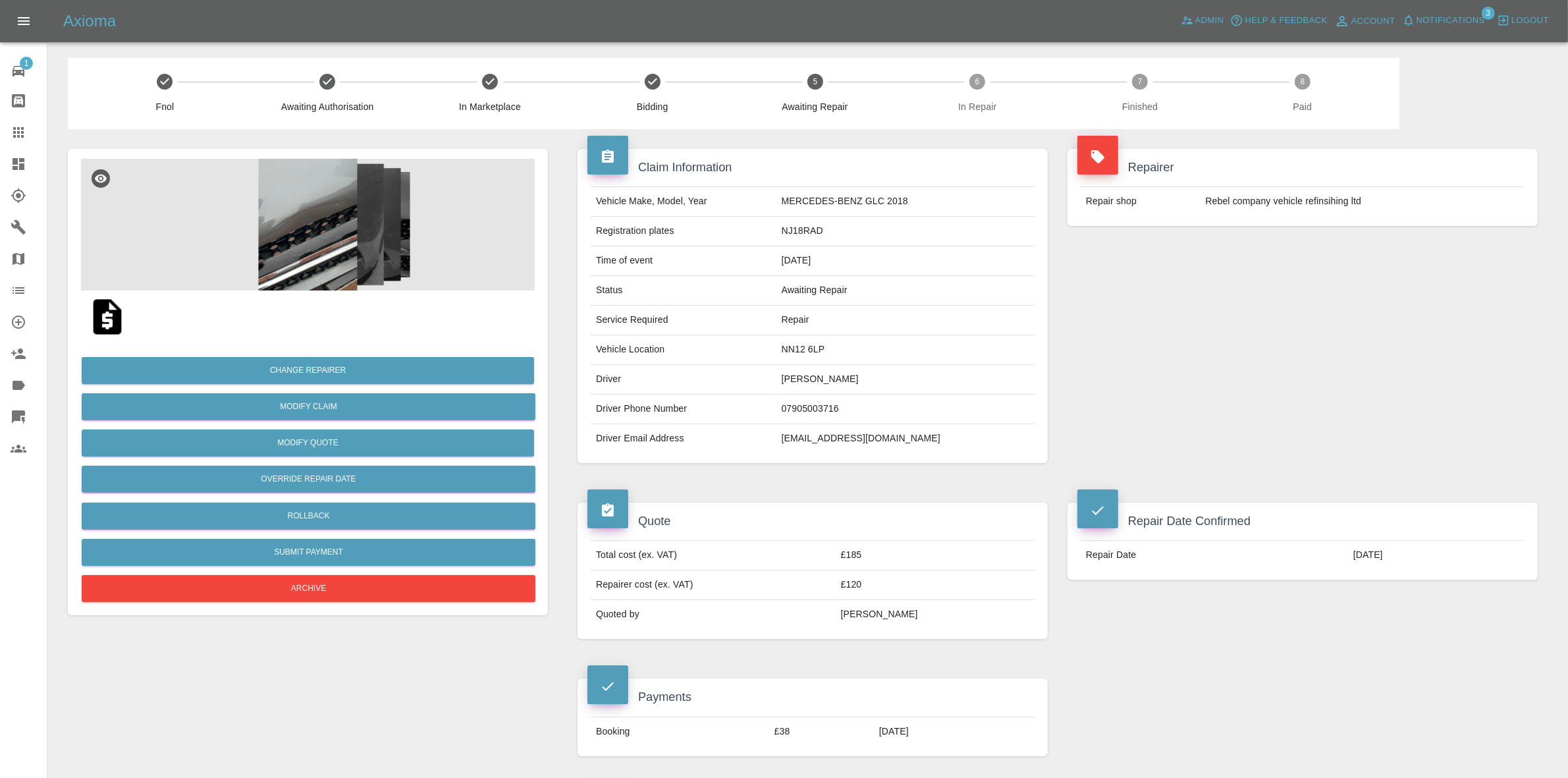
click at [386, 288] on img at bounding box center [308, 225] width 453 height 132
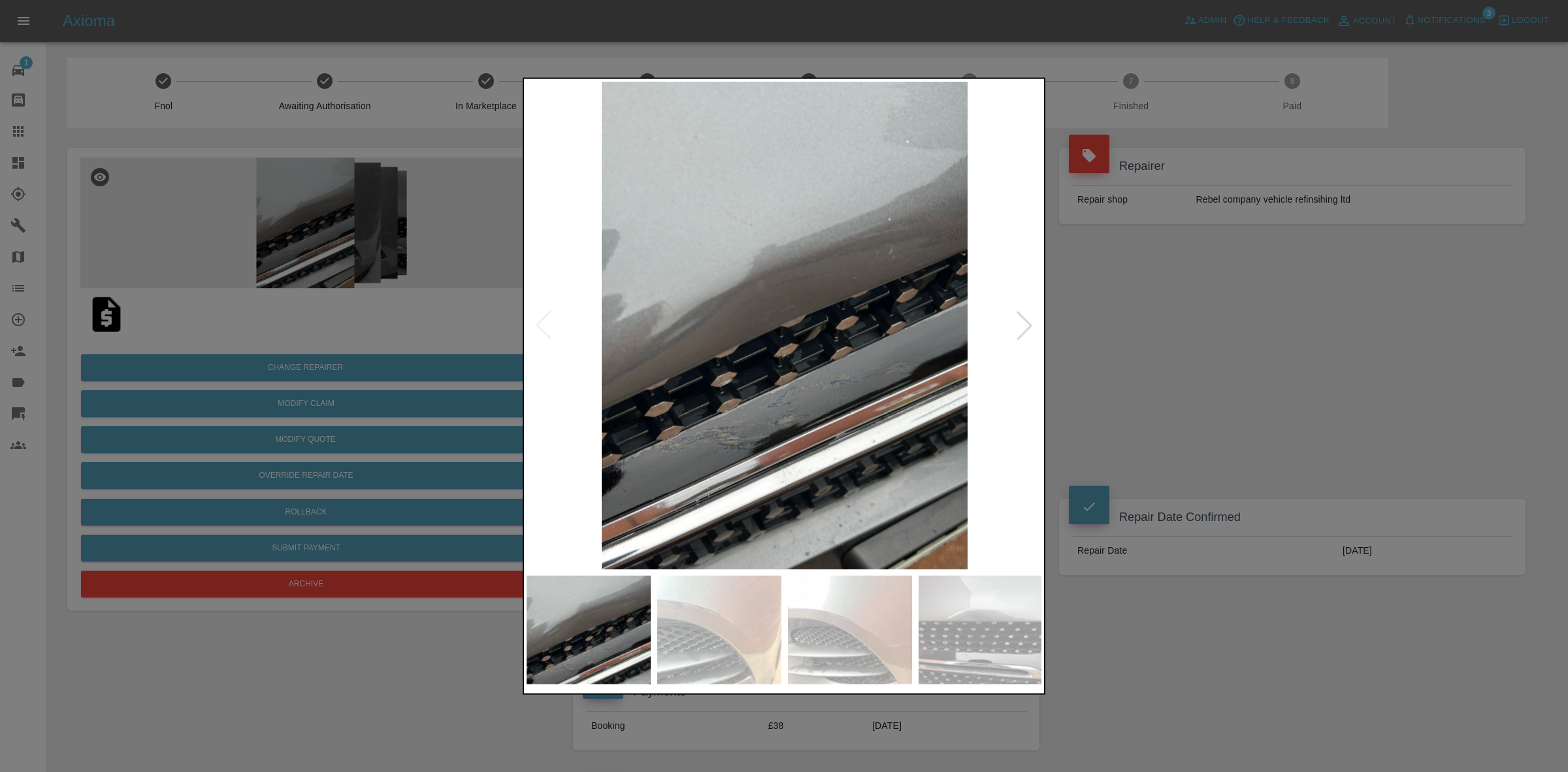
click at [1016, 328] on div at bounding box center [1024, 325] width 28 height 28
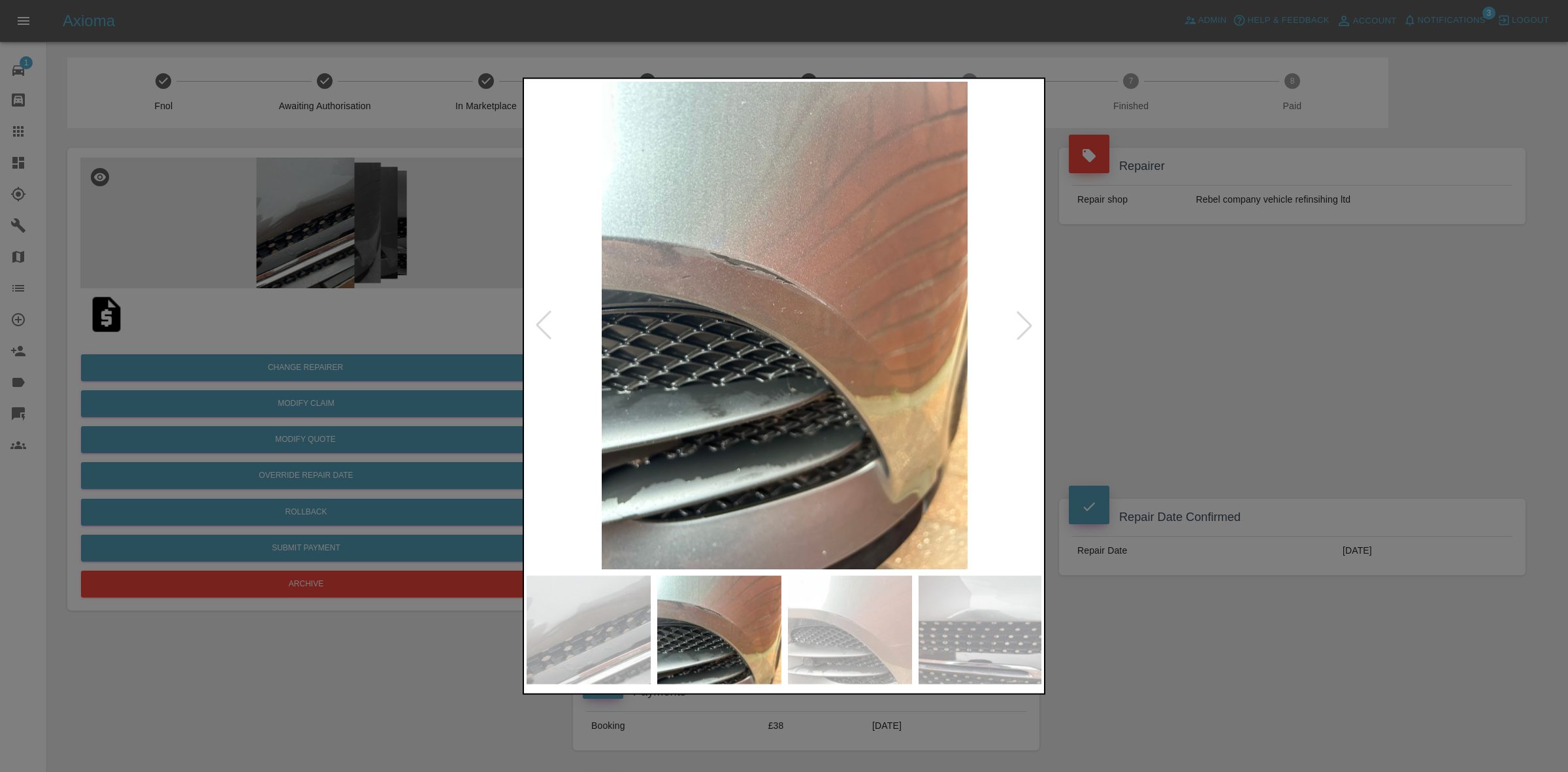
click at [1108, 365] on div at bounding box center [784, 386] width 1568 height 772
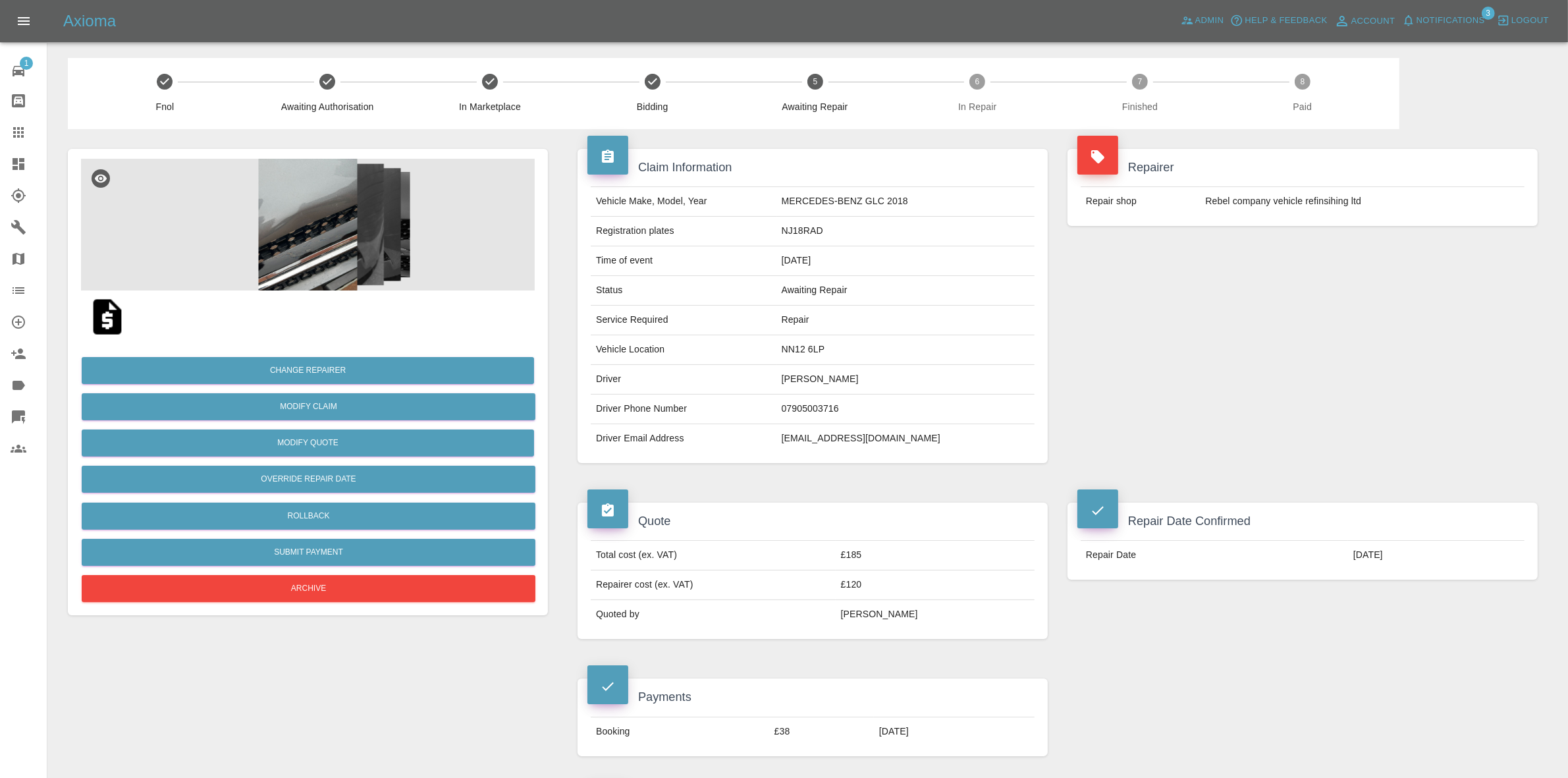
click at [1342, 305] on div "Repairer Repair shop Rebel company vehicle refinsihing ltd" at bounding box center [1302, 306] width 490 height 353
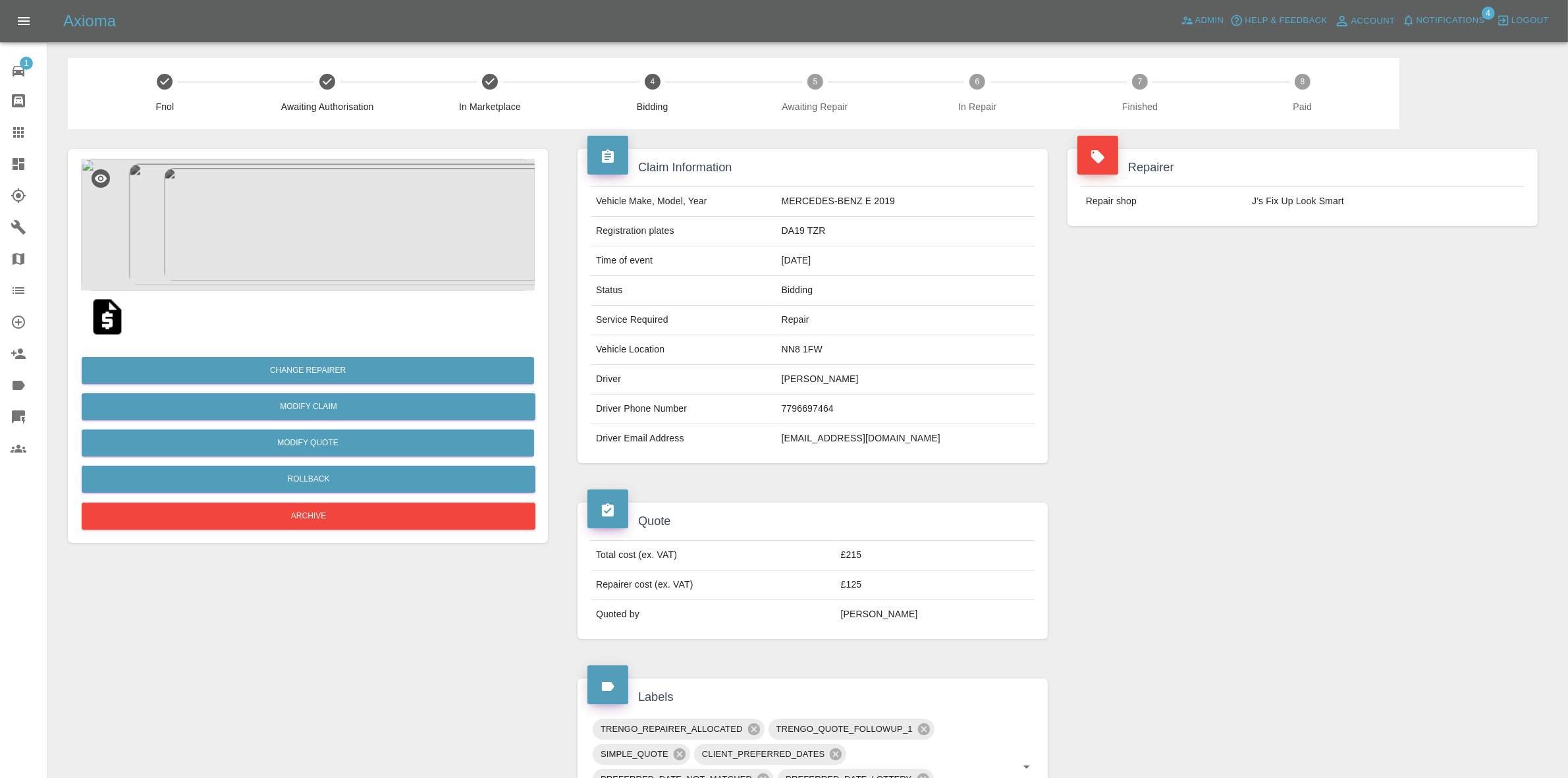
click at [1423, 13] on span "Notifications" at bounding box center [1450, 21] width 69 height 15
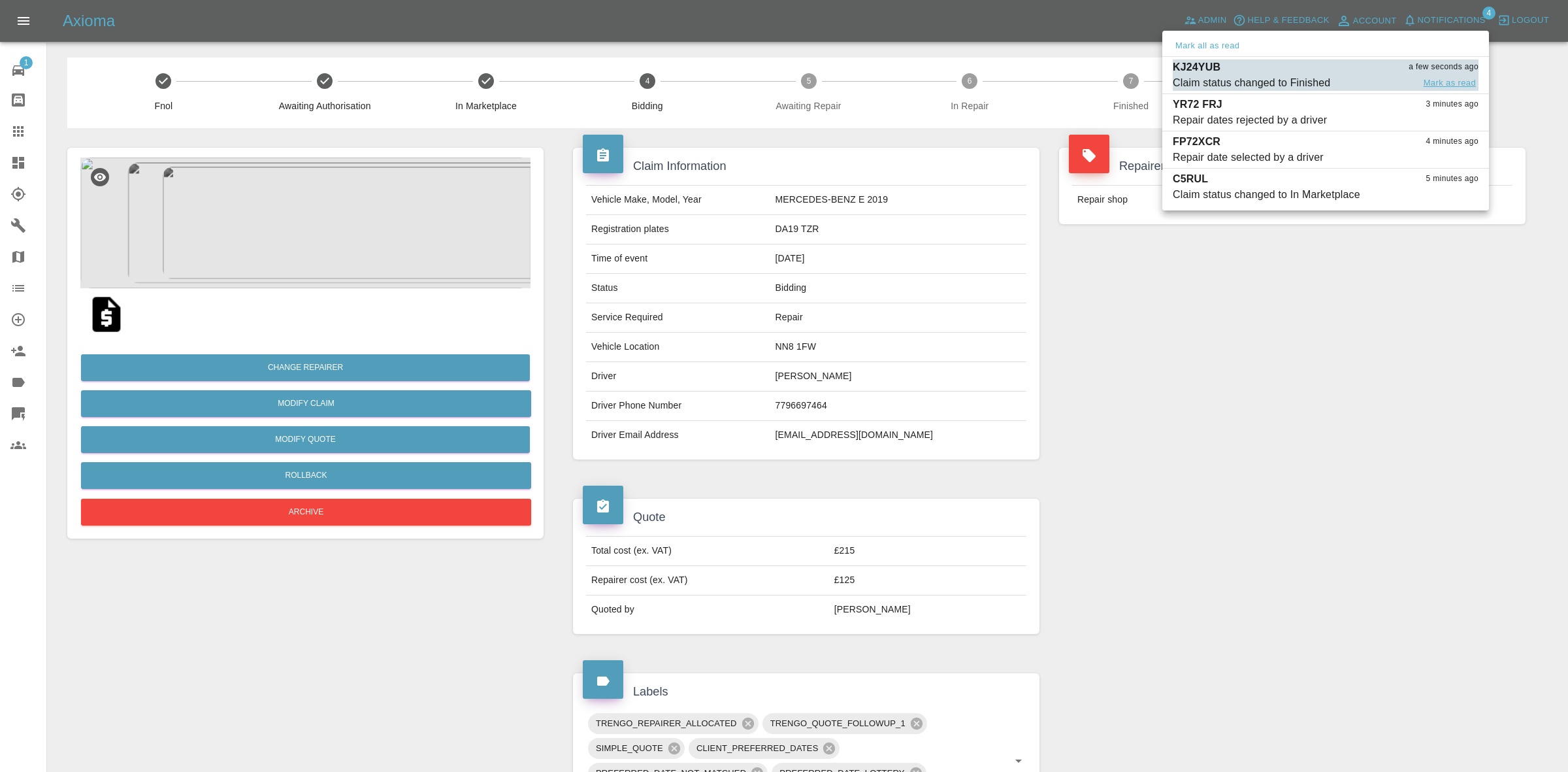
click at [1439, 81] on button "Mark as read" at bounding box center [1449, 83] width 58 height 15
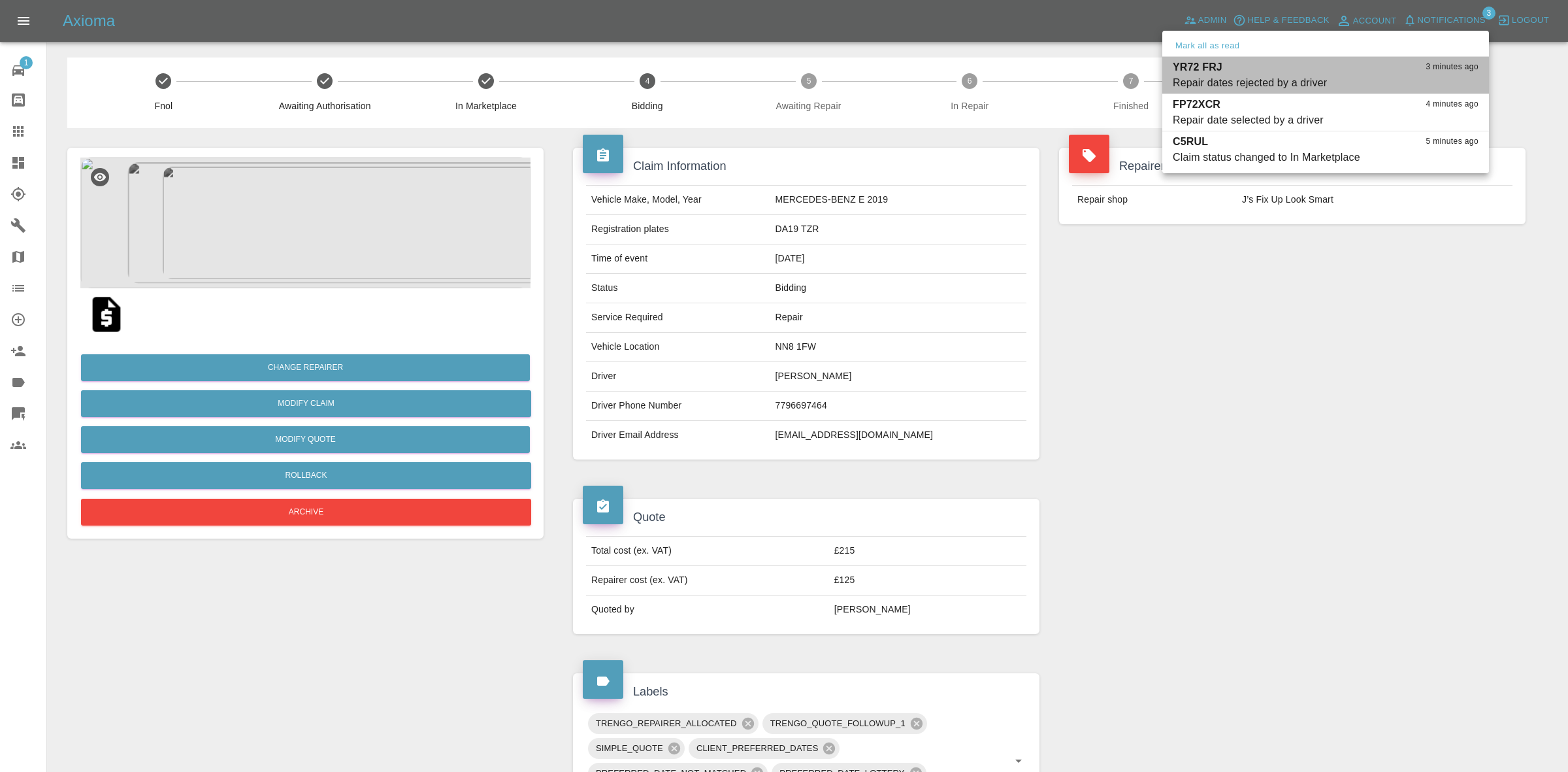
click at [1439, 81] on button "Mark as read" at bounding box center [1449, 83] width 58 height 15
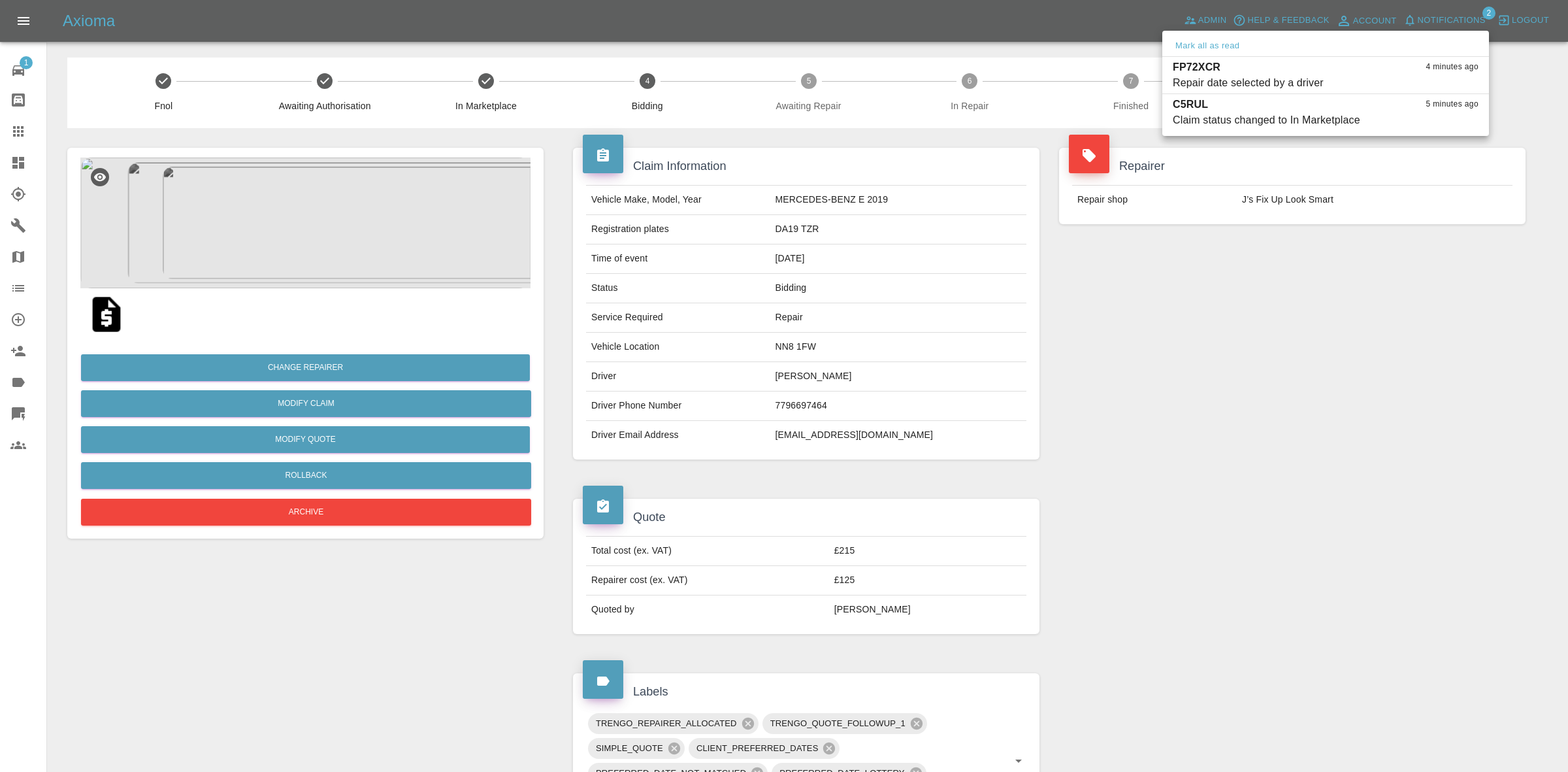
click at [1439, 81] on button "Mark as read" at bounding box center [1449, 83] width 58 height 15
click at [1453, 268] on div at bounding box center [784, 386] width 1568 height 772
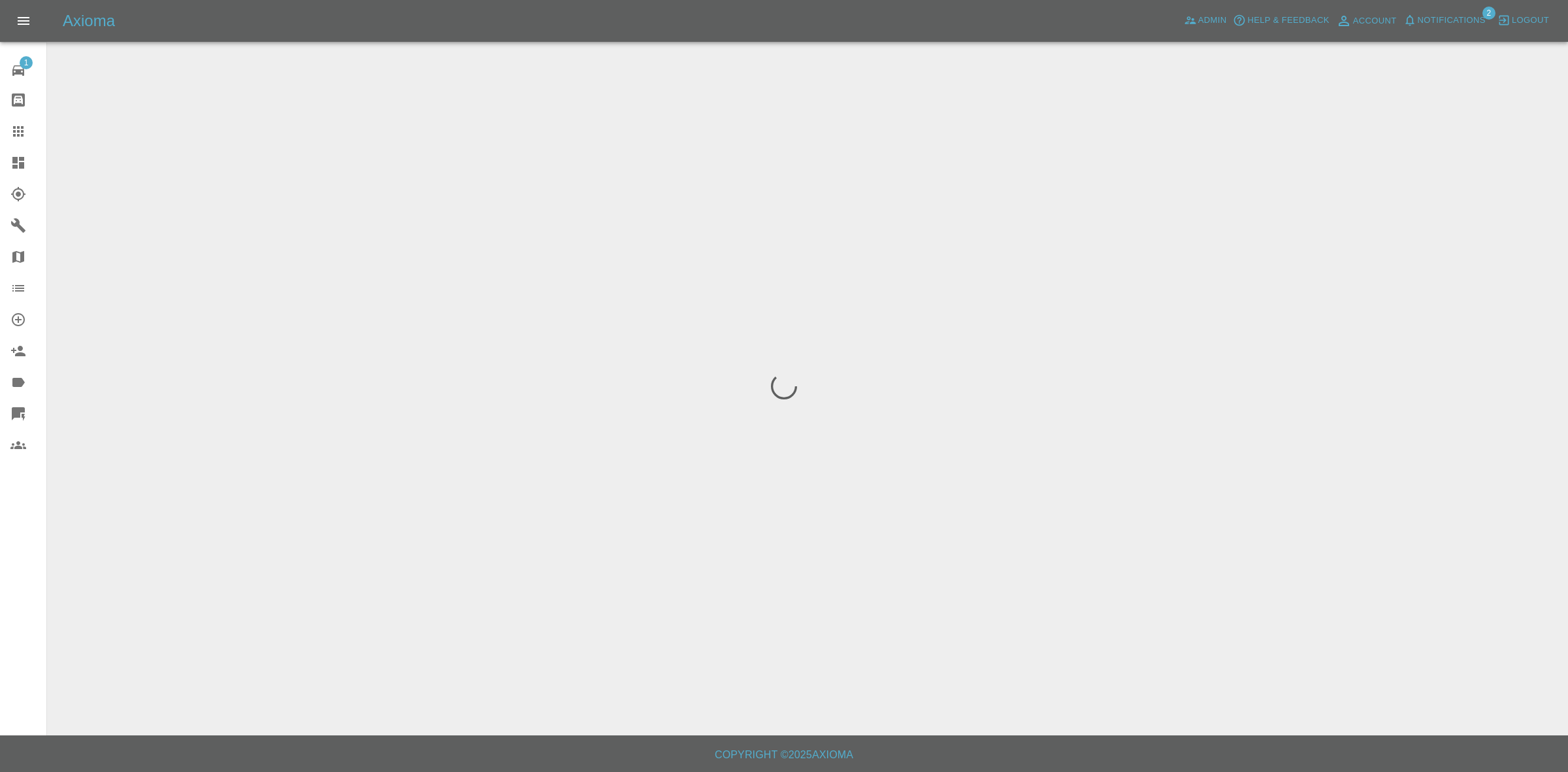
click at [1438, 21] on span "Notifications" at bounding box center [1451, 20] width 68 height 15
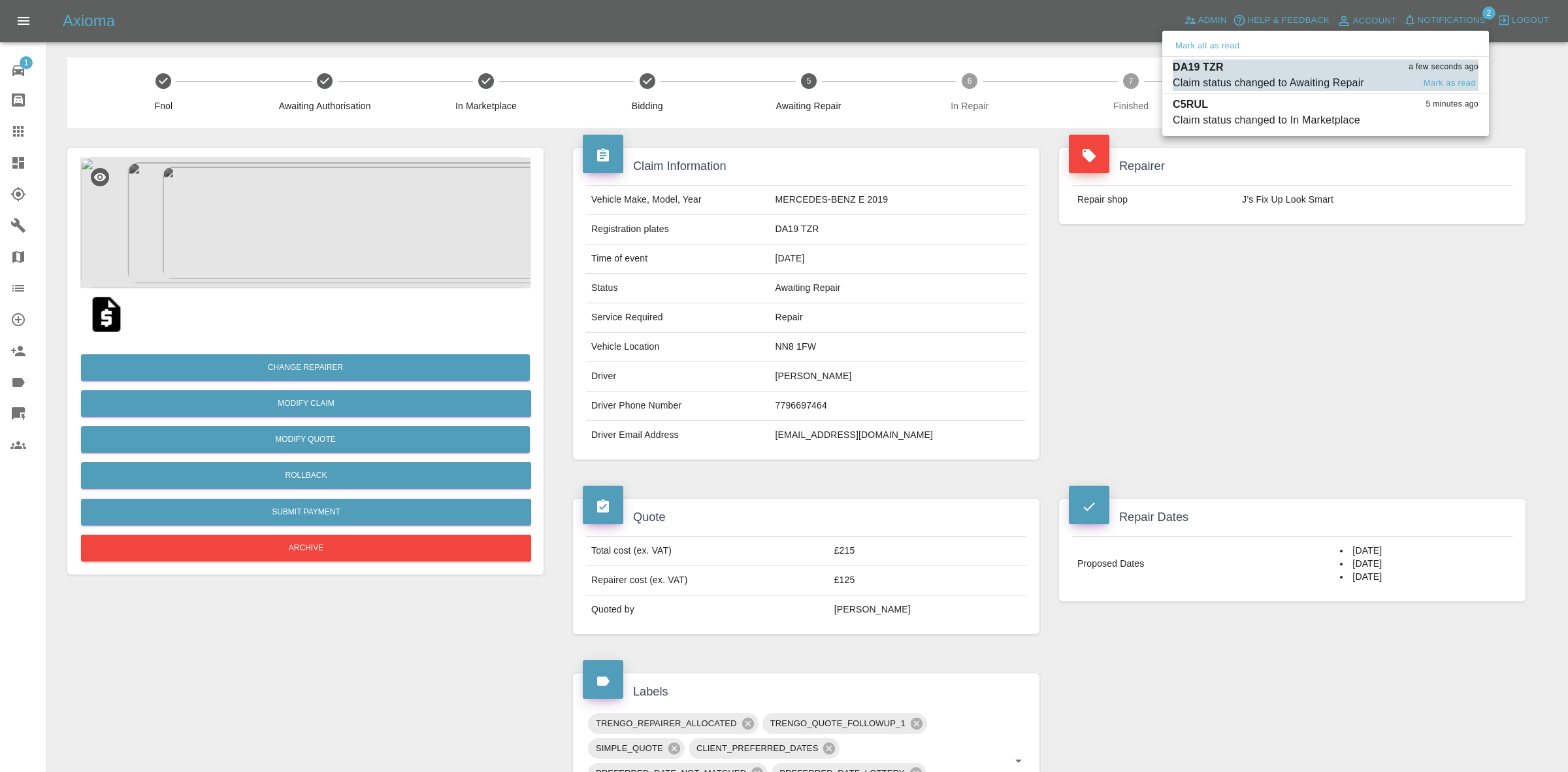
click at [1335, 61] on div "DA19 TZR a few seconds ago" at bounding box center [1325, 67] width 305 height 16
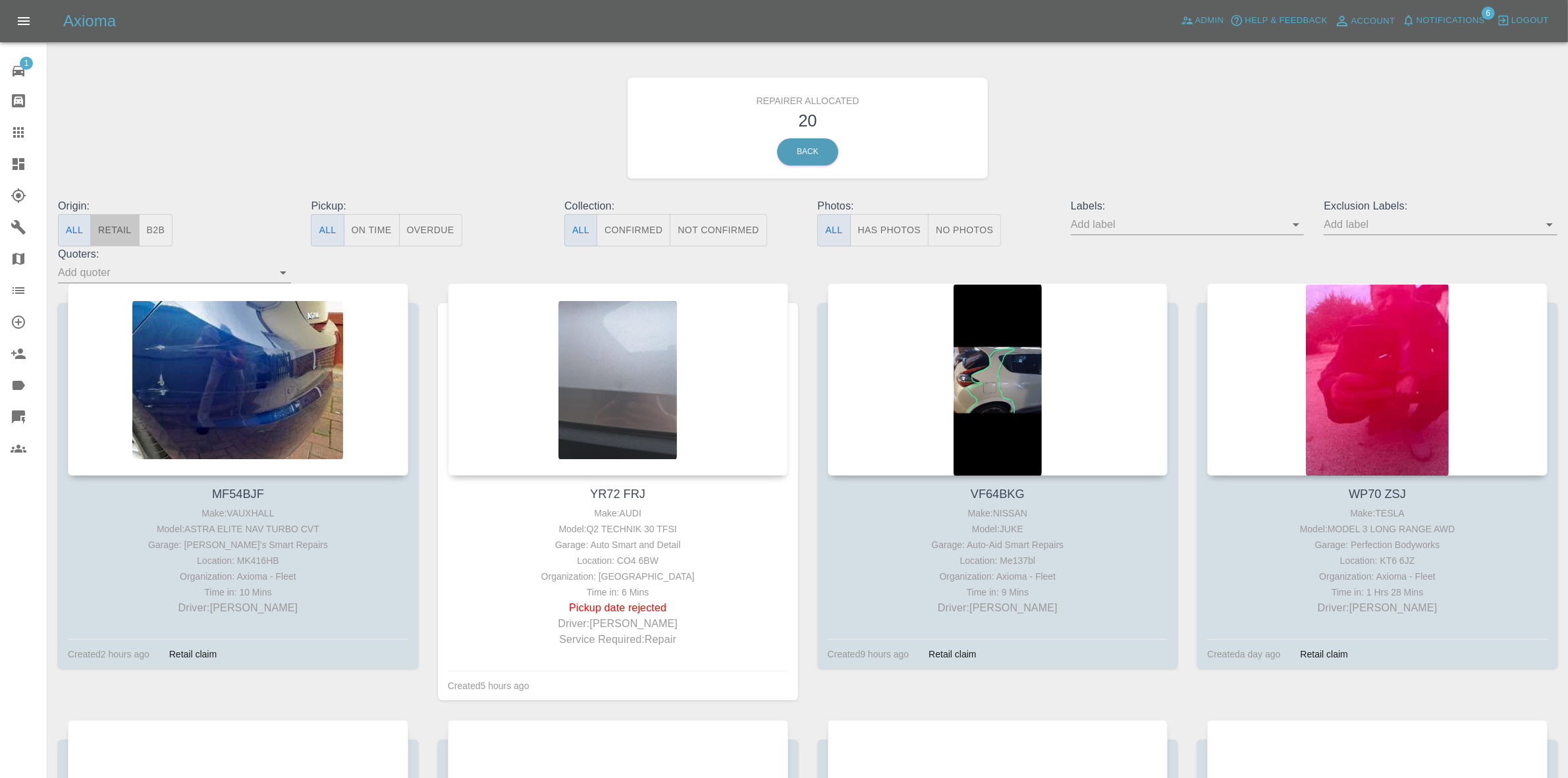
click at [123, 235] on button "Retail" at bounding box center [114, 230] width 49 height 32
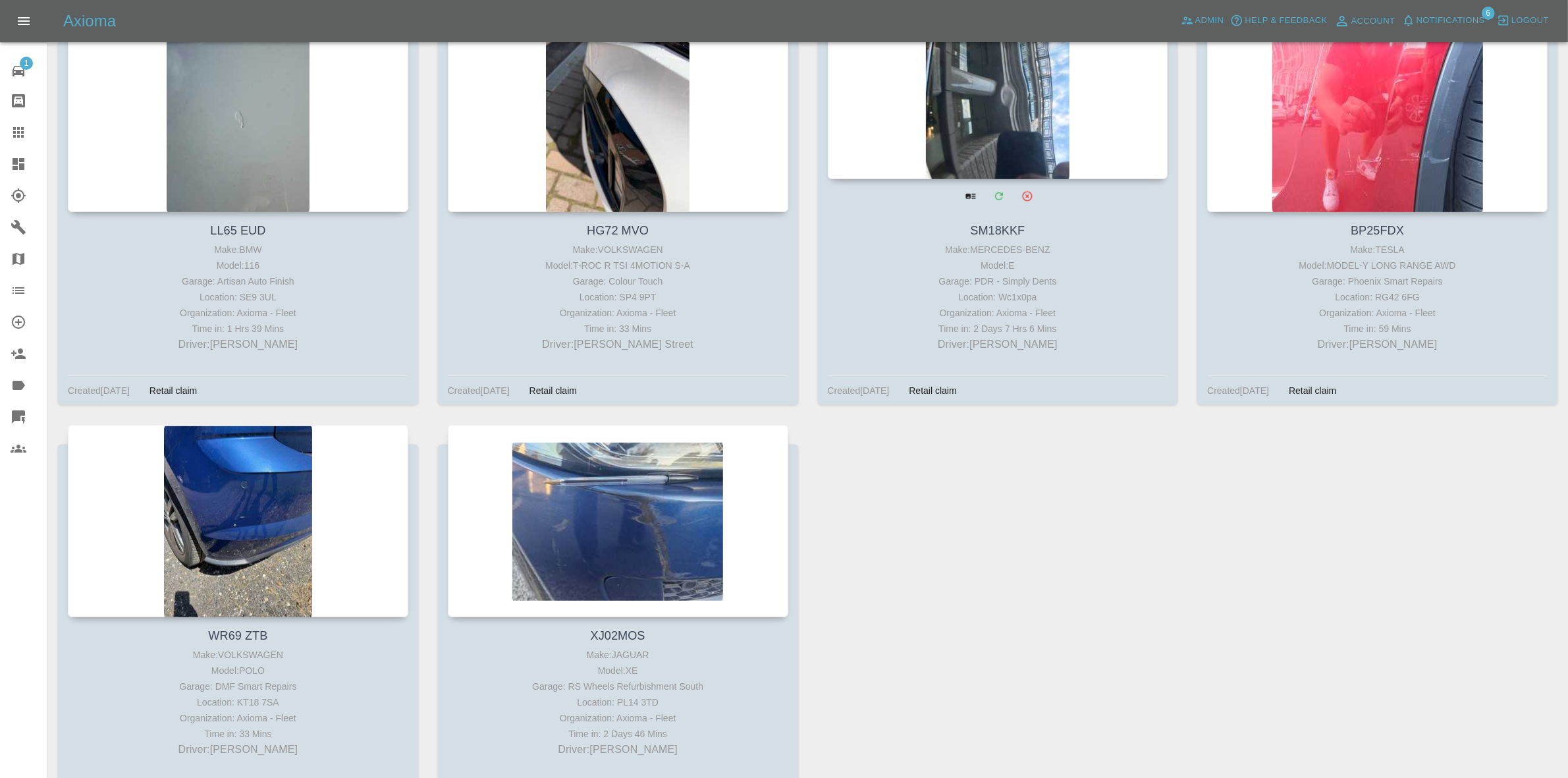
scroll to position [1179, 0]
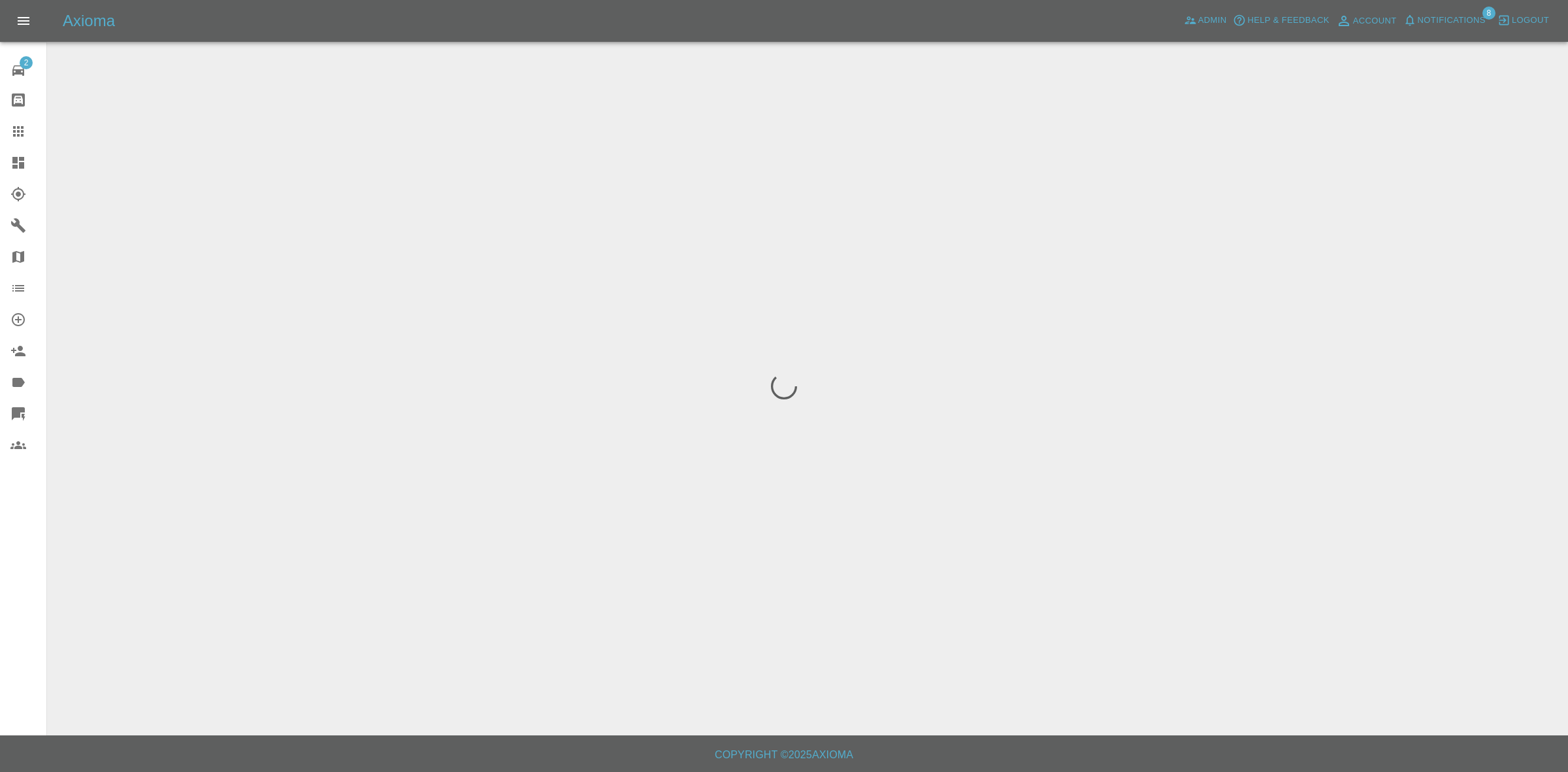
click at [1465, 19] on span "Notifications" at bounding box center [1451, 20] width 68 height 15
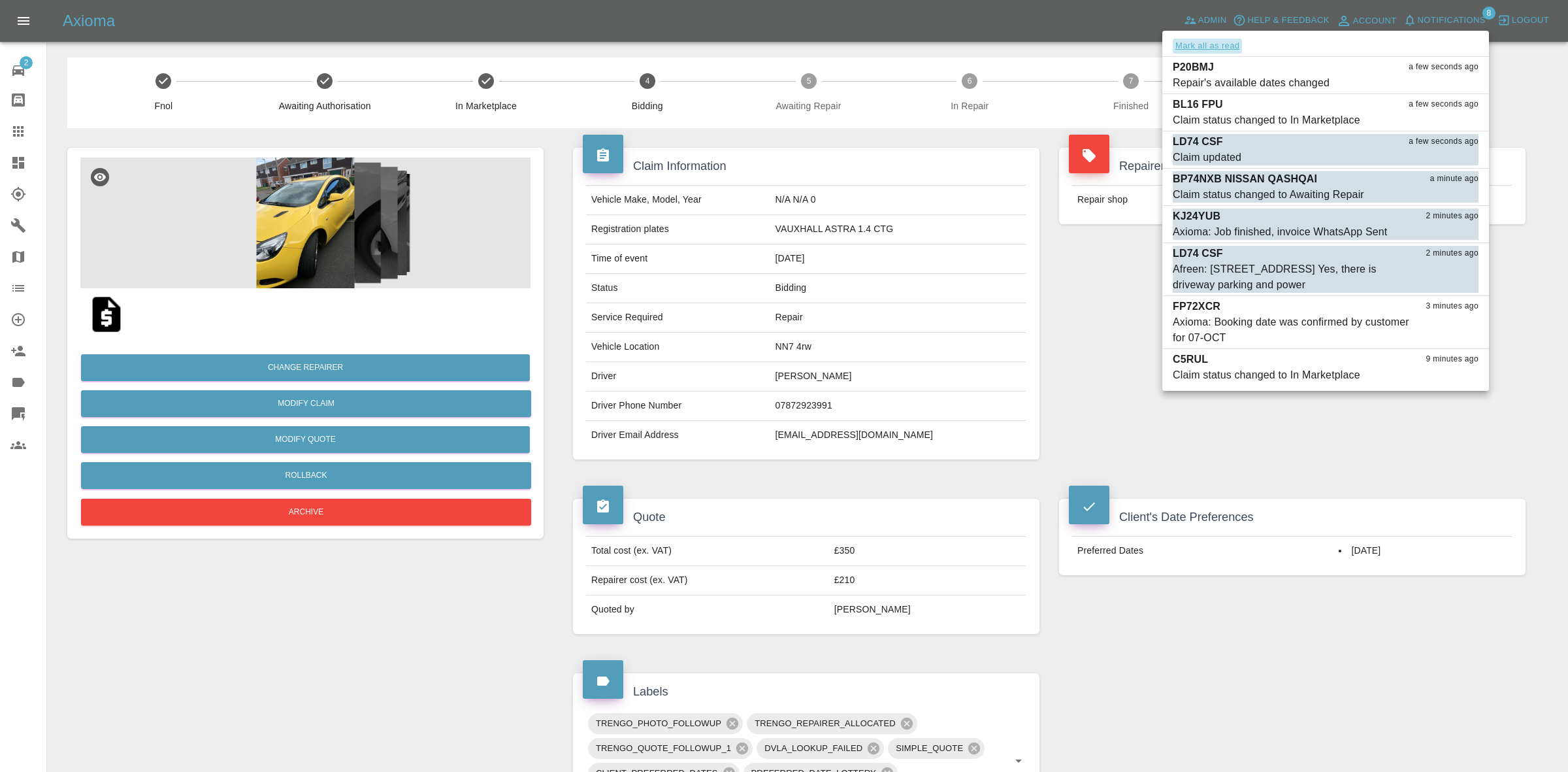
click at [1210, 41] on button "Mark all as read" at bounding box center [1208, 46] width 69 height 15
drag, startPoint x: 1118, startPoint y: 204, endPoint x: 1114, endPoint y: 223, distance: 19.4
click at [1115, 220] on div at bounding box center [784, 386] width 1568 height 772
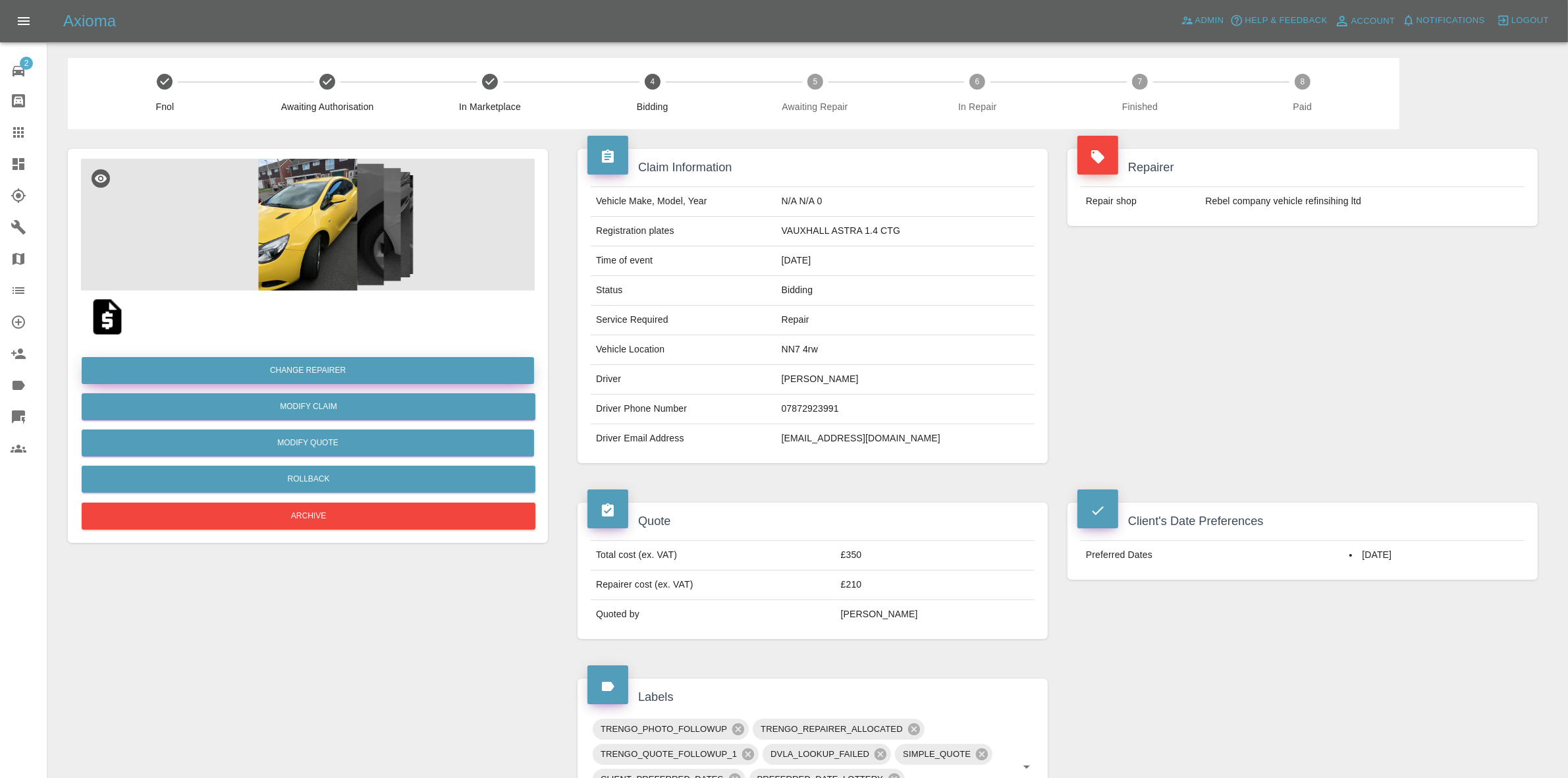
click at [310, 364] on button "Change Repairer" at bounding box center [308, 370] width 452 height 27
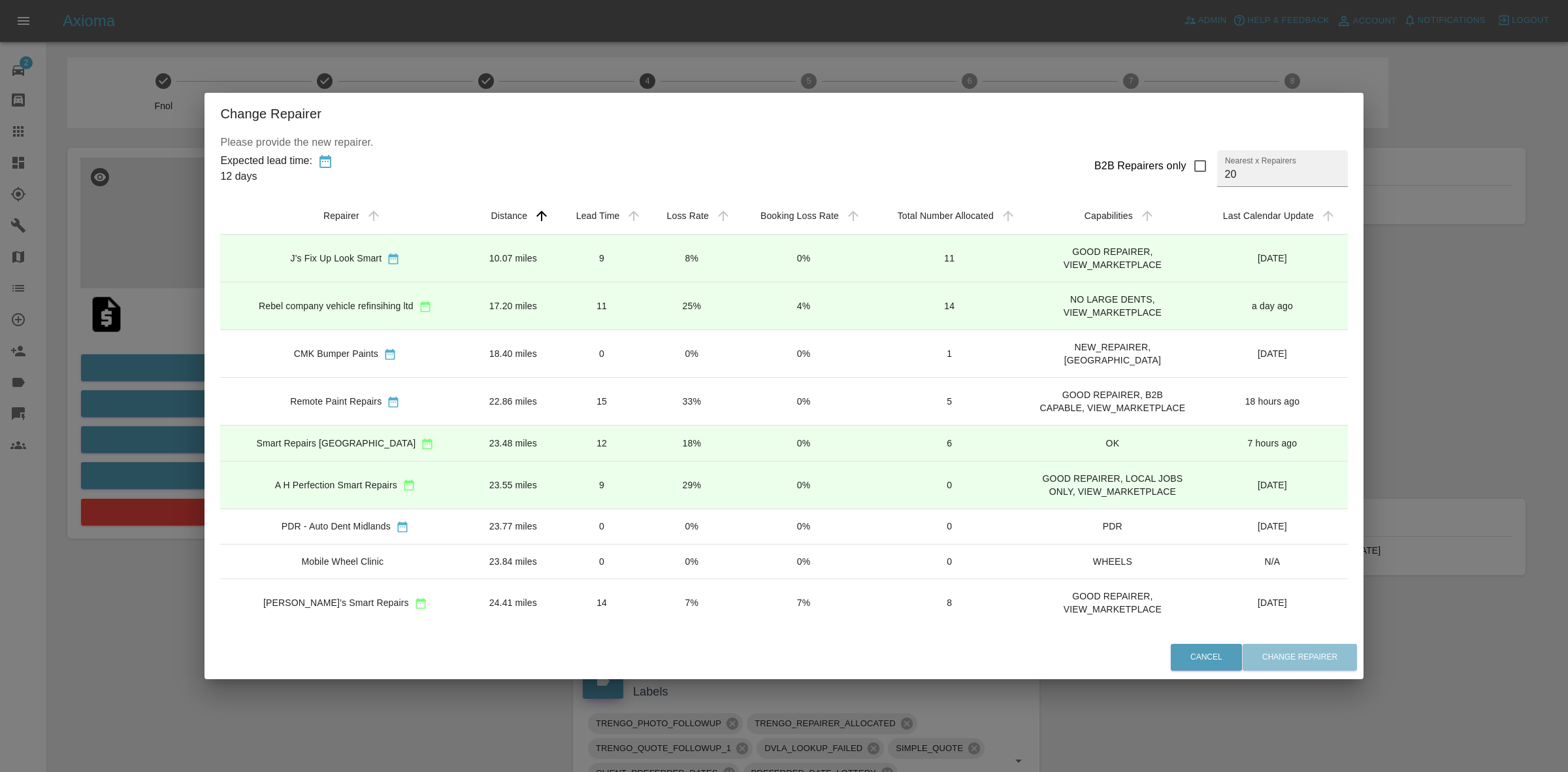
click at [674, 261] on td "8%" at bounding box center [691, 259] width 89 height 48
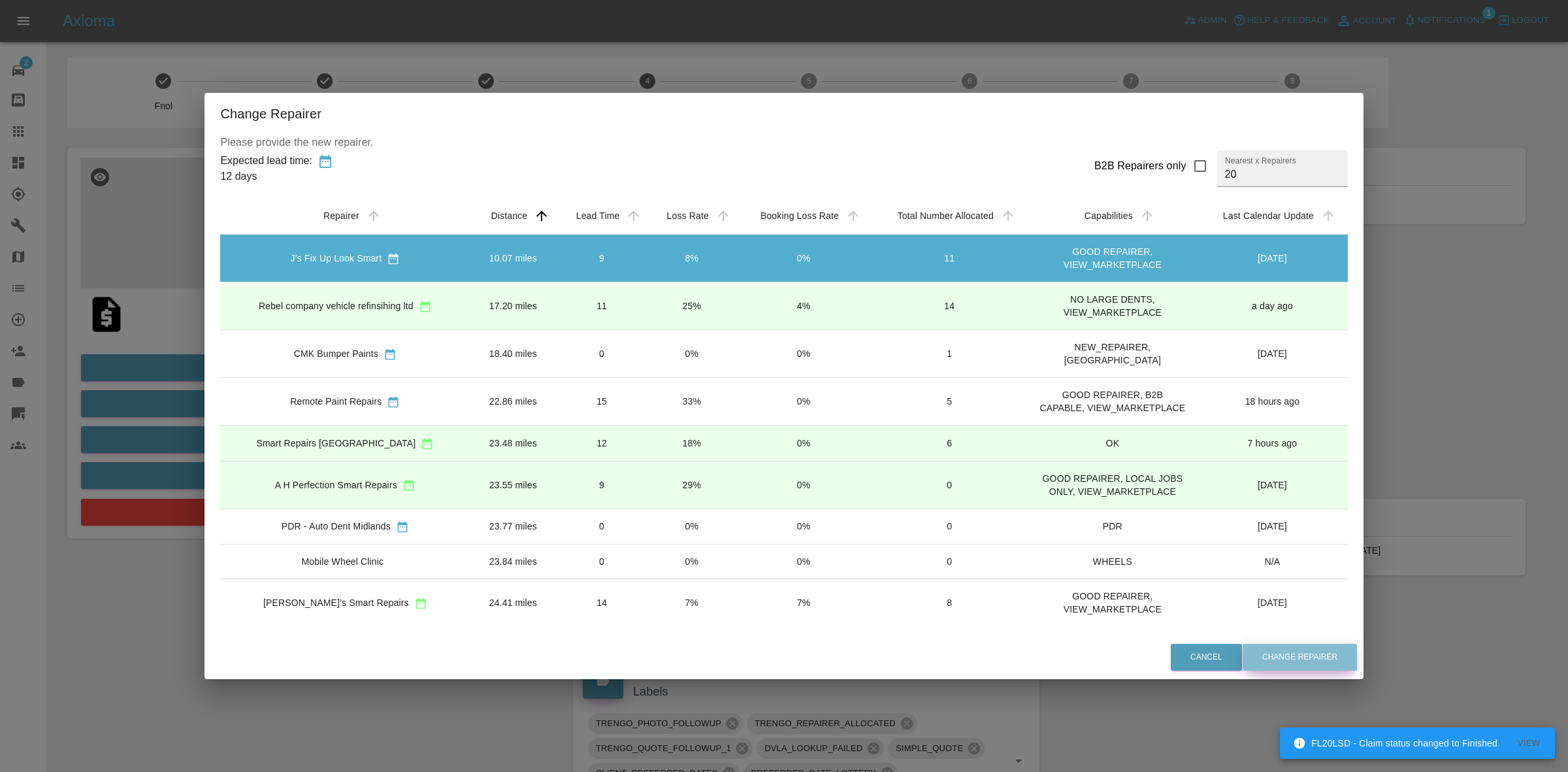
click at [1292, 661] on button "Change Repairer" at bounding box center [1300, 657] width 114 height 27
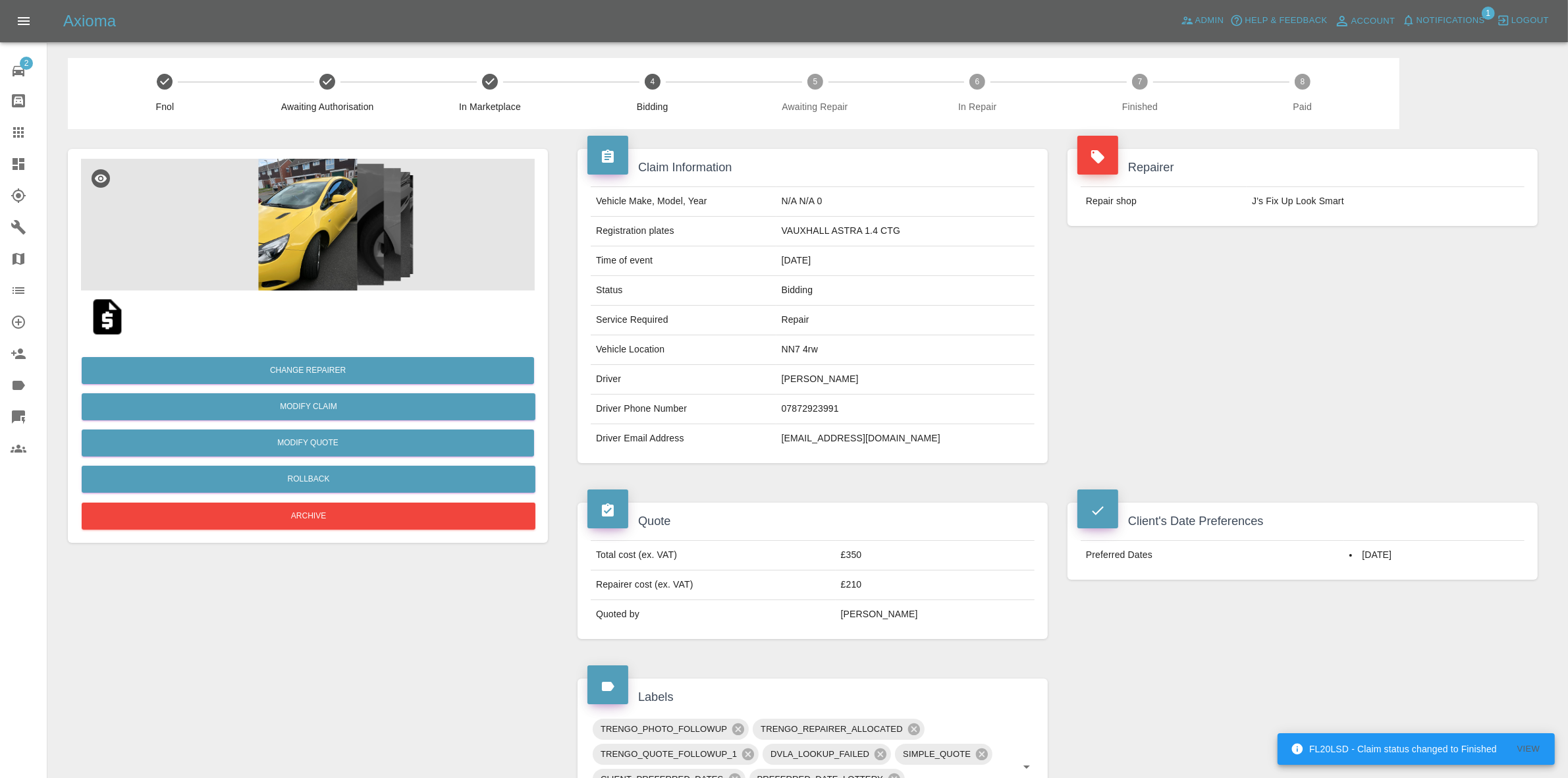
drag, startPoint x: 1389, startPoint y: 363, endPoint x: 1307, endPoint y: 337, distance: 86.0
click at [1378, 358] on div "Repairer Repair shop J’s Fix Up Look Smart" at bounding box center [1302, 306] width 490 height 353
